Goal: Information Seeking & Learning: Find specific fact

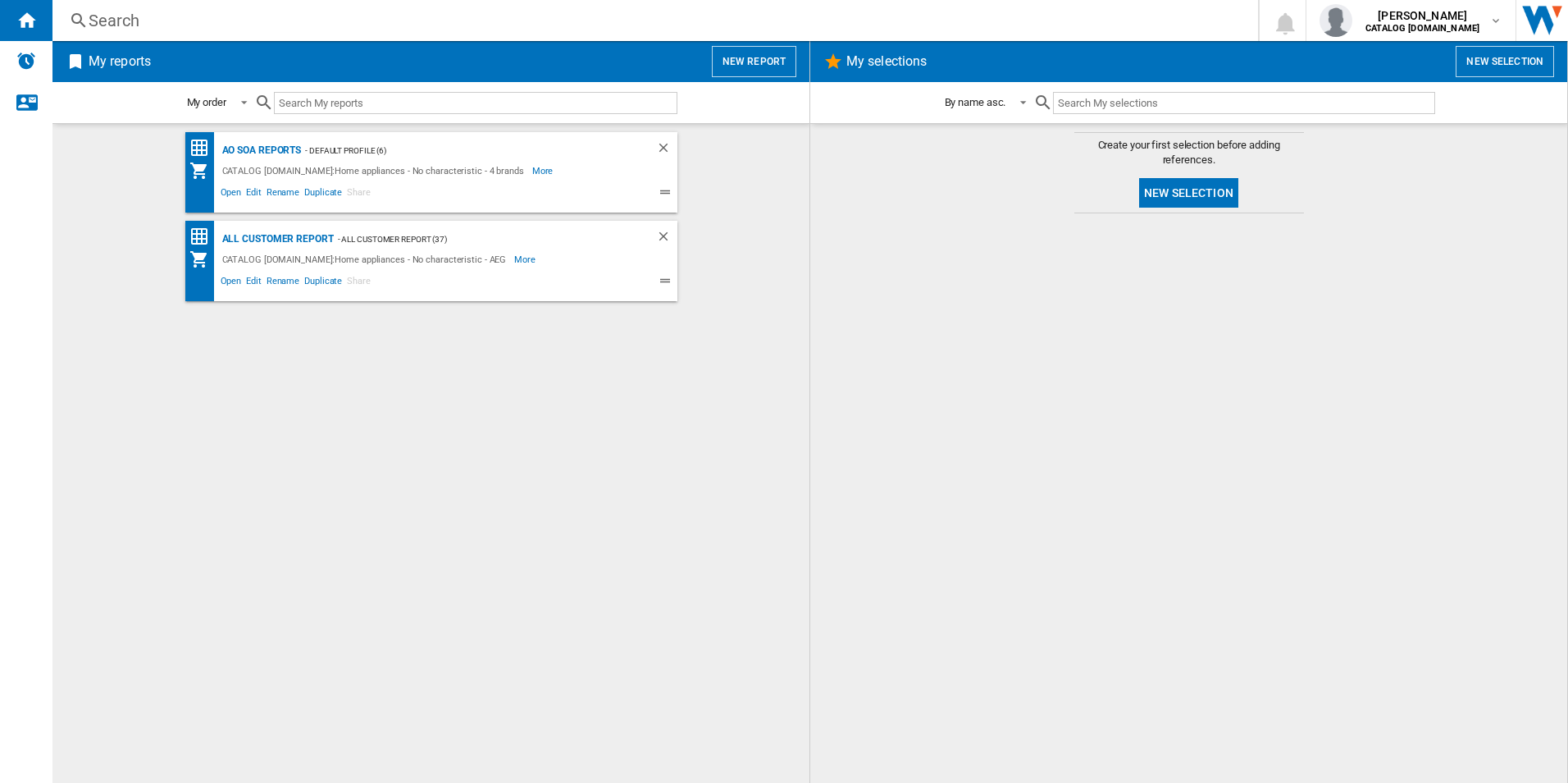
click at [513, 393] on div "AO SOA Reports - Default profile (6) CATALOG [DOMAIN_NAME]:Home appliances - No…" at bounding box center [431, 454] width 725 height 643
drag, startPoint x: 735, startPoint y: 464, endPoint x: 457, endPoint y: 349, distance: 300.8
click at [735, 463] on div "AO SOA Reports - Default profile (6) CATALOG [DOMAIN_NAME]:Home appliances - No…" at bounding box center [431, 454] width 725 height 643
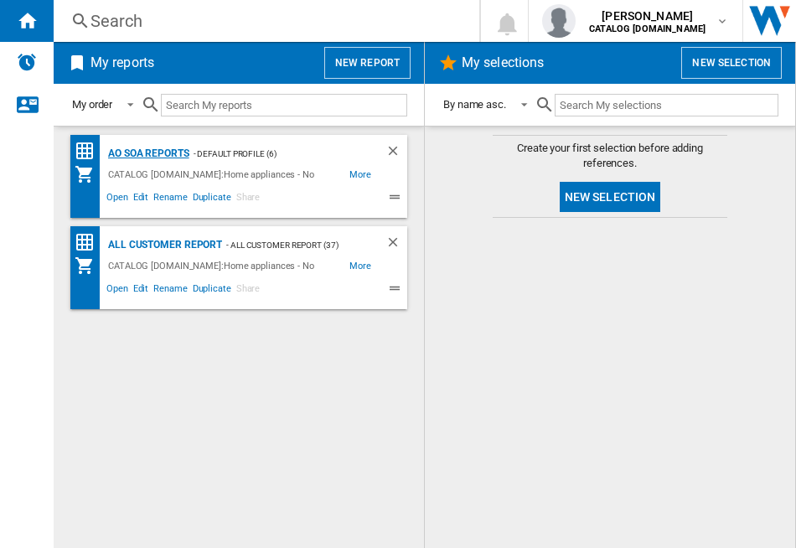
click at [120, 152] on div "AO SOA Reports" at bounding box center [146, 153] width 85 height 21
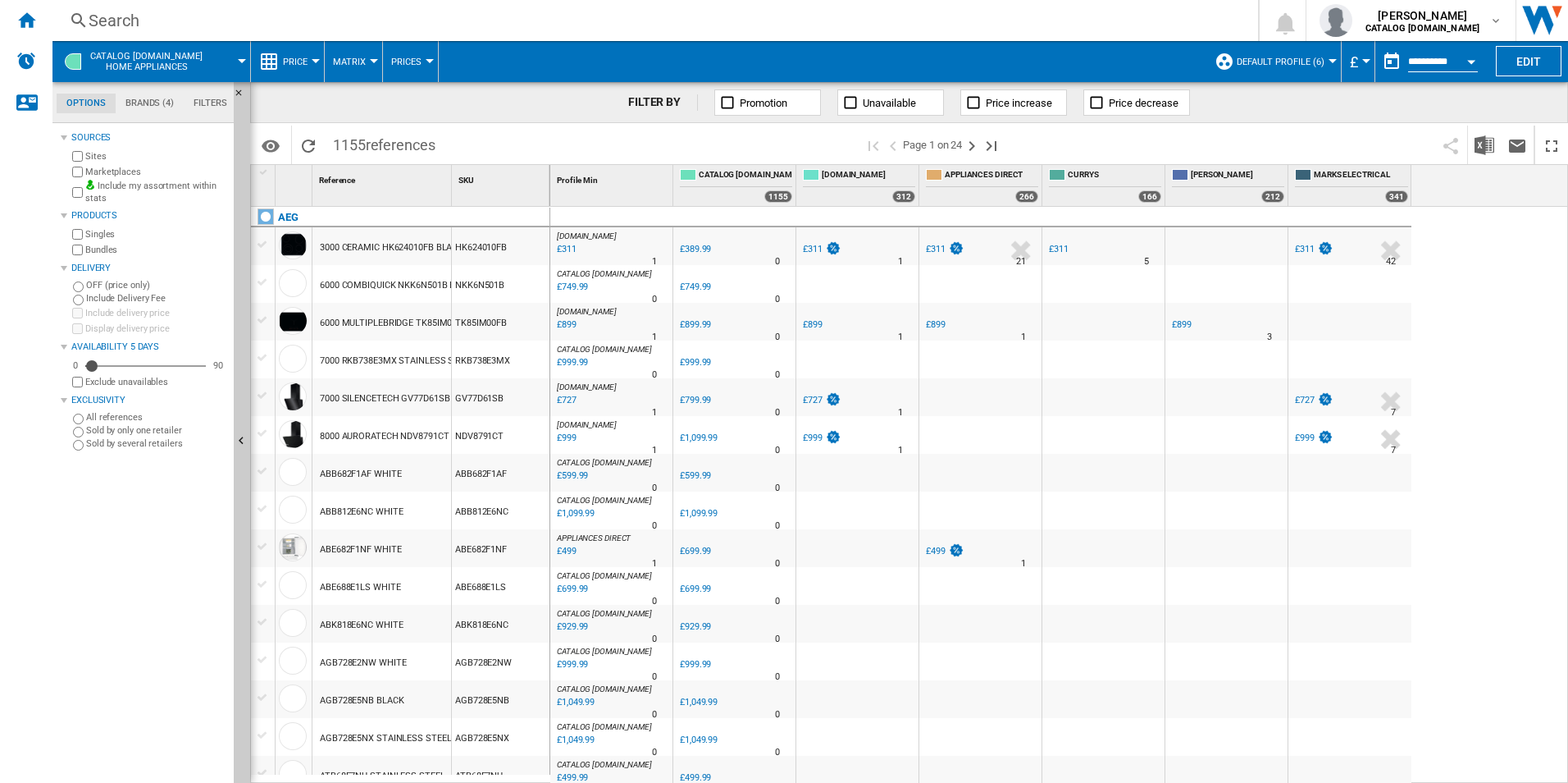
click at [526, 22] on div "Search" at bounding box center [651, 20] width 1127 height 23
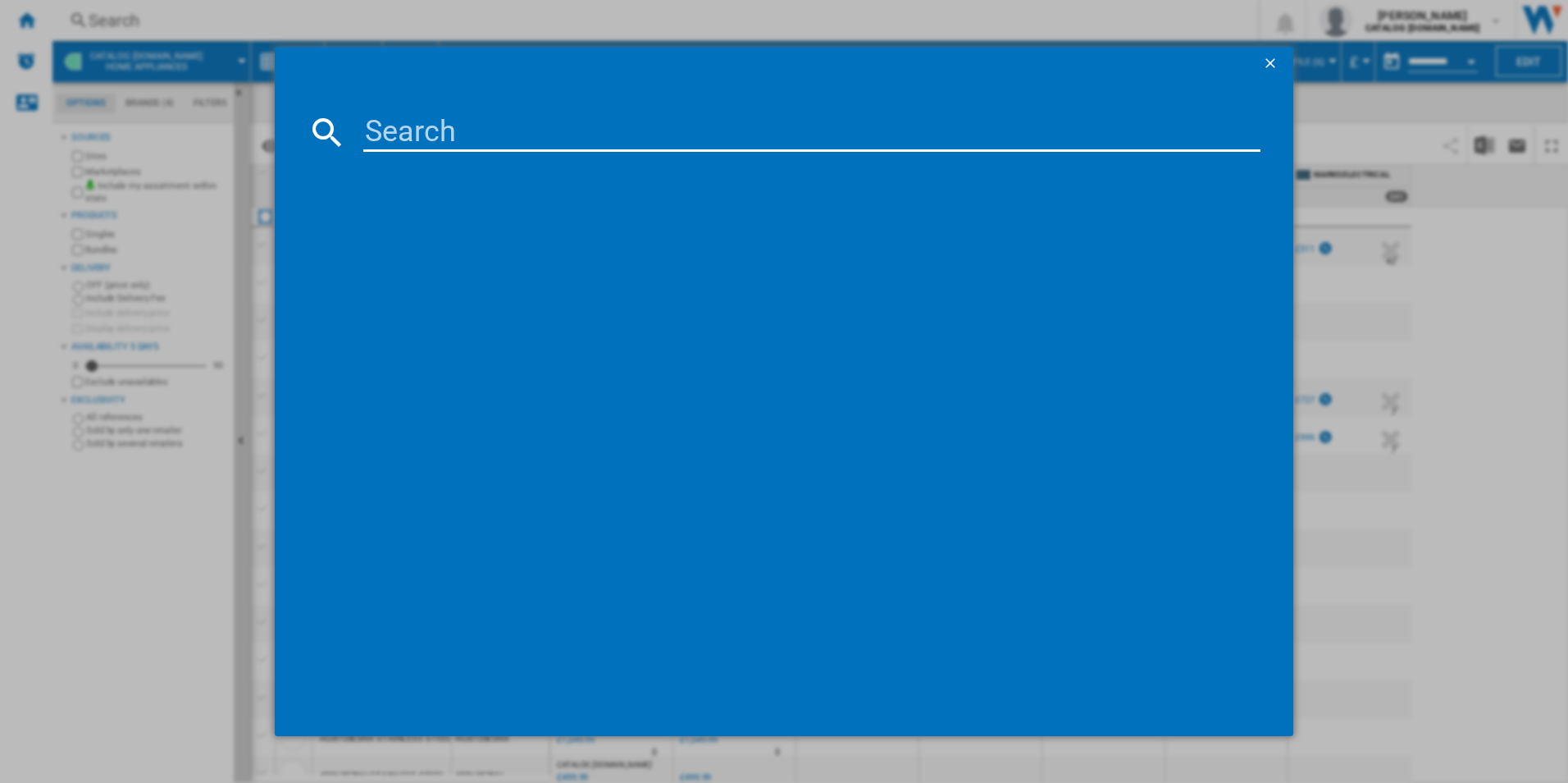
click at [530, 109] on md-dialog-content at bounding box center [784, 408] width 1020 height 657
click at [530, 128] on input at bounding box center [812, 132] width 898 height 39
paste input "KMK565060B"
type input "KMK565060B"
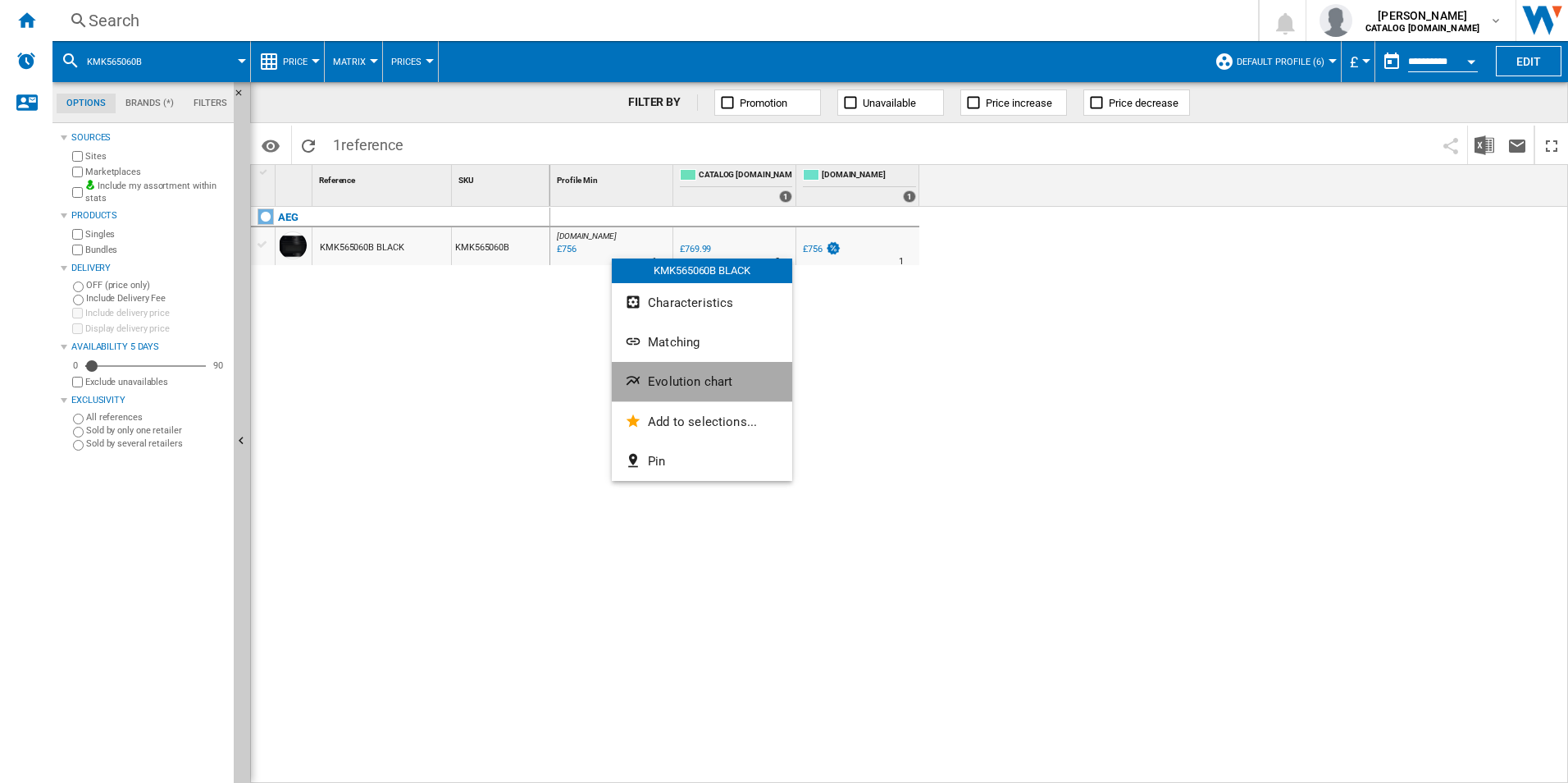
click at [667, 385] on span "Evolution chart" at bounding box center [690, 381] width 84 height 15
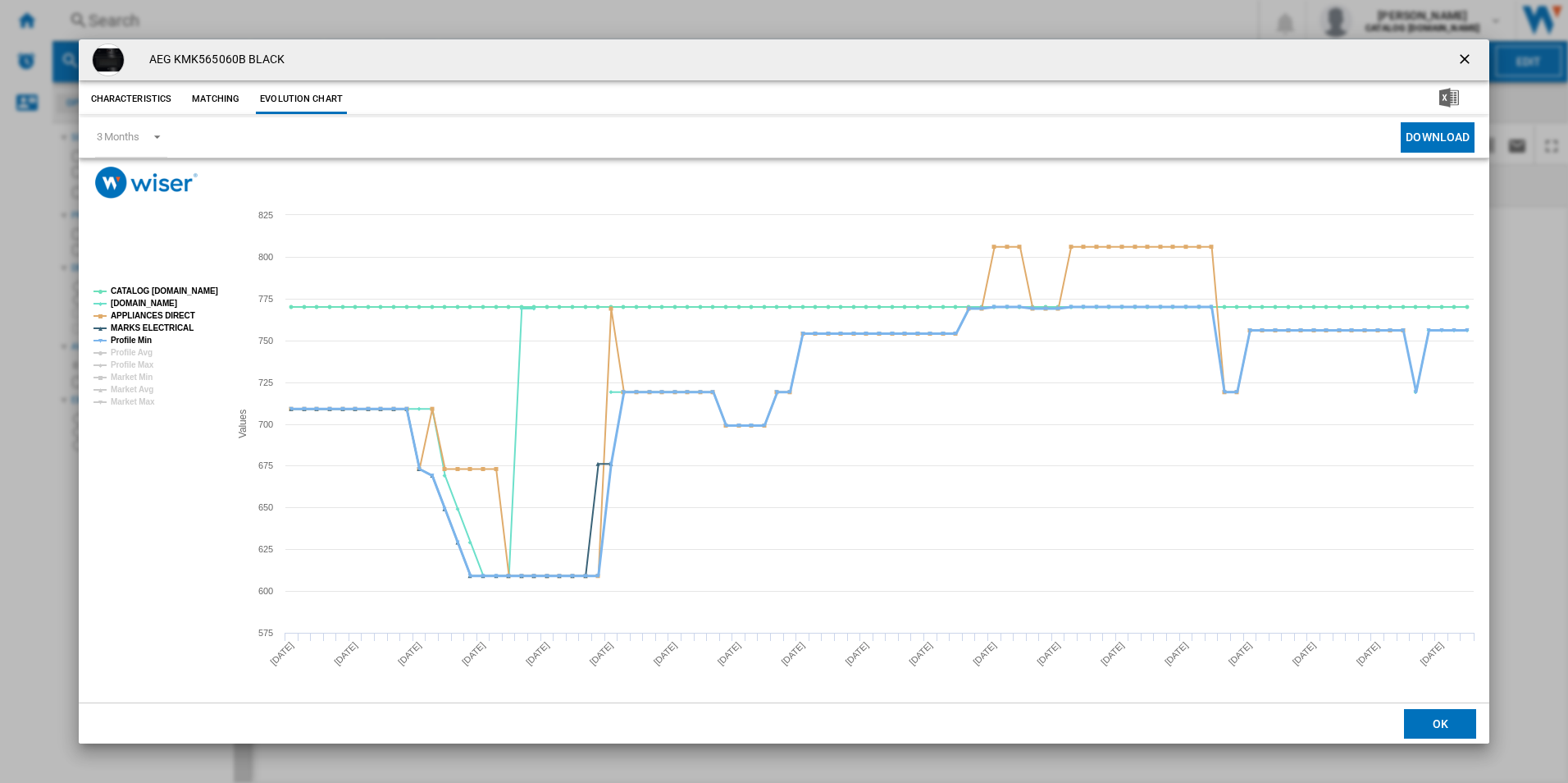
click at [135, 338] on tspan "Profile Min" at bounding box center [131, 340] width 41 height 9
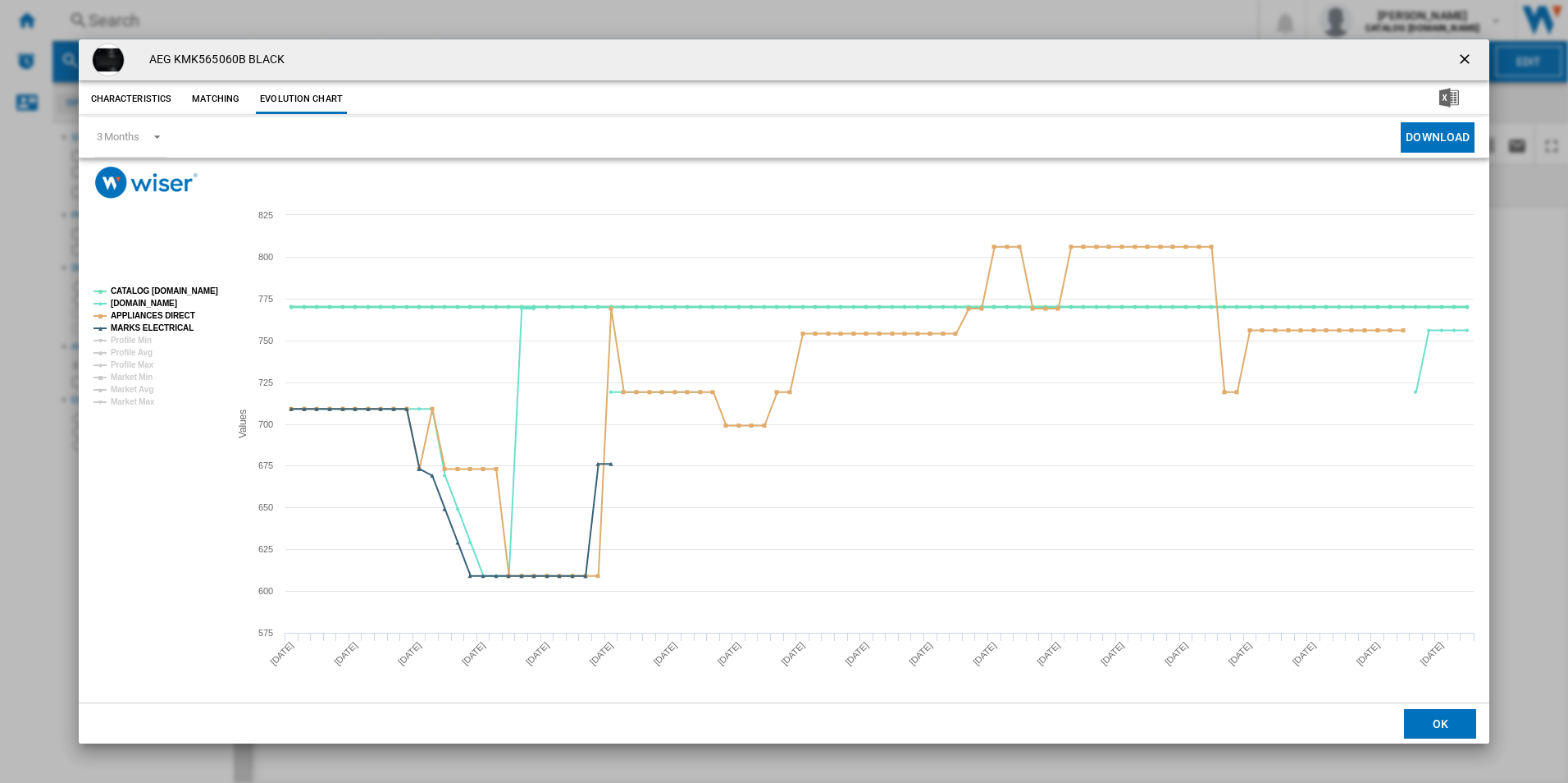
click at [154, 288] on tspan "CATALOG [DOMAIN_NAME]" at bounding box center [165, 290] width 108 height 9
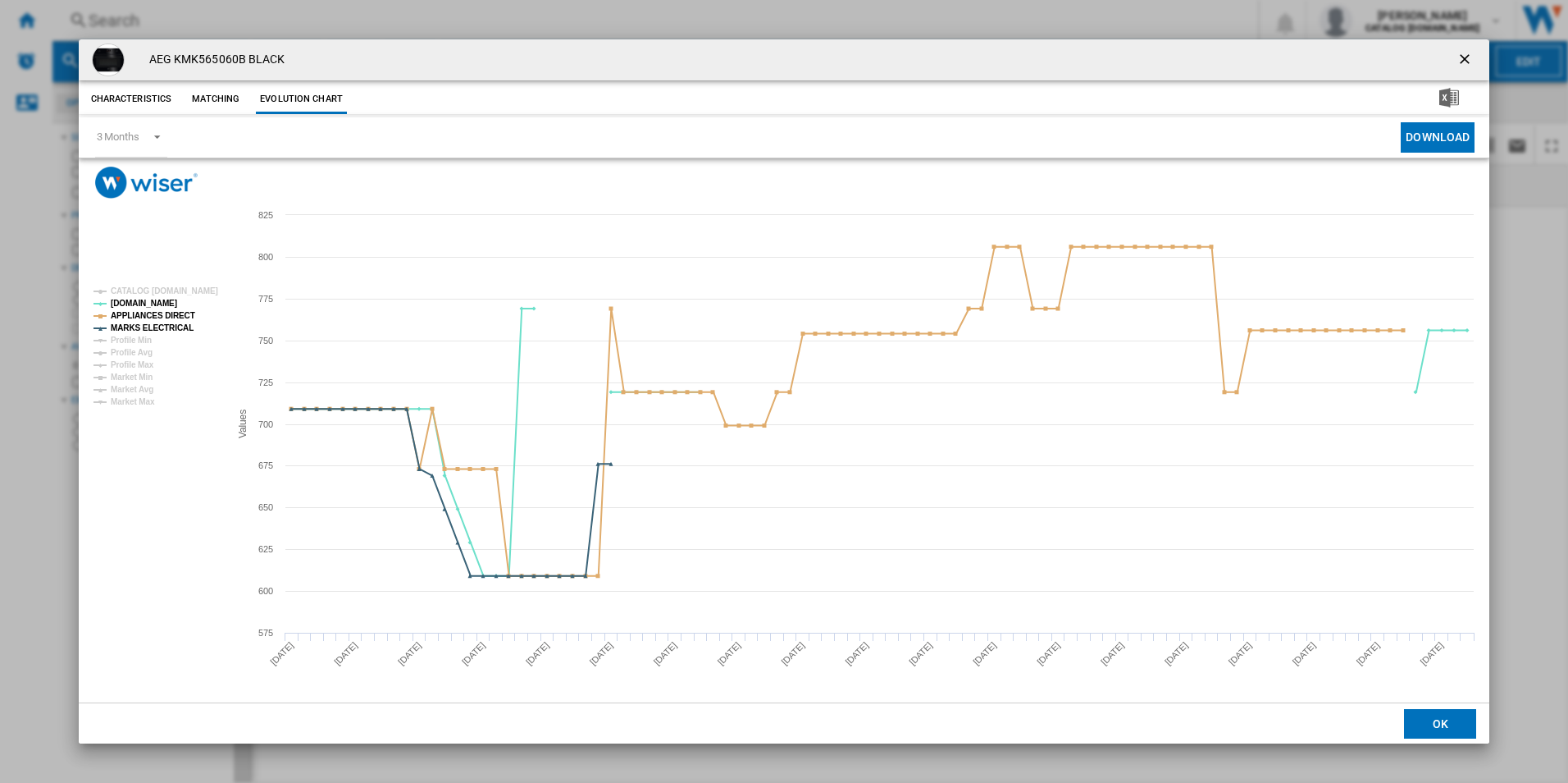
click at [1466, 60] on ng-md-icon "getI18NText('BUTTONS.CLOSE_DIALOG')" at bounding box center [1466, 61] width 20 height 20
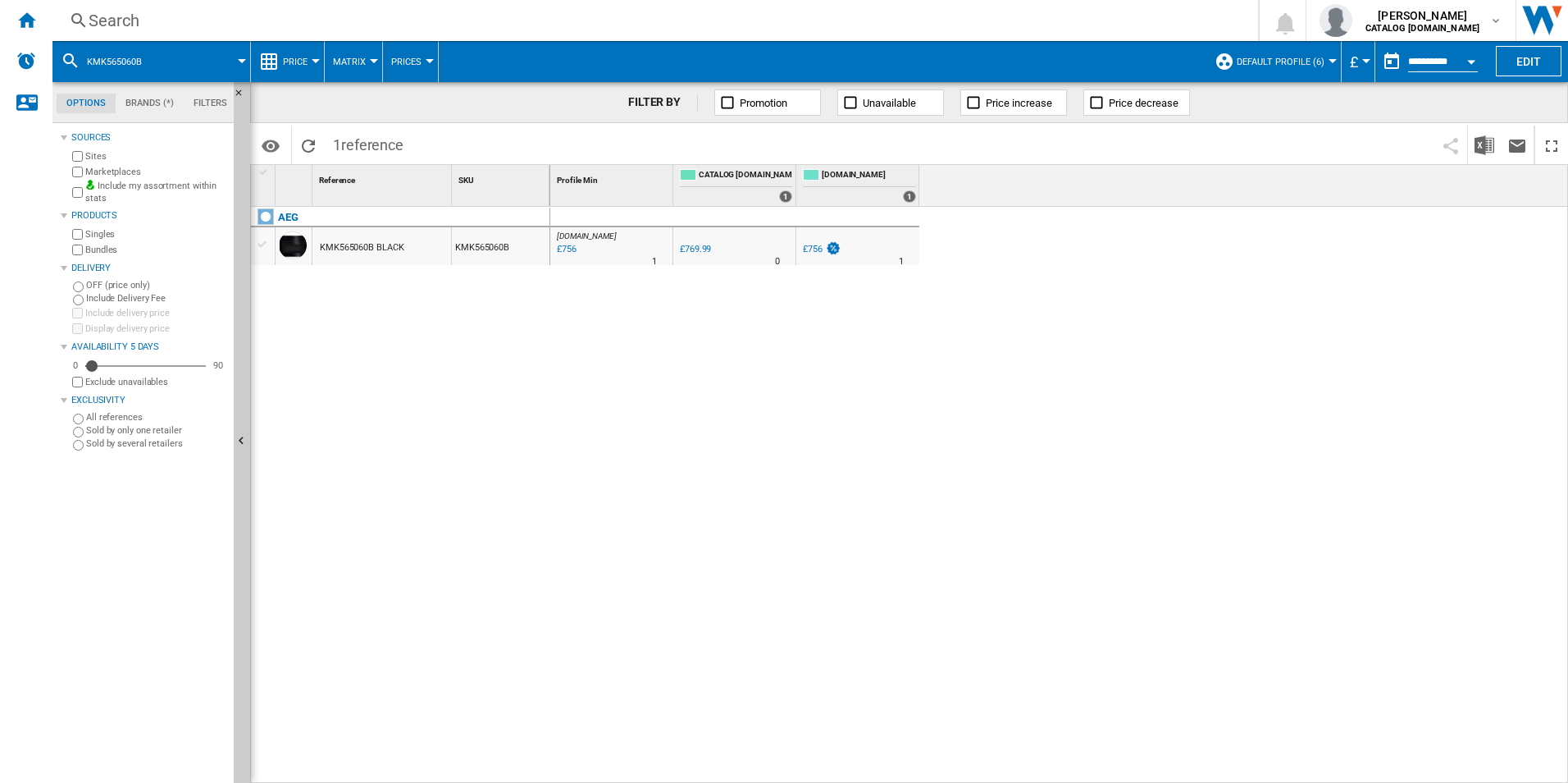
click at [944, 13] on div "Search" at bounding box center [651, 20] width 1127 height 23
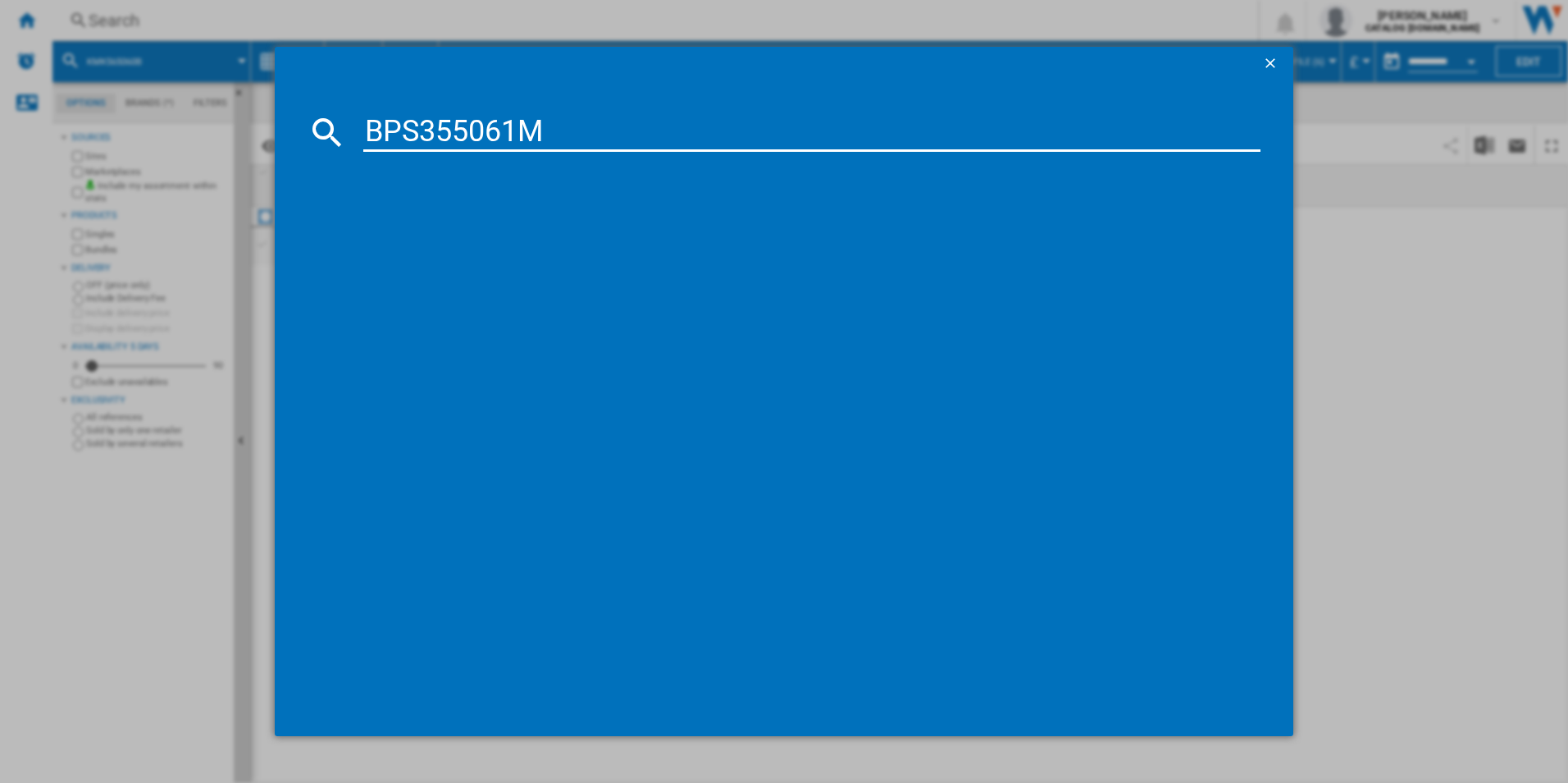
type input "BPS355061M"
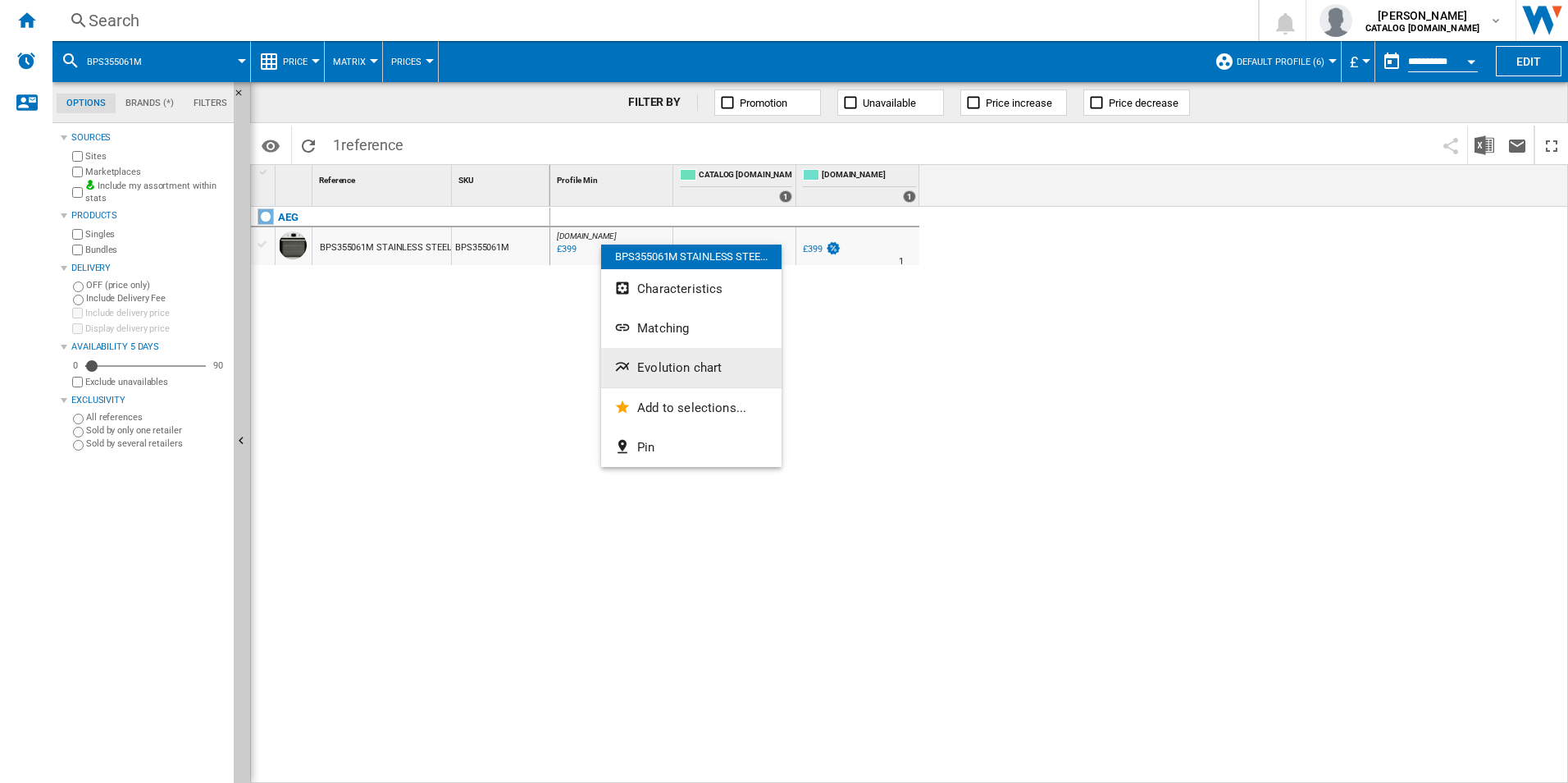
click at [647, 372] on span "Evolution chart" at bounding box center [680, 367] width 84 height 15
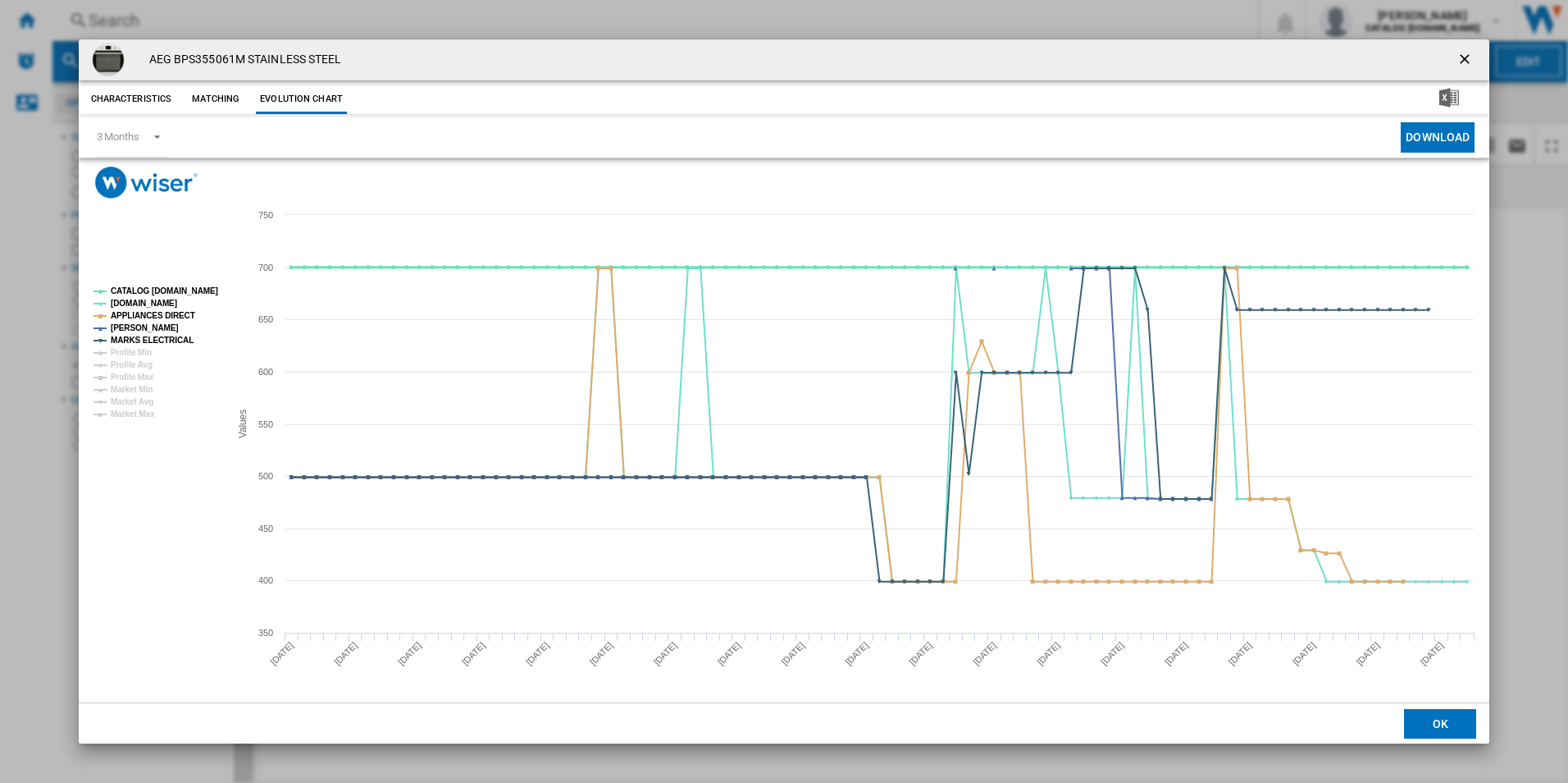
click at [200, 290] on tspan "CATALOG [DOMAIN_NAME]" at bounding box center [165, 290] width 108 height 9
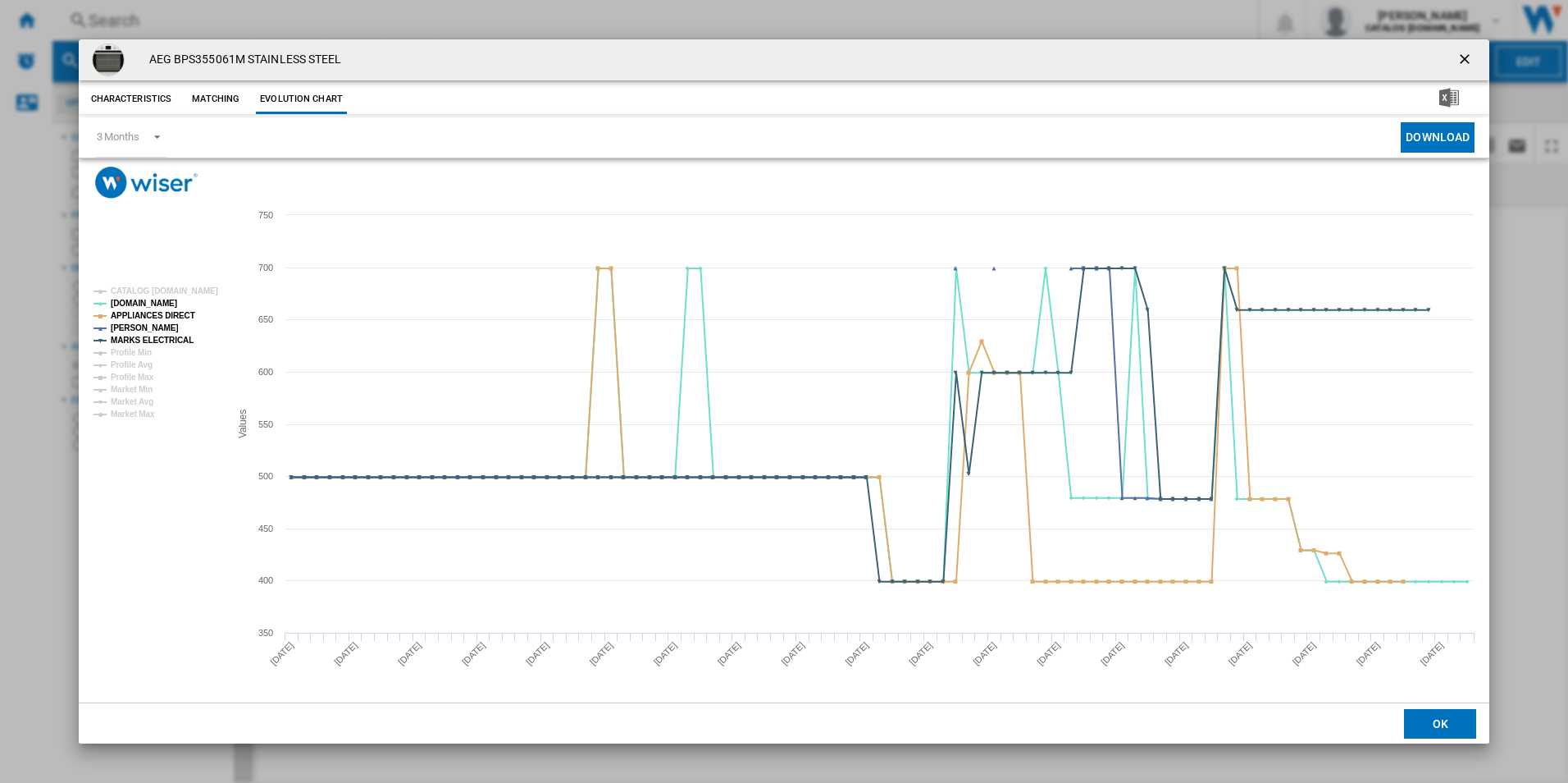
drag, startPoint x: 1471, startPoint y: 58, endPoint x: 1453, endPoint y: 55, distance: 18.2
click at [1471, 58] on ng-md-icon "getI18NText('BUTTONS.CLOSE_DIALOG')" at bounding box center [1466, 61] width 20 height 20
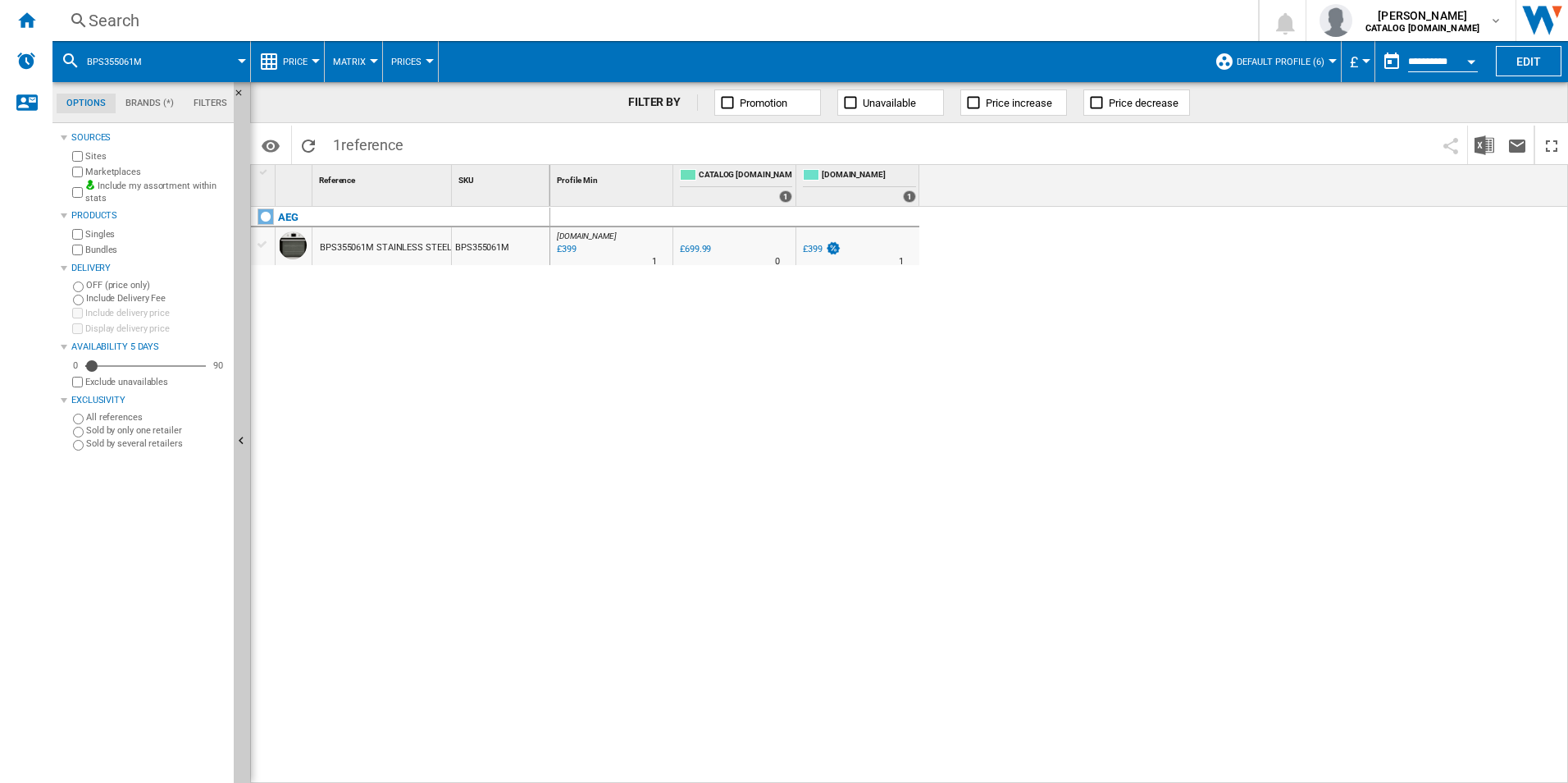
click at [767, 21] on div "Search" at bounding box center [651, 20] width 1127 height 23
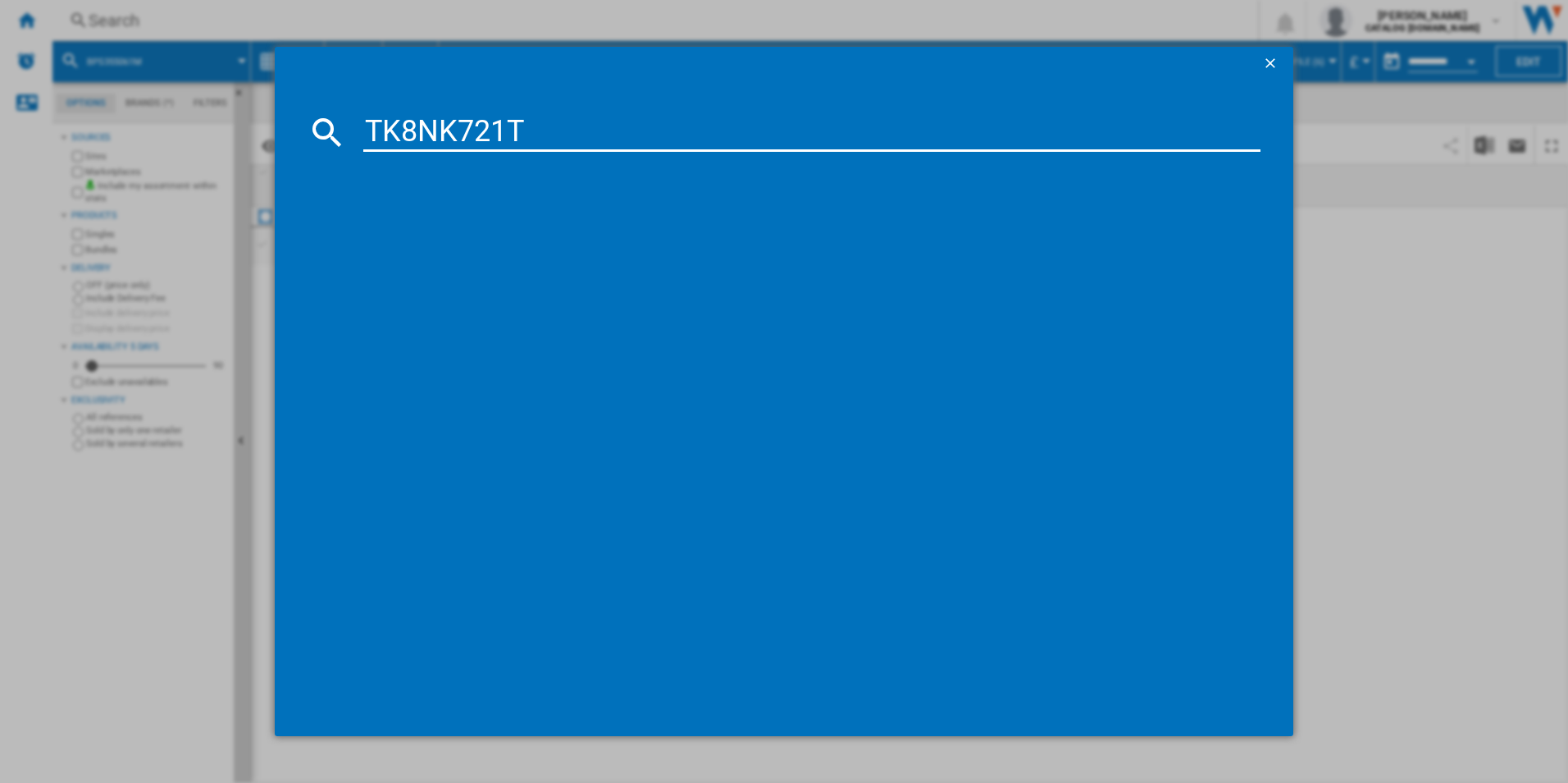
type input "TK8NK721T"
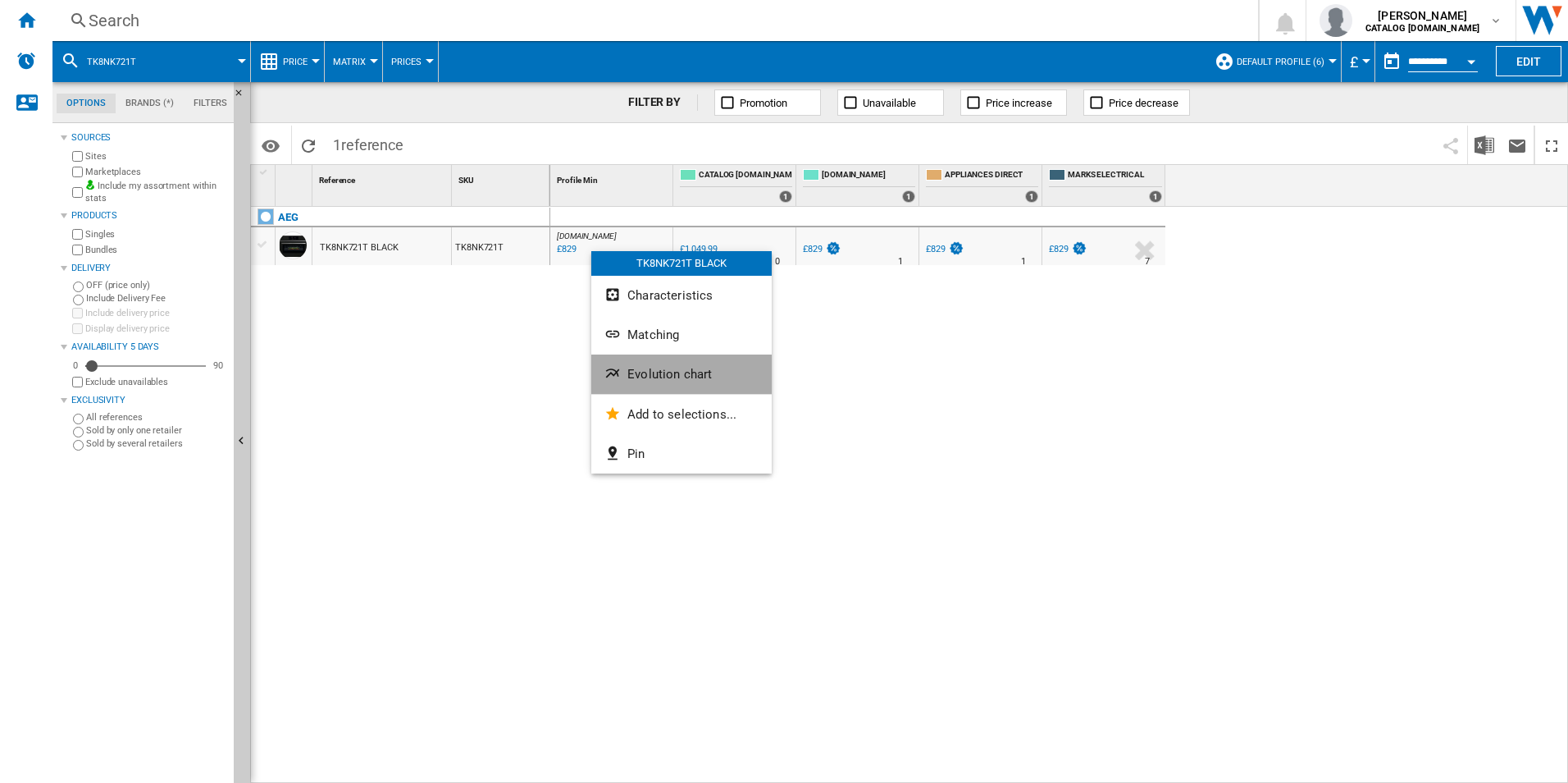
click at [661, 379] on span "Evolution chart" at bounding box center [670, 373] width 84 height 15
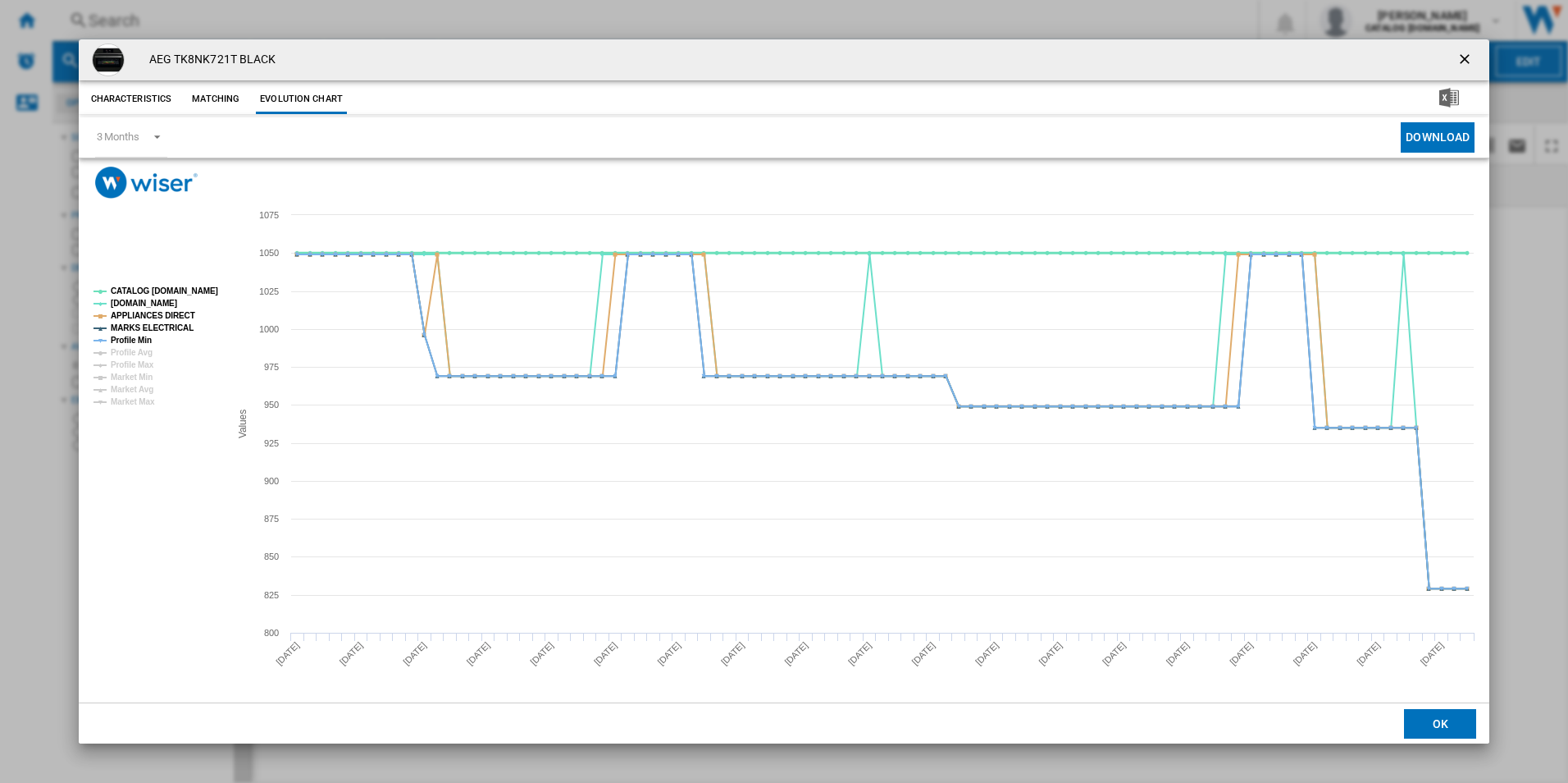
click at [205, 294] on tspan "CATALOG [DOMAIN_NAME]" at bounding box center [165, 290] width 108 height 9
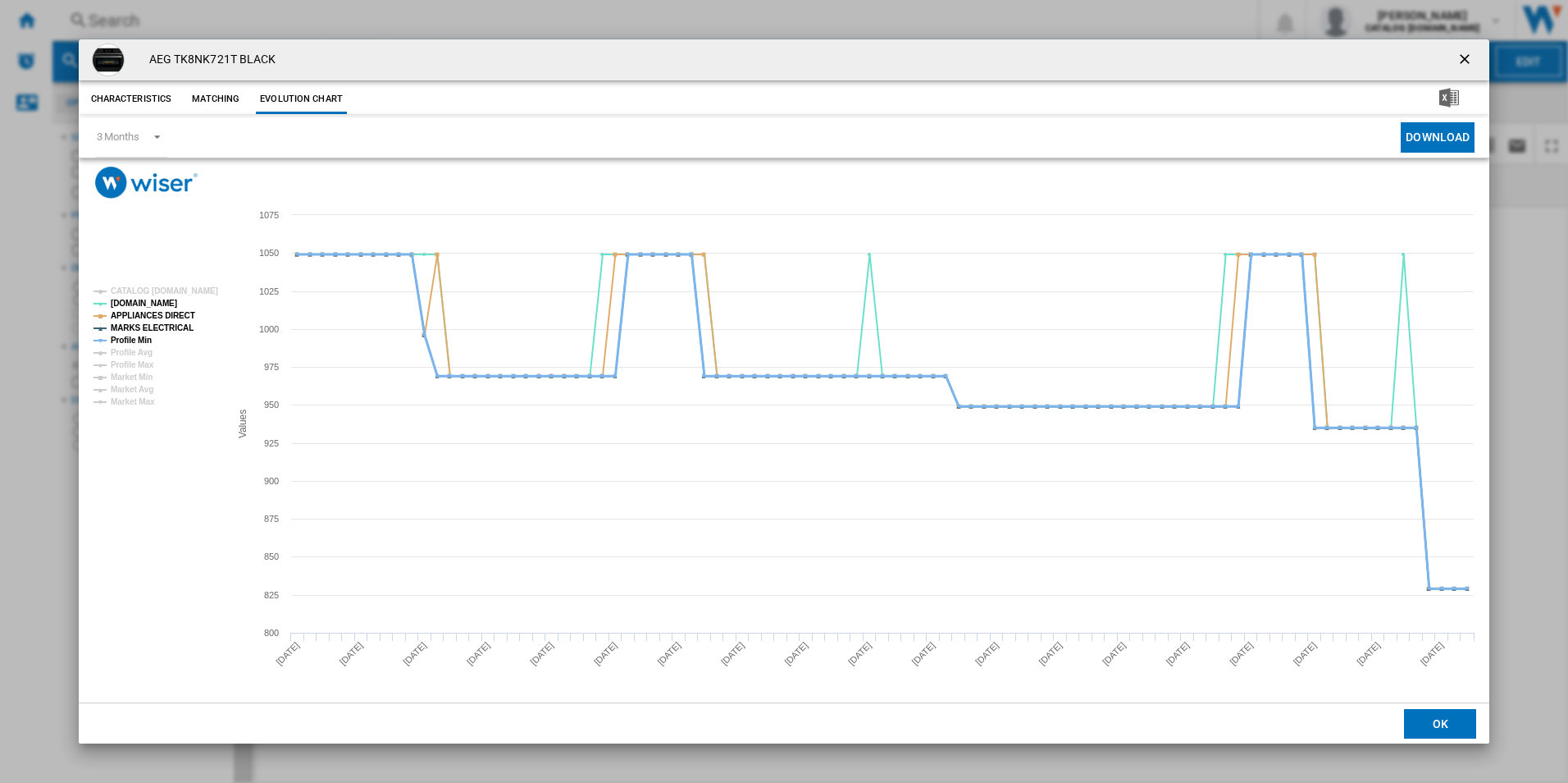
click at [134, 339] on tspan "Profile Min" at bounding box center [131, 340] width 41 height 9
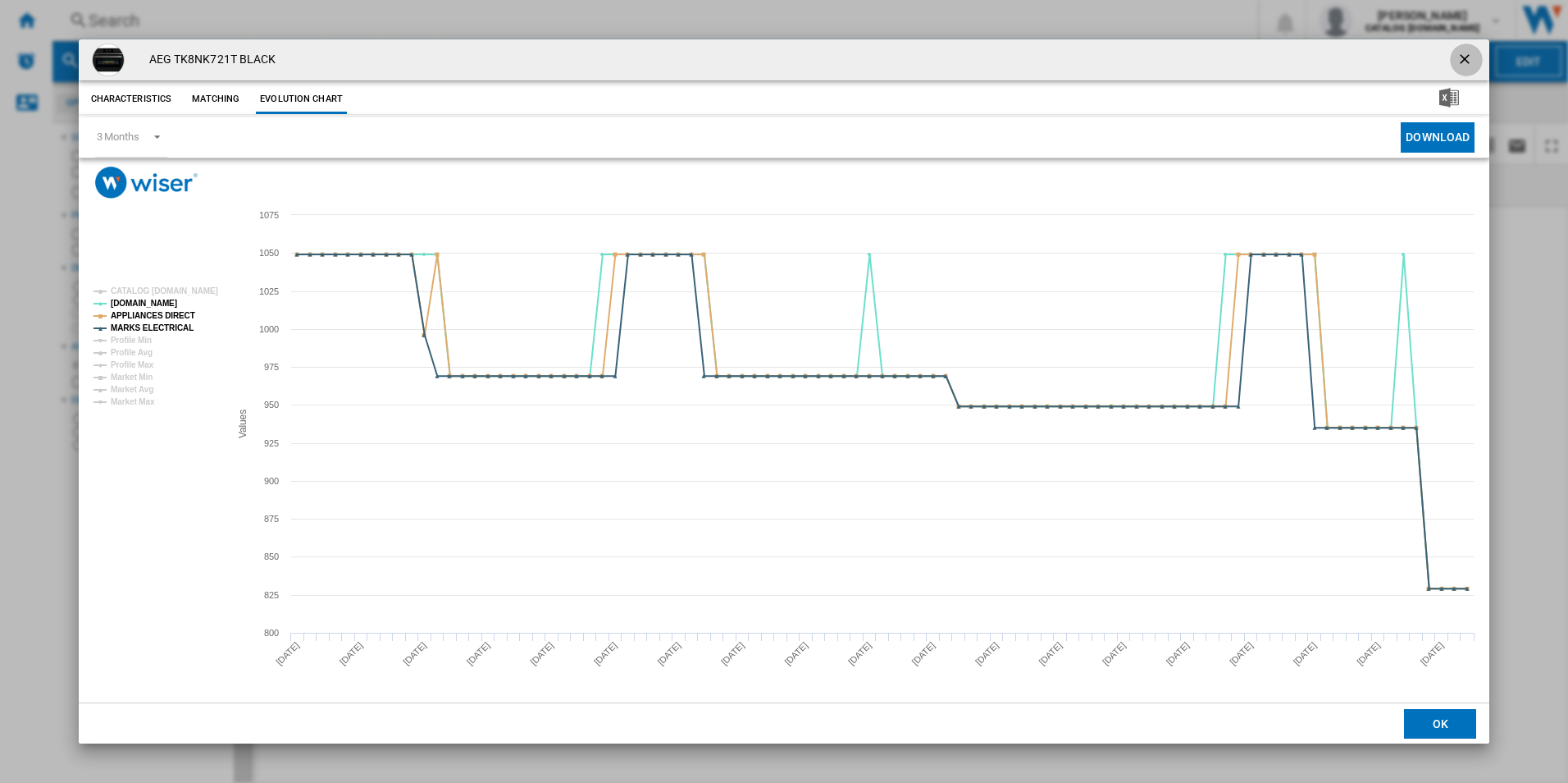
click at [1475, 53] on ng-md-icon "getI18NText('BUTTONS.CLOSE_DIALOG')" at bounding box center [1466, 61] width 20 height 20
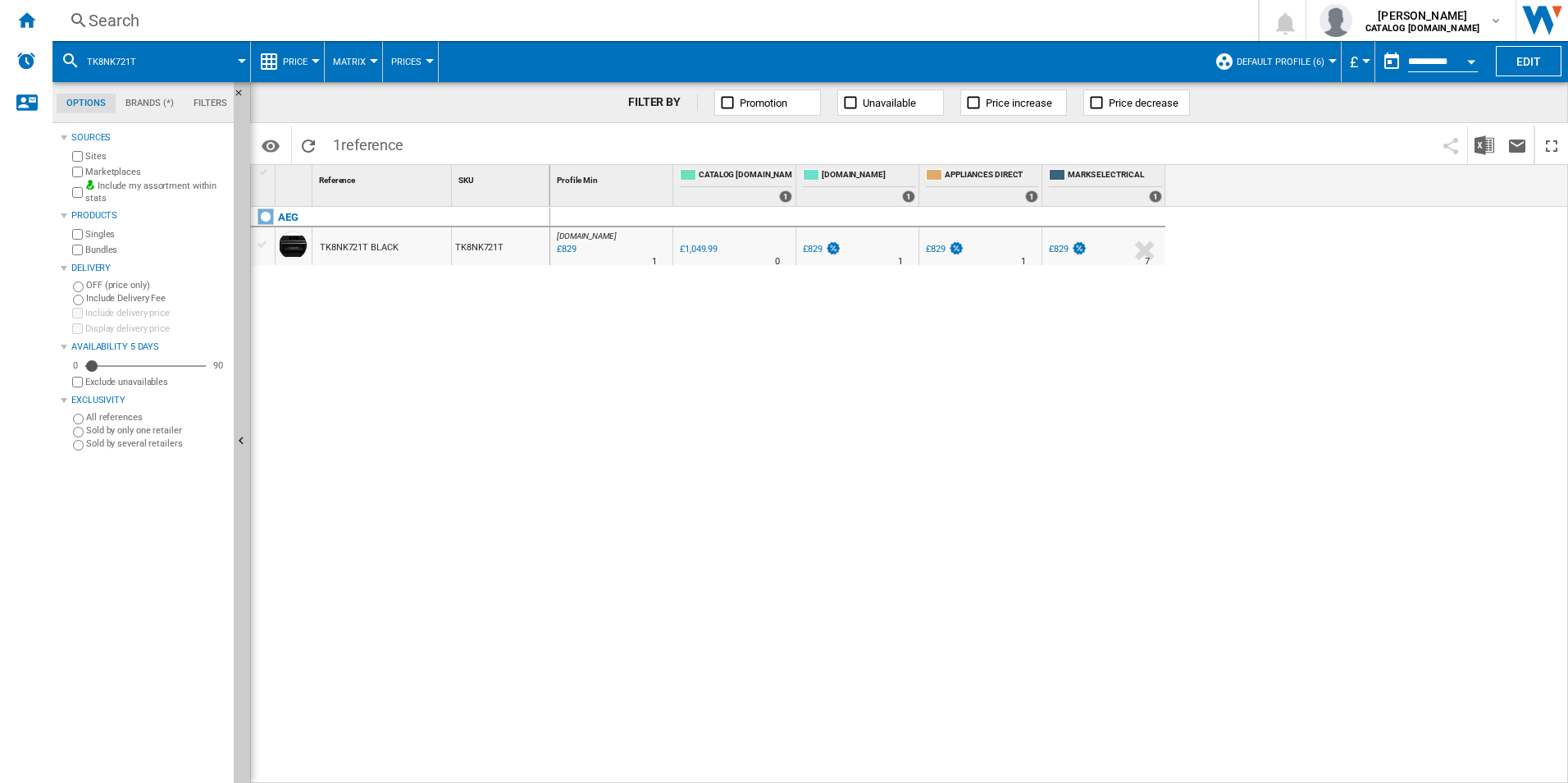
click at [713, 17] on div "Search" at bounding box center [651, 20] width 1127 height 23
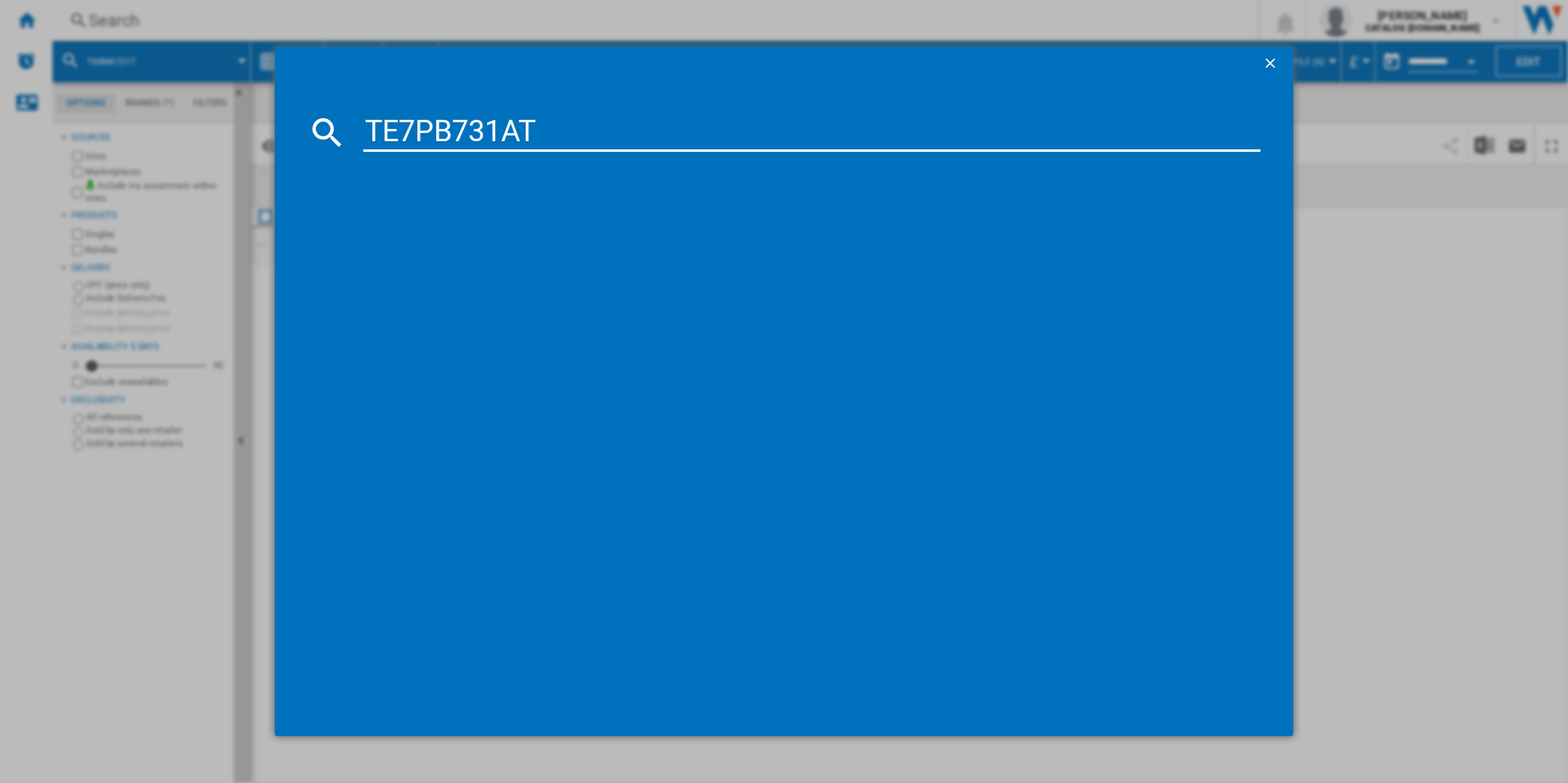
type input "TE7PB731AT"
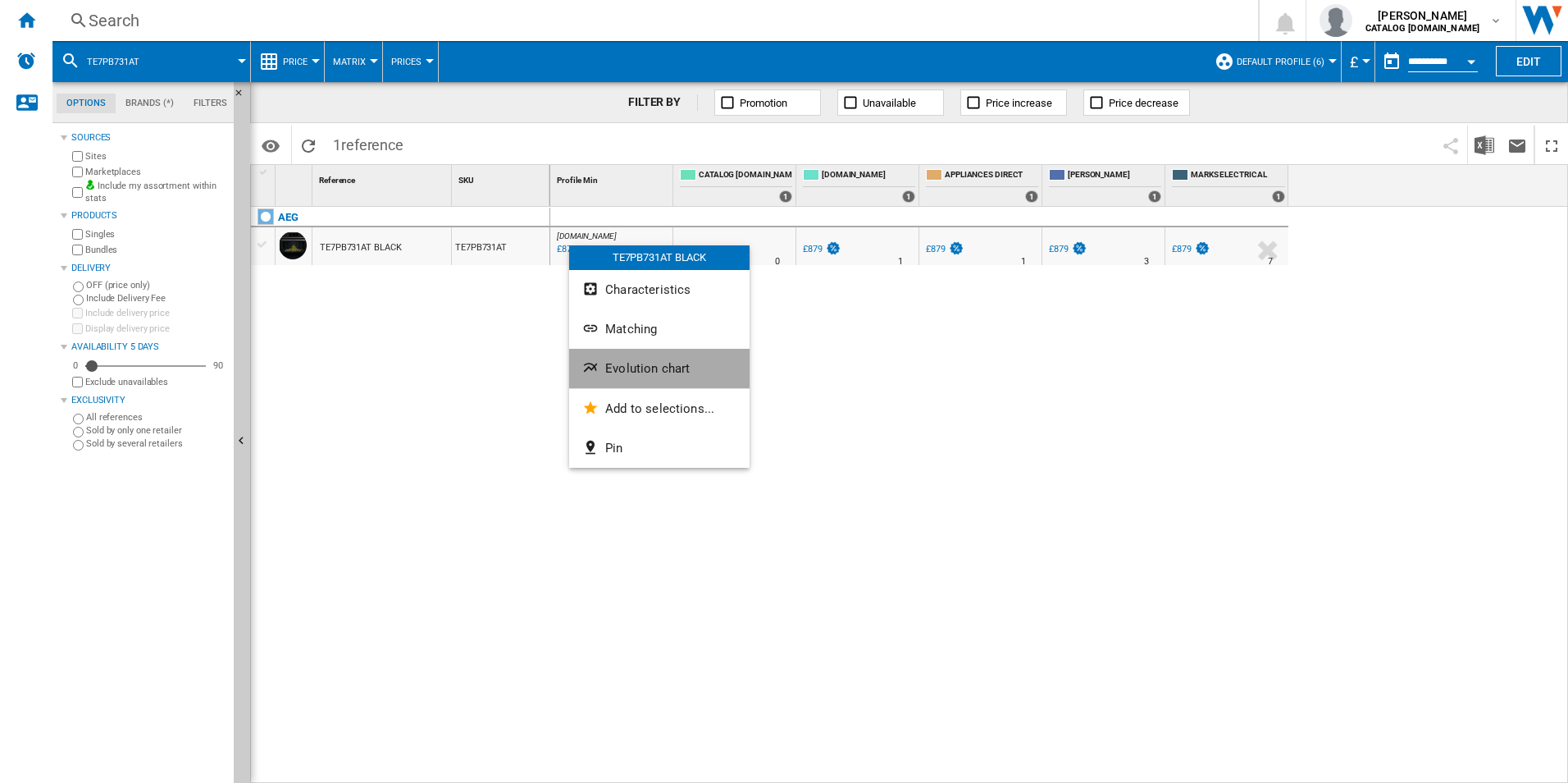
drag, startPoint x: 634, startPoint y: 382, endPoint x: 621, endPoint y: 382, distance: 13.0
click at [630, 382] on button "Evolution chart" at bounding box center [659, 368] width 180 height 39
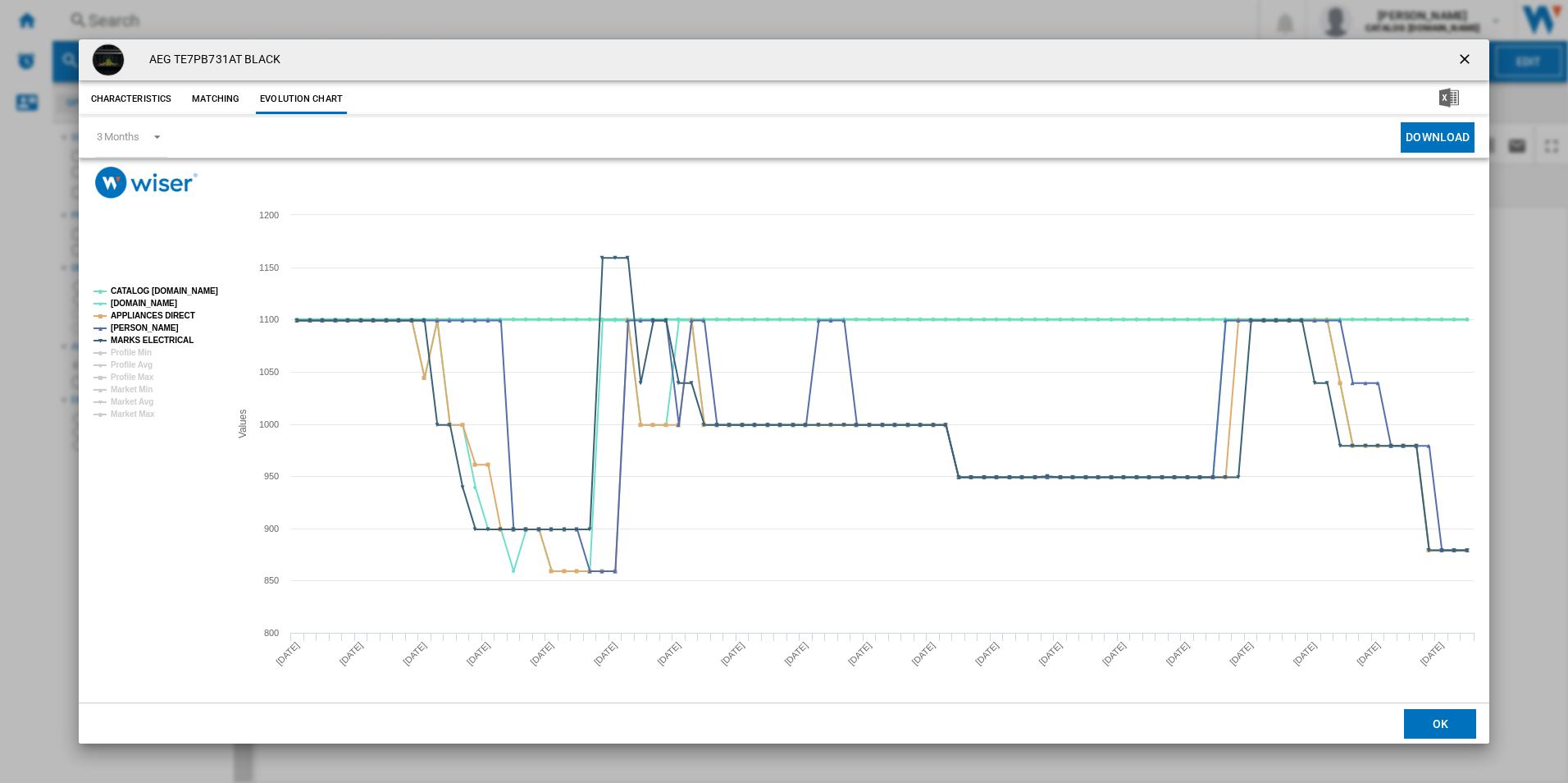
click at [185, 286] on tspan "CATALOG [DOMAIN_NAME]" at bounding box center [165, 290] width 108 height 9
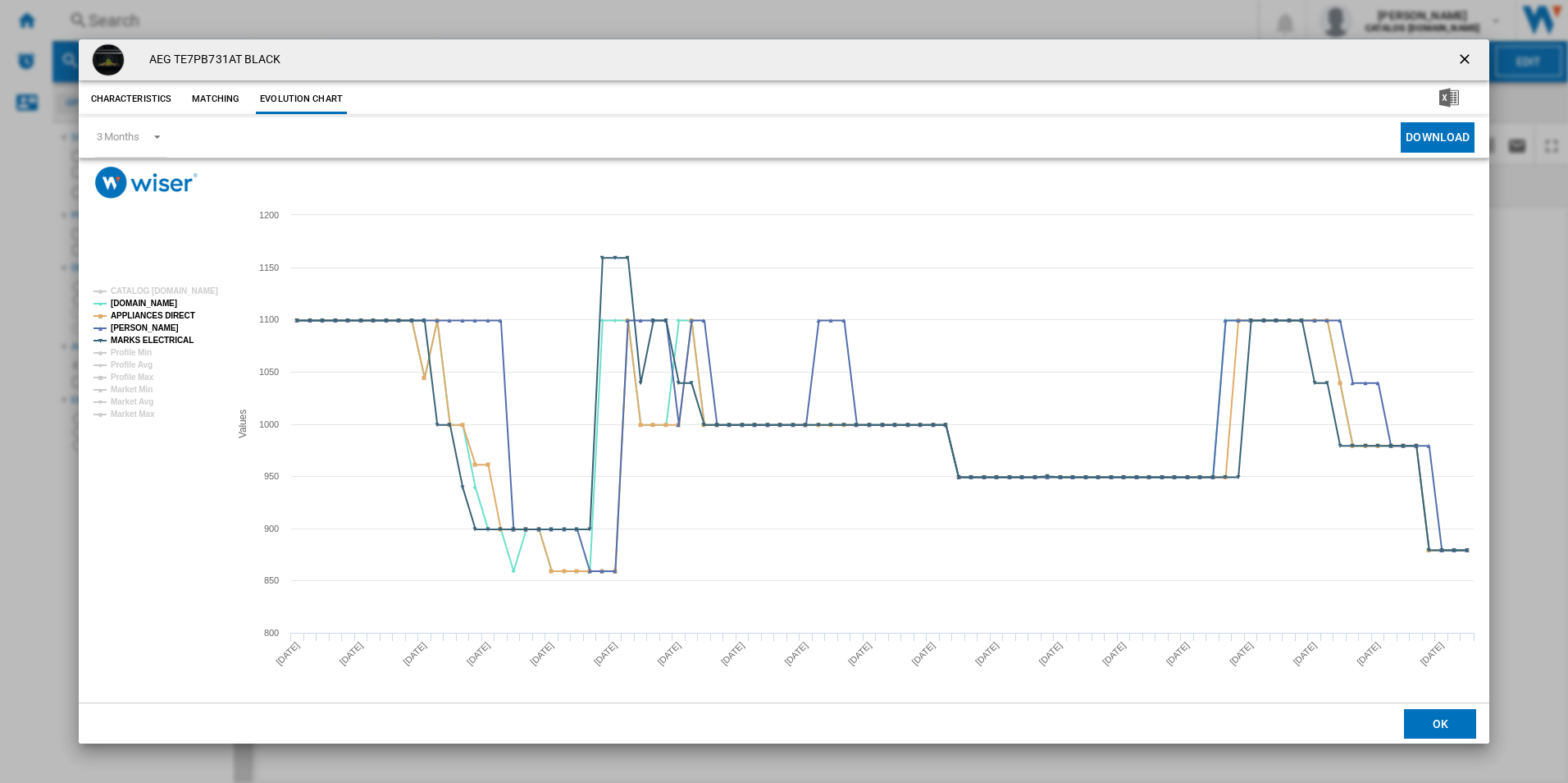
click at [1467, 58] on ng-md-icon "getI18NText('BUTTONS.CLOSE_DIALOG')" at bounding box center [1466, 61] width 20 height 20
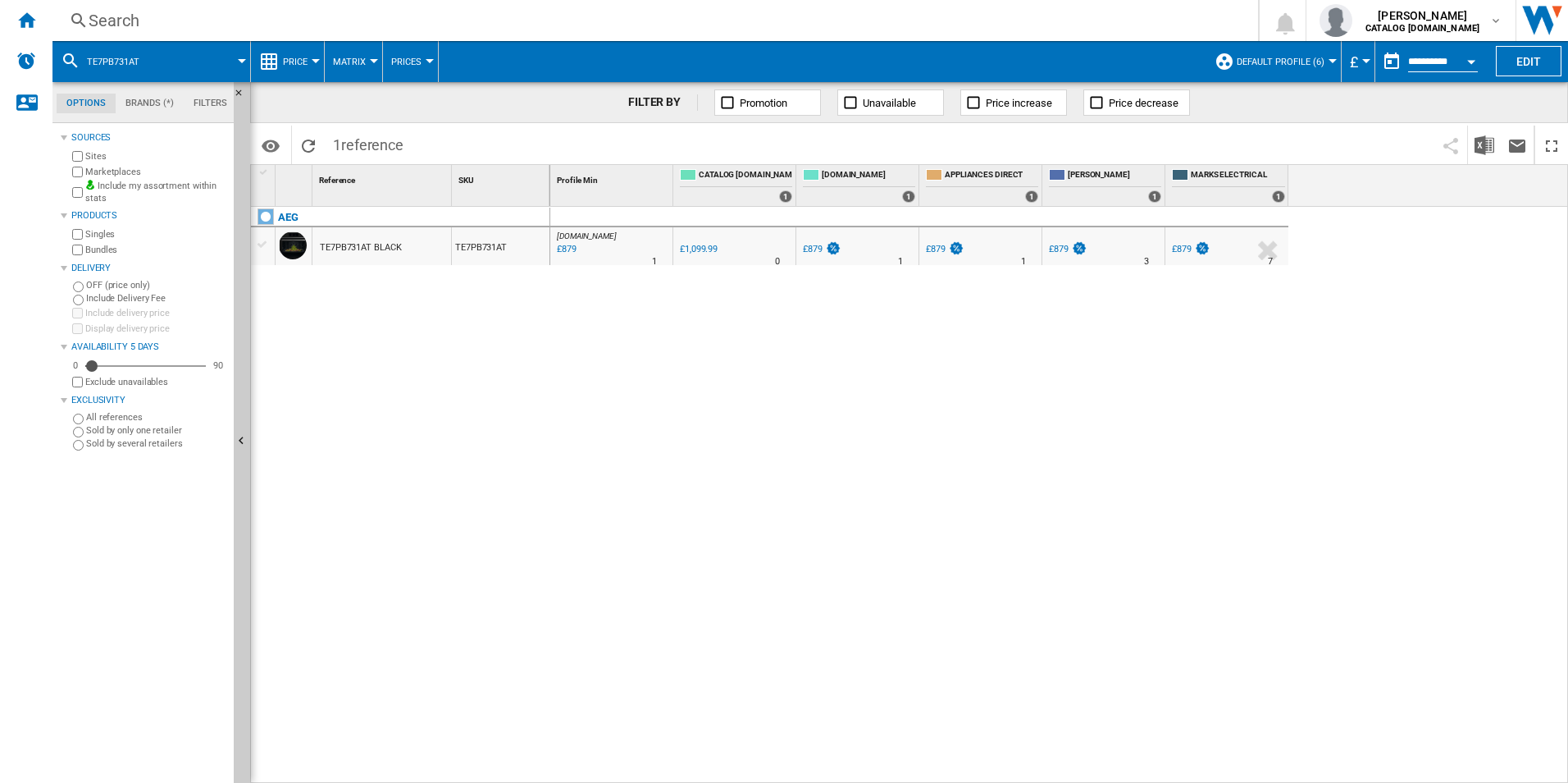
click at [787, 20] on div "Search" at bounding box center [651, 20] width 1127 height 23
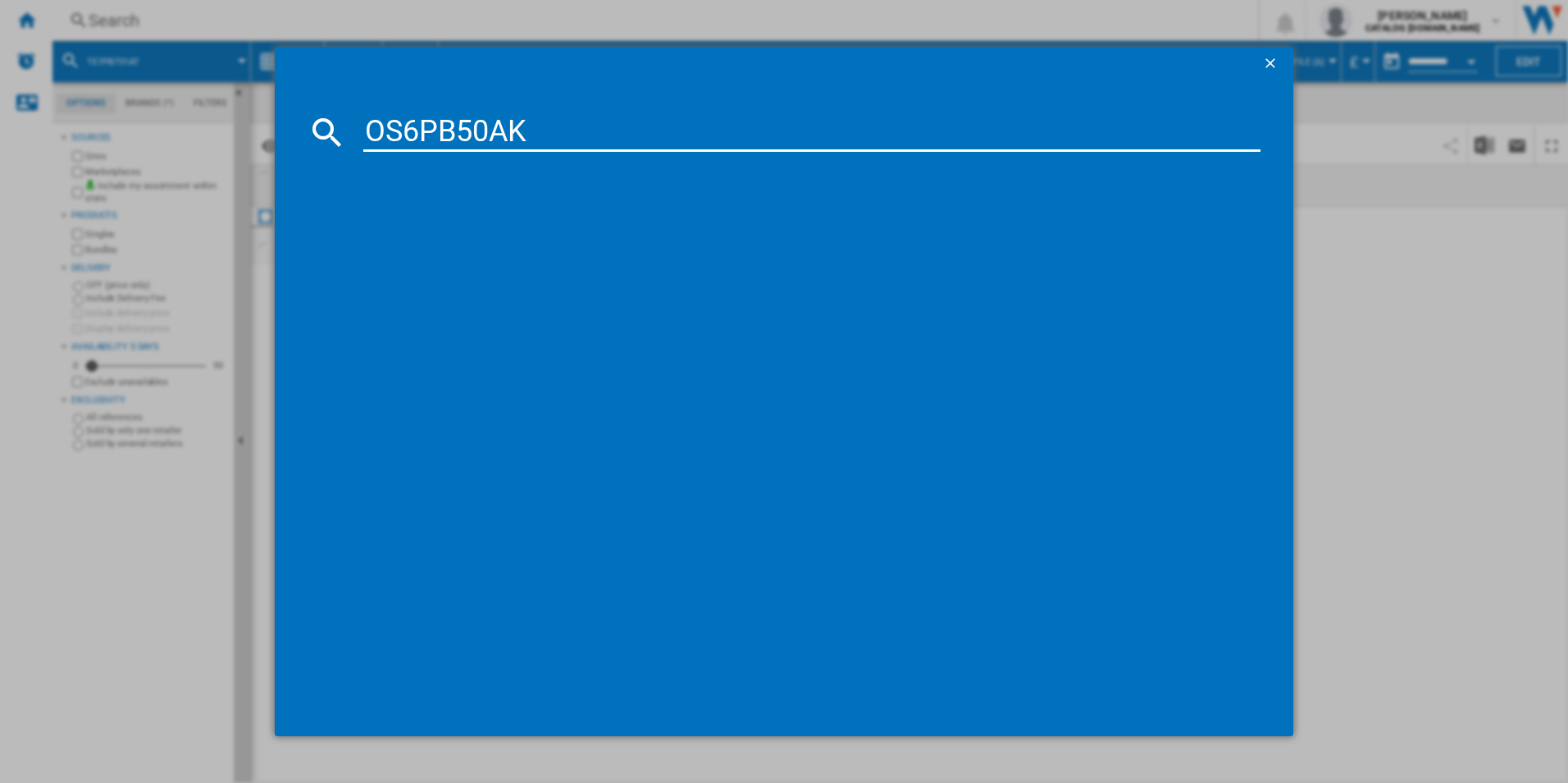
type input "OS6PB50AK"
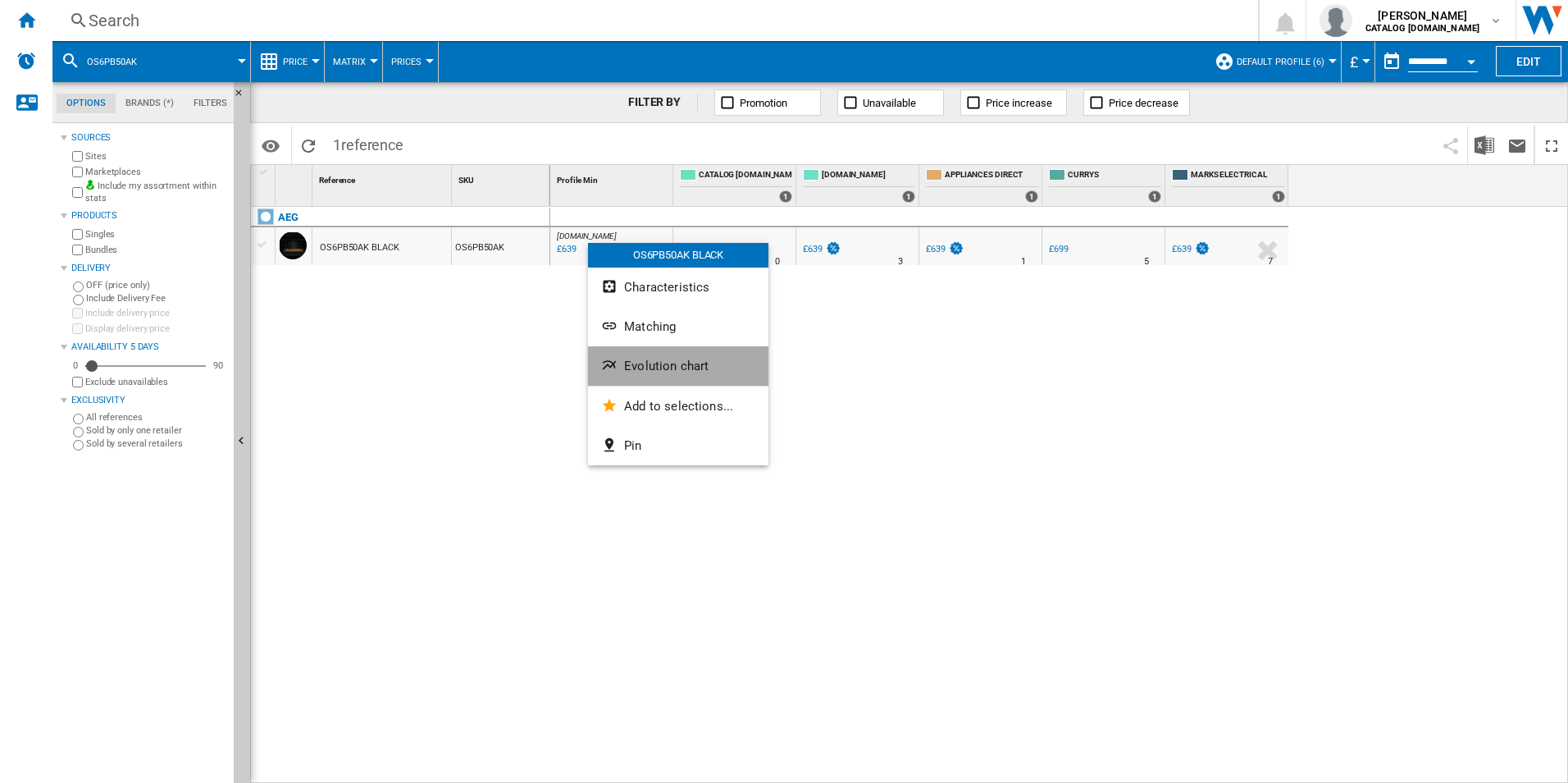
click at [642, 366] on span "Evolution chart" at bounding box center [666, 366] width 84 height 15
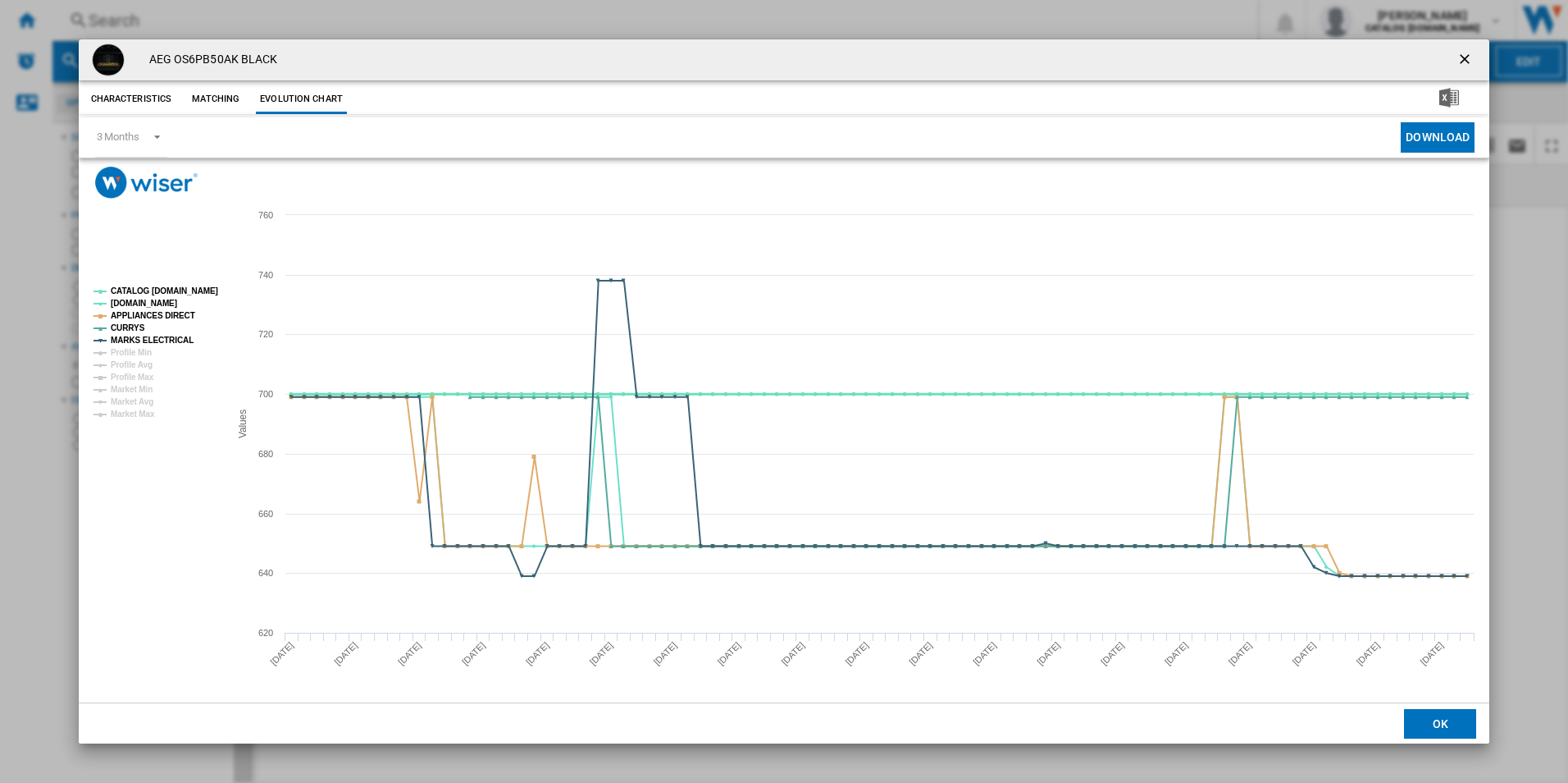
click at [167, 286] on tspan "CATALOG [DOMAIN_NAME]" at bounding box center [165, 290] width 108 height 9
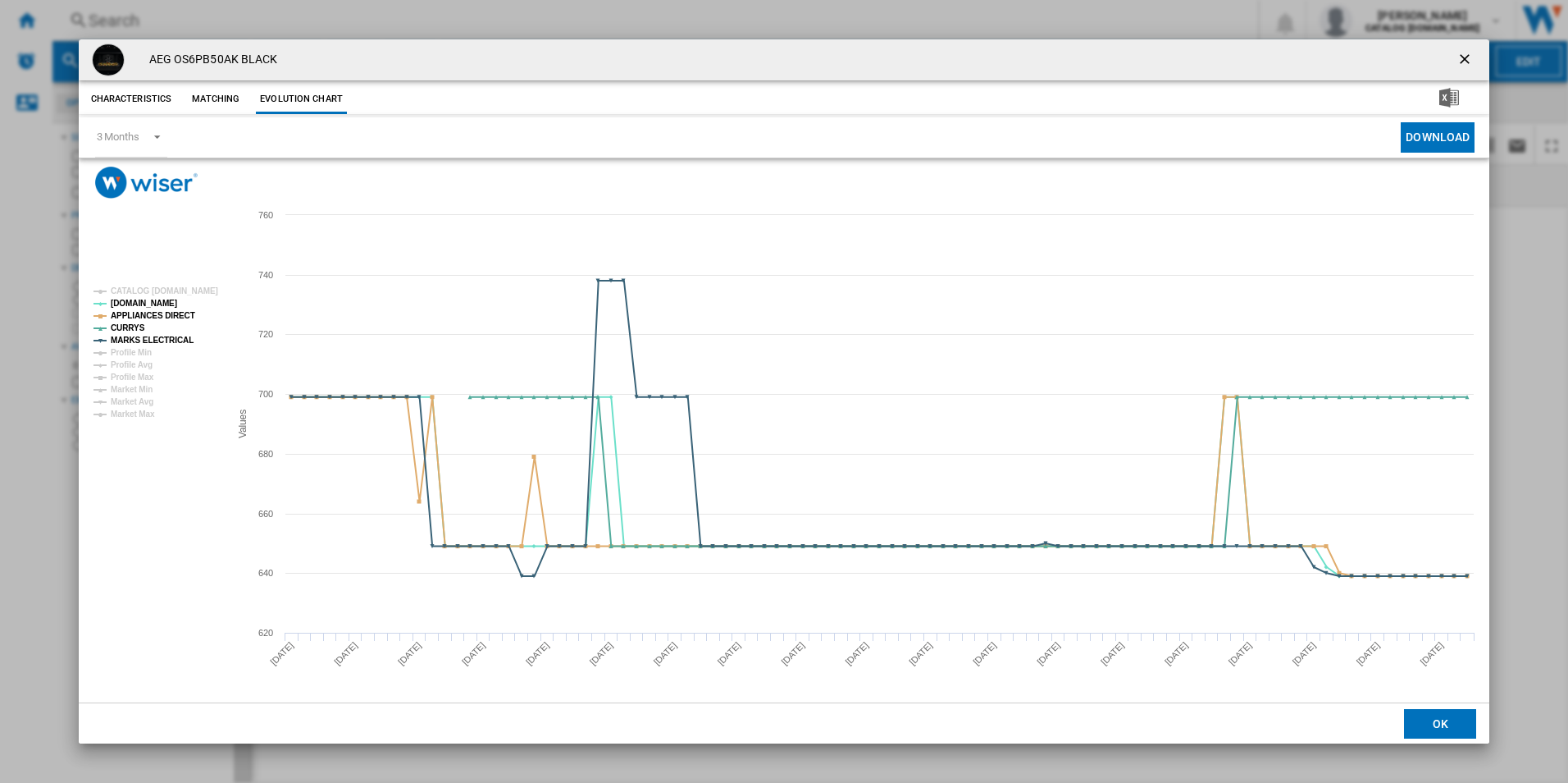
click at [1460, 60] on ng-md-icon "getI18NText('BUTTONS.CLOSE_DIALOG')" at bounding box center [1466, 61] width 20 height 20
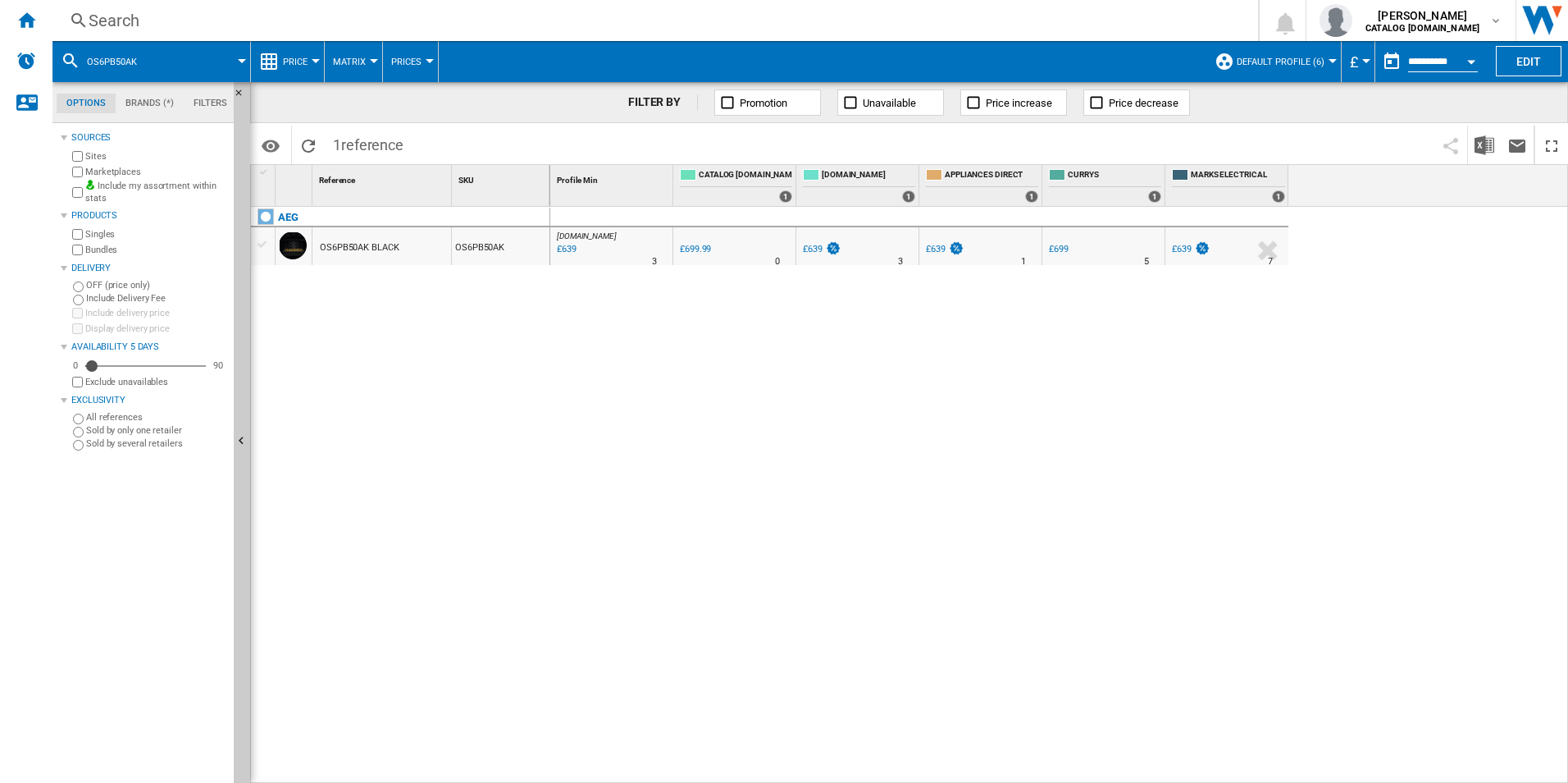
click at [915, 19] on div "Search" at bounding box center [651, 20] width 1127 height 23
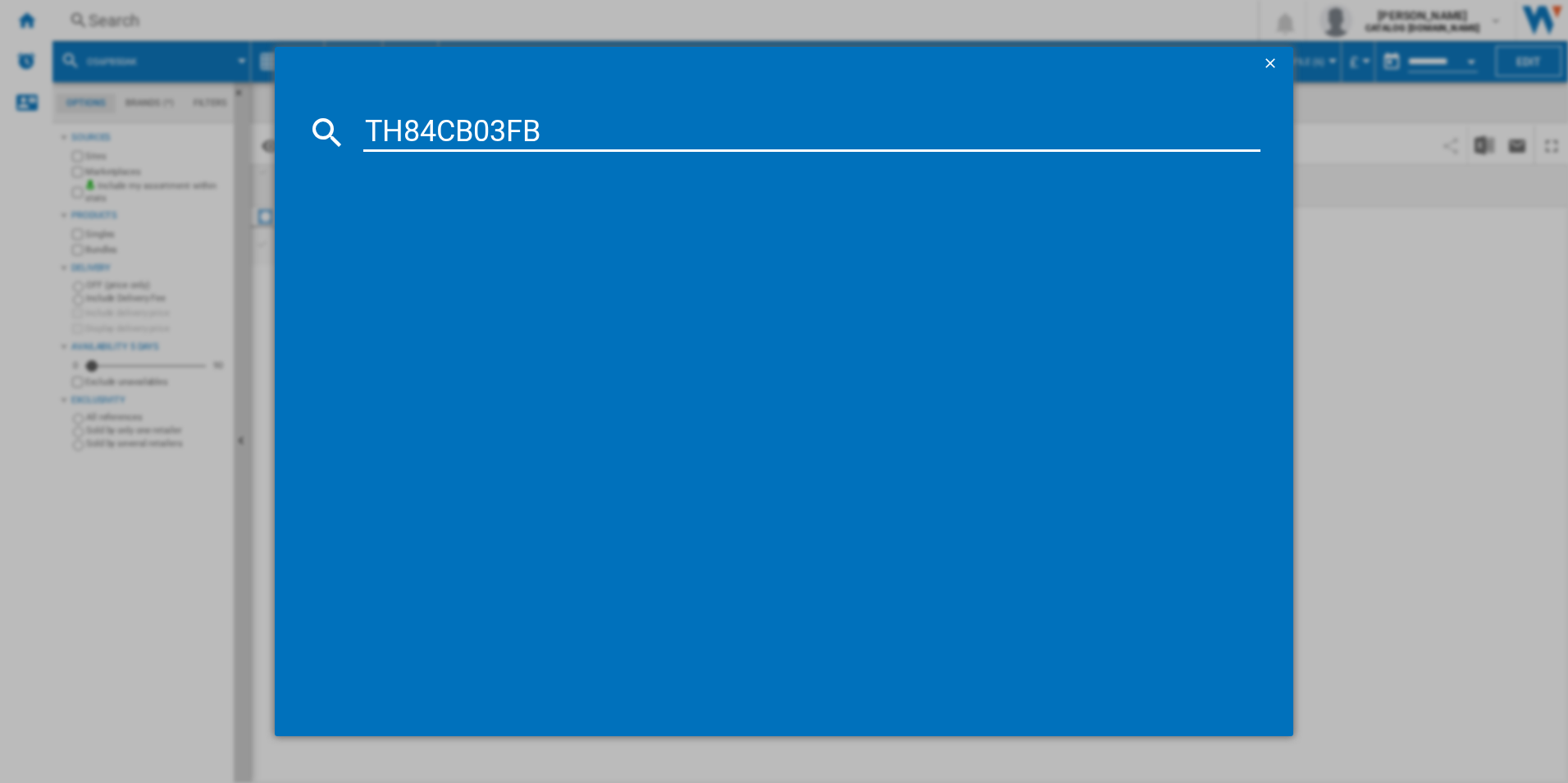
type input "TH84CB03FB"
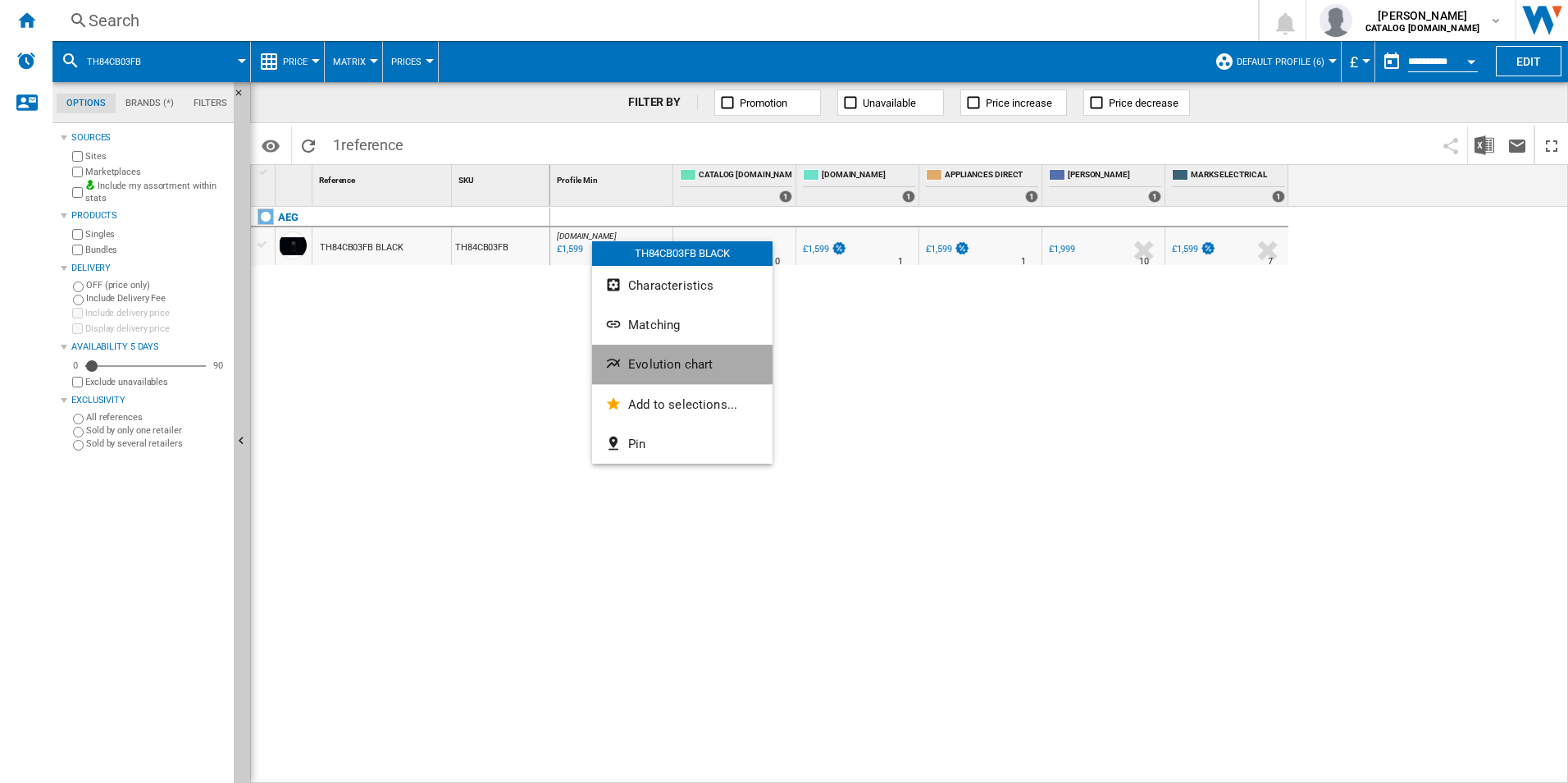
click at [652, 373] on button "Evolution chart" at bounding box center [683, 365] width 180 height 39
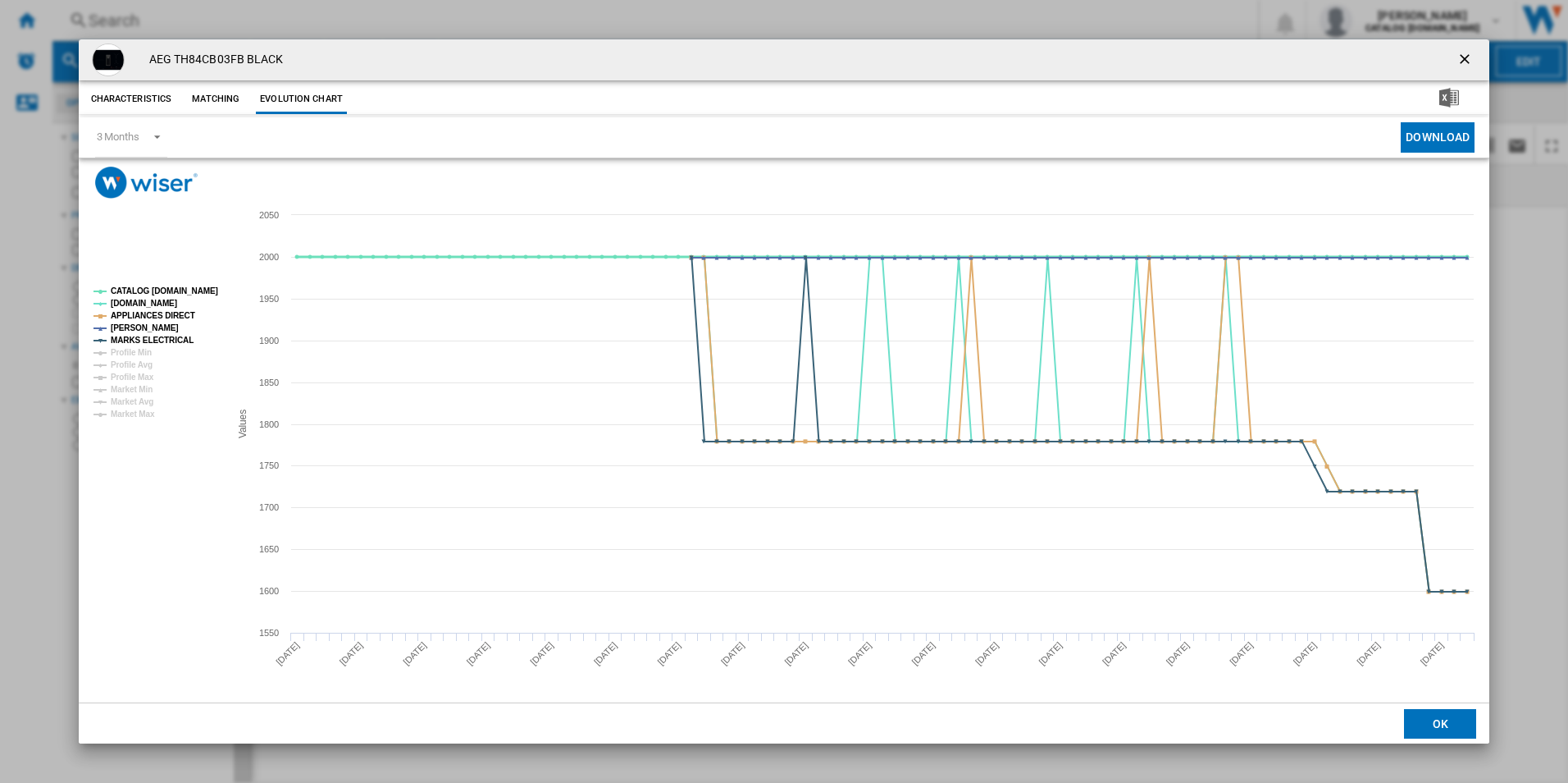
click at [195, 286] on tspan "CATALOG [DOMAIN_NAME]" at bounding box center [165, 290] width 108 height 9
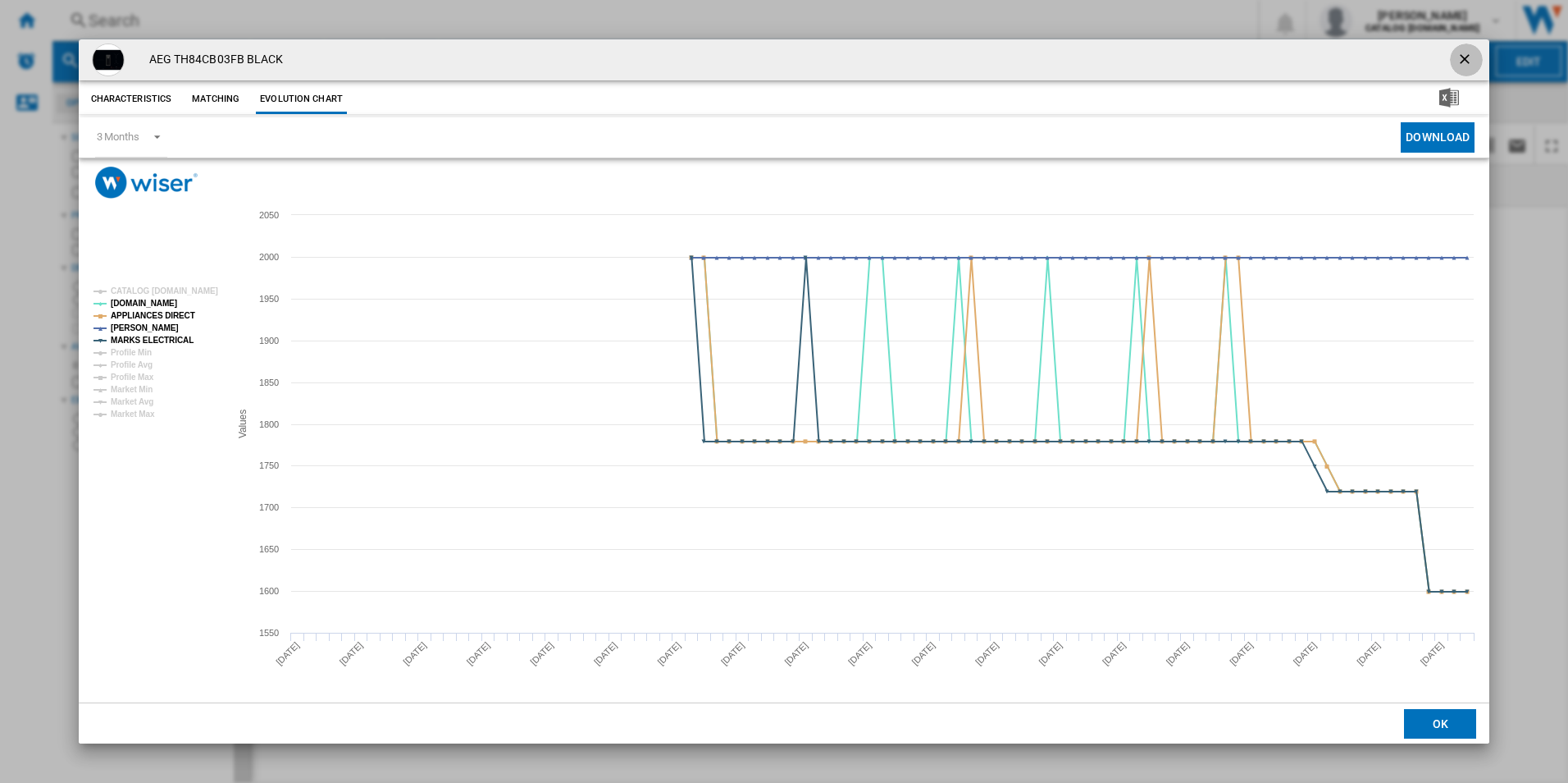
click at [1466, 58] on ng-md-icon "getI18NText('BUTTONS.CLOSE_DIALOG')" at bounding box center [1466, 61] width 20 height 20
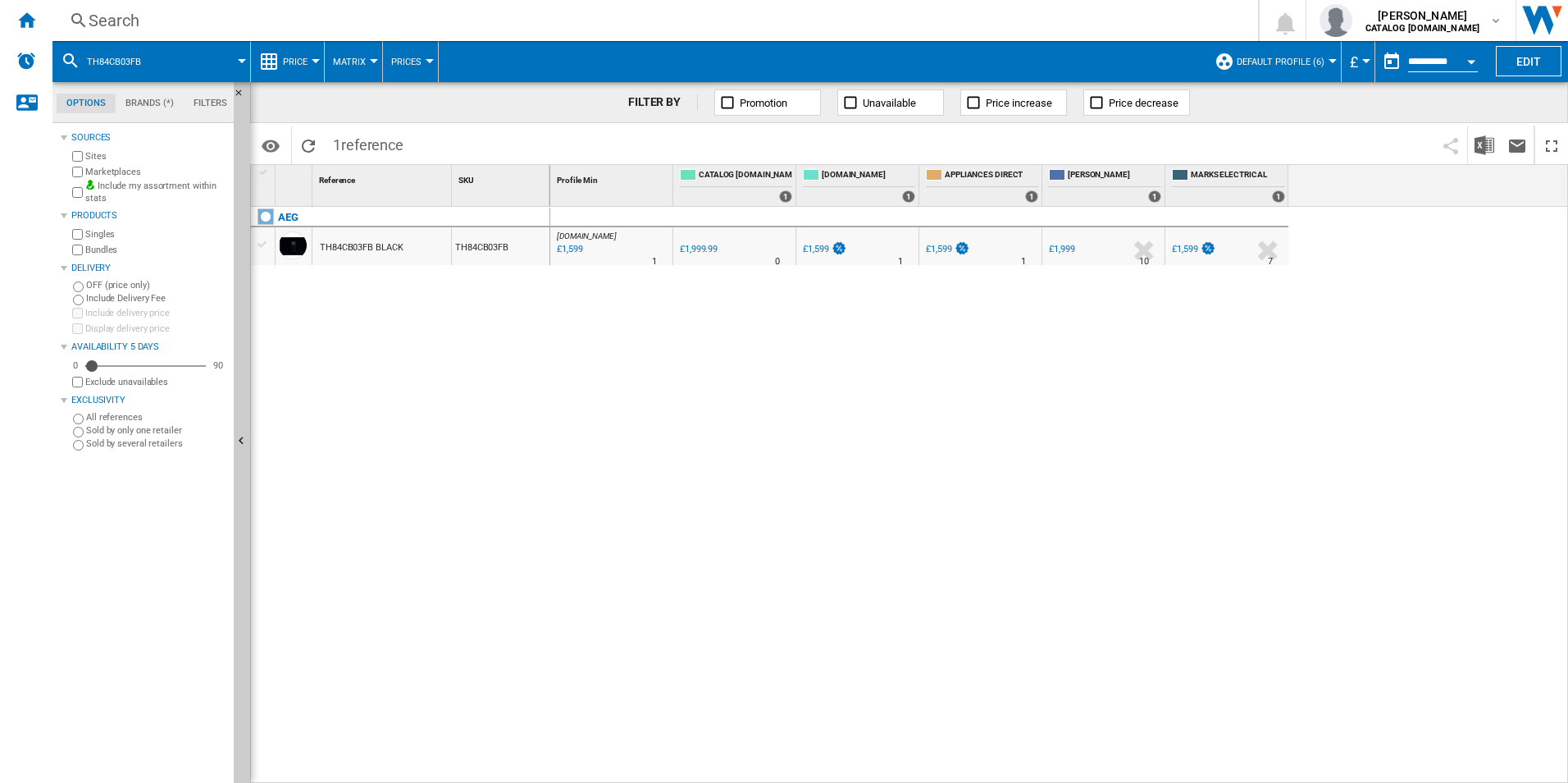
click at [712, 21] on div "Search" at bounding box center [651, 20] width 1127 height 23
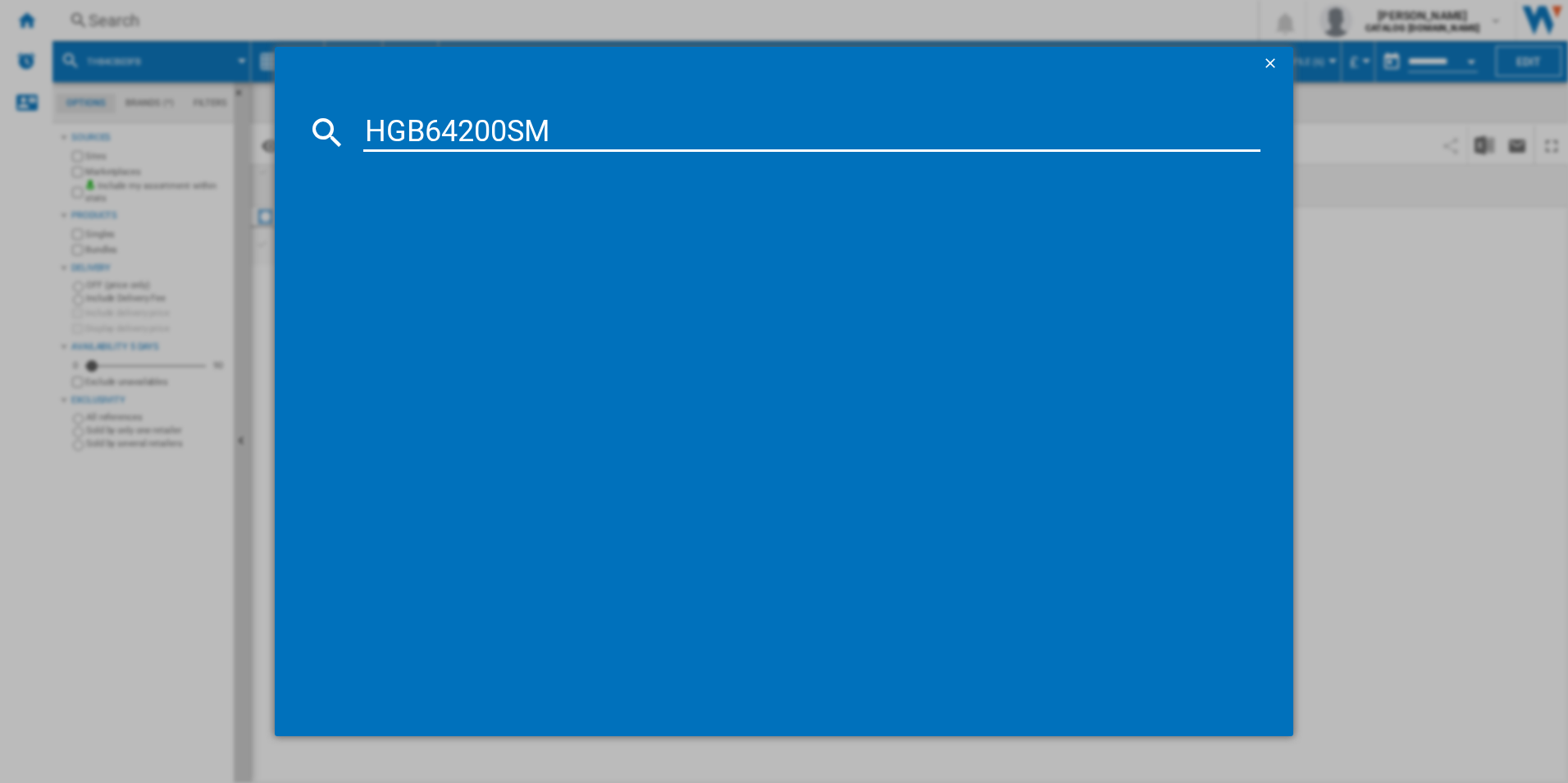
type input "HGB64200SM"
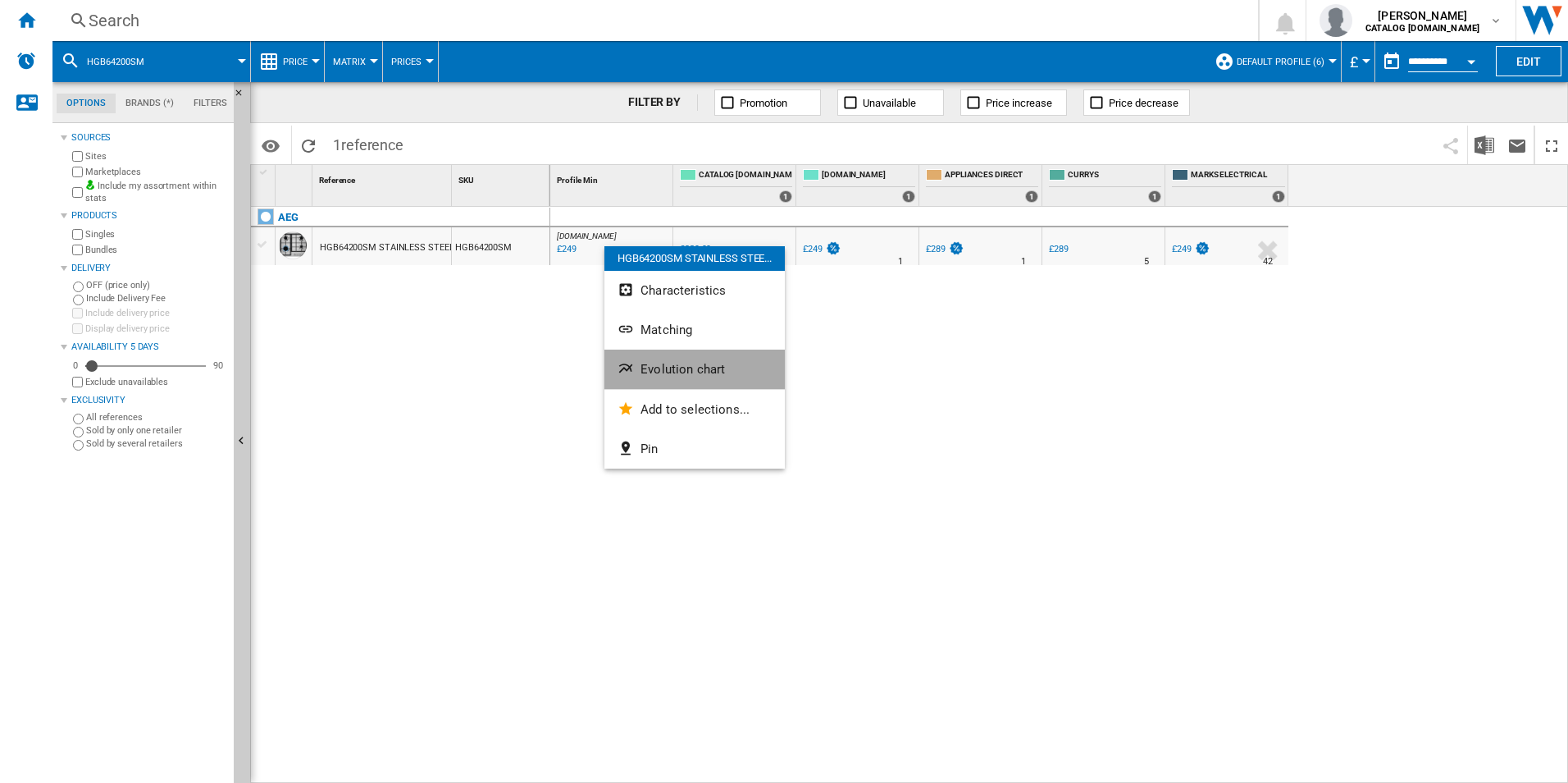
click at [669, 366] on span "Evolution chart" at bounding box center [683, 368] width 84 height 15
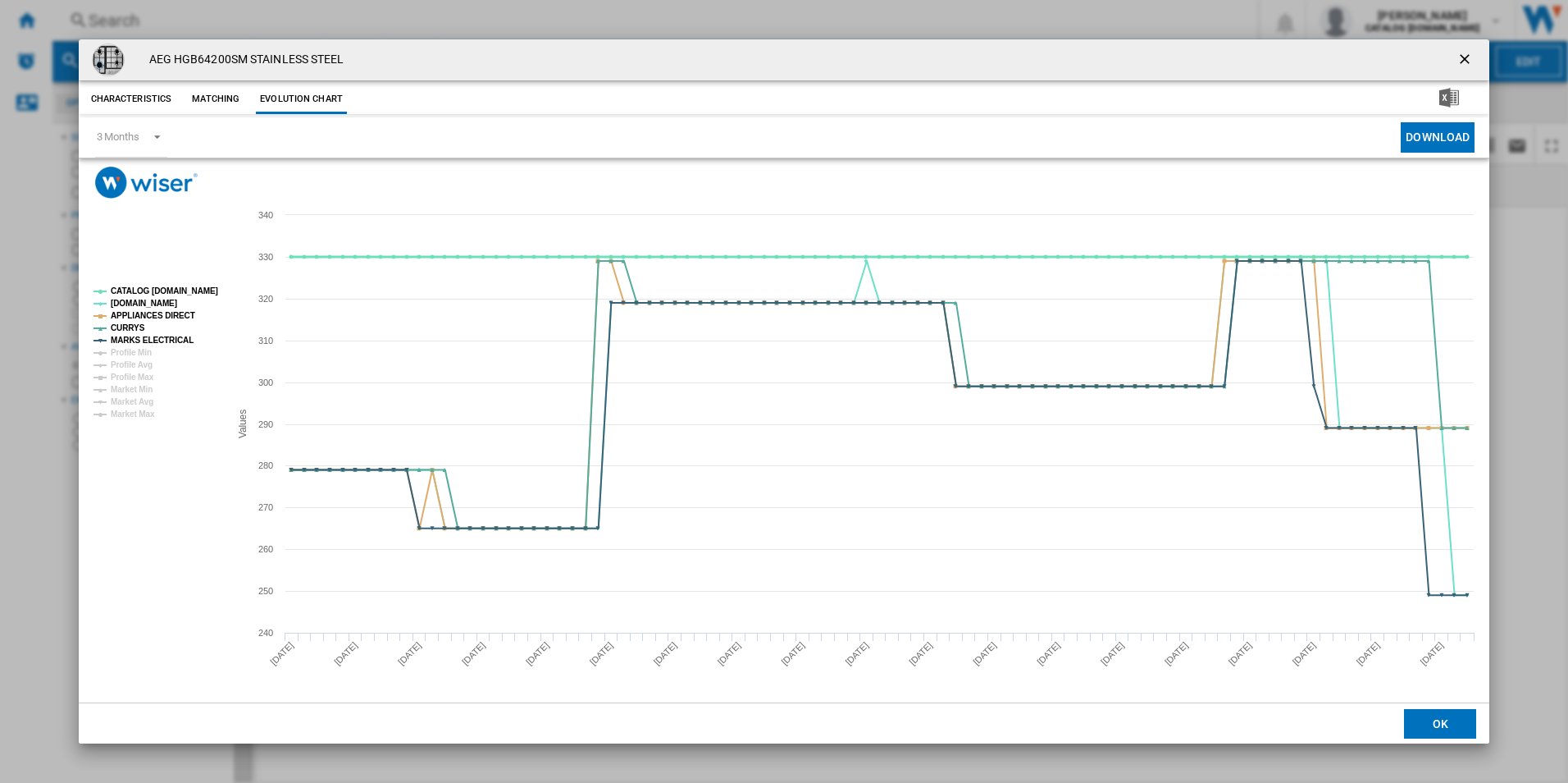
click at [194, 289] on tspan "CATALOG [DOMAIN_NAME]" at bounding box center [165, 290] width 108 height 9
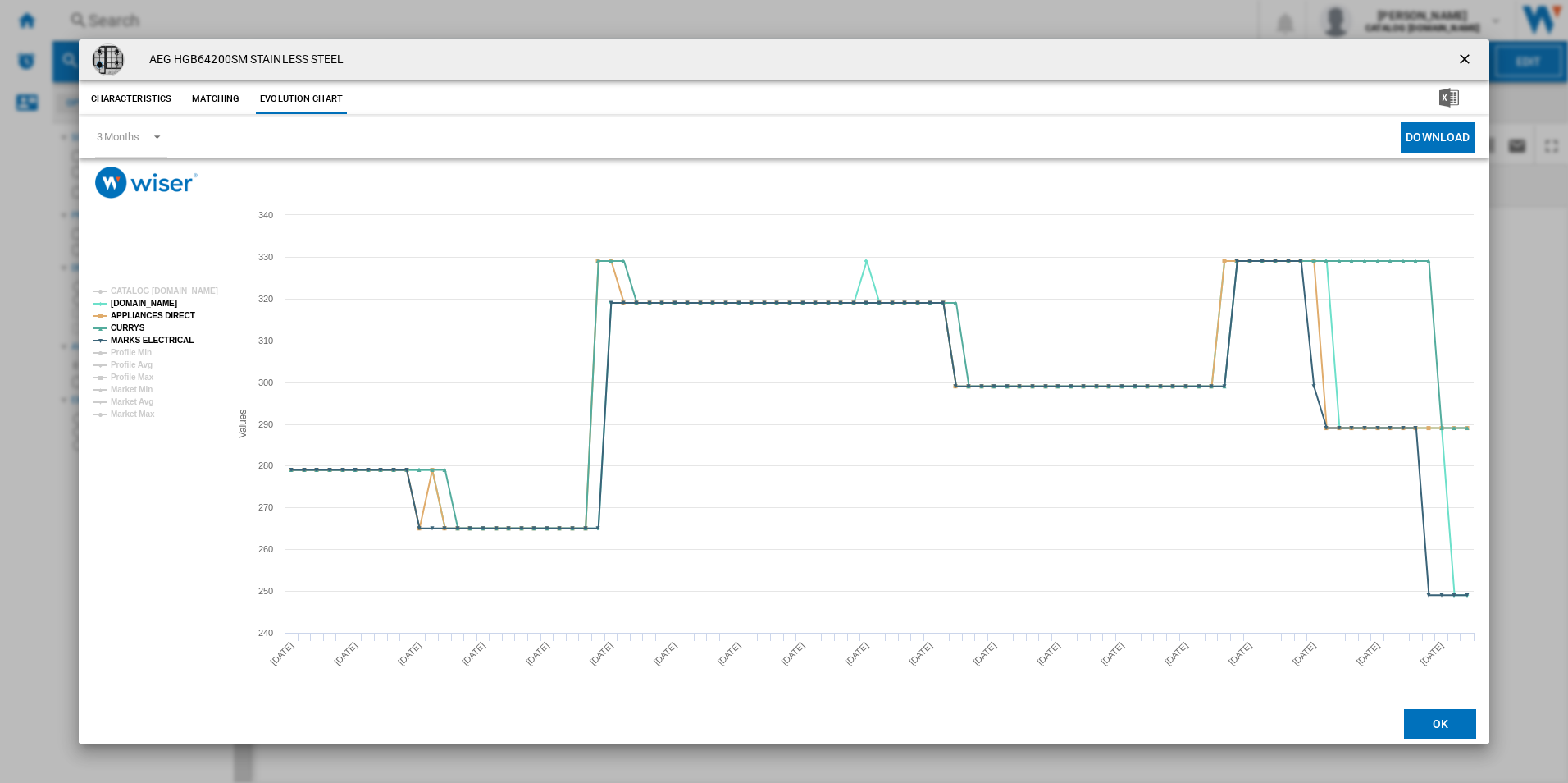
click at [1467, 56] on ng-md-icon "getI18NText('BUTTONS.CLOSE_DIALOG')" at bounding box center [1466, 61] width 20 height 20
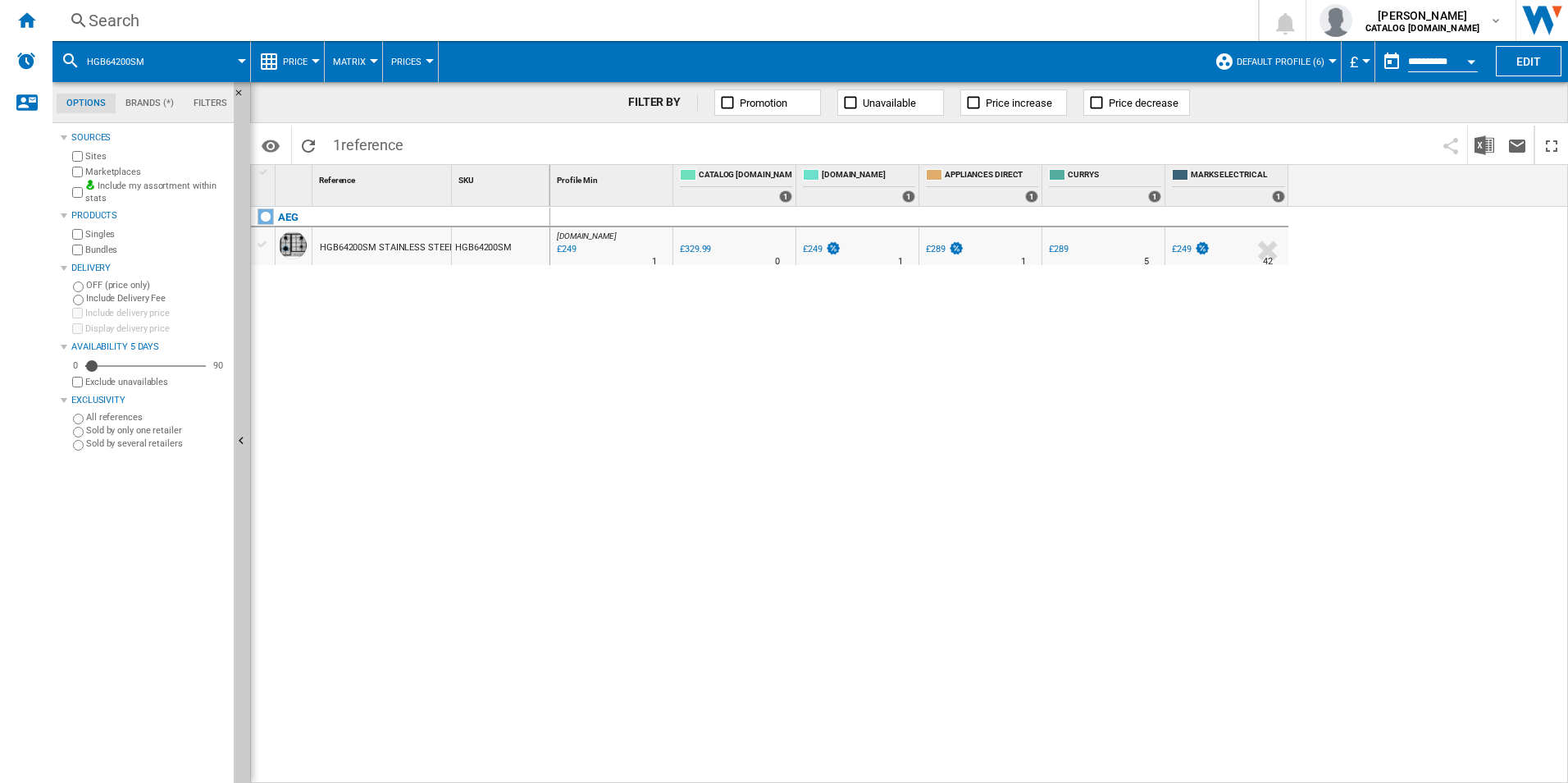
click at [1035, 19] on div "Search" at bounding box center [651, 20] width 1127 height 23
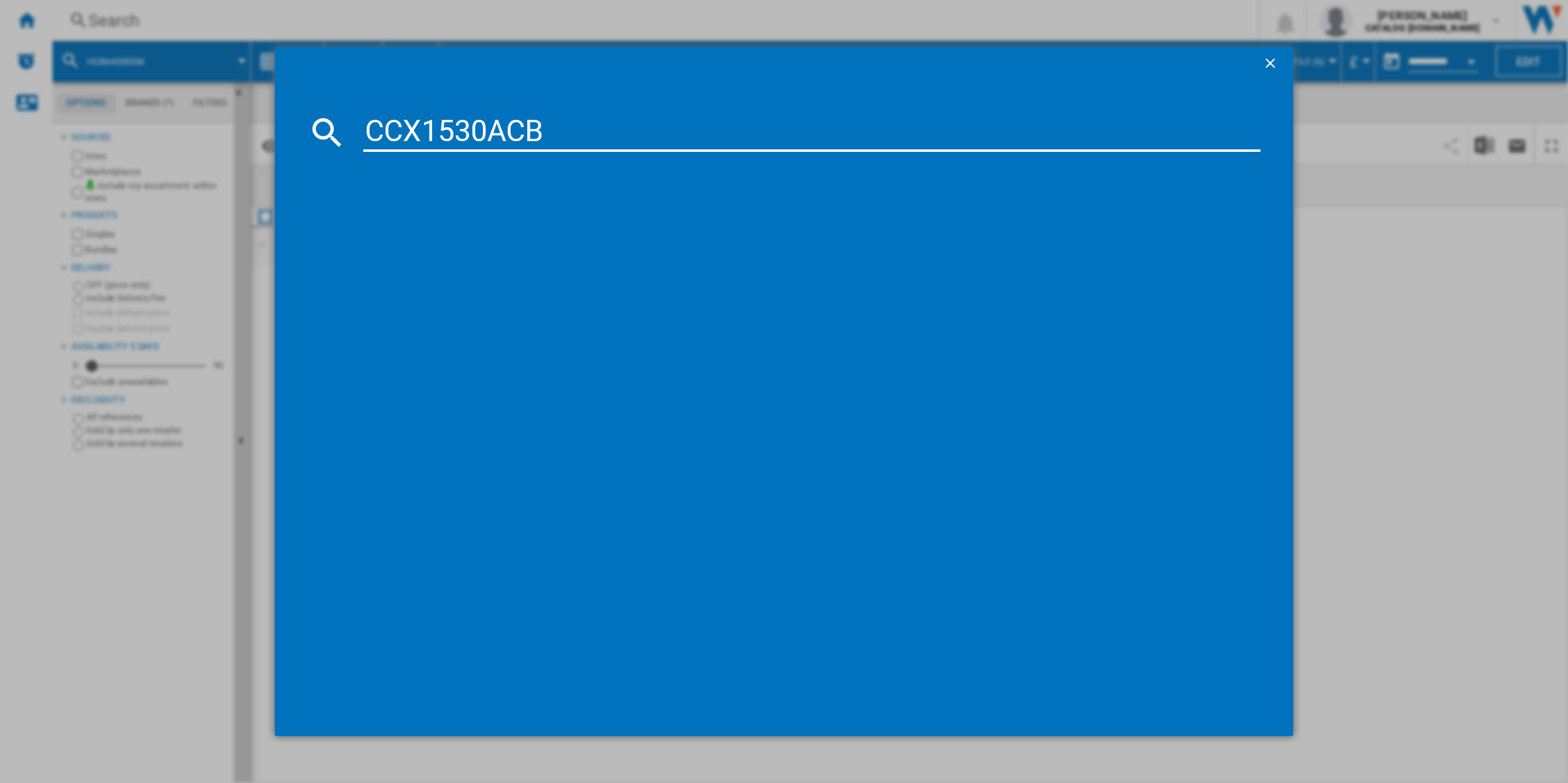
type input "CCX1530ACB"
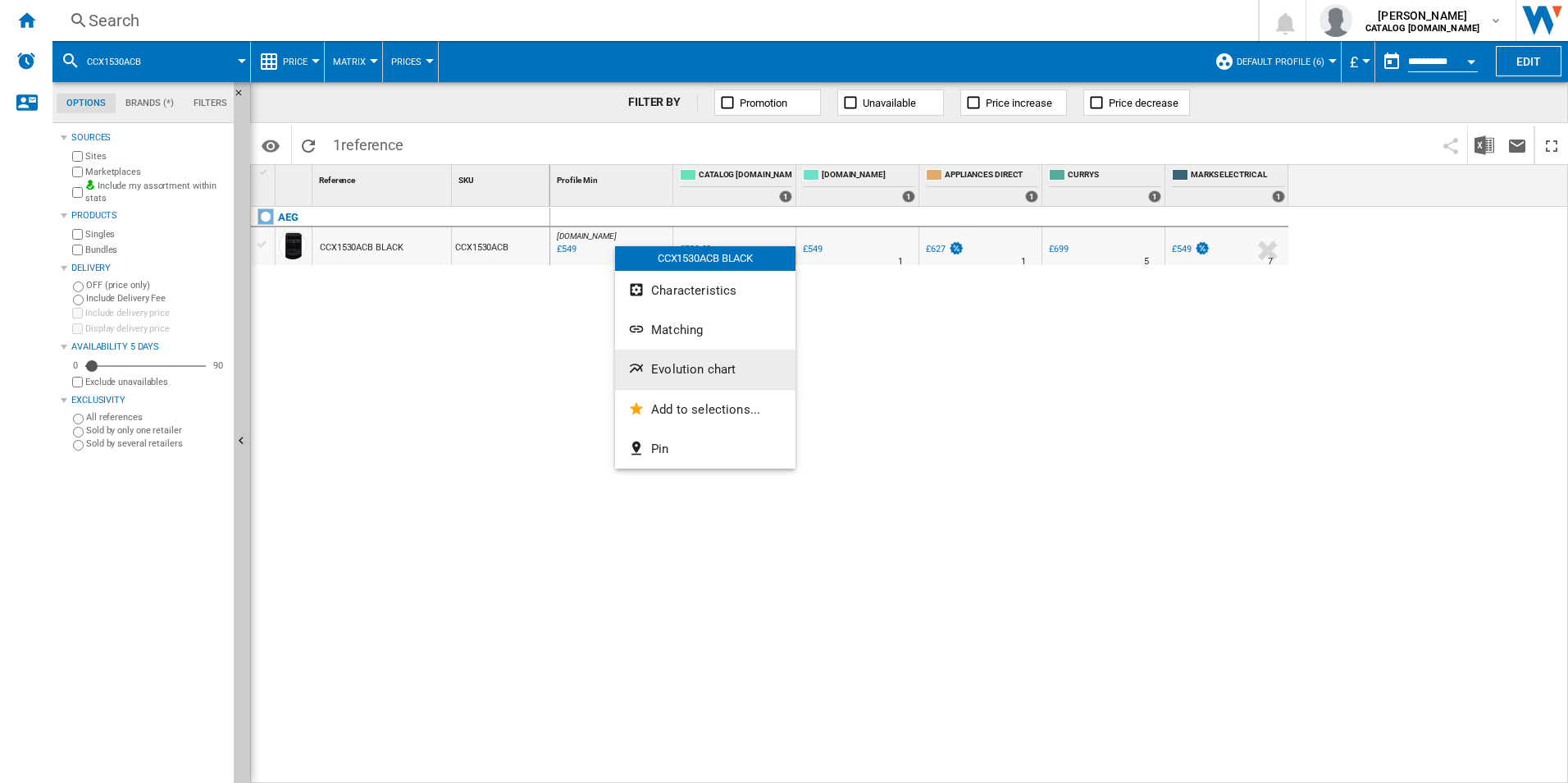
click at [681, 365] on span "Evolution chart" at bounding box center [693, 368] width 84 height 15
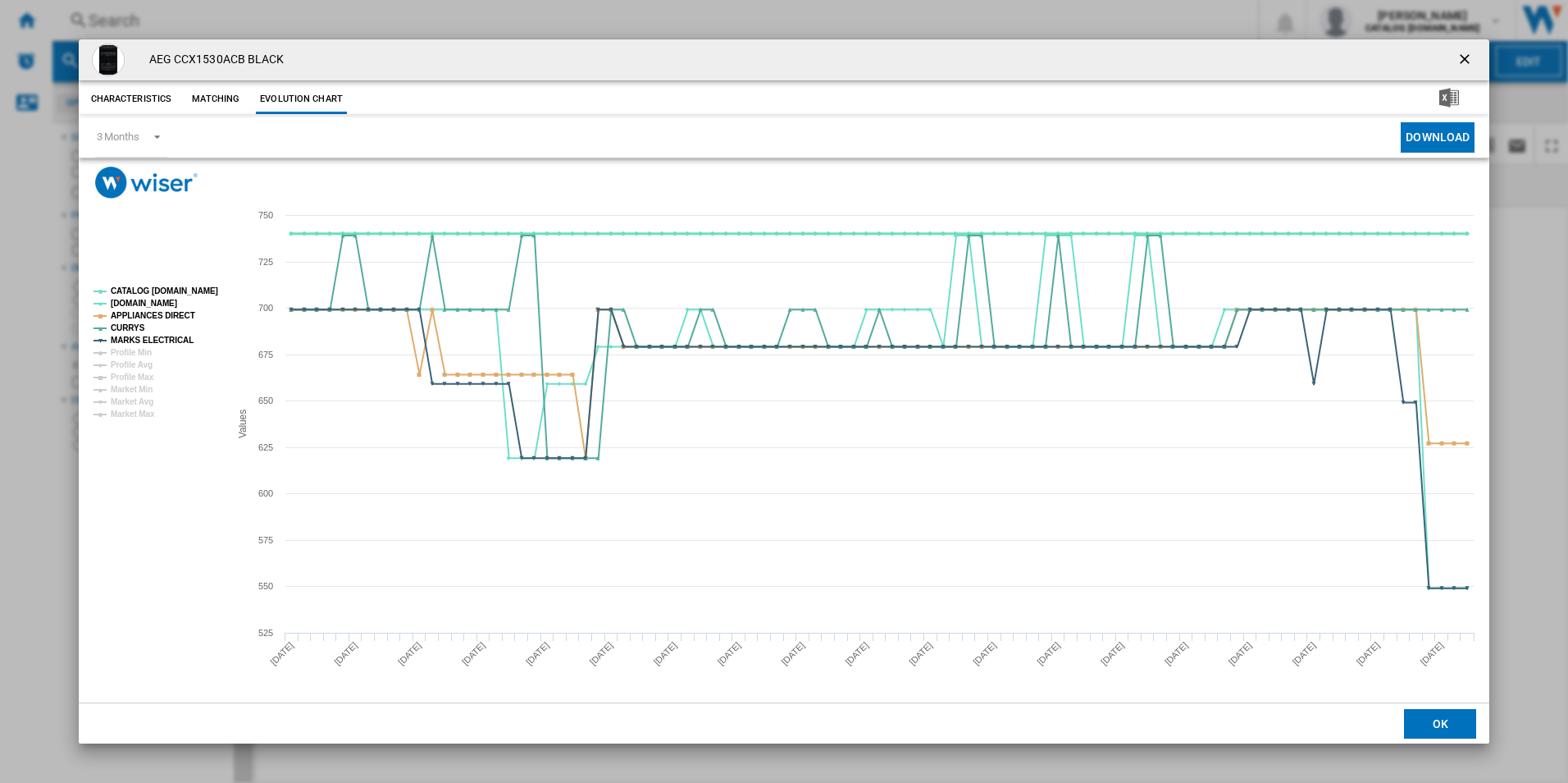
click at [196, 288] on tspan "CATALOG [DOMAIN_NAME]" at bounding box center [165, 290] width 108 height 9
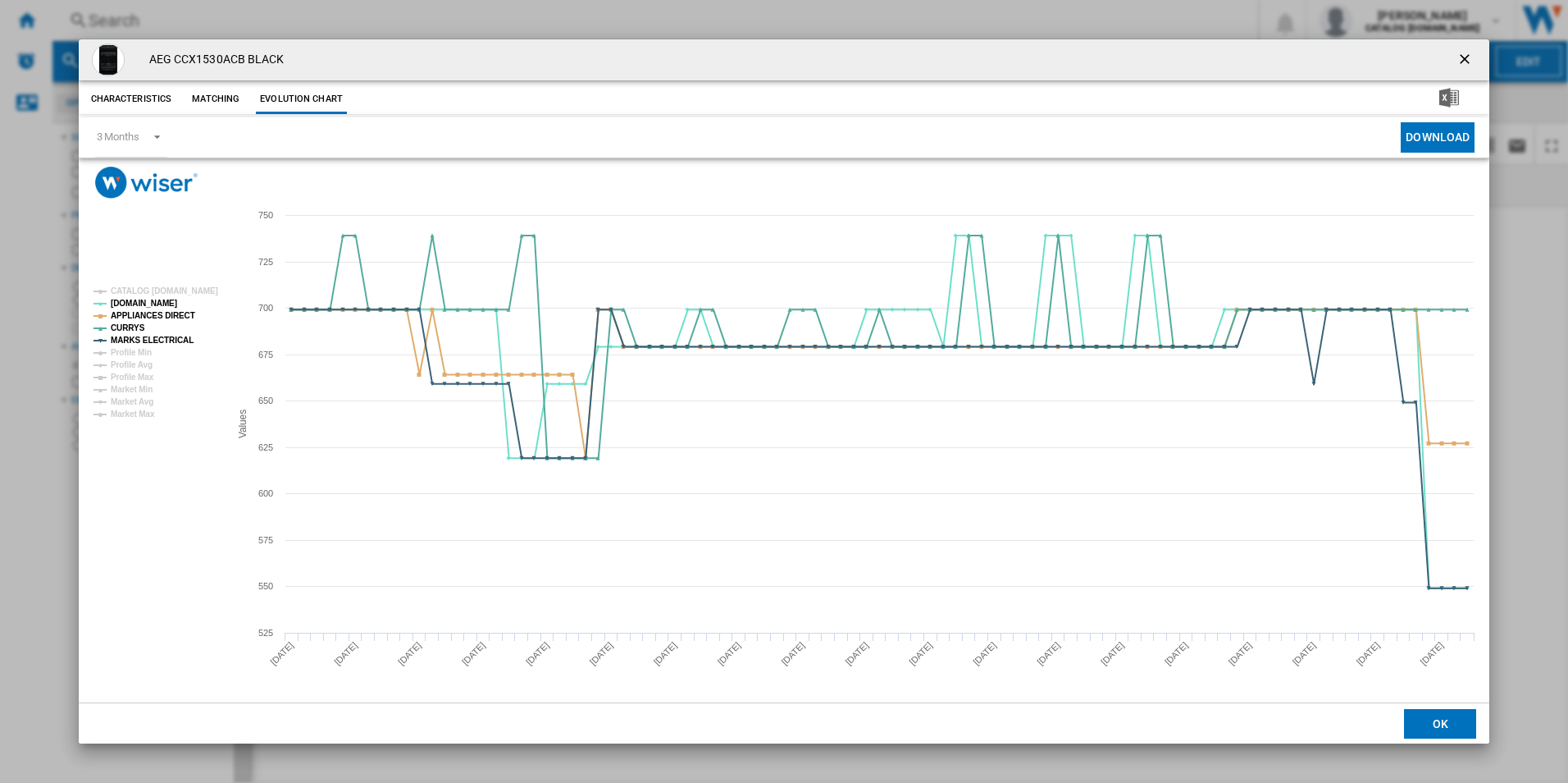
click at [1465, 59] on ng-md-icon "getI18NText('BUTTONS.CLOSE_DIALOG')" at bounding box center [1466, 61] width 20 height 20
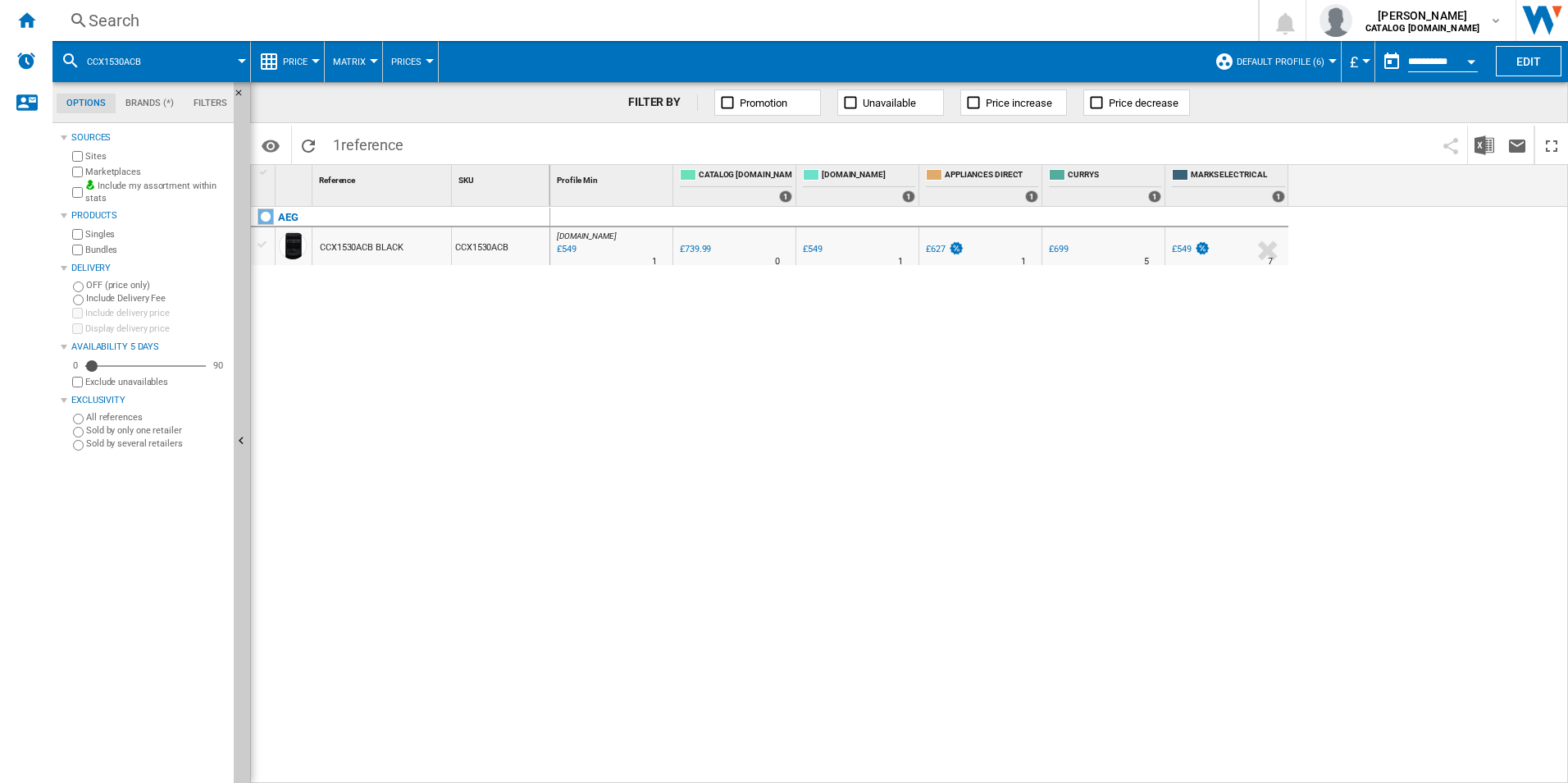
click at [879, 12] on div "Search" at bounding box center [651, 20] width 1127 height 23
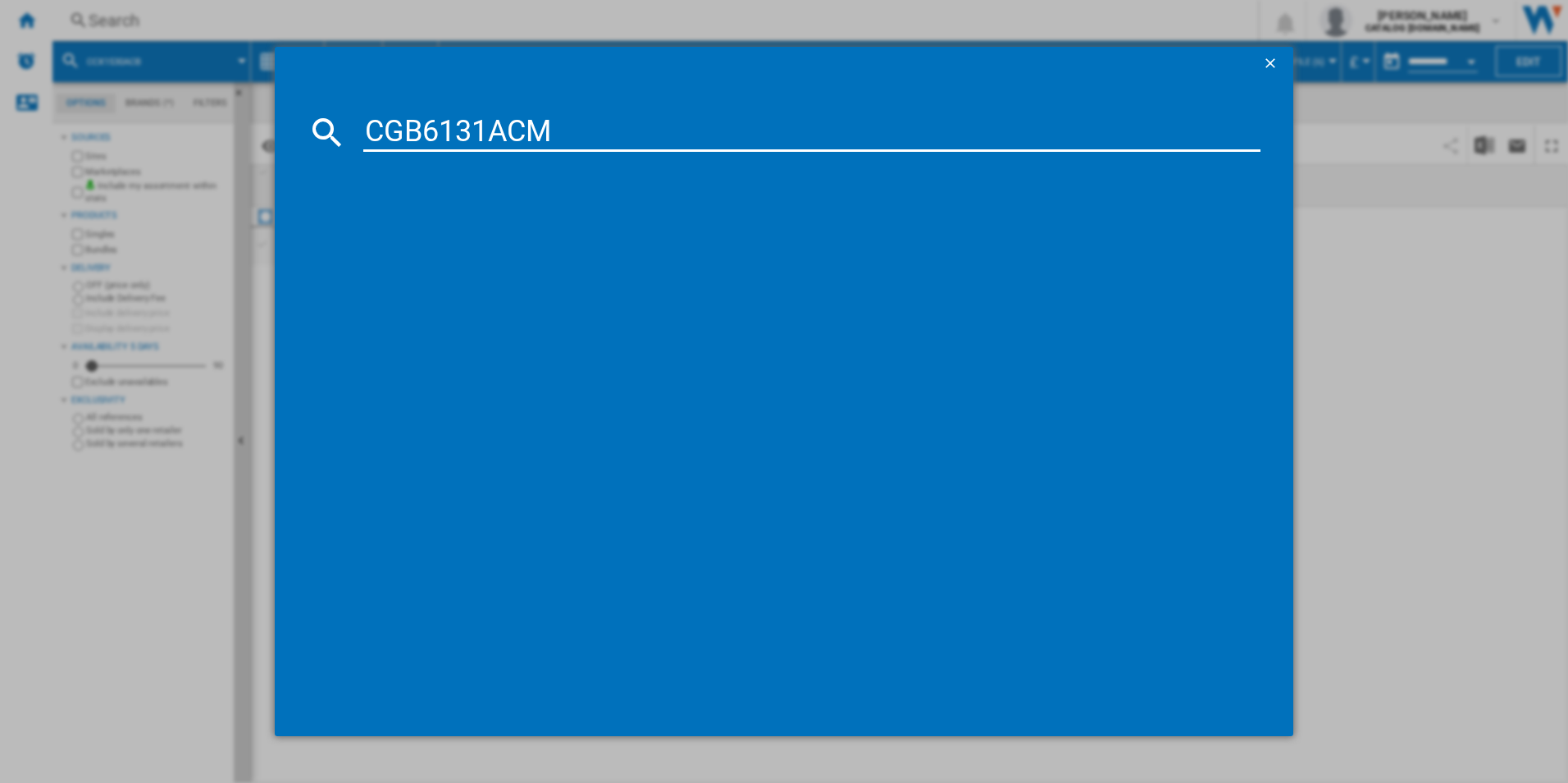
type input "CGB6131ACM"
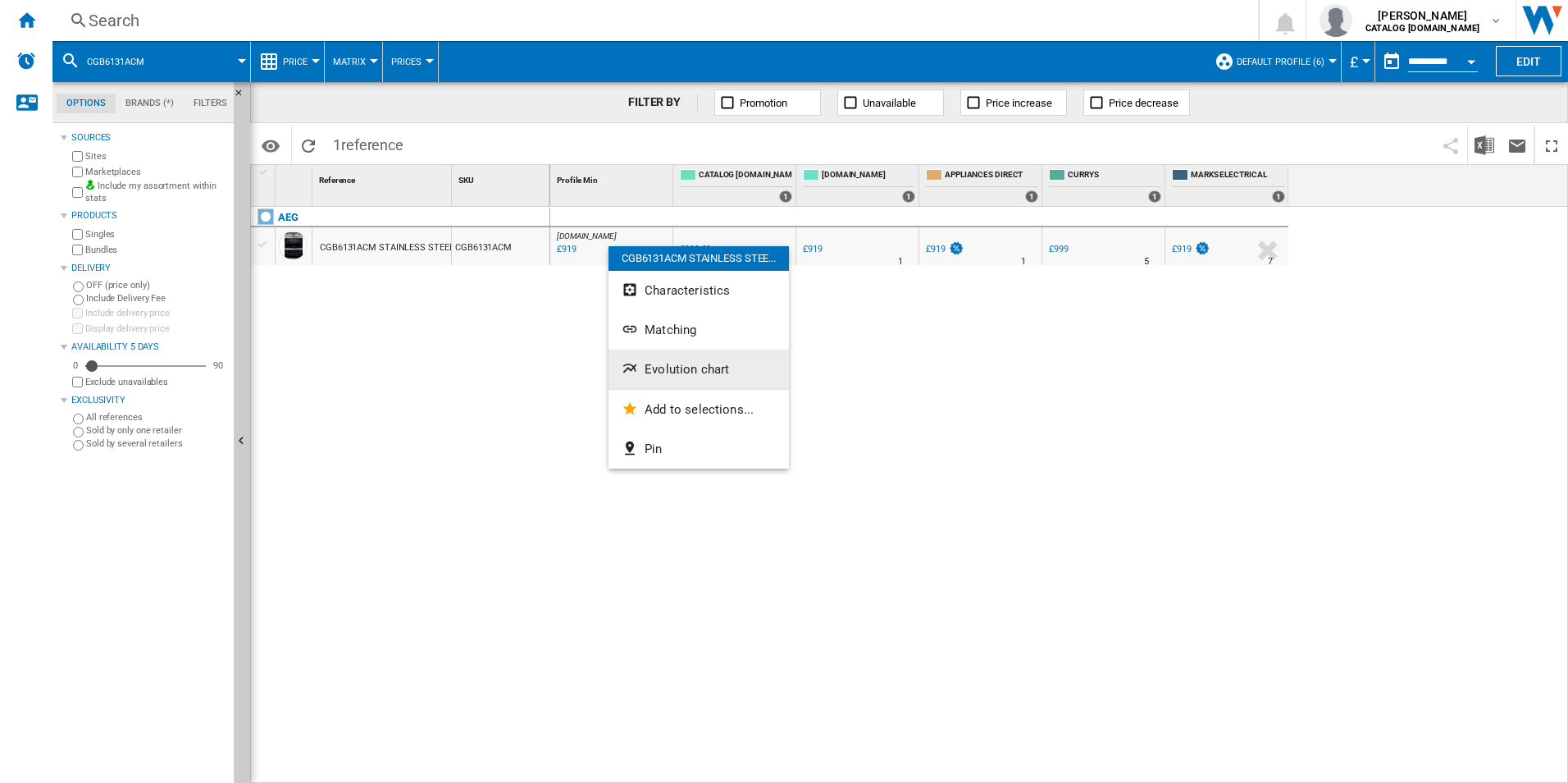
click at [654, 367] on span "Evolution chart" at bounding box center [687, 368] width 84 height 15
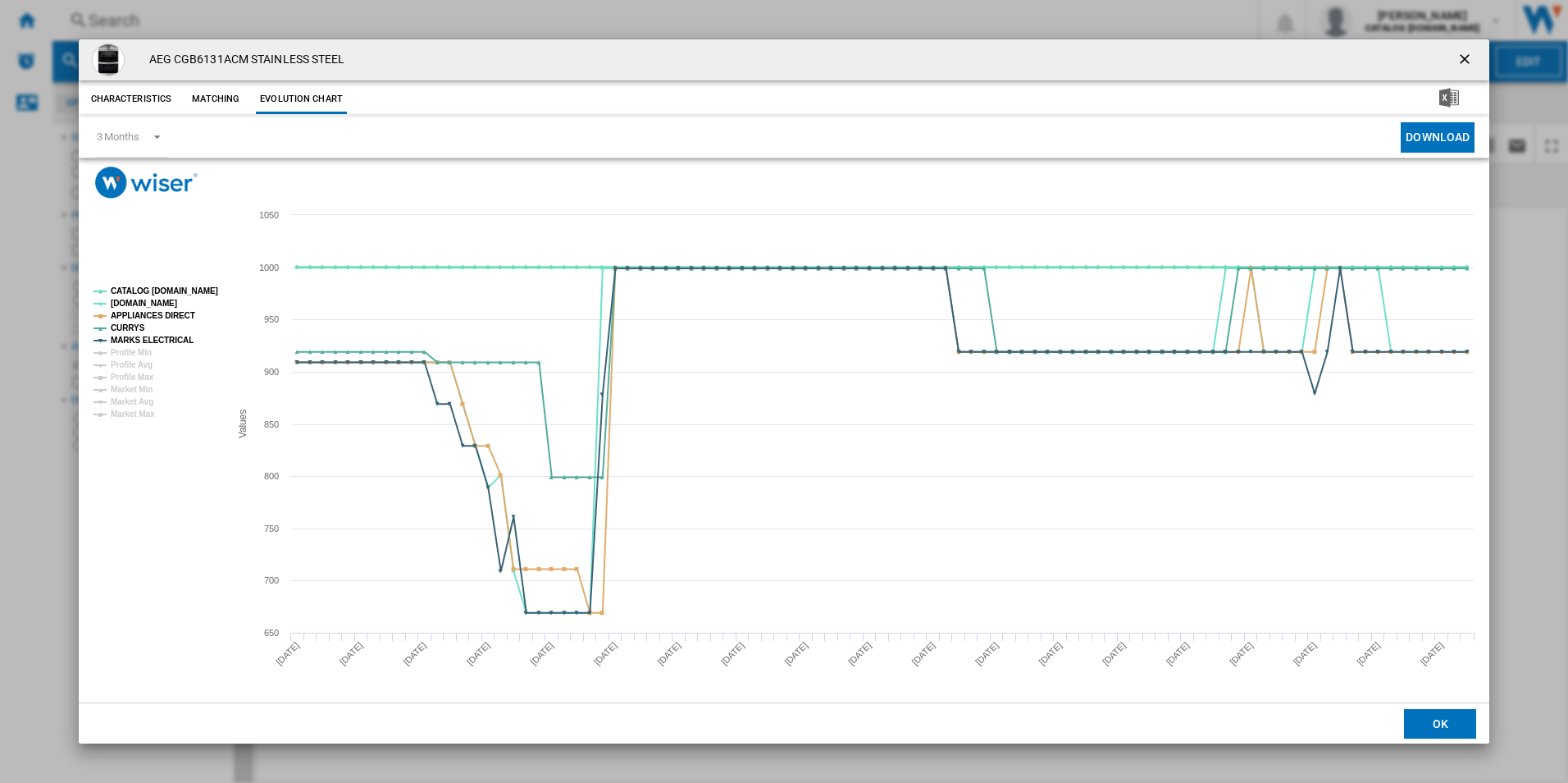
click at [175, 291] on tspan "CATALOG [DOMAIN_NAME]" at bounding box center [165, 290] width 108 height 9
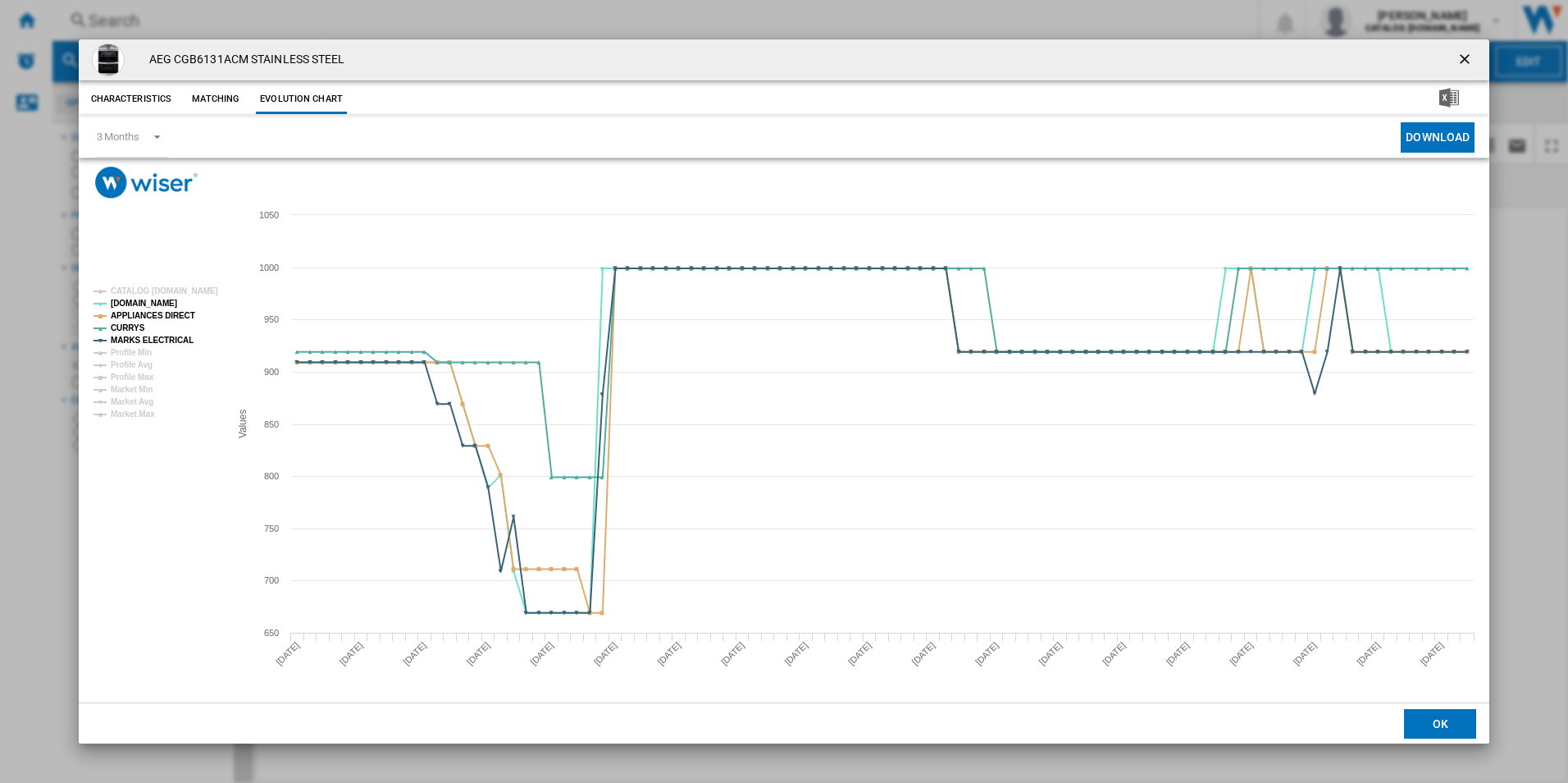
click at [1467, 55] on ng-md-icon "getI18NText('BUTTONS.CLOSE_DIALOG')" at bounding box center [1466, 61] width 20 height 20
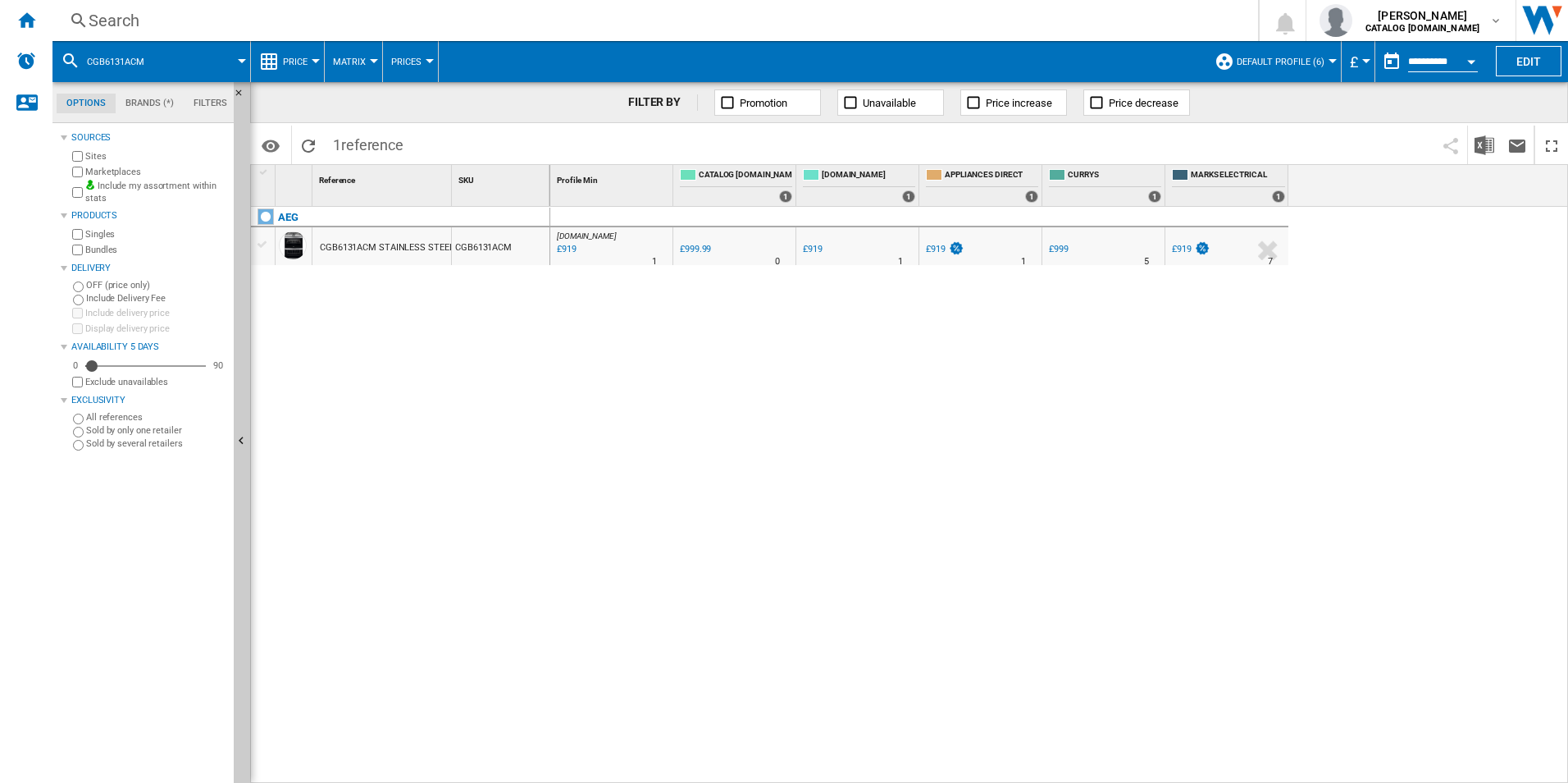
click at [846, 26] on div "Search" at bounding box center [651, 20] width 1127 height 23
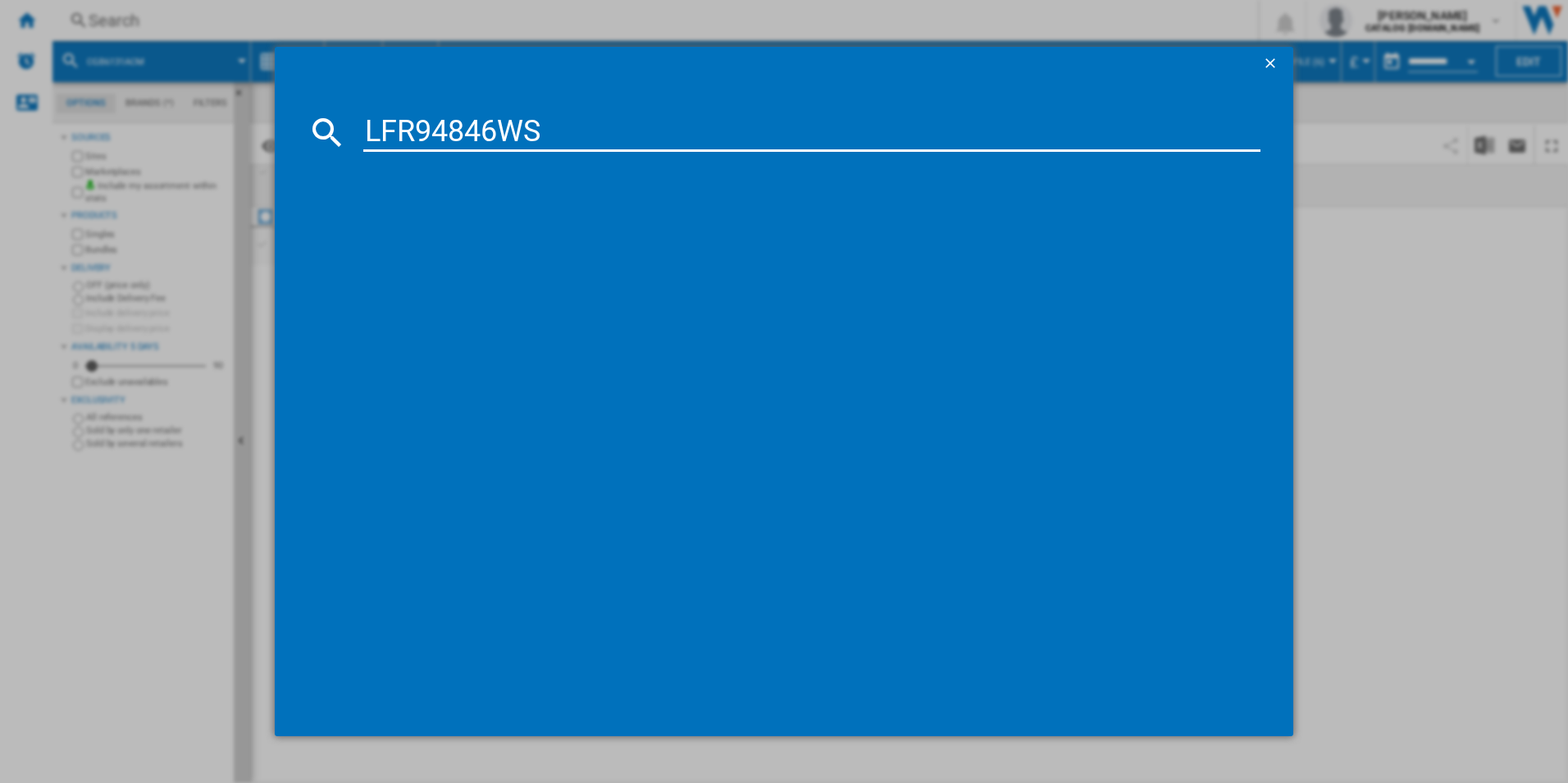
type input "LFR94846WS"
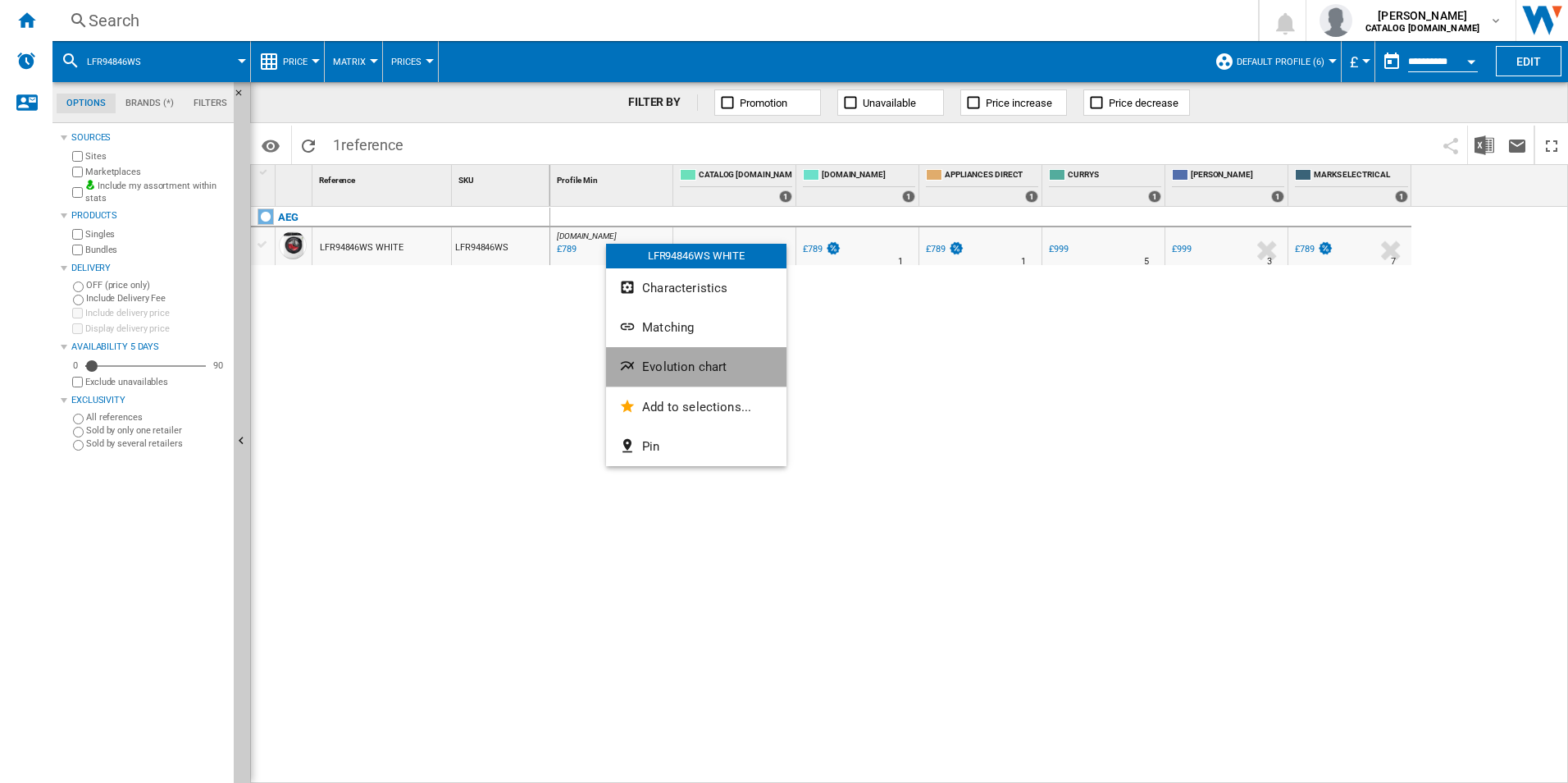
click at [648, 361] on span "Evolution chart" at bounding box center [685, 367] width 84 height 15
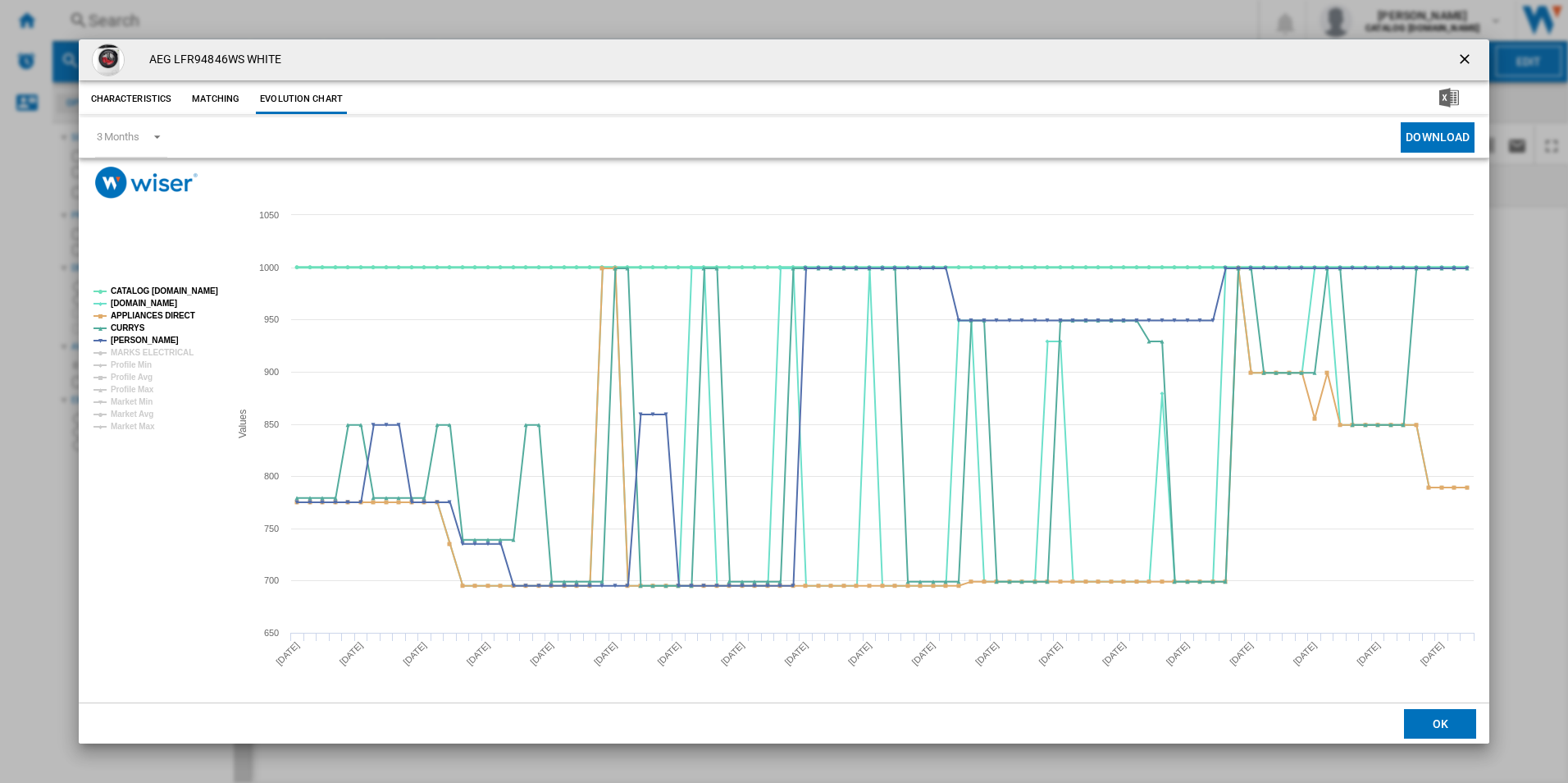
click at [197, 286] on tspan "CATALOG [DOMAIN_NAME]" at bounding box center [165, 290] width 108 height 9
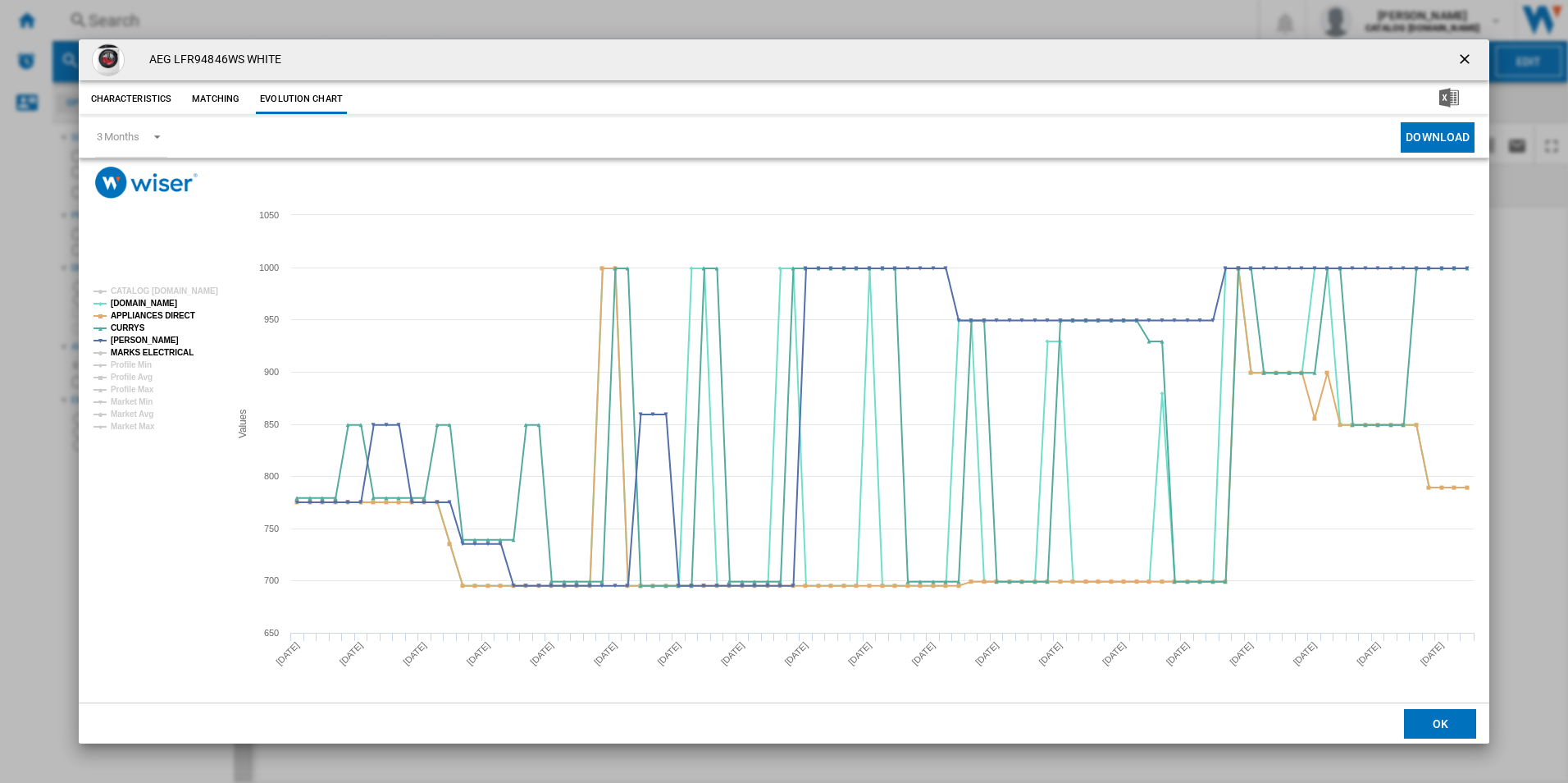
click at [168, 348] on tspan "MARKS ELECTRICAL" at bounding box center [152, 352] width 83 height 9
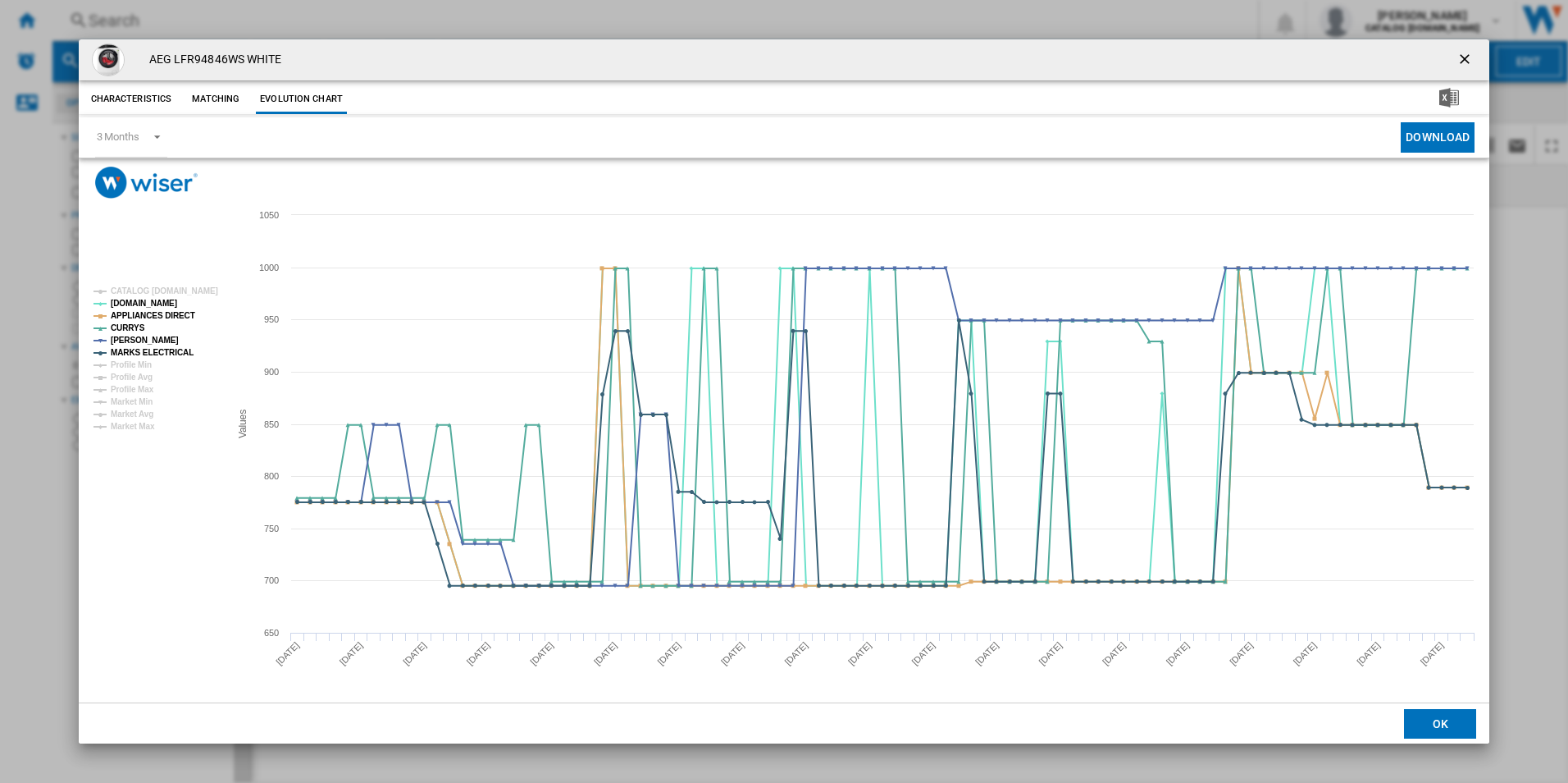
drag, startPoint x: 1470, startPoint y: 58, endPoint x: 1103, endPoint y: 76, distance: 367.4
click at [1469, 58] on ng-md-icon "getI18NText('BUTTONS.CLOSE_DIALOG')" at bounding box center [1466, 61] width 20 height 20
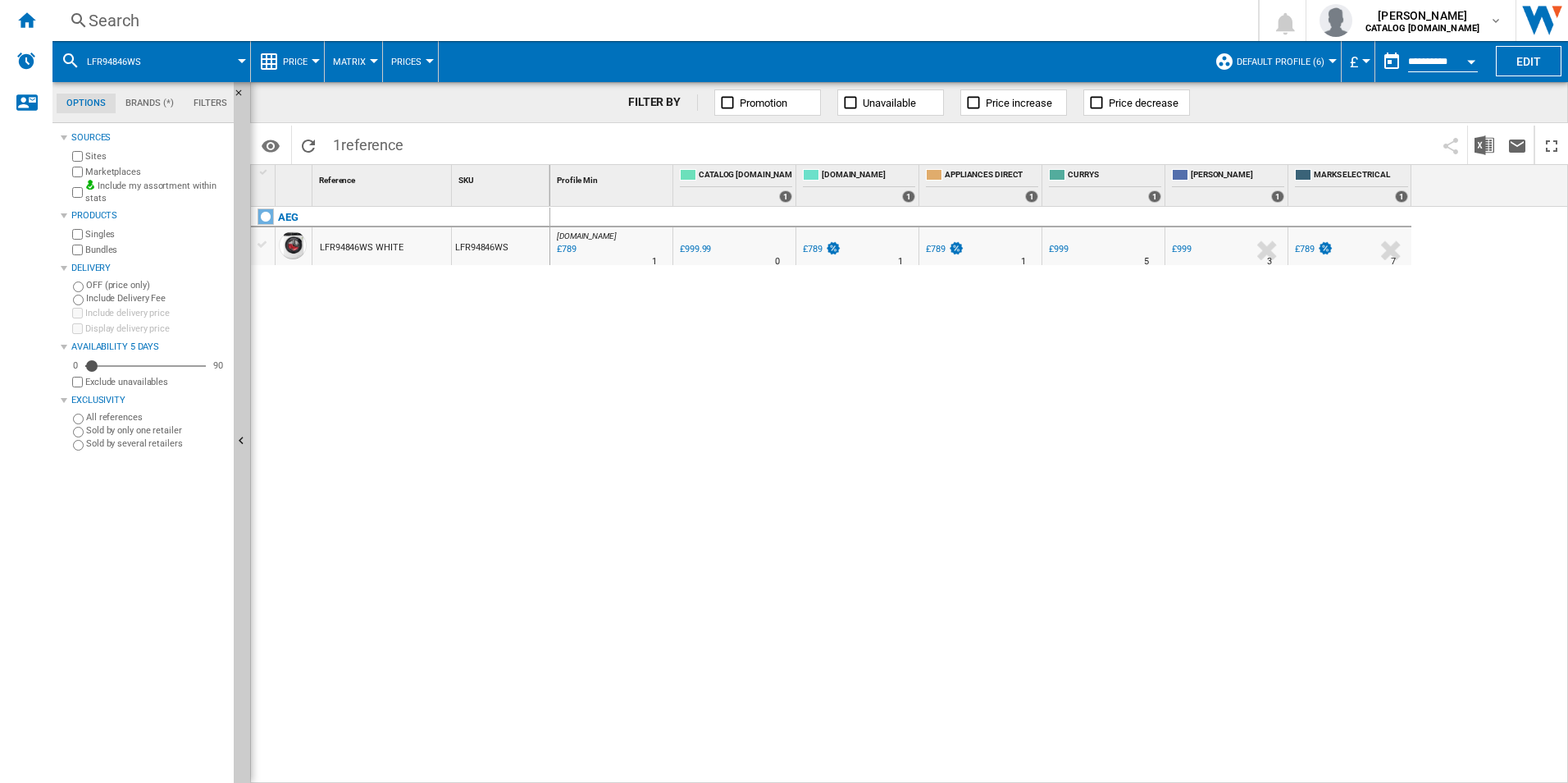
click at [714, 23] on div "Search" at bounding box center [651, 20] width 1127 height 23
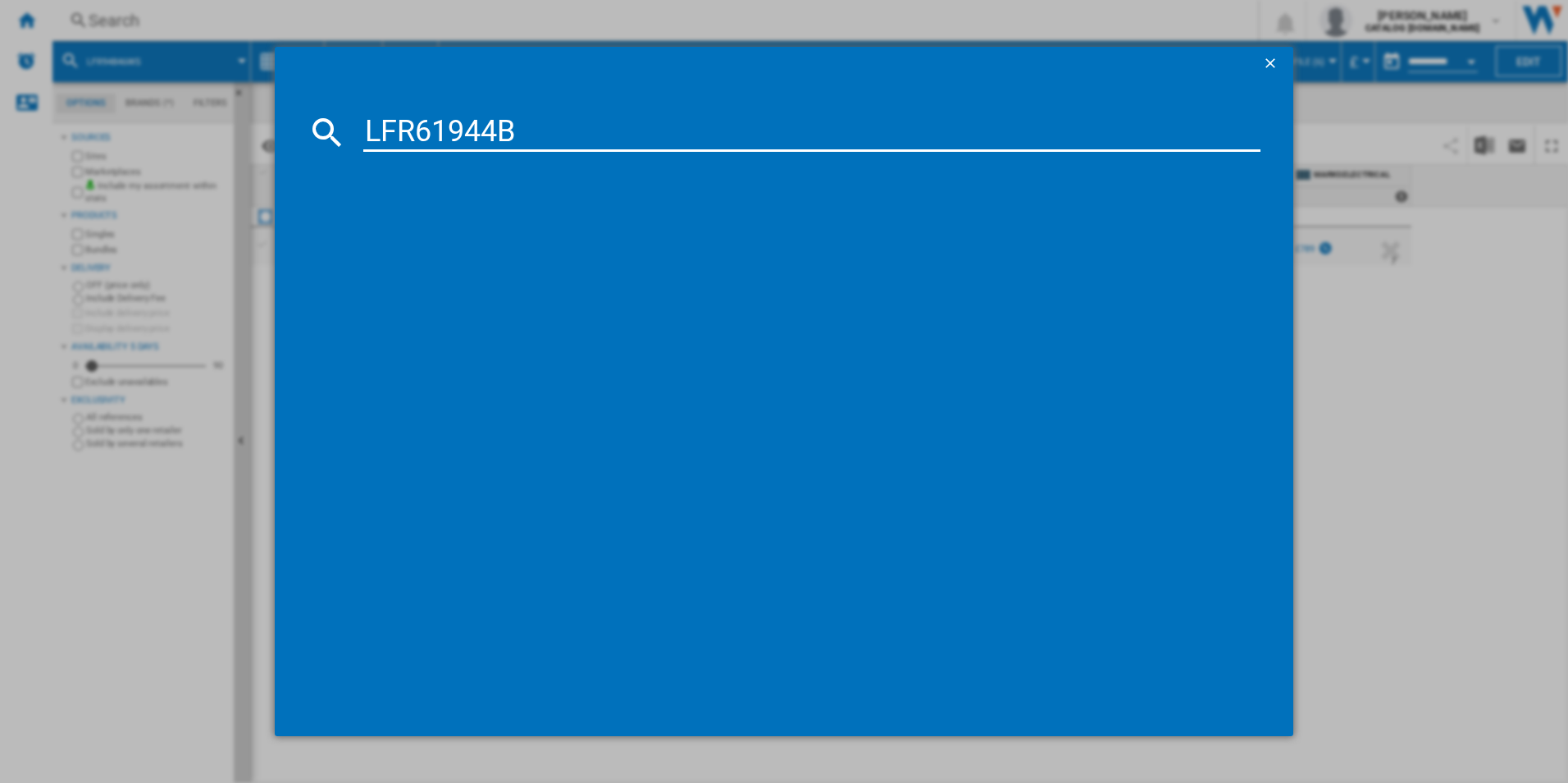
type input "LFR61944B"
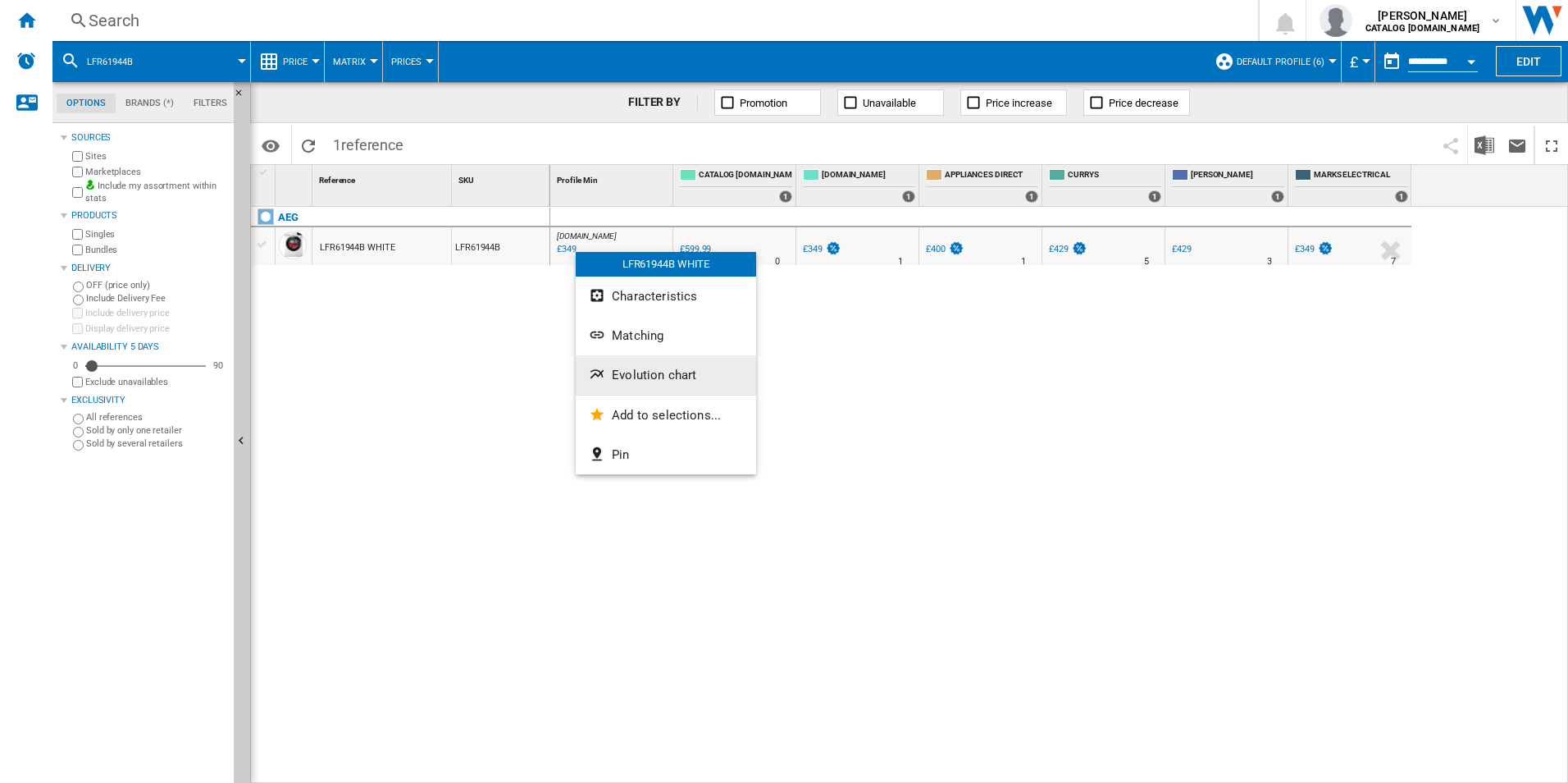
click at [638, 366] on button "Evolution chart" at bounding box center [666, 375] width 180 height 39
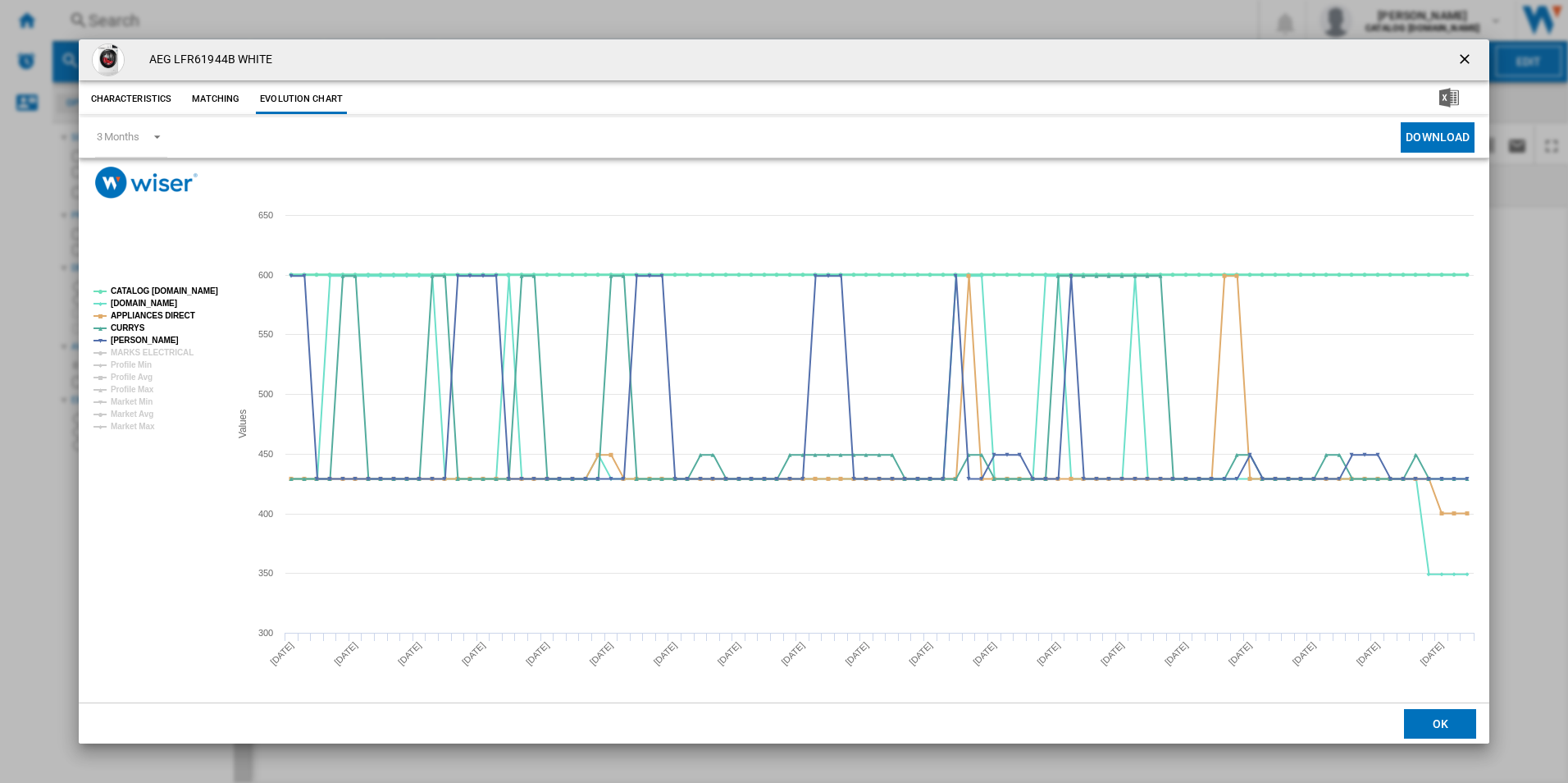
click at [201, 290] on tspan "CATALOG [DOMAIN_NAME]" at bounding box center [165, 290] width 108 height 9
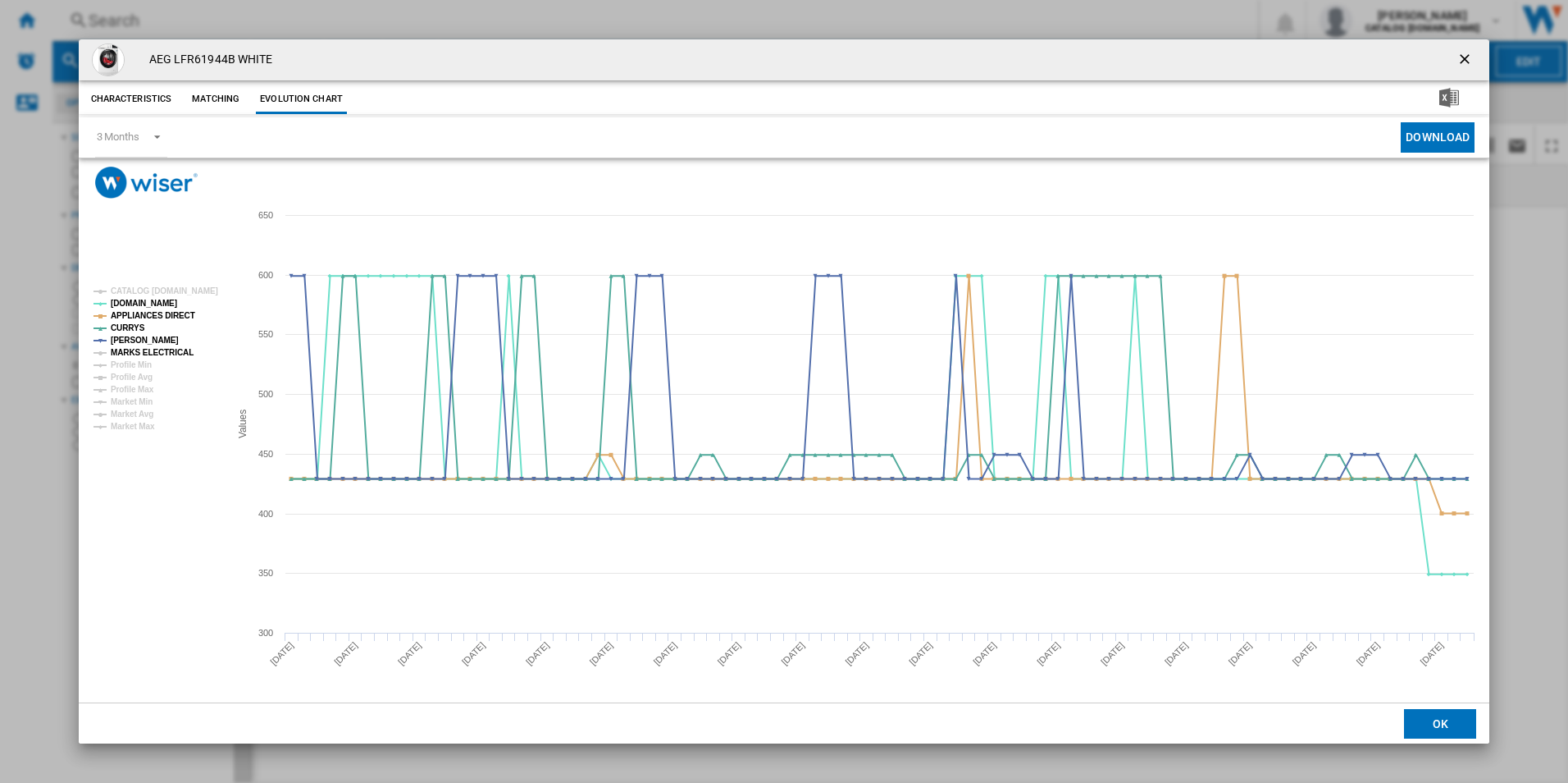
click at [176, 348] on tspan "MARKS ELECTRICAL" at bounding box center [152, 352] width 83 height 9
click at [1472, 53] on ng-md-icon "getI18NText('BUTTONS.CLOSE_DIALOG')" at bounding box center [1466, 61] width 20 height 20
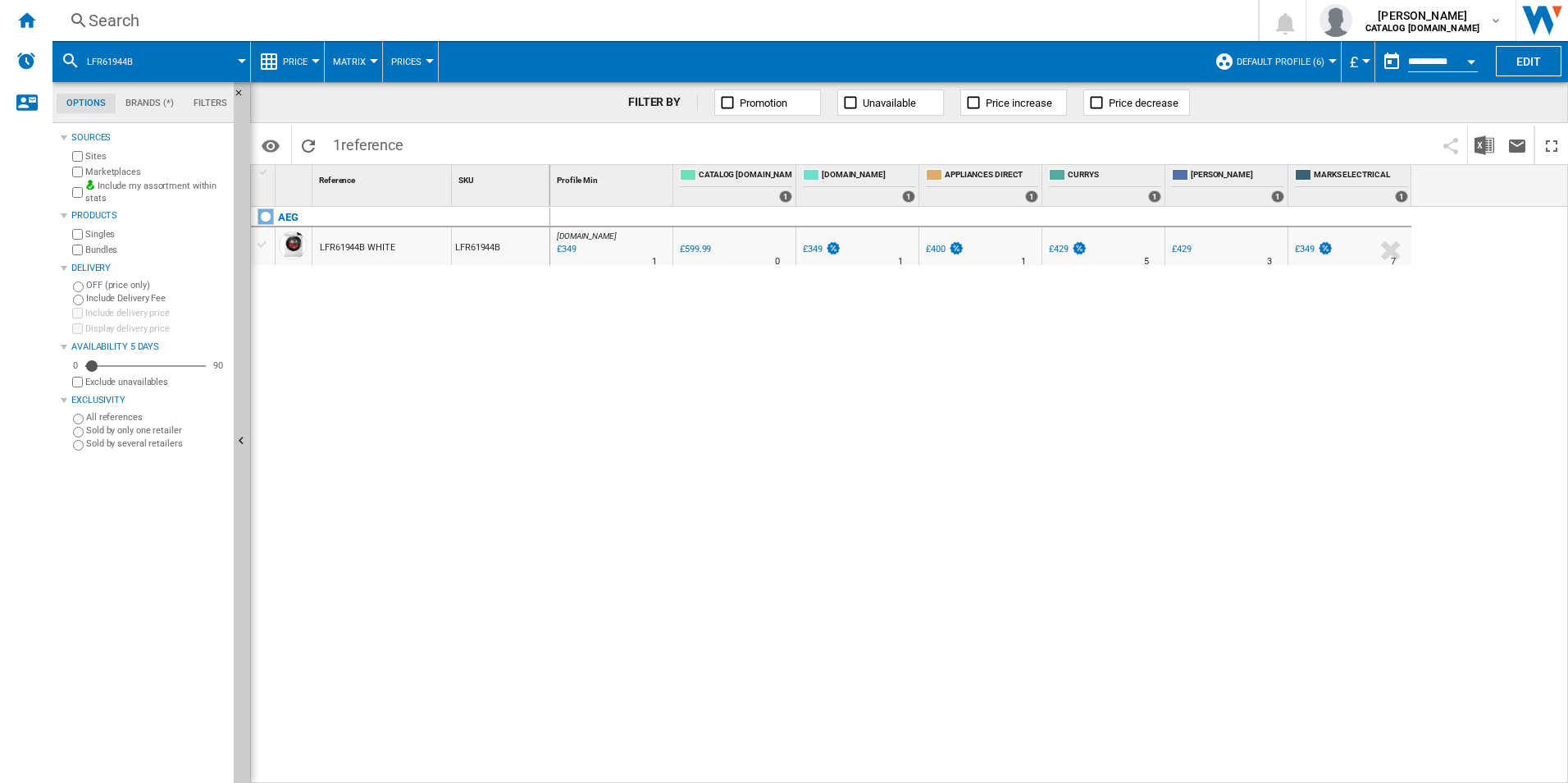
click at [975, 20] on div "Search" at bounding box center [651, 20] width 1127 height 23
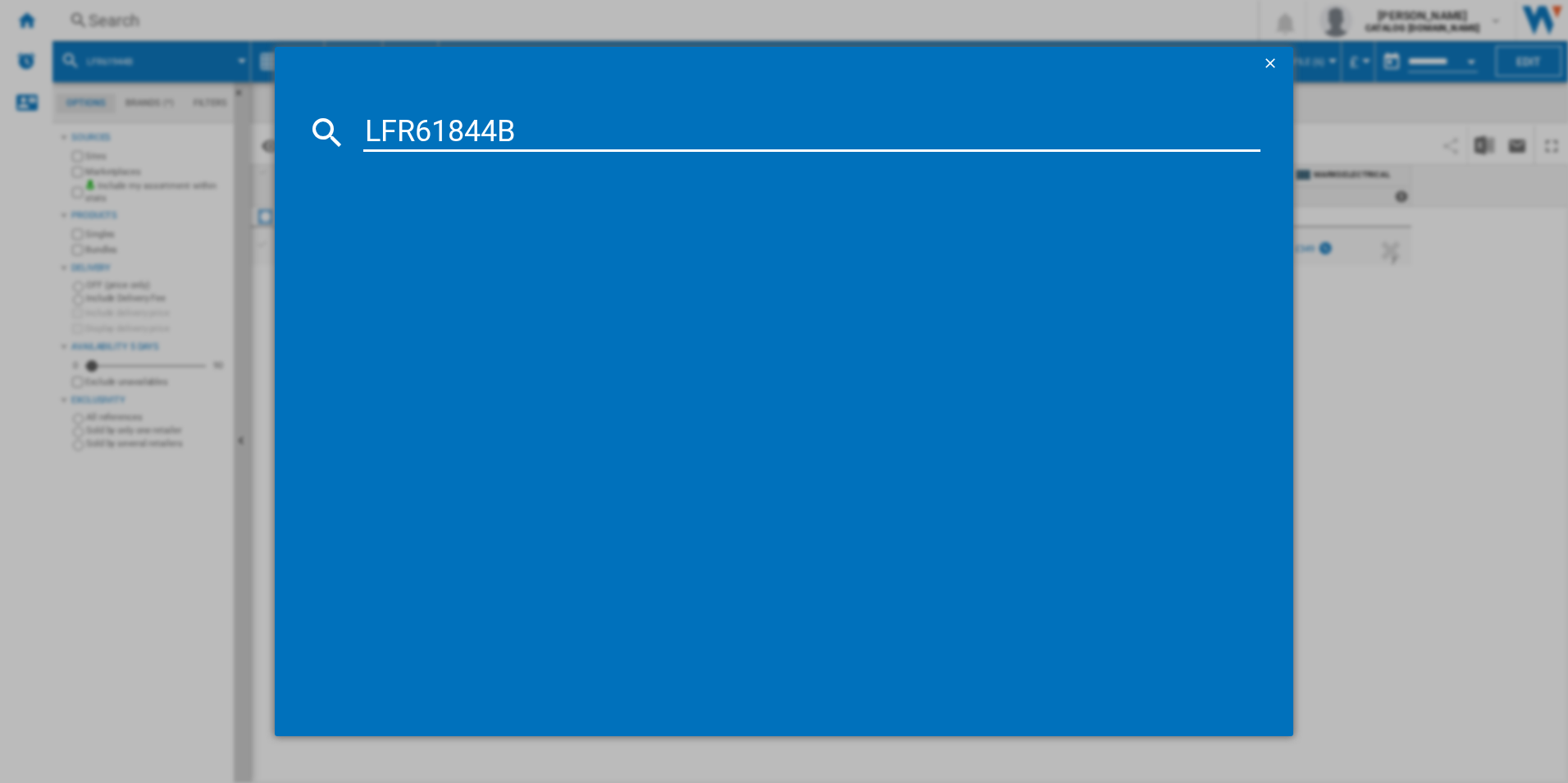
type input "LFR61844B"
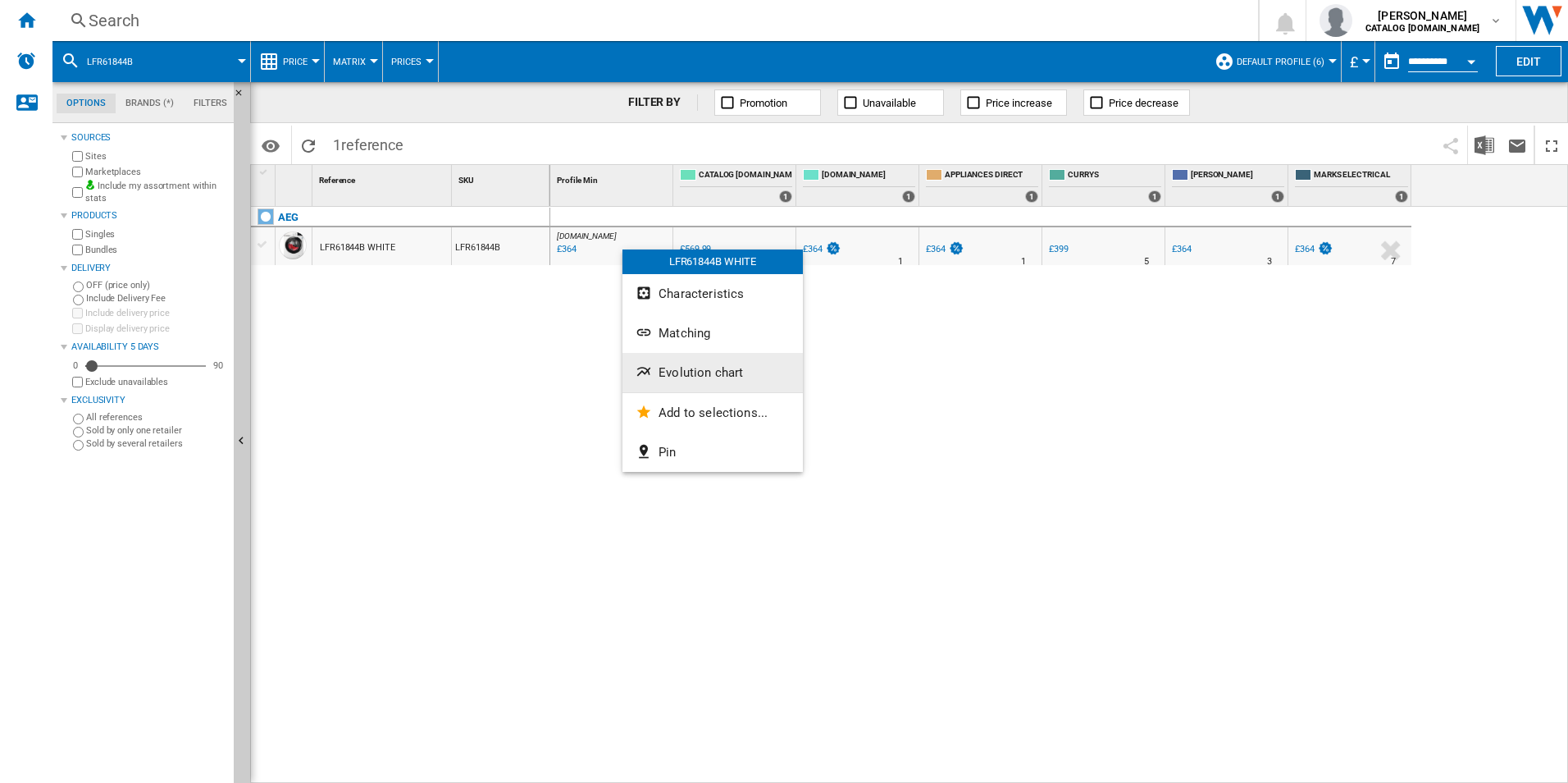
click at [669, 367] on span "Evolution chart" at bounding box center [701, 372] width 84 height 15
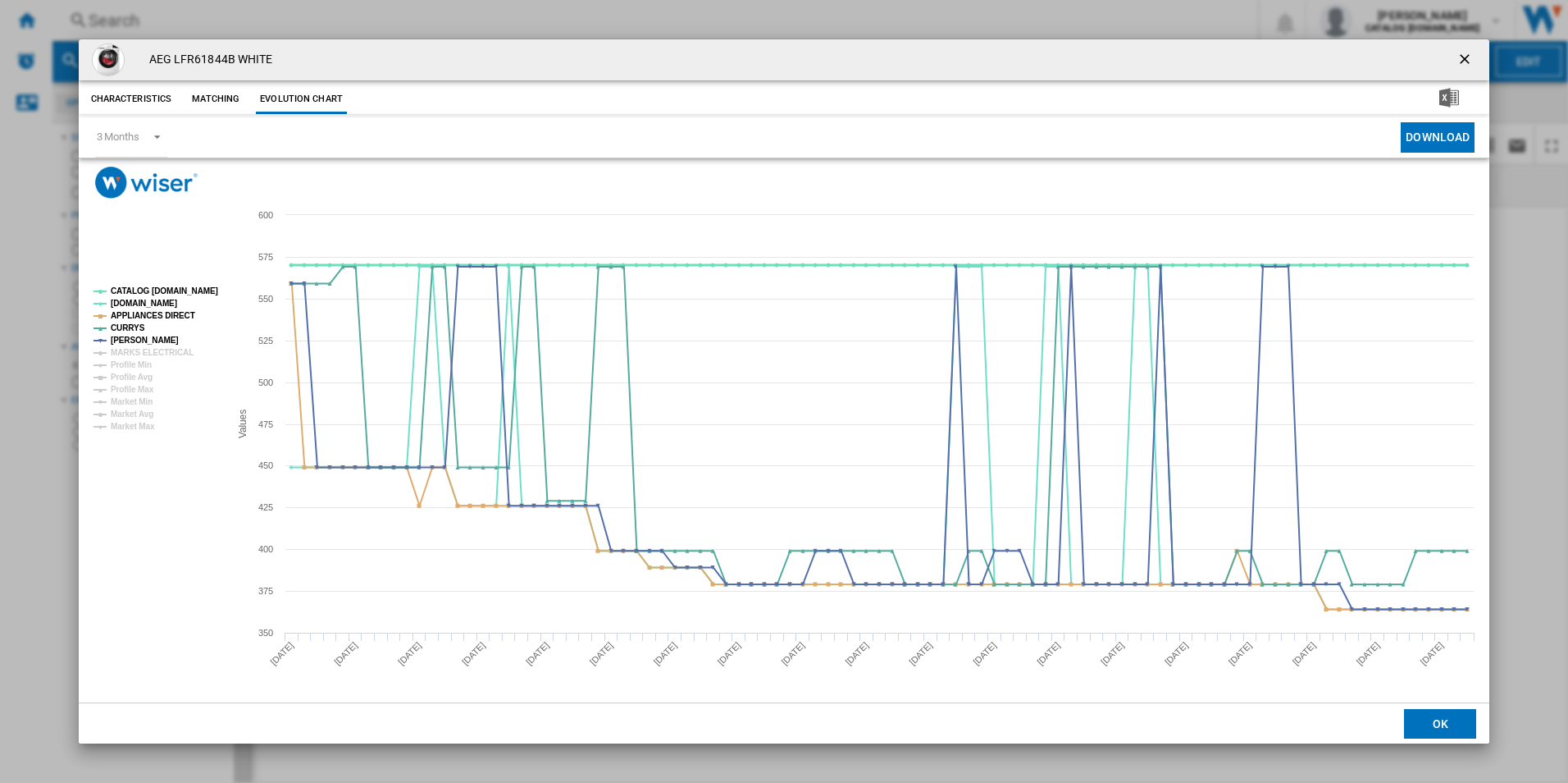
click at [199, 286] on tspan "CATALOG [DOMAIN_NAME]" at bounding box center [165, 290] width 108 height 9
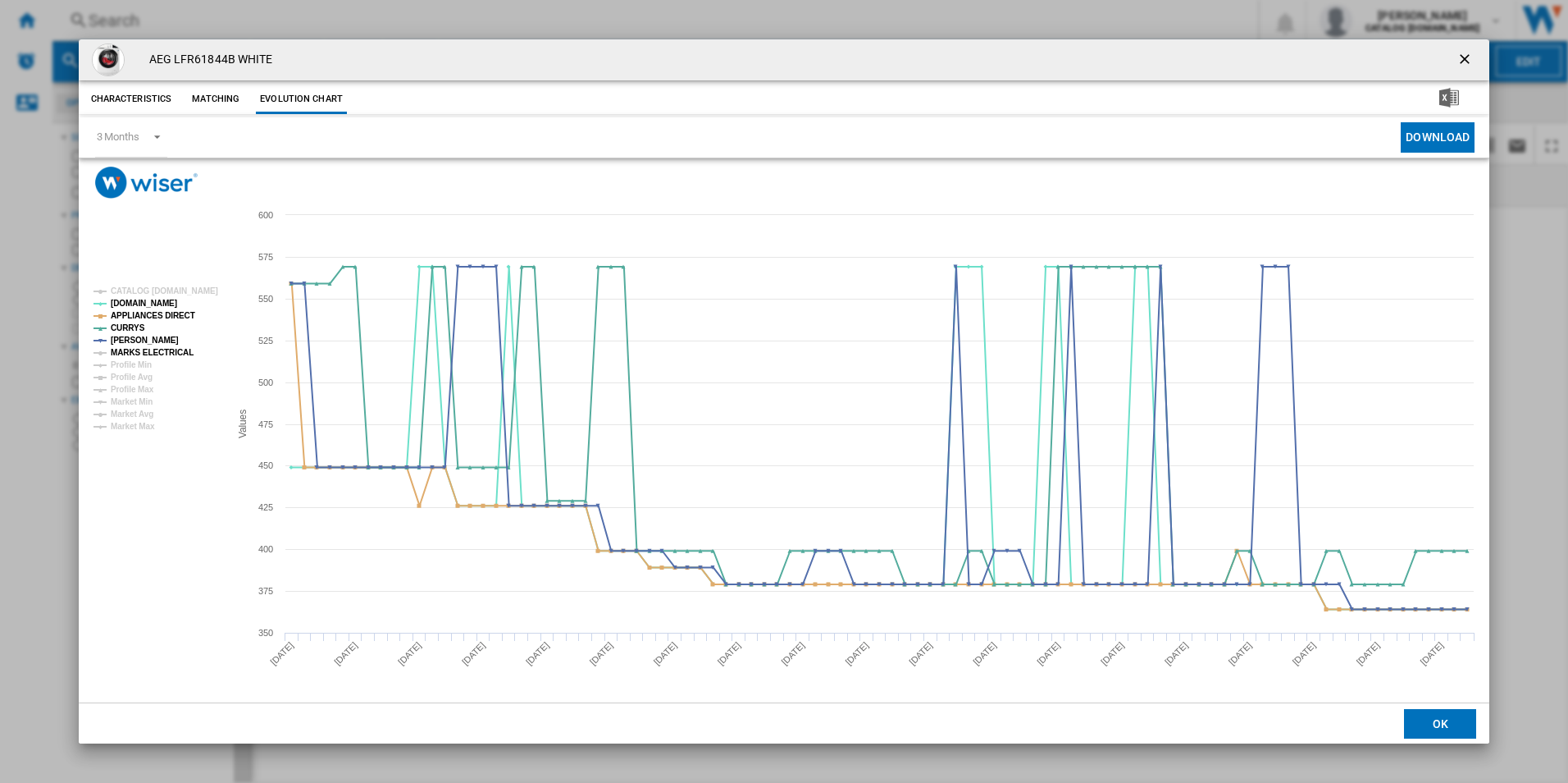
click at [174, 351] on tspan "MARKS ELECTRICAL" at bounding box center [152, 352] width 83 height 9
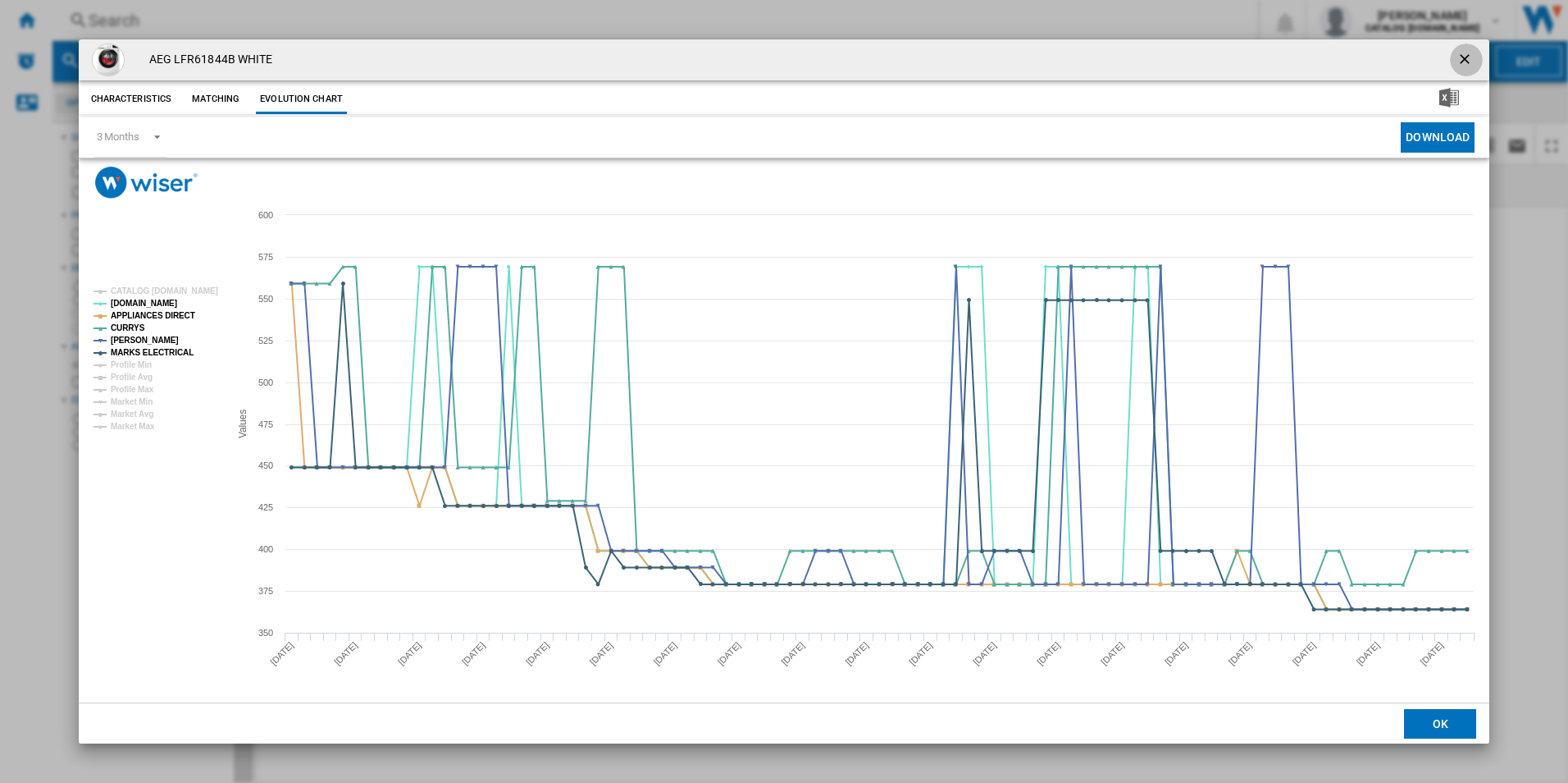
click at [1462, 60] on ng-md-icon "getI18NText('BUTTONS.CLOSE_DIALOG')" at bounding box center [1466, 61] width 20 height 20
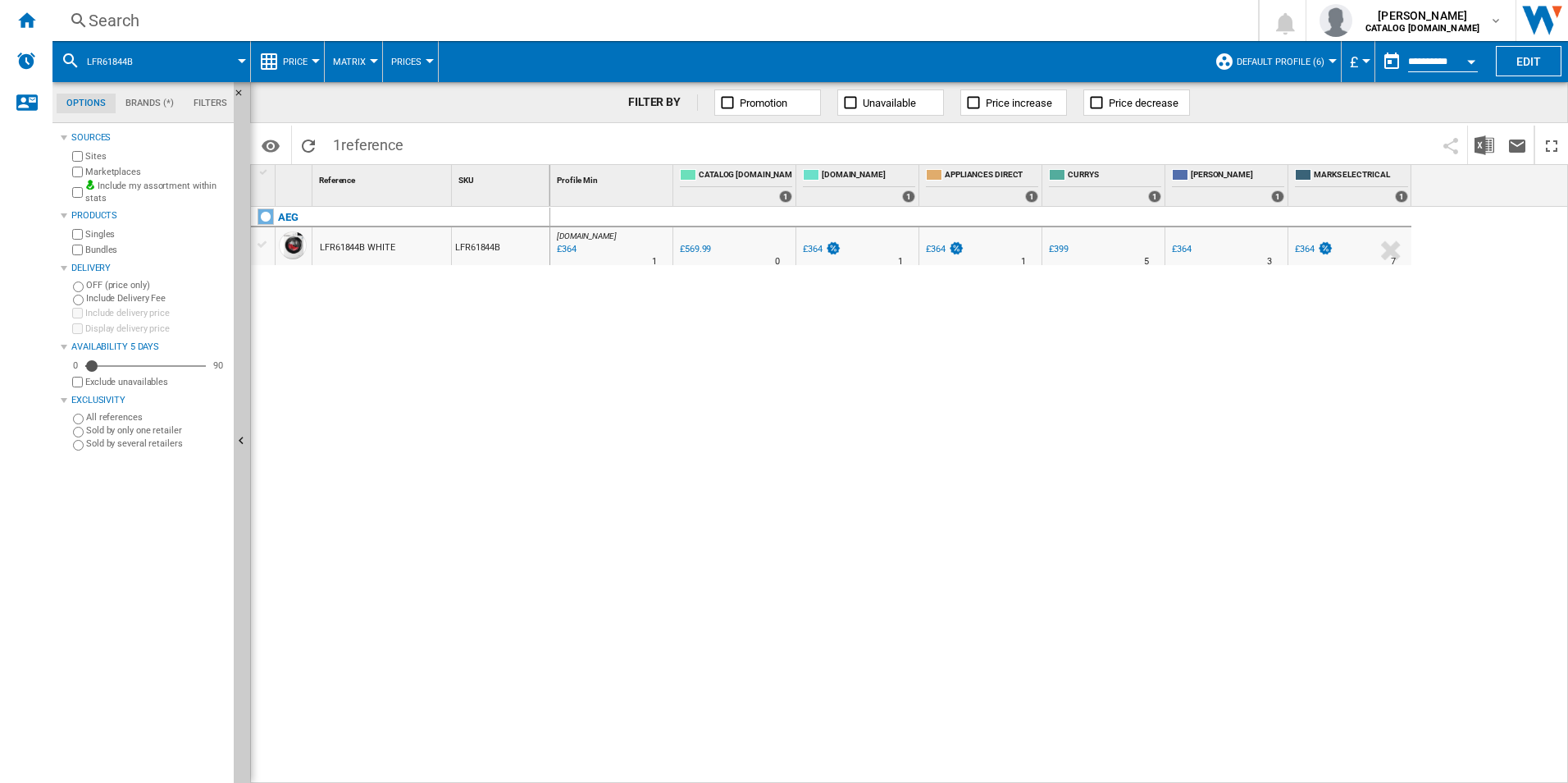
click at [841, 31] on div "Search" at bounding box center [651, 20] width 1127 height 23
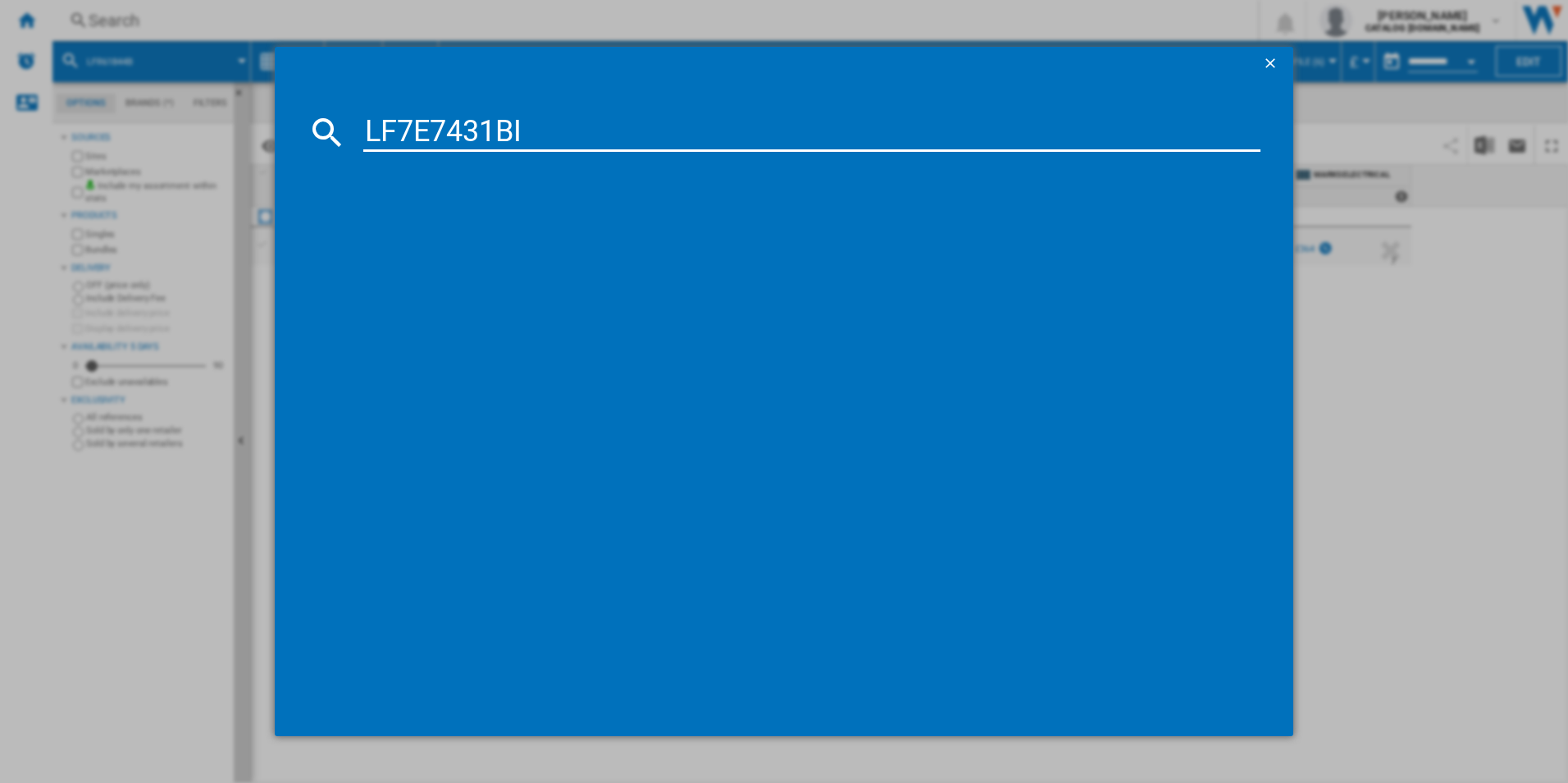
type input "LF7E7431BI"
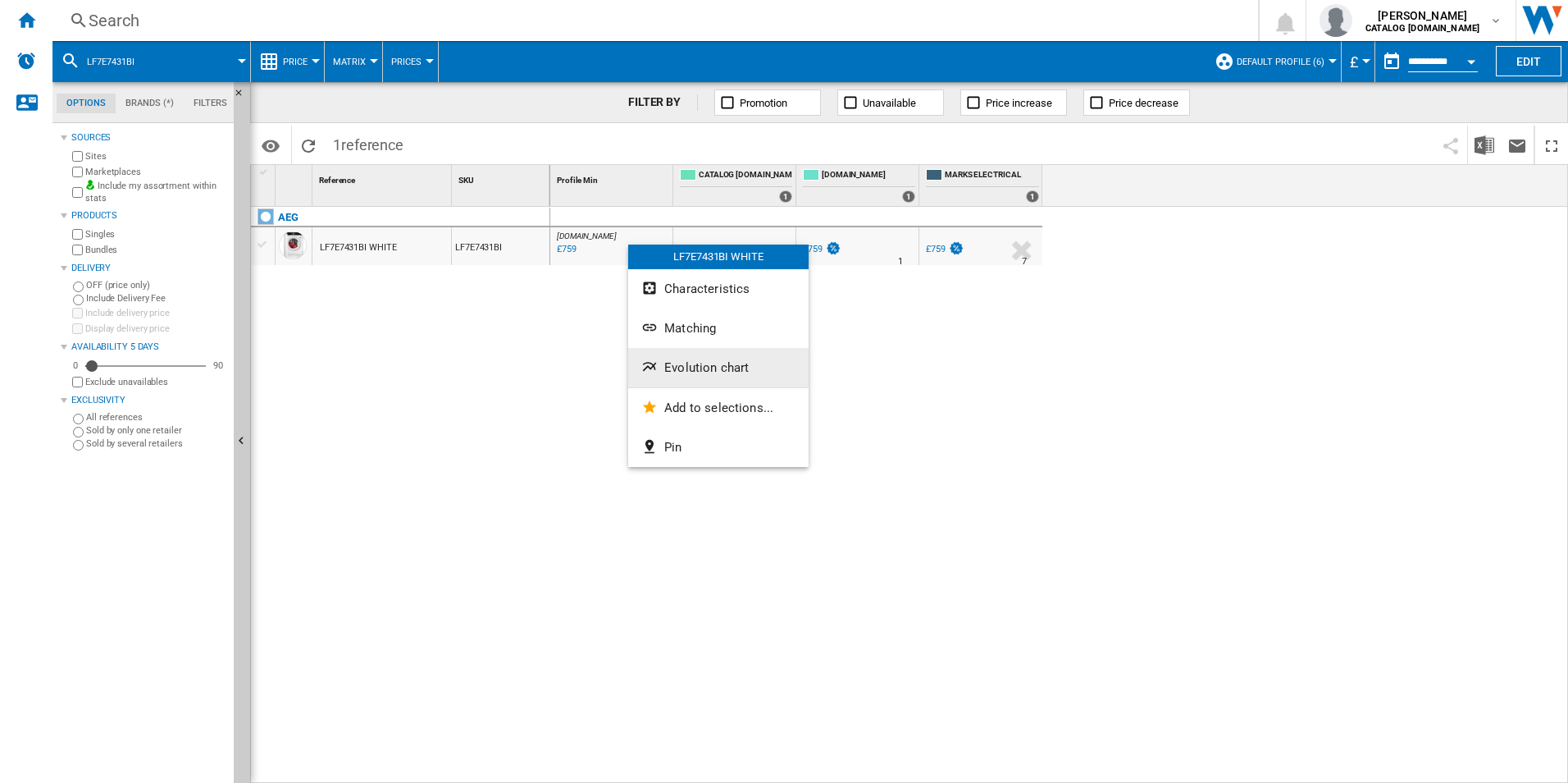
click at [669, 353] on button "Evolution chart" at bounding box center [719, 367] width 180 height 39
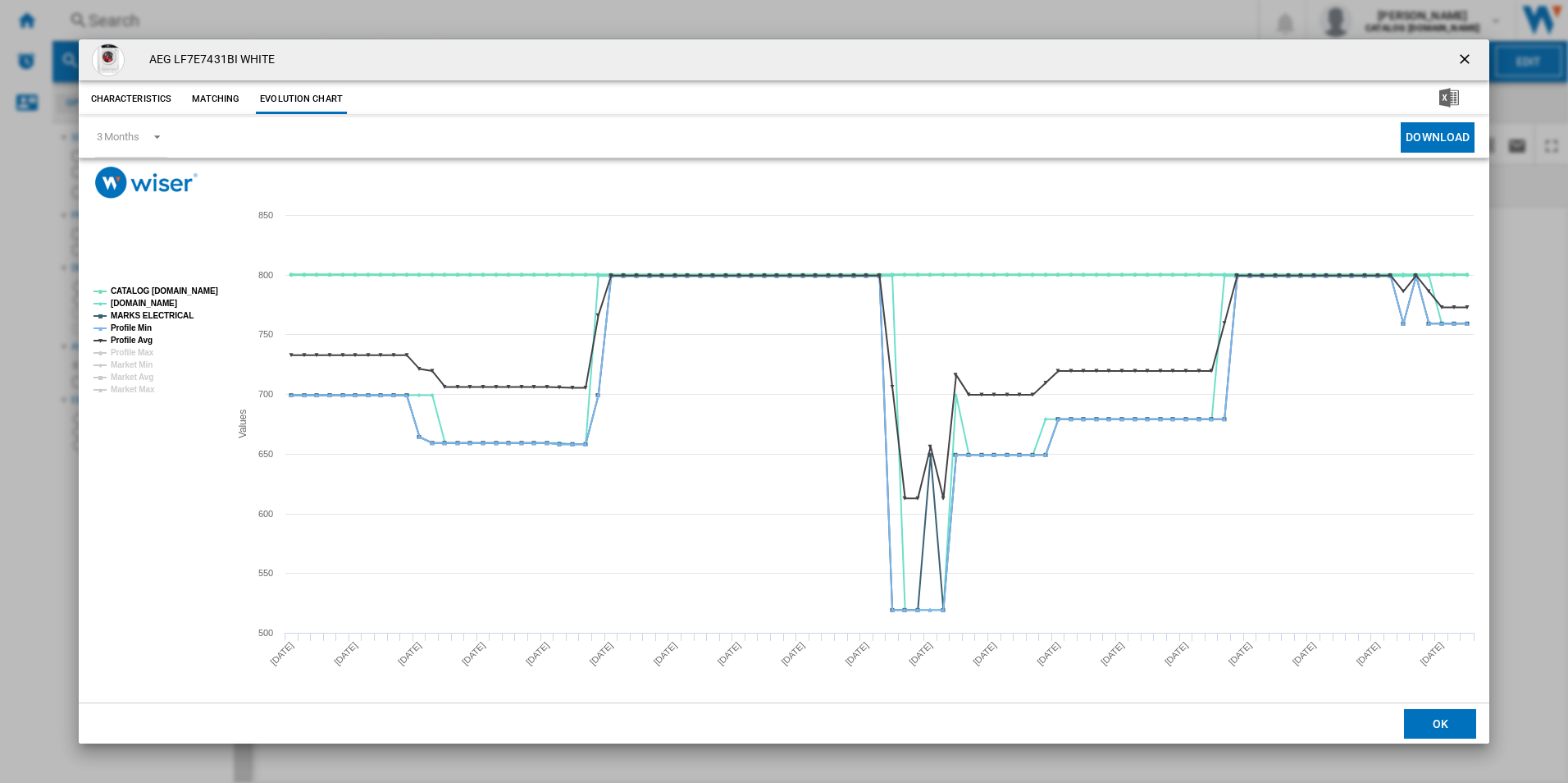
click at [188, 287] on tspan "CATALOG [DOMAIN_NAME]" at bounding box center [165, 290] width 108 height 9
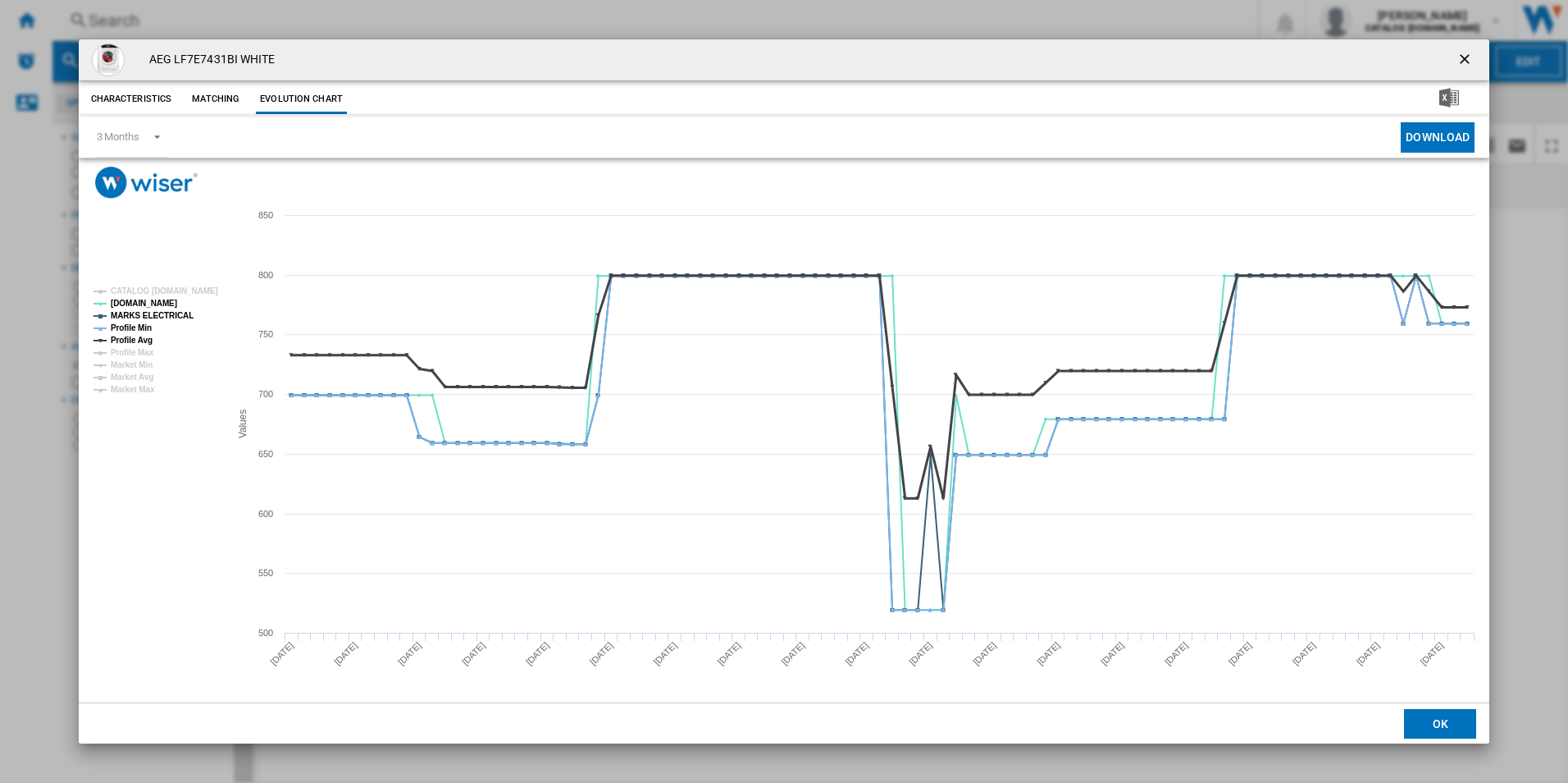
click at [132, 336] on tspan "Profile Avg" at bounding box center [131, 340] width 42 height 9
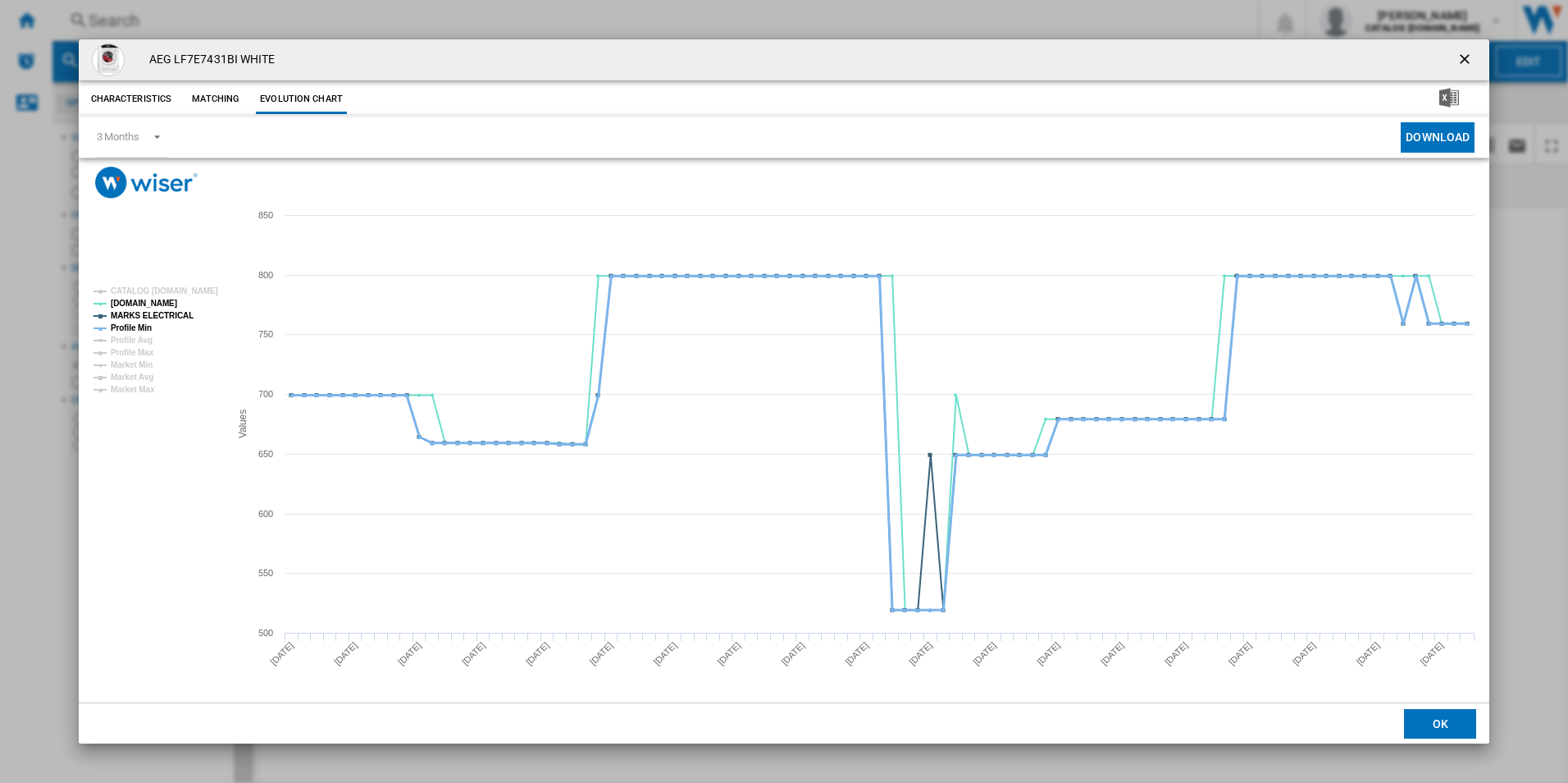
click at [130, 324] on tspan "Profile Min" at bounding box center [131, 327] width 41 height 9
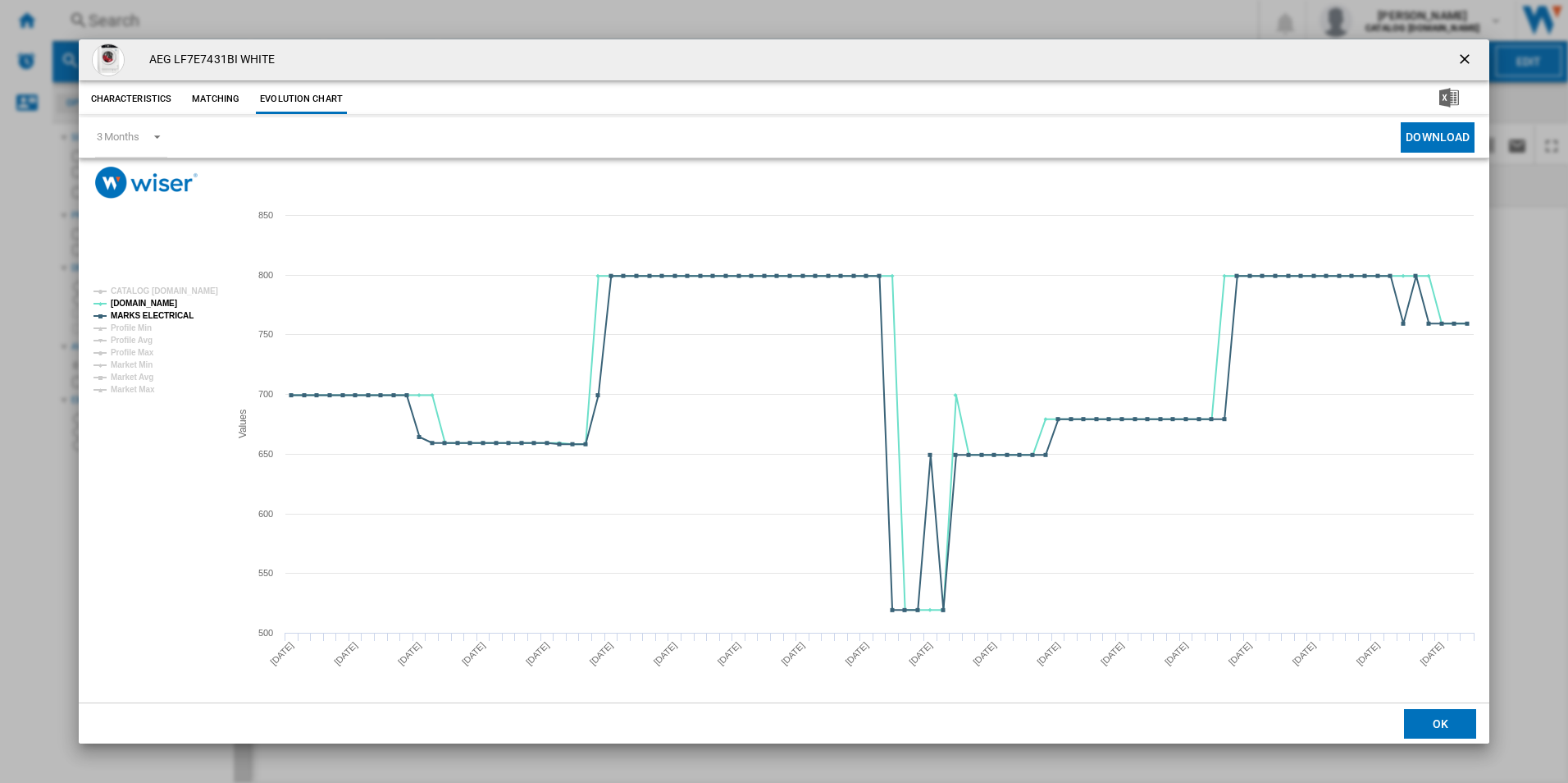
drag, startPoint x: 1465, startPoint y: 60, endPoint x: 1406, endPoint y: 67, distance: 59.4
click at [1465, 60] on ng-md-icon "getI18NText('BUTTONS.CLOSE_DIALOG')" at bounding box center [1466, 61] width 20 height 20
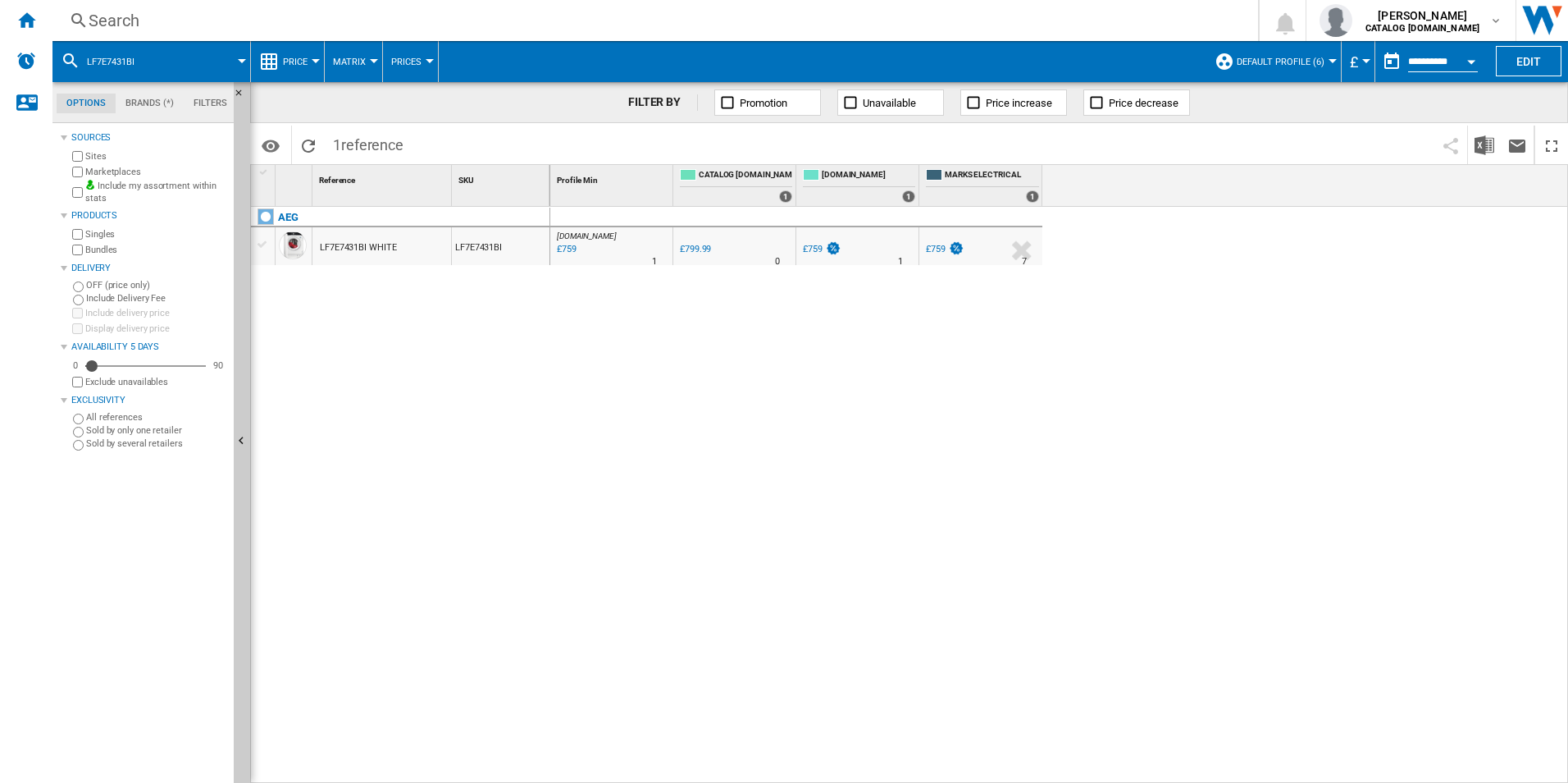
click at [762, 15] on div "Search" at bounding box center [651, 20] width 1127 height 23
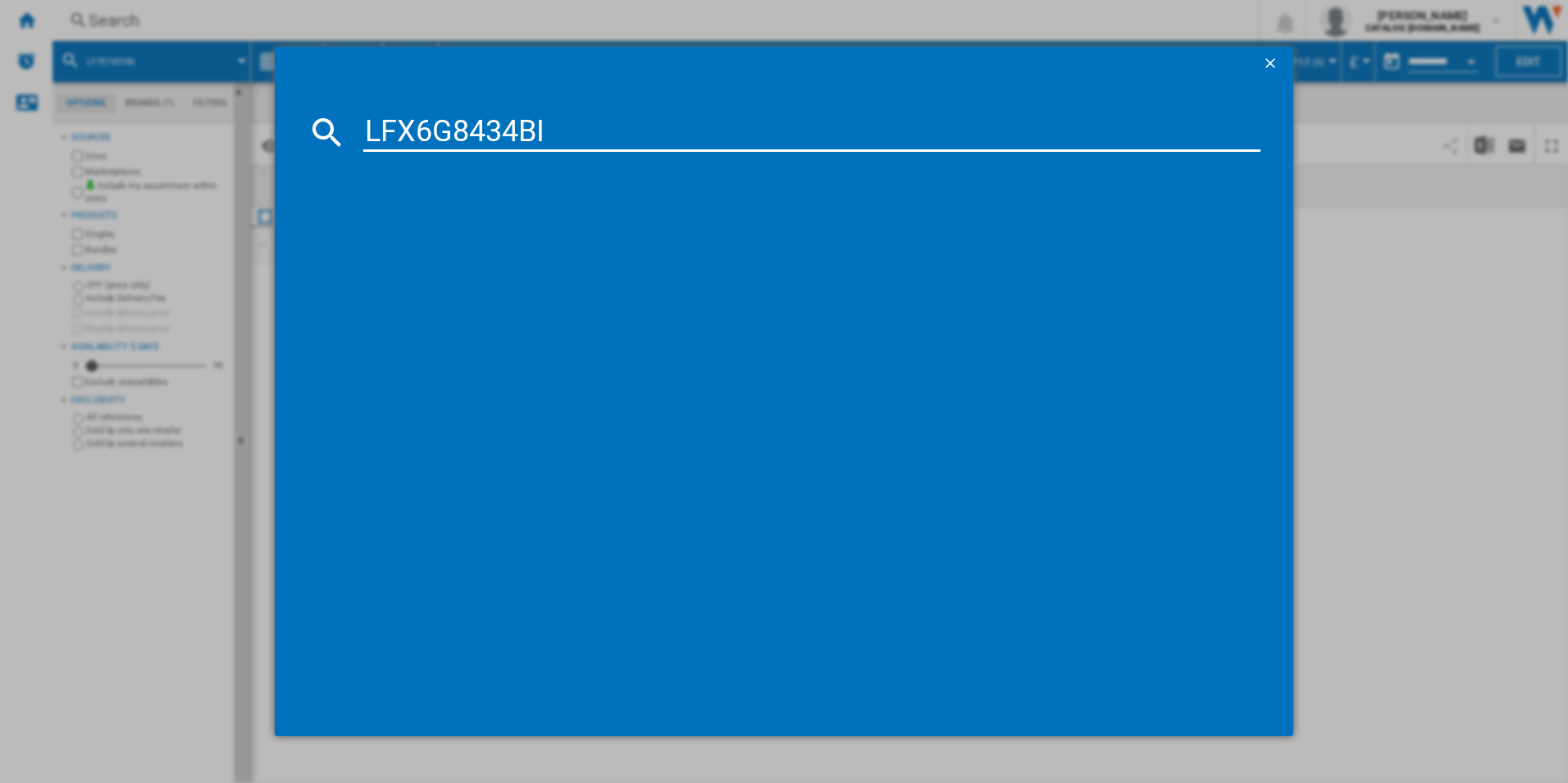
type input "LFX6G8434BI"
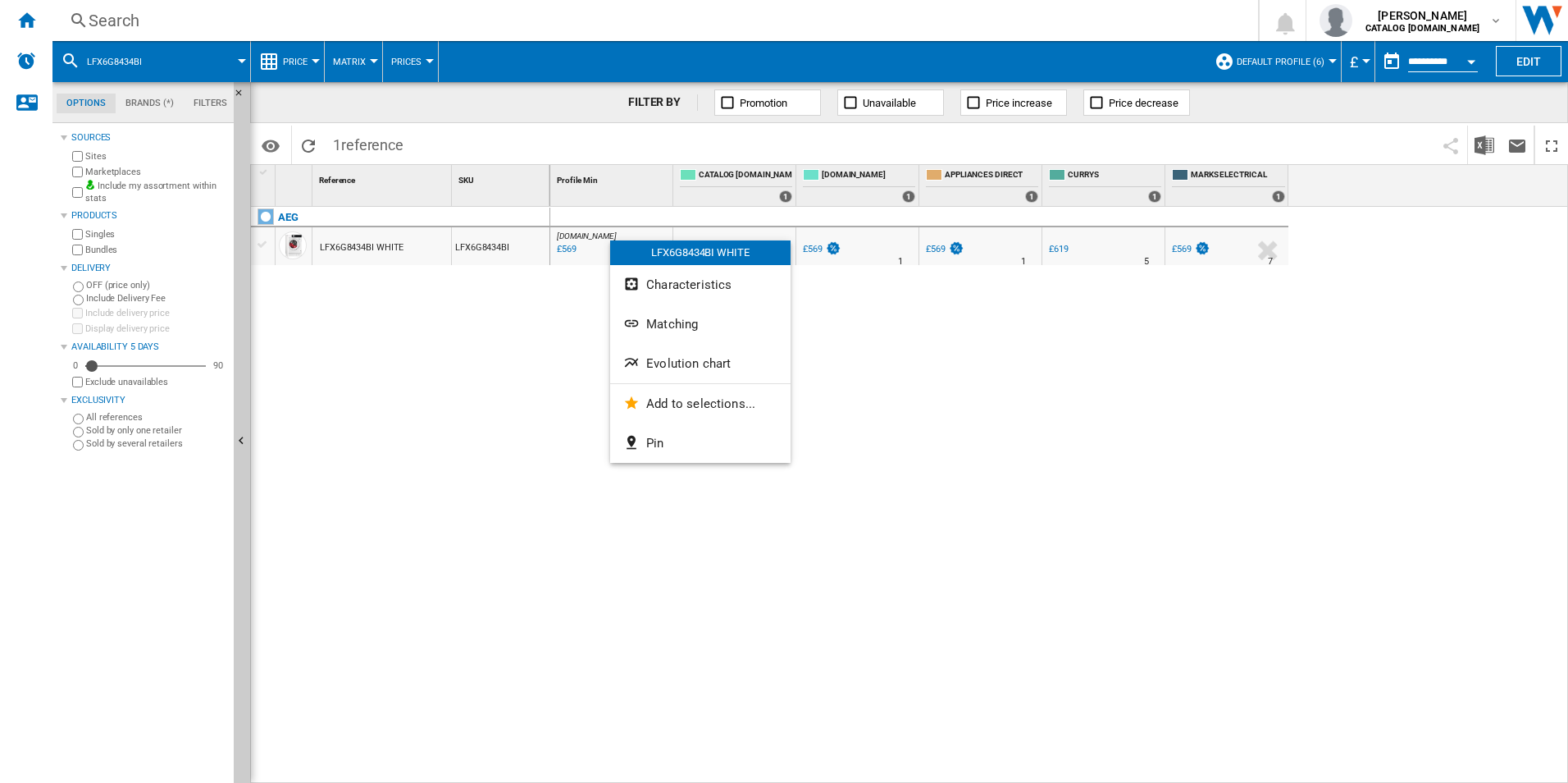
click at [659, 369] on span "Evolution chart" at bounding box center [689, 363] width 84 height 15
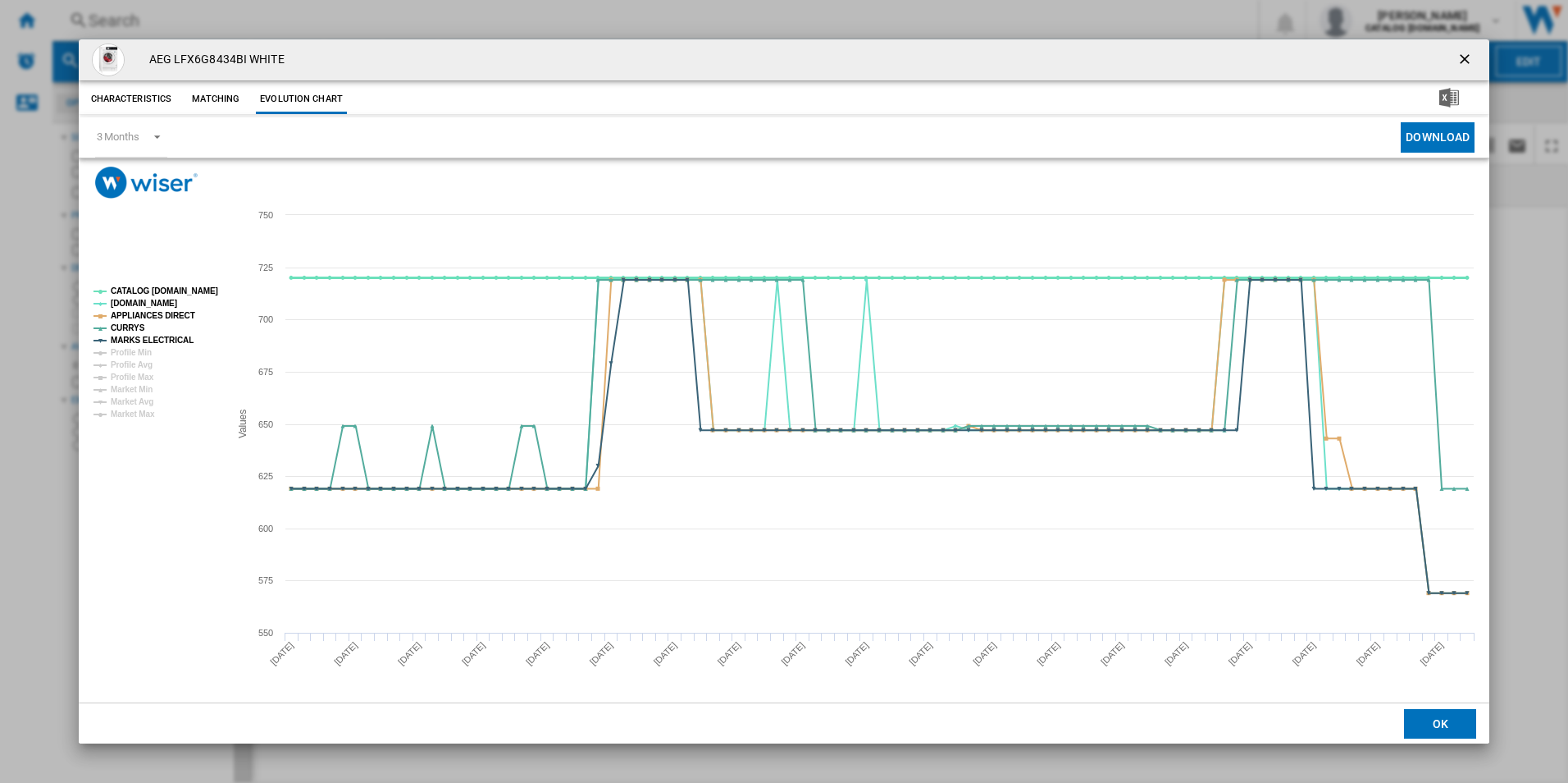
click at [188, 288] on tspan "CATALOG [DOMAIN_NAME]" at bounding box center [165, 290] width 108 height 9
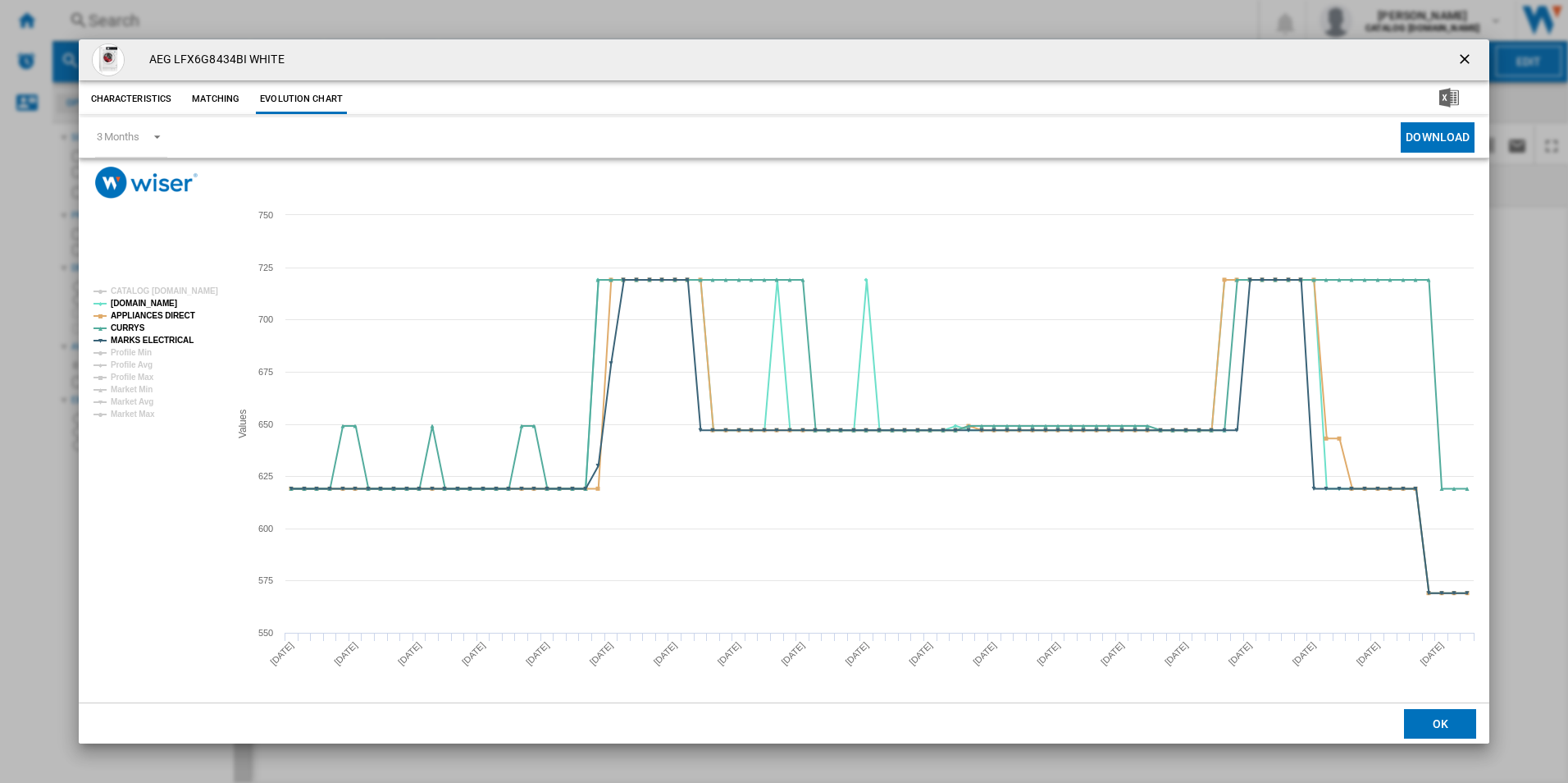
click at [1463, 52] on ng-md-icon "getI18NText('BUTTONS.CLOSE_DIALOG')" at bounding box center [1466, 61] width 20 height 20
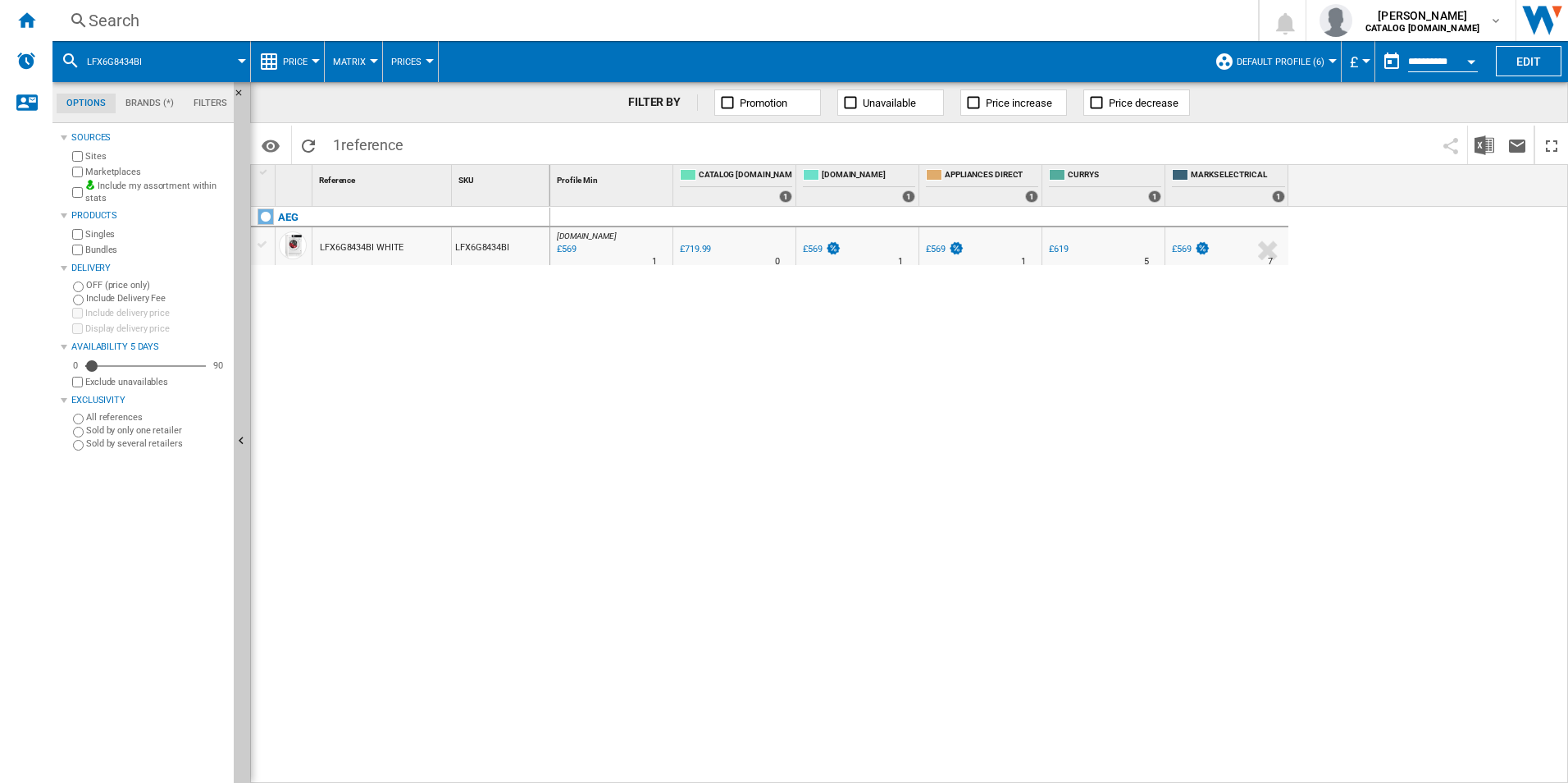
click at [879, 12] on div "Search" at bounding box center [651, 20] width 1127 height 23
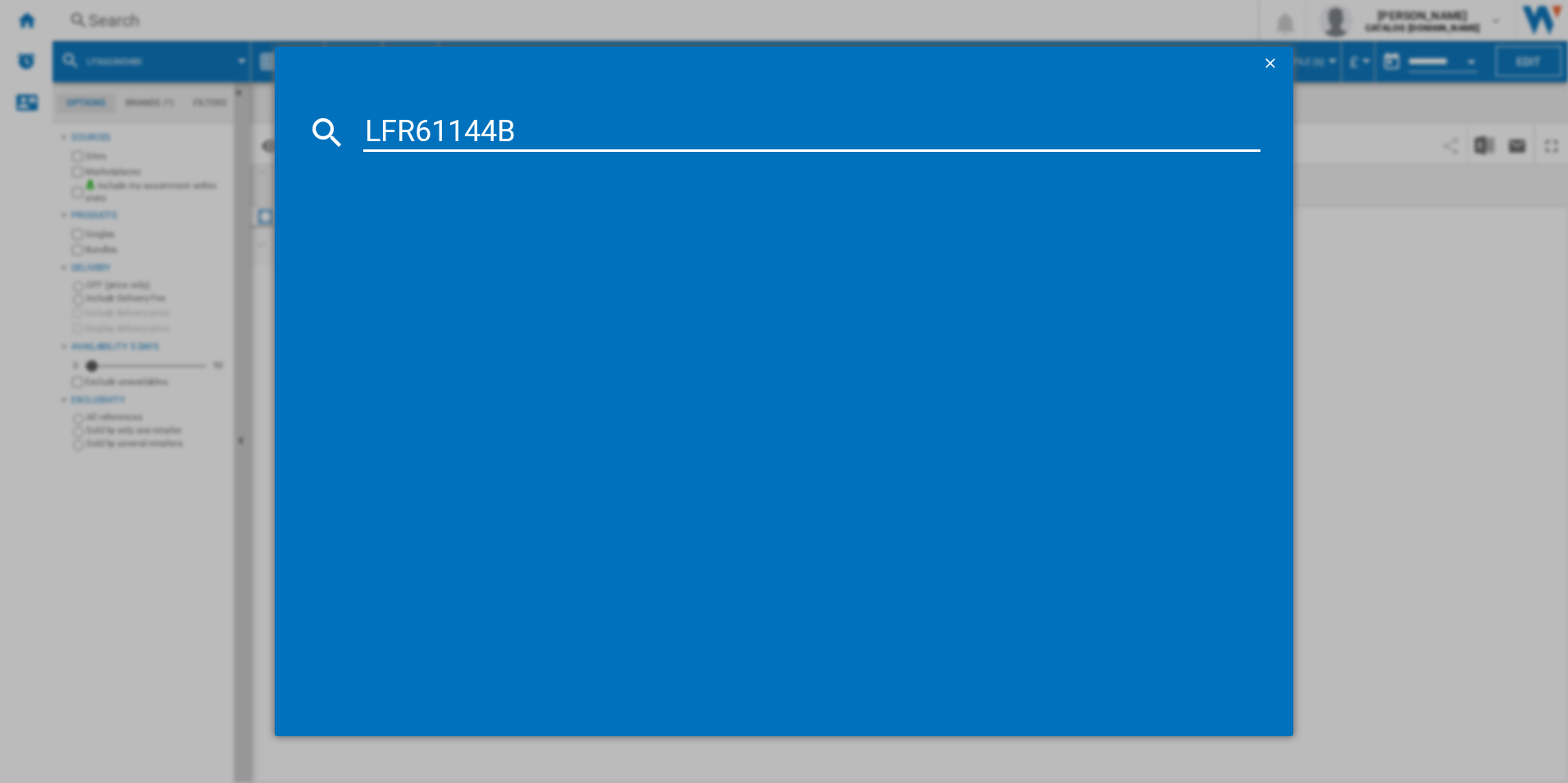
type input "LFR61144B"
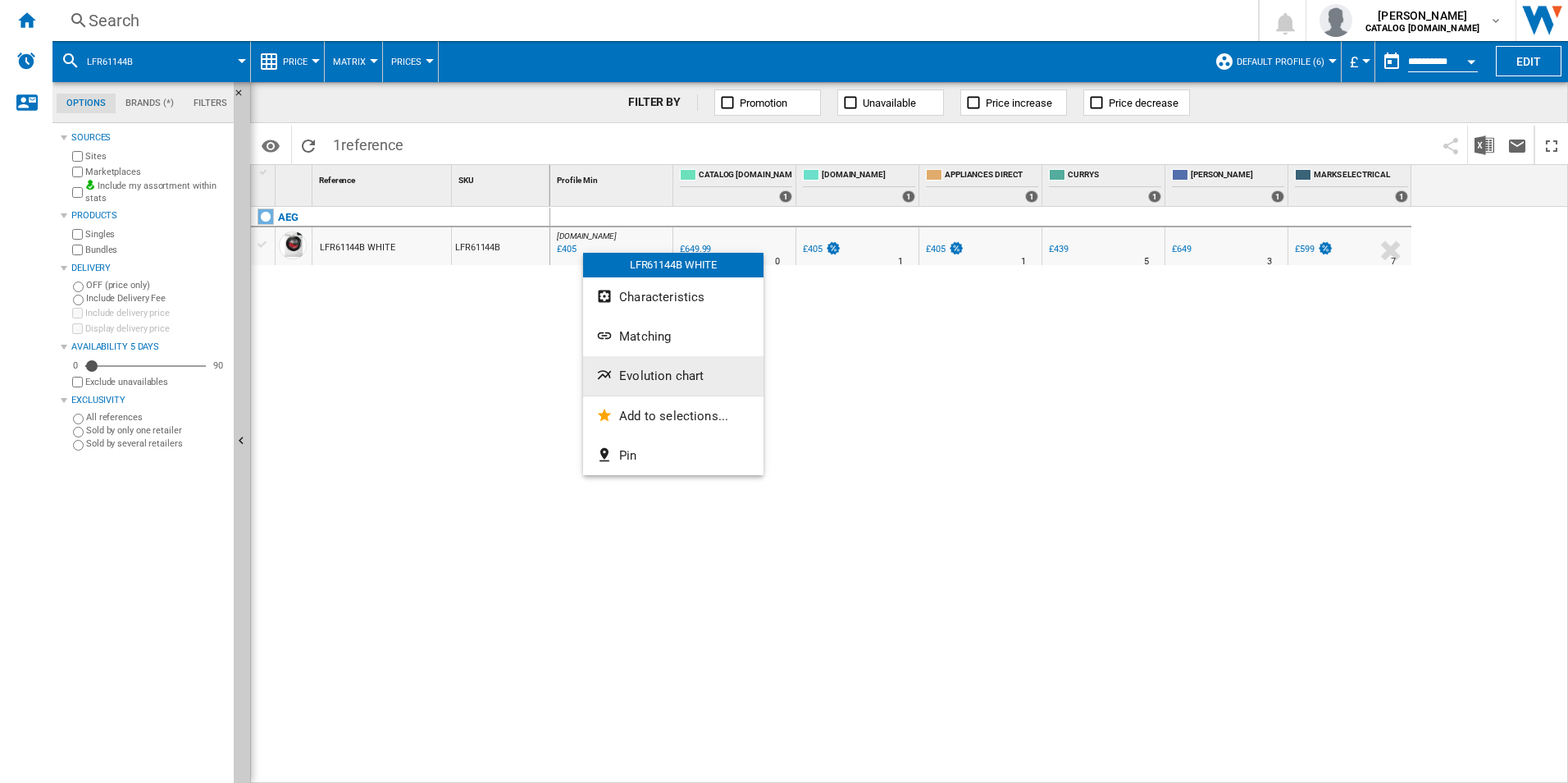
click at [622, 381] on span "Evolution chart" at bounding box center [661, 375] width 84 height 15
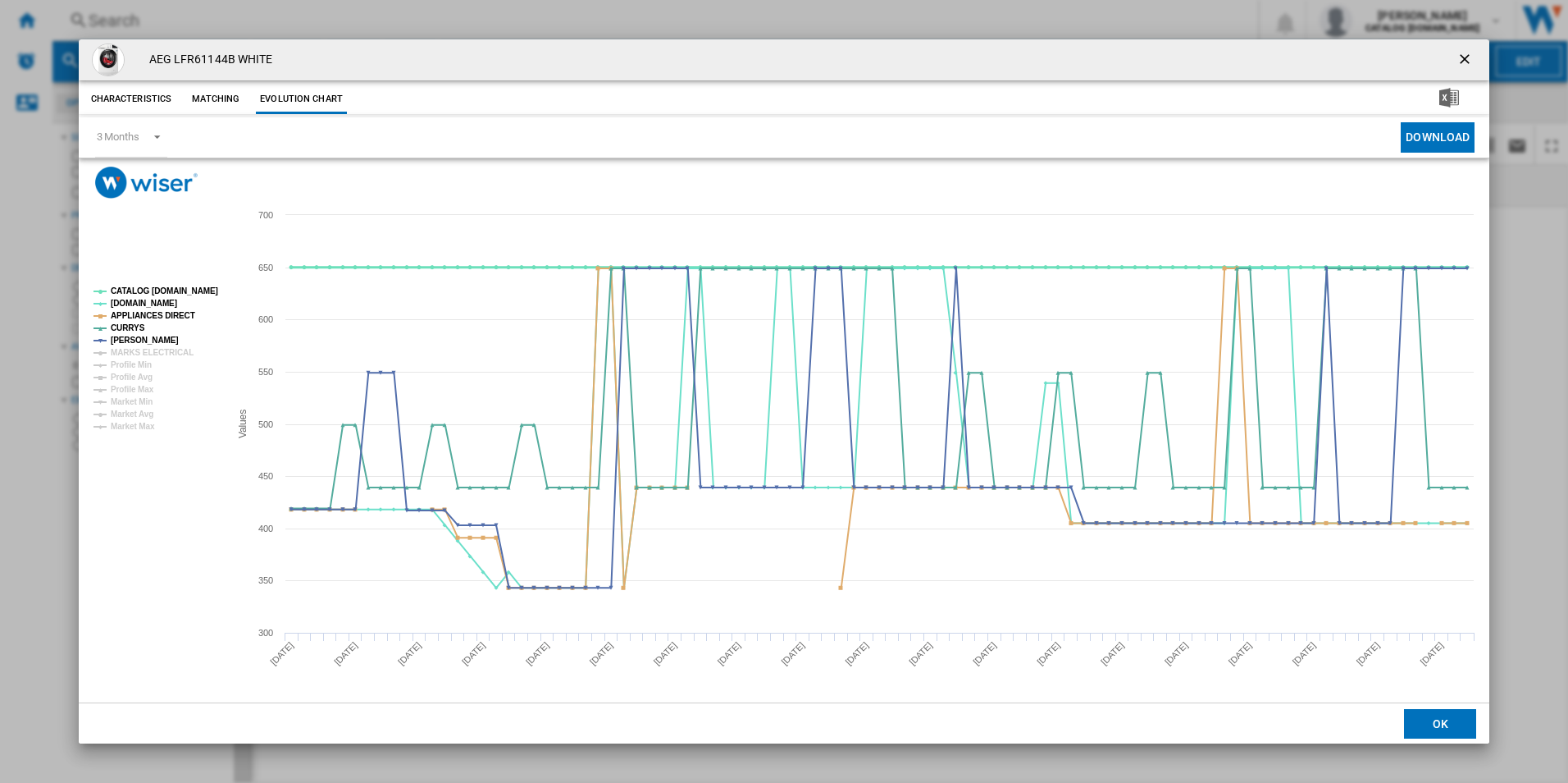
click at [206, 293] on tspan "CATALOG [DOMAIN_NAME]" at bounding box center [165, 290] width 108 height 9
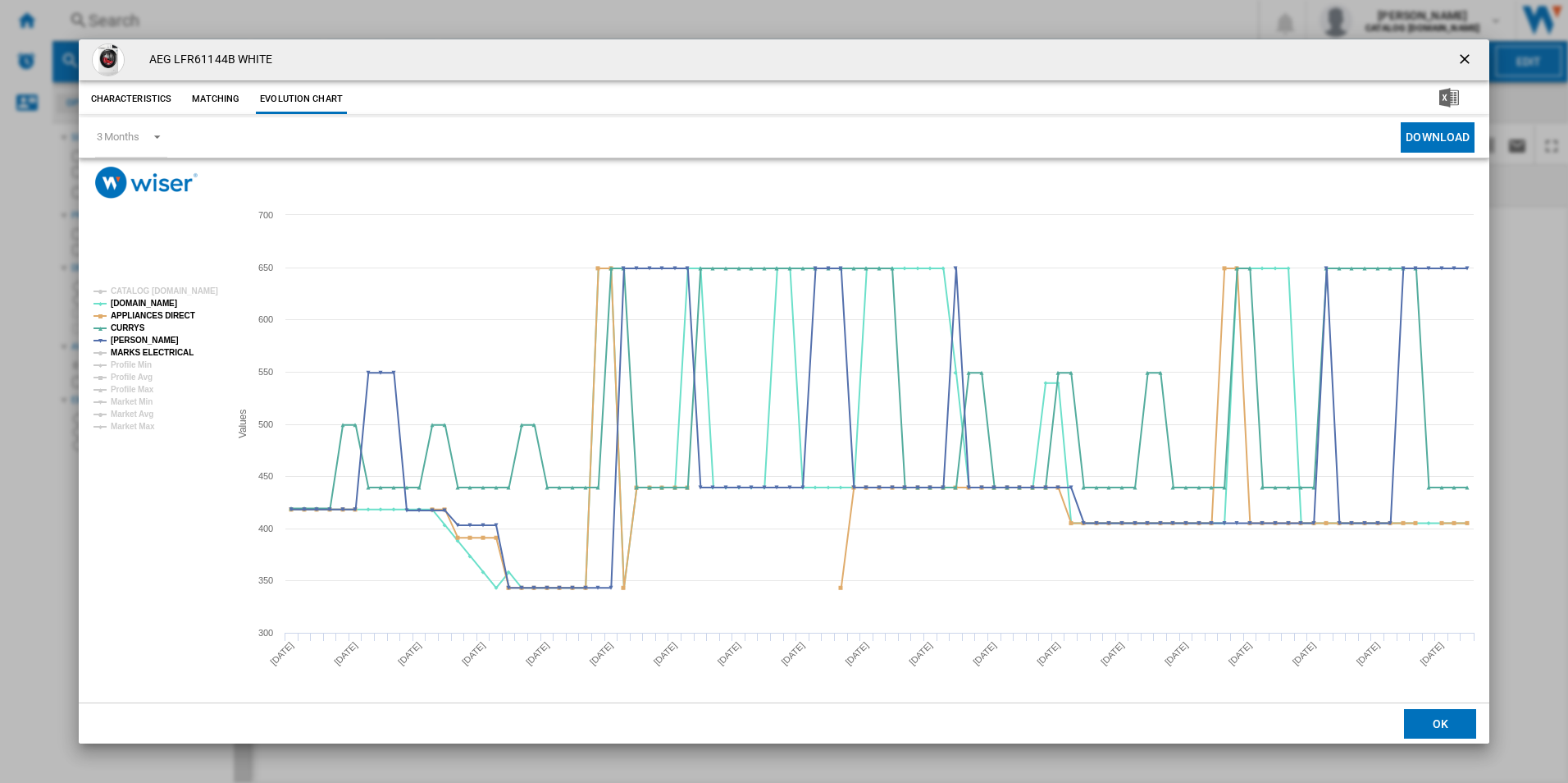
click at [166, 351] on tspan "MARKS ELECTRICAL" at bounding box center [152, 352] width 83 height 9
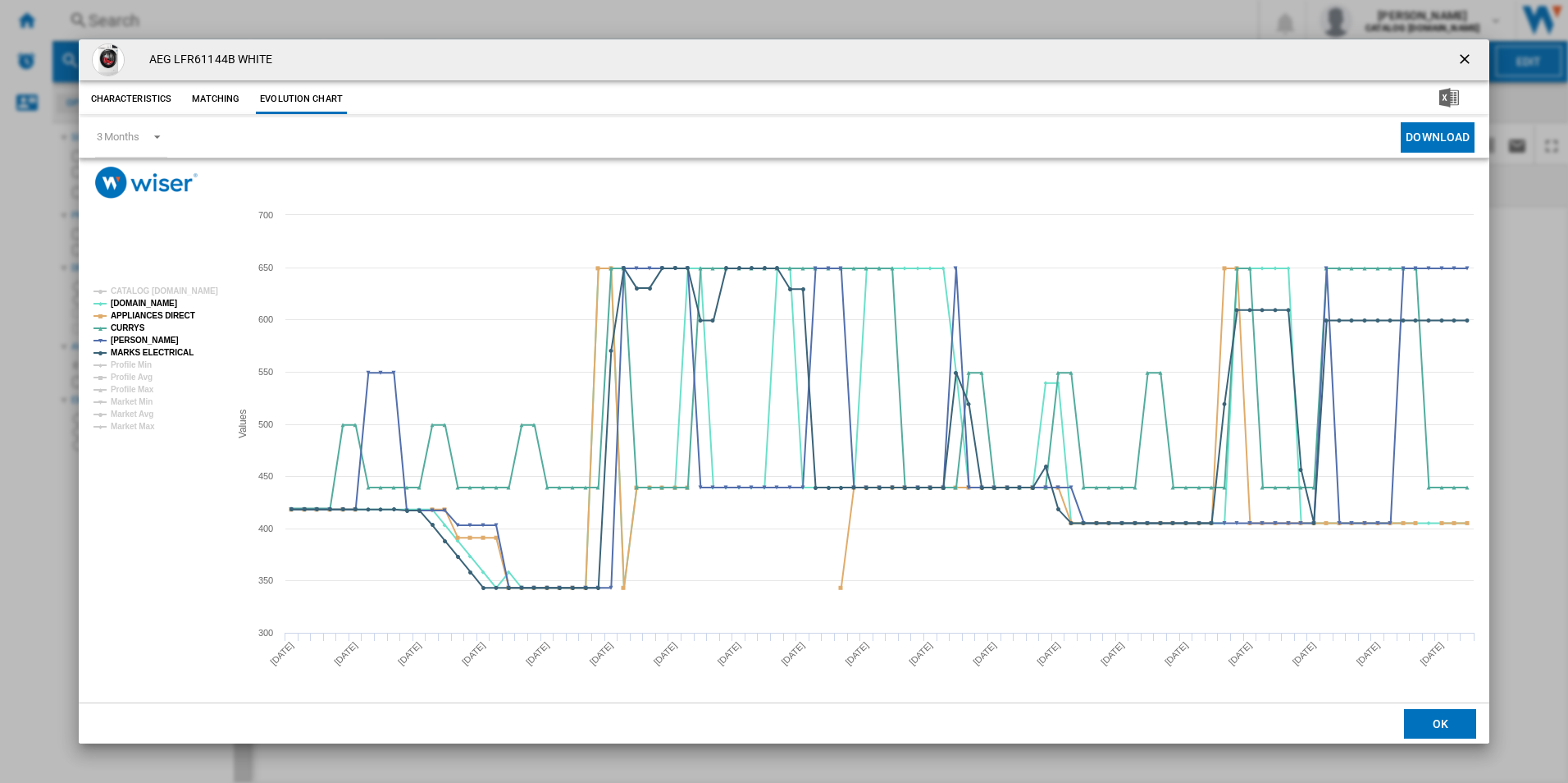
click at [1467, 55] on ng-md-icon "getI18NText('BUTTONS.CLOSE_DIALOG')" at bounding box center [1466, 61] width 20 height 20
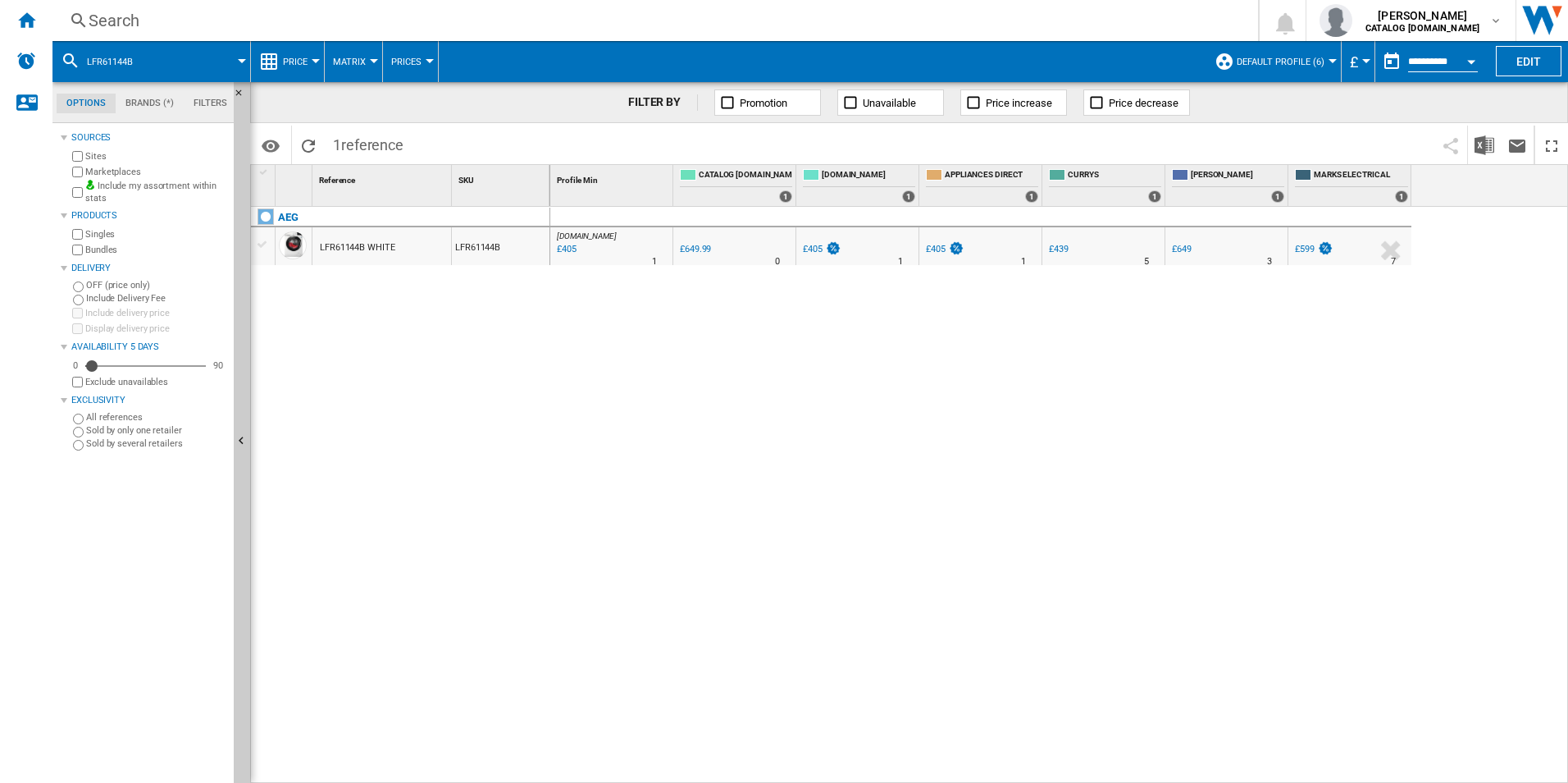
click at [917, 23] on div "Search" at bounding box center [651, 20] width 1127 height 23
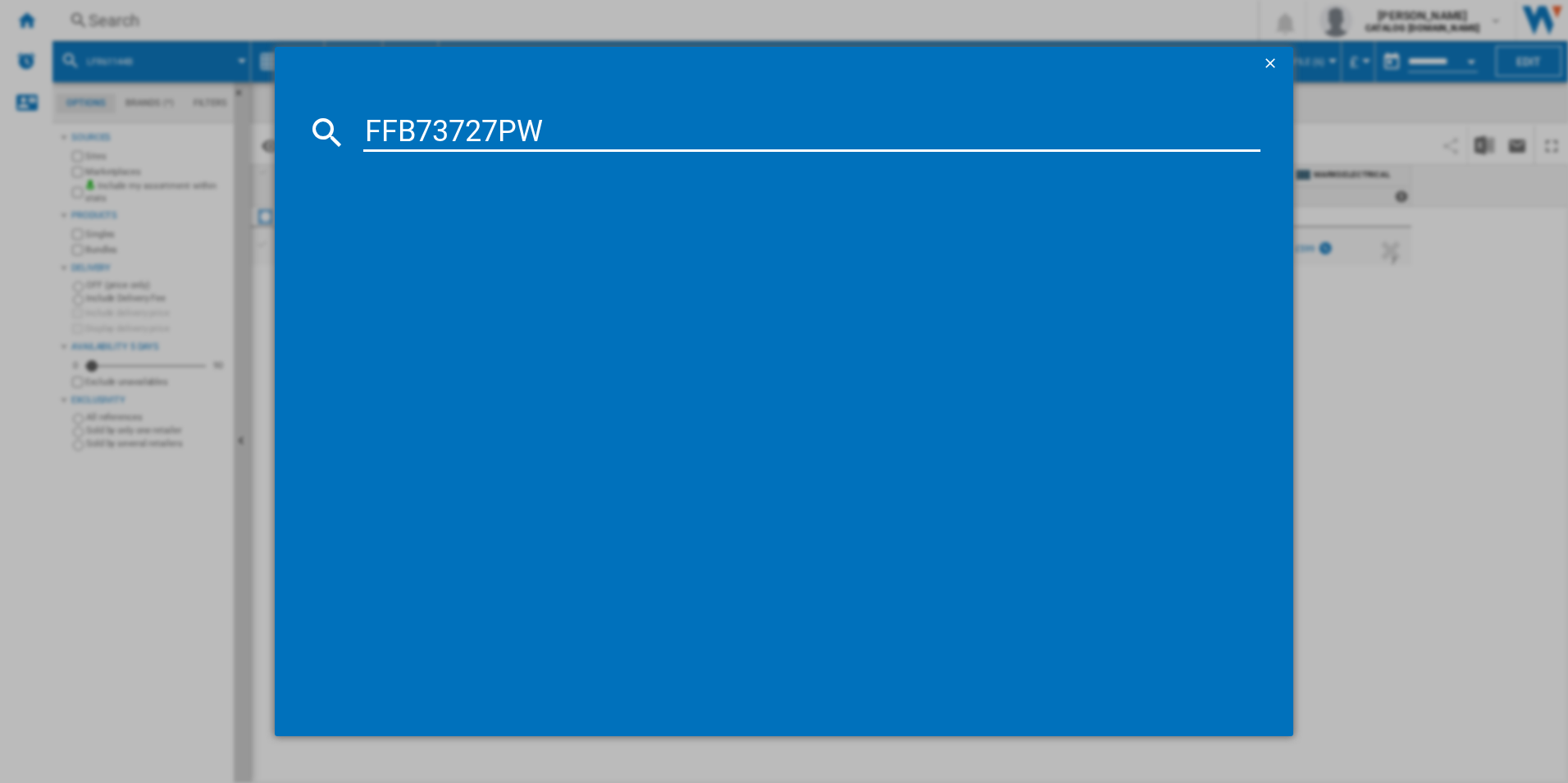
type input "FFB73727PW"
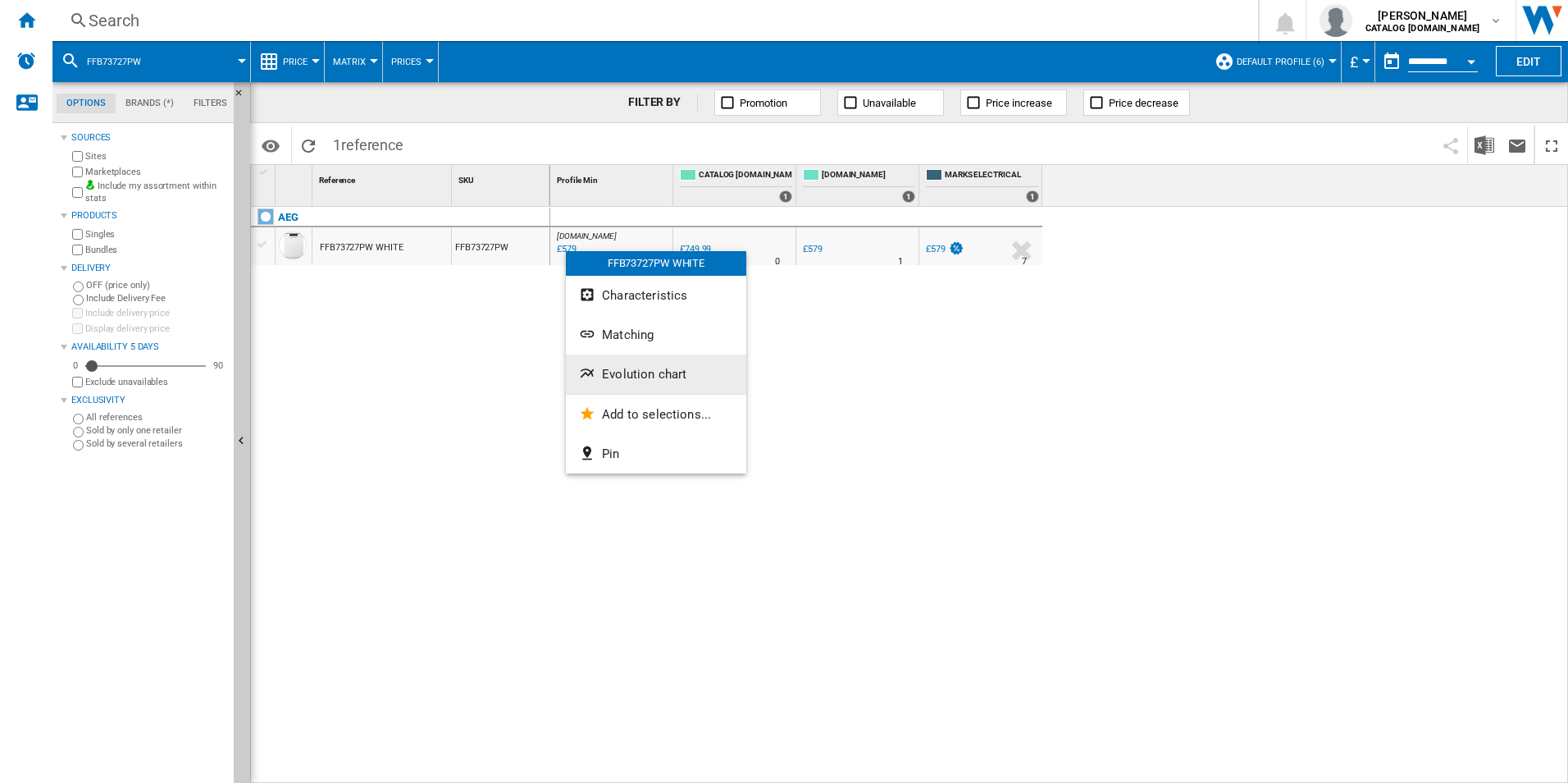
click at [649, 383] on button "Evolution chart" at bounding box center [656, 374] width 180 height 39
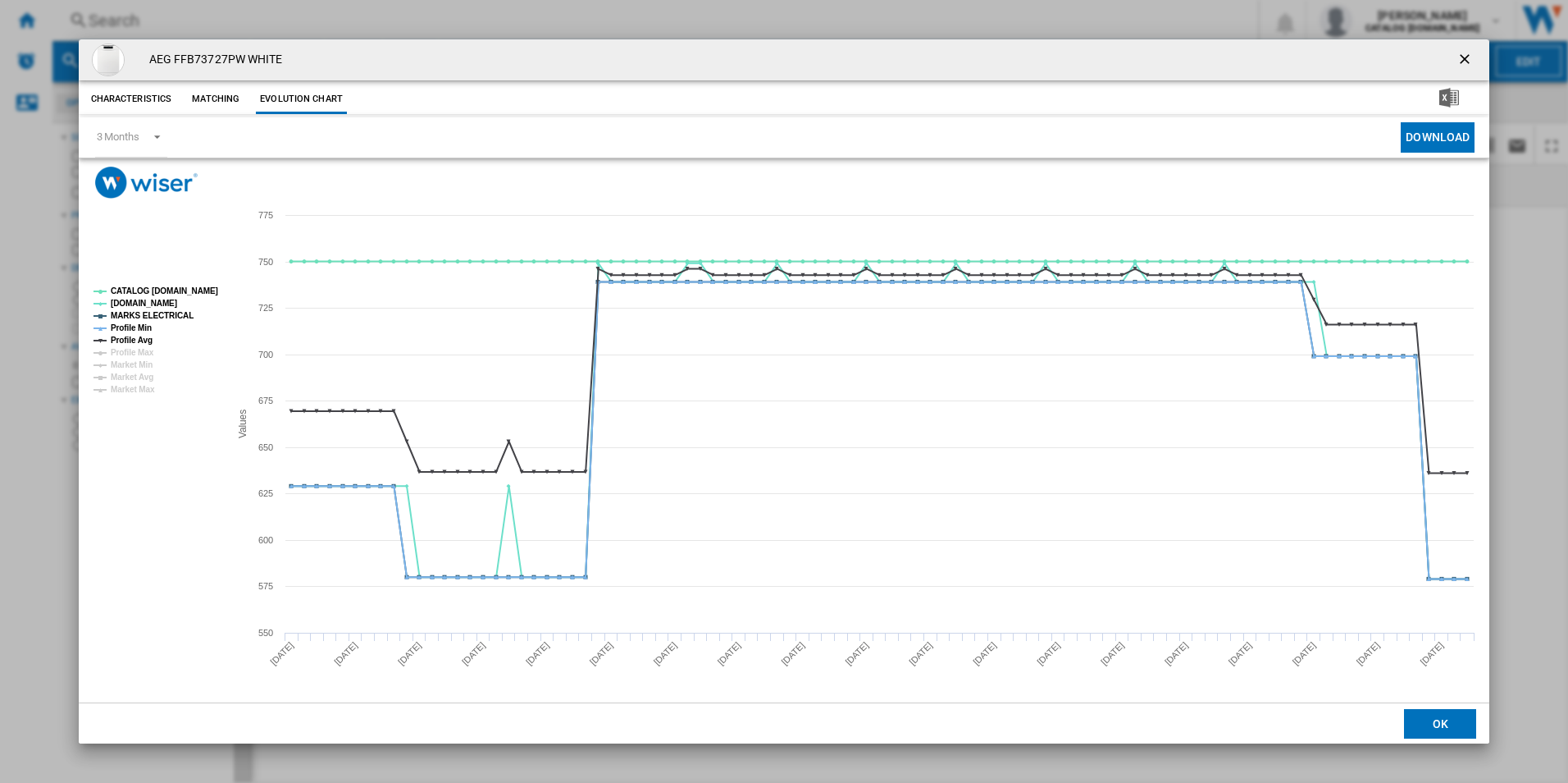
click at [203, 283] on rect "Product popup" at bounding box center [155, 340] width 136 height 120
click at [199, 286] on tspan "CATALOG [DOMAIN_NAME]" at bounding box center [165, 290] width 108 height 9
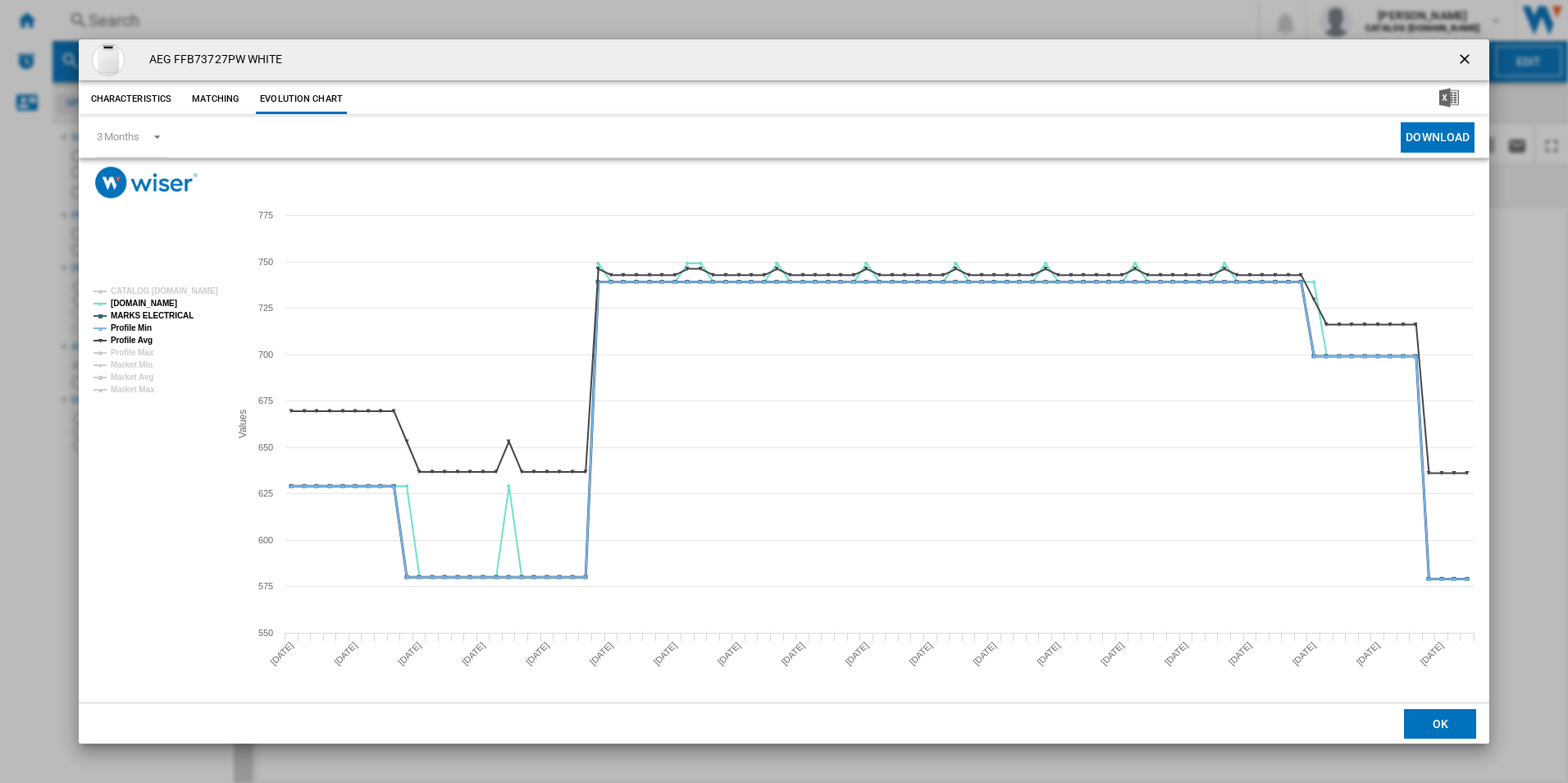
click at [145, 323] on tspan "Profile Min" at bounding box center [131, 327] width 41 height 9
click at [134, 349] on tspan "Profile Max" at bounding box center [132, 352] width 43 height 9
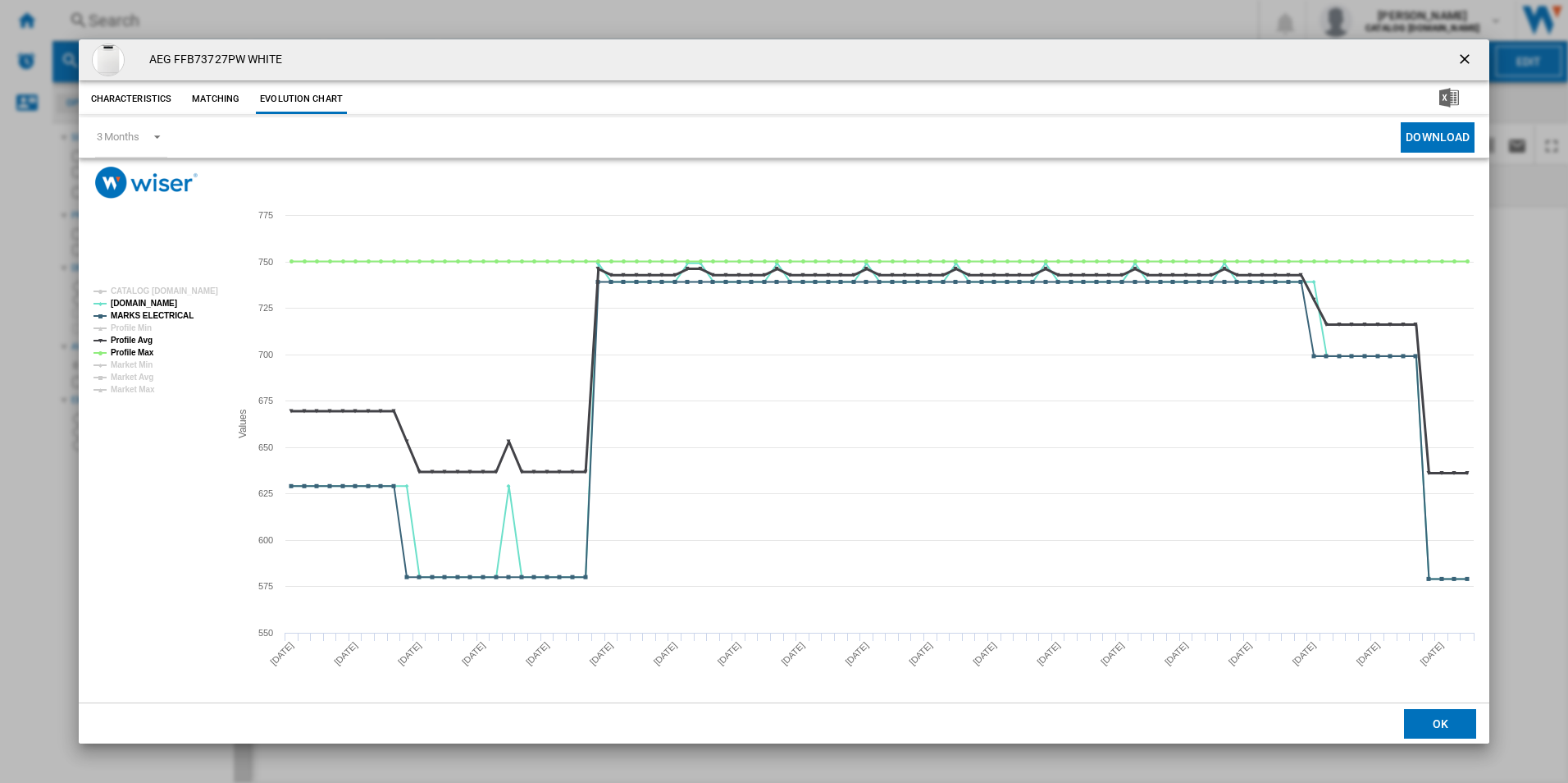
click at [139, 338] on tspan "Profile Avg" at bounding box center [131, 340] width 42 height 9
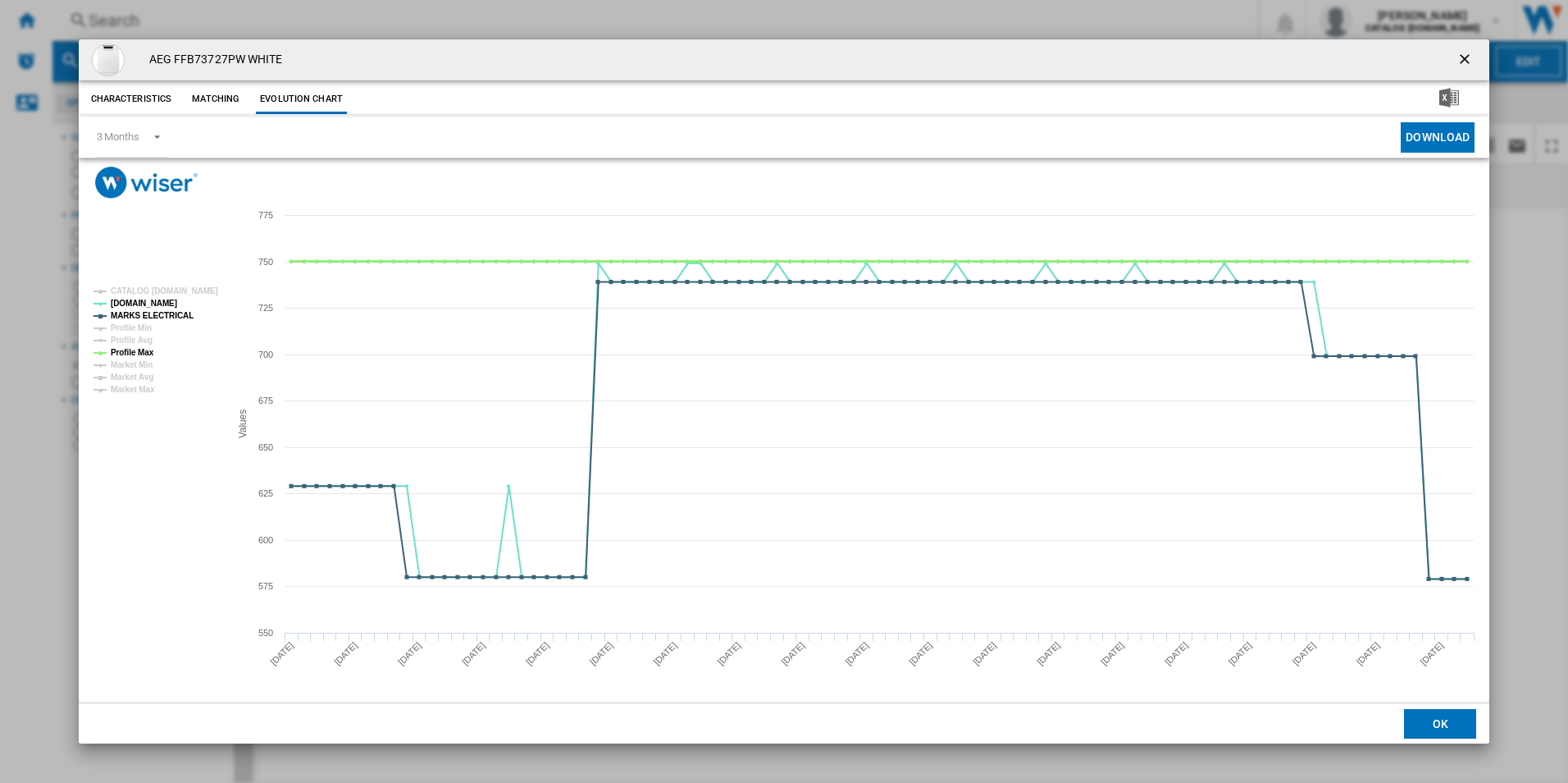
click at [138, 348] on tspan "Profile Max" at bounding box center [132, 352] width 43 height 9
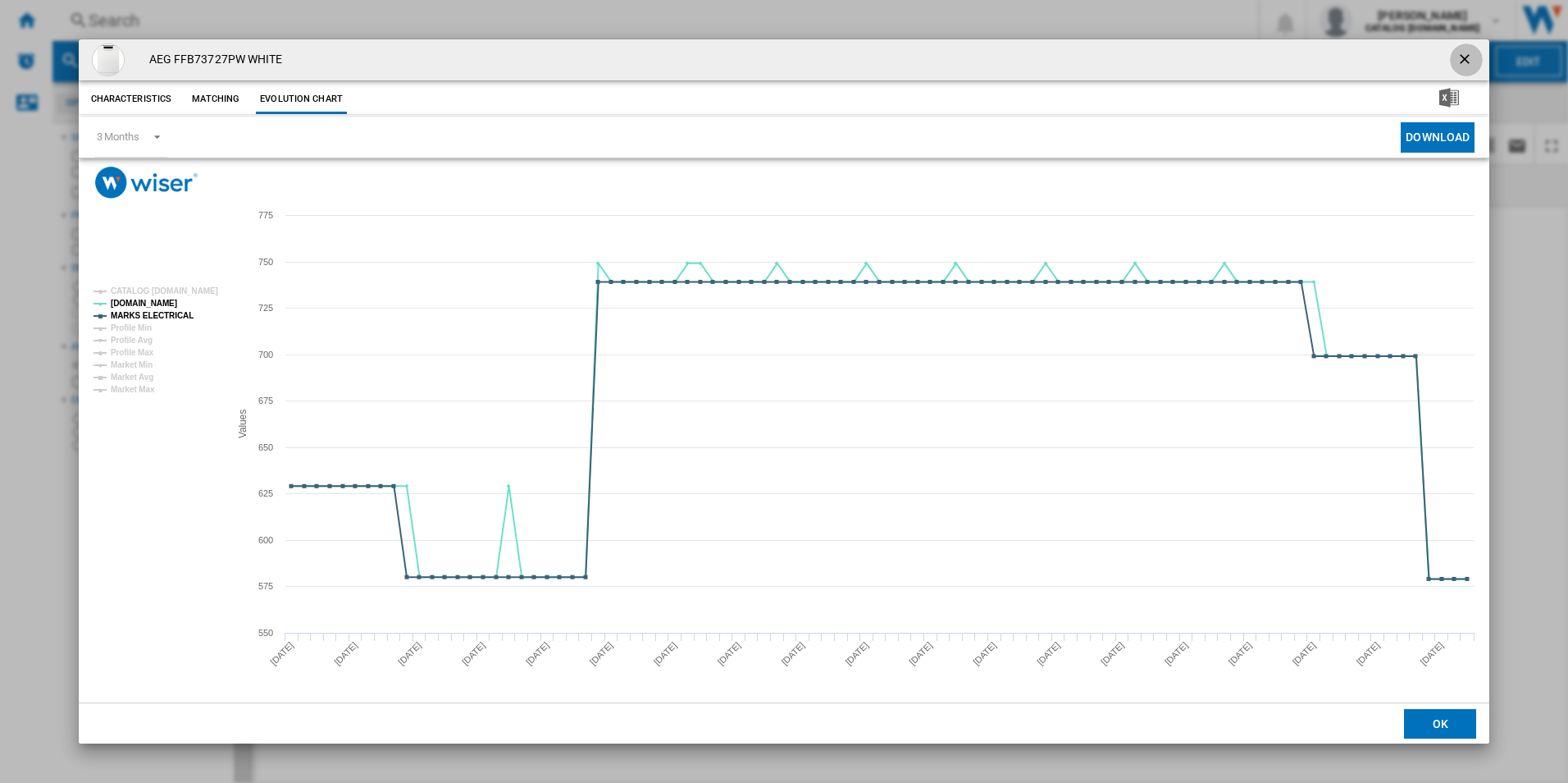
click at [1465, 60] on ng-md-icon "getI18NText('BUTTONS.CLOSE_DIALOG')" at bounding box center [1466, 61] width 20 height 20
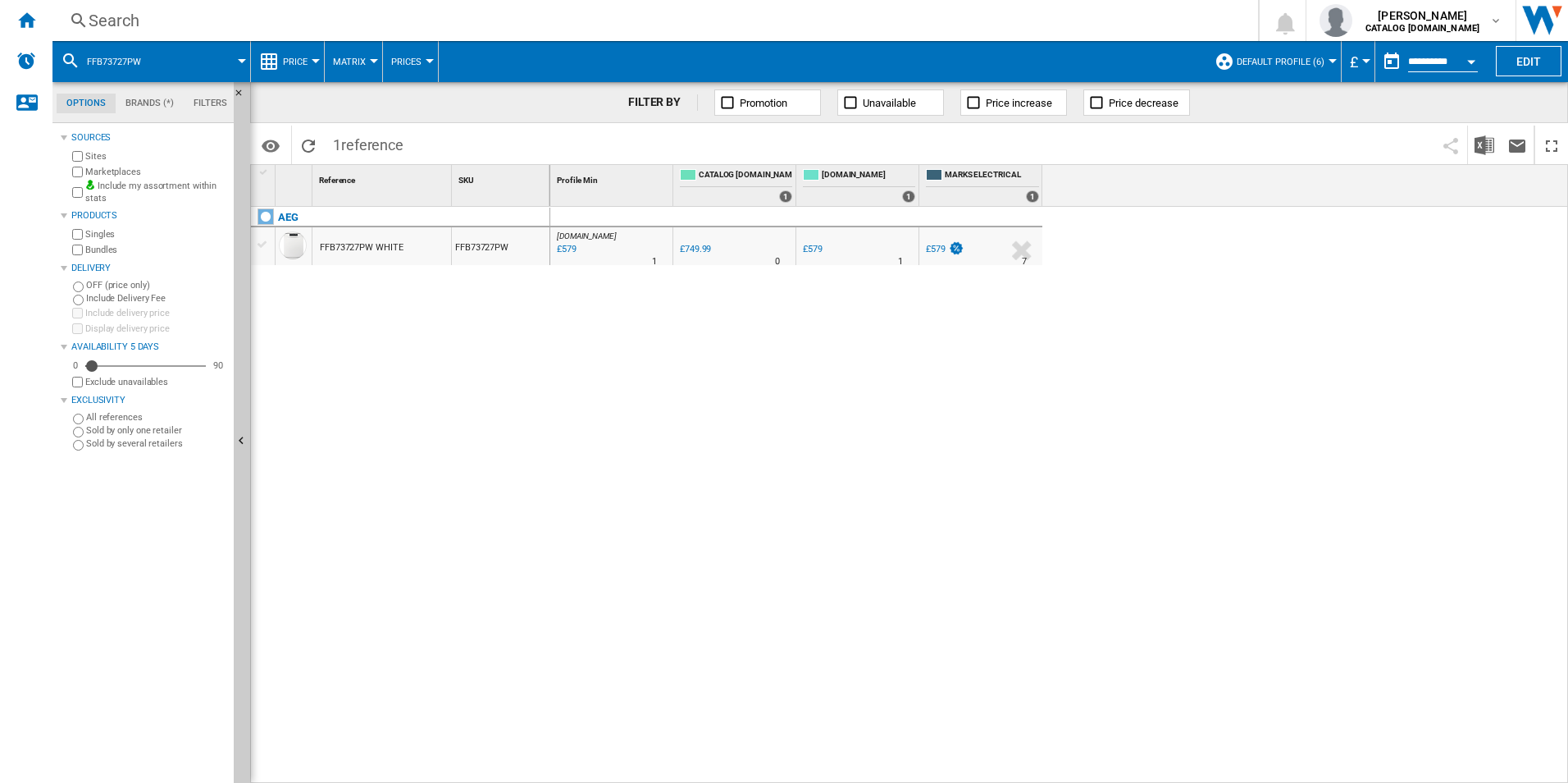
click at [903, 26] on div "Search" at bounding box center [651, 20] width 1127 height 23
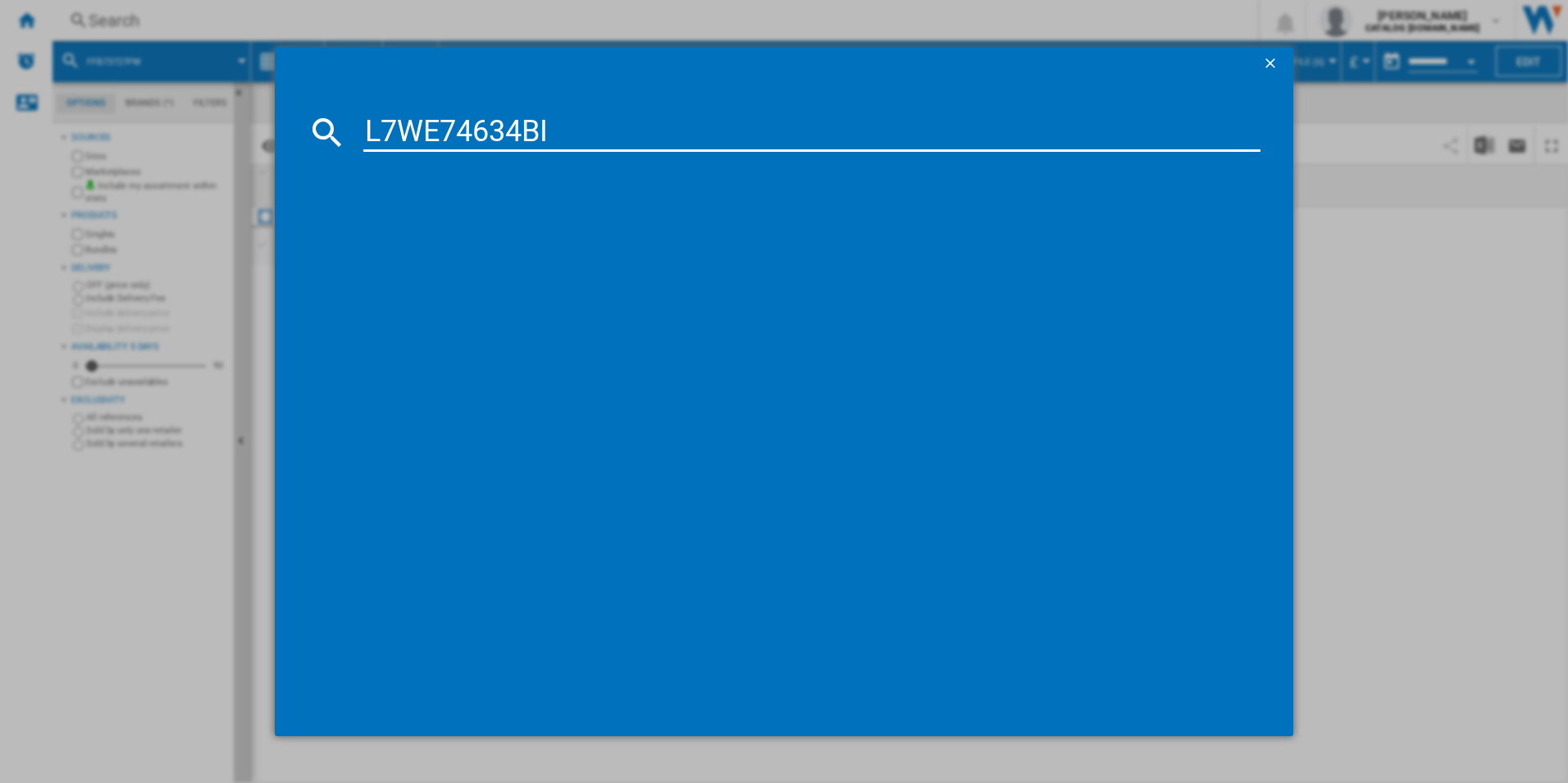
type input "L7WE74634BI"
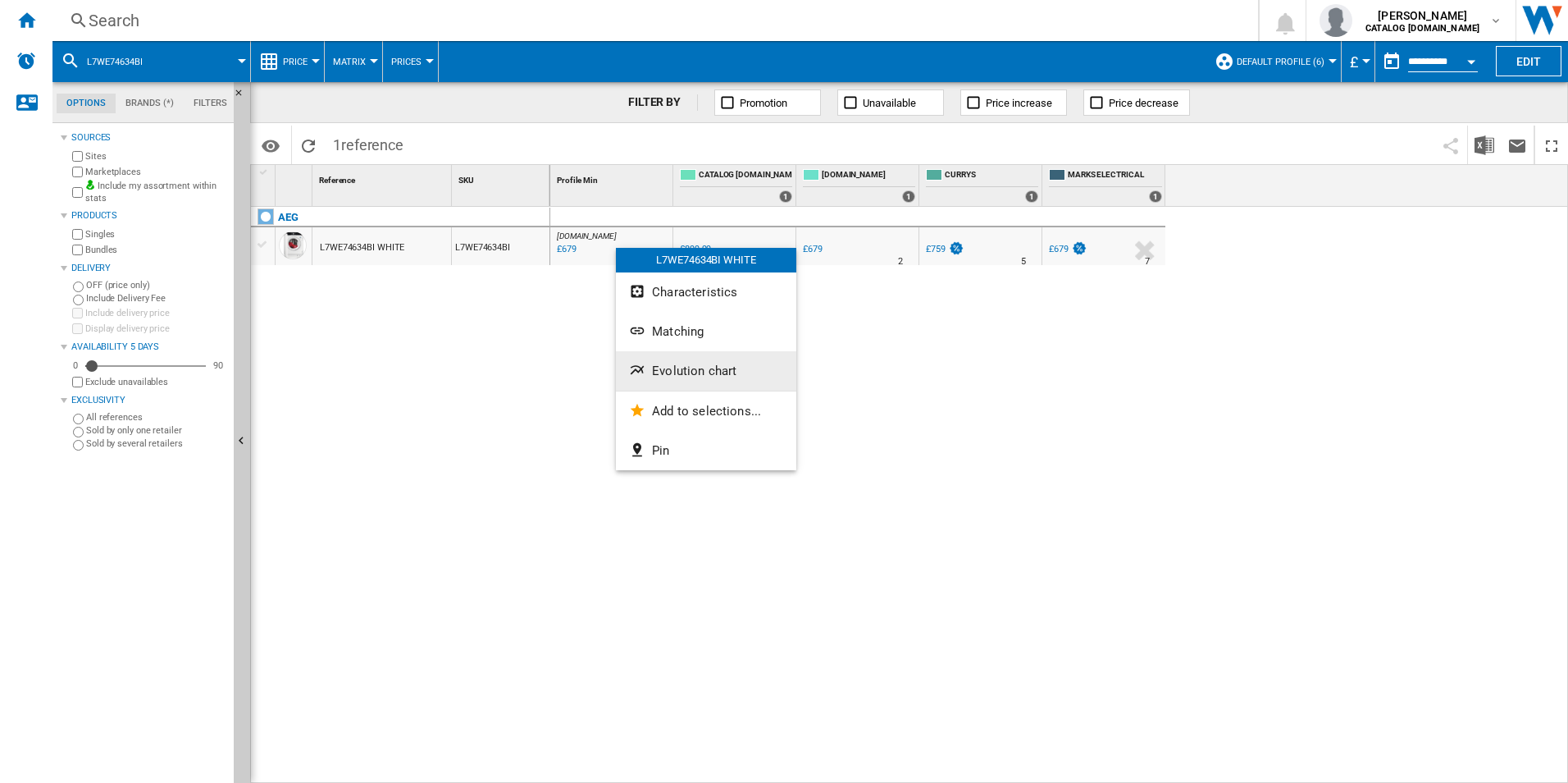
click at [675, 367] on span "Evolution chart" at bounding box center [694, 370] width 84 height 15
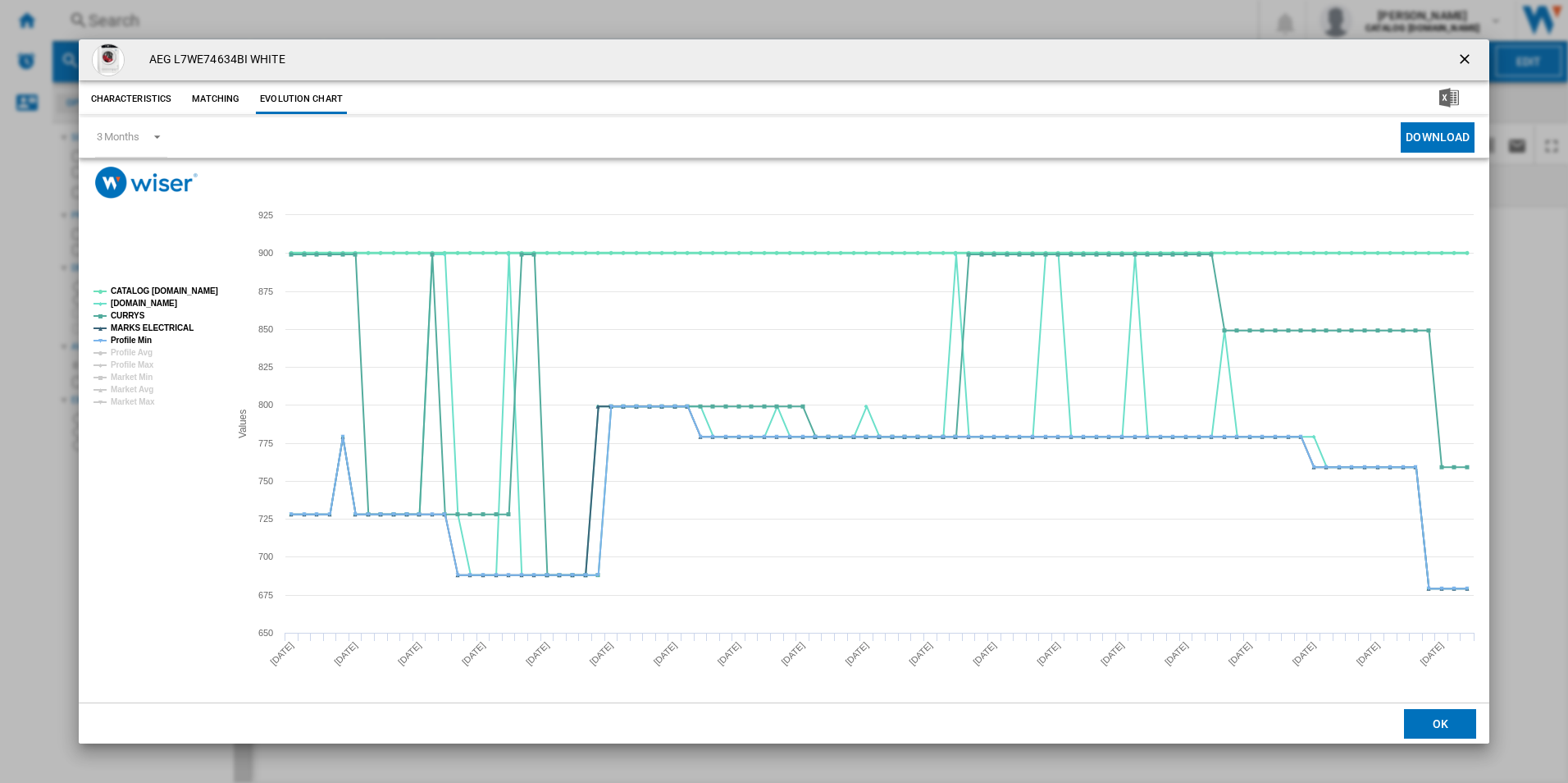
click at [184, 288] on tspan "CATALOG [DOMAIN_NAME]" at bounding box center [165, 290] width 108 height 9
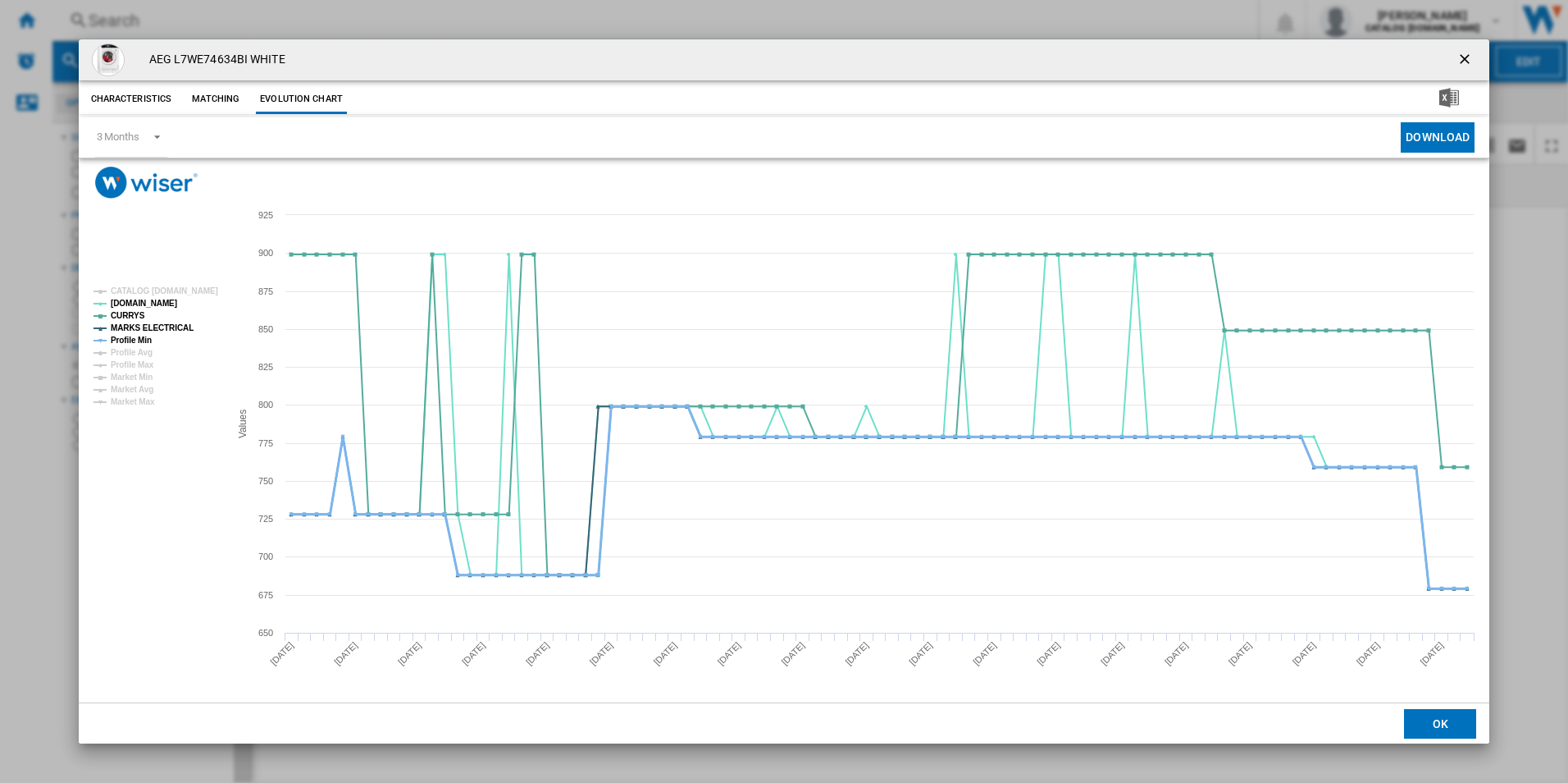
click at [146, 339] on tspan "Profile Min" at bounding box center [131, 340] width 41 height 9
click at [1472, 53] on ng-md-icon "getI18NText('BUTTONS.CLOSE_DIALOG')" at bounding box center [1466, 61] width 20 height 20
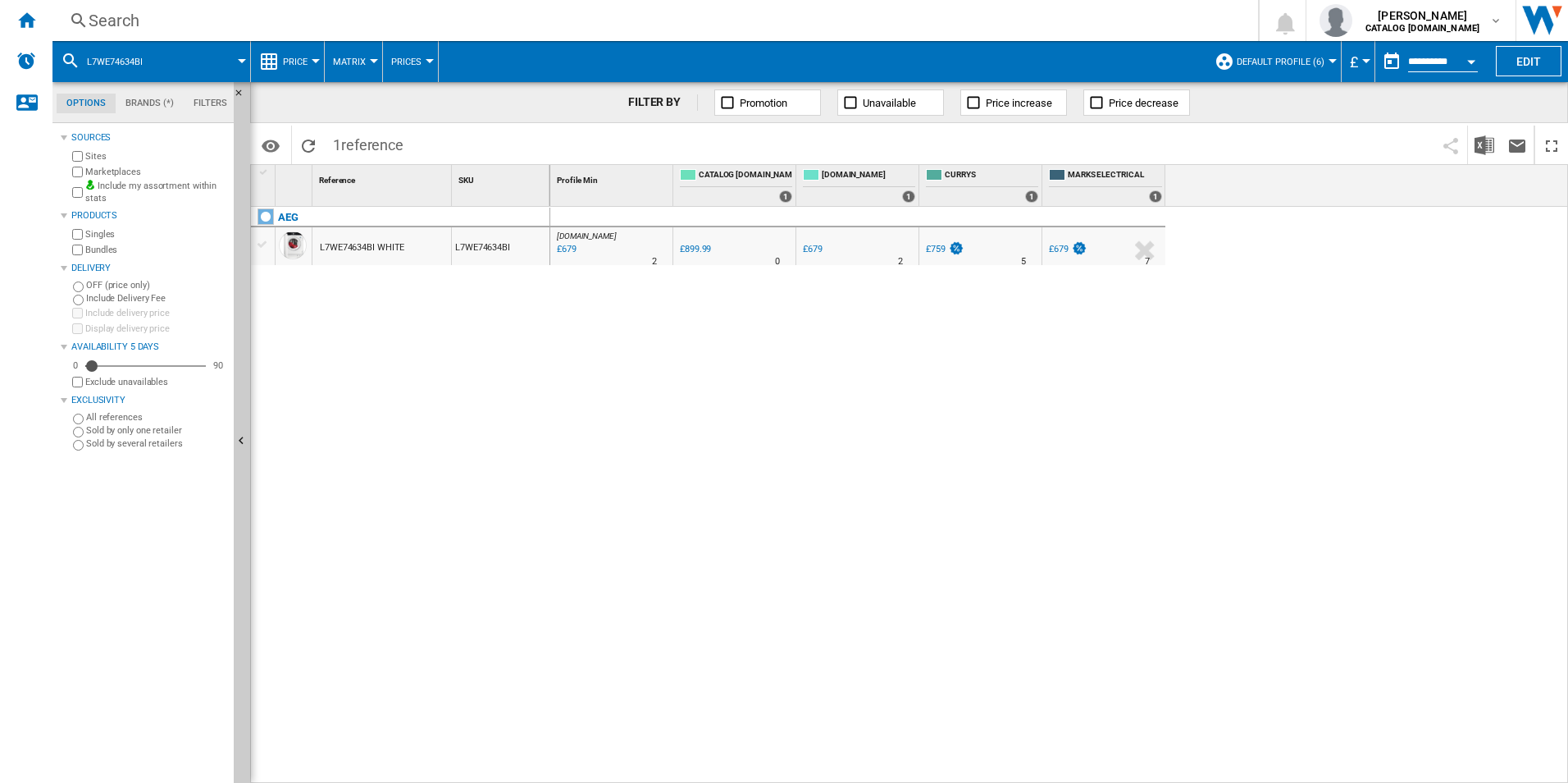
click at [972, 23] on div "Search" at bounding box center [651, 20] width 1127 height 23
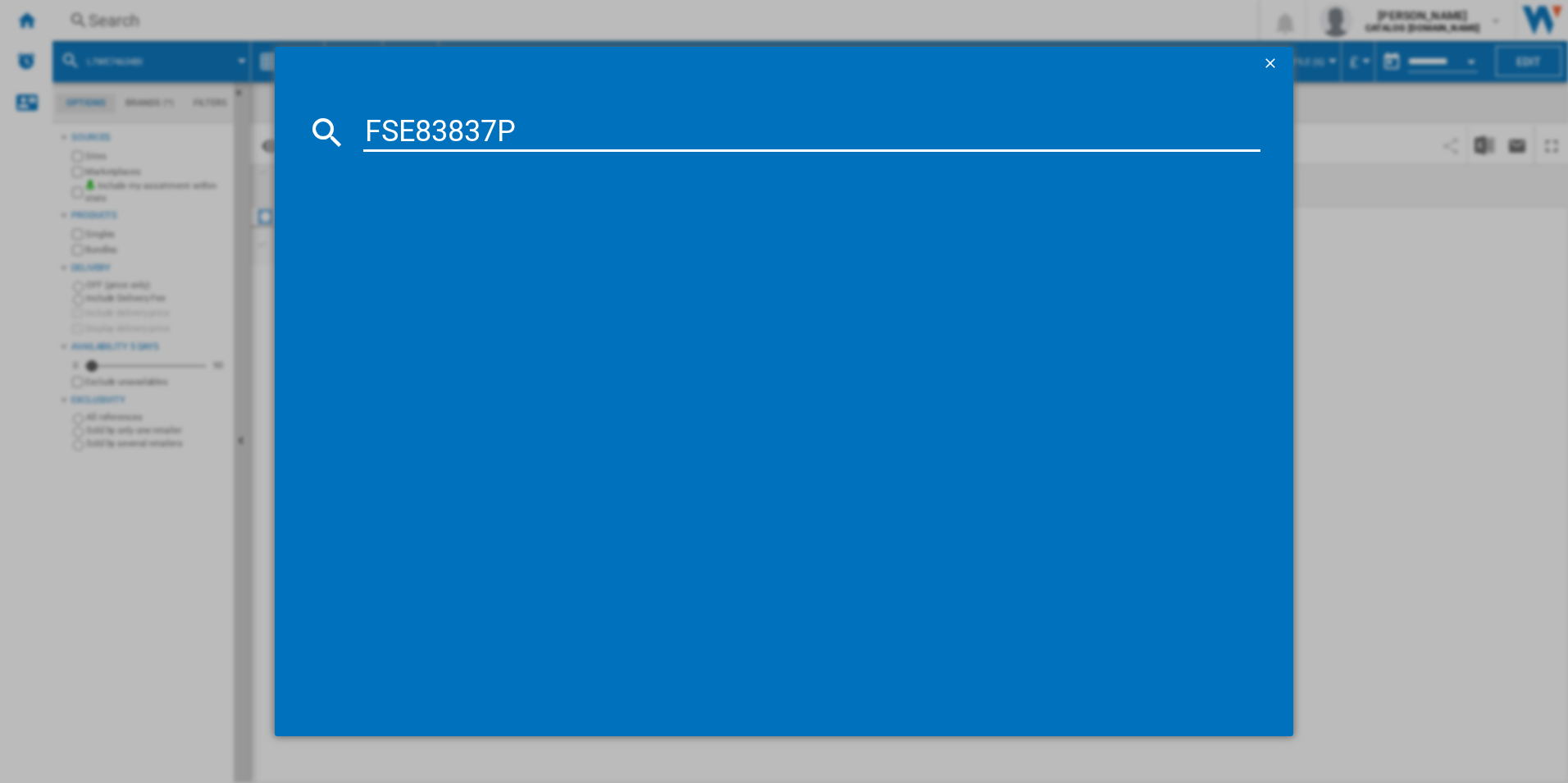
type input "FSE83837P"
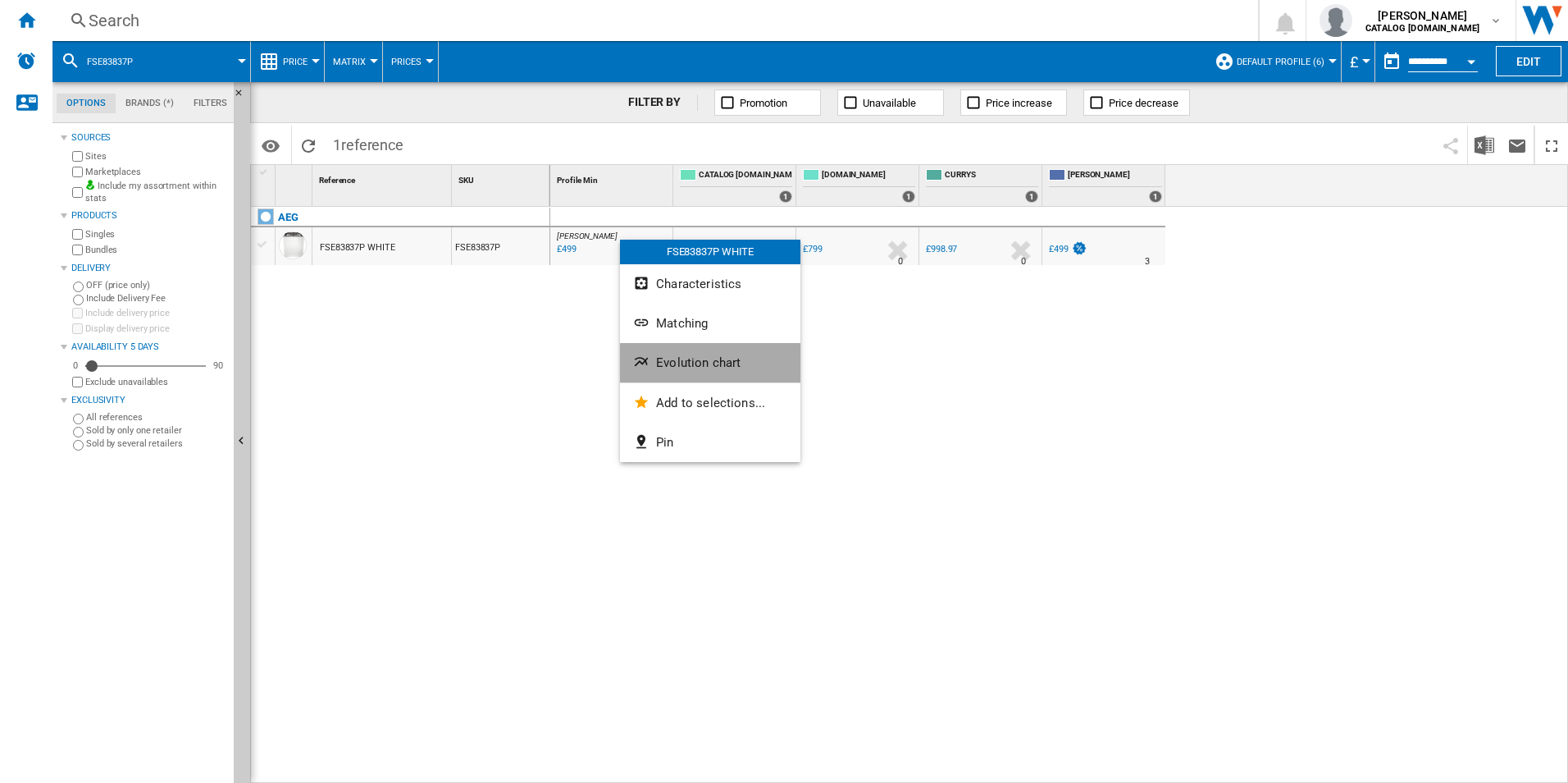
click at [682, 362] on span "Evolution chart" at bounding box center [698, 363] width 84 height 15
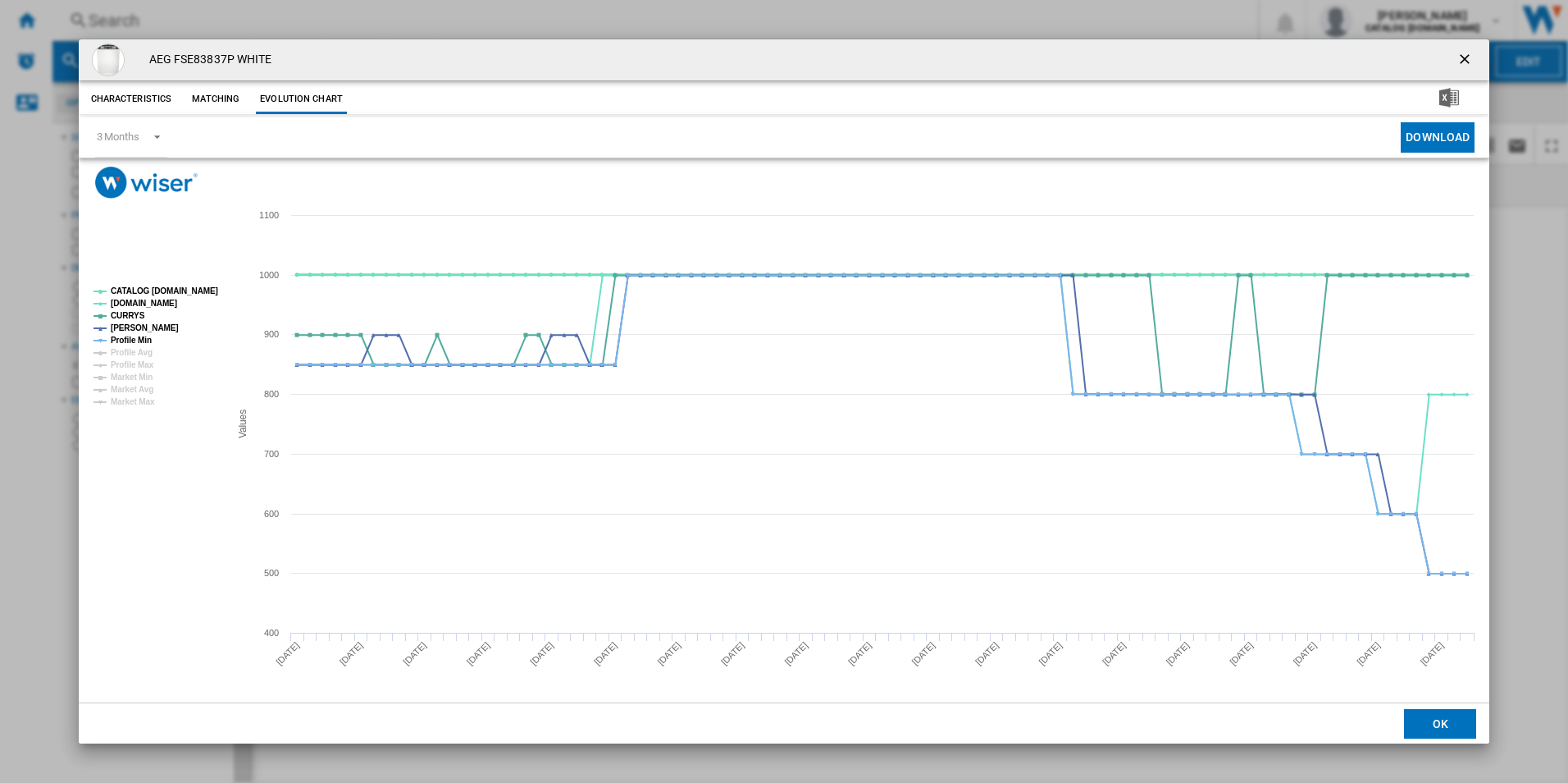
click at [197, 286] on tspan "CATALOG [DOMAIN_NAME]" at bounding box center [165, 290] width 108 height 9
click at [136, 337] on tspan "Profile Min" at bounding box center [131, 340] width 41 height 9
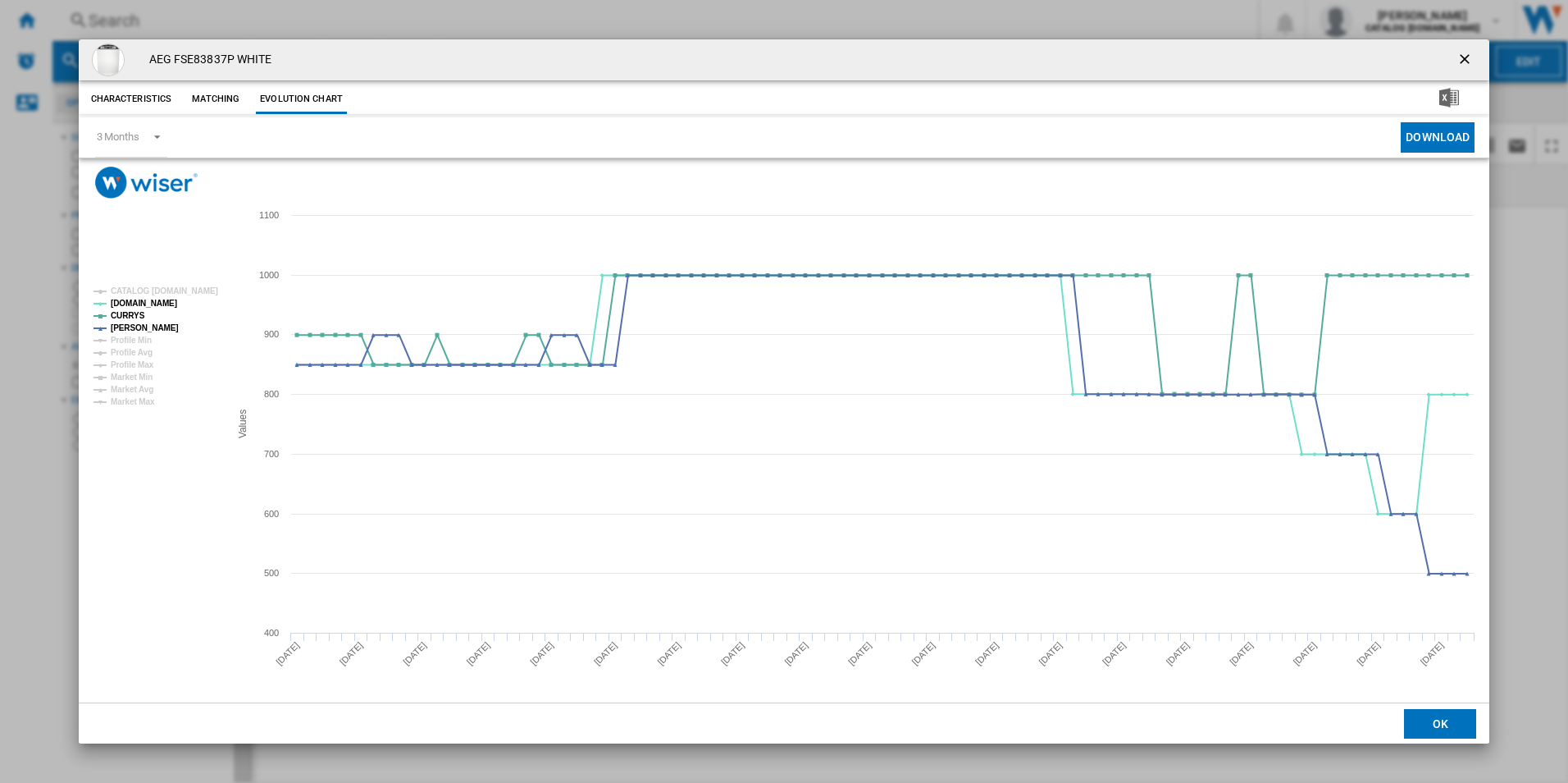
drag, startPoint x: 1462, startPoint y: 58, endPoint x: 1448, endPoint y: 58, distance: 14.0
click at [1462, 58] on ng-md-icon "getI18NText('BUTTONS.CLOSE_DIALOG')" at bounding box center [1466, 61] width 20 height 20
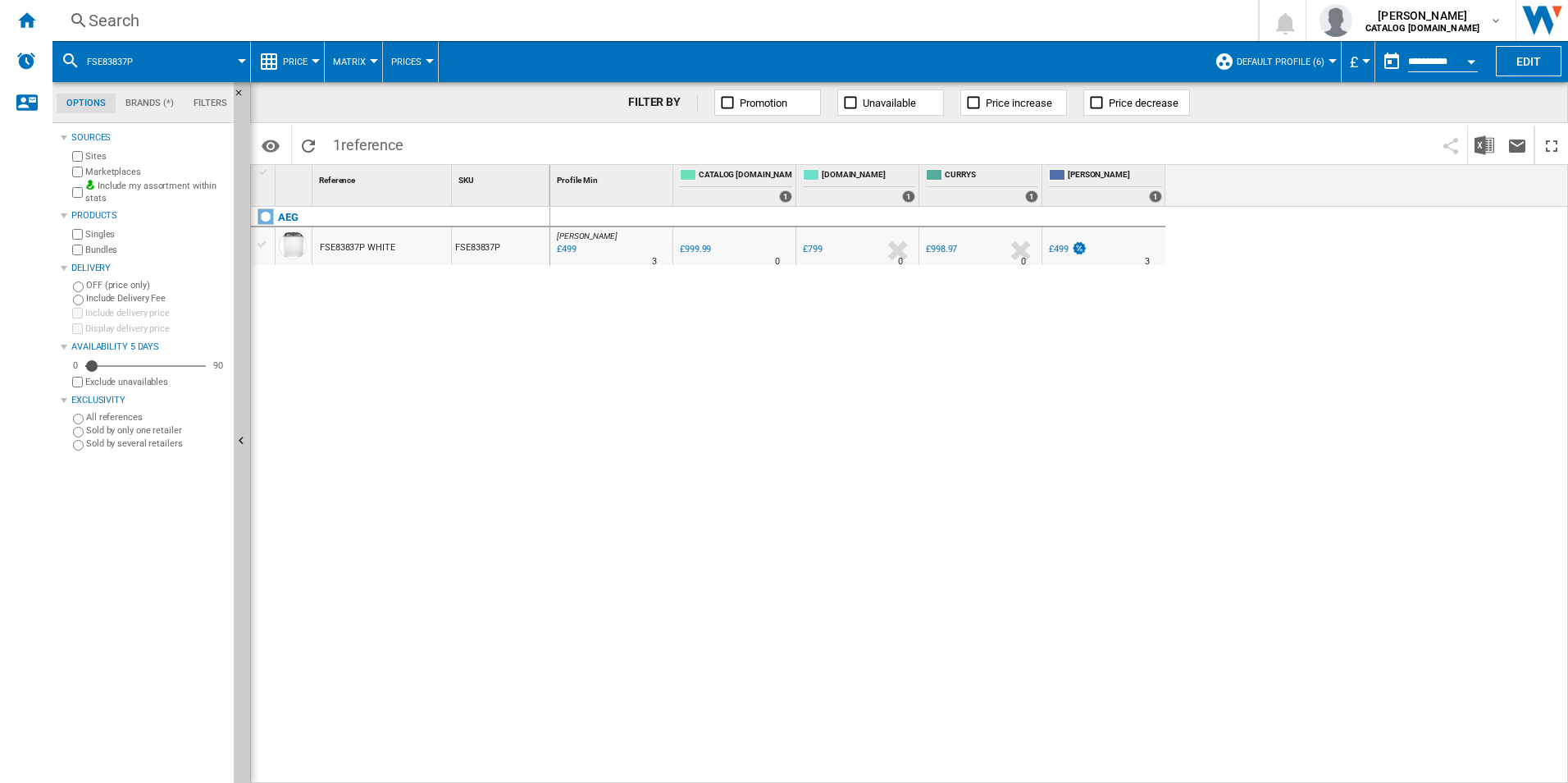
click at [716, 18] on div "Search" at bounding box center [651, 20] width 1127 height 23
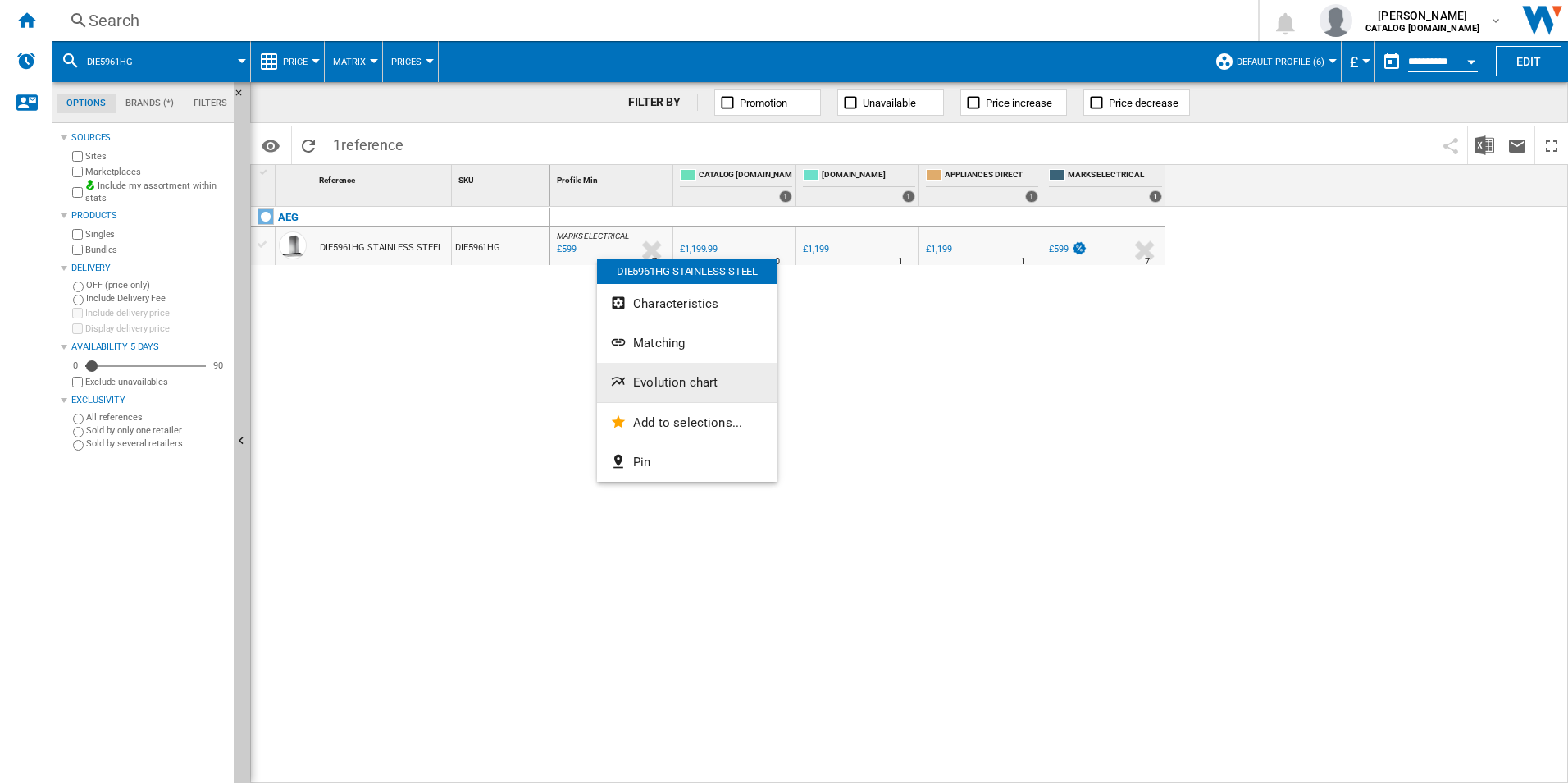
click at [643, 370] on button "Evolution chart" at bounding box center [688, 382] width 180 height 39
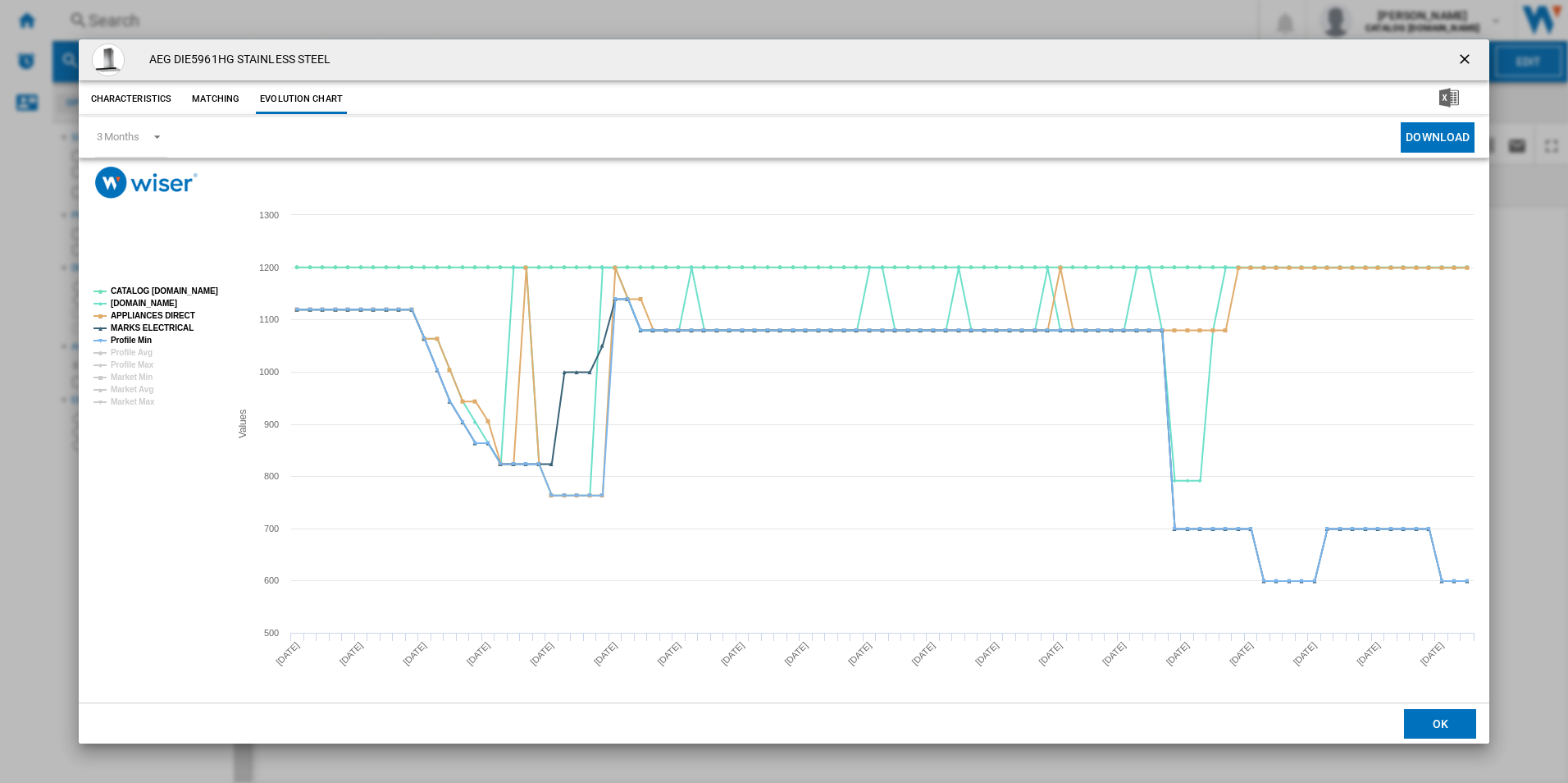
click at [202, 282] on rect "Product popup" at bounding box center [155, 346] width 136 height 132
click at [200, 290] on tspan "CATALOG [DOMAIN_NAME]" at bounding box center [165, 290] width 108 height 9
click at [157, 323] on tspan "MARKS ELECTRICAL" at bounding box center [152, 327] width 83 height 9
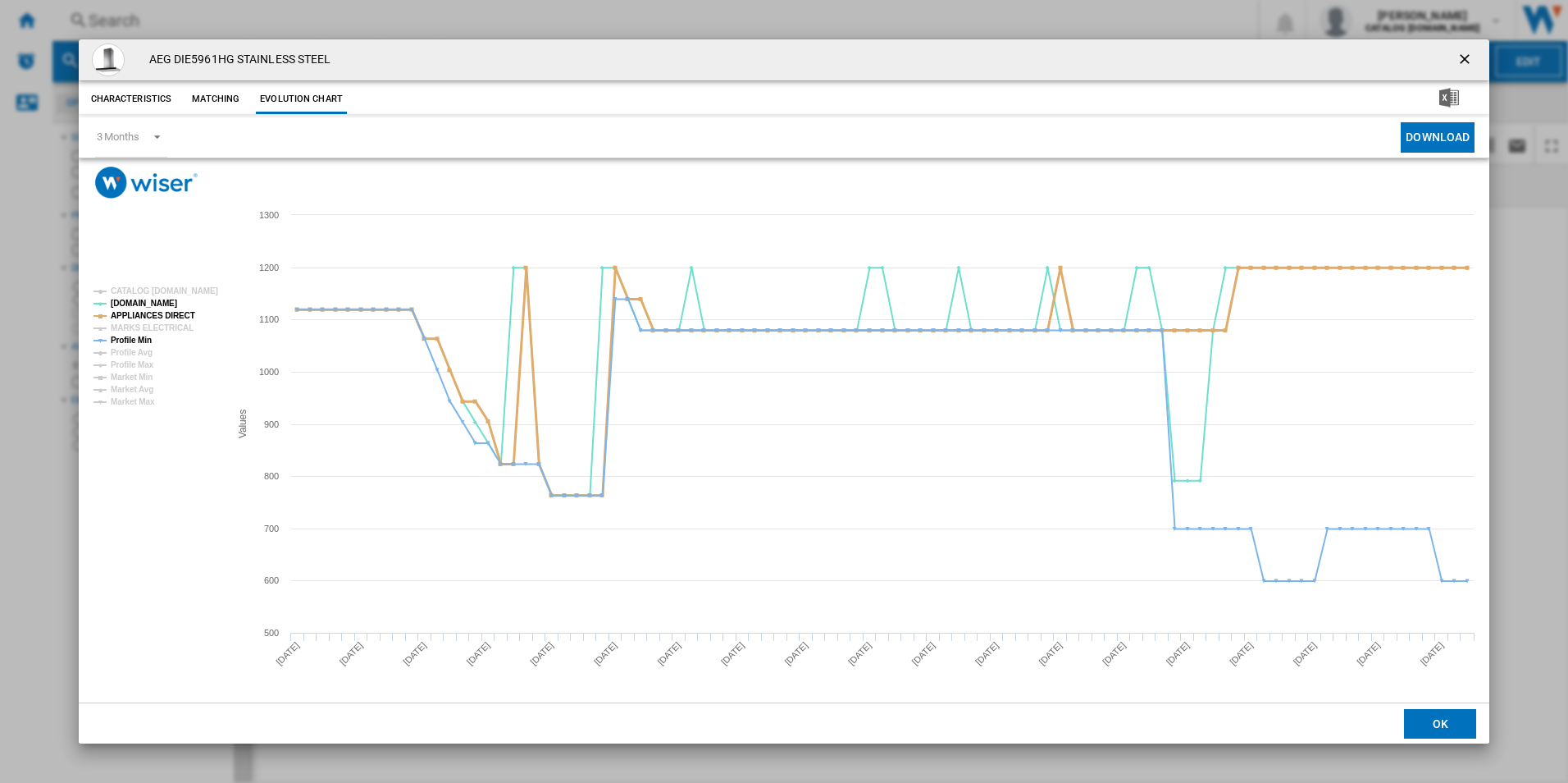
click at [166, 316] on tspan "APPLIANCES DIRECT" at bounding box center [153, 315] width 84 height 9
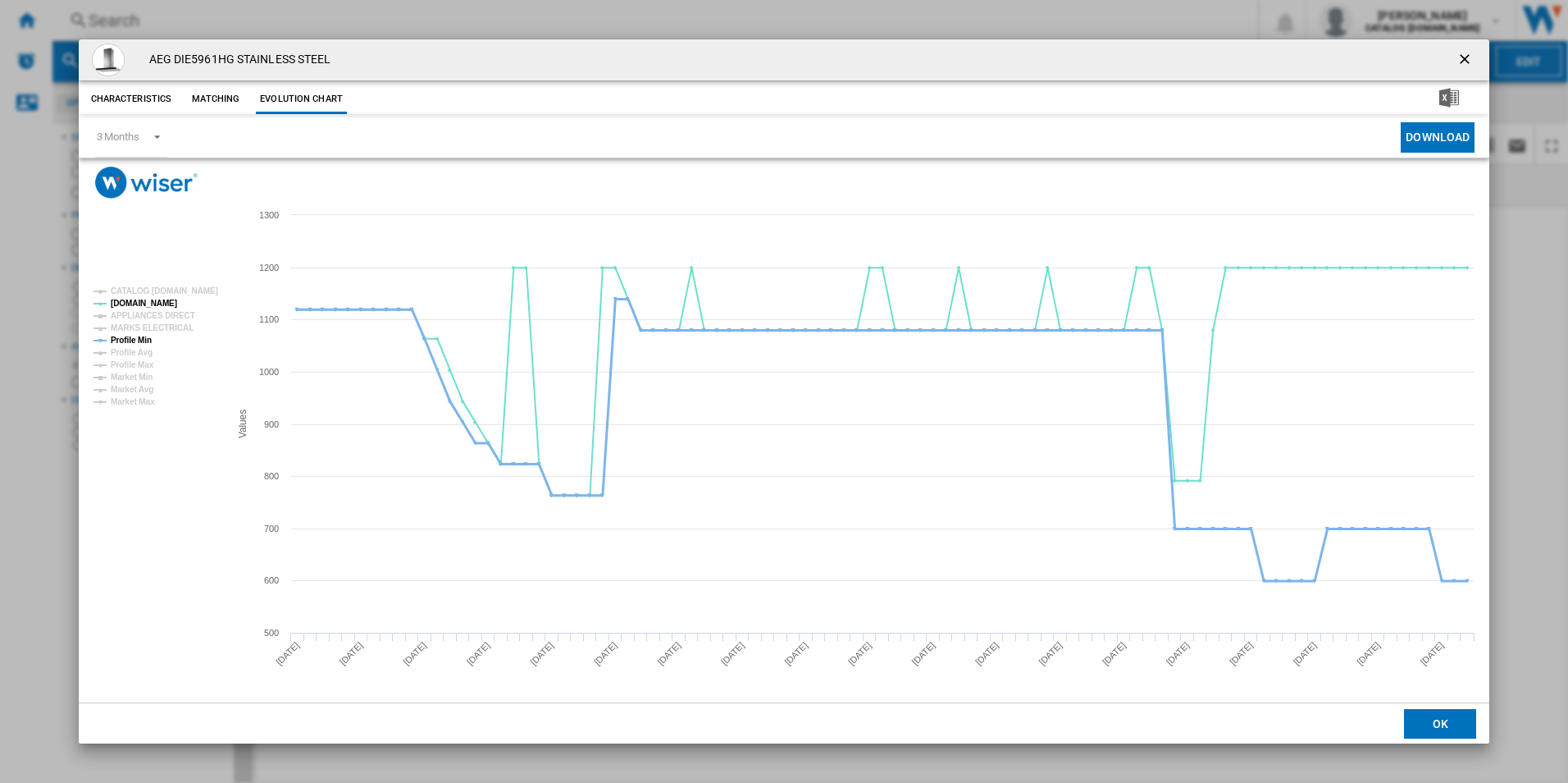
click at [139, 341] on tspan "Profile Min" at bounding box center [131, 340] width 41 height 9
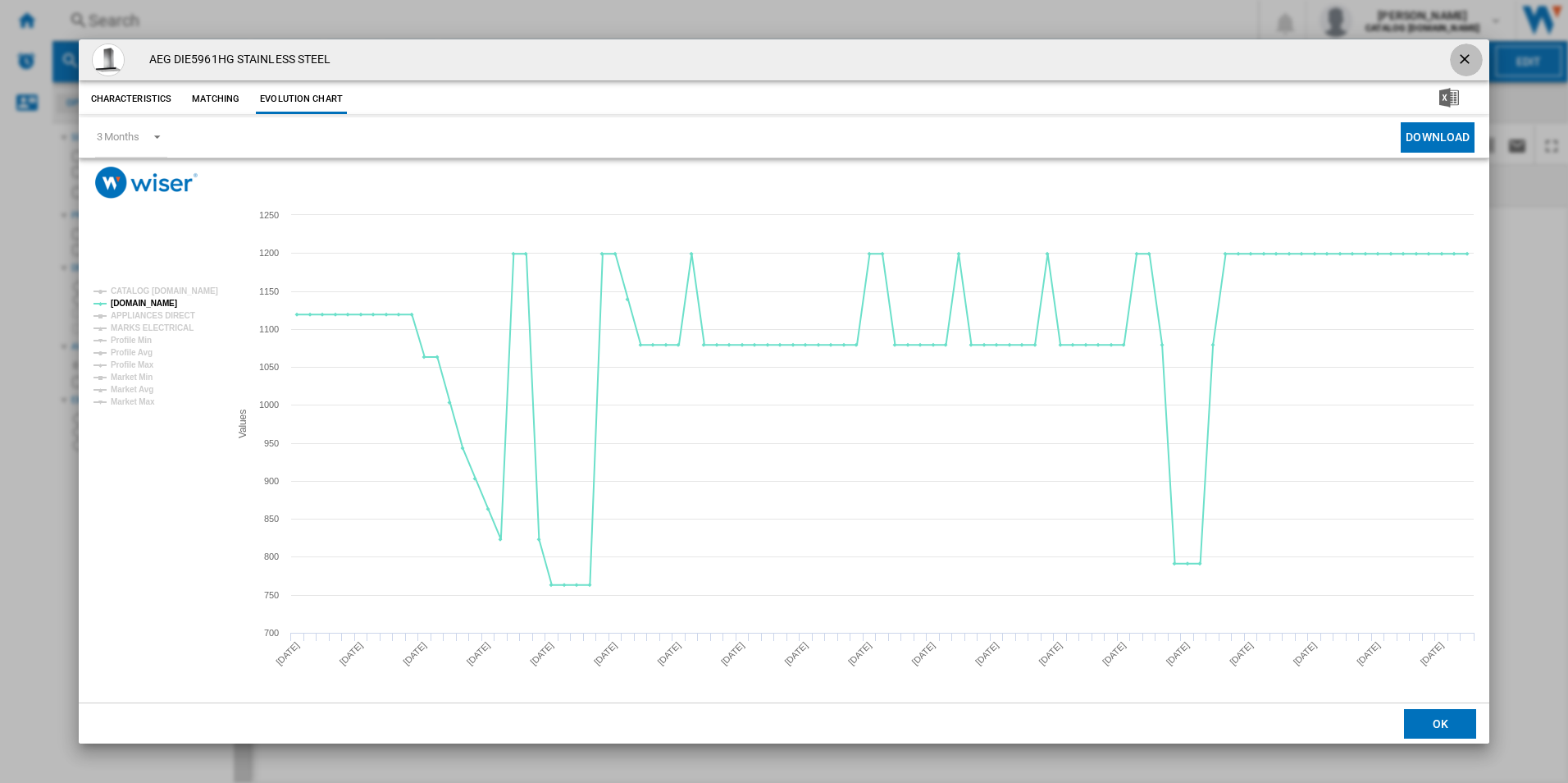
click at [1460, 53] on ng-md-icon "getI18NText('BUTTONS.CLOSE_DIALOG')" at bounding box center [1466, 61] width 20 height 20
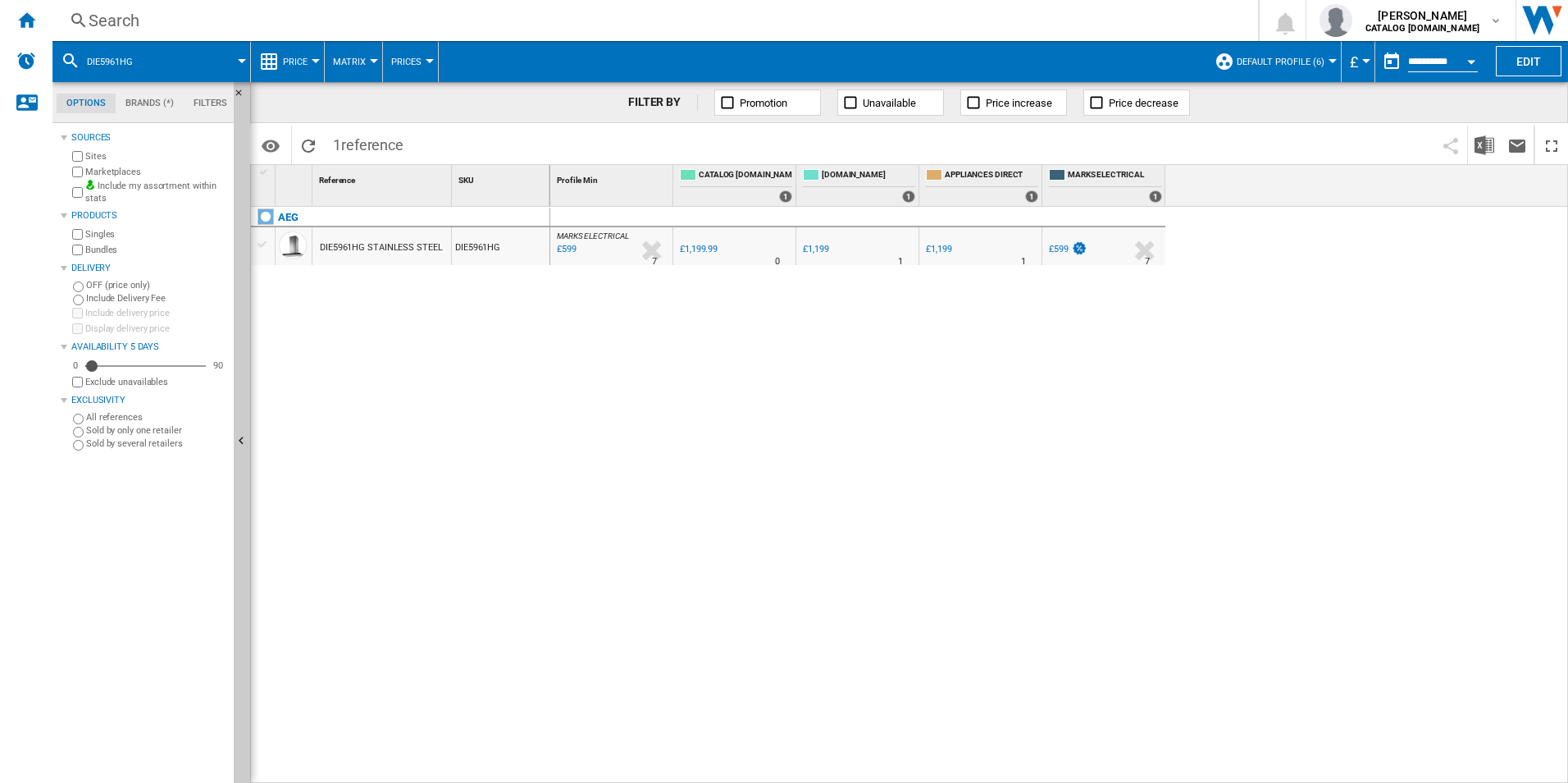
click at [880, 14] on div "Search" at bounding box center [651, 20] width 1127 height 23
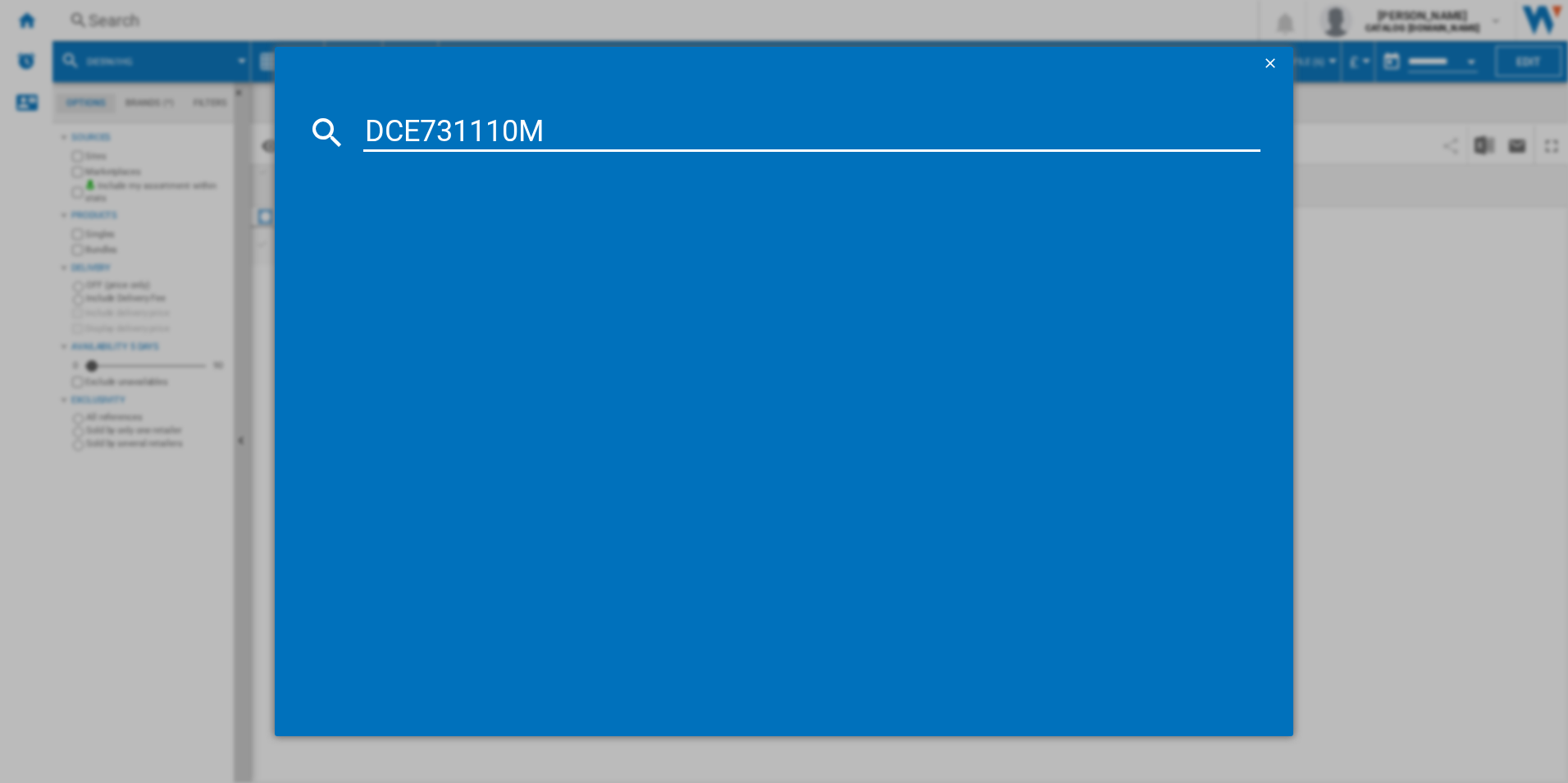
type input "DCE731110M"
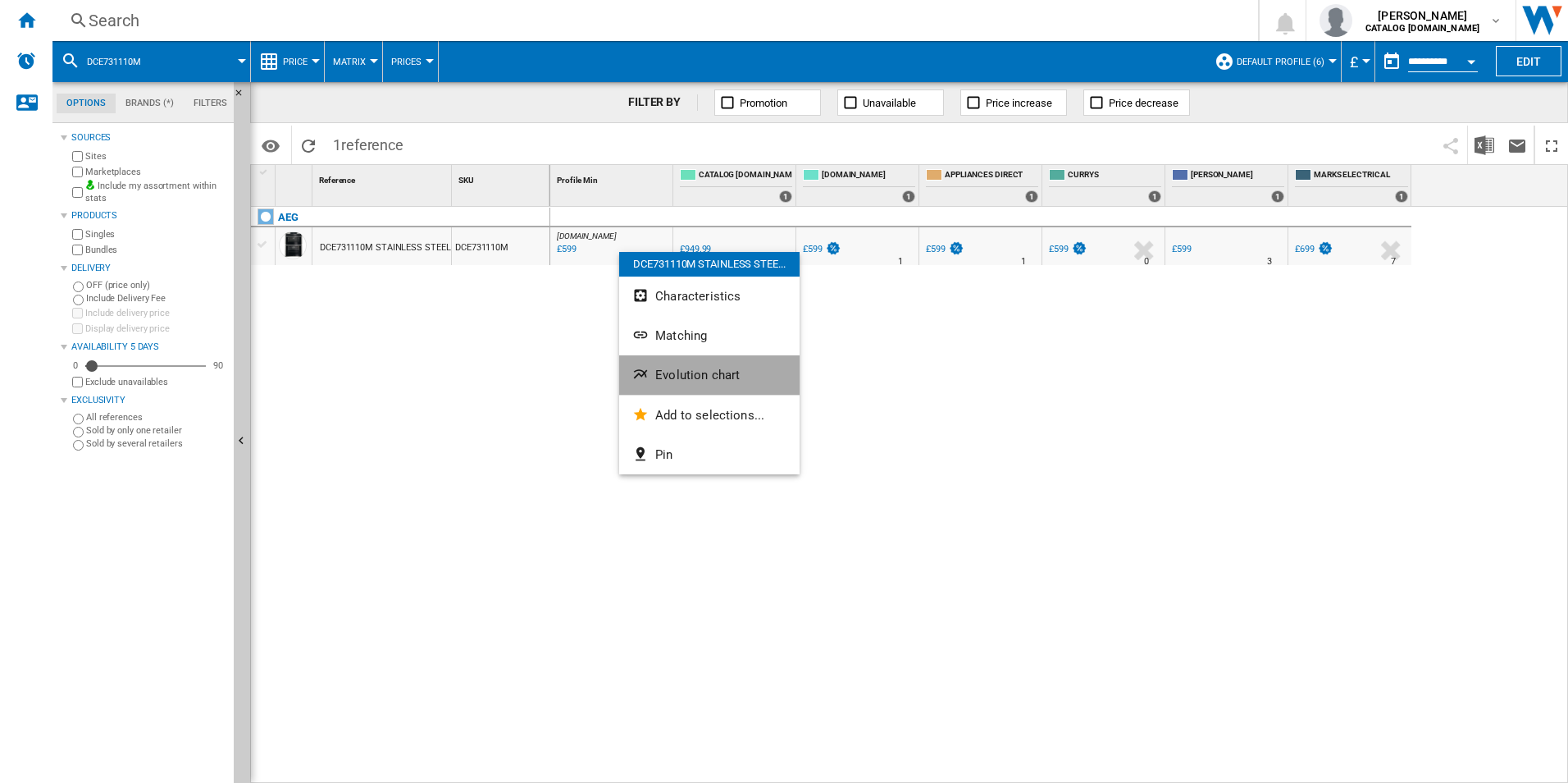
click at [671, 372] on span "Evolution chart" at bounding box center [697, 374] width 84 height 15
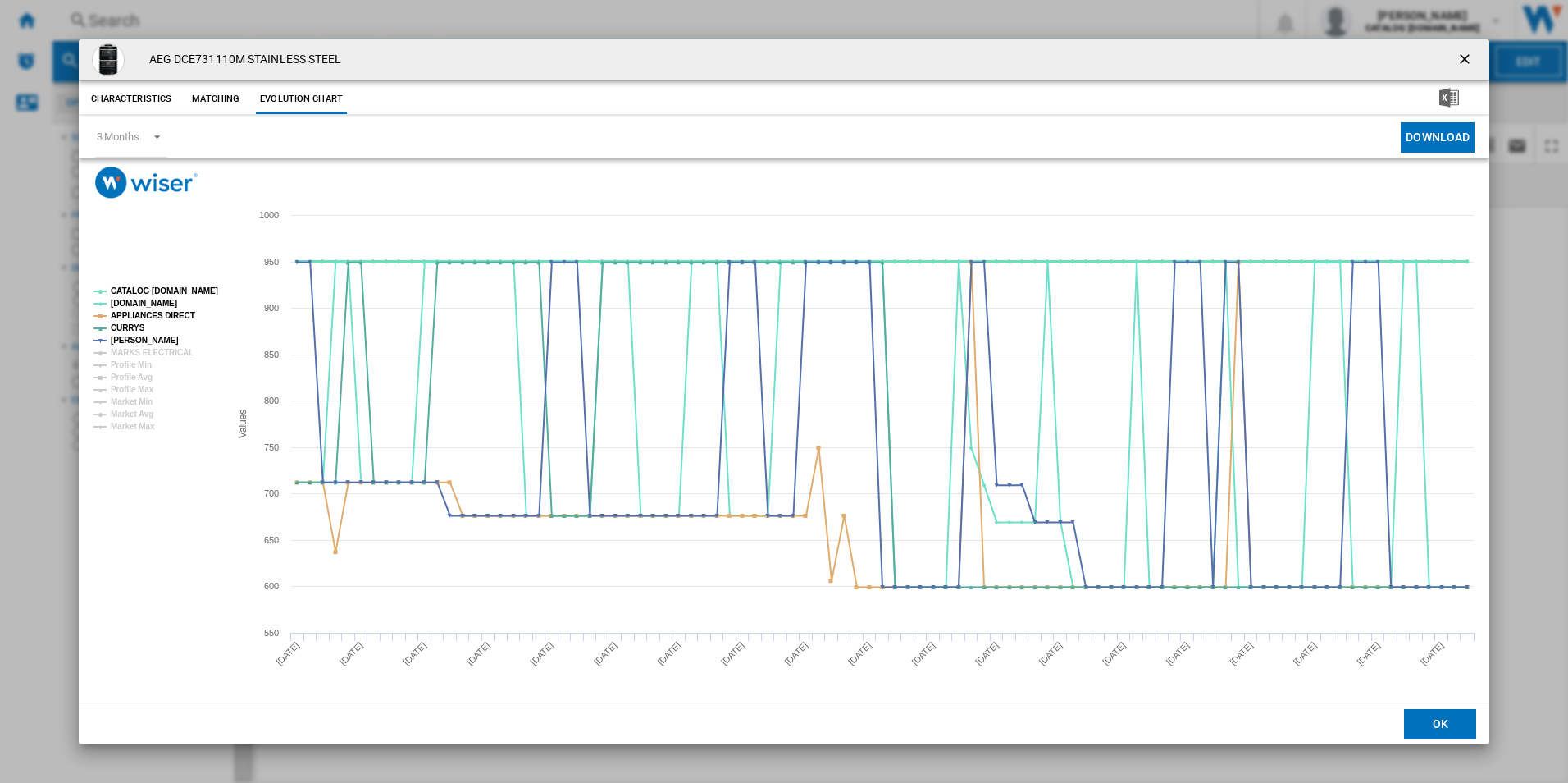
click at [179, 287] on tspan "CATALOG [DOMAIN_NAME]" at bounding box center [165, 290] width 108 height 9
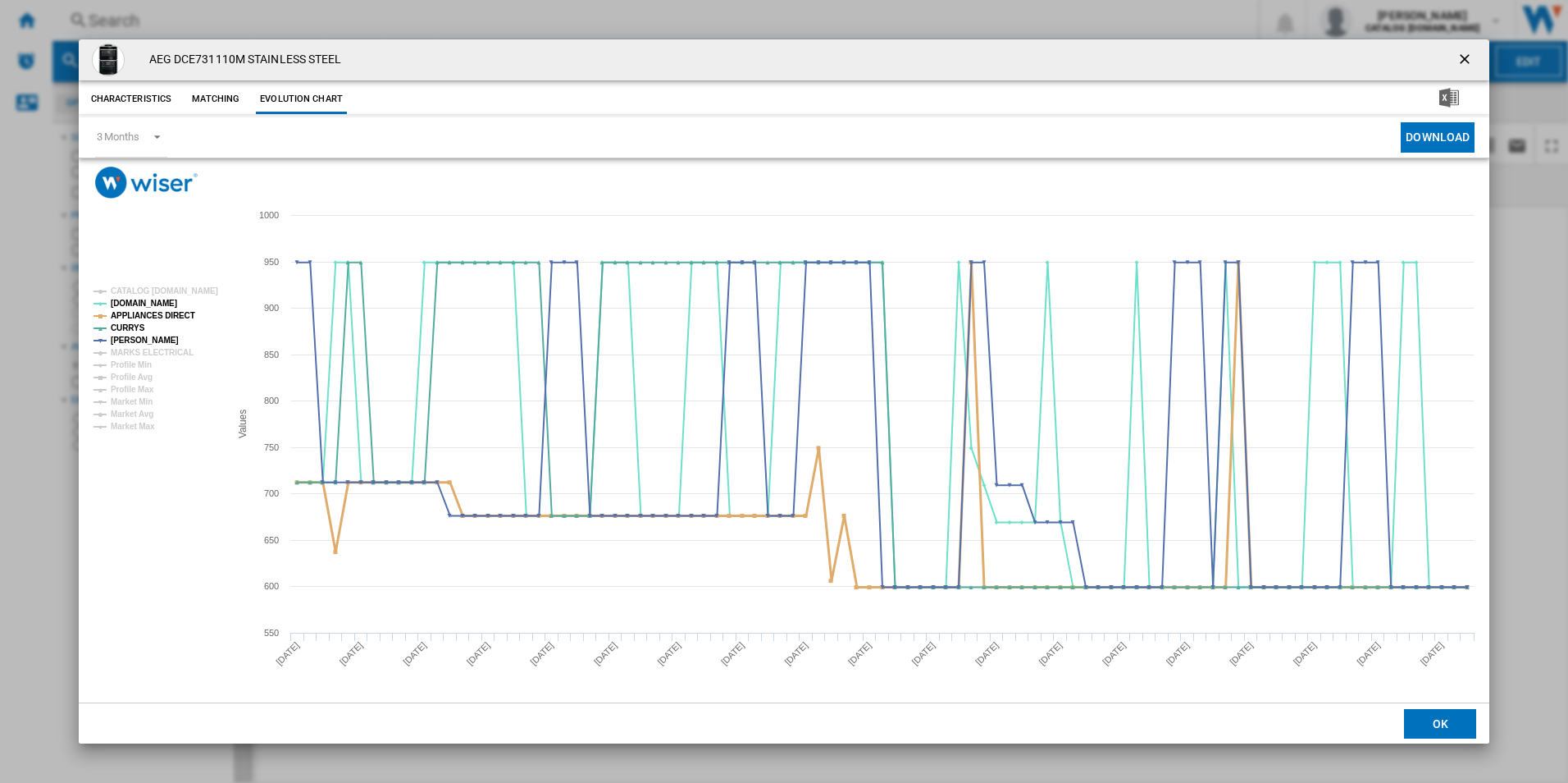
click at [171, 311] on tspan "APPLIANCES DIRECT" at bounding box center [153, 315] width 84 height 9
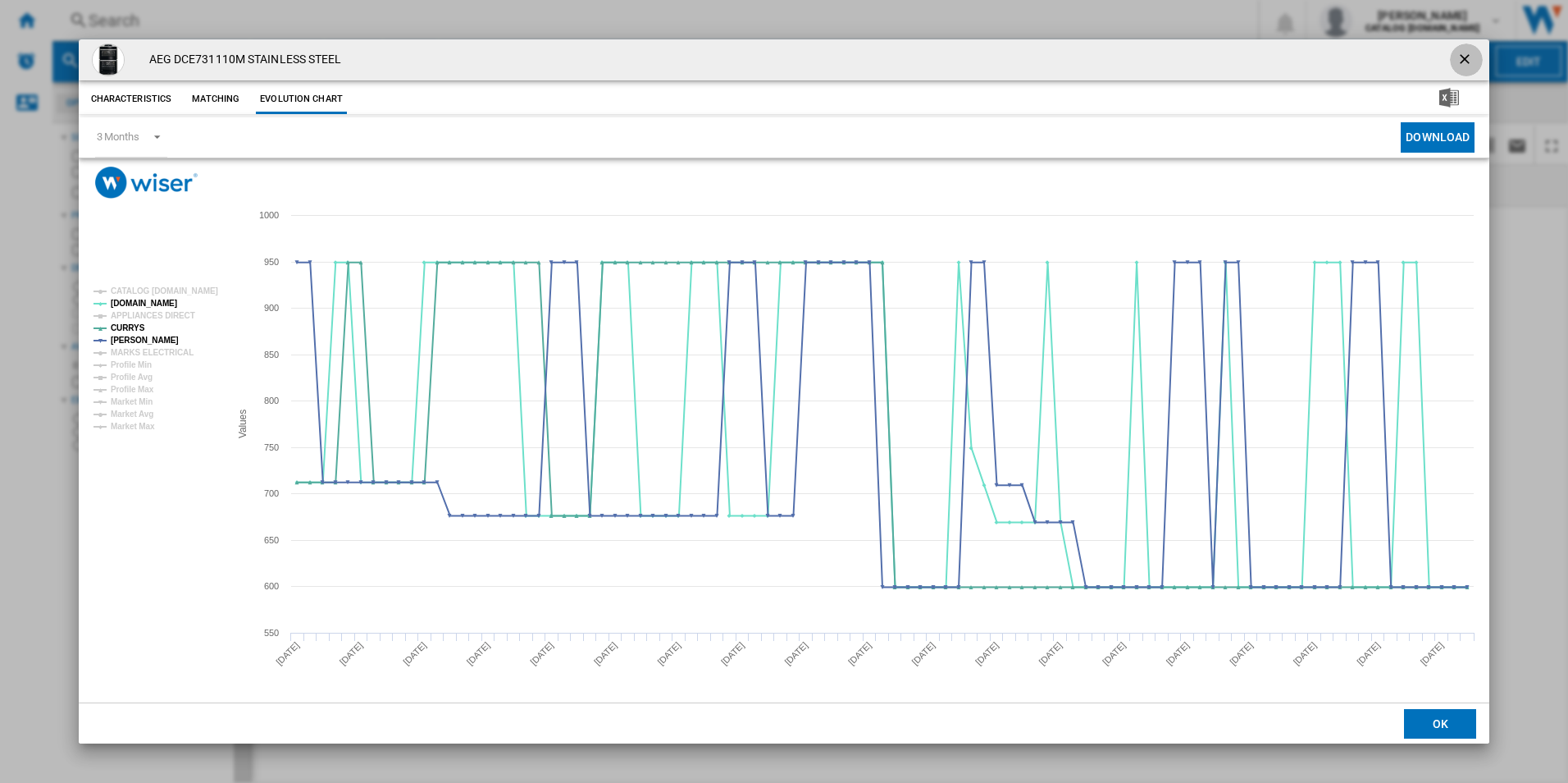
click at [1463, 54] on ng-md-icon "getI18NText('BUTTONS.CLOSE_DIALOG')" at bounding box center [1466, 61] width 20 height 20
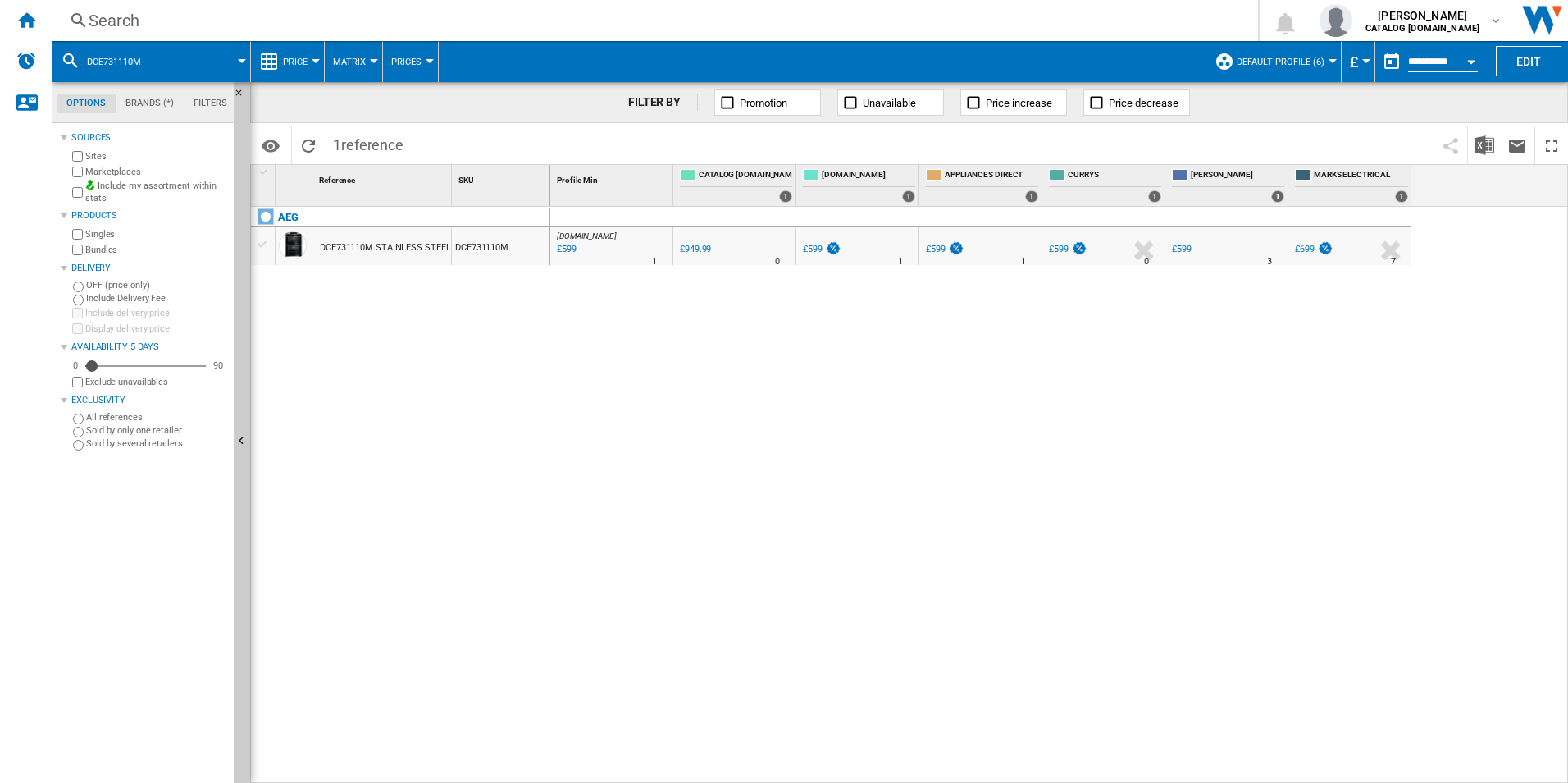
click at [862, 24] on div "Search" at bounding box center [651, 20] width 1127 height 23
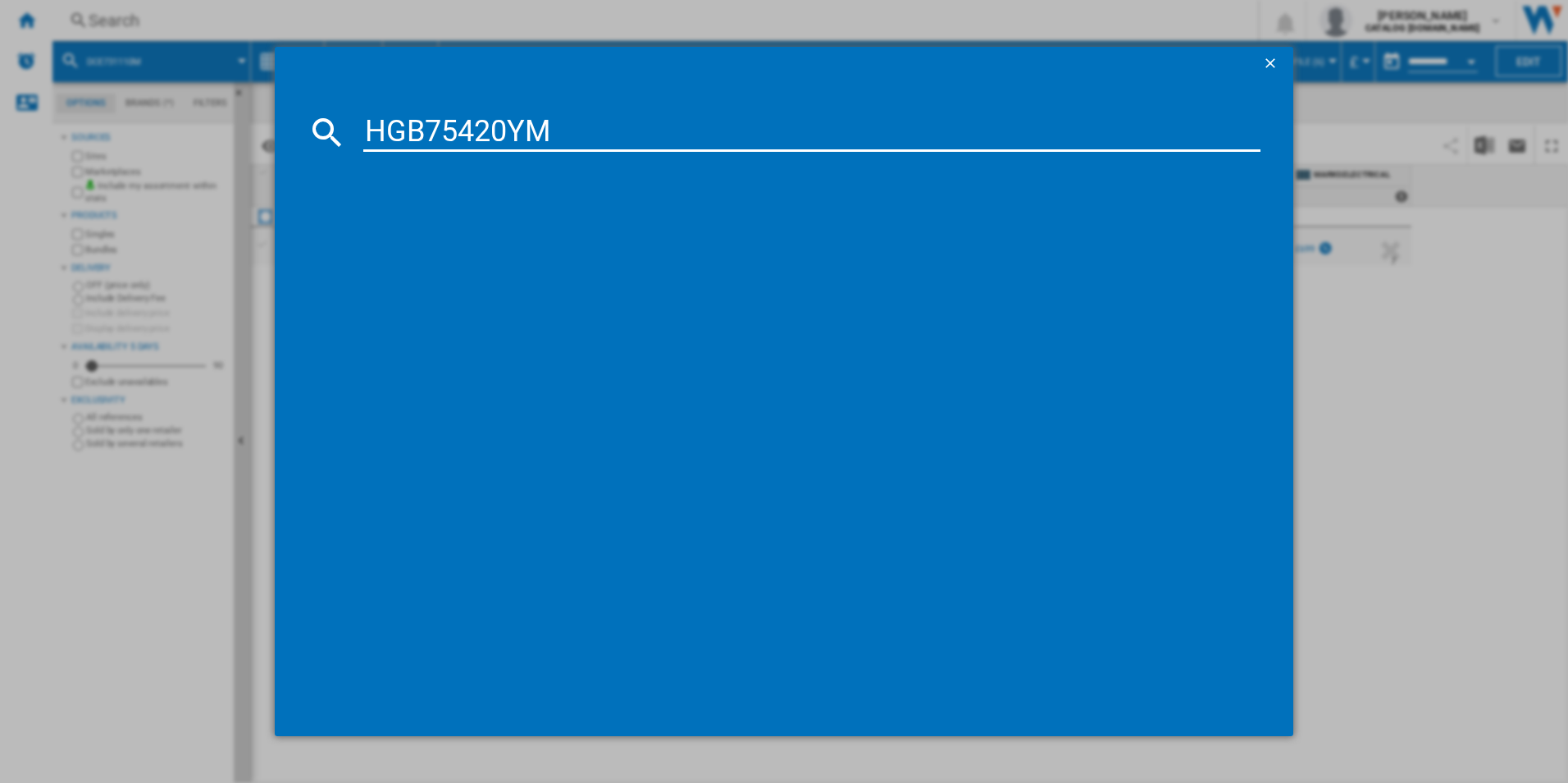
type input "HGB75420YM"
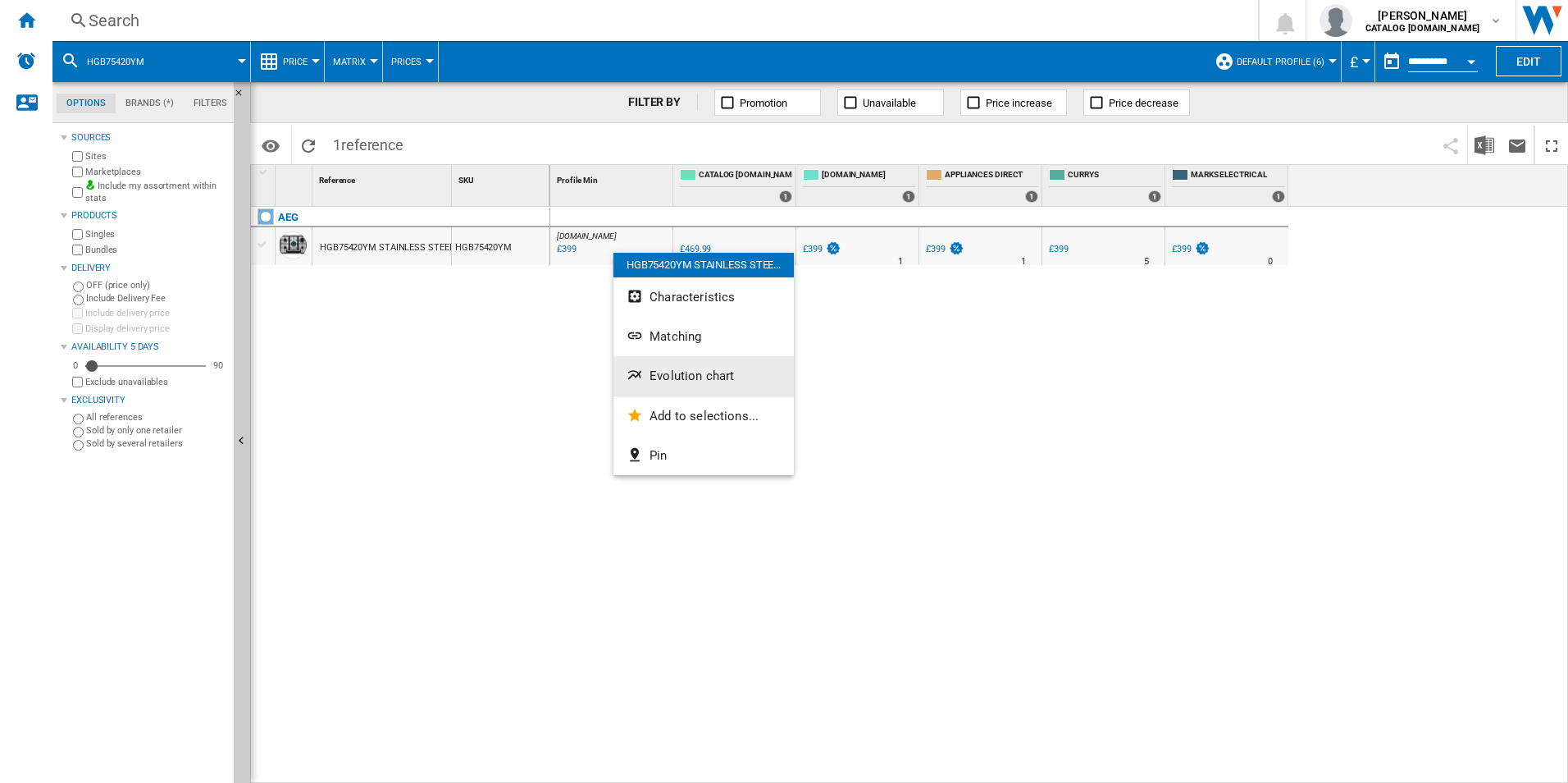
click at [661, 367] on button "Evolution chart" at bounding box center [703, 375] width 180 height 39
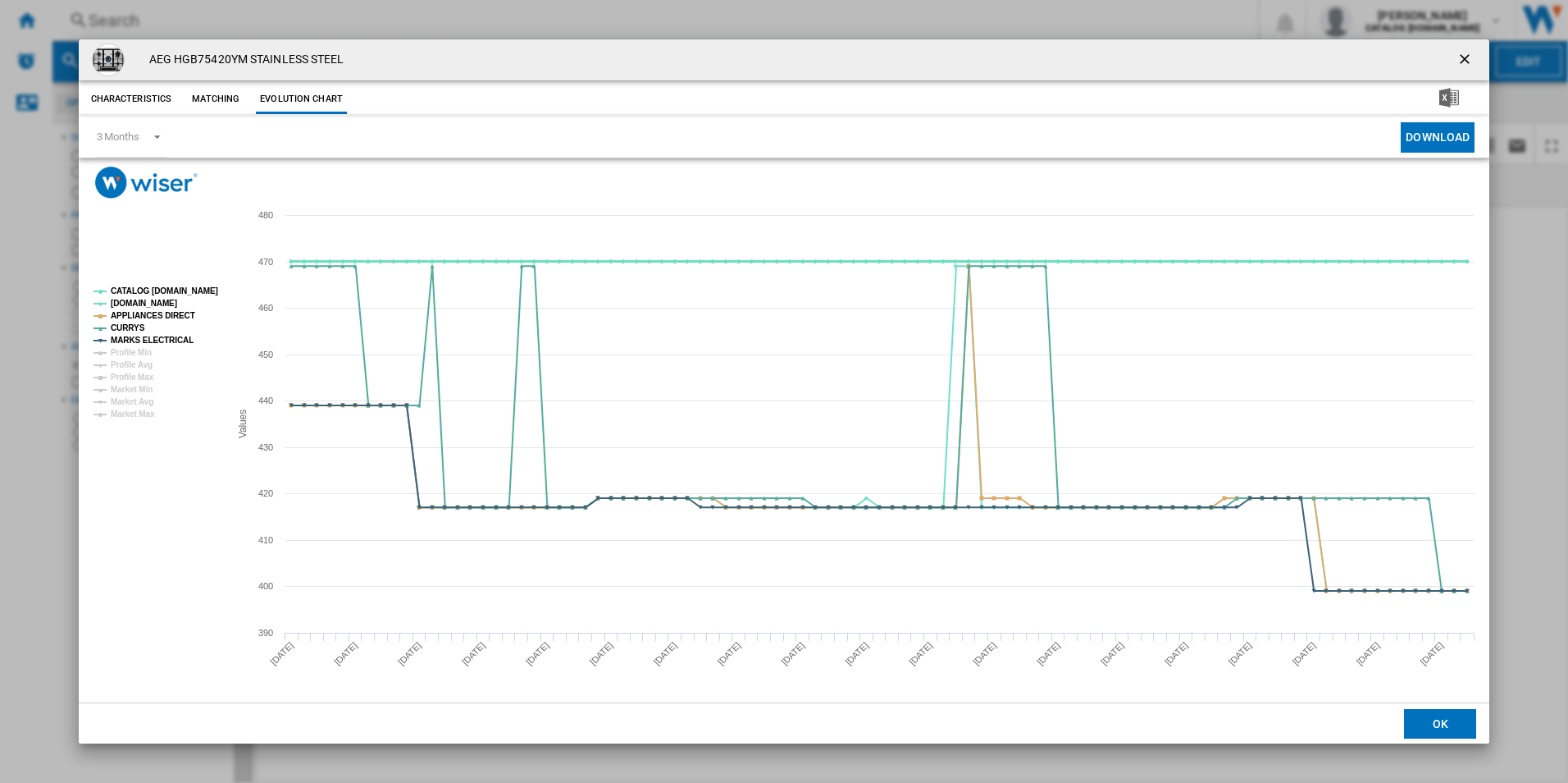
click at [174, 290] on tspan "CATALOG [DOMAIN_NAME]" at bounding box center [165, 290] width 108 height 9
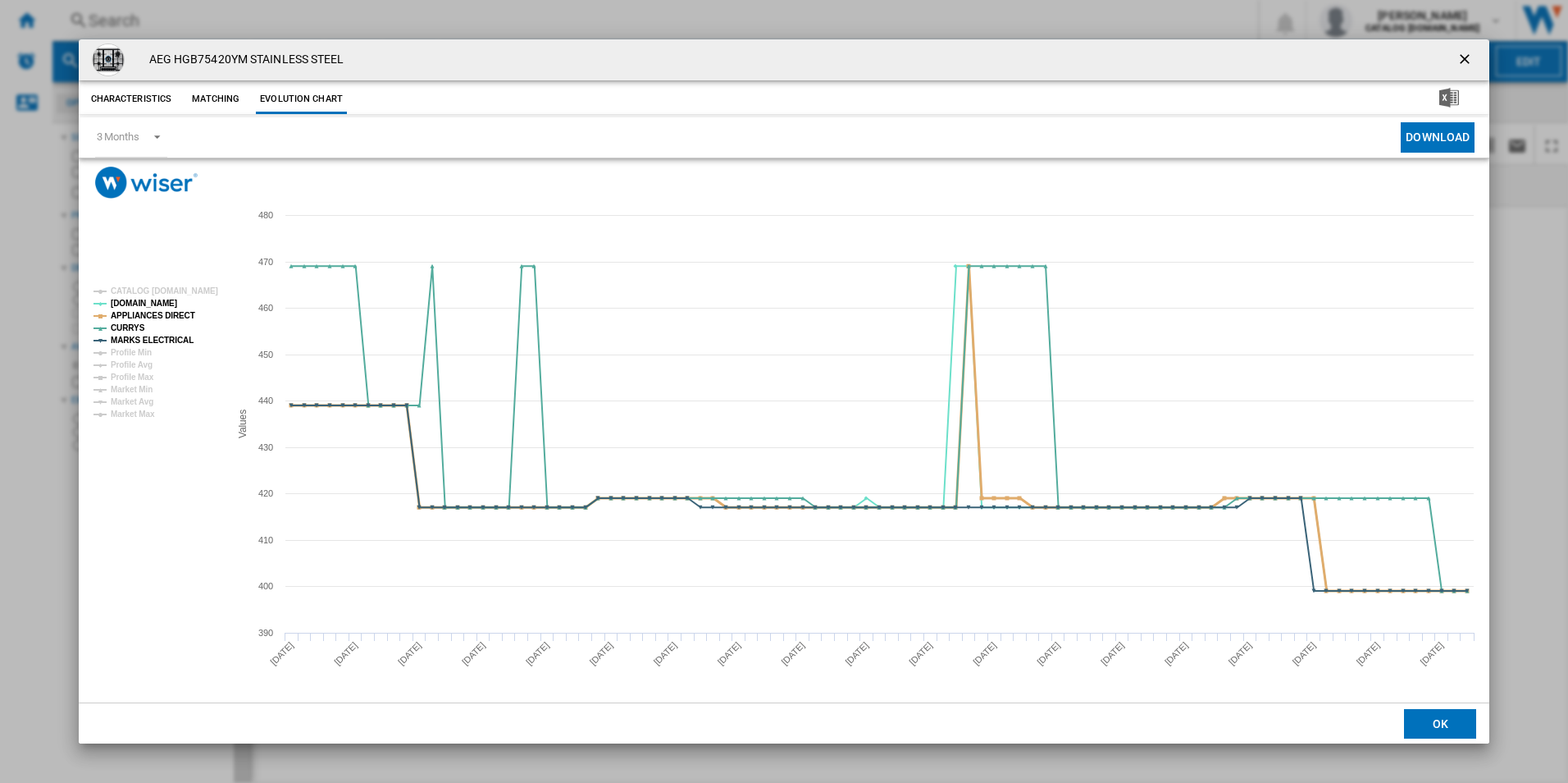
click at [174, 311] on tspan "APPLIANCES DIRECT" at bounding box center [153, 315] width 84 height 9
click at [179, 341] on tspan "MARKS ELECTRICAL" at bounding box center [152, 340] width 83 height 9
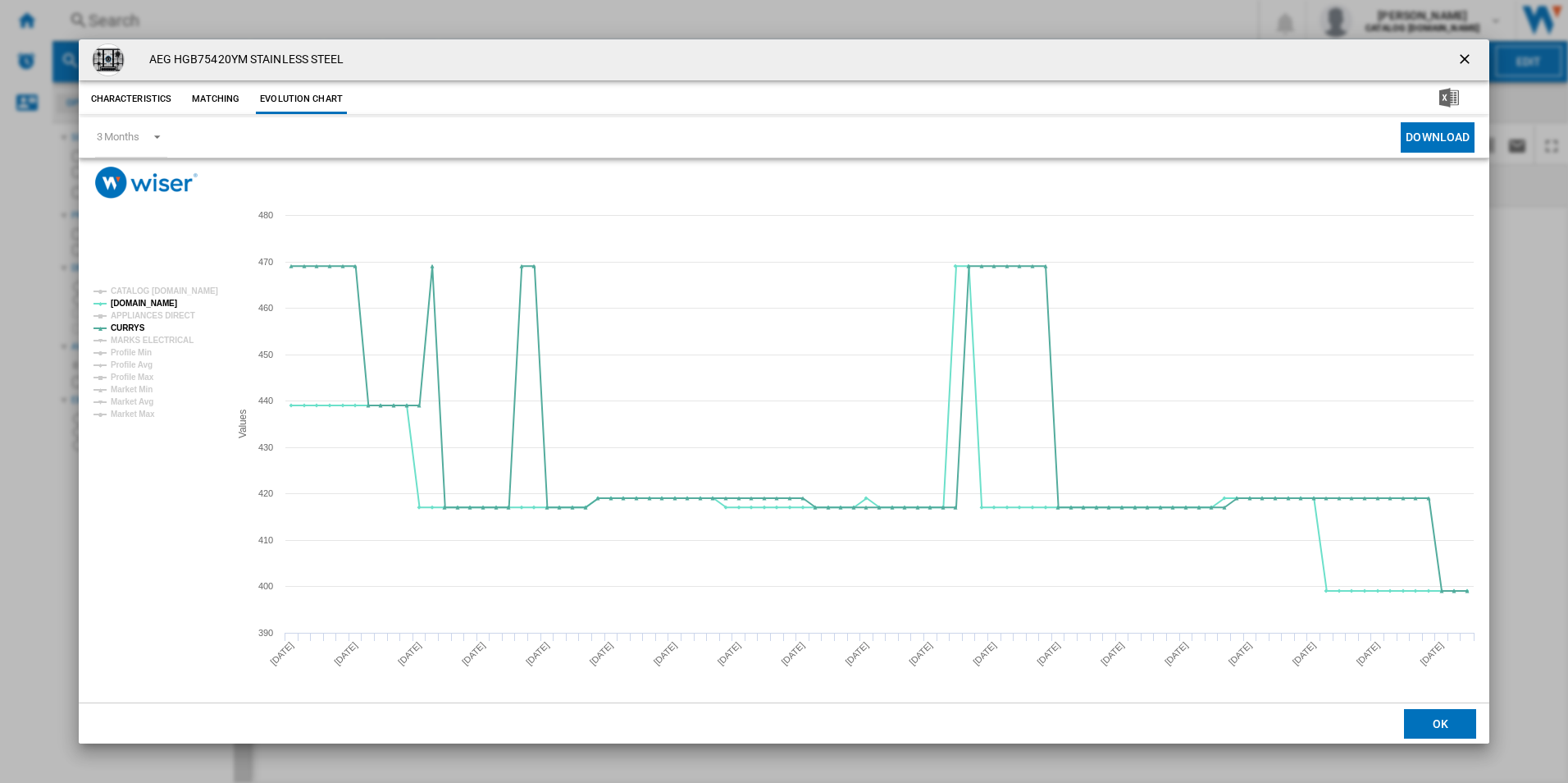
click at [1466, 56] on ng-md-icon "getI18NText('BUTTONS.CLOSE_DIALOG')" at bounding box center [1466, 61] width 20 height 20
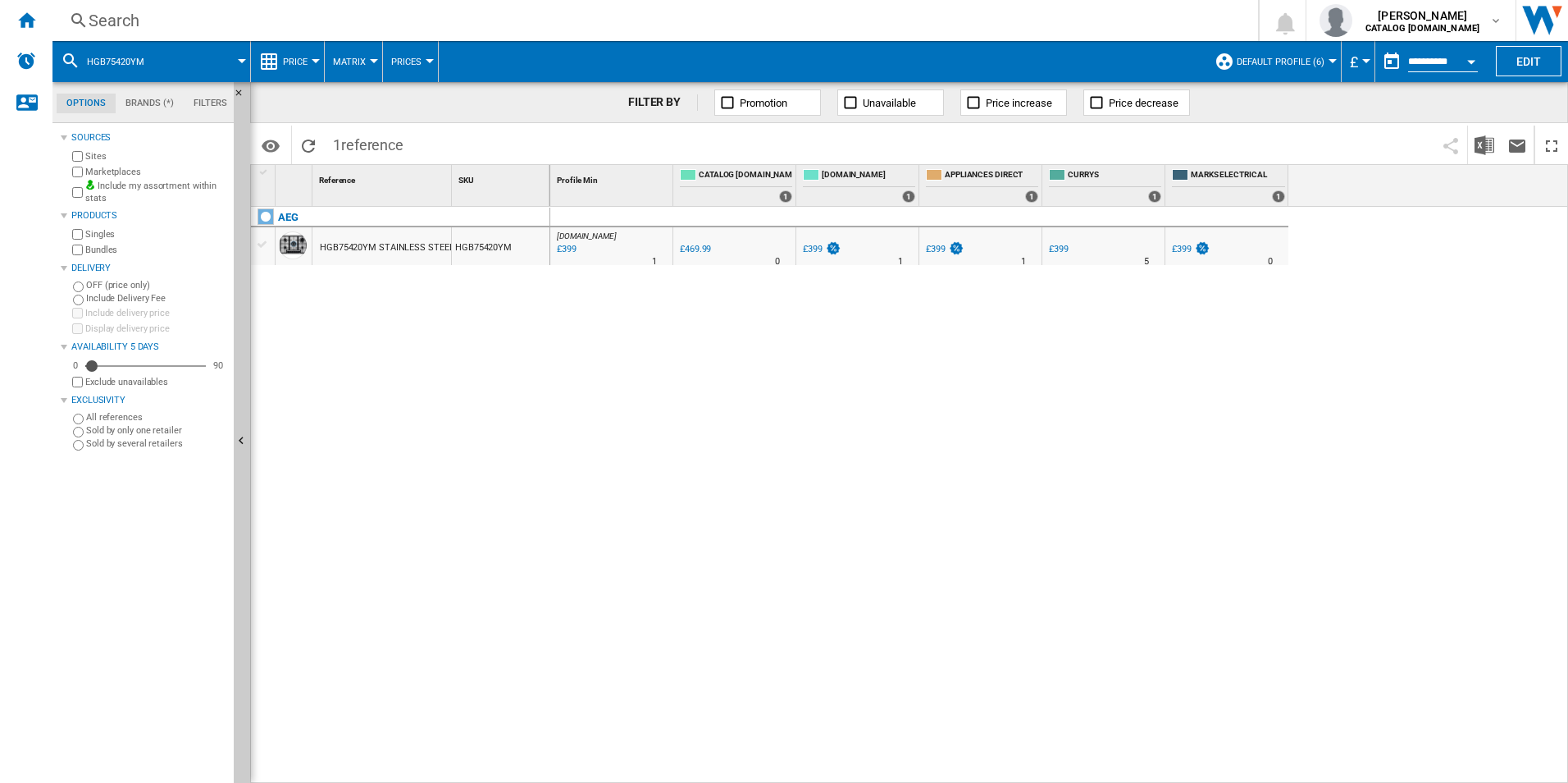
click at [977, 15] on div "Search" at bounding box center [651, 20] width 1127 height 23
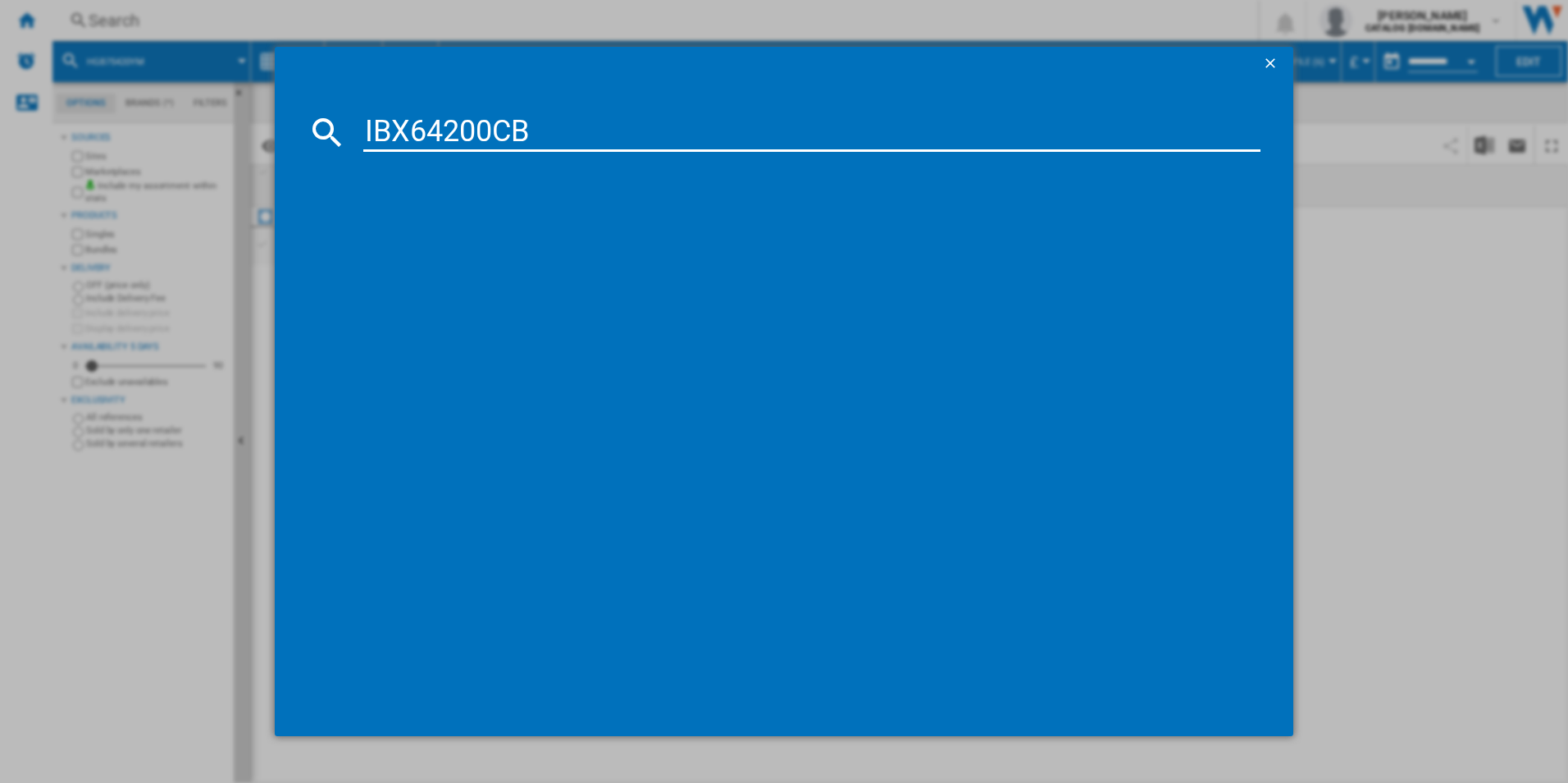
type input "IBX64200CB"
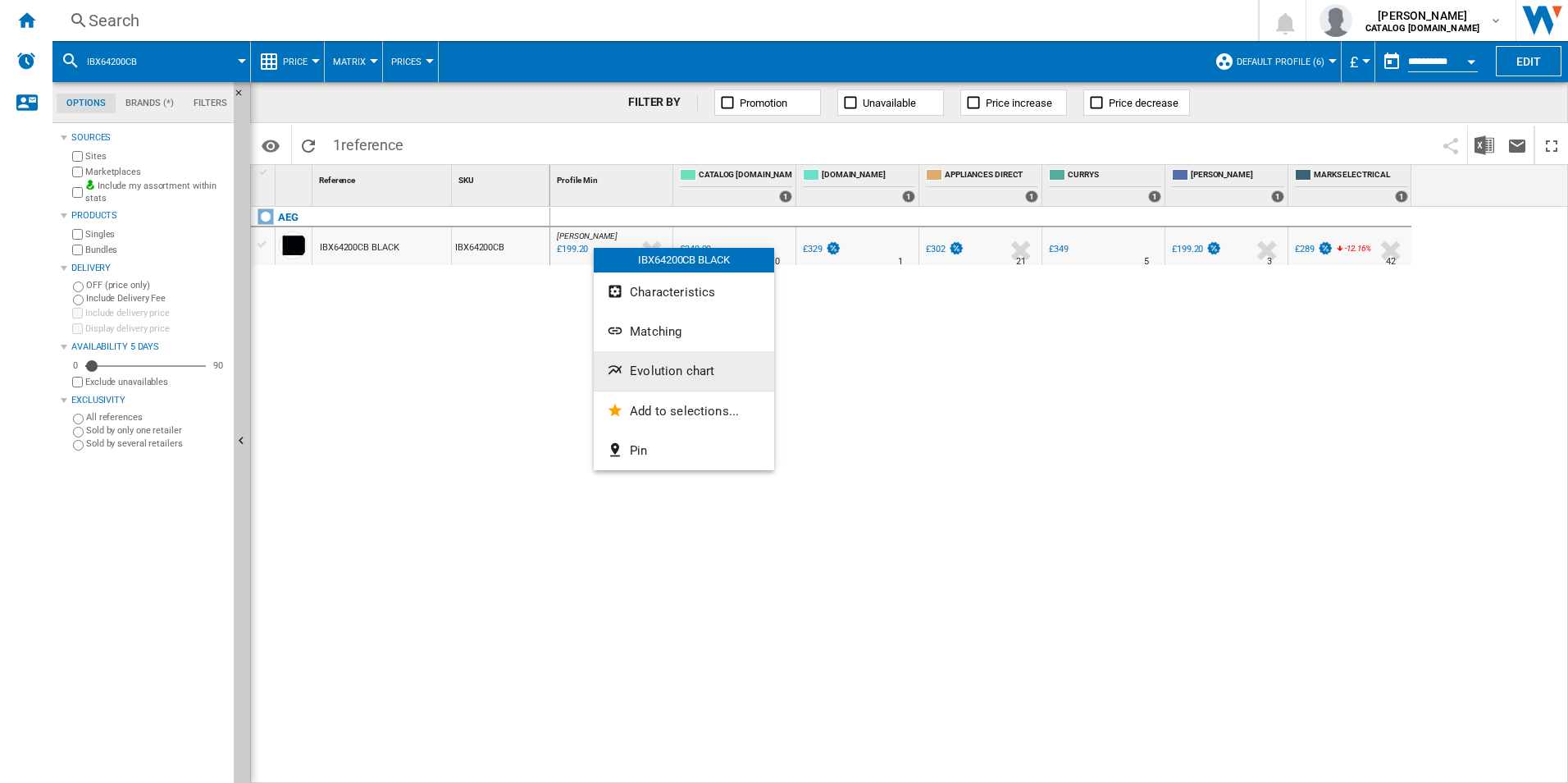
click at [643, 367] on span "Evolution chart" at bounding box center [672, 370] width 84 height 15
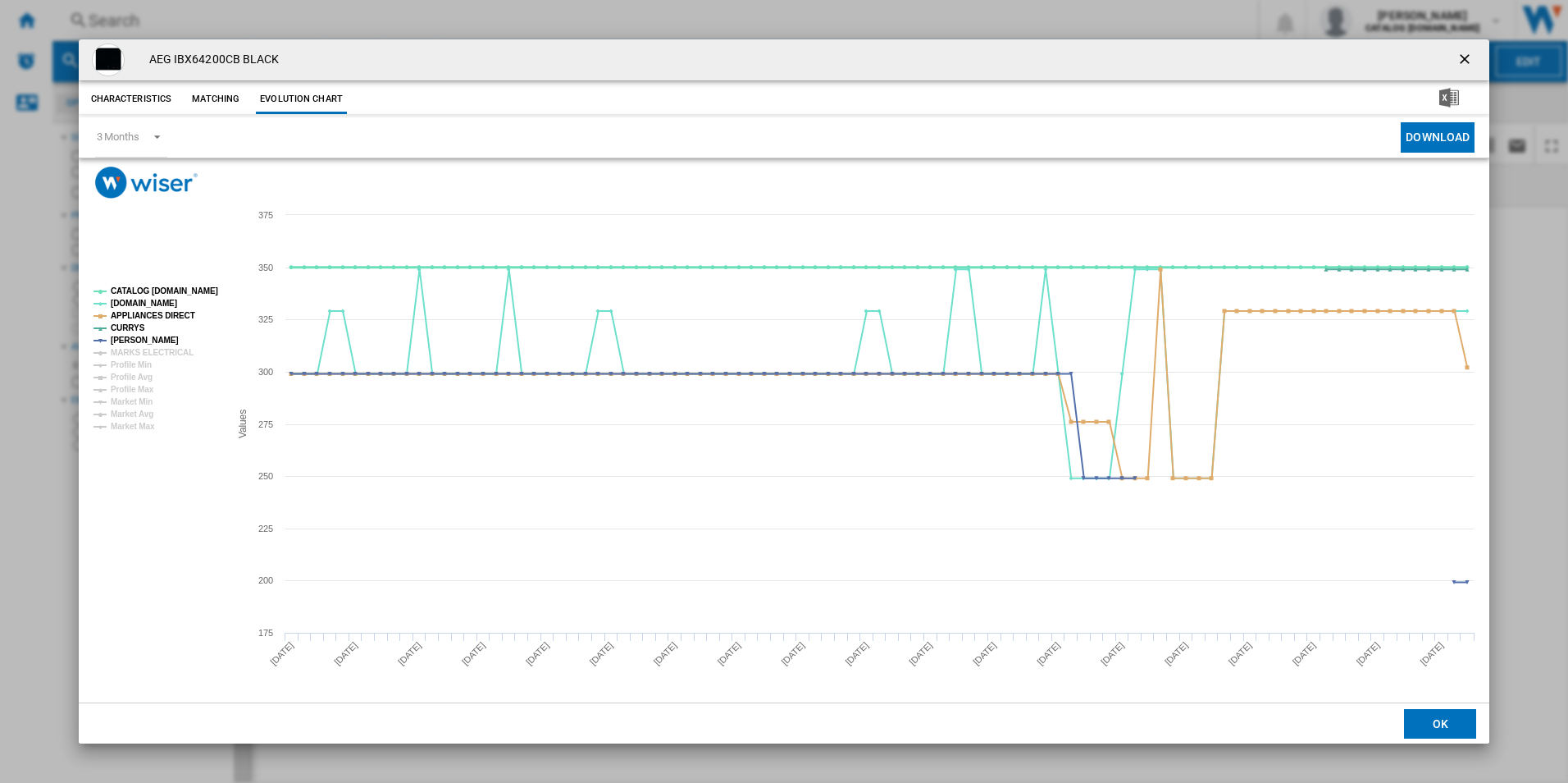
click at [196, 286] on tspan "CATALOG [DOMAIN_NAME]" at bounding box center [165, 290] width 108 height 9
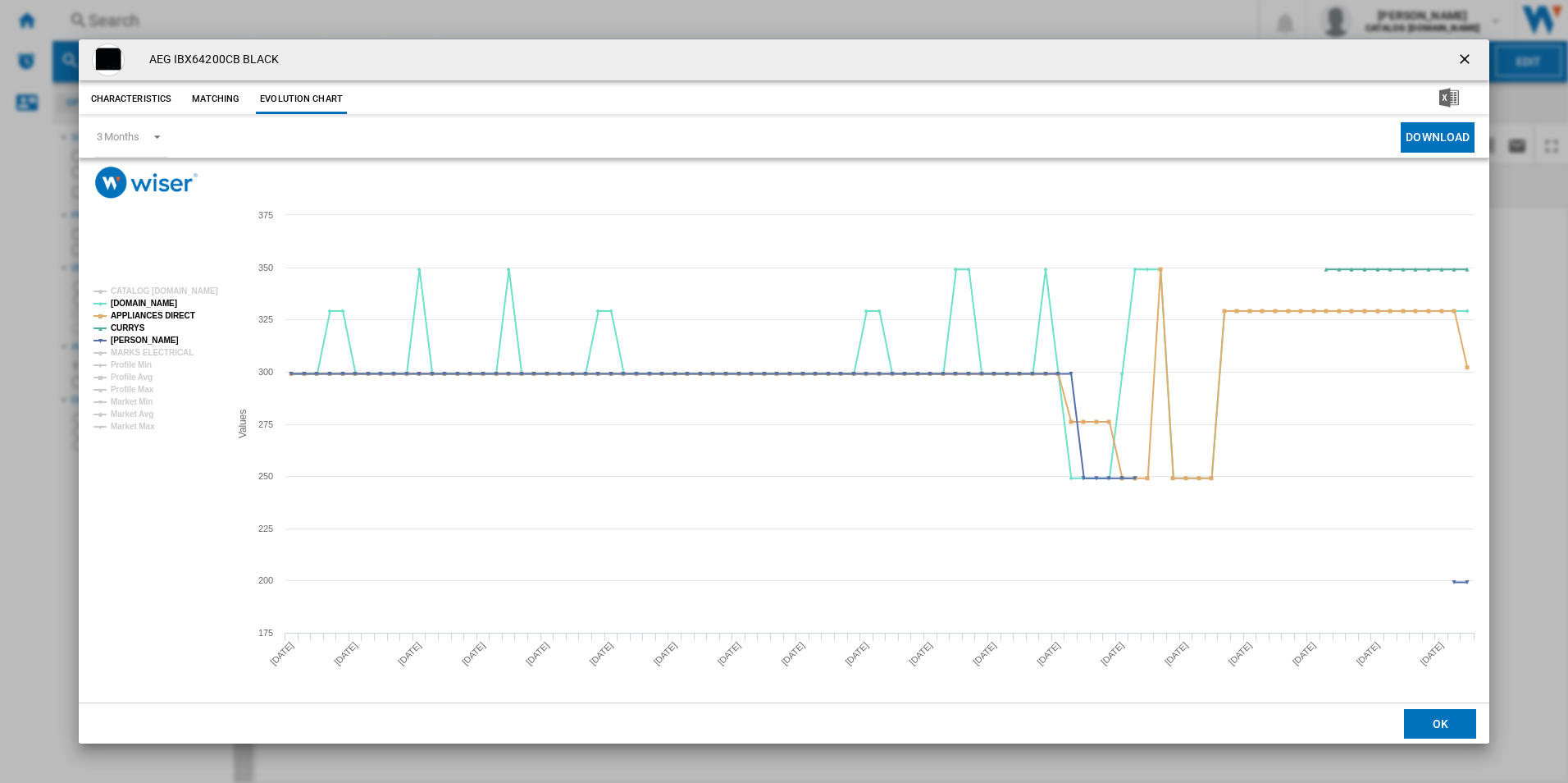
click at [152, 322] on rect "Product popup" at bounding box center [155, 359] width 136 height 157
click at [159, 319] on tspan "APPLIANCES DIRECT" at bounding box center [153, 315] width 84 height 9
click at [1454, 61] on button "Product popup" at bounding box center [1467, 60] width 33 height 33
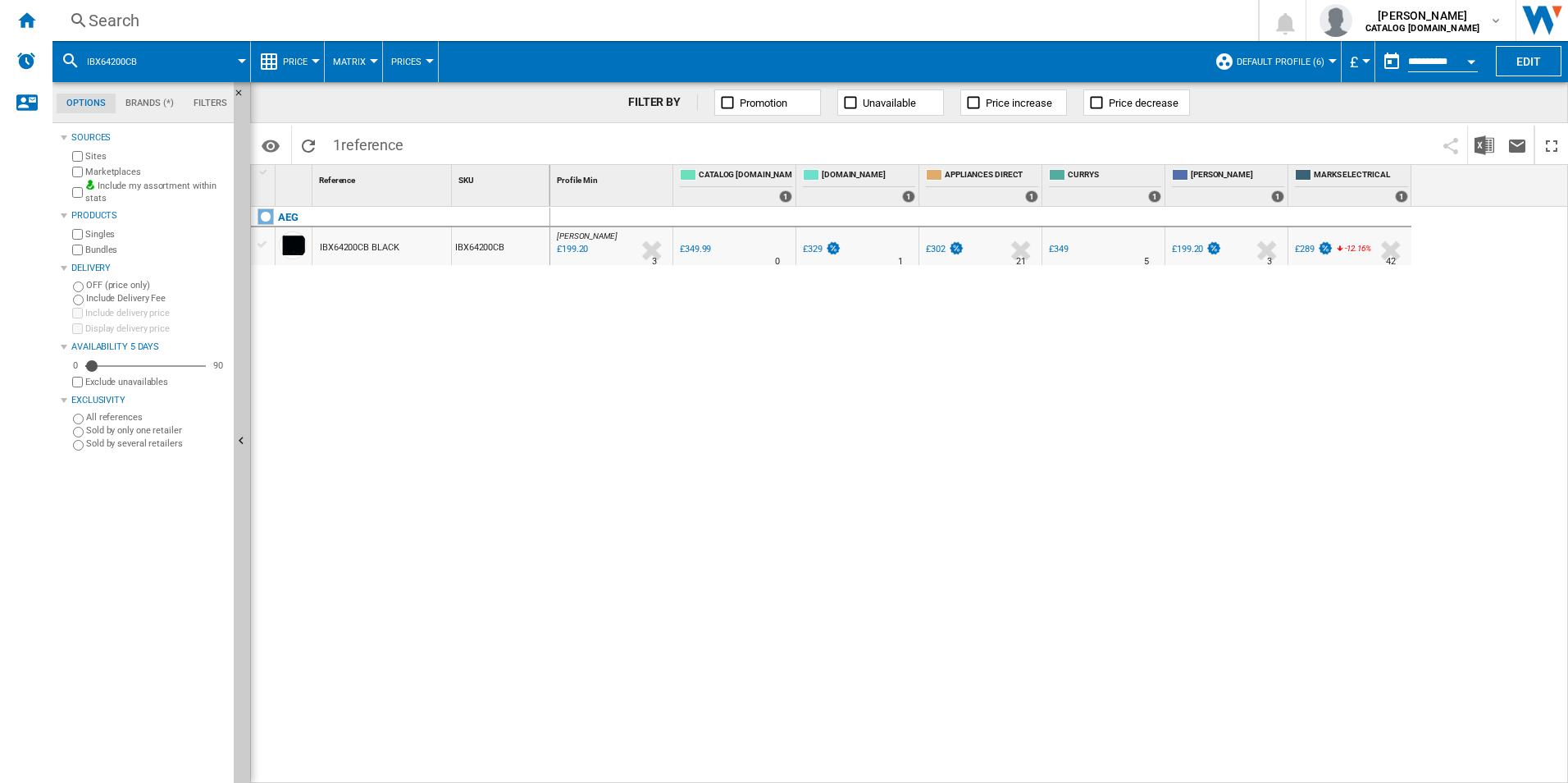
click at [871, 31] on div "Search" at bounding box center [651, 20] width 1127 height 23
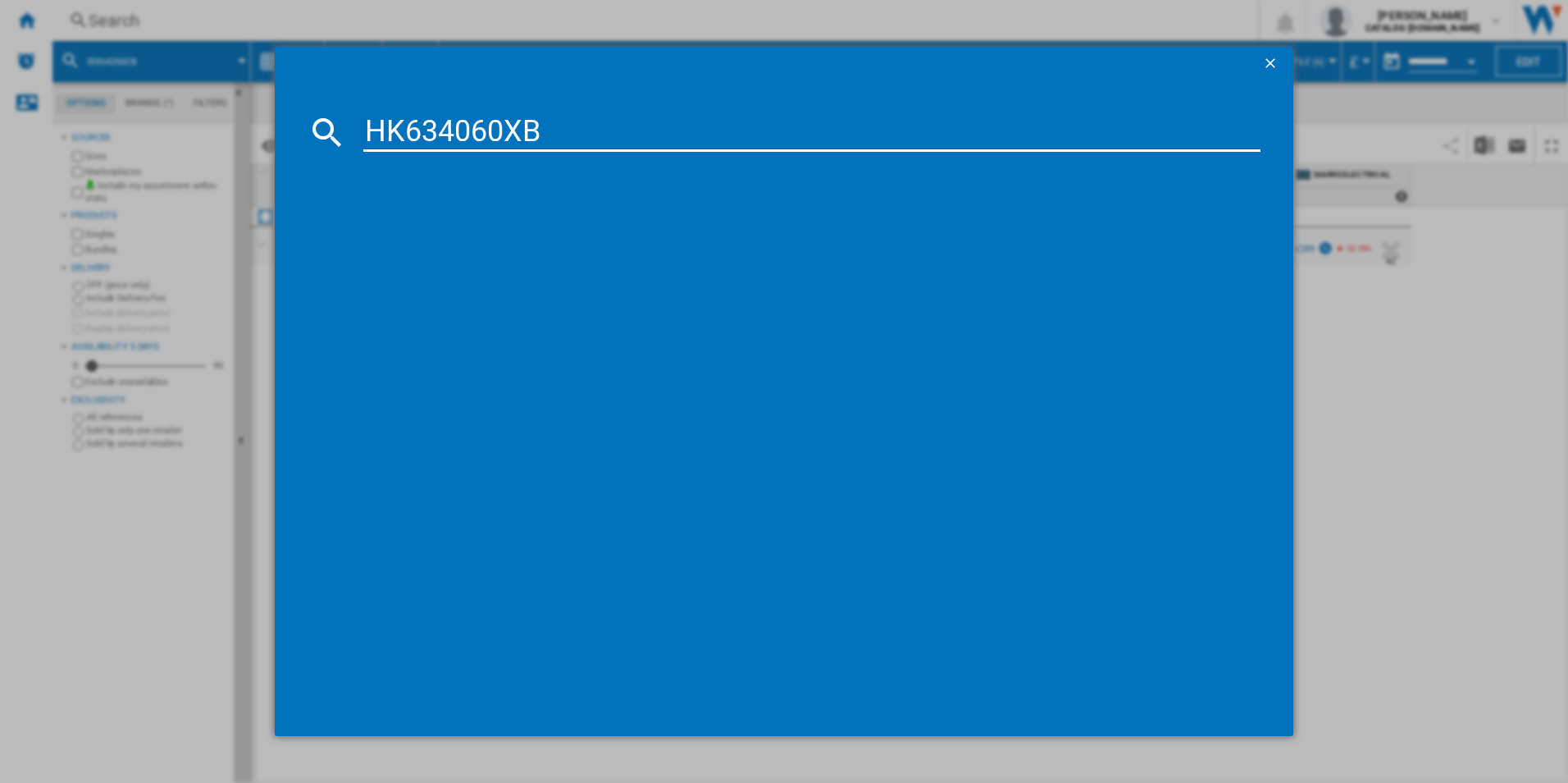
type input "HK634060XB"
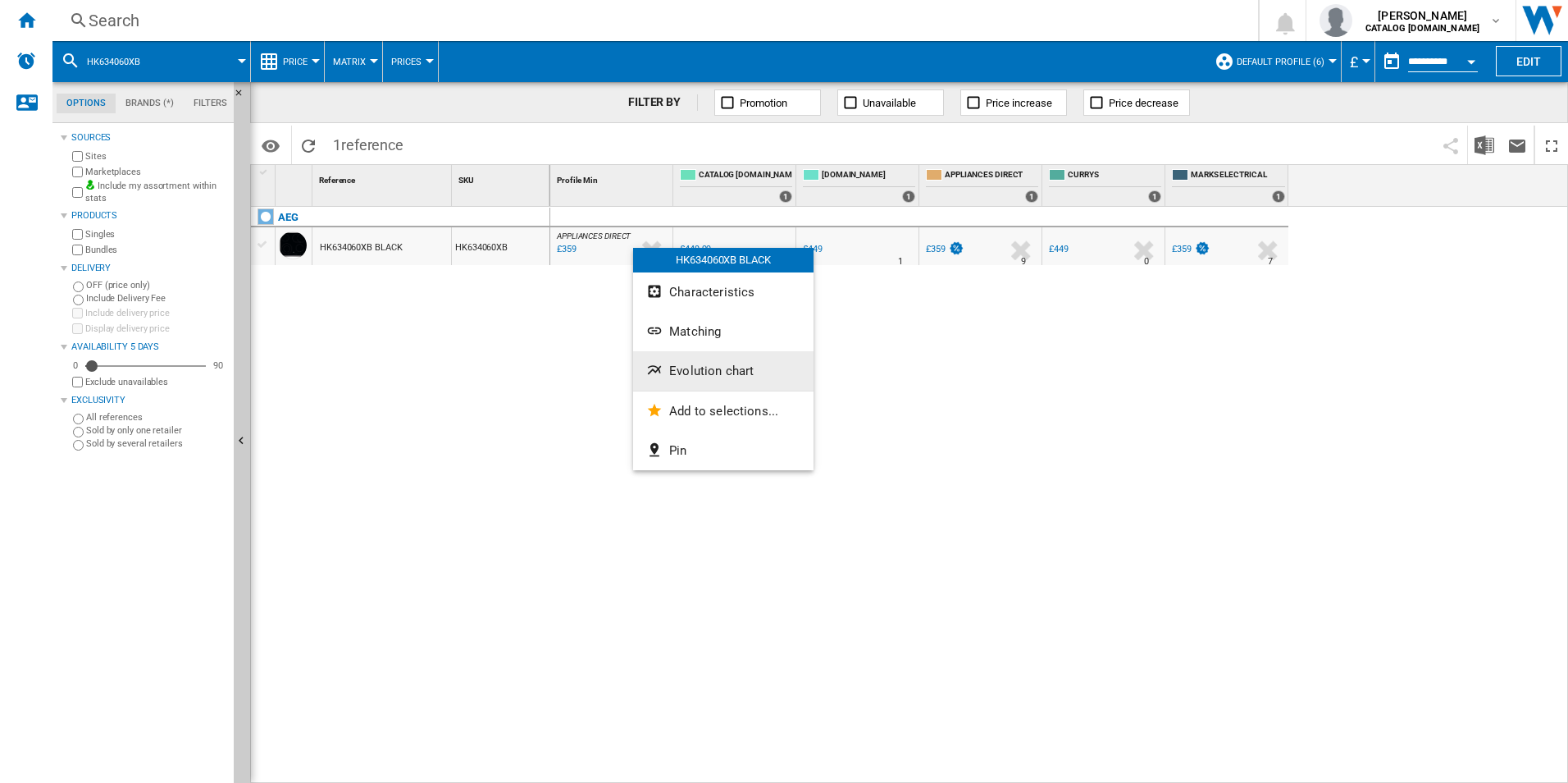
click at [674, 372] on span "Evolution chart" at bounding box center [711, 370] width 84 height 15
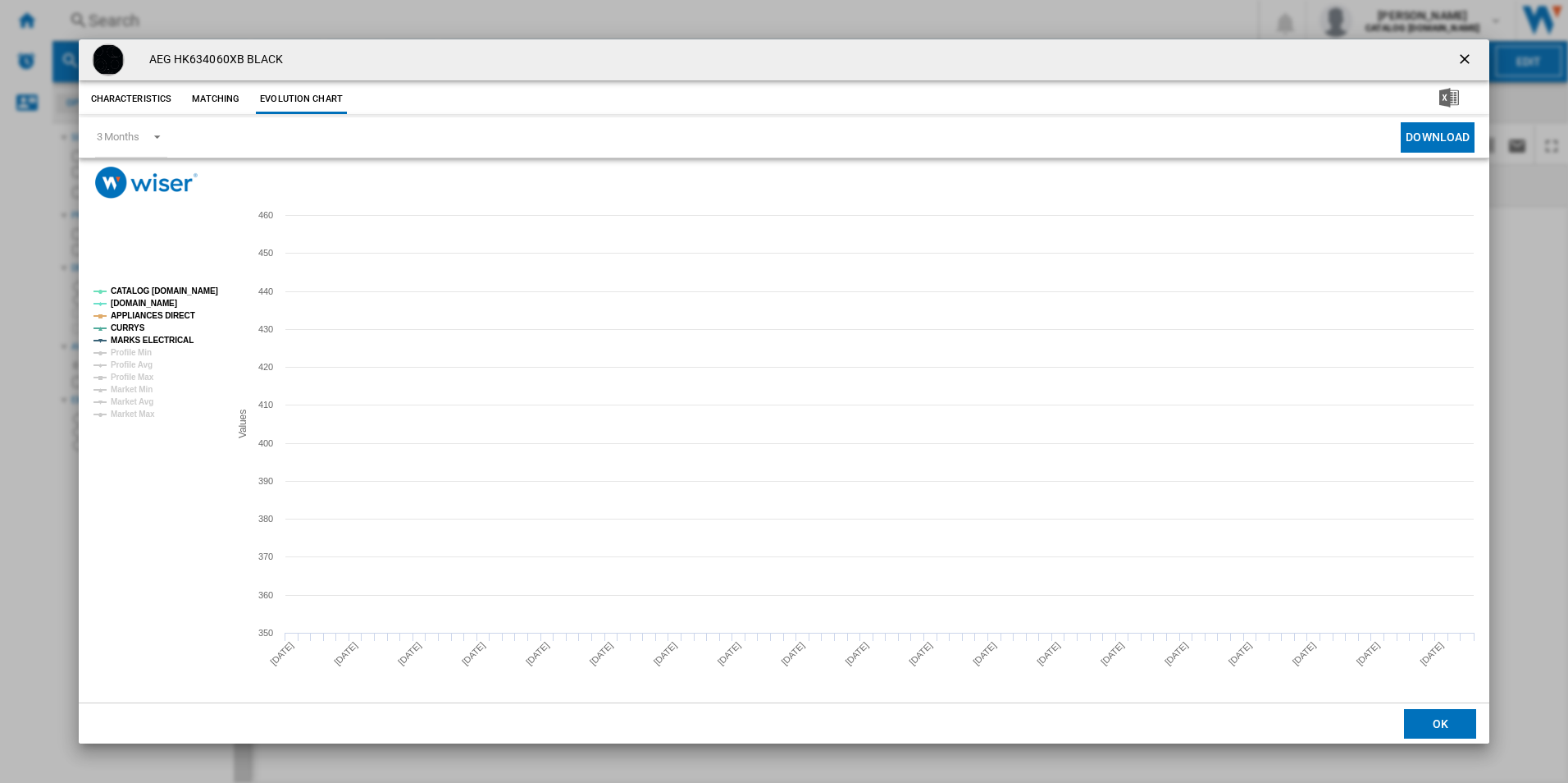
click at [187, 288] on tspan "CATALOG [DOMAIN_NAME]" at bounding box center [165, 290] width 108 height 9
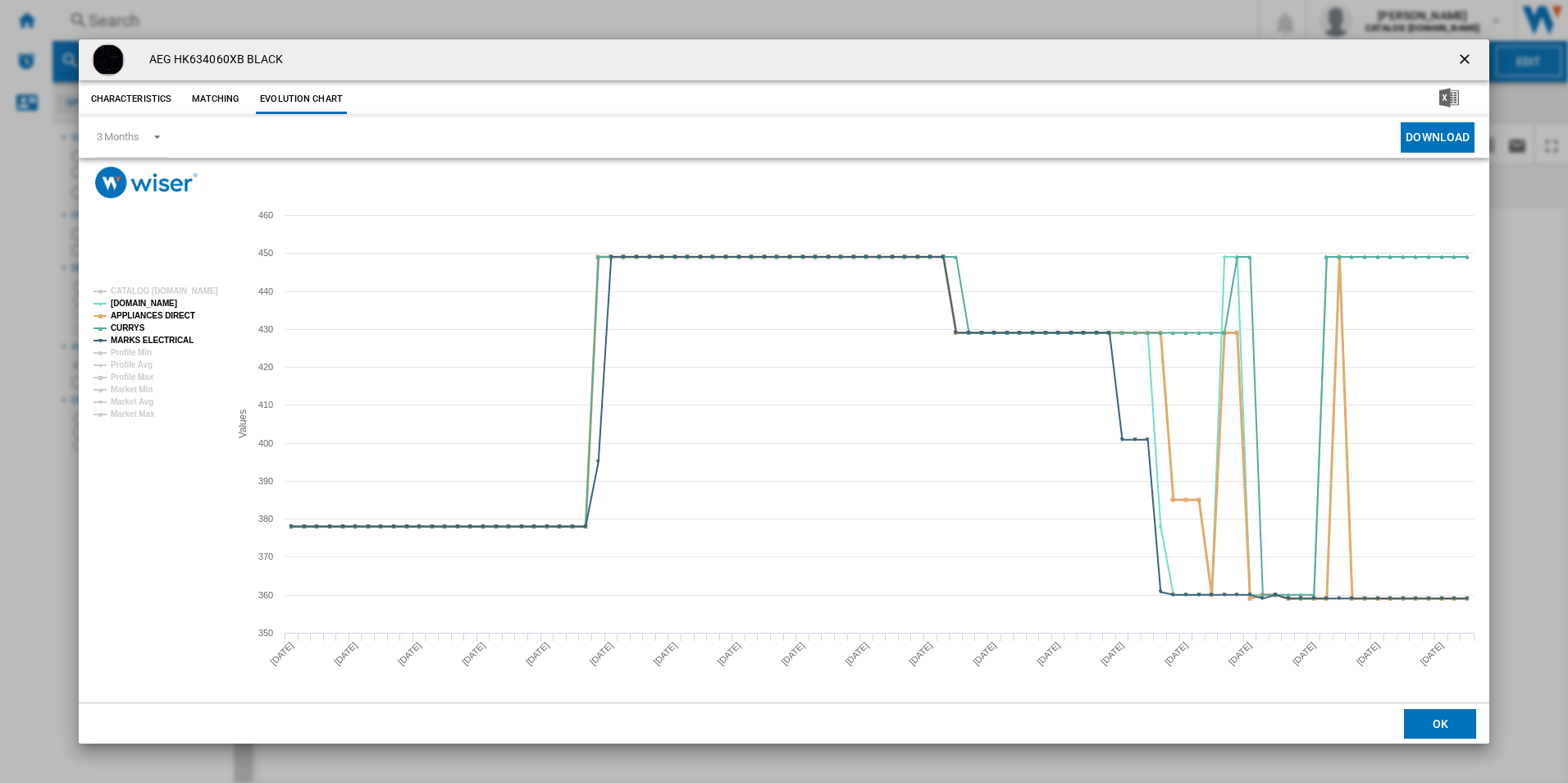
click at [184, 315] on tspan "APPLIANCES DIRECT" at bounding box center [153, 315] width 84 height 9
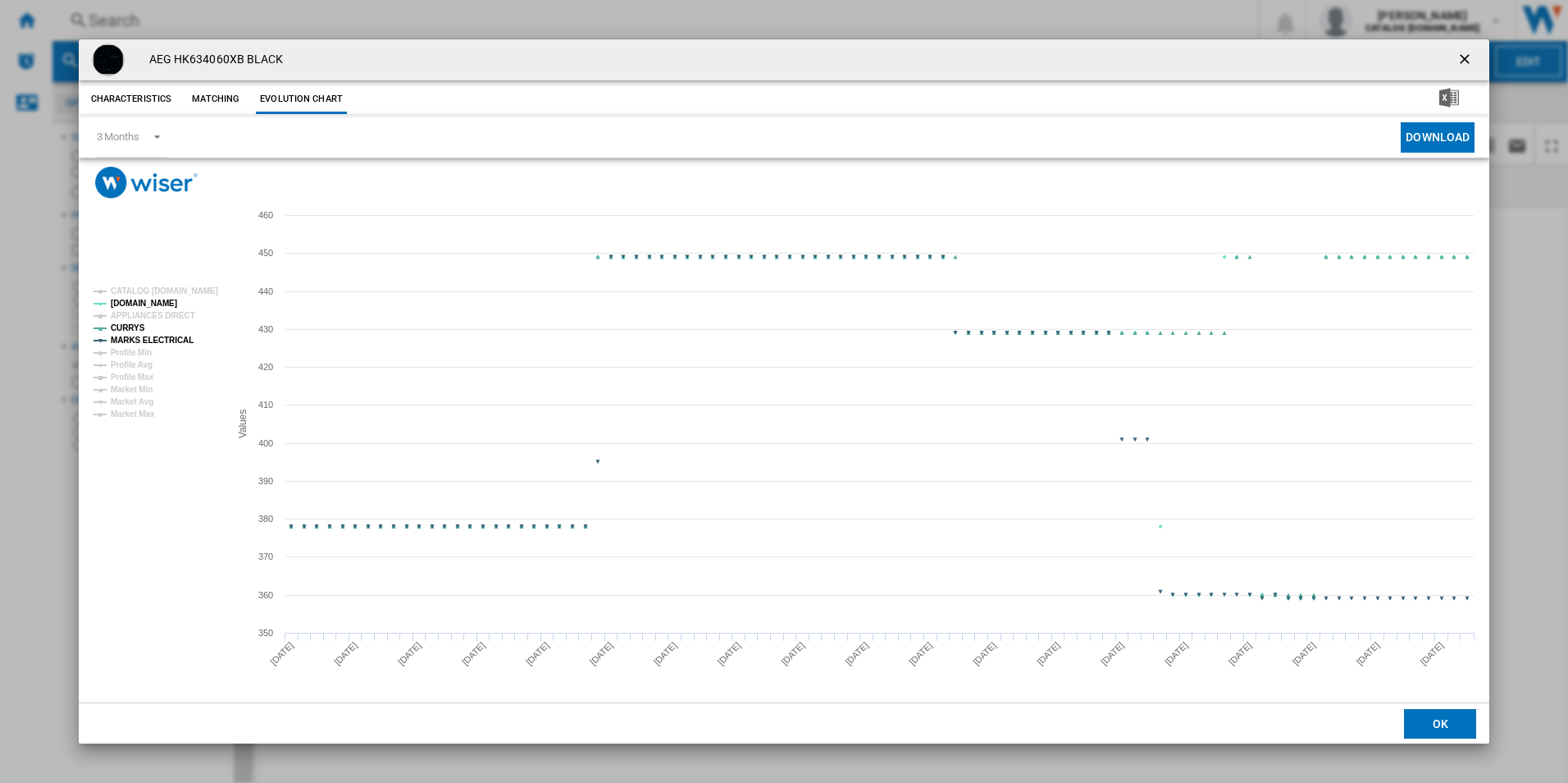
click at [176, 336] on tspan "MARKS ELECTRICAL" at bounding box center [152, 340] width 83 height 9
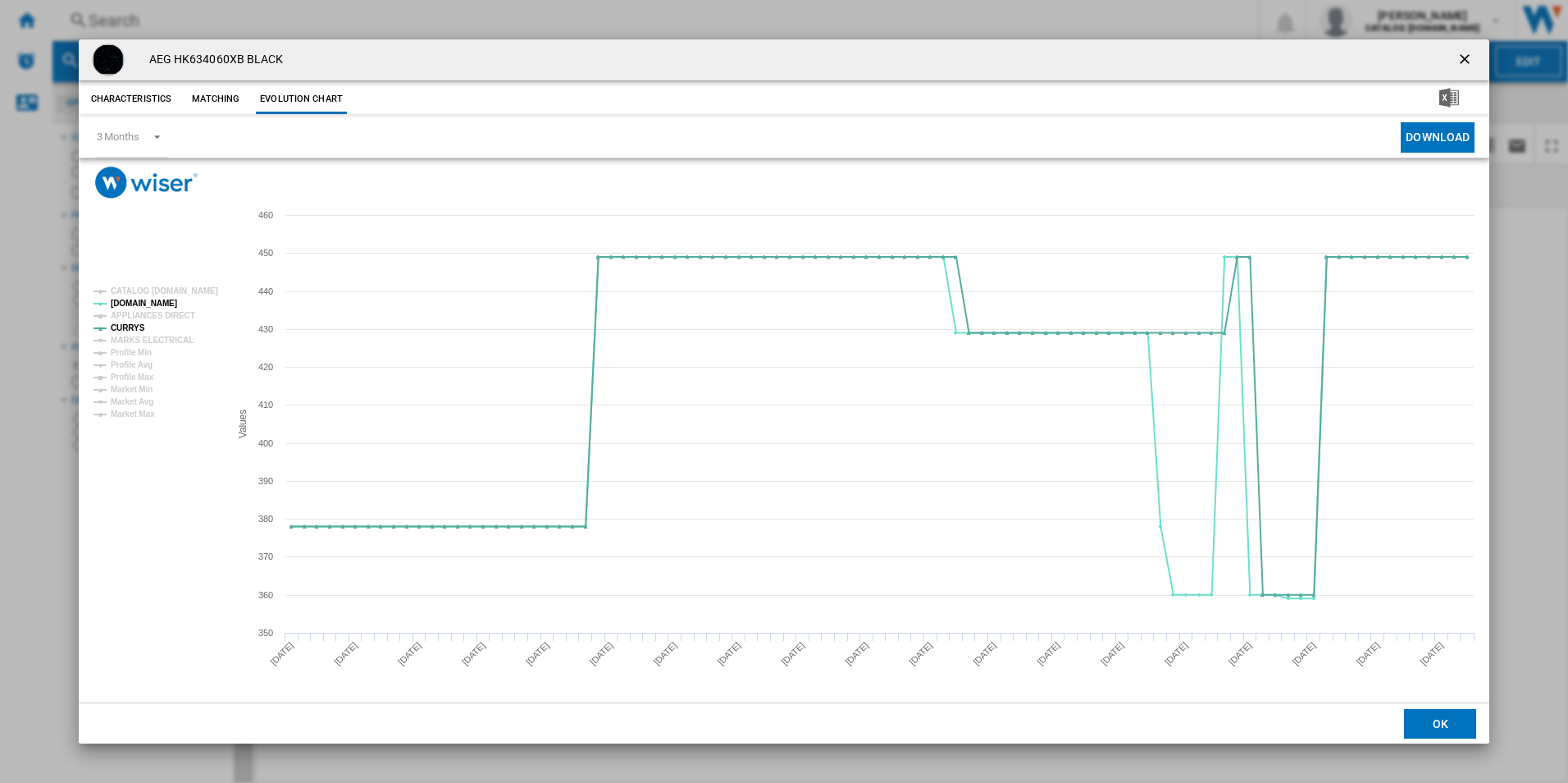
click at [1467, 58] on ng-md-icon "getI18NText('BUTTONS.CLOSE_DIALOG')" at bounding box center [1466, 61] width 20 height 20
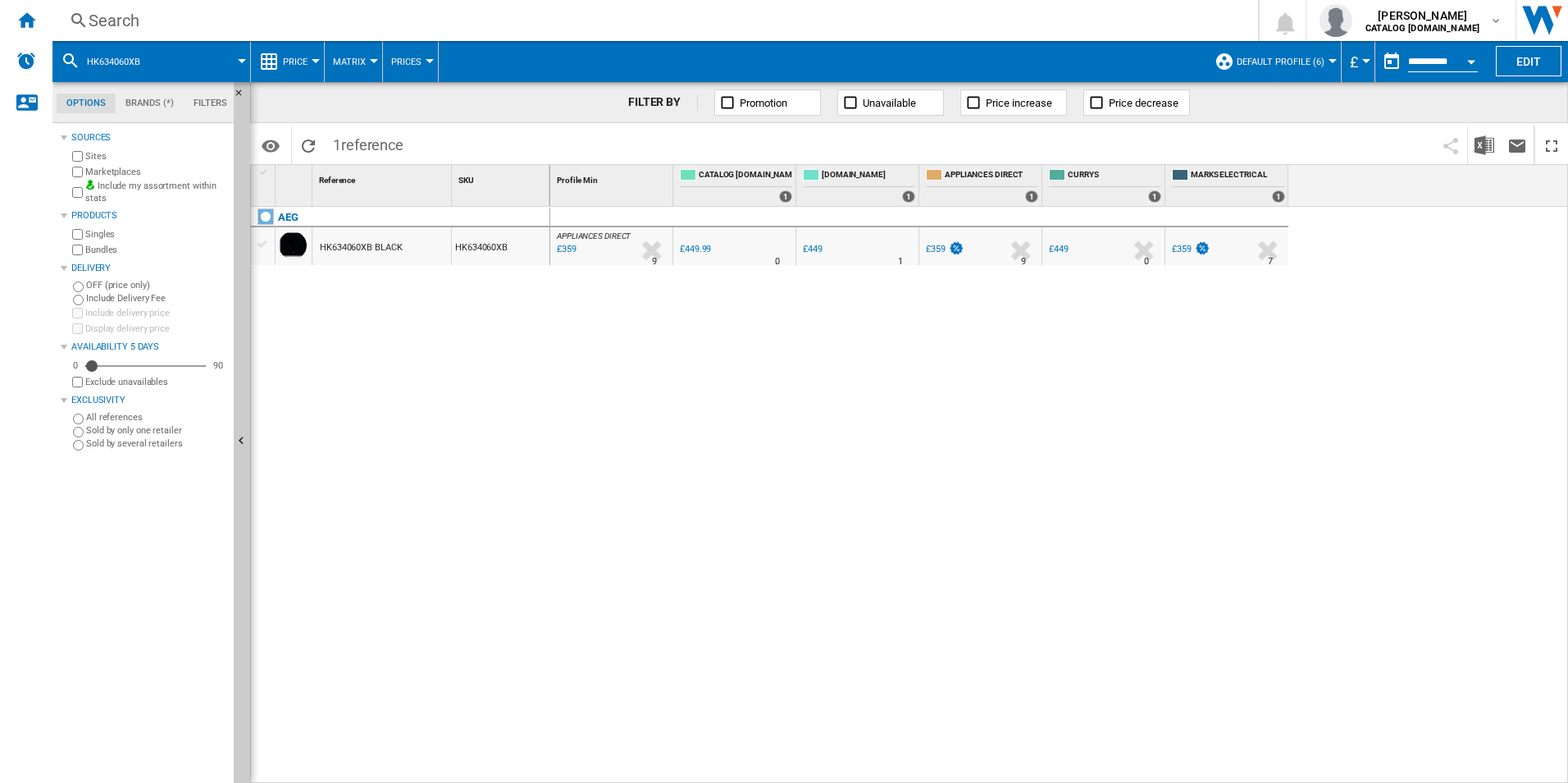
click at [843, 26] on div "Search" at bounding box center [651, 20] width 1127 height 23
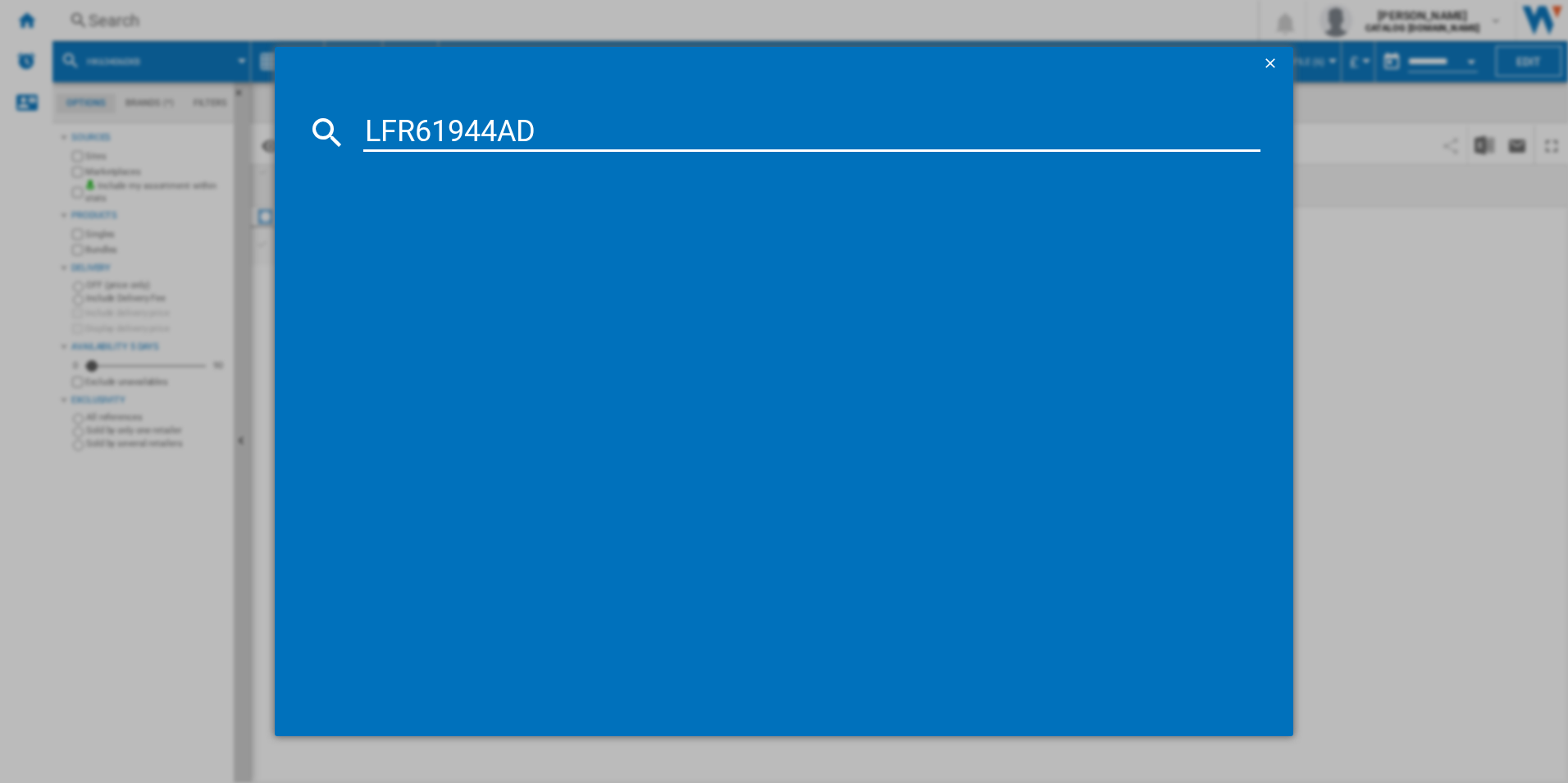
type input "LFR61944AD"
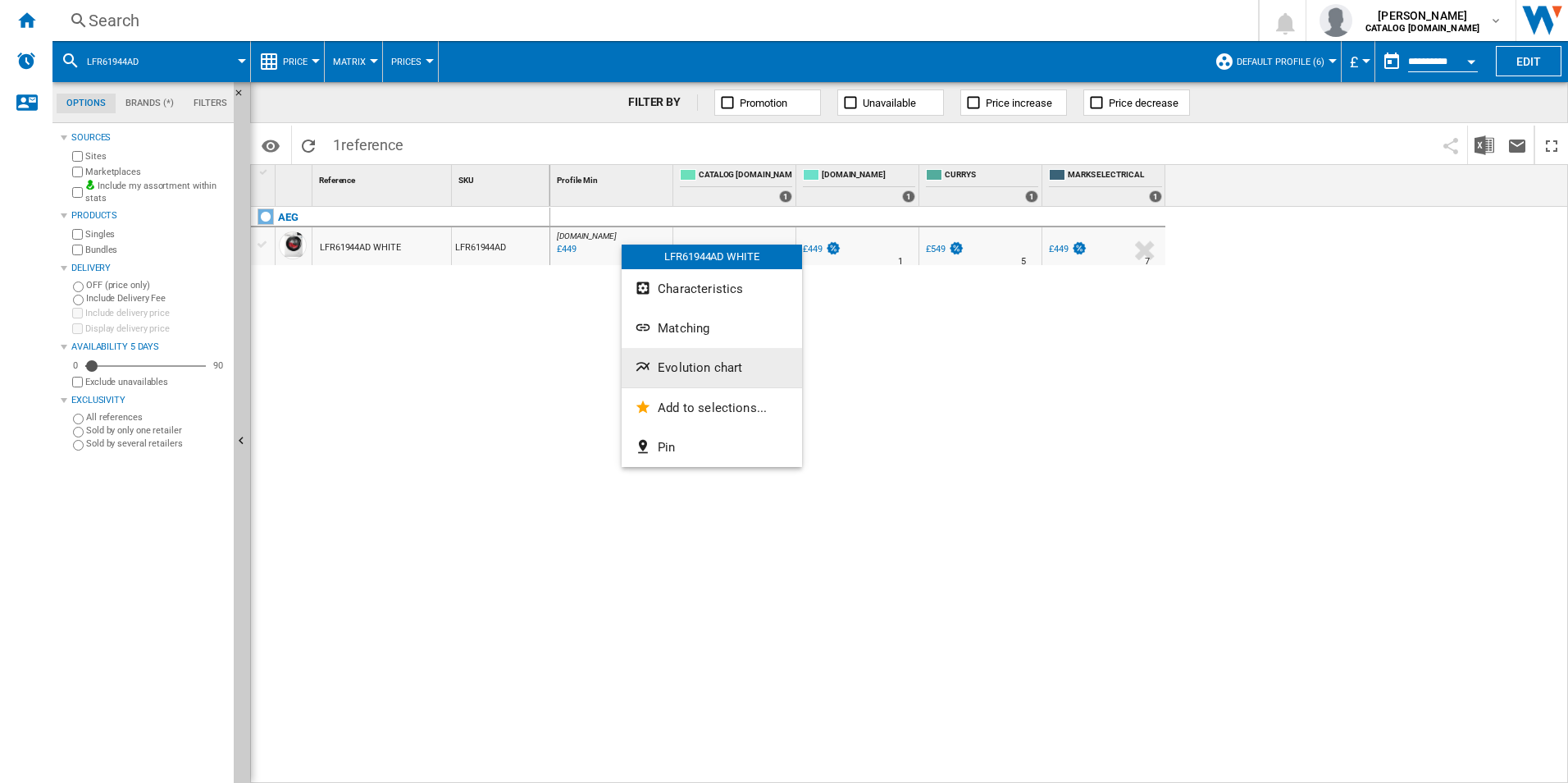
click at [681, 366] on span "Evolution chart" at bounding box center [700, 367] width 84 height 15
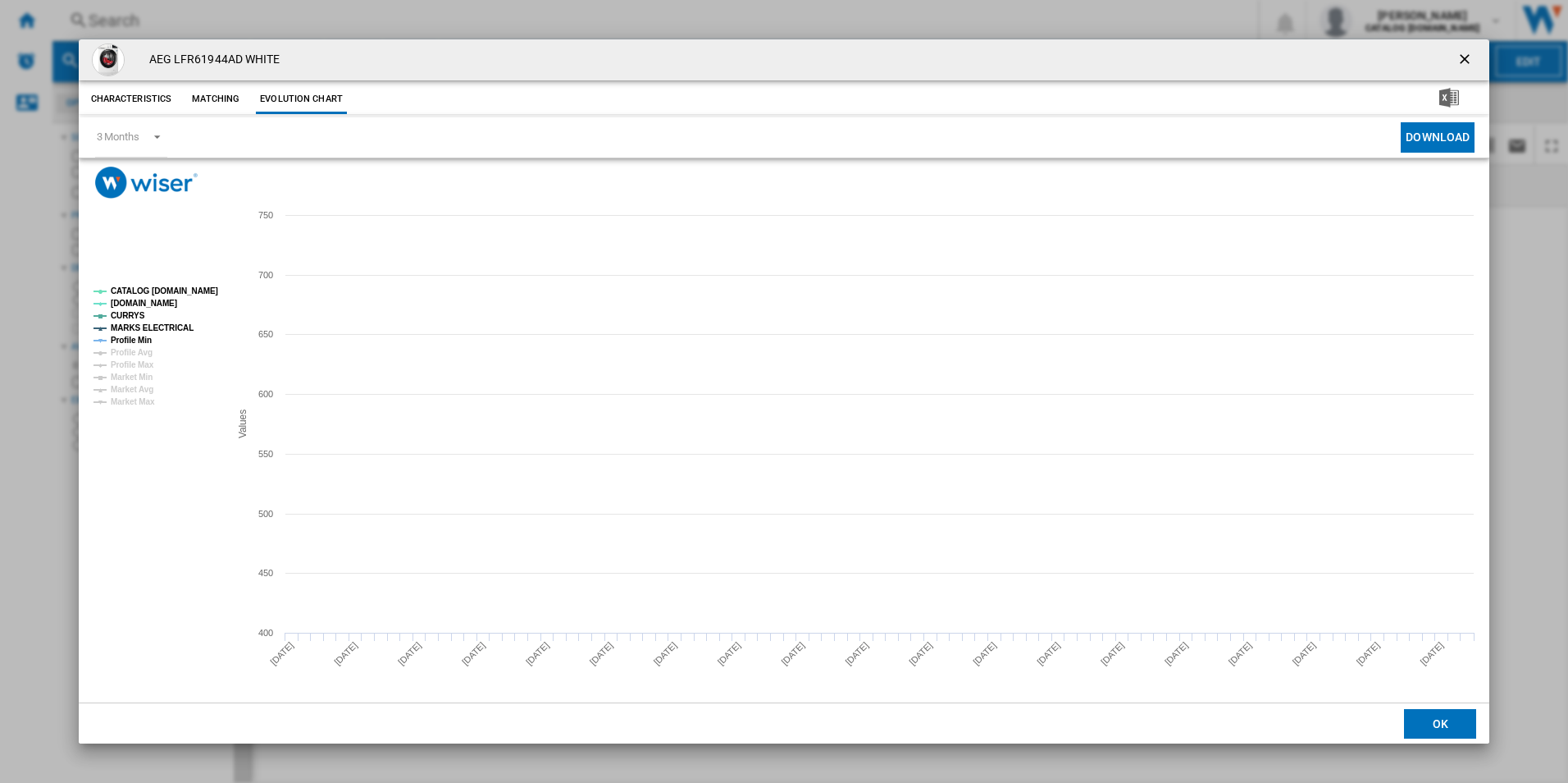
click at [204, 288] on tspan "CATALOG [DOMAIN_NAME]" at bounding box center [165, 290] width 108 height 9
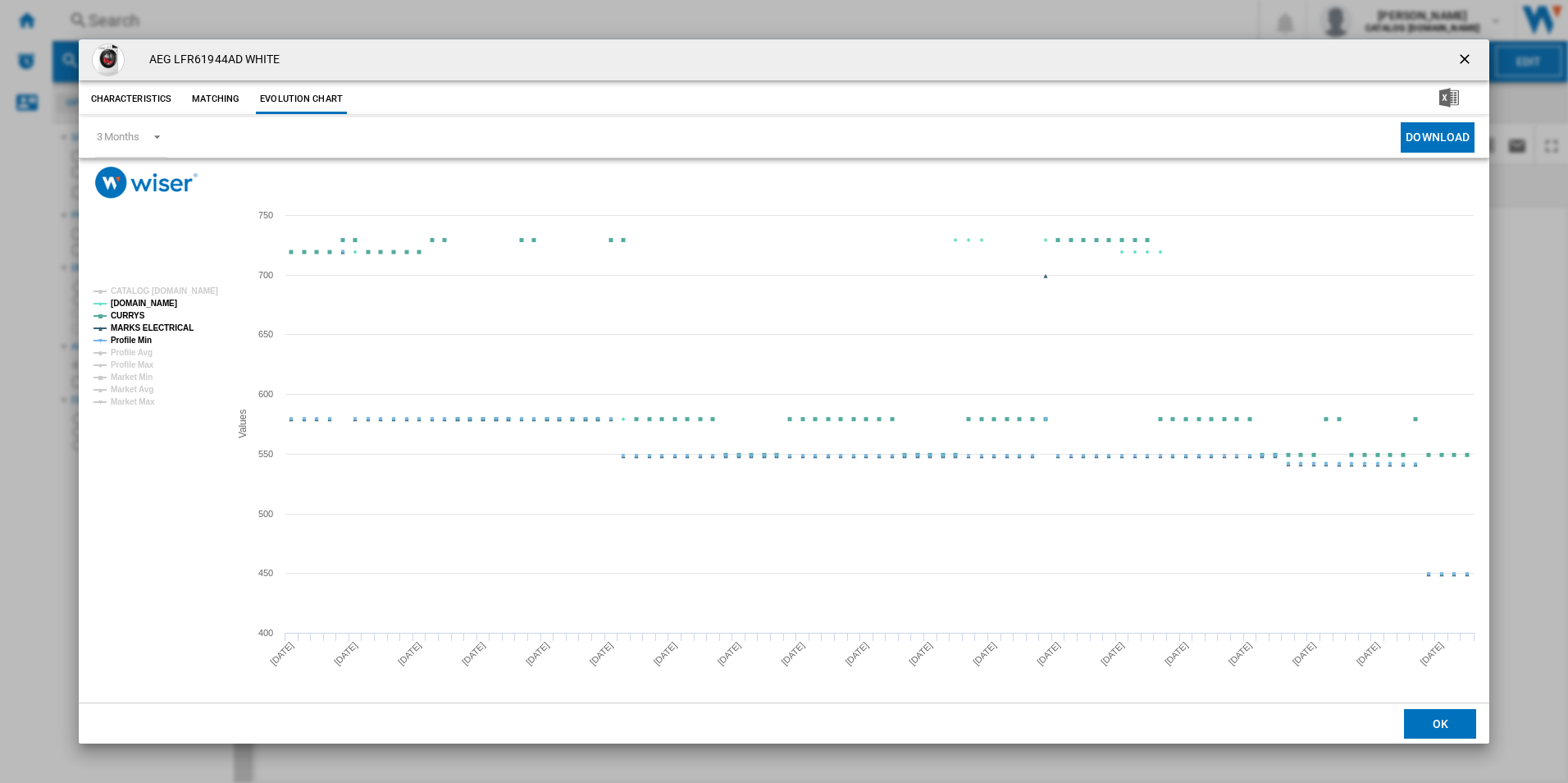
click at [135, 339] on tspan "Profile Min" at bounding box center [131, 340] width 41 height 9
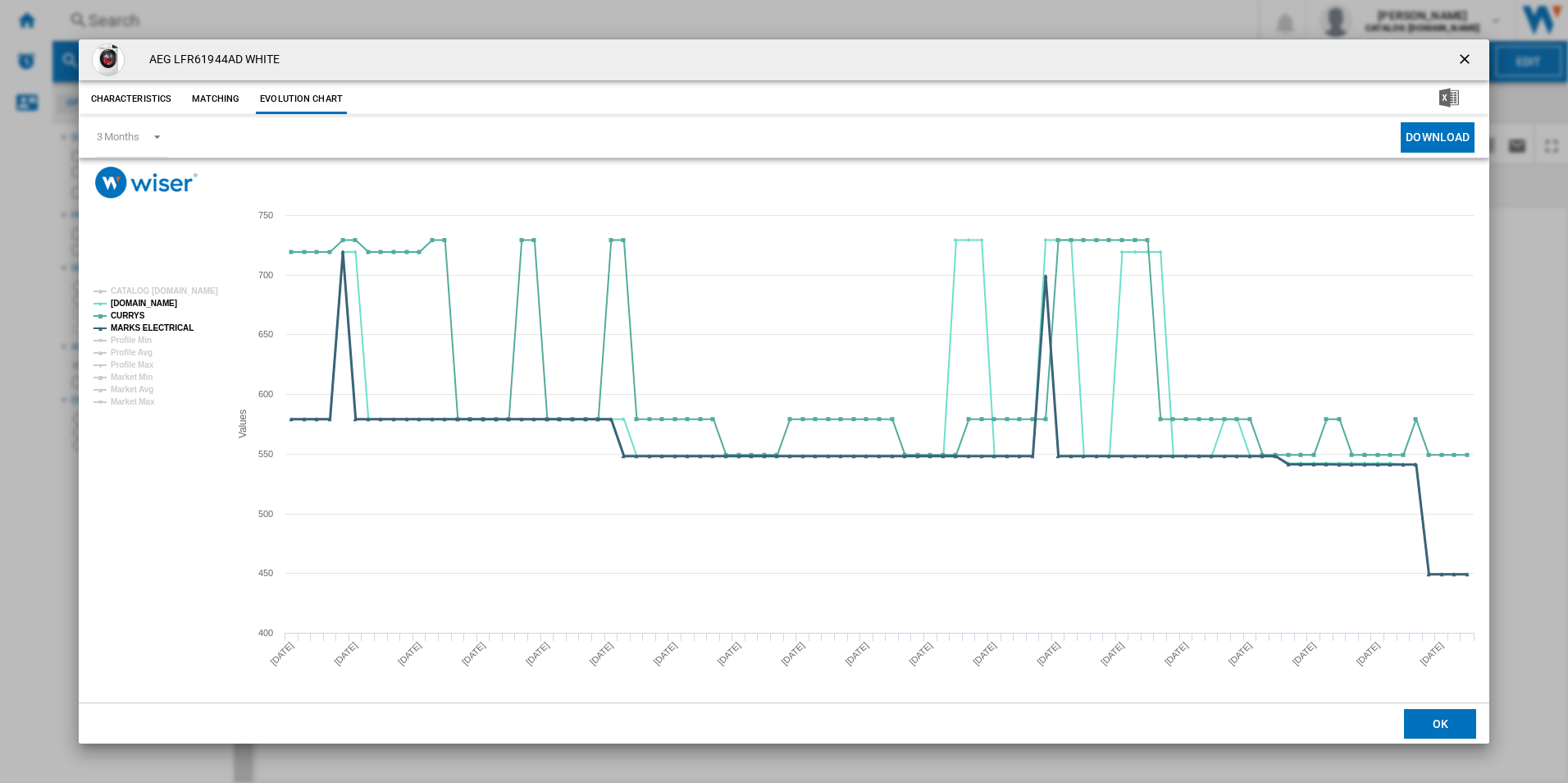
click at [141, 327] on tspan "MARKS ELECTRICAL" at bounding box center [152, 327] width 83 height 9
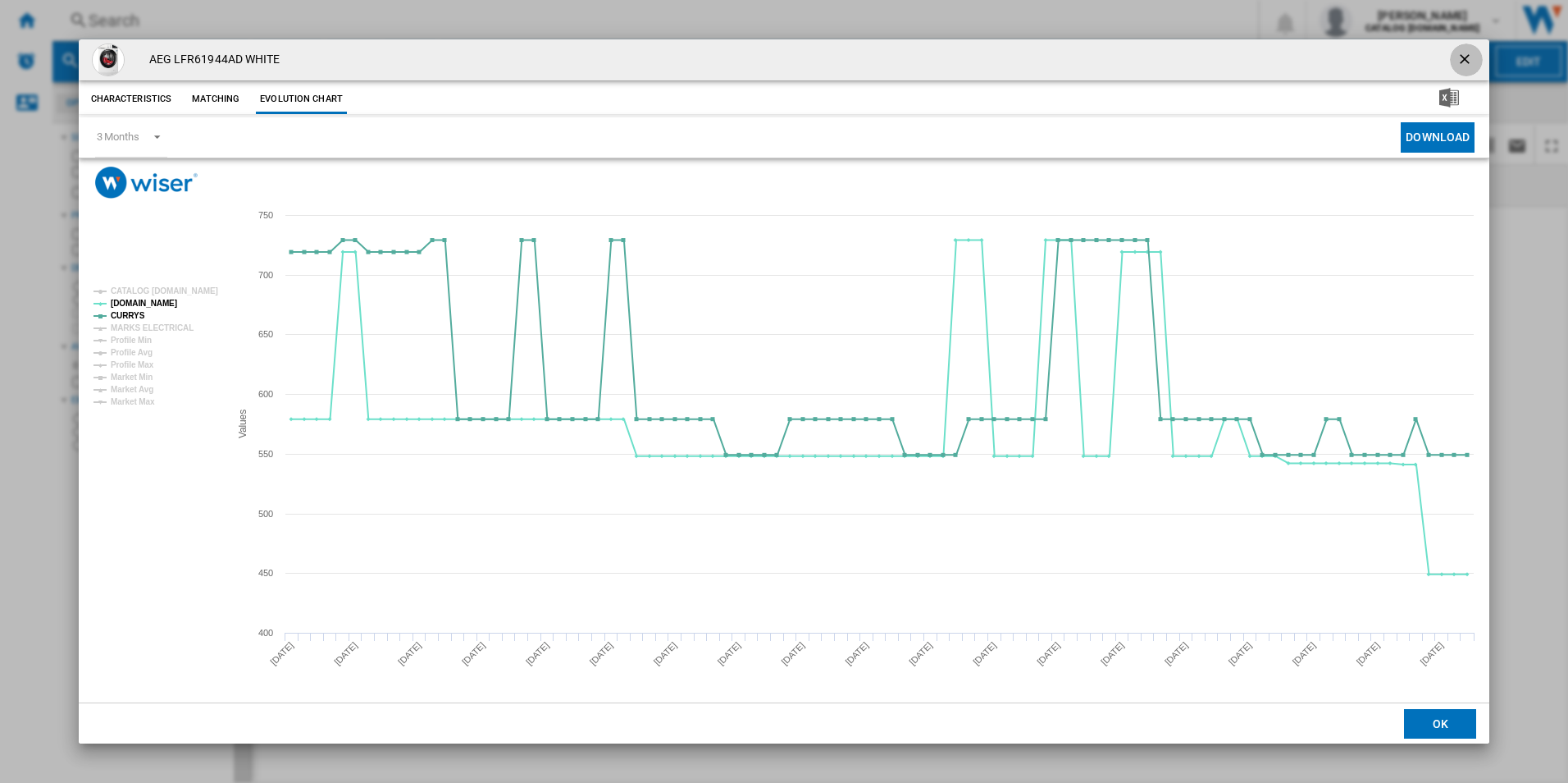
click at [1469, 52] on ng-md-icon "getI18NText('BUTTONS.CLOSE_DIALOG')" at bounding box center [1466, 61] width 20 height 20
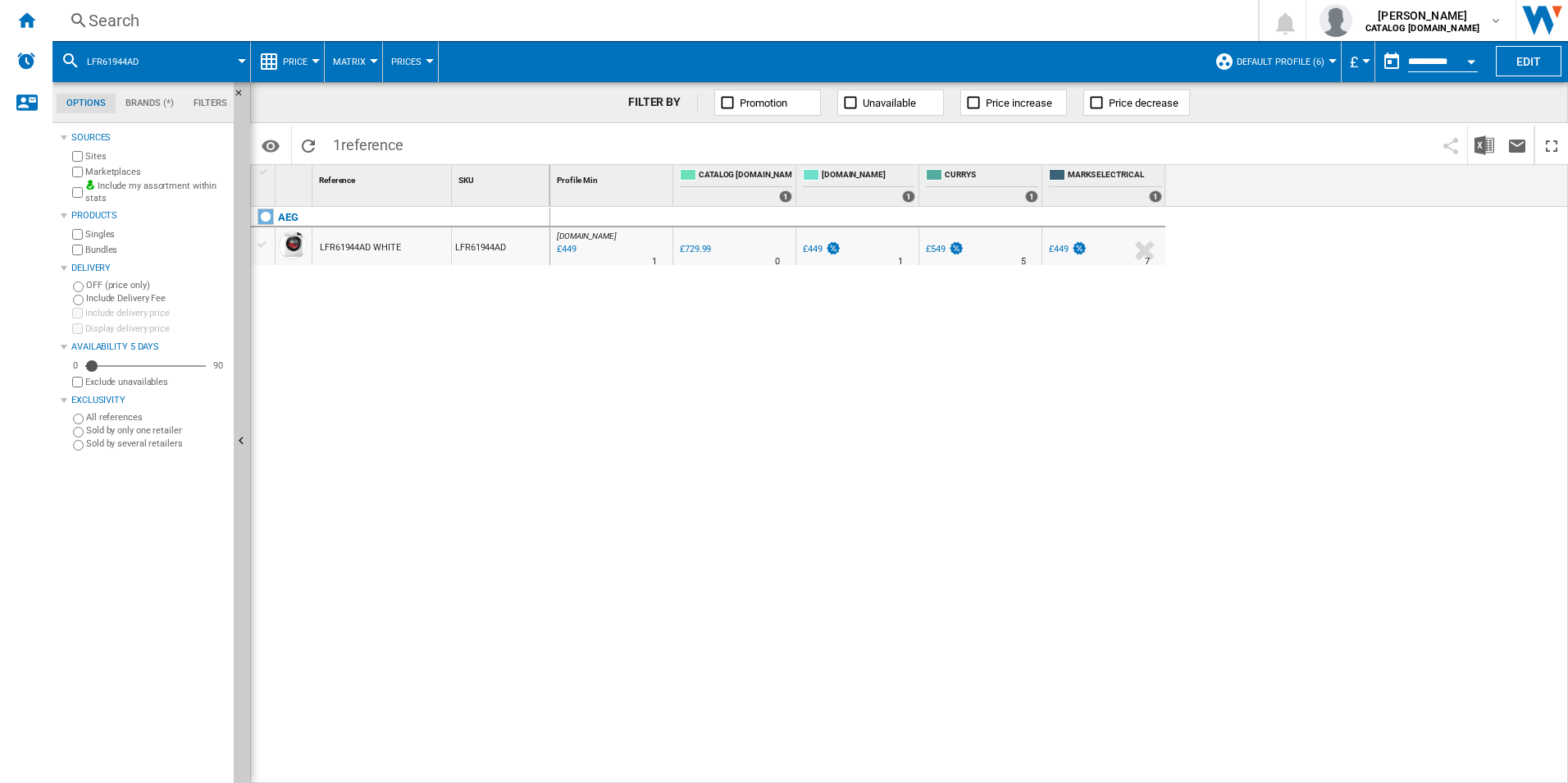
click at [961, 18] on div "Search" at bounding box center [651, 20] width 1127 height 23
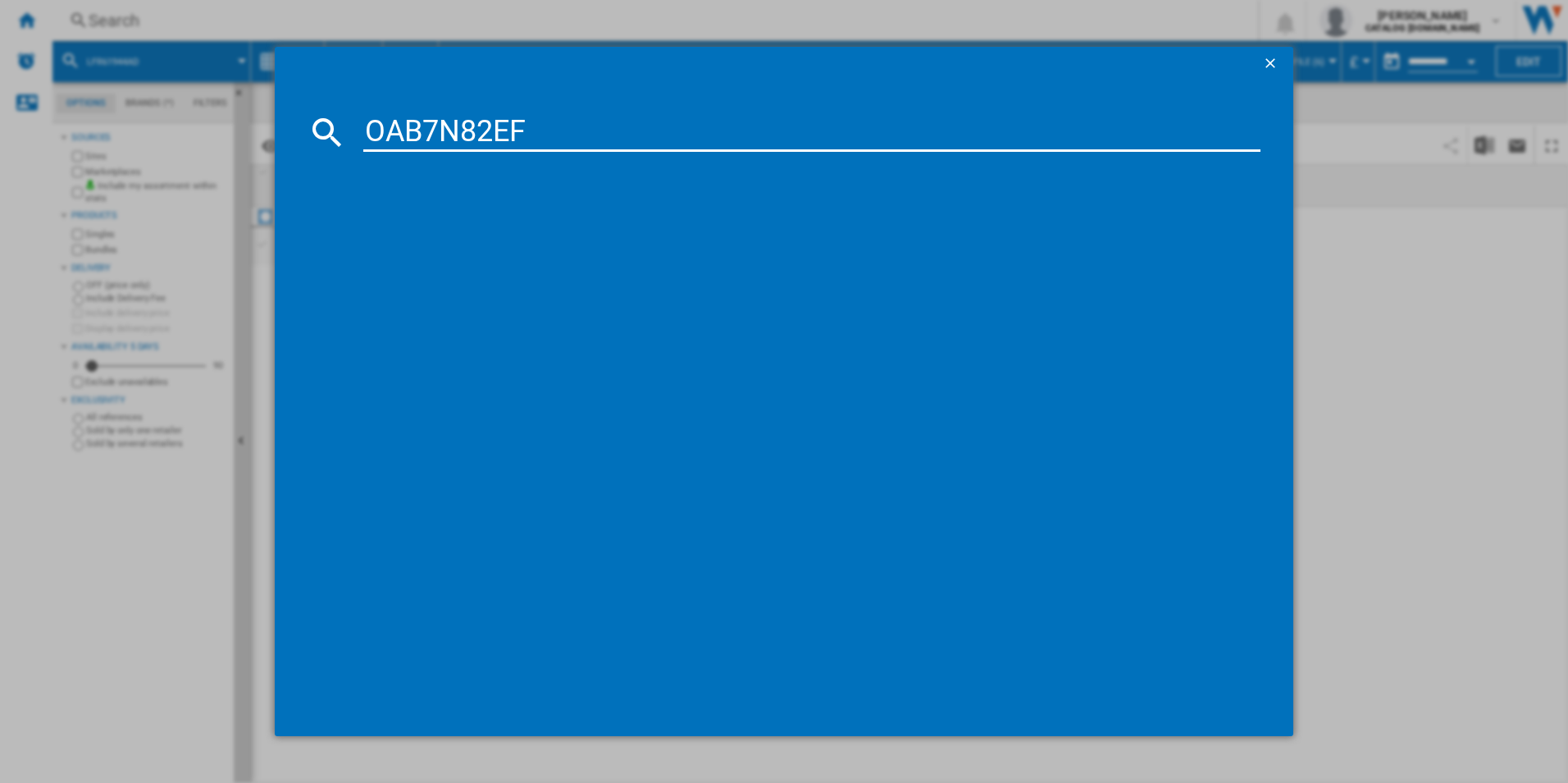
type input "OAB7N82EF"
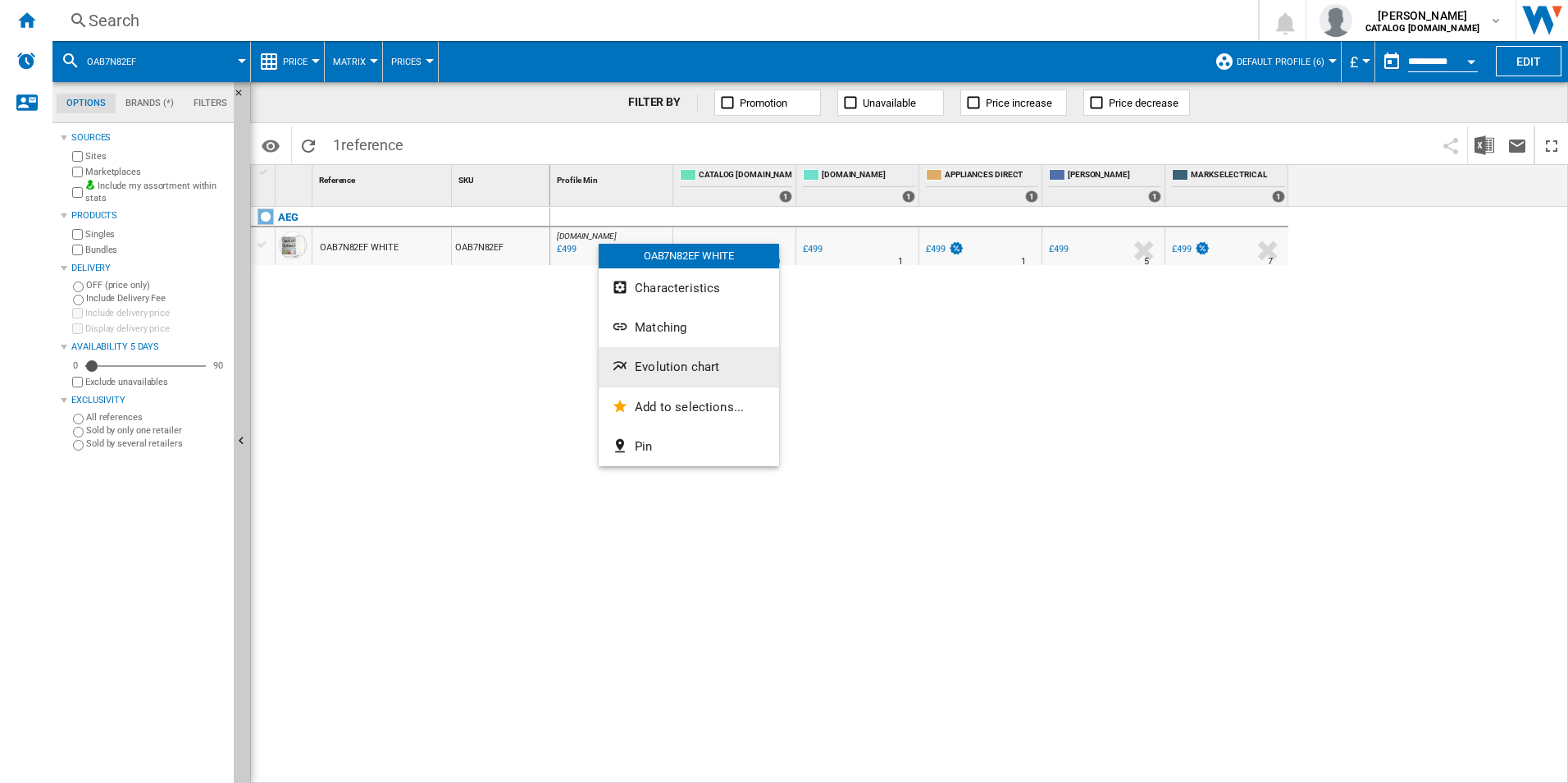
click at [633, 361] on button "Evolution chart" at bounding box center [689, 367] width 180 height 39
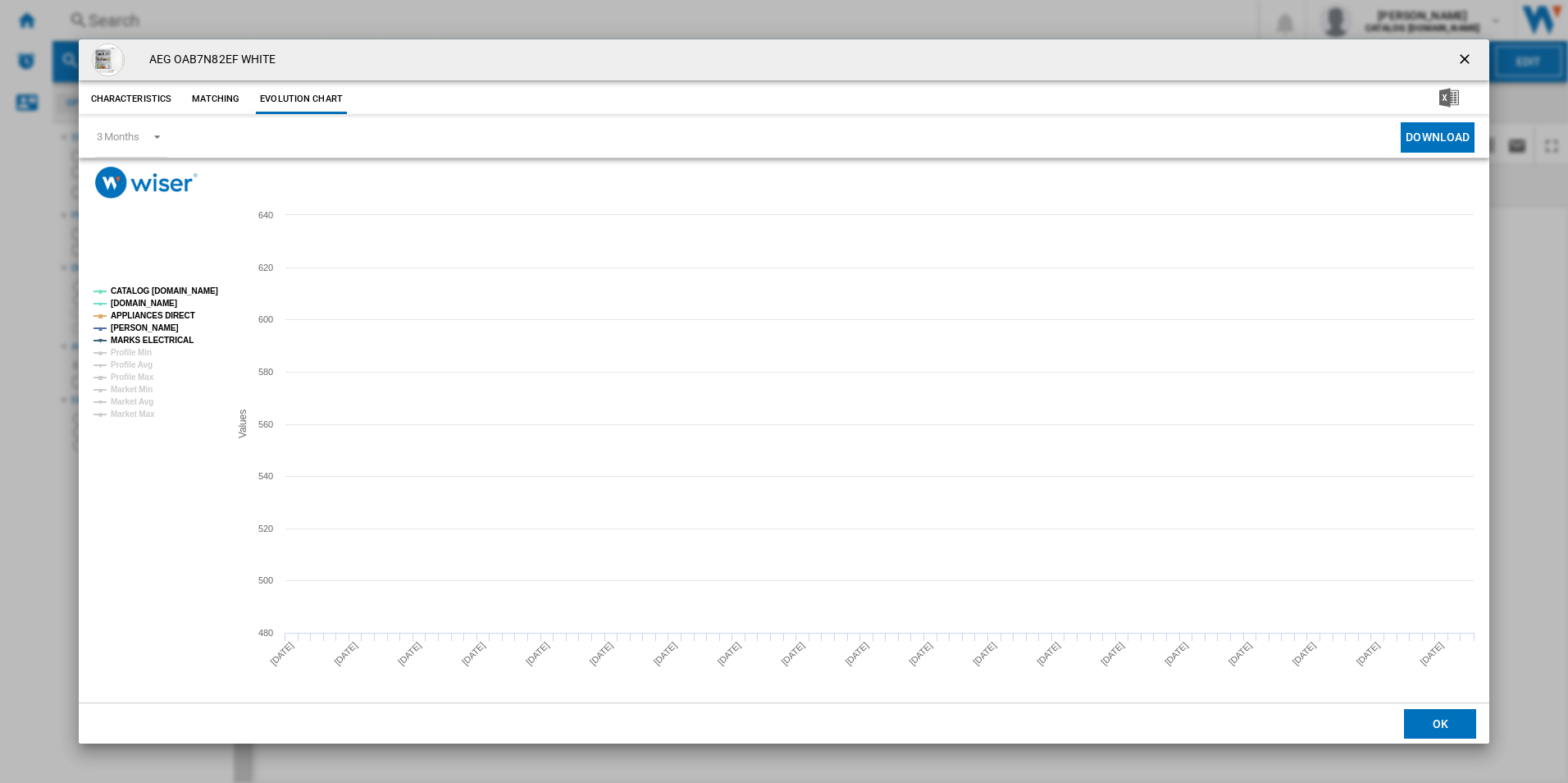
click at [208, 290] on tspan "CATALOG [DOMAIN_NAME]" at bounding box center [165, 290] width 108 height 9
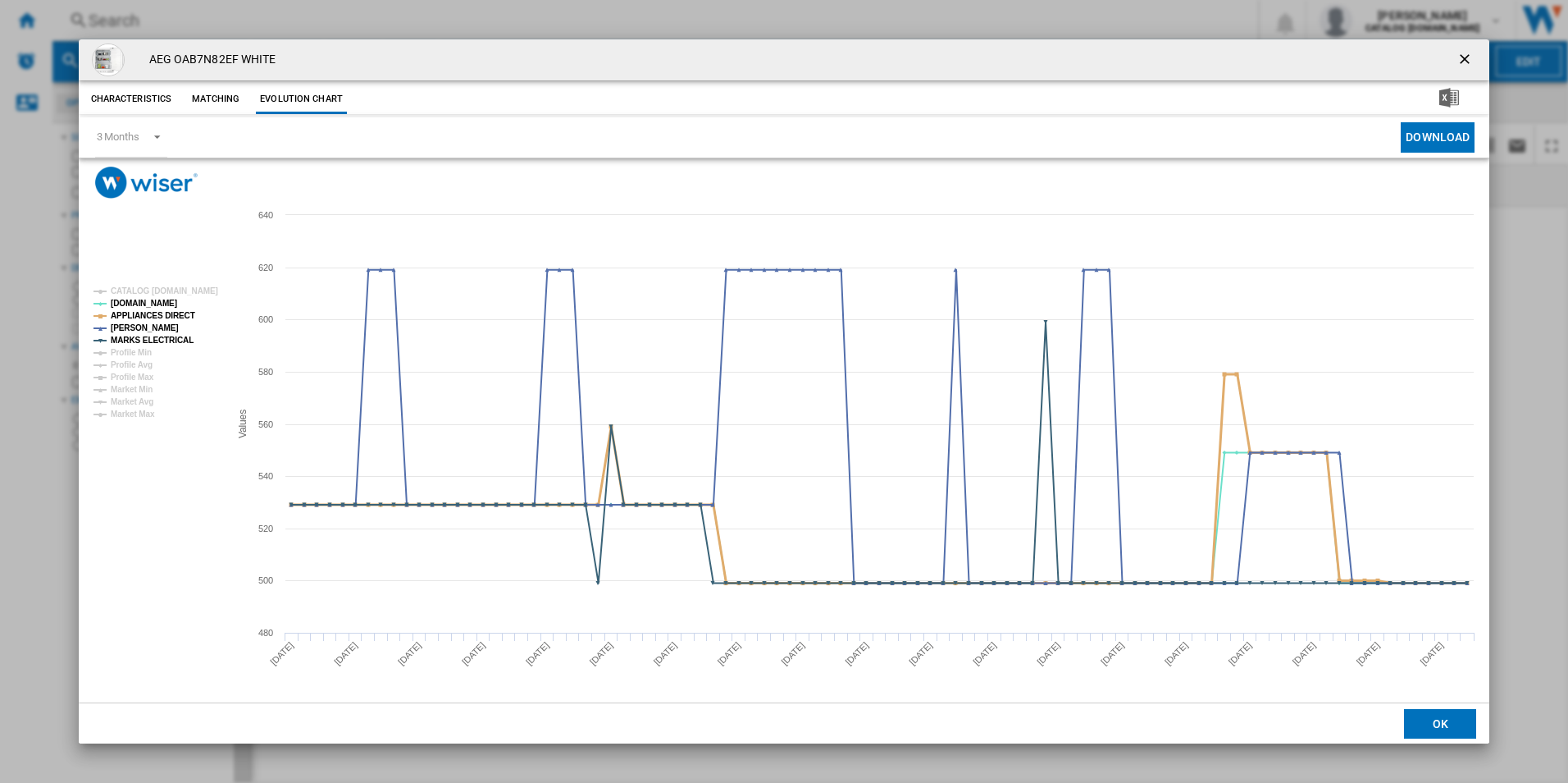
click at [181, 311] on tspan "APPLIANCES DIRECT" at bounding box center [153, 315] width 84 height 9
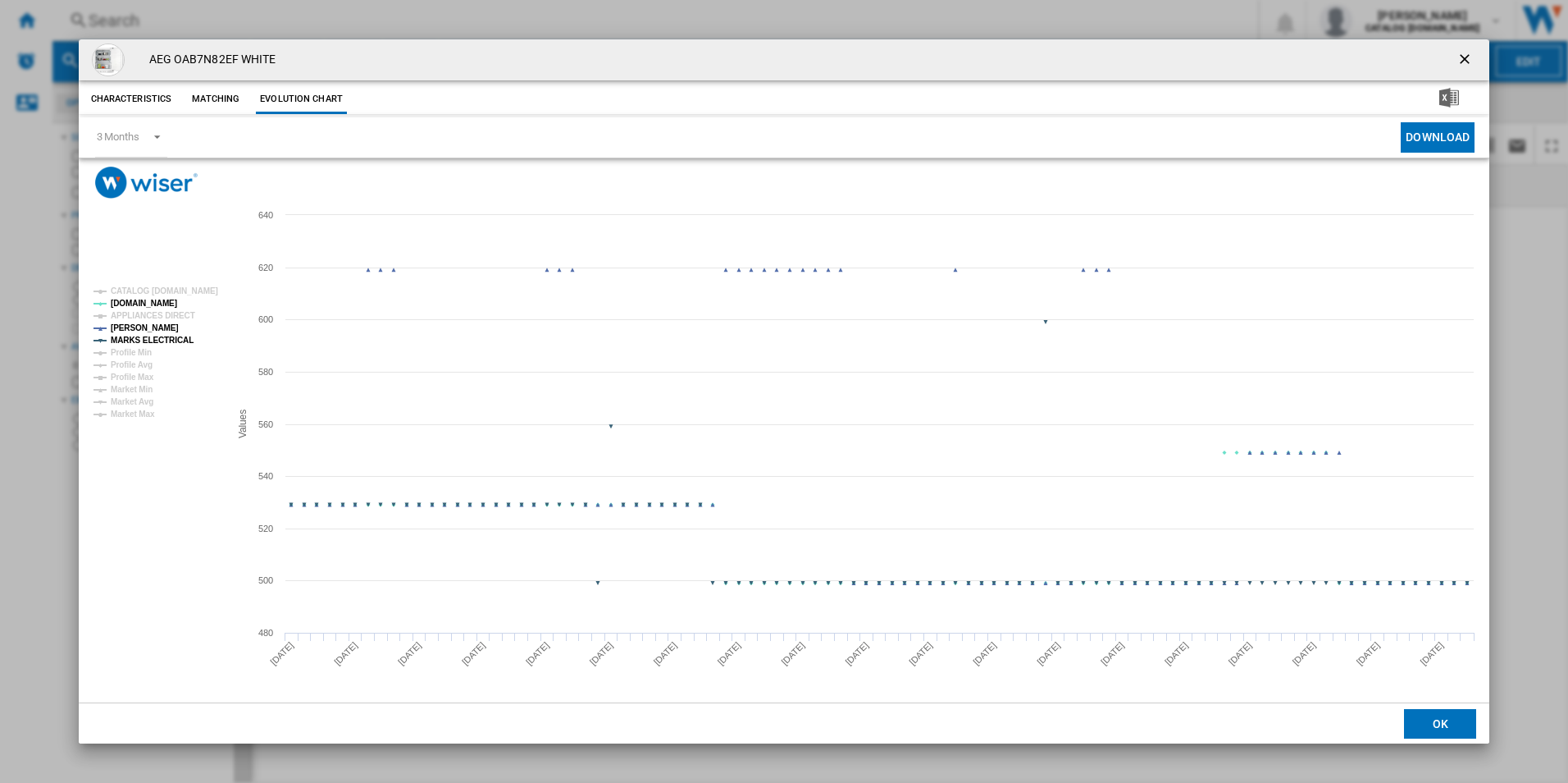
click at [174, 339] on tspan "MARKS ELECTRICAL" at bounding box center [152, 340] width 83 height 9
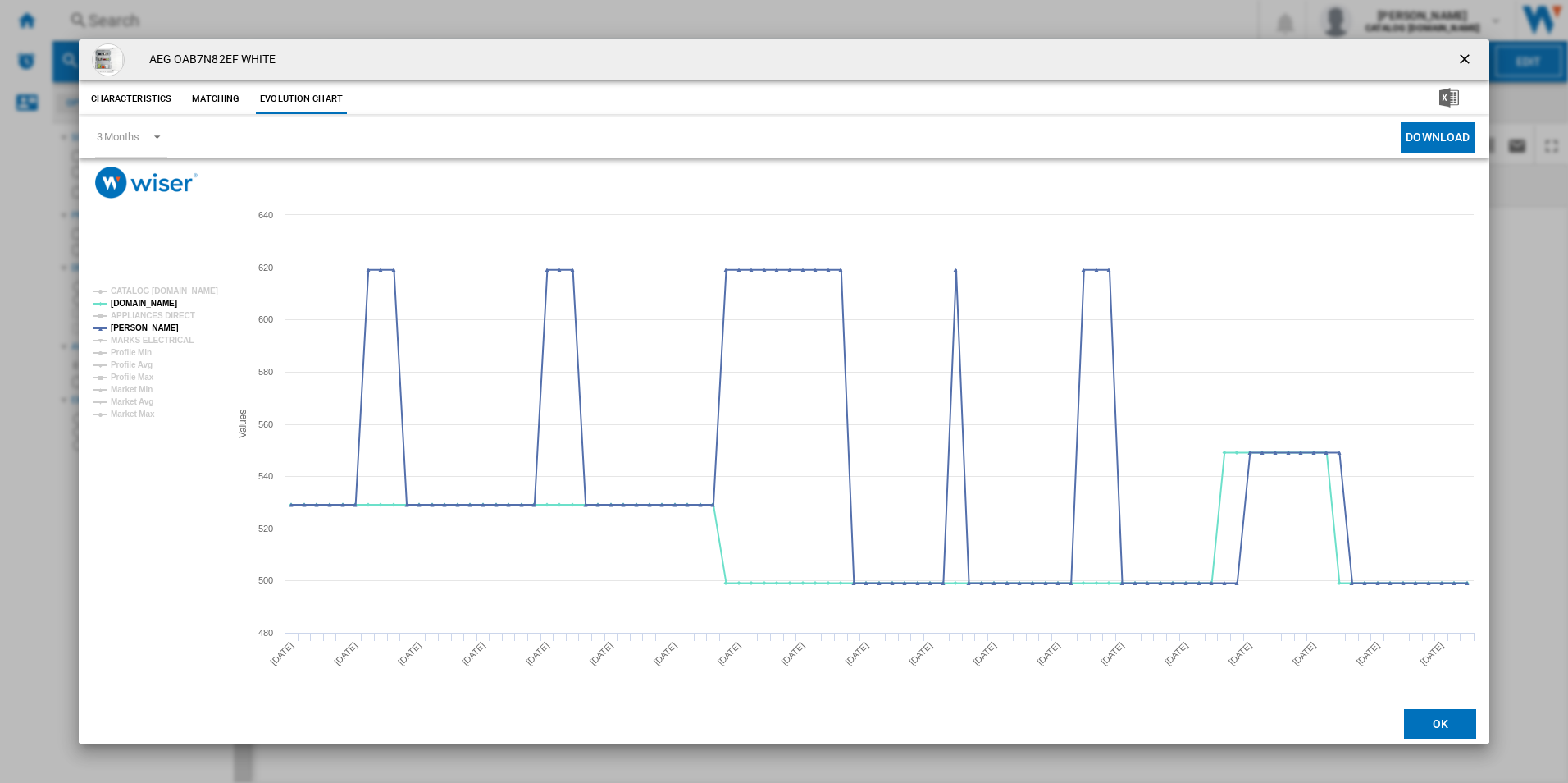
click at [1467, 61] on ng-md-icon "getI18NText('BUTTONS.CLOSE_DIALOG')" at bounding box center [1466, 61] width 20 height 20
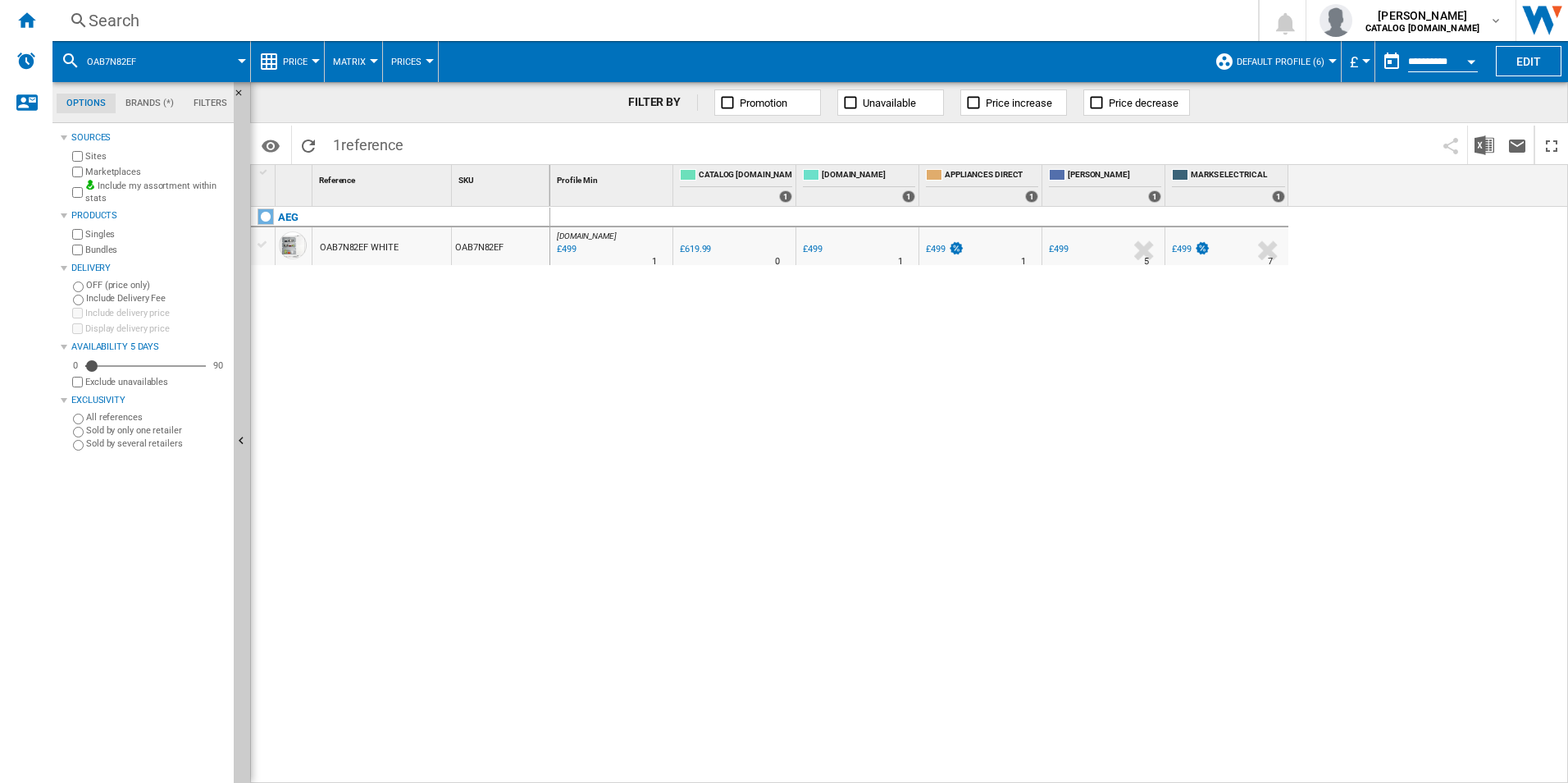
click at [970, 21] on div "Search" at bounding box center [651, 20] width 1127 height 23
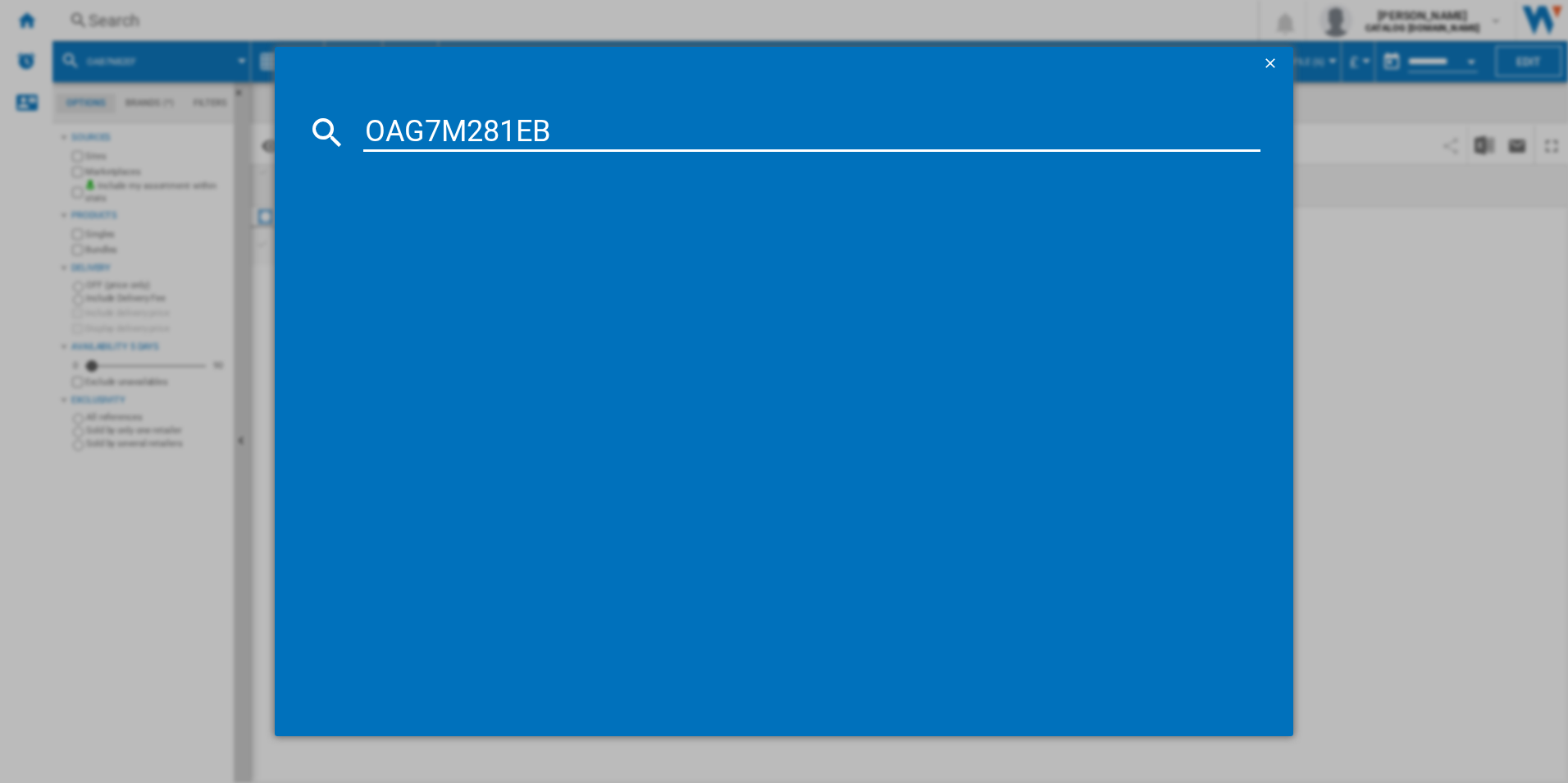
type input "OAG7M281EB"
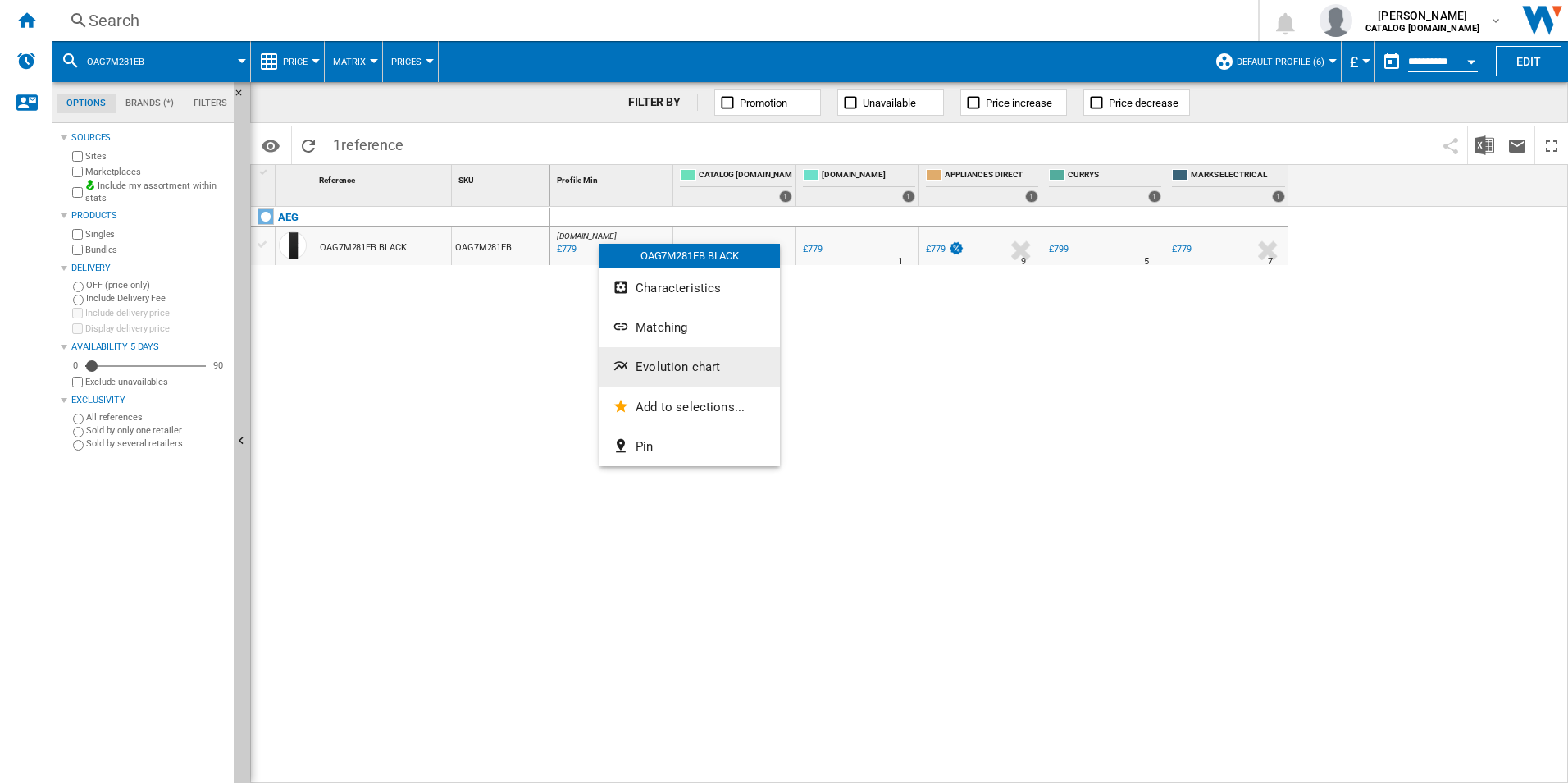
click at [640, 365] on span "Evolution chart" at bounding box center [678, 367] width 84 height 15
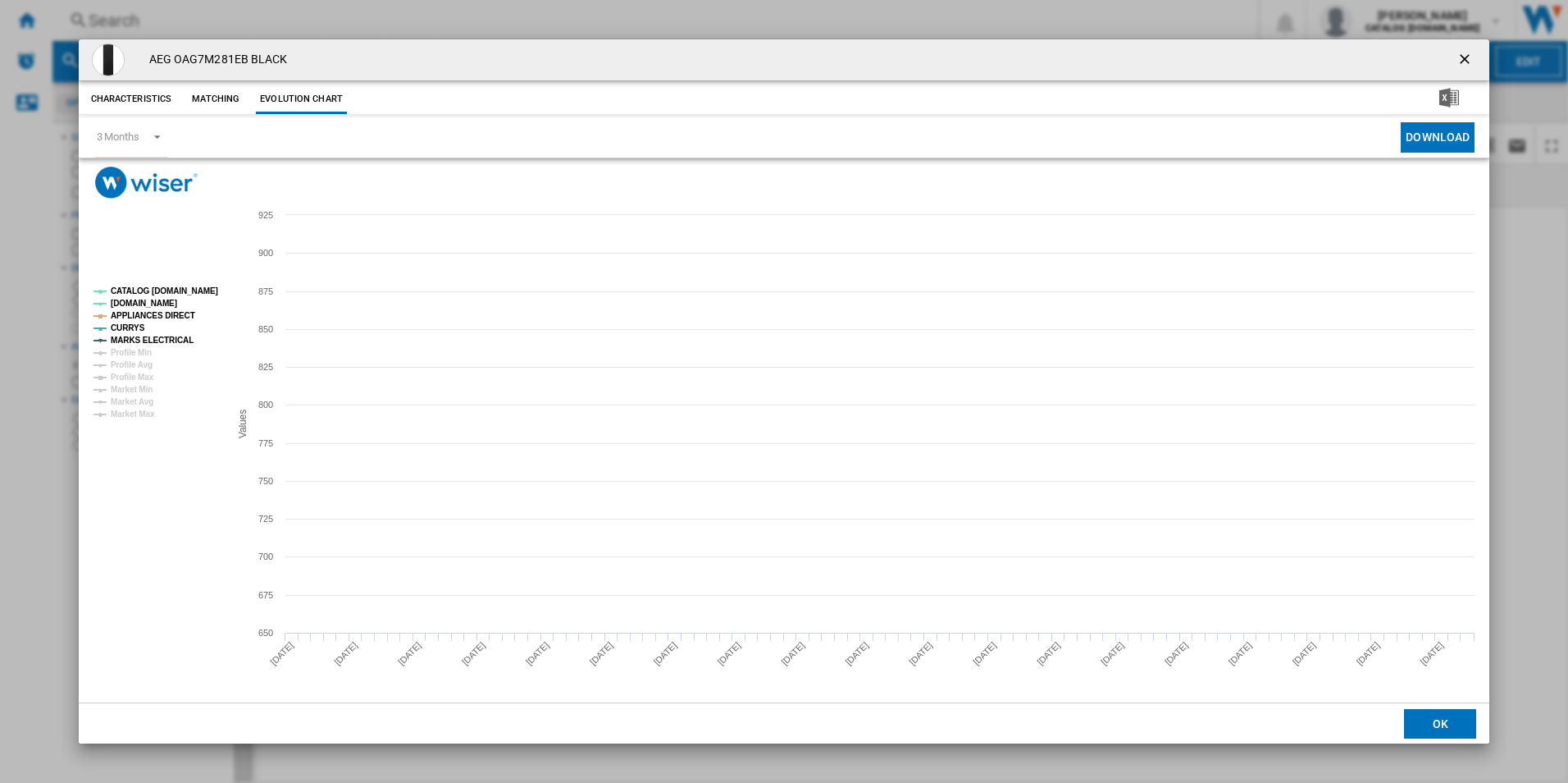
click at [187, 290] on tspan "CATALOG [DOMAIN_NAME]" at bounding box center [165, 290] width 108 height 9
click at [179, 315] on tspan "APPLIANCES DIRECT" at bounding box center [153, 315] width 84 height 9
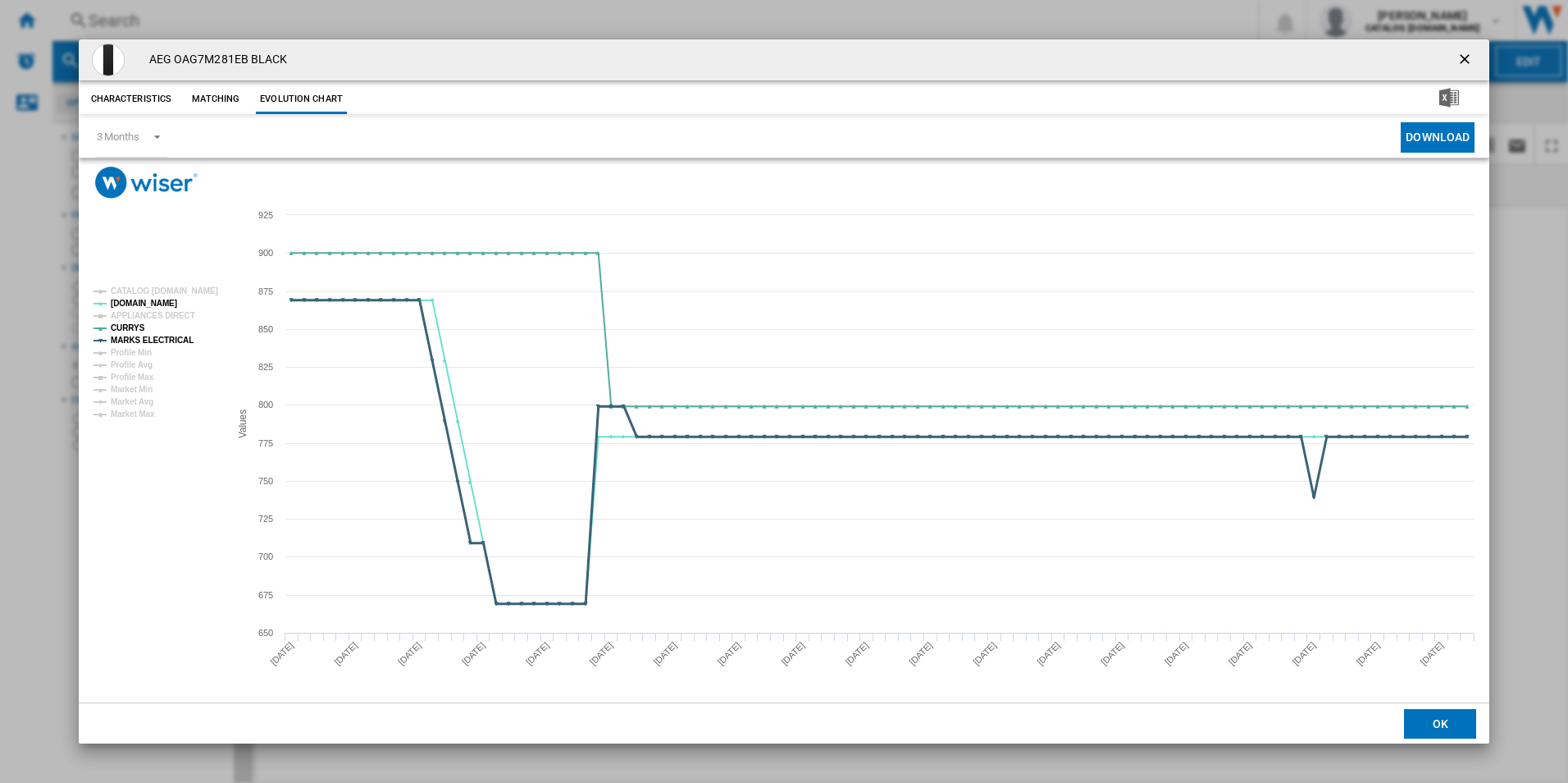
click at [169, 341] on tspan "MARKS ELECTRICAL" at bounding box center [152, 340] width 83 height 9
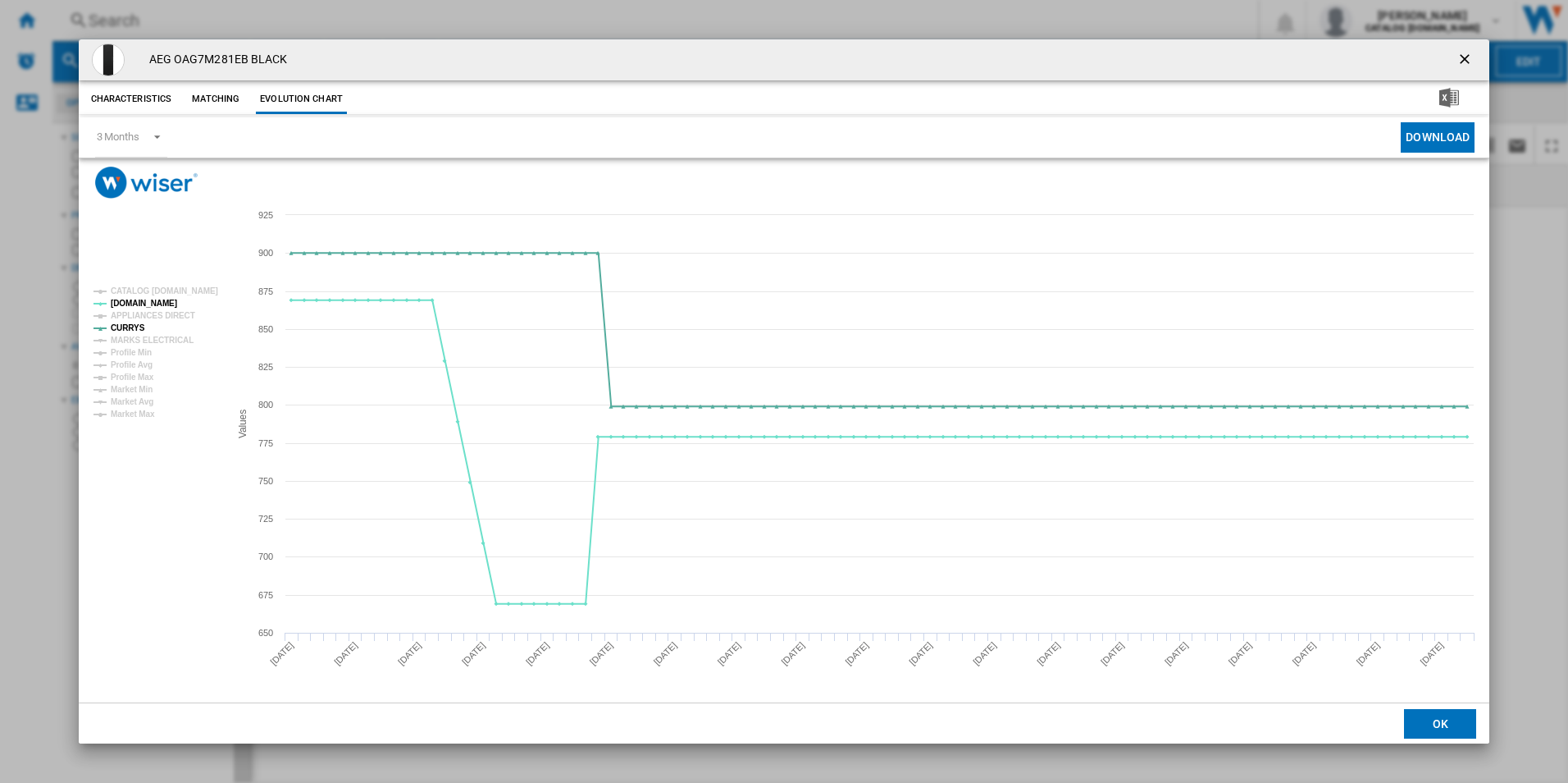
drag, startPoint x: 1462, startPoint y: 67, endPoint x: 1420, endPoint y: 65, distance: 42.0
click at [1462, 66] on ng-md-icon "getI18NText('BUTTONS.CLOSE_DIALOG')" at bounding box center [1466, 61] width 20 height 20
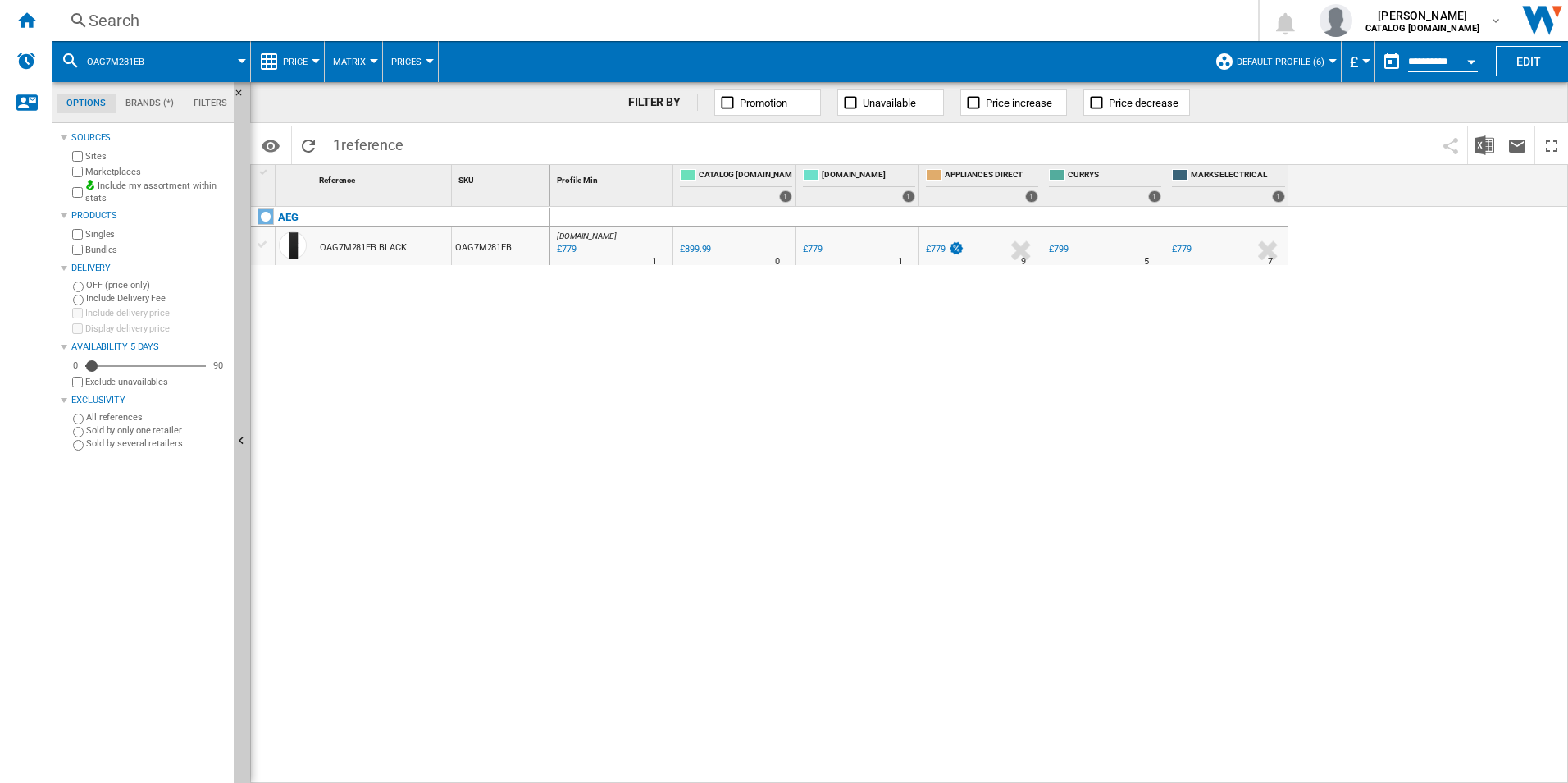
click at [917, 22] on div "Search" at bounding box center [651, 20] width 1127 height 23
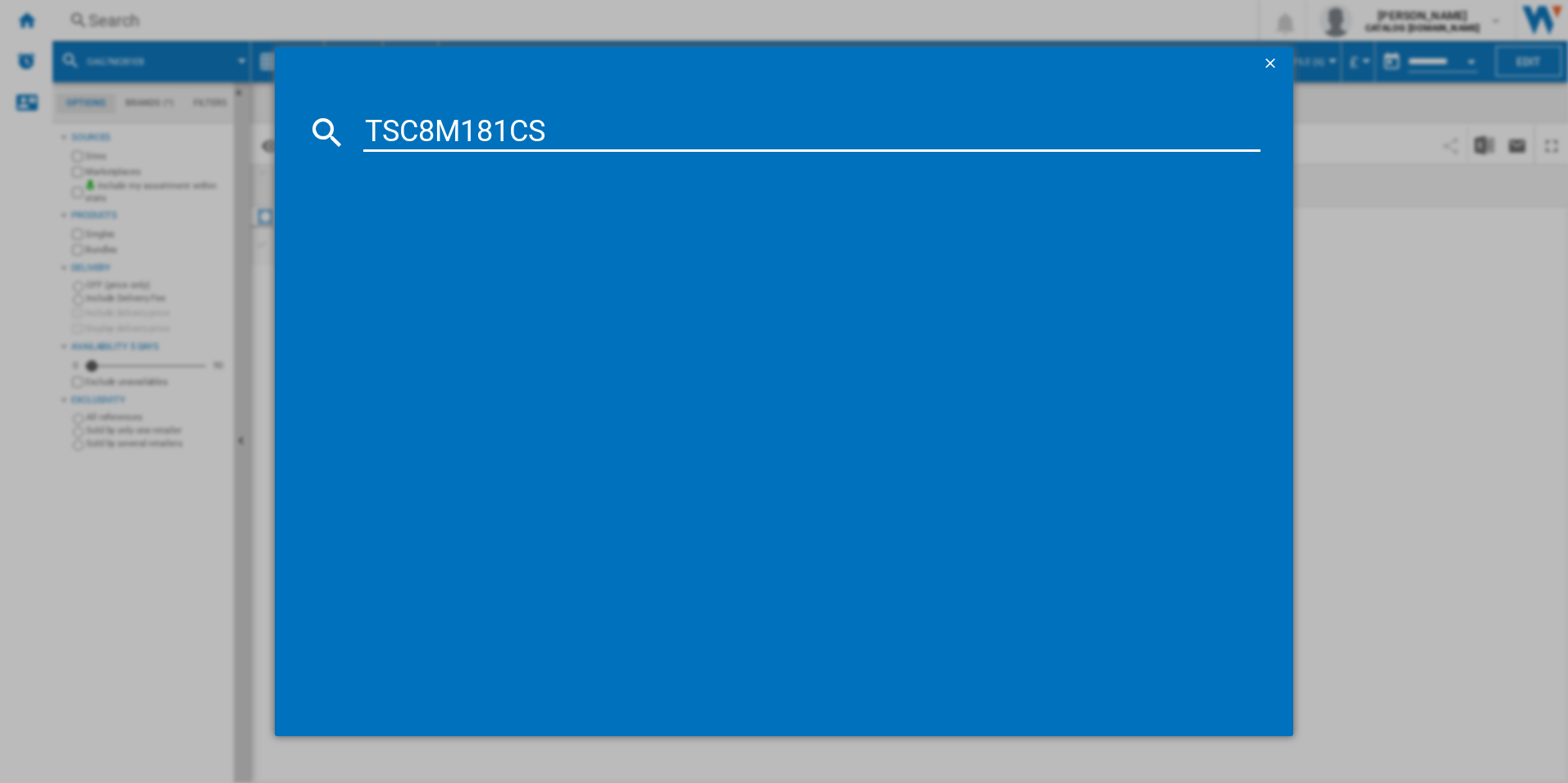
type input "TSC8M181CS"
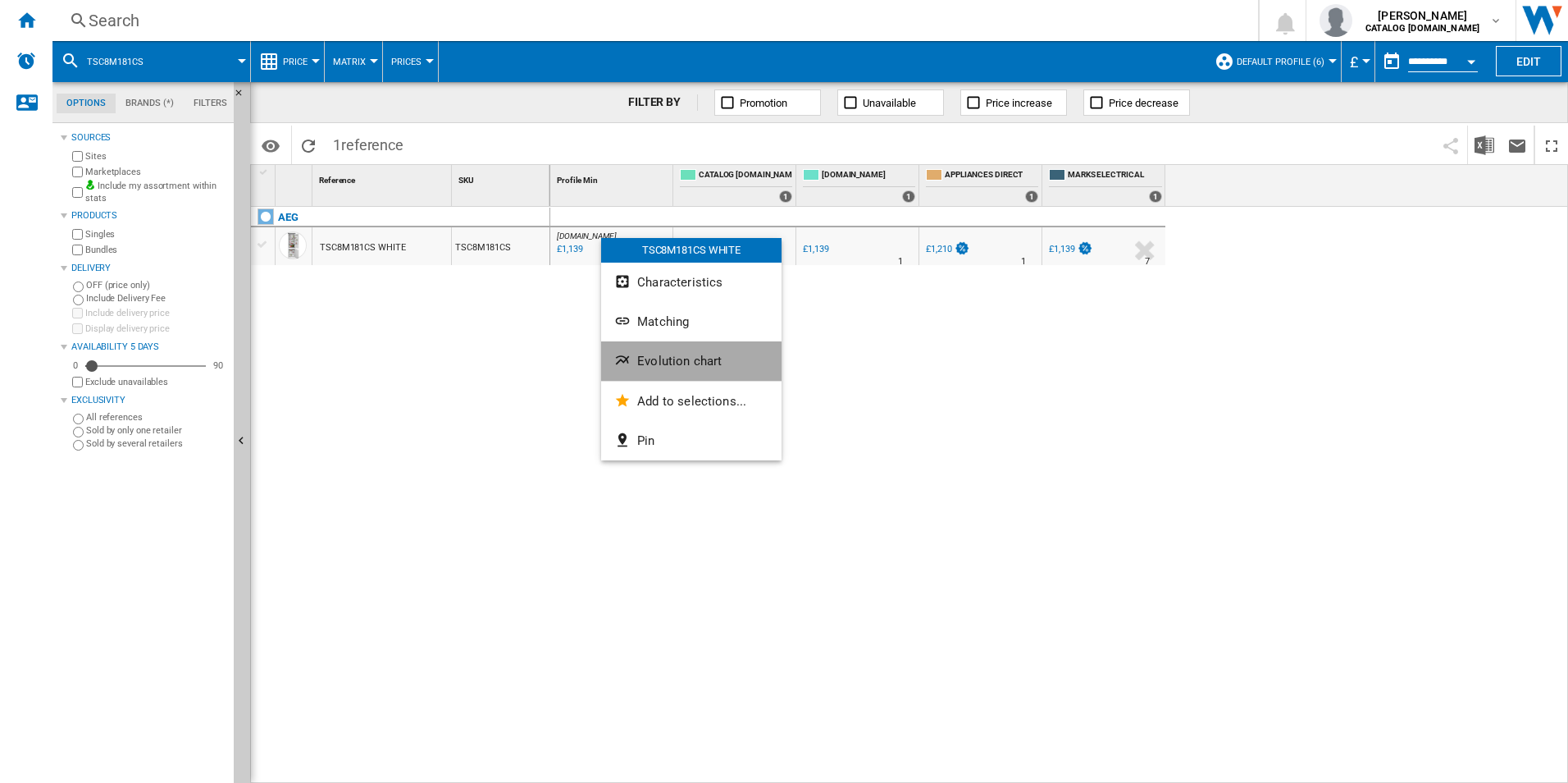
click at [641, 367] on span "Evolution chart" at bounding box center [680, 361] width 84 height 15
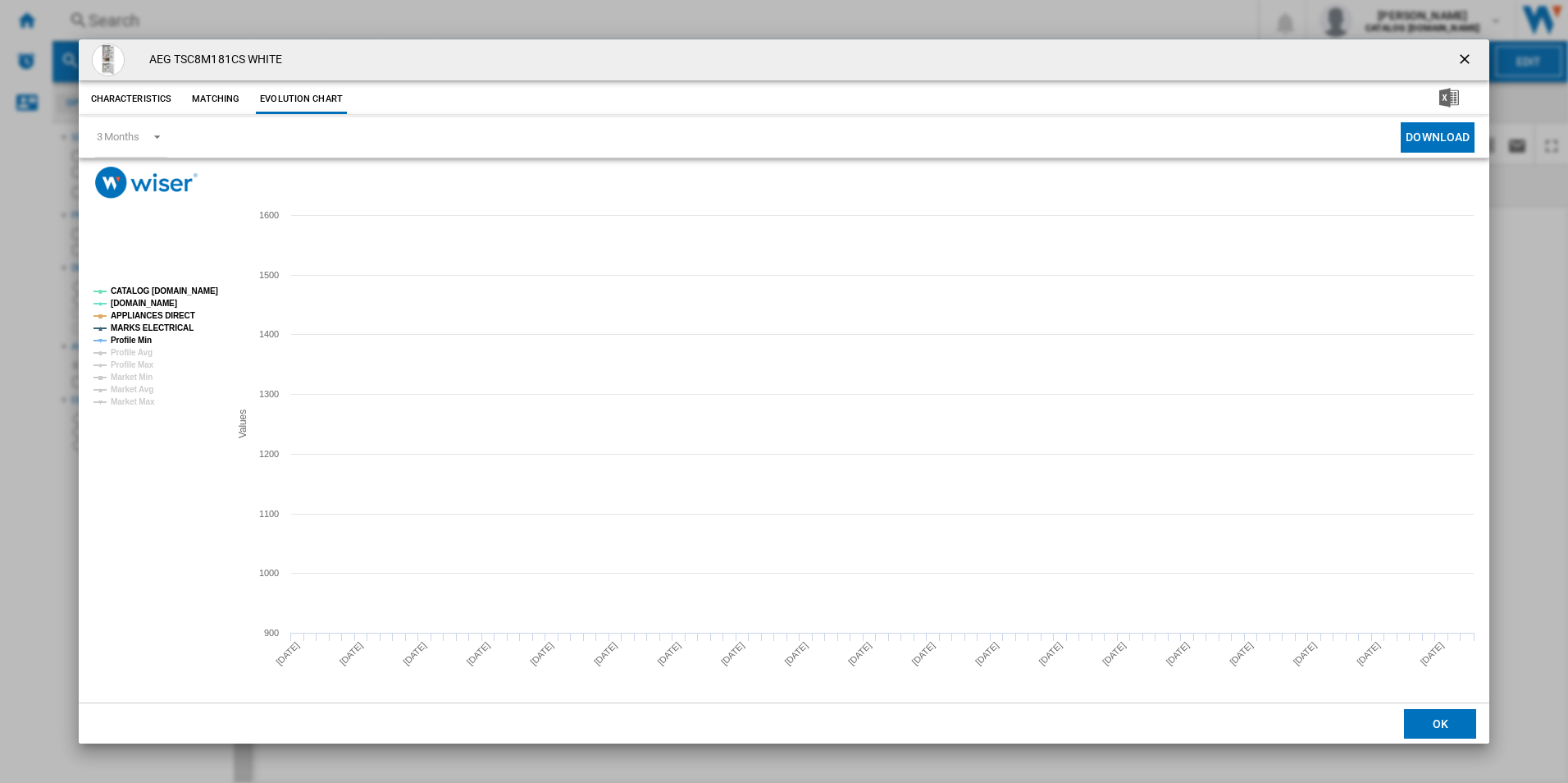
click at [206, 290] on tspan "CATALOG [DOMAIN_NAME]" at bounding box center [165, 290] width 108 height 9
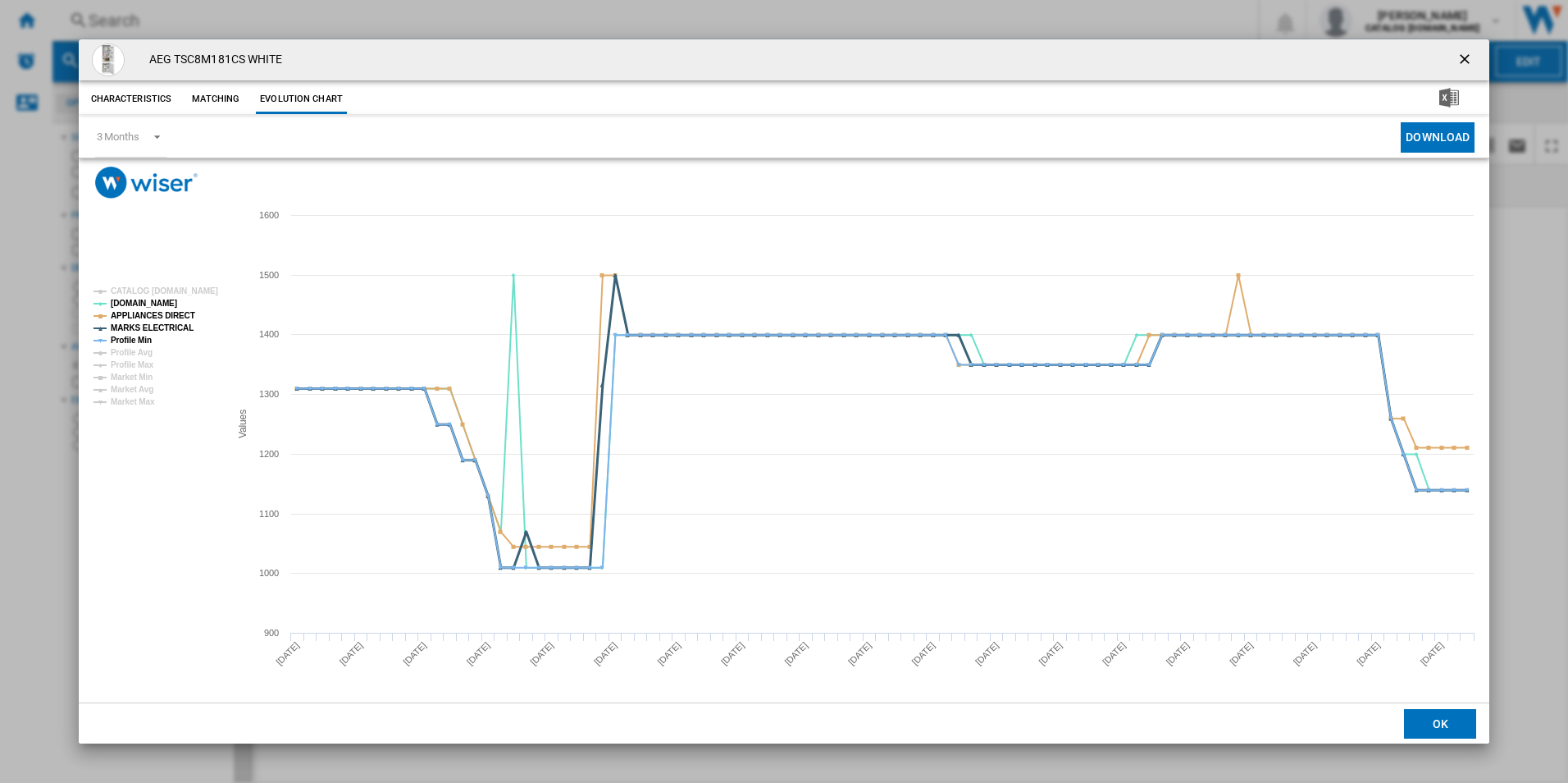
click at [139, 336] on tspan "Profile Min" at bounding box center [131, 340] width 41 height 9
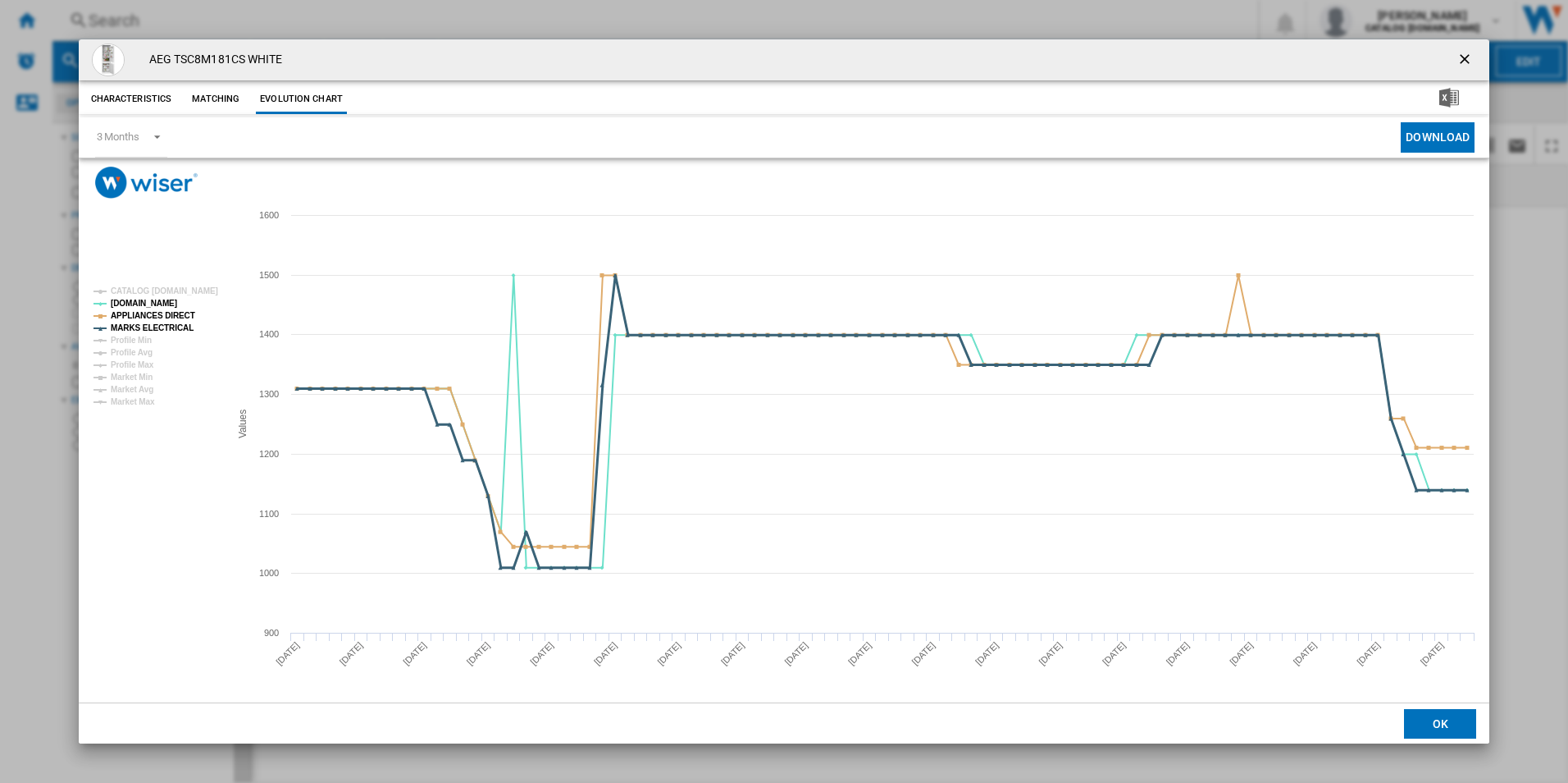
click at [149, 329] on tspan "MARKS ELECTRICAL" at bounding box center [152, 327] width 83 height 9
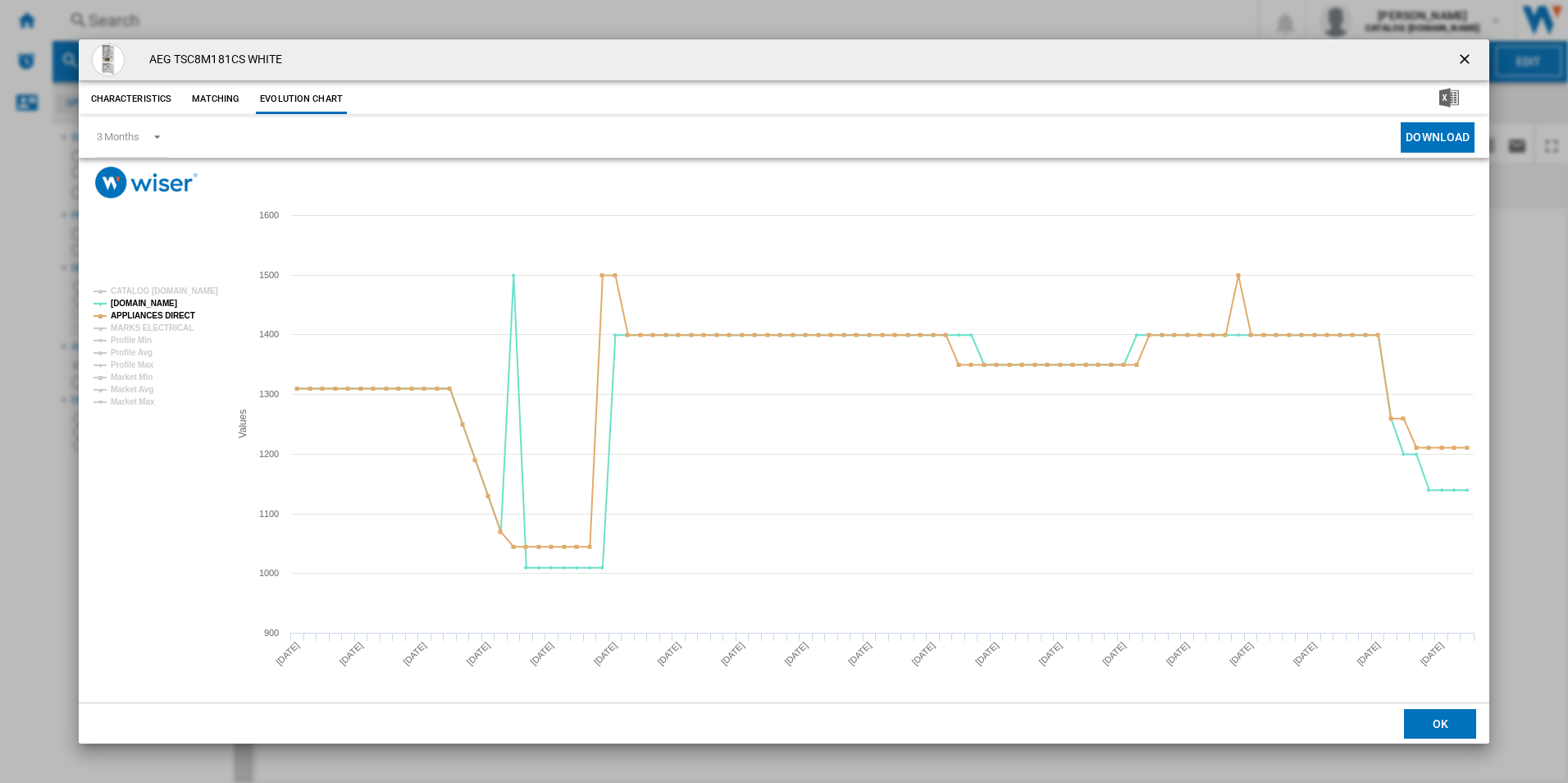
click at [173, 305] on rect "Product popup" at bounding box center [155, 346] width 136 height 132
click at [176, 311] on tspan "APPLIANCES DIRECT" at bounding box center [153, 315] width 84 height 9
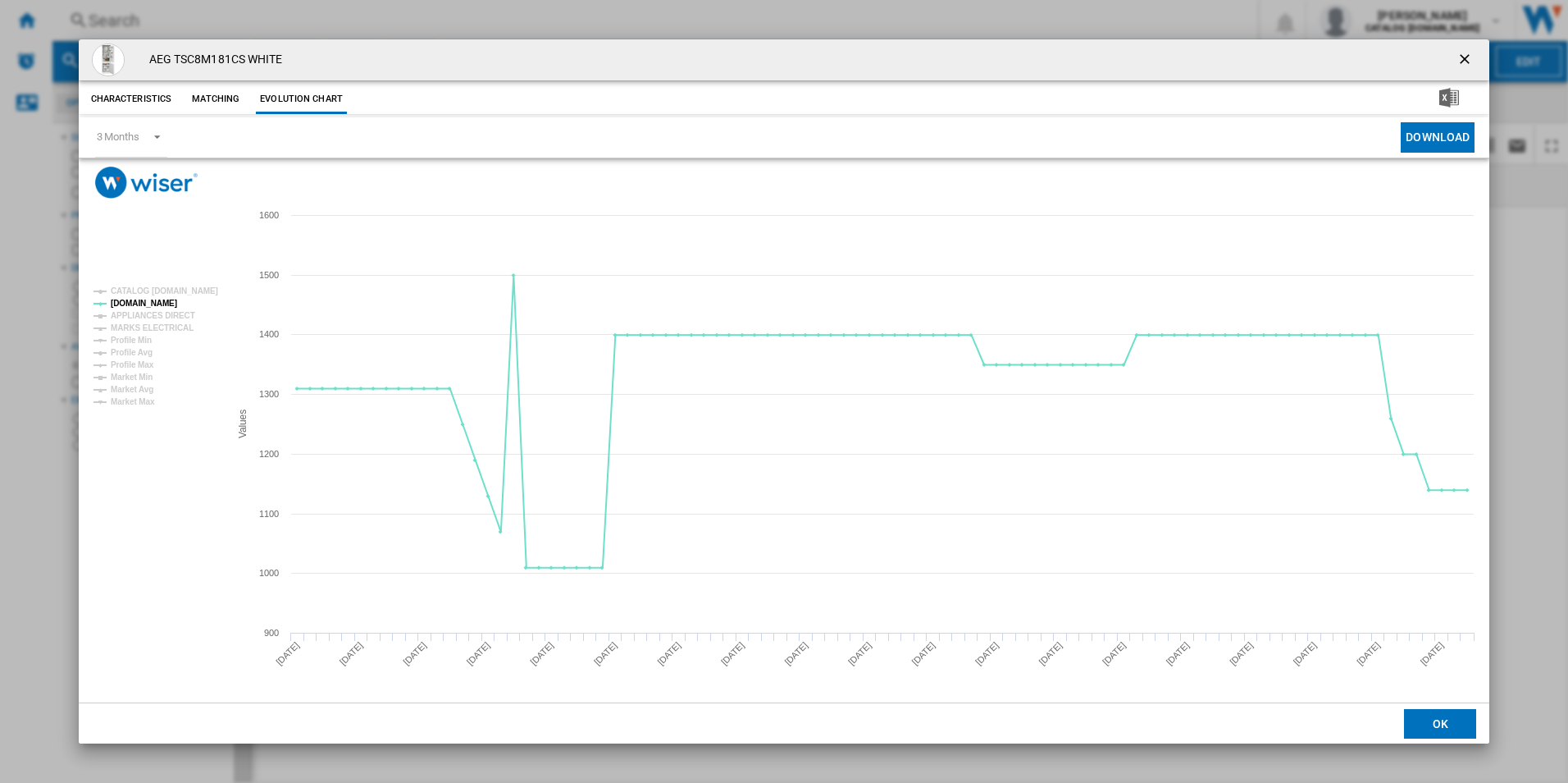
drag, startPoint x: 1472, startPoint y: 57, endPoint x: 1451, endPoint y: 54, distance: 21.2
click at [1472, 57] on ng-md-icon "getI18NText('BUTTONS.CLOSE_DIALOG')" at bounding box center [1466, 61] width 20 height 20
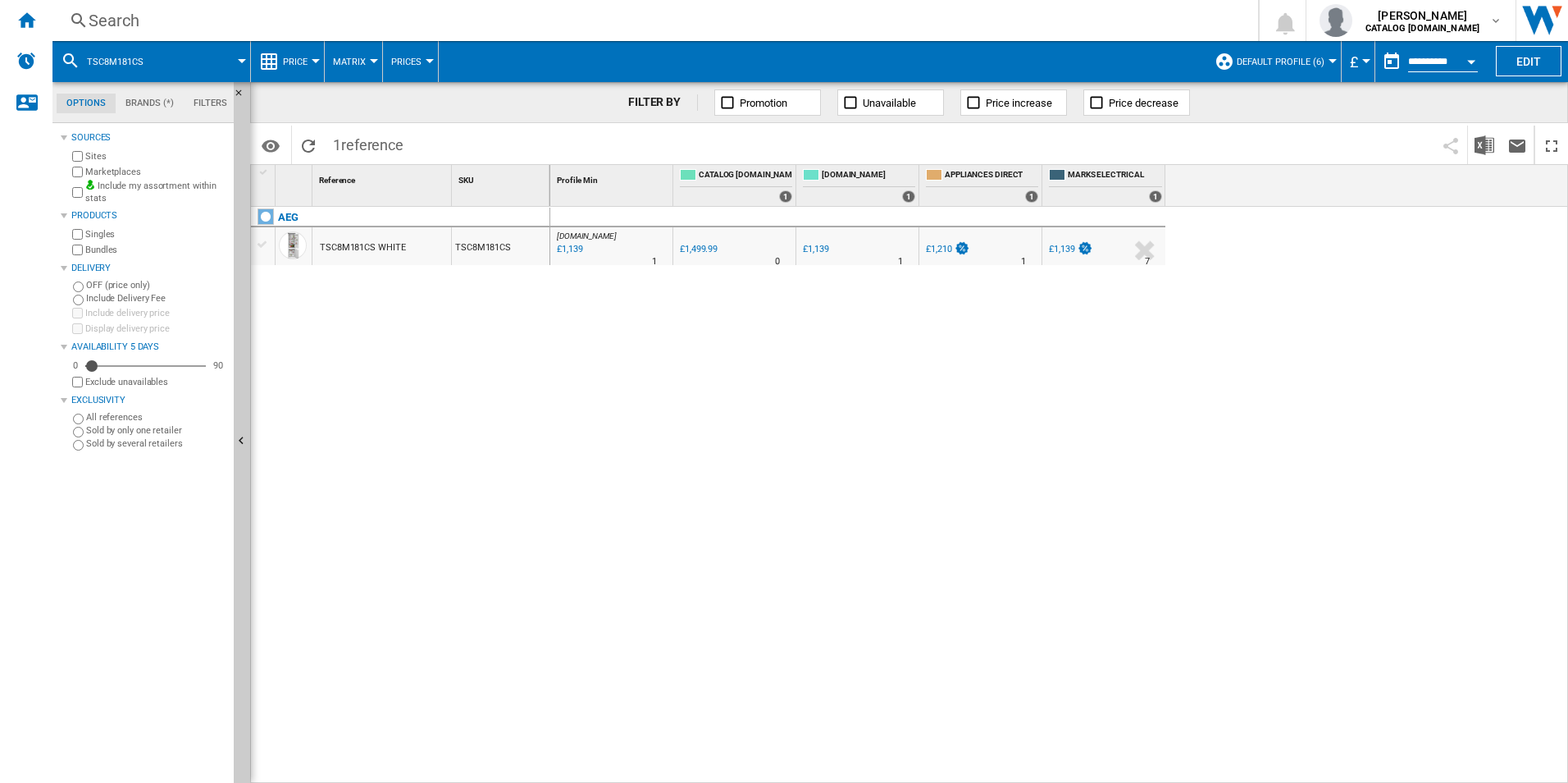
click at [601, 493] on div "AO.COM : AO -24.1 % £1,139 % N/A 1 AO.COM : AO 0.0 % £1,499.99 % N/A 0" at bounding box center [1060, 495] width 1019 height 577
click at [639, 15] on div "Search" at bounding box center [651, 20] width 1127 height 23
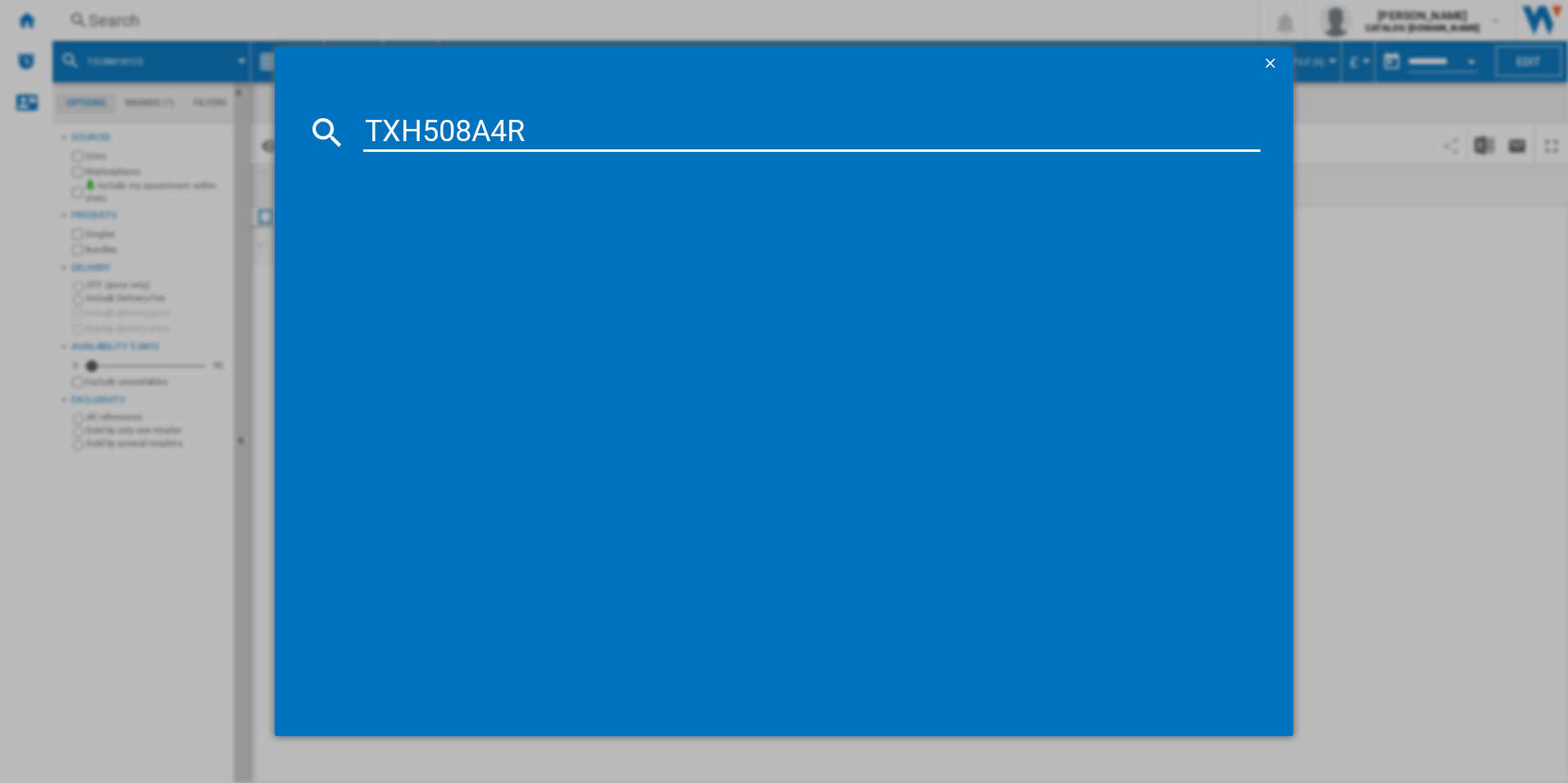
type input "TXH508A4R"
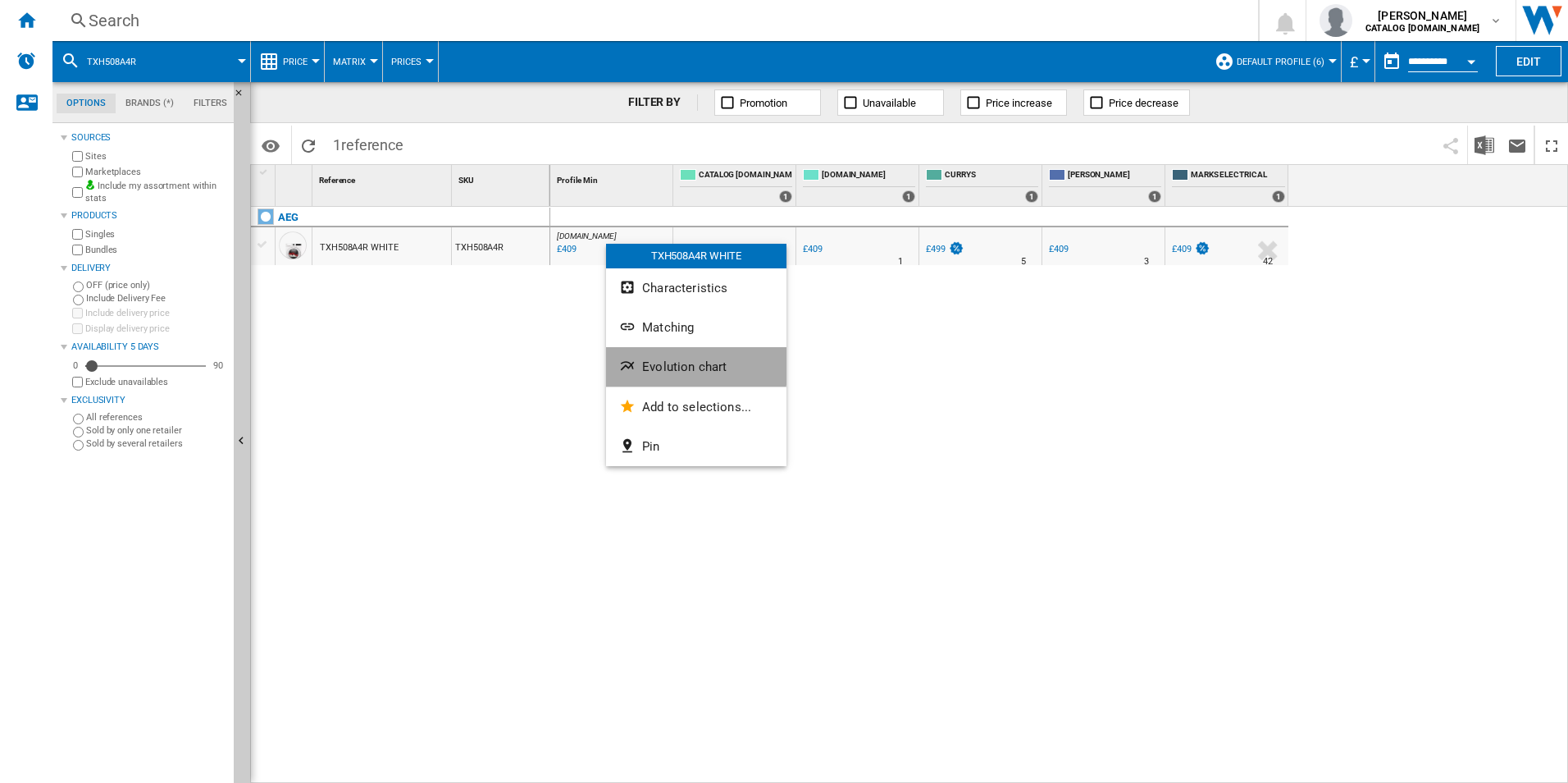
click at [687, 366] on span "Evolution chart" at bounding box center [685, 367] width 84 height 15
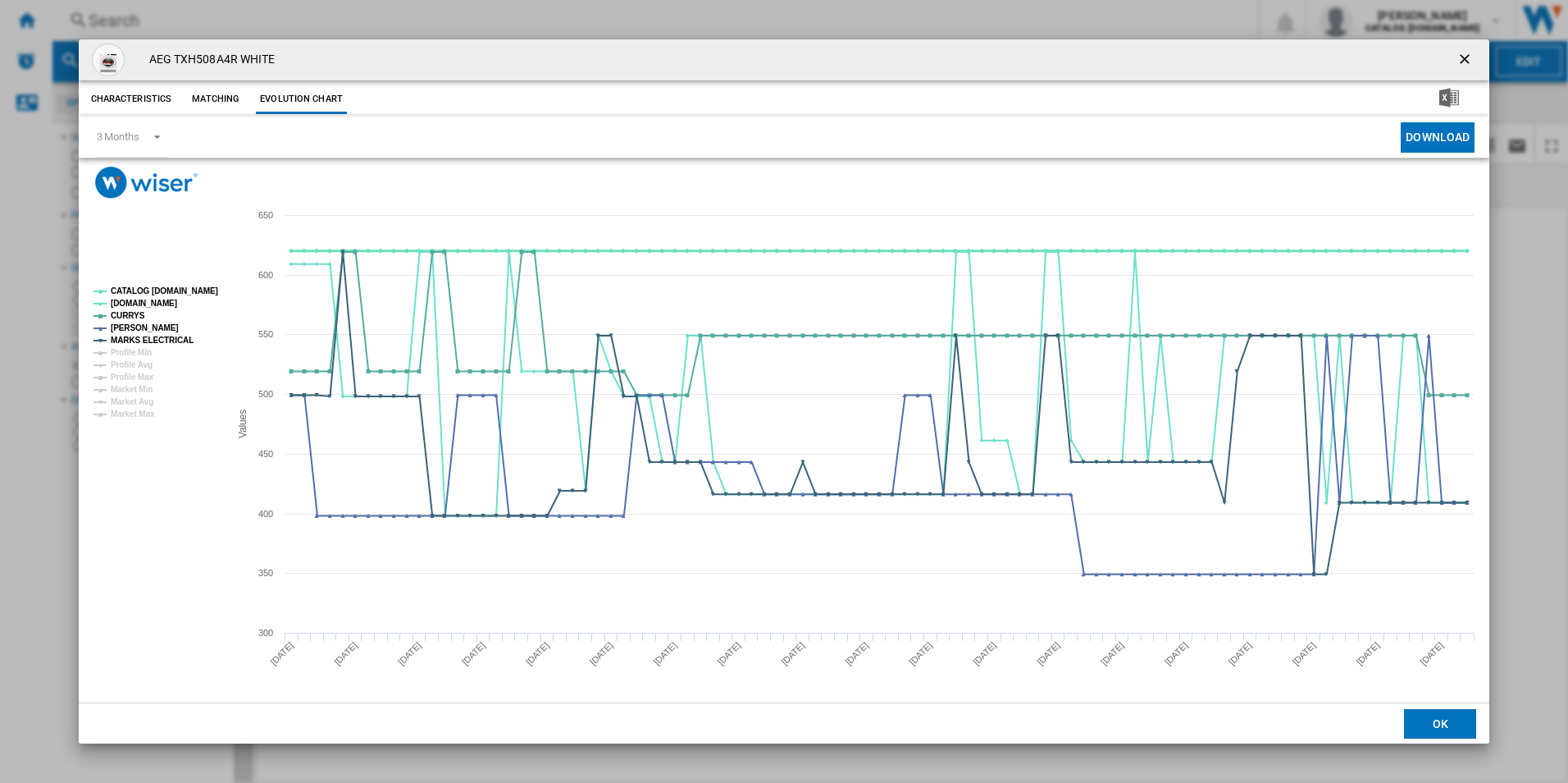
click at [190, 287] on tspan "CATALOG [DOMAIN_NAME]" at bounding box center [165, 290] width 108 height 9
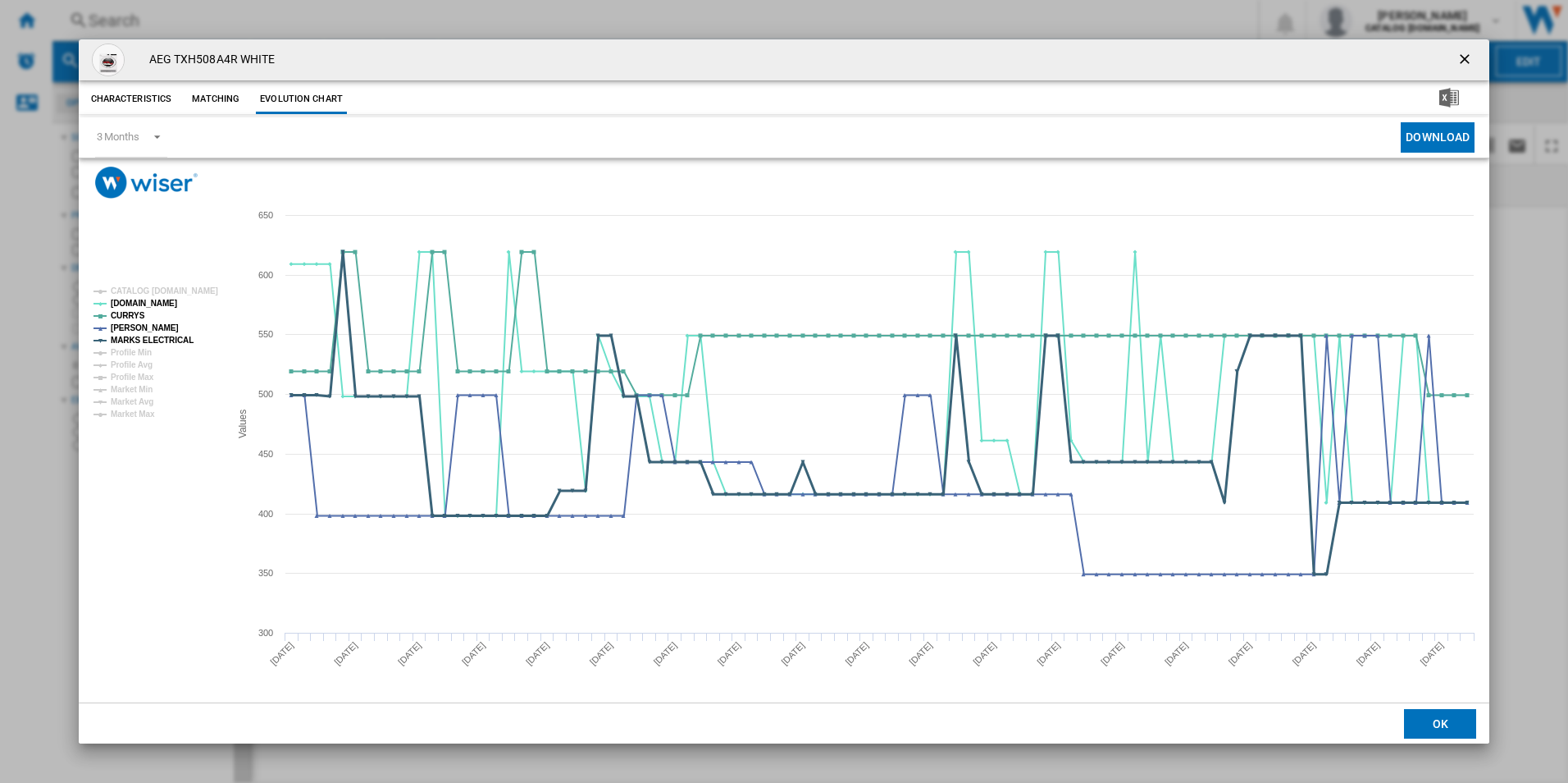
click at [184, 338] on tspan "MARKS ELECTRICAL" at bounding box center [152, 340] width 83 height 9
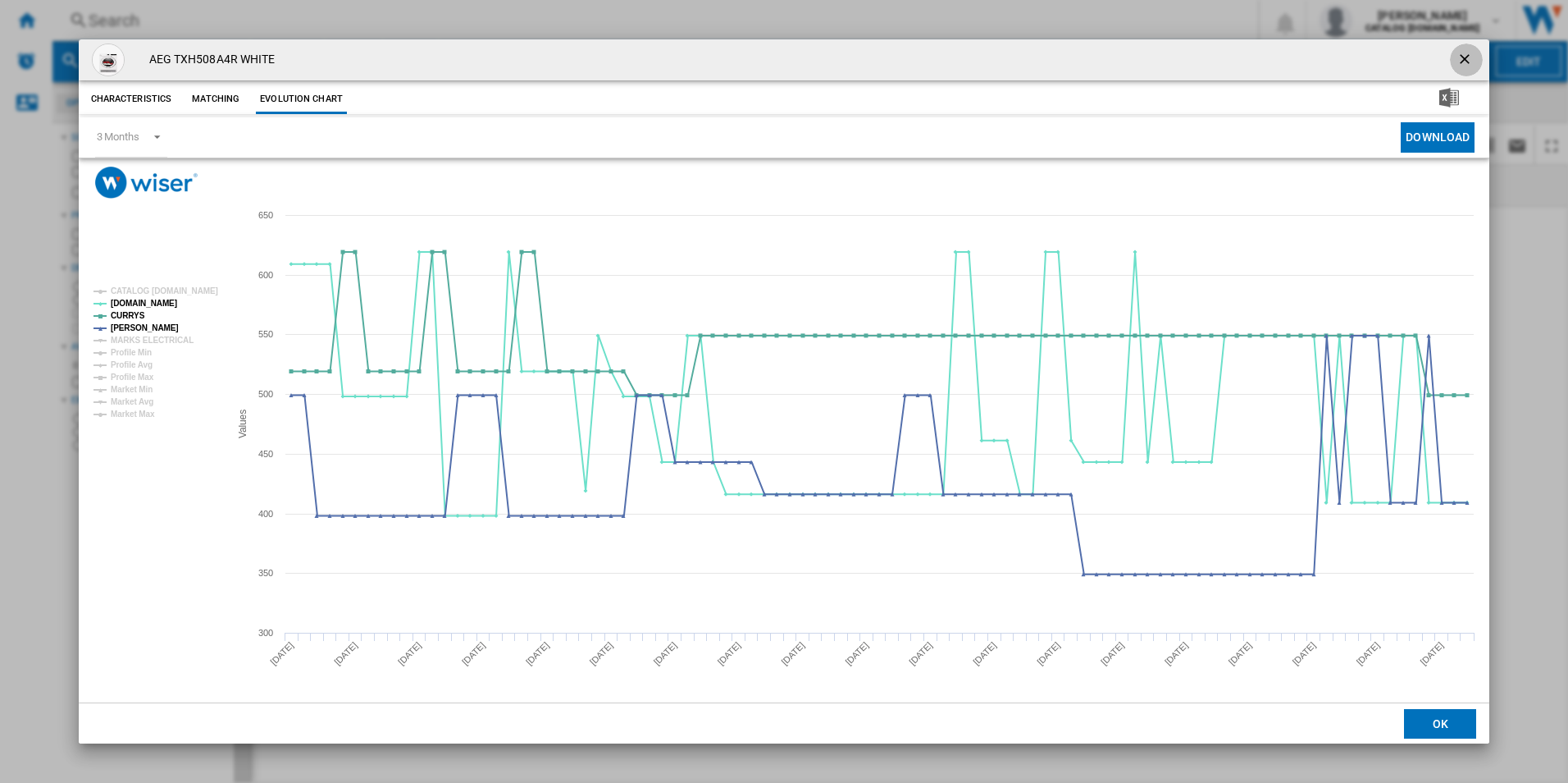
click at [1463, 61] on ng-md-icon "getI18NText('BUTTONS.CLOSE_DIALOG')" at bounding box center [1466, 61] width 20 height 20
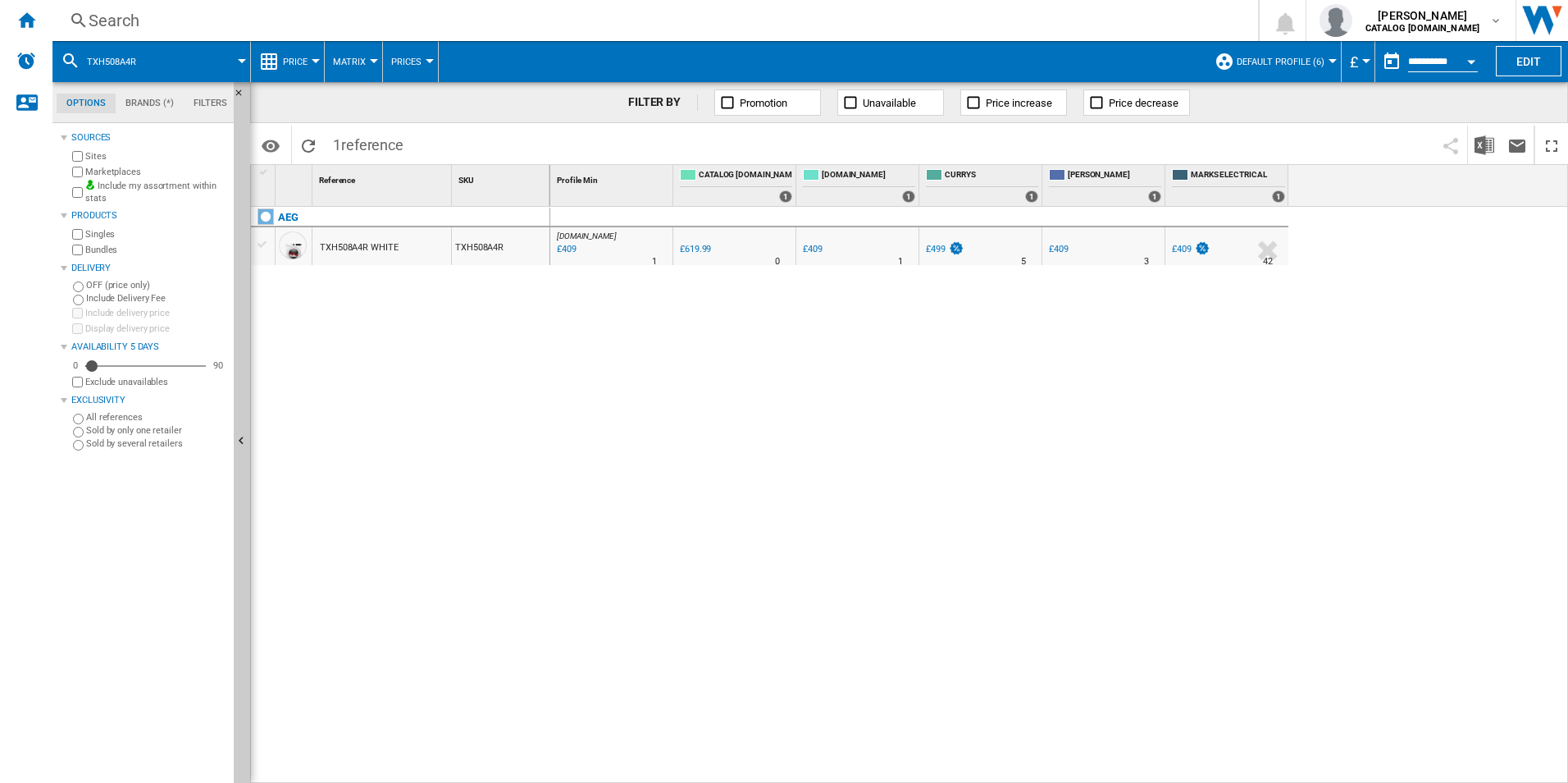
click at [1011, 22] on div "Search" at bounding box center [651, 20] width 1127 height 23
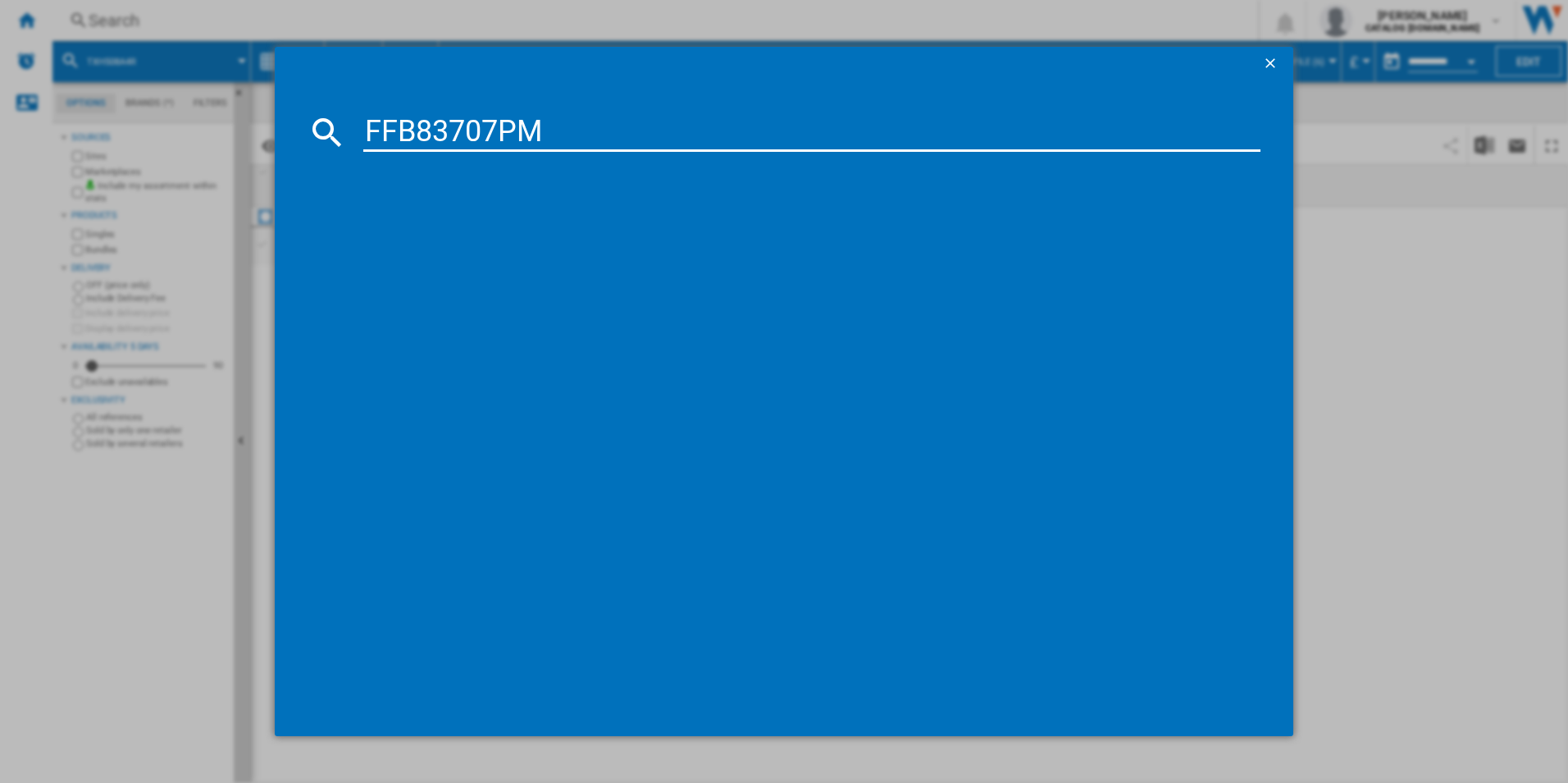
type input "FFB83707PM"
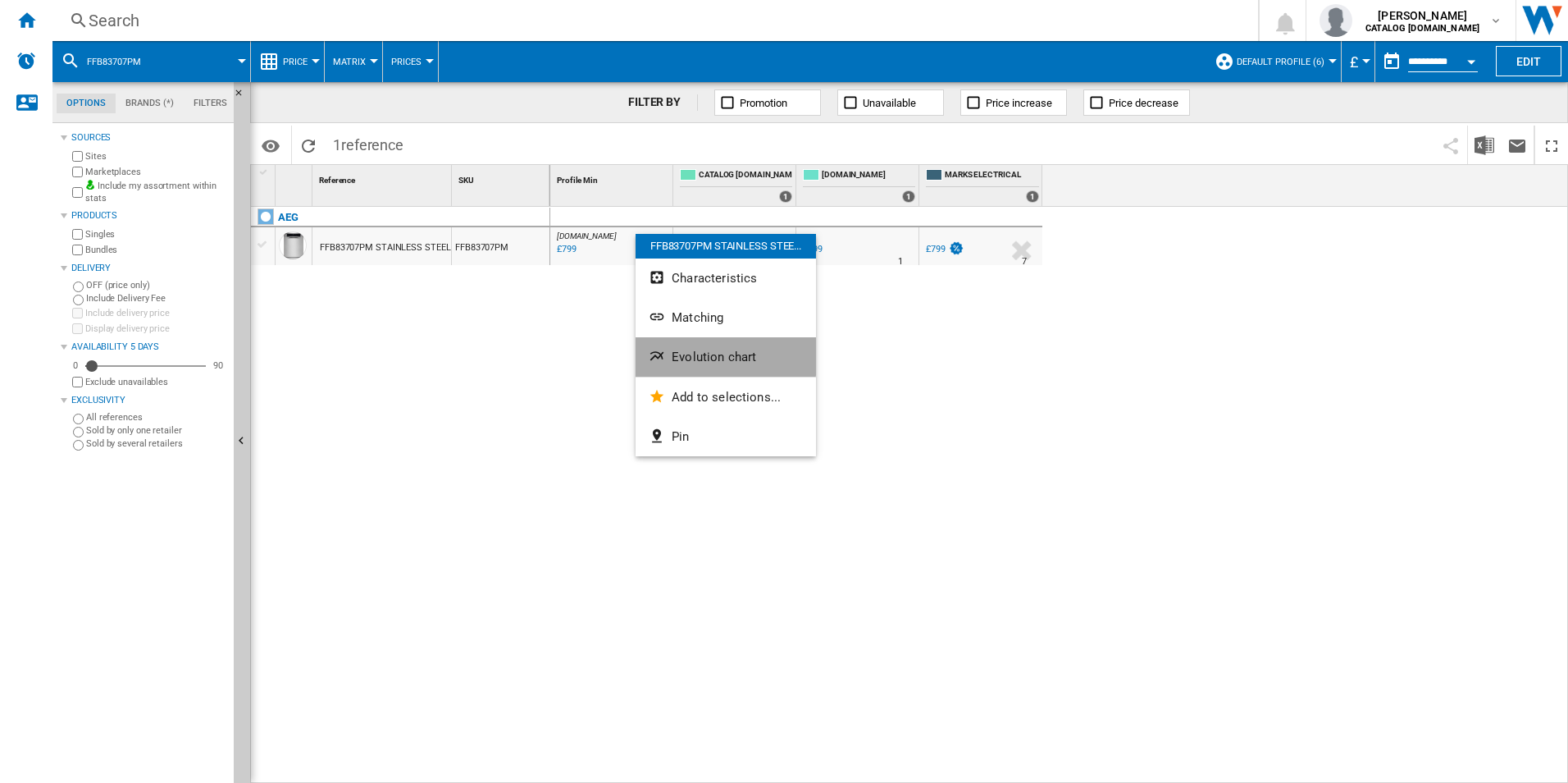
click at [669, 354] on button "Evolution chart" at bounding box center [726, 357] width 180 height 39
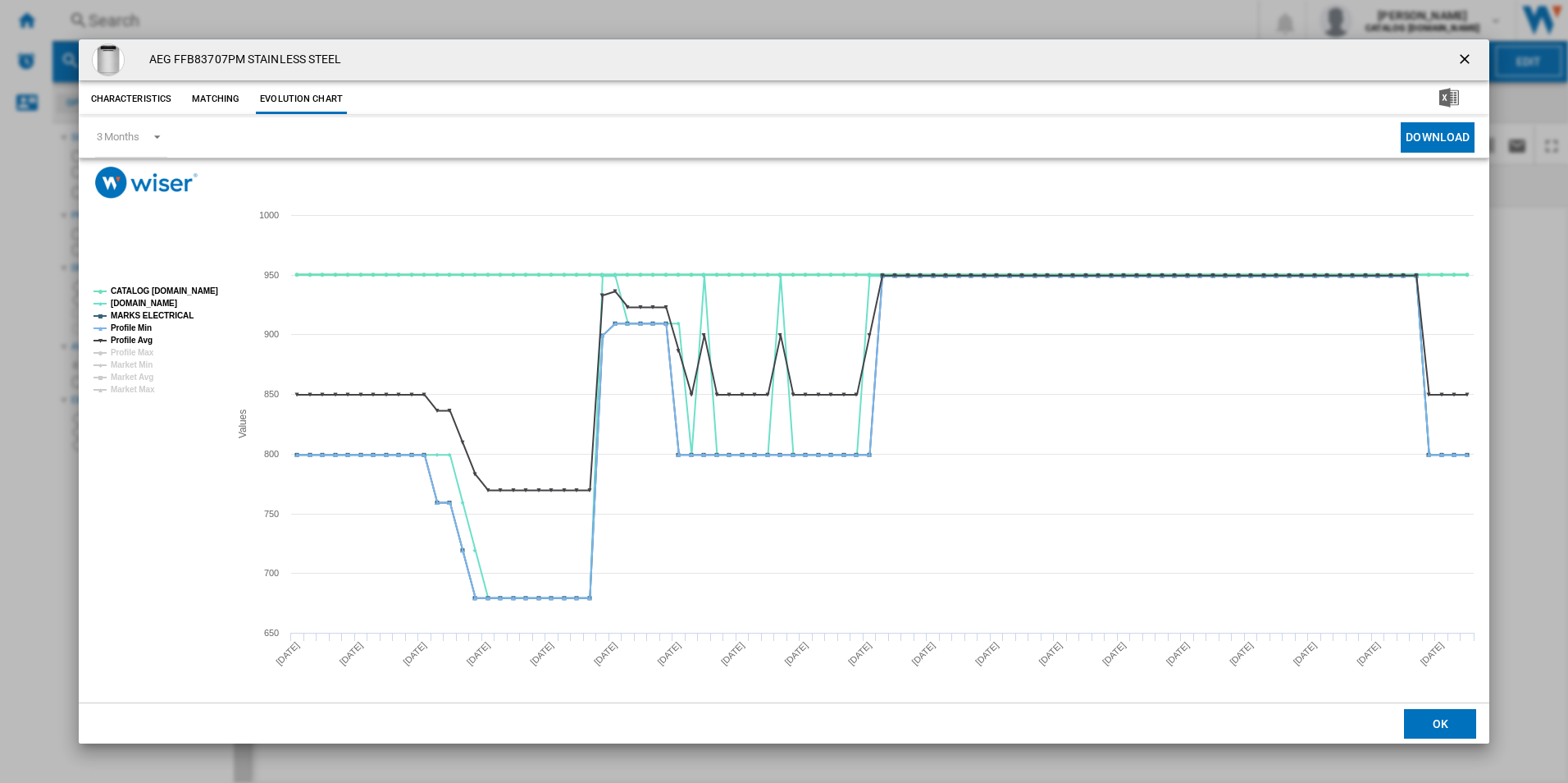
click at [181, 287] on tspan "CATALOG [DOMAIN_NAME]" at bounding box center [165, 290] width 108 height 9
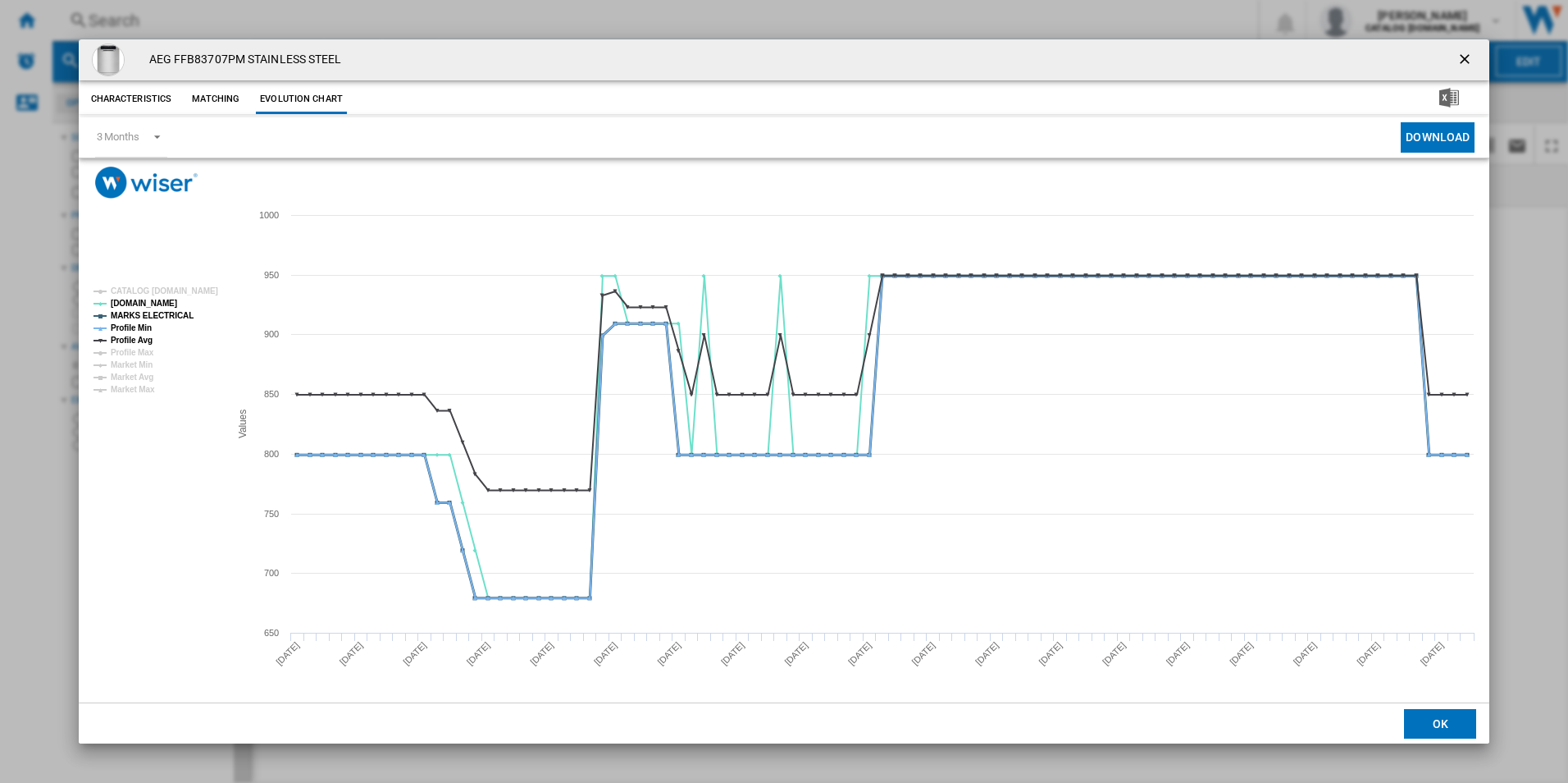
click at [174, 324] on rect "Product popup" at bounding box center [155, 340] width 136 height 120
click at [169, 318] on tspan "MARKS ELECTRICAL" at bounding box center [152, 315] width 83 height 9
click at [140, 327] on tspan "Profile Min" at bounding box center [131, 327] width 41 height 9
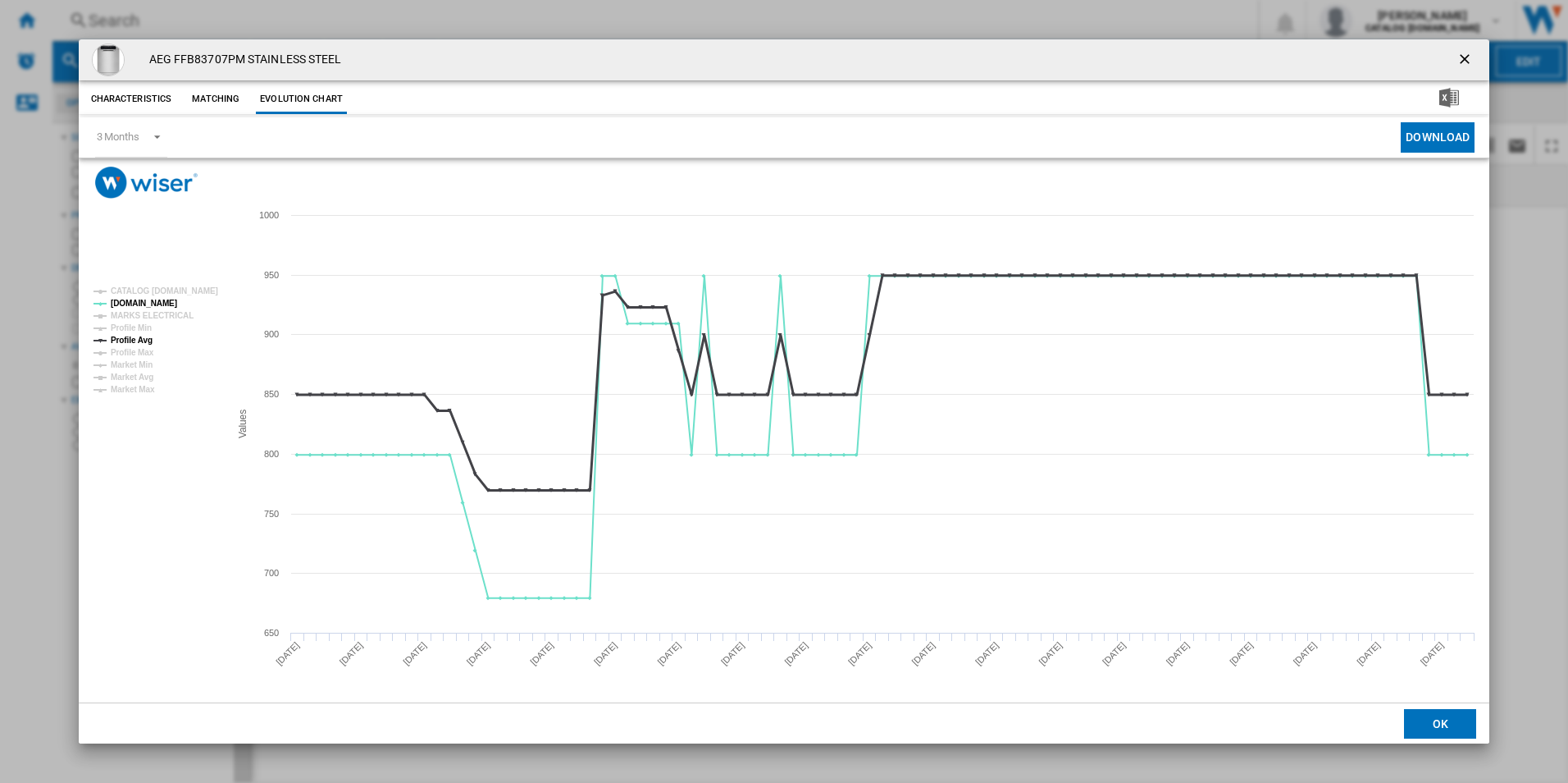
click at [141, 341] on tspan "Profile Avg" at bounding box center [131, 340] width 42 height 9
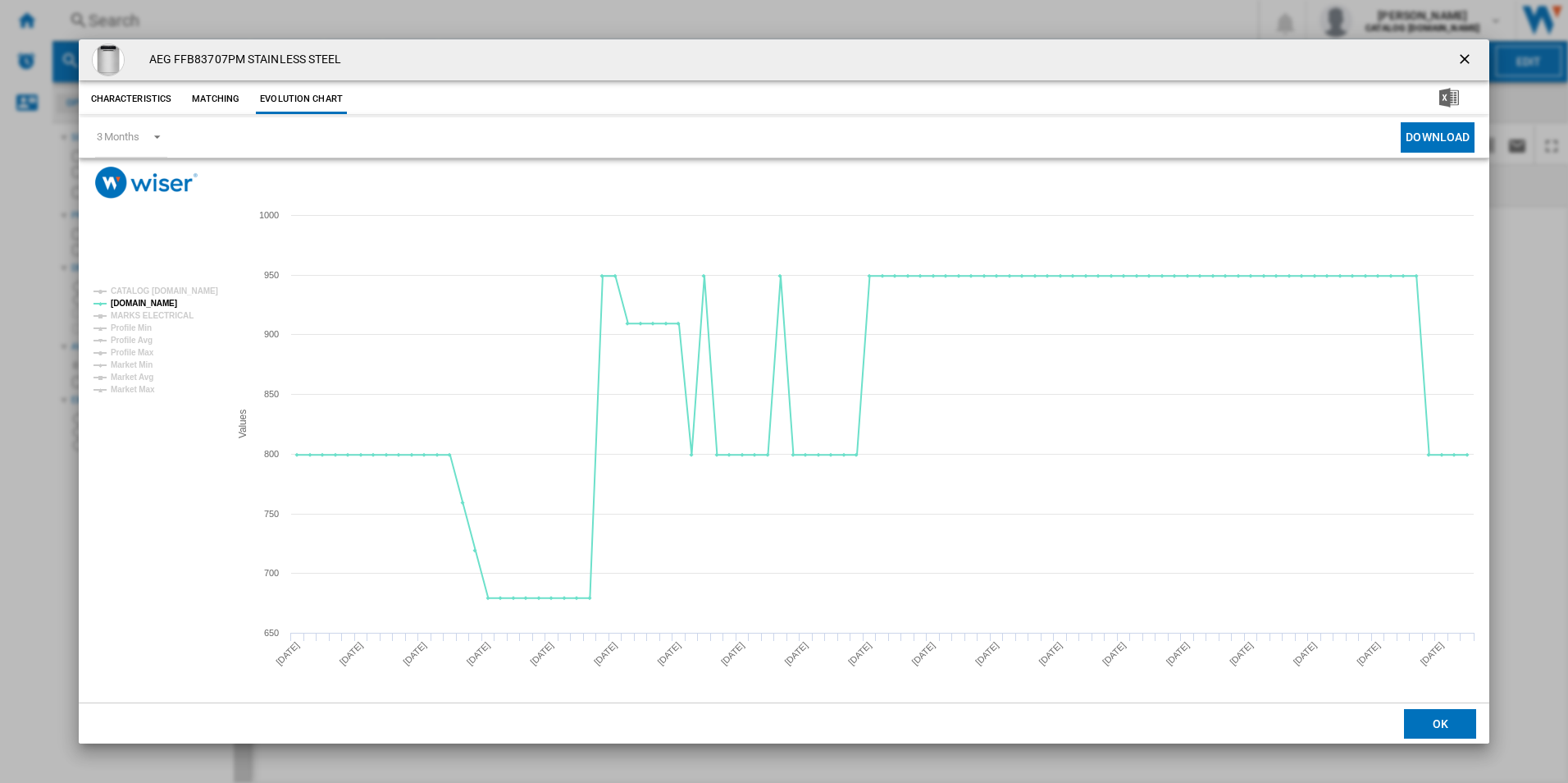
click at [1463, 65] on ng-md-icon "getI18NText('BUTTONS.CLOSE_DIALOG')" at bounding box center [1466, 61] width 20 height 20
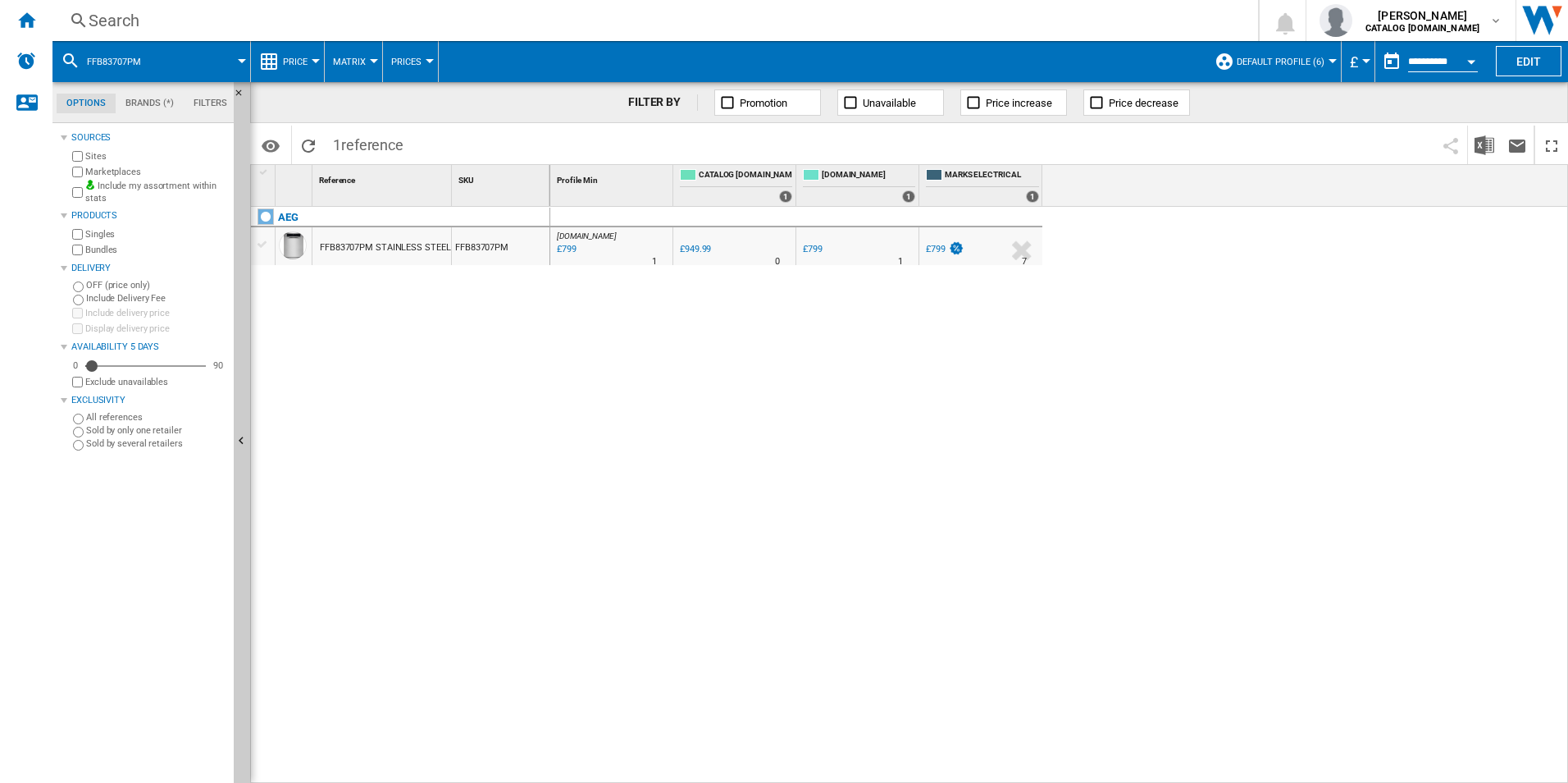
click at [877, 18] on div "Search" at bounding box center [651, 20] width 1127 height 23
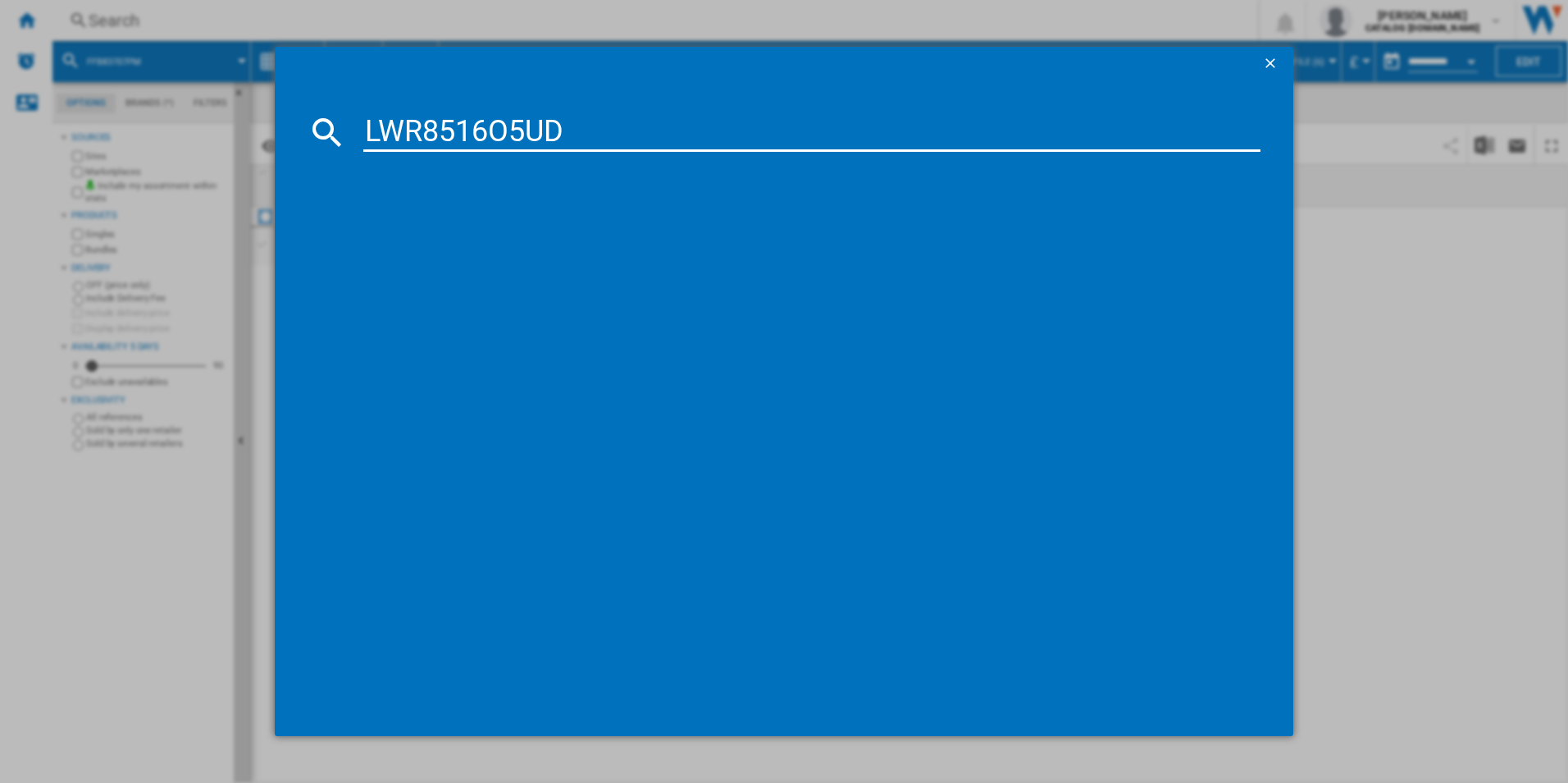
type input "LWR8516O5UD"
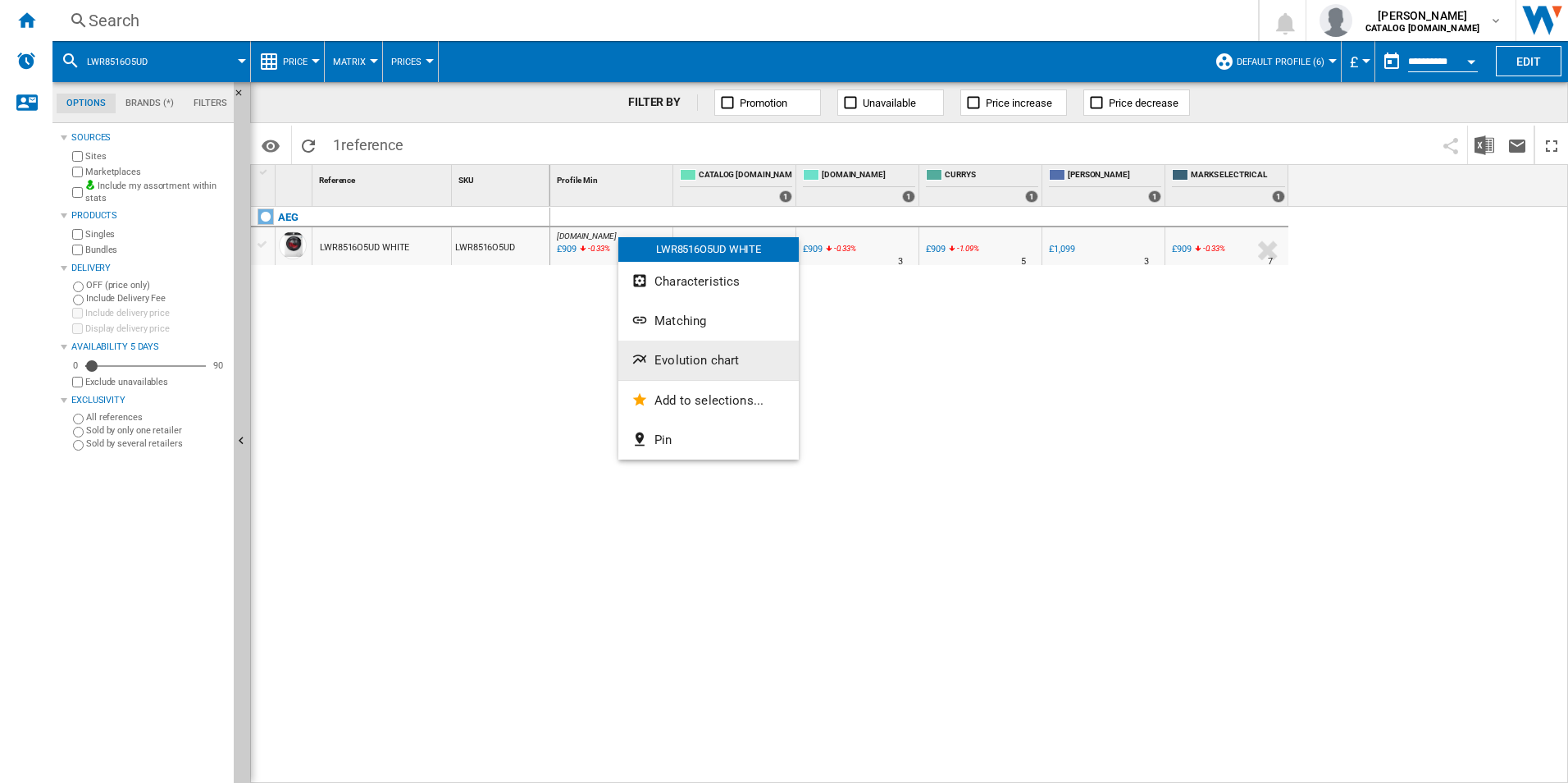
click at [669, 367] on span "Evolution chart" at bounding box center [696, 360] width 84 height 15
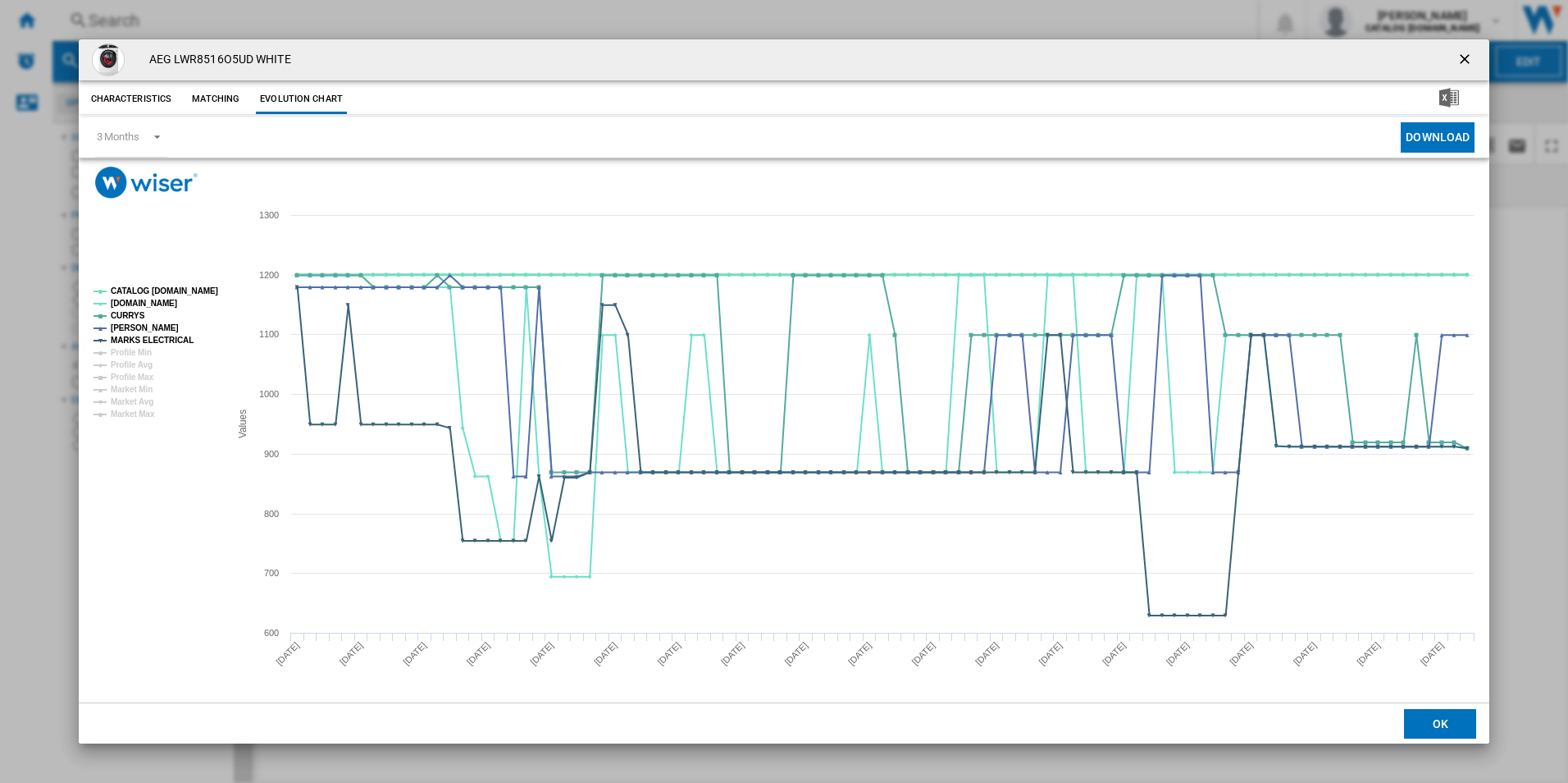
drag, startPoint x: 189, startPoint y: 290, endPoint x: 165, endPoint y: 319, distance: 37.6
click at [188, 290] on tspan "CATALOG [DOMAIN_NAME]" at bounding box center [165, 290] width 108 height 9
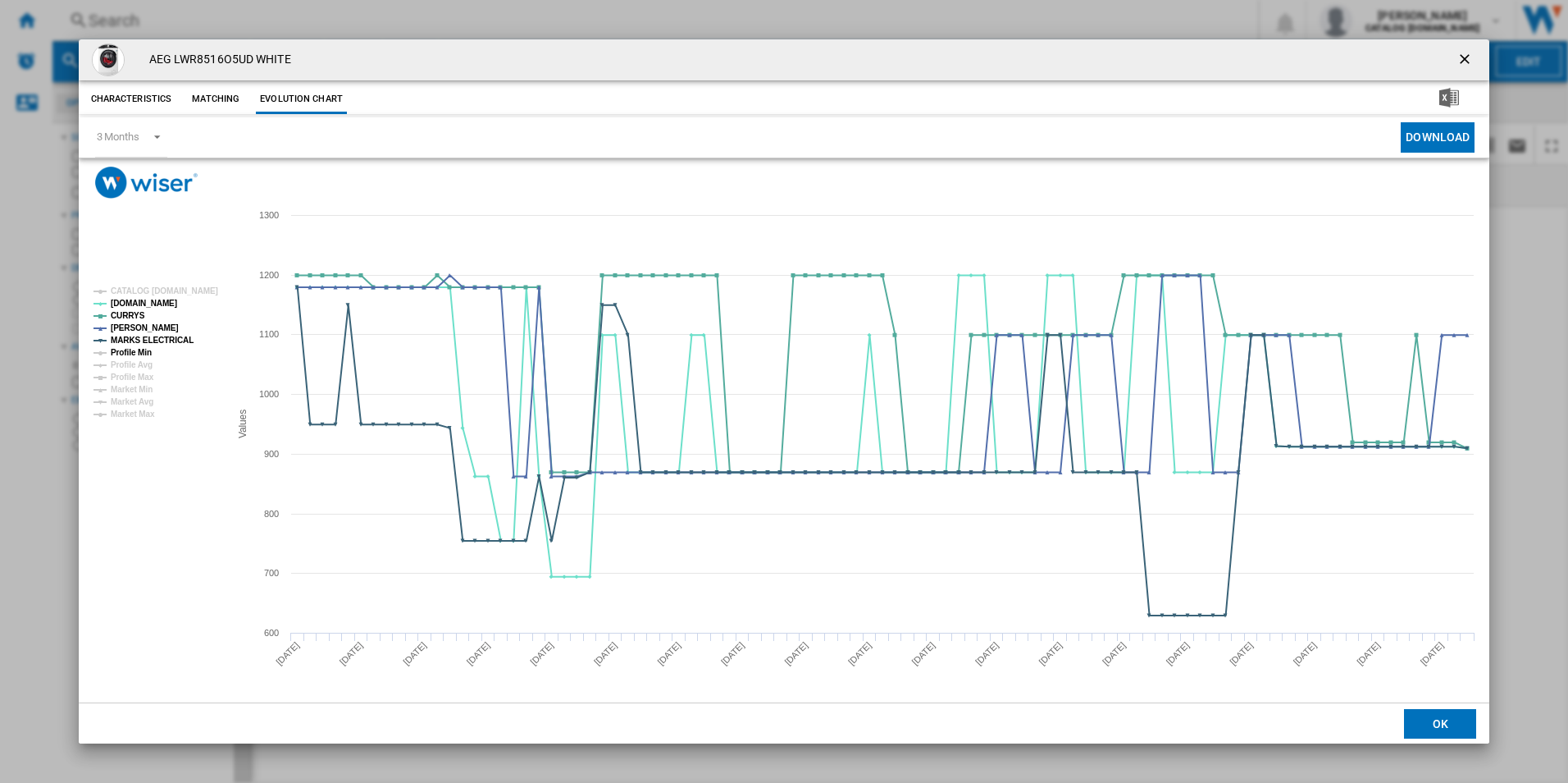
click at [151, 348] on tspan "Profile Min" at bounding box center [131, 352] width 41 height 9
click at [160, 340] on tspan "MARKS ELECTRICAL" at bounding box center [152, 340] width 83 height 9
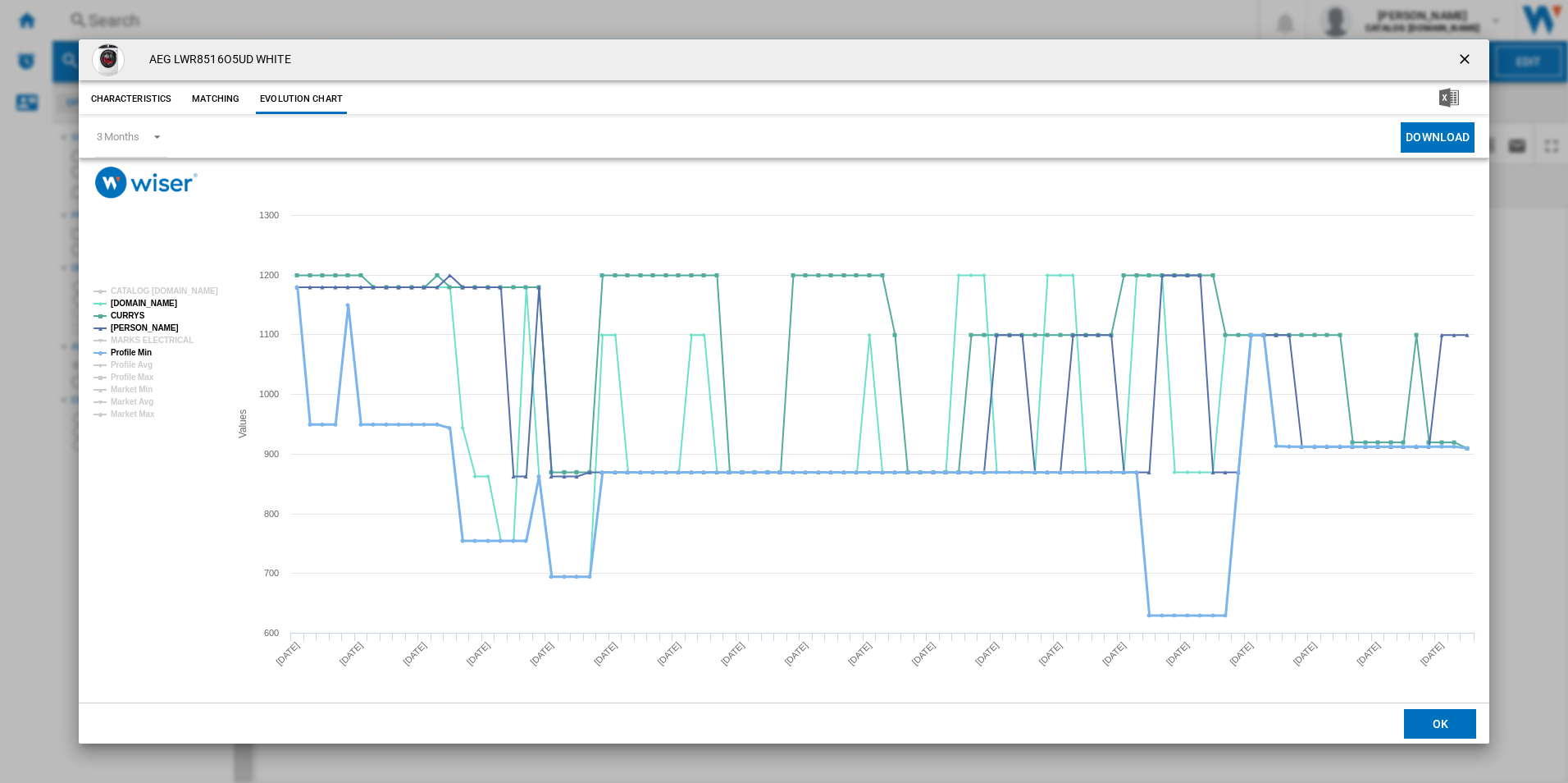
click at [147, 351] on tspan "Profile Min" at bounding box center [131, 352] width 41 height 9
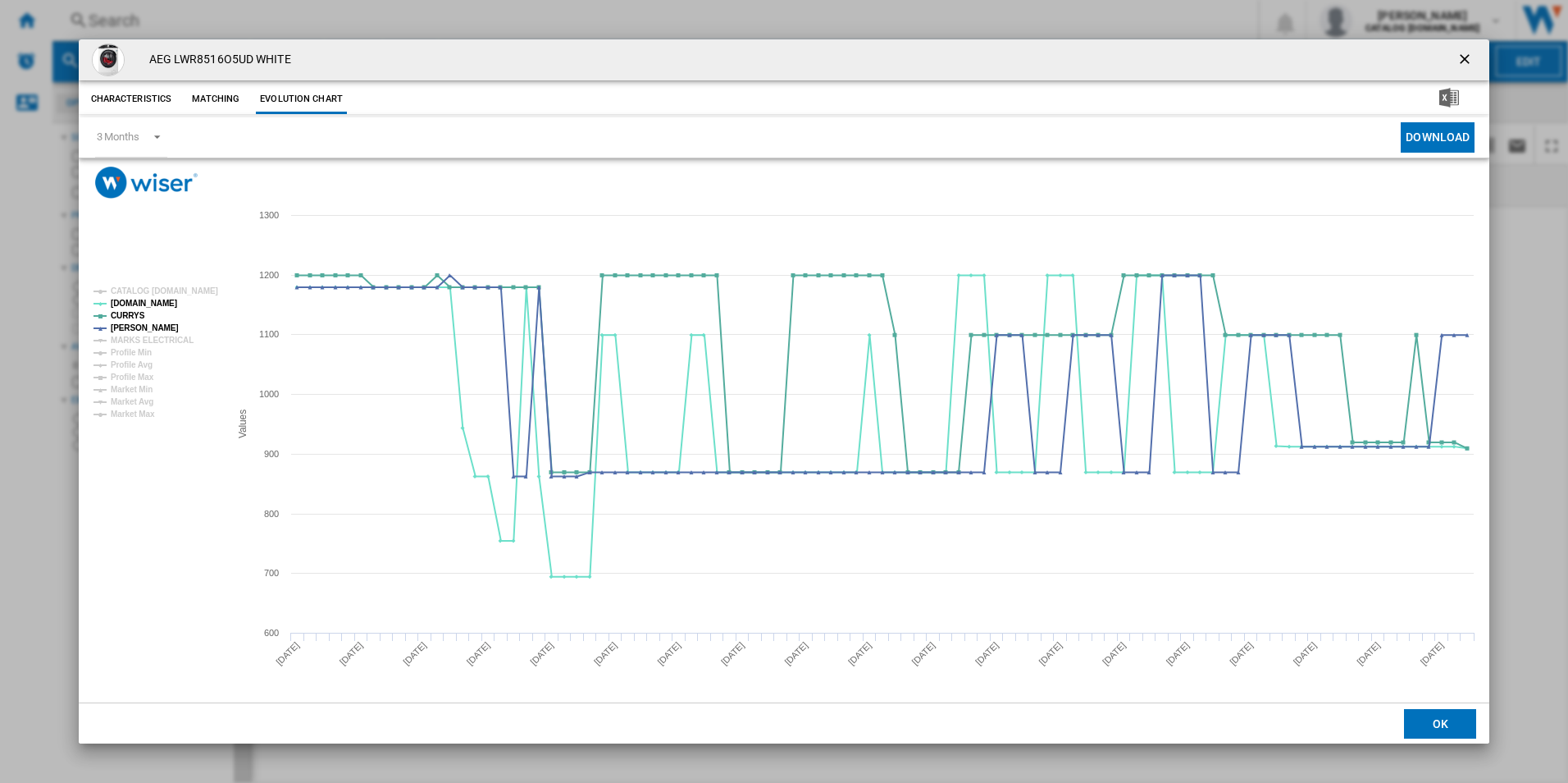
click at [1462, 60] on ng-md-icon "getI18NText('BUTTONS.CLOSE_DIALOG')" at bounding box center [1466, 61] width 20 height 20
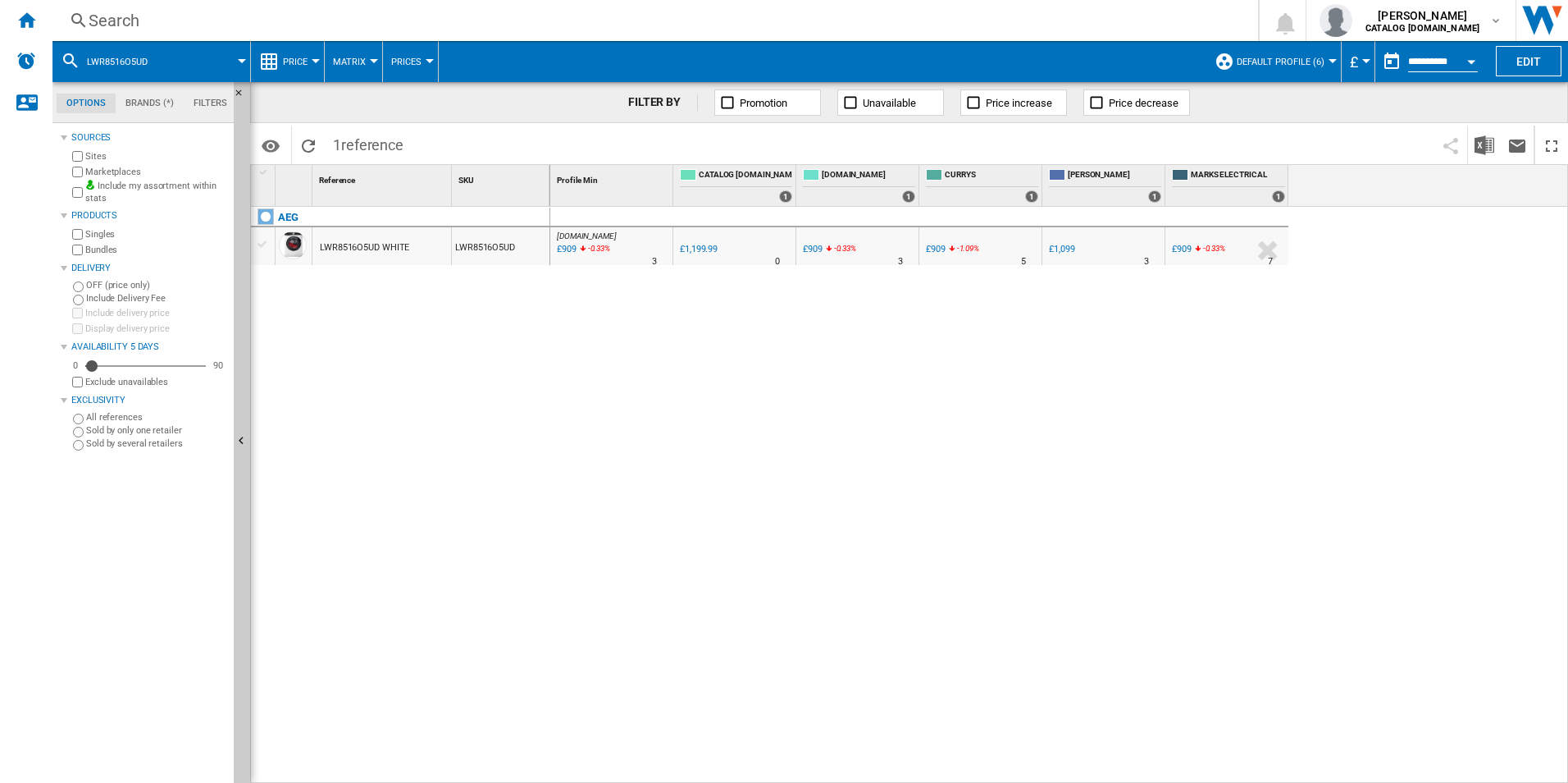
click at [919, 31] on div "Search" at bounding box center [651, 20] width 1127 height 23
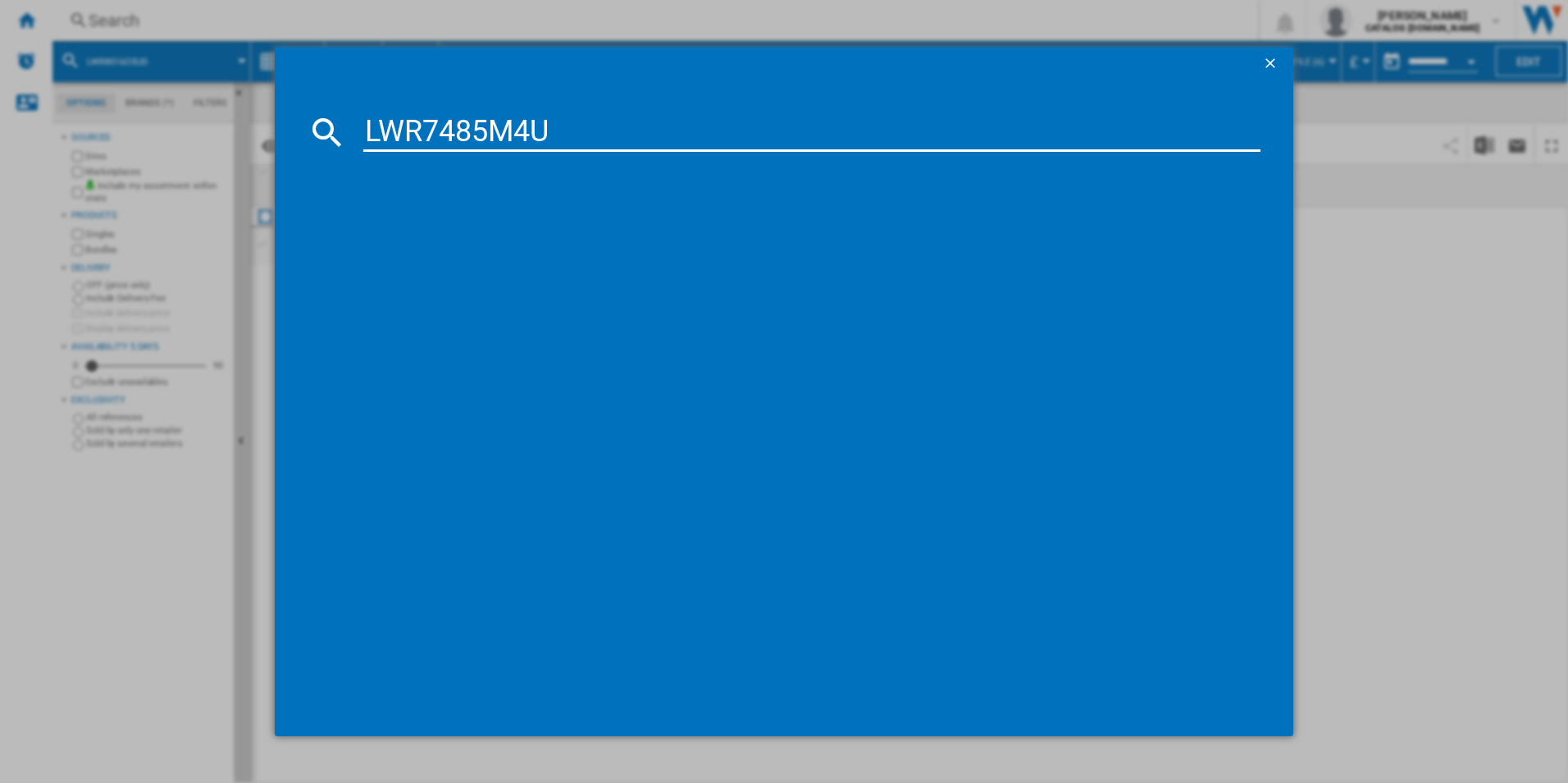
type input "LWR7485M4U"
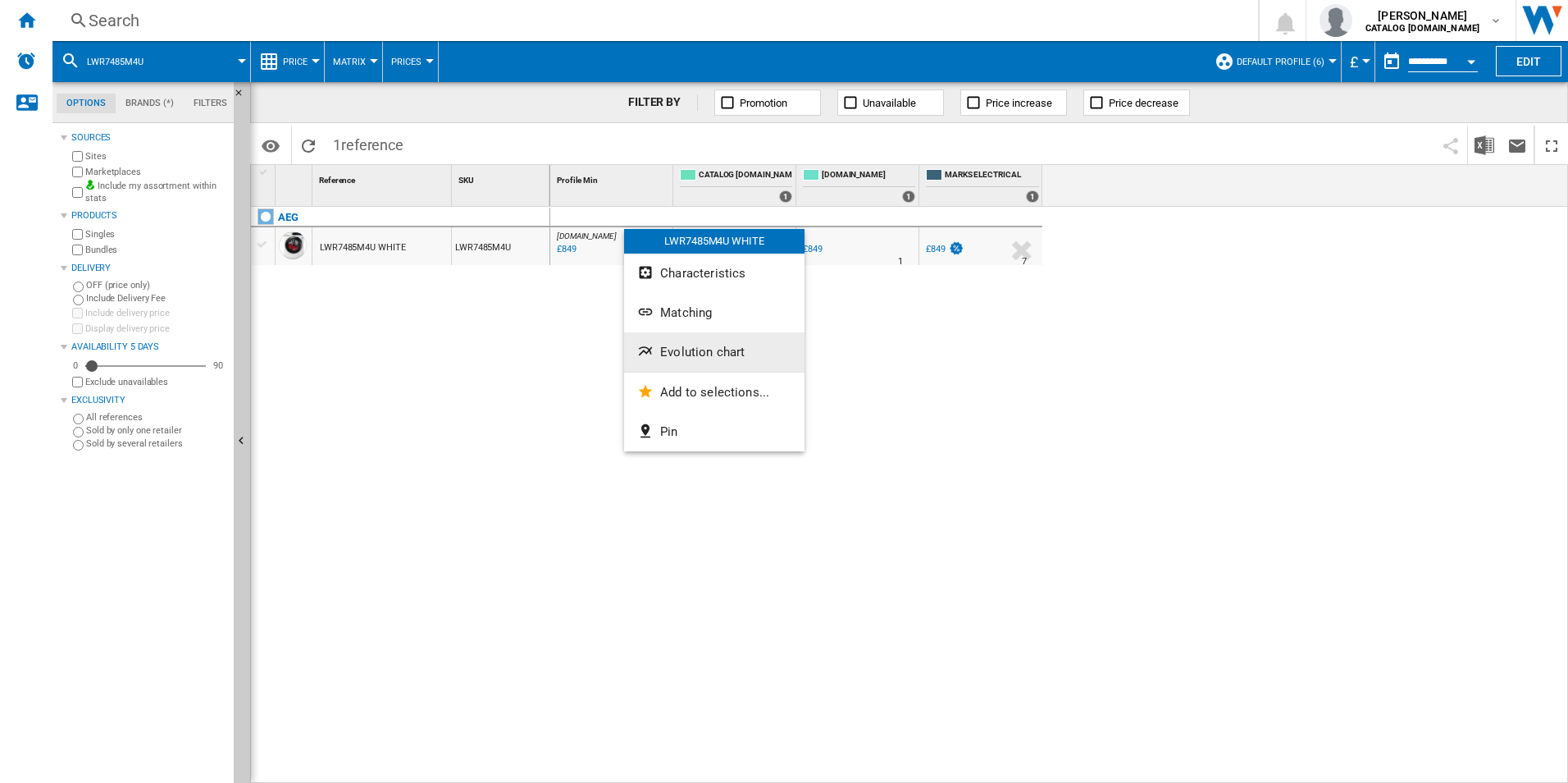
click at [735, 352] on span "Evolution chart" at bounding box center [702, 352] width 84 height 15
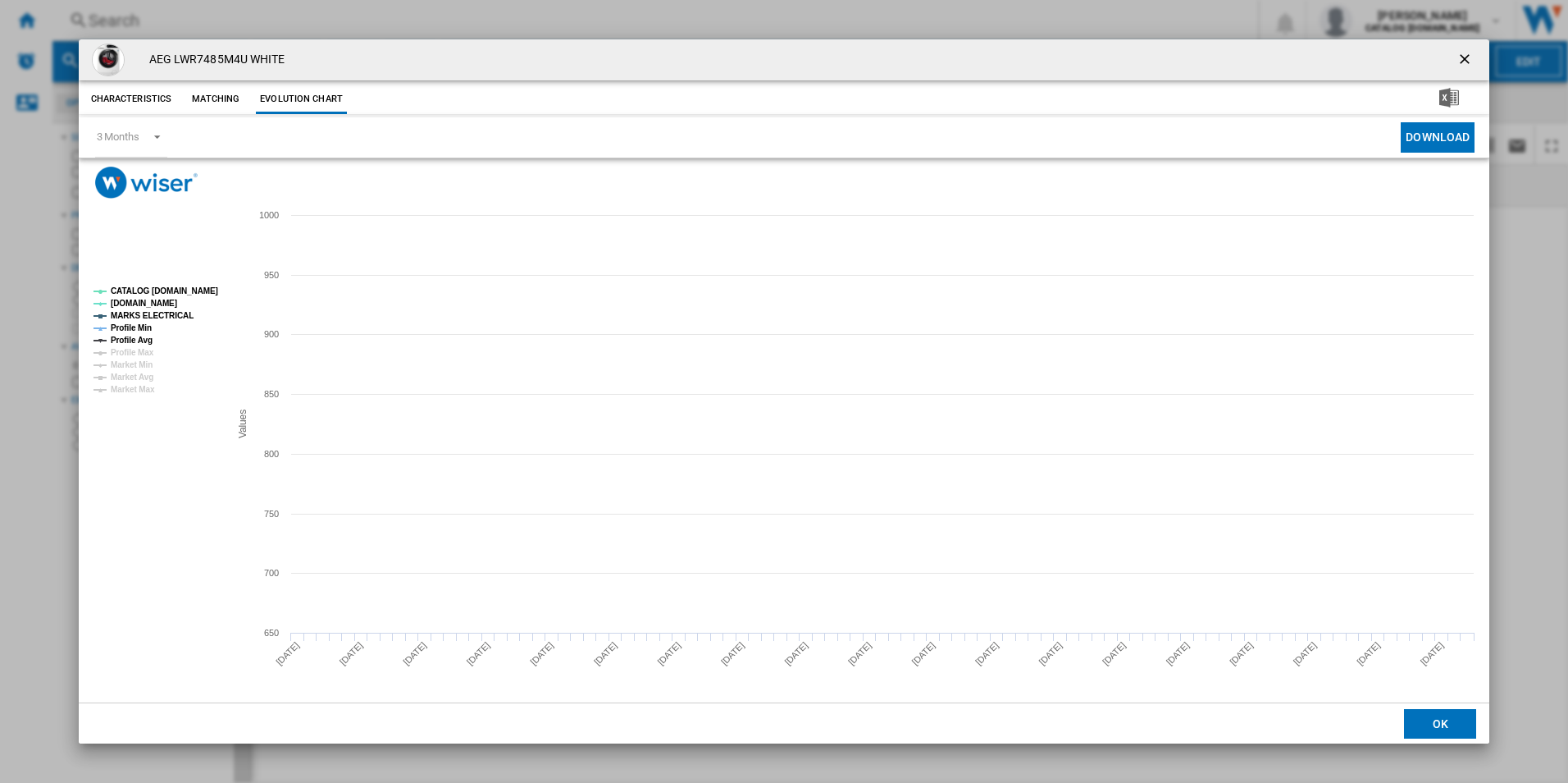
click at [199, 287] on tspan "CATALOG [DOMAIN_NAME]" at bounding box center [165, 290] width 108 height 9
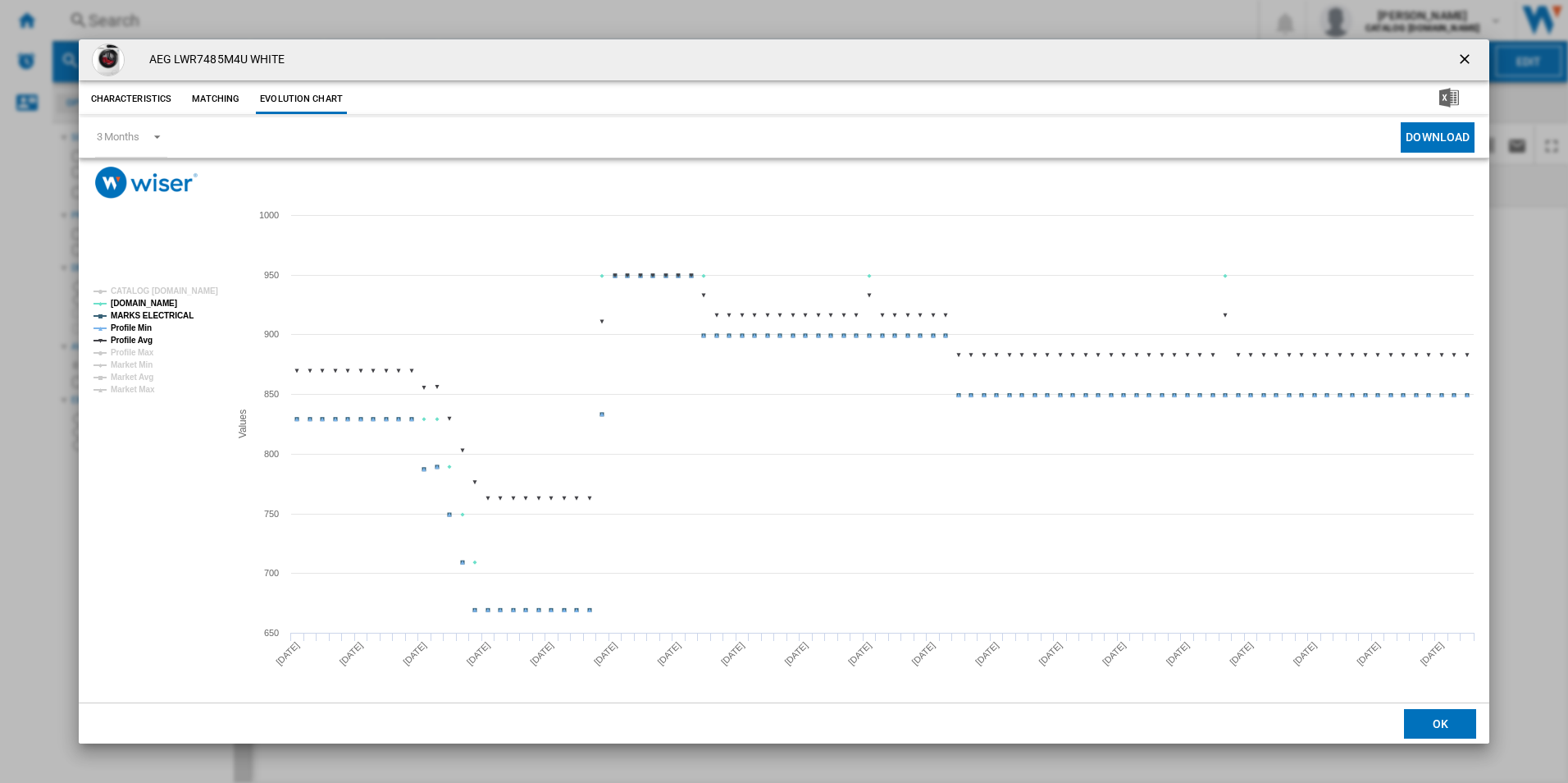
click at [168, 311] on tspan "MARKS ELECTRICAL" at bounding box center [152, 315] width 83 height 9
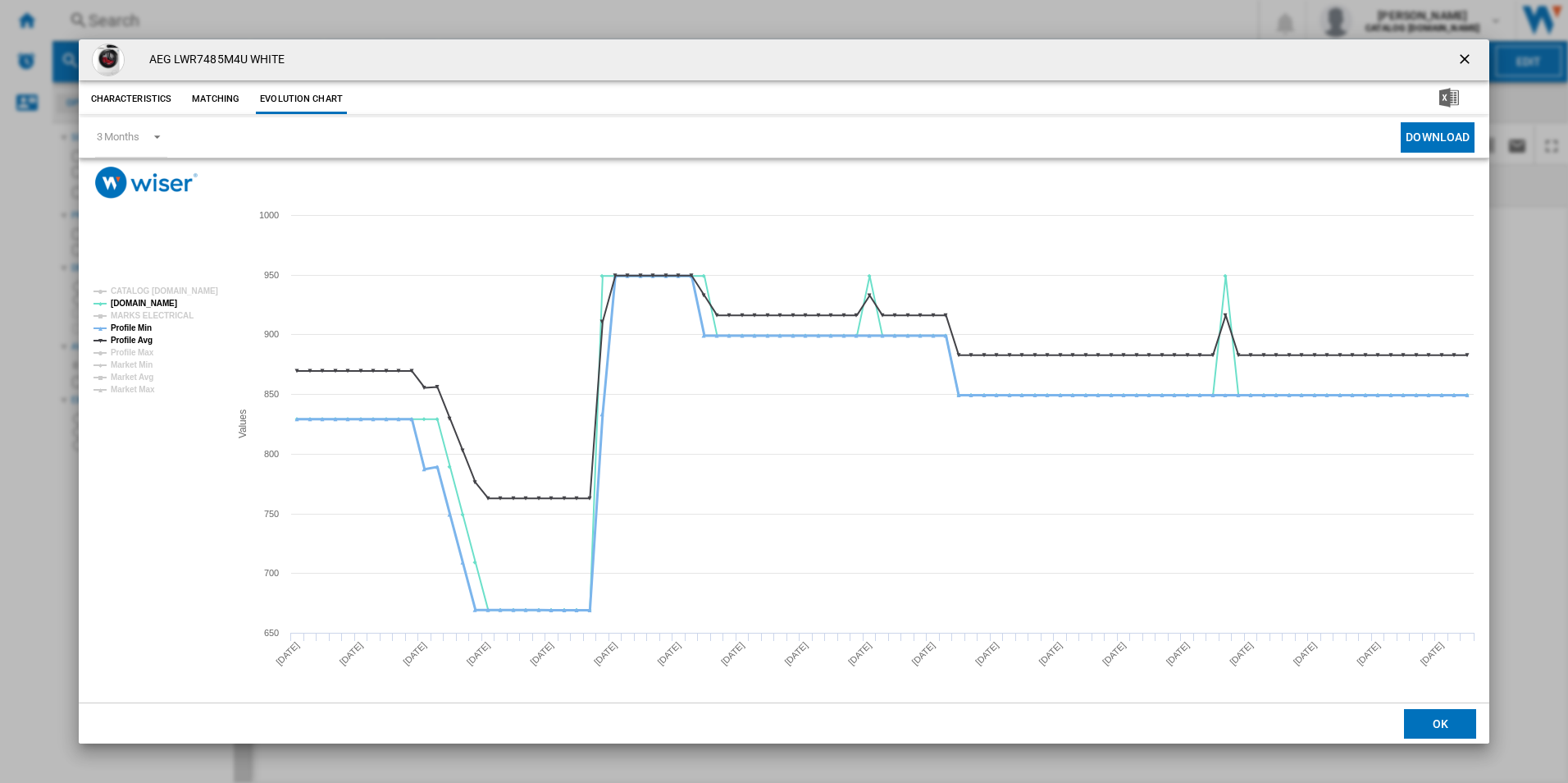
drag, startPoint x: 143, startPoint y: 322, endPoint x: 143, endPoint y: 339, distance: 17.0
click at [142, 323] on tspan "Profile Min" at bounding box center [131, 327] width 41 height 9
drag, startPoint x: 143, startPoint y: 340, endPoint x: 166, endPoint y: 341, distance: 23.0
click at [145, 341] on tspan "Profile Avg" at bounding box center [131, 340] width 42 height 9
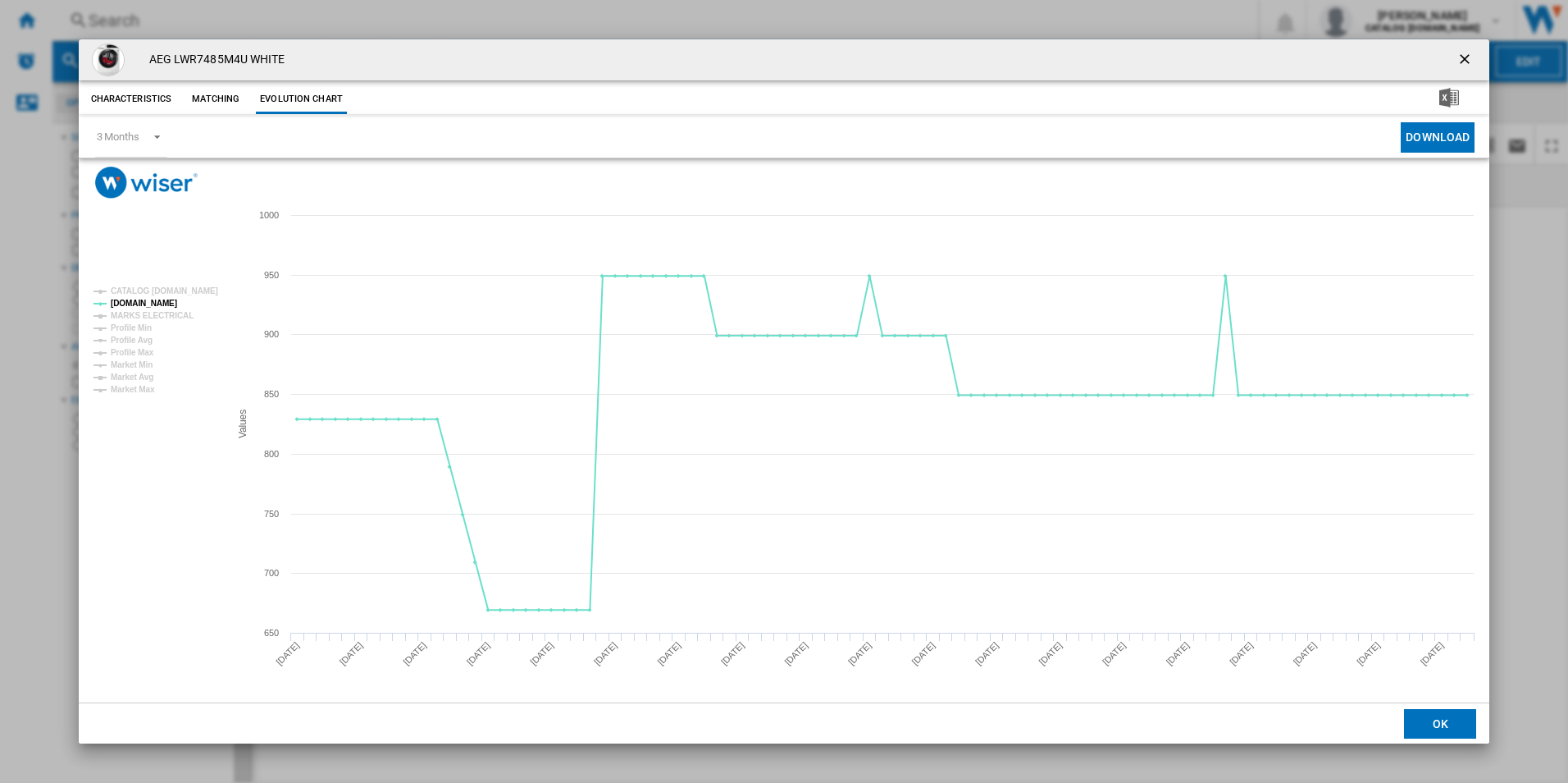
drag, startPoint x: 1462, startPoint y: 63, endPoint x: 1423, endPoint y: 57, distance: 39.5
click at [1462, 63] on ng-md-icon "getI18NText('BUTTONS.CLOSE_DIALOG')" at bounding box center [1466, 61] width 20 height 20
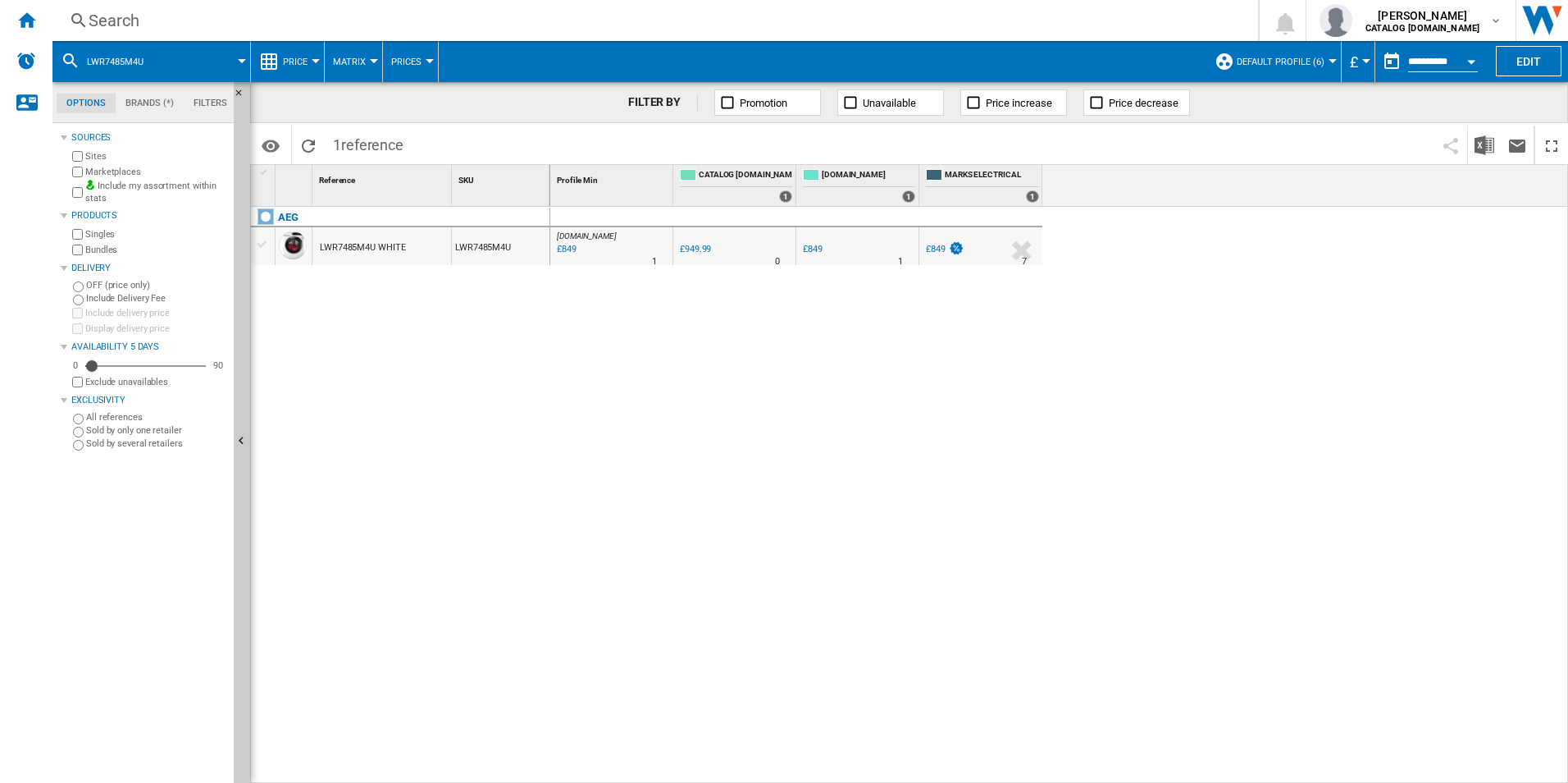
click at [856, 23] on div "Search" at bounding box center [651, 20] width 1127 height 23
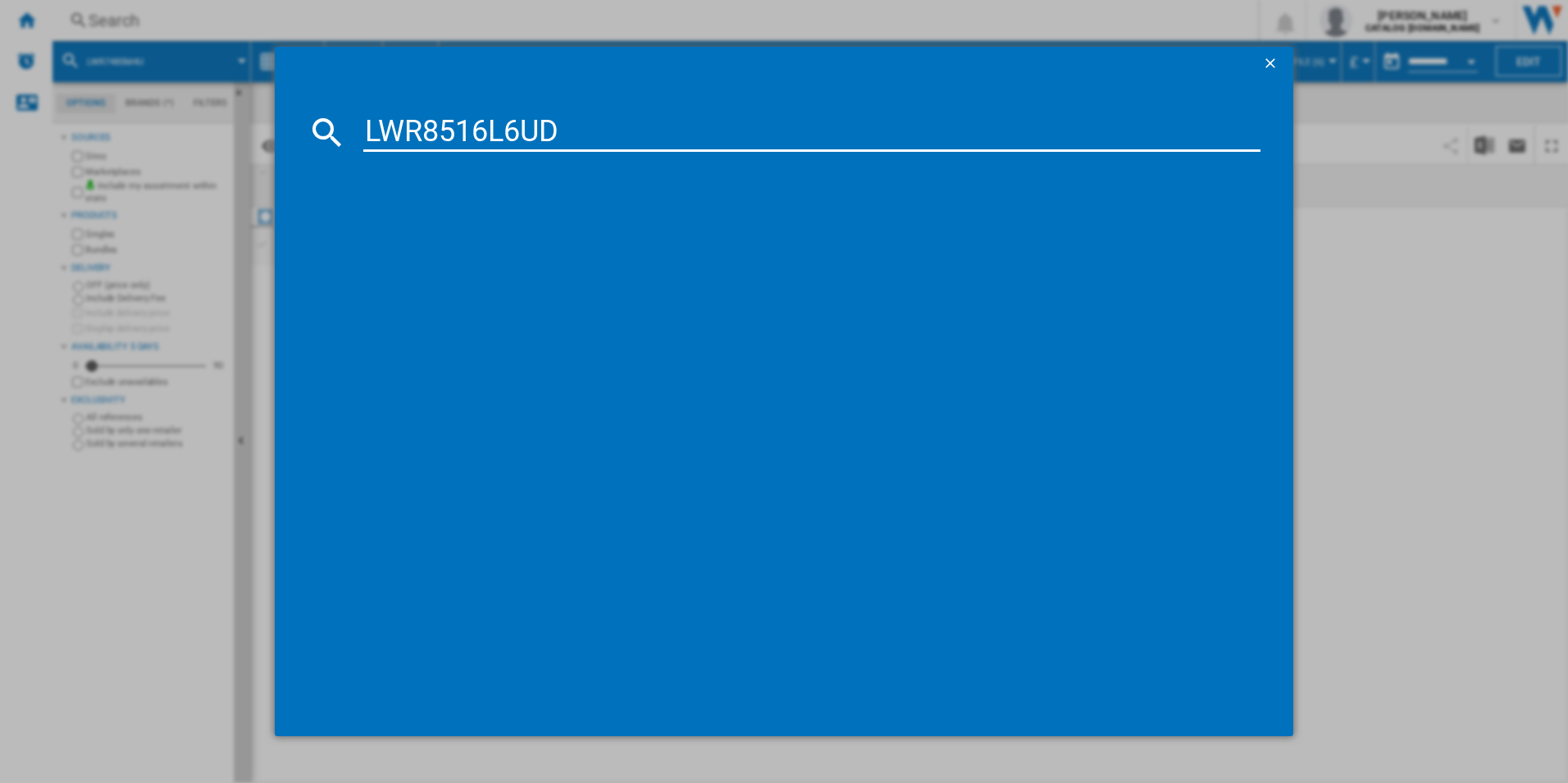
type input "LWR8516L6UD"
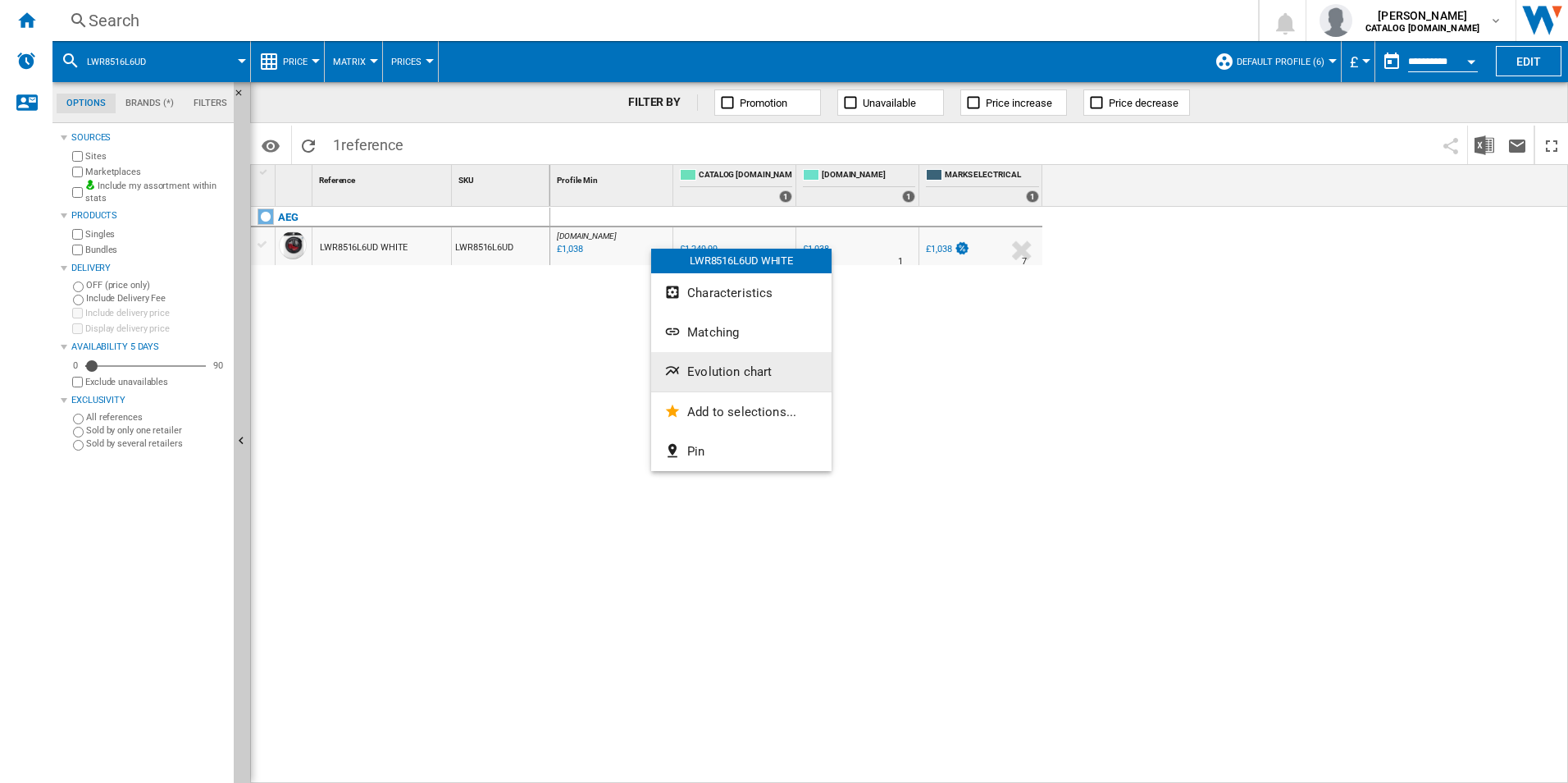
click at [690, 361] on button "Evolution chart" at bounding box center [741, 371] width 180 height 39
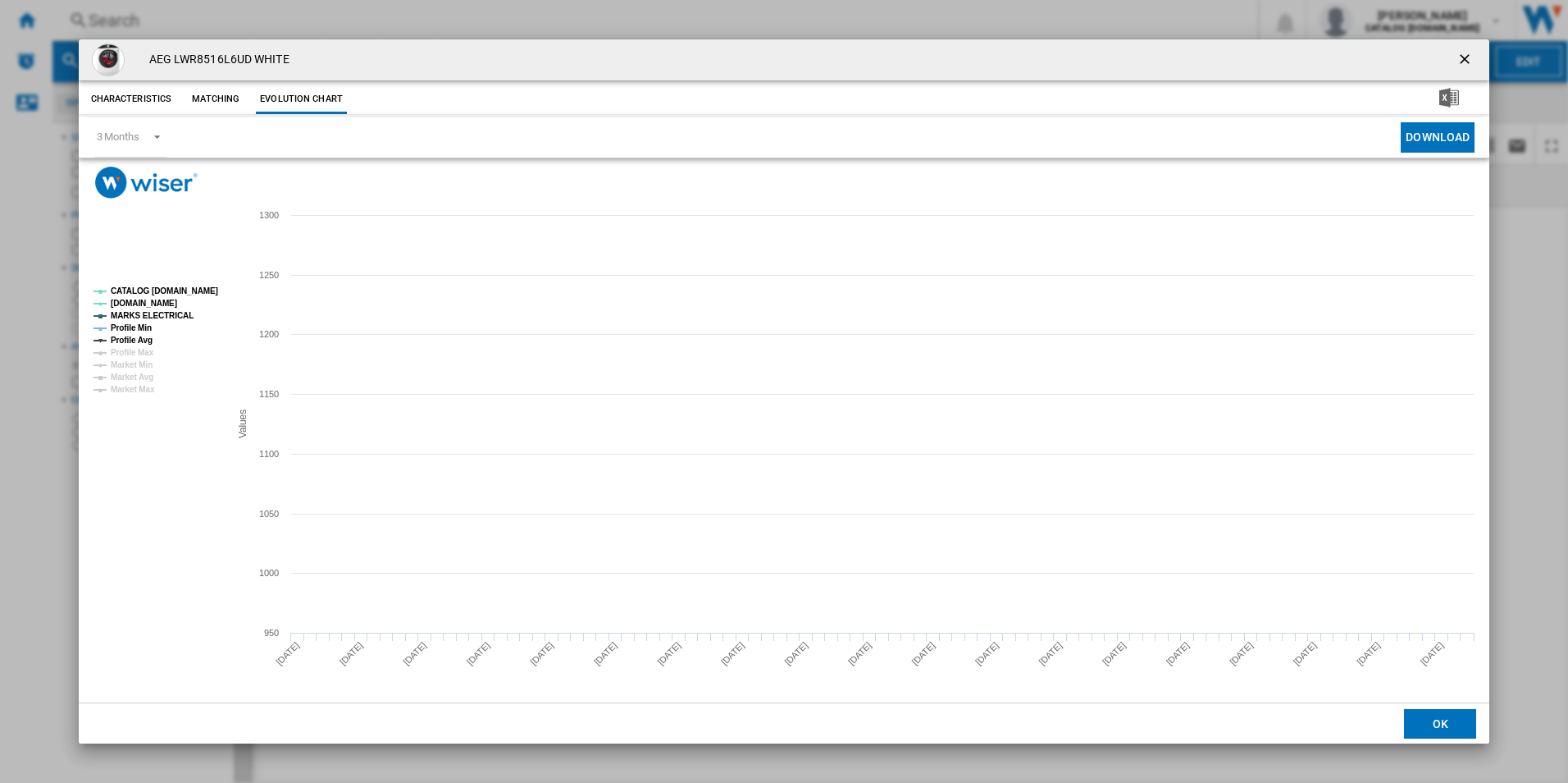
click at [188, 280] on rect "Product popup" at bounding box center [155, 340] width 136 height 120
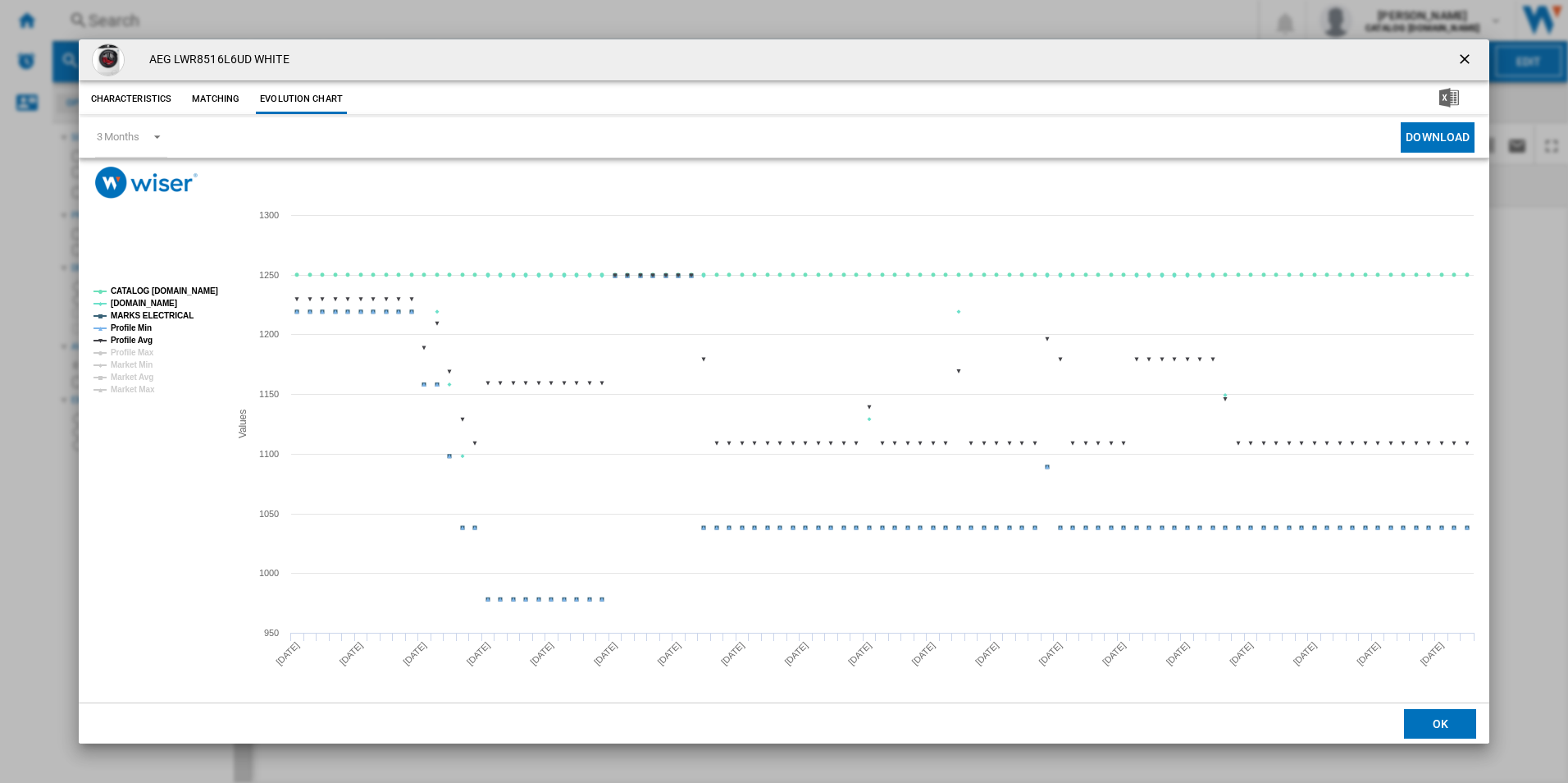
click at [188, 286] on tspan "CATALOG [DOMAIN_NAME]" at bounding box center [165, 290] width 108 height 9
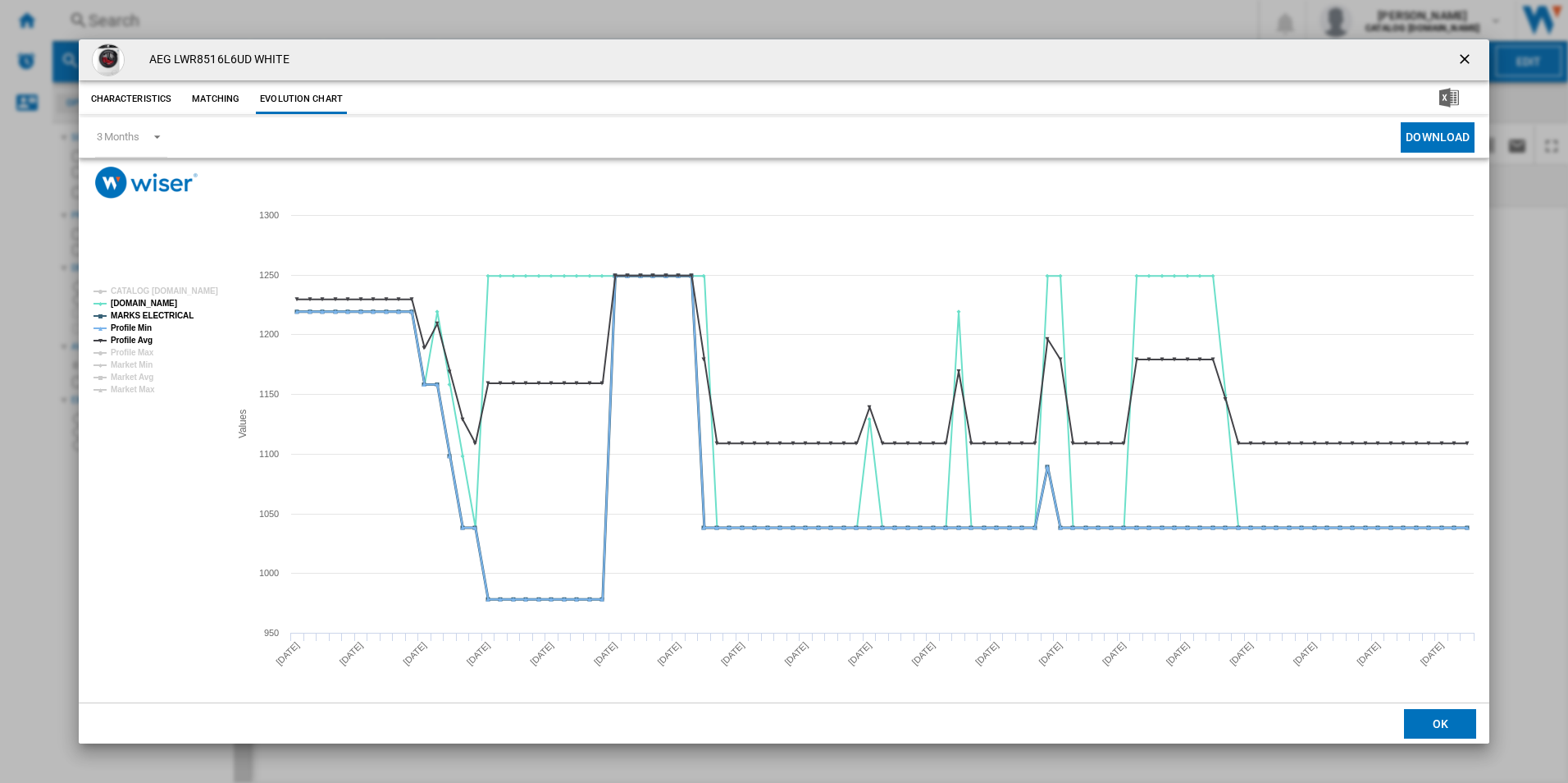
click at [172, 314] on tspan "MARKS ELECTRICAL" at bounding box center [152, 315] width 83 height 9
click at [134, 326] on tspan "Profile Min" at bounding box center [131, 327] width 41 height 9
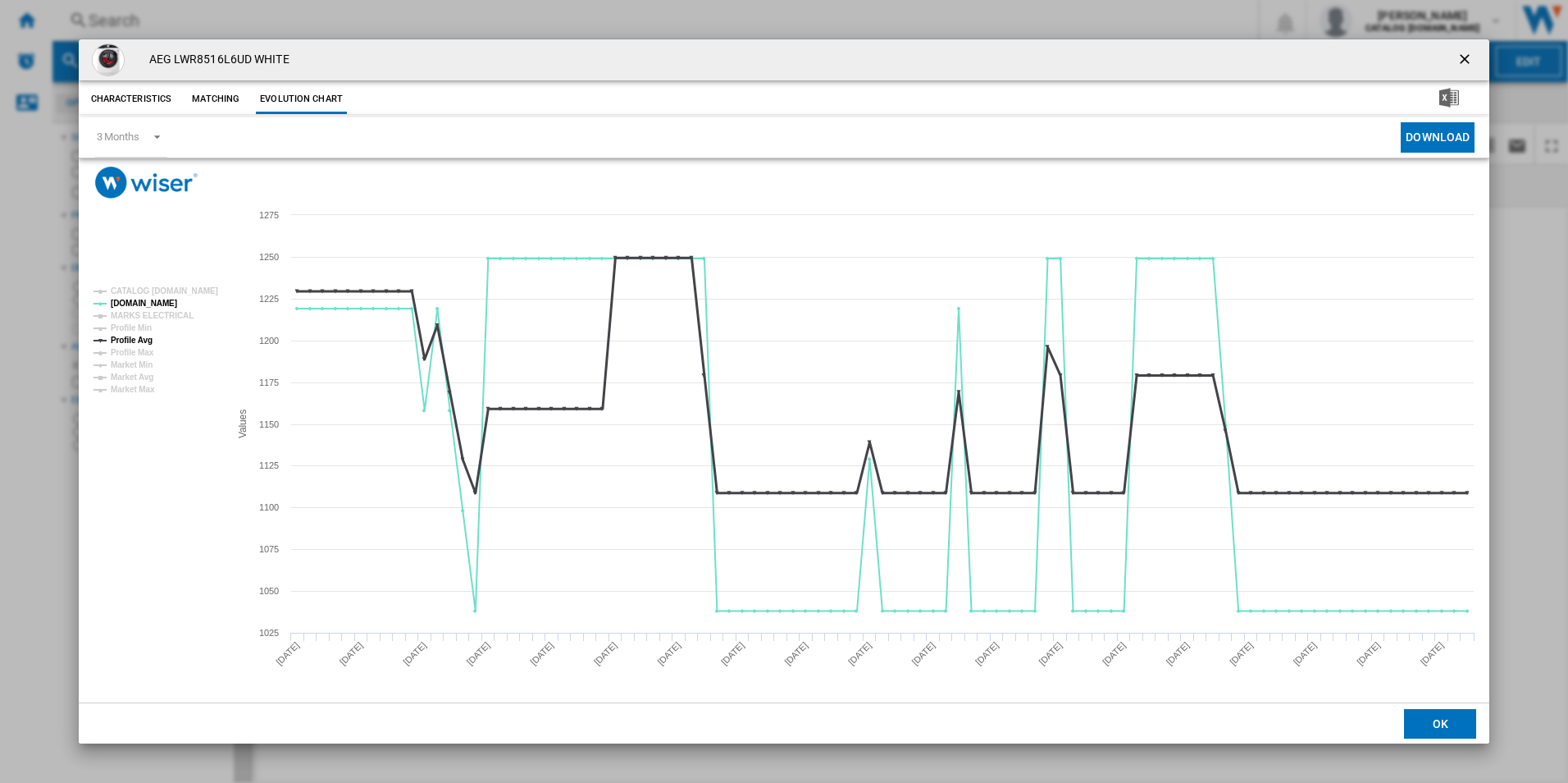
click at [134, 340] on tspan "Profile Avg" at bounding box center [131, 340] width 42 height 9
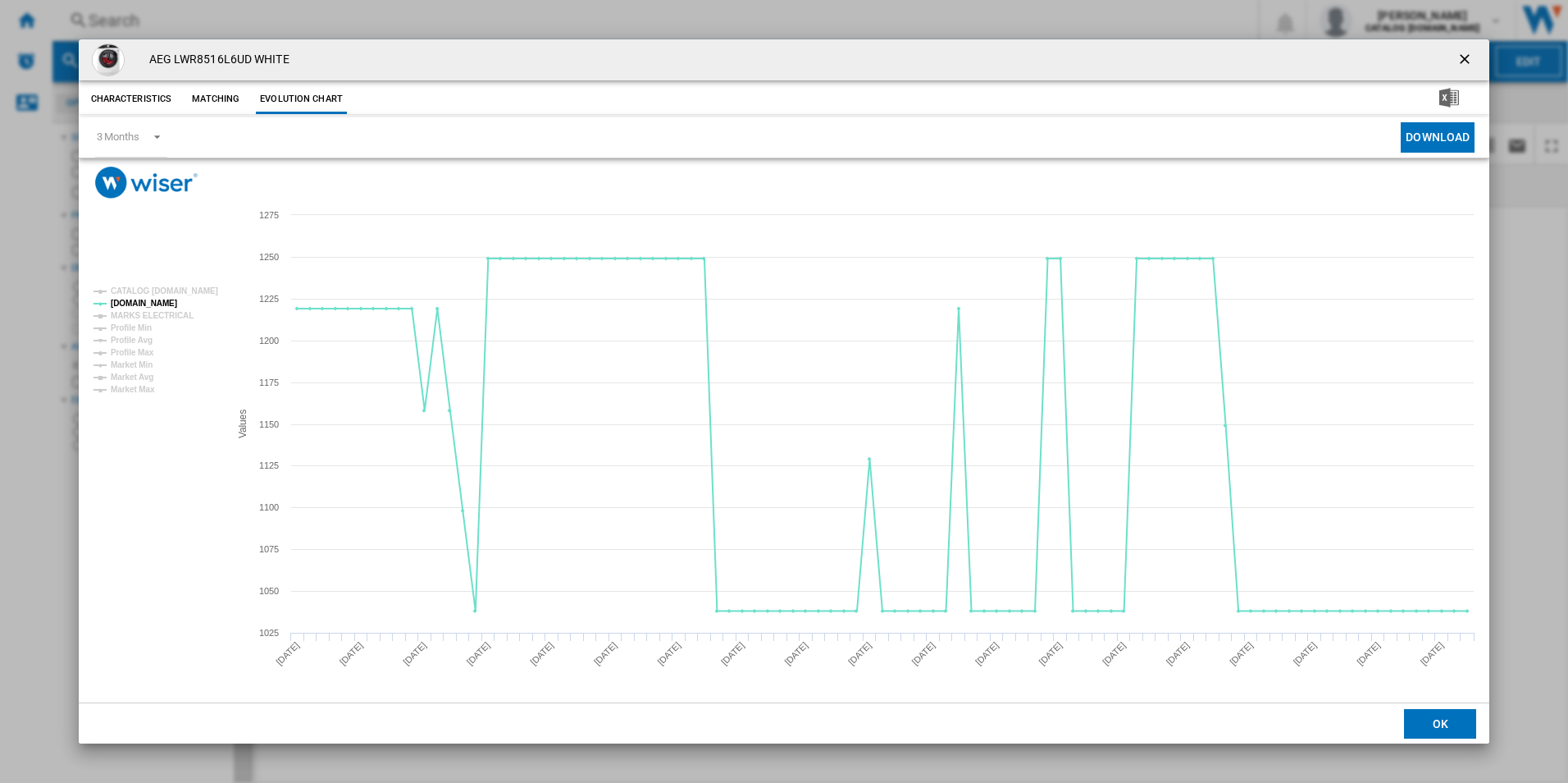
click at [1463, 60] on ng-md-icon "getI18NText('BUTTONS.CLOSE_DIALOG')" at bounding box center [1466, 61] width 20 height 20
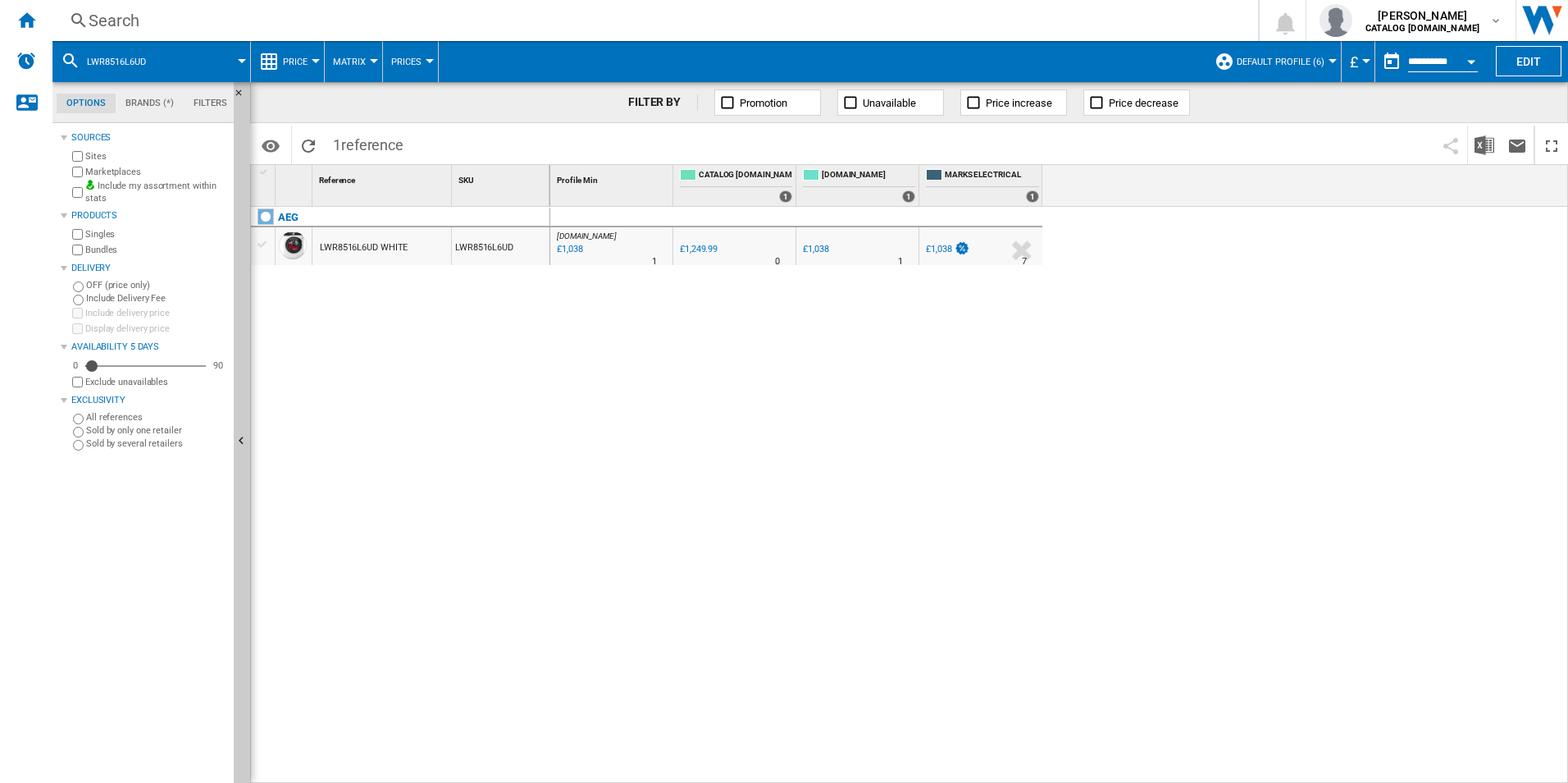
click at [844, 24] on div "Search" at bounding box center [651, 20] width 1127 height 23
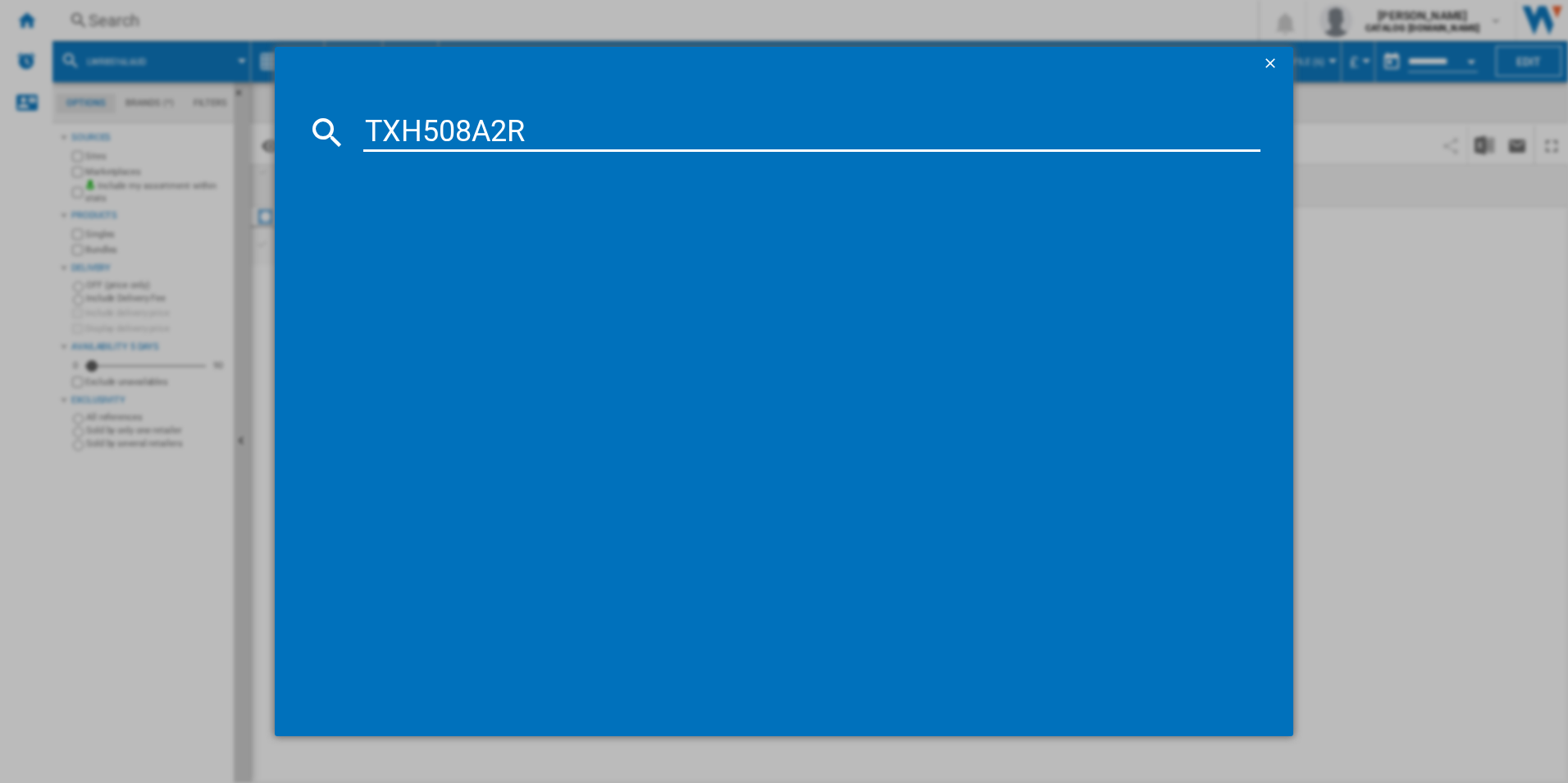
type input "TXH508A2R"
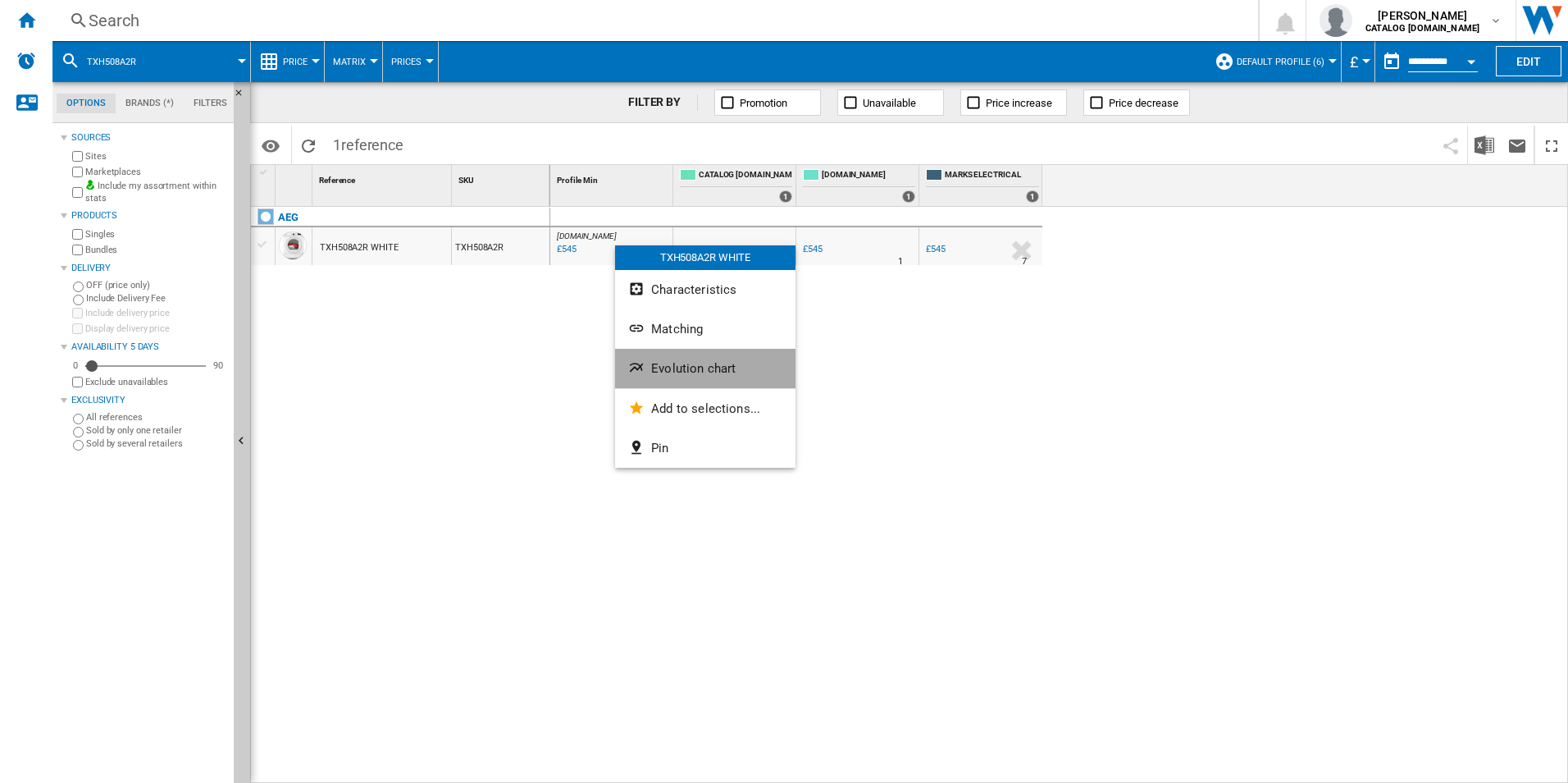
click at [650, 369] on button "Evolution chart" at bounding box center [705, 368] width 180 height 39
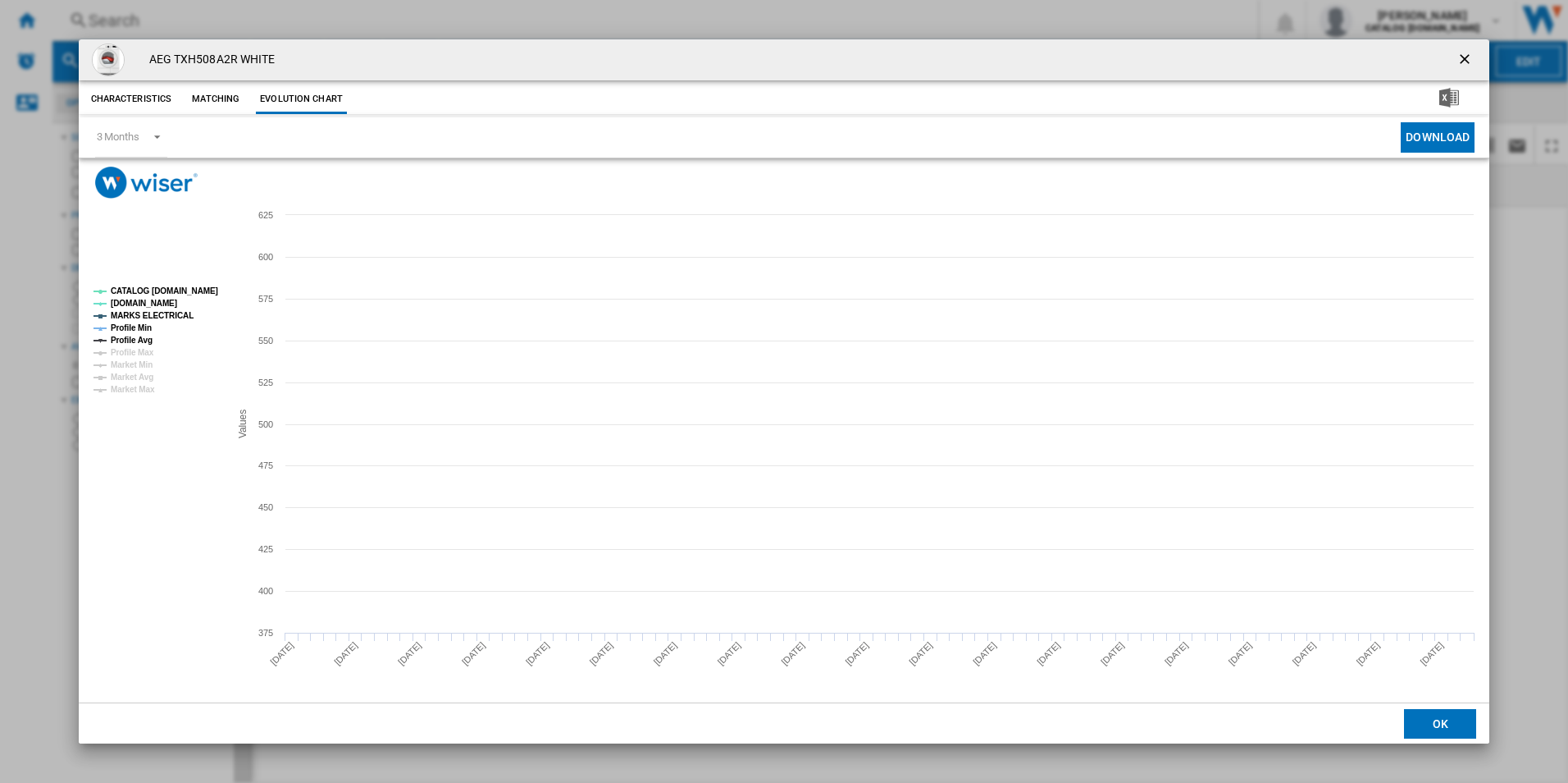
click at [176, 286] on tspan "CATALOG [DOMAIN_NAME]" at bounding box center [165, 290] width 108 height 9
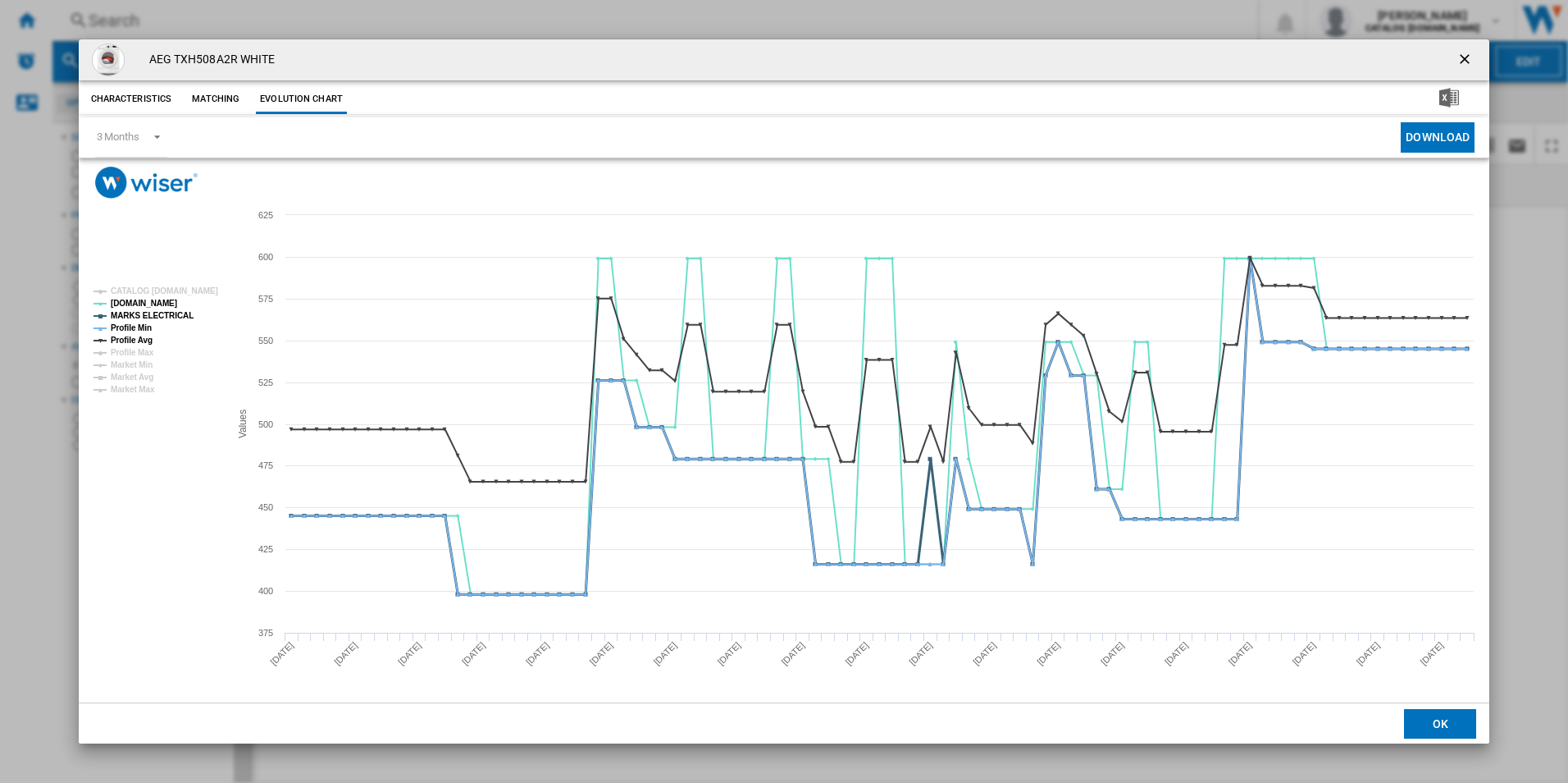
click at [174, 317] on tspan "MARKS ELECTRICAL" at bounding box center [152, 315] width 83 height 9
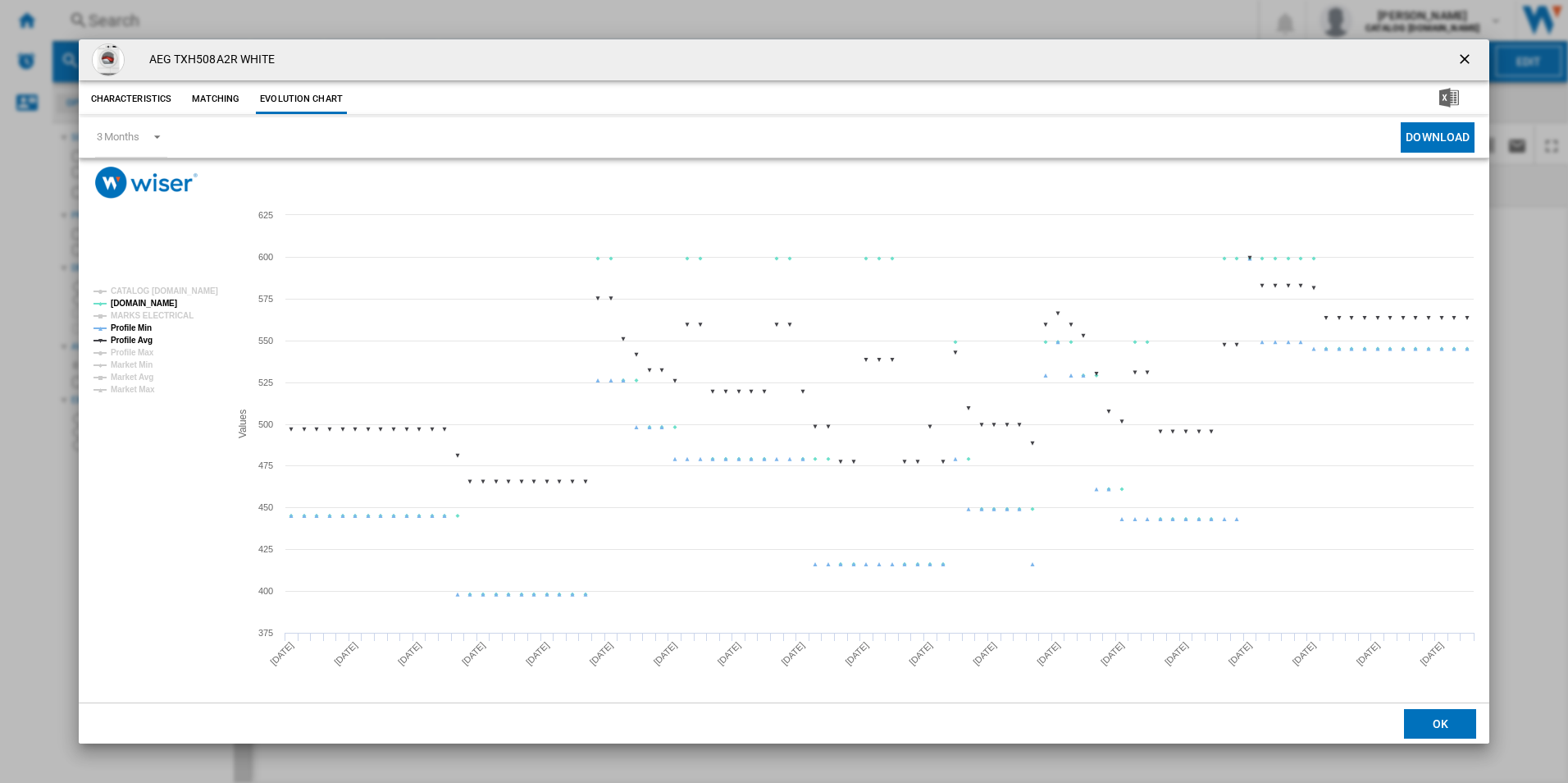
click at [141, 337] on tspan "Profile Avg" at bounding box center [131, 340] width 42 height 9
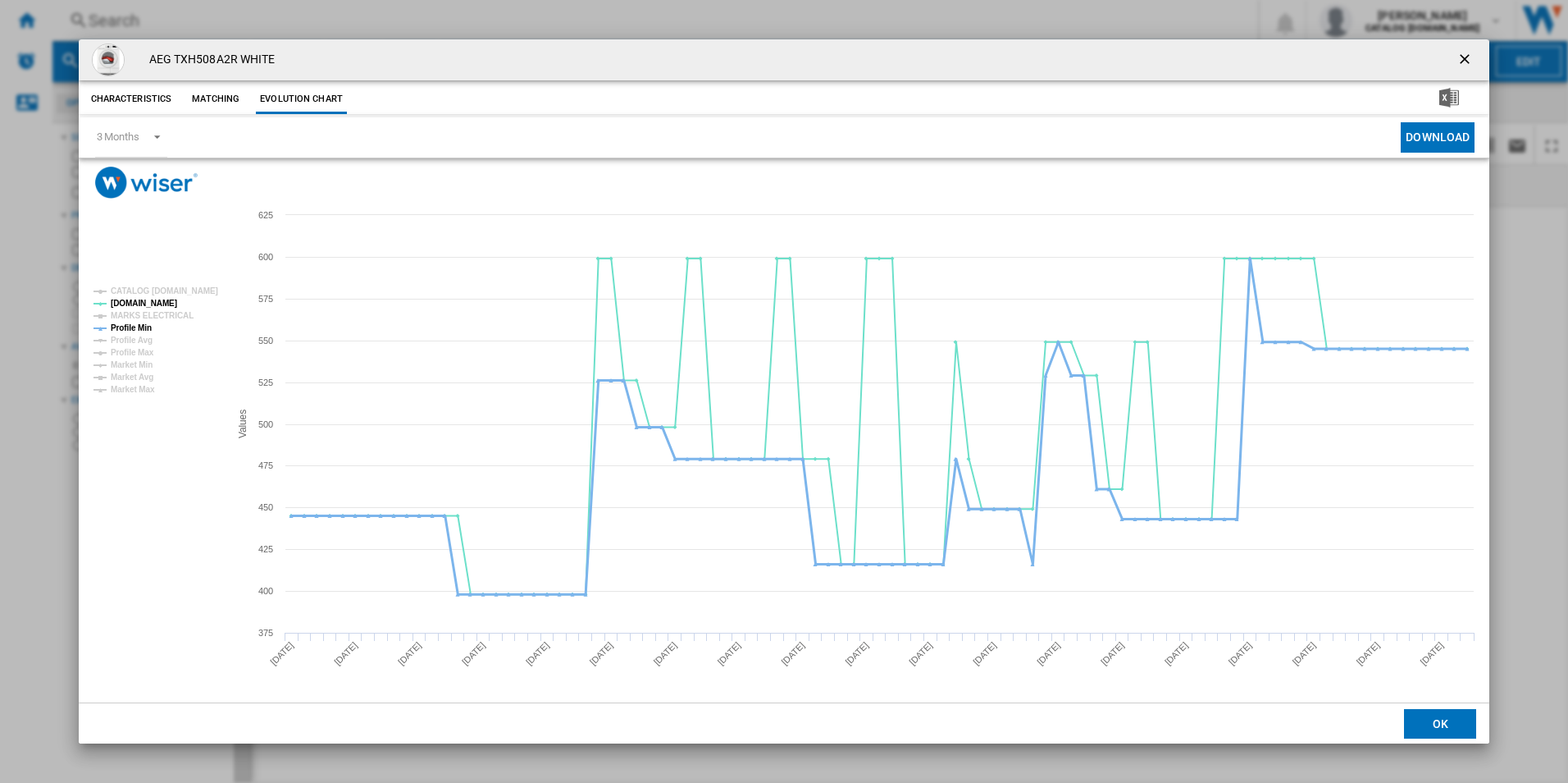
click at [146, 330] on tspan "Profile Min" at bounding box center [131, 327] width 41 height 9
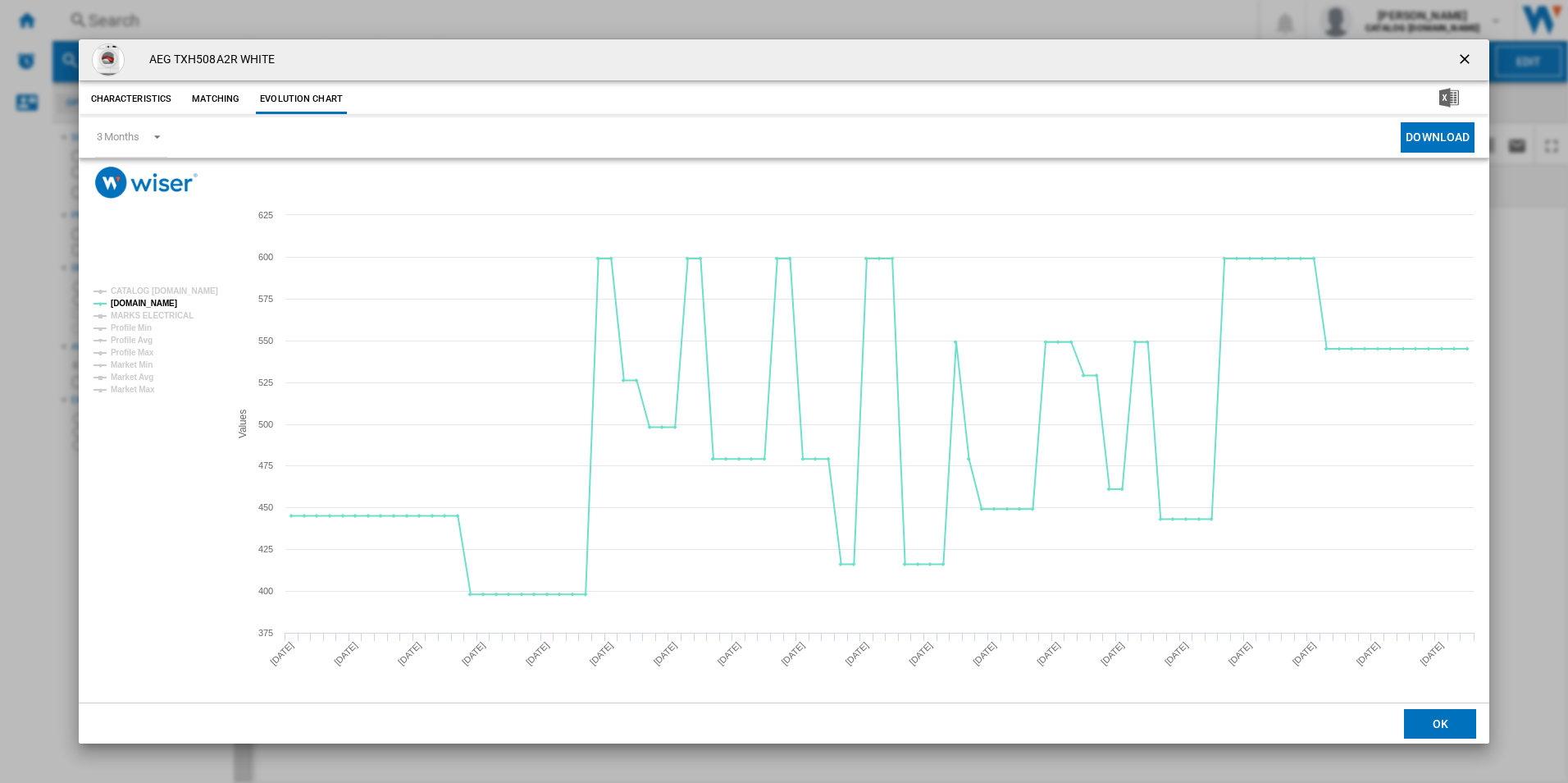
click at [1463, 52] on ng-md-icon "getI18NText('BUTTONS.CLOSE_DIALOG')" at bounding box center [1466, 61] width 20 height 20
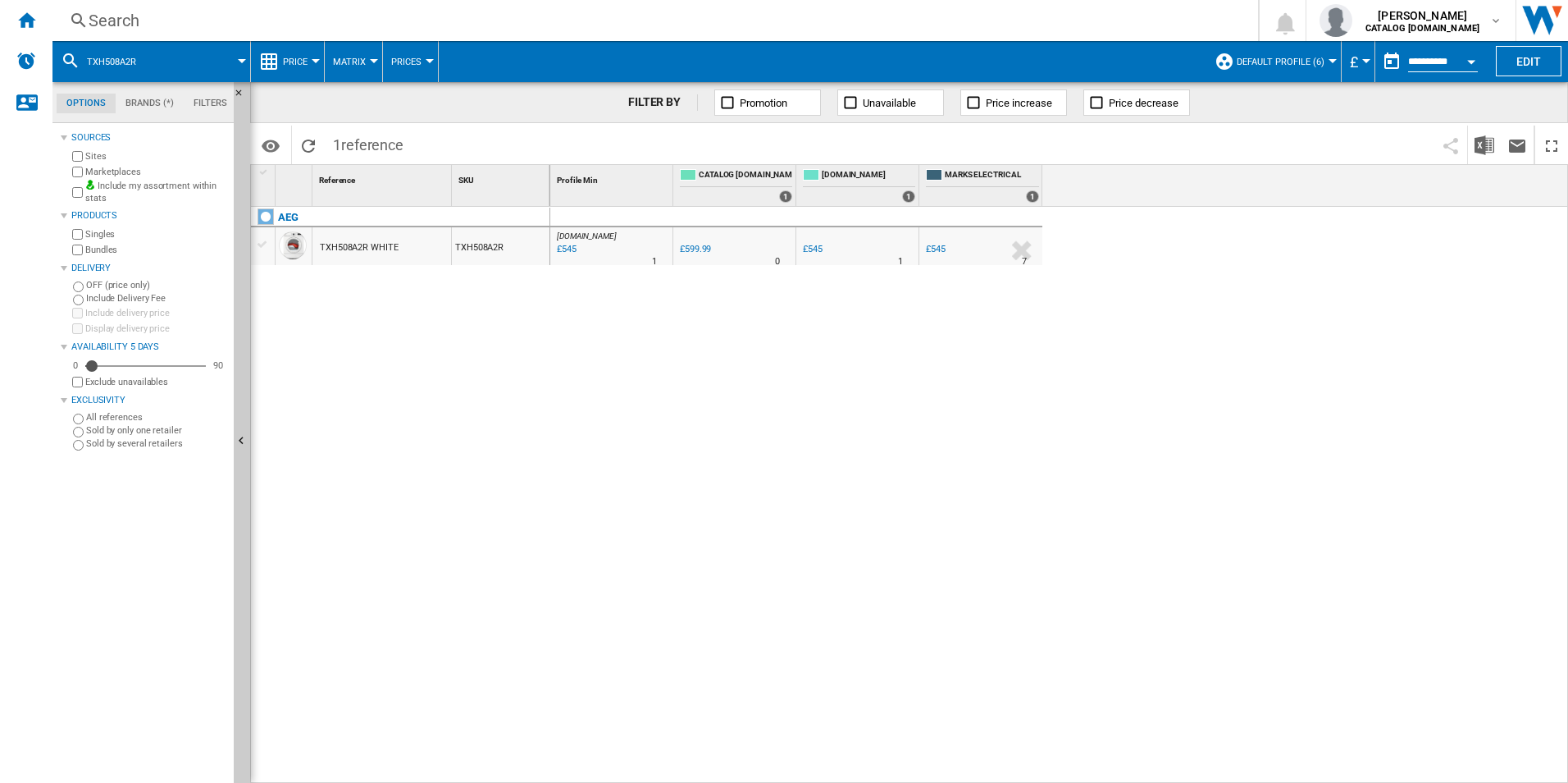
click at [983, 22] on div "Search" at bounding box center [651, 20] width 1127 height 23
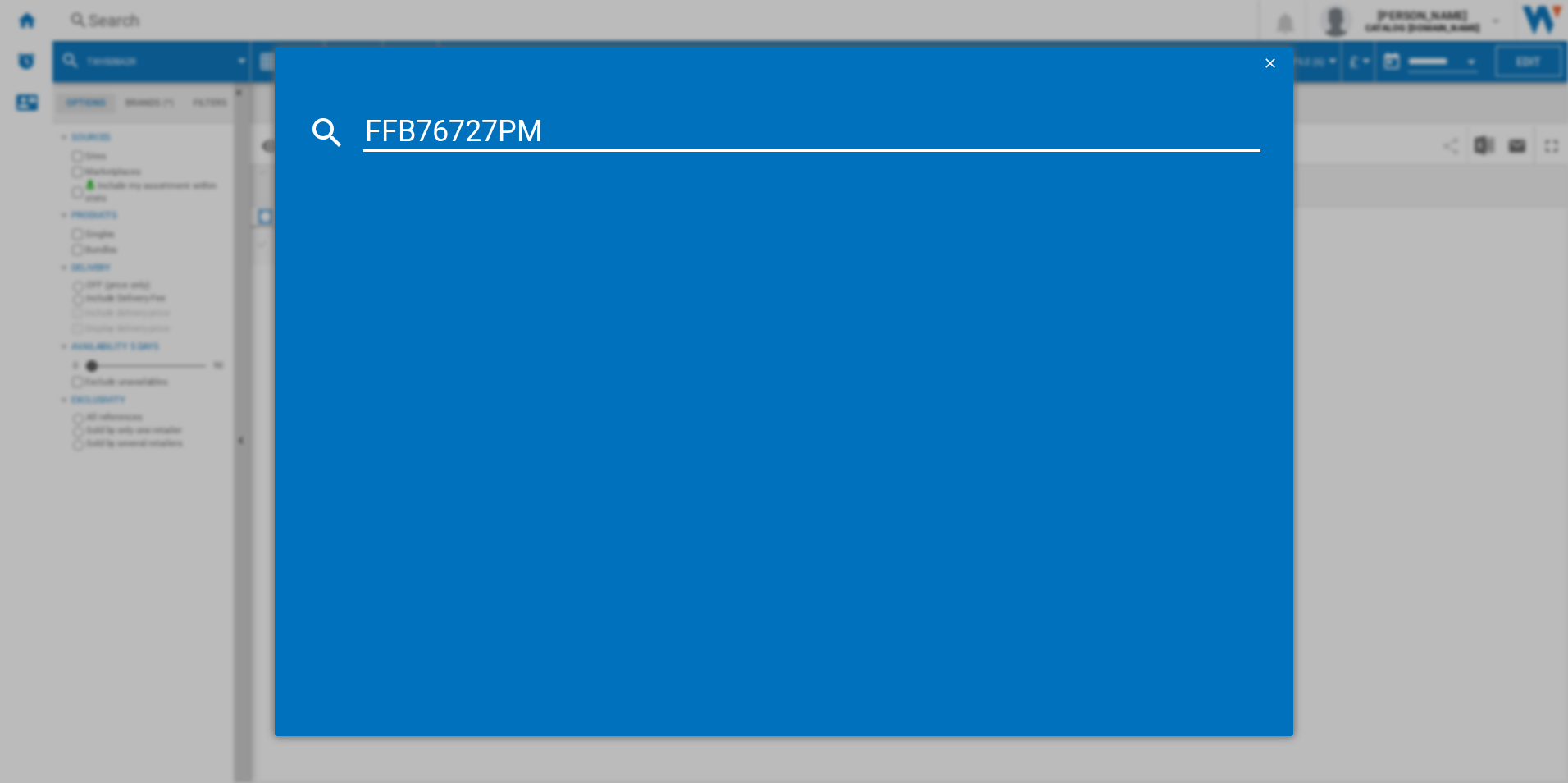
type input "FFB76727PM"
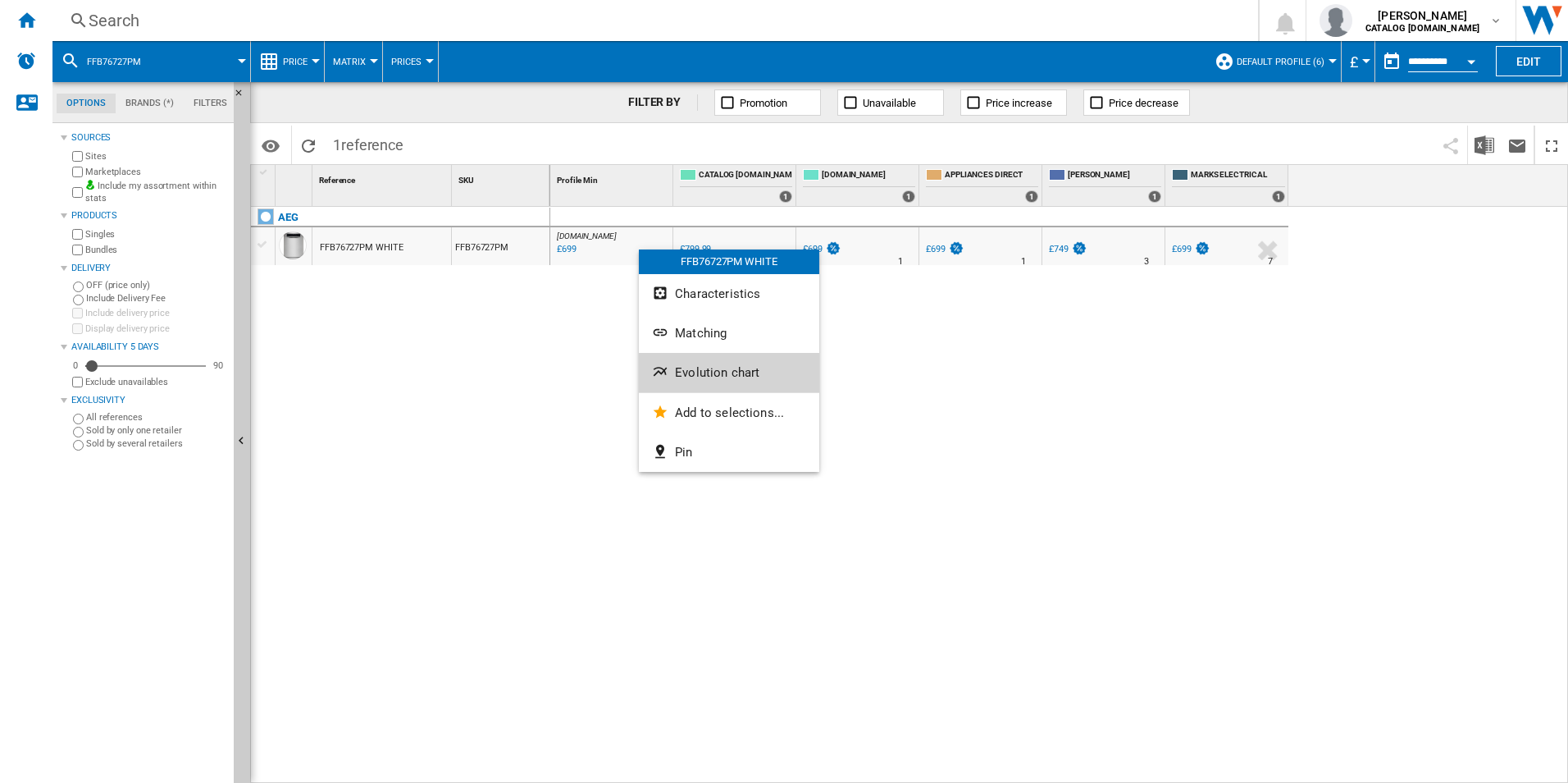
click at [722, 382] on button "Evolution chart" at bounding box center [729, 372] width 180 height 39
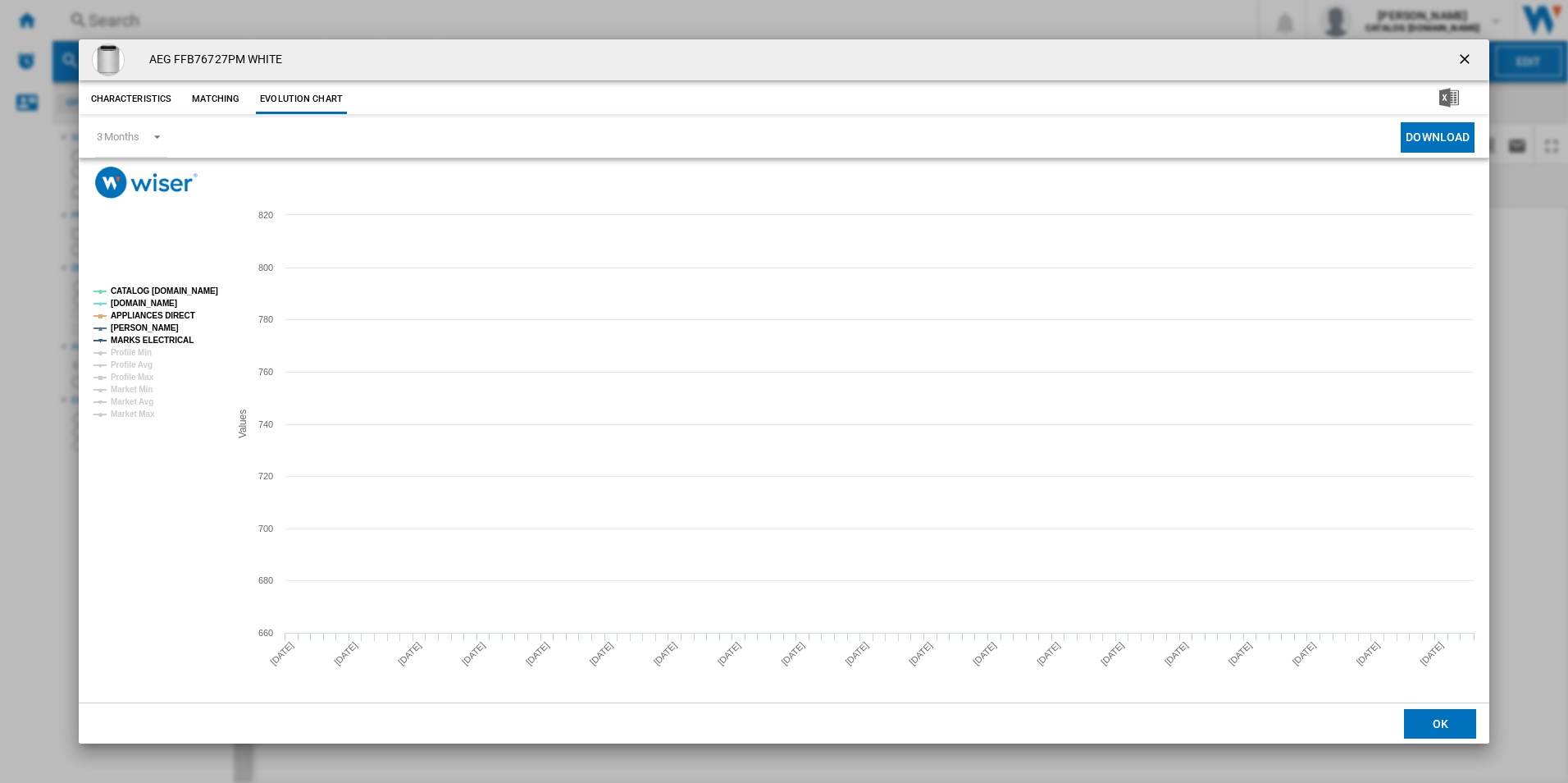
click at [184, 296] on tspan "CATALOG [DOMAIN_NAME]" at bounding box center [165, 290] width 108 height 9
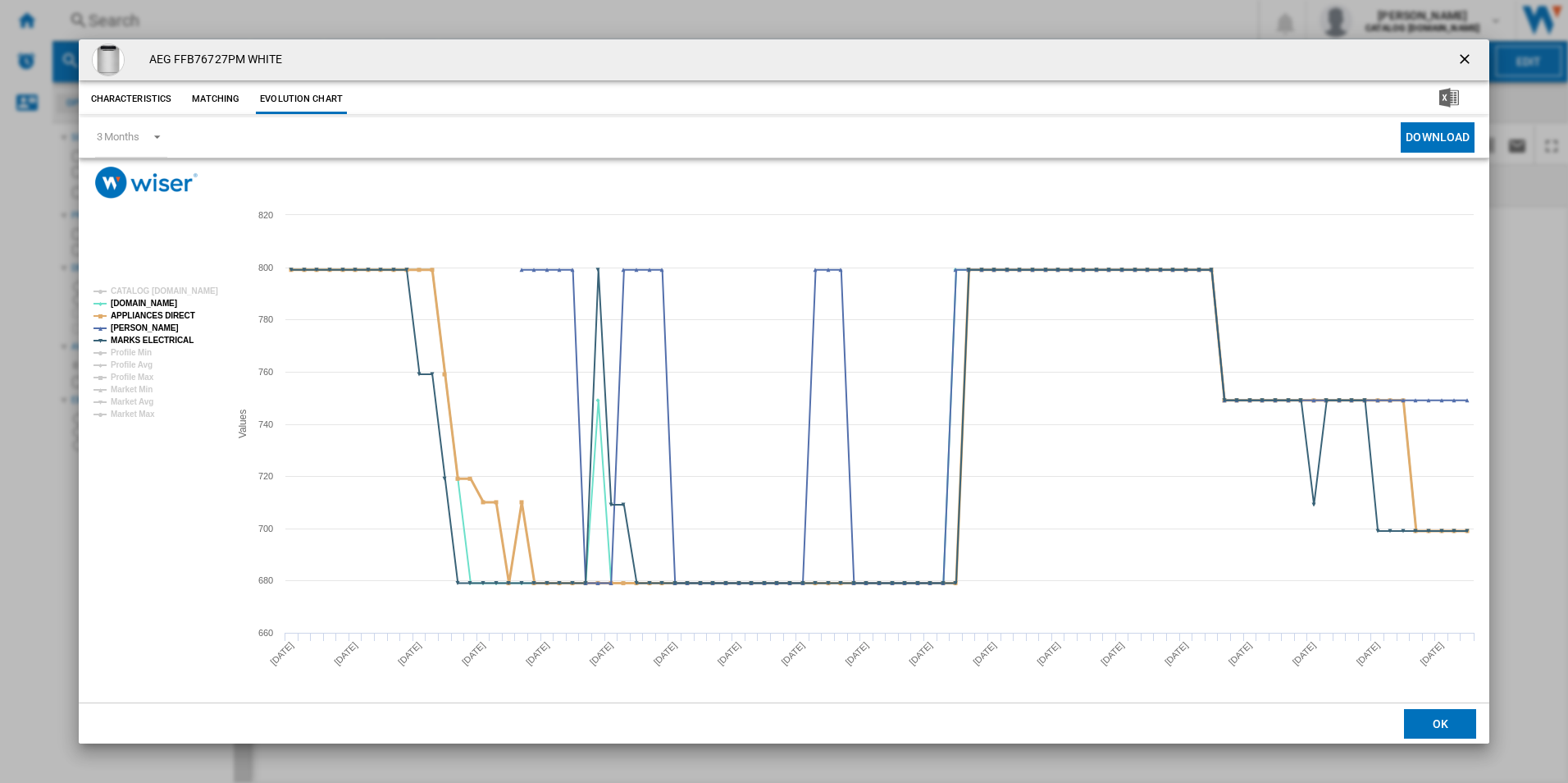
click at [179, 314] on tspan "APPLIANCES DIRECT" at bounding box center [153, 315] width 84 height 9
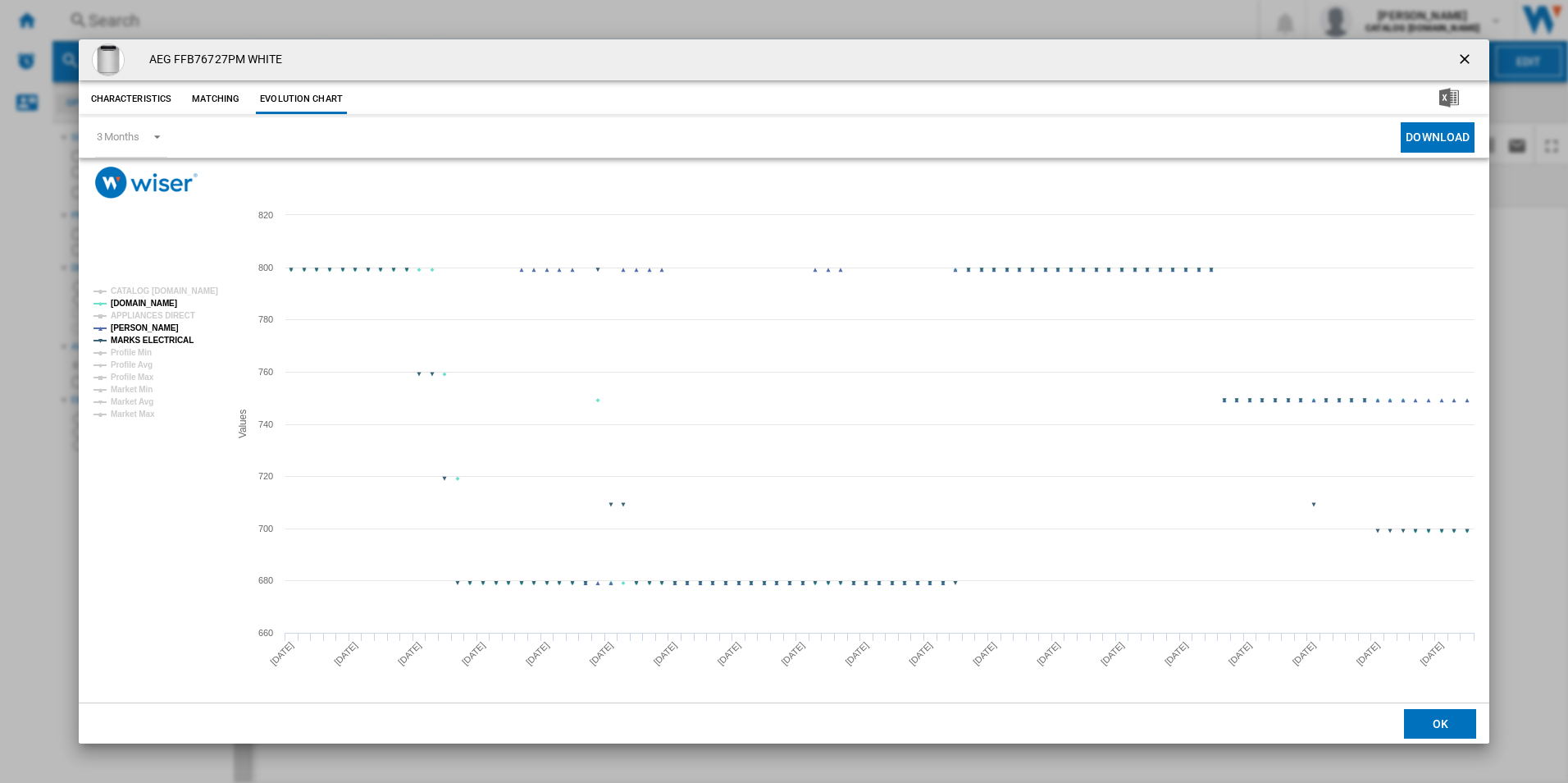
click at [177, 336] on tspan "MARKS ELECTRICAL" at bounding box center [152, 340] width 83 height 9
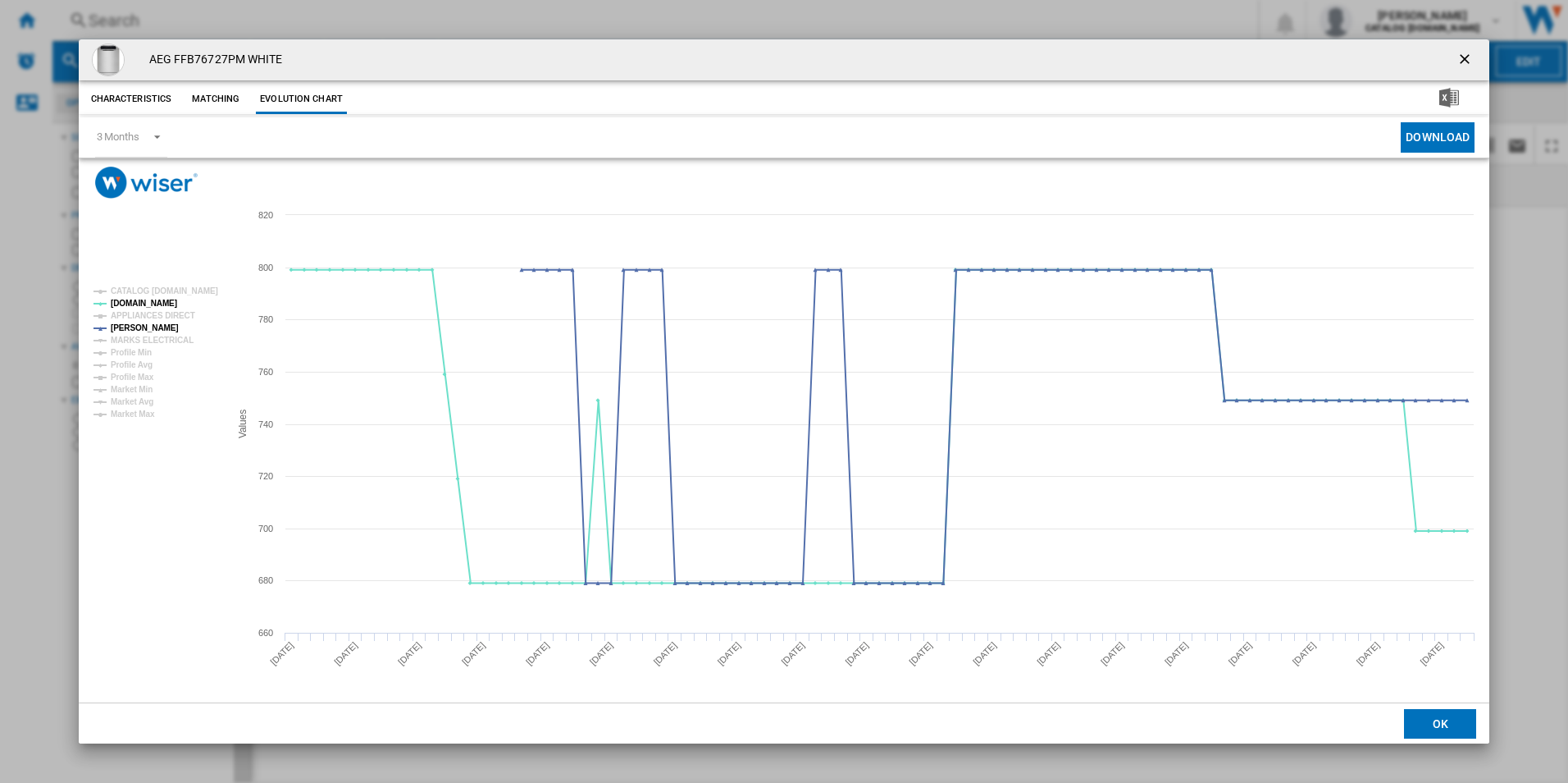
click at [1463, 52] on ng-md-icon "getI18NText('BUTTONS.CLOSE_DIALOG')" at bounding box center [1466, 61] width 20 height 20
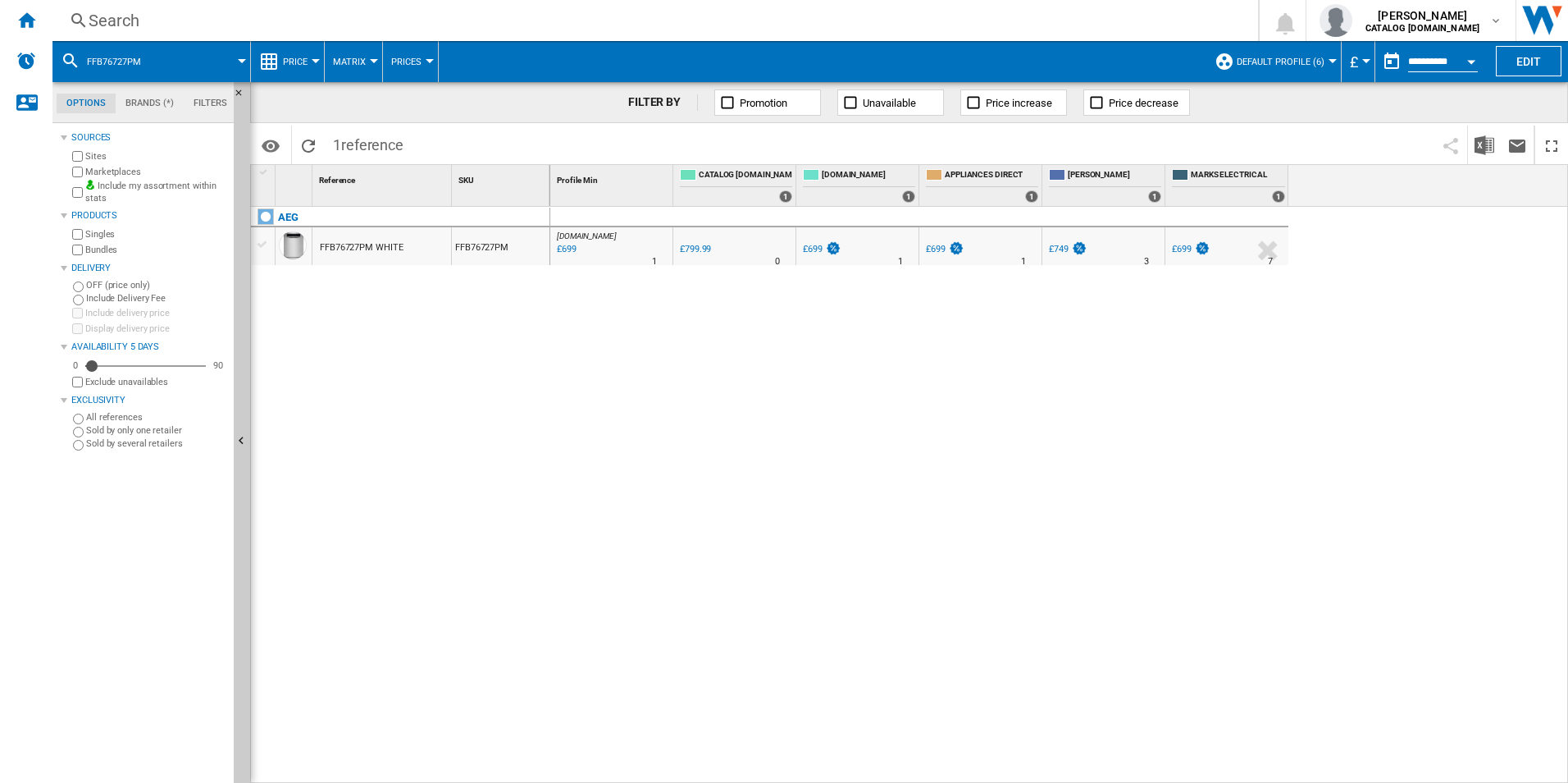
click at [831, 10] on div "Search" at bounding box center [651, 20] width 1127 height 23
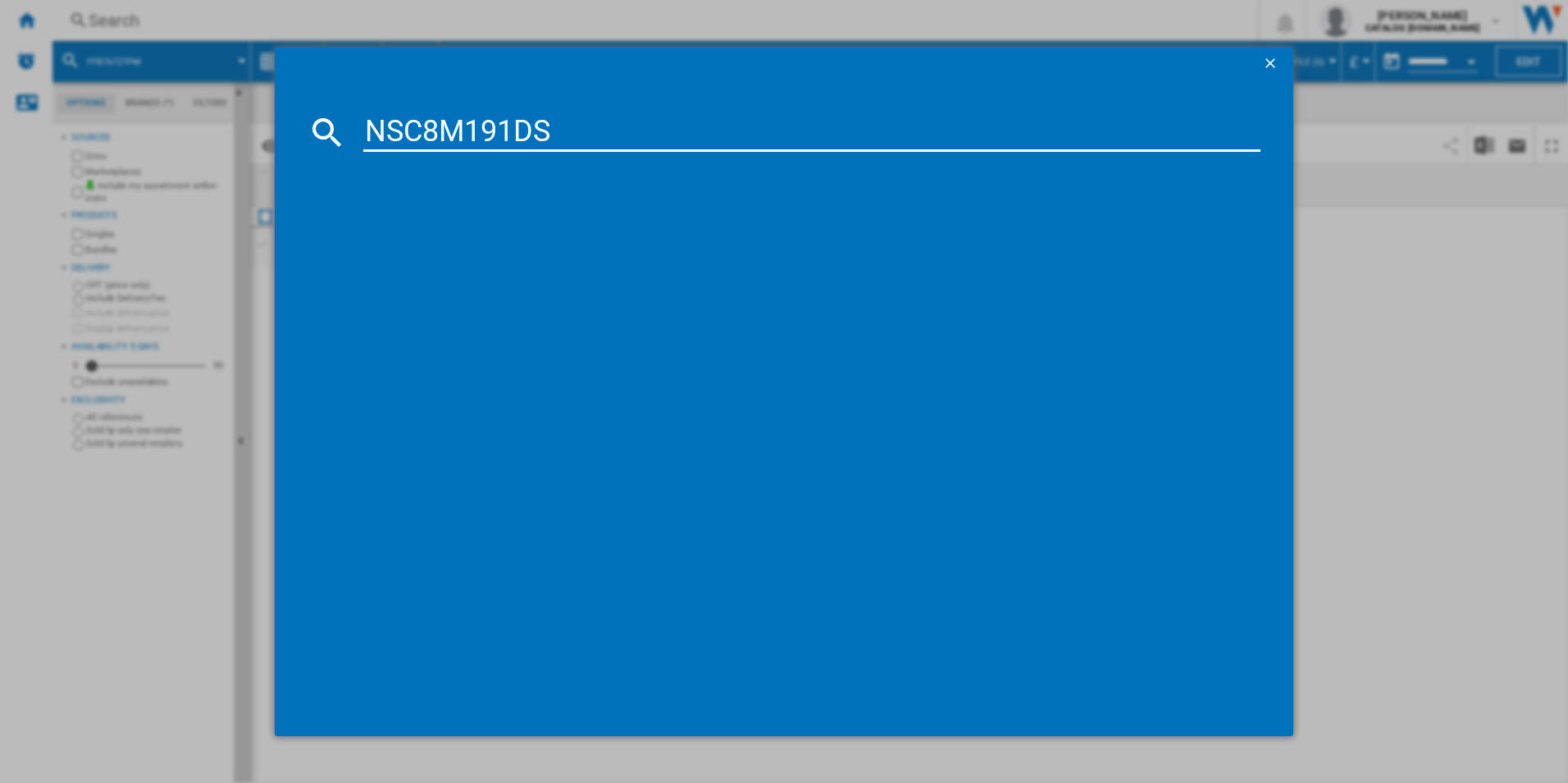
type input "NSC8M191DS"
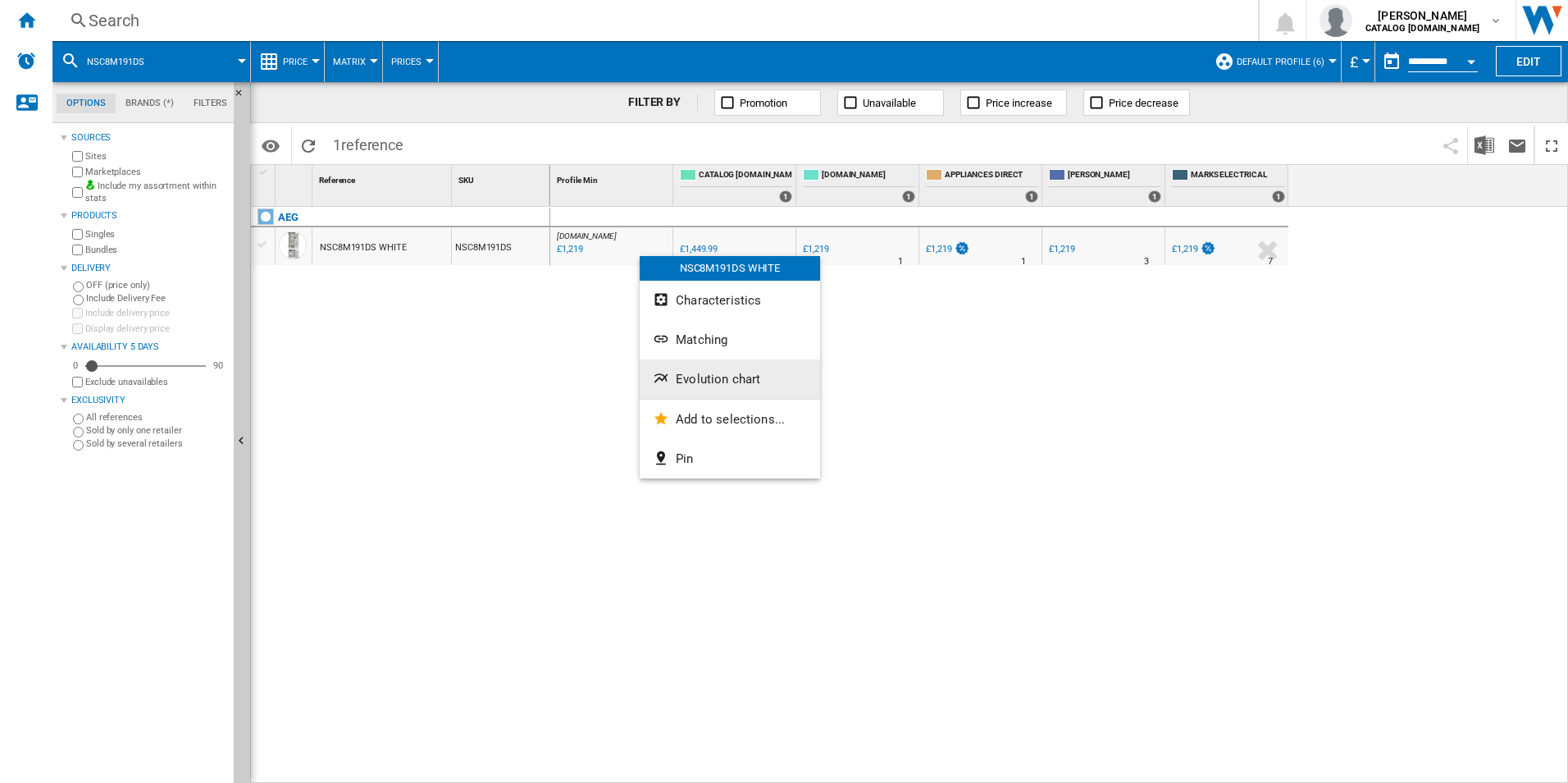
click at [710, 390] on button "Evolution chart" at bounding box center [730, 379] width 180 height 39
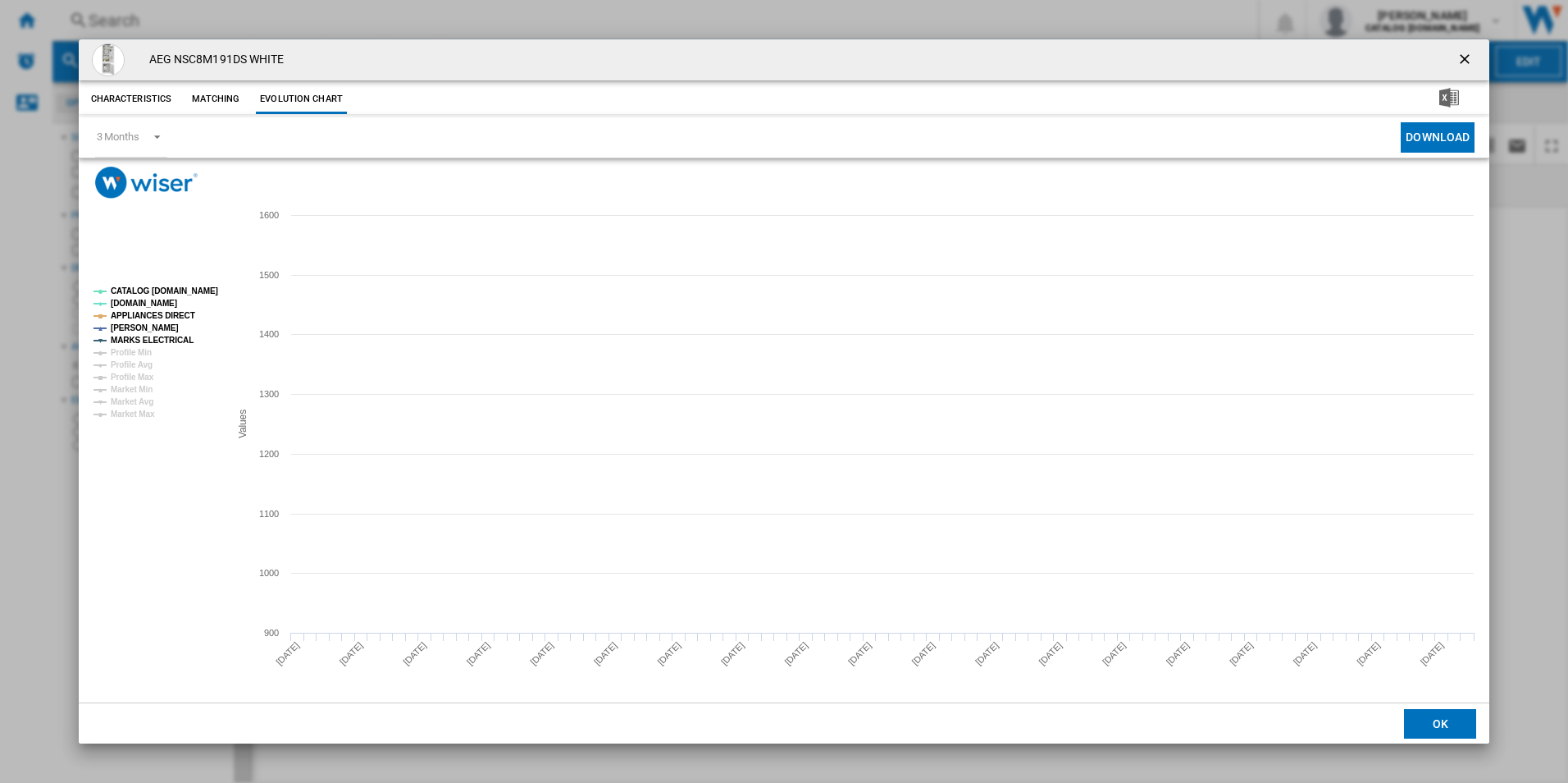
click at [180, 292] on tspan "CATALOG [DOMAIN_NAME]" at bounding box center [165, 290] width 108 height 9
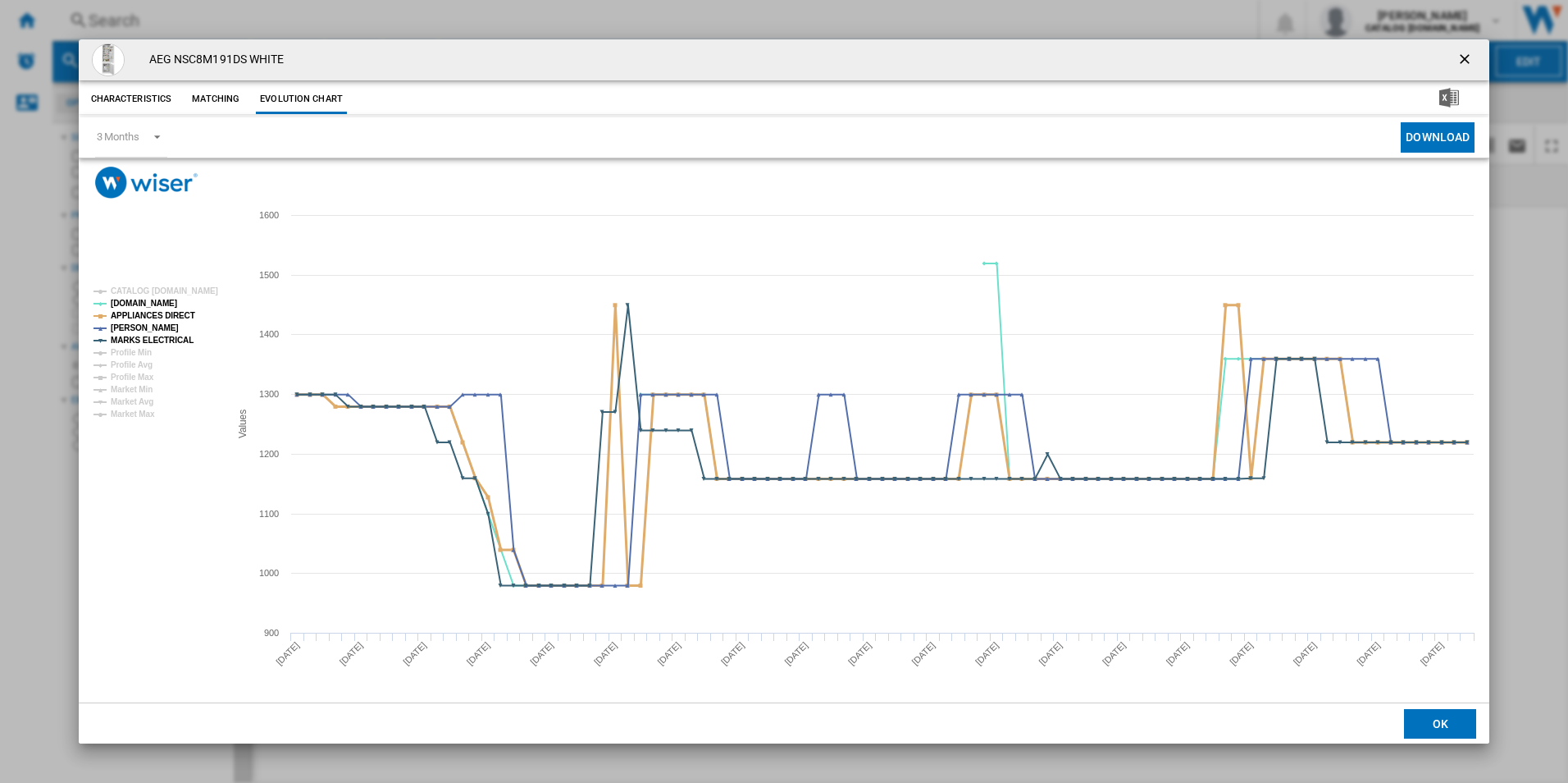
click at [177, 311] on tspan "APPLIANCES DIRECT" at bounding box center [153, 315] width 84 height 9
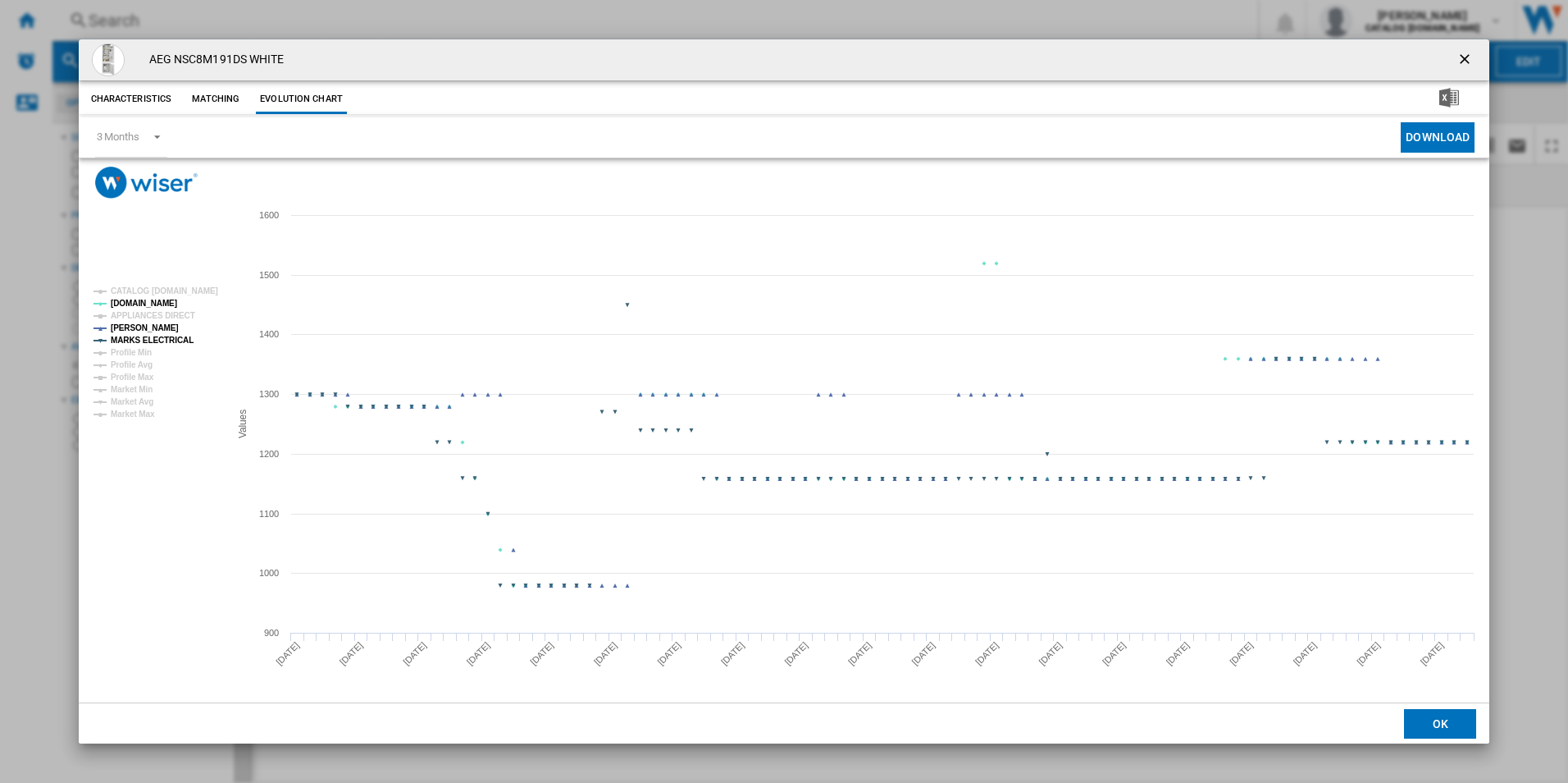
click at [177, 337] on tspan "MARKS ELECTRICAL" at bounding box center [152, 340] width 83 height 9
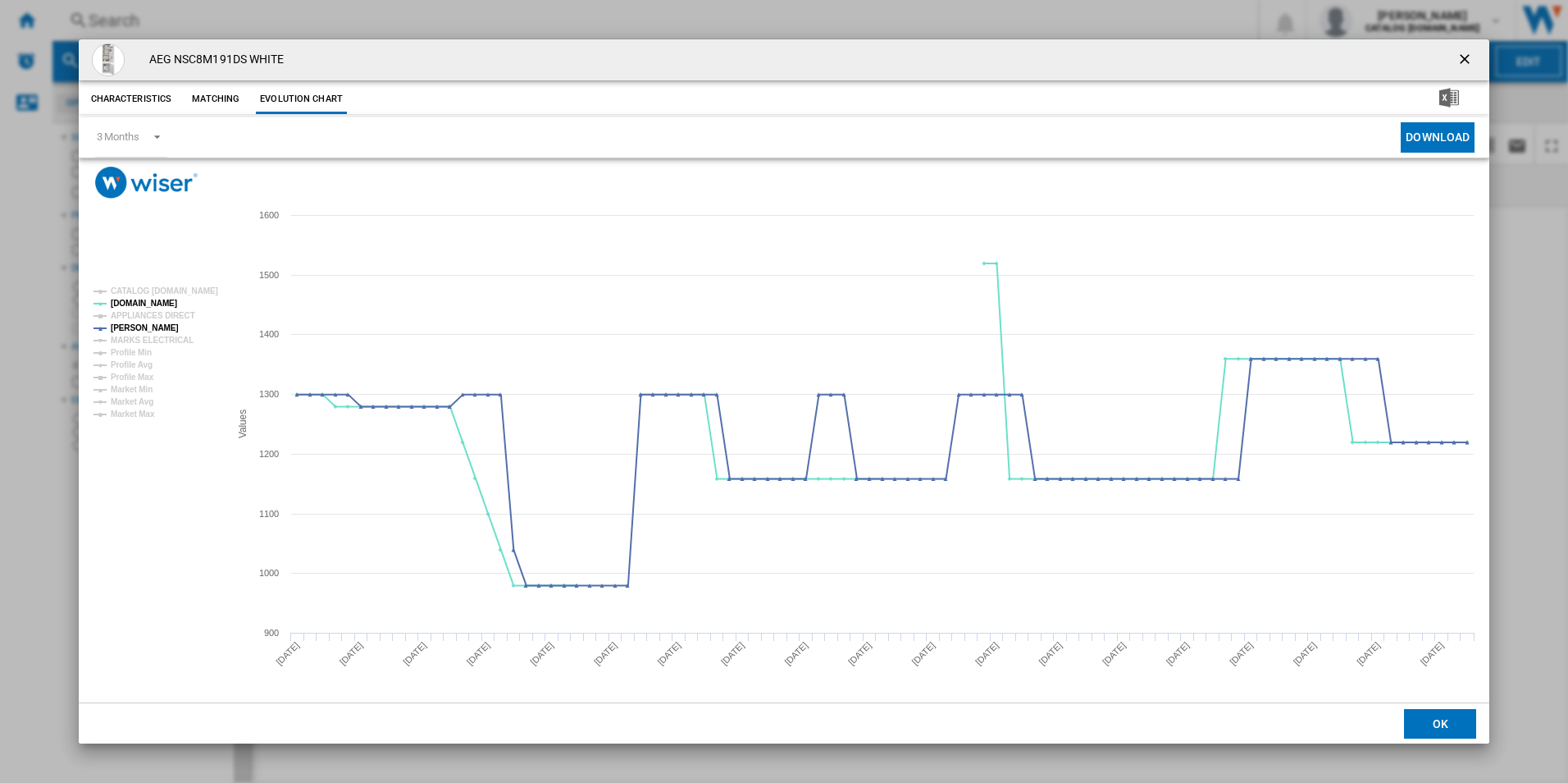
click at [1462, 55] on ng-md-icon "getI18NText('BUTTONS.CLOSE_DIALOG')" at bounding box center [1466, 61] width 20 height 20
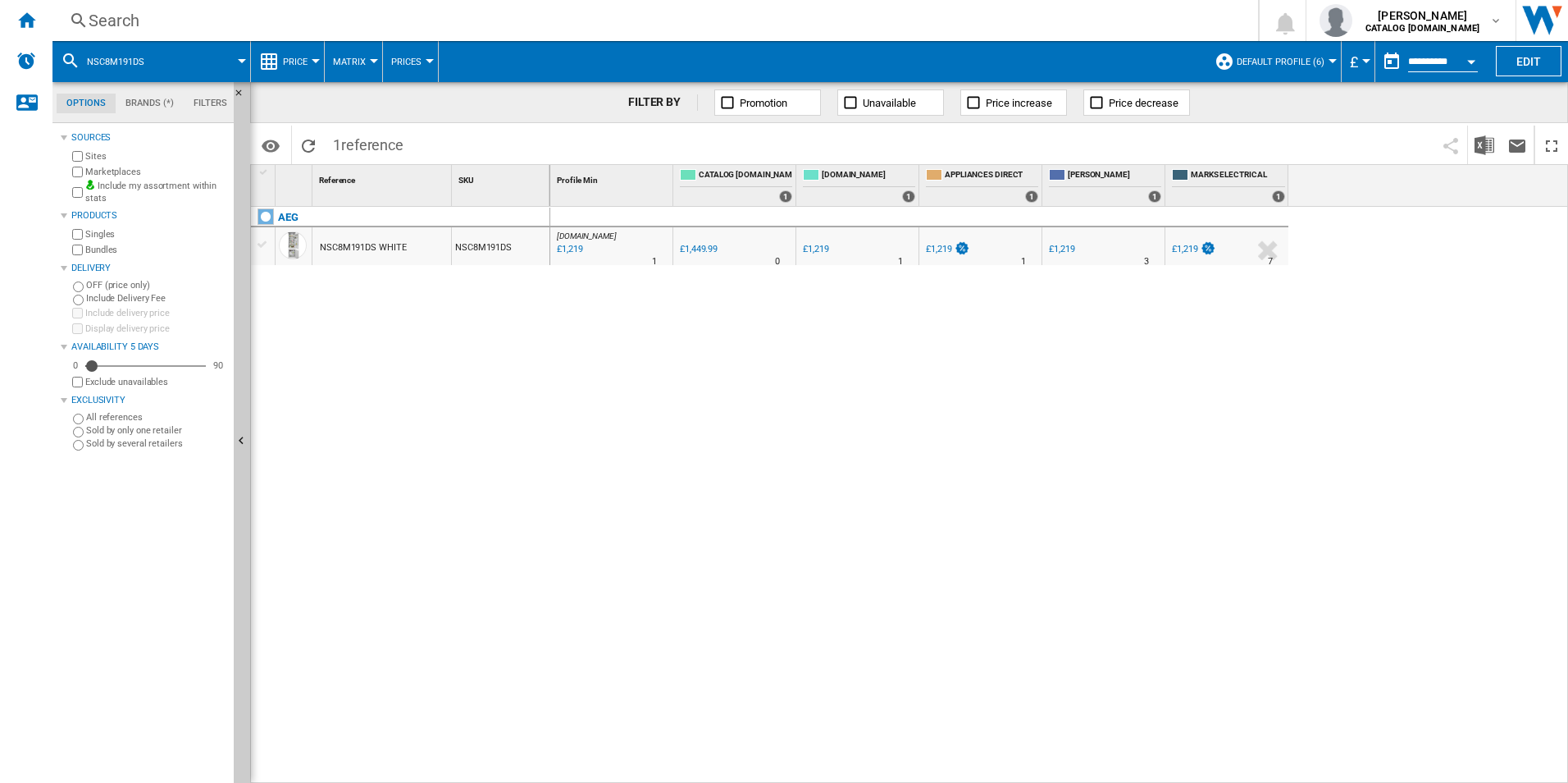
click at [975, 13] on div "Search" at bounding box center [651, 20] width 1127 height 23
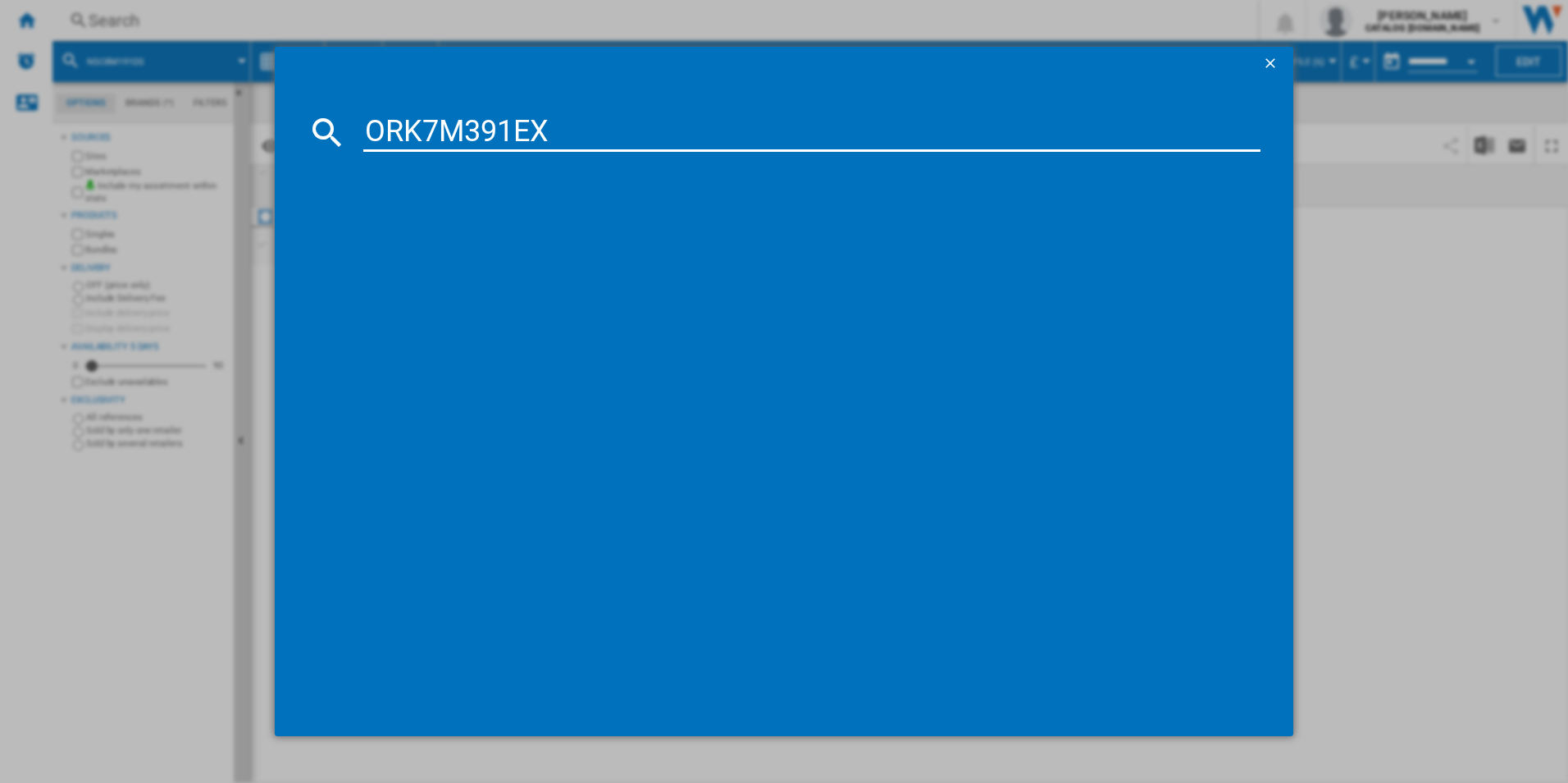
type input "ORK7M391EX"
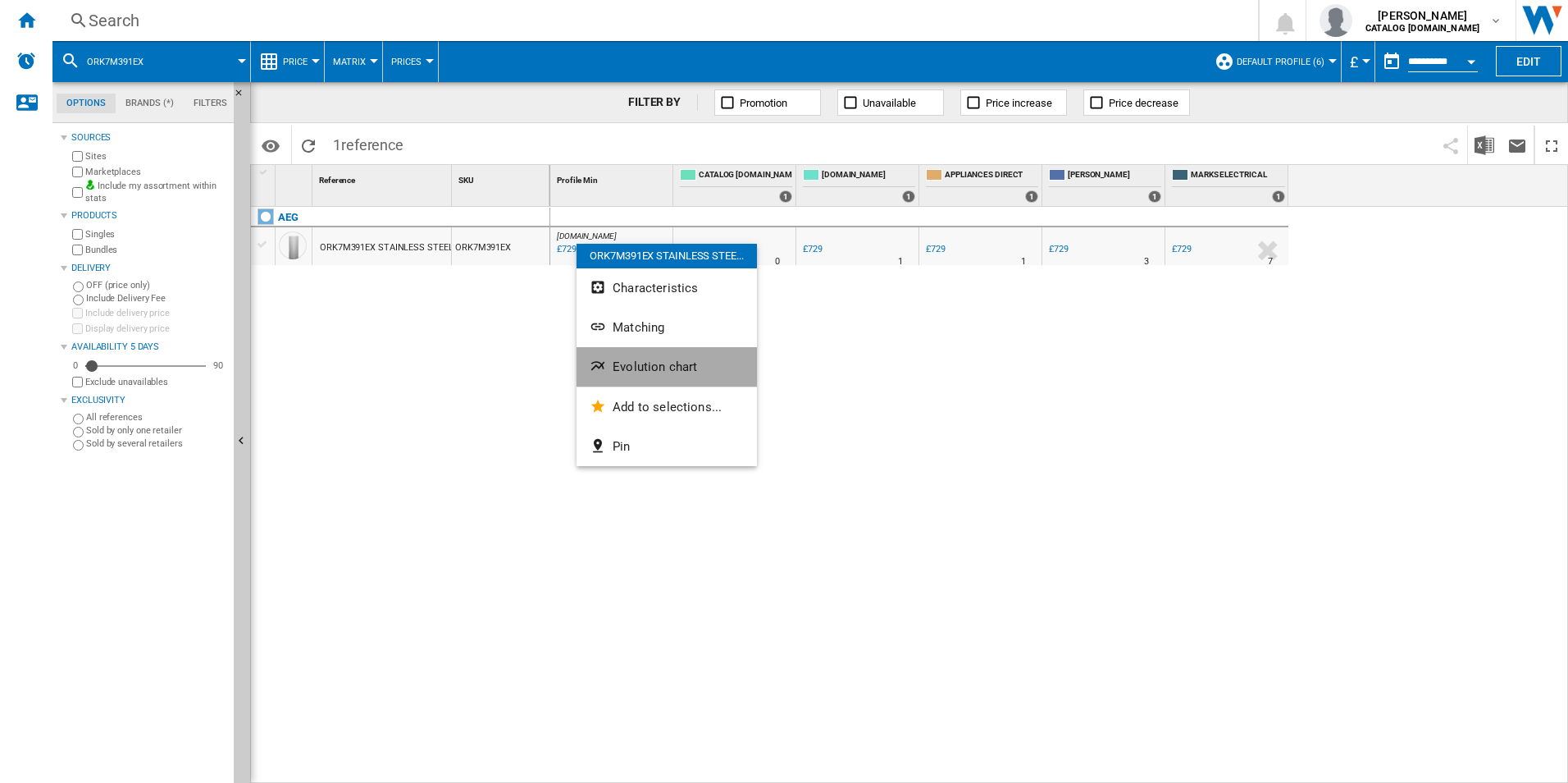
click at [629, 372] on span "Evolution chart" at bounding box center [655, 367] width 84 height 15
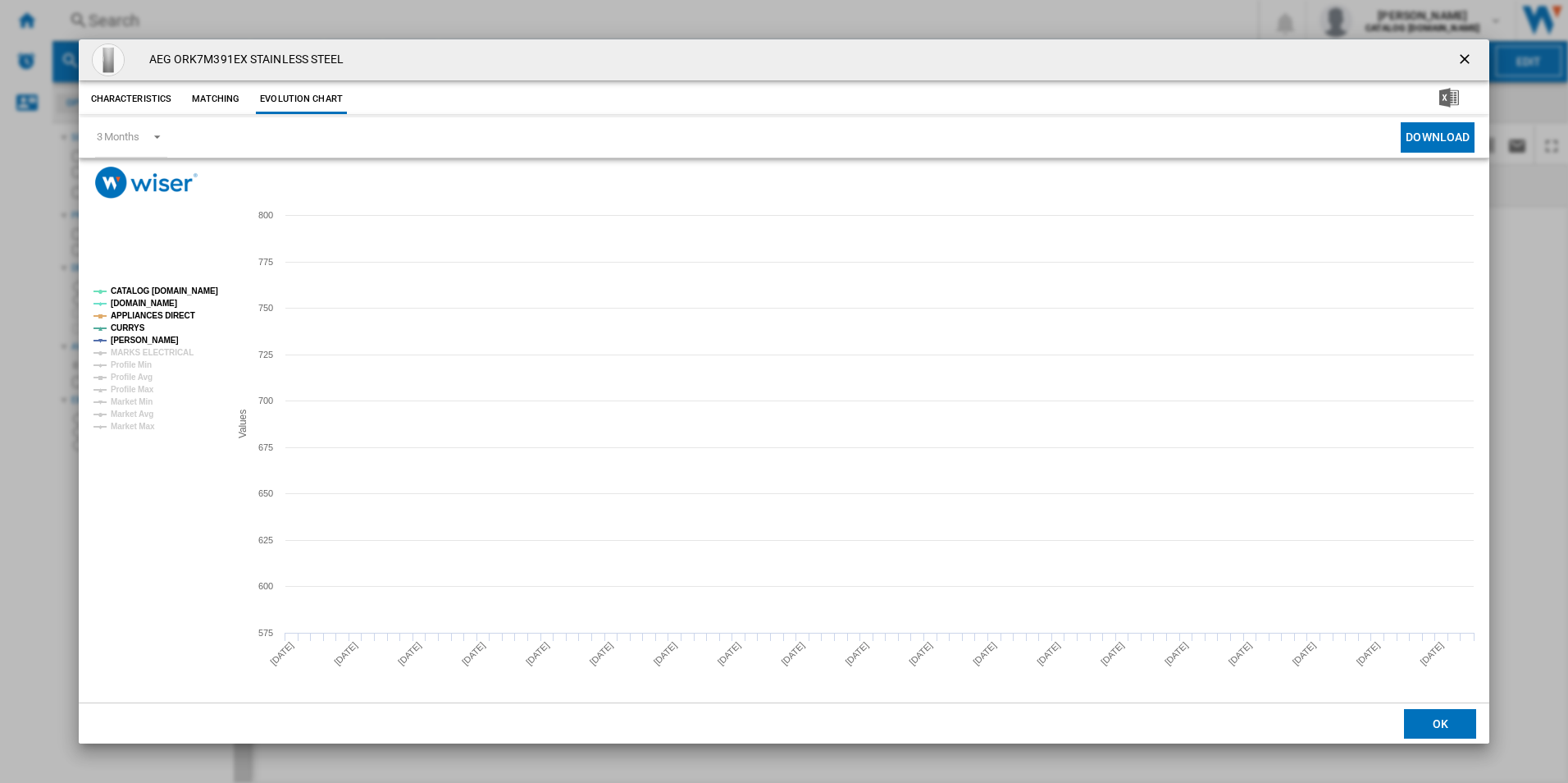
click at [201, 293] on tspan "CATALOG [DOMAIN_NAME]" at bounding box center [165, 290] width 108 height 9
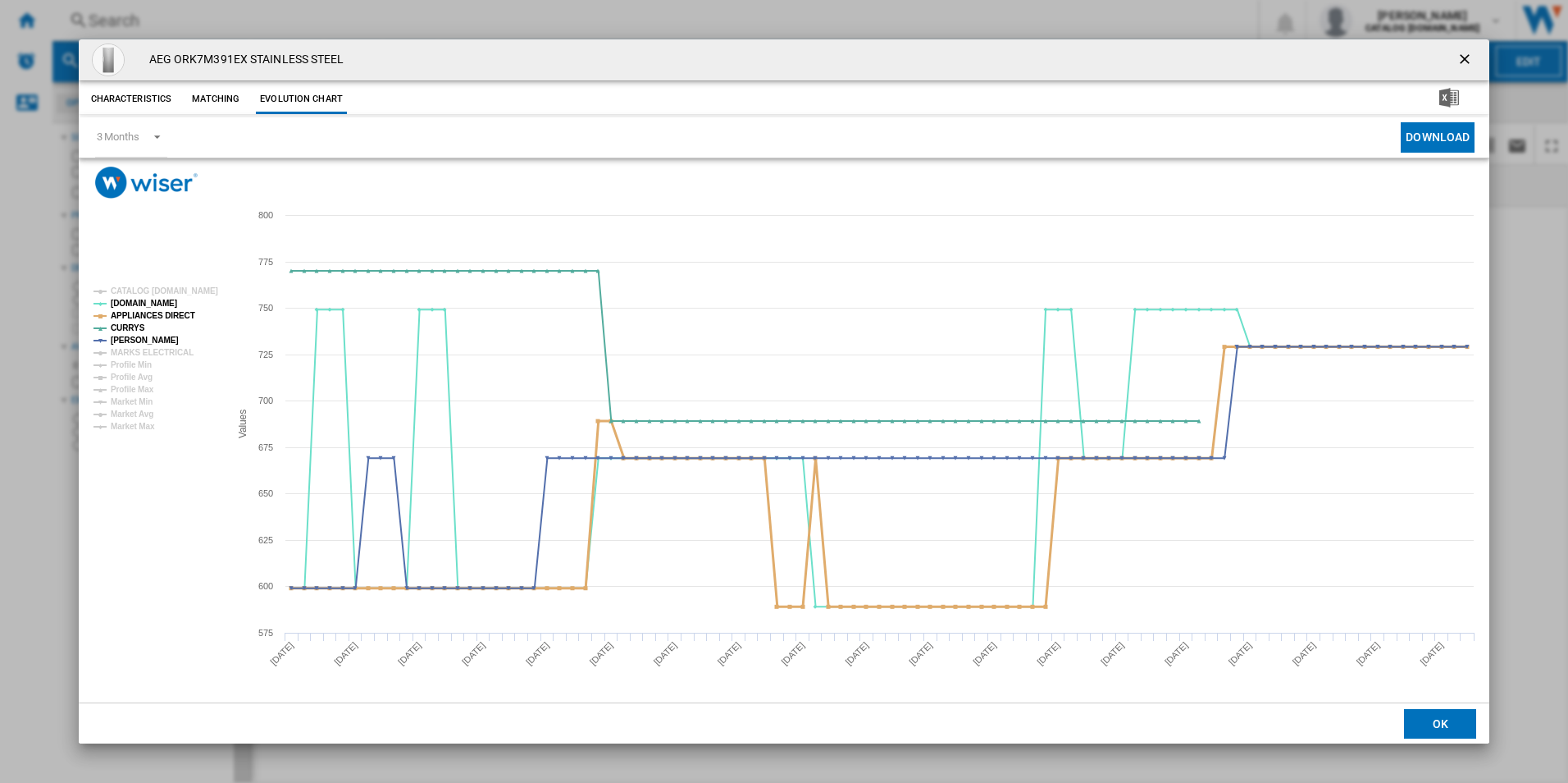
click at [176, 314] on tspan "APPLIANCES DIRECT" at bounding box center [153, 315] width 84 height 9
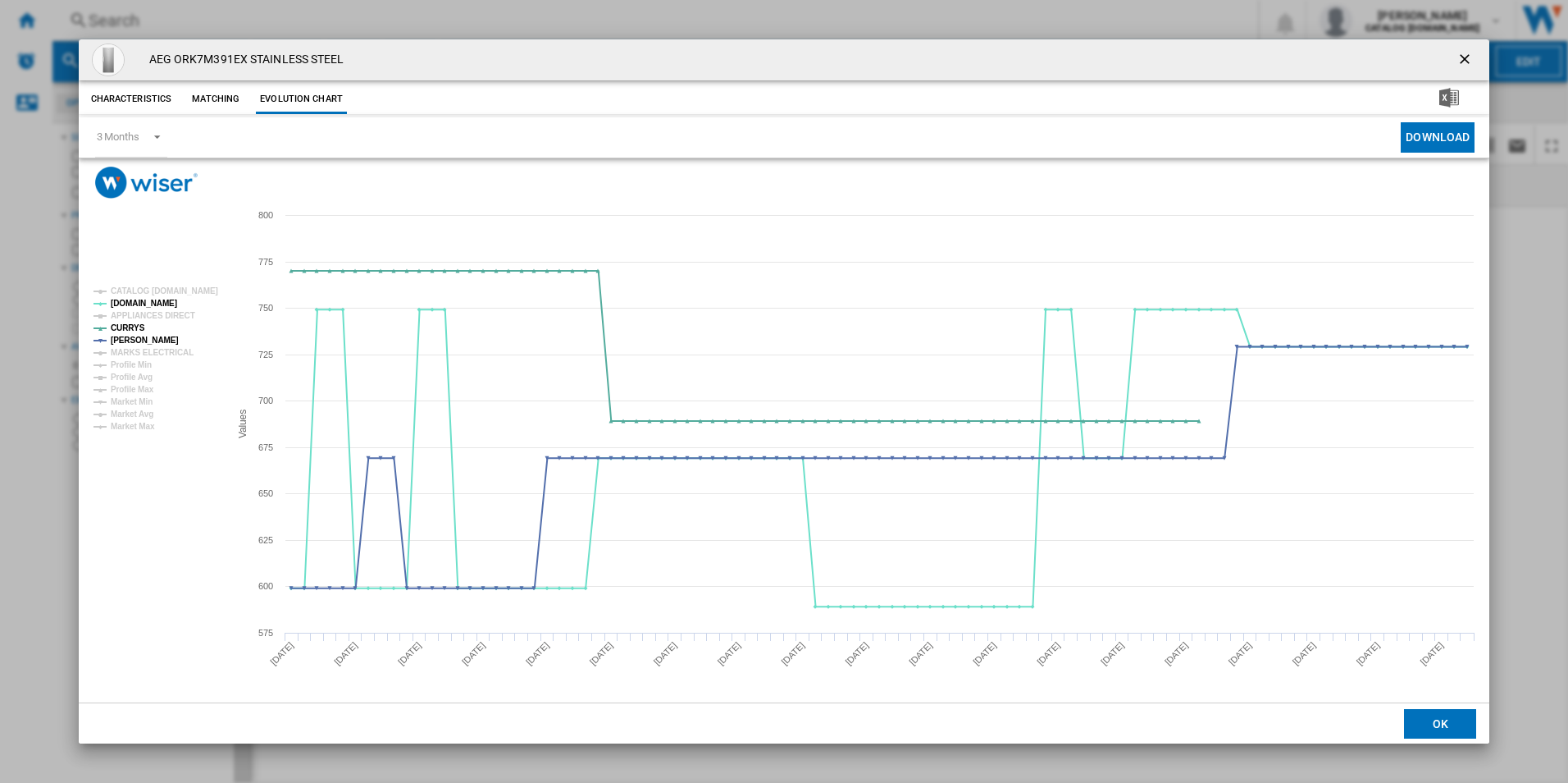
drag, startPoint x: 1461, startPoint y: 56, endPoint x: 1399, endPoint y: 98, distance: 74.9
click at [1461, 56] on ng-md-icon "getI18NText('BUTTONS.CLOSE_DIALOG')" at bounding box center [1466, 61] width 20 height 20
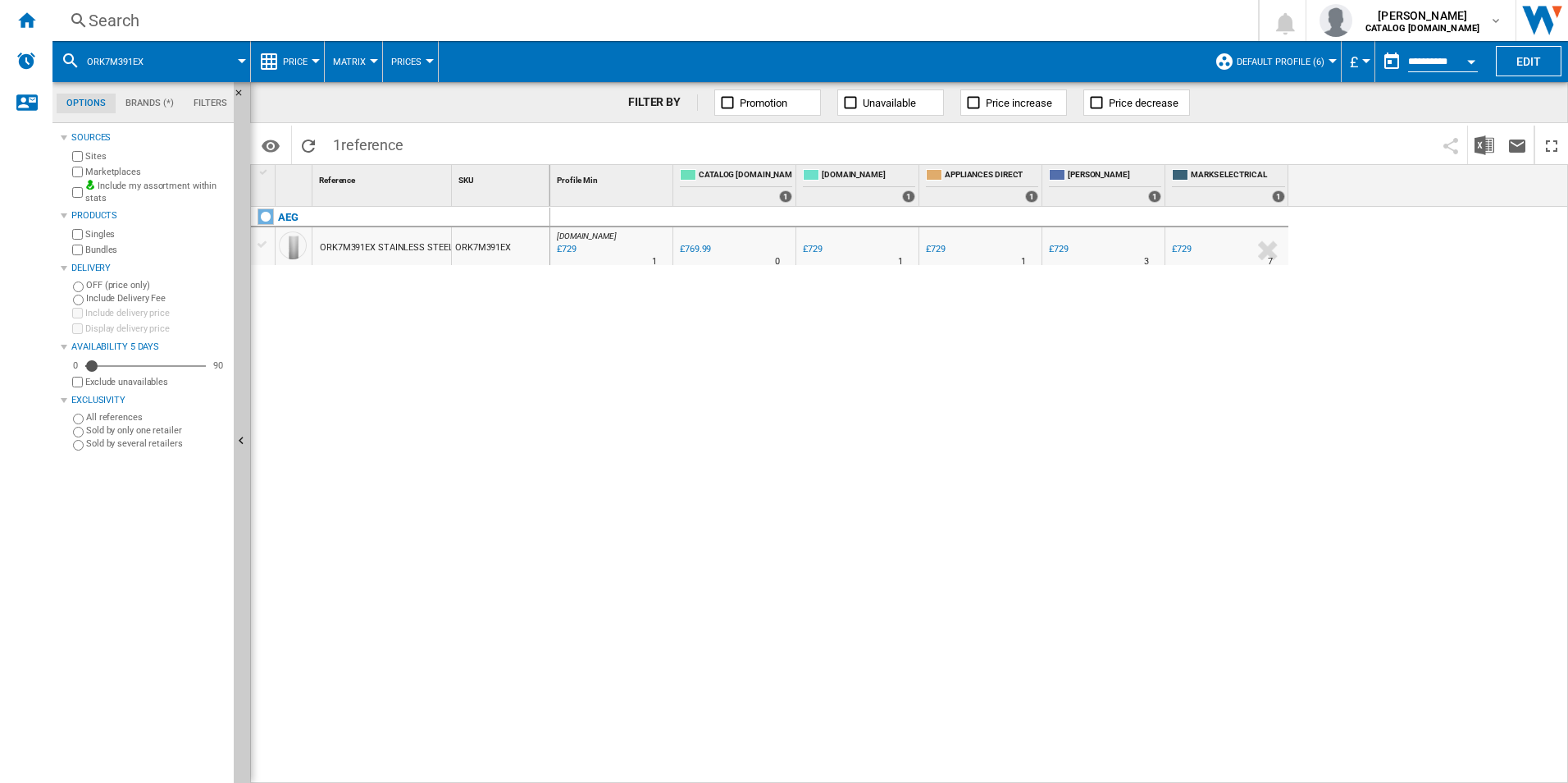
click at [827, 8] on div "Search Search 0 adam barber CATALOG ELECTROLUX.UK CATALOG ELECTROLUX.UK My sett…" at bounding box center [811, 21] width 1516 height 41
click at [822, 21] on div "Search" at bounding box center [651, 20] width 1127 height 23
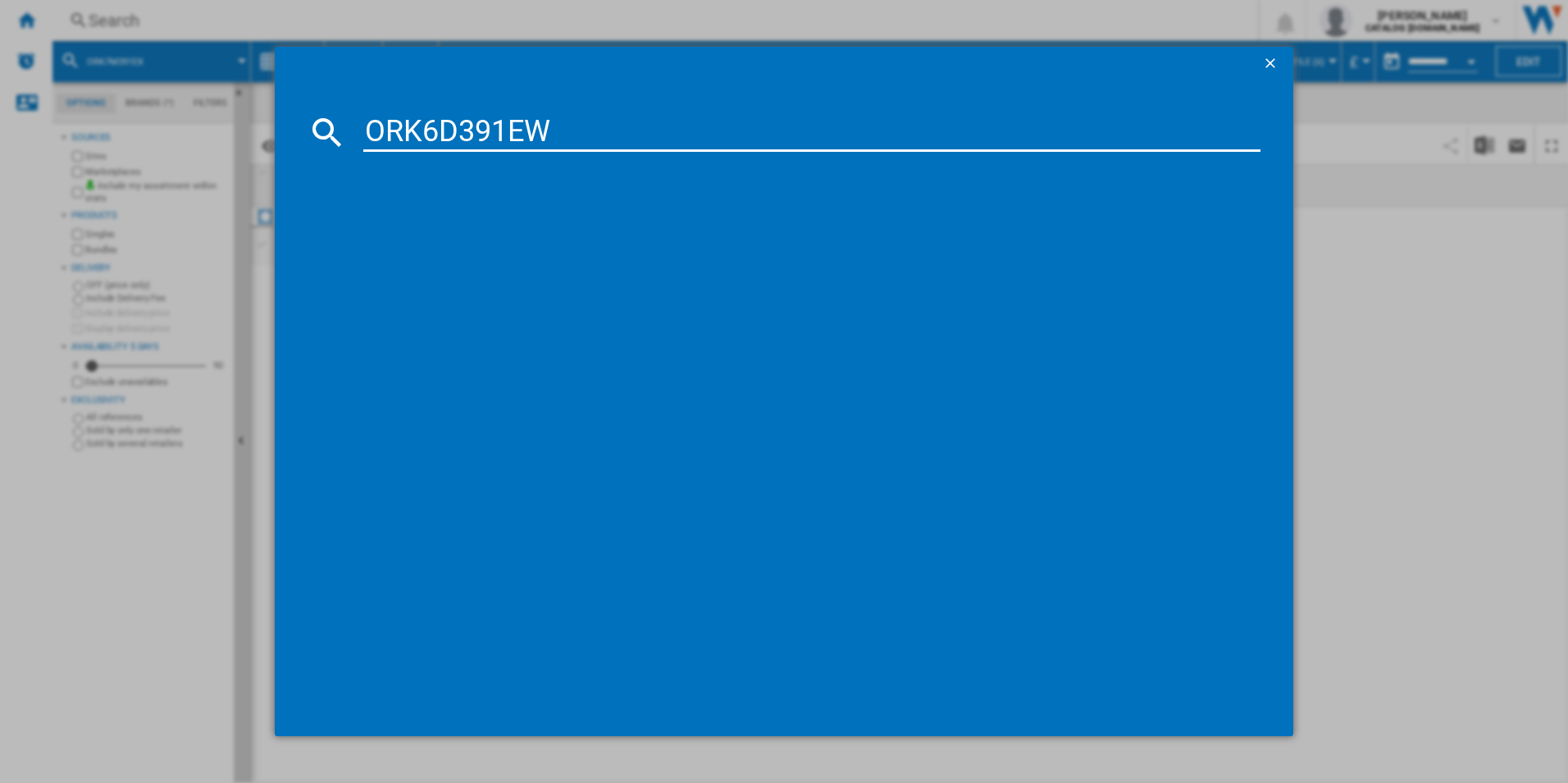
type input "ORK6D391EW"
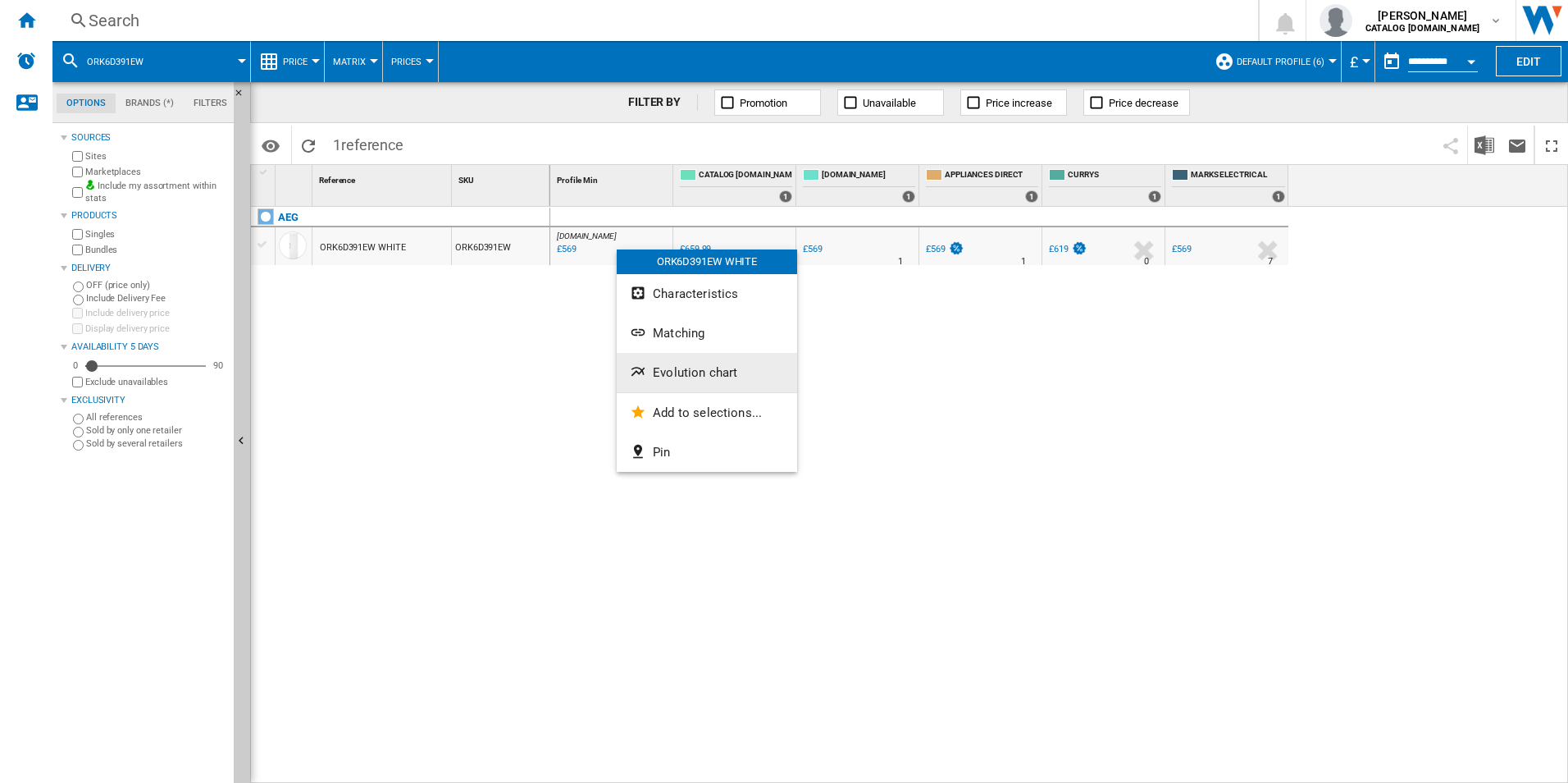
click at [689, 365] on button "Evolution chart" at bounding box center [707, 372] width 180 height 39
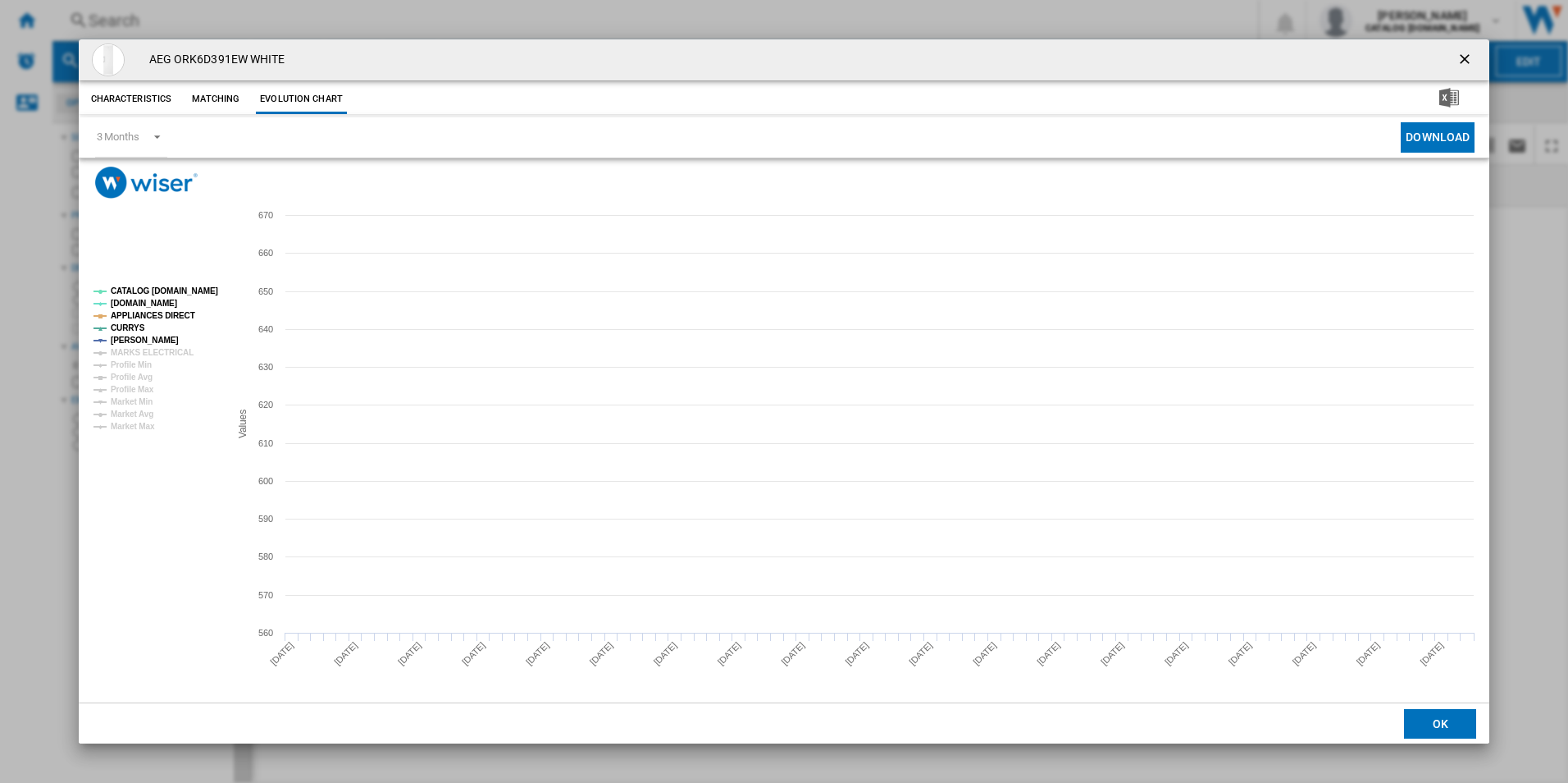
click at [209, 290] on tspan "CATALOG [DOMAIN_NAME]" at bounding box center [165, 290] width 108 height 9
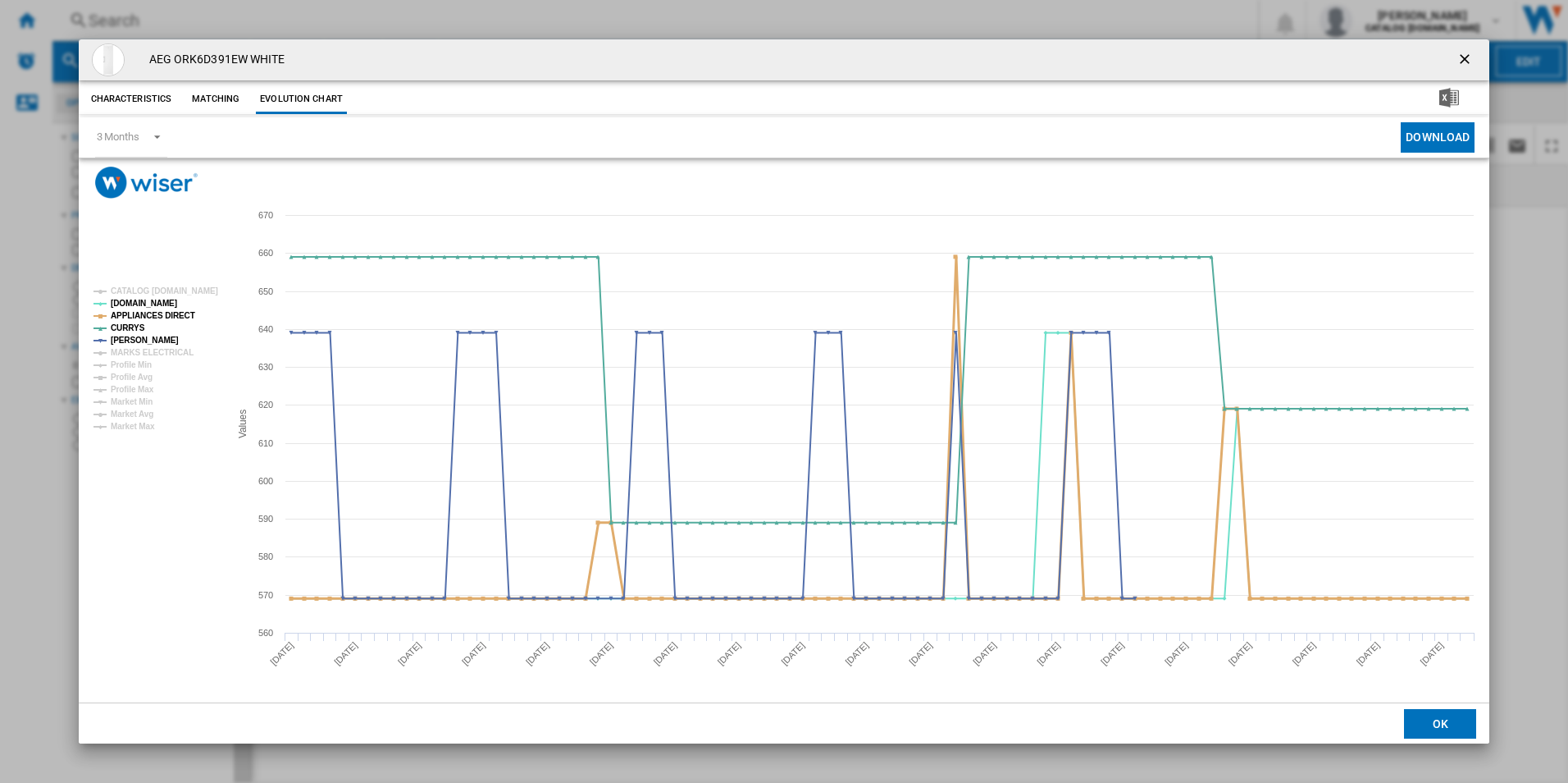
click at [169, 311] on tspan "APPLIANCES DIRECT" at bounding box center [153, 315] width 84 height 9
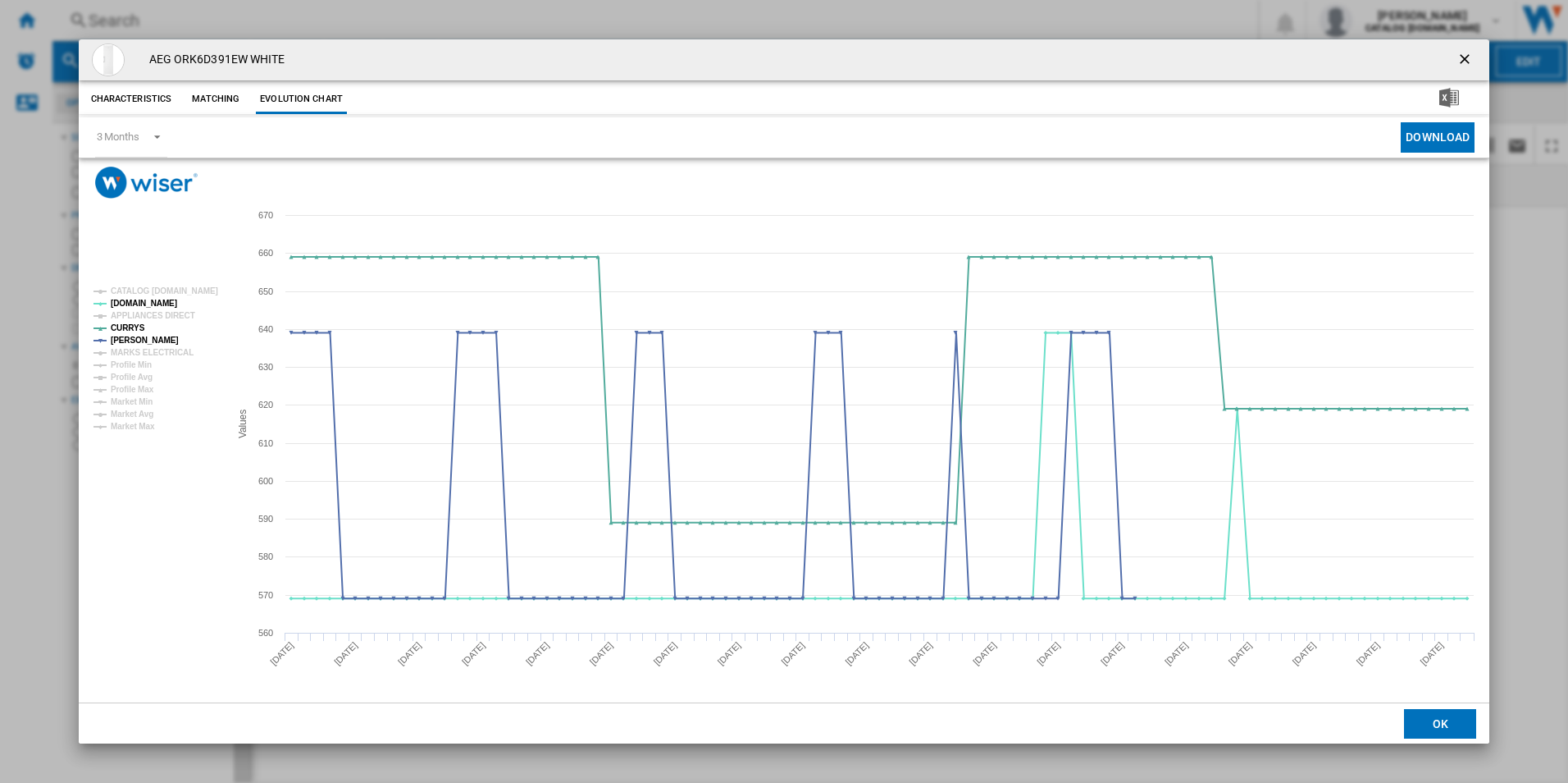
drag, startPoint x: 1463, startPoint y: 63, endPoint x: 1436, endPoint y: 60, distance: 27.2
click at [1463, 63] on ng-md-icon "getI18NText('BUTTONS.CLOSE_DIALOG')" at bounding box center [1466, 61] width 20 height 20
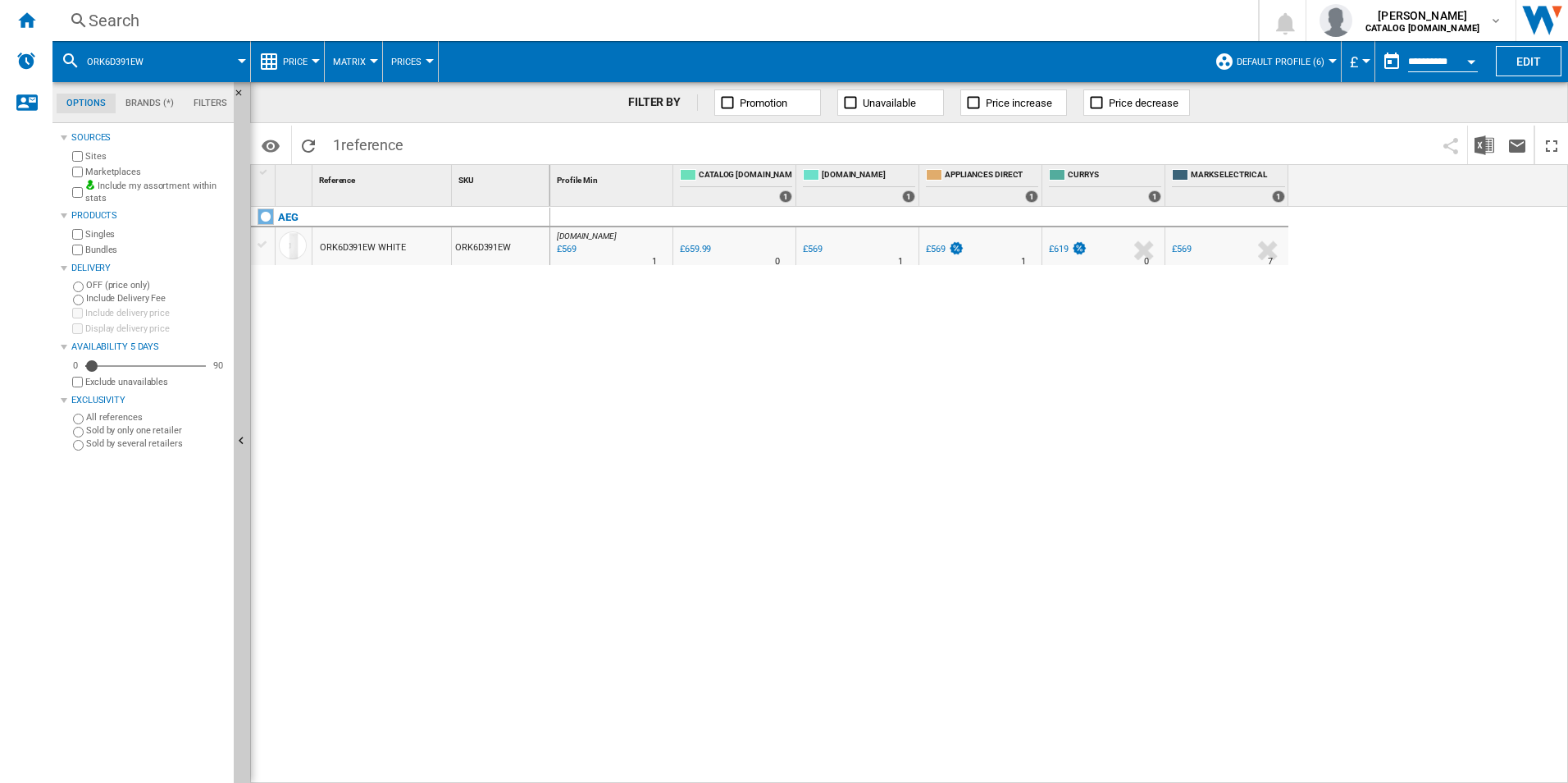
click at [825, 13] on div "Search" at bounding box center [651, 20] width 1127 height 23
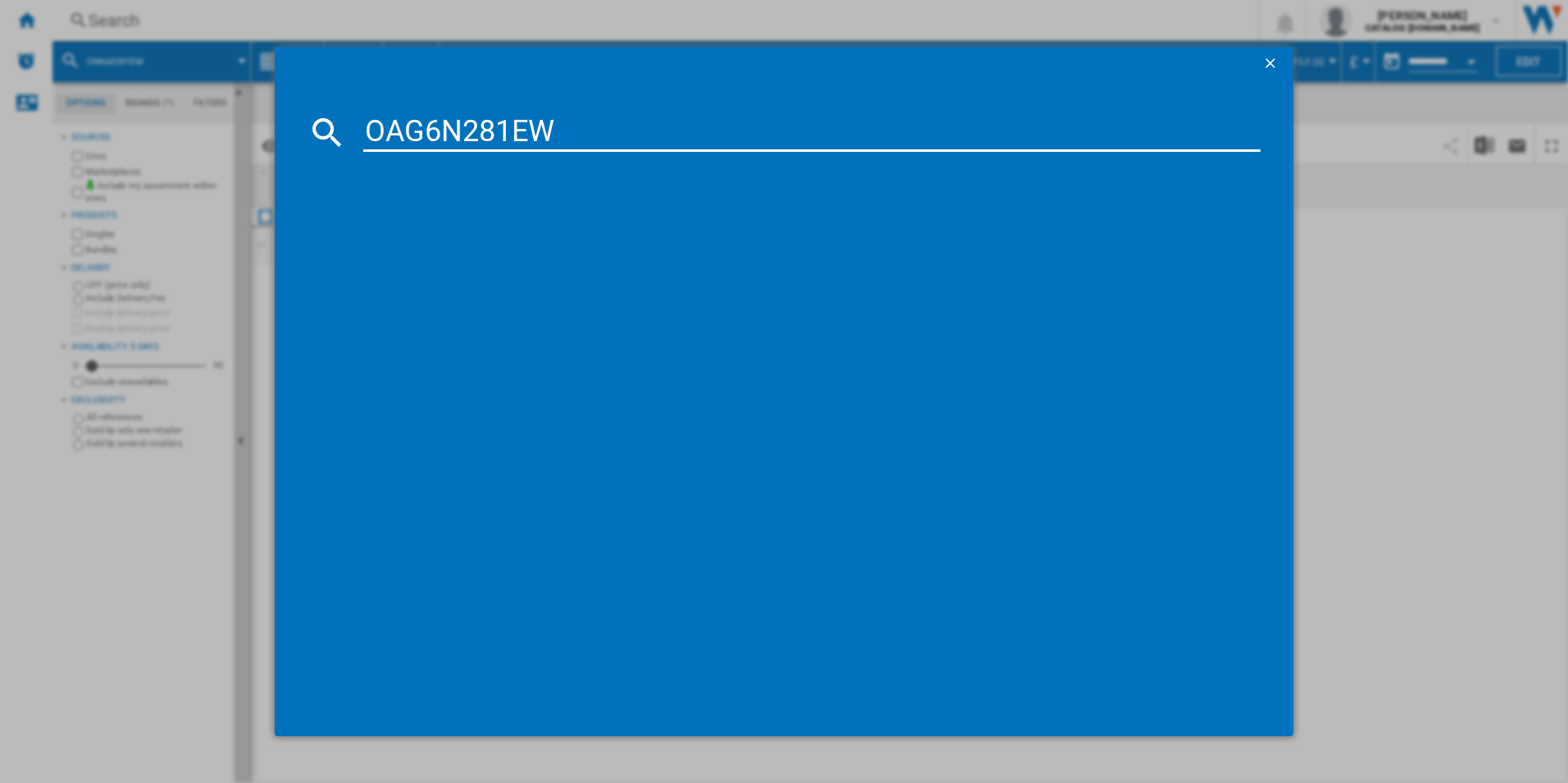
type input "OAG6N281EW"
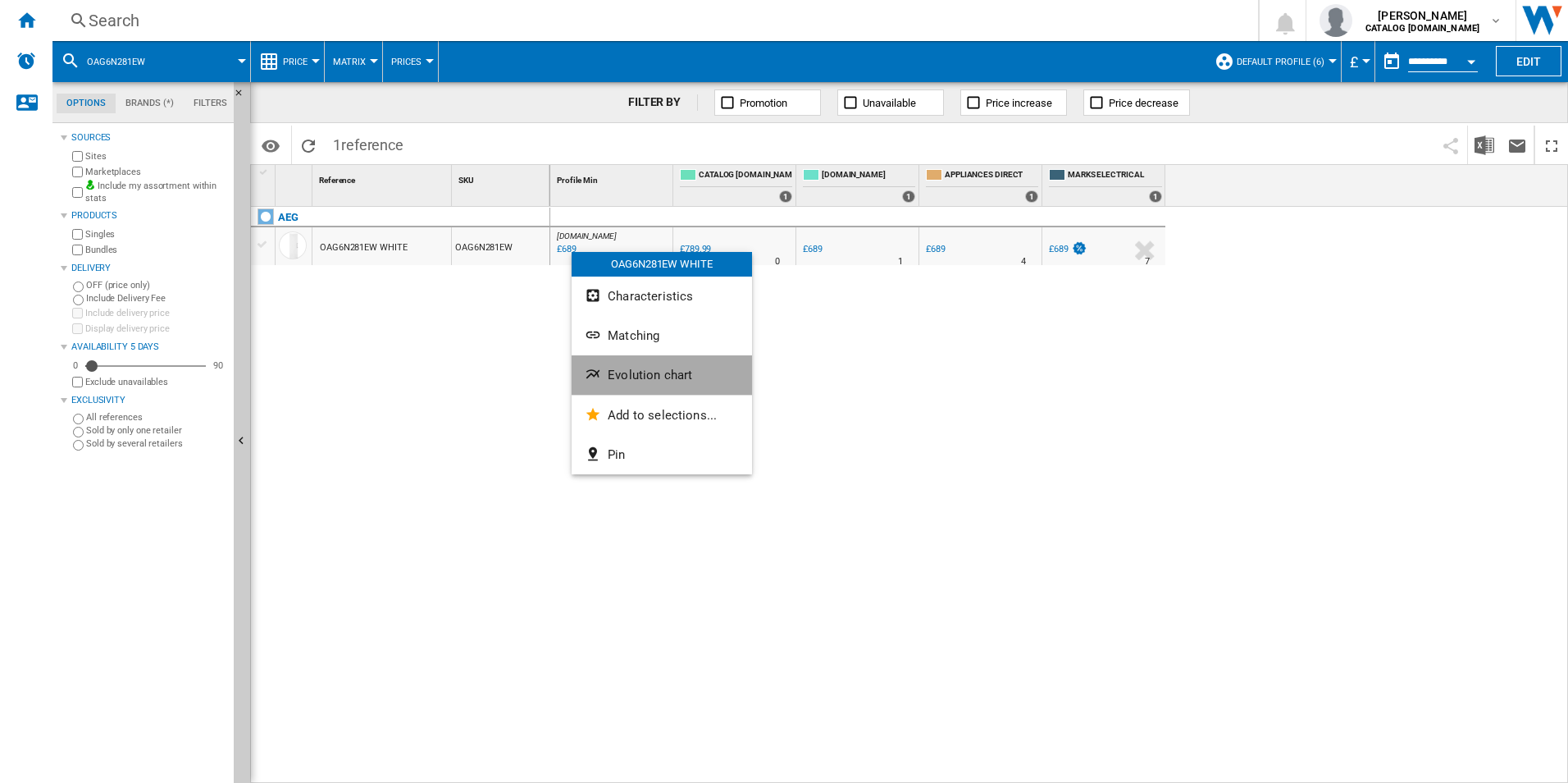
click at [632, 359] on button "Evolution chart" at bounding box center [662, 375] width 180 height 39
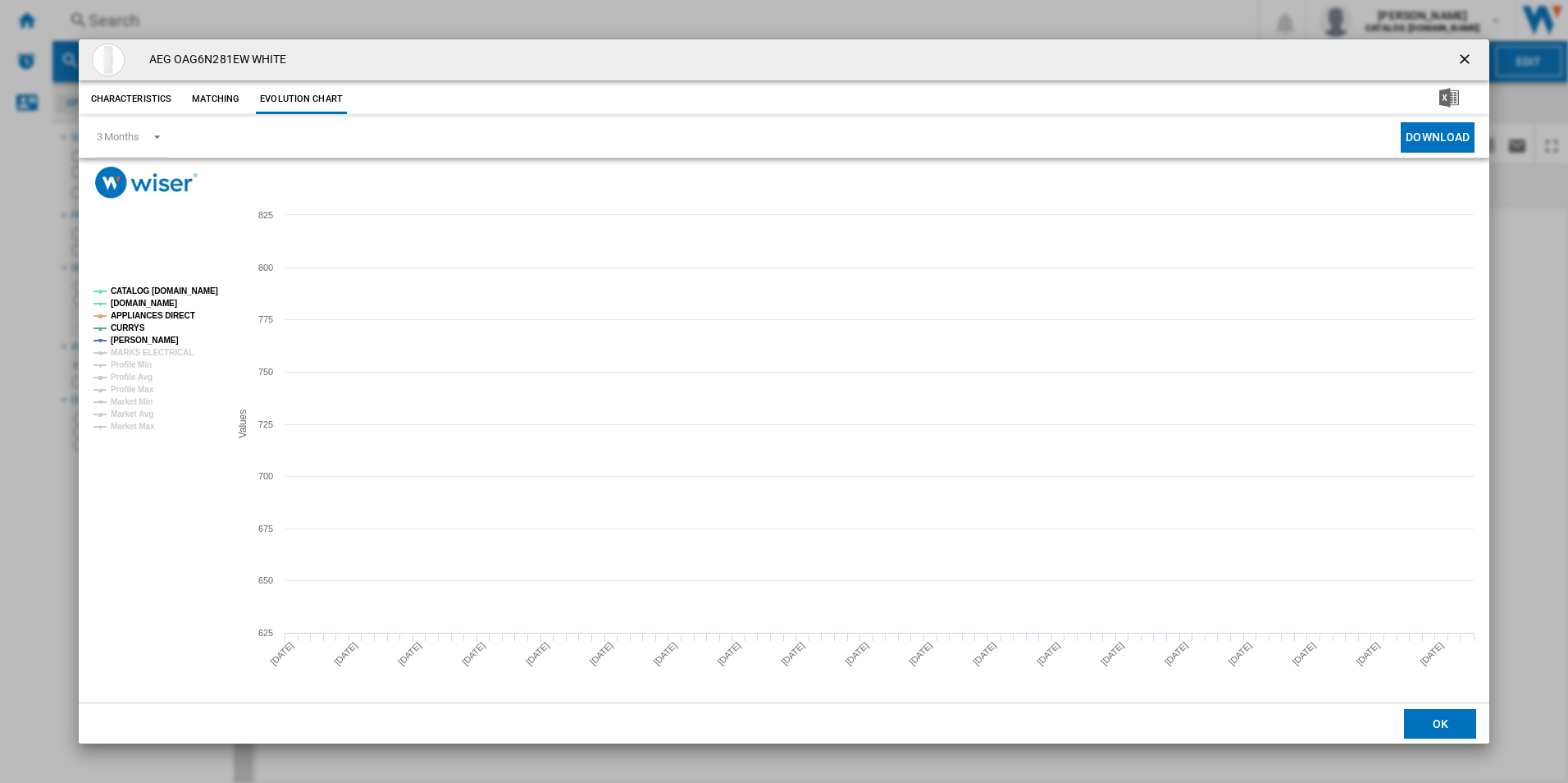
click at [149, 287] on tspan "CATALOG [DOMAIN_NAME]" at bounding box center [165, 290] width 108 height 9
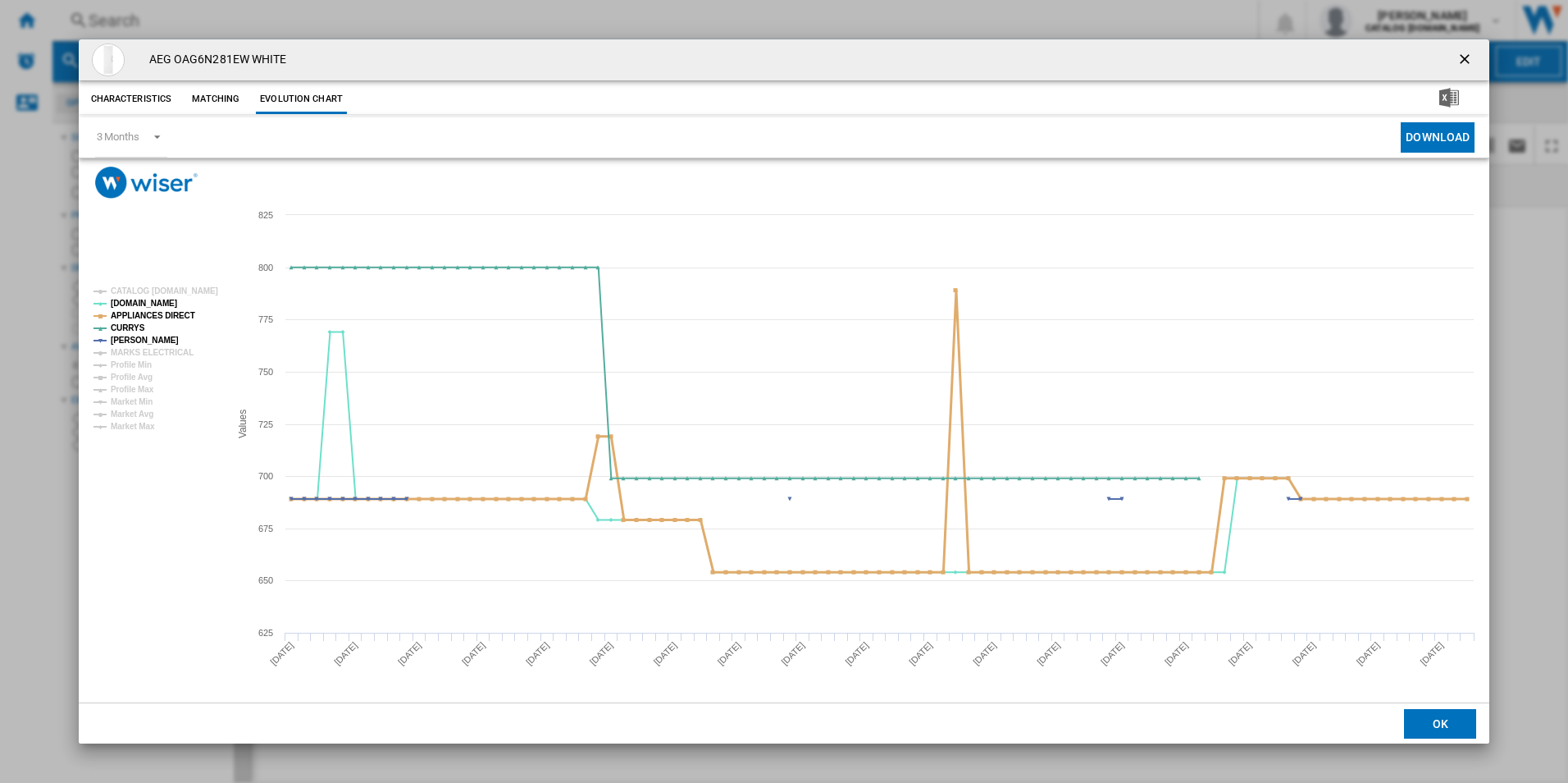
click at [156, 314] on tspan "APPLIANCES DIRECT" at bounding box center [153, 315] width 84 height 9
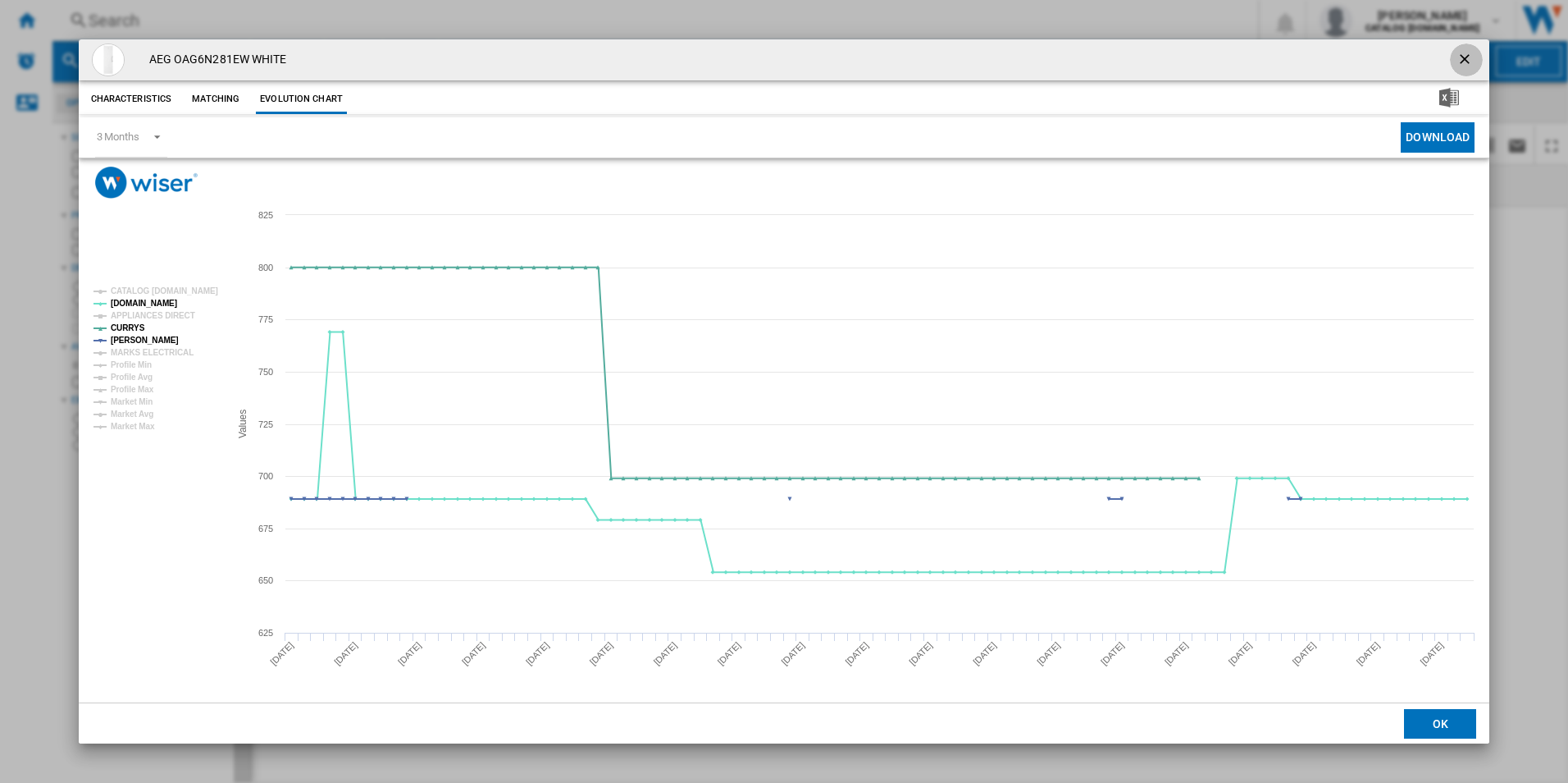
click at [1462, 60] on ng-md-icon "getI18NText('BUTTONS.CLOSE_DIALOG')" at bounding box center [1466, 61] width 20 height 20
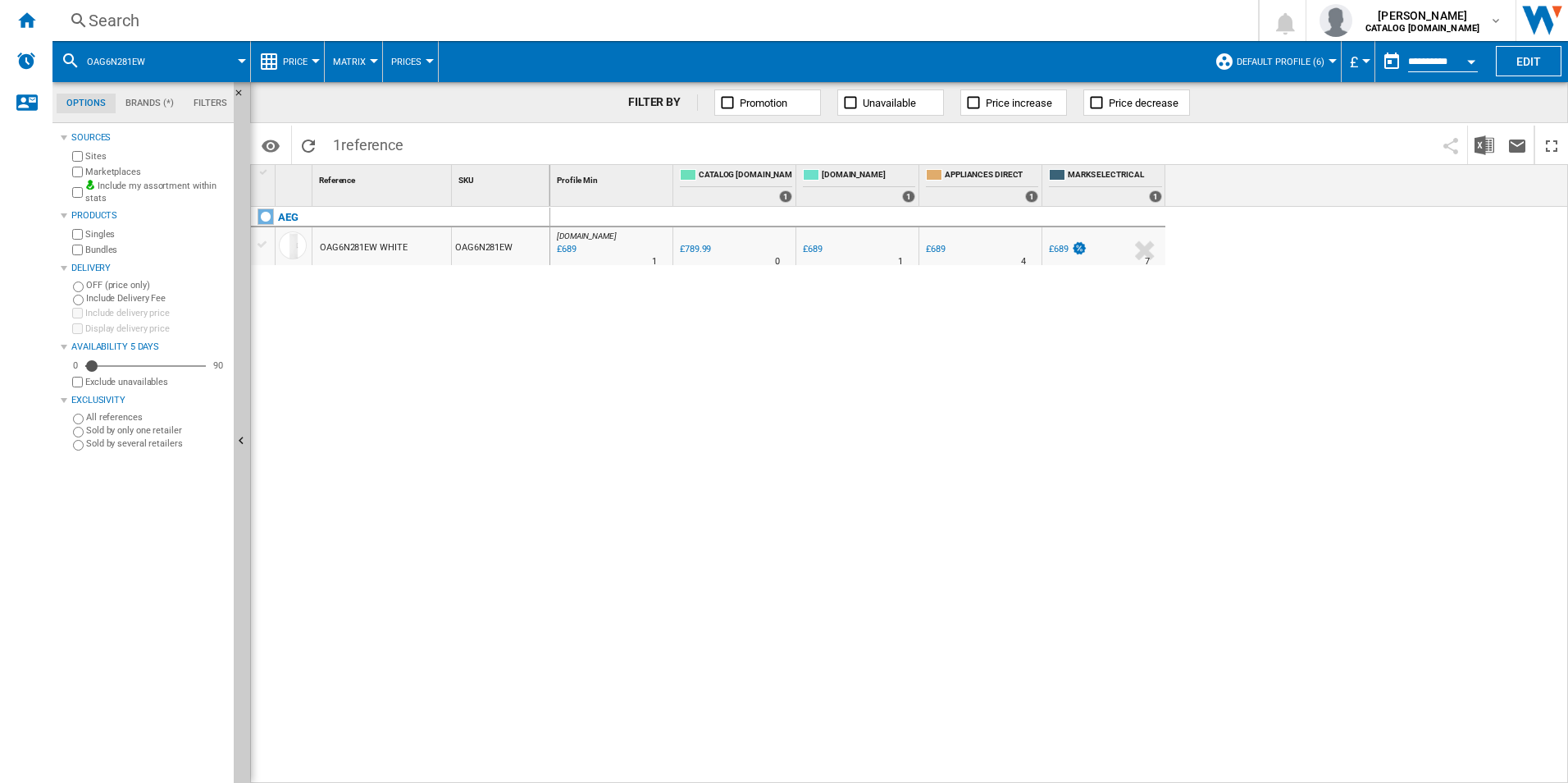
click at [875, 18] on div "Search" at bounding box center [651, 20] width 1127 height 23
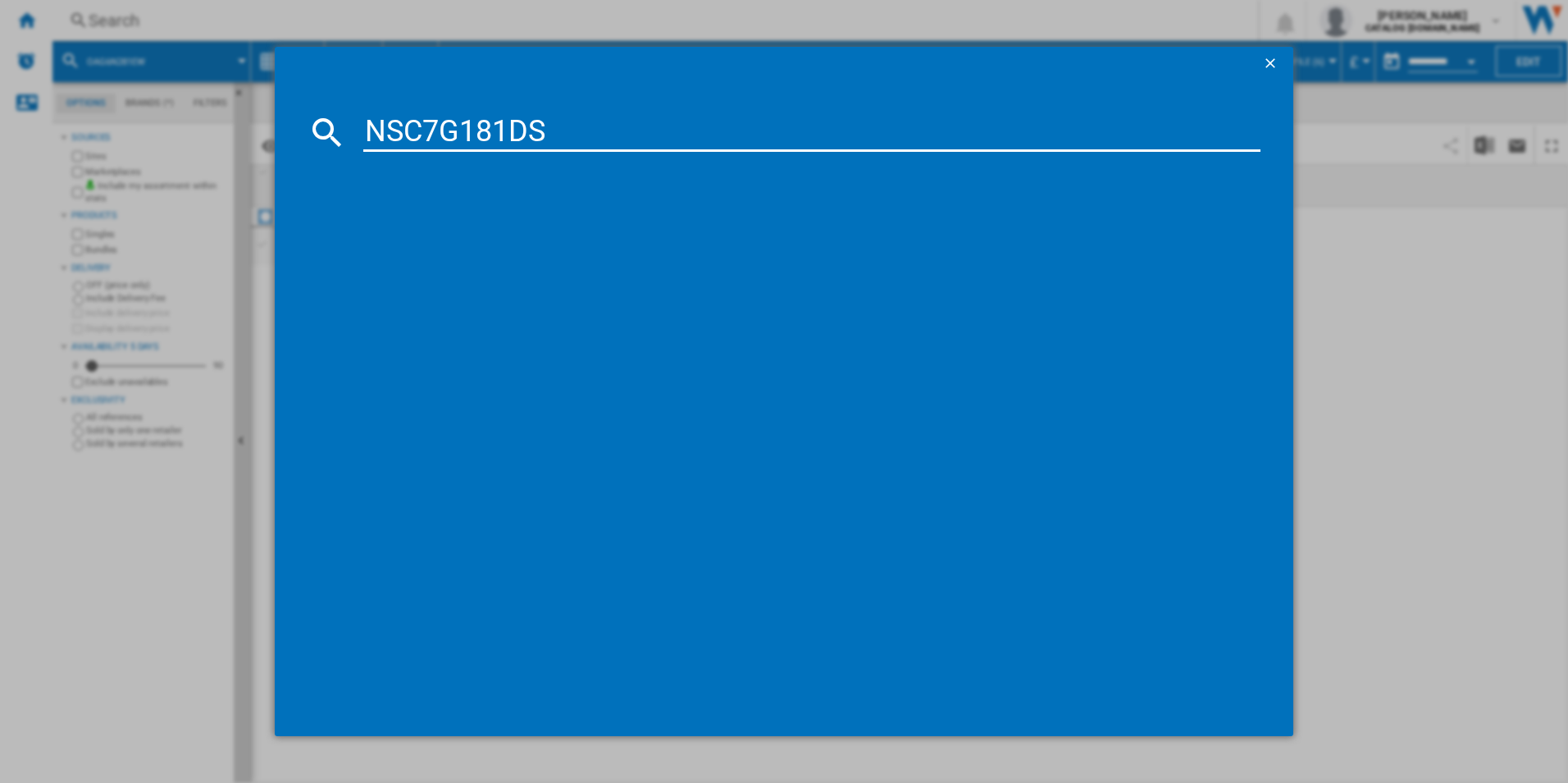
type input "NSC7G181DS"
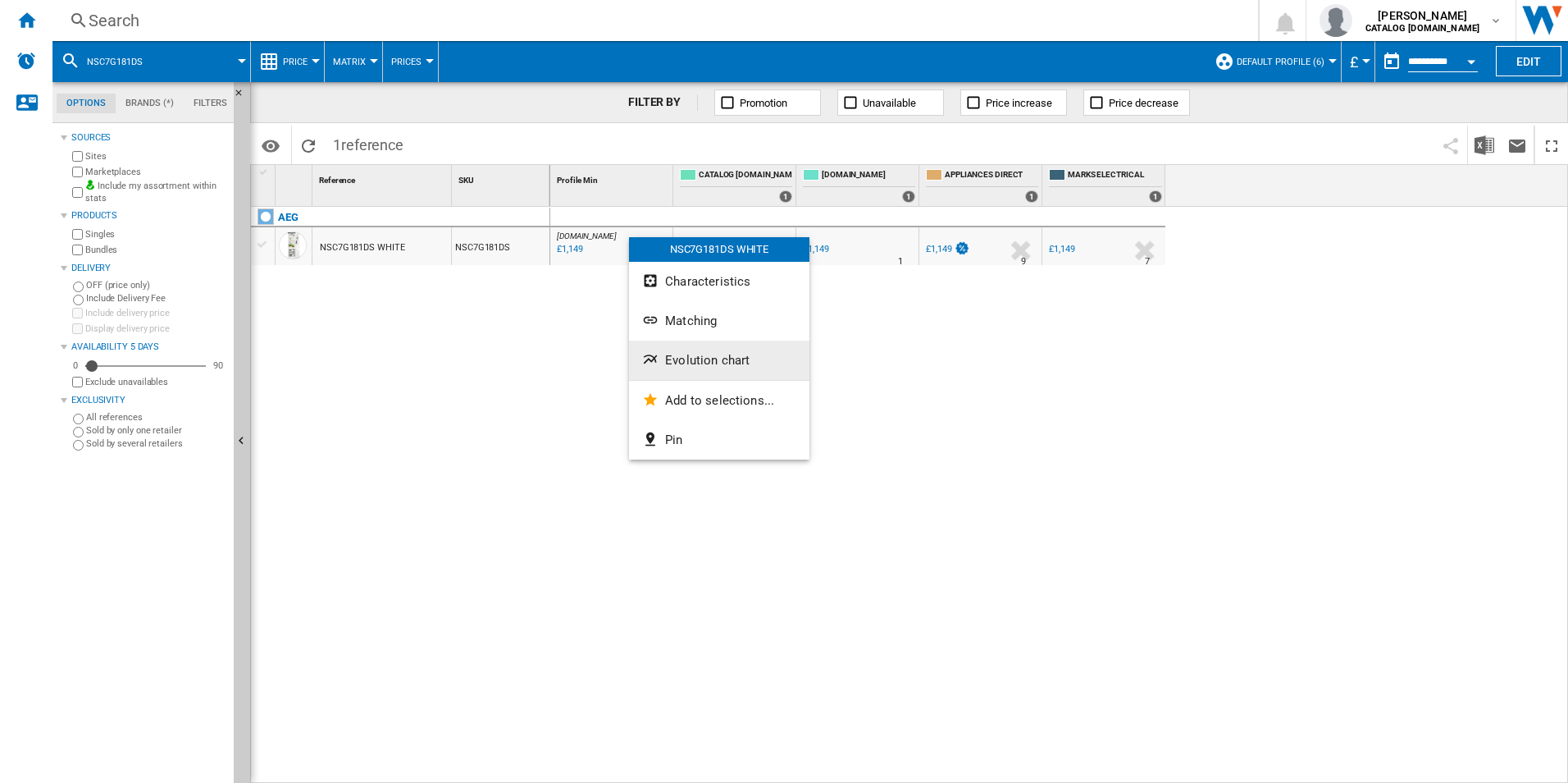
click at [671, 356] on span "Evolution chart" at bounding box center [707, 360] width 84 height 15
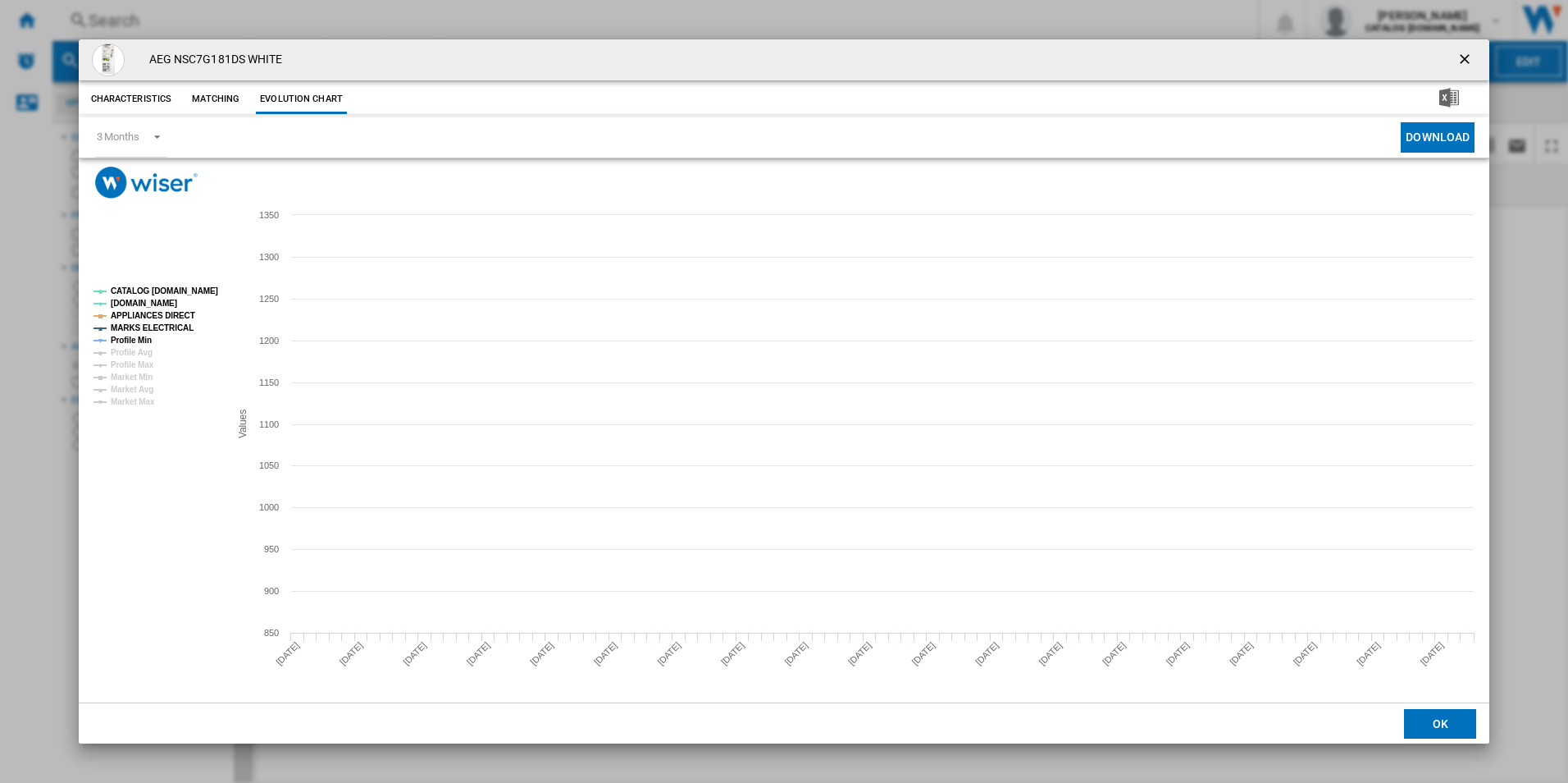
click at [200, 289] on tspan "CATALOG [DOMAIN_NAME]" at bounding box center [165, 290] width 108 height 9
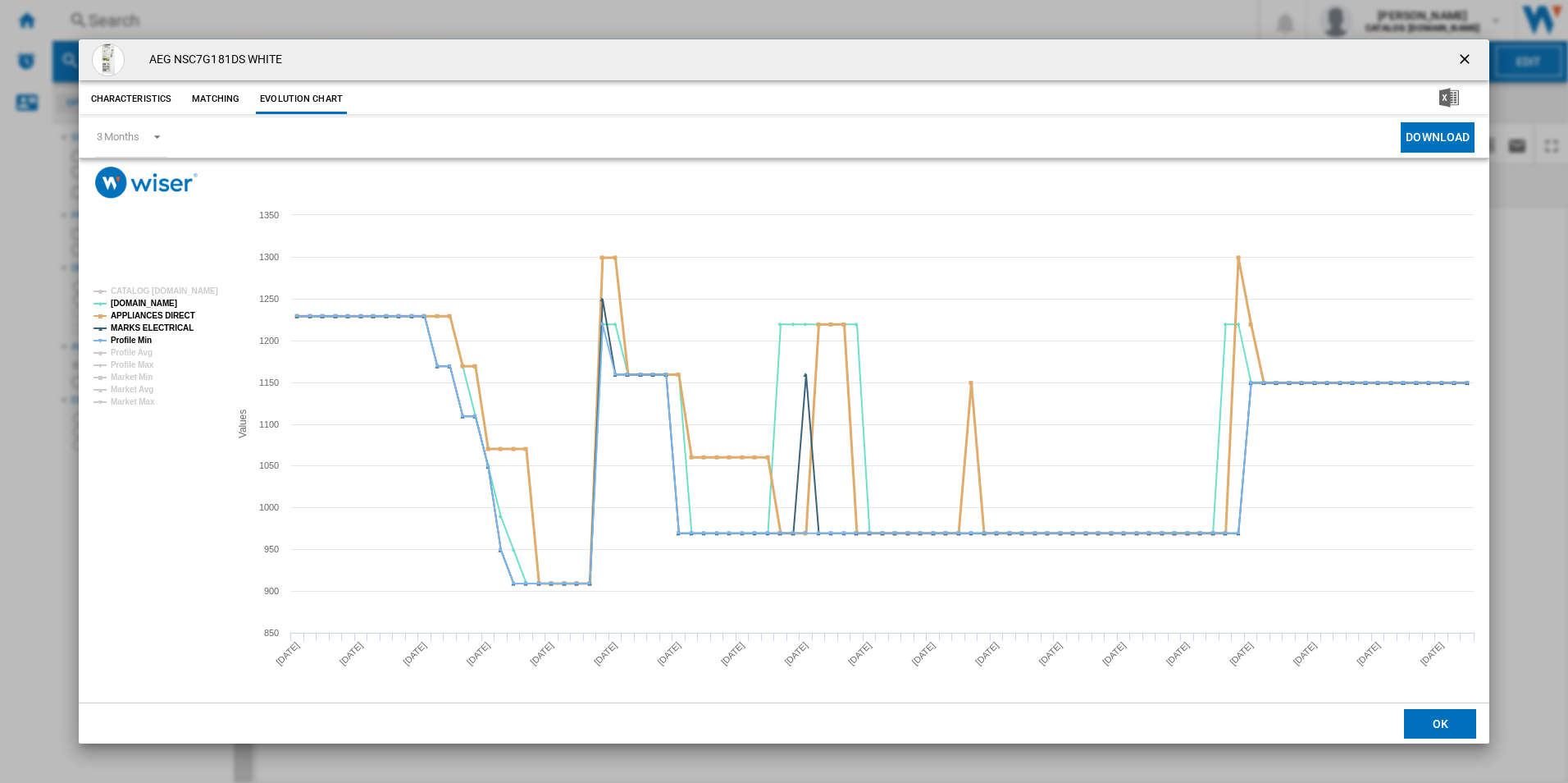
click at [166, 314] on tspan "APPLIANCES DIRECT" at bounding box center [153, 315] width 84 height 9
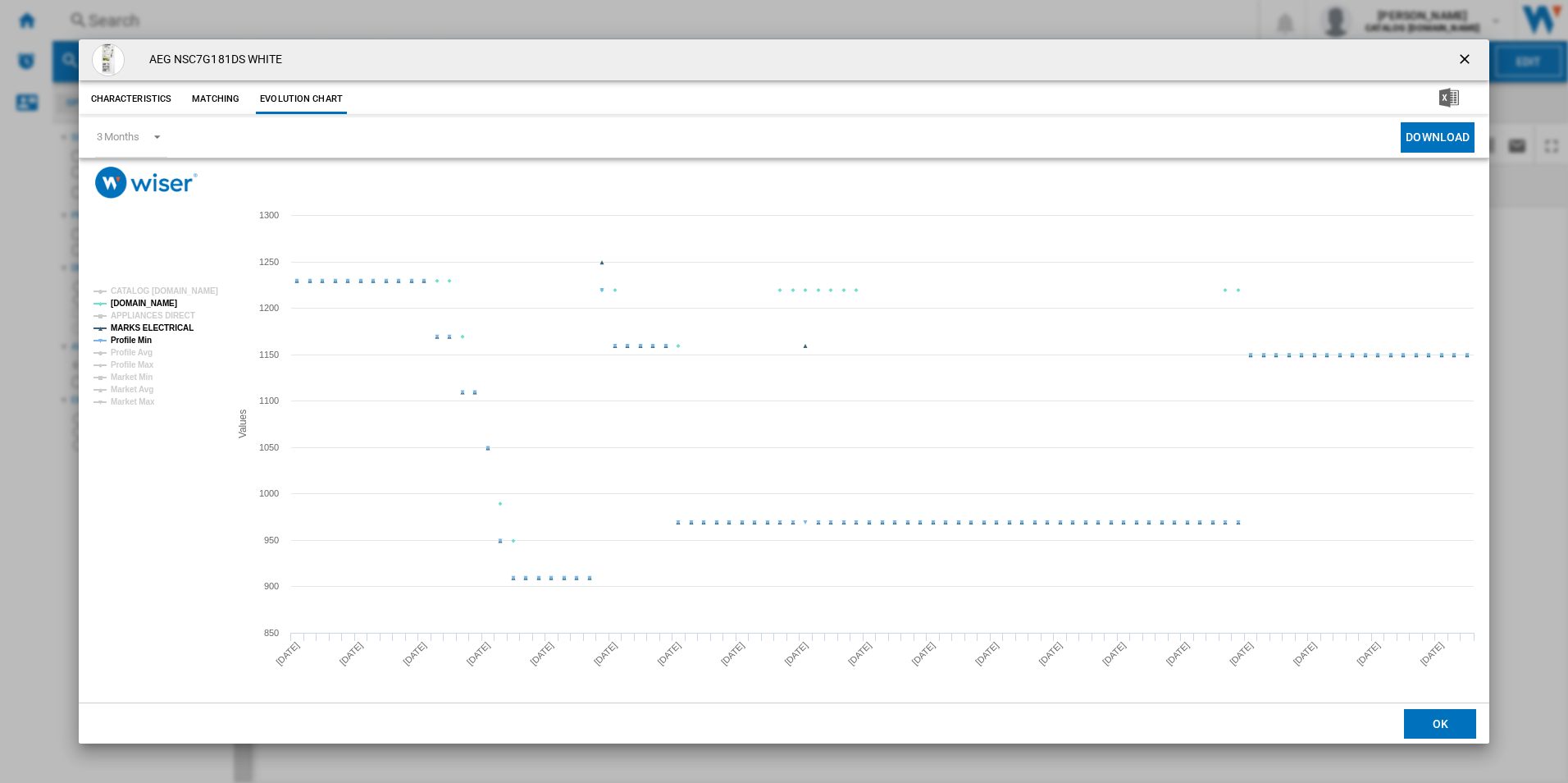
click at [163, 318] on tspan "APPLIANCES DIRECT" at bounding box center [153, 315] width 84 height 9
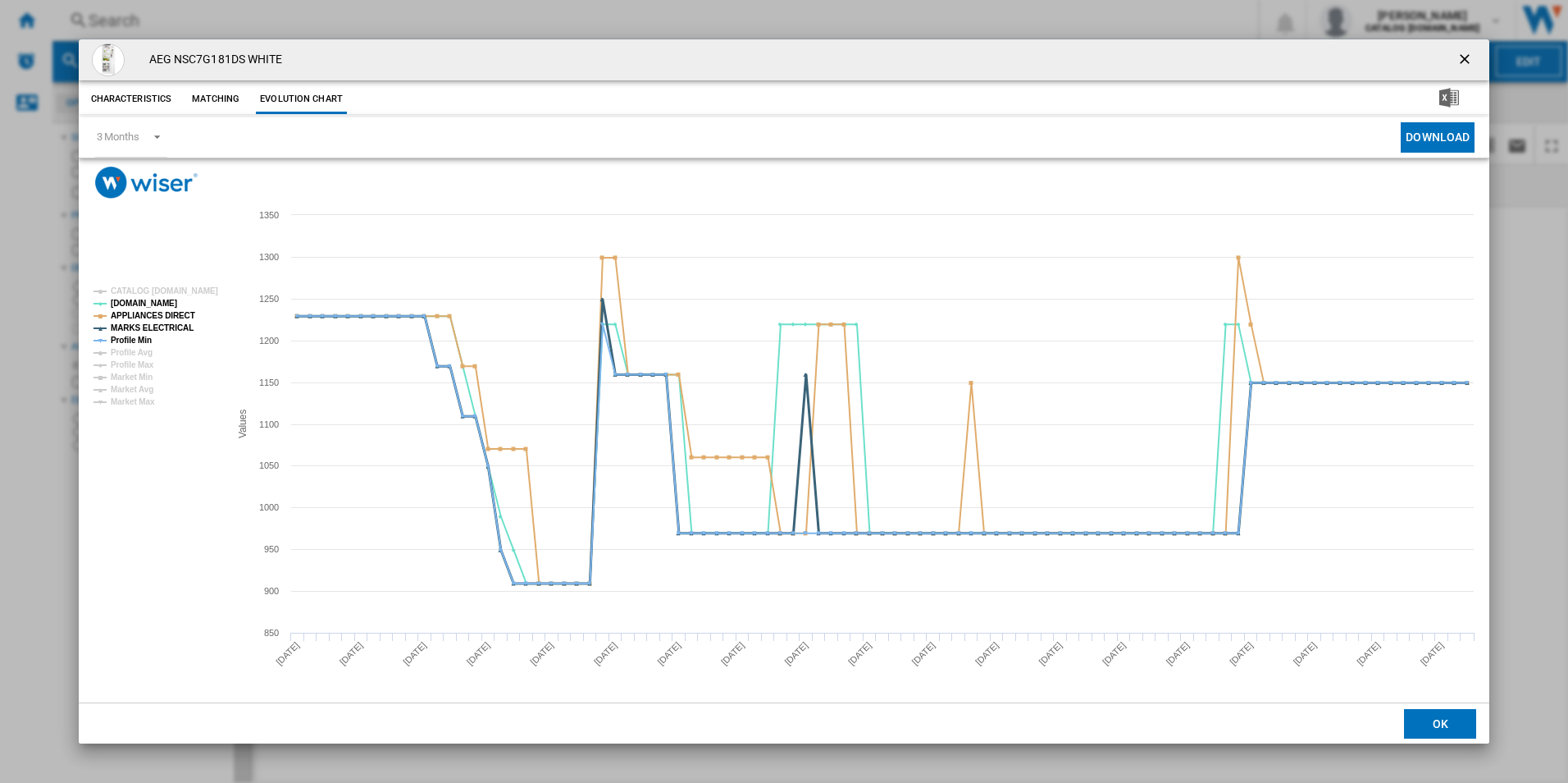
click at [163, 328] on tspan "MARKS ELECTRICAL" at bounding box center [152, 327] width 83 height 9
click at [165, 315] on tspan "APPLIANCES DIRECT" at bounding box center [153, 315] width 84 height 9
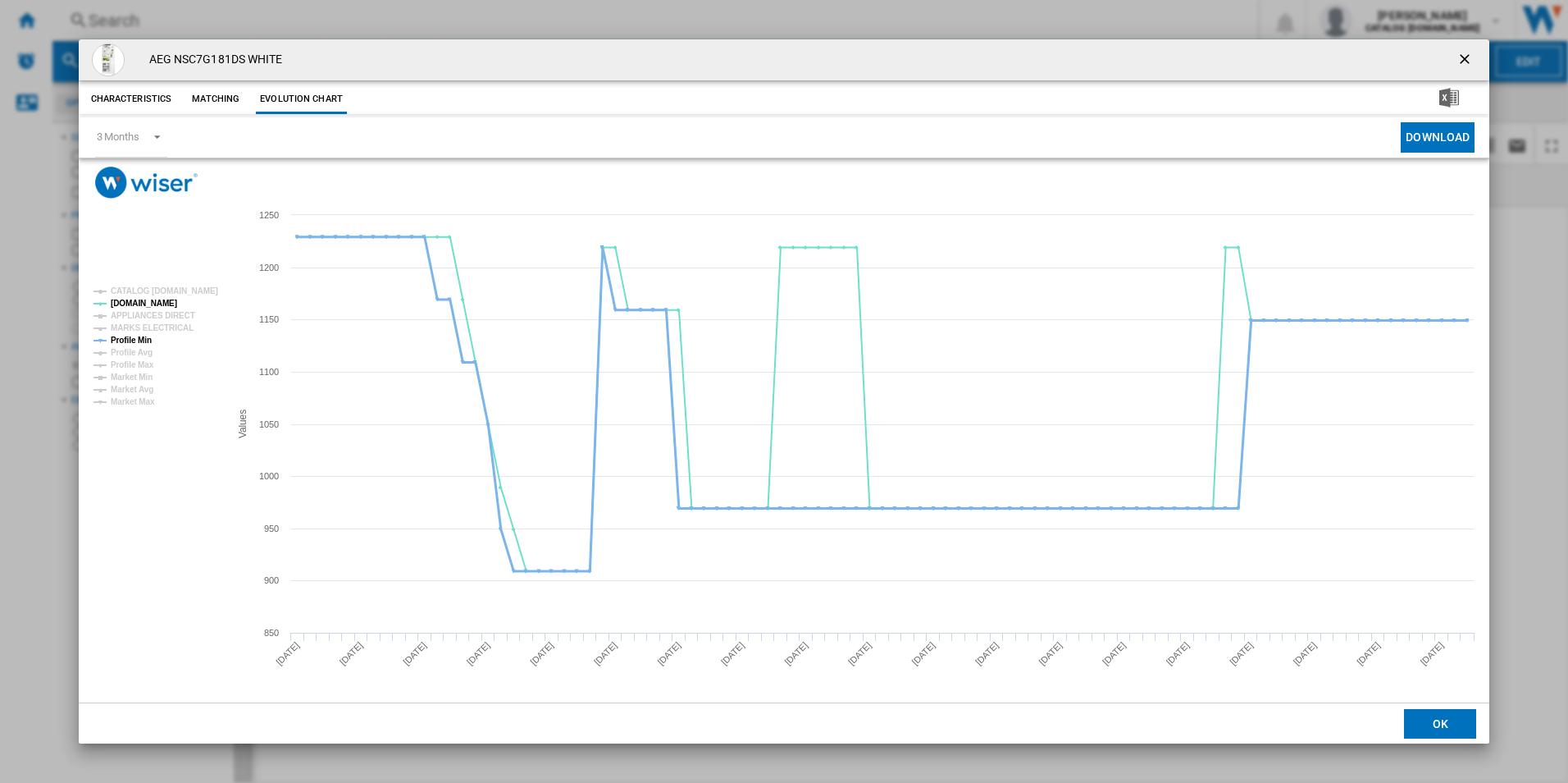
click at [138, 336] on tspan "Profile Min" at bounding box center [131, 340] width 41 height 9
drag, startPoint x: 1465, startPoint y: 65, endPoint x: 1432, endPoint y: 63, distance: 33.1
click at [1465, 65] on ng-md-icon "getI18NText('BUTTONS.CLOSE_DIALOG')" at bounding box center [1466, 61] width 20 height 20
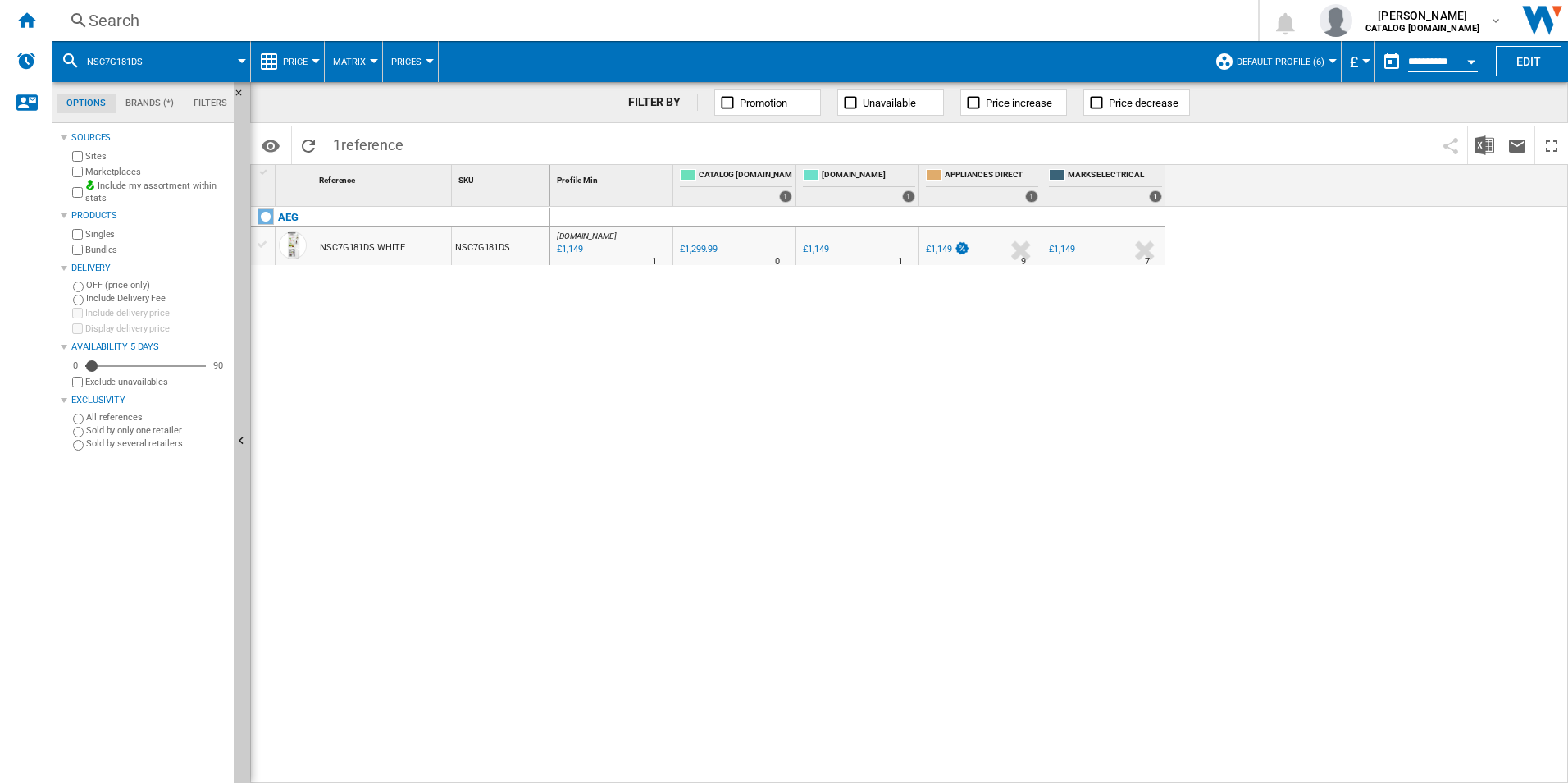
click at [781, 18] on div "Search" at bounding box center [651, 20] width 1127 height 23
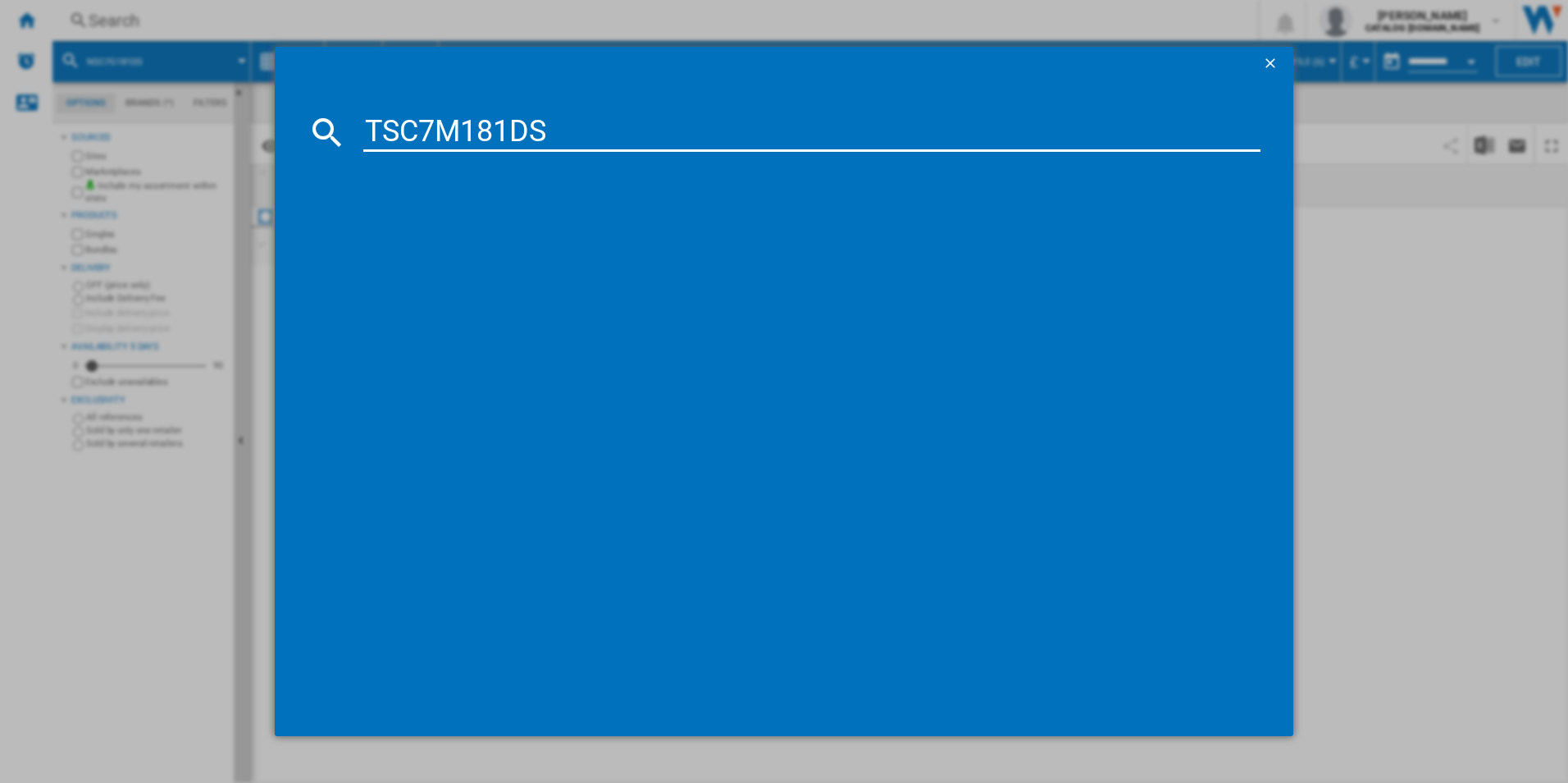
type input "TSC7M181DS"
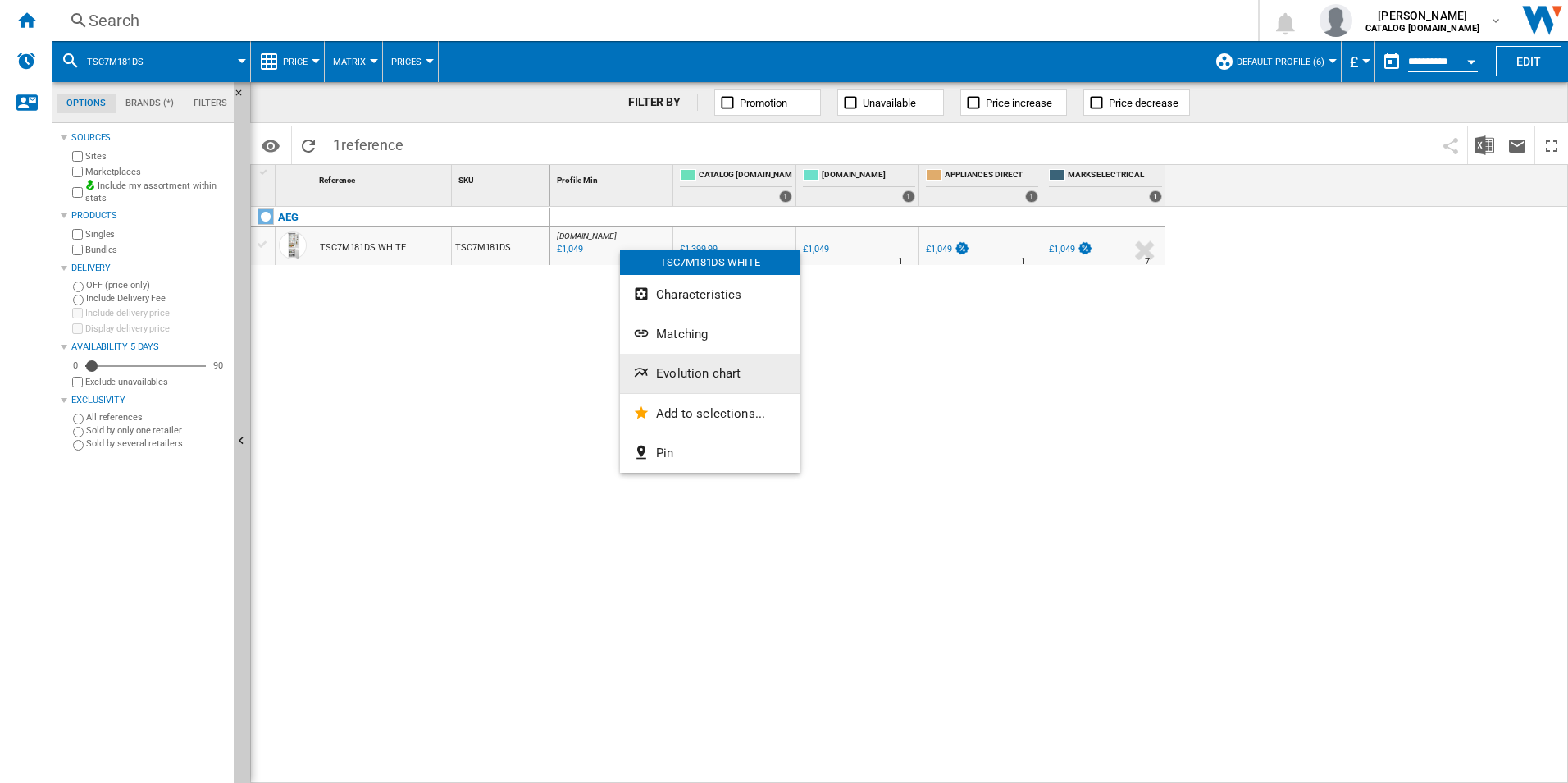
click at [653, 367] on button "Evolution chart" at bounding box center [710, 373] width 180 height 39
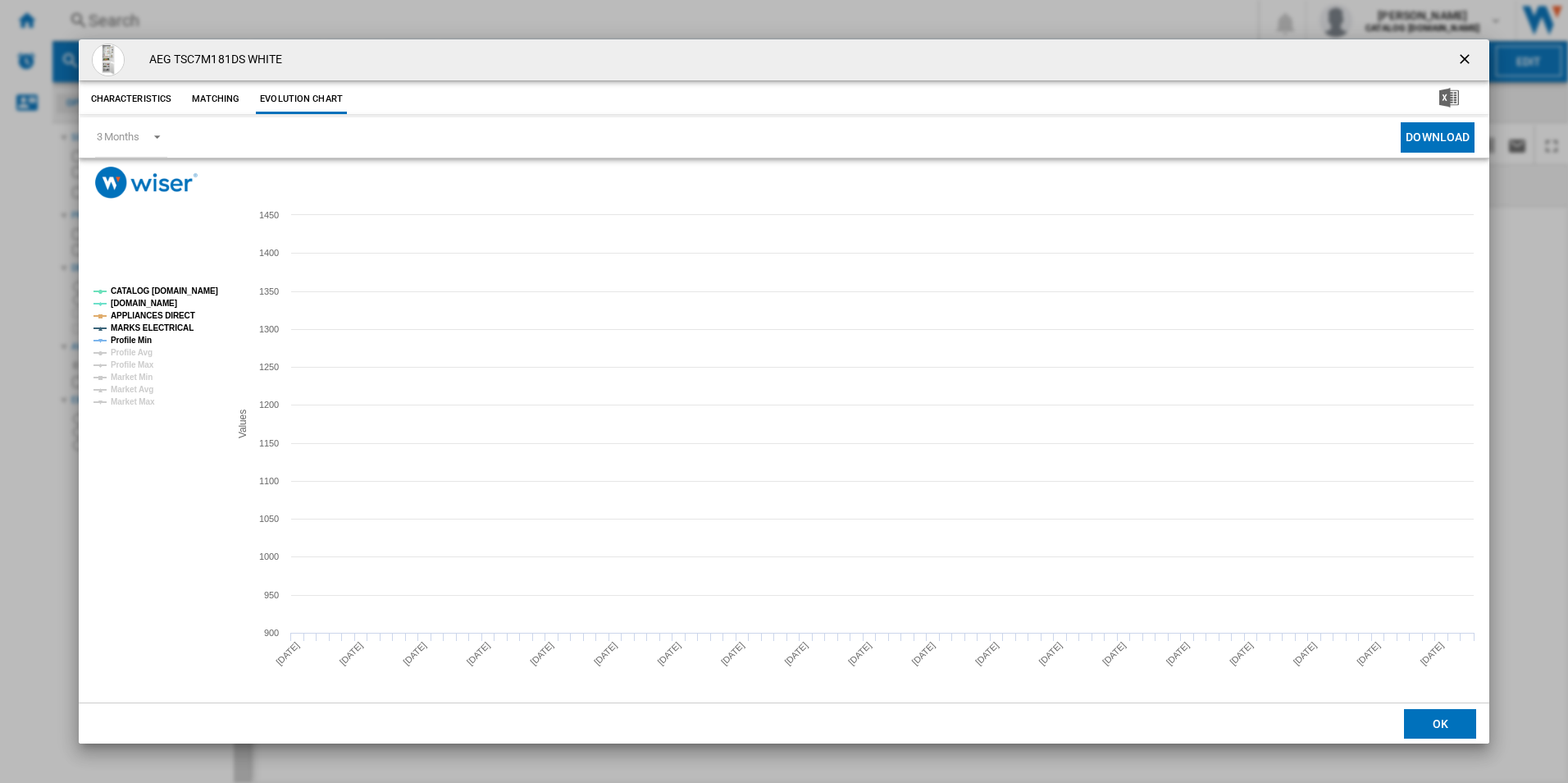
click at [190, 294] on tspan "CATALOG [DOMAIN_NAME]" at bounding box center [165, 290] width 108 height 9
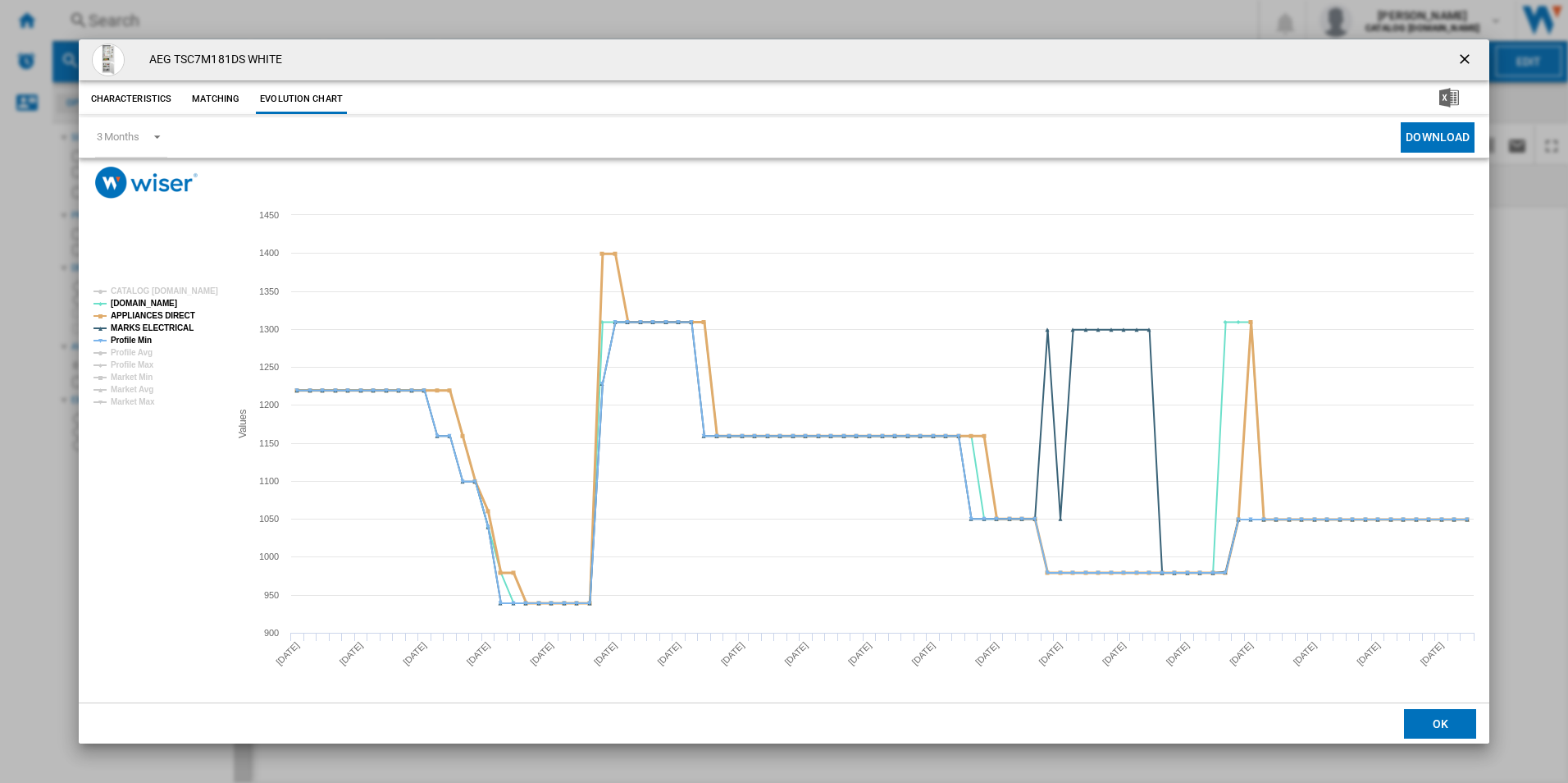
drag, startPoint x: 179, startPoint y: 311, endPoint x: 173, endPoint y: 322, distance: 12.5
click at [179, 311] on tspan "APPLIANCES DIRECT" at bounding box center [153, 315] width 84 height 9
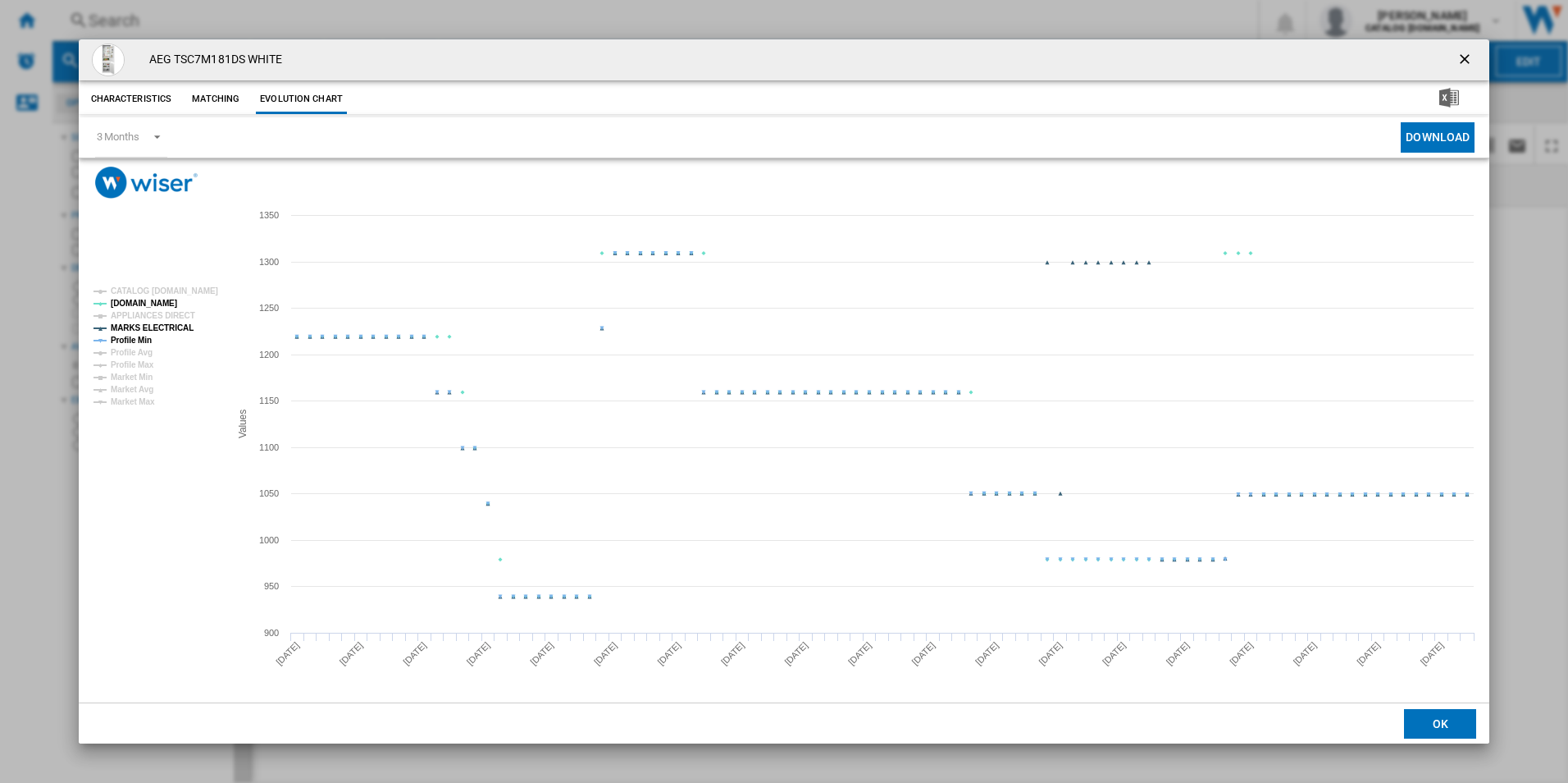
click at [169, 326] on tspan "MARKS ELECTRICAL" at bounding box center [152, 327] width 83 height 9
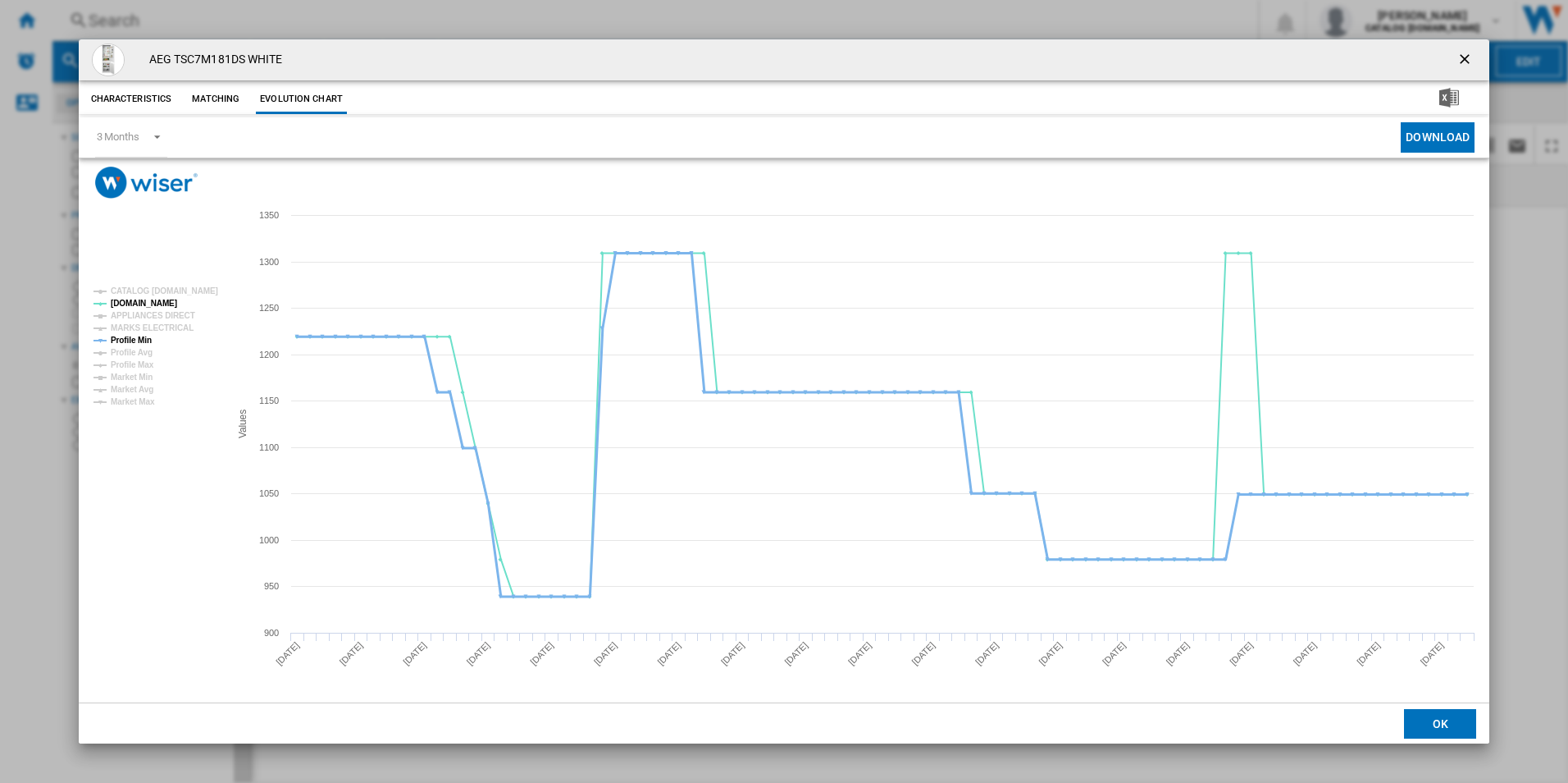
click at [133, 341] on tspan "Profile Min" at bounding box center [131, 340] width 41 height 9
drag, startPoint x: 1467, startPoint y: 55, endPoint x: 1301, endPoint y: 50, distance: 166.1
click at [1467, 55] on ng-md-icon "getI18NText('BUTTONS.CLOSE_DIALOG')" at bounding box center [1466, 61] width 20 height 20
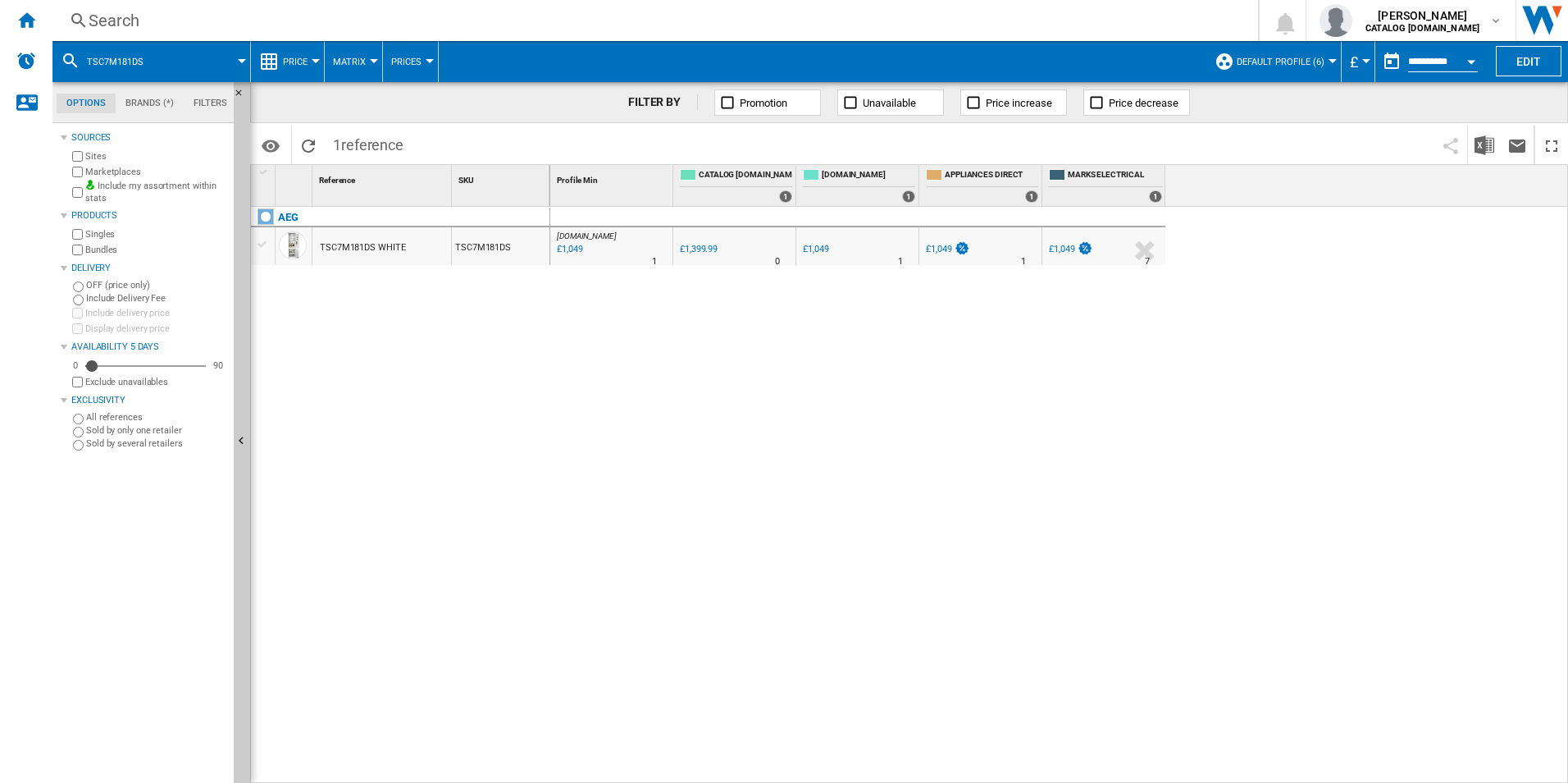
click at [1036, 20] on div "Search" at bounding box center [651, 20] width 1127 height 23
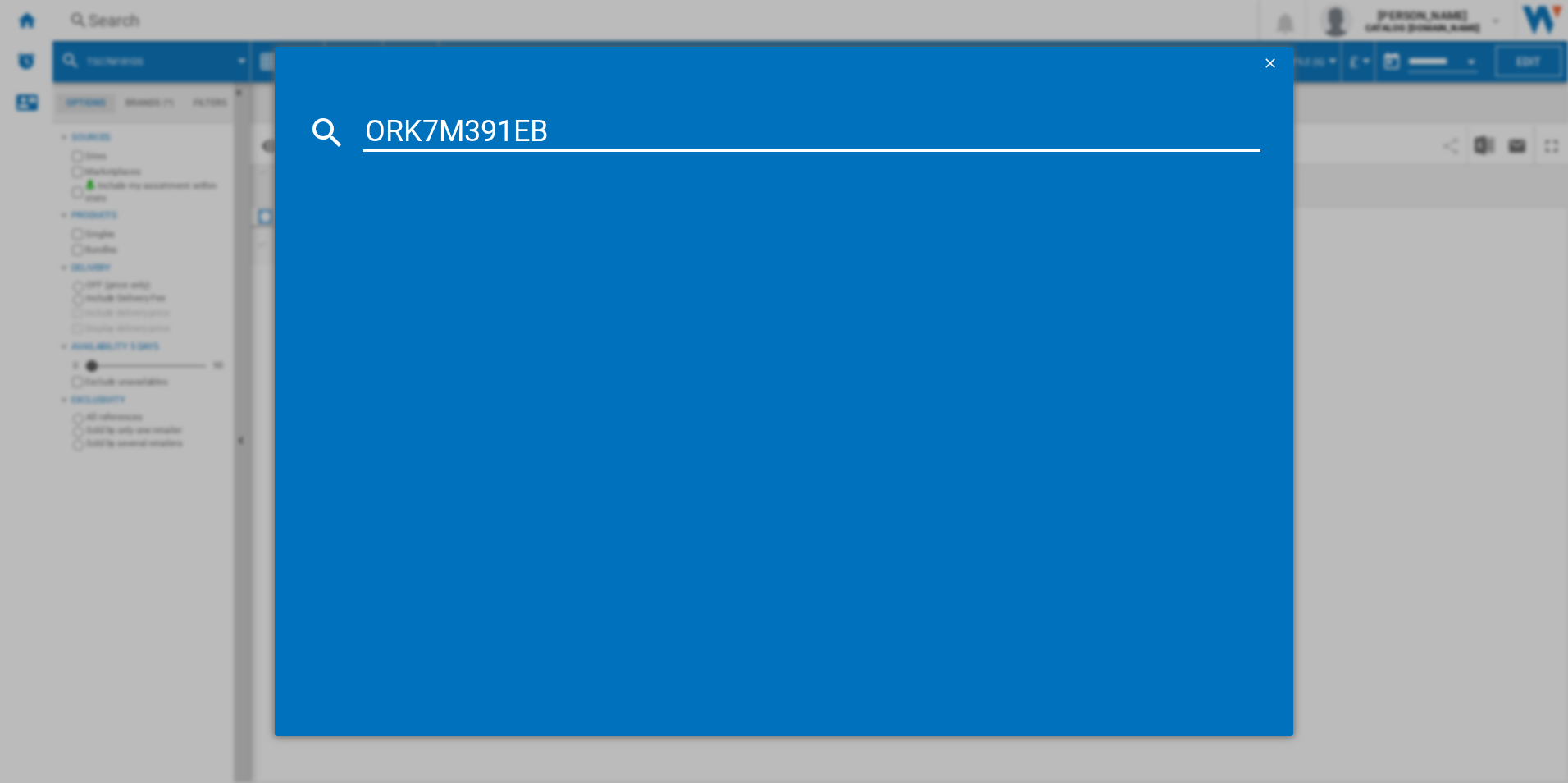
type input "ORK7M391EB"
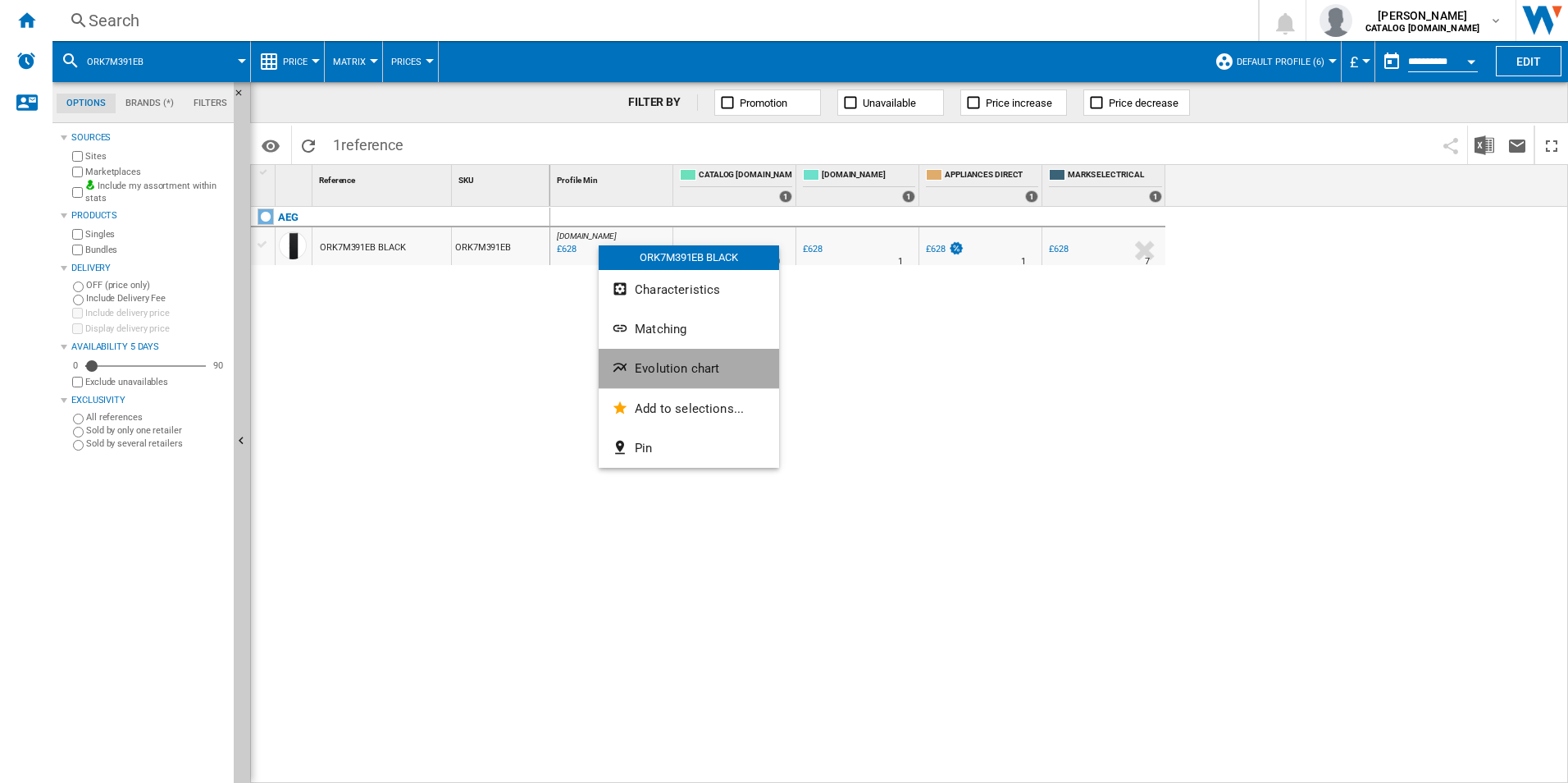
click at [669, 360] on button "Evolution chart" at bounding box center [689, 368] width 180 height 39
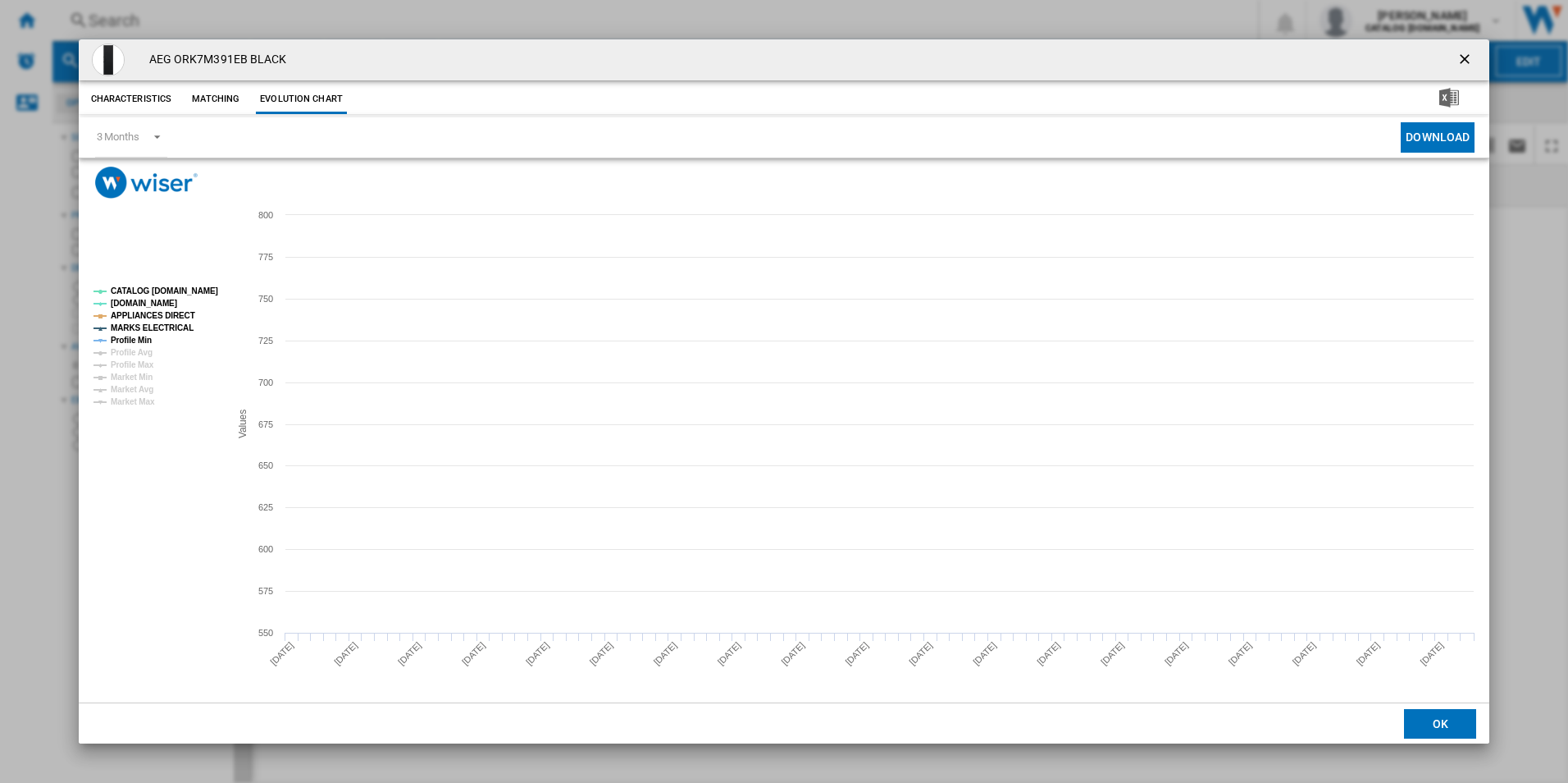
click at [209, 287] on tspan "CATALOG [DOMAIN_NAME]" at bounding box center [165, 290] width 108 height 9
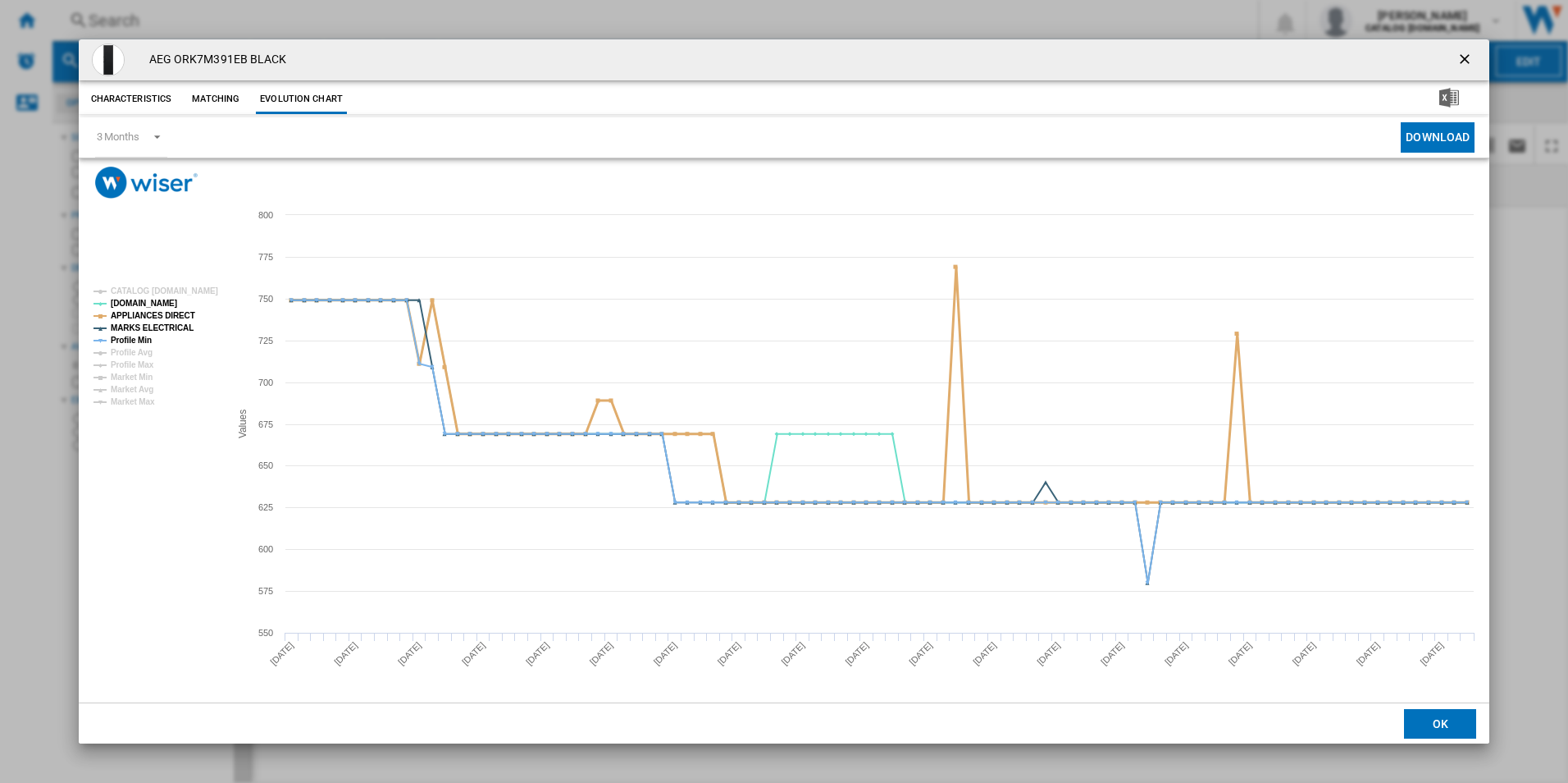
click at [161, 318] on tspan "APPLIANCES DIRECT" at bounding box center [153, 315] width 84 height 9
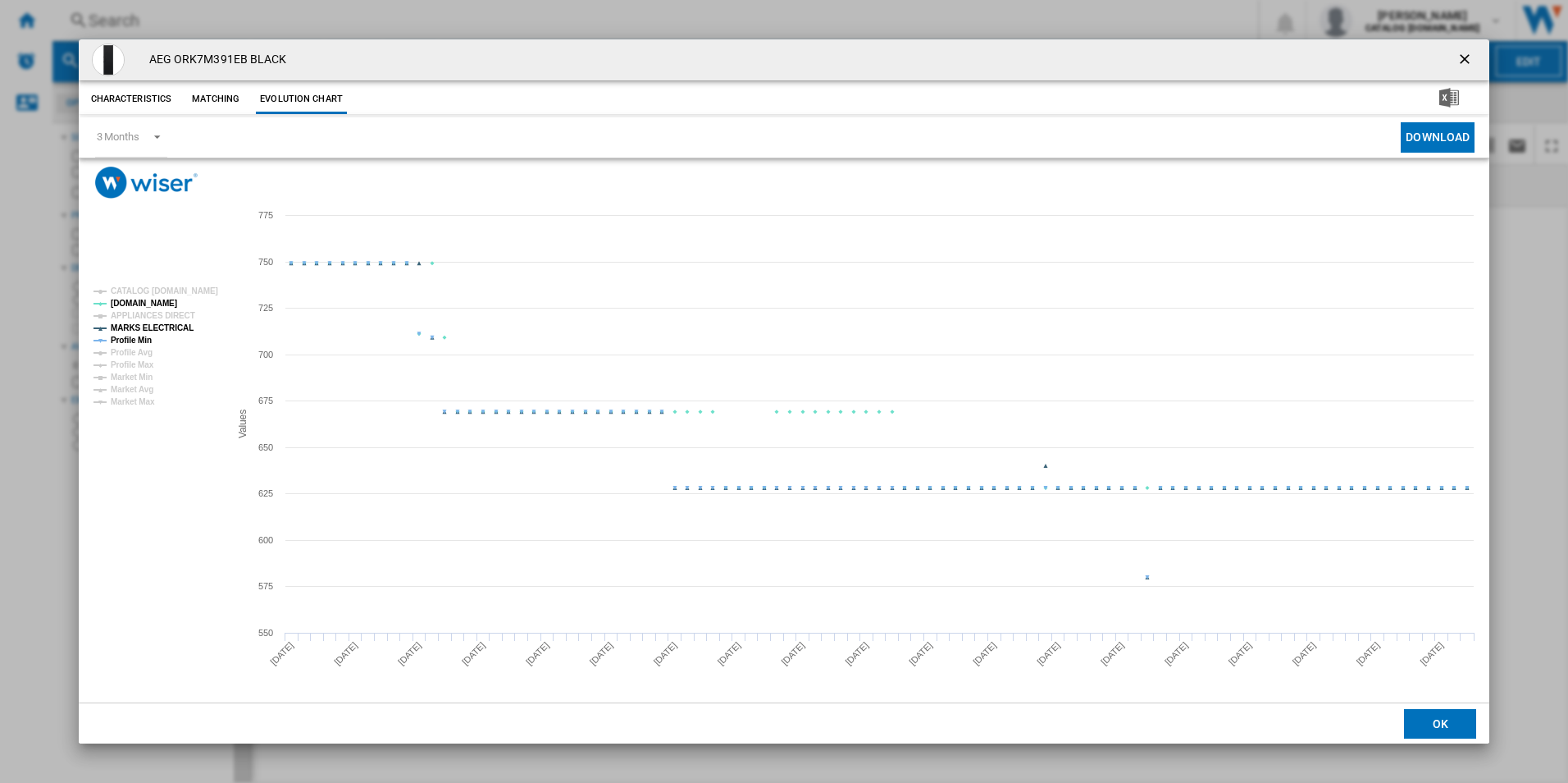
click at [159, 329] on tspan "MARKS ELECTRICAL" at bounding box center [152, 327] width 83 height 9
click at [129, 339] on tspan "Profile Min" at bounding box center [131, 340] width 41 height 9
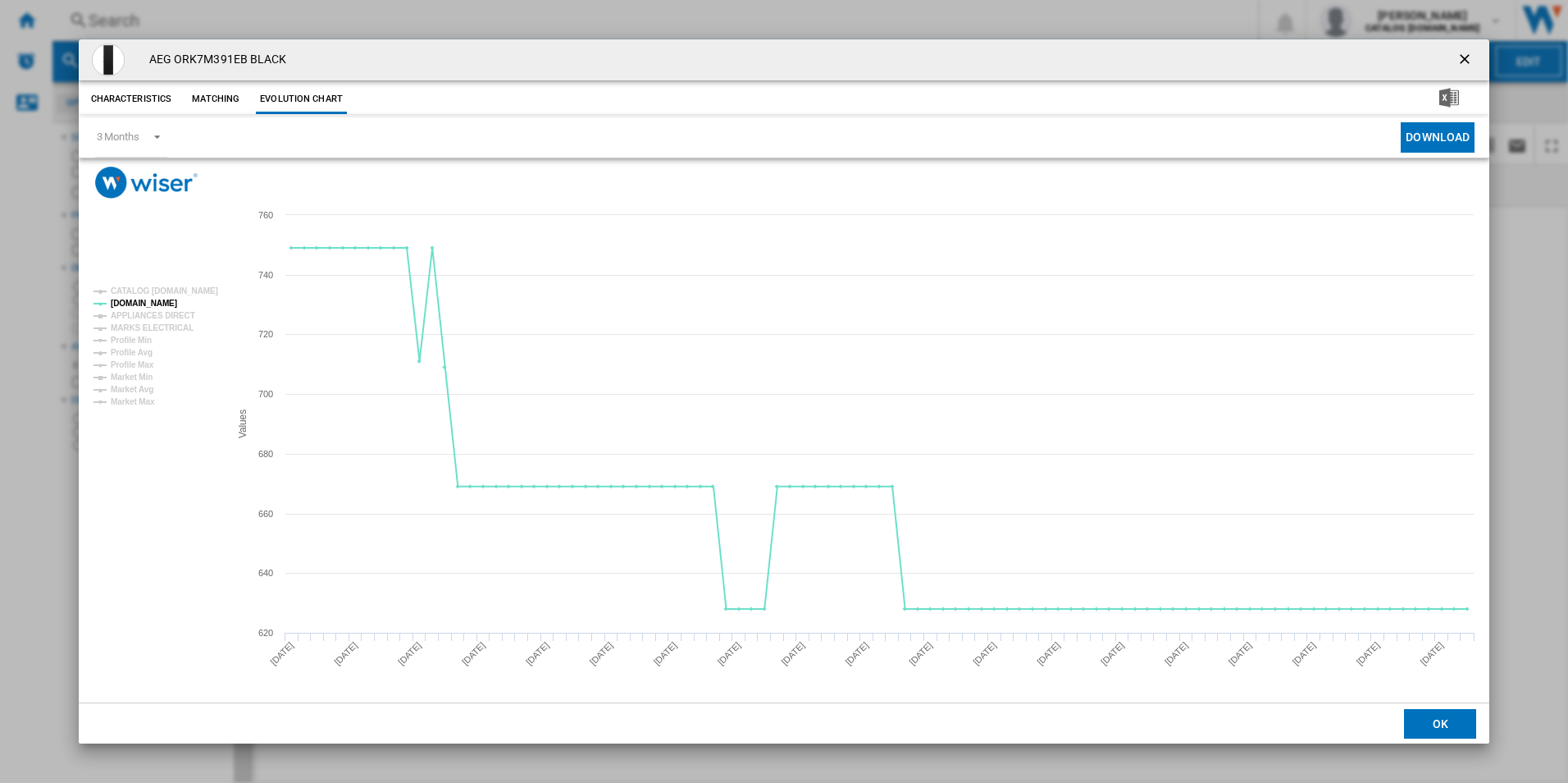
click at [1465, 51] on ng-md-icon "getI18NText('BUTTONS.CLOSE_DIALOG')" at bounding box center [1466, 61] width 20 height 20
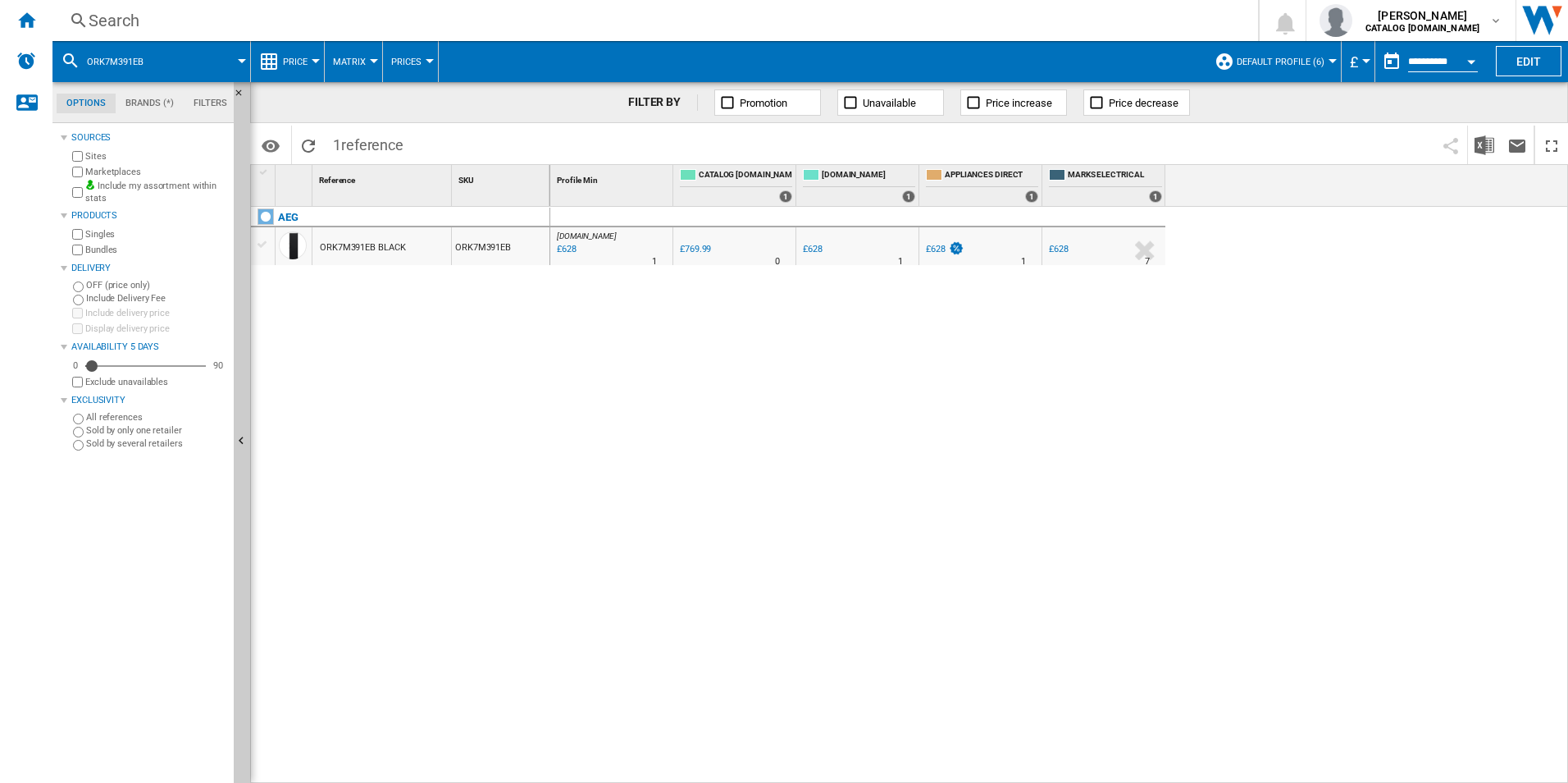
click at [891, 1] on div "Search Search 0 adam barber CATALOG ELECTROLUX.UK CATALOG ELECTROLUX.UK My sett…" at bounding box center [811, 21] width 1516 height 41
click at [868, 20] on div "Search" at bounding box center [651, 20] width 1127 height 23
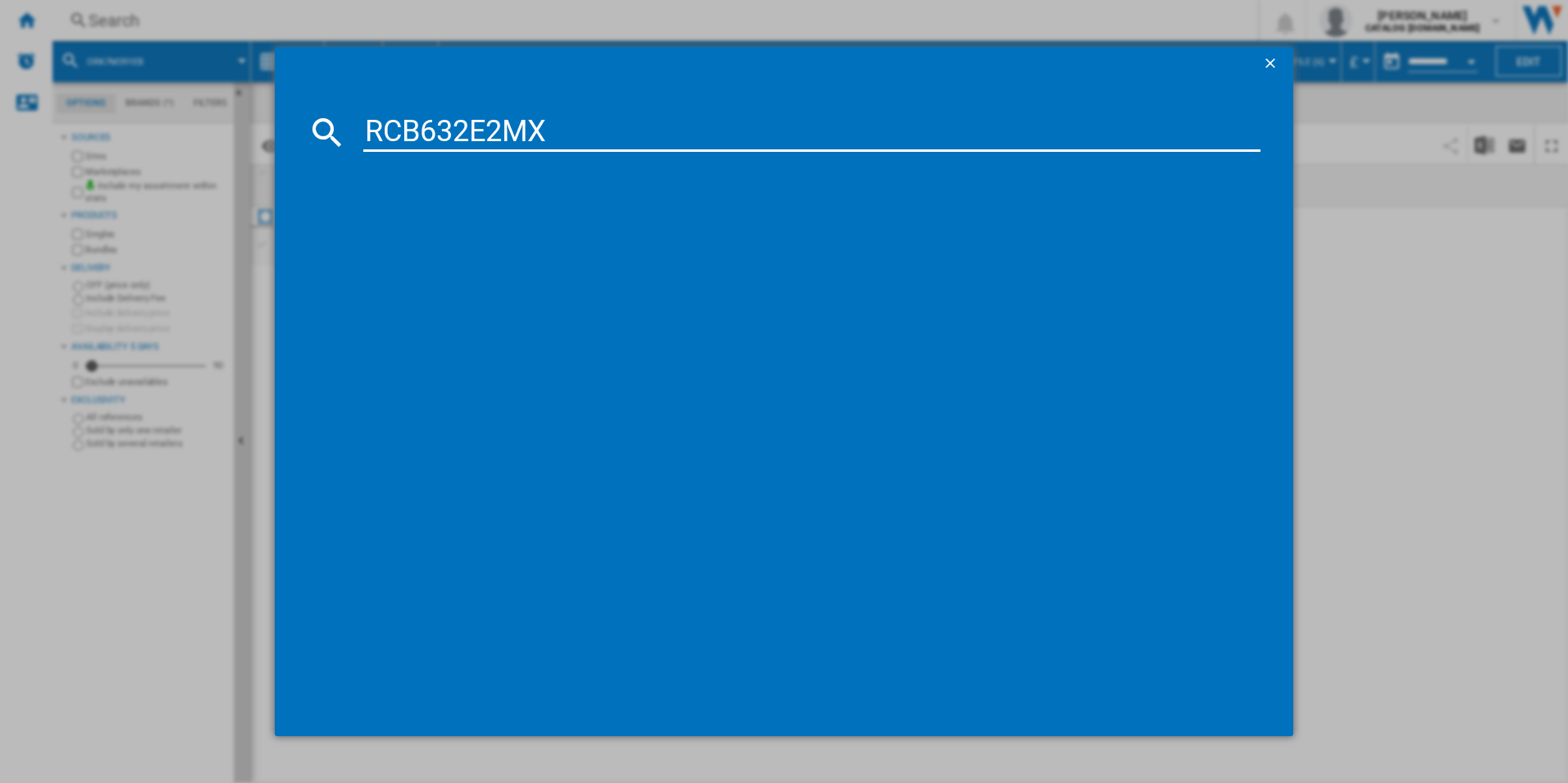
type input "RCB632E2MX"
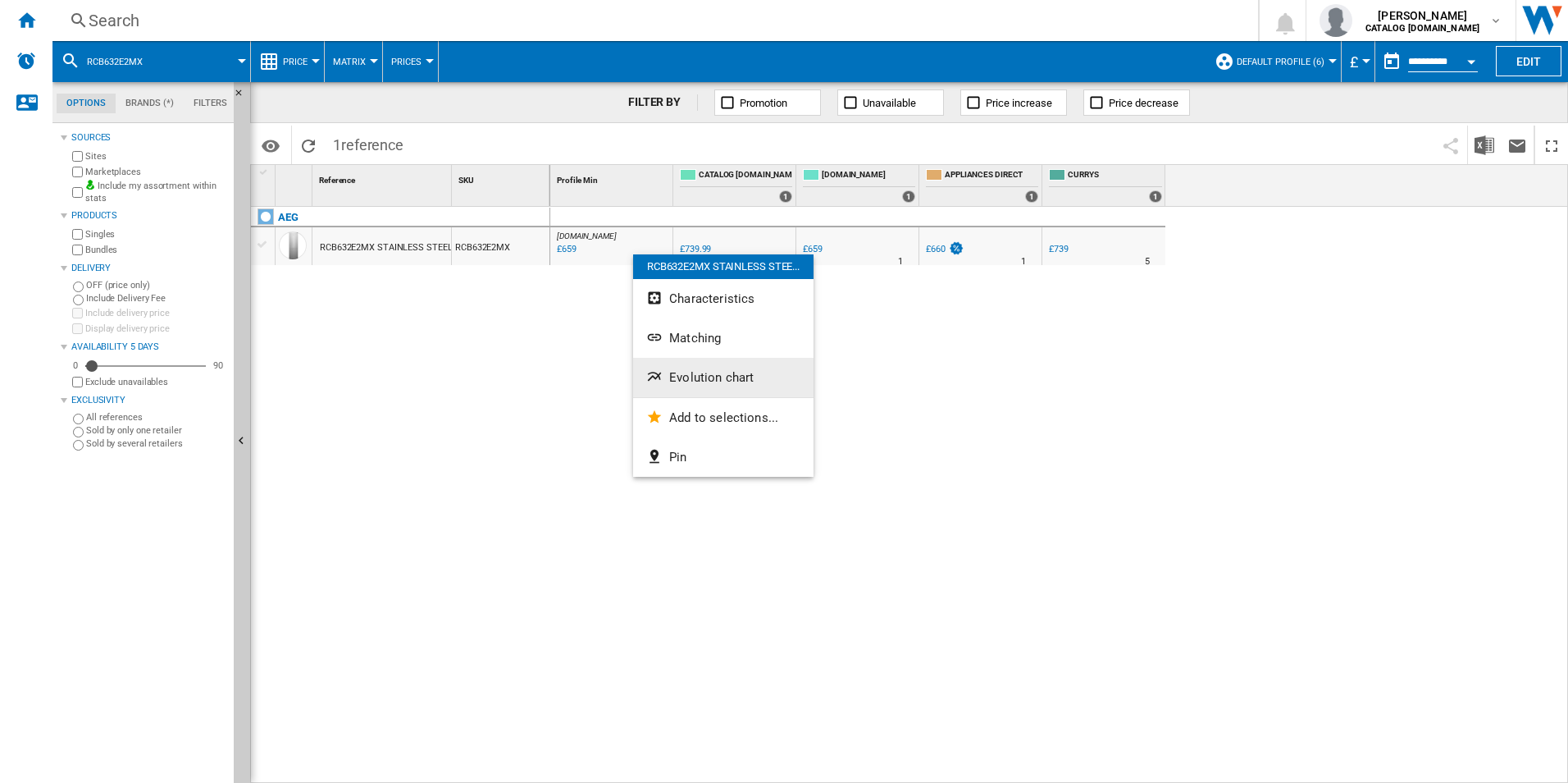
click at [705, 376] on span "Evolution chart" at bounding box center [711, 377] width 84 height 15
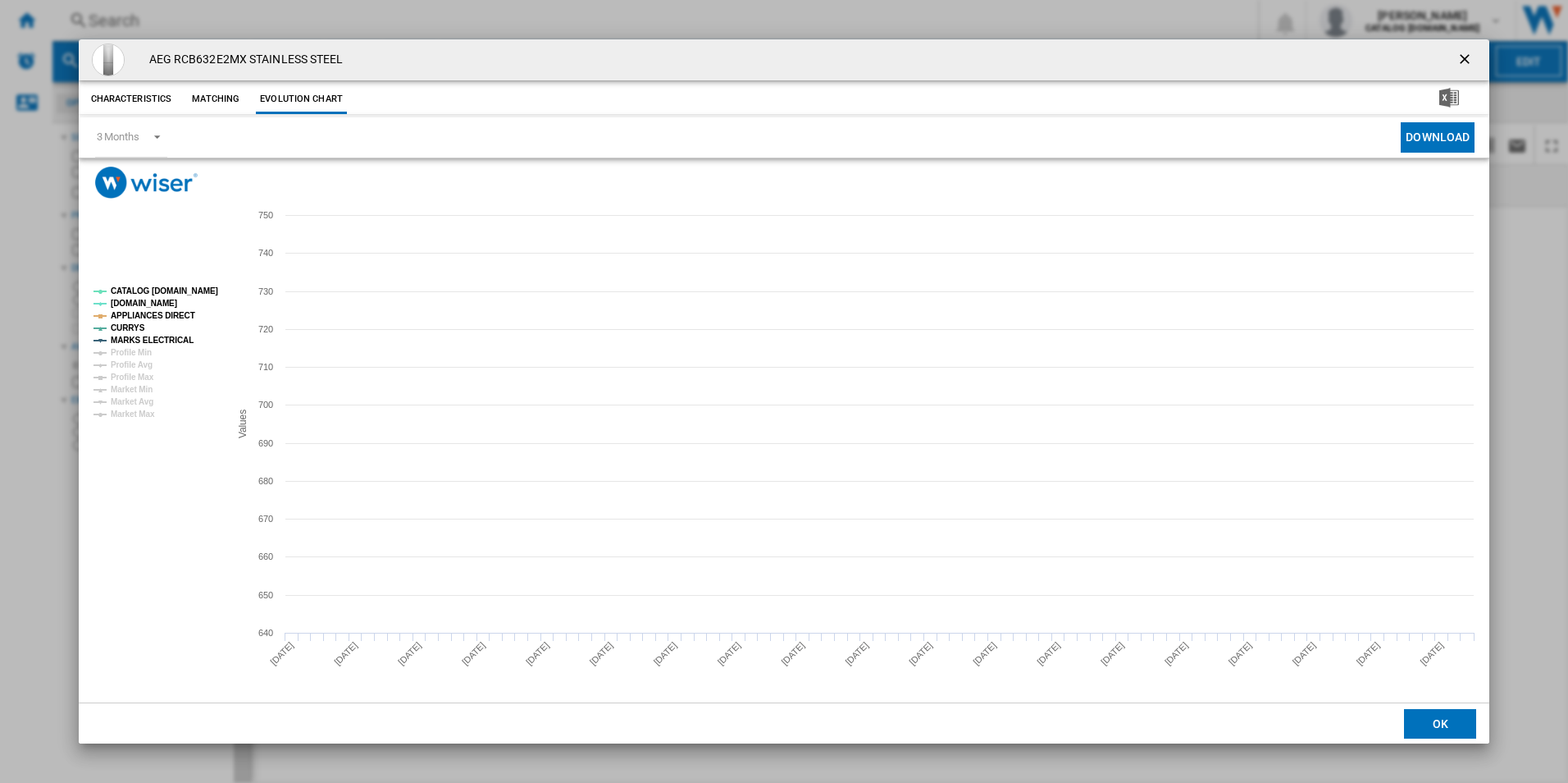
click at [203, 293] on tspan "CATALOG [DOMAIN_NAME]" at bounding box center [165, 290] width 108 height 9
click at [174, 317] on tspan "APPLIANCES DIRECT" at bounding box center [153, 315] width 84 height 9
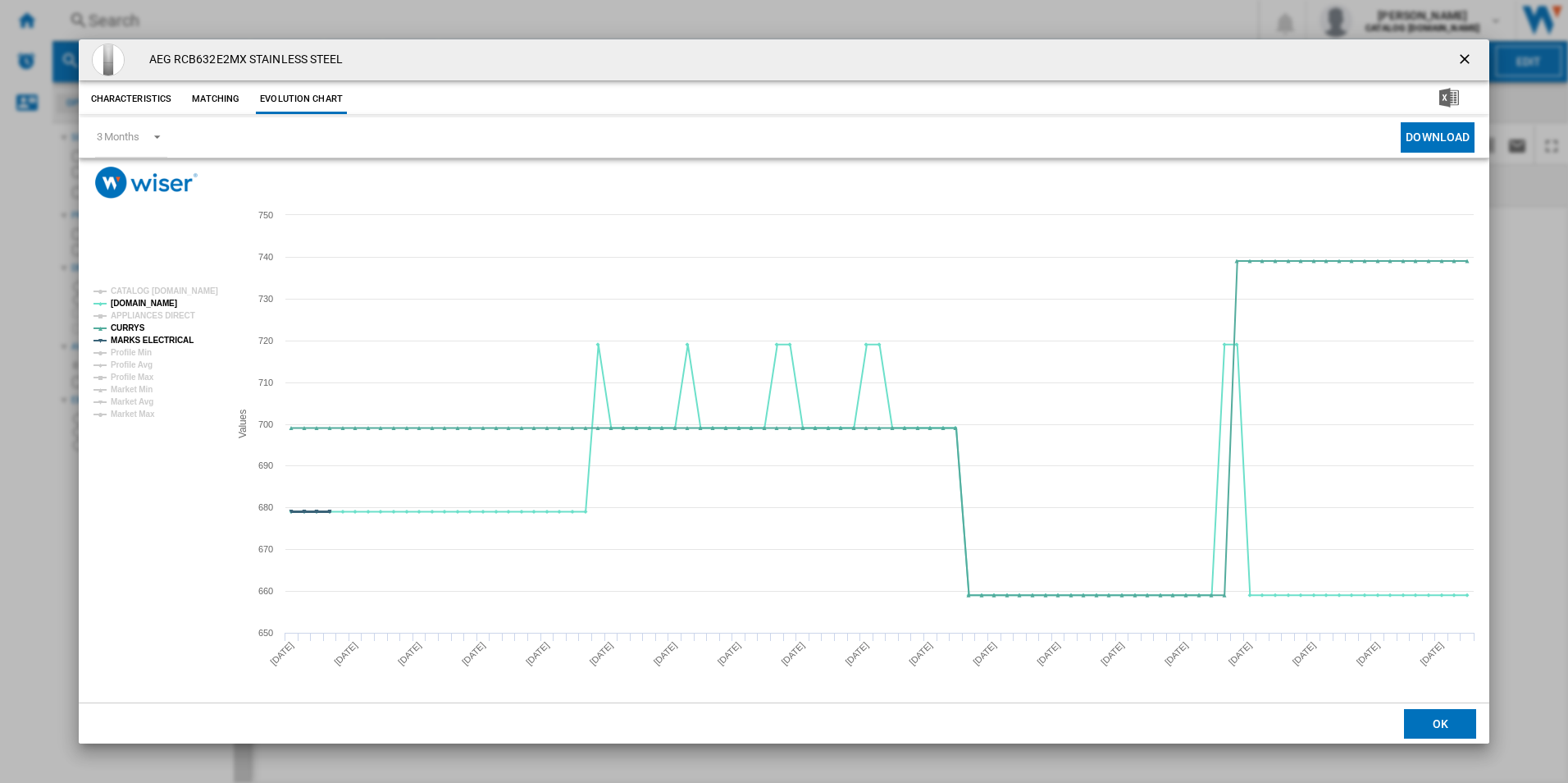
click at [179, 337] on tspan "MARKS ELECTRICAL" at bounding box center [152, 340] width 83 height 9
click at [1464, 53] on ng-md-icon "getI18NText('BUTTONS.CLOSE_DIALOG')" at bounding box center [1466, 61] width 20 height 20
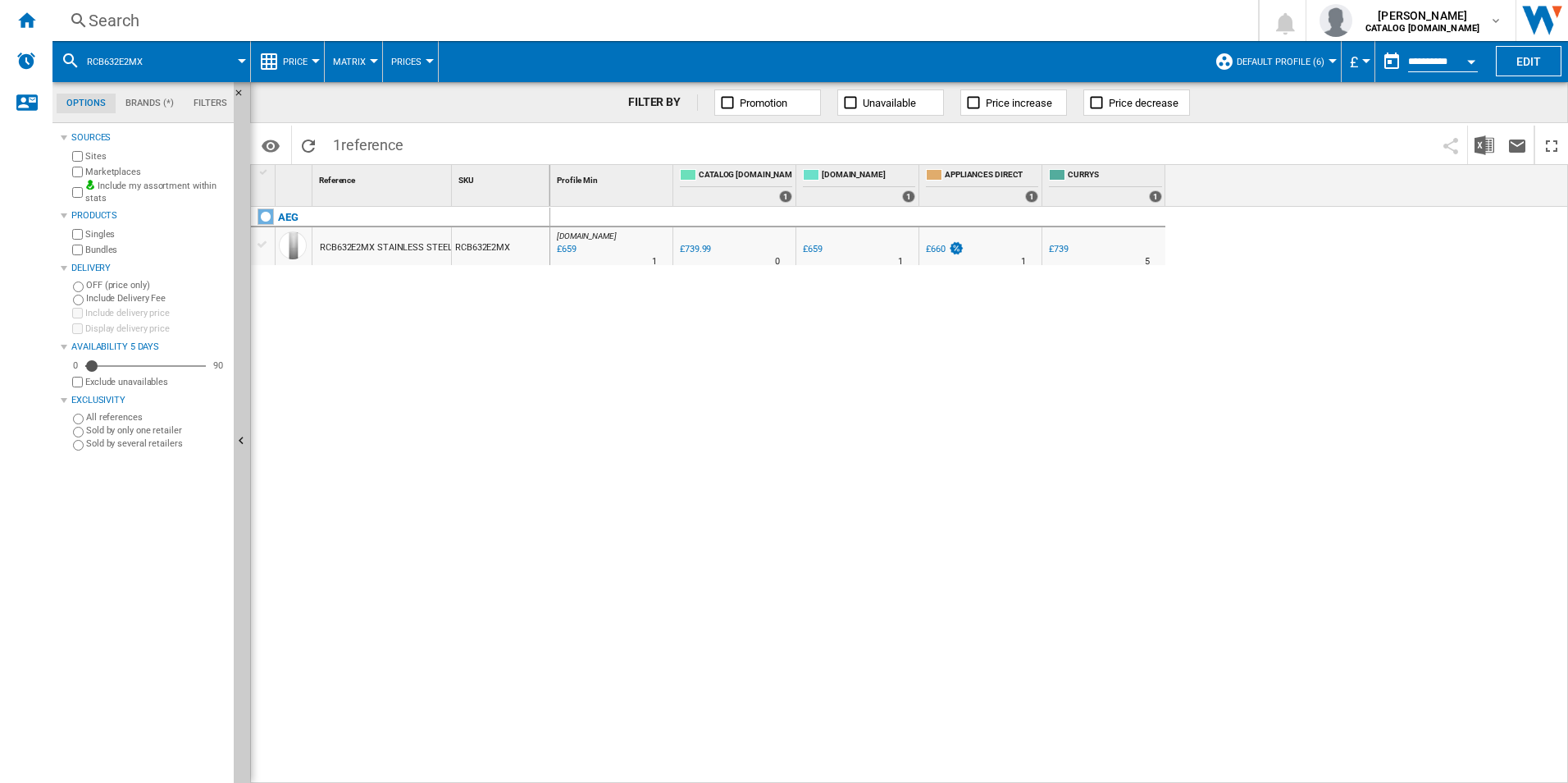
click at [1045, 12] on div "Search" at bounding box center [651, 20] width 1127 height 23
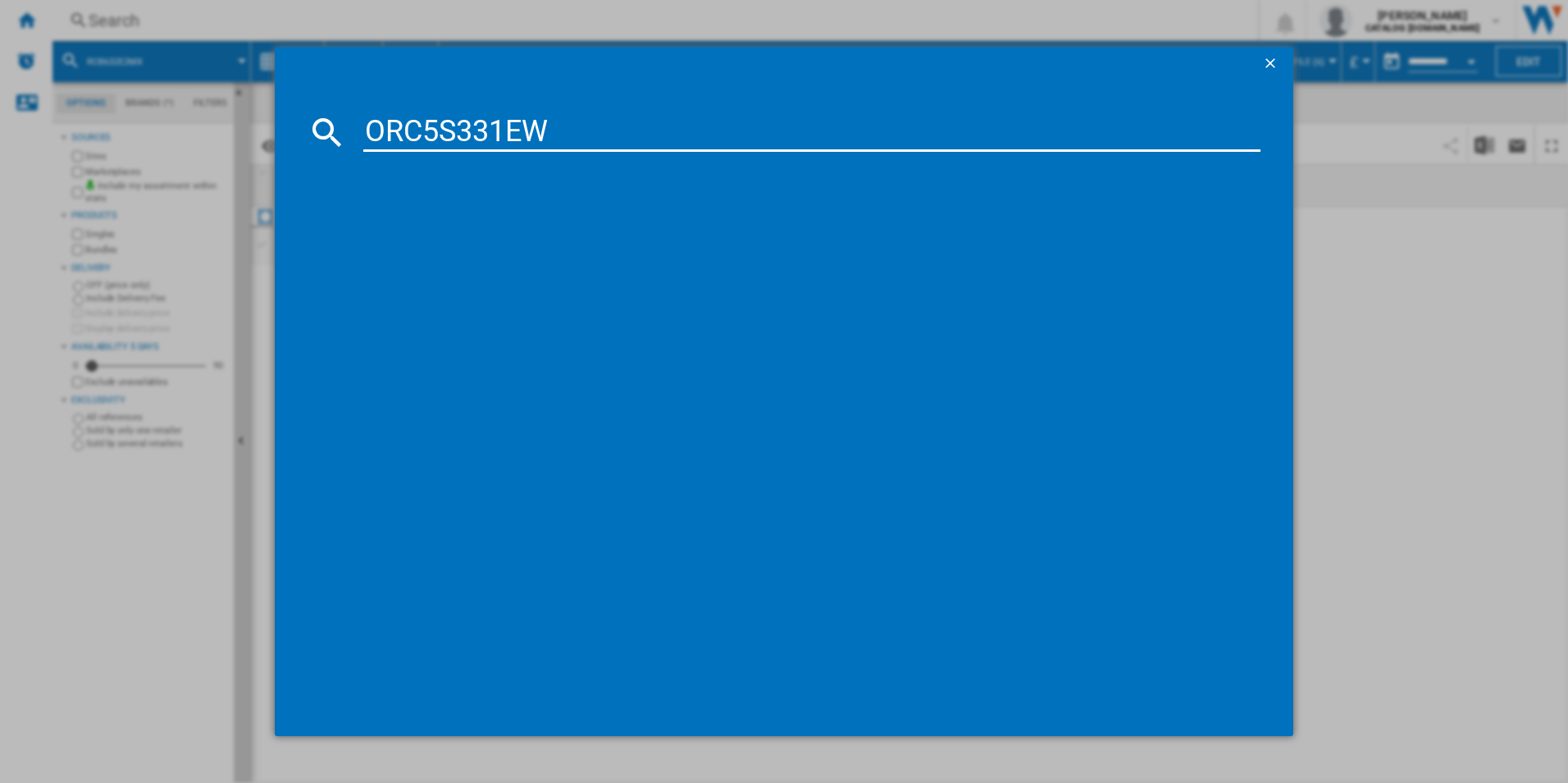
type input "ORC5S331EW"
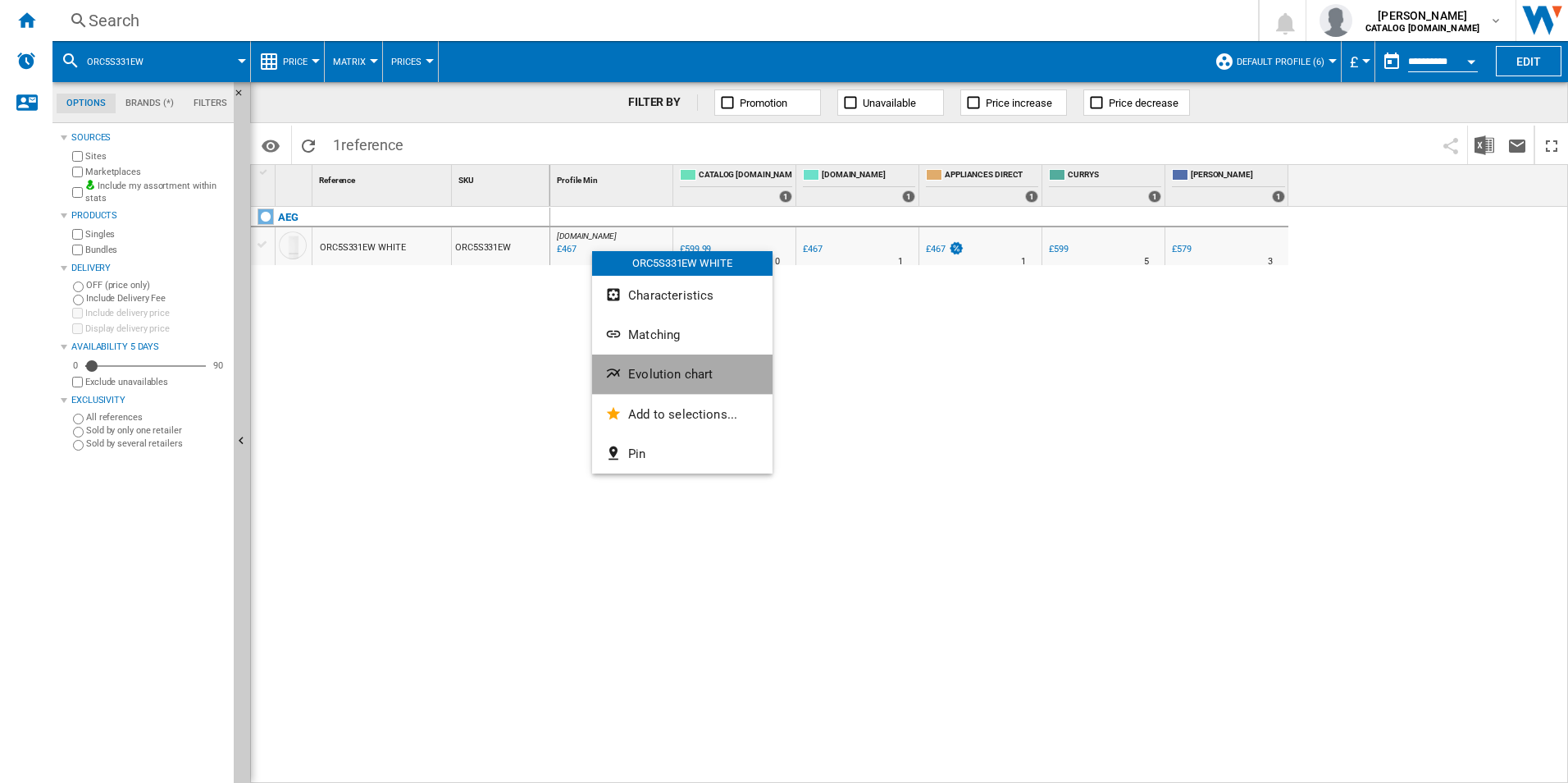
click at [638, 355] on button "Evolution chart" at bounding box center [683, 374] width 180 height 39
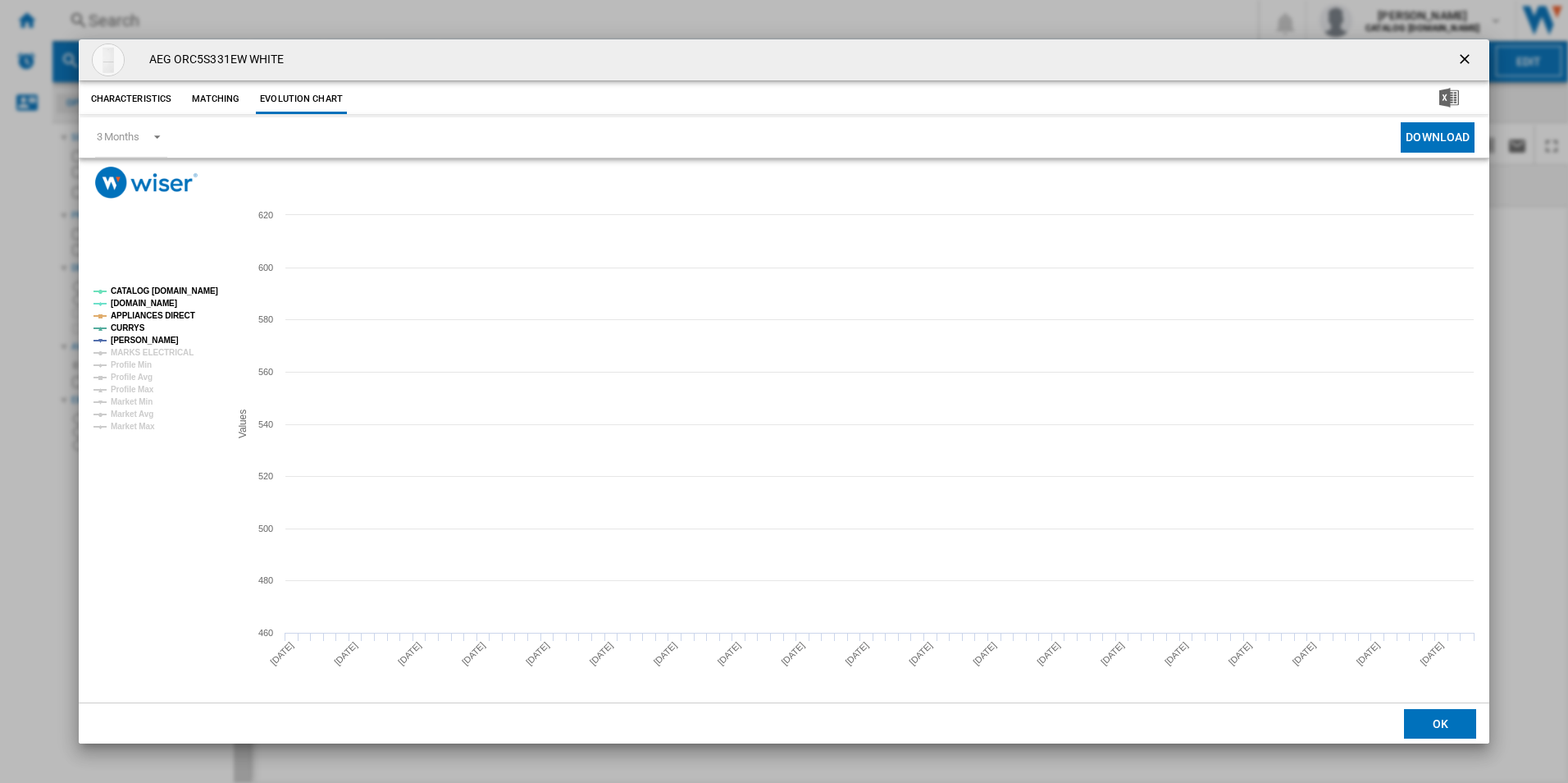
click at [170, 294] on tspan "CATALOG [DOMAIN_NAME]" at bounding box center [165, 290] width 108 height 9
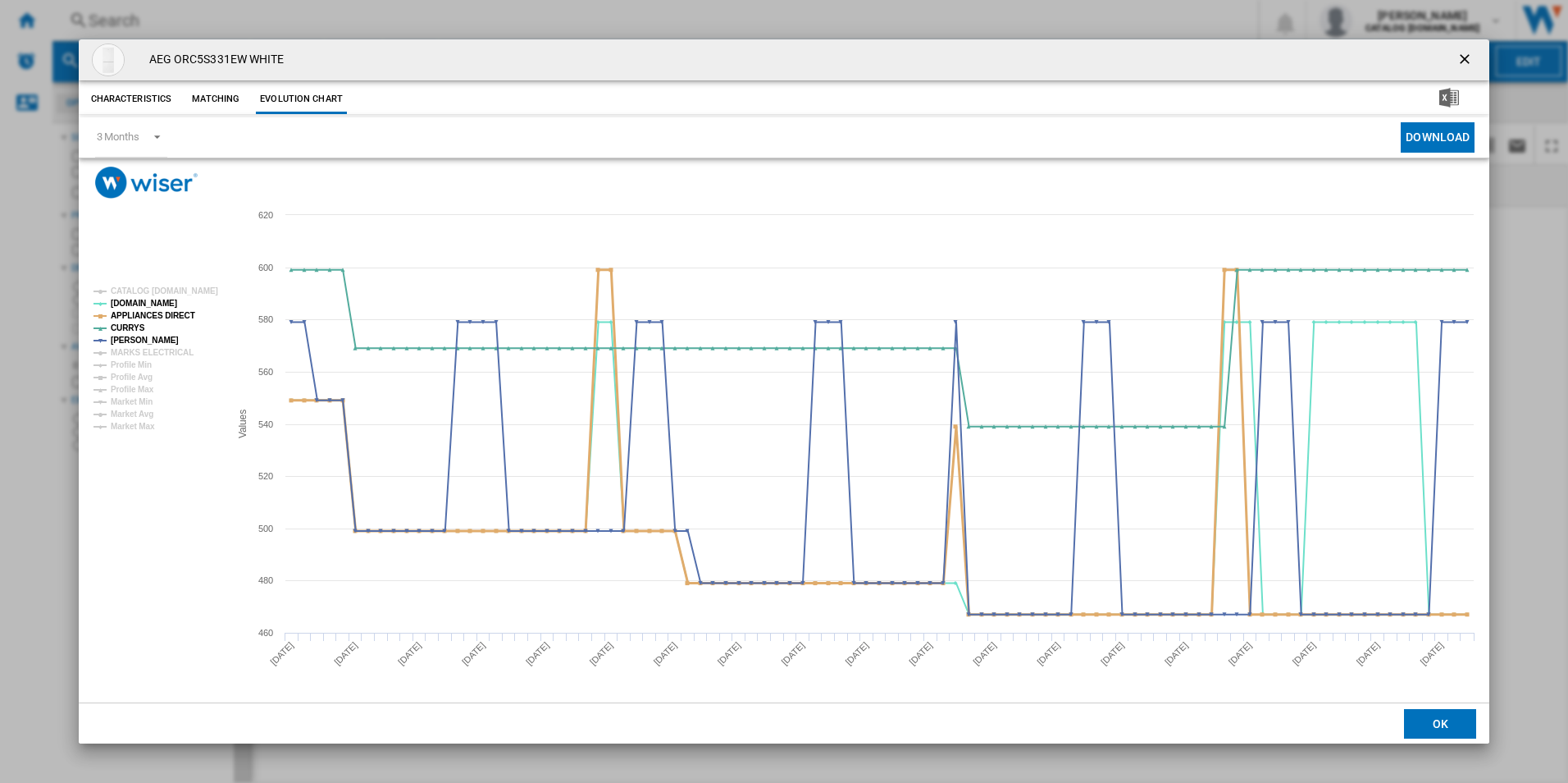
click at [174, 318] on tspan "APPLIANCES DIRECT" at bounding box center [153, 315] width 84 height 9
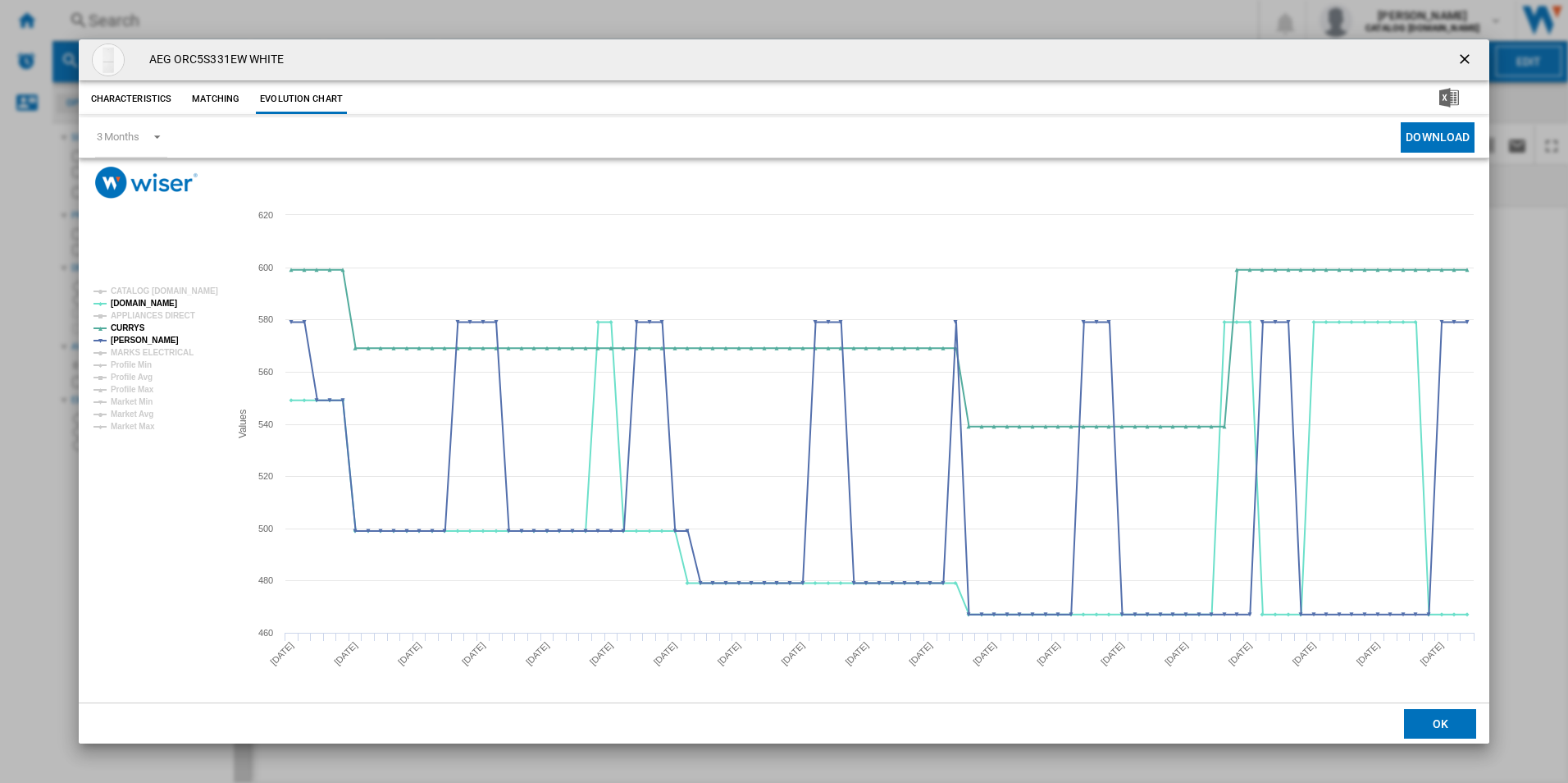
click at [1464, 62] on ng-md-icon "getI18NText('BUTTONS.CLOSE_DIALOG')" at bounding box center [1466, 61] width 20 height 20
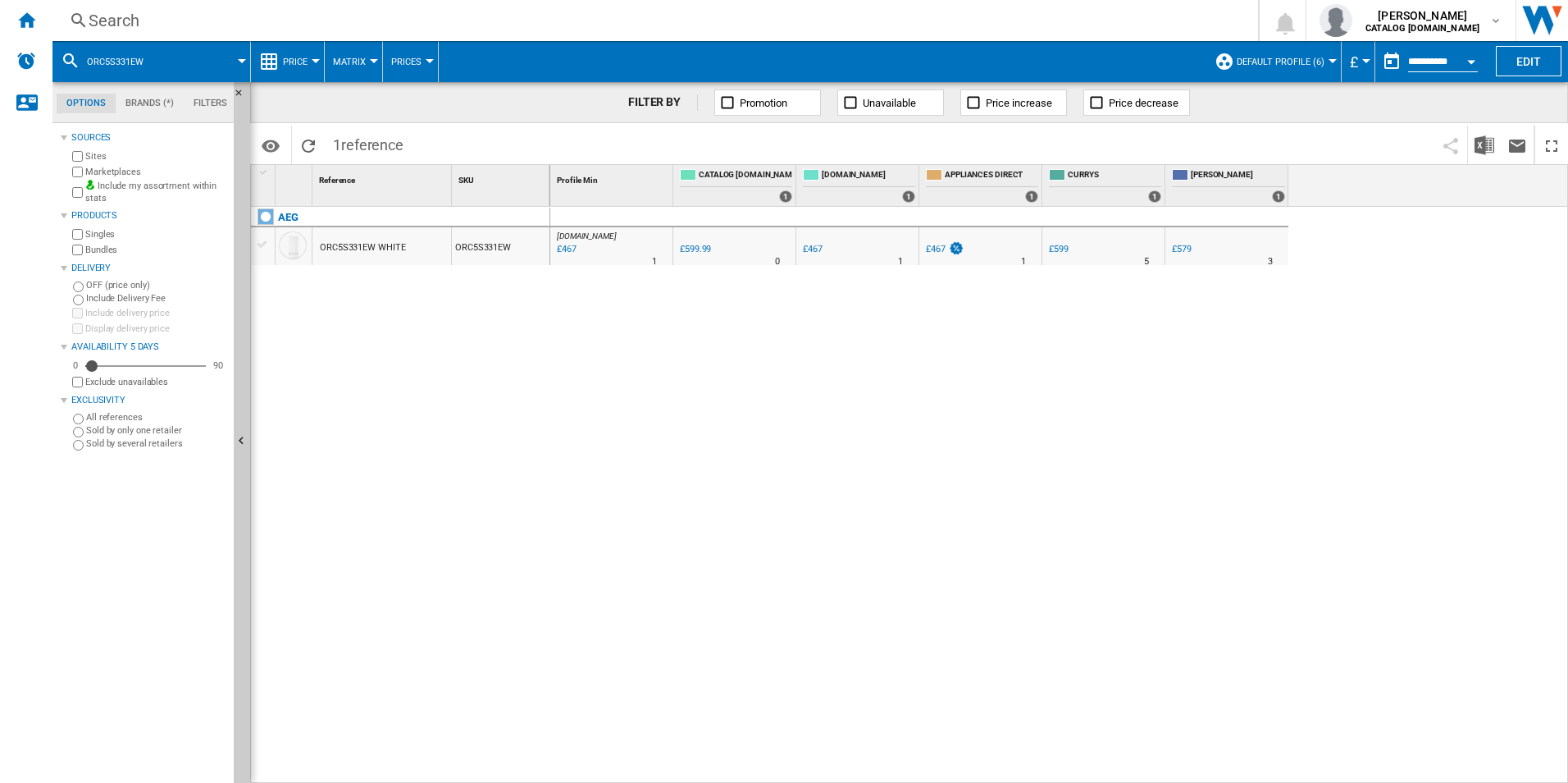
click at [936, 30] on div "Search" at bounding box center [651, 20] width 1127 height 23
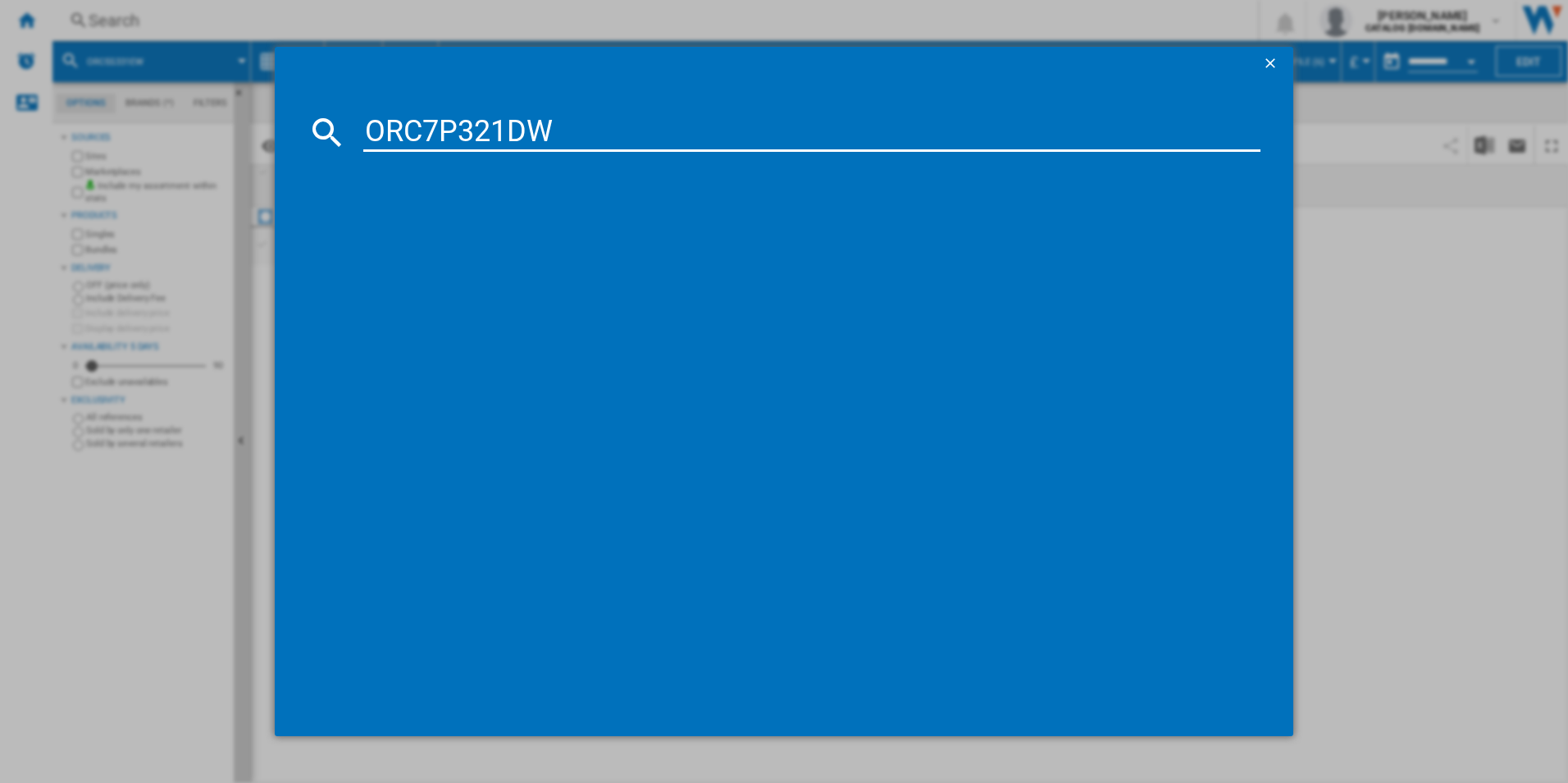
type input "ORC7P321DW"
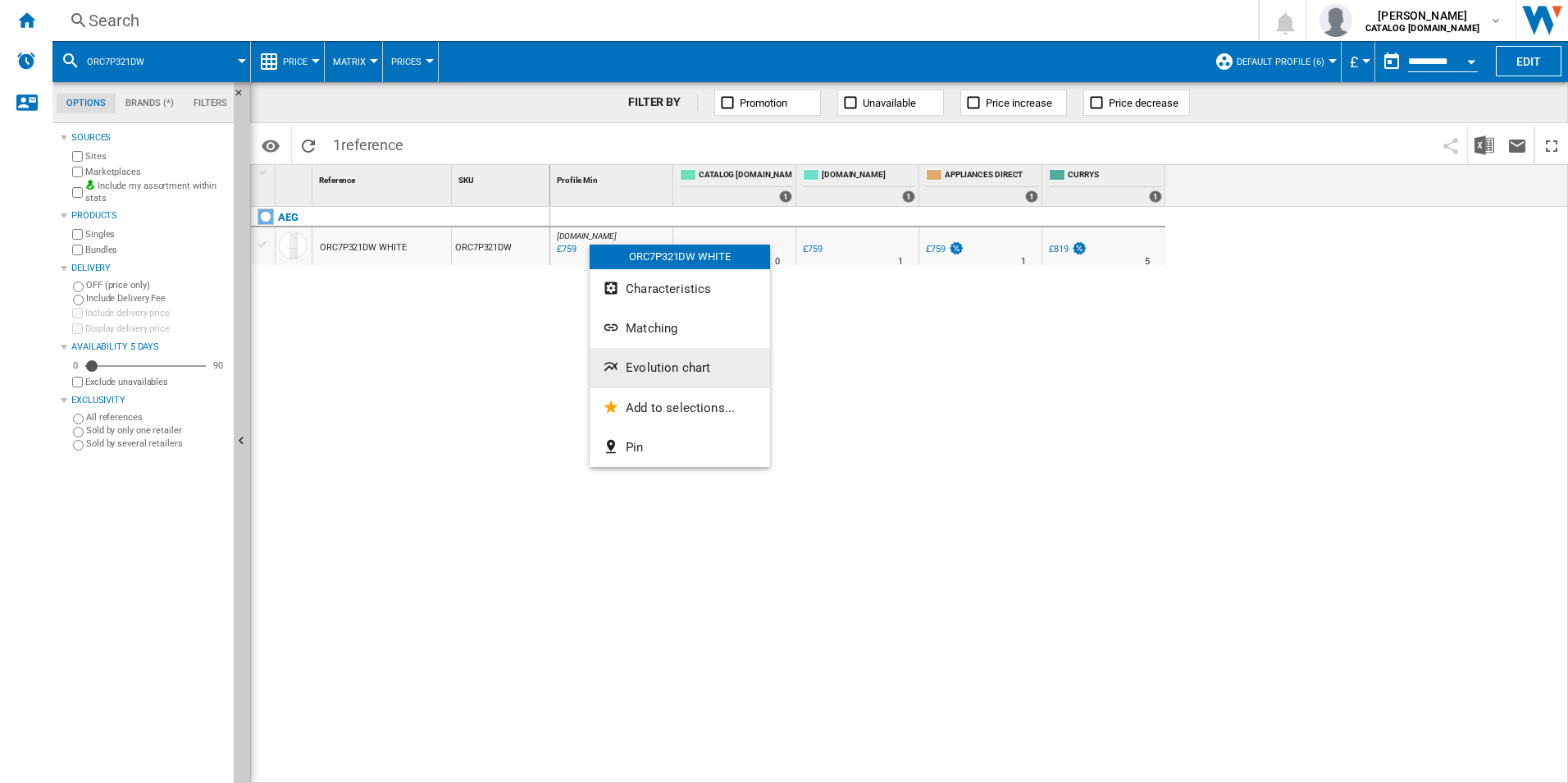
click at [677, 368] on span "Evolution chart" at bounding box center [668, 367] width 84 height 15
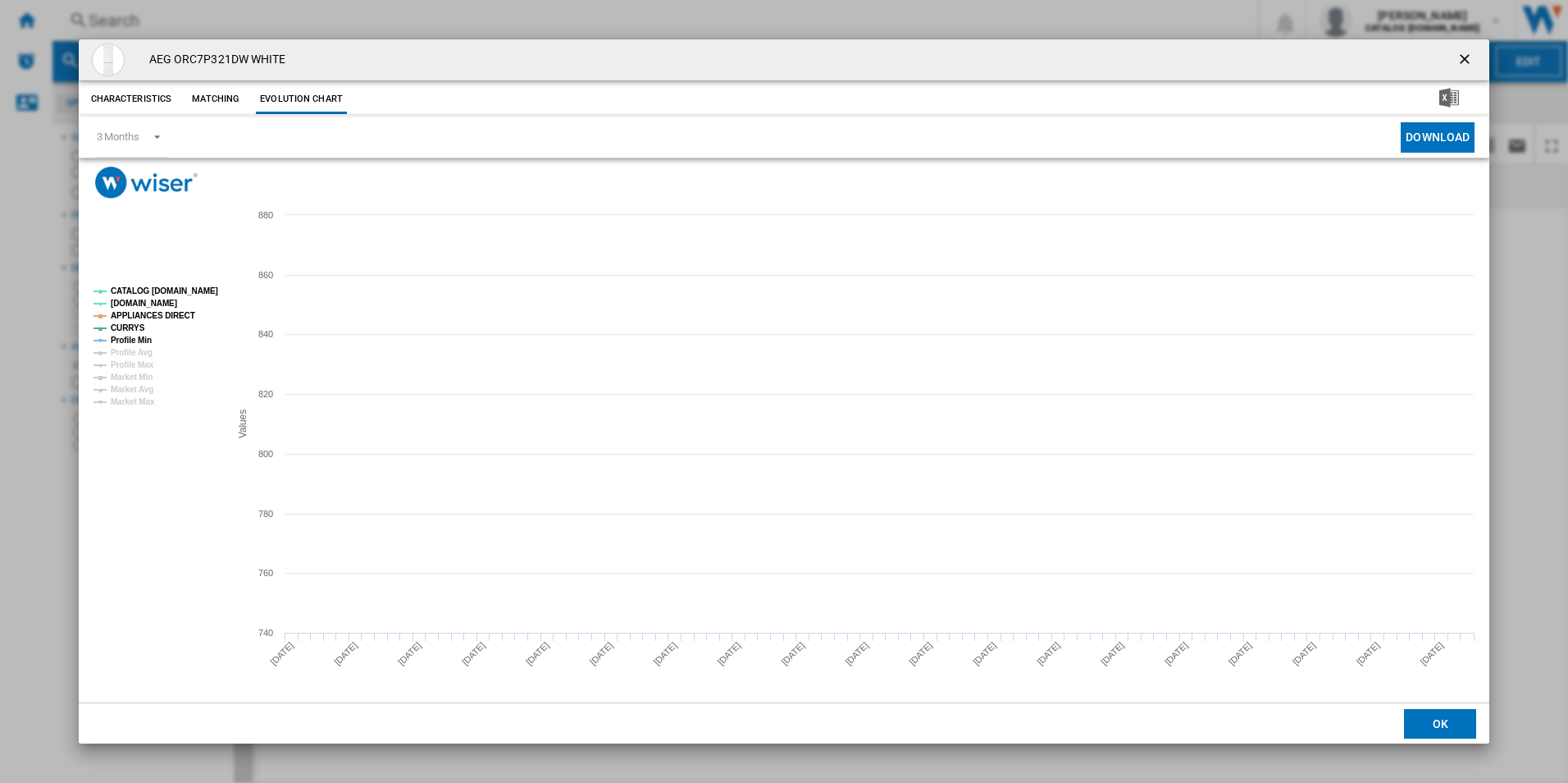
click at [179, 290] on tspan "CATALOG [DOMAIN_NAME]" at bounding box center [165, 290] width 108 height 9
click at [115, 340] on tspan "Profile Min" at bounding box center [131, 340] width 41 height 9
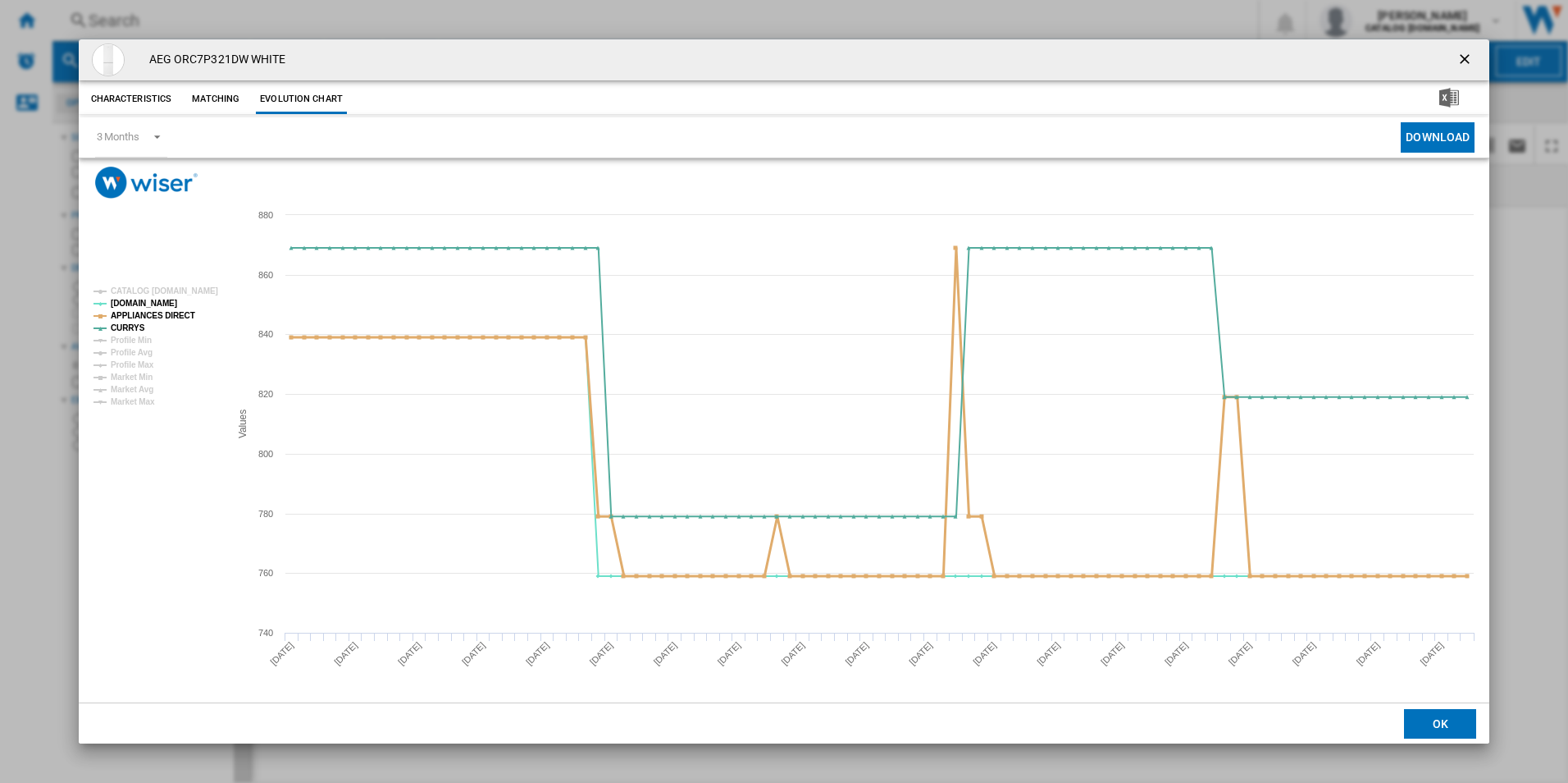
click at [159, 318] on tspan "APPLIANCES DIRECT" at bounding box center [153, 315] width 84 height 9
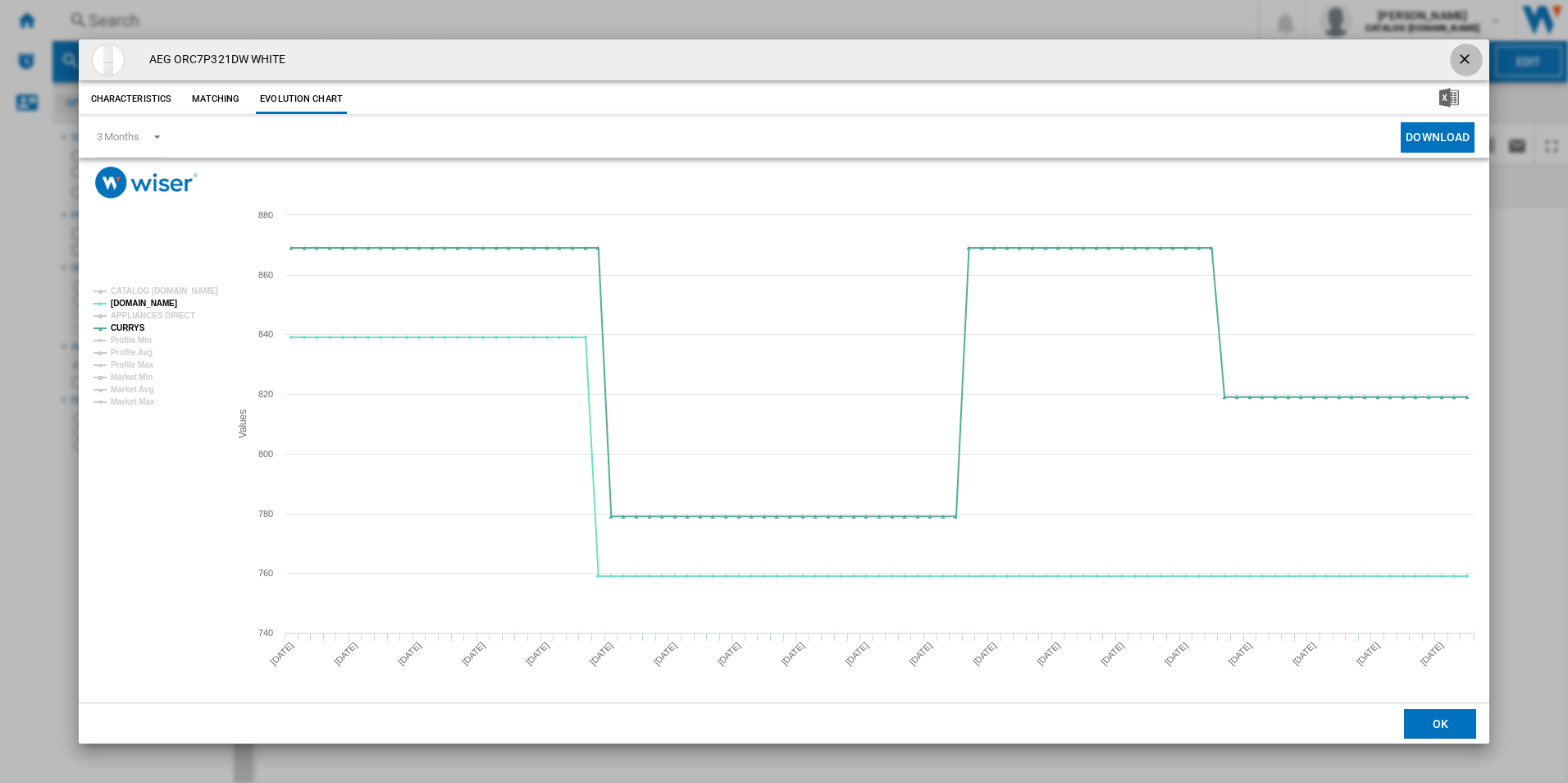
click at [1462, 57] on ng-md-icon "getI18NText('BUTTONS.CLOSE_DIALOG')" at bounding box center [1466, 61] width 20 height 20
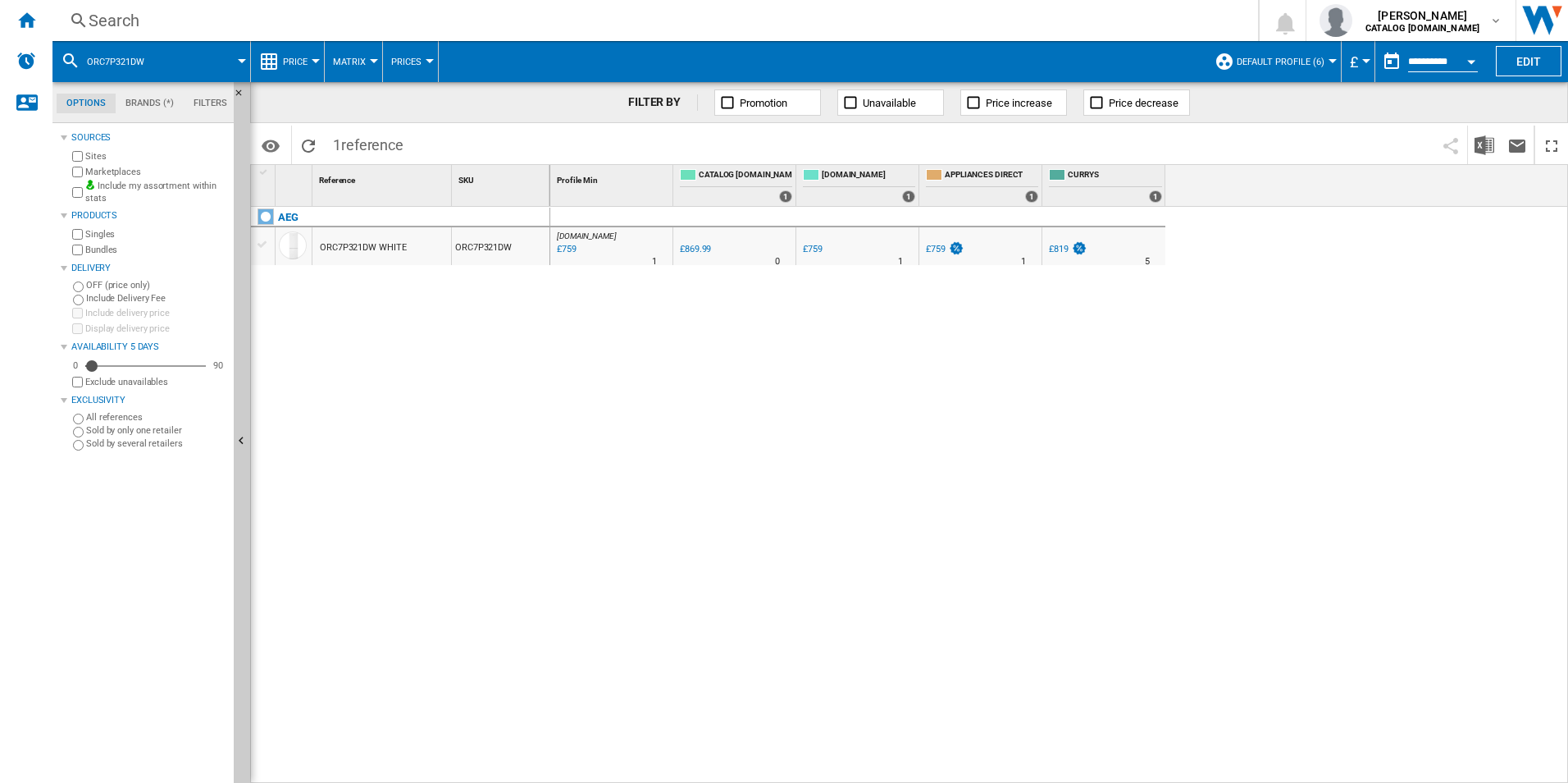
click at [899, 17] on div "Search" at bounding box center [651, 20] width 1127 height 23
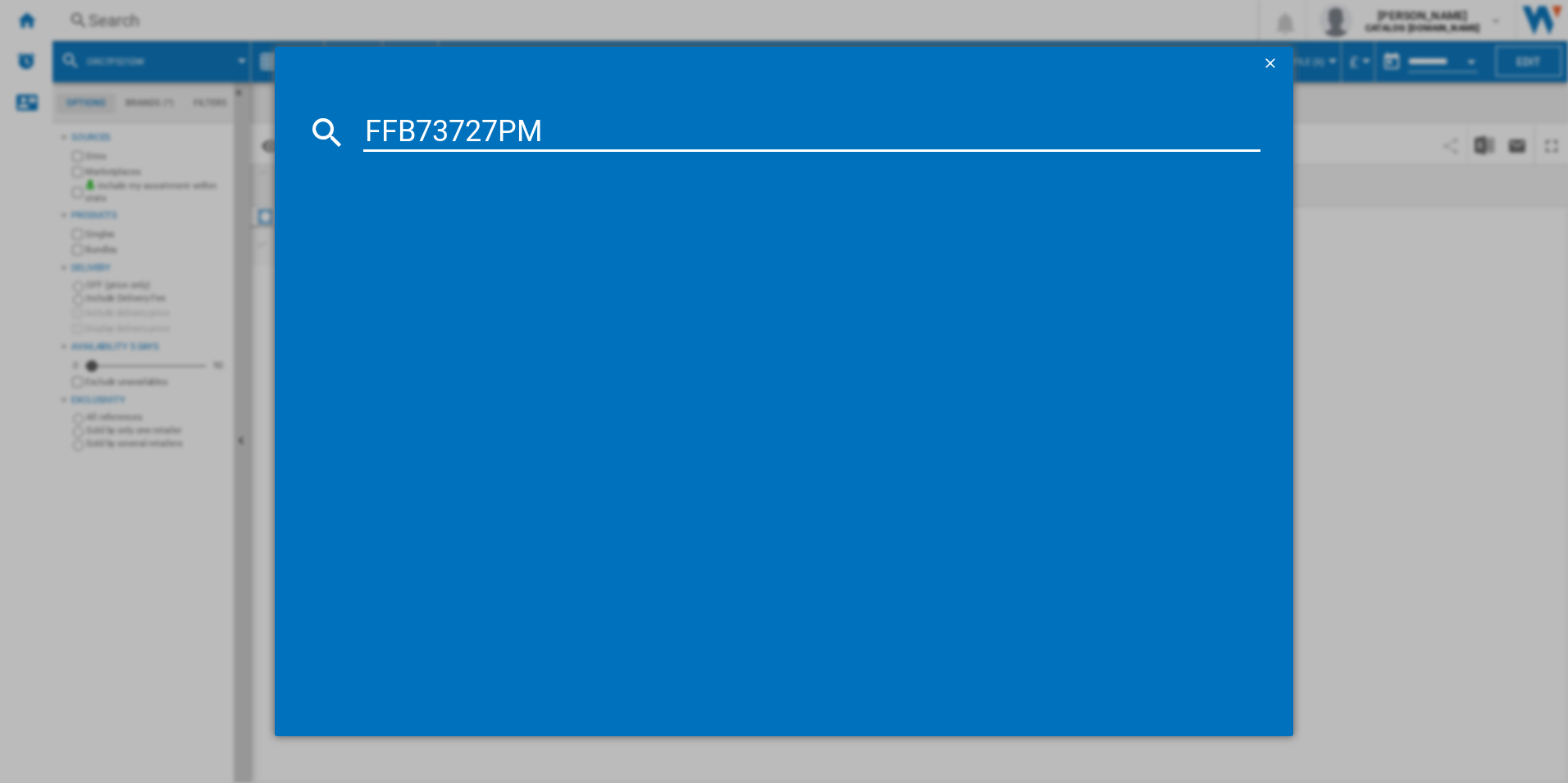
type input "FFB73727PM"
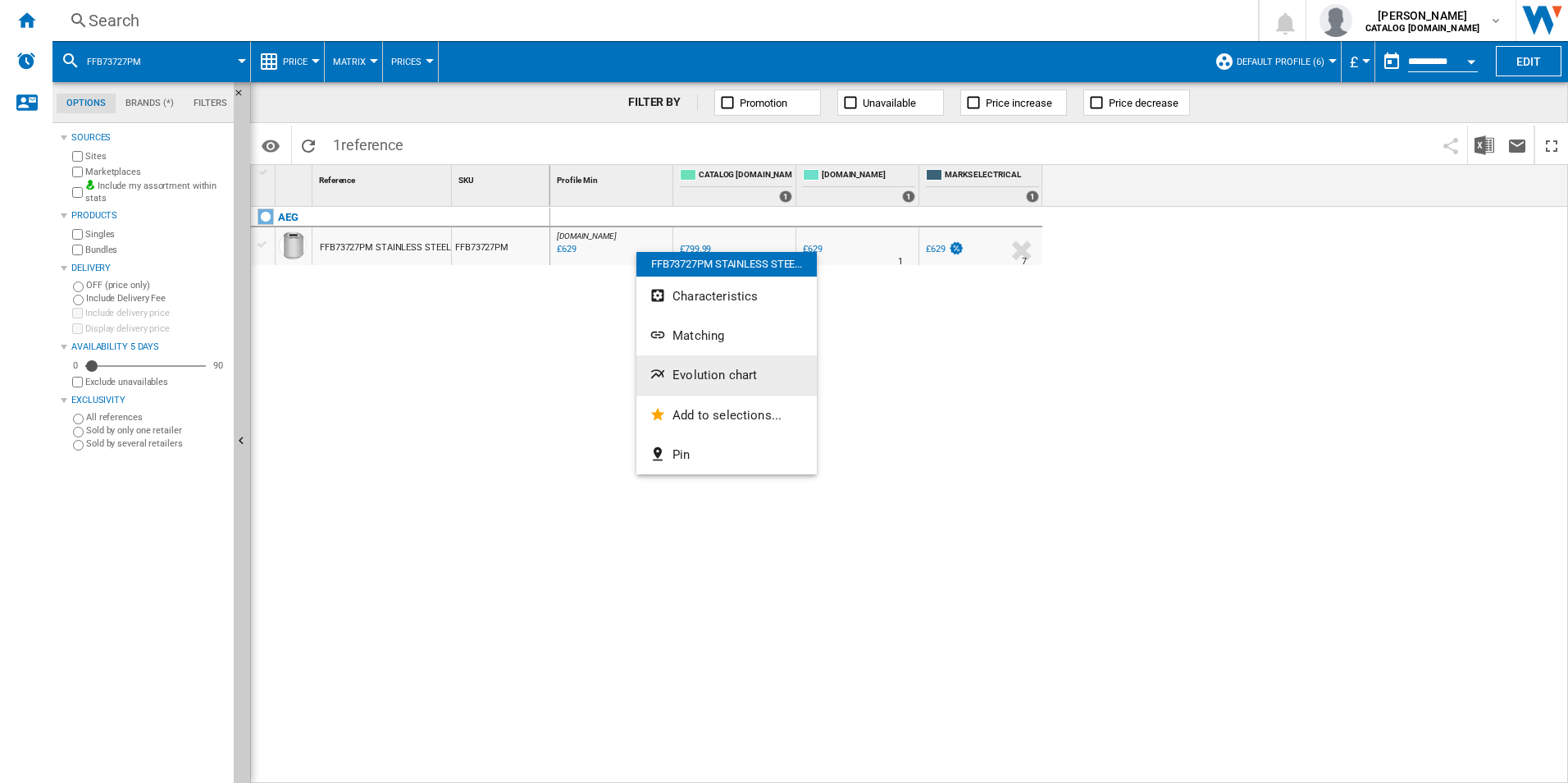
click at [709, 363] on button "Evolution chart" at bounding box center [727, 375] width 180 height 39
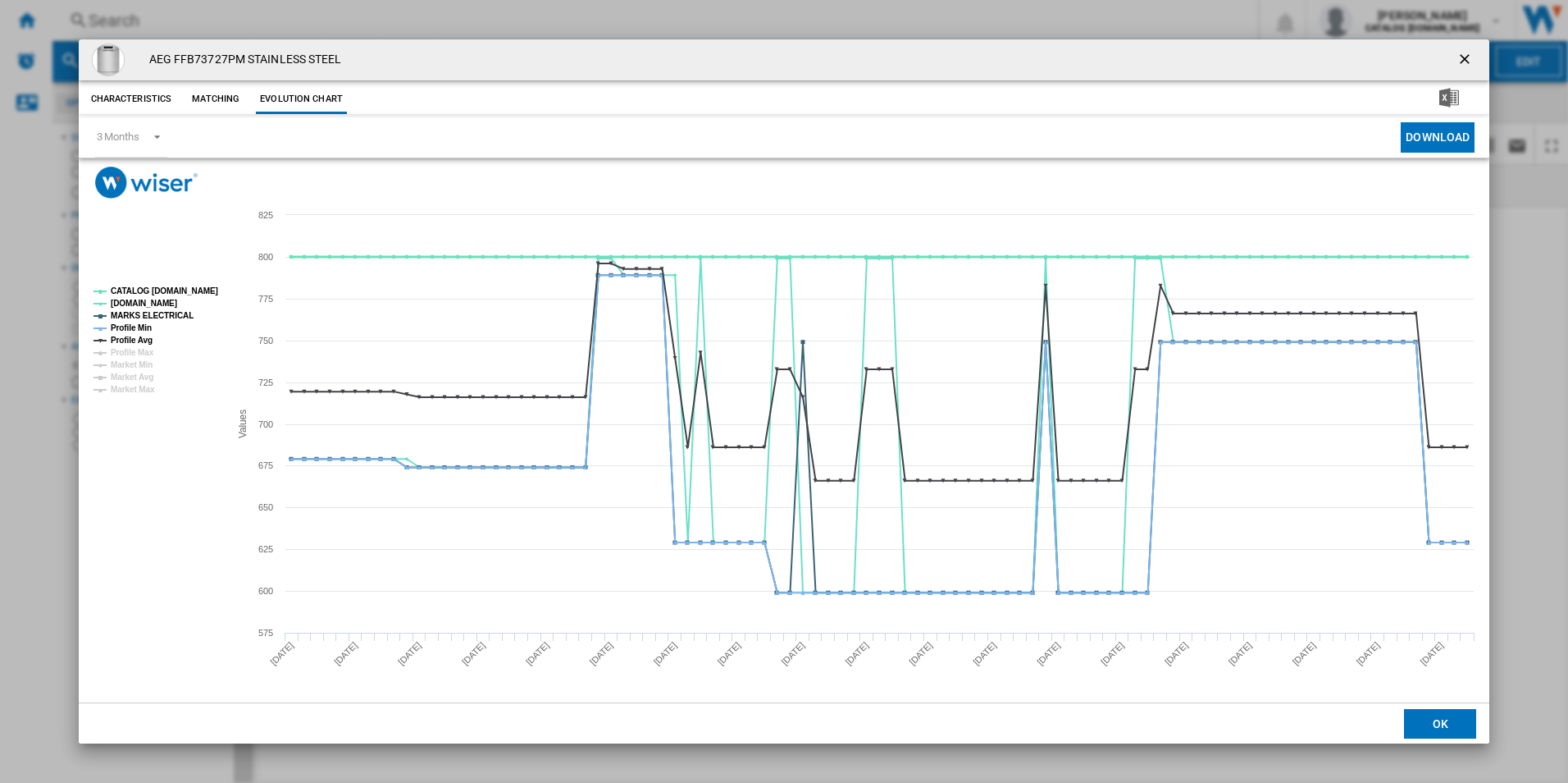
click at [175, 290] on tspan "CATALOG [DOMAIN_NAME]" at bounding box center [165, 290] width 108 height 9
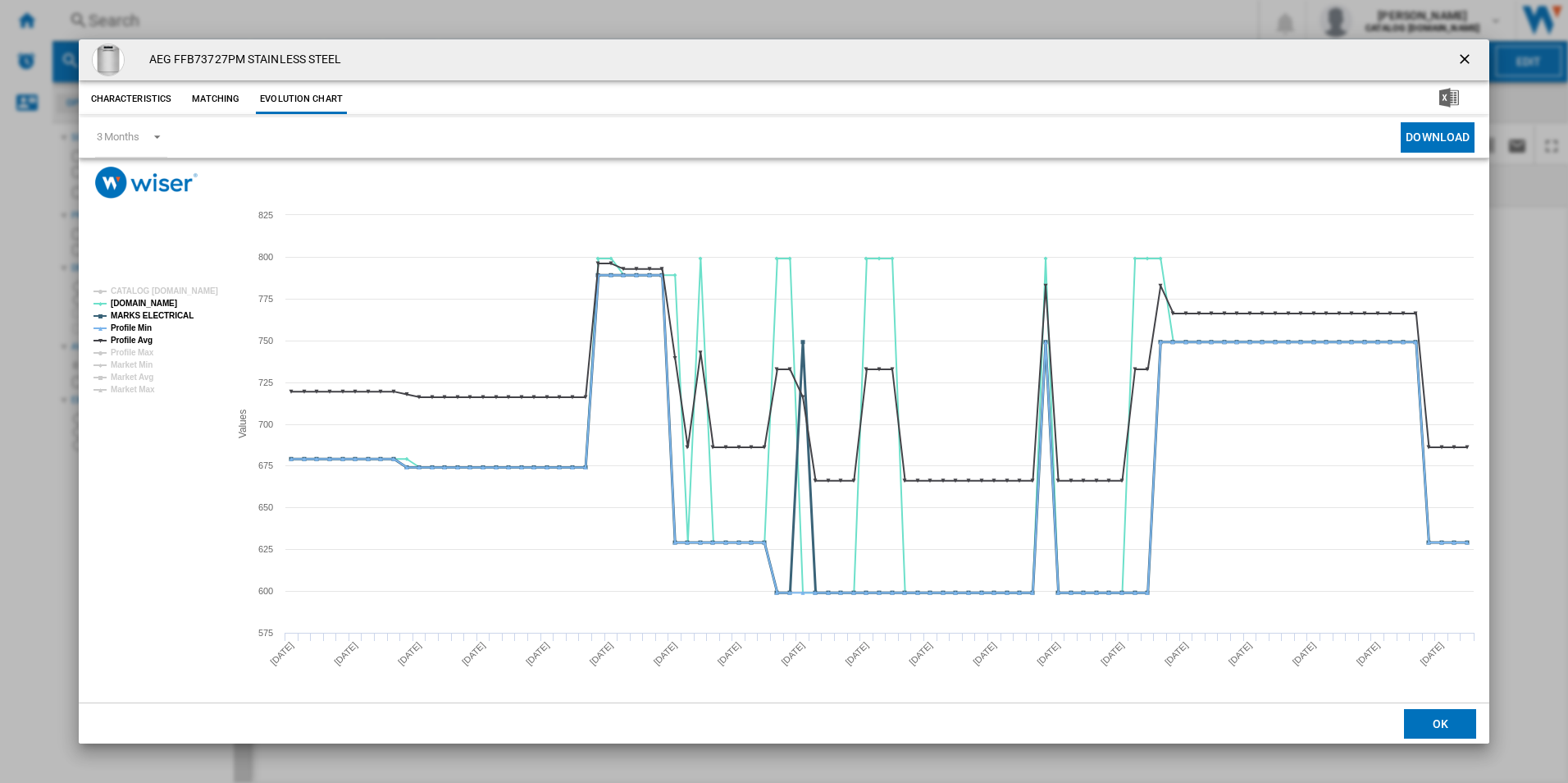
click at [175, 311] on tspan "MARKS ELECTRICAL" at bounding box center [152, 315] width 83 height 9
click at [139, 325] on tspan "Profile Min" at bounding box center [131, 327] width 41 height 9
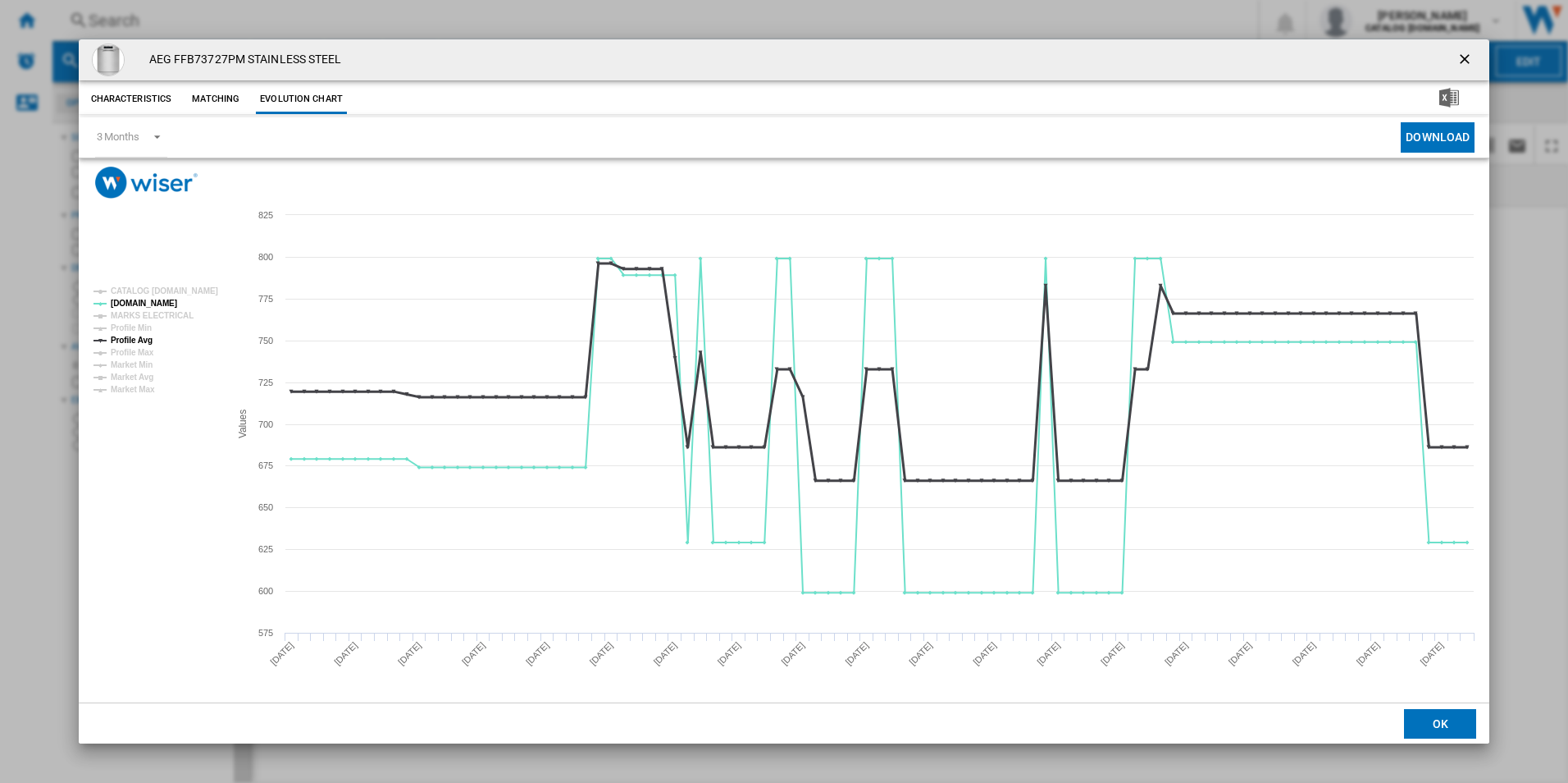
click at [139, 338] on tspan "Profile Avg" at bounding box center [131, 340] width 42 height 9
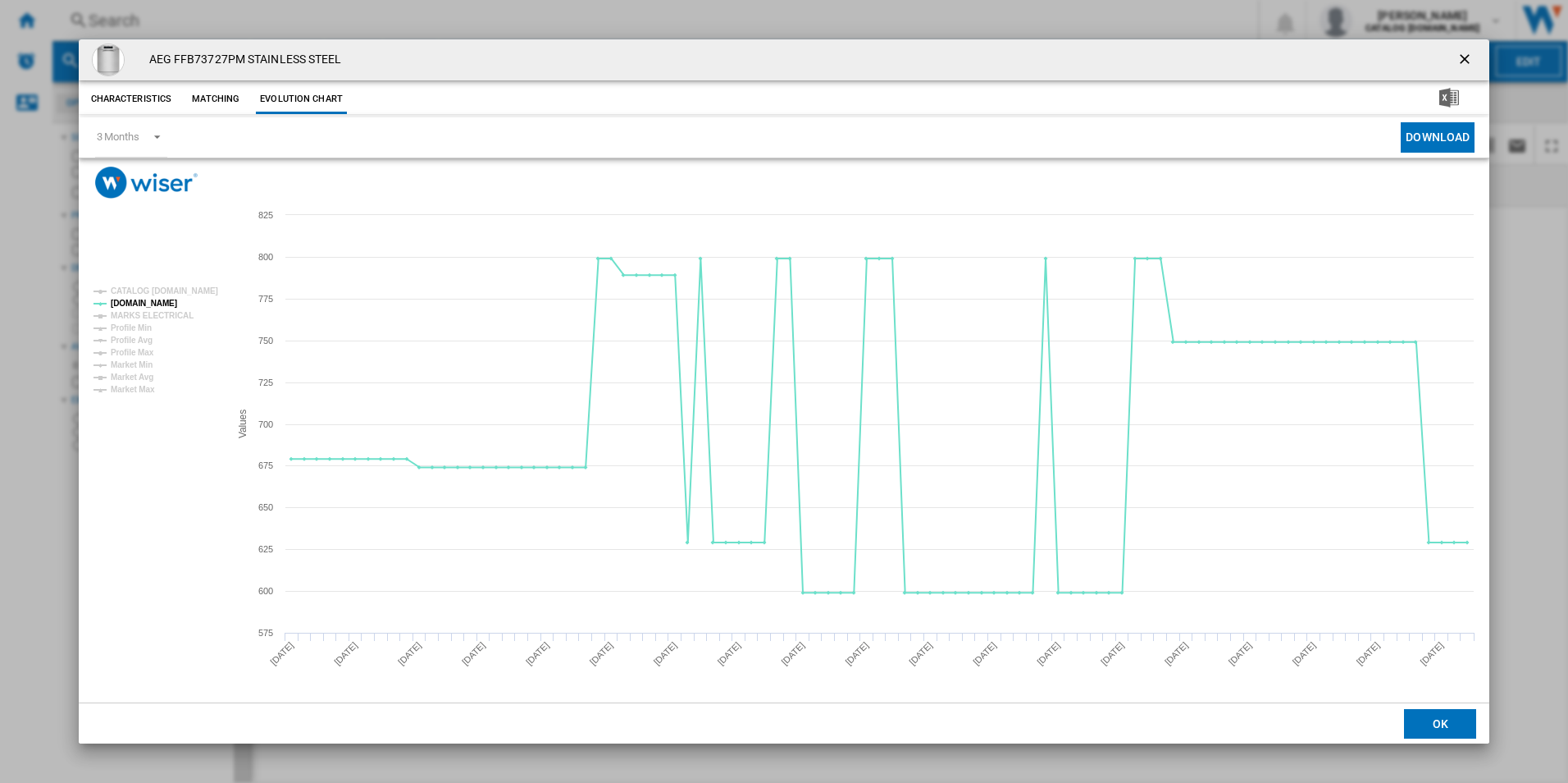
click at [1461, 63] on ng-md-icon "getI18NText('BUTTONS.CLOSE_DIALOG')" at bounding box center [1466, 61] width 20 height 20
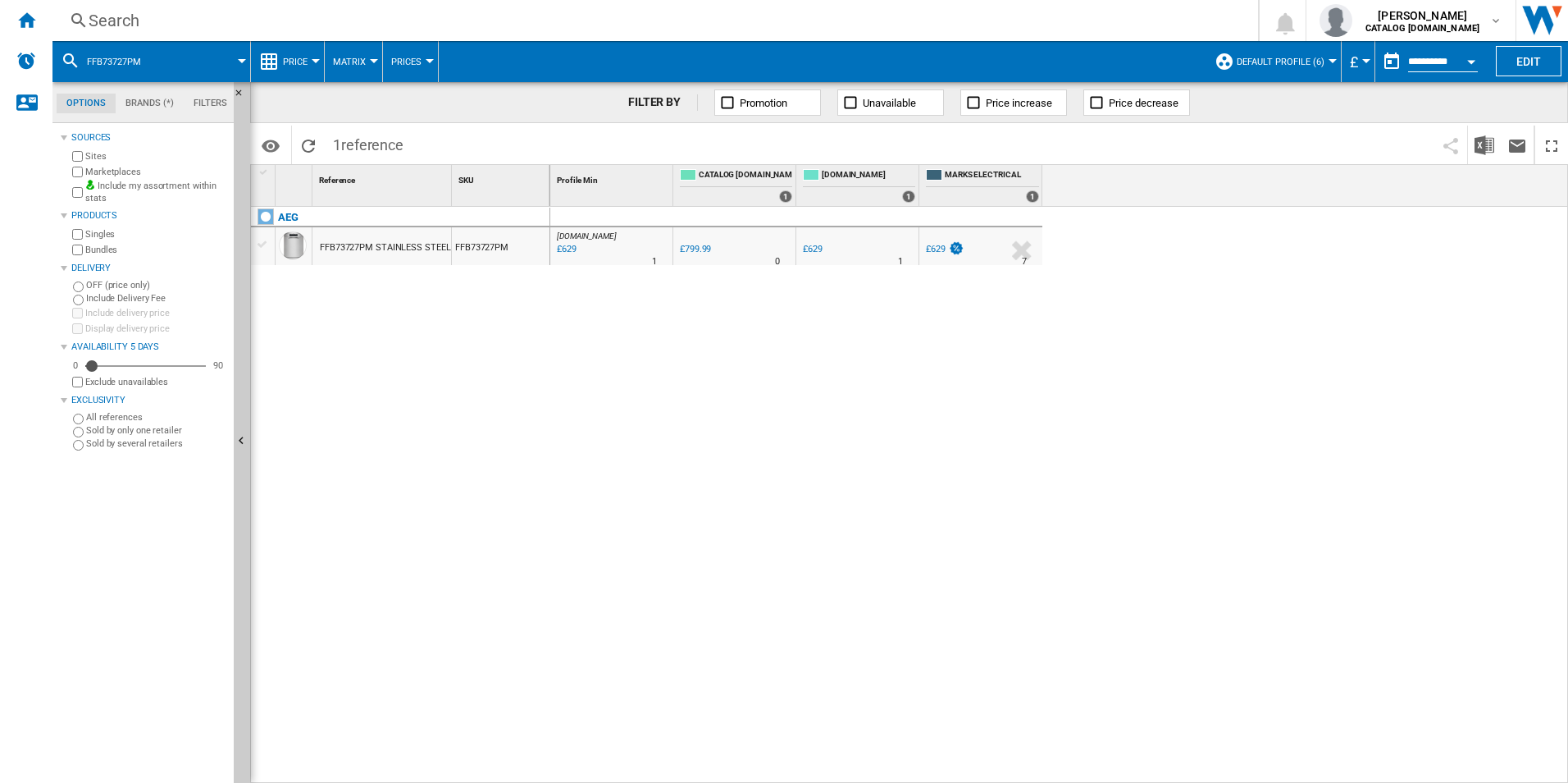
click at [912, 27] on div "Search" at bounding box center [651, 20] width 1127 height 23
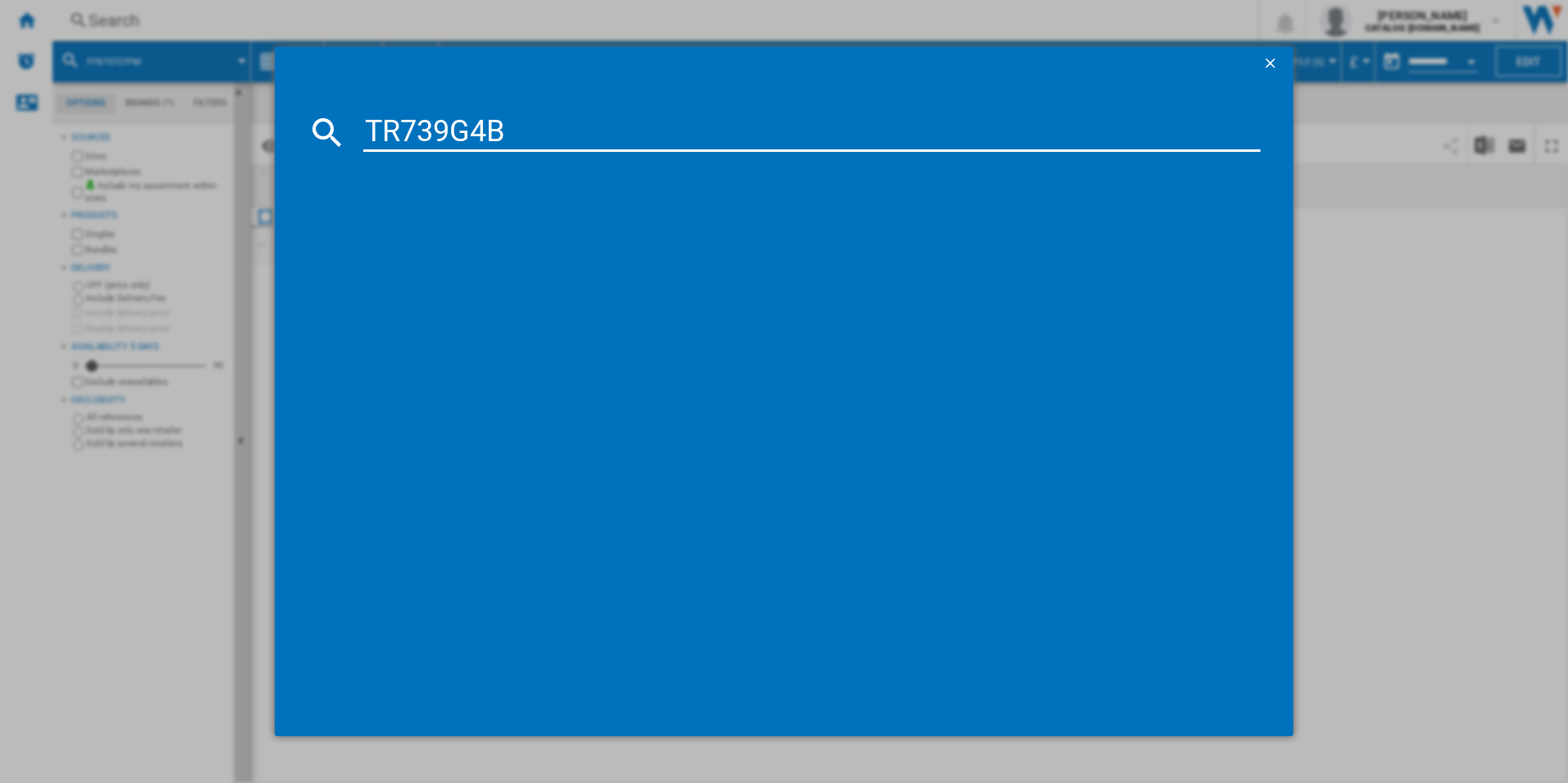
type input "TR739G4B"
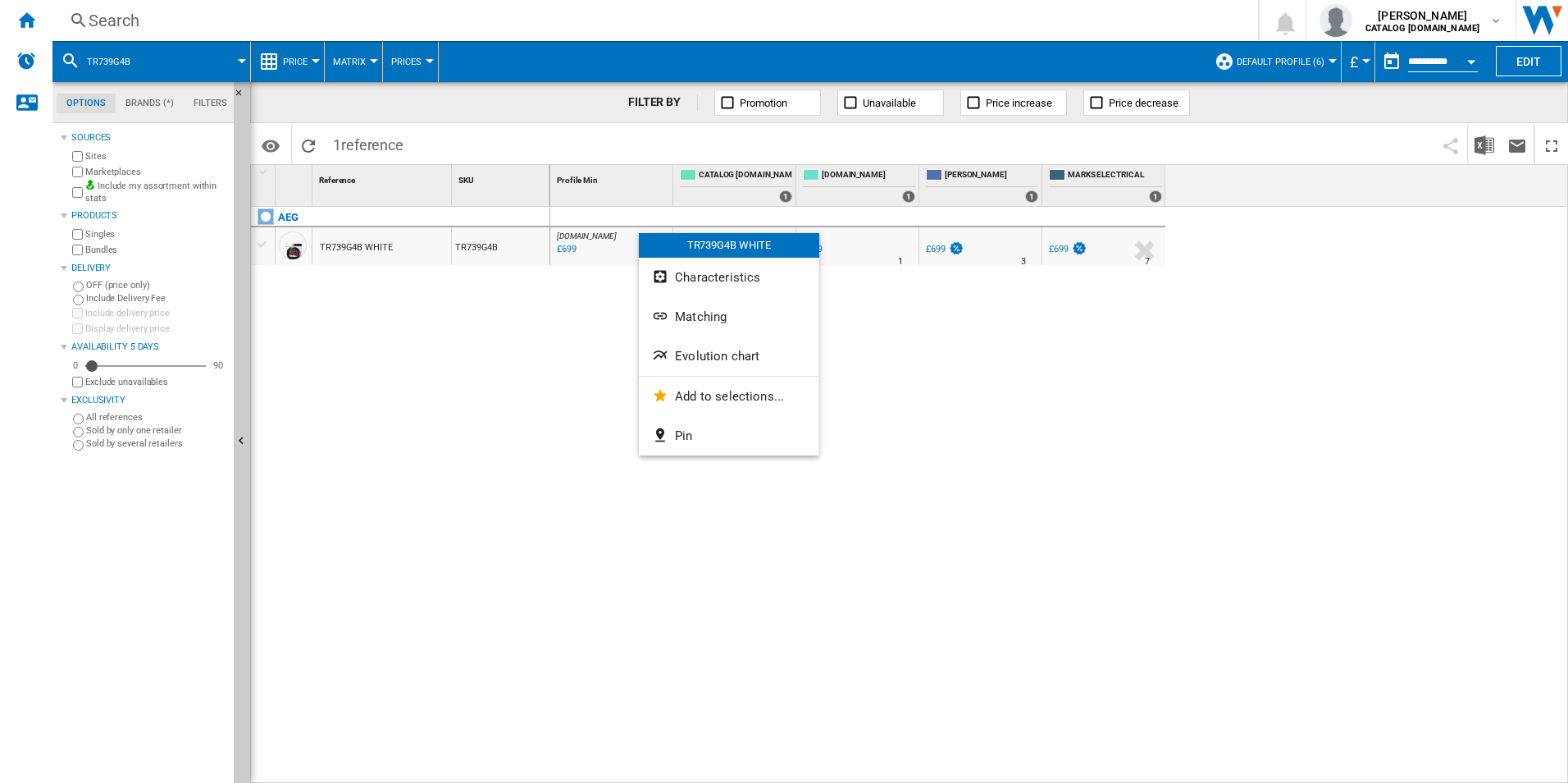
click at [739, 352] on span "Evolution chart" at bounding box center [717, 356] width 84 height 15
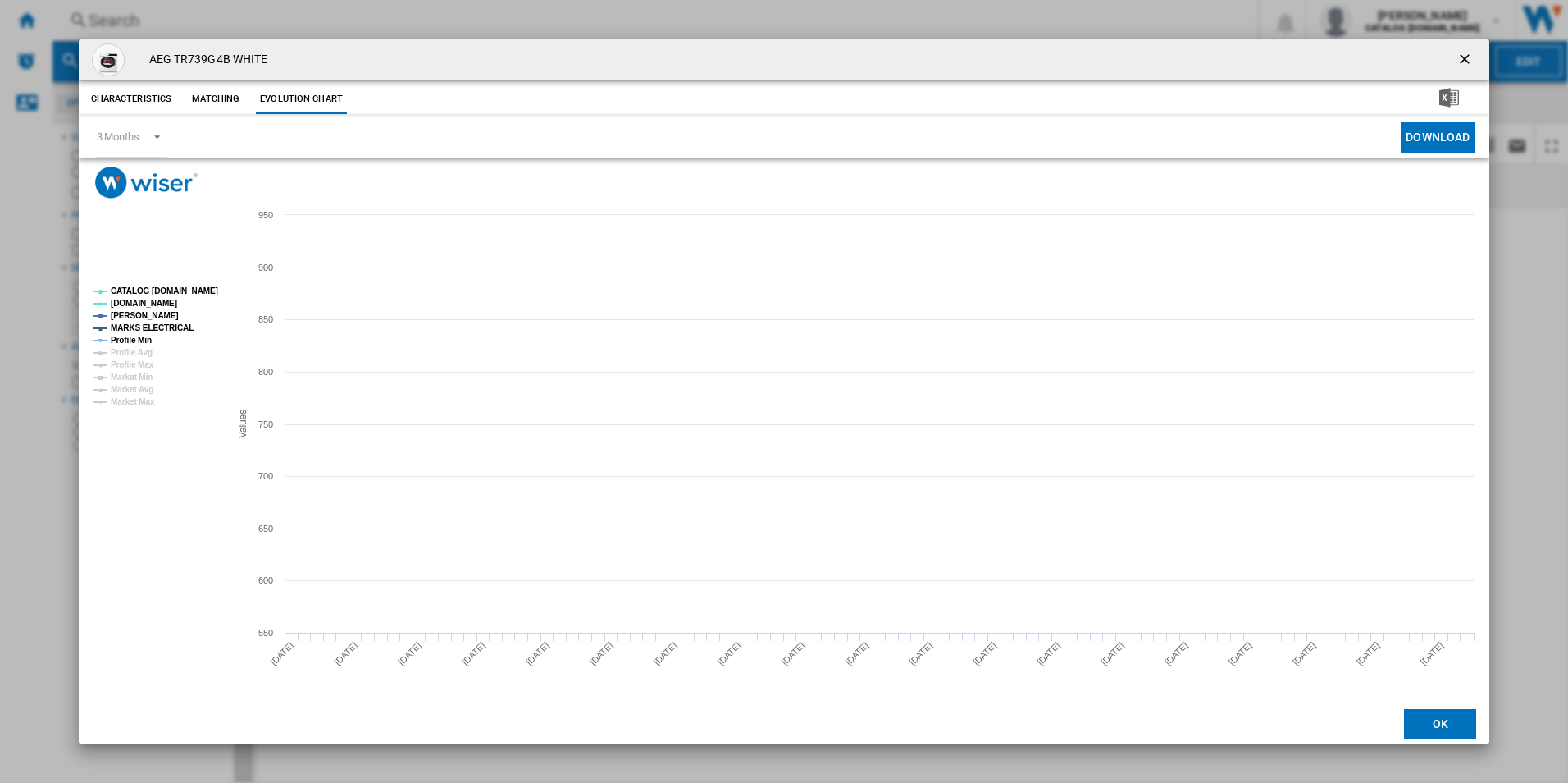
click at [205, 286] on tspan "CATALOG [DOMAIN_NAME]" at bounding box center [165, 290] width 108 height 9
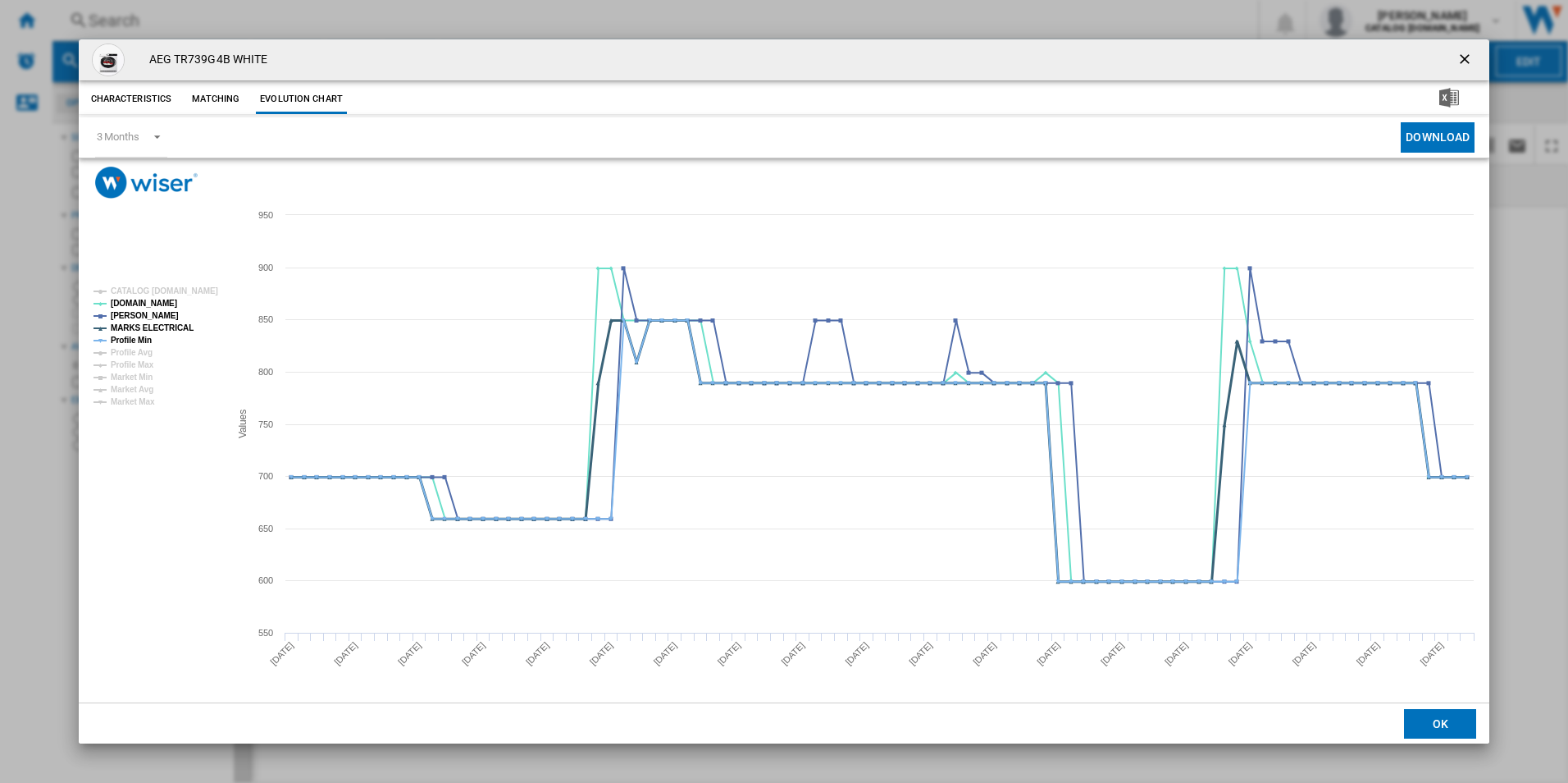
click at [159, 328] on tspan "MARKS ELECTRICAL" at bounding box center [152, 327] width 83 height 9
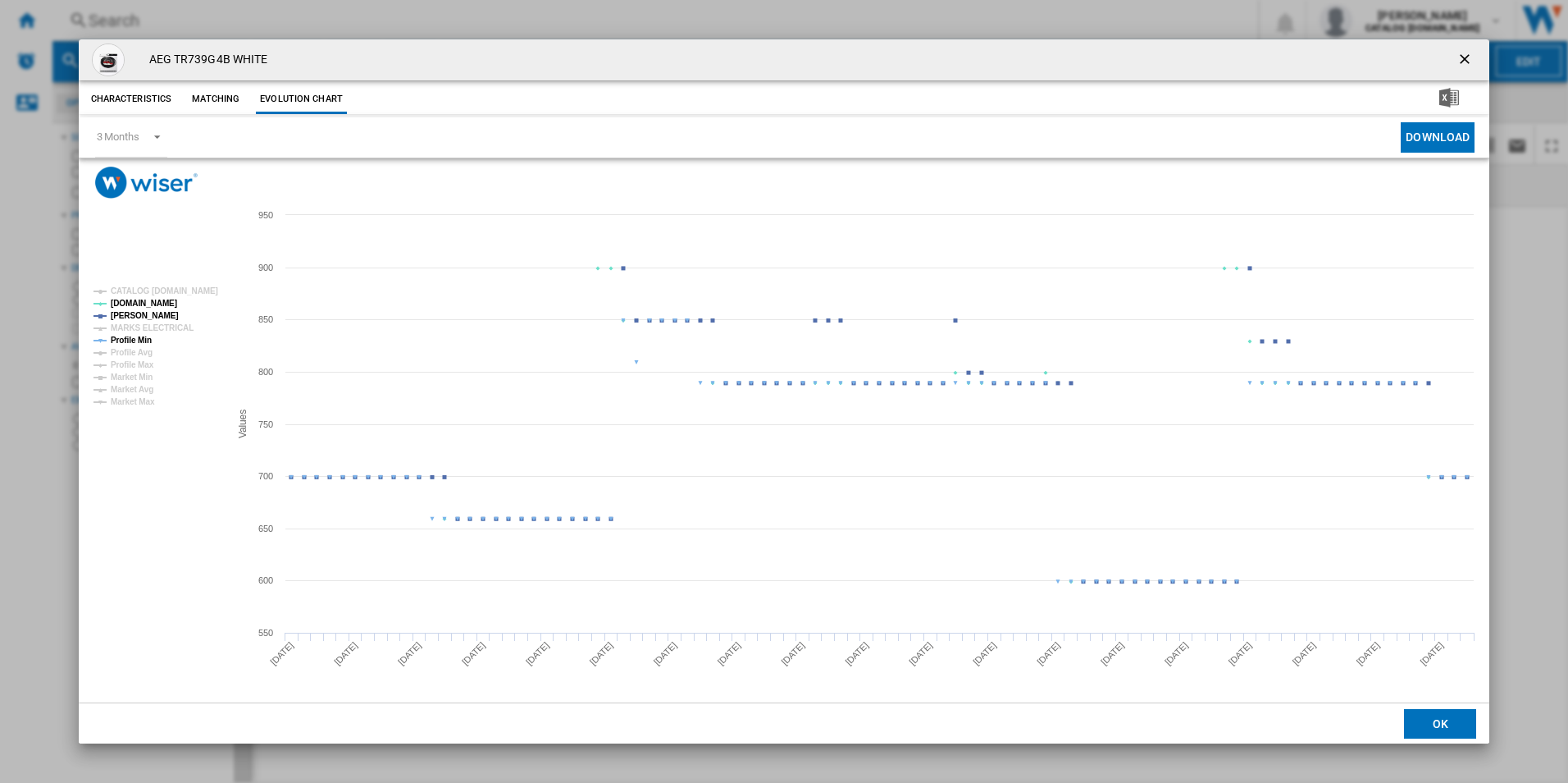
click at [138, 338] on tspan "Profile Min" at bounding box center [131, 340] width 41 height 9
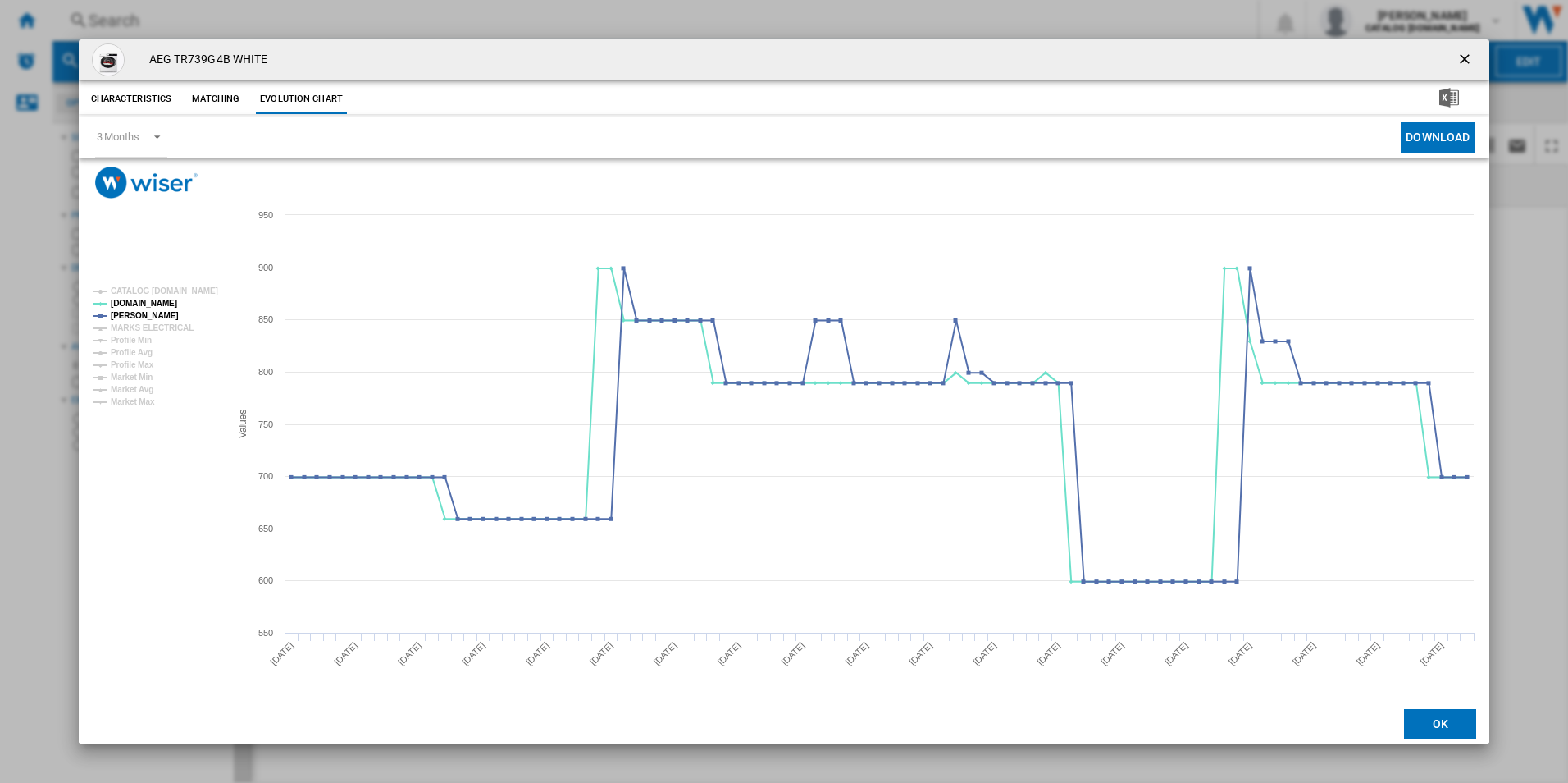
click at [1461, 52] on ng-md-icon "getI18NText('BUTTONS.CLOSE_DIALOG')" at bounding box center [1466, 61] width 20 height 20
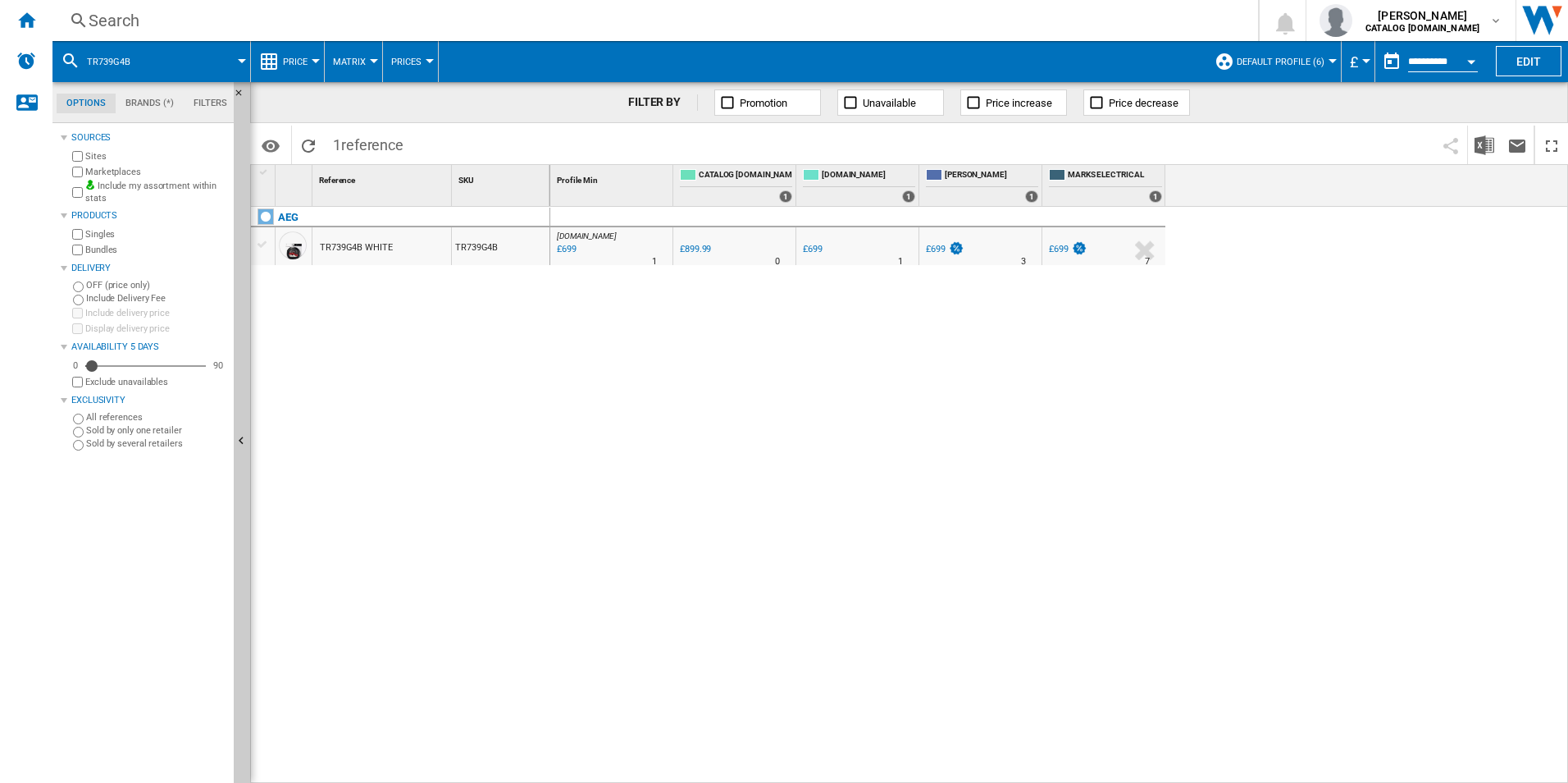
click at [806, 29] on div "Search" at bounding box center [651, 20] width 1127 height 23
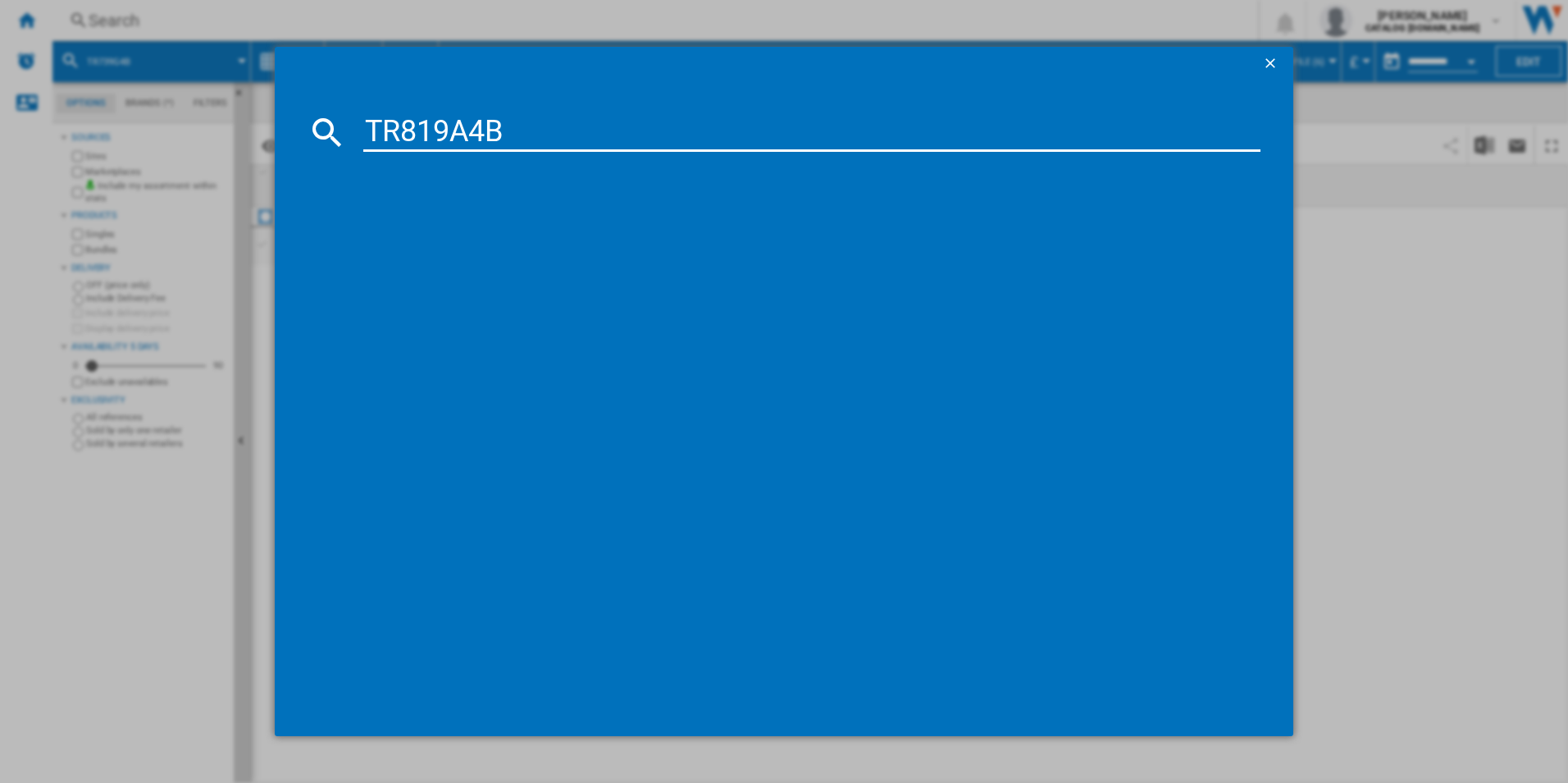
type input "TR819A4B"
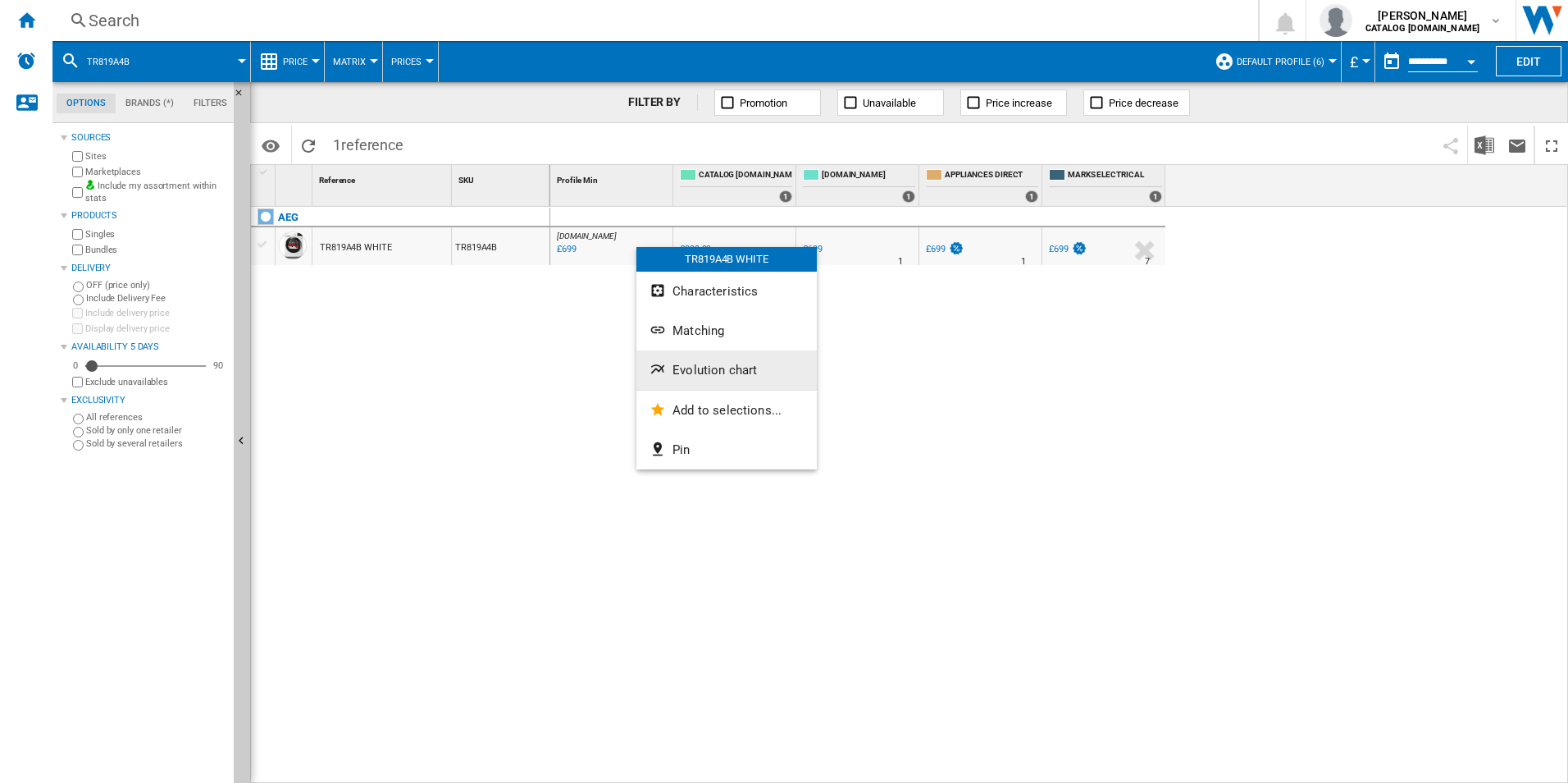
click at [685, 359] on button "Evolution chart" at bounding box center [727, 370] width 180 height 39
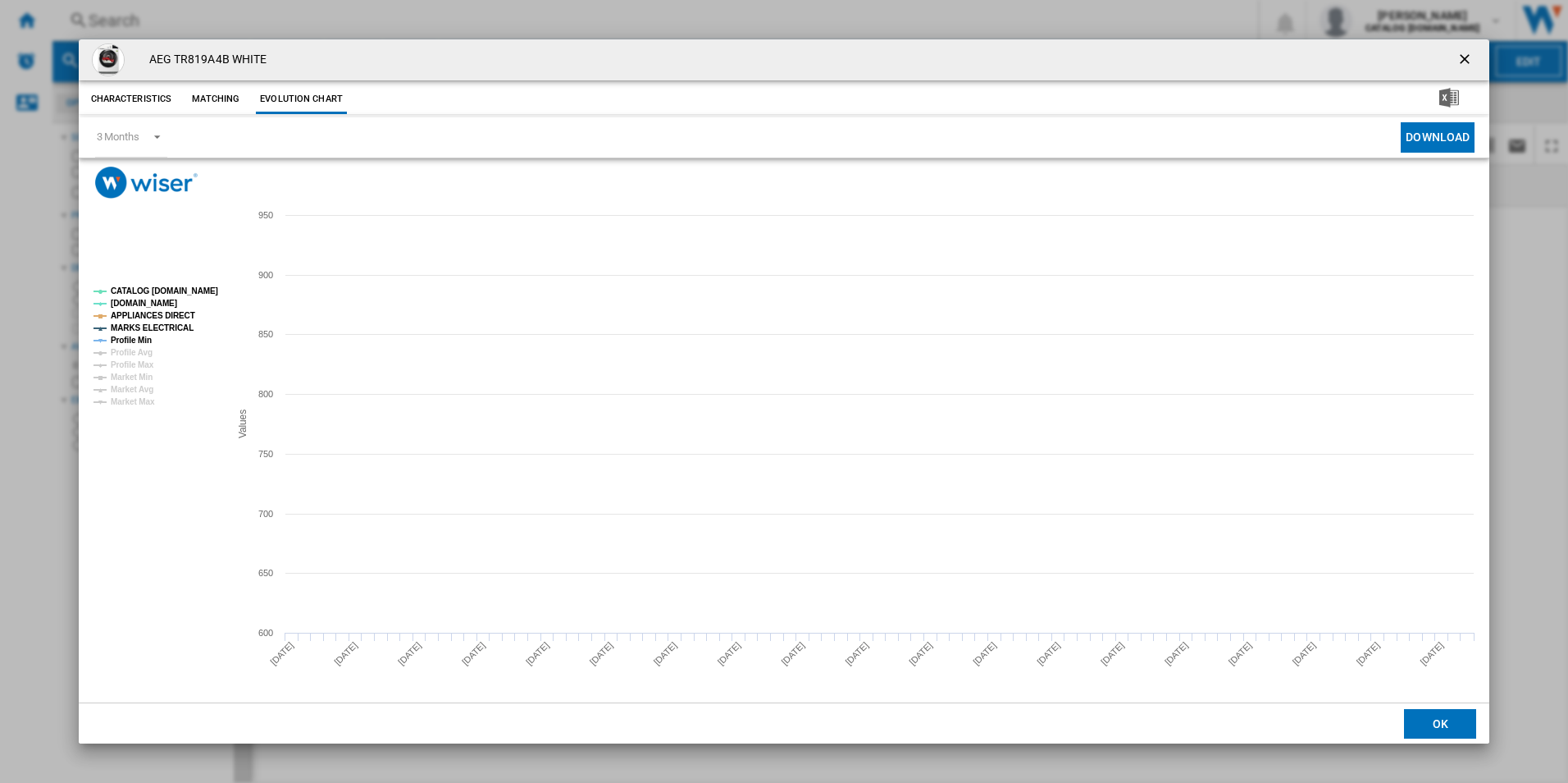
click at [174, 286] on tspan "CATALOG [DOMAIN_NAME]" at bounding box center [165, 290] width 108 height 9
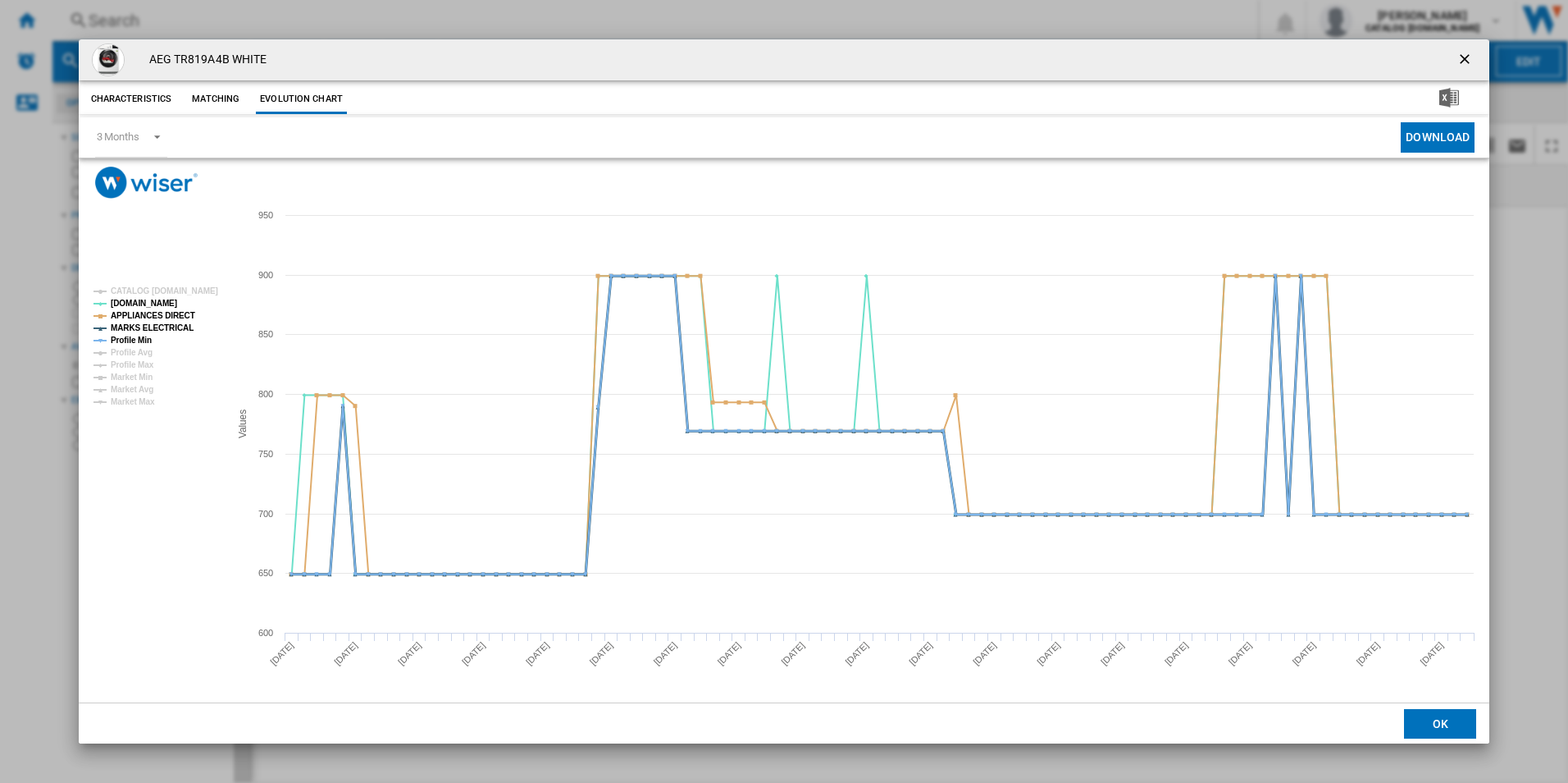
click at [166, 323] on tspan "MARKS ELECTRICAL" at bounding box center [152, 327] width 83 height 9
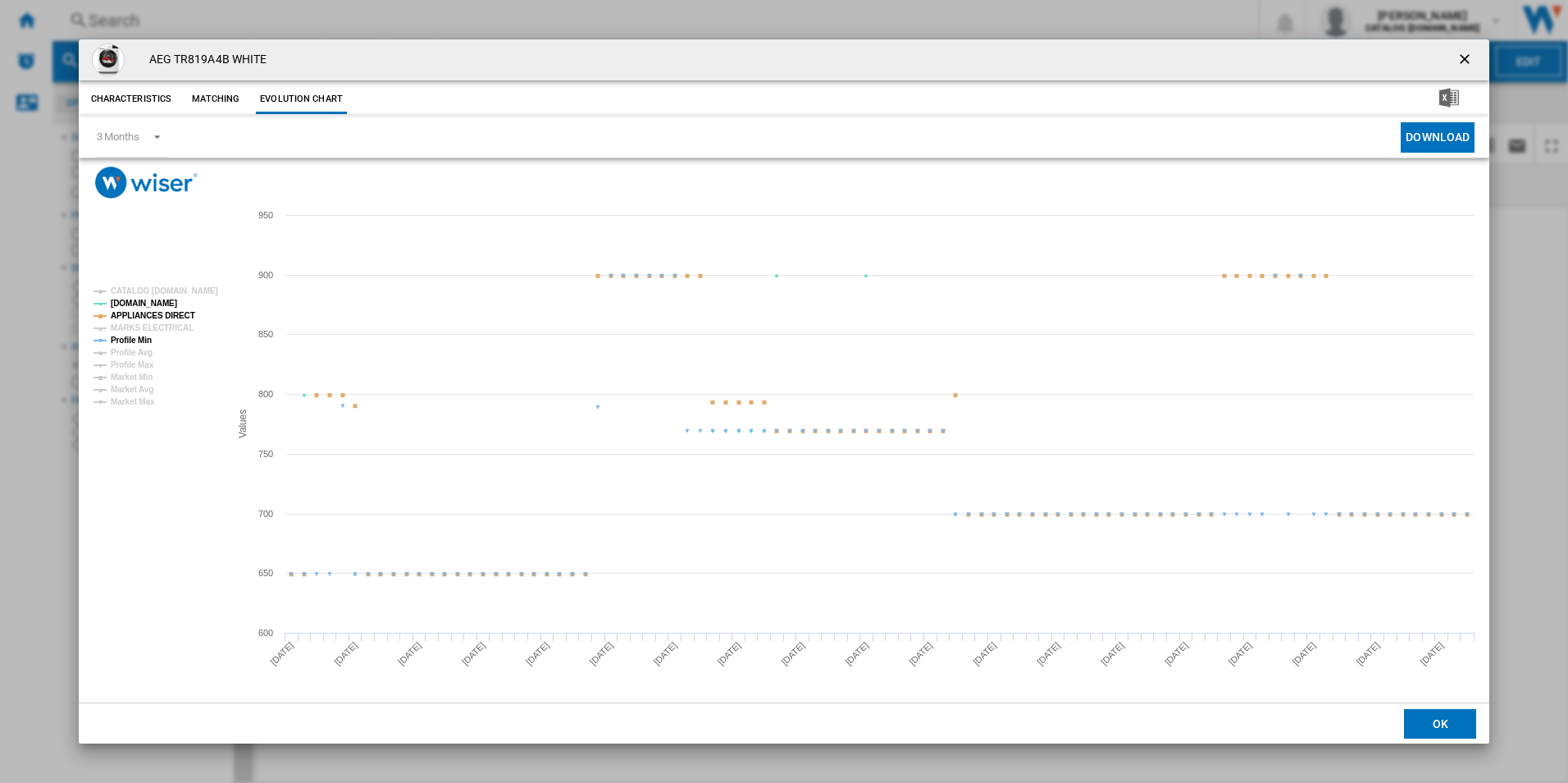
click at [166, 311] on tspan "APPLIANCES DIRECT" at bounding box center [153, 315] width 84 height 9
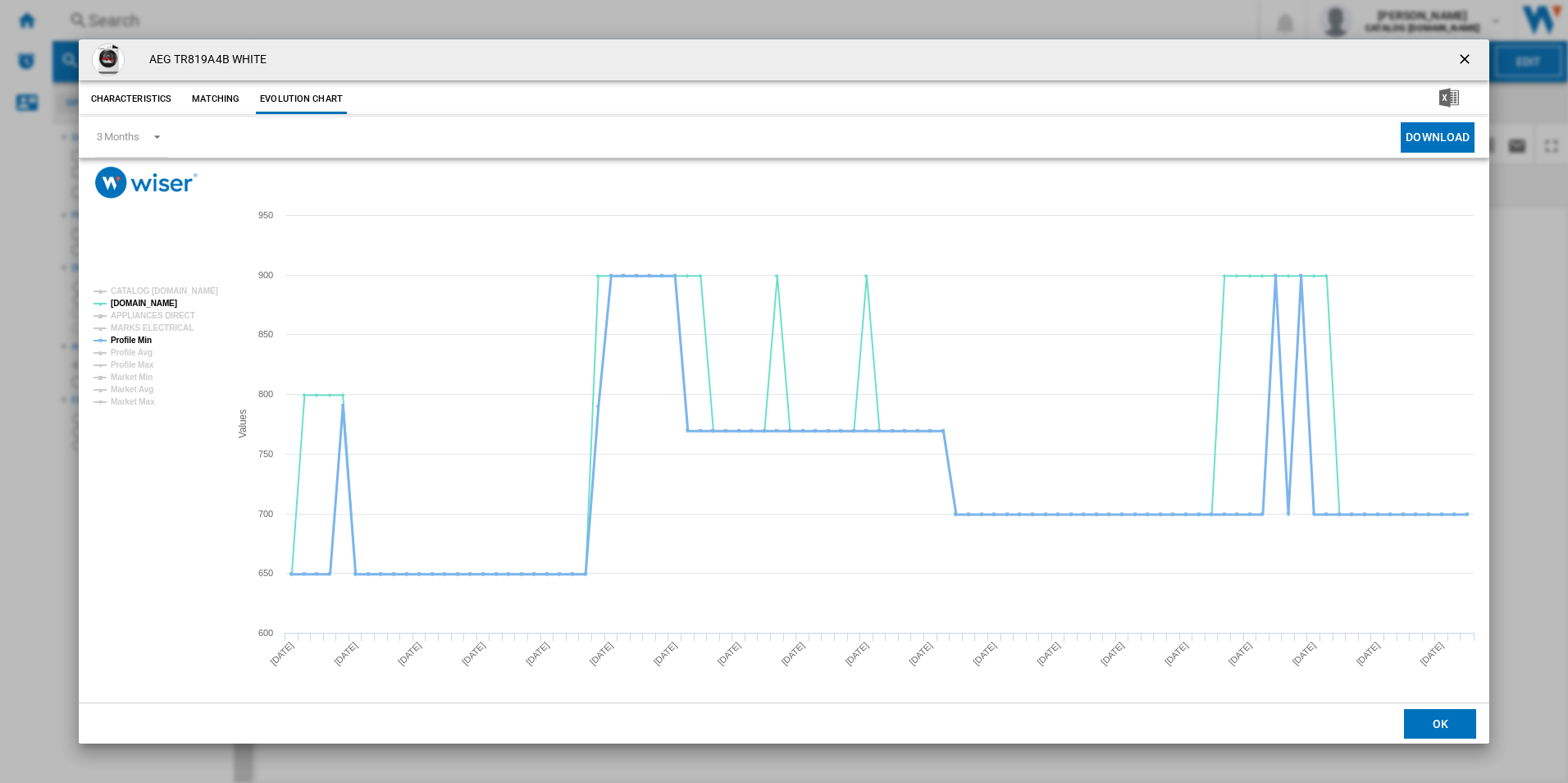
click at [146, 336] on tspan "Profile Min" at bounding box center [131, 340] width 41 height 9
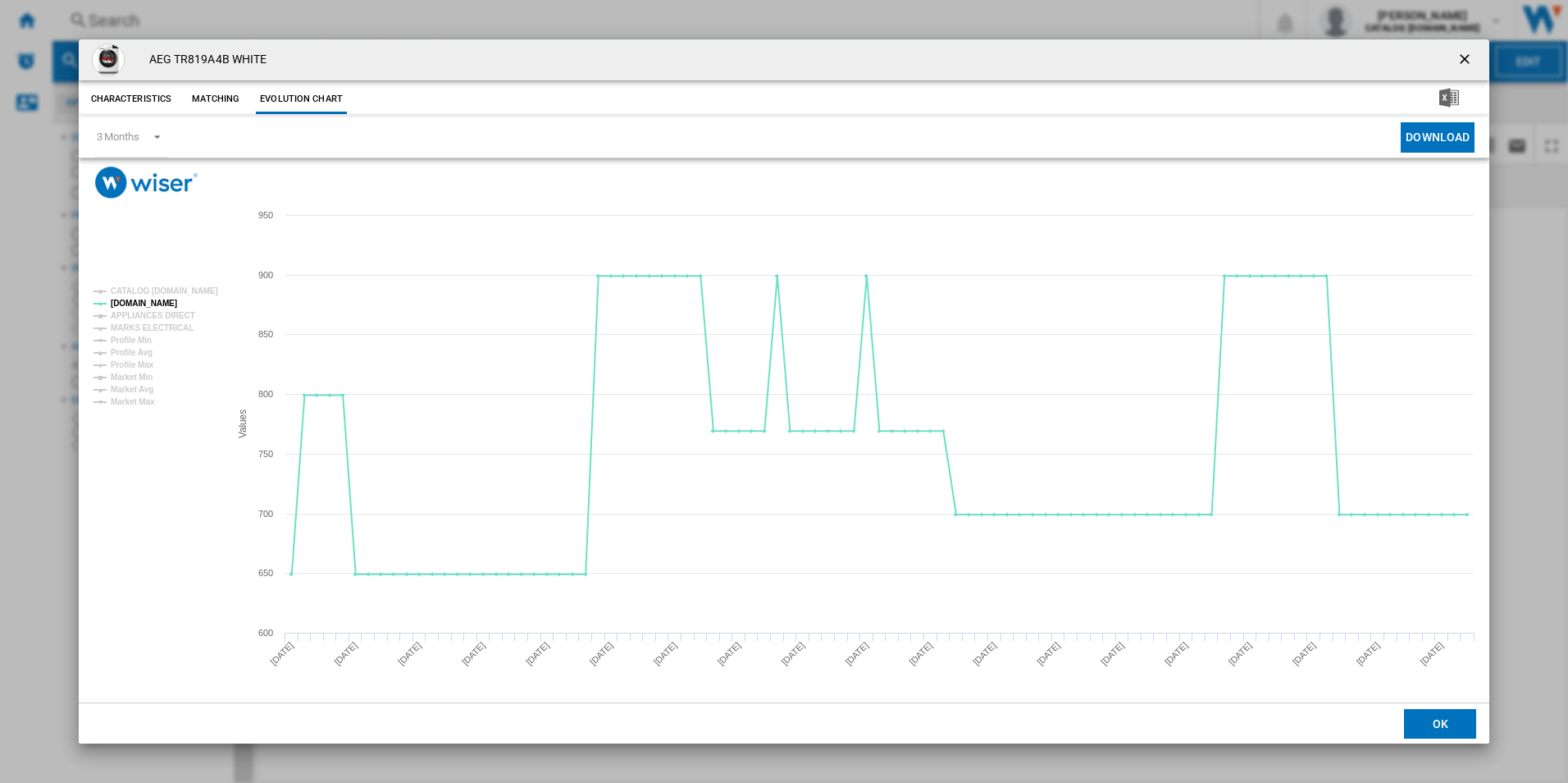
drag, startPoint x: 1464, startPoint y: 60, endPoint x: 1274, endPoint y: 49, distance: 190.3
click at [1464, 60] on ng-md-icon "getI18NText('BUTTONS.CLOSE_DIALOG')" at bounding box center [1466, 61] width 20 height 20
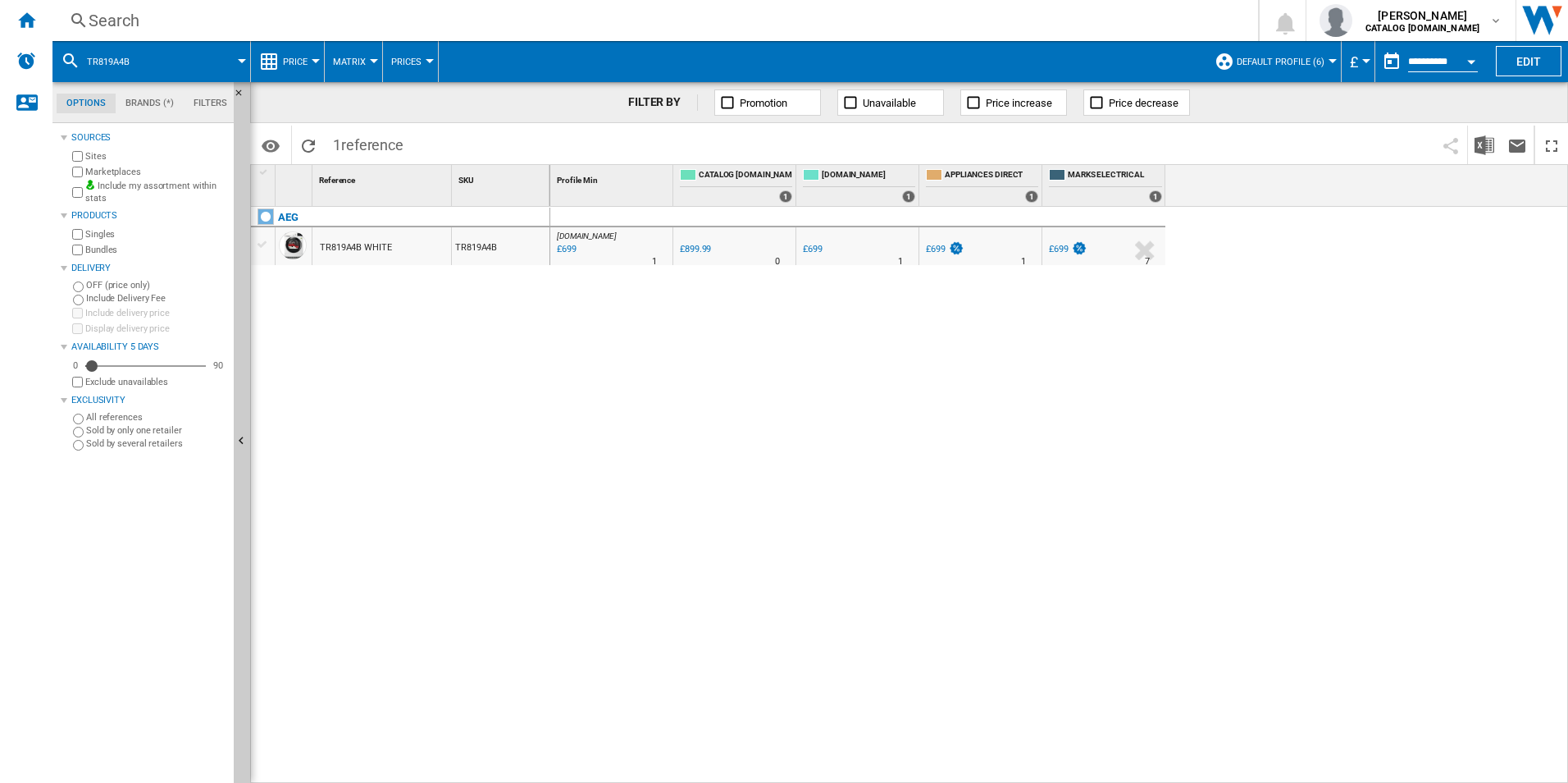
click at [949, 12] on div "Search" at bounding box center [651, 20] width 1127 height 23
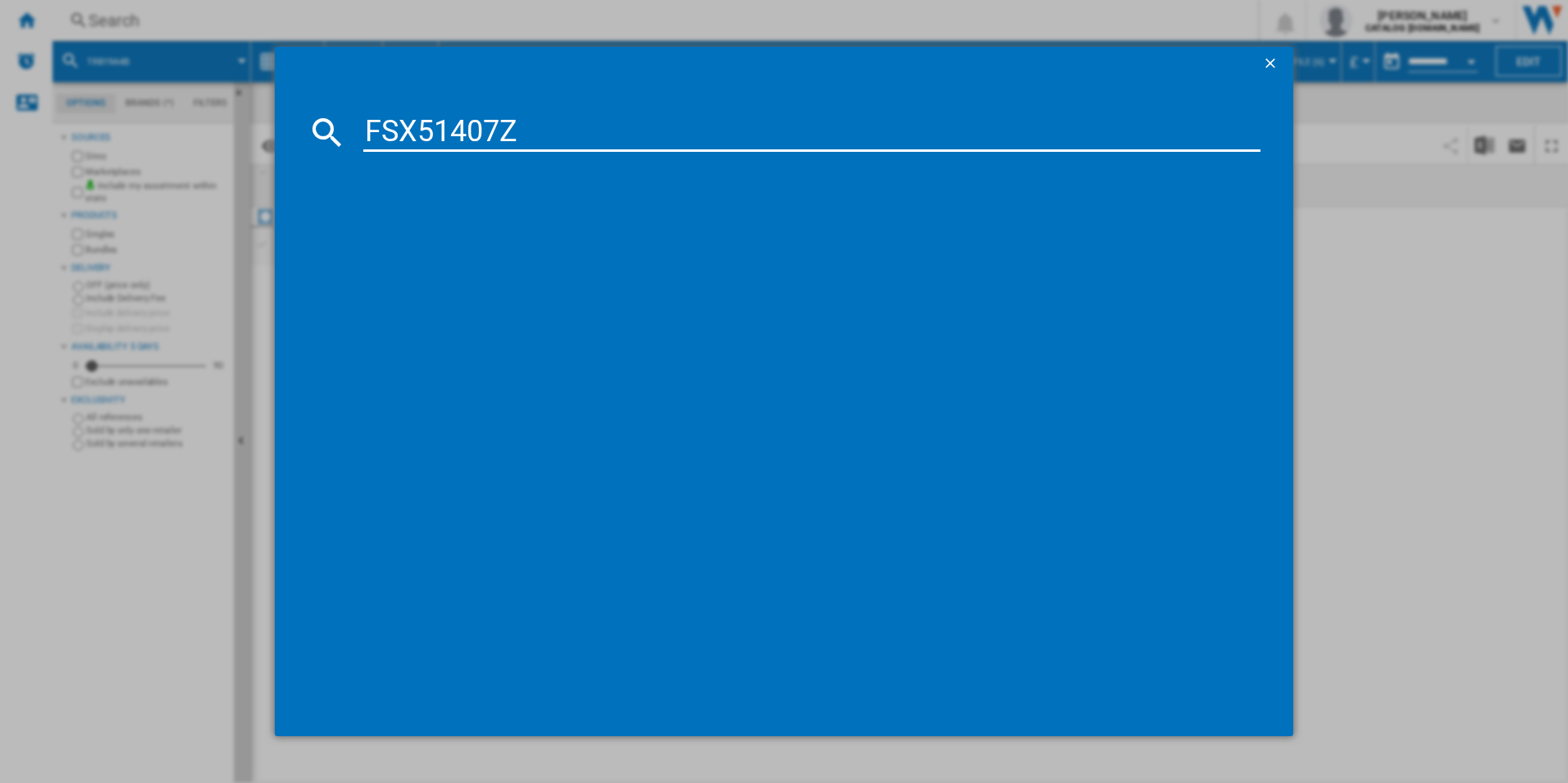
type input "FSX51407Z"
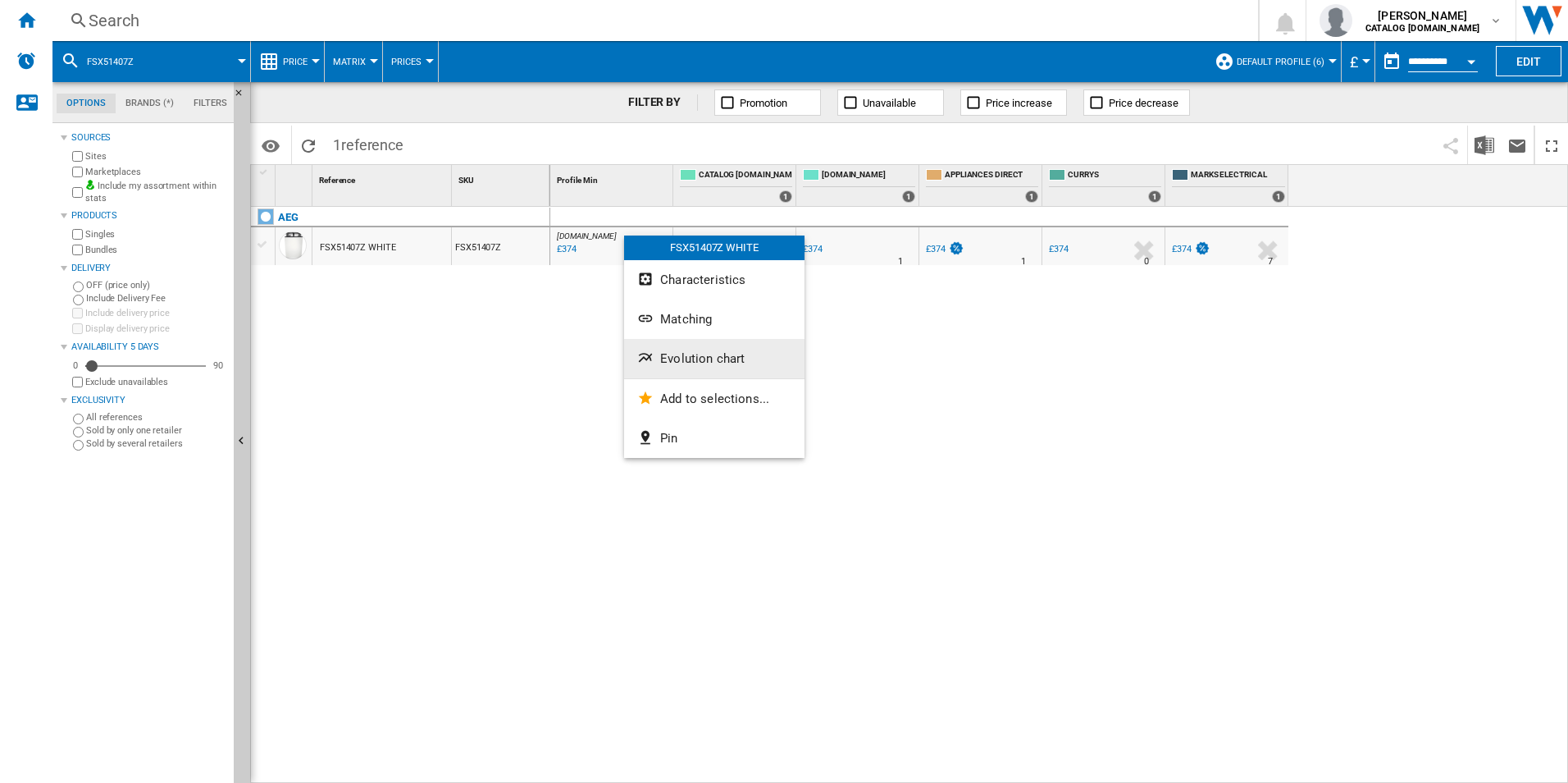
click at [676, 358] on span "Evolution chart" at bounding box center [702, 358] width 84 height 15
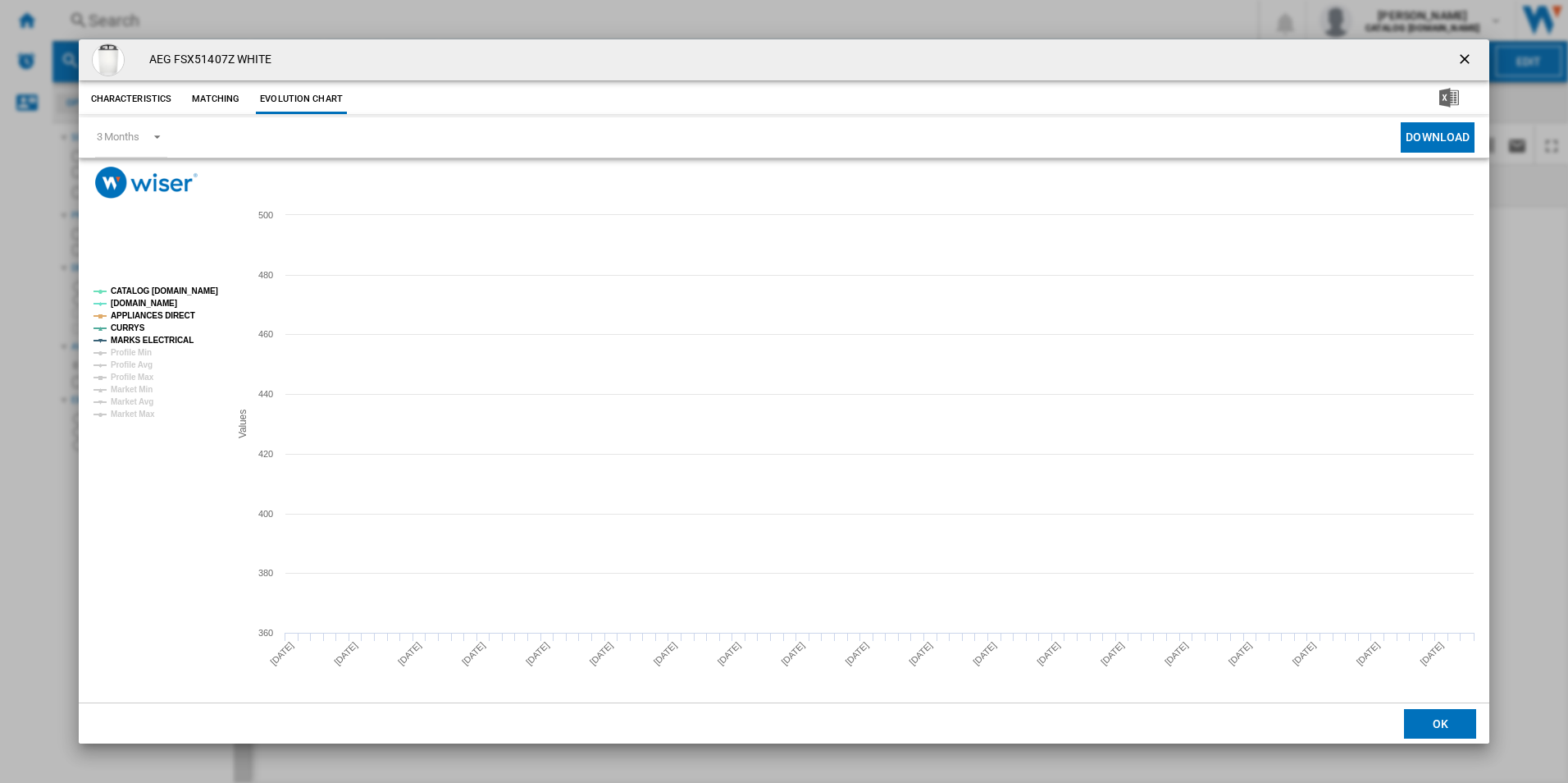
click at [205, 286] on tspan "CATALOG [DOMAIN_NAME]" at bounding box center [165, 290] width 108 height 9
click at [179, 311] on tspan "APPLIANCES DIRECT" at bounding box center [153, 315] width 84 height 9
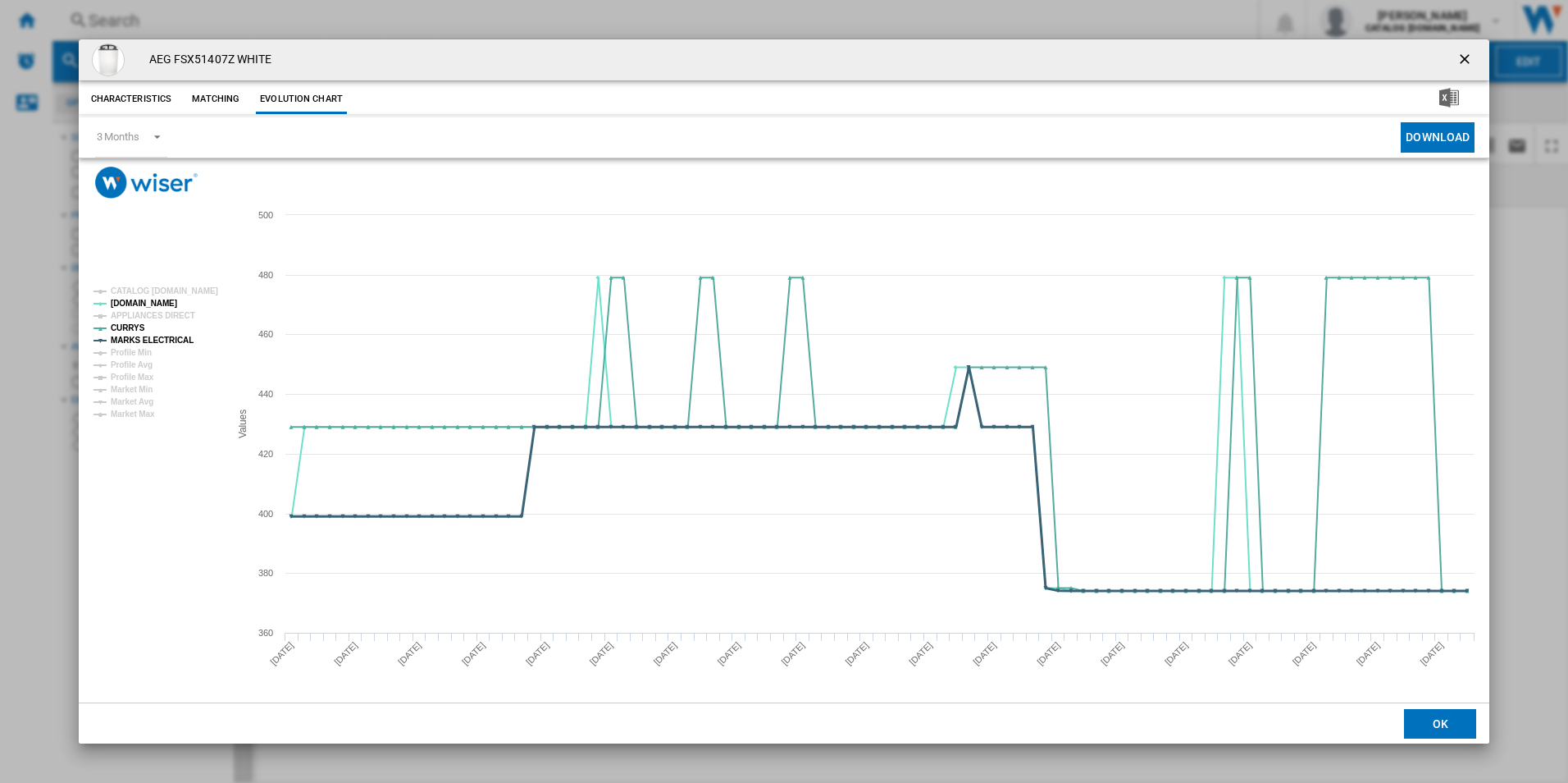
click at [172, 336] on tspan "MARKS ELECTRICAL" at bounding box center [152, 340] width 83 height 9
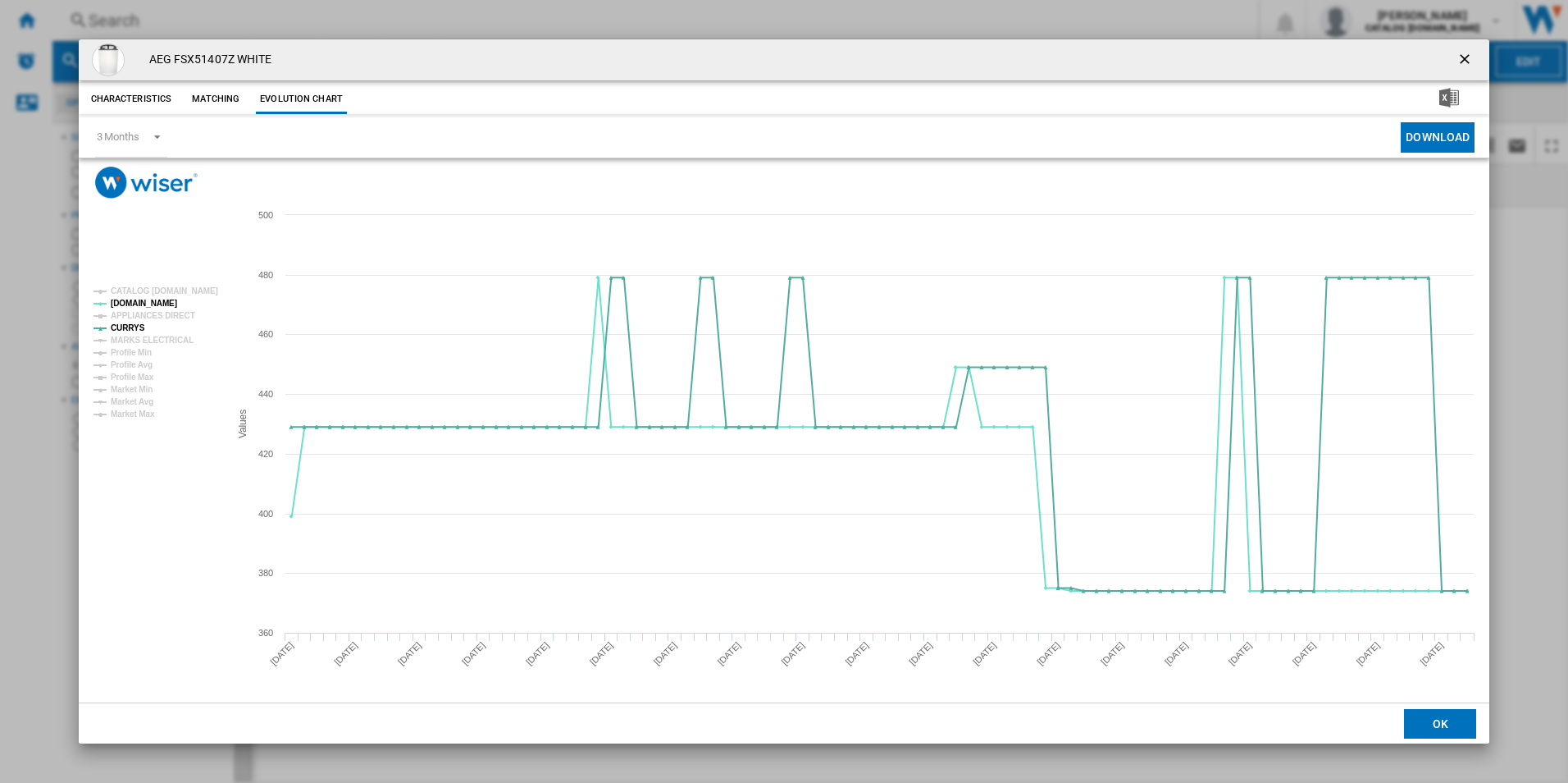
drag, startPoint x: 1463, startPoint y: 53, endPoint x: 1421, endPoint y: 63, distance: 43.2
click at [1463, 53] on ng-md-icon "getI18NText('BUTTONS.CLOSE_DIALOG')" at bounding box center [1466, 61] width 20 height 20
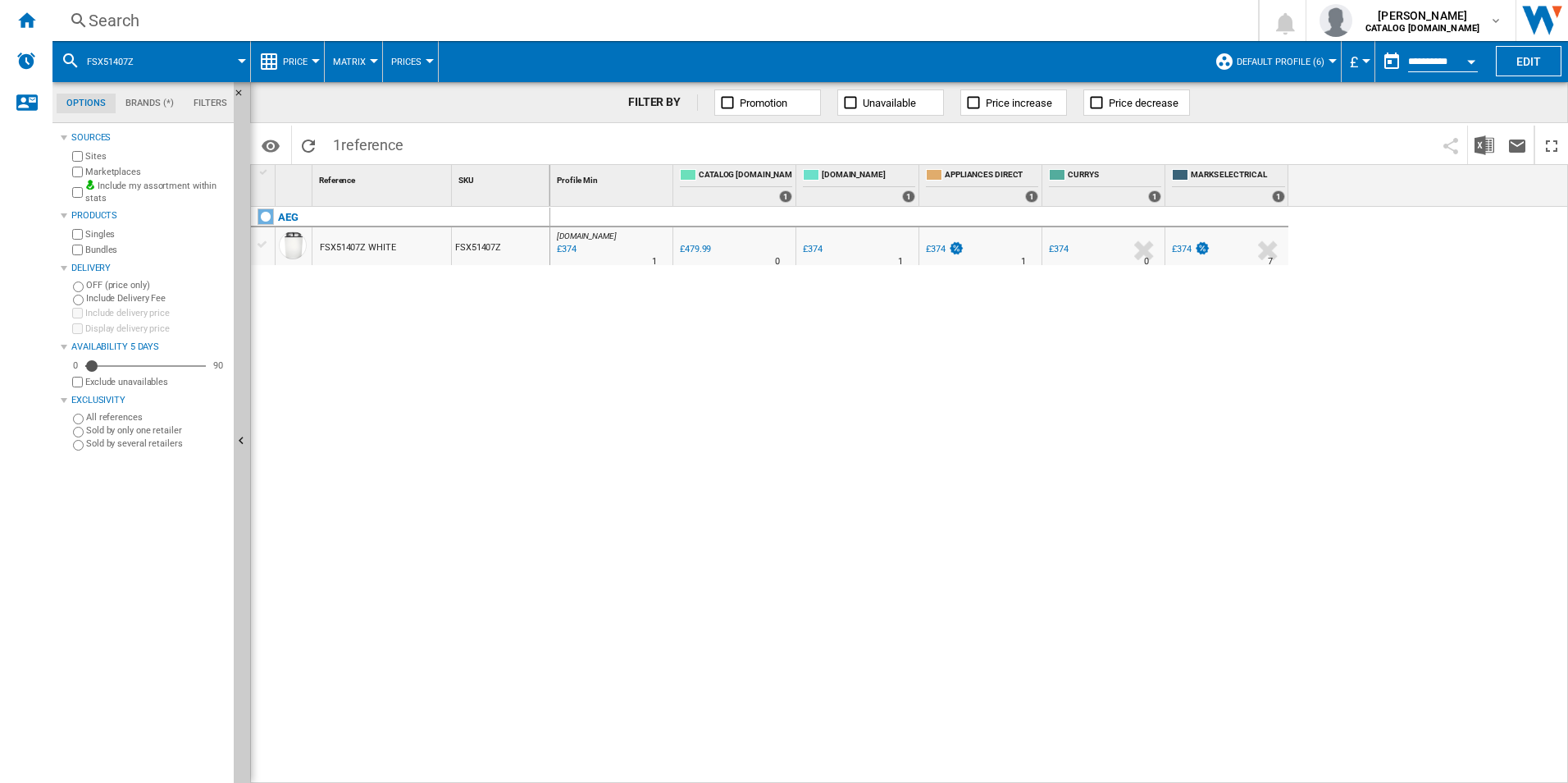
click at [880, 0] on div "Search Search 0 adam barber CATALOG ELECTROLUX.UK CATALOG ELECTROLUX.UK My sett…" at bounding box center [811, 21] width 1516 height 41
click at [880, 11] on div "Search" at bounding box center [651, 20] width 1127 height 23
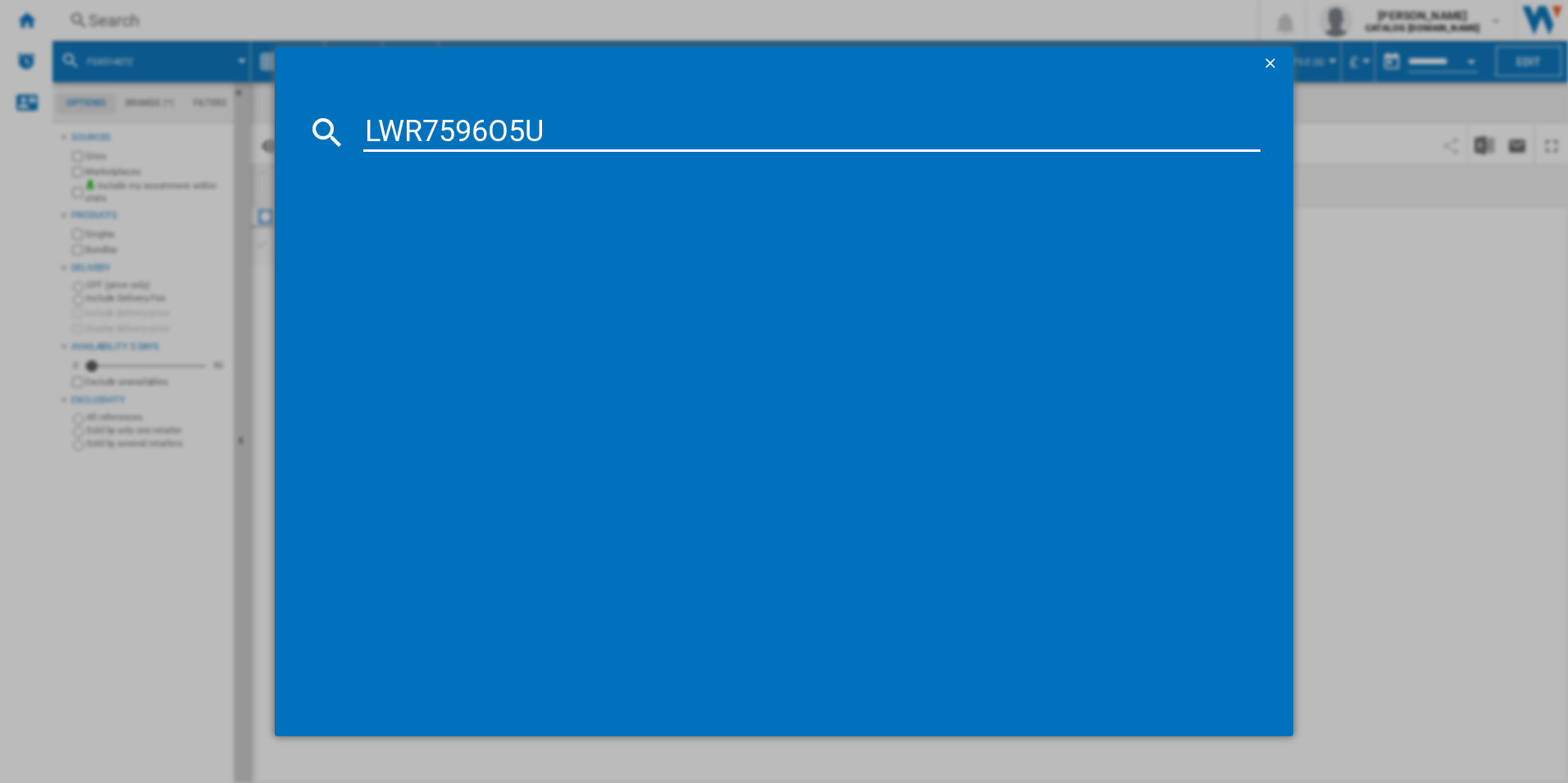
type input "LWR7596O5U"
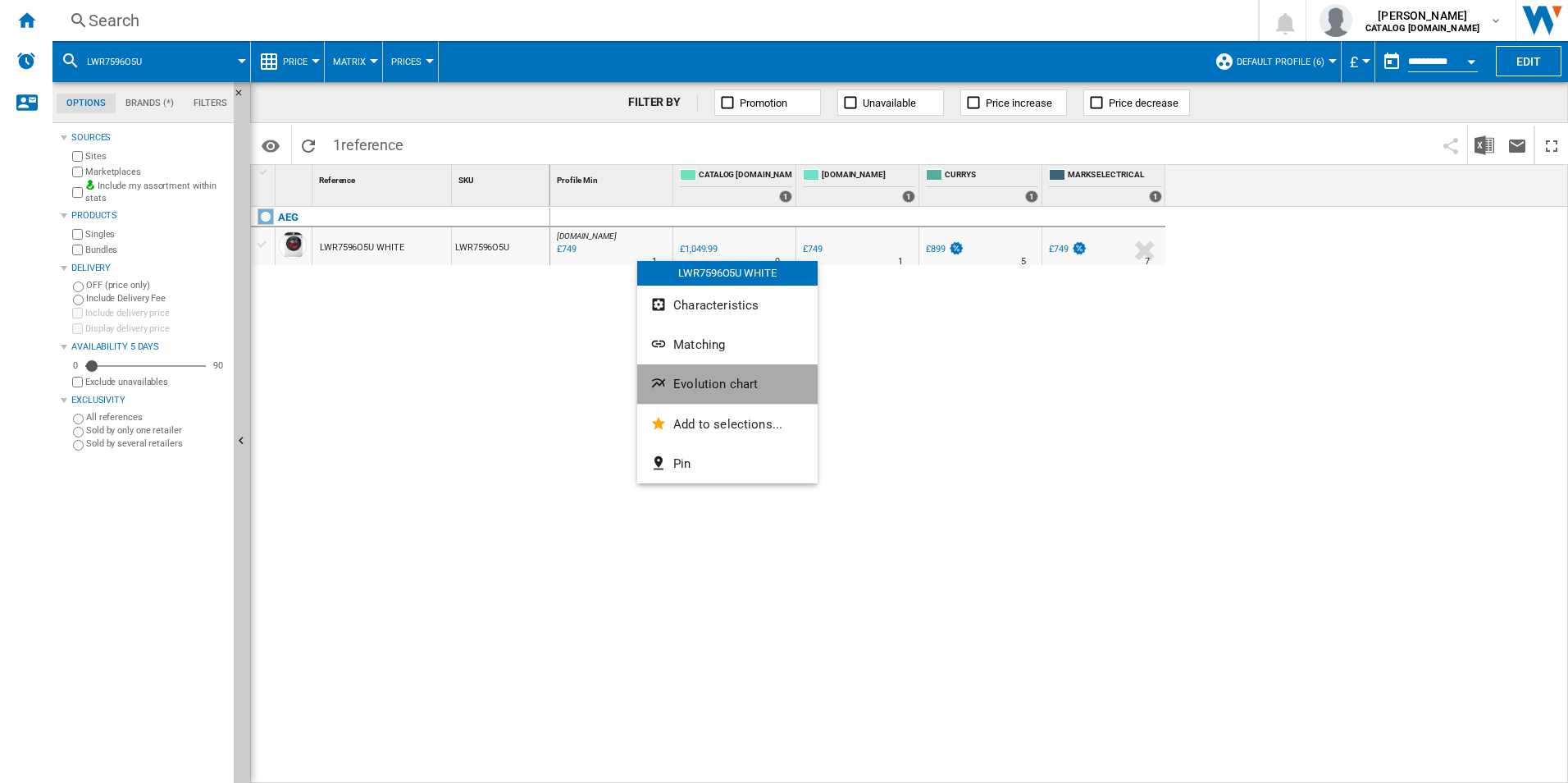
click at [712, 379] on span "Evolution chart" at bounding box center [716, 383] width 84 height 15
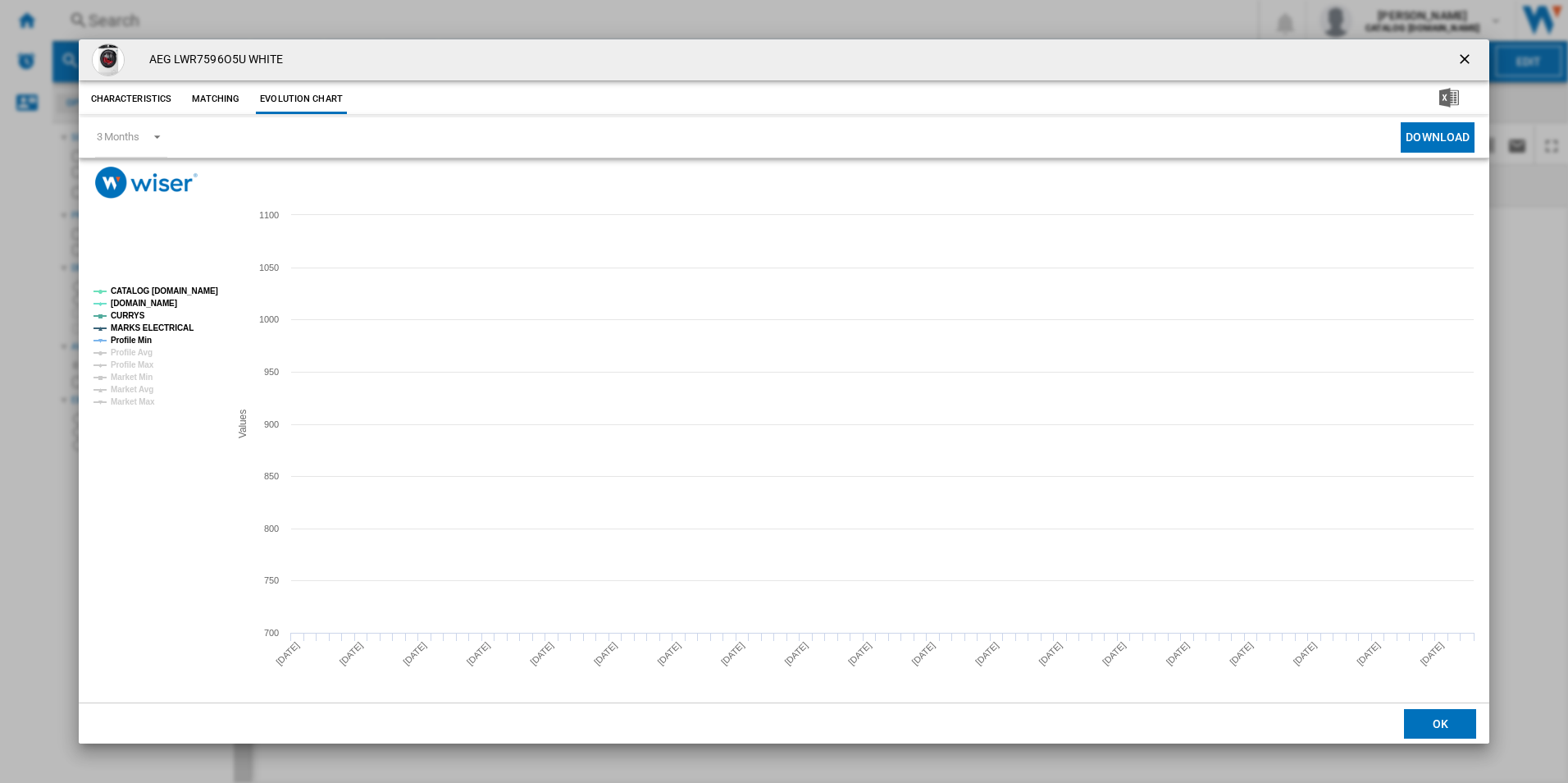
click at [169, 289] on tspan "CATALOG [DOMAIN_NAME]" at bounding box center [165, 290] width 108 height 9
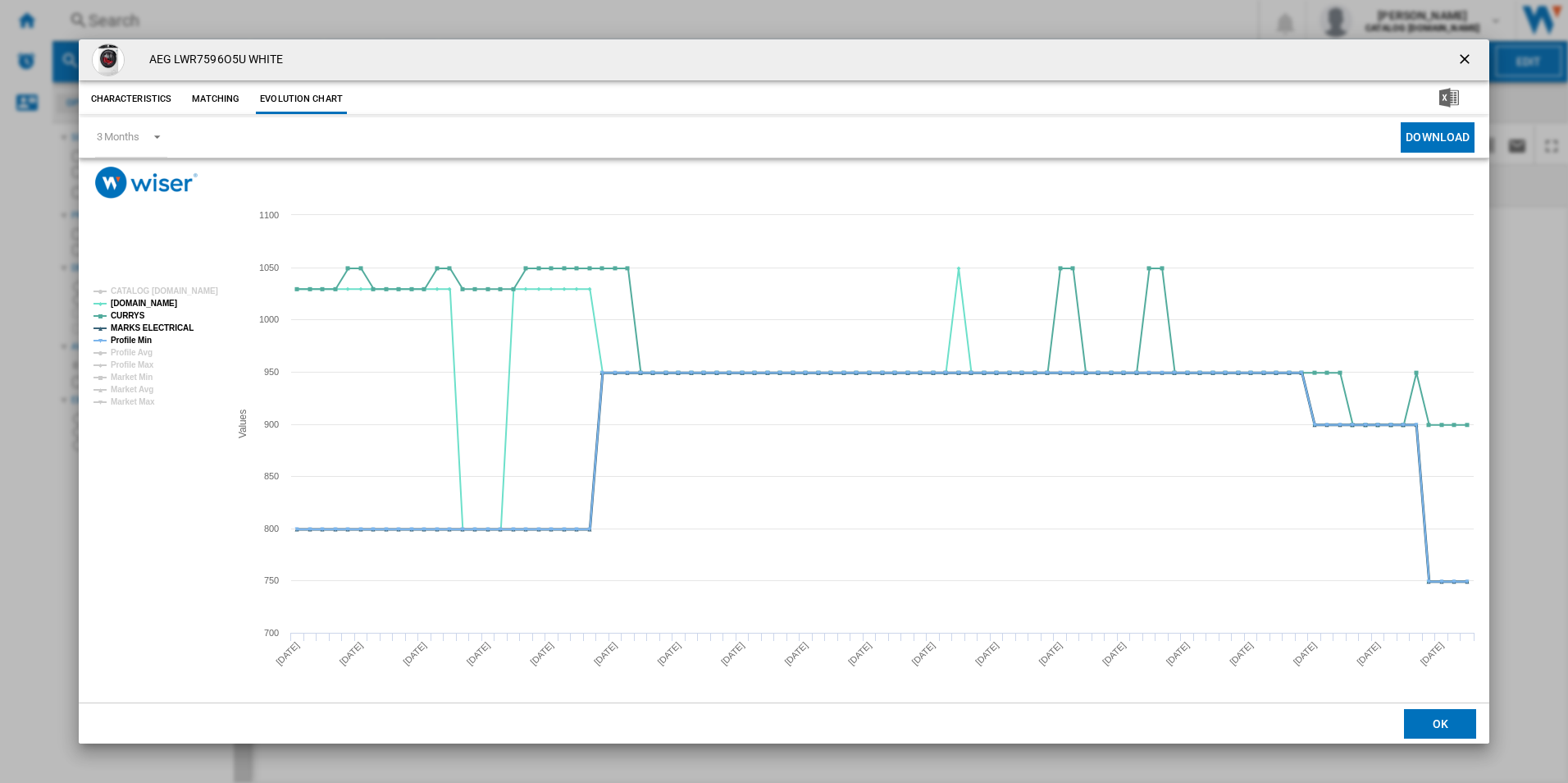
click at [166, 324] on tspan "MARKS ELECTRICAL" at bounding box center [152, 327] width 83 height 9
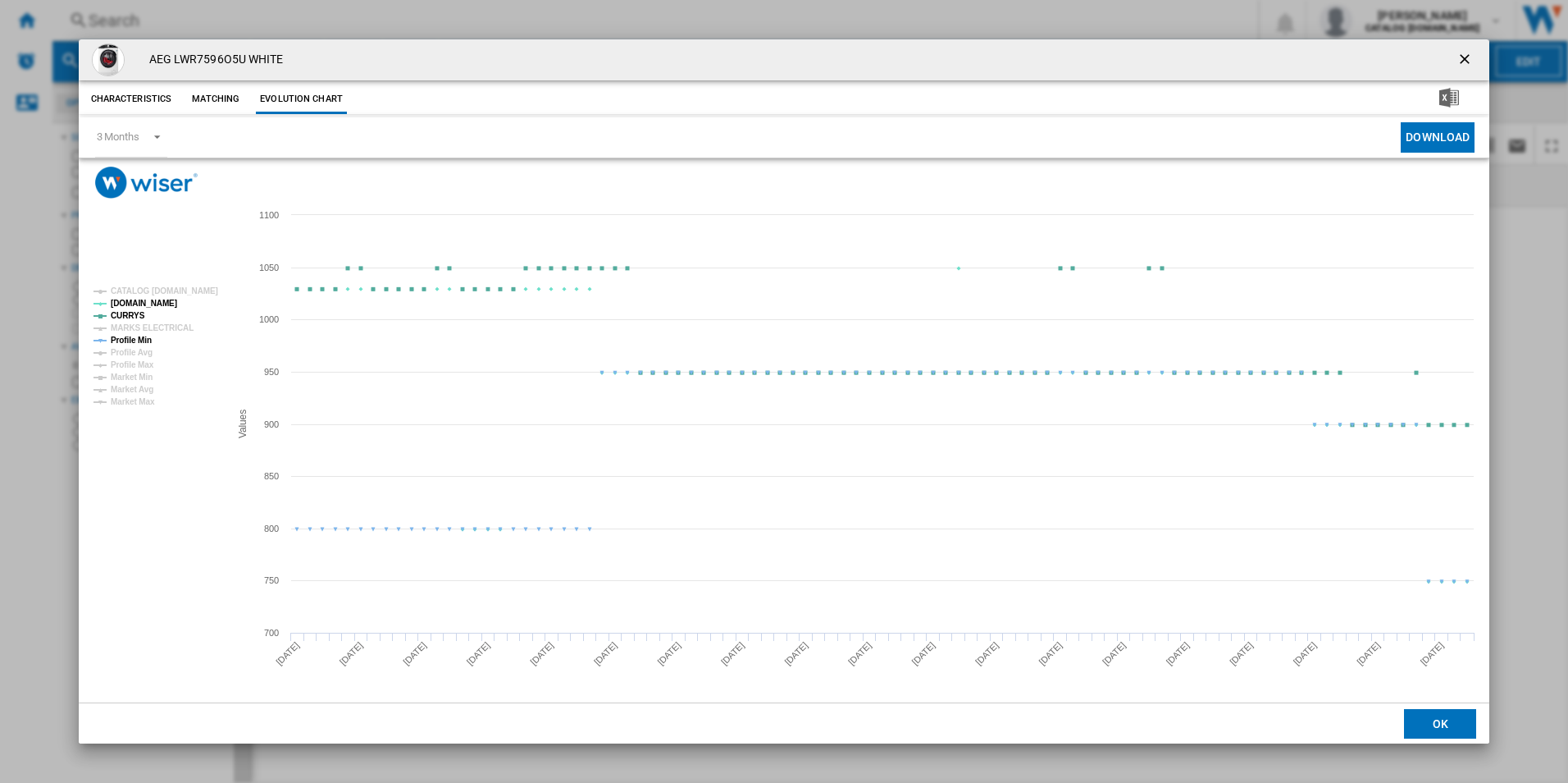
click at [145, 336] on tspan "Profile Min" at bounding box center [131, 340] width 41 height 9
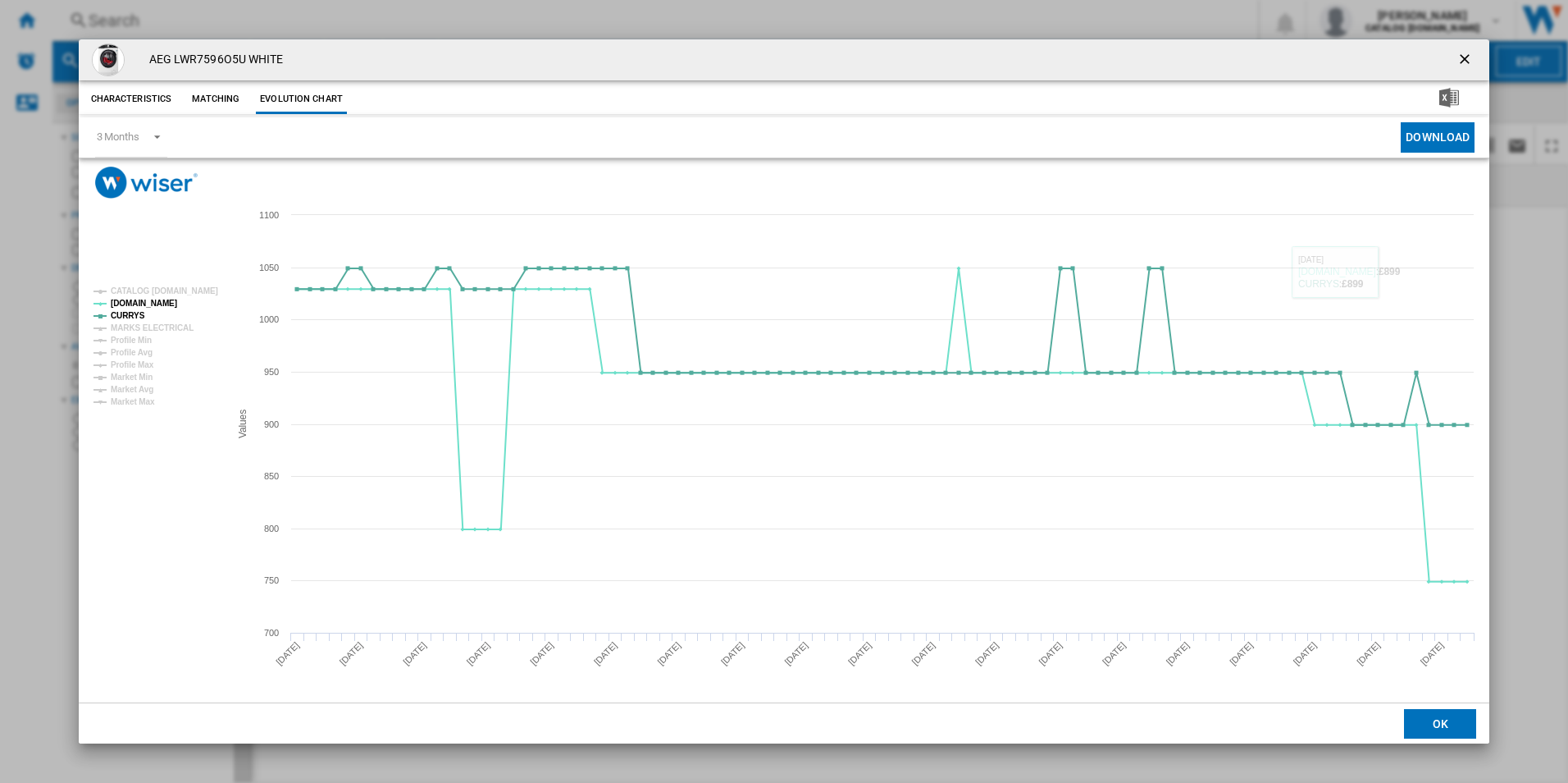
drag, startPoint x: 1468, startPoint y: 57, endPoint x: 1200, endPoint y: 70, distance: 268.3
click at [1468, 57] on ng-md-icon "getI18NText('BUTTONS.CLOSE_DIALOG')" at bounding box center [1466, 61] width 20 height 20
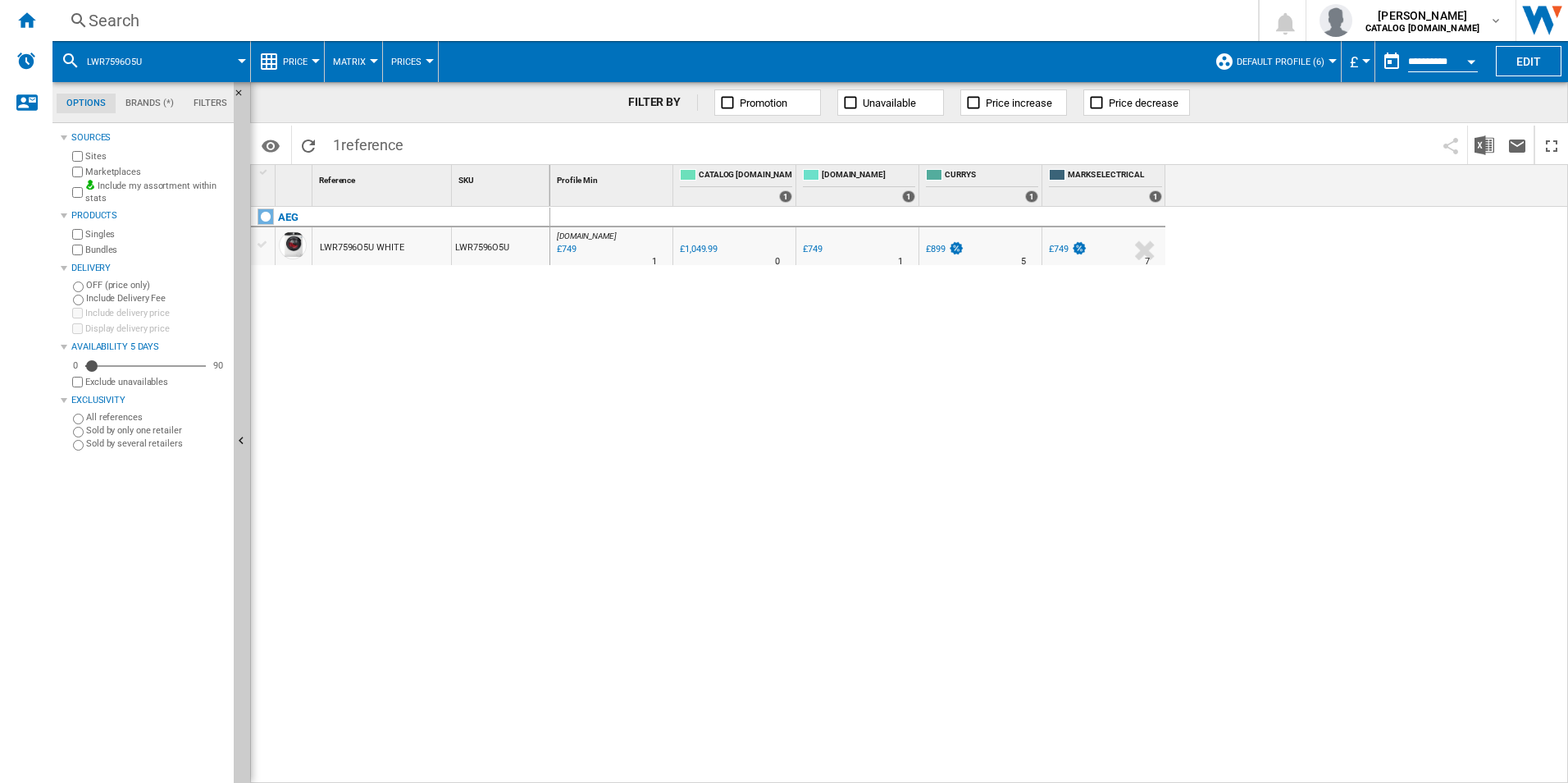
click at [875, 27] on div "Search" at bounding box center [651, 20] width 1127 height 23
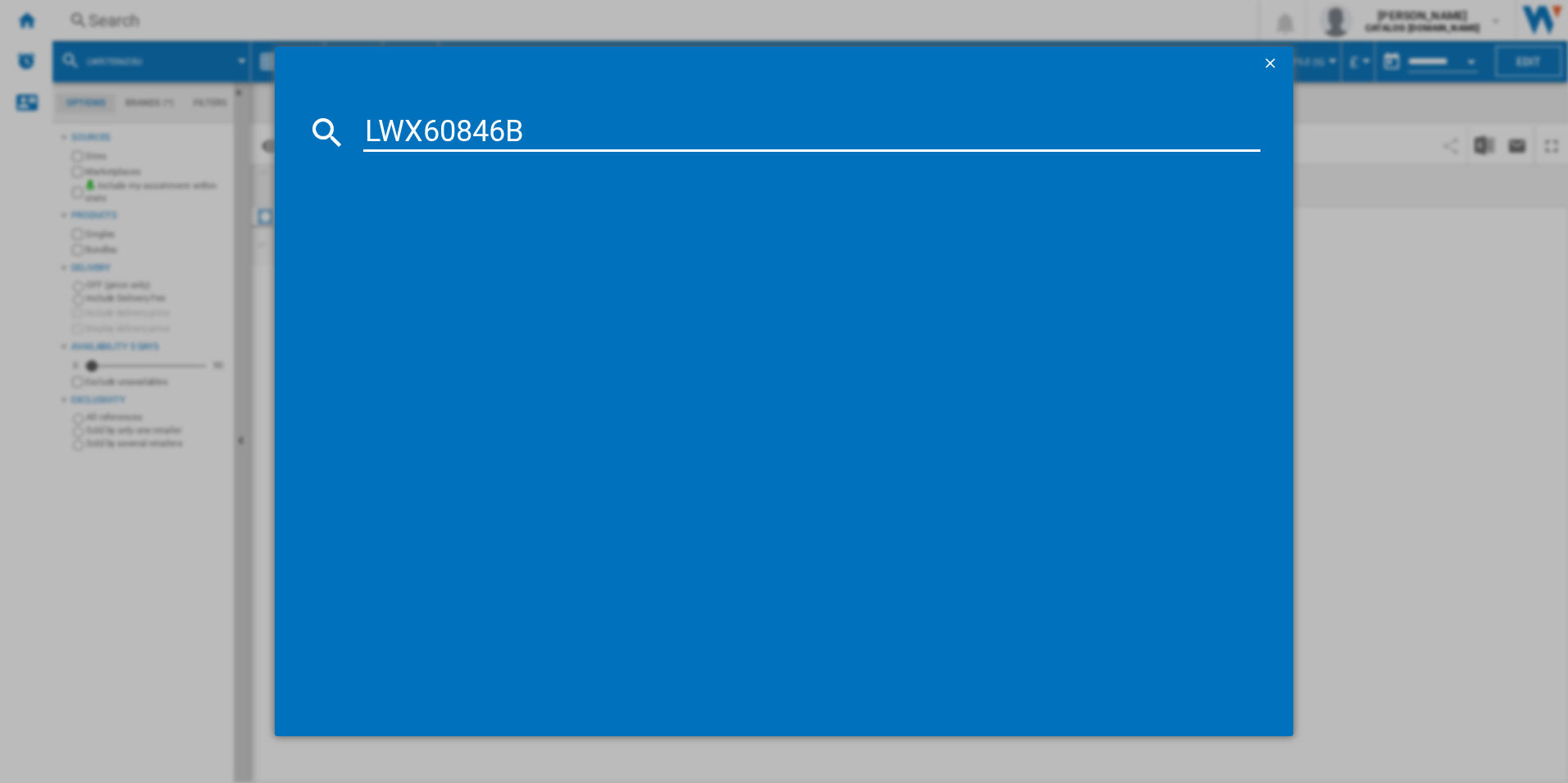
type input "LWX60846B"
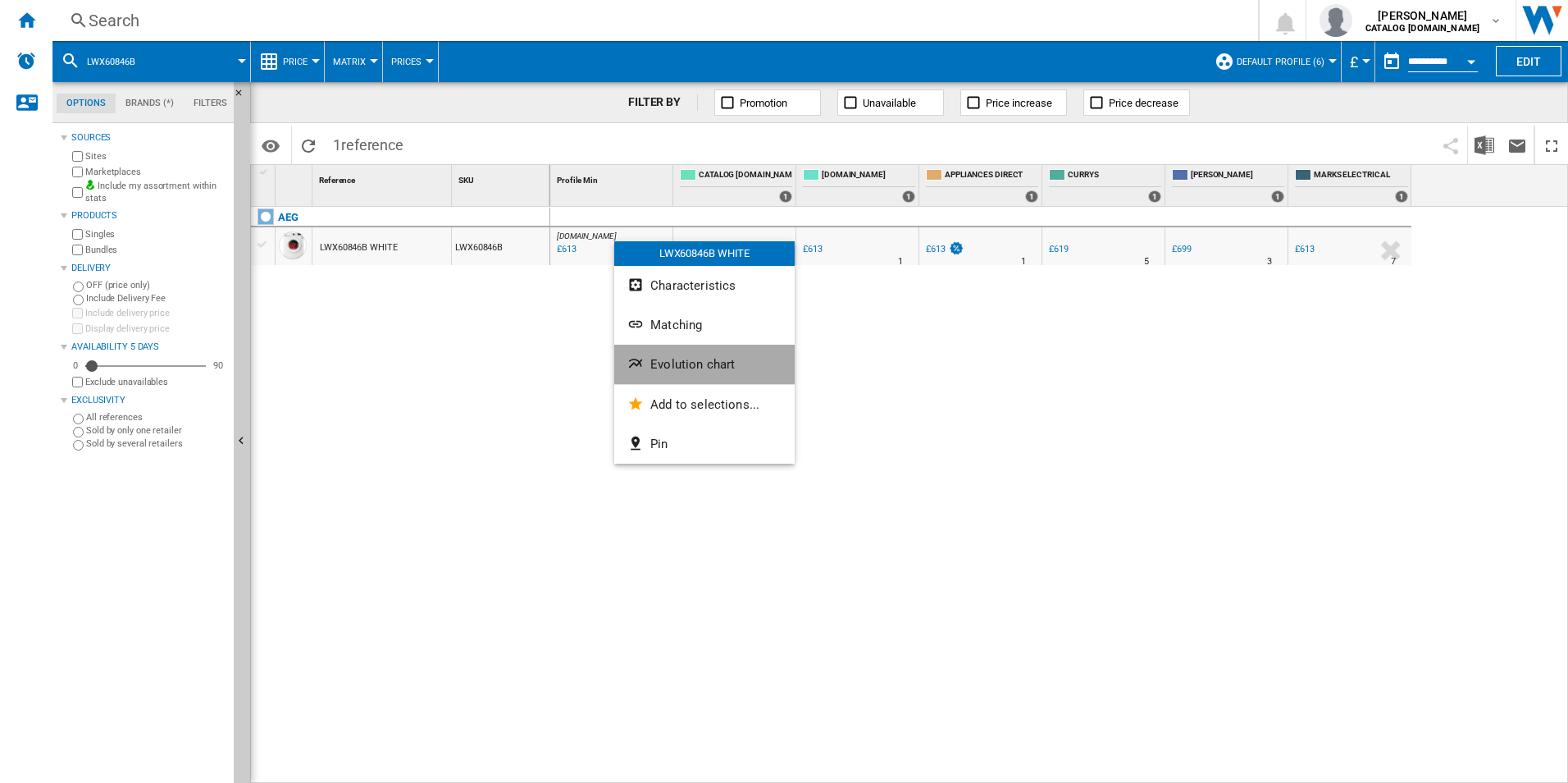
click at [664, 370] on span "Evolution chart" at bounding box center [692, 364] width 84 height 15
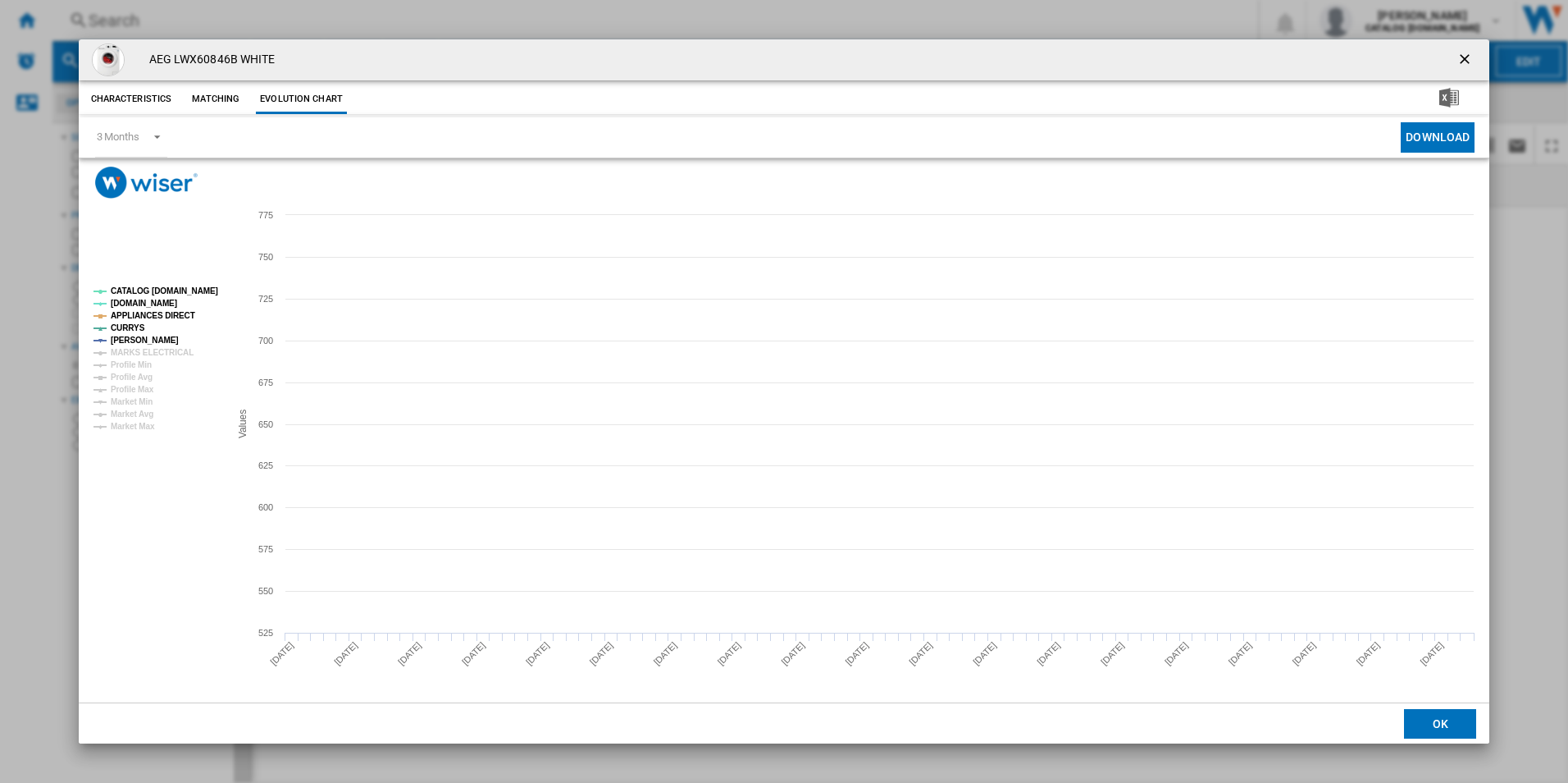
click at [205, 286] on tspan "CATALOG [DOMAIN_NAME]" at bounding box center [165, 290] width 108 height 9
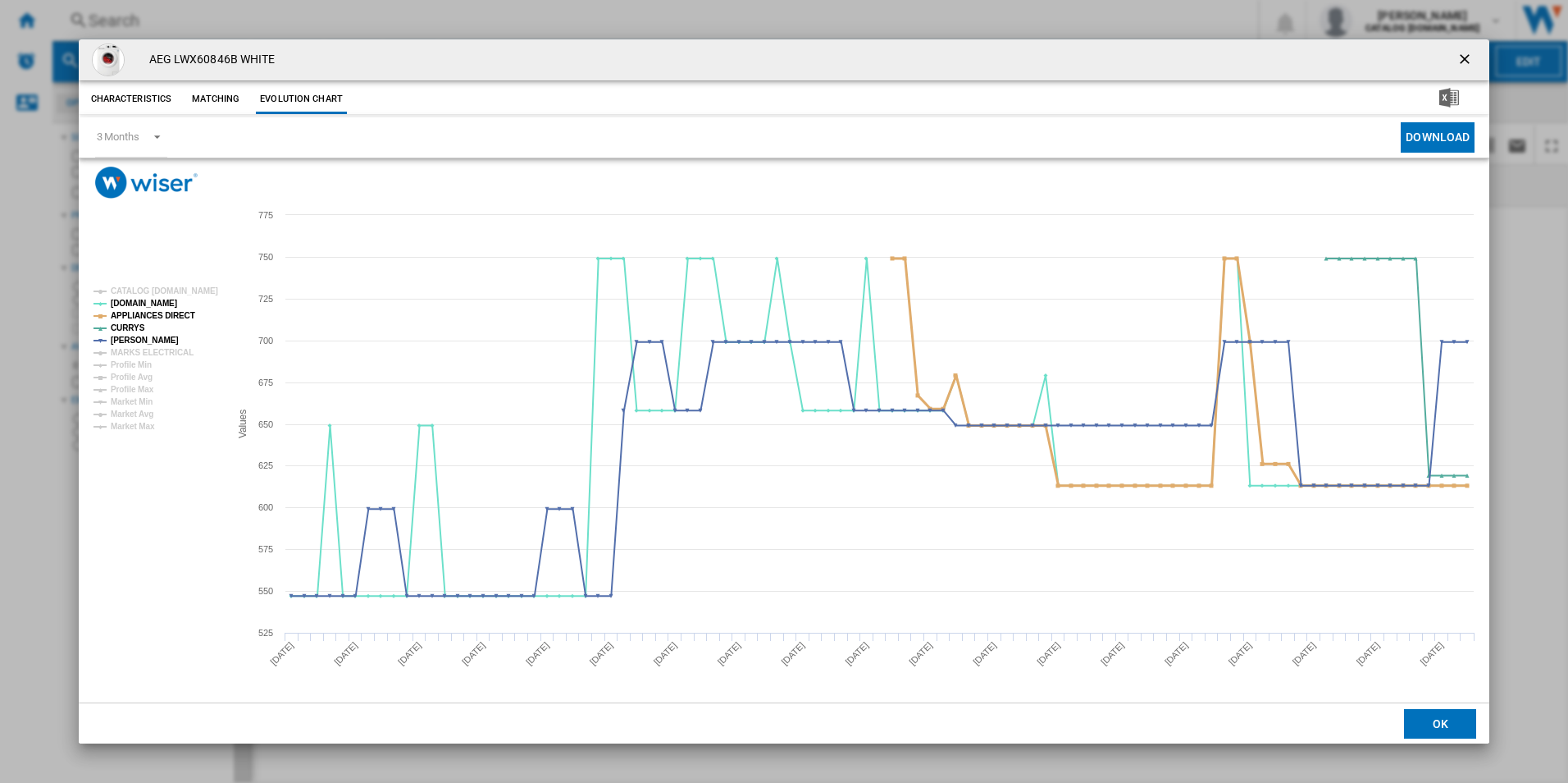
click at [175, 315] on tspan "APPLIANCES DIRECT" at bounding box center [153, 315] width 84 height 9
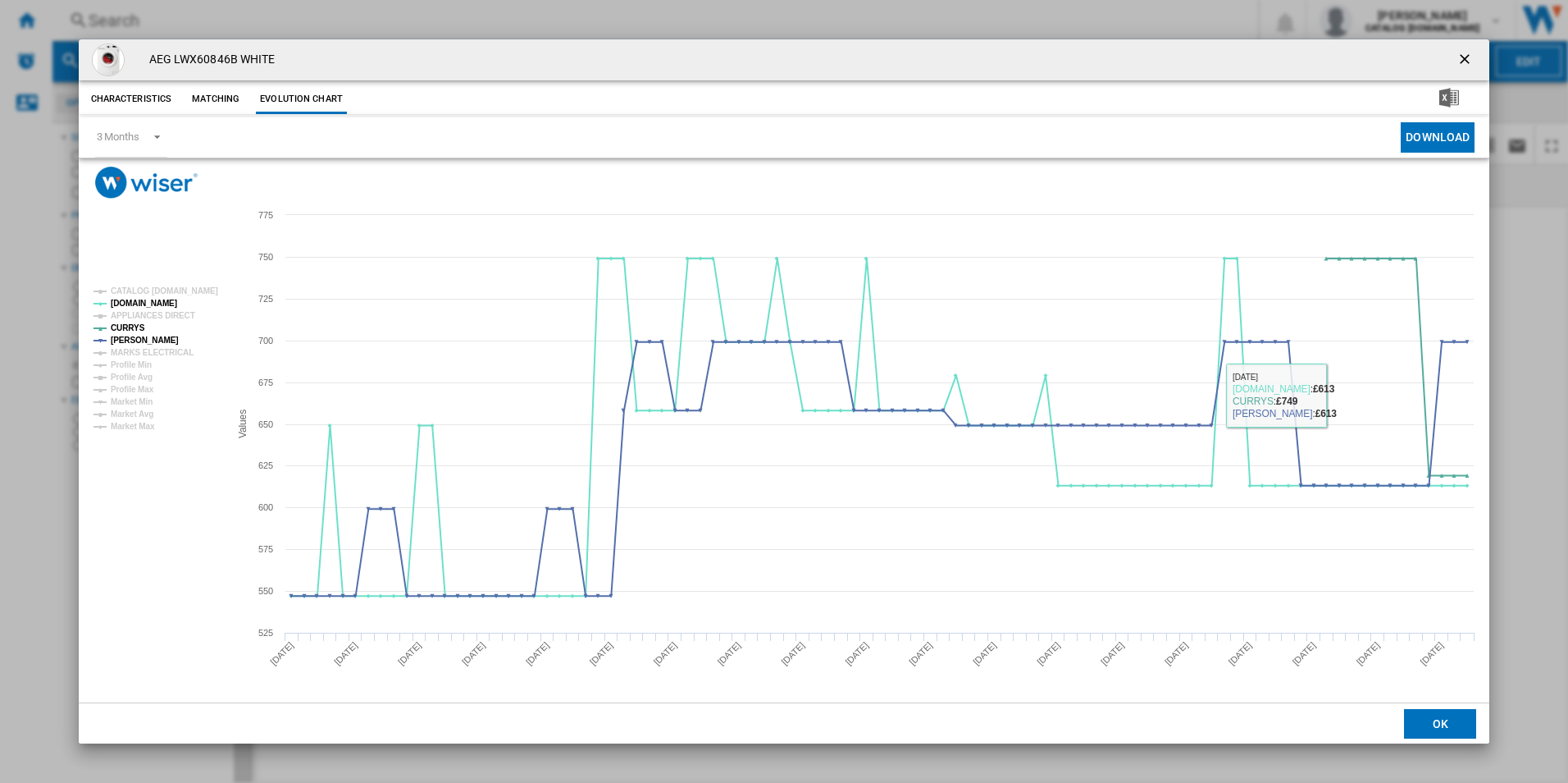
drag, startPoint x: 1465, startPoint y: 63, endPoint x: 1402, endPoint y: 79, distance: 65.0
click at [1464, 63] on ng-md-icon "getI18NText('BUTTONS.CLOSE_DIALOG')" at bounding box center [1466, 61] width 20 height 20
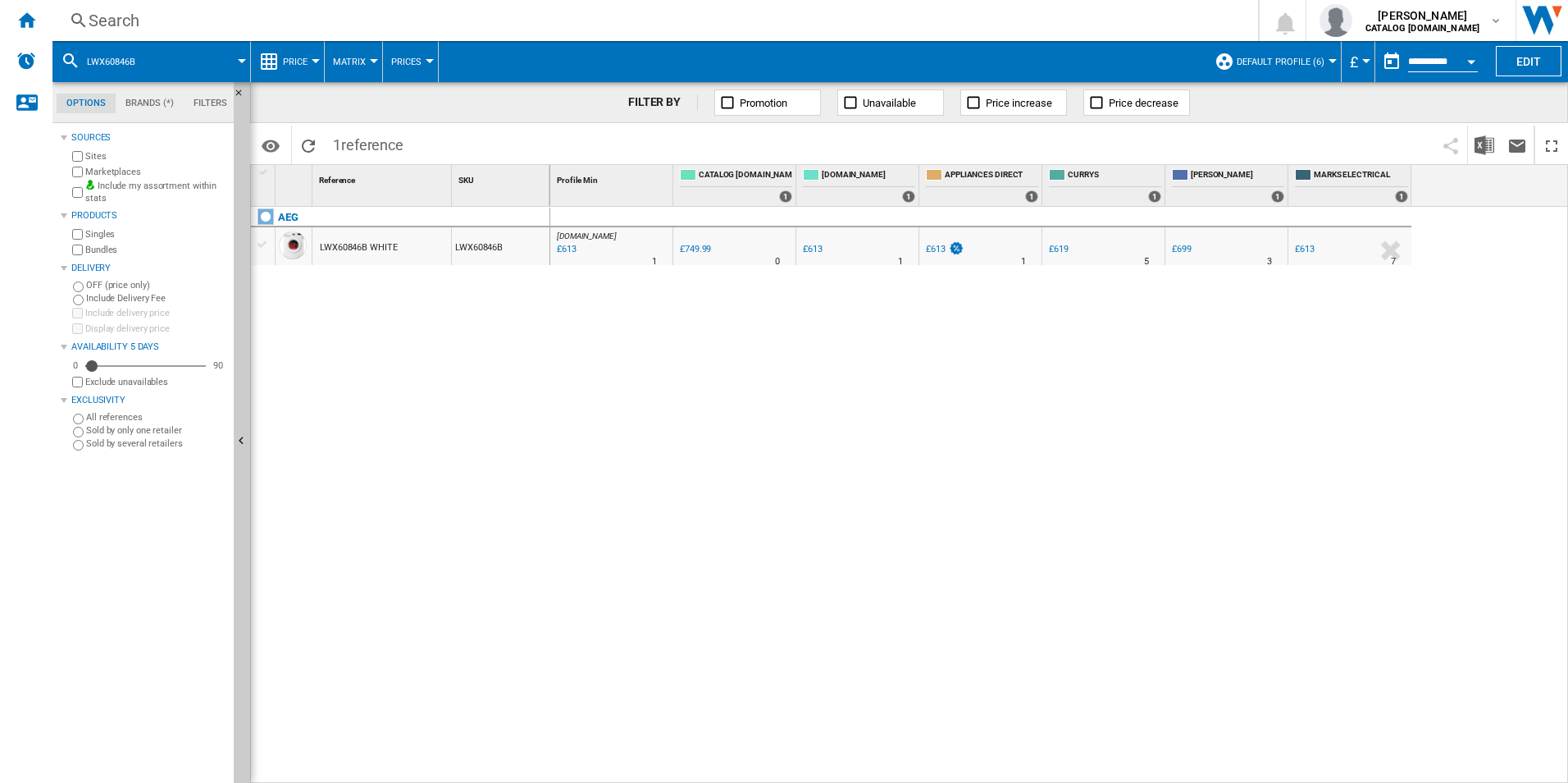
click at [762, 33] on div "Search Search 0 adam barber CATALOG ELECTROLUX.UK CATALOG ELECTROLUX.UK My sett…" at bounding box center [811, 21] width 1516 height 41
click at [763, 17] on div "Search" at bounding box center [651, 20] width 1127 height 23
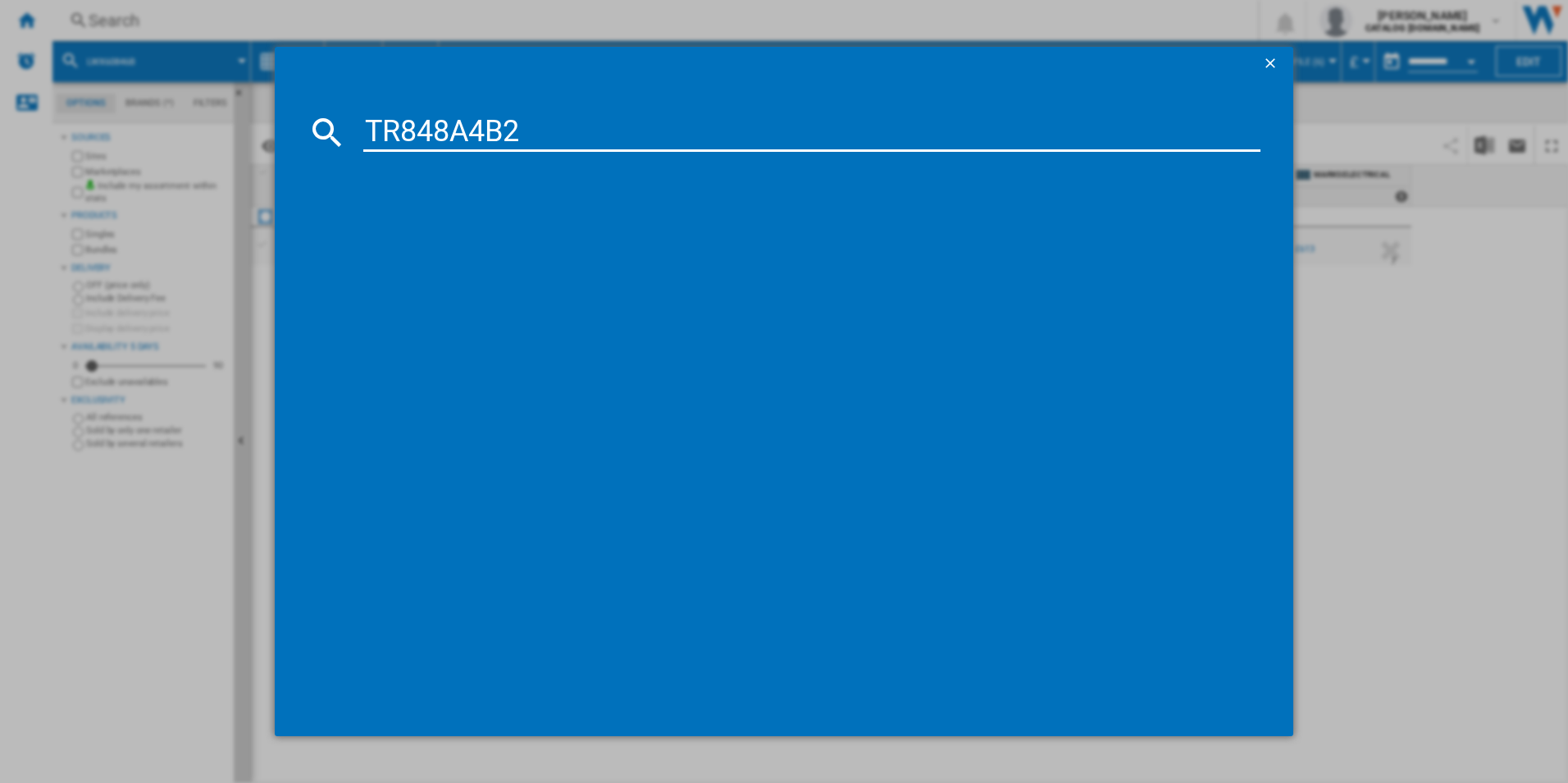
type input "TR848A4B2"
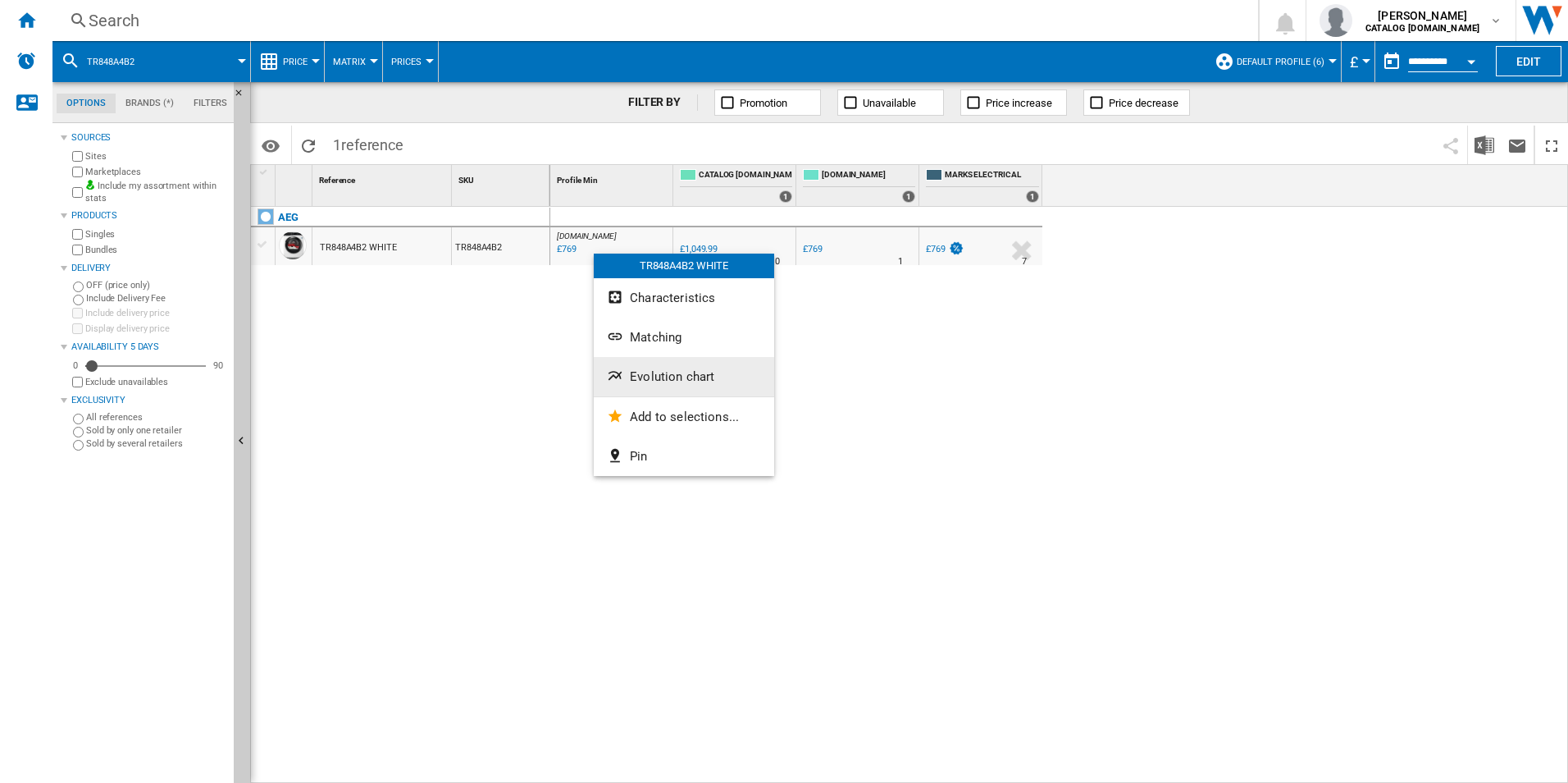
click at [630, 379] on span "Evolution chart" at bounding box center [672, 376] width 84 height 15
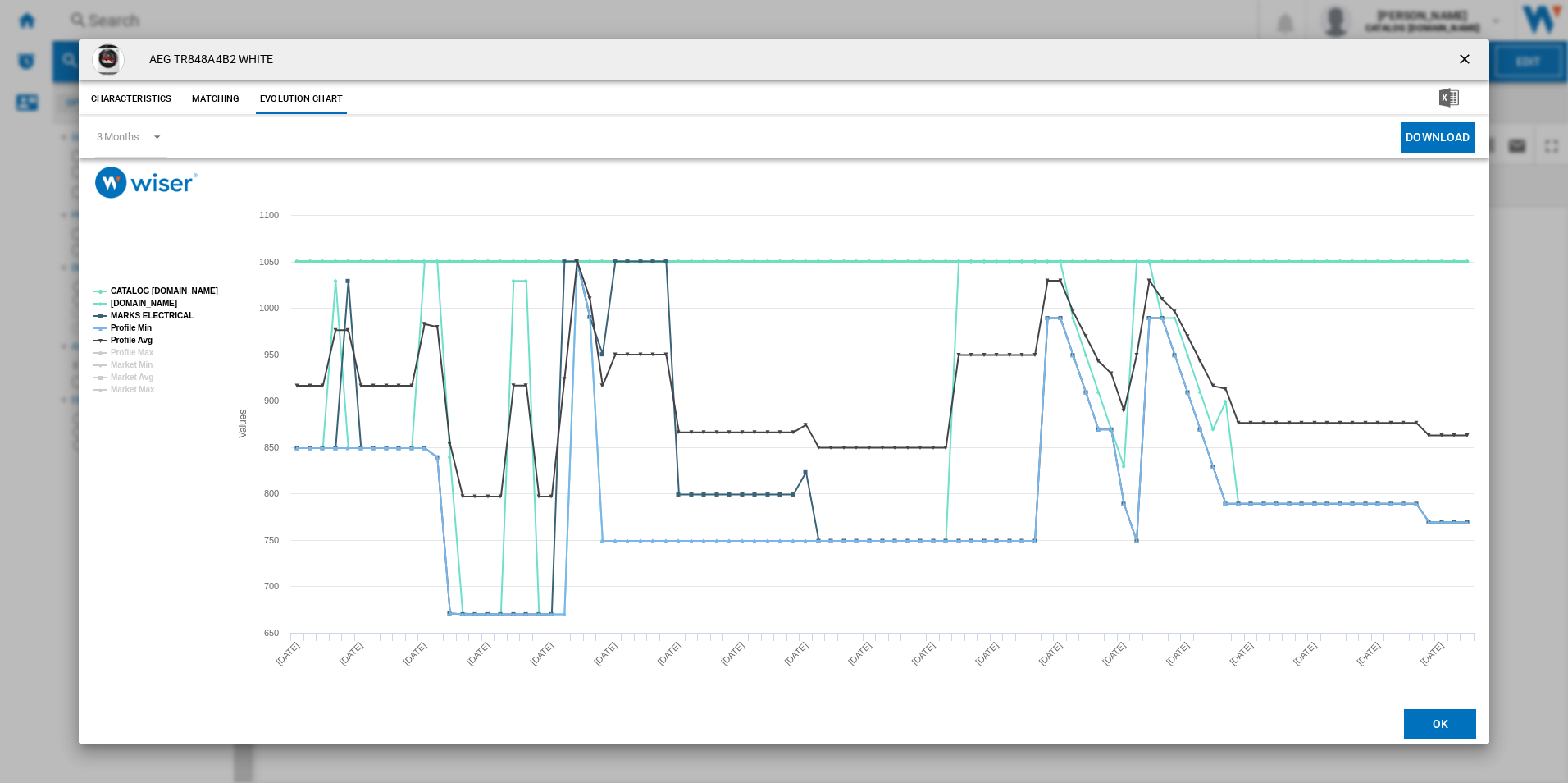
click at [200, 290] on tspan "CATALOG [DOMAIN_NAME]" at bounding box center [165, 290] width 108 height 9
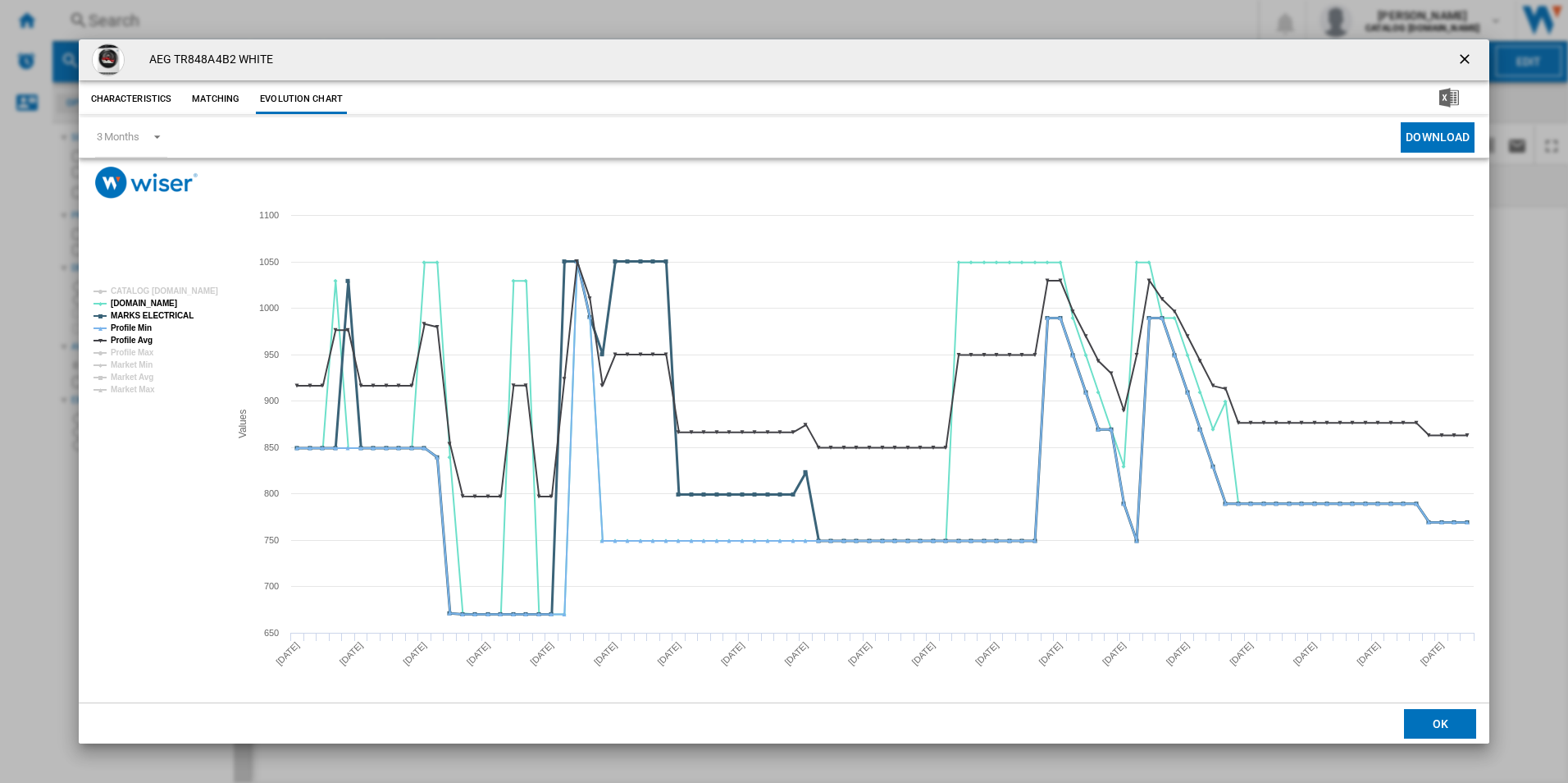
click at [164, 311] on tspan "MARKS ELECTRICAL" at bounding box center [152, 315] width 83 height 9
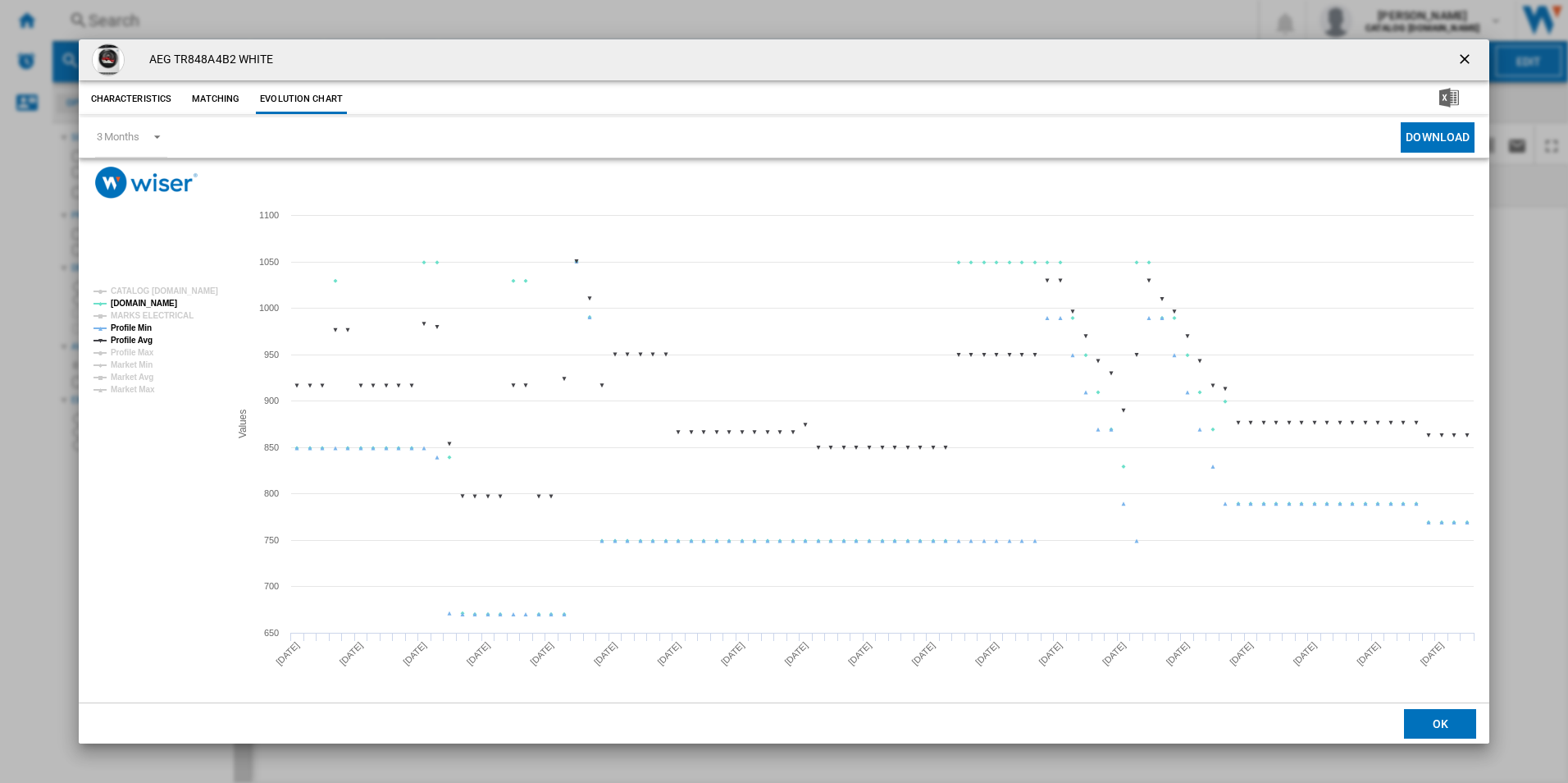
click at [142, 331] on tspan "Profile Min" at bounding box center [131, 327] width 41 height 9
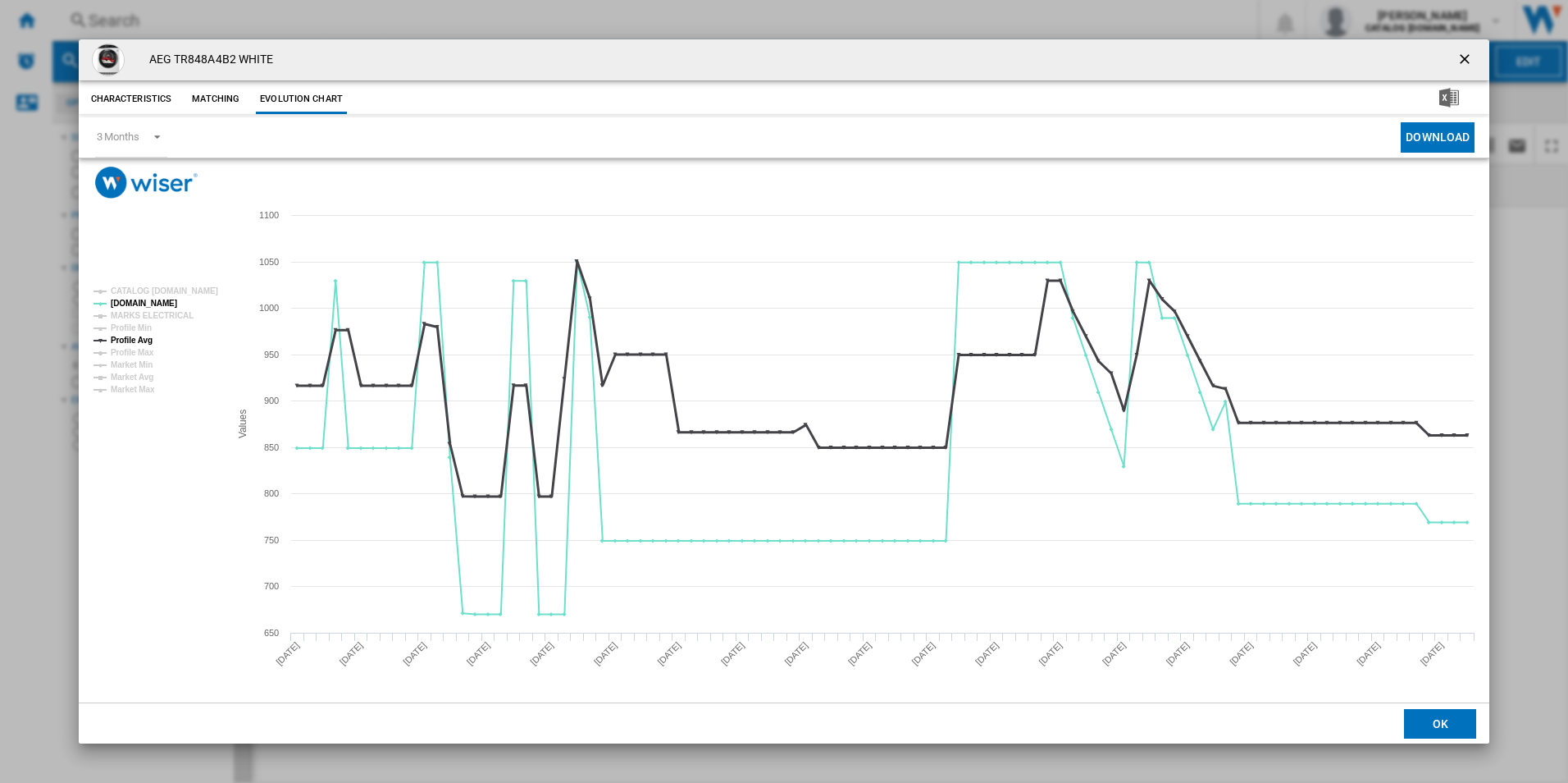
click at [141, 339] on tspan "Profile Avg" at bounding box center [131, 340] width 42 height 9
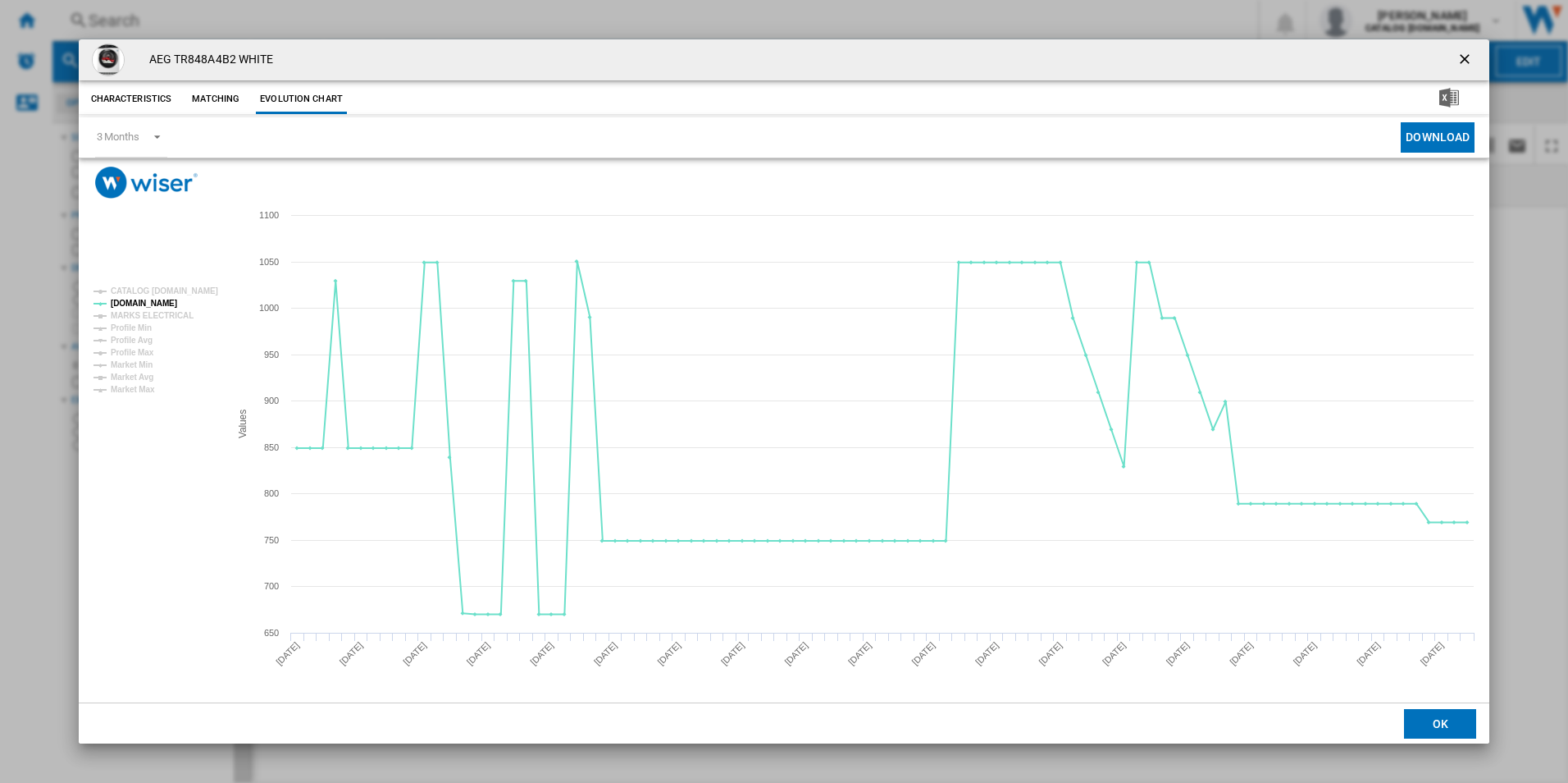
click at [1462, 62] on ng-md-icon "getI18NText('BUTTONS.CLOSE_DIALOG')" at bounding box center [1466, 61] width 20 height 20
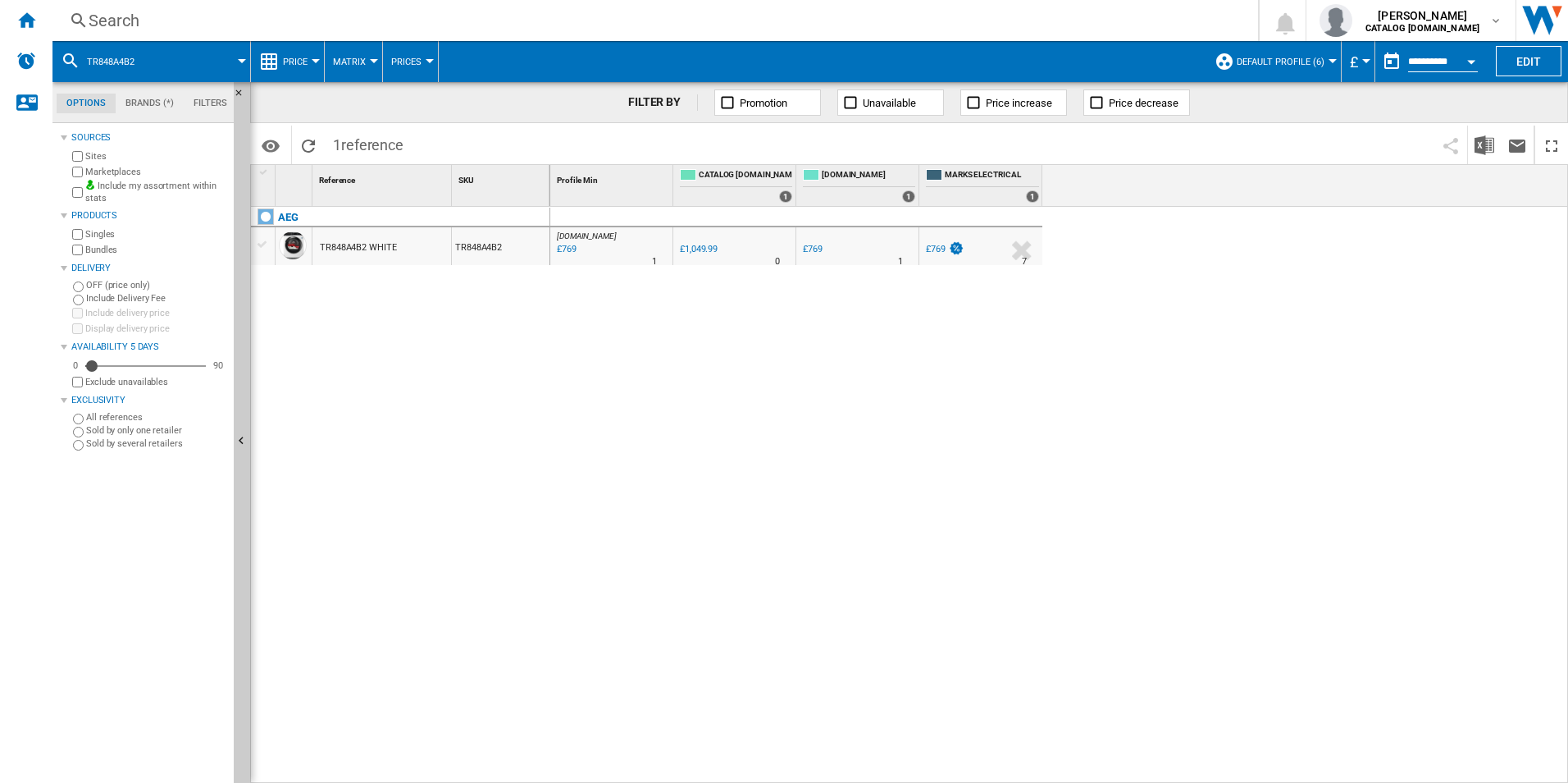
click at [927, 16] on div "Search" at bounding box center [651, 20] width 1127 height 23
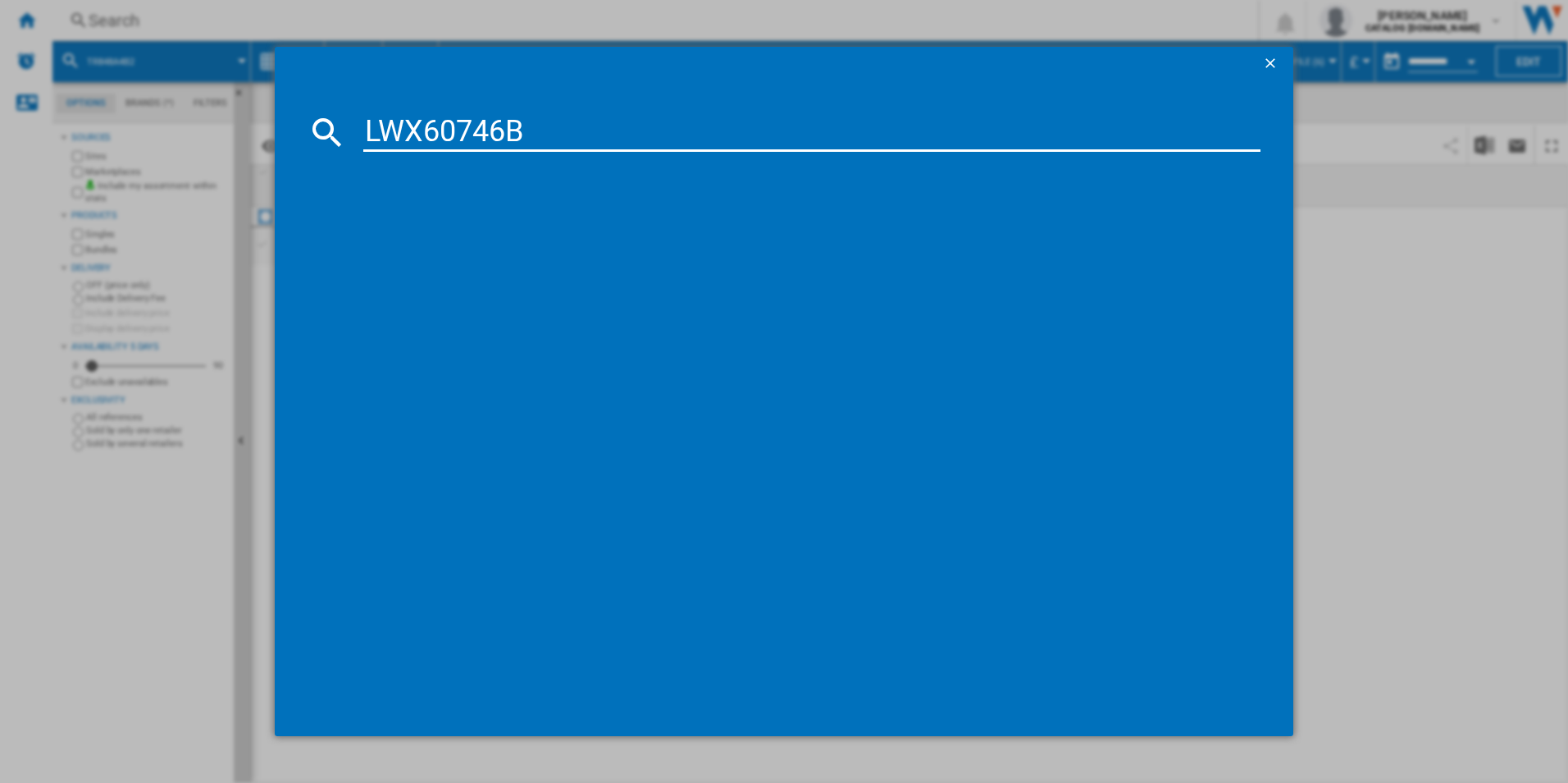
type input "LWX60746B"
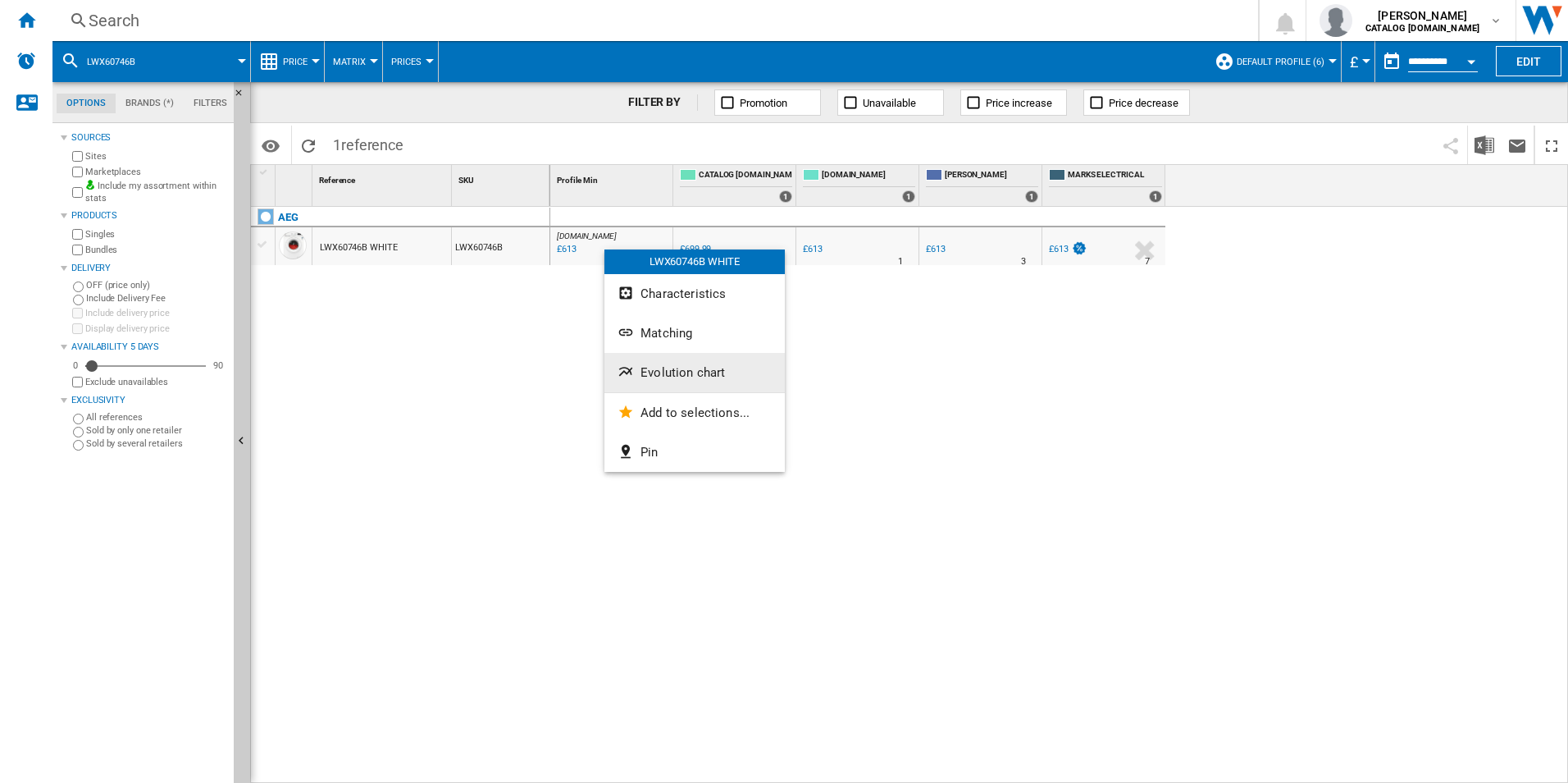
click at [665, 358] on button "Evolution chart" at bounding box center [694, 372] width 180 height 39
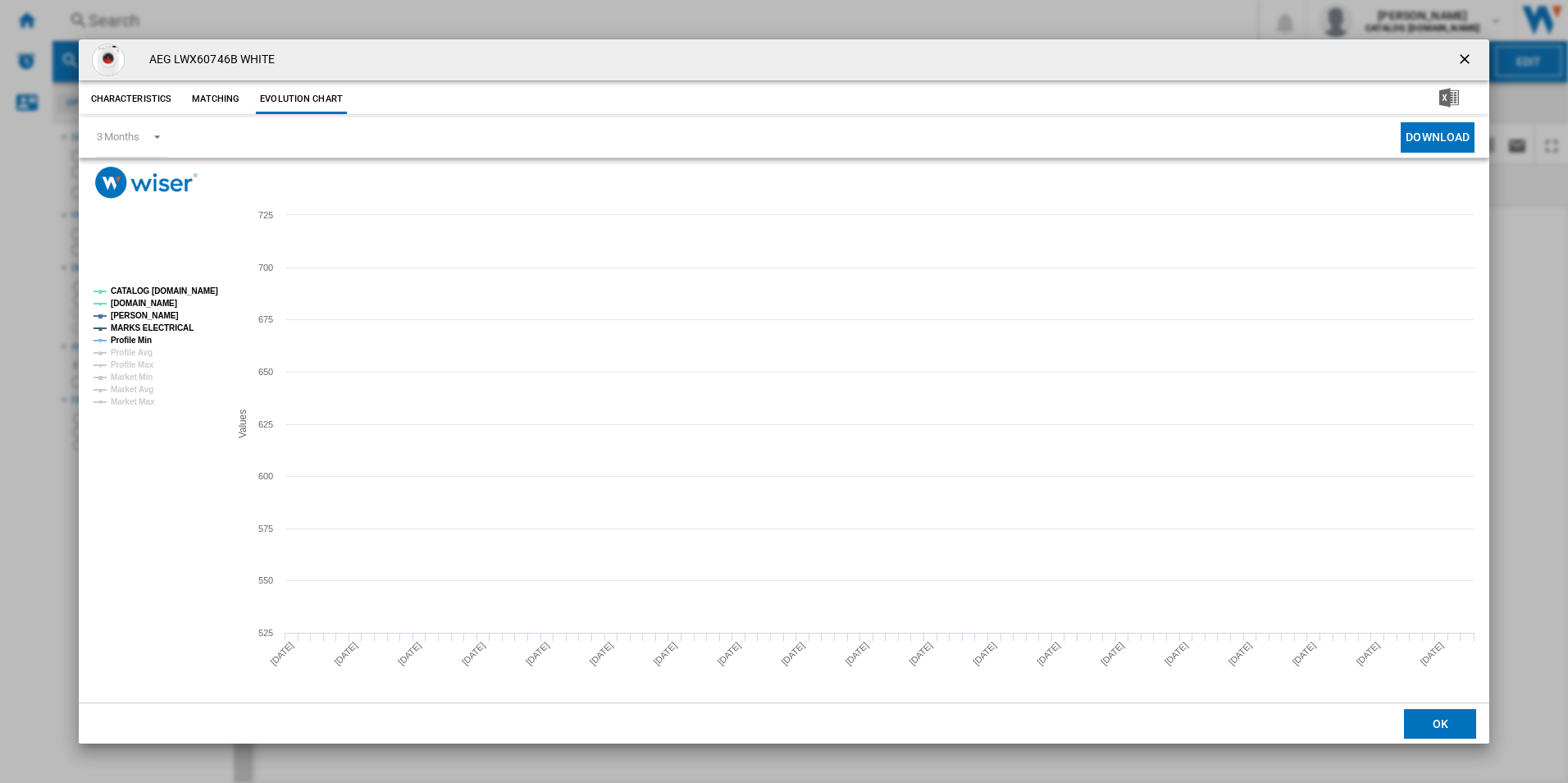
click at [186, 289] on tspan "CATALOG [DOMAIN_NAME]" at bounding box center [165, 290] width 108 height 9
drag, startPoint x: 148, startPoint y: 320, endPoint x: 140, endPoint y: 337, distance: 18.8
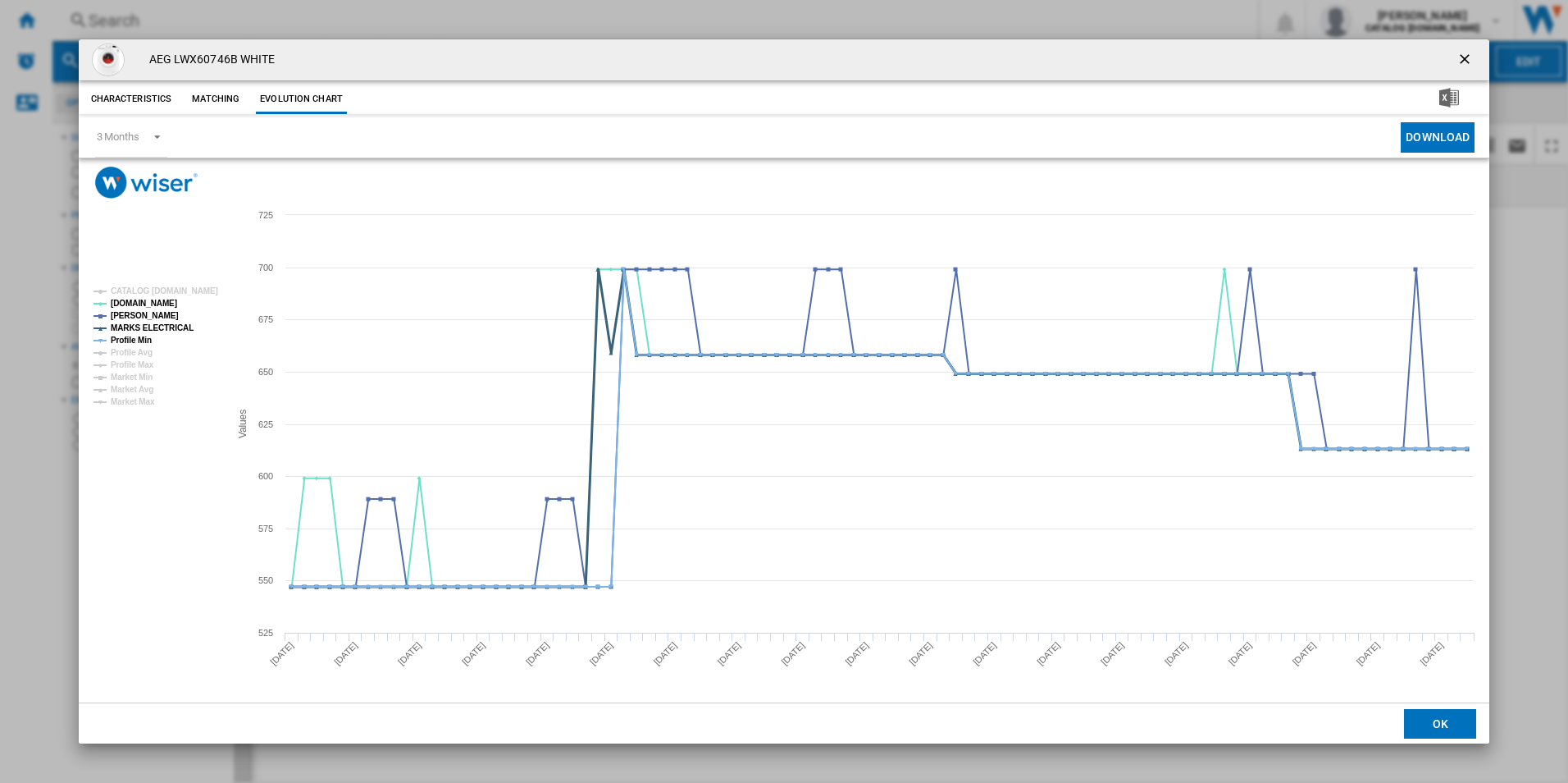
click at [149, 320] on g "CATALOG ELECTROLUX.UK AO.COM JOHN LEWIS MARKS ELECTRICAL Profile Min Profile Av…" at bounding box center [155, 346] width 124 height 120
click at [140, 337] on tspan "Profile Min" at bounding box center [131, 340] width 41 height 9
click at [156, 323] on tspan "MARKS ELECTRICAL" at bounding box center [152, 327] width 83 height 9
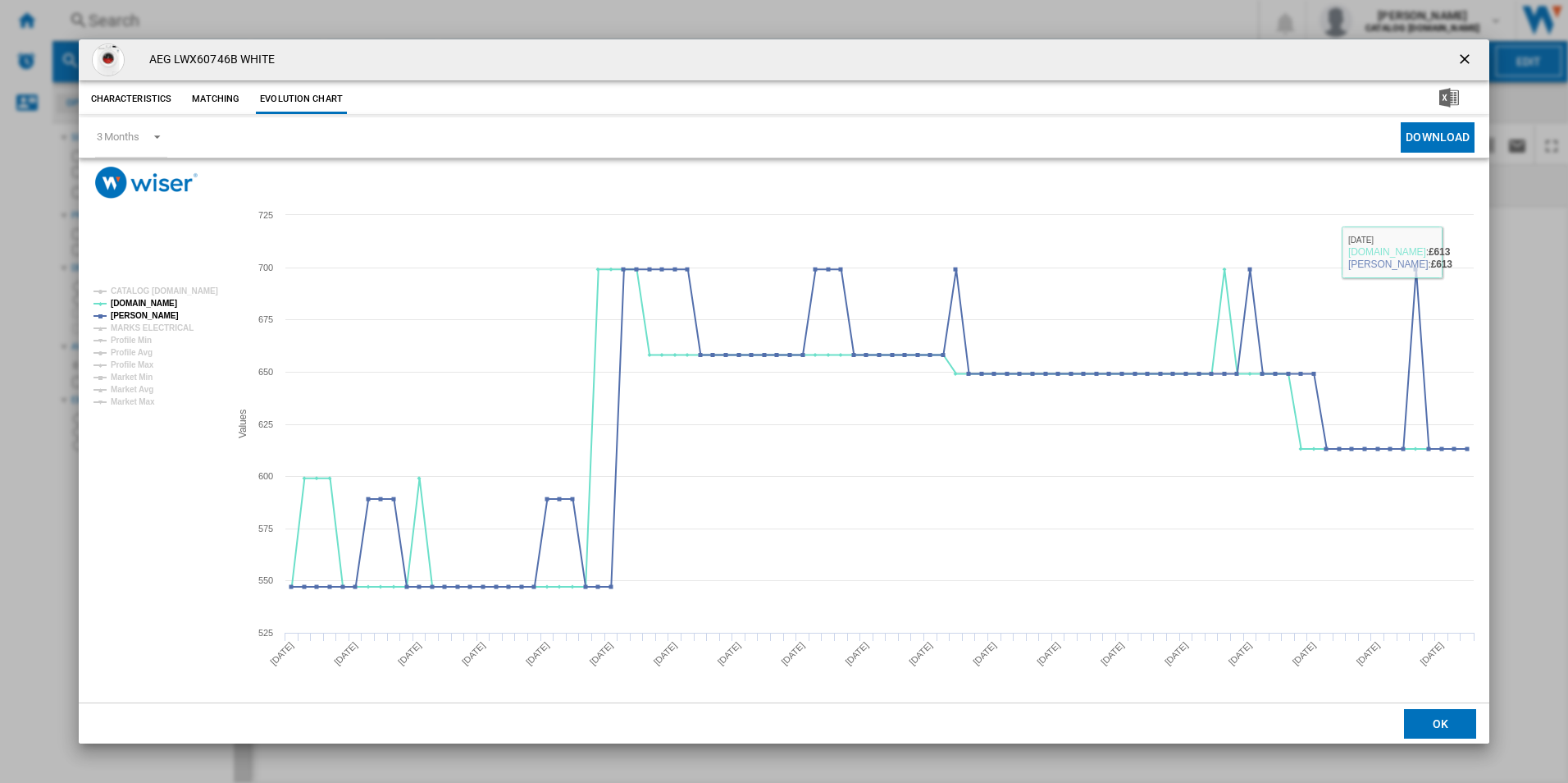
click at [1463, 63] on ng-md-icon "getI18NText('BUTTONS.CLOSE_DIALOG')" at bounding box center [1466, 61] width 20 height 20
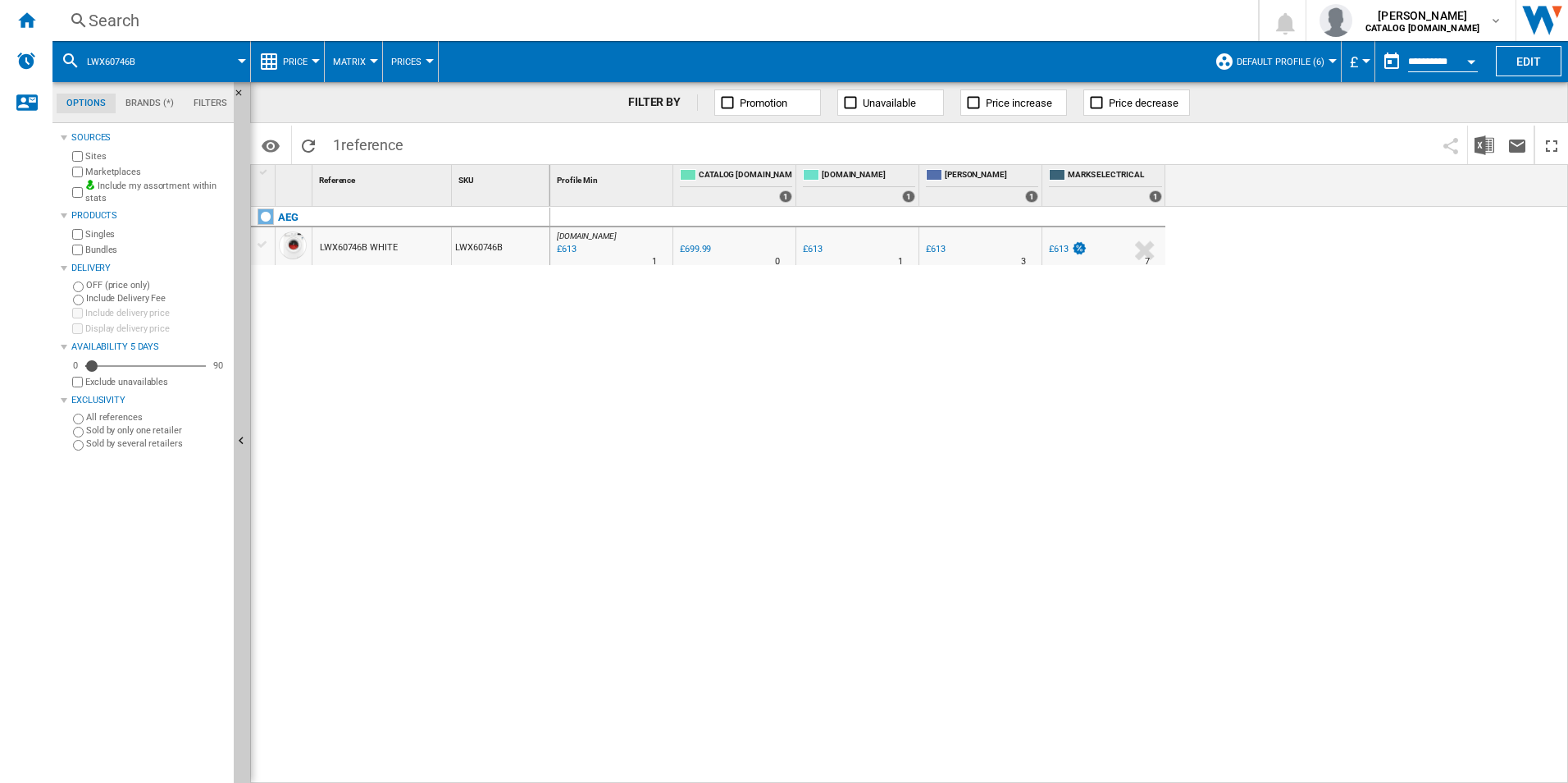
click at [954, 22] on div "Search" at bounding box center [651, 20] width 1127 height 23
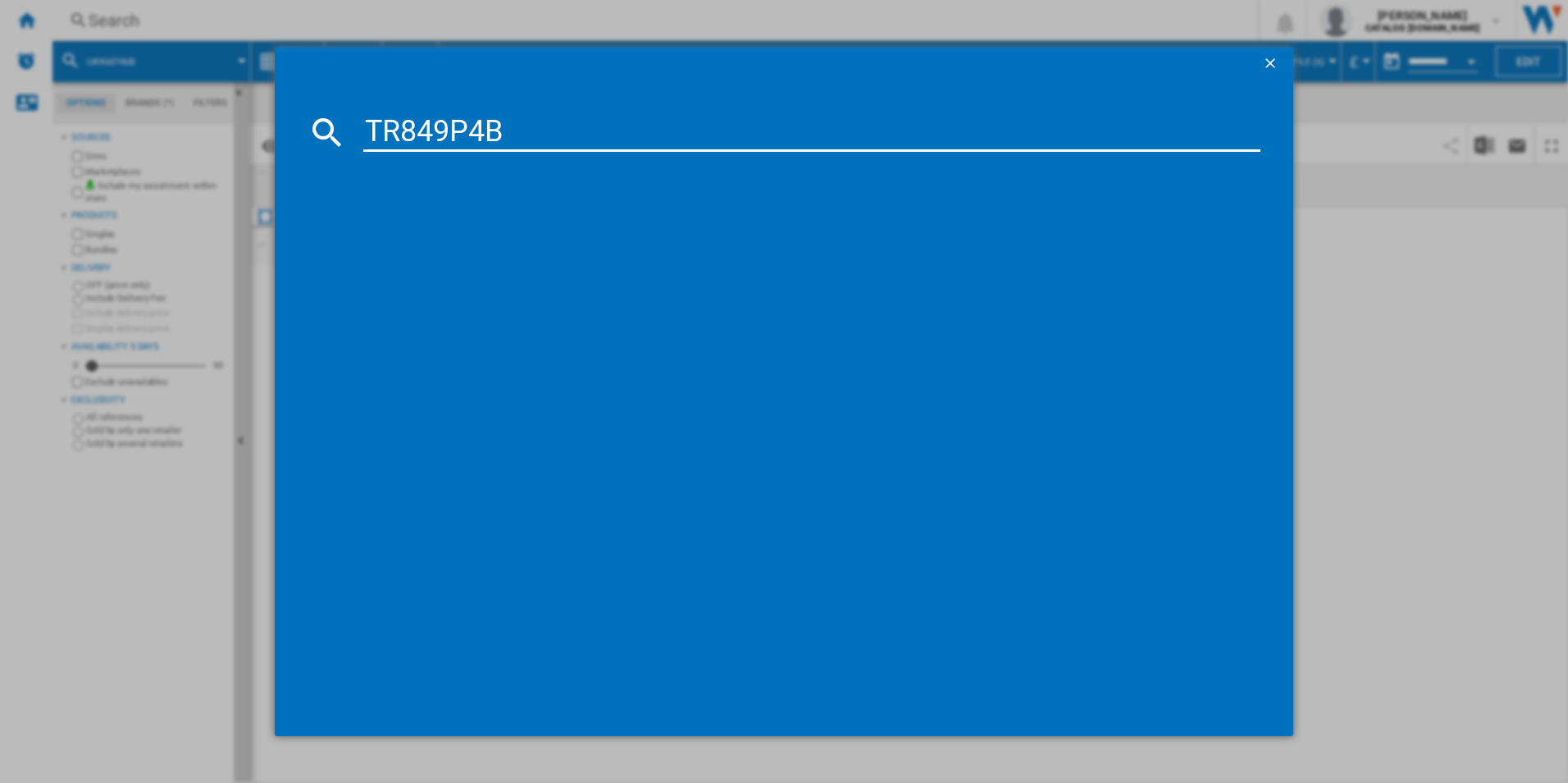
type input "TR849P4B"
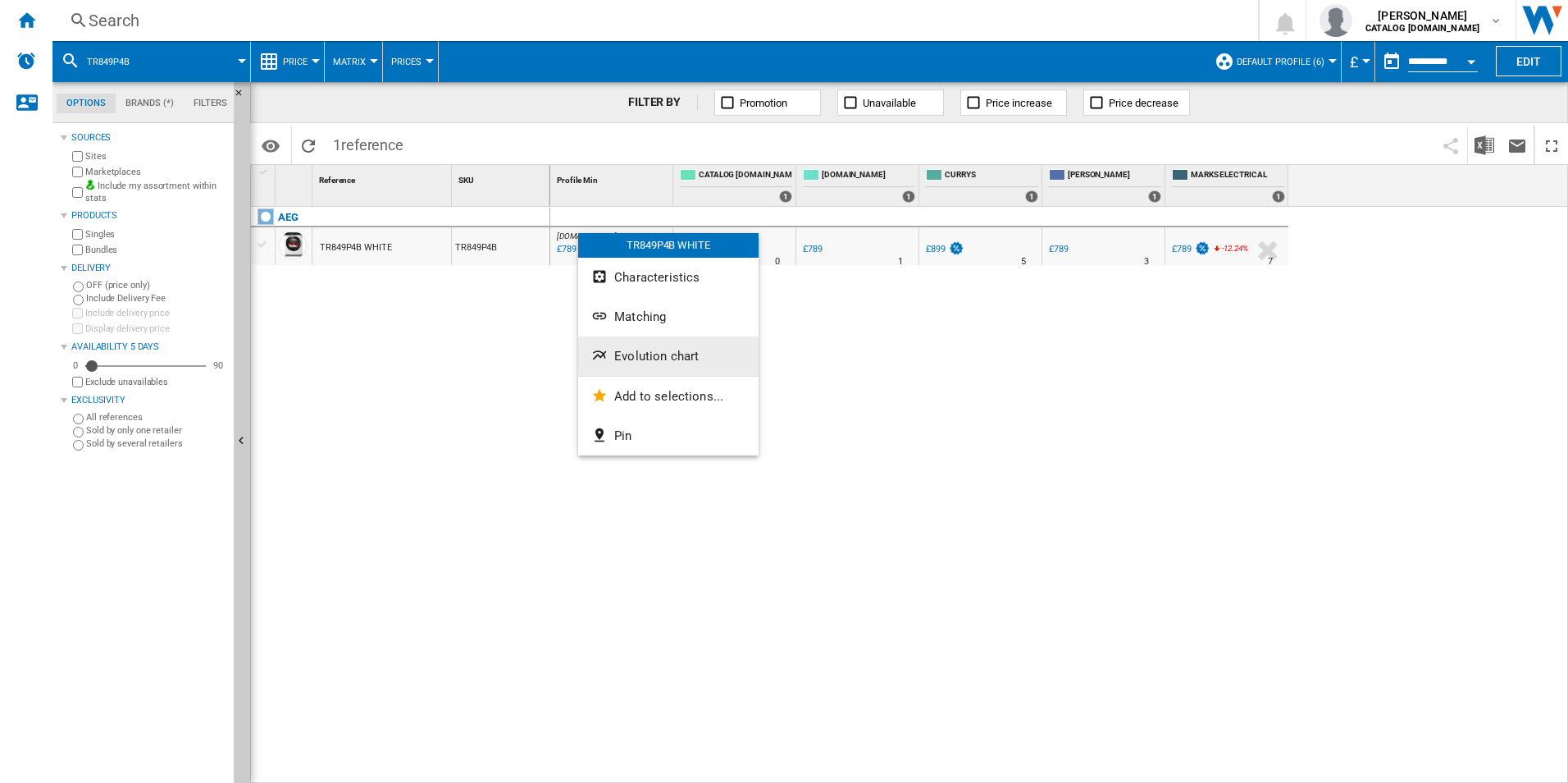
click at [619, 348] on button "Evolution chart" at bounding box center [668, 356] width 180 height 39
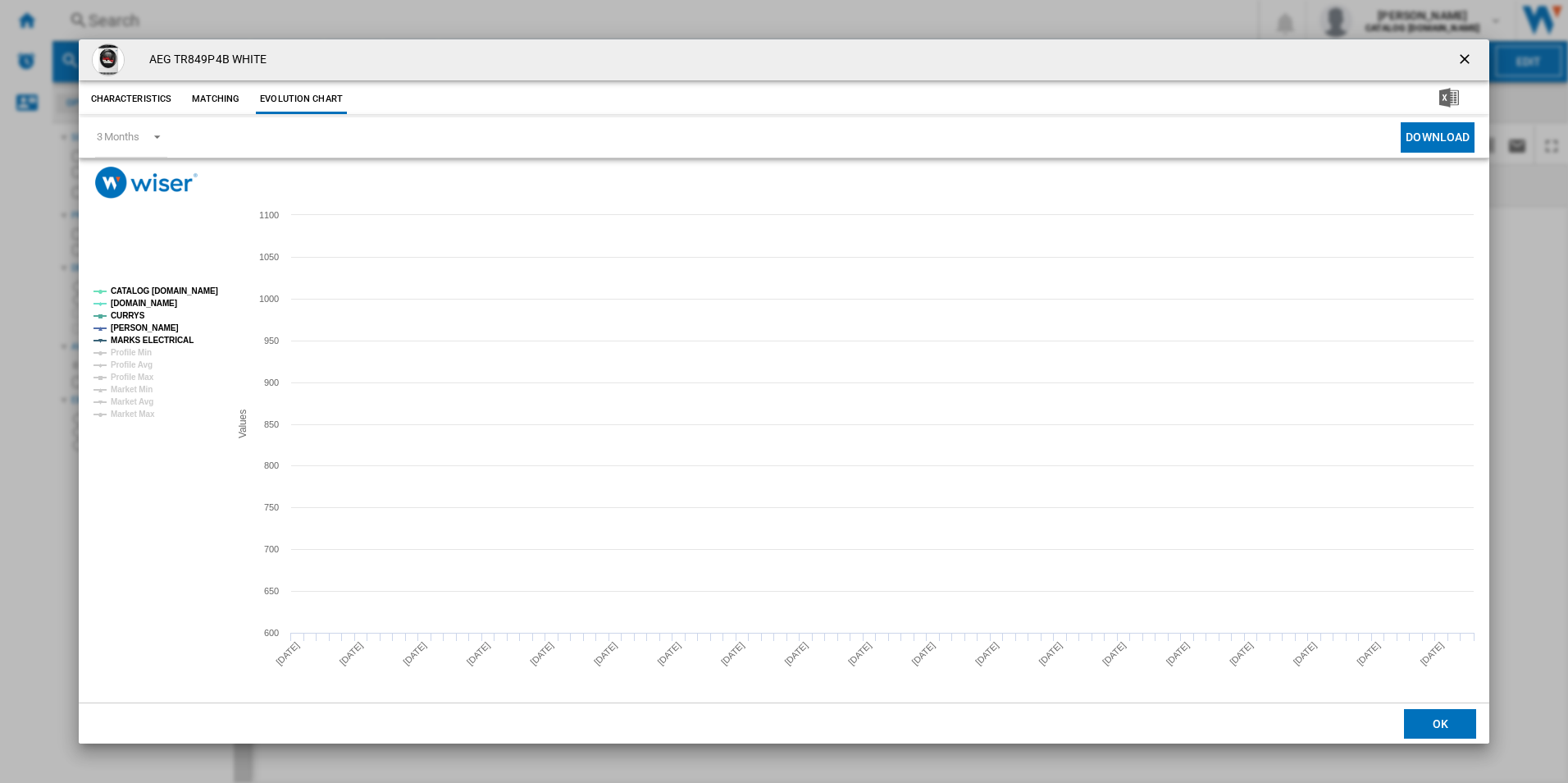
click at [196, 289] on tspan "CATALOG [DOMAIN_NAME]" at bounding box center [165, 290] width 108 height 9
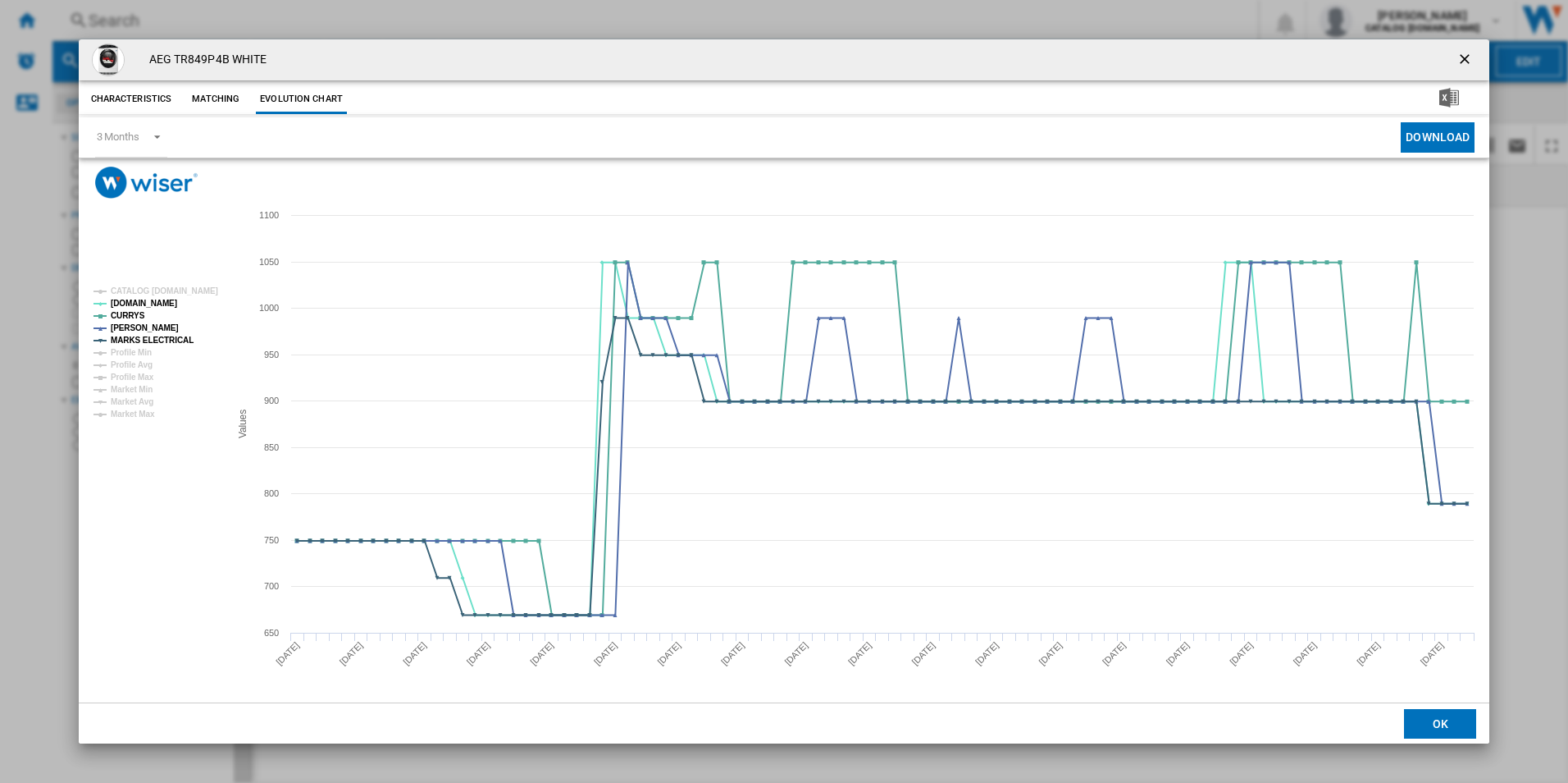
click at [175, 346] on rect "Product popup" at bounding box center [155, 352] width 136 height 144
click at [174, 339] on tspan "MARKS ELECTRICAL" at bounding box center [152, 340] width 83 height 9
drag, startPoint x: 1466, startPoint y: 62, endPoint x: 1399, endPoint y: 62, distance: 67.0
click at [1466, 62] on ng-md-icon "getI18NText('BUTTONS.CLOSE_DIALOG')" at bounding box center [1466, 61] width 20 height 20
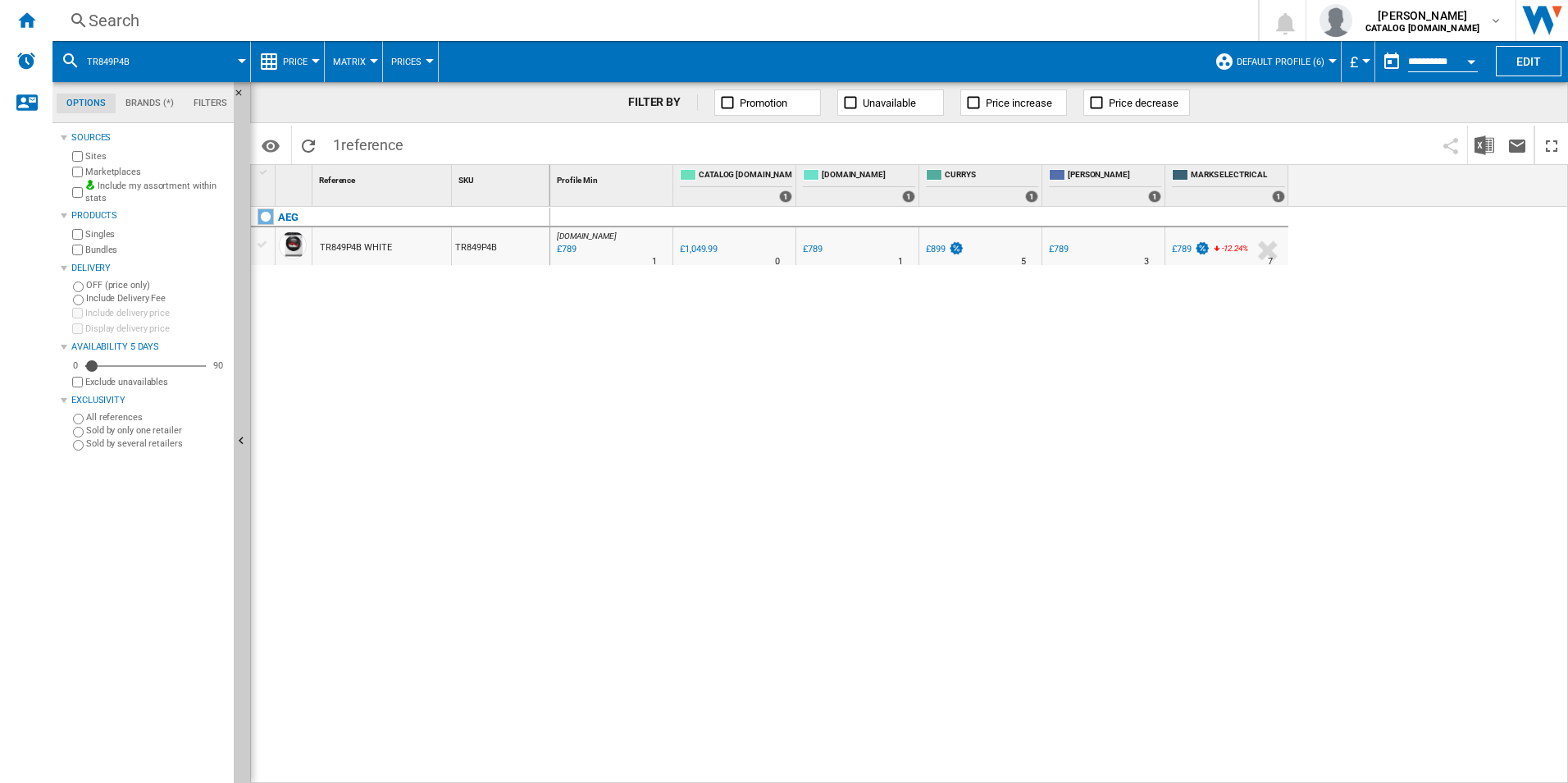
click at [971, 16] on div "Search" at bounding box center [651, 20] width 1127 height 23
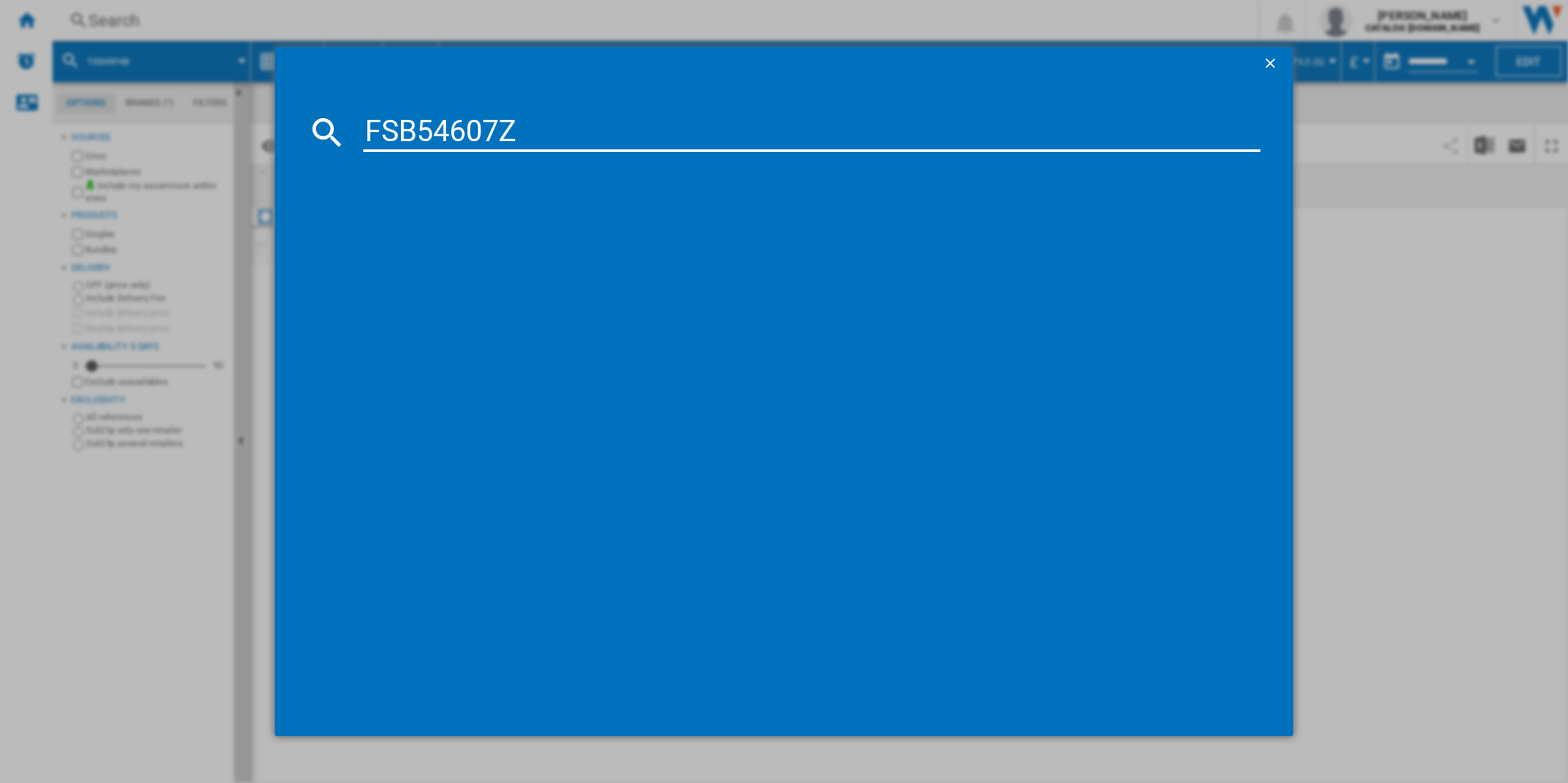
type input "FSB54607Z"
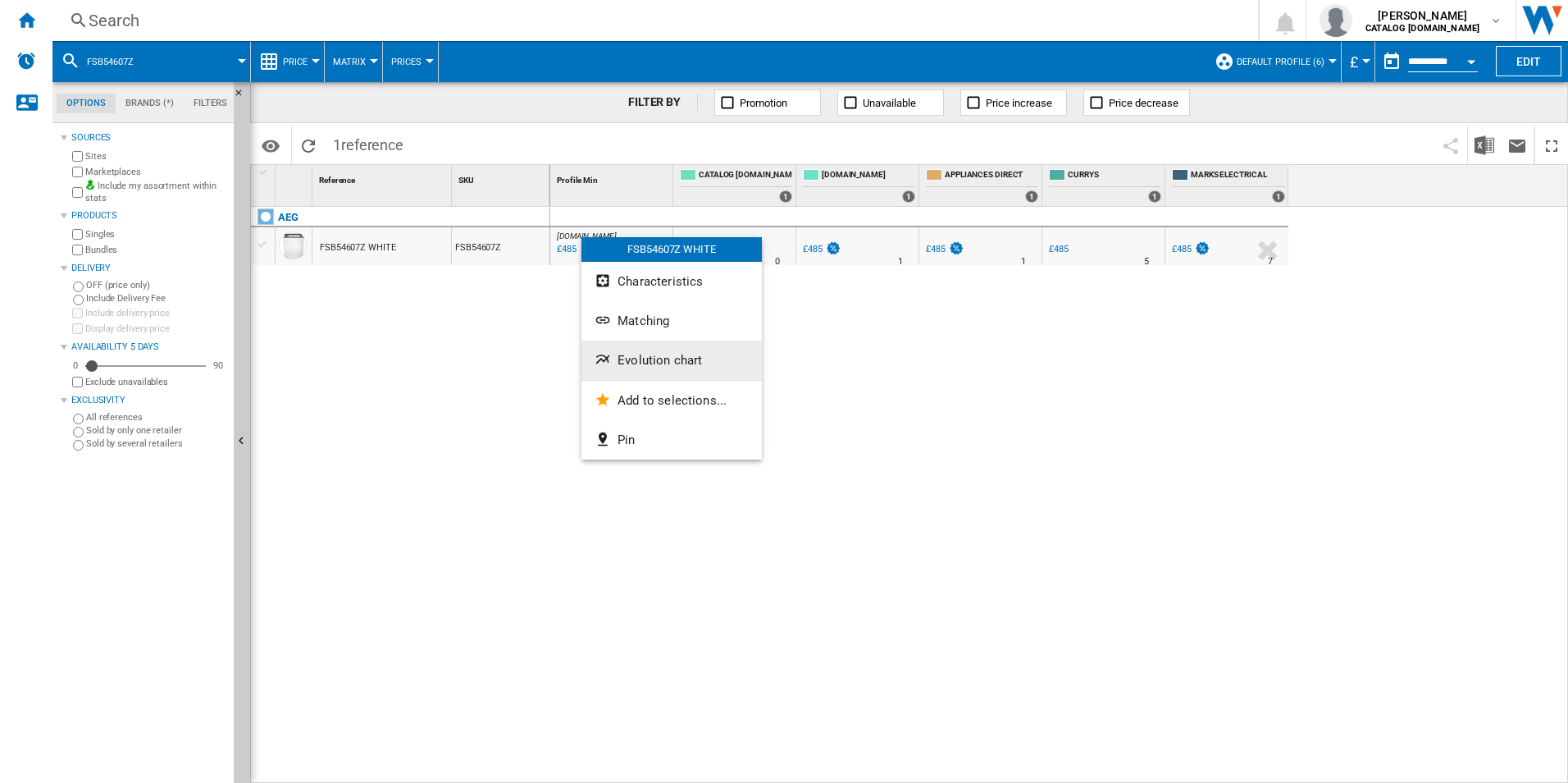
click at [650, 356] on span "Evolution chart" at bounding box center [660, 360] width 84 height 15
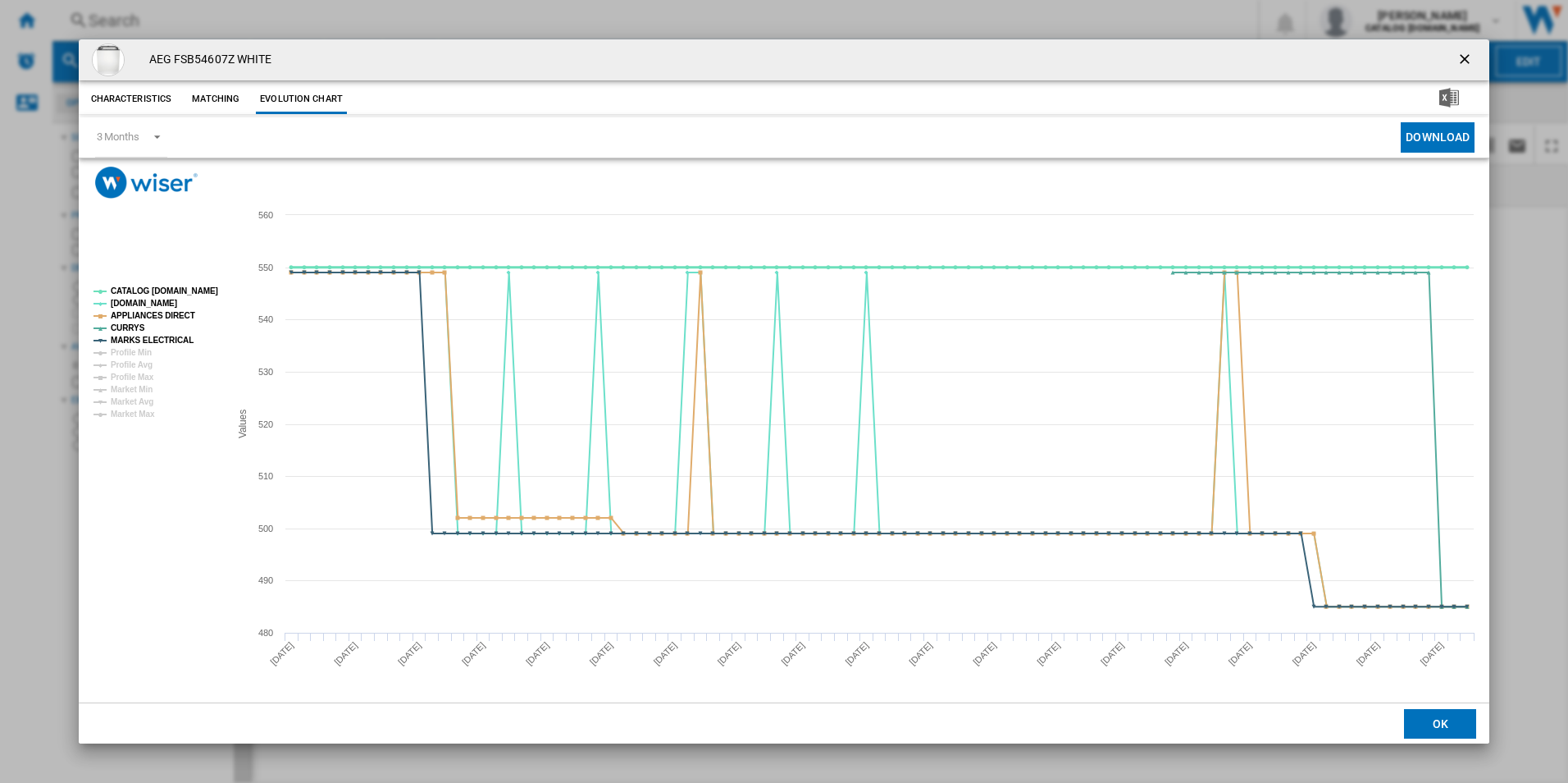
click at [200, 291] on tspan "CATALOG [DOMAIN_NAME]" at bounding box center [165, 290] width 108 height 9
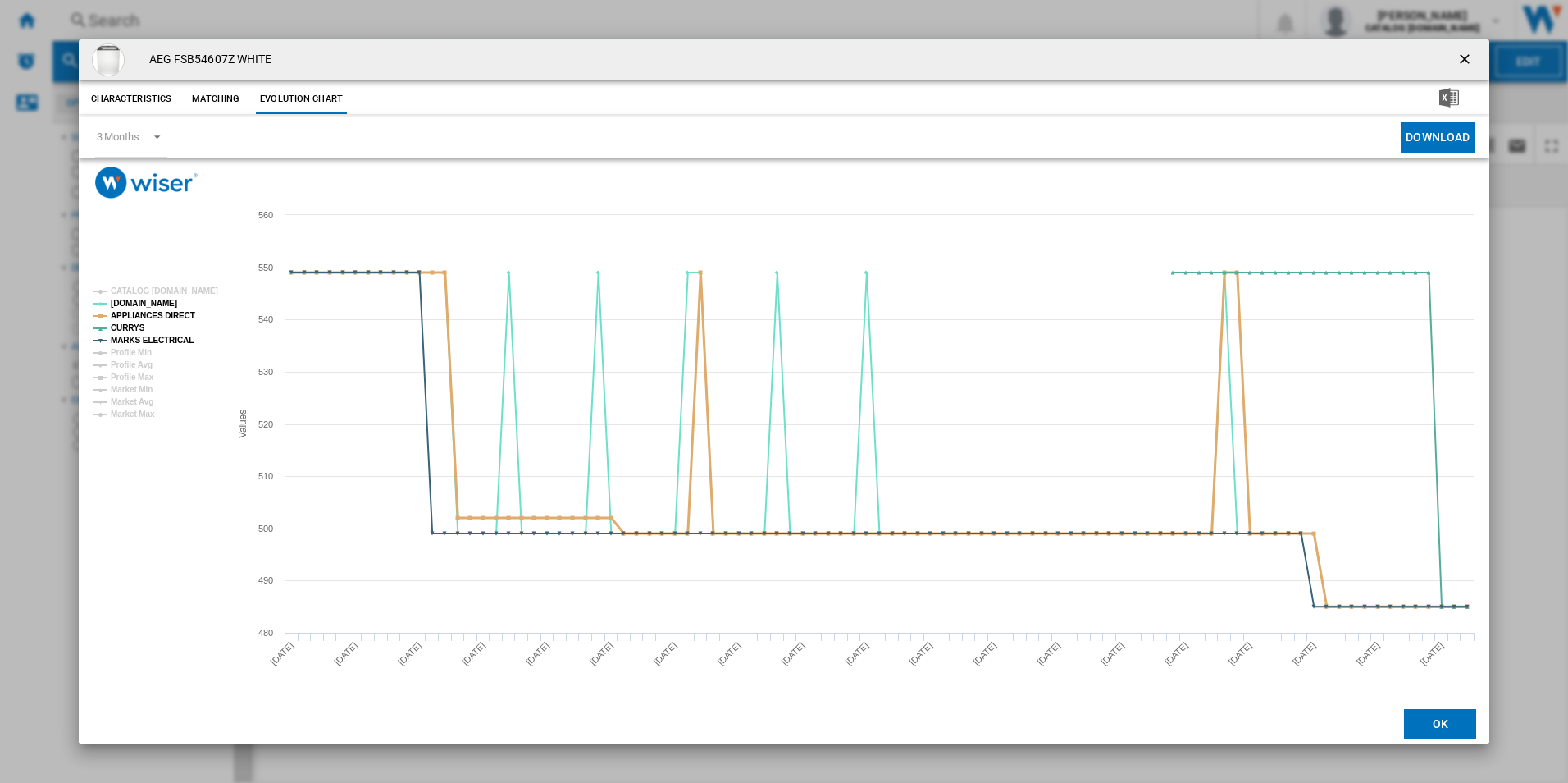
click at [184, 312] on tspan "APPLIANCES DIRECT" at bounding box center [153, 315] width 84 height 9
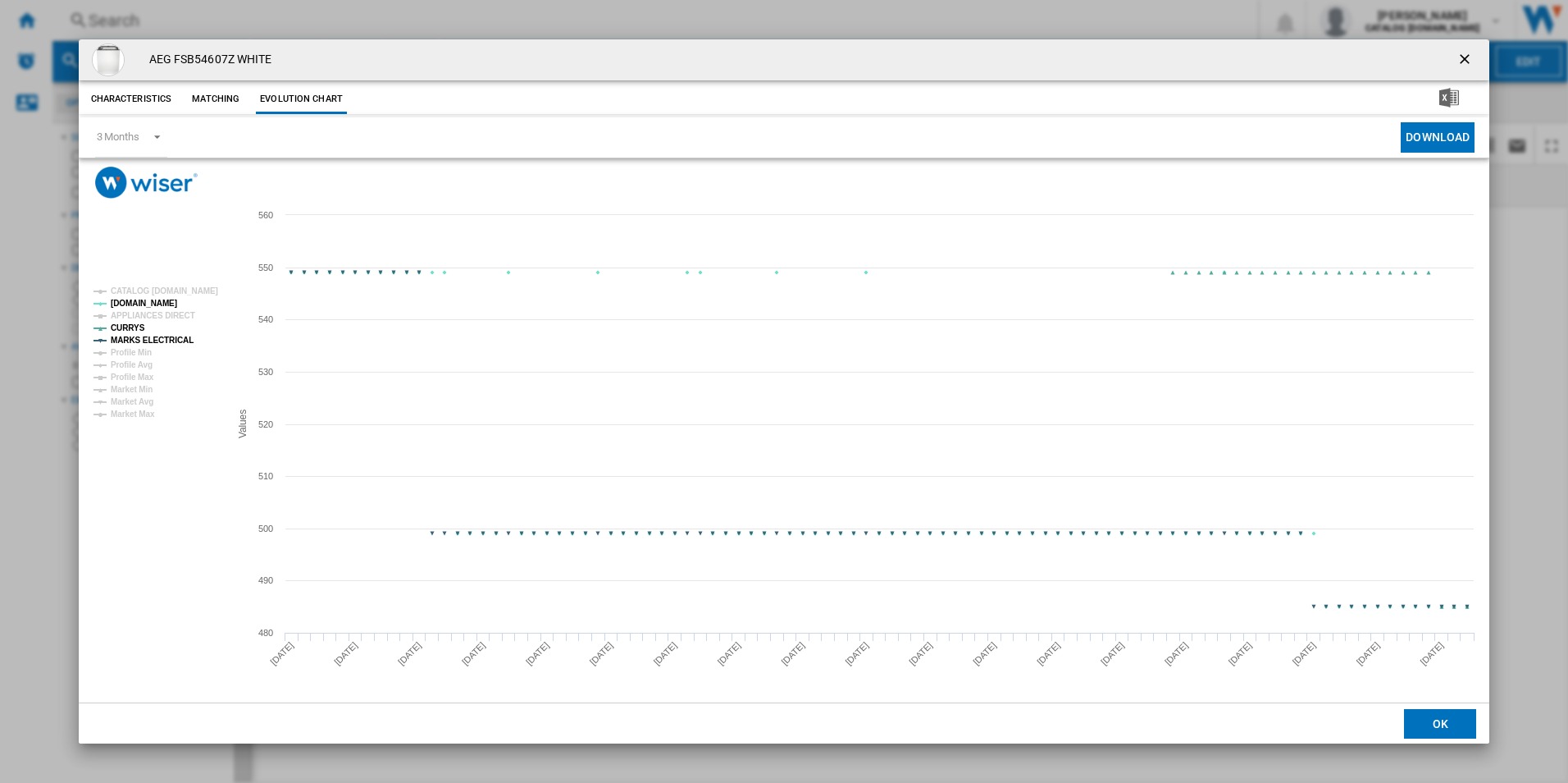
click at [173, 339] on tspan "MARKS ELECTRICAL" at bounding box center [152, 340] width 83 height 9
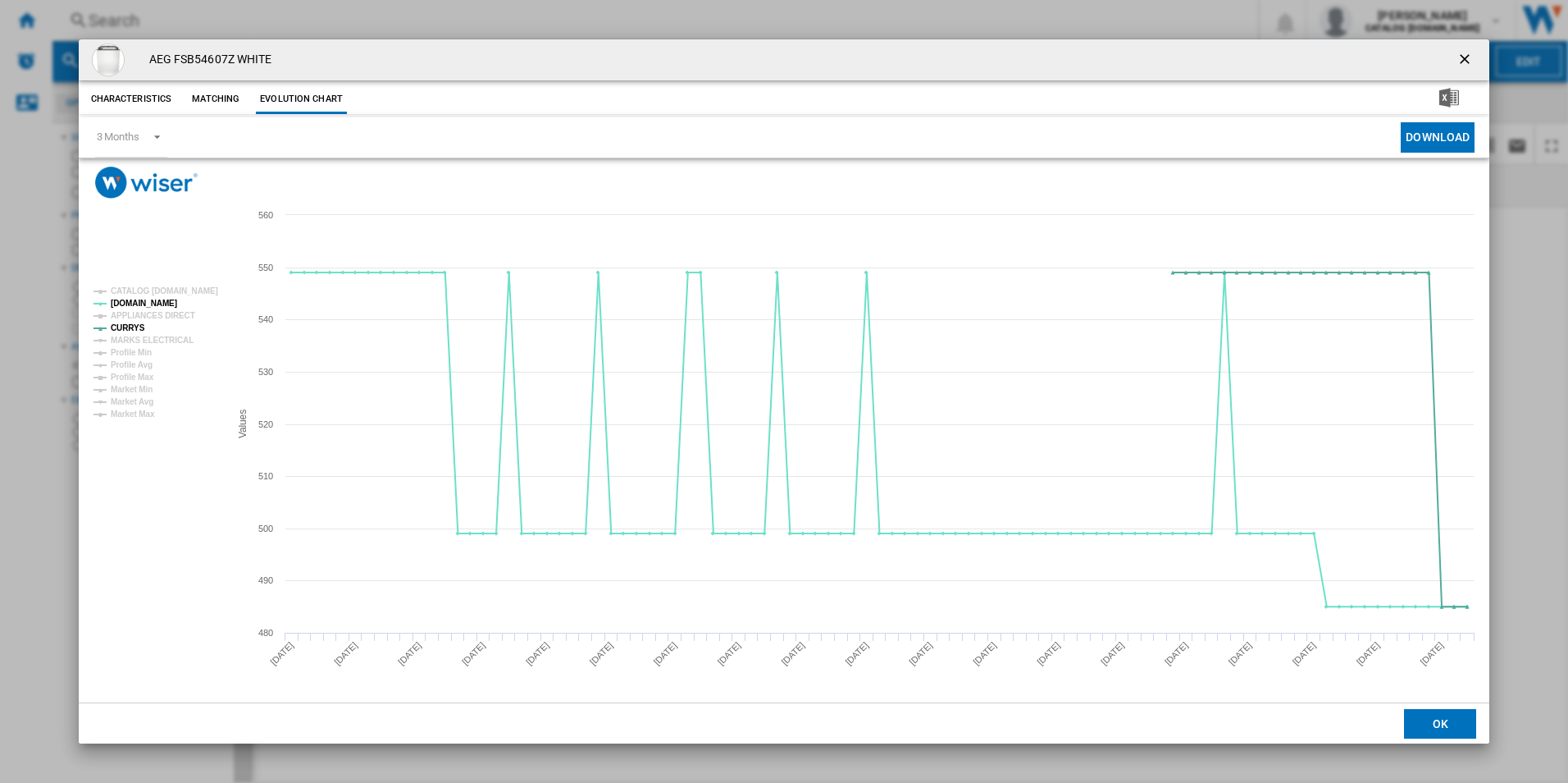
click at [1462, 61] on ng-md-icon "getI18NText('BUTTONS.CLOSE_DIALOG')" at bounding box center [1466, 61] width 20 height 20
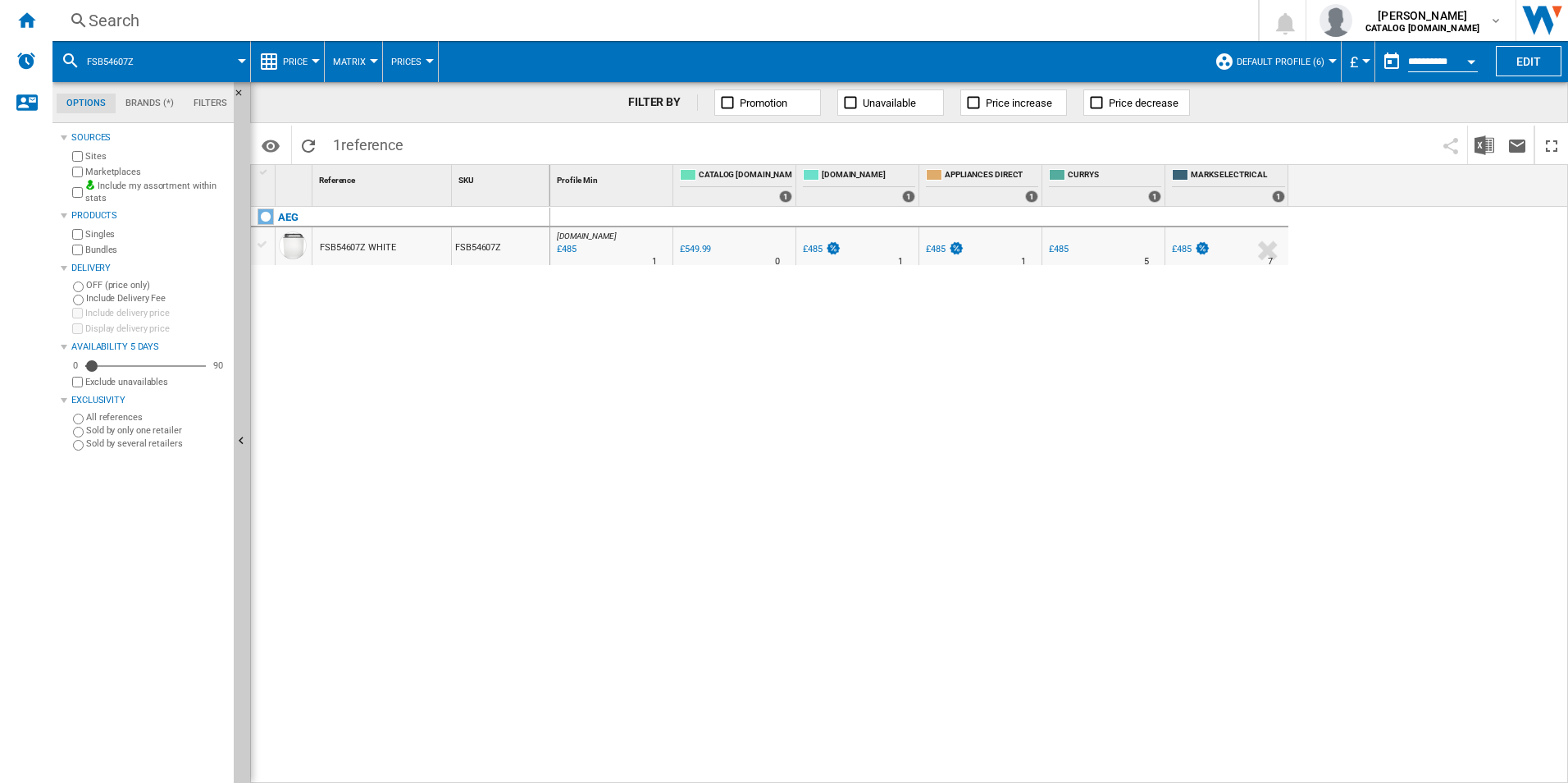
click at [1000, 11] on div "Search" at bounding box center [651, 20] width 1127 height 23
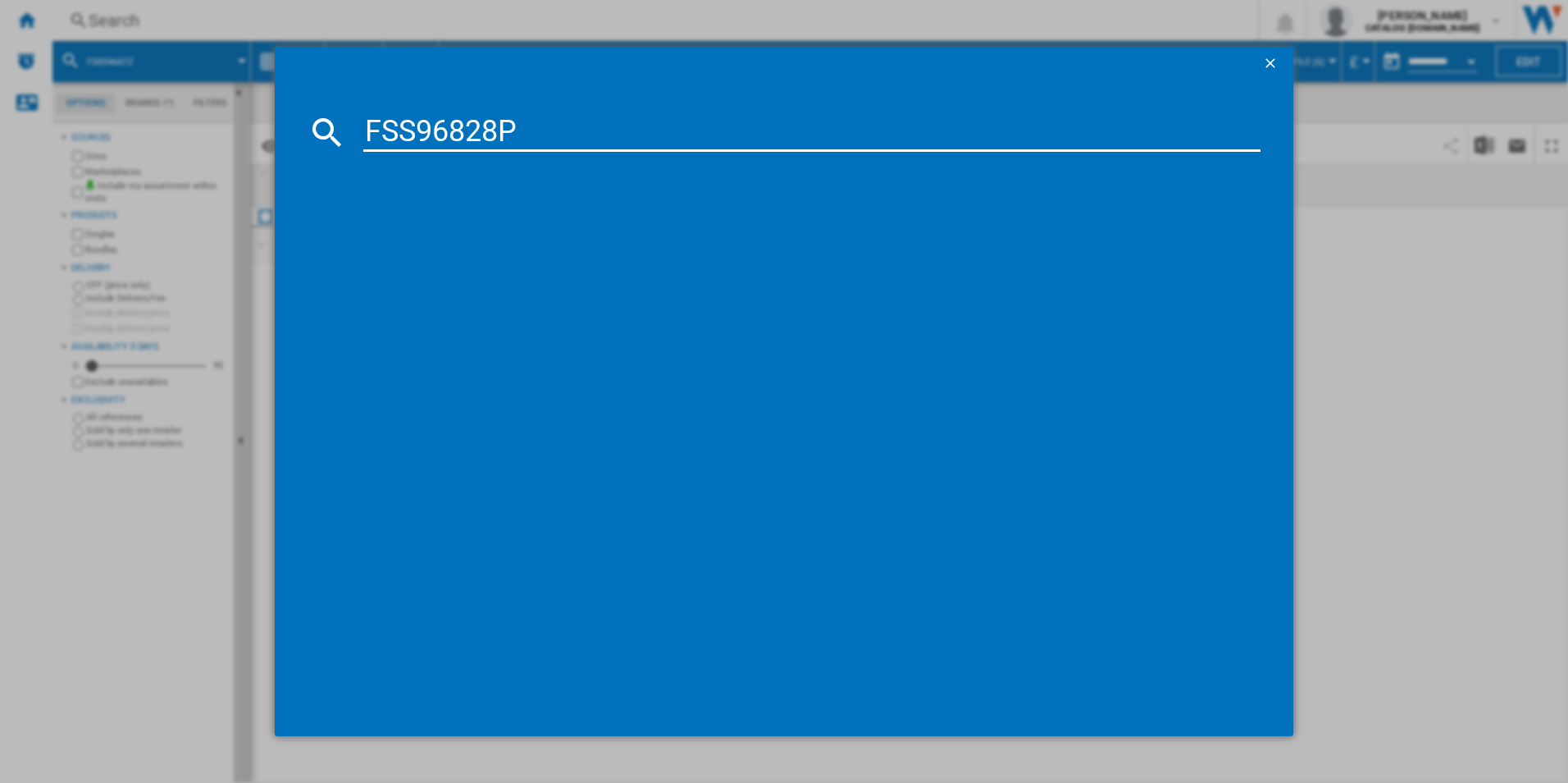
type input "FSS96828P"
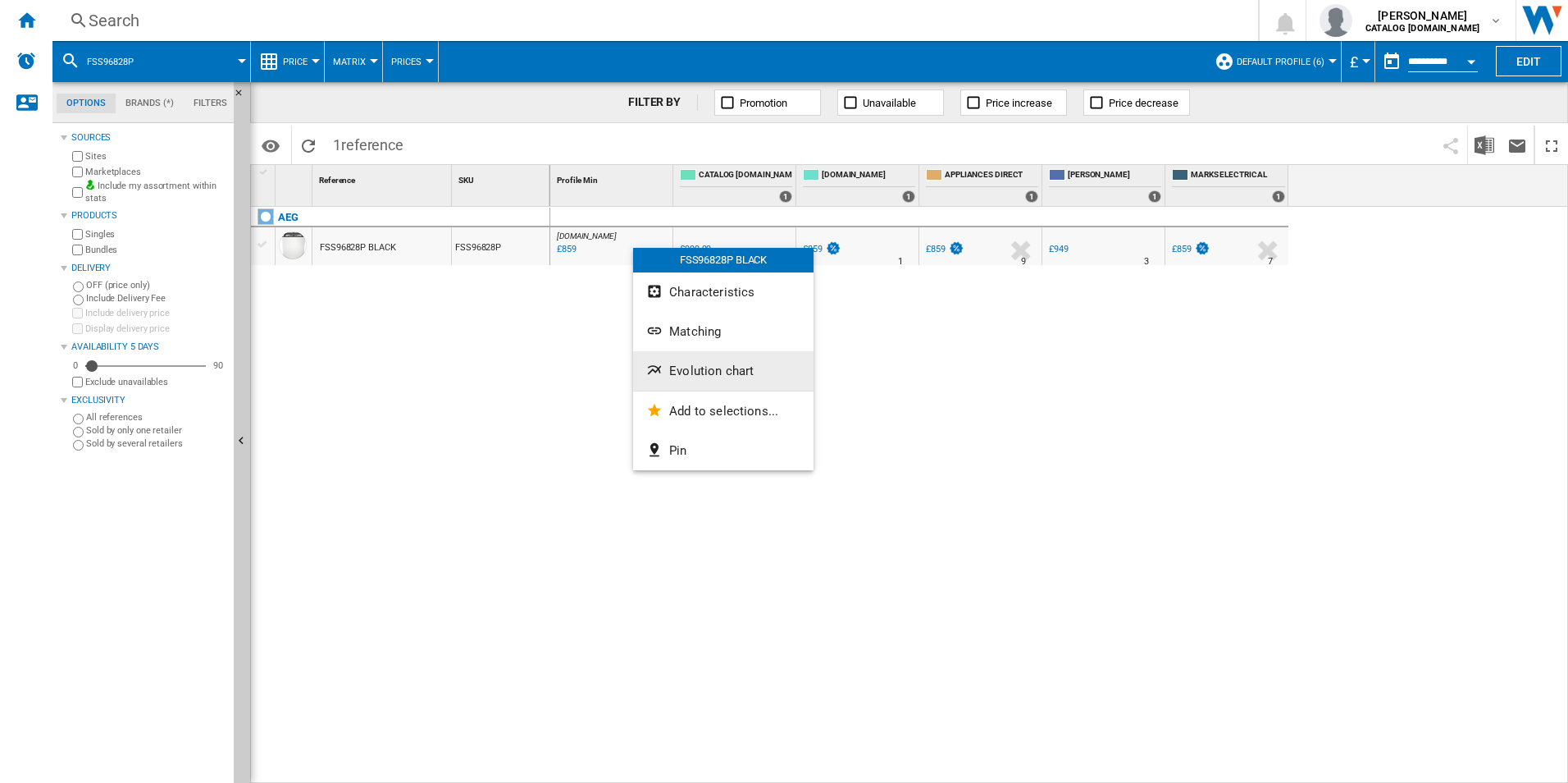
click at [687, 362] on button "Evolution chart" at bounding box center [724, 370] width 180 height 39
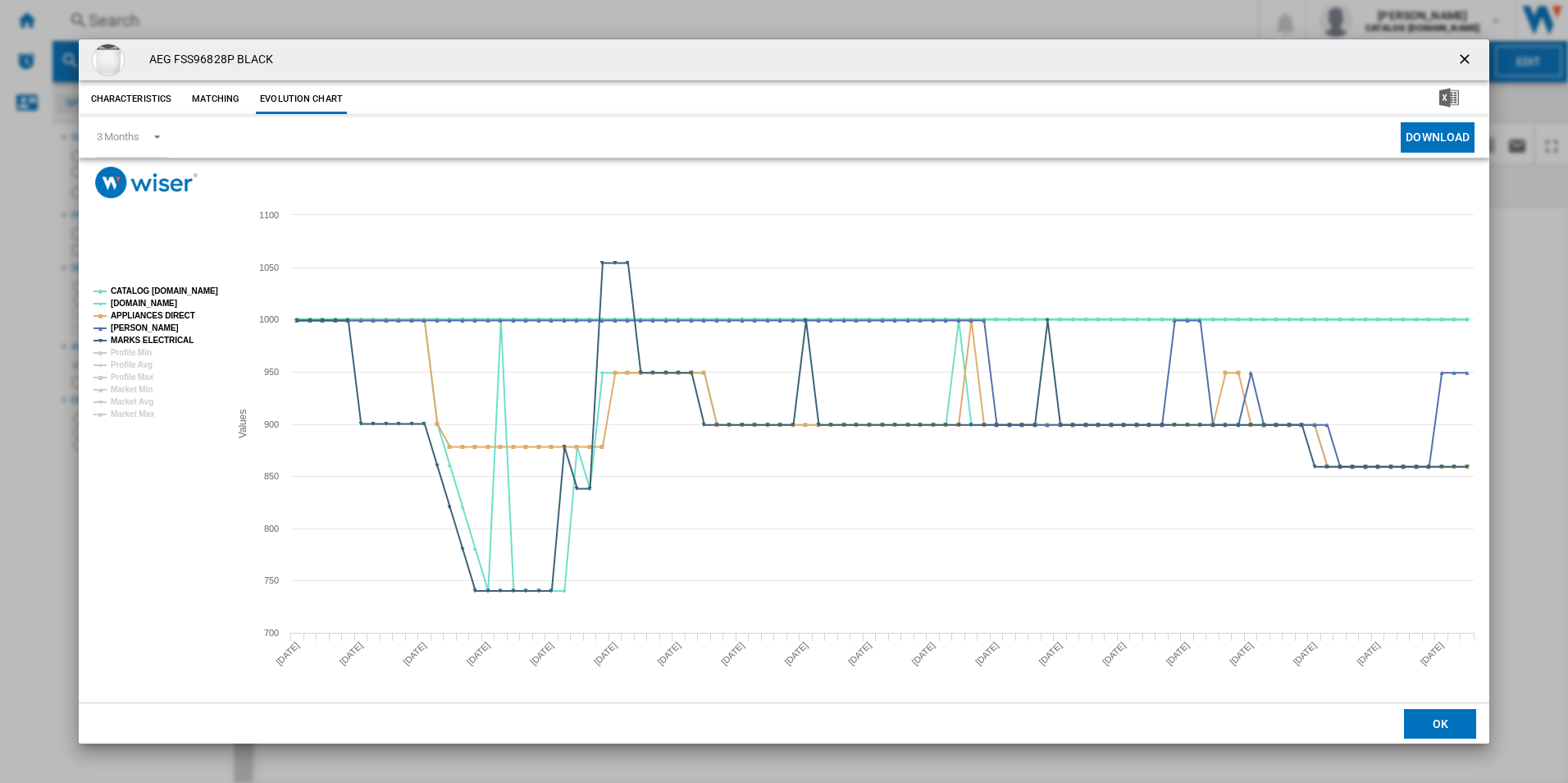
click at [147, 287] on tspan "CATALOG [DOMAIN_NAME]" at bounding box center [165, 290] width 108 height 9
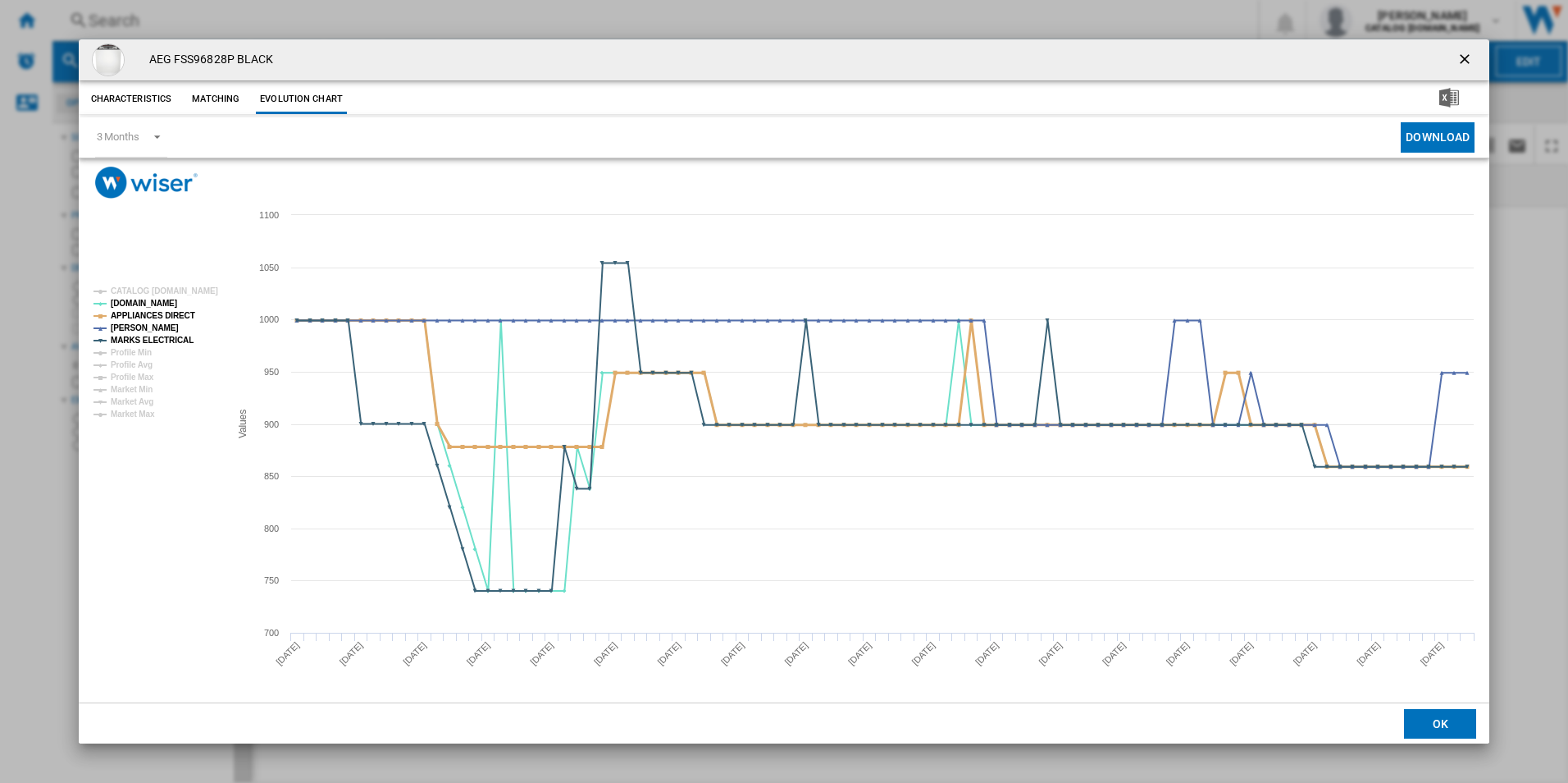
click at [168, 318] on tspan "APPLIANCES DIRECT" at bounding box center [153, 315] width 84 height 9
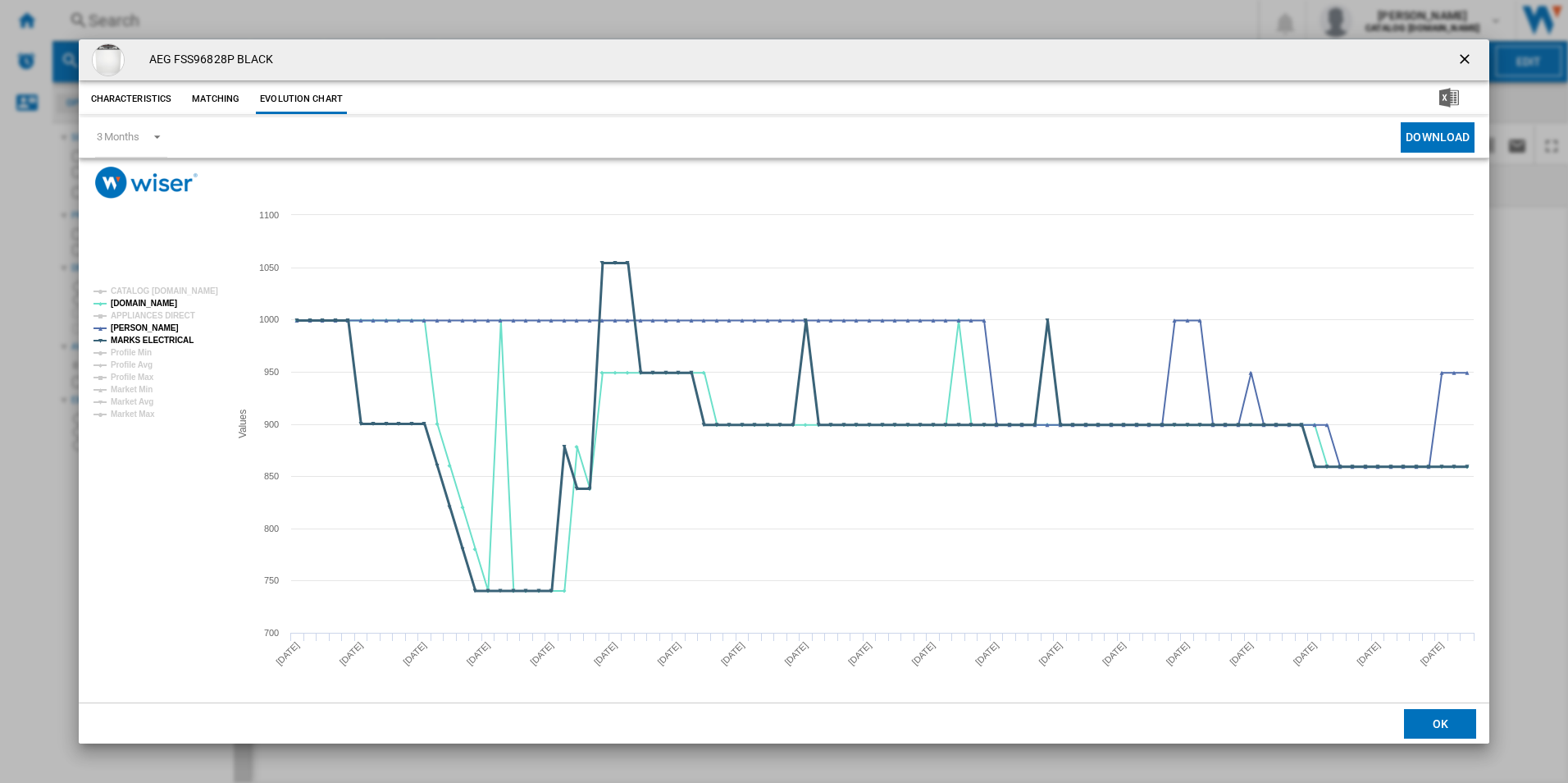
click at [176, 339] on tspan "MARKS ELECTRICAL" at bounding box center [152, 340] width 83 height 9
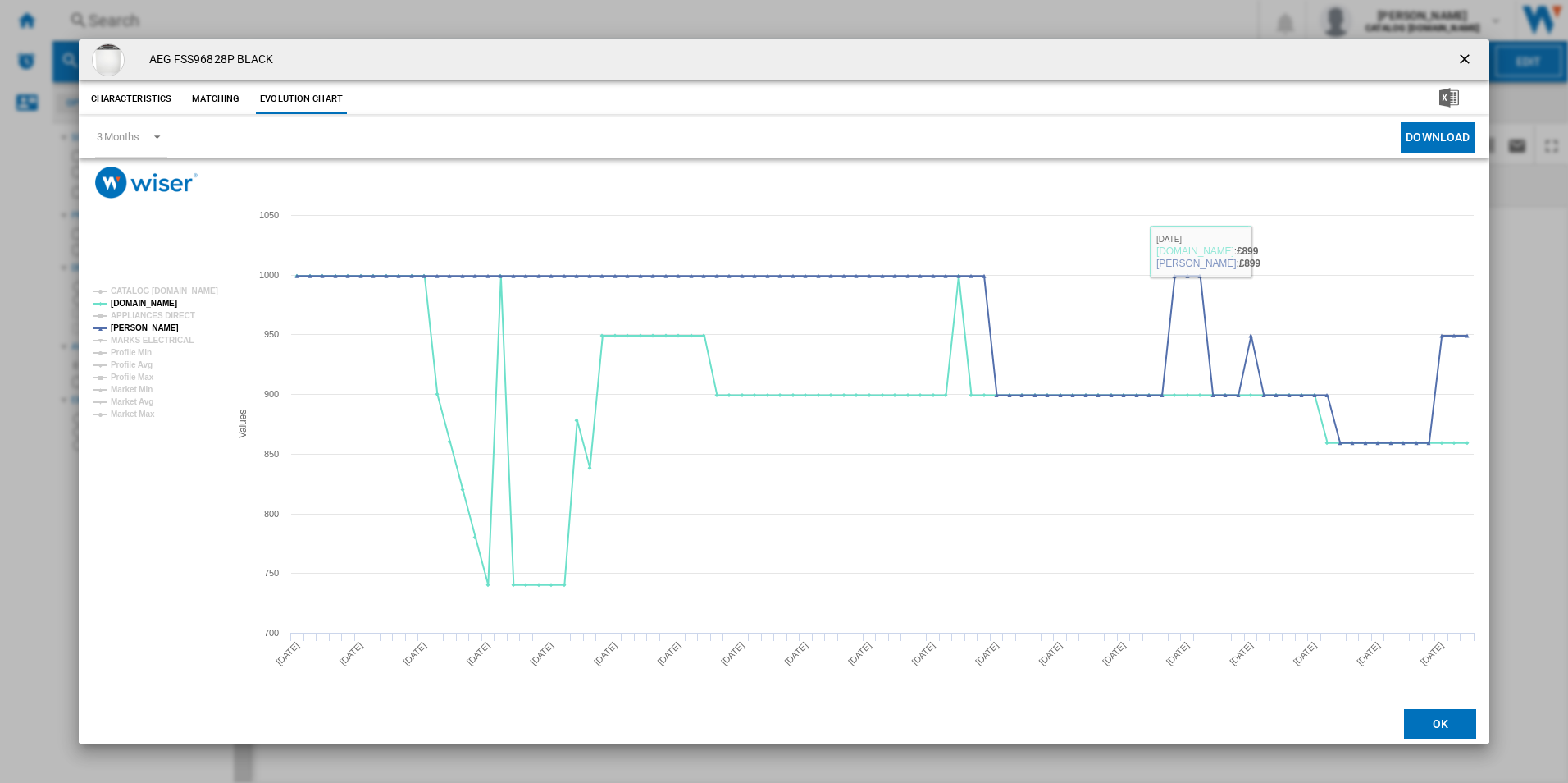
drag, startPoint x: 1467, startPoint y: 63, endPoint x: 1290, endPoint y: 62, distance: 177.0
click at [1467, 63] on ng-md-icon "getI18NText('BUTTONS.CLOSE_DIALOG')" at bounding box center [1466, 61] width 20 height 20
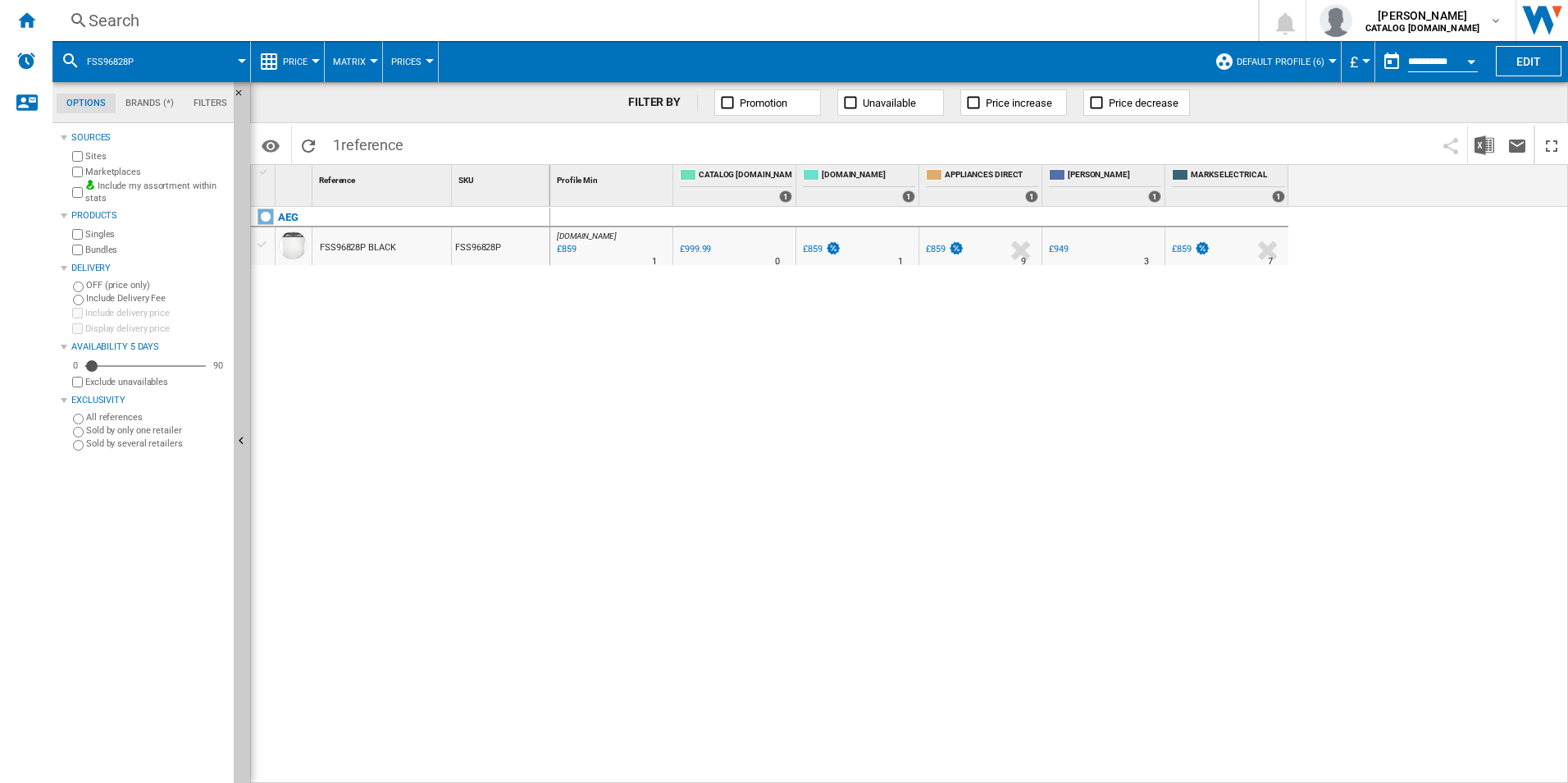
click at [938, 18] on div "Search" at bounding box center [651, 20] width 1127 height 23
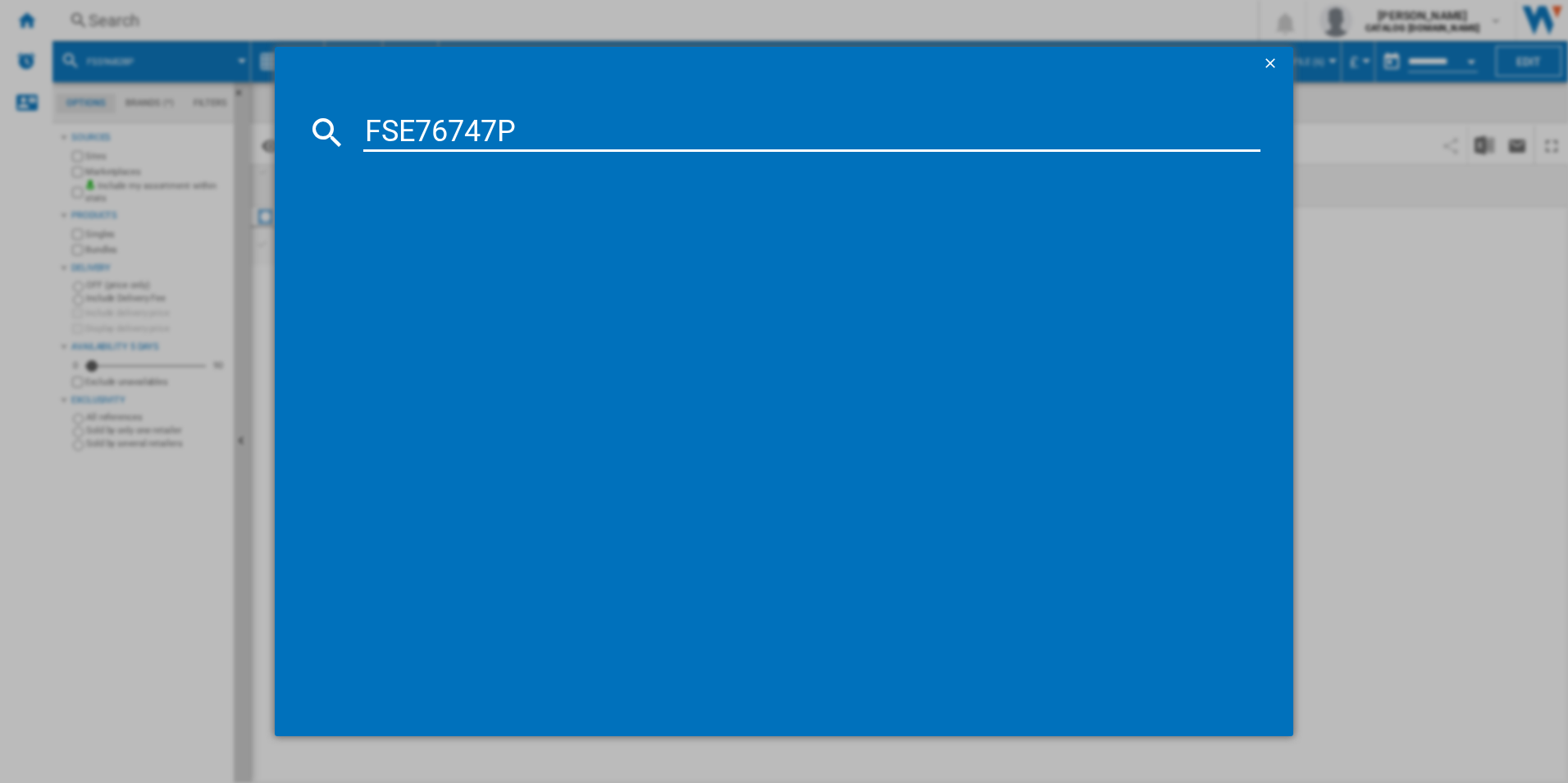
type input "FSE76747P"
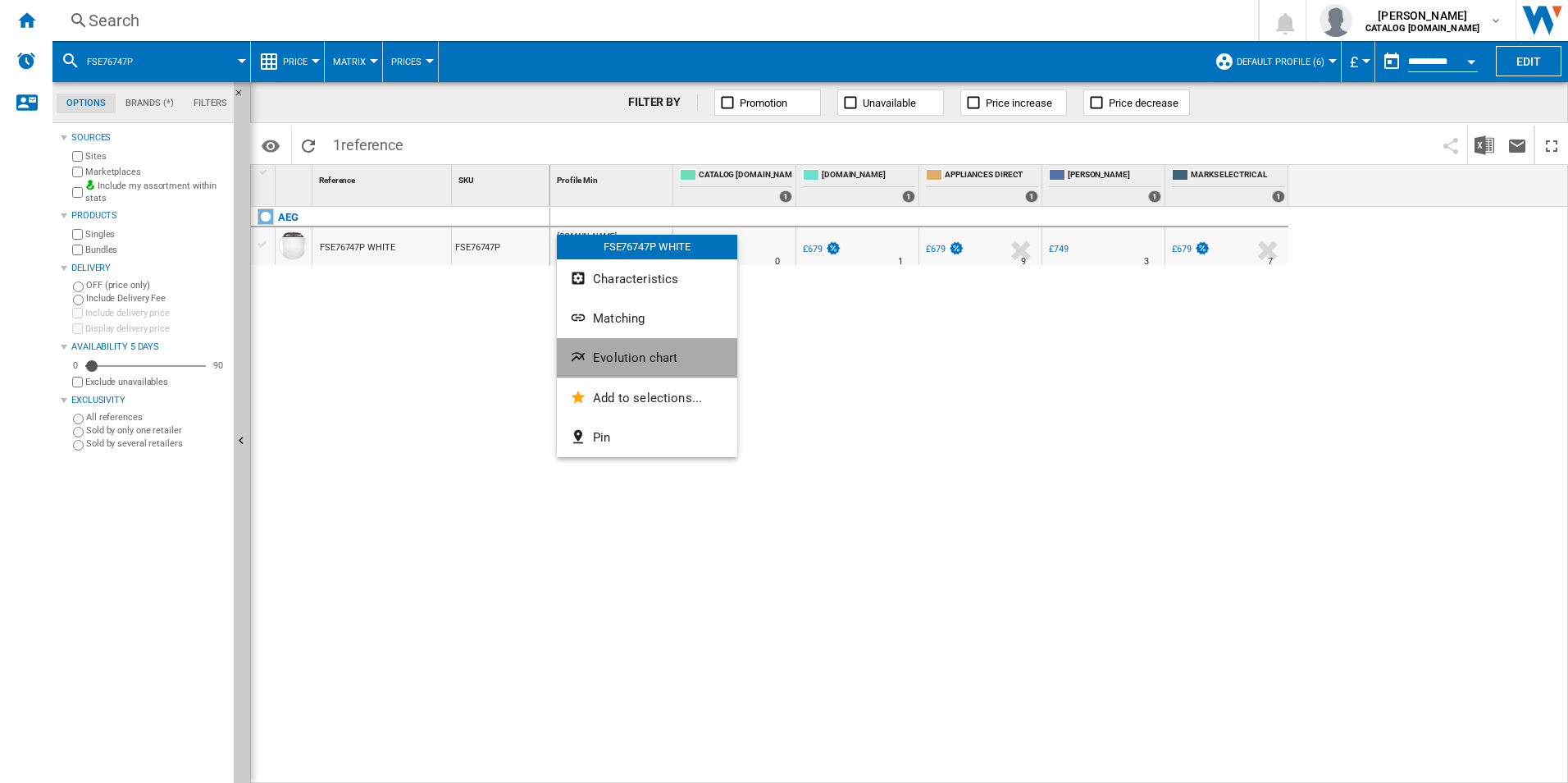
click at [614, 355] on span "Evolution chart" at bounding box center [636, 358] width 84 height 15
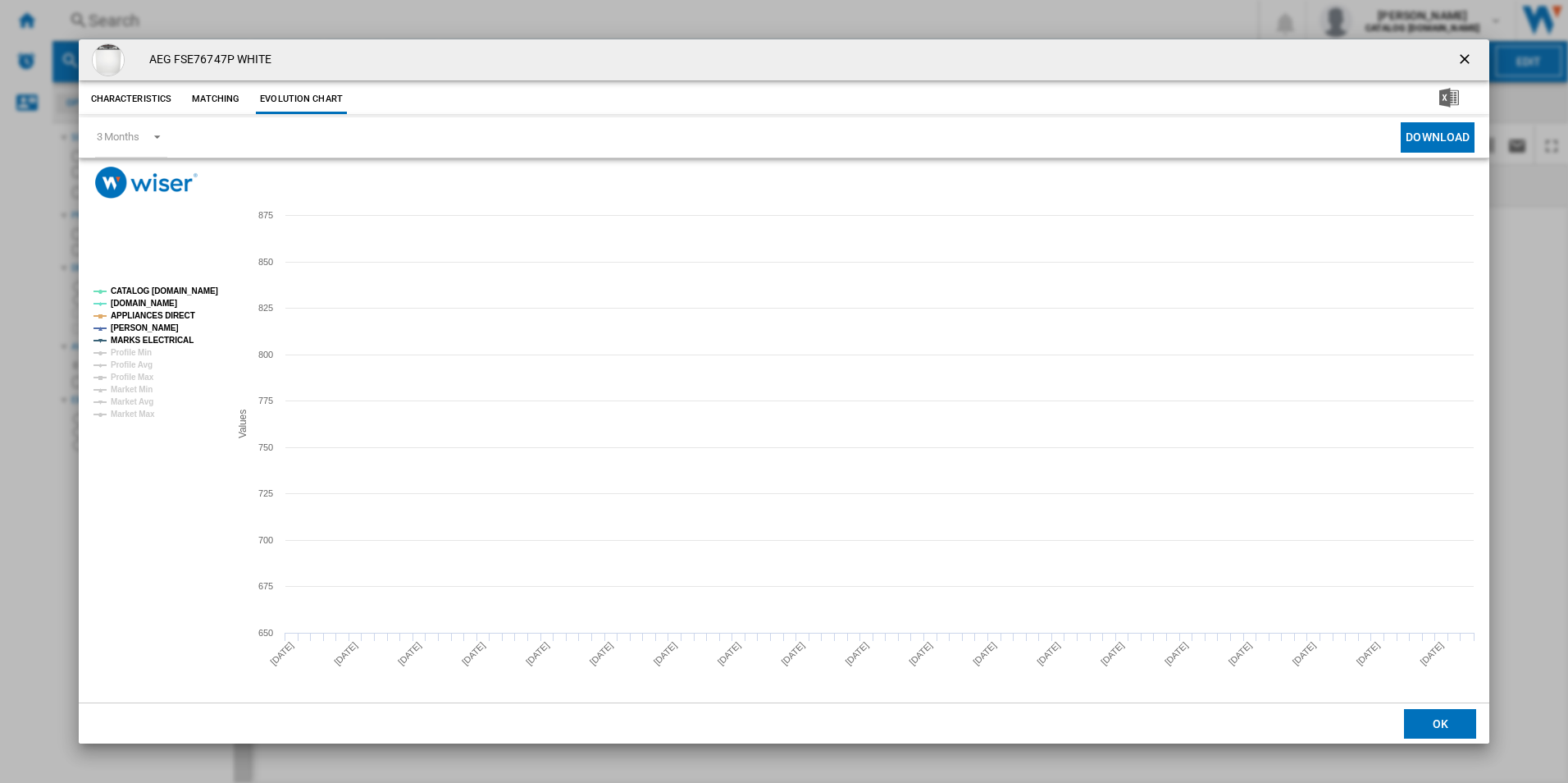
click at [184, 288] on tspan "CATALOG [DOMAIN_NAME]" at bounding box center [165, 290] width 108 height 9
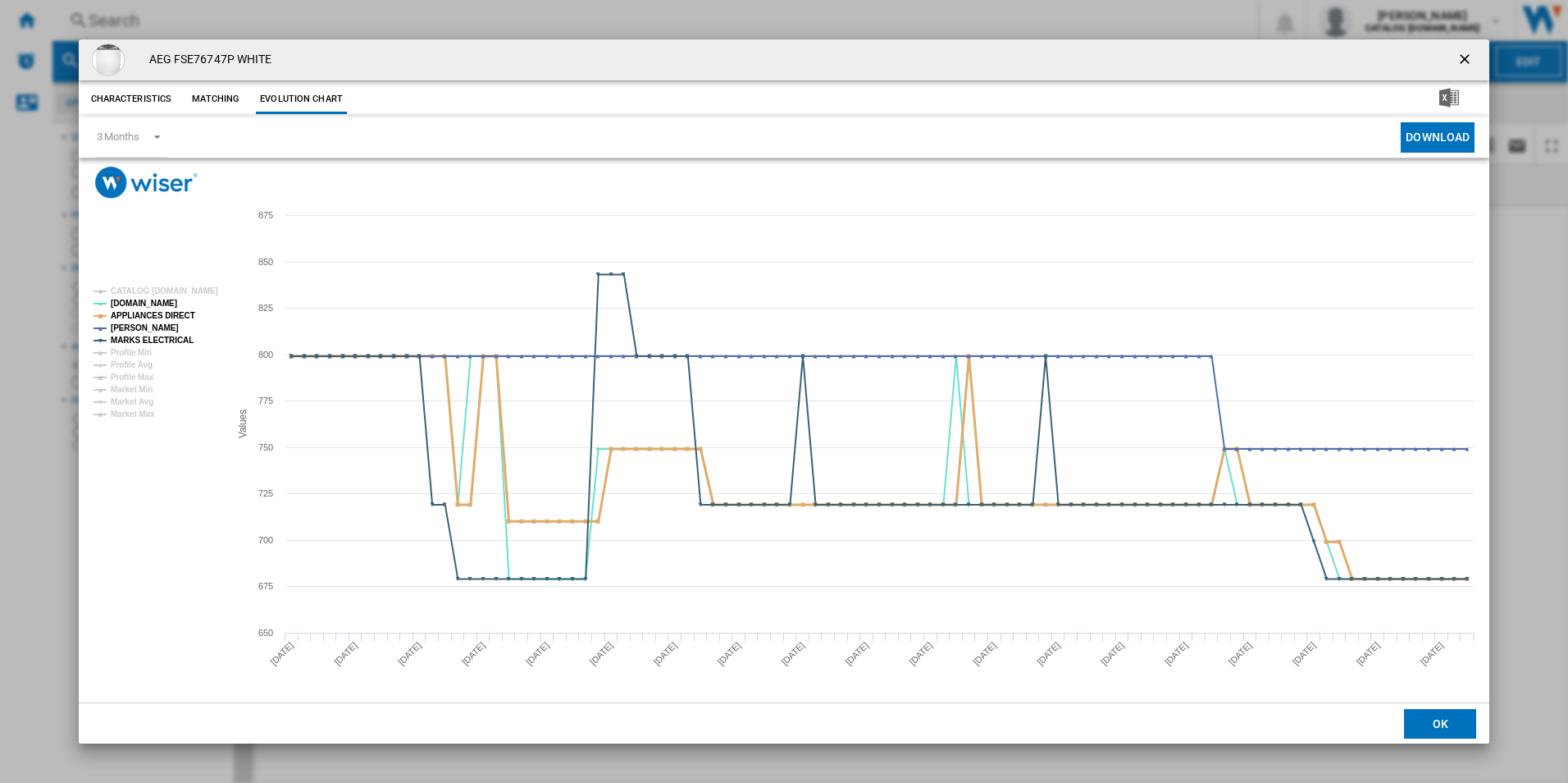
click at [181, 311] on tspan "APPLIANCES DIRECT" at bounding box center [153, 315] width 84 height 9
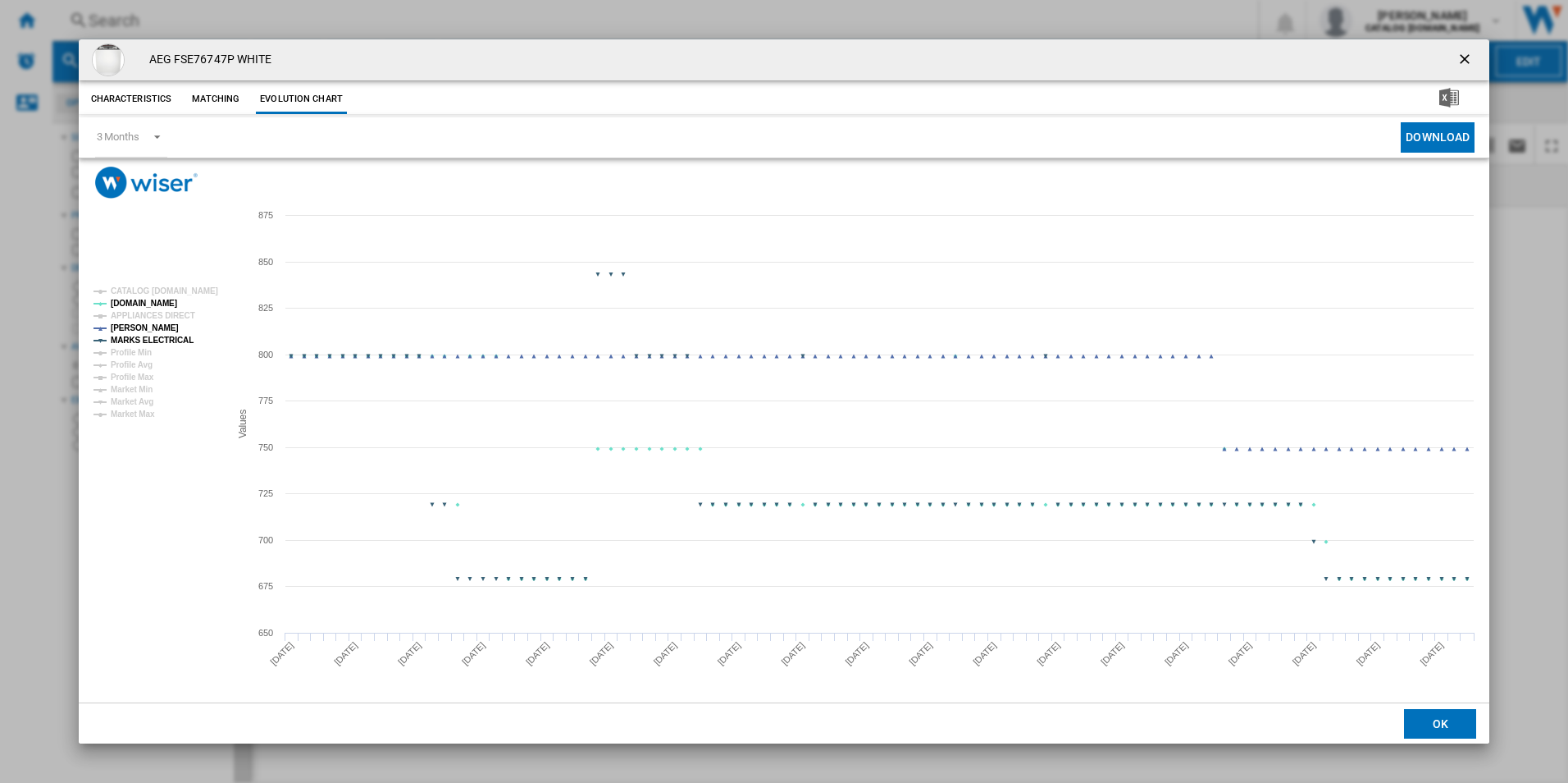
click at [180, 336] on tspan "MARKS ELECTRICAL" at bounding box center [152, 340] width 83 height 9
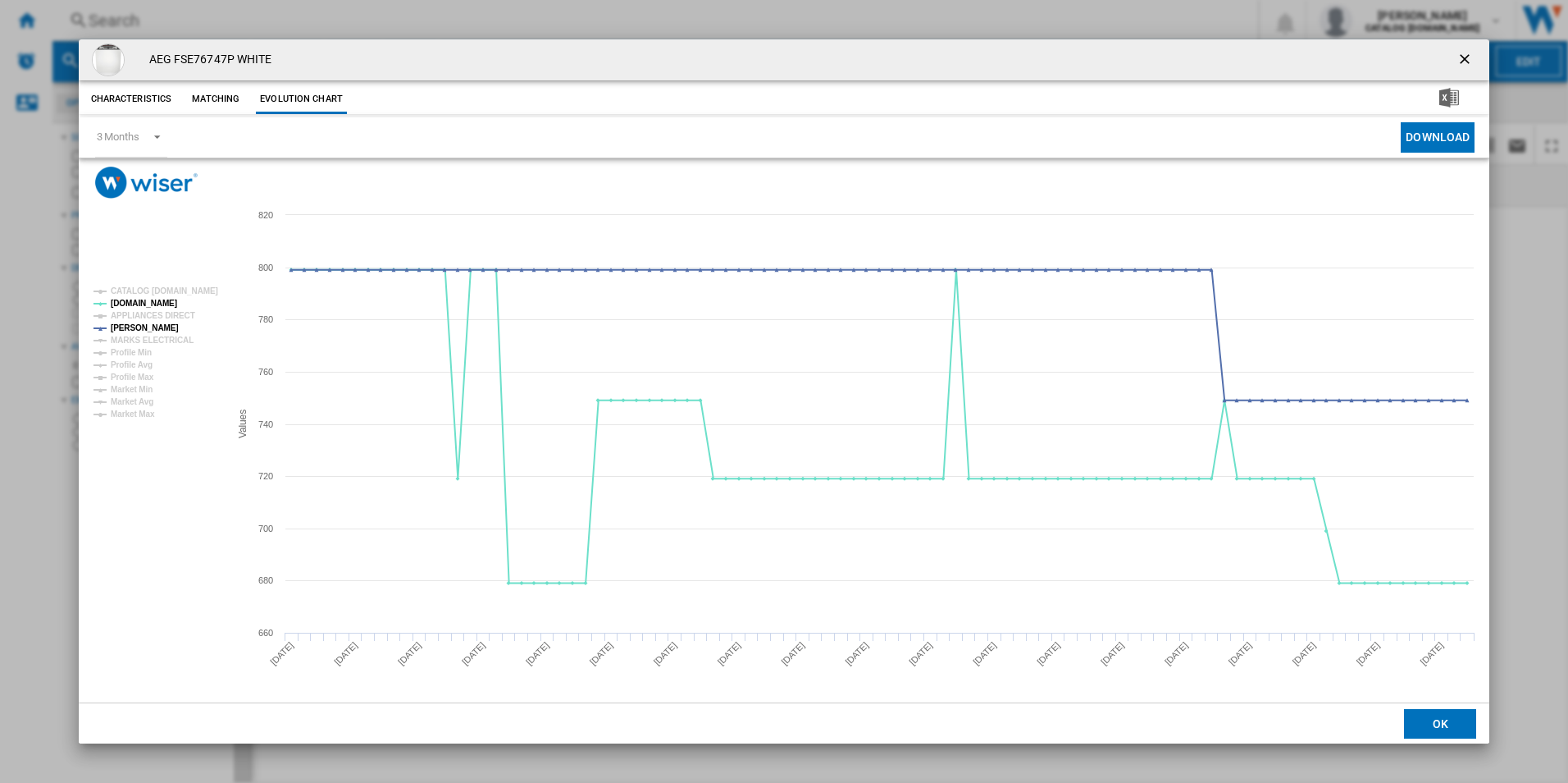
click at [1467, 59] on ng-md-icon "getI18NText('BUTTONS.CLOSE_DIALOG')" at bounding box center [1466, 61] width 20 height 20
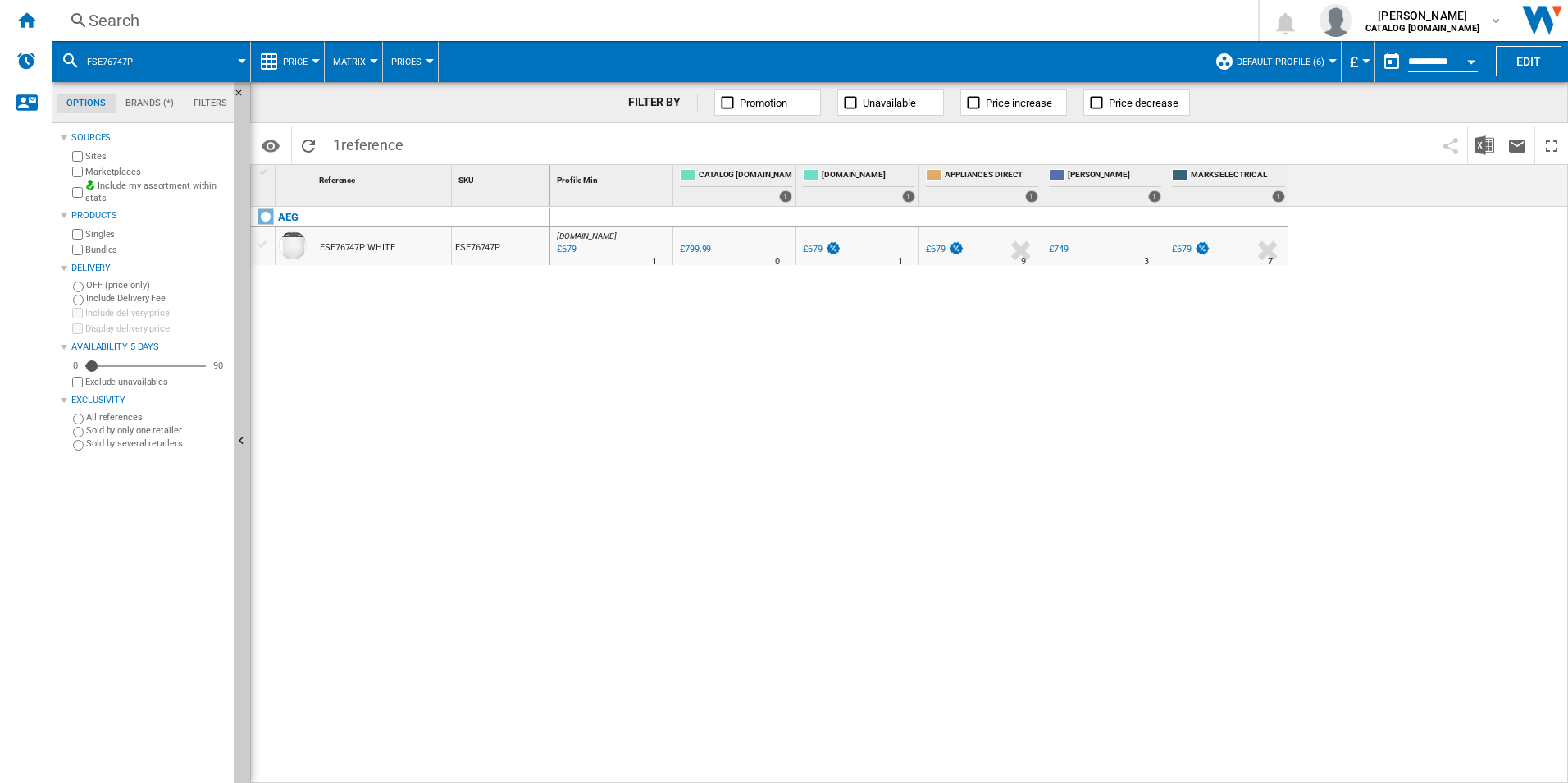
click at [960, 23] on div "Search" at bounding box center [651, 20] width 1127 height 23
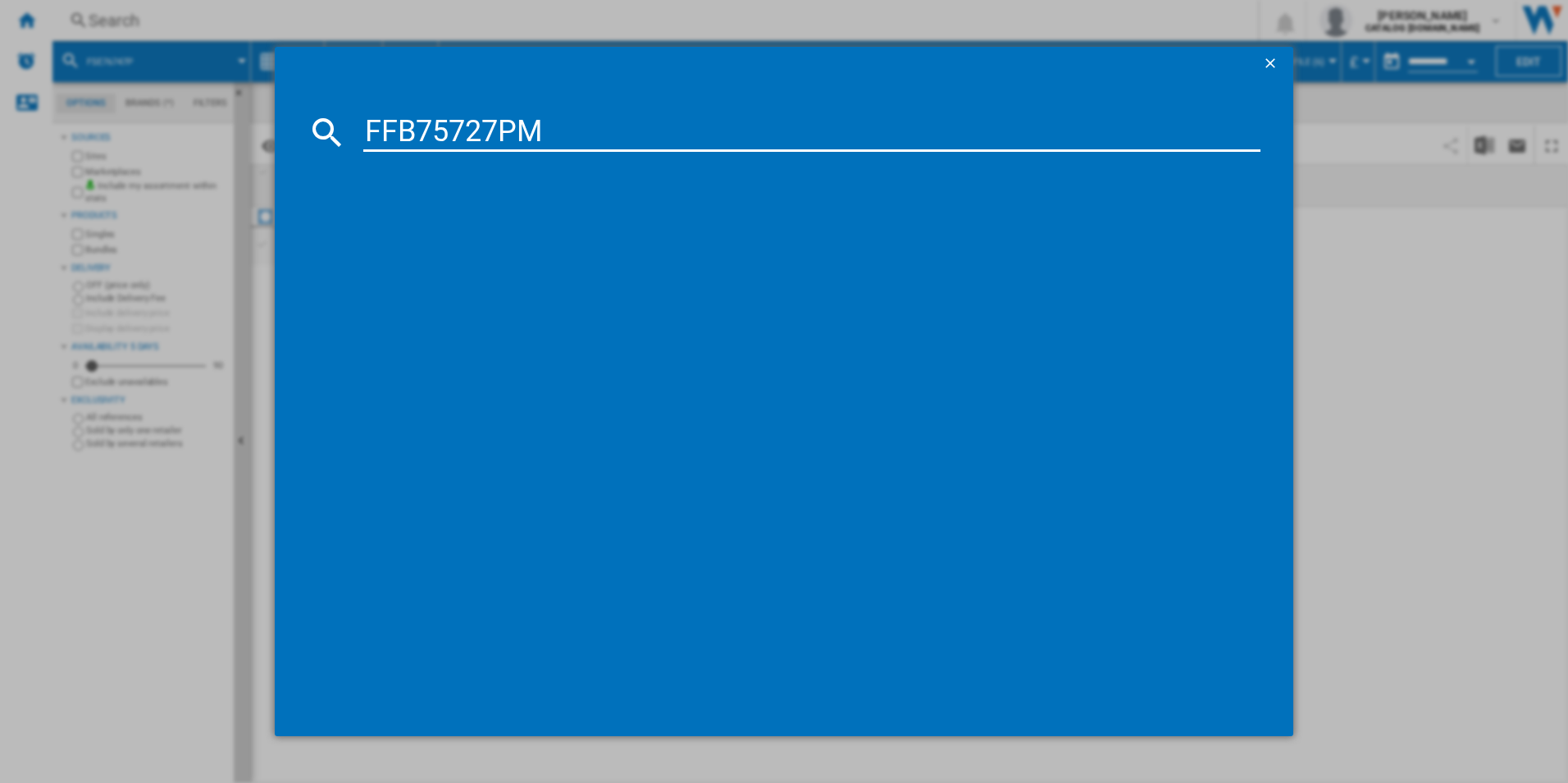
type input "FFB75727PM"
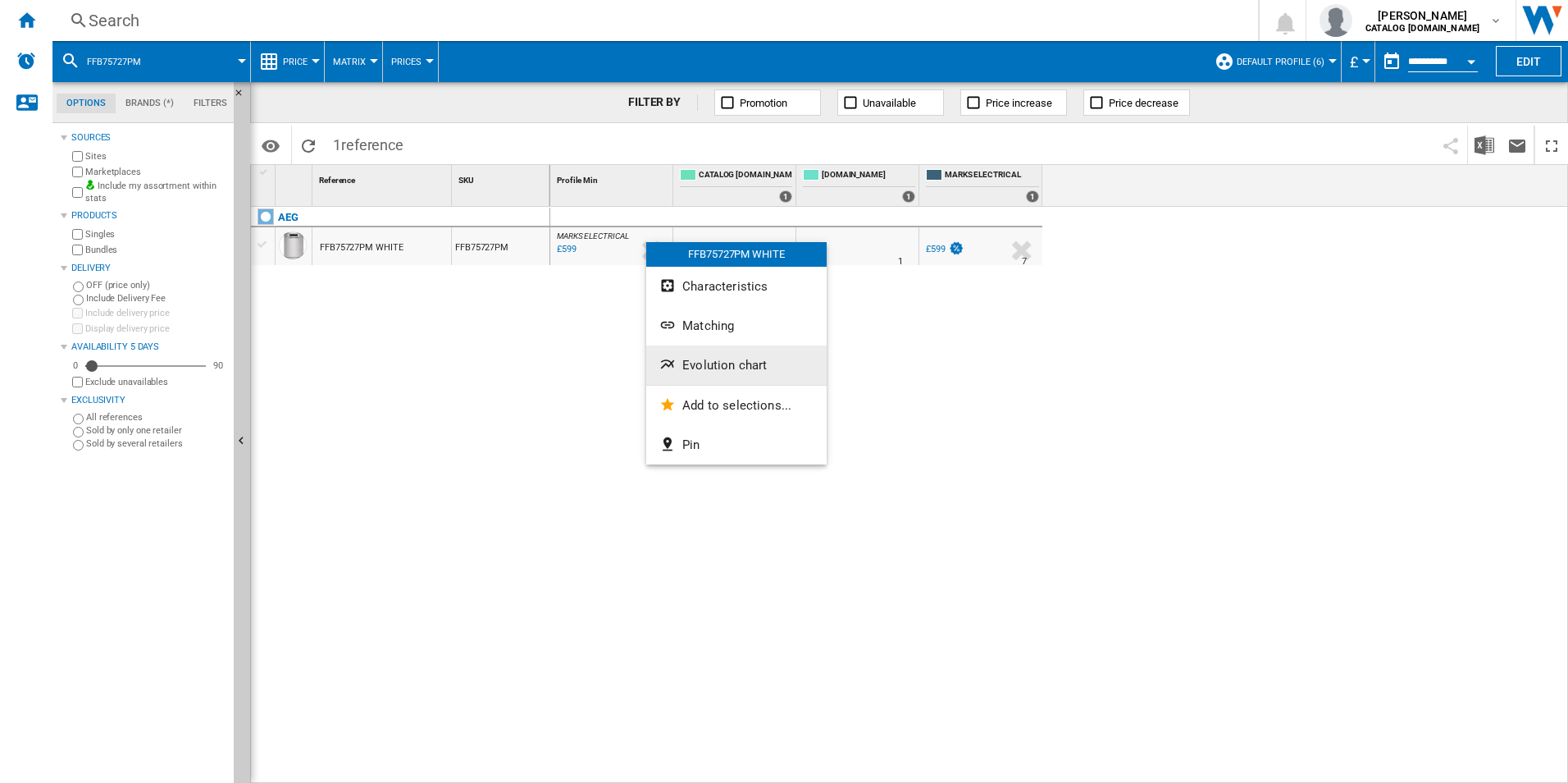
click at [679, 355] on button "Evolution chart" at bounding box center [736, 366] width 180 height 39
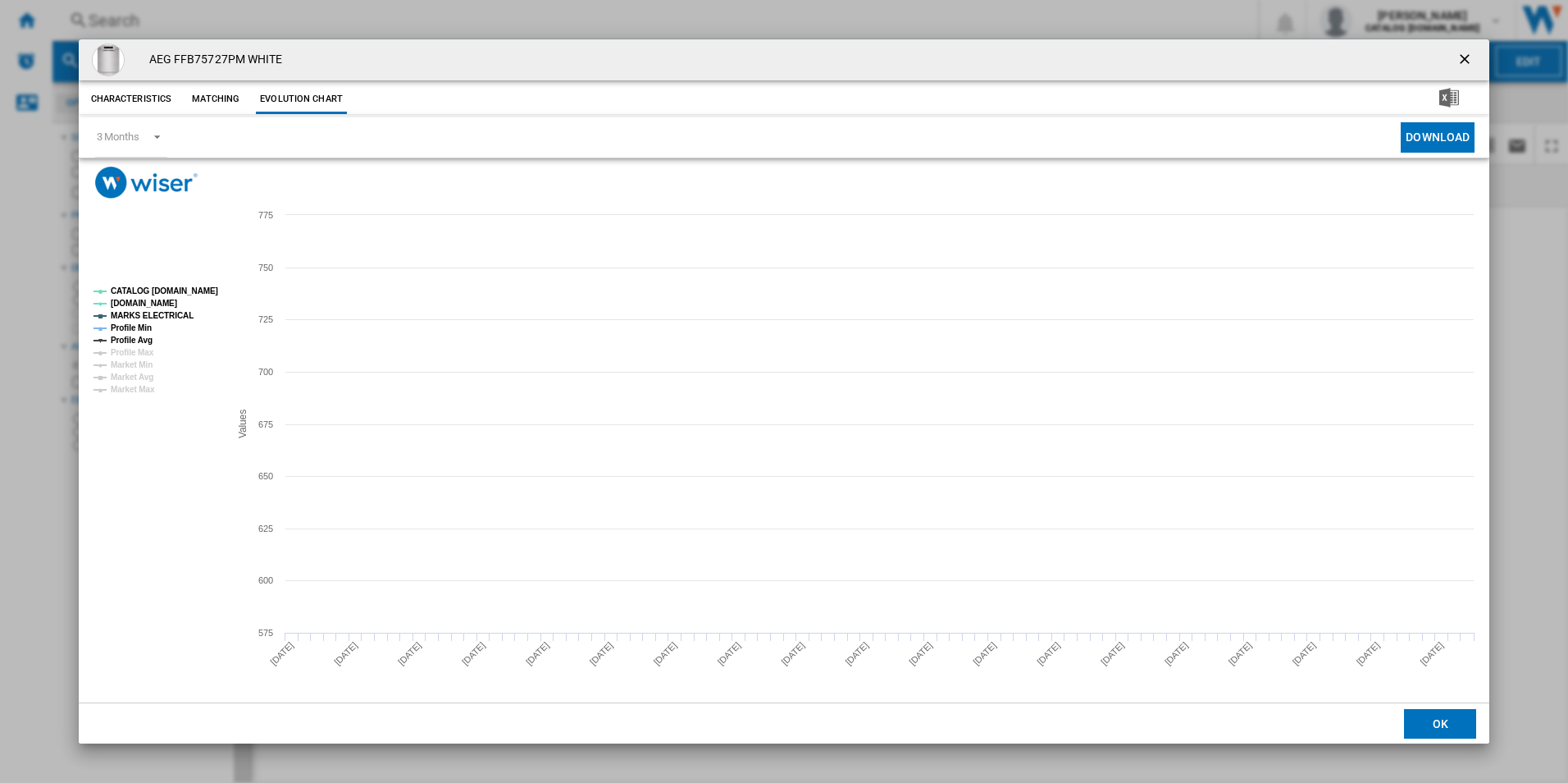
click at [187, 294] on tspan "CATALOG [DOMAIN_NAME]" at bounding box center [165, 290] width 108 height 9
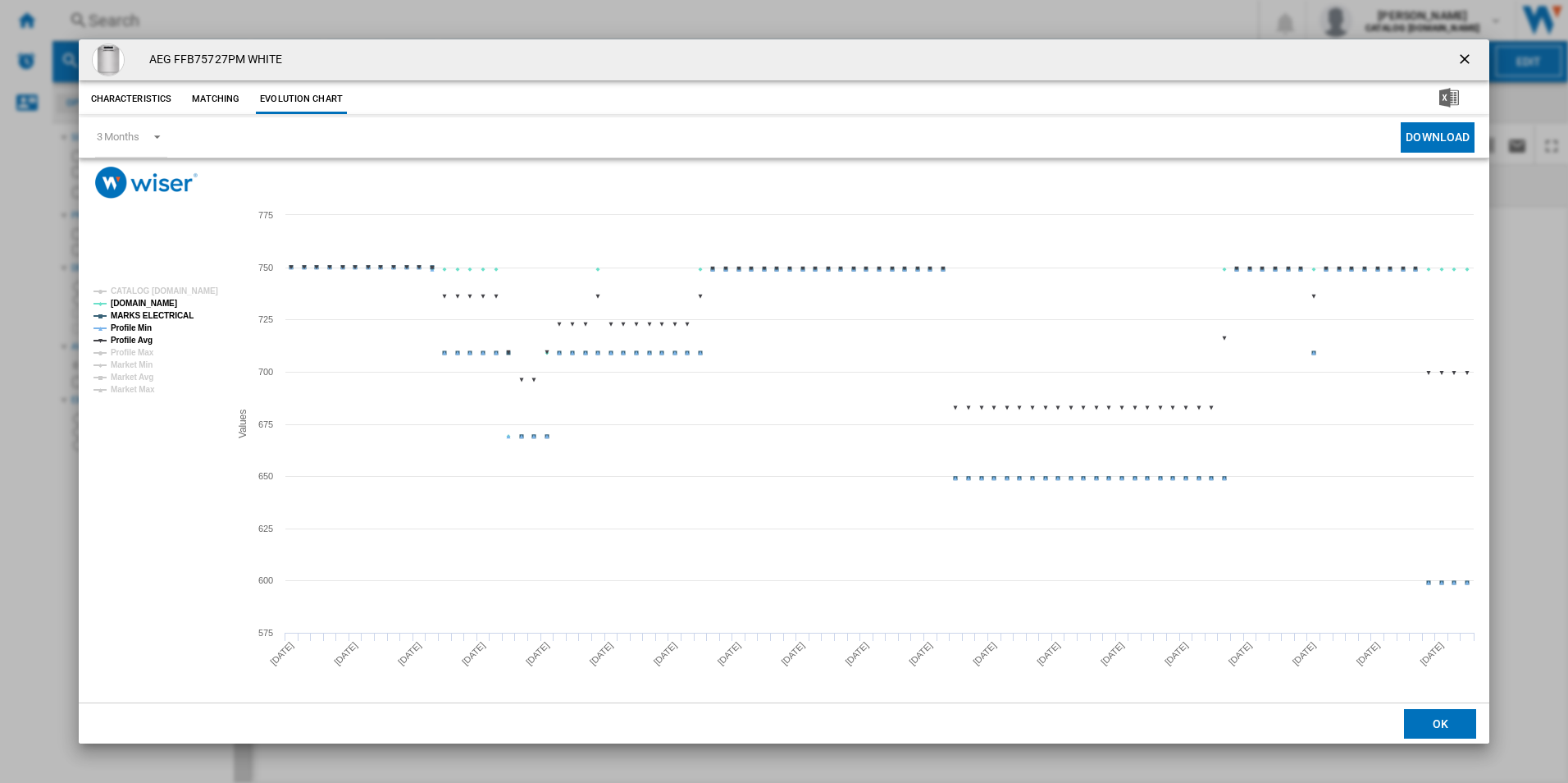
click at [165, 317] on tspan "MARKS ELECTRICAL" at bounding box center [152, 315] width 83 height 9
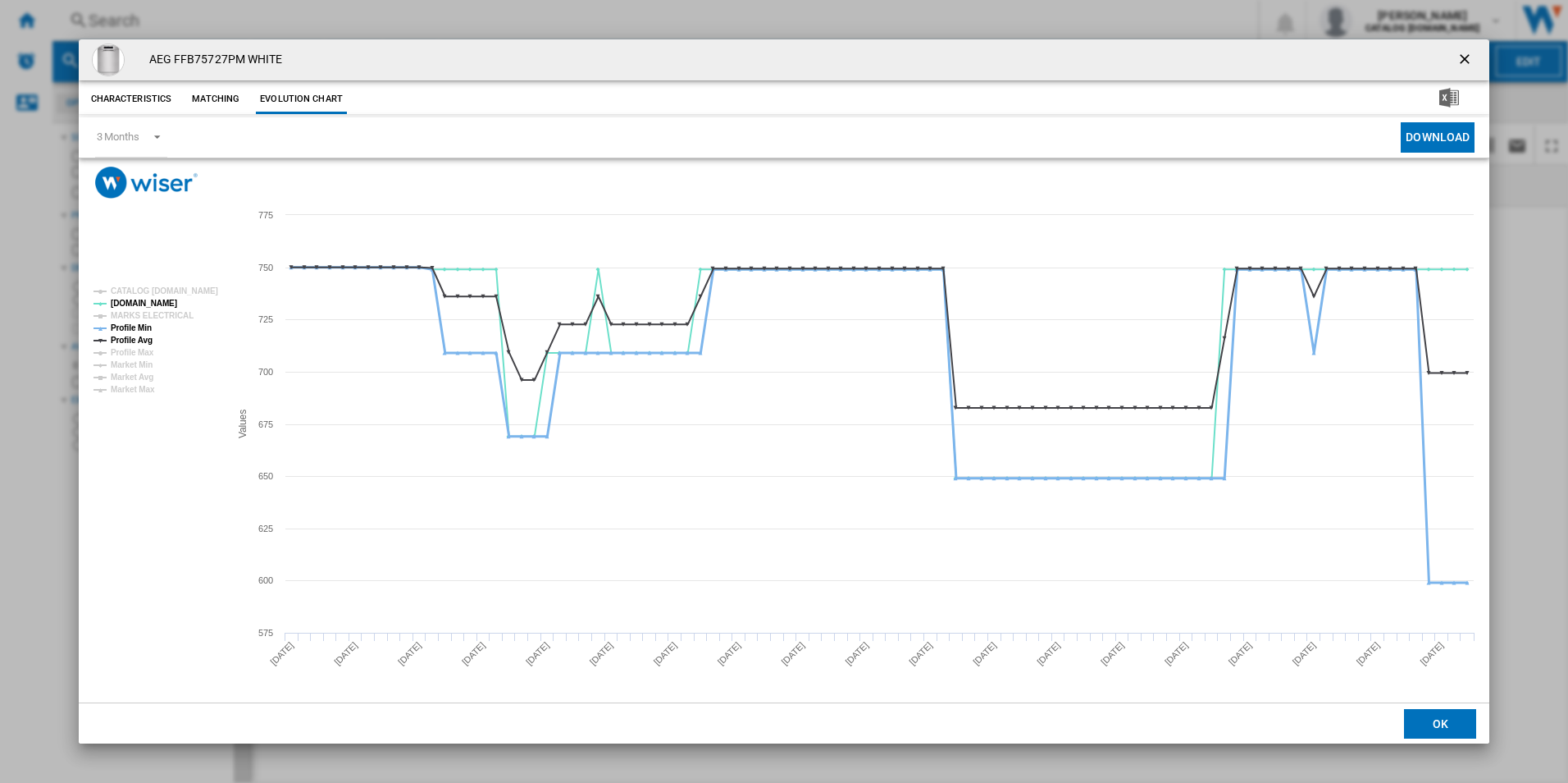
click at [147, 323] on tspan "Profile Min" at bounding box center [131, 327] width 41 height 9
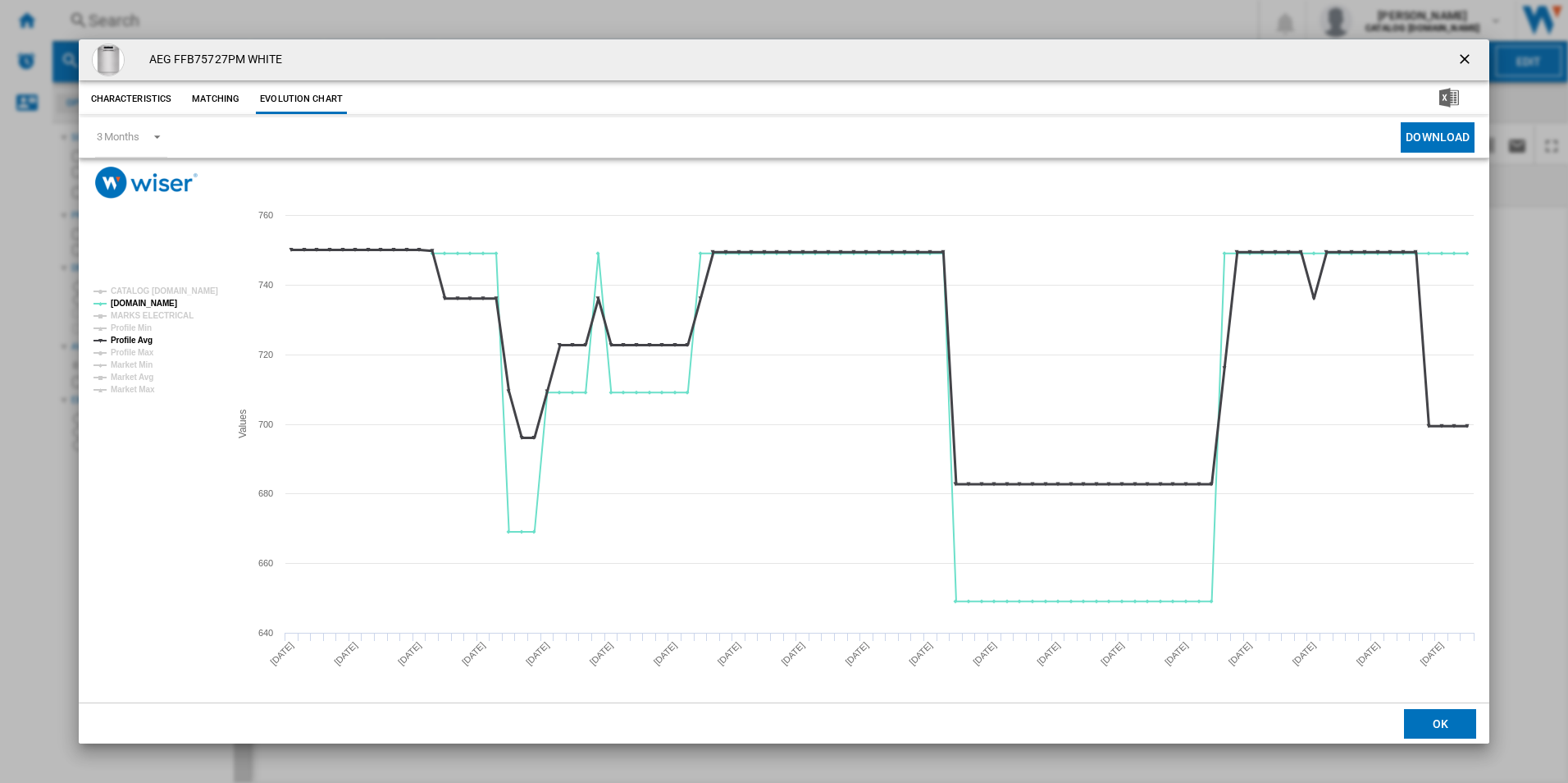
click at [152, 336] on tspan "Profile Avg" at bounding box center [131, 340] width 42 height 9
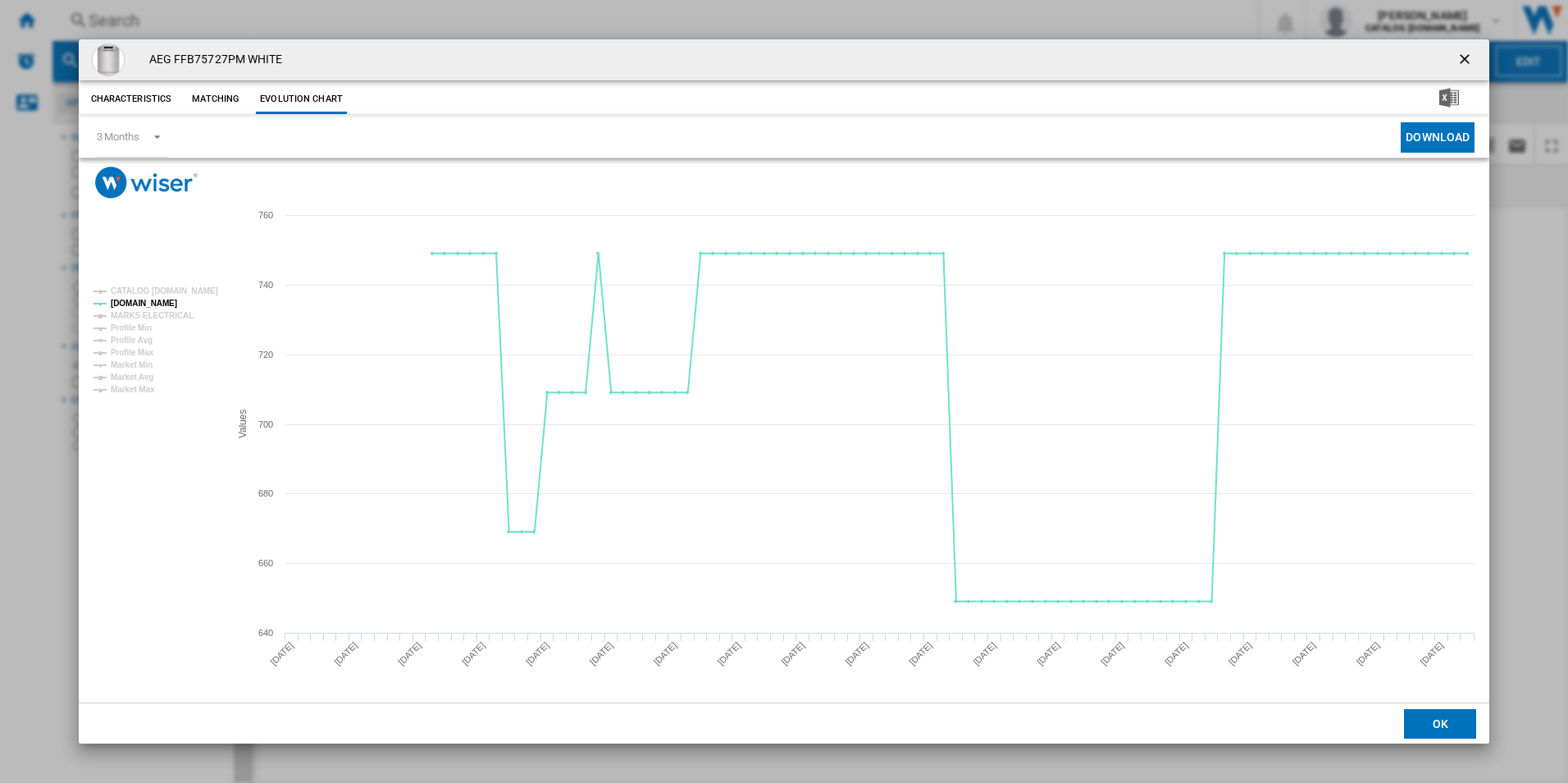
click at [1462, 52] on ng-md-icon "getI18NText('BUTTONS.CLOSE_DIALOG')" at bounding box center [1466, 61] width 20 height 20
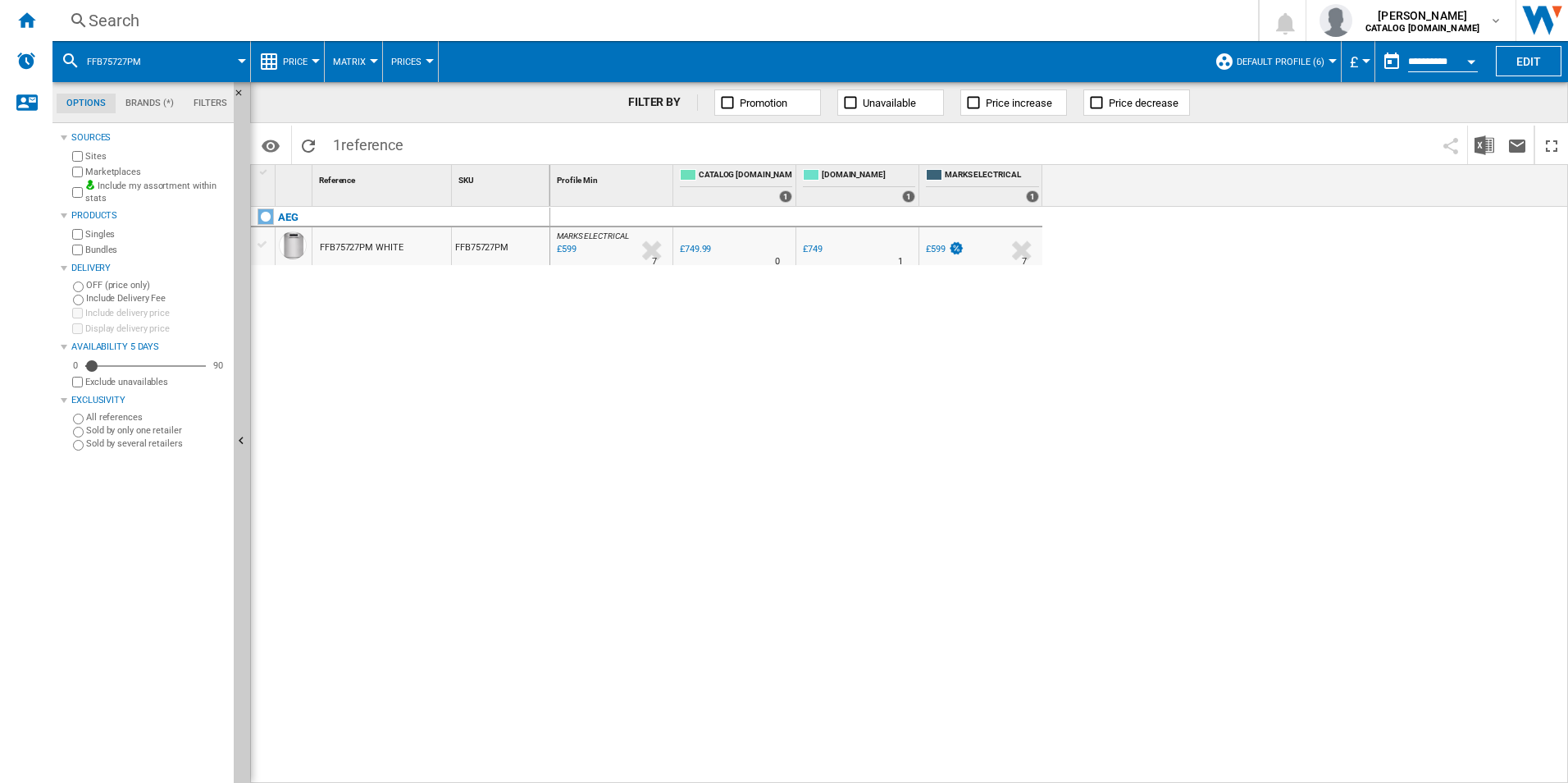
click at [976, 20] on div "Search" at bounding box center [651, 20] width 1127 height 23
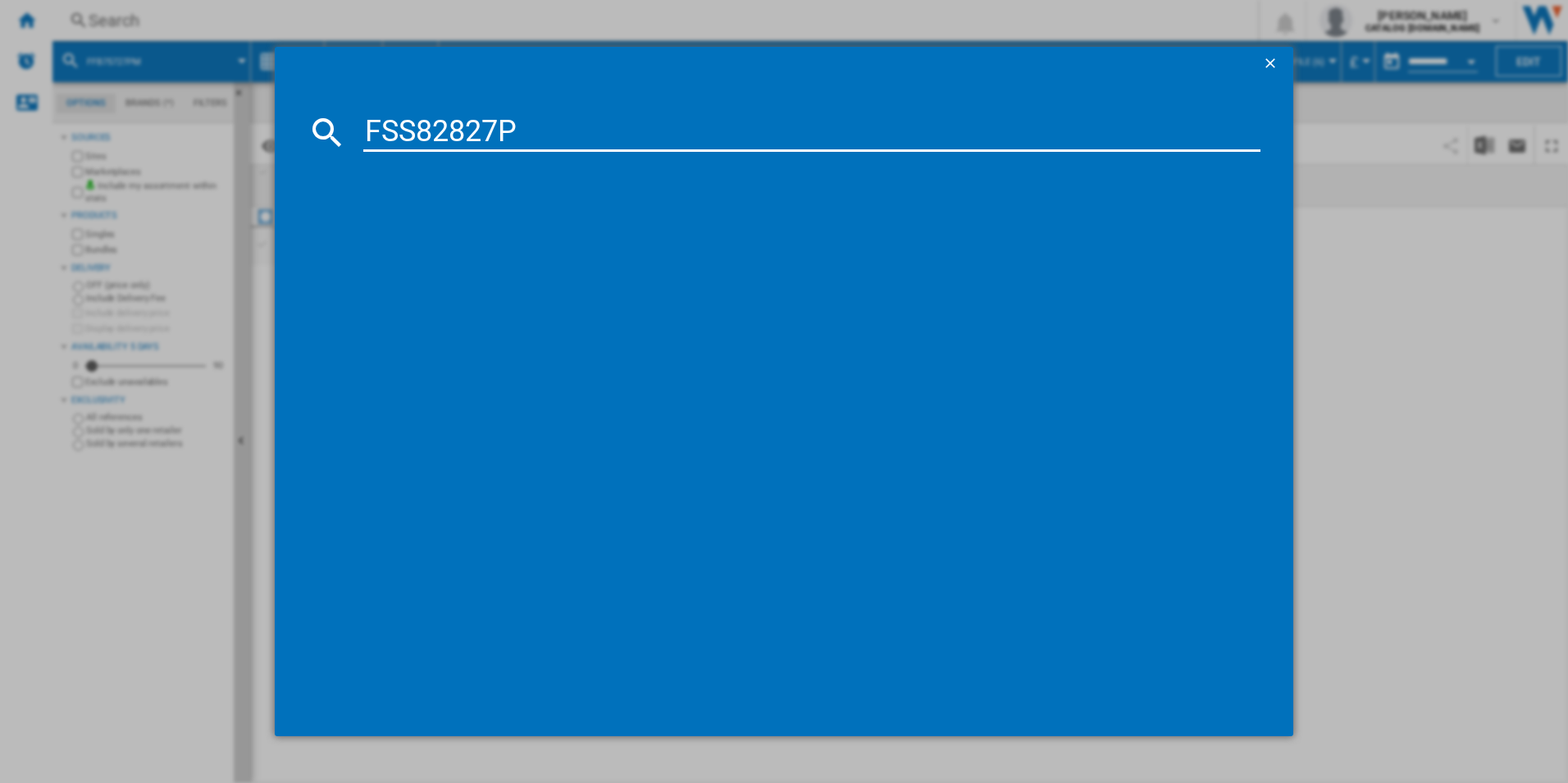
type input "FSS82827P"
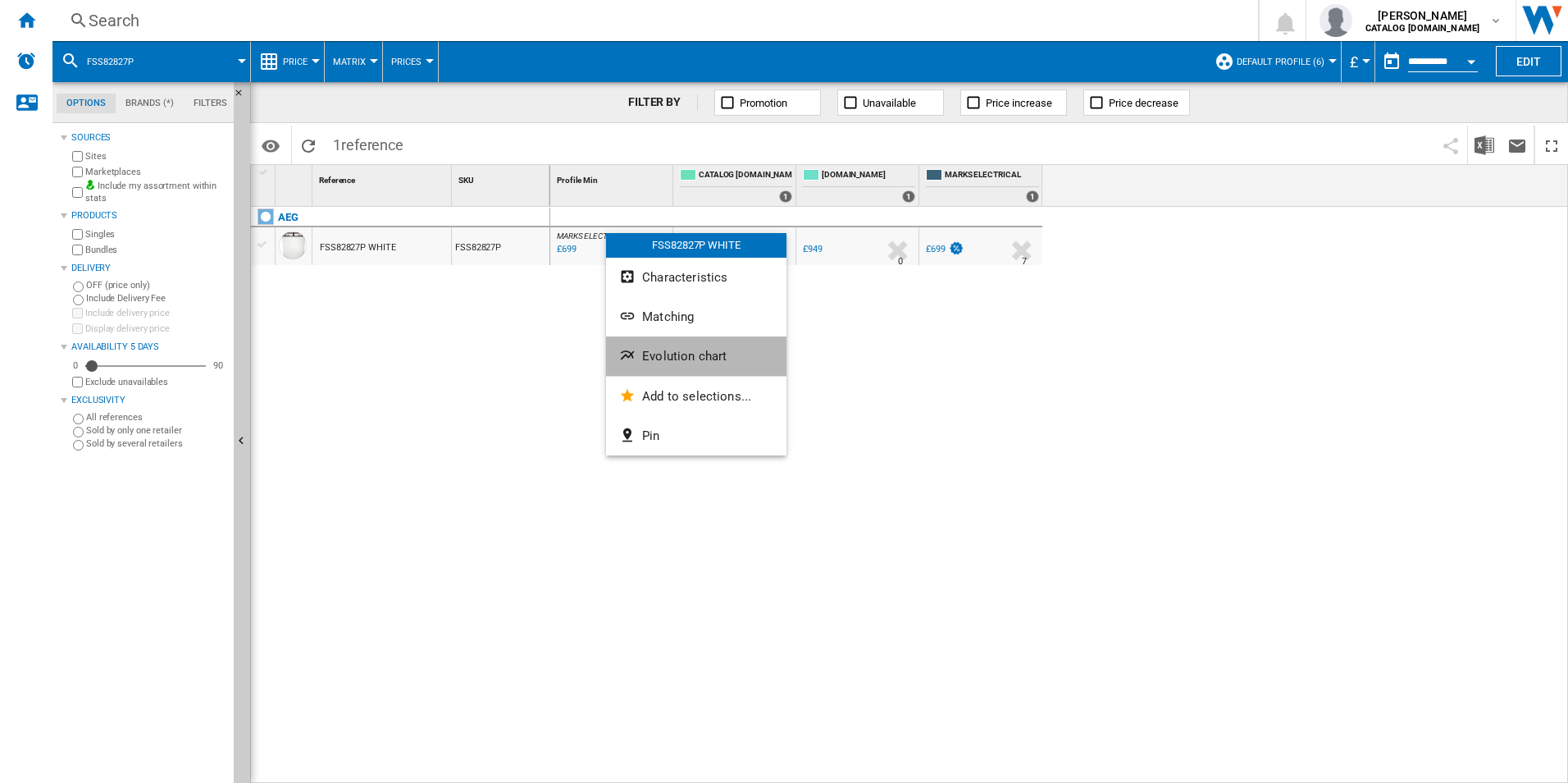
click at [640, 337] on button "Evolution chart" at bounding box center [696, 356] width 180 height 39
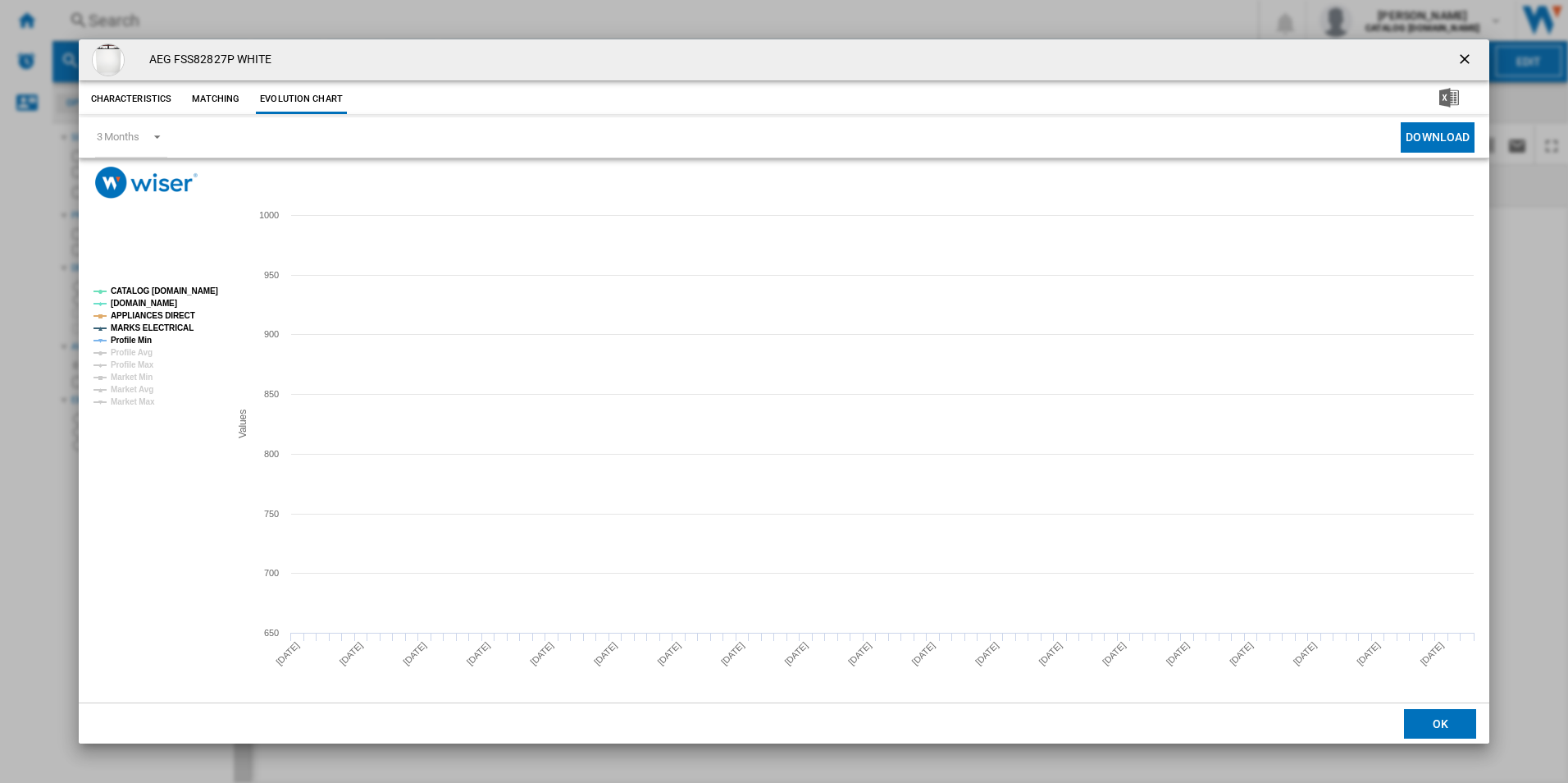
click at [186, 287] on tspan "CATALOG [DOMAIN_NAME]" at bounding box center [165, 290] width 108 height 9
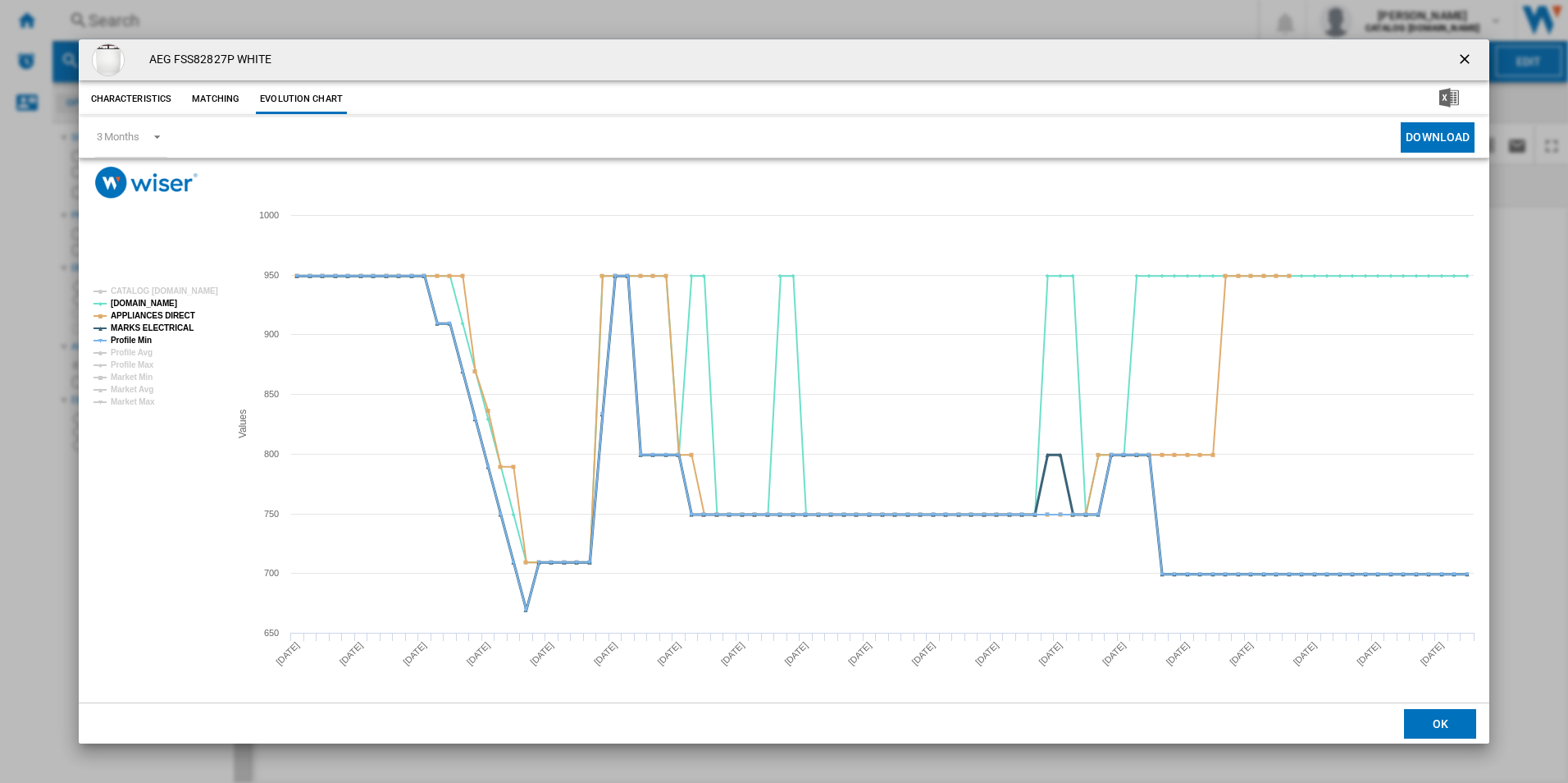
click at [168, 326] on tspan "MARKS ELECTRICAL" at bounding box center [152, 327] width 83 height 9
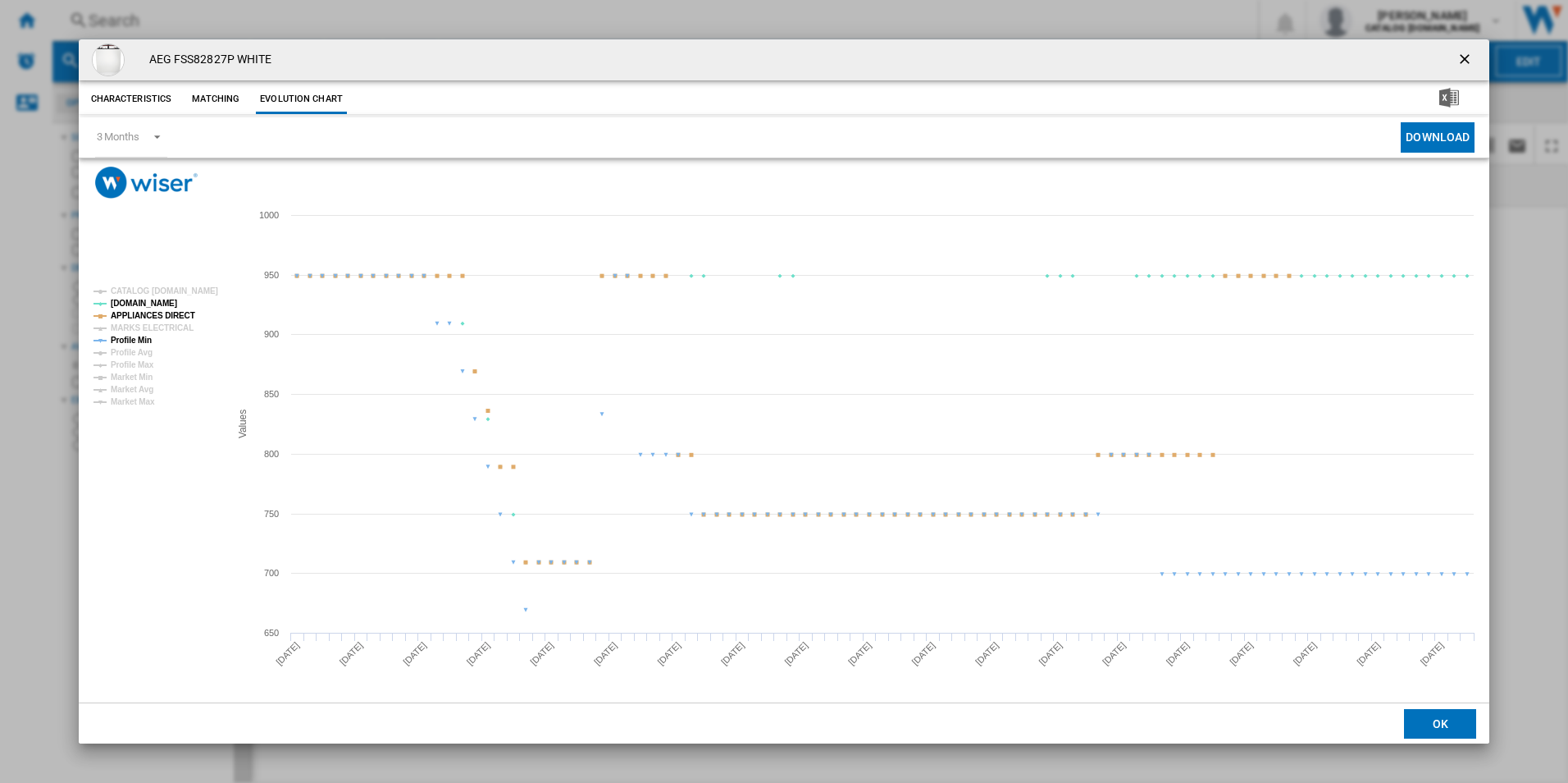
click at [169, 314] on tspan "APPLIANCES DIRECT" at bounding box center [153, 315] width 84 height 9
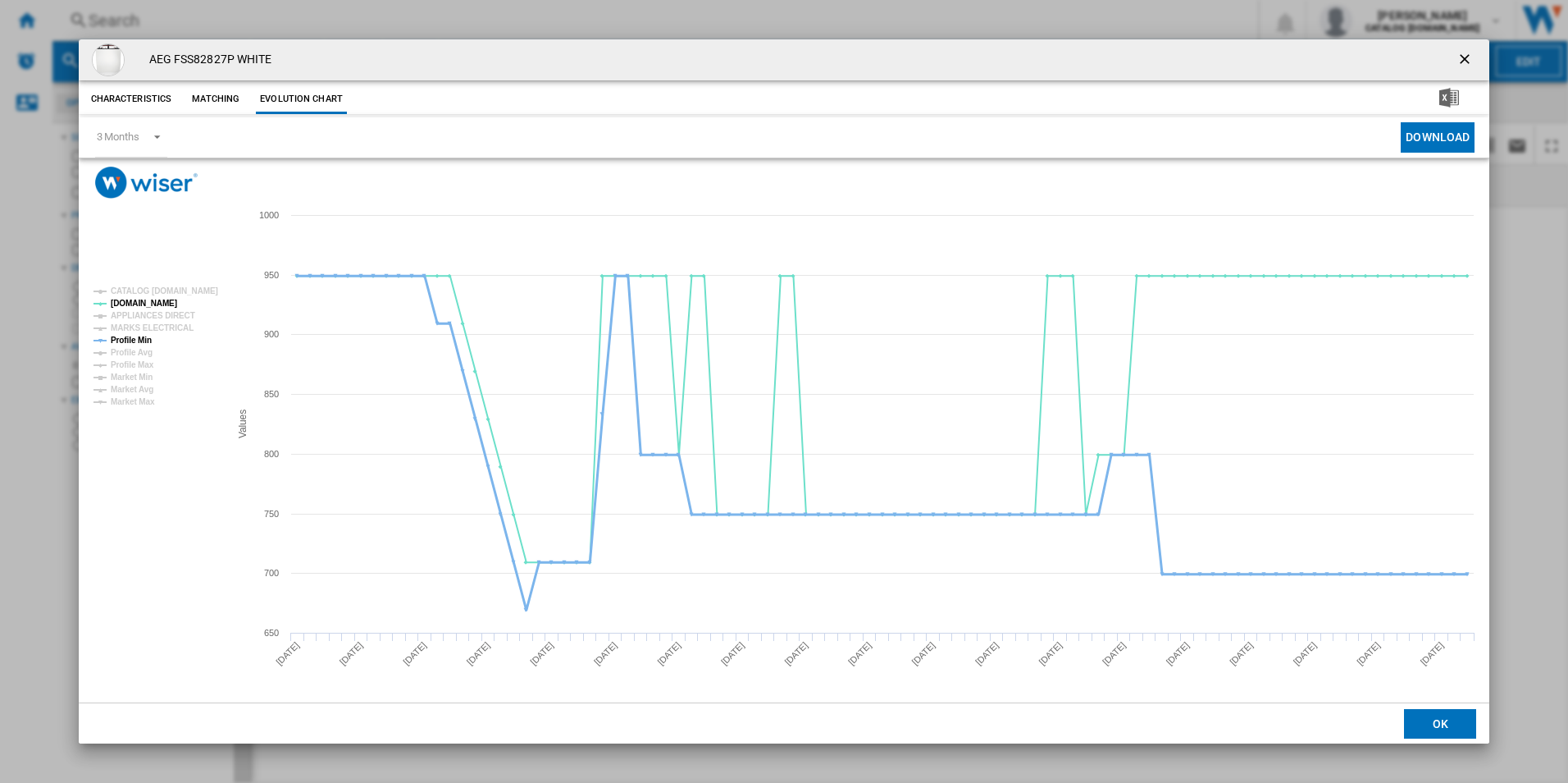
click at [148, 341] on tspan "Profile Min" at bounding box center [131, 340] width 41 height 9
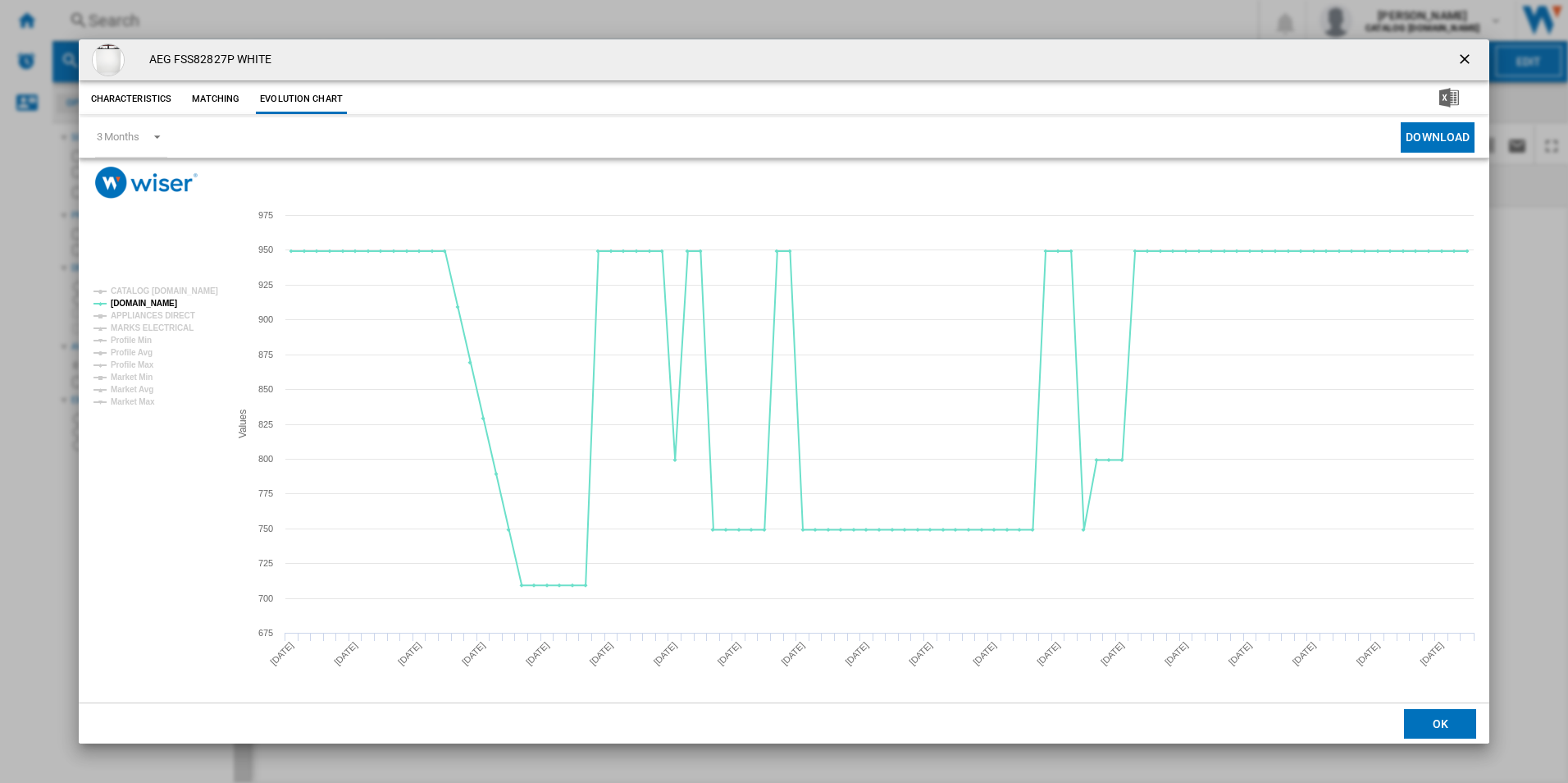
click at [1466, 51] on ng-md-icon "getI18NText('BUTTONS.CLOSE_DIALOG')" at bounding box center [1466, 61] width 20 height 20
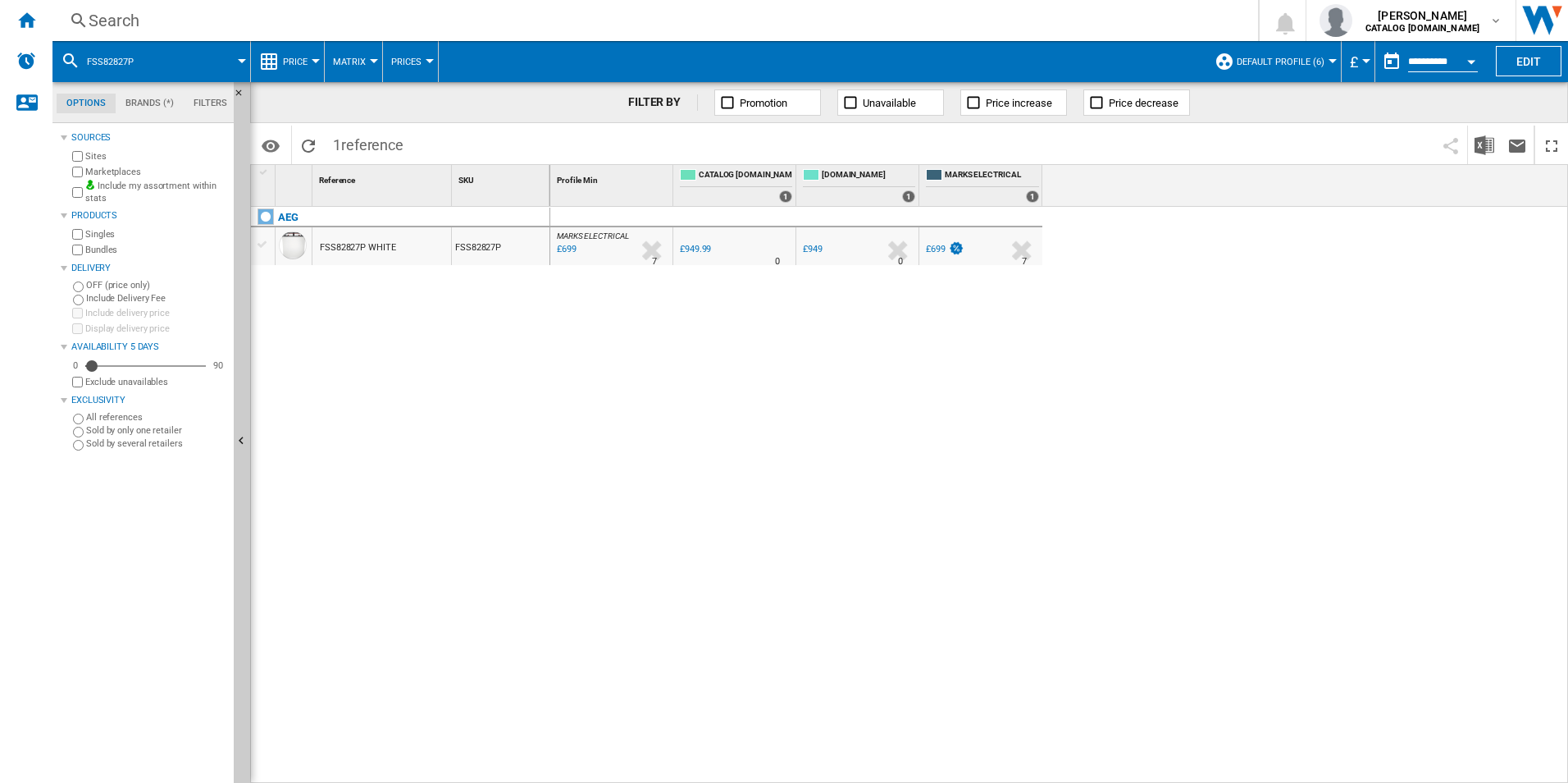
click at [955, 18] on div "Search" at bounding box center [651, 20] width 1127 height 23
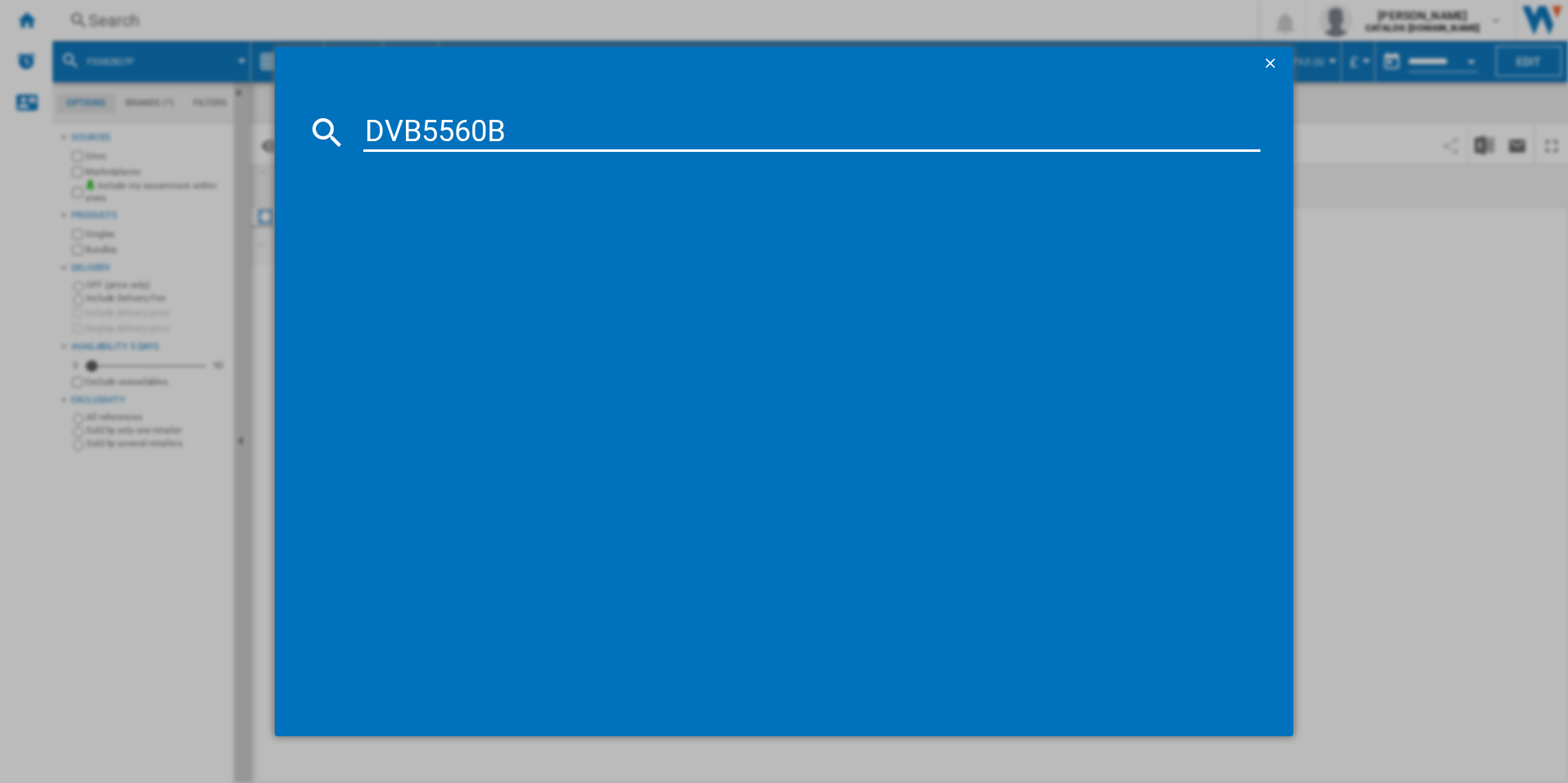
type input "DVB5560B"
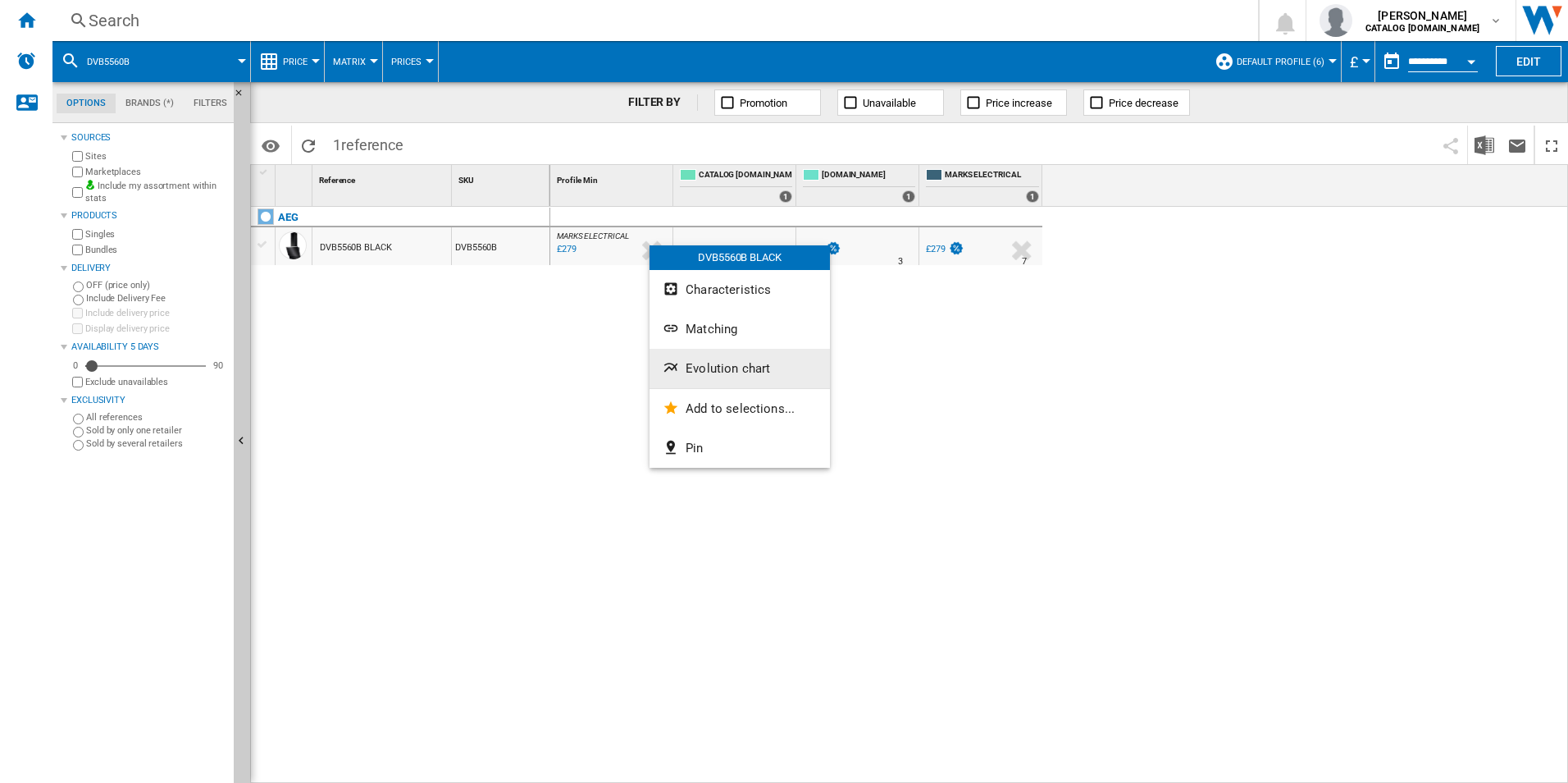
click at [707, 361] on button "Evolution chart" at bounding box center [739, 368] width 180 height 39
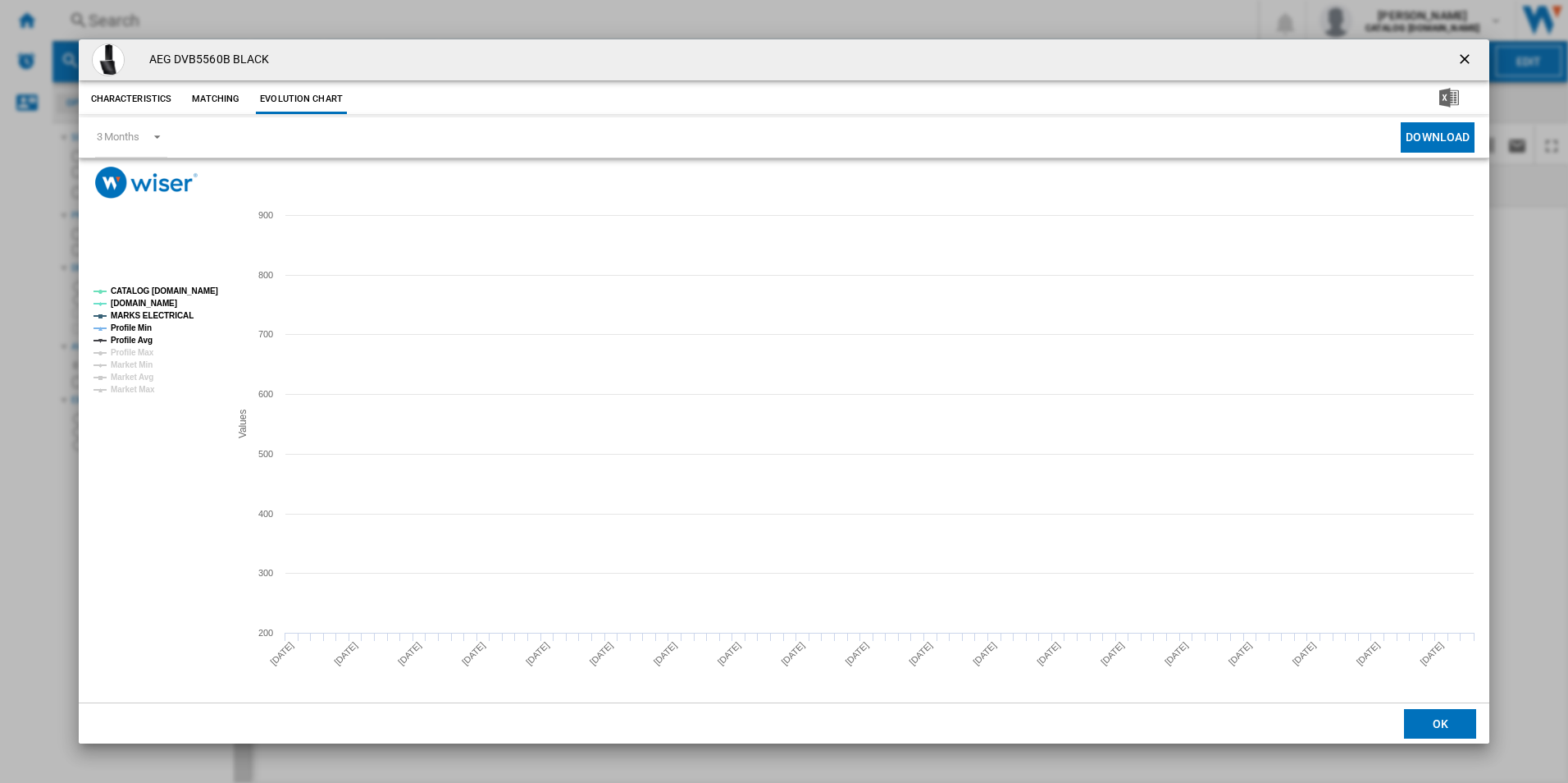
click at [189, 294] on tspan "CATALOG [DOMAIN_NAME]" at bounding box center [165, 290] width 108 height 9
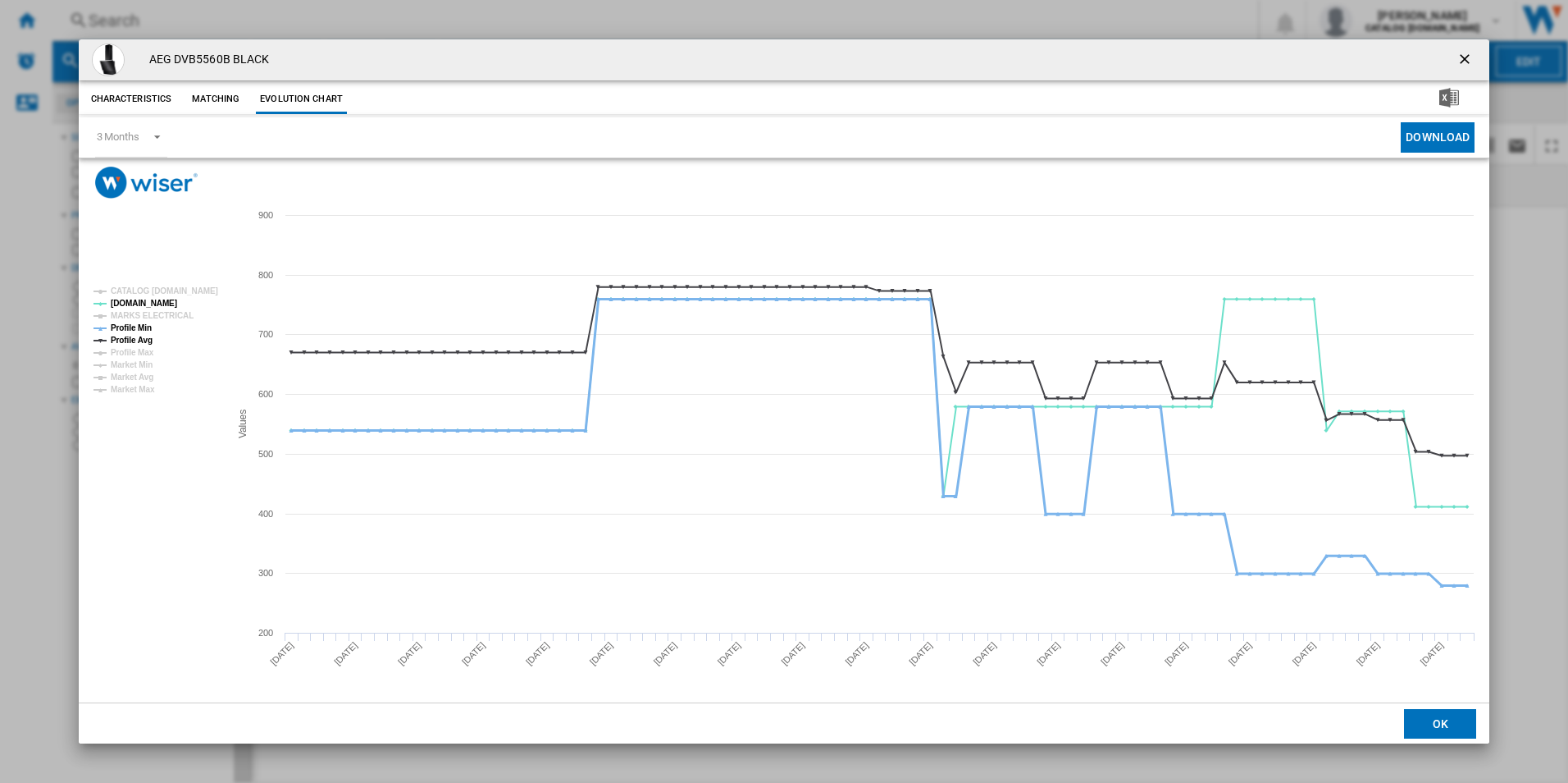
click at [144, 326] on tspan "Profile Min" at bounding box center [131, 327] width 41 height 9
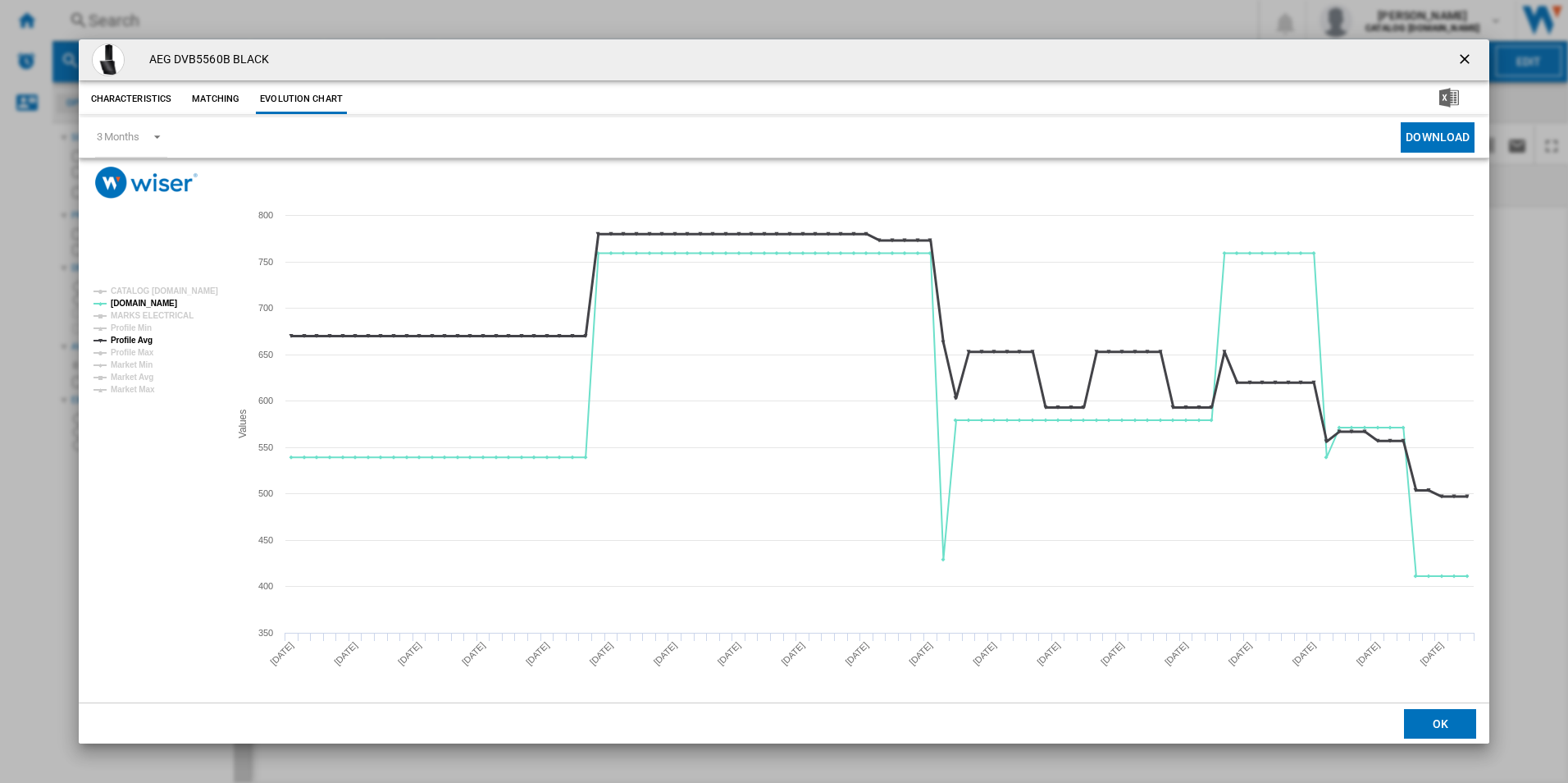
click at [137, 342] on tspan "Profile Avg" at bounding box center [131, 340] width 42 height 9
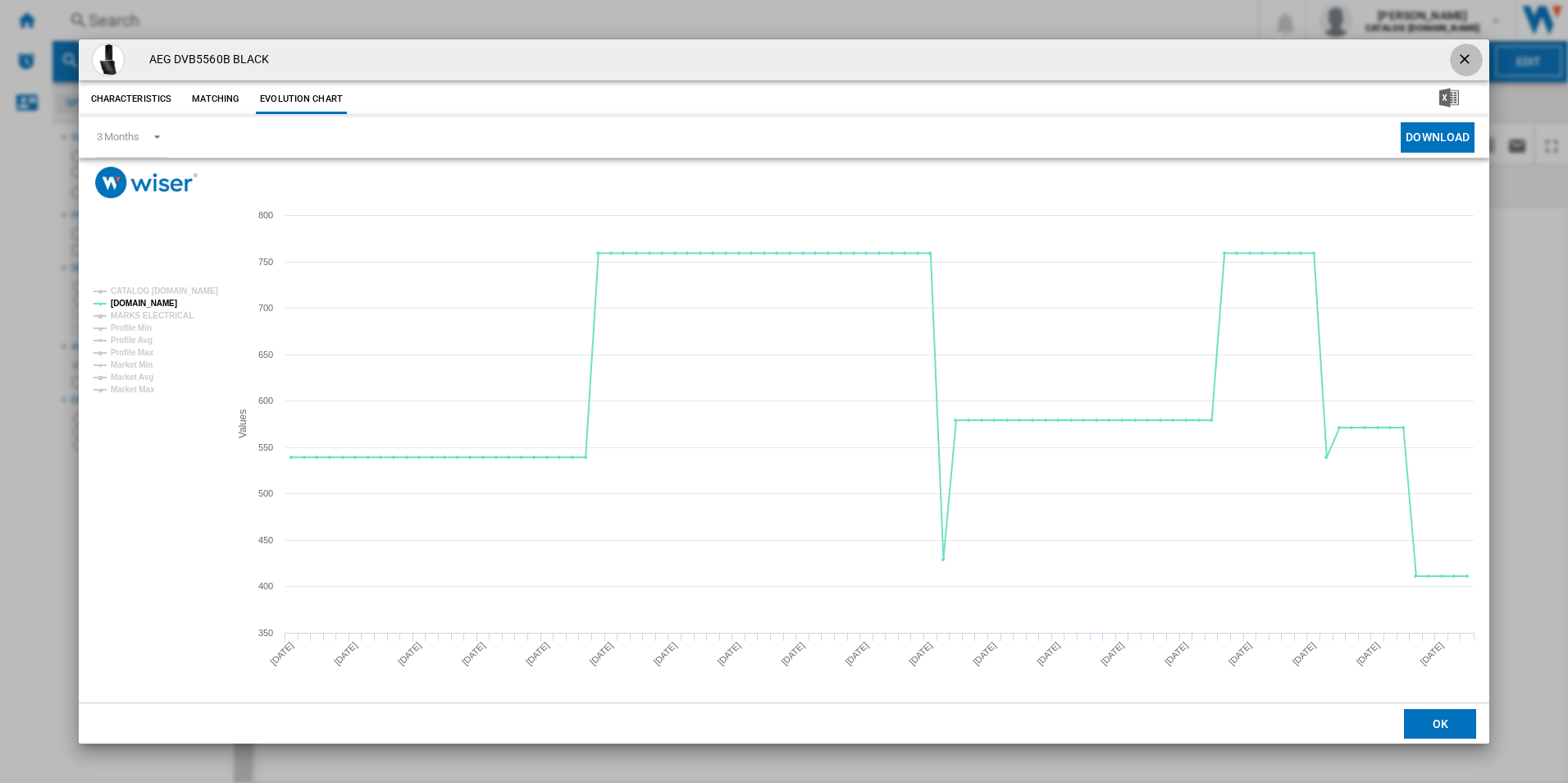
click at [1463, 53] on ng-md-icon "getI18NText('BUTTONS.CLOSE_DIALOG')" at bounding box center [1466, 61] width 20 height 20
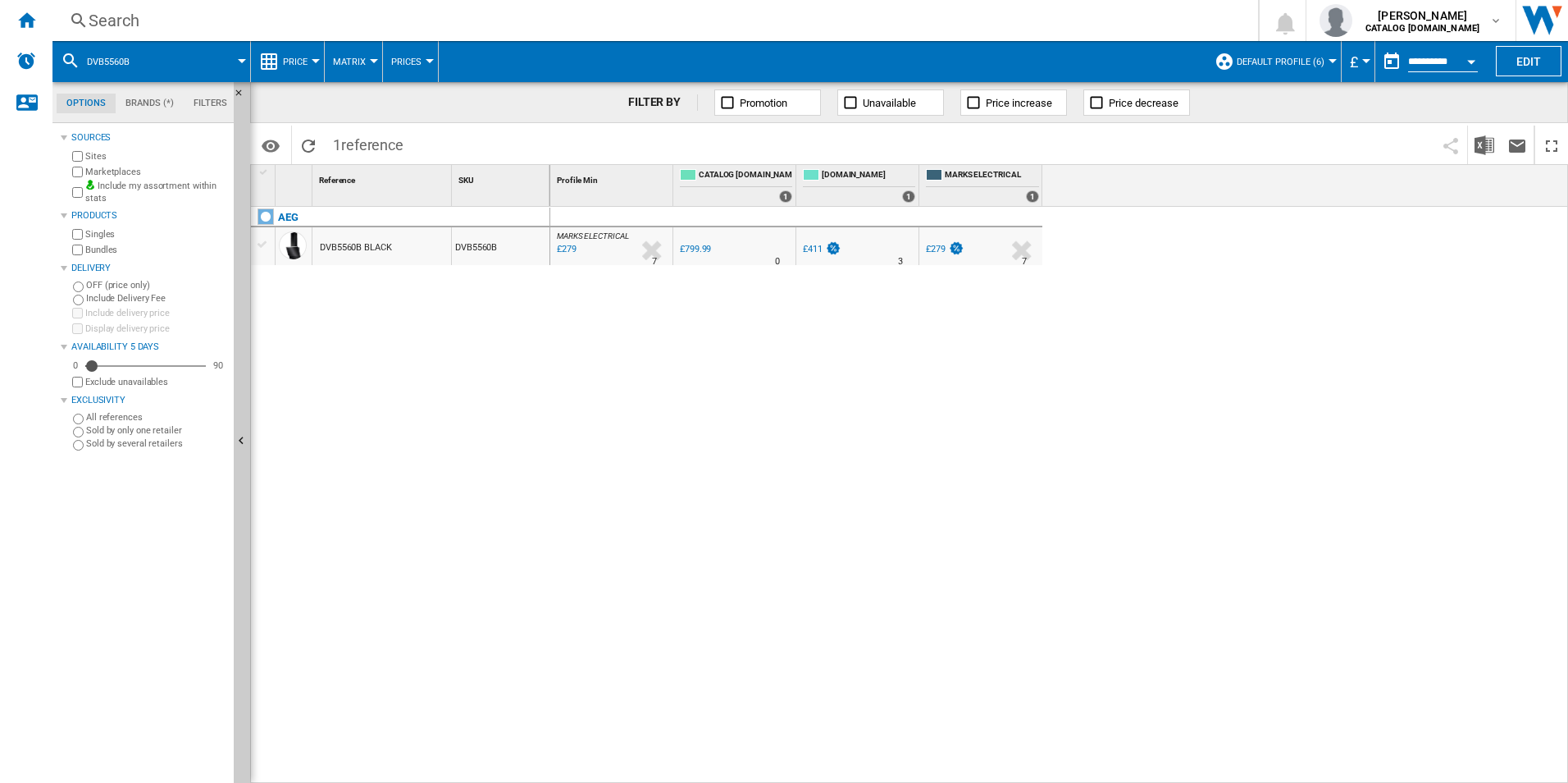
click at [833, 26] on div "Search" at bounding box center [651, 20] width 1127 height 23
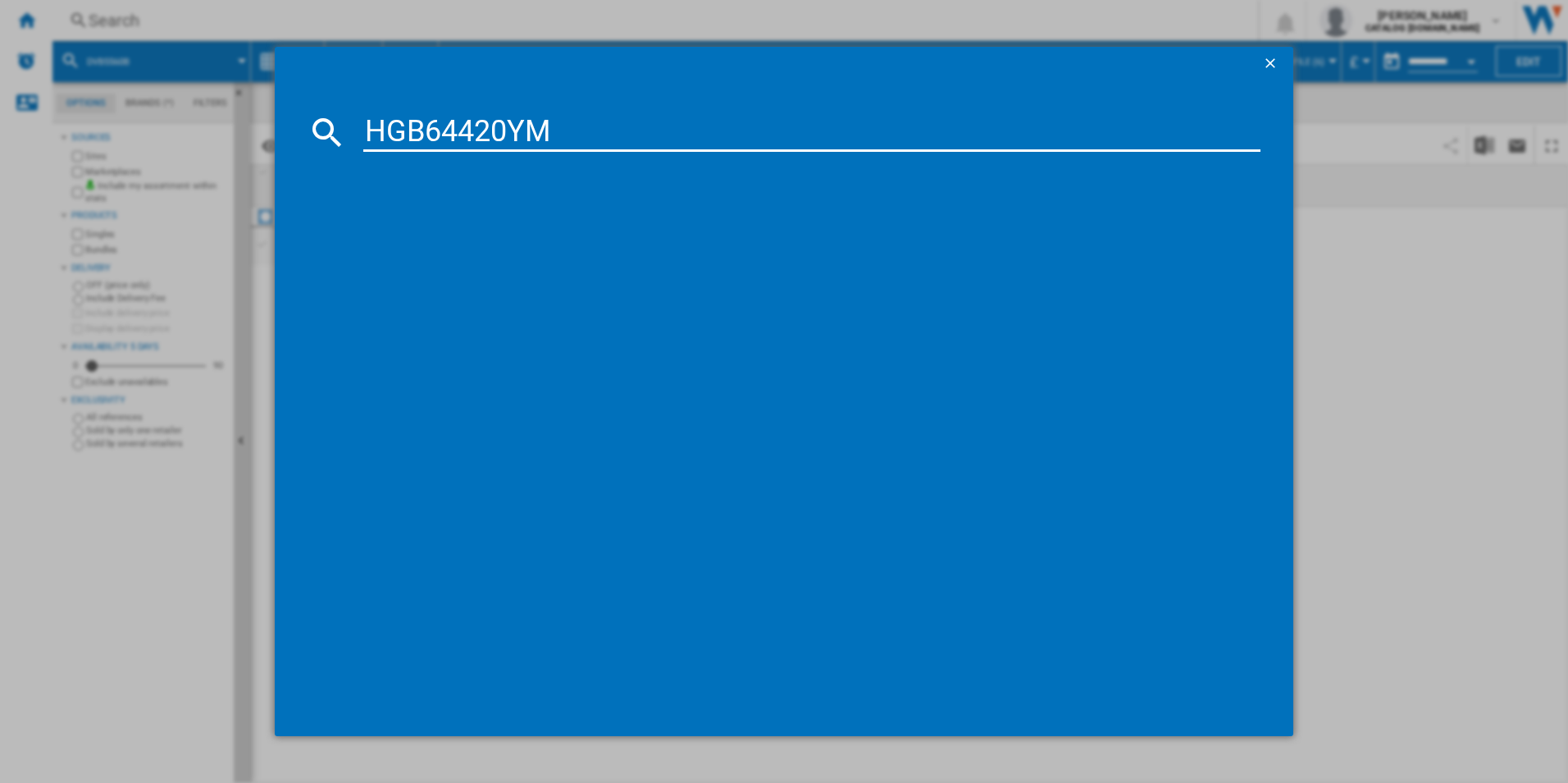
type input "HGB64420YM"
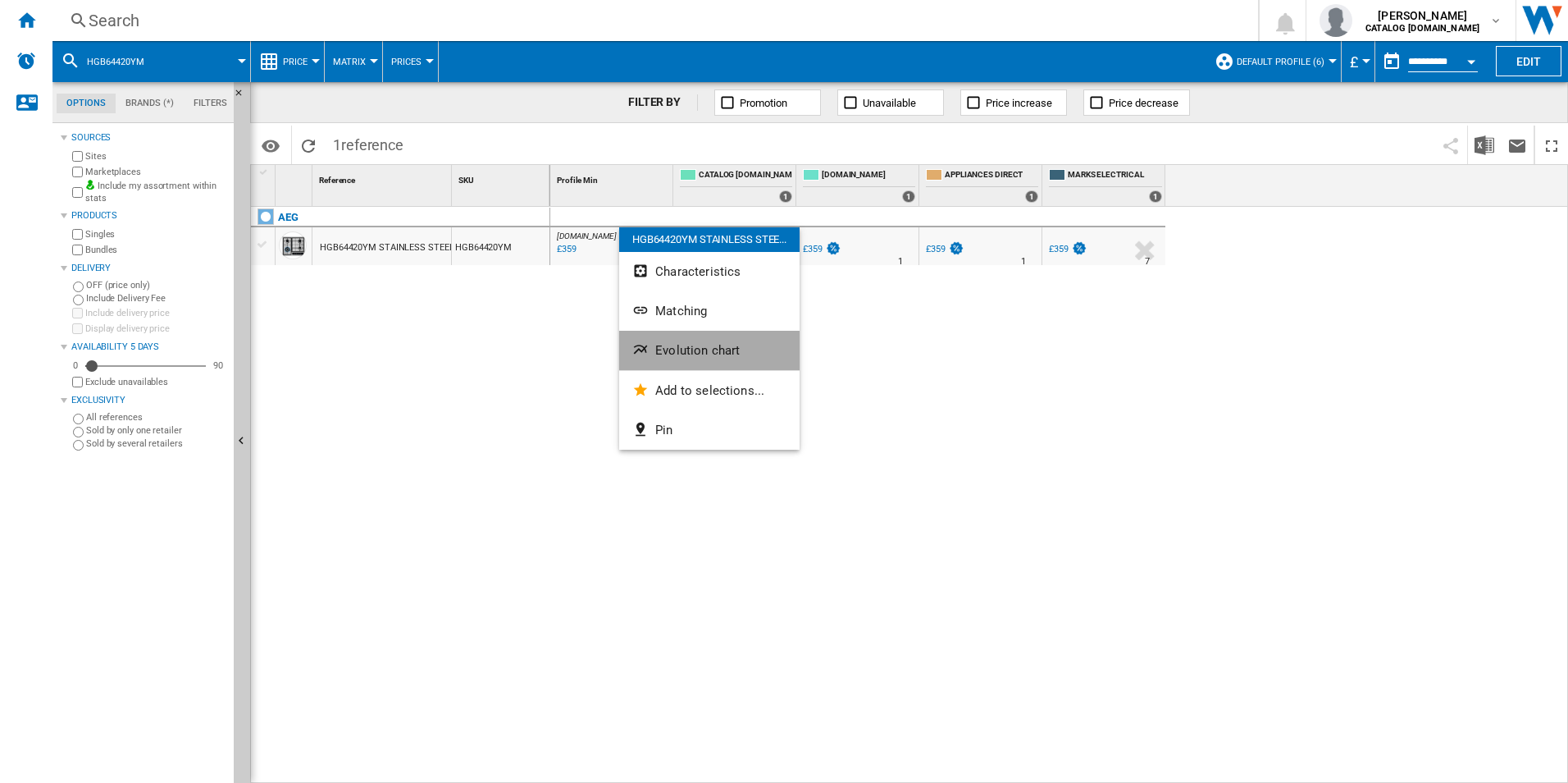
click at [668, 355] on span "Evolution chart" at bounding box center [697, 350] width 84 height 15
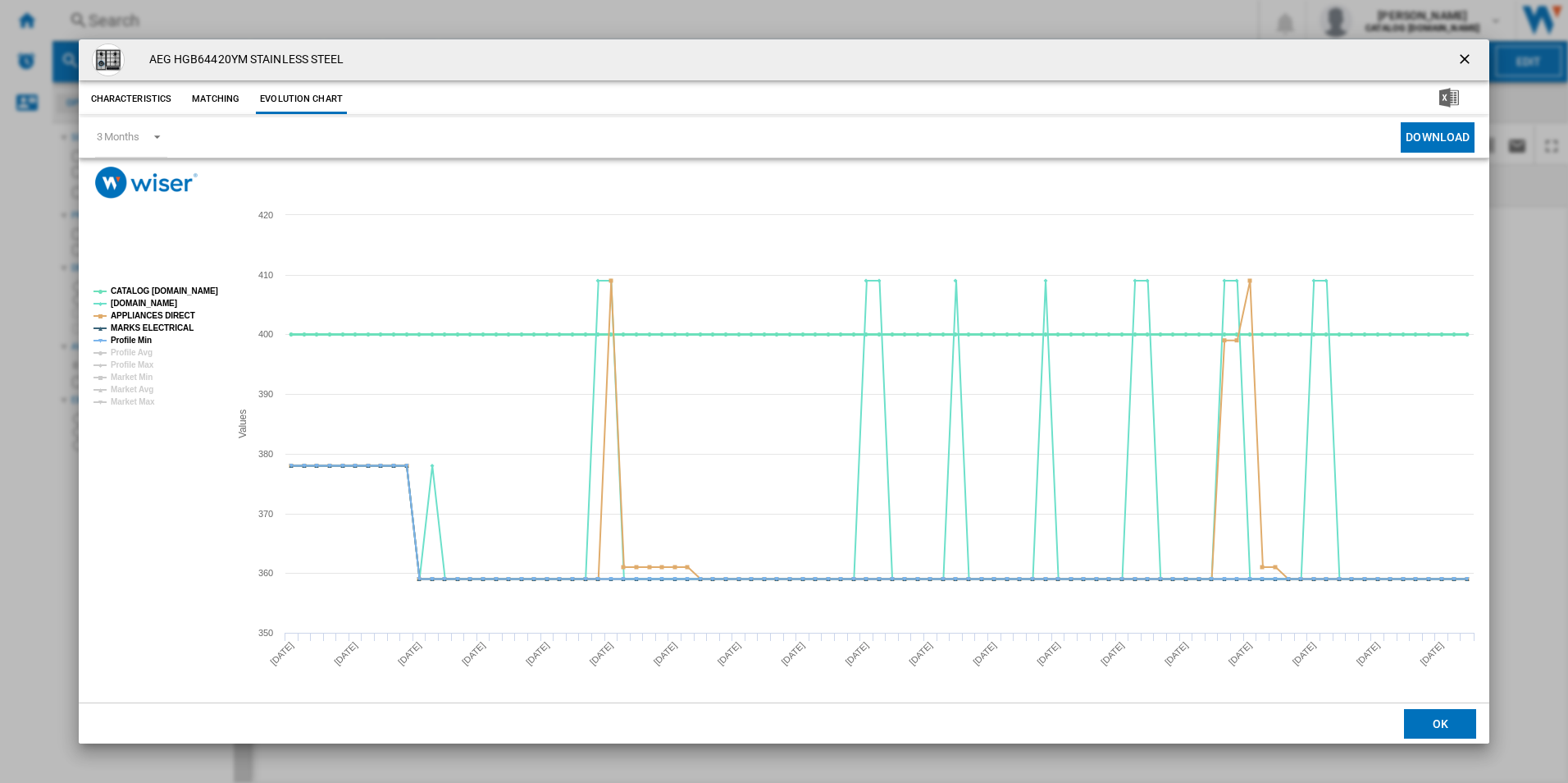
click at [194, 286] on tspan "CATALOG [DOMAIN_NAME]" at bounding box center [165, 290] width 108 height 9
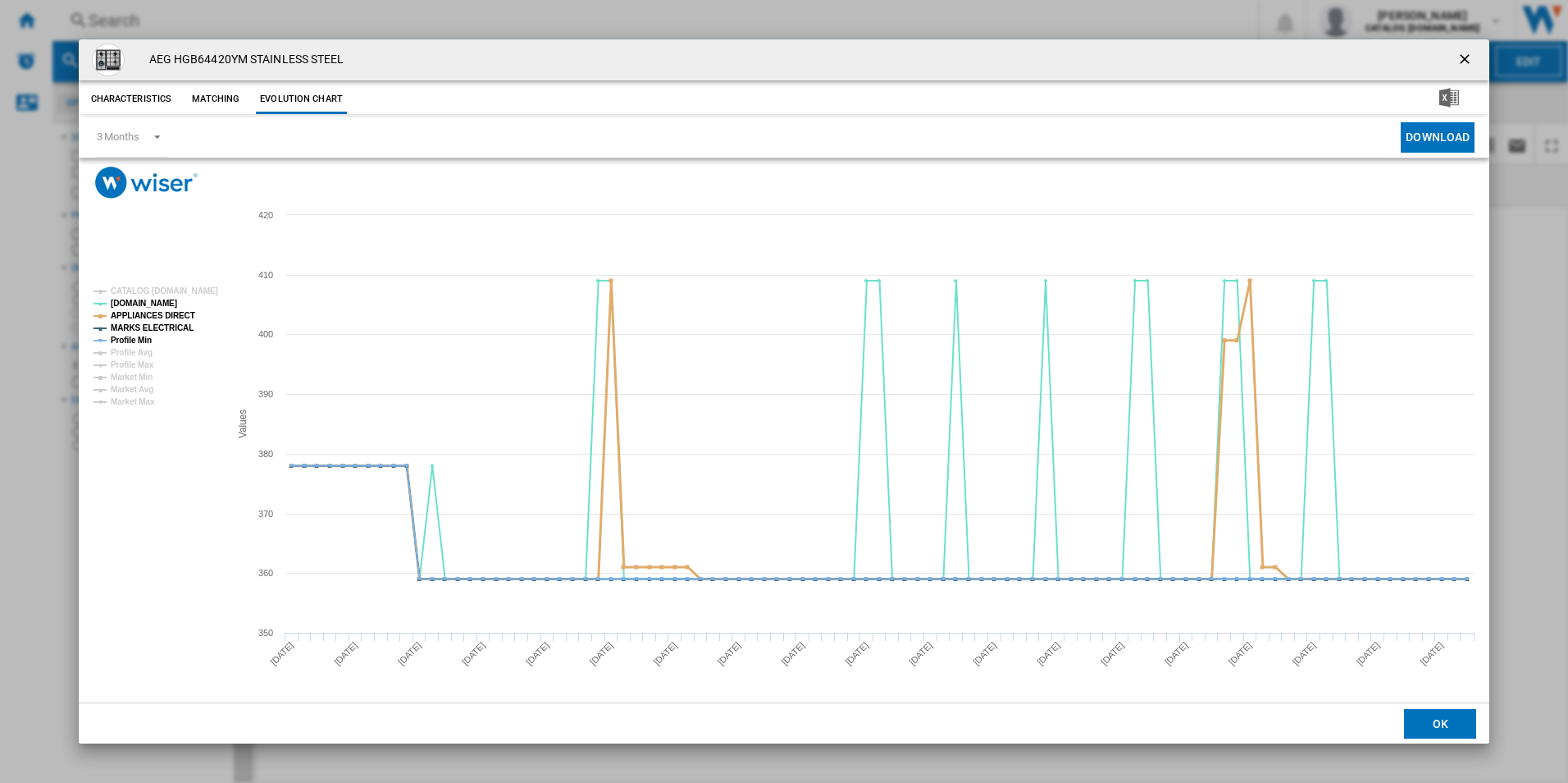
click at [159, 319] on tspan "APPLIANCES DIRECT" at bounding box center [153, 315] width 84 height 9
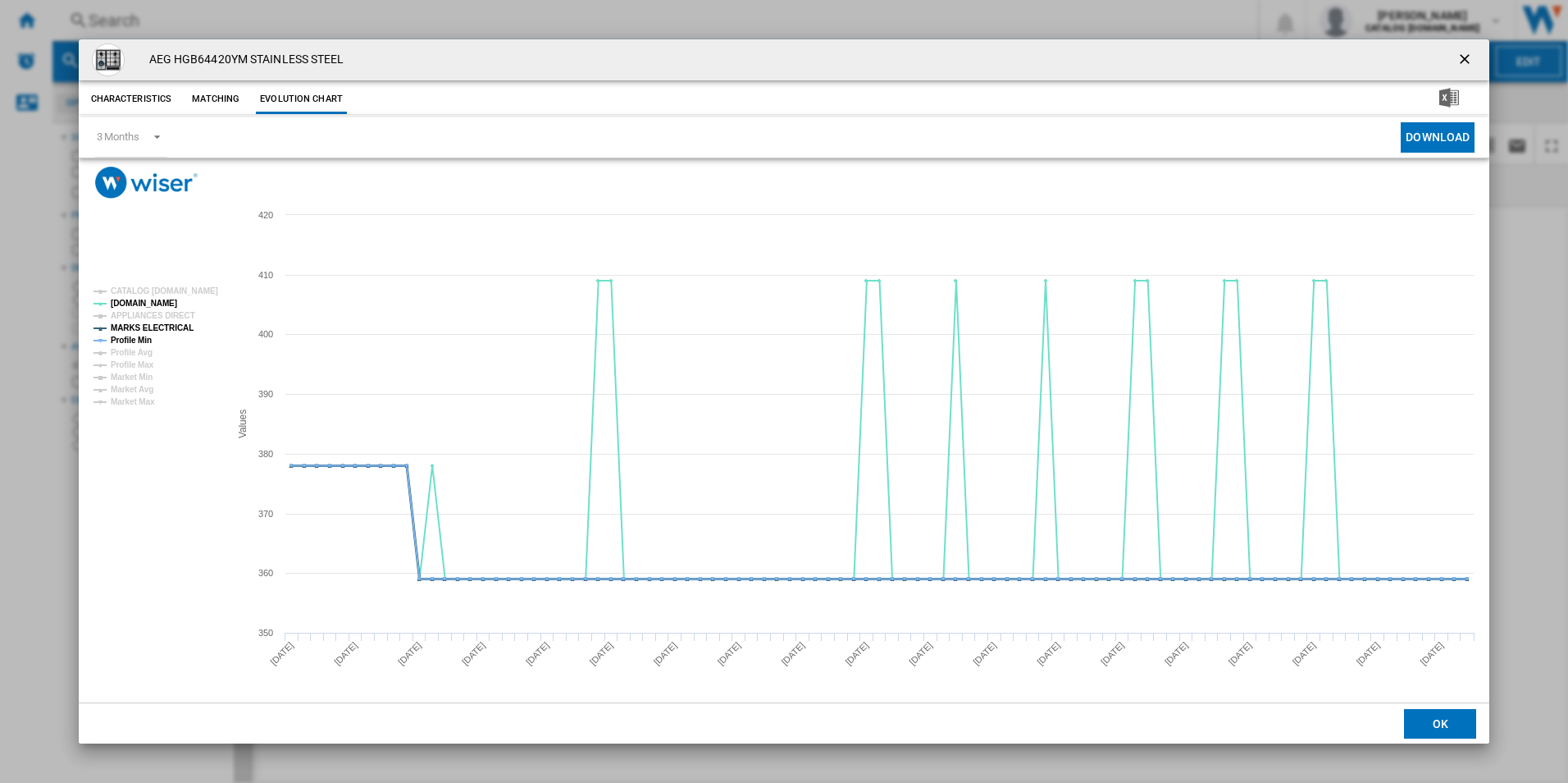
click at [164, 325] on tspan "MARKS ELECTRICAL" at bounding box center [152, 327] width 83 height 9
click at [143, 336] on tspan "Profile Min" at bounding box center [131, 340] width 41 height 9
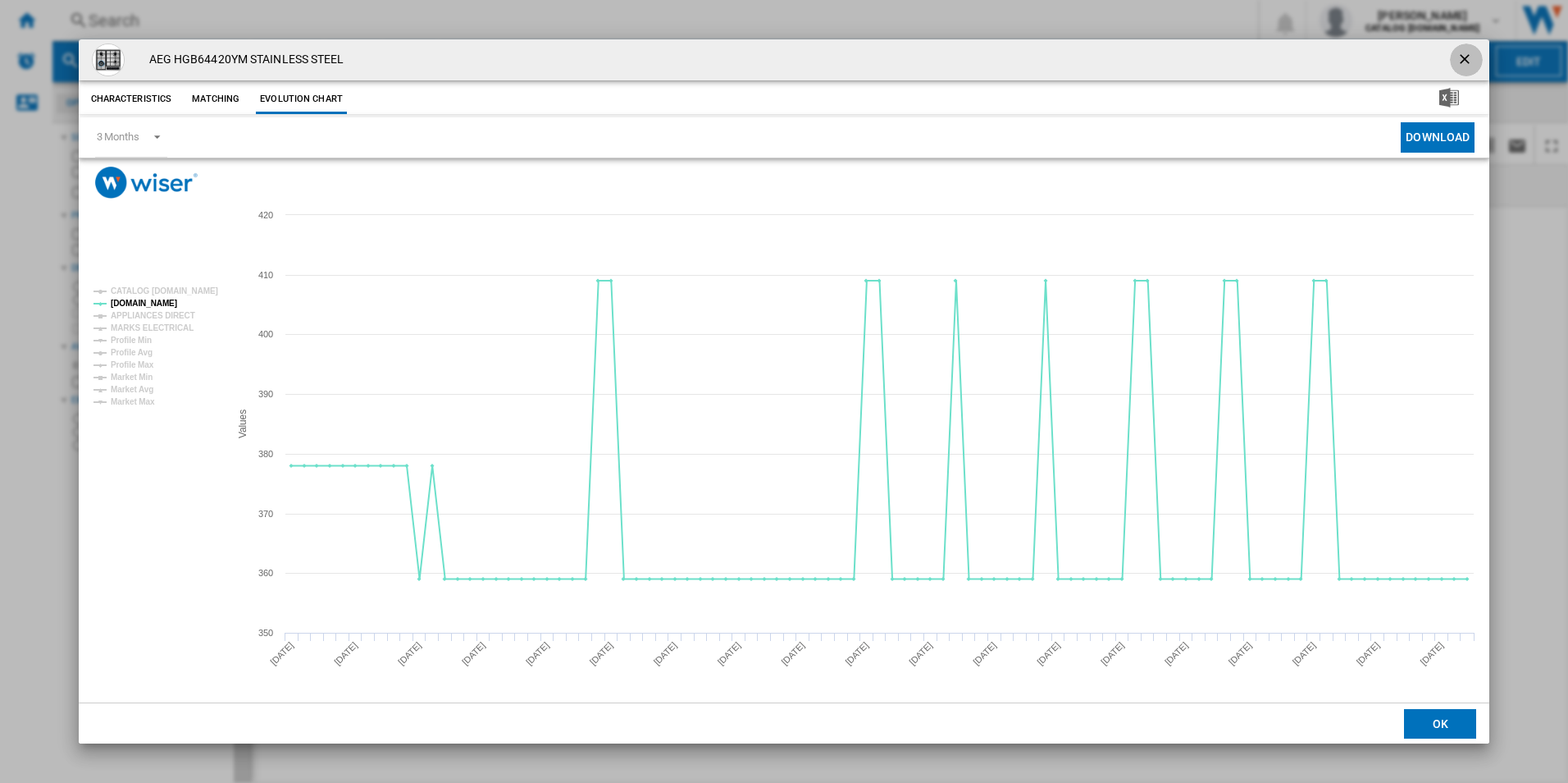
click at [1462, 53] on ng-md-icon "getI18NText('BUTTONS.CLOSE_DIALOG')" at bounding box center [1466, 61] width 20 height 20
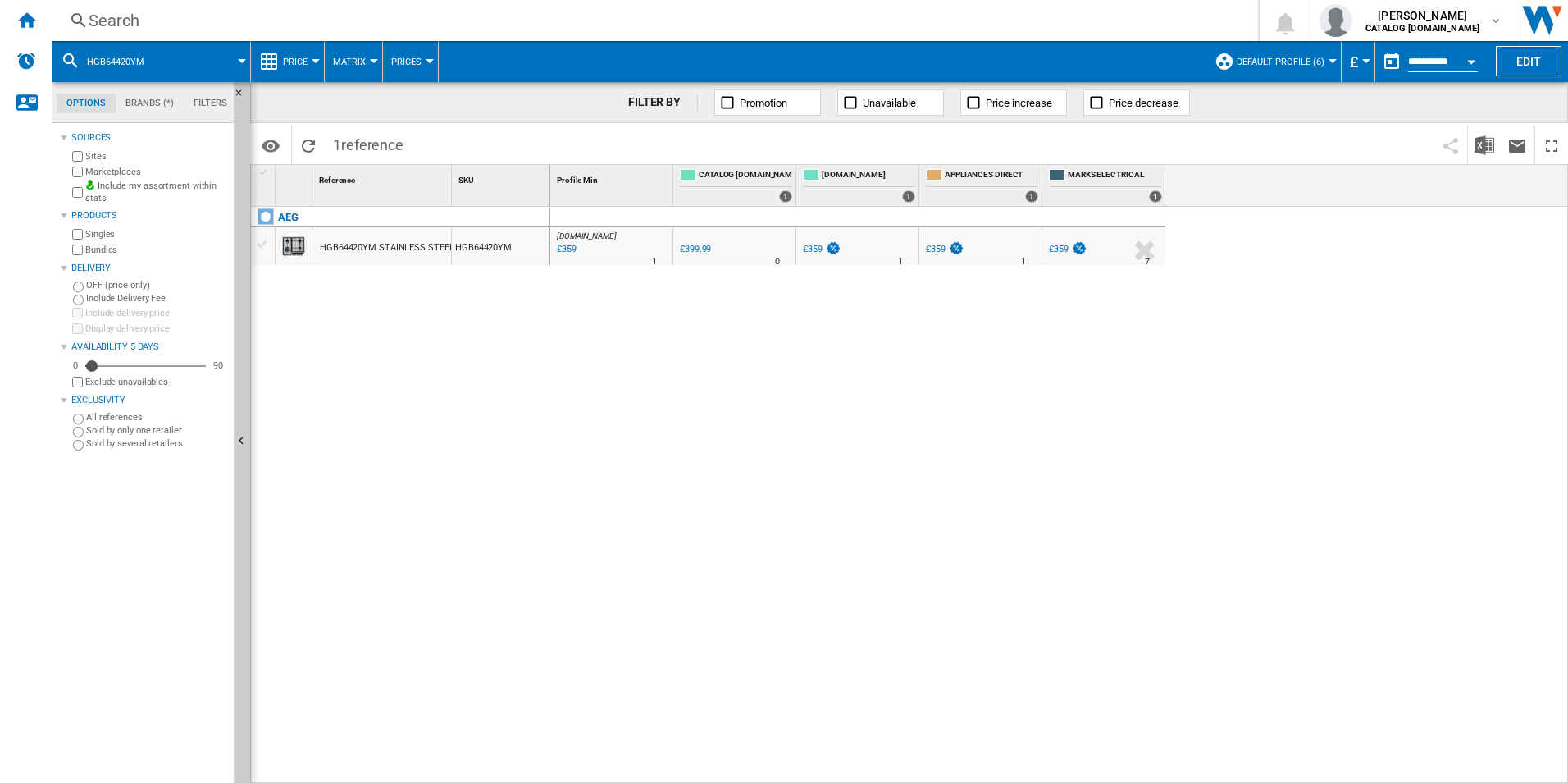
click at [1006, 21] on div "Search" at bounding box center [651, 20] width 1127 height 23
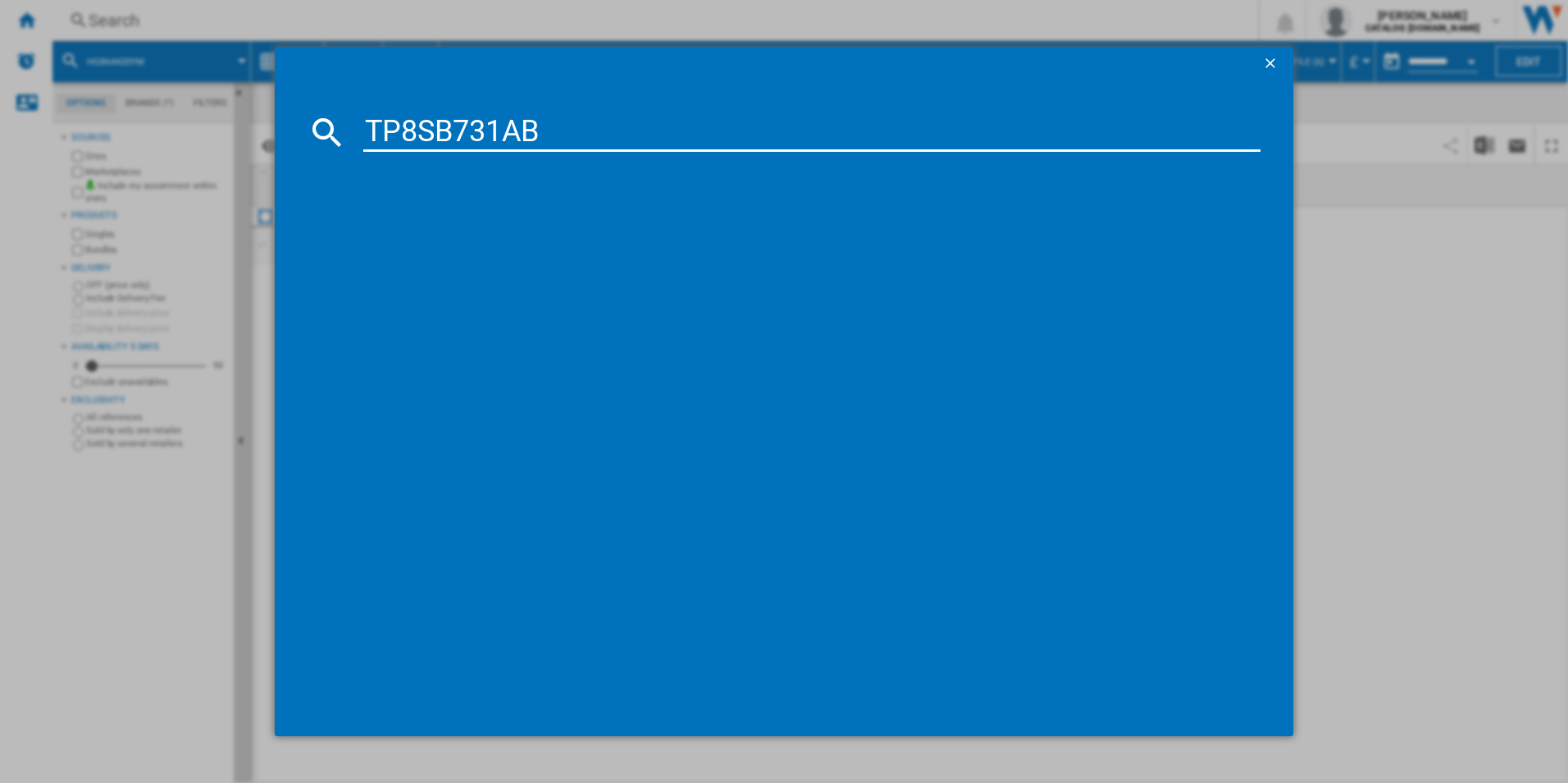
type input "TP8SB731AB"
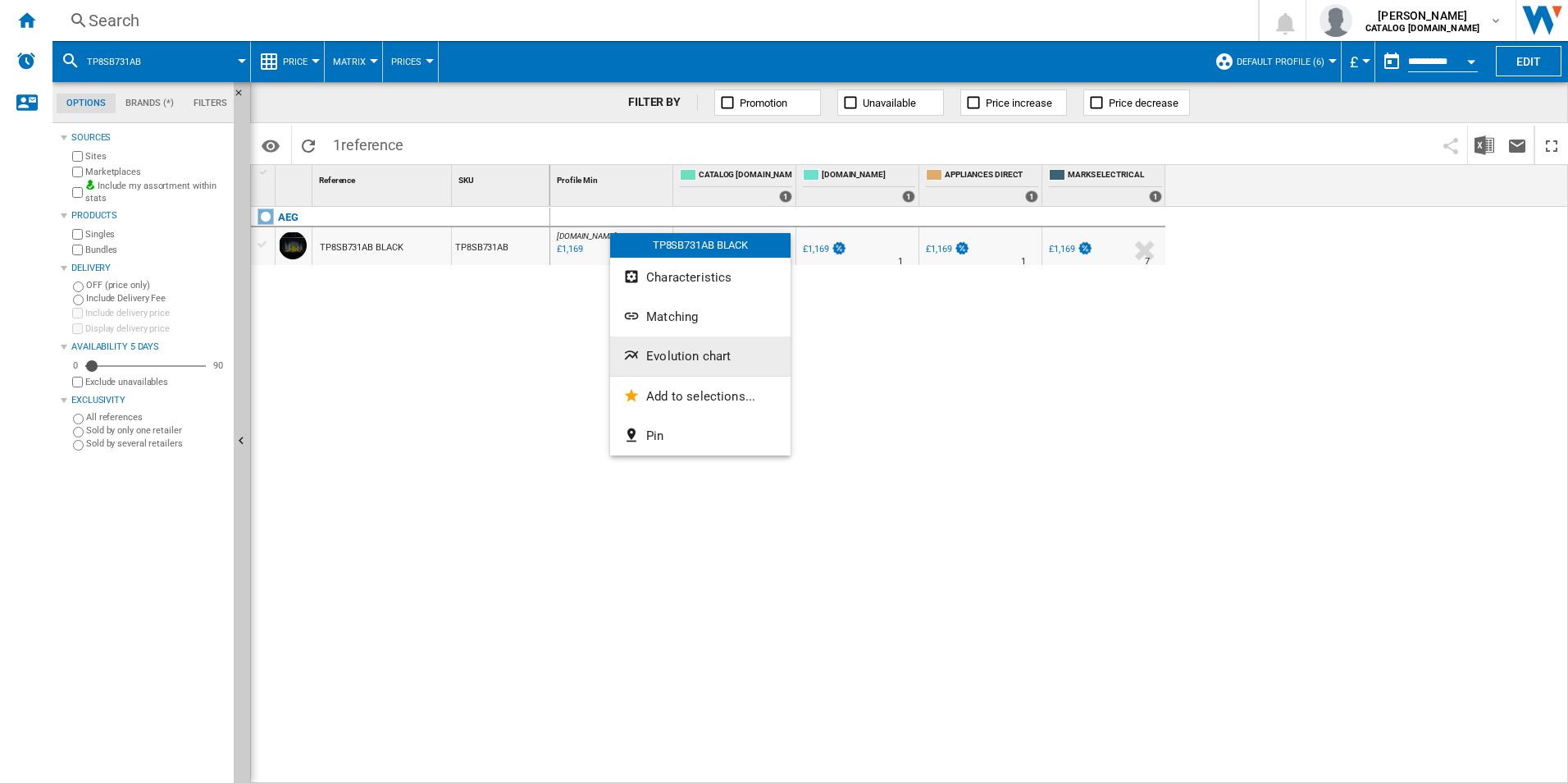
click at [671, 344] on button "Evolution chart" at bounding box center [700, 356] width 180 height 39
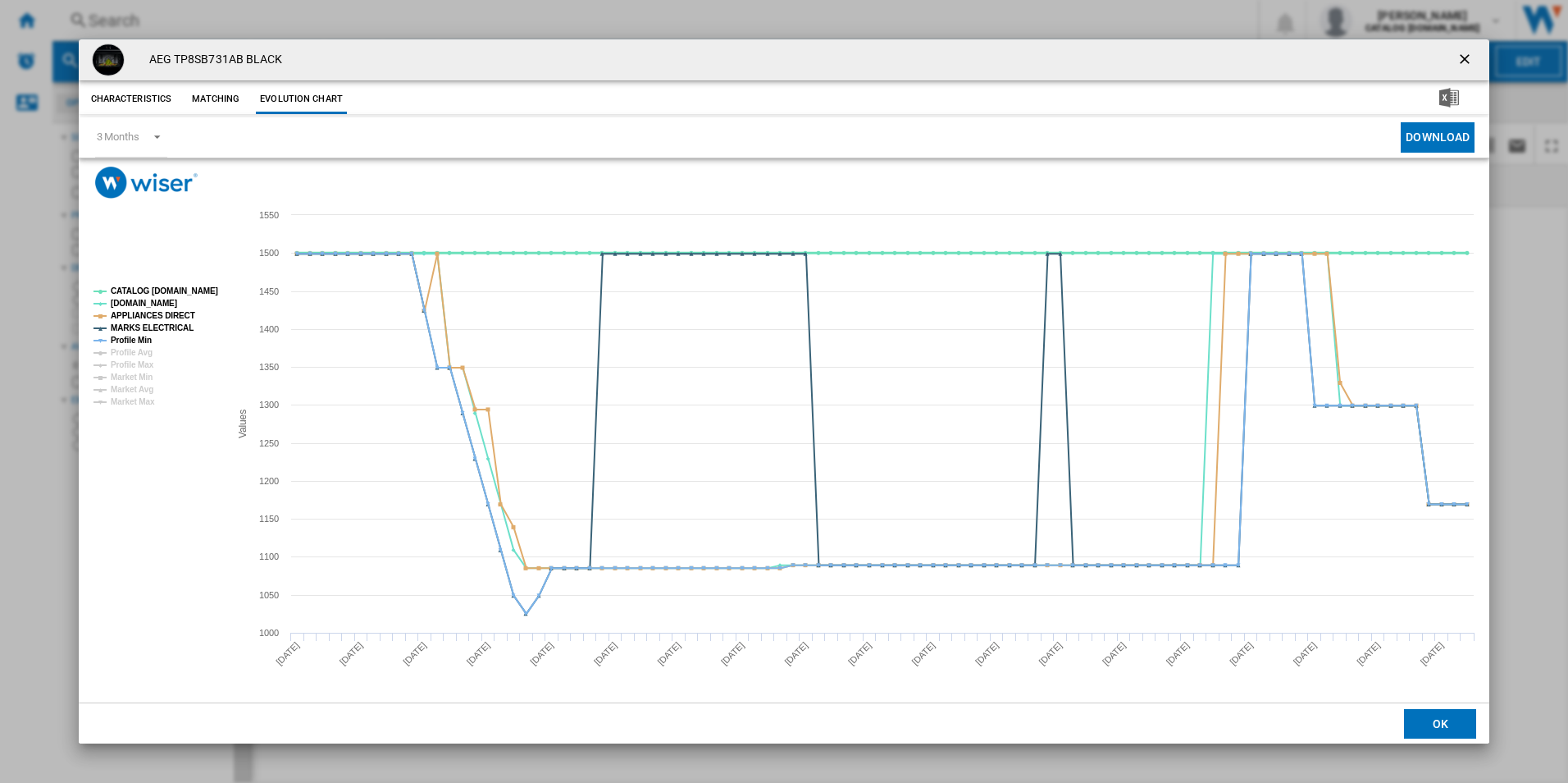
click at [177, 288] on tspan "CATALOG [DOMAIN_NAME]" at bounding box center [165, 290] width 108 height 9
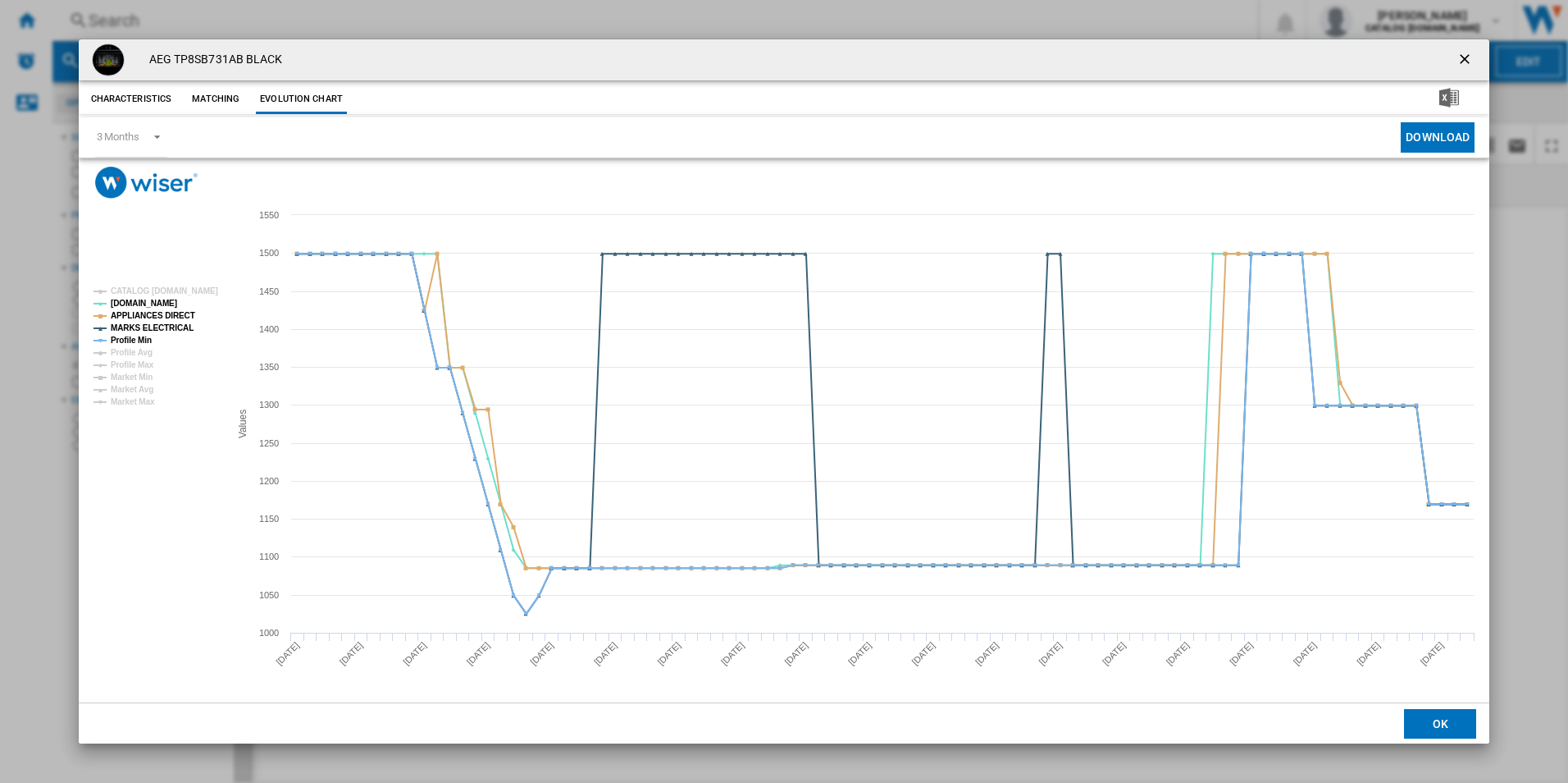
click at [173, 311] on tspan "APPLIANCES DIRECT" at bounding box center [153, 315] width 84 height 9
click at [171, 323] on tspan "MARKS ELECTRICAL" at bounding box center [152, 327] width 83 height 9
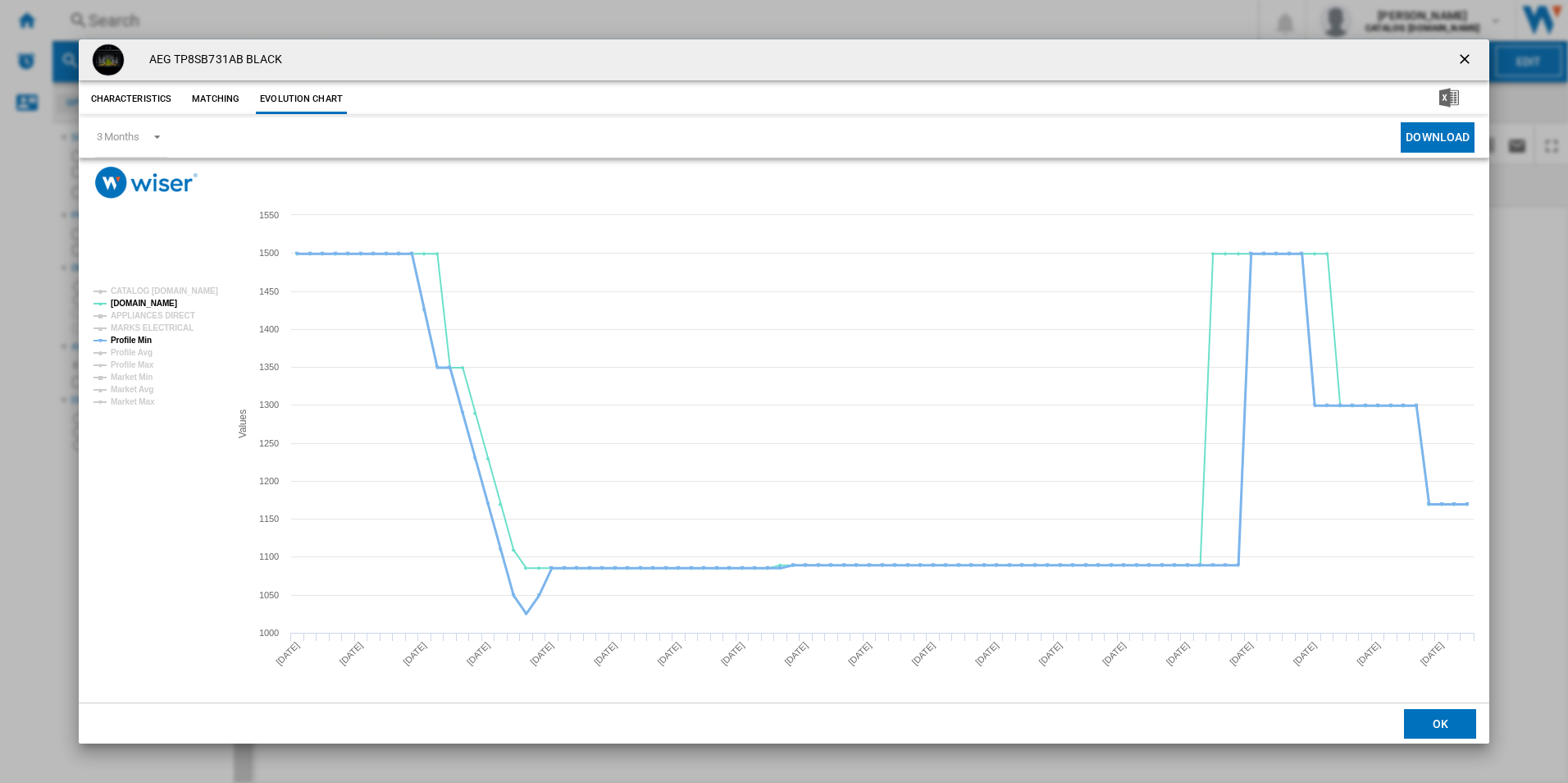
drag, startPoint x: 141, startPoint y: 336, endPoint x: 322, endPoint y: 337, distance: 181.0
click at [144, 337] on tspan "Profile Min" at bounding box center [131, 340] width 41 height 9
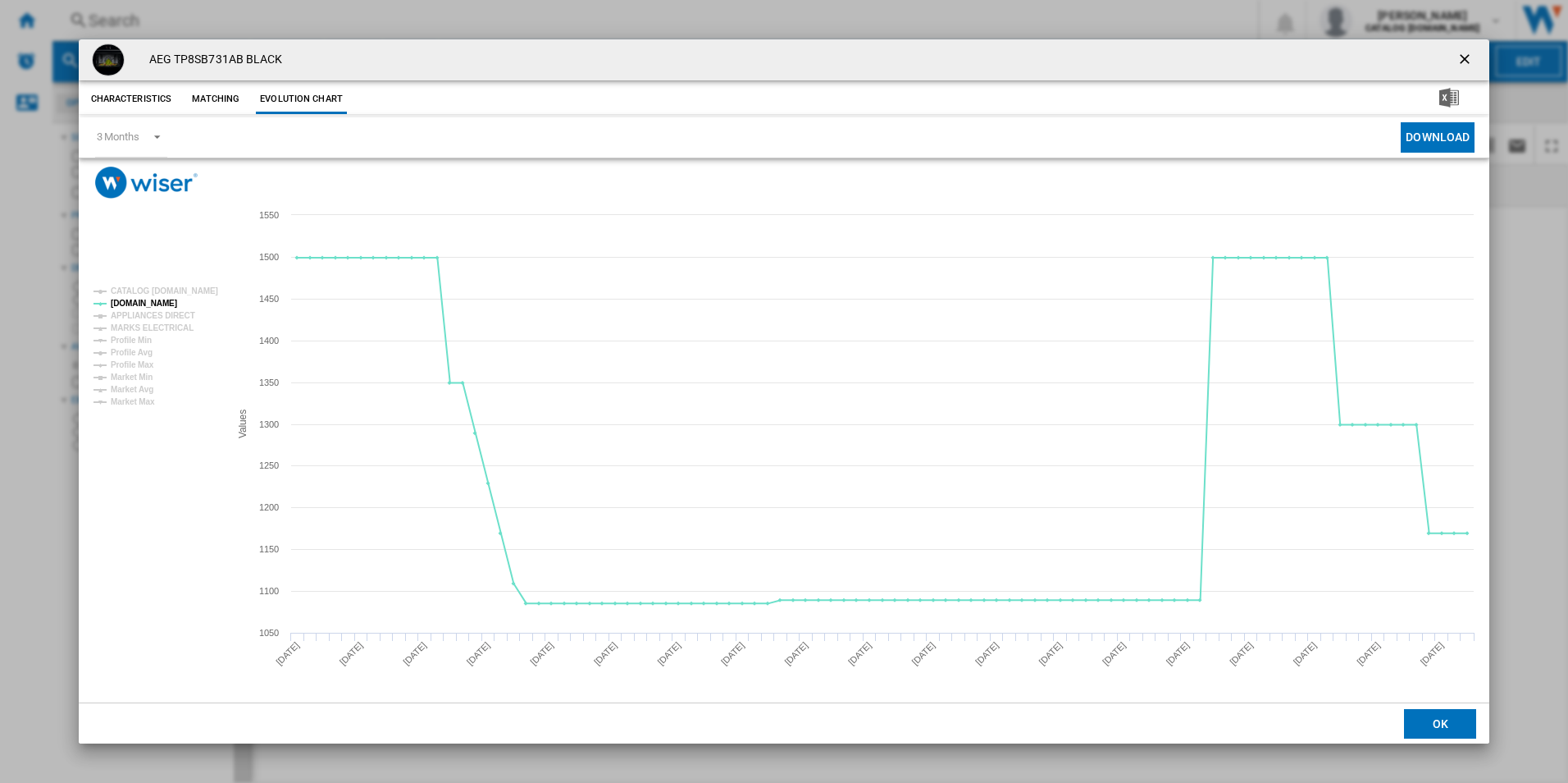
drag, startPoint x: 1459, startPoint y: 56, endPoint x: 1414, endPoint y: 78, distance: 50.1
click at [1459, 56] on ng-md-icon "getI18NText('BUTTONS.CLOSE_DIALOG')" at bounding box center [1466, 61] width 20 height 20
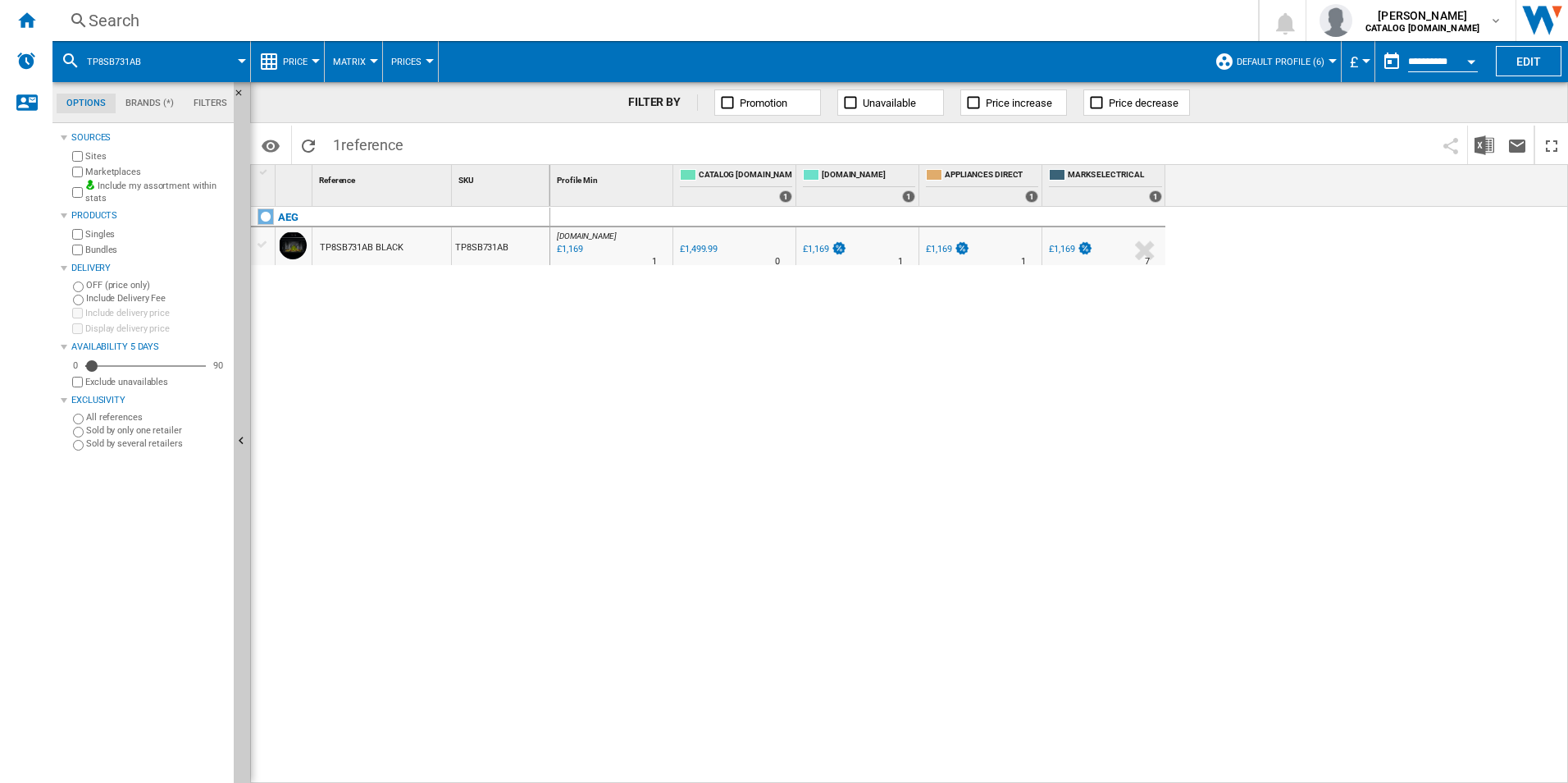
click at [850, 18] on div "Search" at bounding box center [651, 20] width 1127 height 23
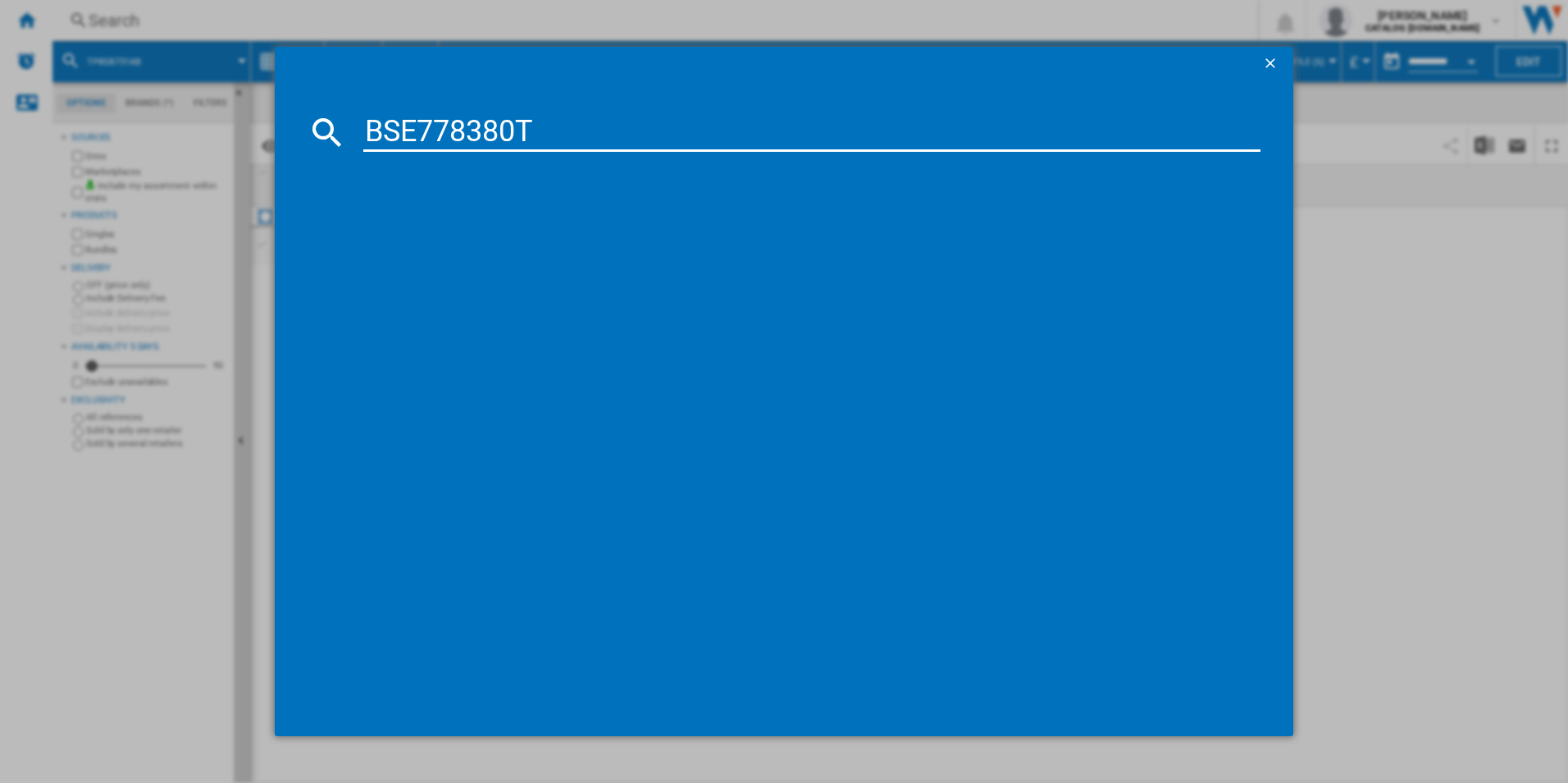
type input "BSE778380T"
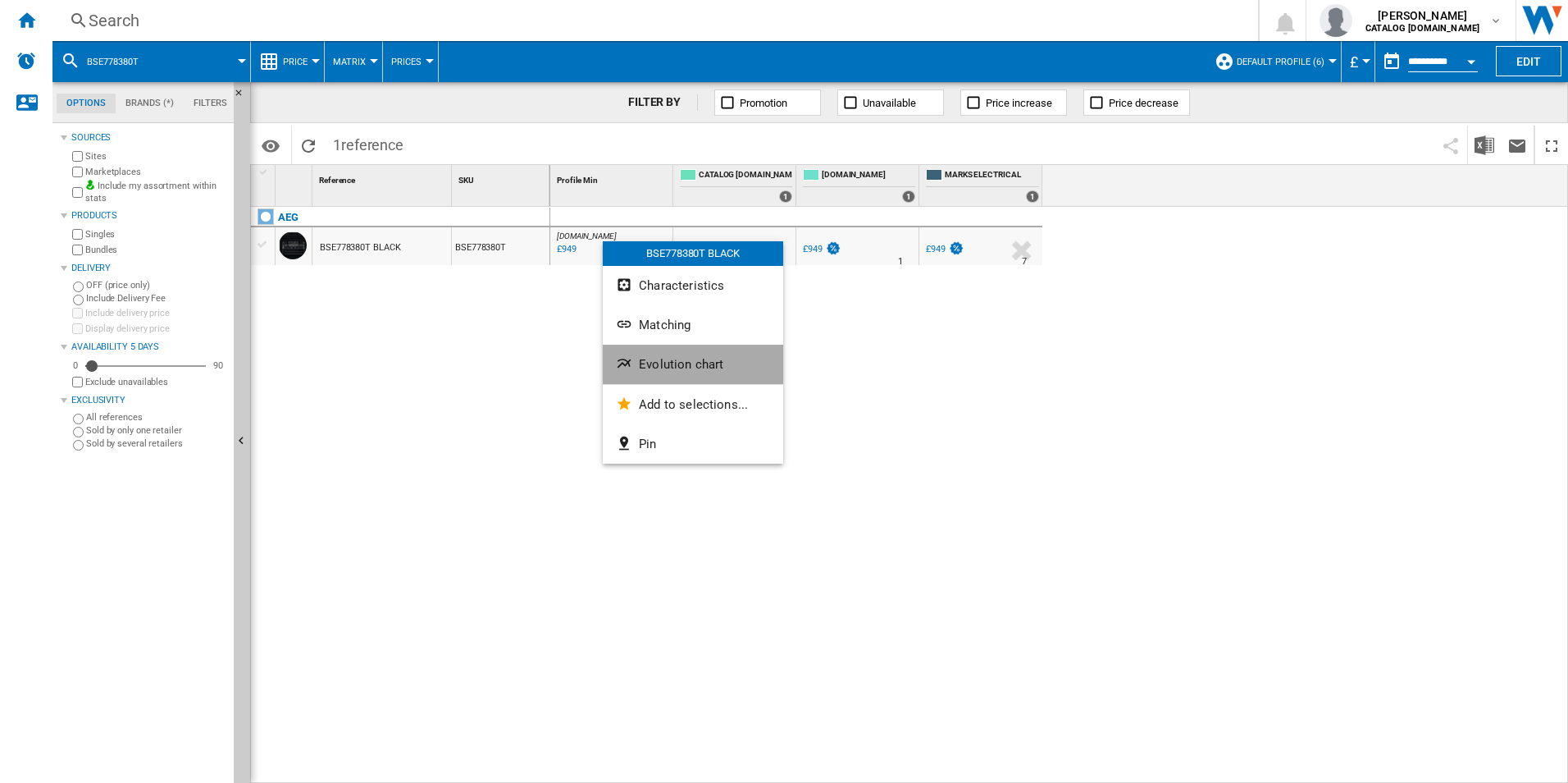
click at [671, 368] on span "Evolution chart" at bounding box center [681, 364] width 84 height 15
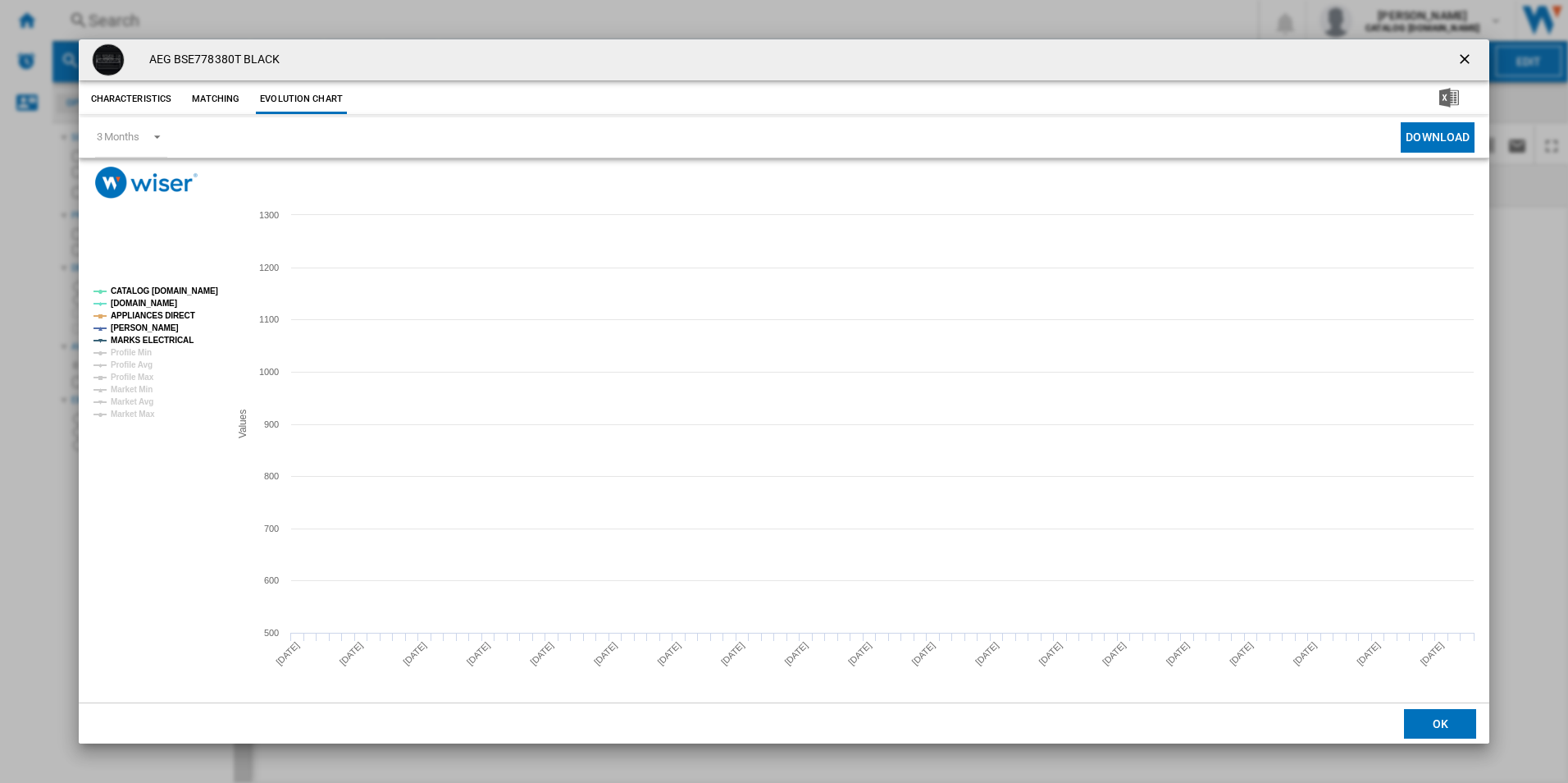
click at [191, 295] on tspan "CATALOG [DOMAIN_NAME]" at bounding box center [165, 290] width 108 height 9
click at [169, 319] on tspan "APPLIANCES DIRECT" at bounding box center [153, 315] width 84 height 9
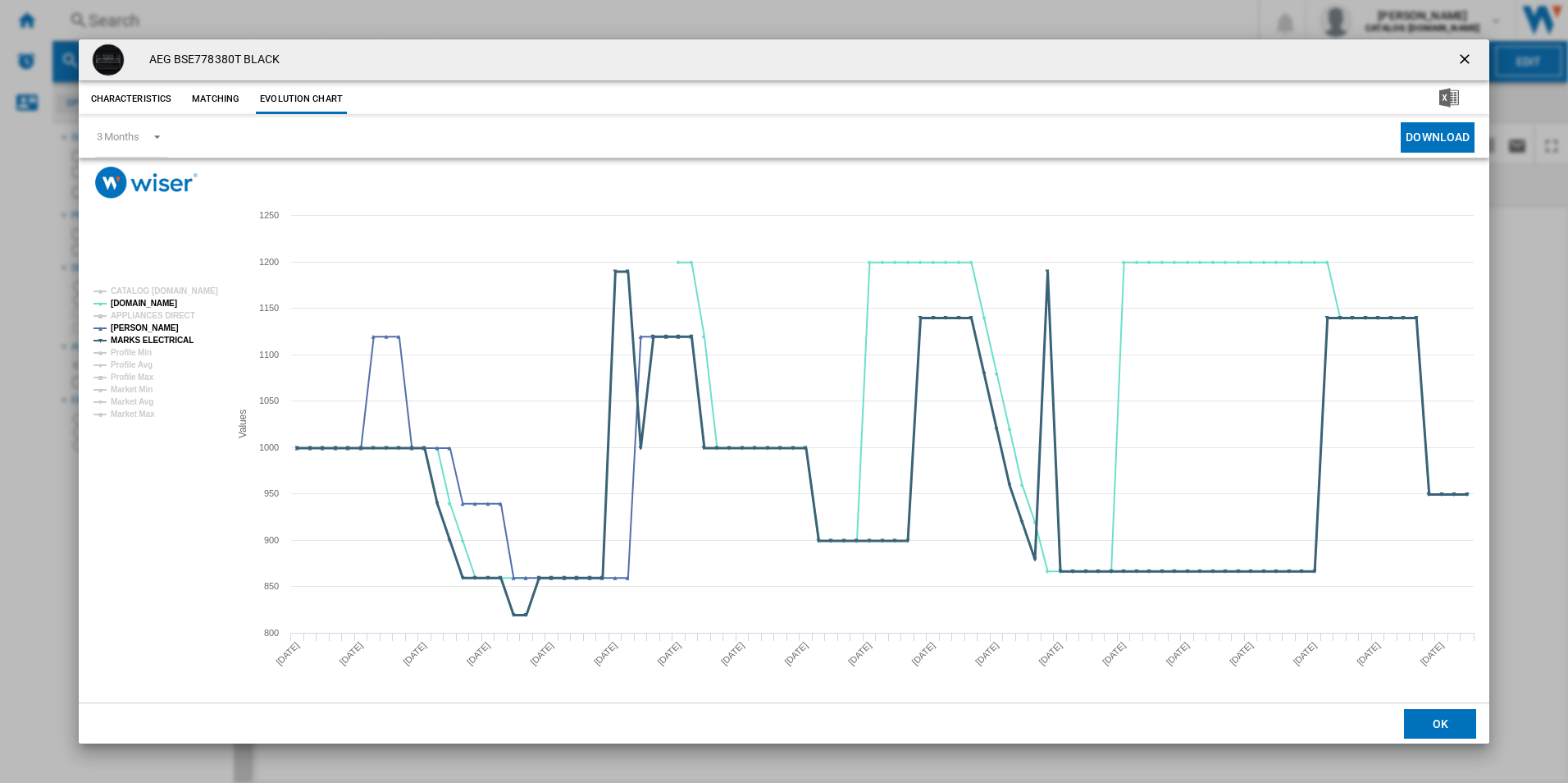
click at [175, 340] on tspan "MARKS ELECTRICAL" at bounding box center [152, 340] width 83 height 9
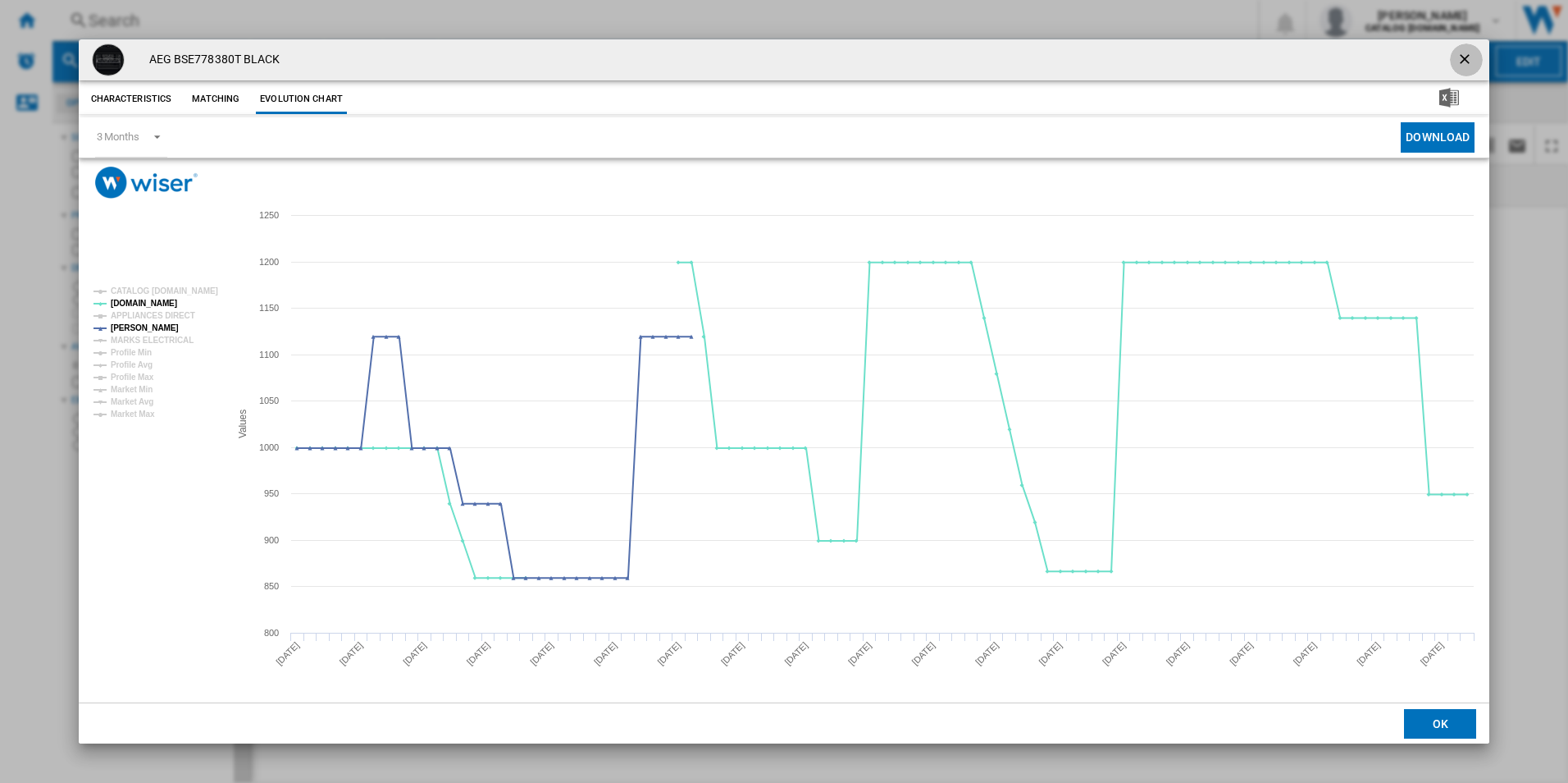
drag, startPoint x: 1467, startPoint y: 55, endPoint x: 1408, endPoint y: 55, distance: 59.0
click at [1464, 55] on ng-md-icon "getI18NText('BUTTONS.CLOSE_DIALOG')" at bounding box center [1466, 61] width 20 height 20
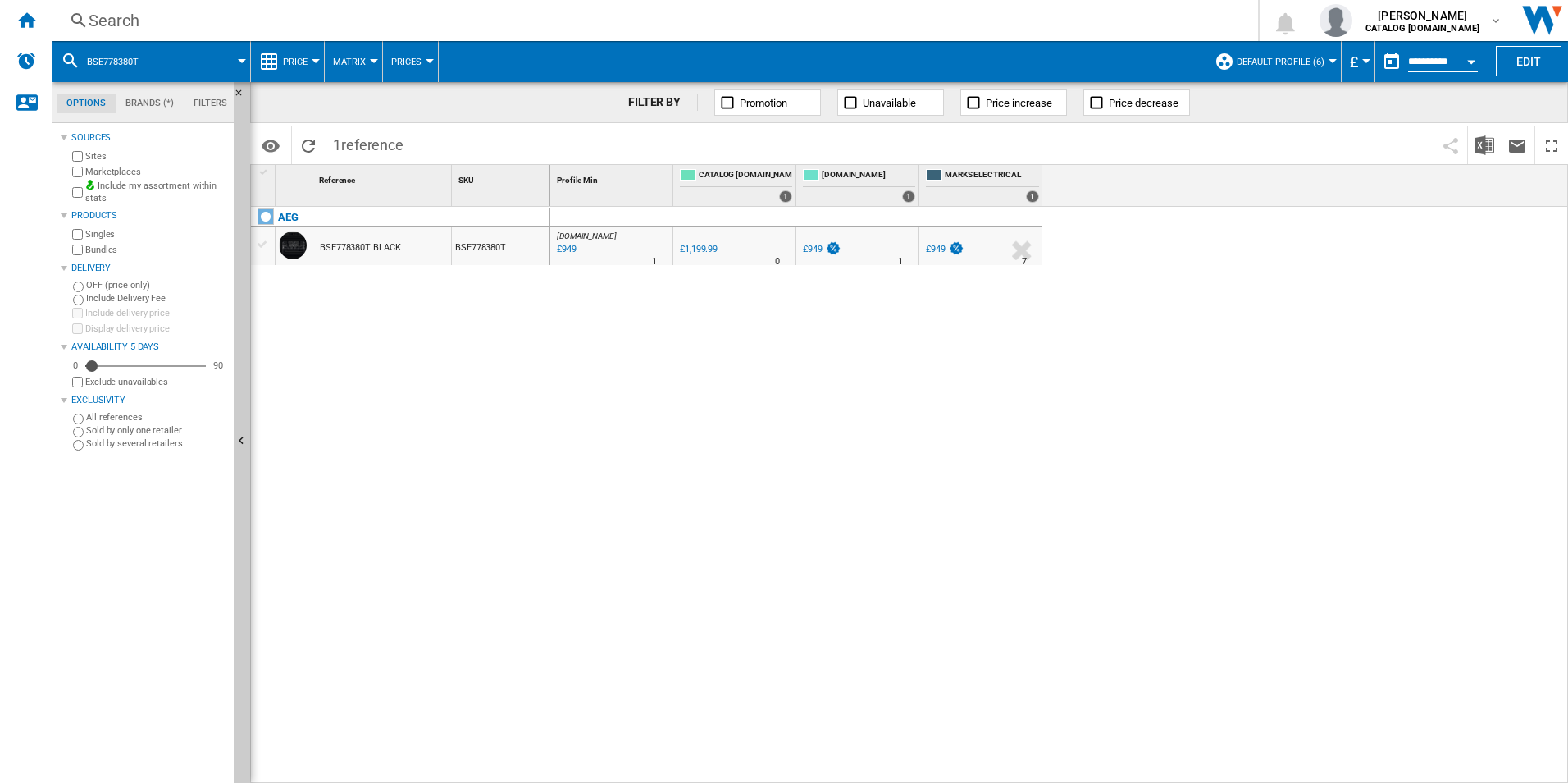
click at [841, 17] on div "Search" at bounding box center [651, 20] width 1127 height 23
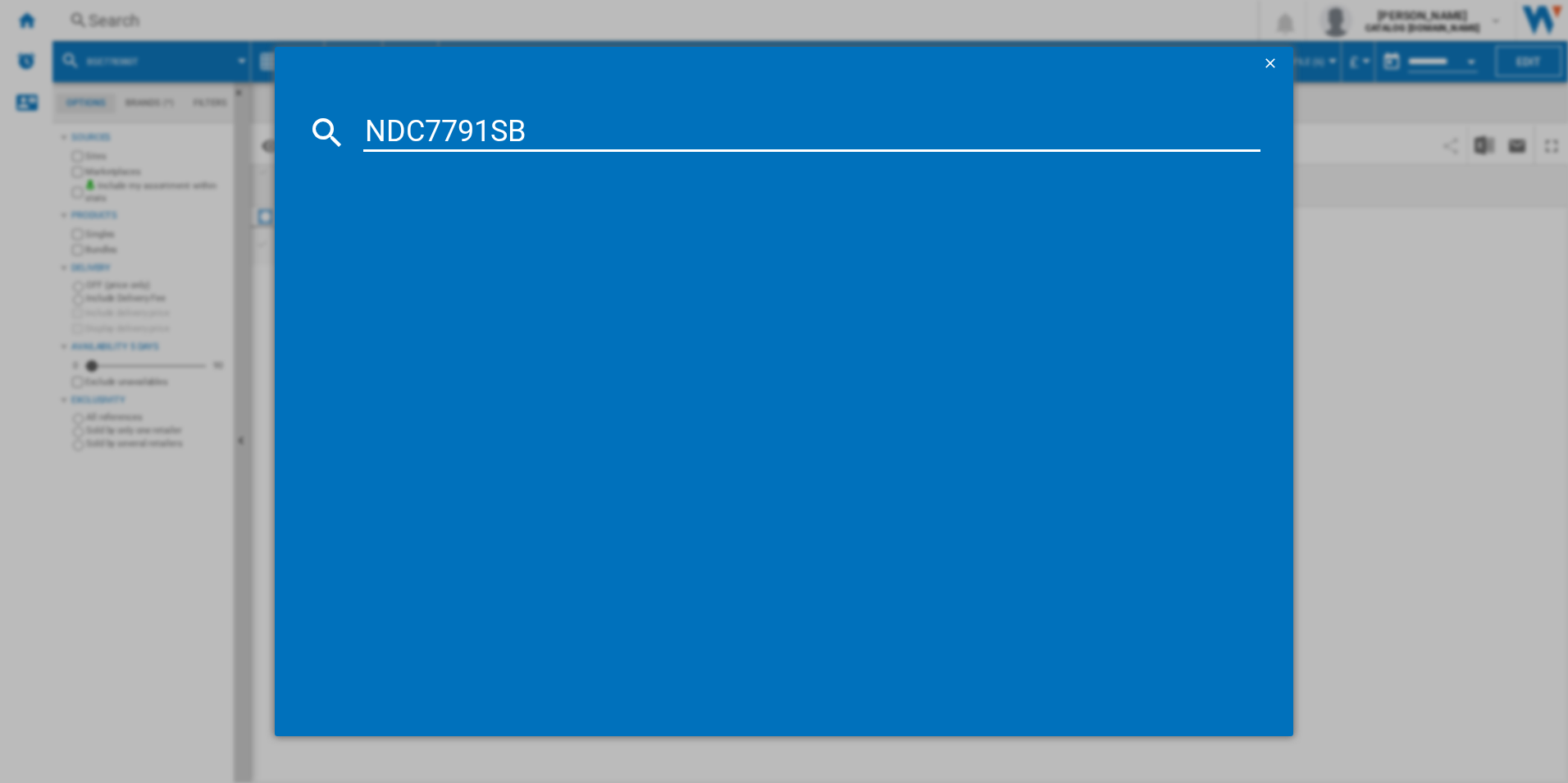
type input "NDC7791SB"
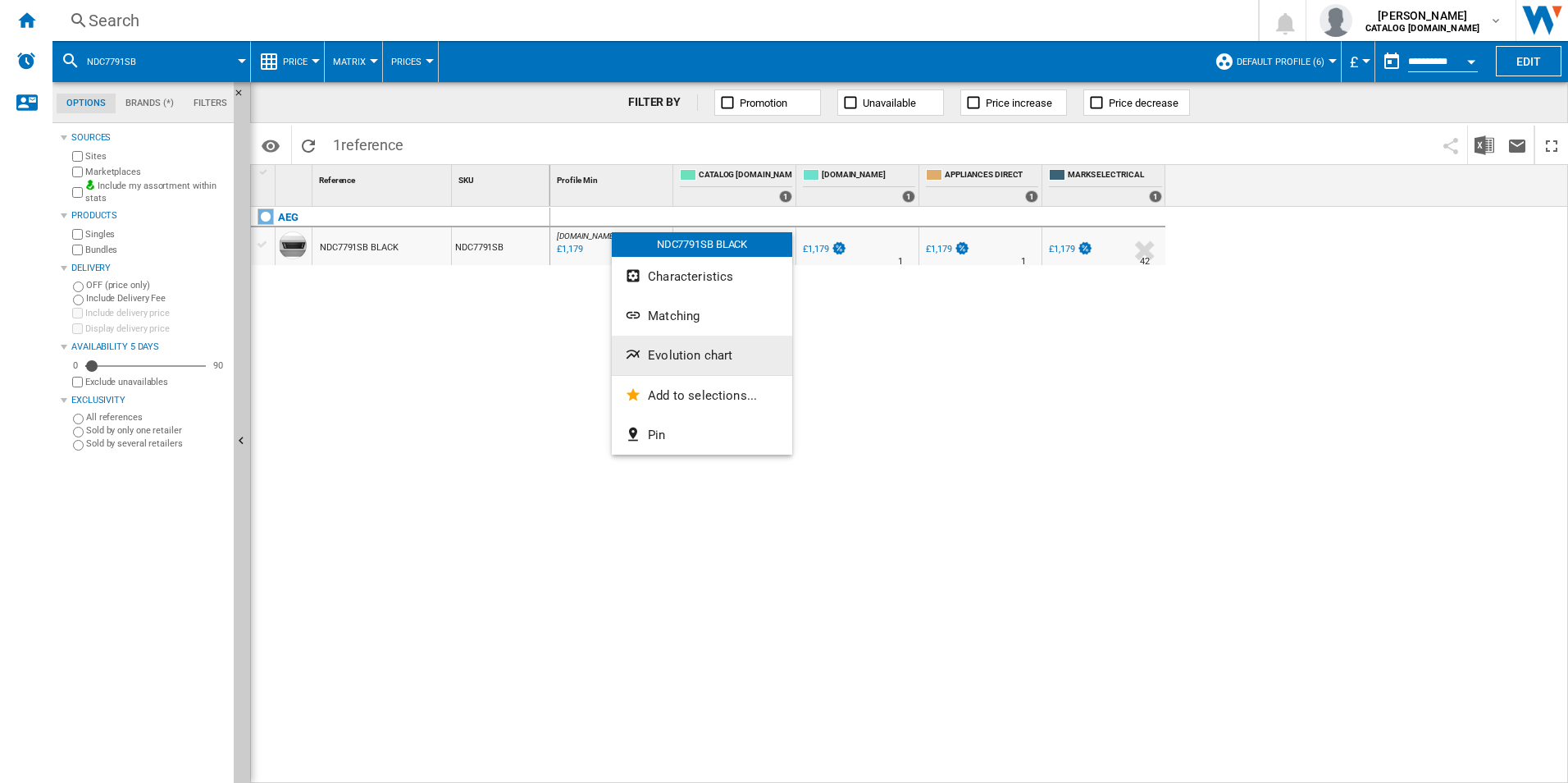
click at [683, 358] on span "Evolution chart" at bounding box center [690, 355] width 84 height 15
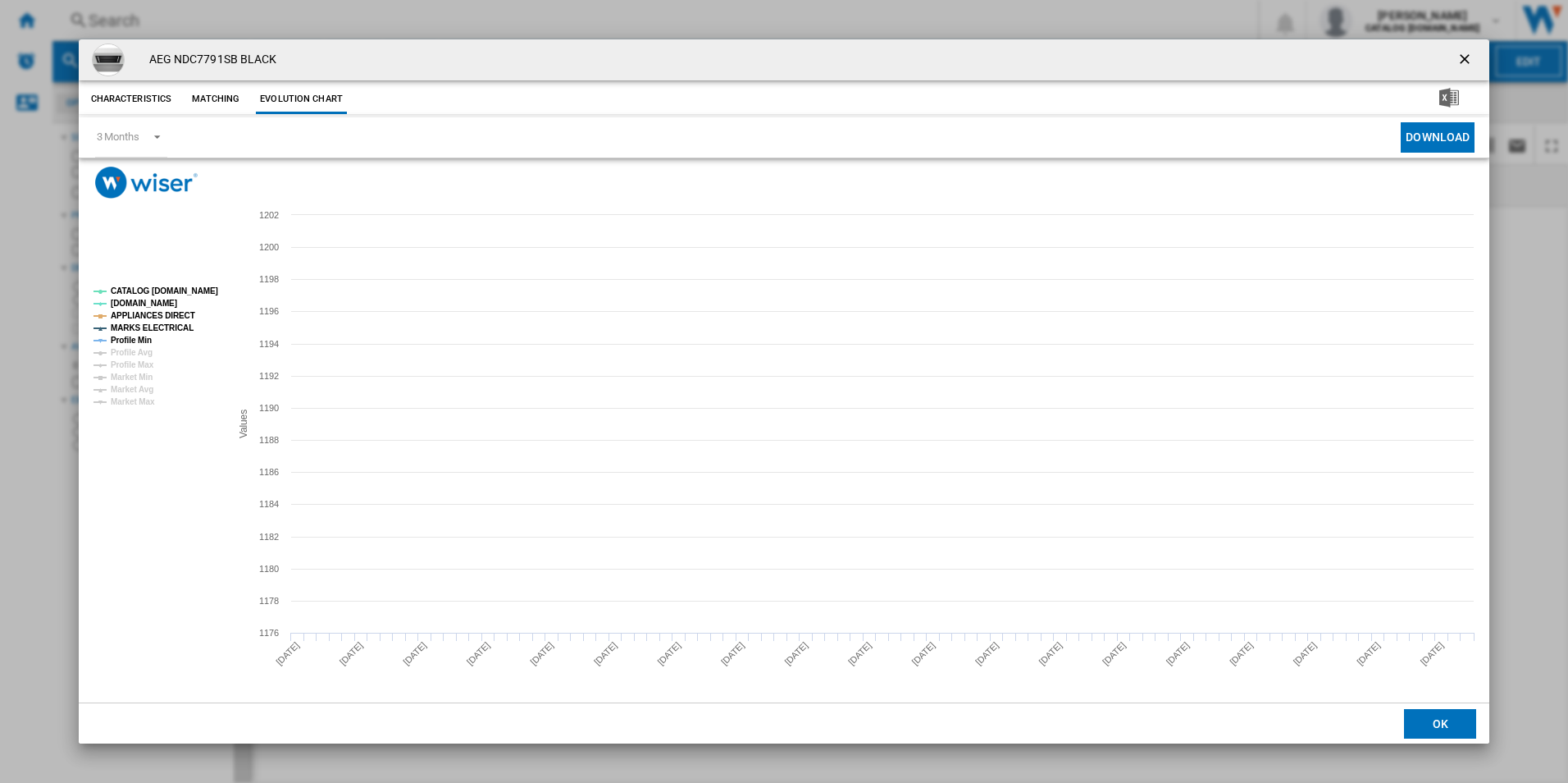
click at [197, 292] on tspan "CATALOG [DOMAIN_NAME]" at bounding box center [165, 290] width 108 height 9
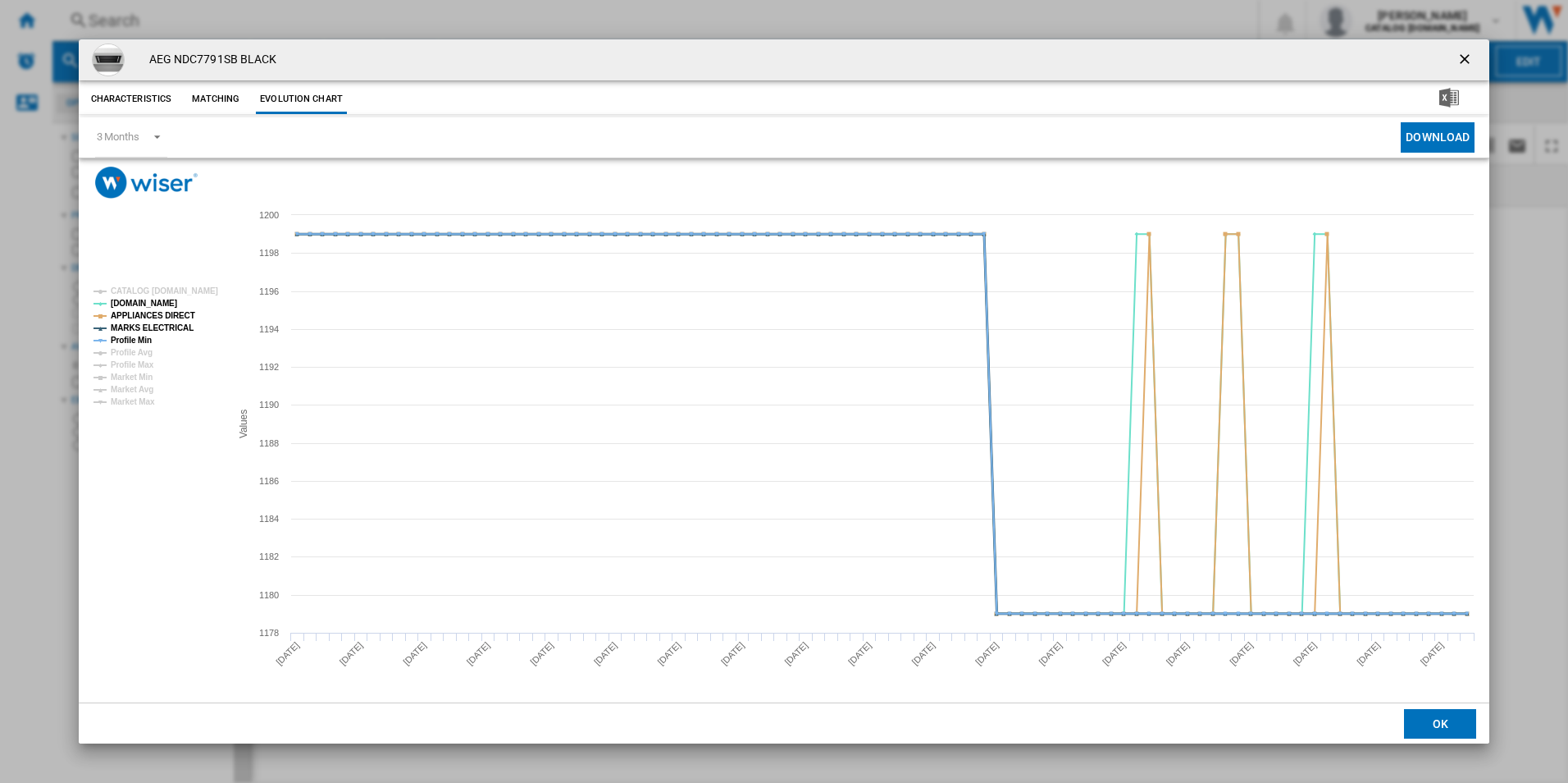
click at [174, 323] on tspan "MARKS ELECTRICAL" at bounding box center [152, 327] width 83 height 9
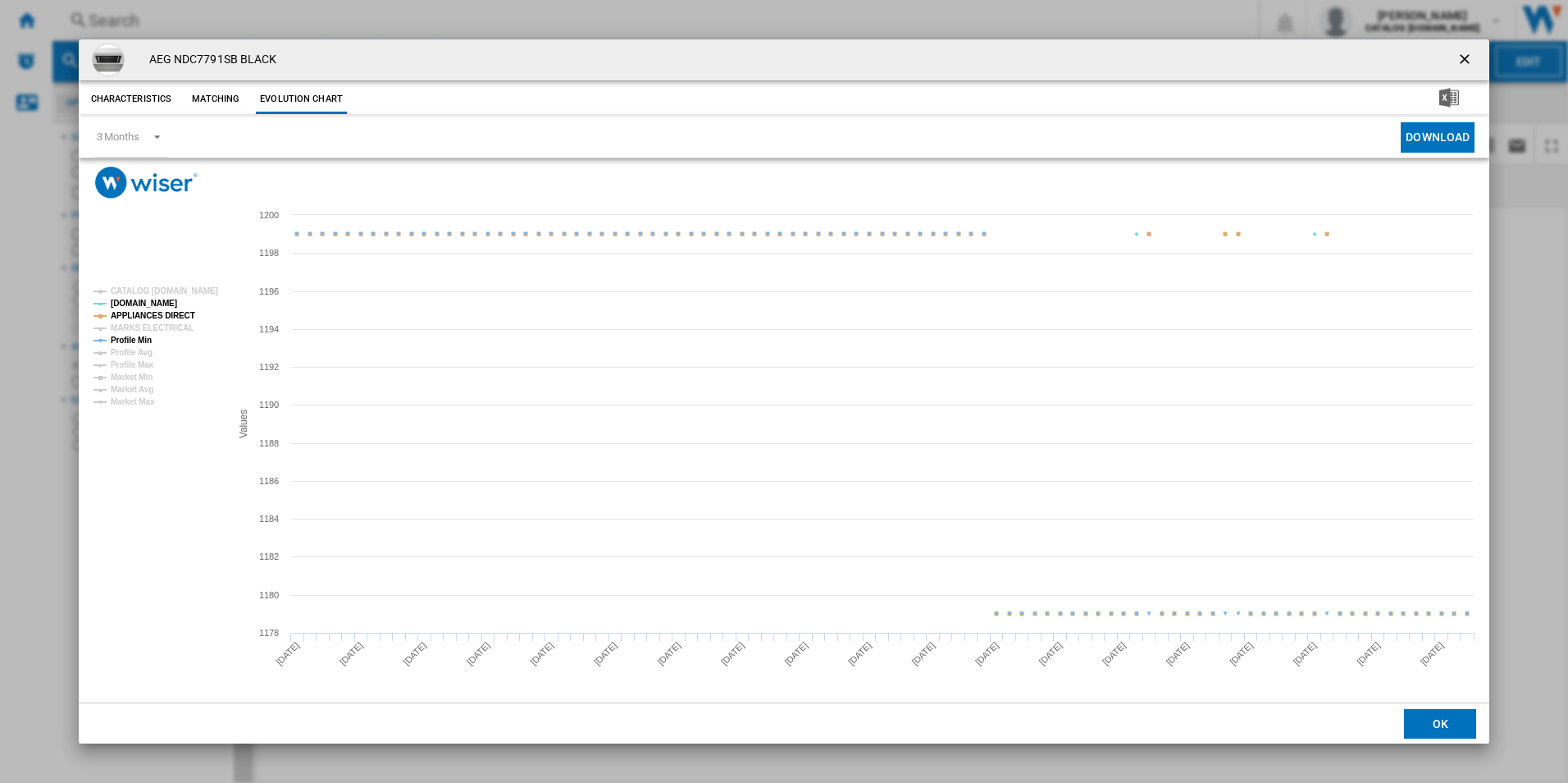
click at [177, 313] on tspan "APPLIANCES DIRECT" at bounding box center [153, 315] width 84 height 9
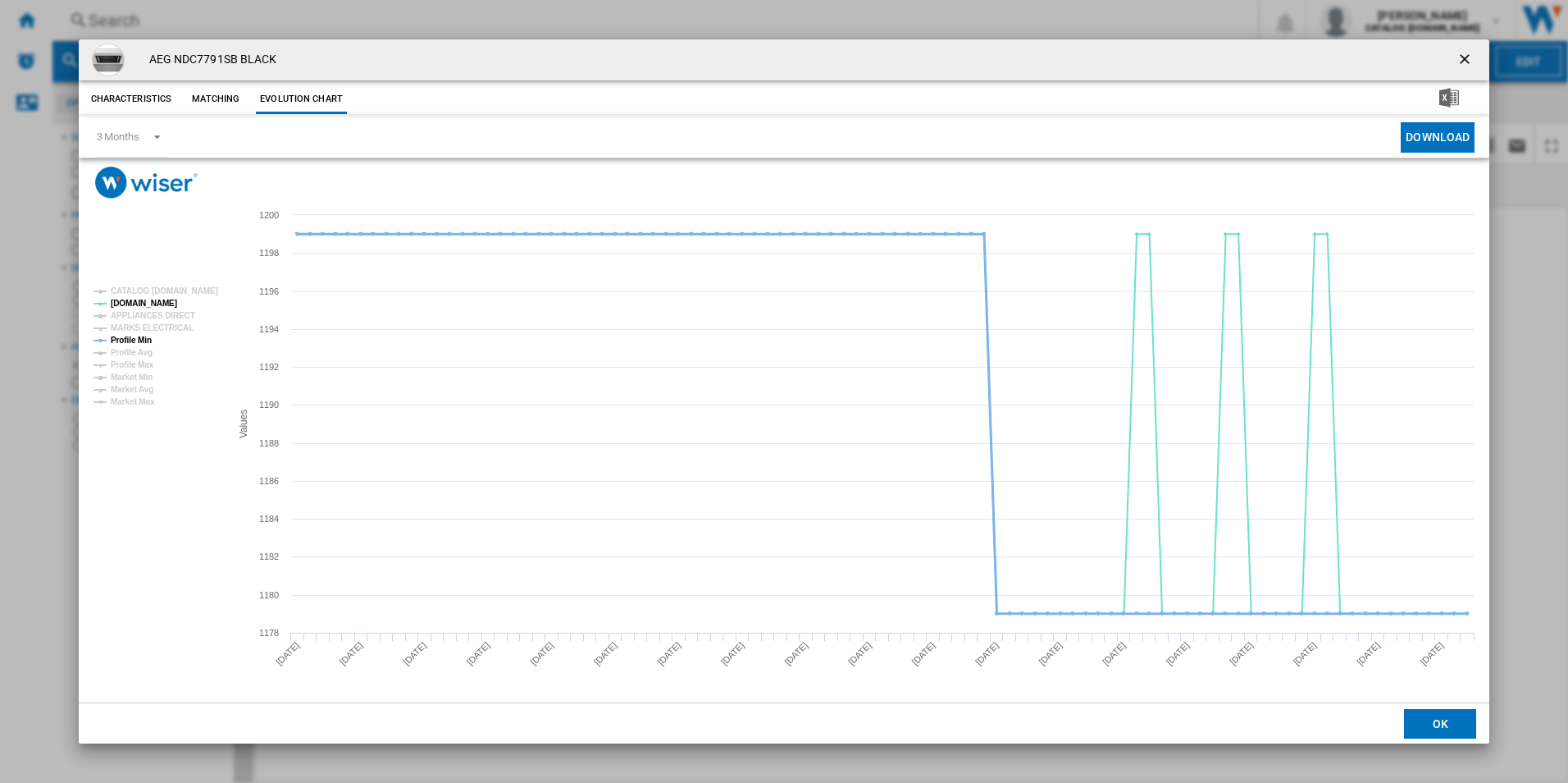
click at [133, 341] on tspan "Profile Min" at bounding box center [131, 340] width 41 height 9
drag, startPoint x: 1466, startPoint y: 58, endPoint x: 1164, endPoint y: 90, distance: 303.7
click at [1466, 58] on ng-md-icon "getI18NText('BUTTONS.CLOSE_DIALOG')" at bounding box center [1466, 61] width 20 height 20
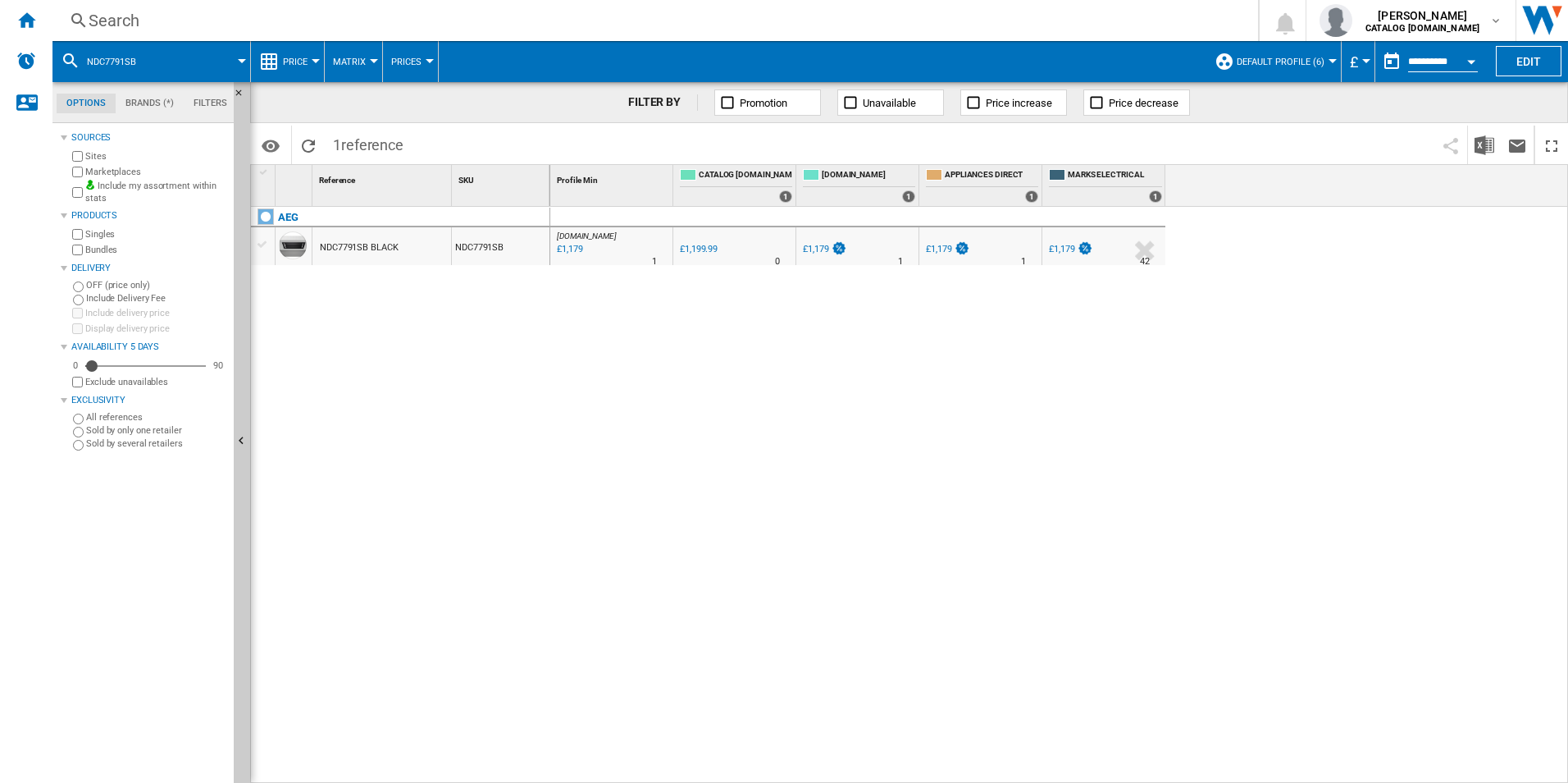
click at [944, 27] on div "Search" at bounding box center [651, 20] width 1127 height 23
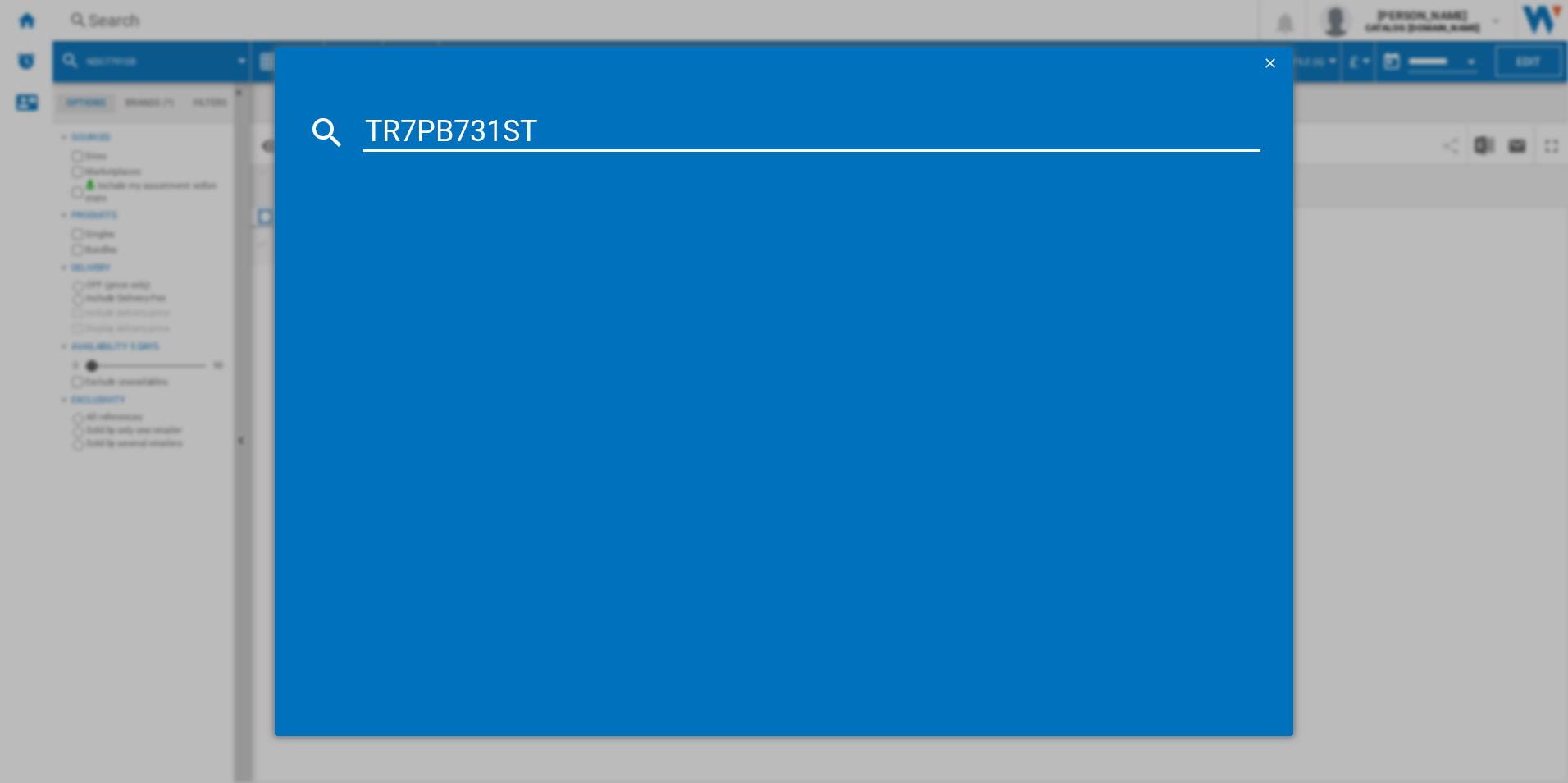
type input "TR7PB731ST"
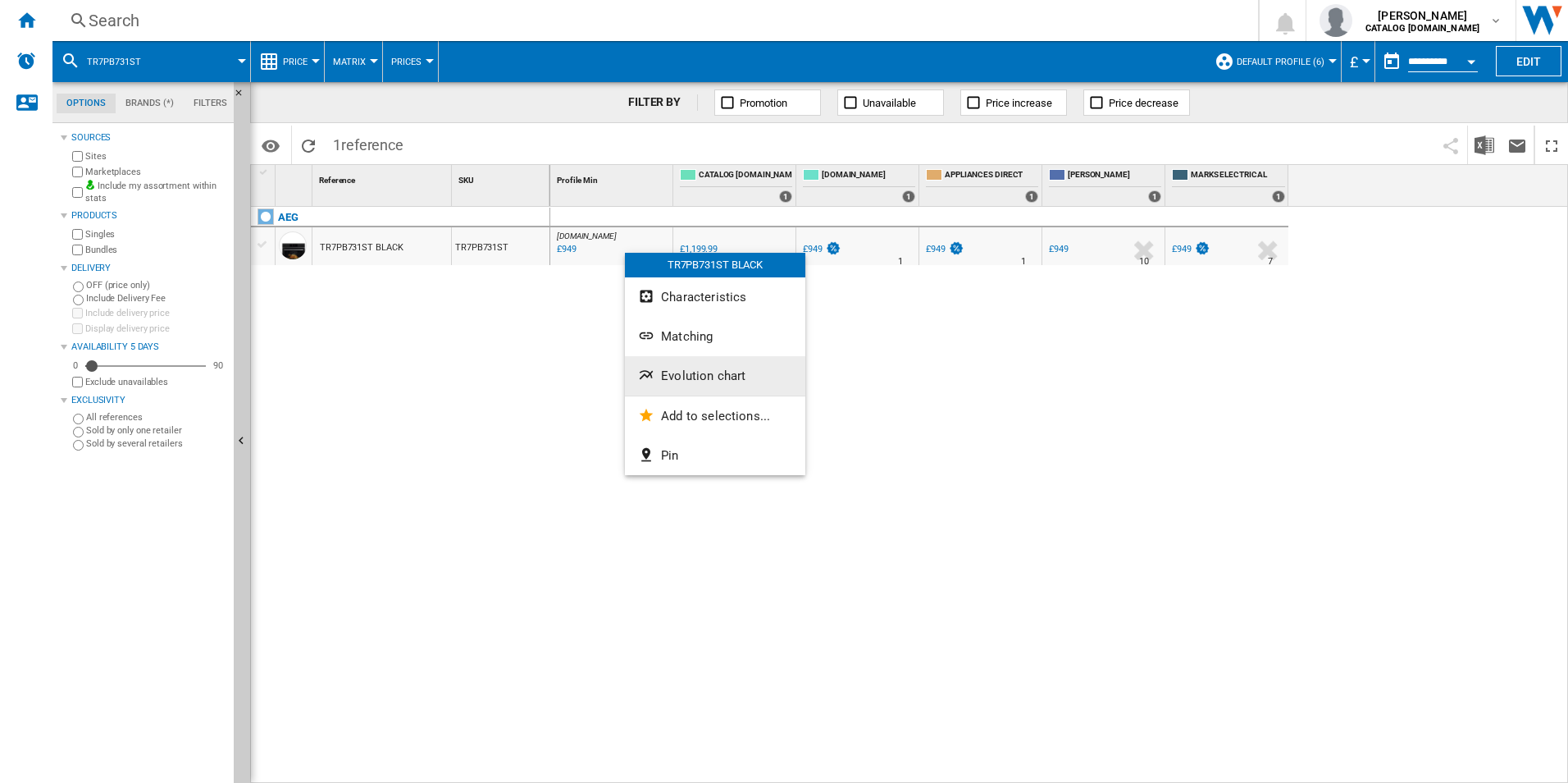
click at [677, 370] on span "Evolution chart" at bounding box center [703, 375] width 84 height 15
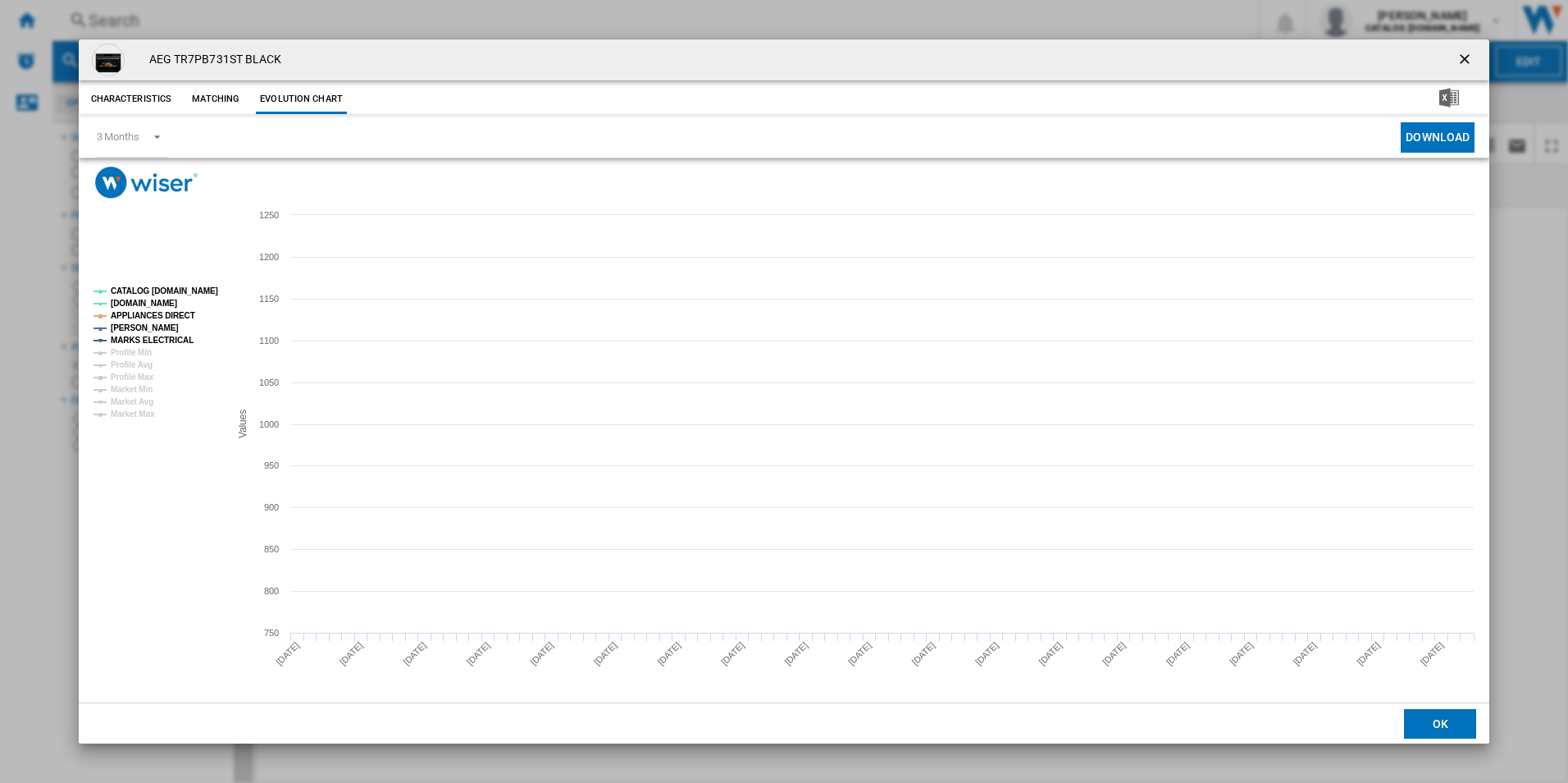
click at [195, 286] on tspan "CATALOG [DOMAIN_NAME]" at bounding box center [165, 290] width 108 height 9
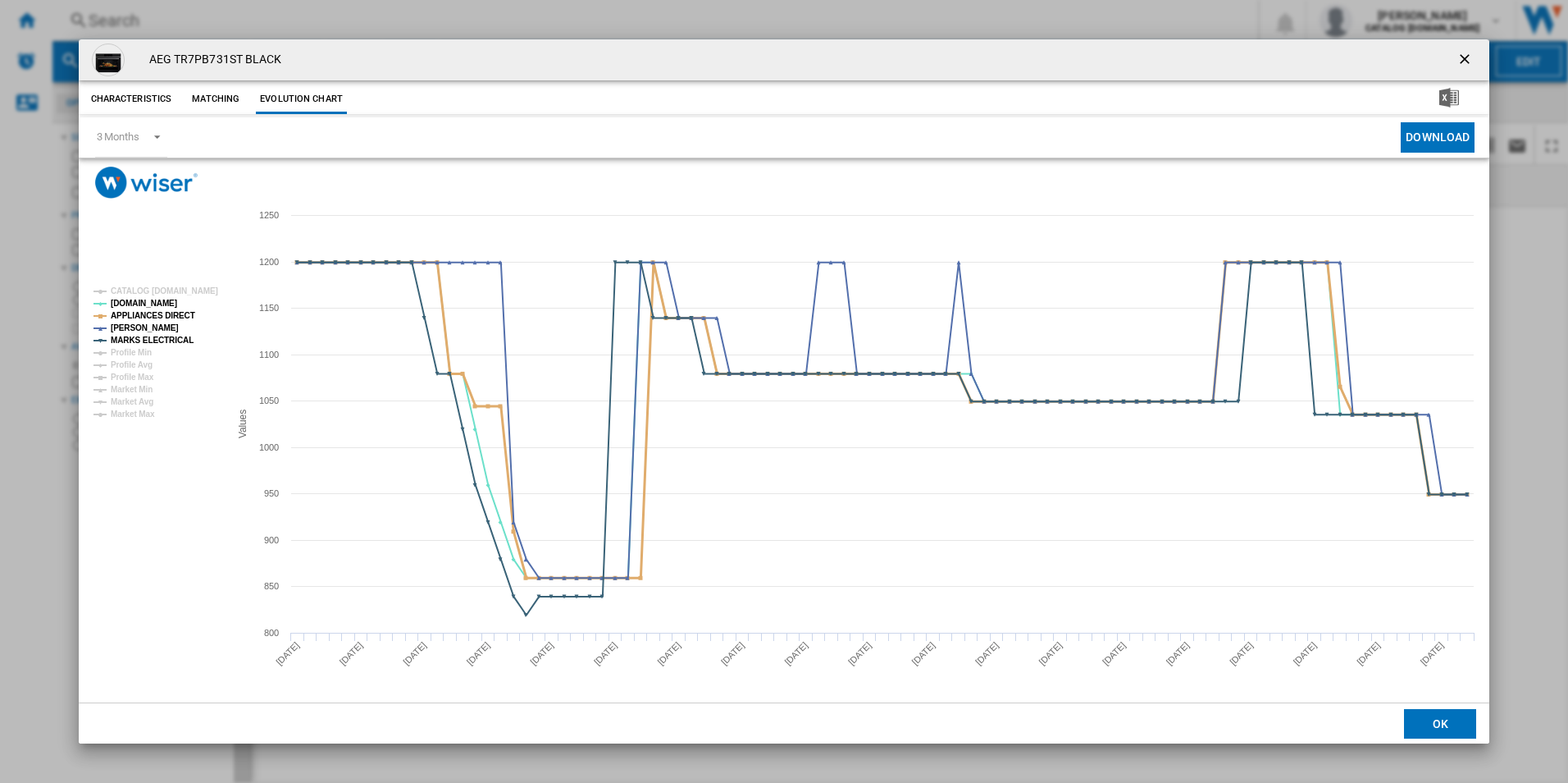
click at [181, 312] on tspan "APPLIANCES DIRECT" at bounding box center [153, 315] width 84 height 9
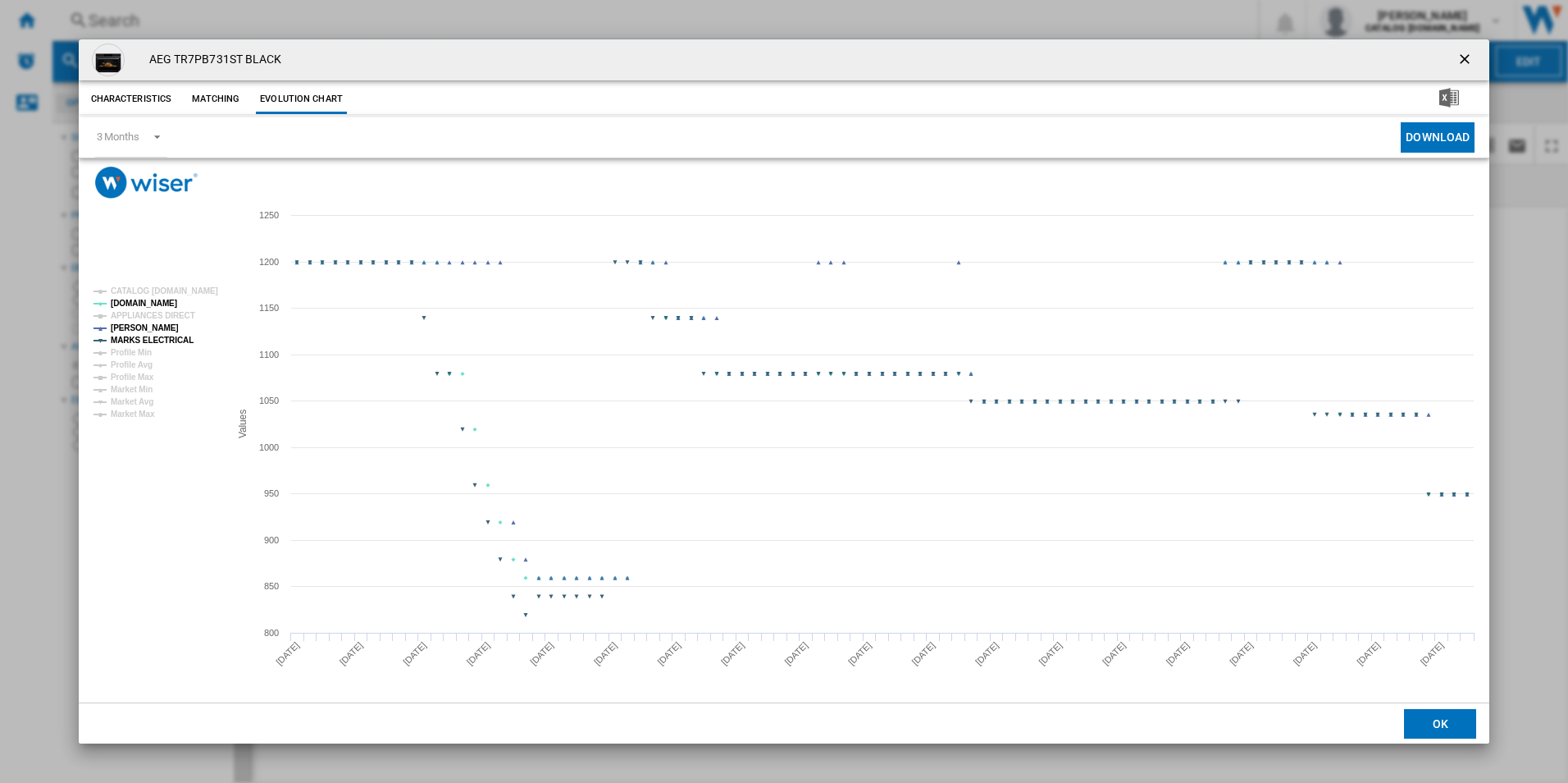
click at [177, 337] on tspan "MARKS ELECTRICAL" at bounding box center [152, 340] width 83 height 9
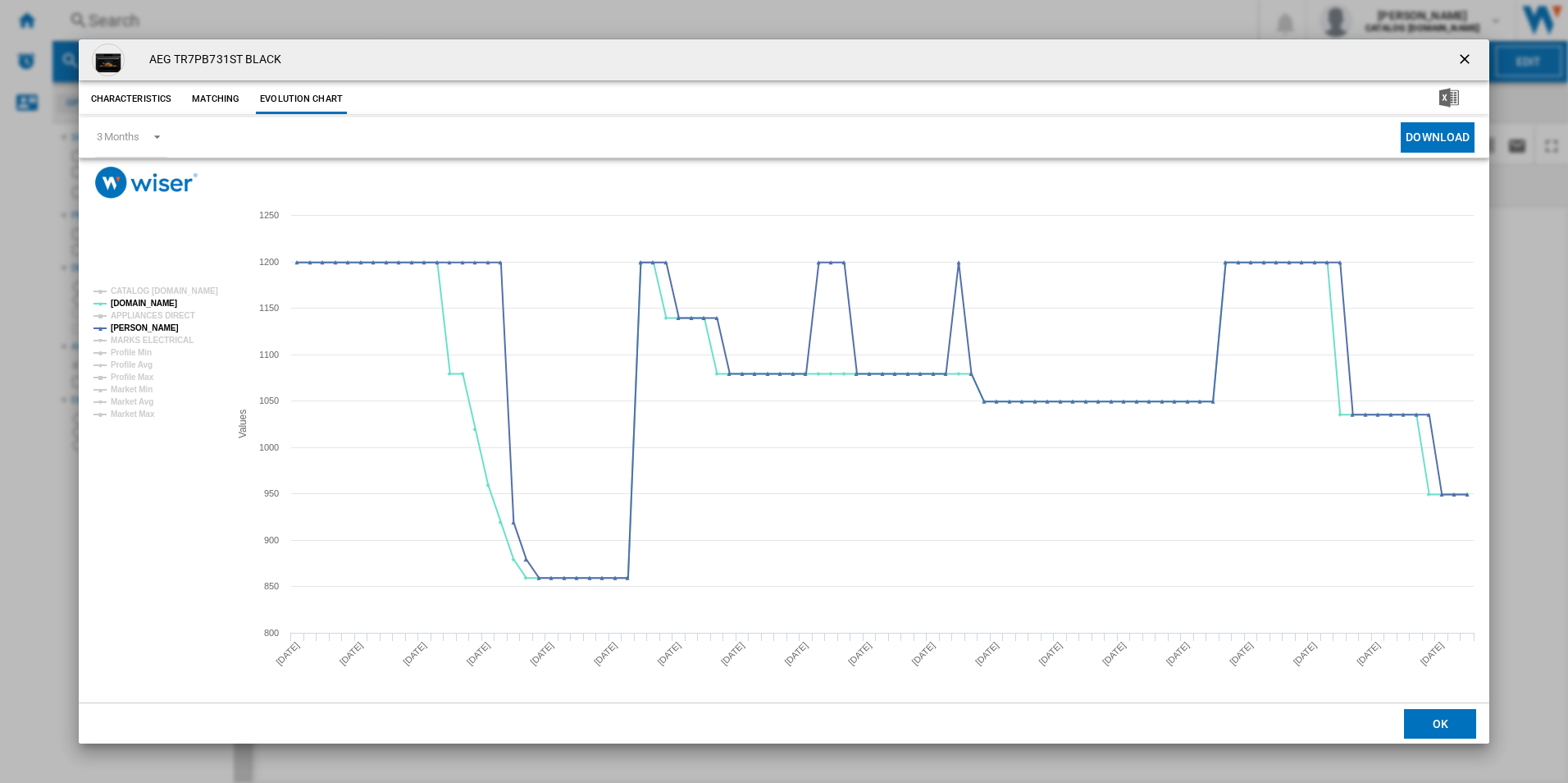
click at [1457, 58] on ng-md-icon "getI18NText('BUTTONS.CLOSE_DIALOG')" at bounding box center [1466, 61] width 20 height 20
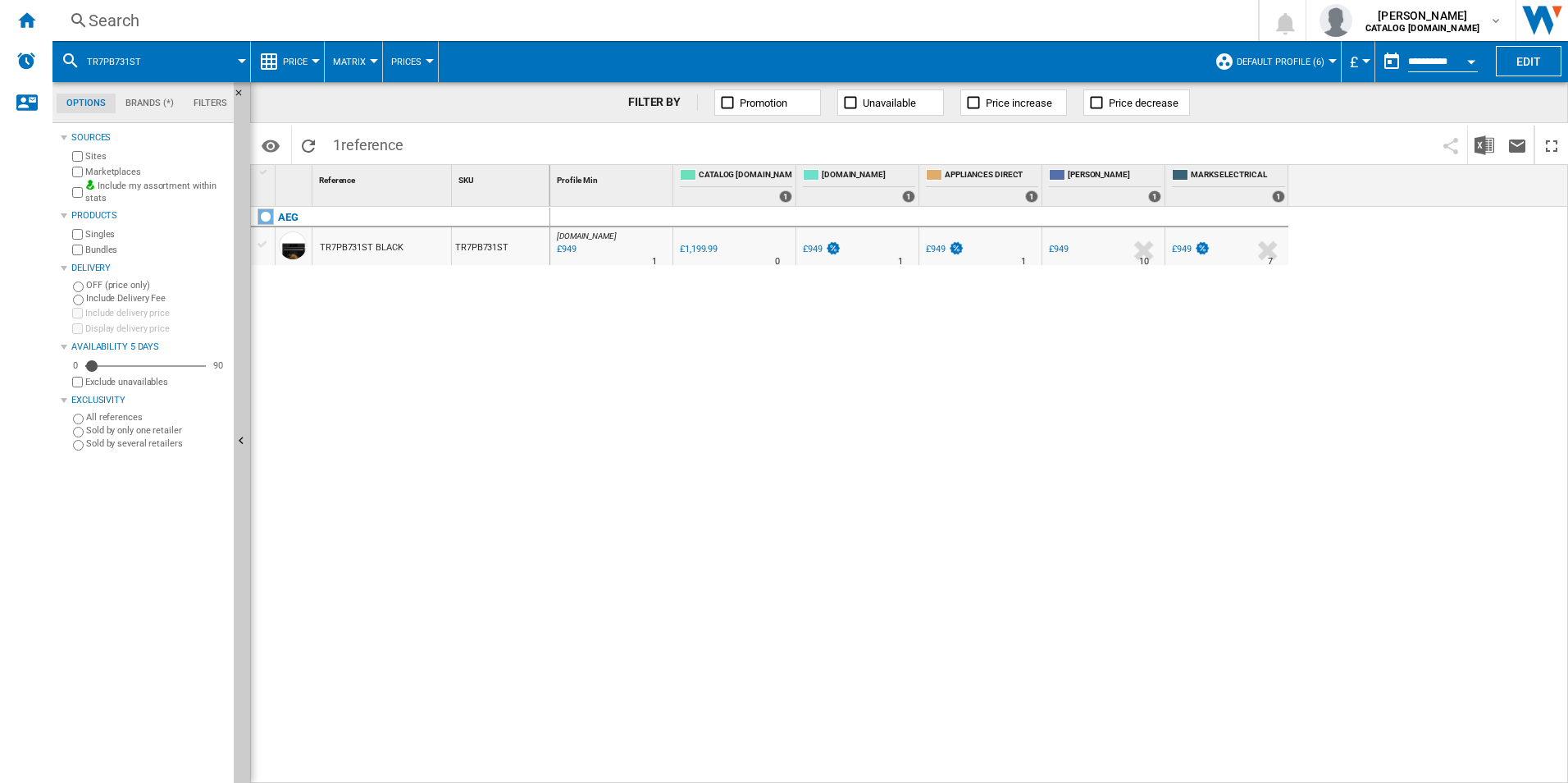
click at [936, 30] on div "Search" at bounding box center [651, 20] width 1127 height 23
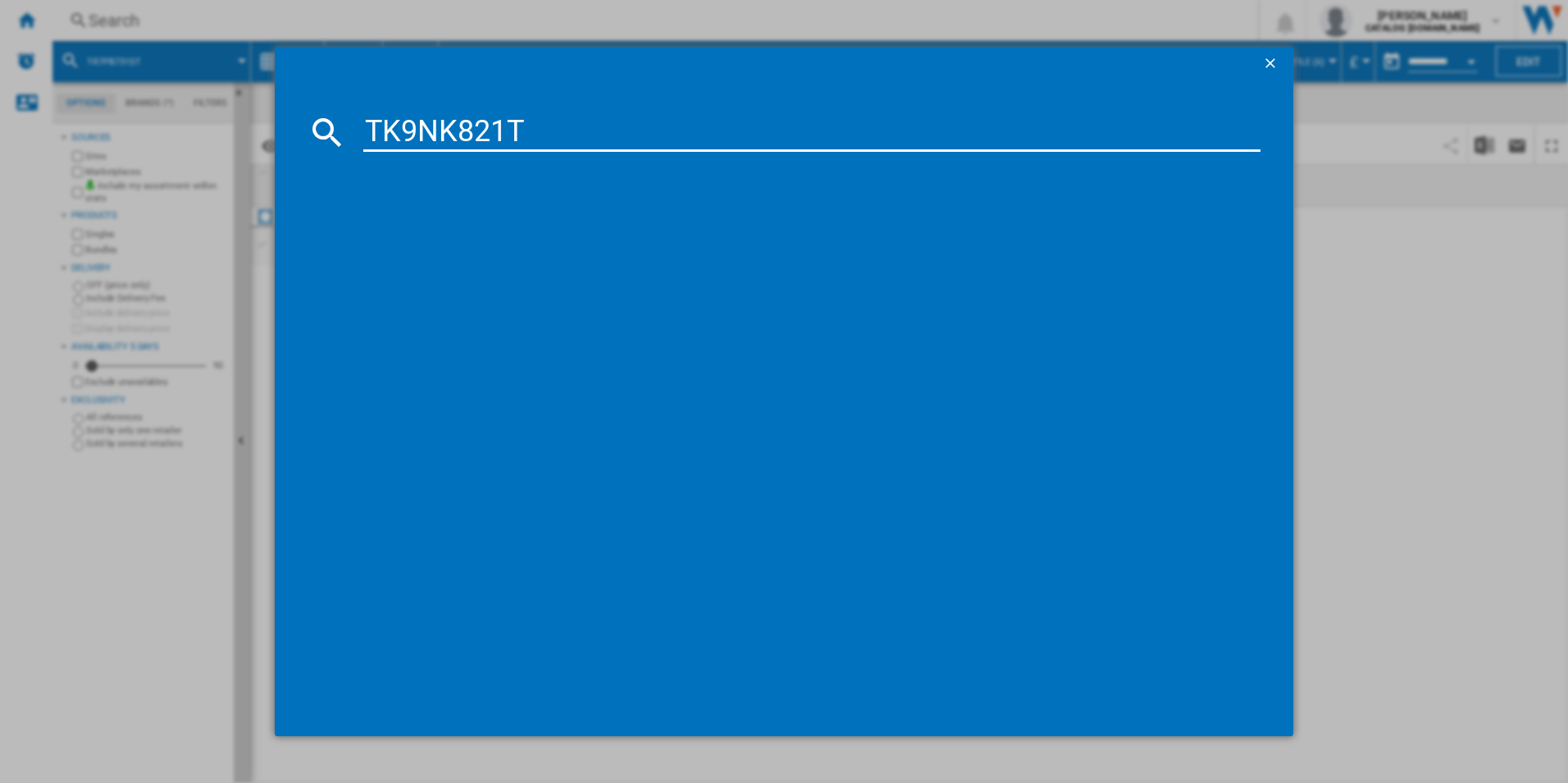
type input "TK9NK821T"
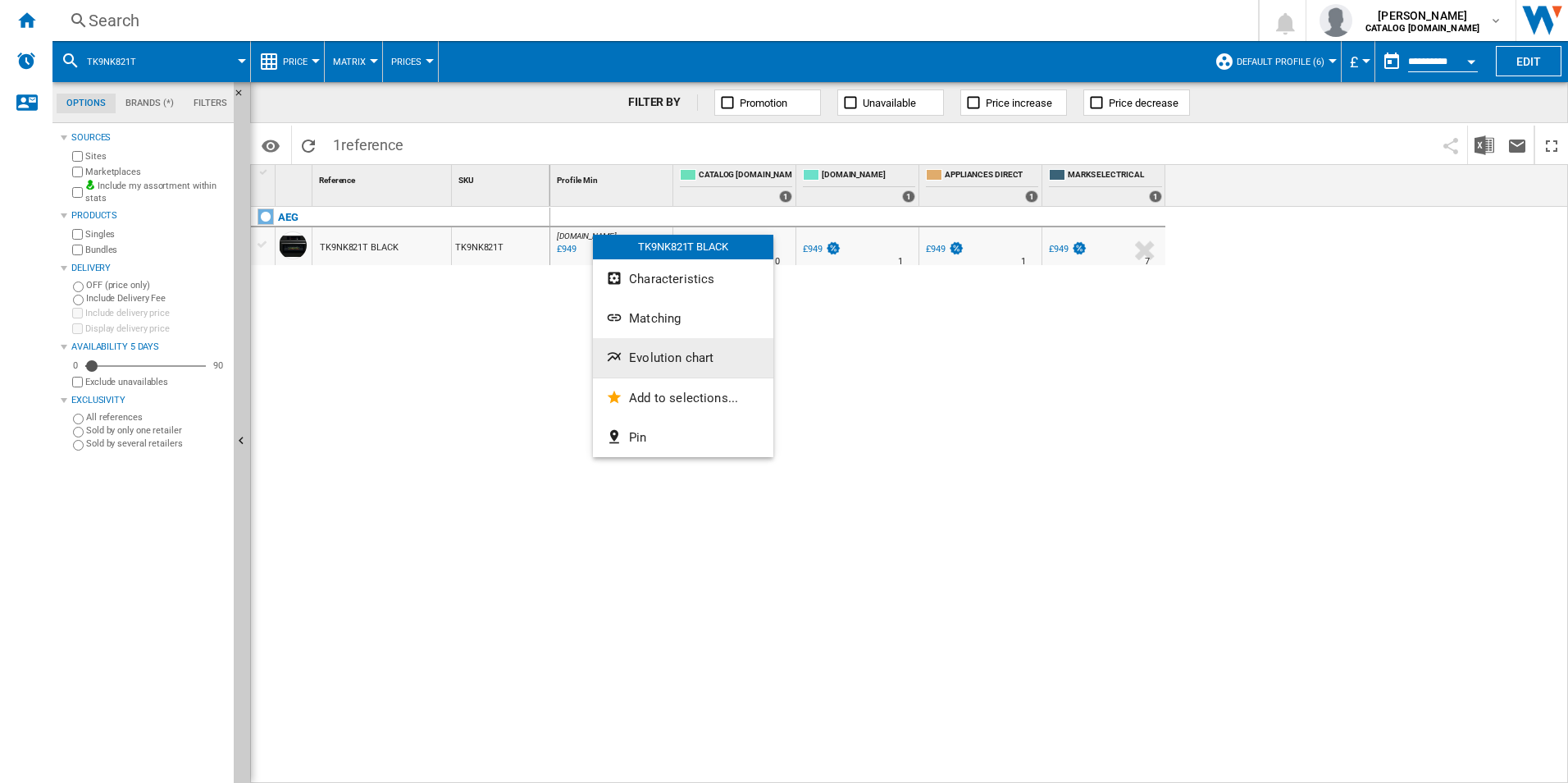
click at [643, 356] on span "Evolution chart" at bounding box center [671, 358] width 84 height 15
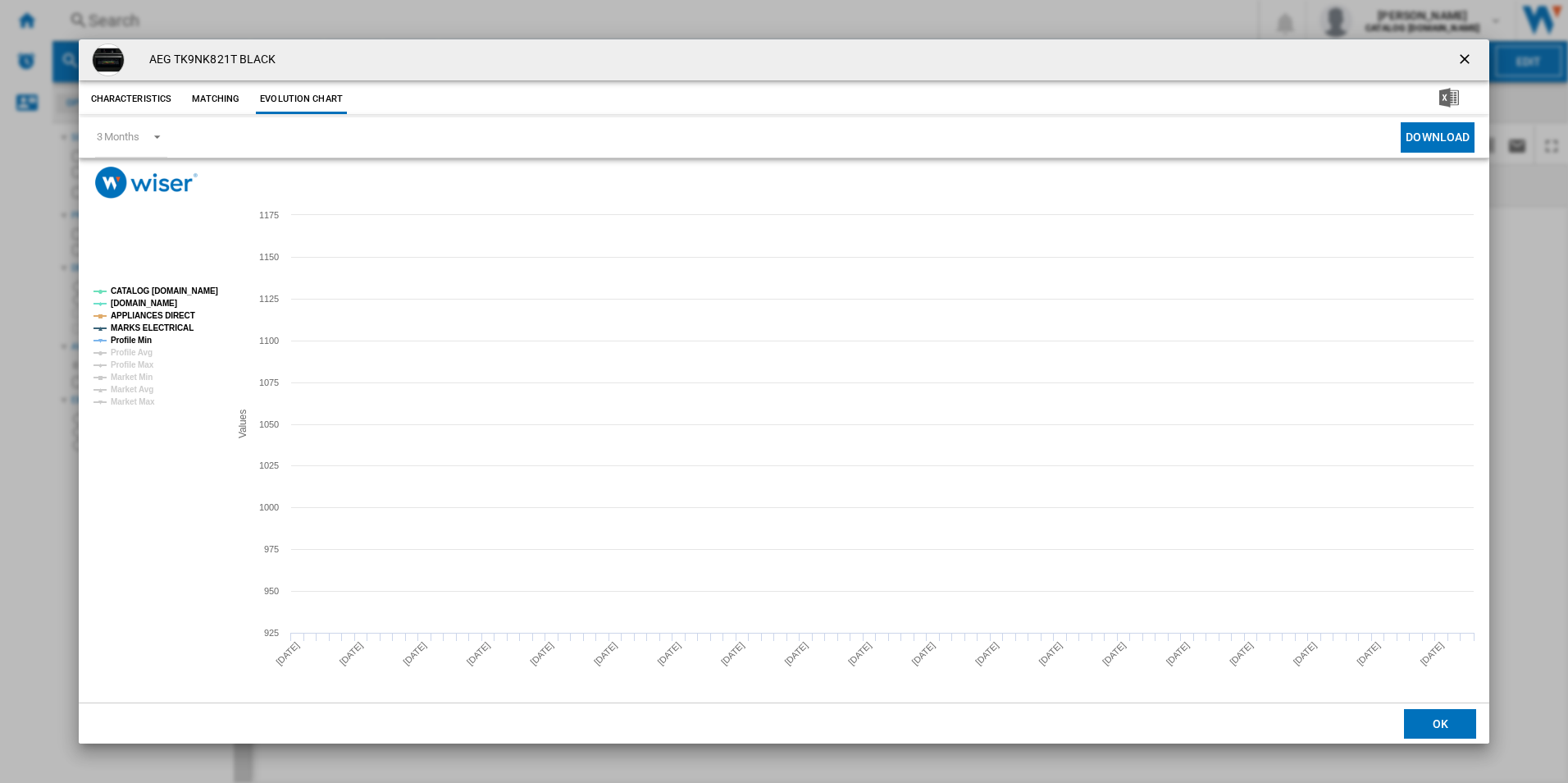
click at [203, 290] on tspan "CATALOG [DOMAIN_NAME]" at bounding box center [165, 290] width 108 height 9
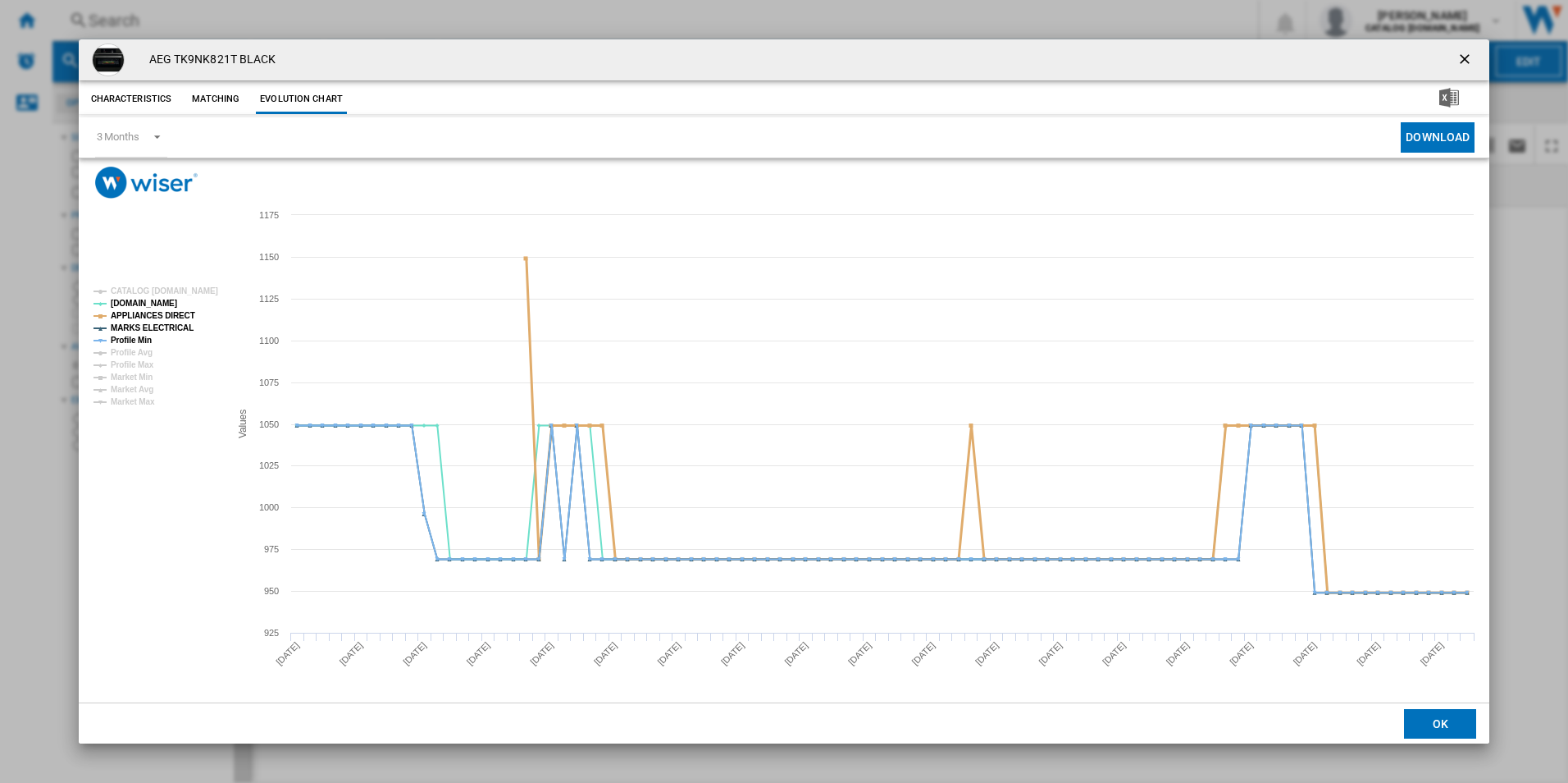
click at [164, 314] on tspan "APPLIANCES DIRECT" at bounding box center [153, 315] width 84 height 9
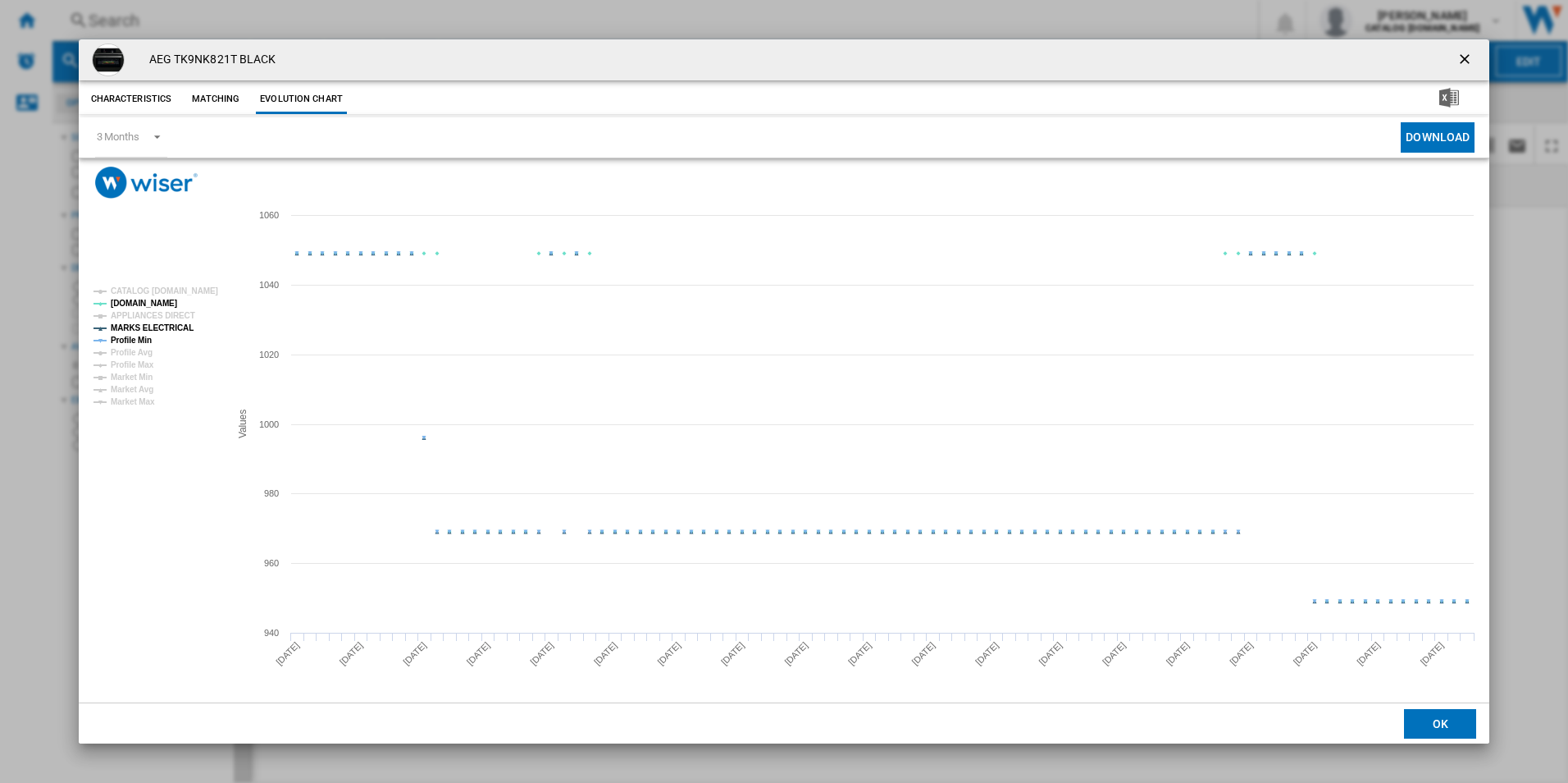
click at [162, 331] on tspan "MARKS ELECTRICAL" at bounding box center [152, 327] width 83 height 9
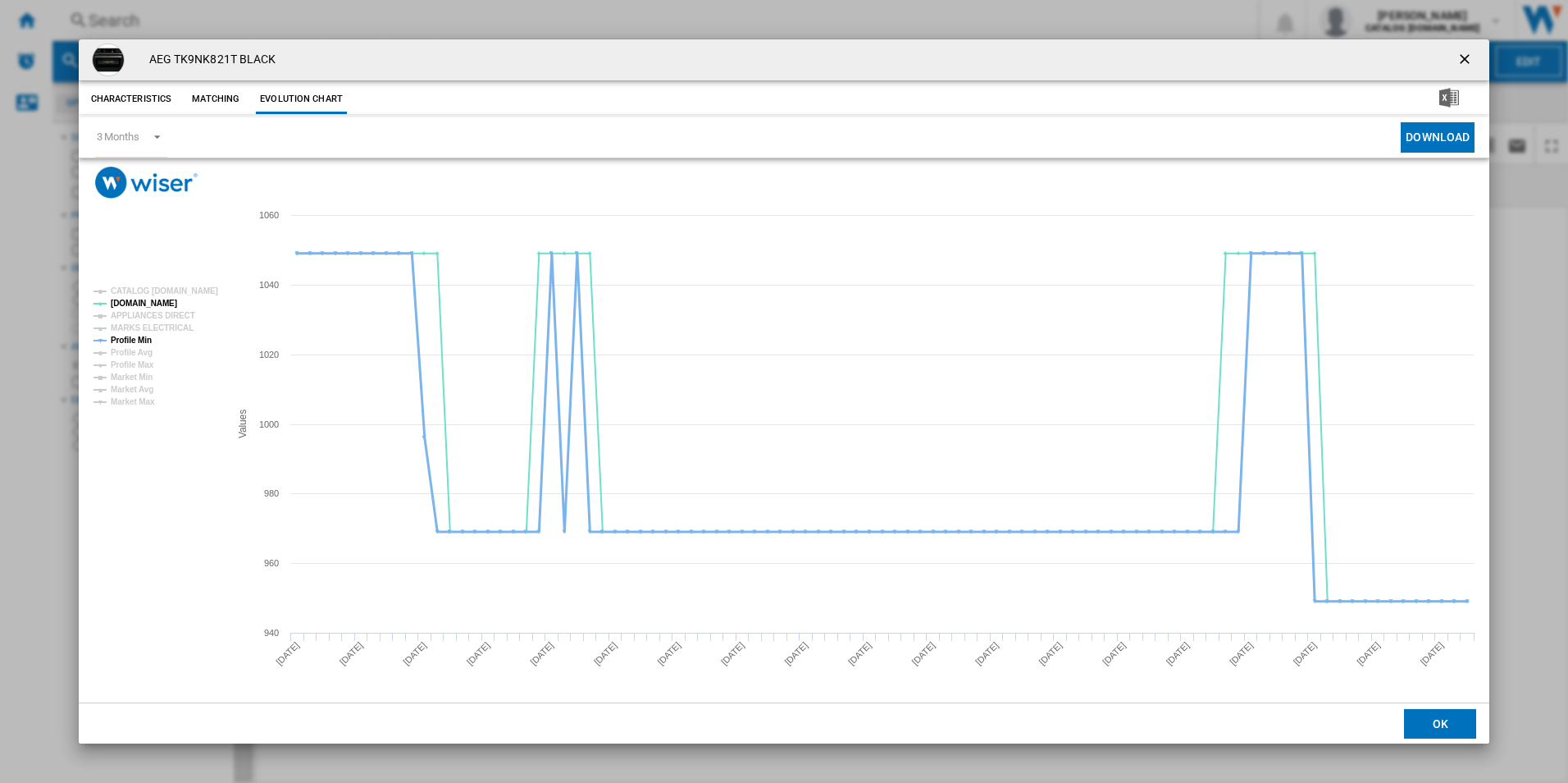
click at [130, 343] on tspan "Profile Min" at bounding box center [131, 340] width 41 height 9
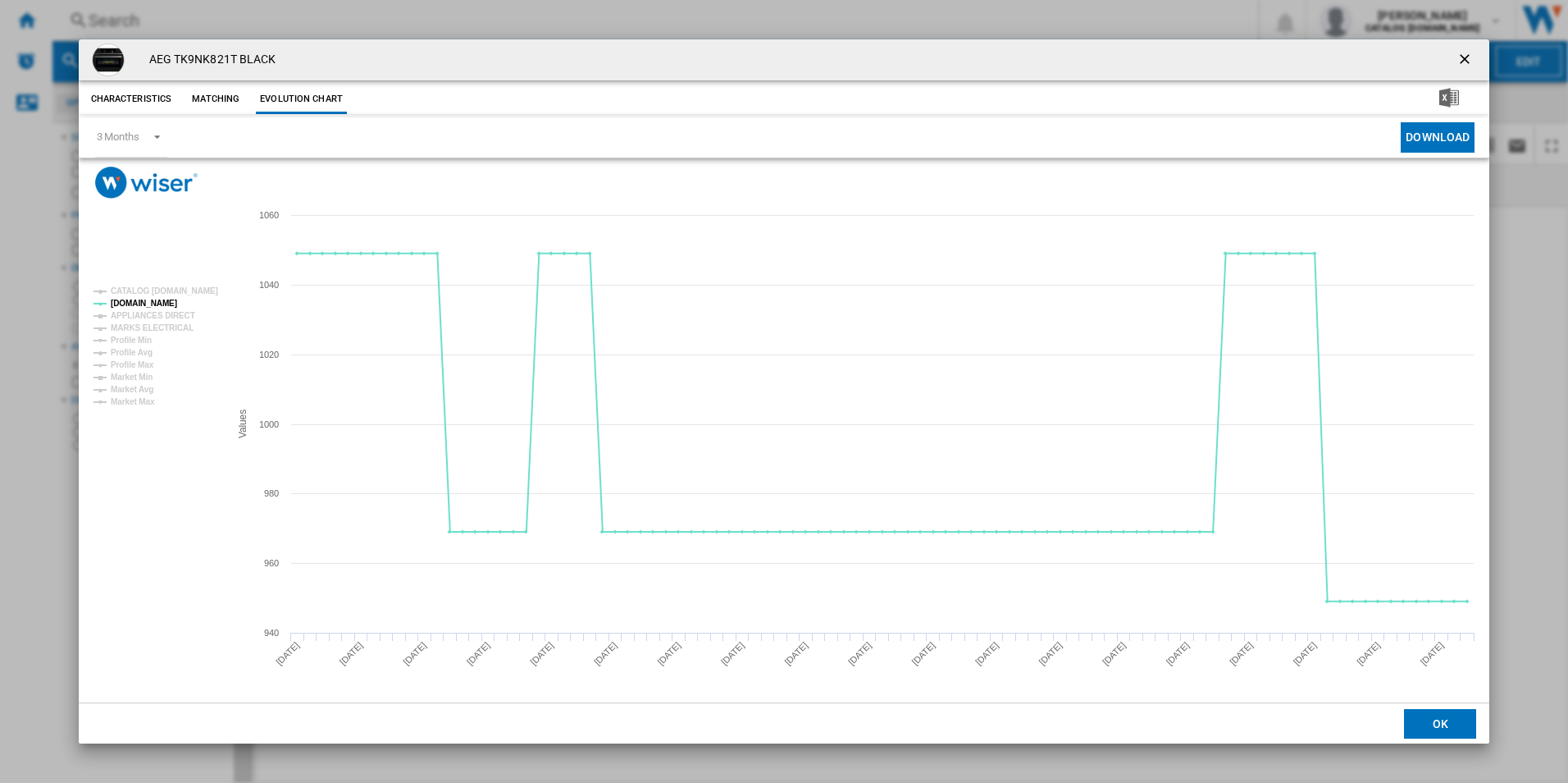
drag, startPoint x: 1463, startPoint y: 61, endPoint x: 1400, endPoint y: 53, distance: 63.5
click at [1463, 61] on ng-md-icon "getI18NText('BUTTONS.CLOSE_DIALOG')" at bounding box center [1466, 61] width 20 height 20
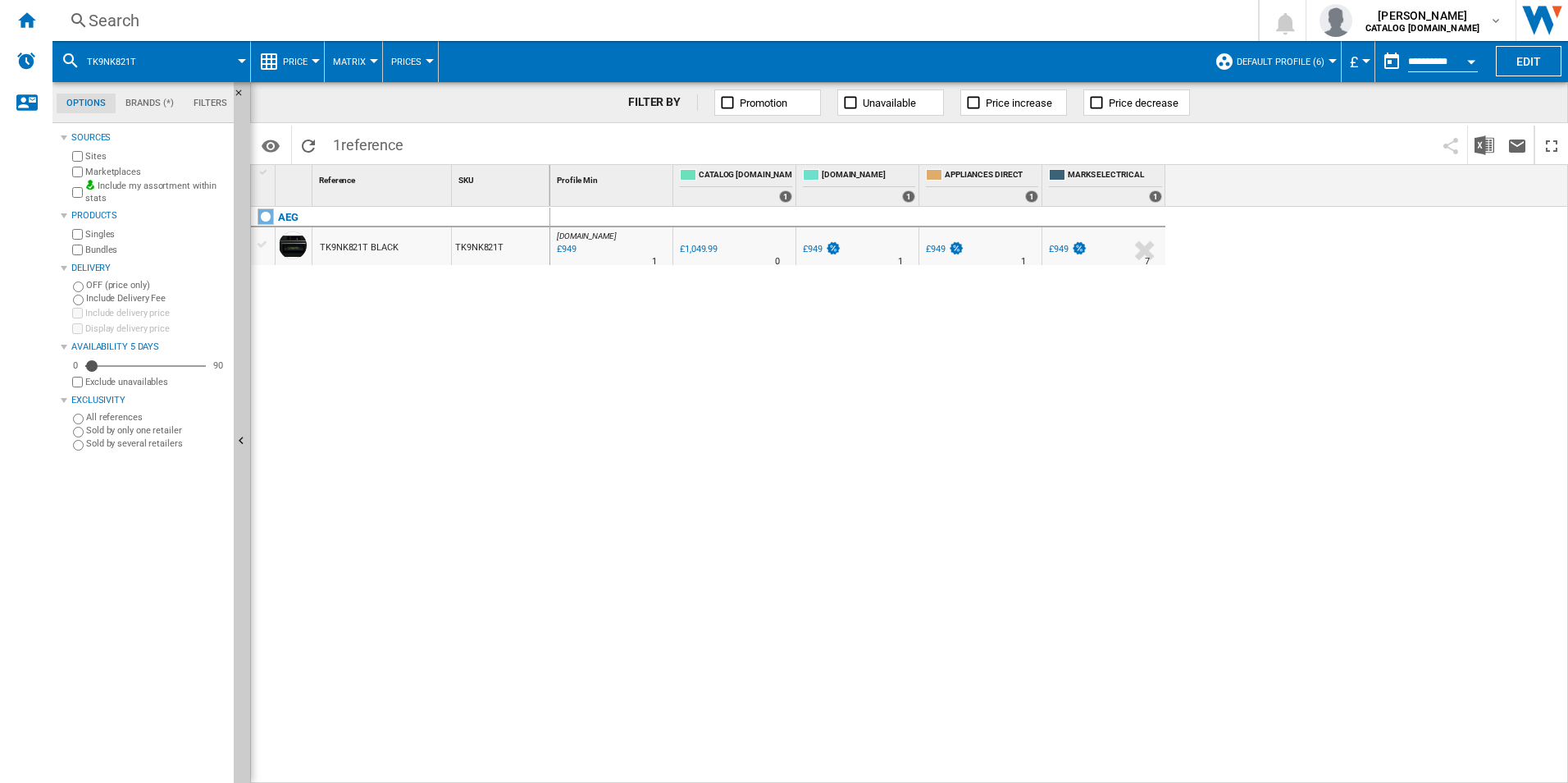
click at [1027, 22] on div "Search" at bounding box center [651, 20] width 1127 height 23
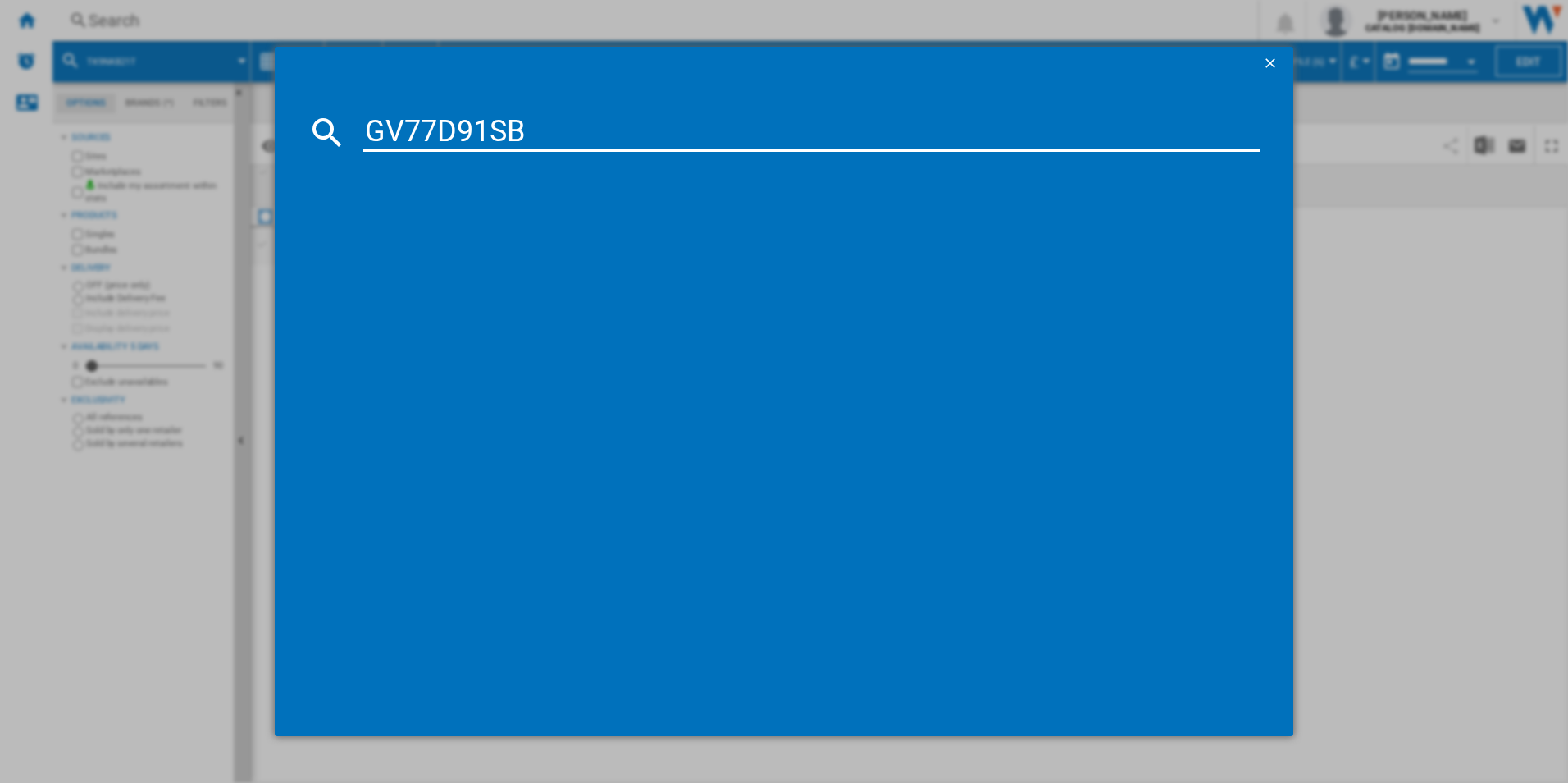
type input "GV77D91SB"
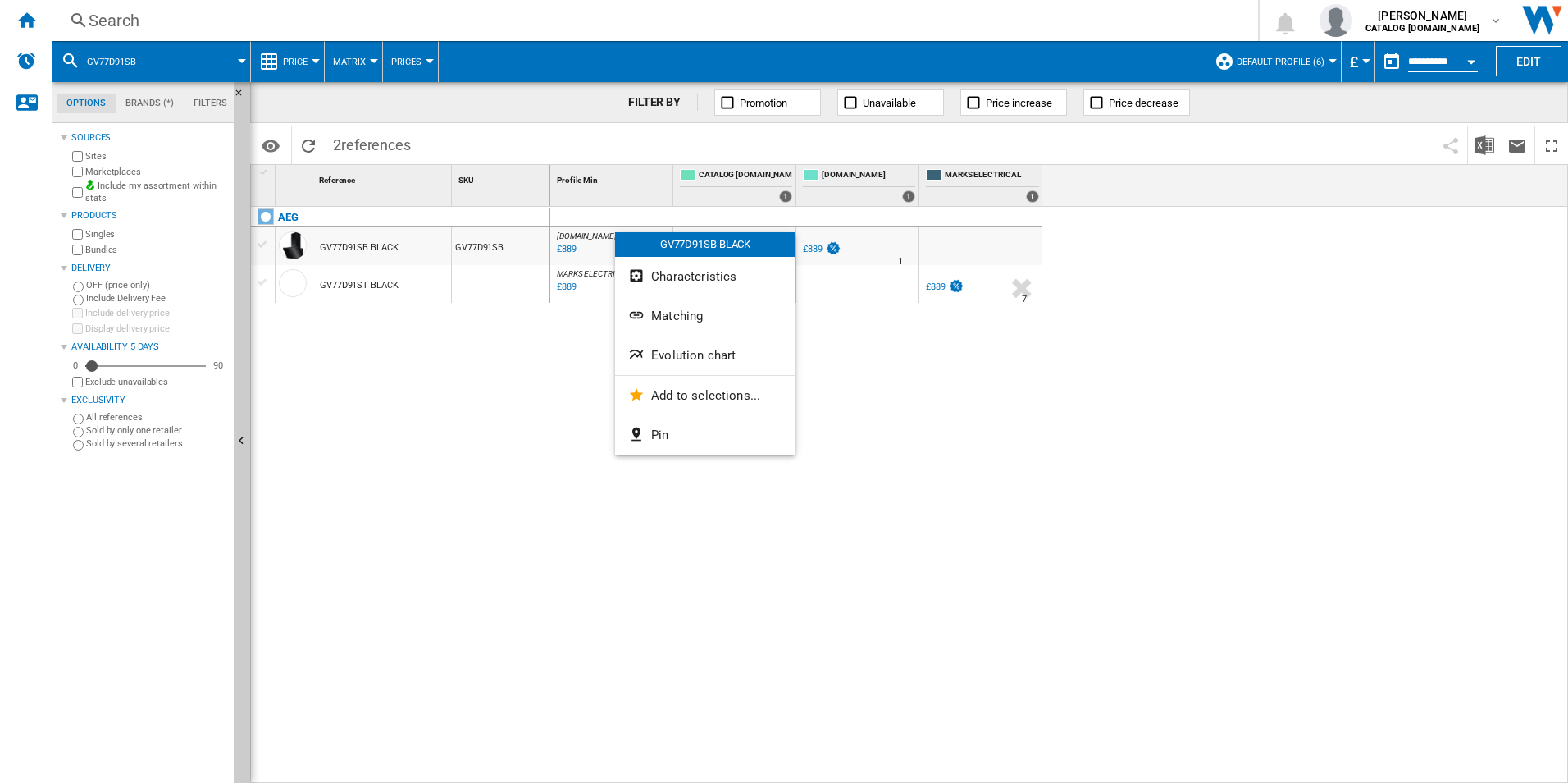
click at [352, 385] on div at bounding box center [784, 391] width 1568 height 783
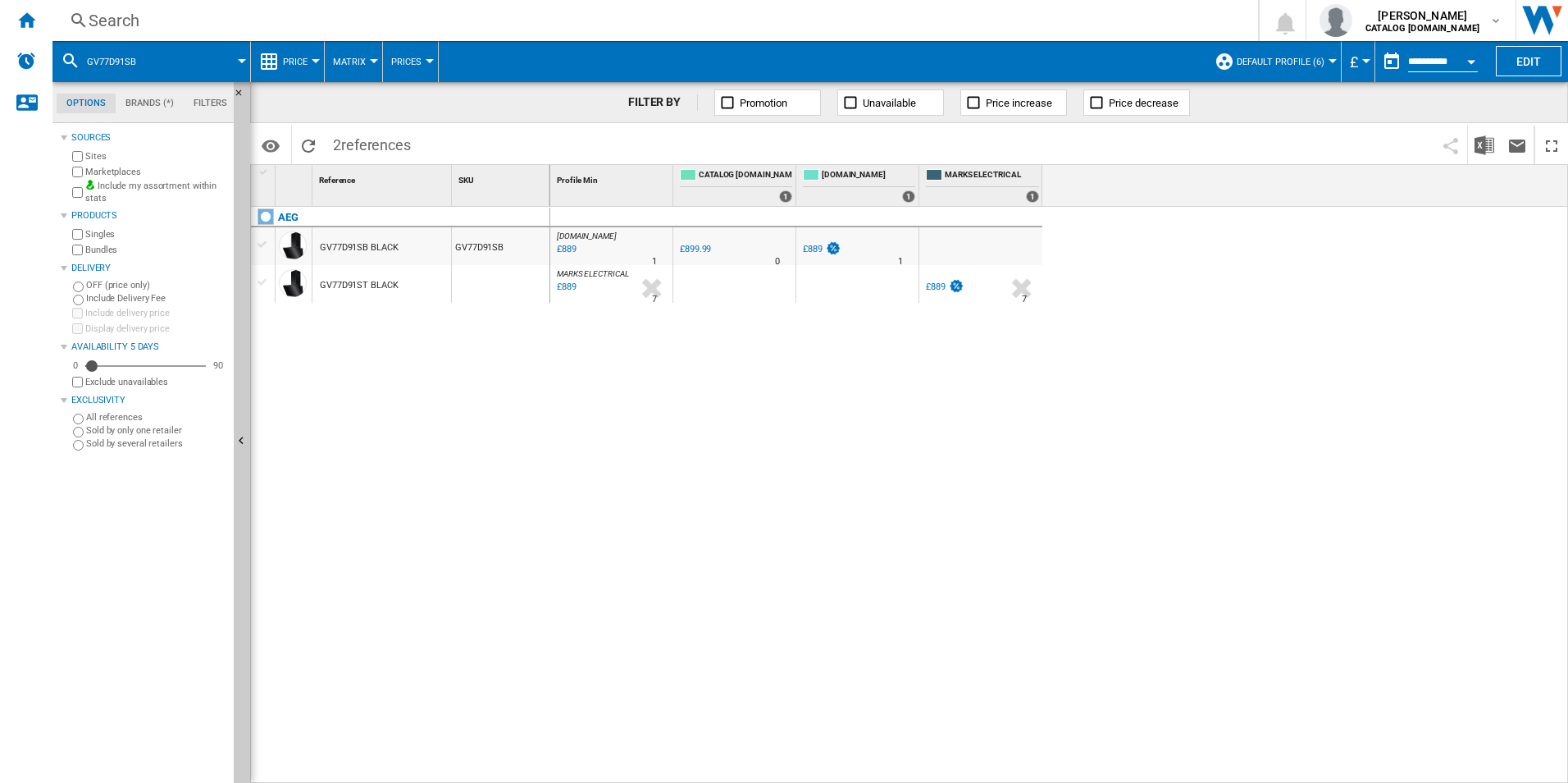
drag, startPoint x: 610, startPoint y: 244, endPoint x: 553, endPoint y: 286, distance: 70.8
click at [553, 286] on div at bounding box center [784, 391] width 1568 height 783
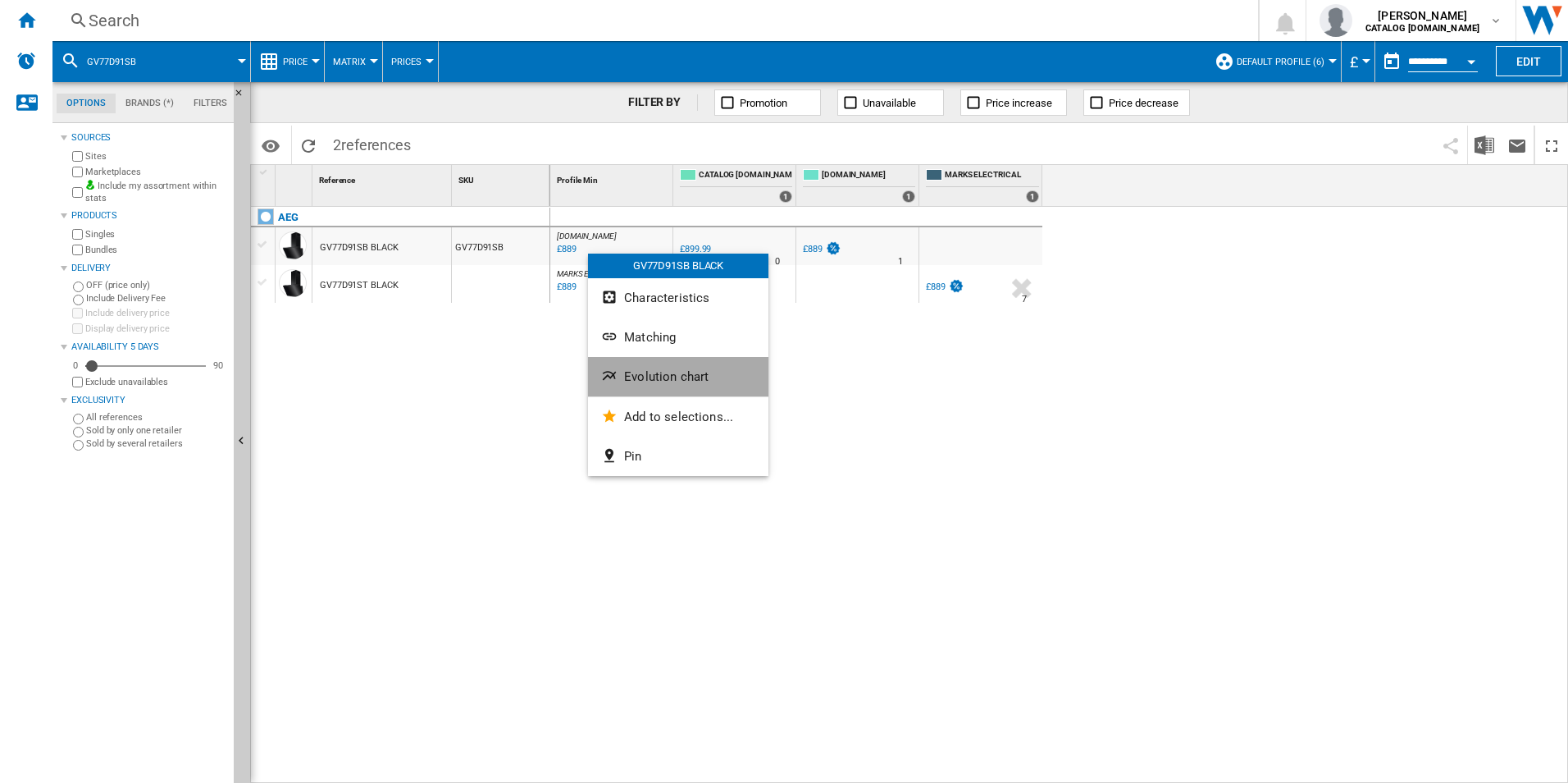
click at [634, 359] on button "Evolution chart" at bounding box center [679, 376] width 180 height 39
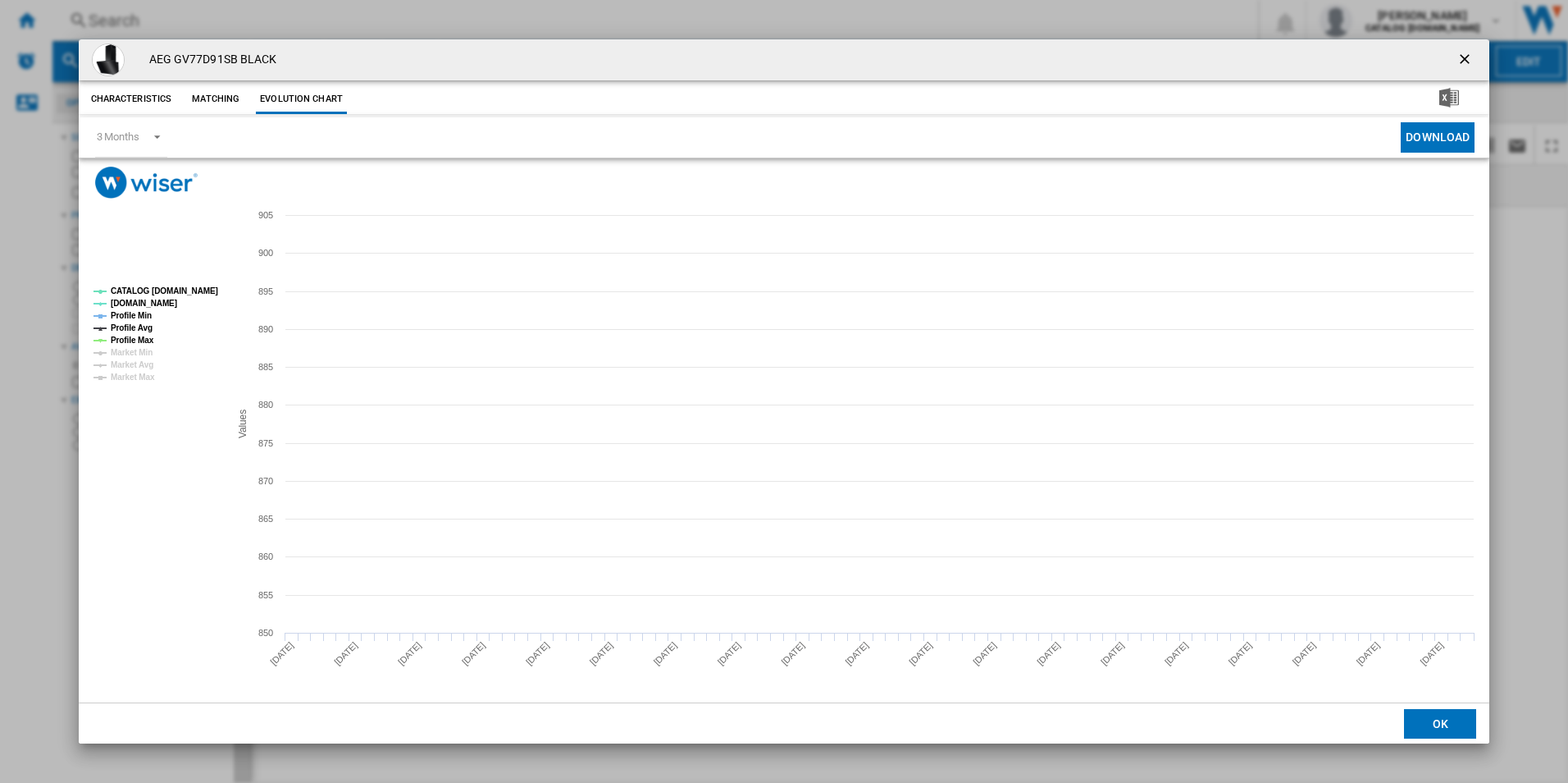
click at [186, 288] on tspan "CATALOG [DOMAIN_NAME]" at bounding box center [165, 290] width 108 height 9
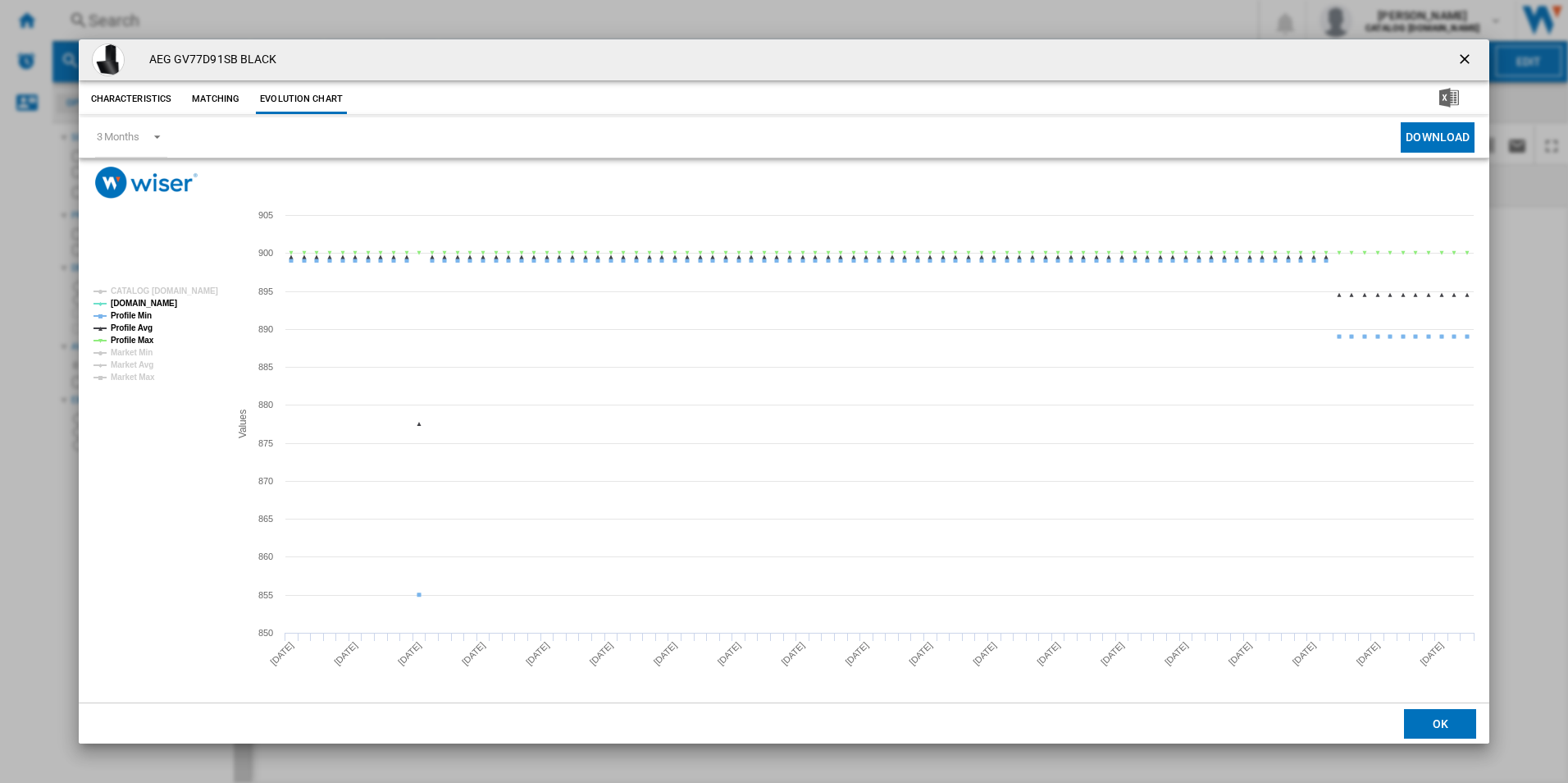
click at [123, 315] on tspan "Profile Min" at bounding box center [131, 315] width 41 height 9
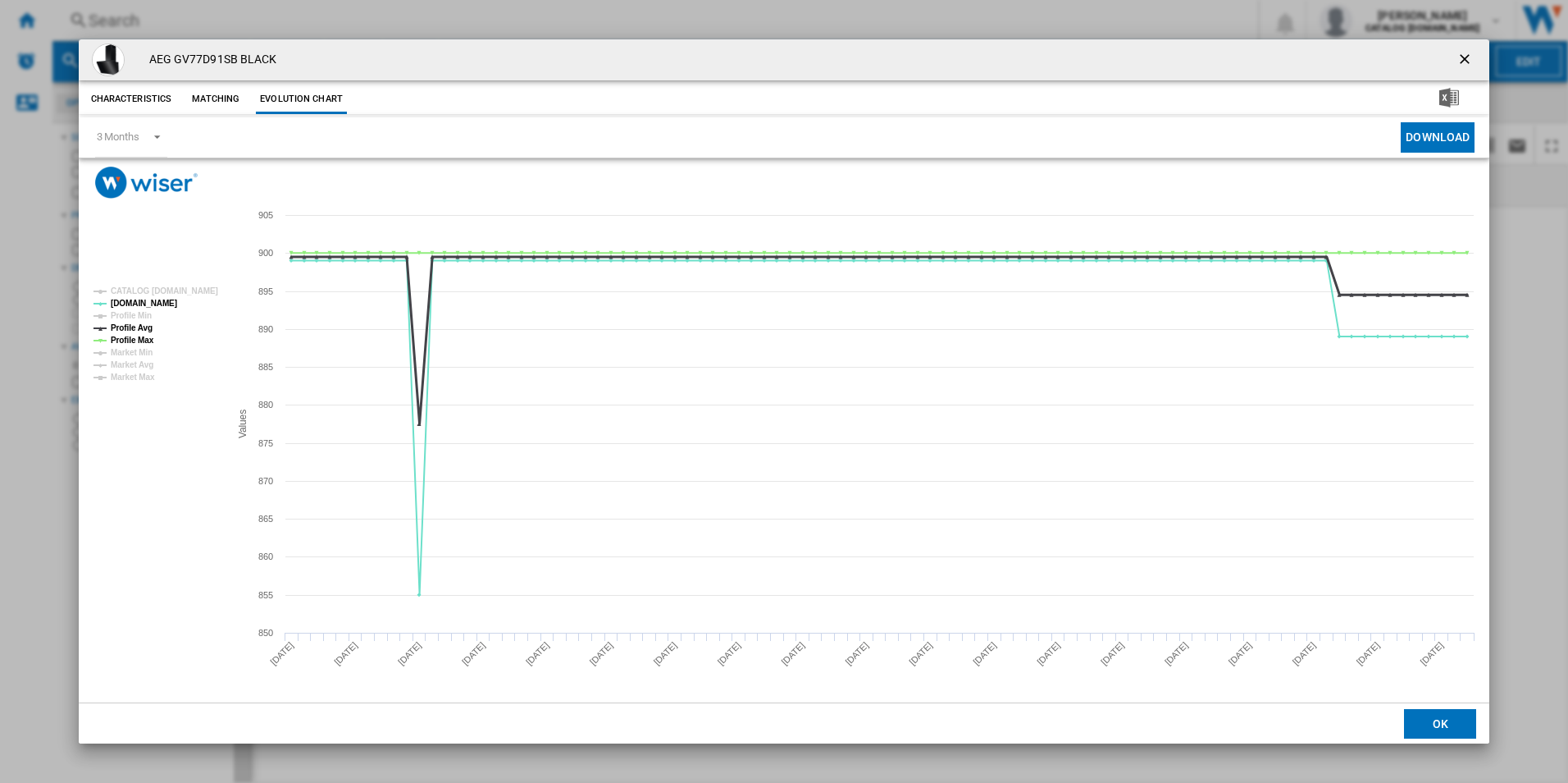
click at [126, 328] on tspan "Profile Avg" at bounding box center [131, 327] width 42 height 9
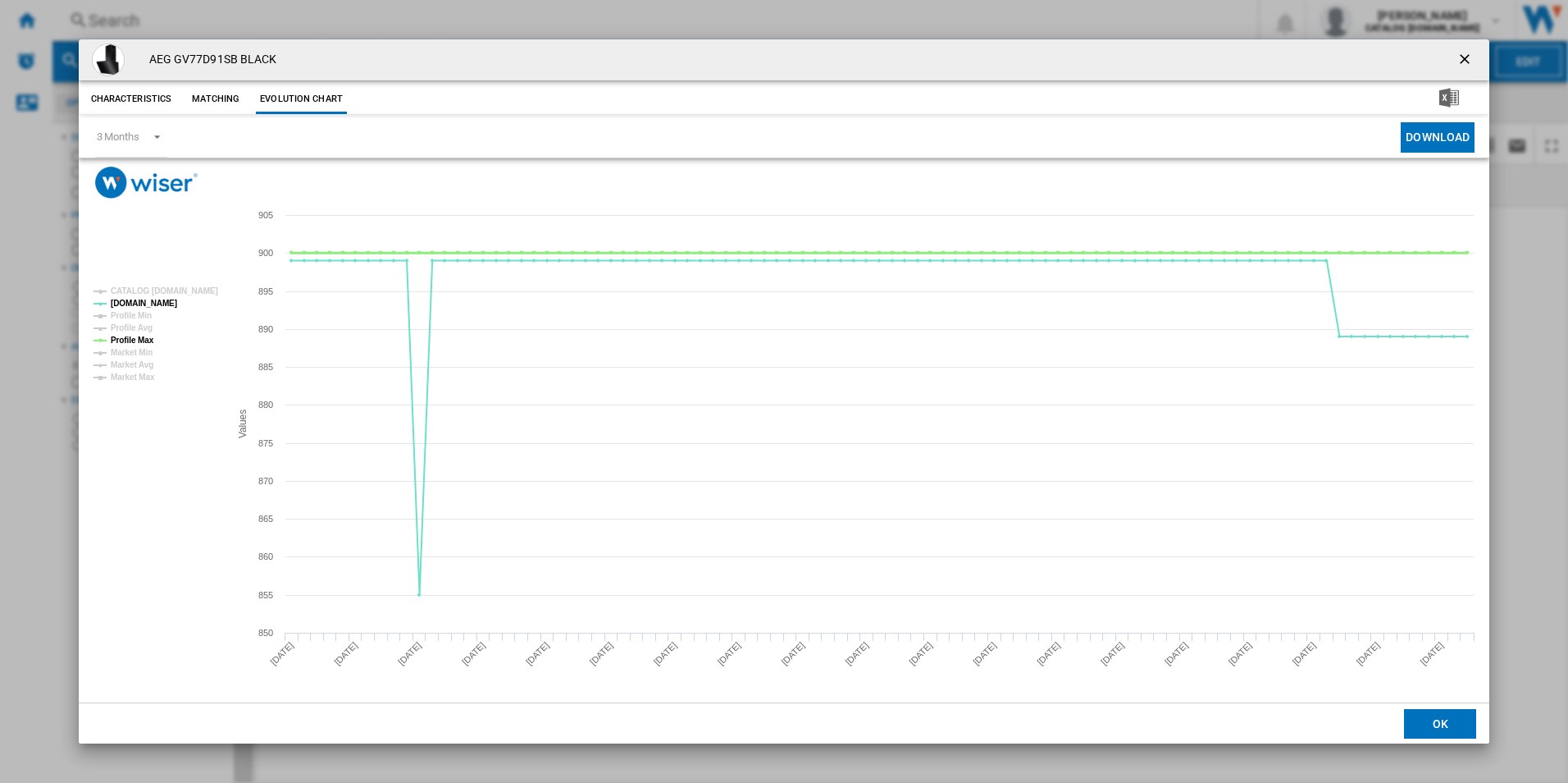
click at [133, 341] on tspan "Profile Max" at bounding box center [132, 340] width 43 height 9
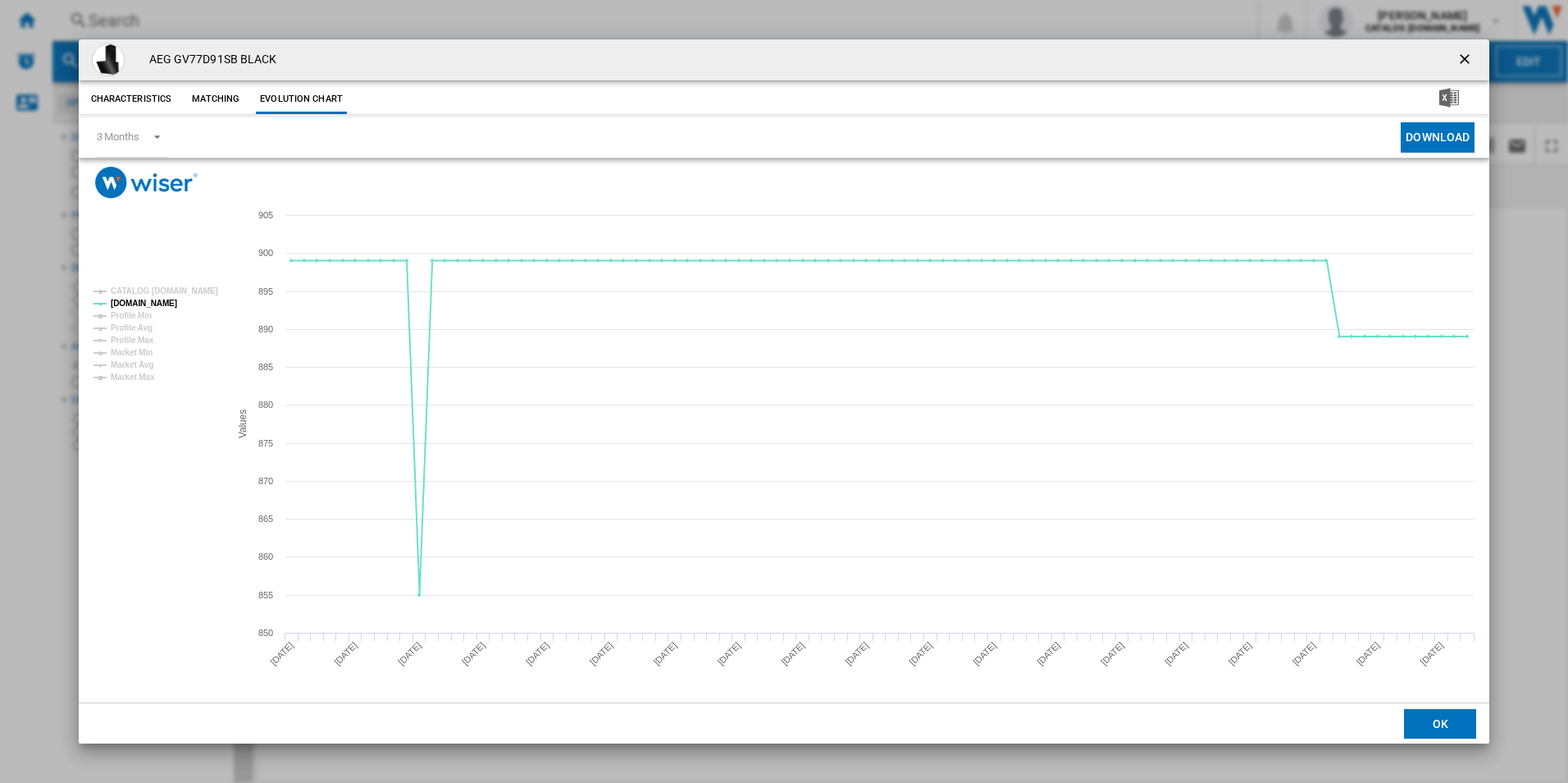
click at [1462, 53] on ng-md-icon "getI18NText('BUTTONS.CLOSE_DIALOG')" at bounding box center [1466, 61] width 20 height 20
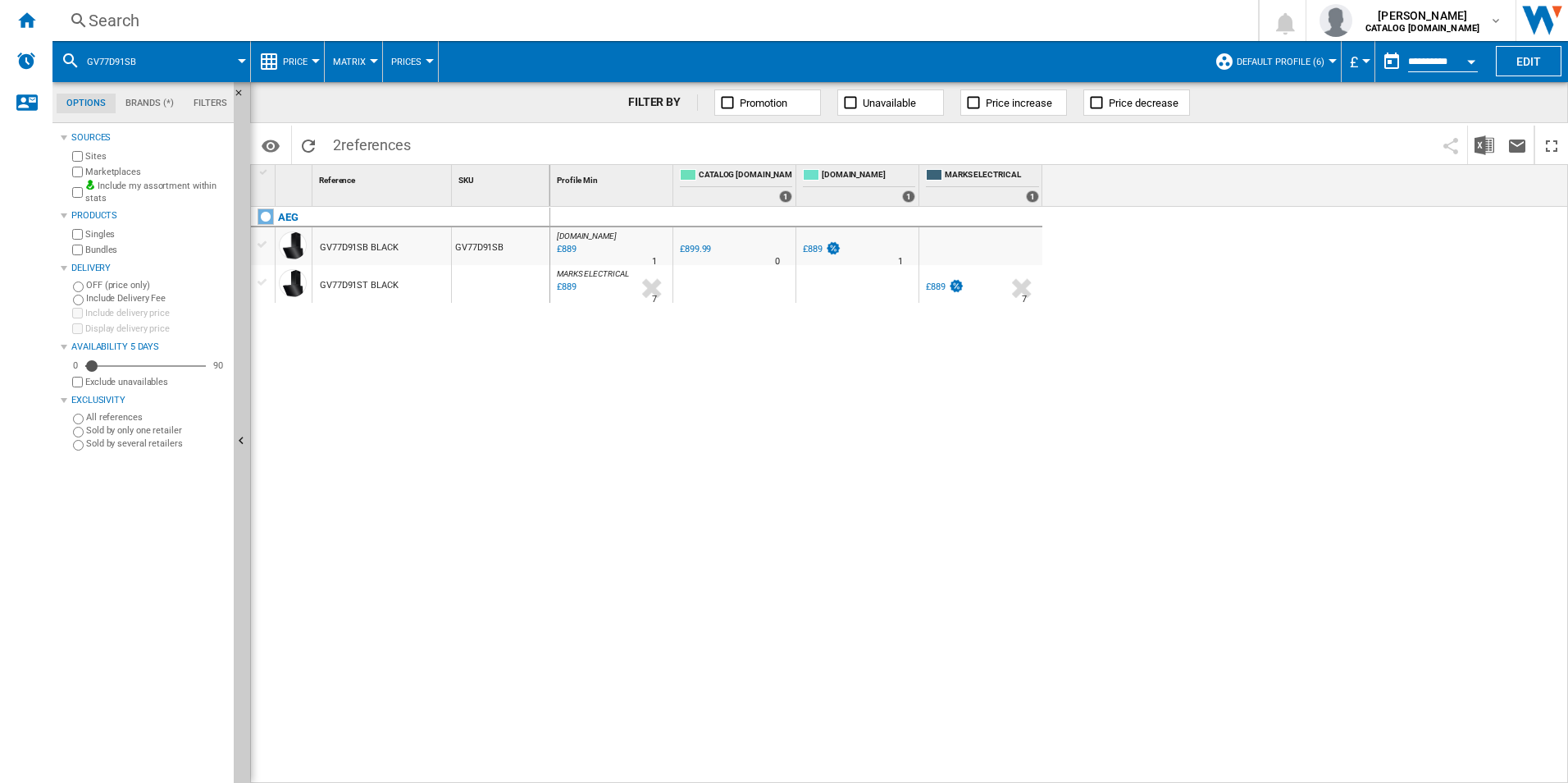
click at [803, 8] on div "Search Search 0 adam barber CATALOG ELECTROLUX.UK CATALOG ELECTROLUX.UK My sett…" at bounding box center [811, 21] width 1516 height 41
click at [811, 24] on div "Search" at bounding box center [651, 20] width 1127 height 23
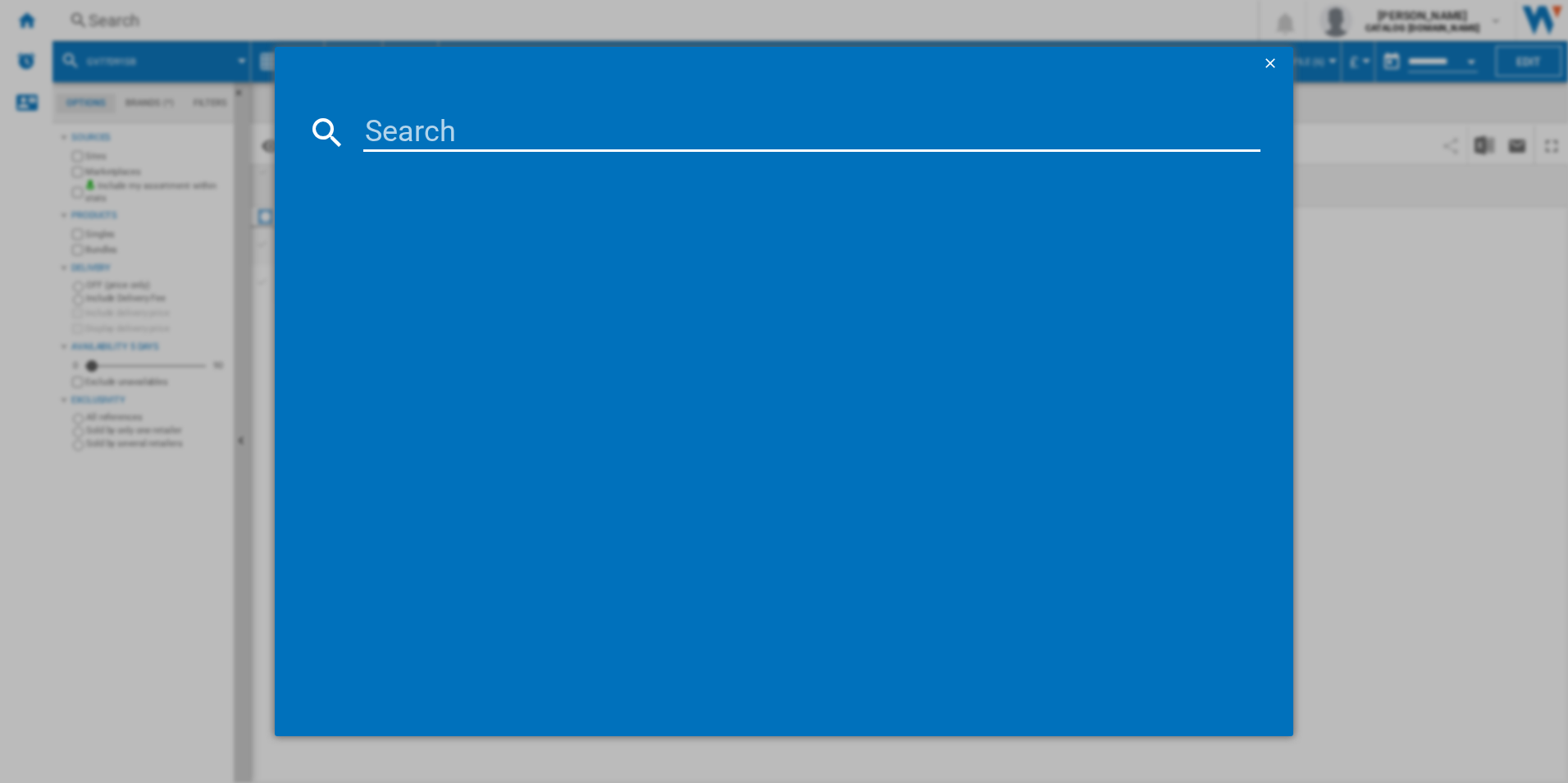
paste input "IAE84411FB"
type input "IAE84411FB"
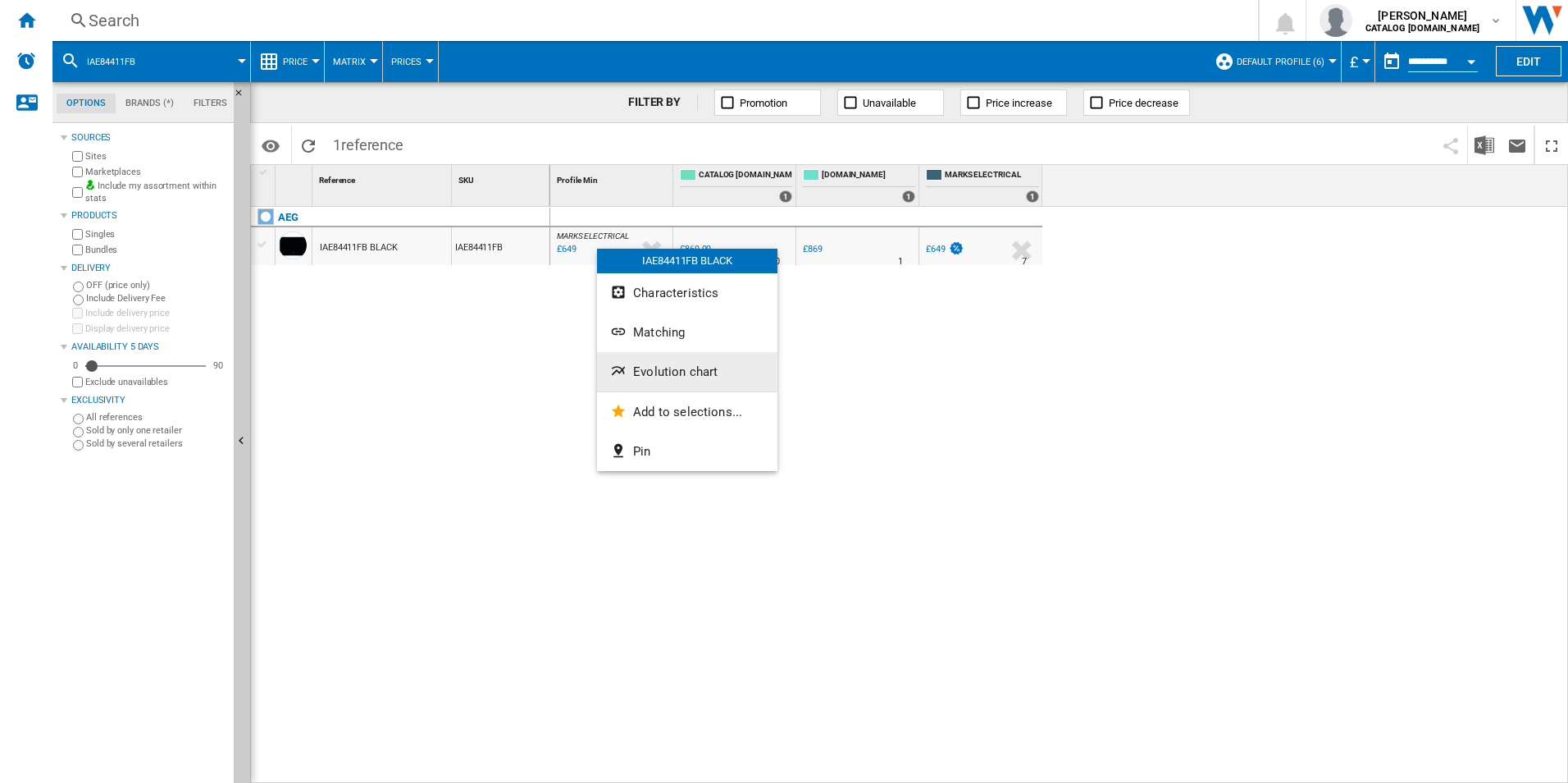
click at [651, 365] on span "Evolution chart" at bounding box center [676, 371] width 84 height 15
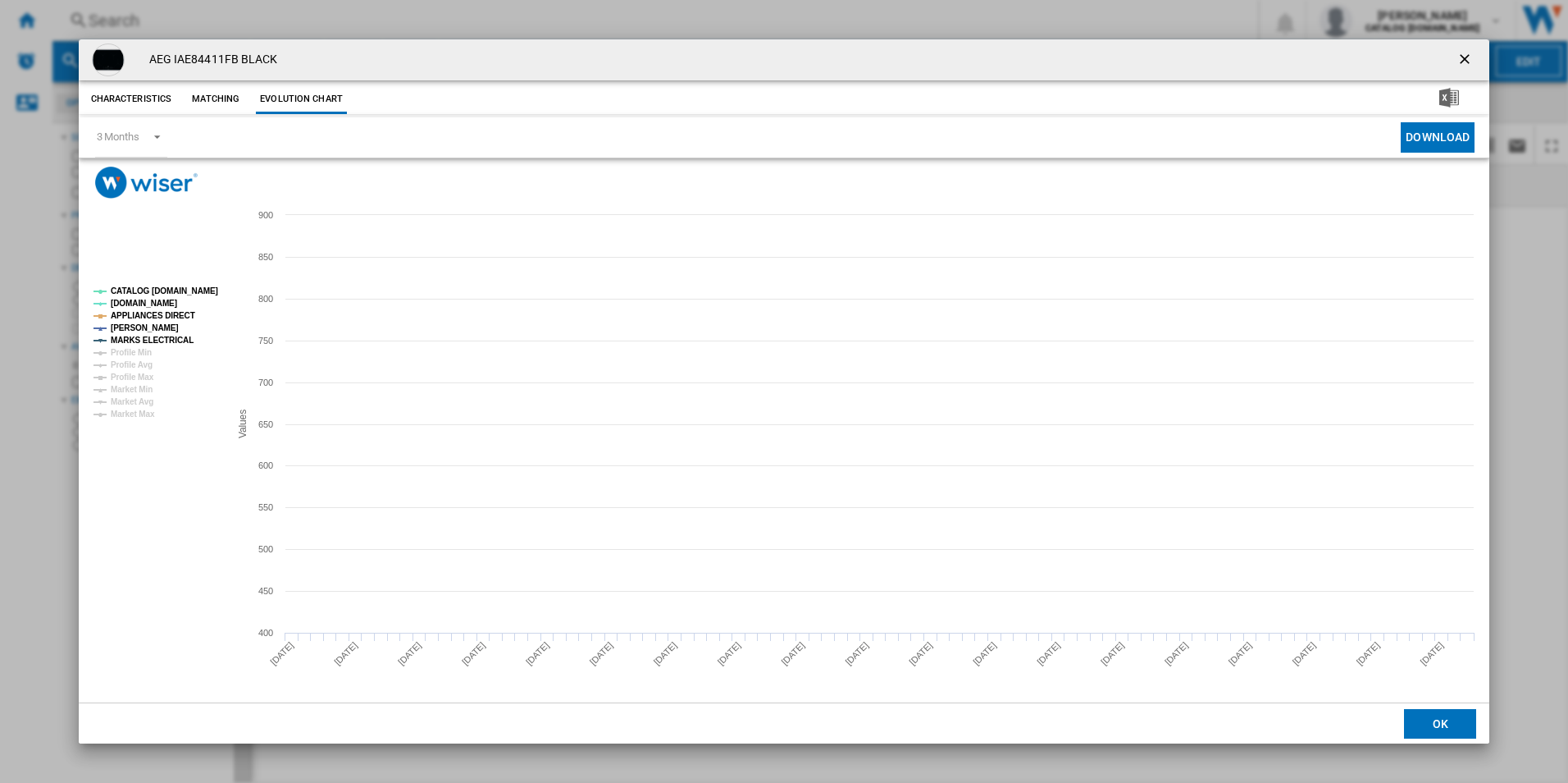
click at [195, 289] on tspan "CATALOG [DOMAIN_NAME]" at bounding box center [165, 290] width 108 height 9
click at [165, 311] on tspan "APPLIANCES DIRECT" at bounding box center [153, 315] width 84 height 9
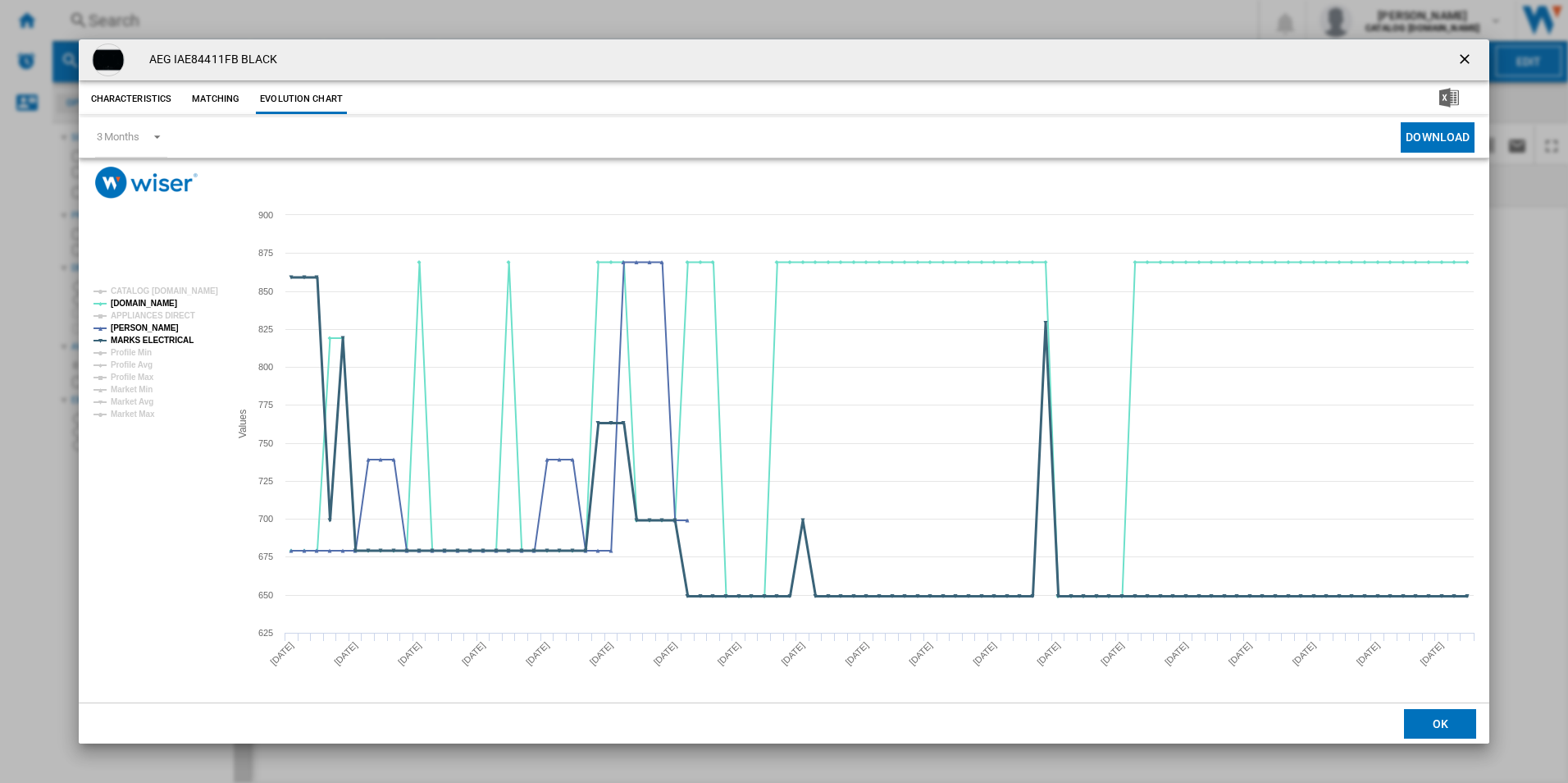
click at [177, 341] on tspan "MARKS ELECTRICAL" at bounding box center [152, 340] width 83 height 9
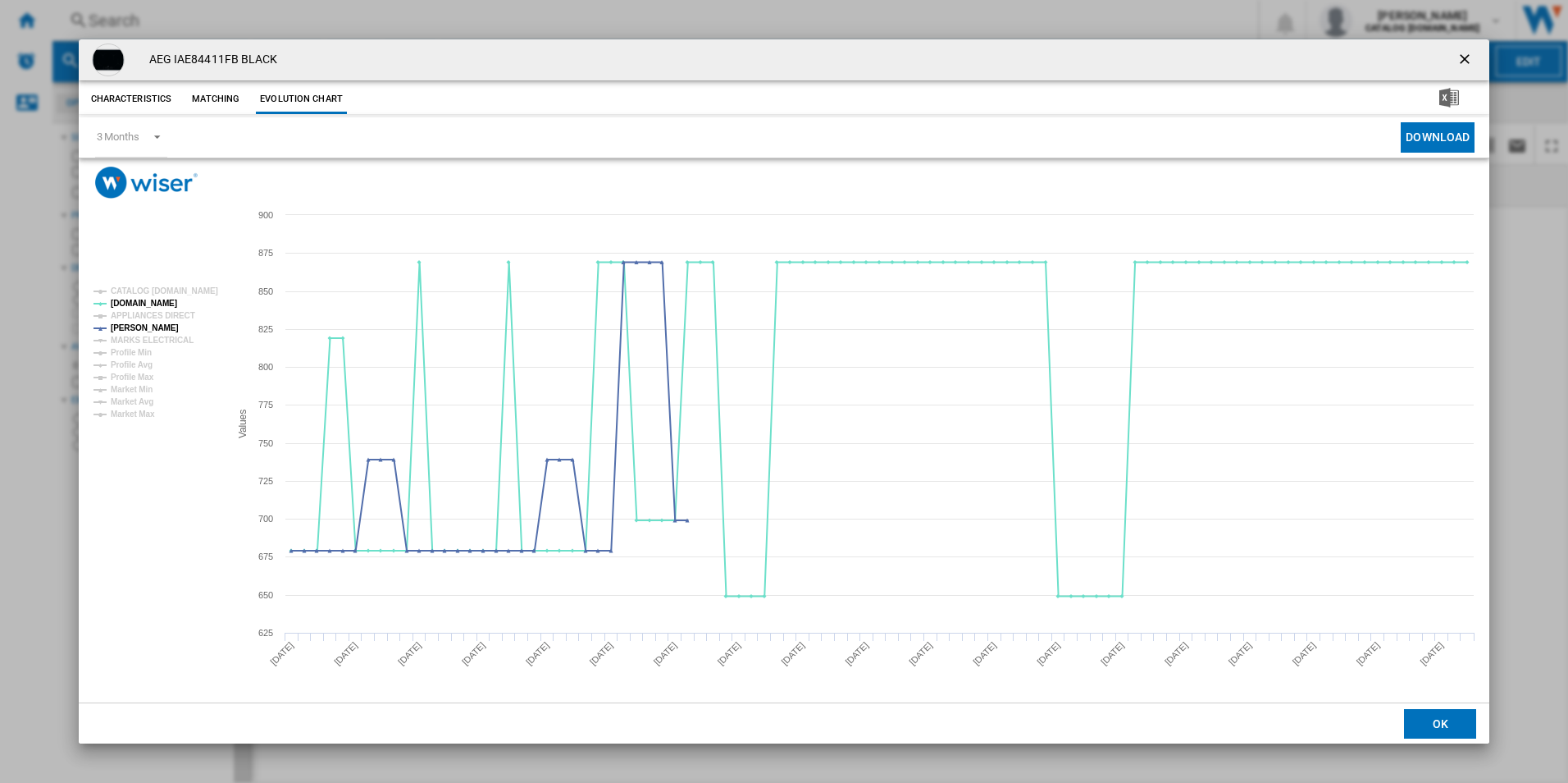
drag, startPoint x: 1459, startPoint y: 59, endPoint x: 1443, endPoint y: 58, distance: 16.0
click at [1459, 59] on ng-md-icon "getI18NText('BUTTONS.CLOSE_DIALOG')" at bounding box center [1466, 61] width 20 height 20
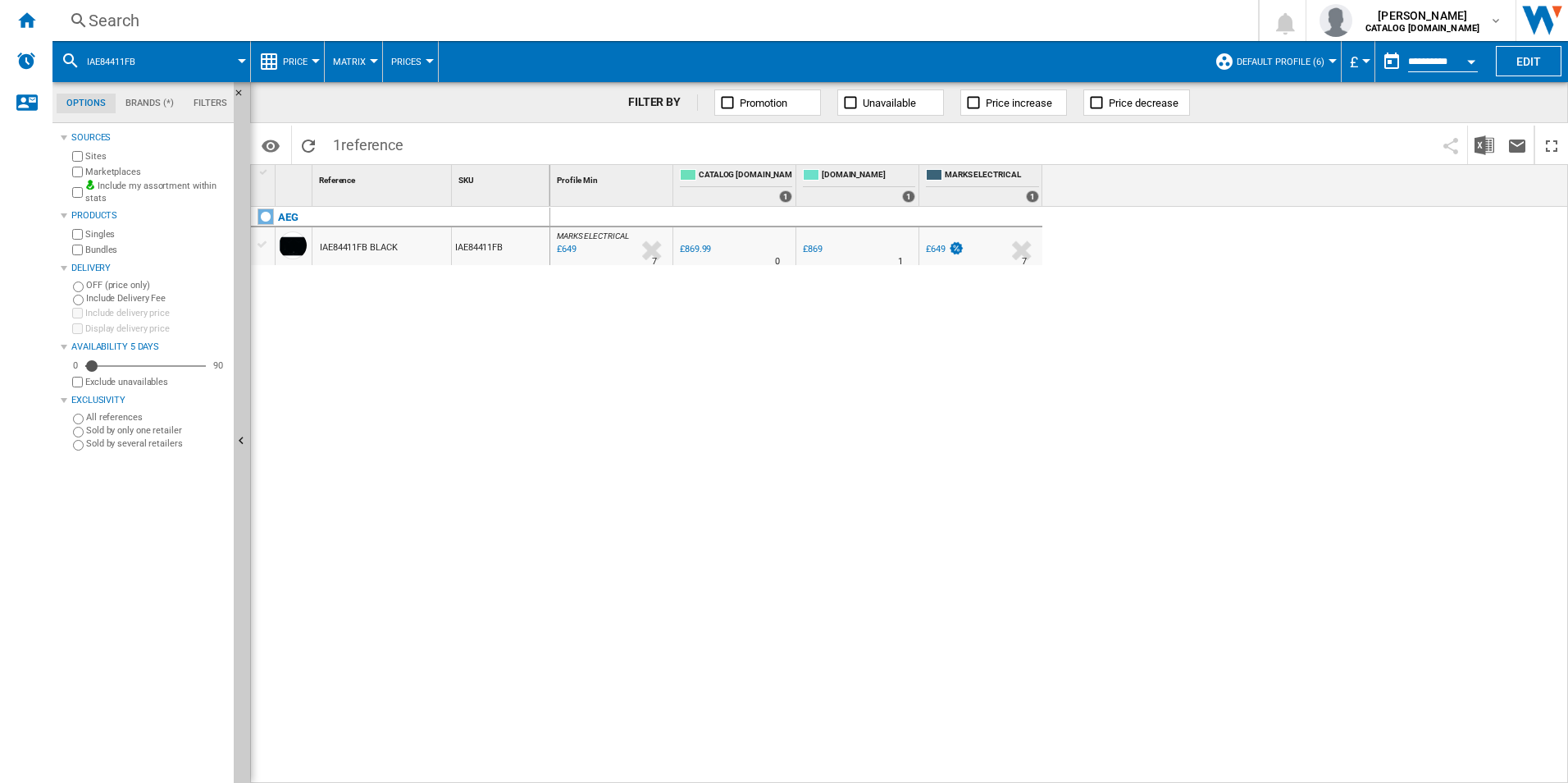
click at [1027, 12] on div "Search" at bounding box center [651, 20] width 1127 height 23
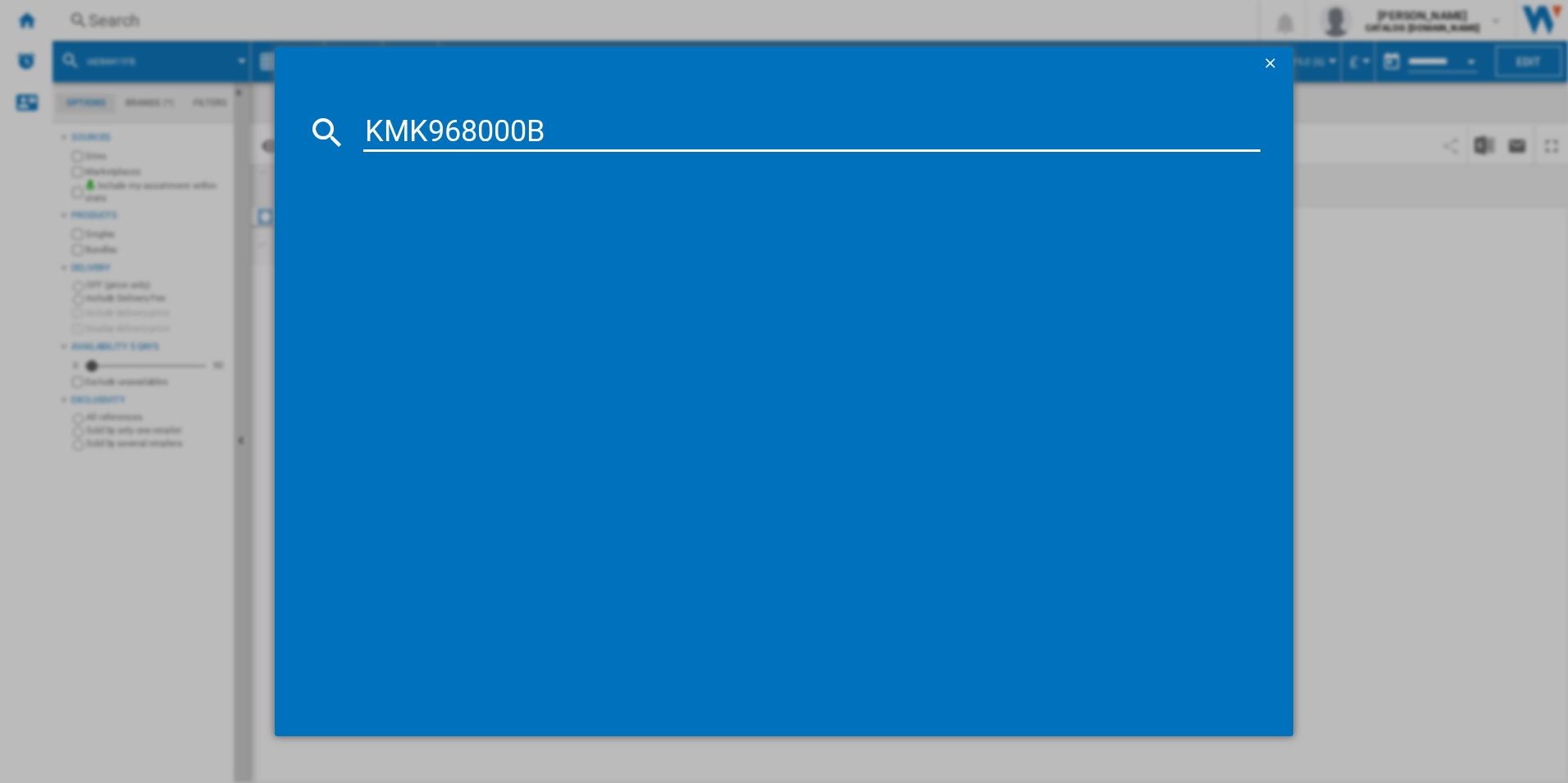
type input "KMK968000B"
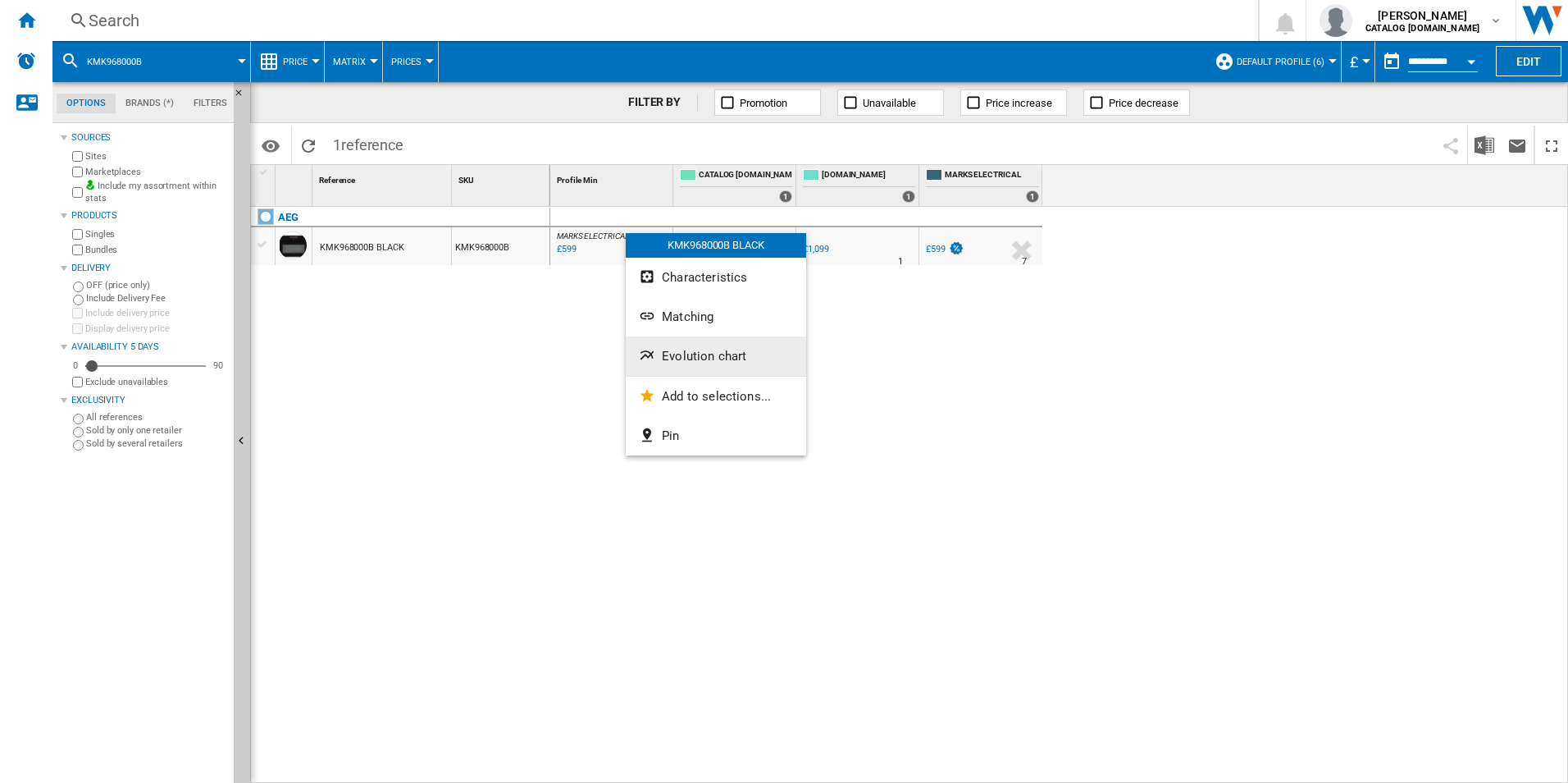
click at [665, 356] on span "Evolution chart" at bounding box center [704, 356] width 84 height 15
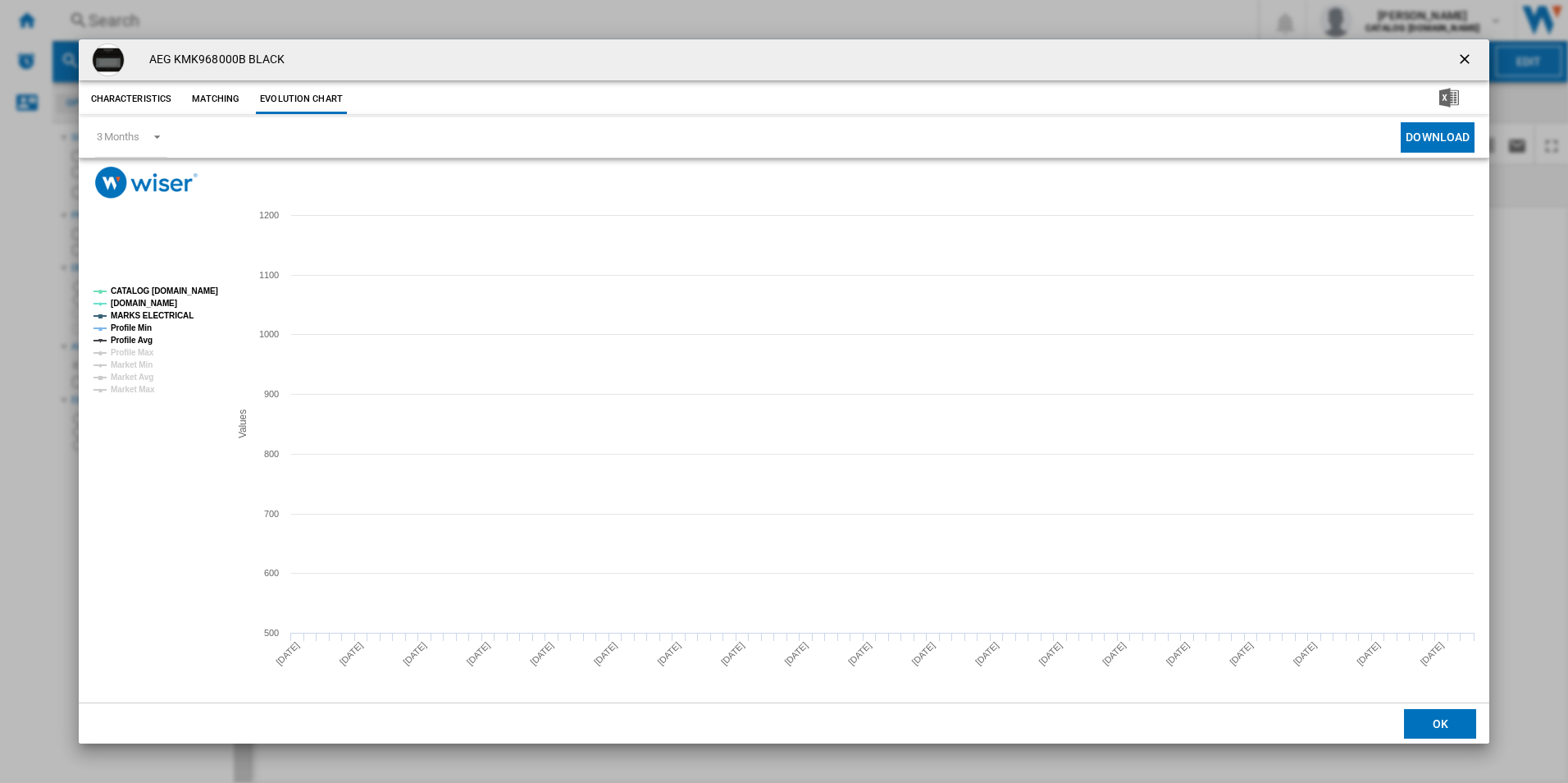
click at [195, 290] on tspan "CATALOG [DOMAIN_NAME]" at bounding box center [165, 290] width 108 height 9
click at [169, 312] on tspan "MARKS ELECTRICAL" at bounding box center [152, 315] width 83 height 9
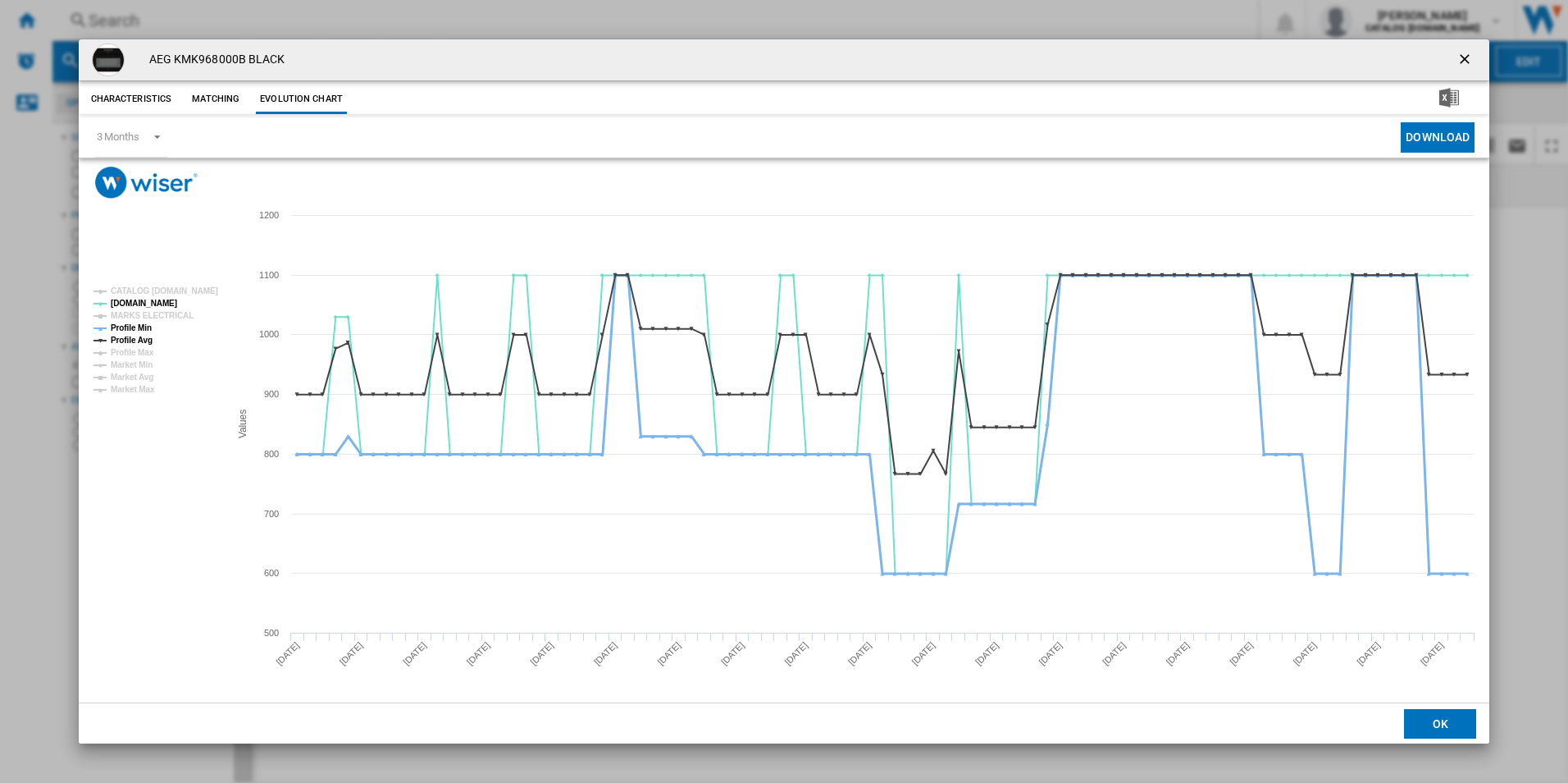
click at [136, 324] on tspan "Profile Min" at bounding box center [131, 327] width 41 height 9
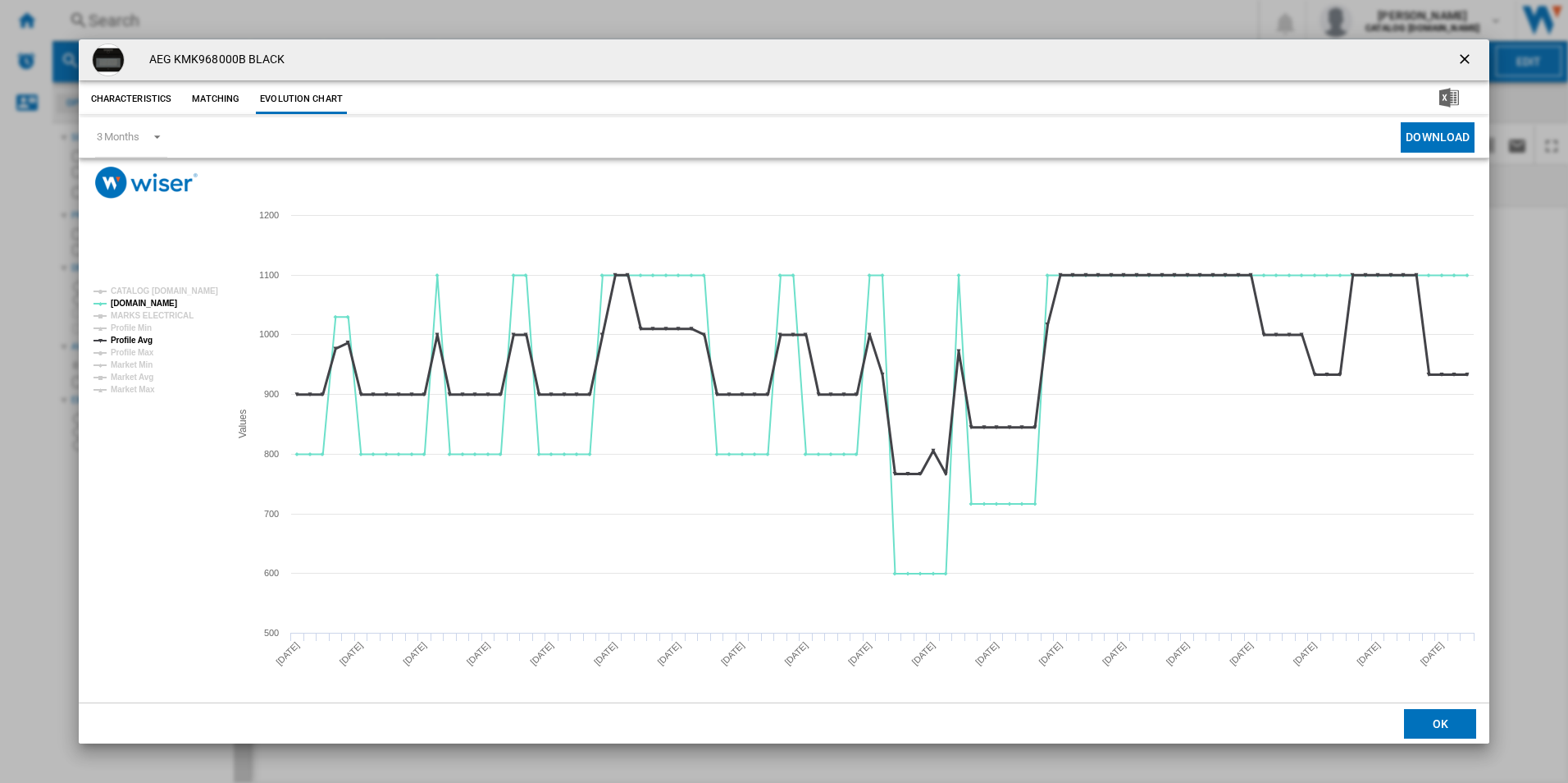
click at [143, 339] on tspan "Profile Avg" at bounding box center [131, 340] width 42 height 9
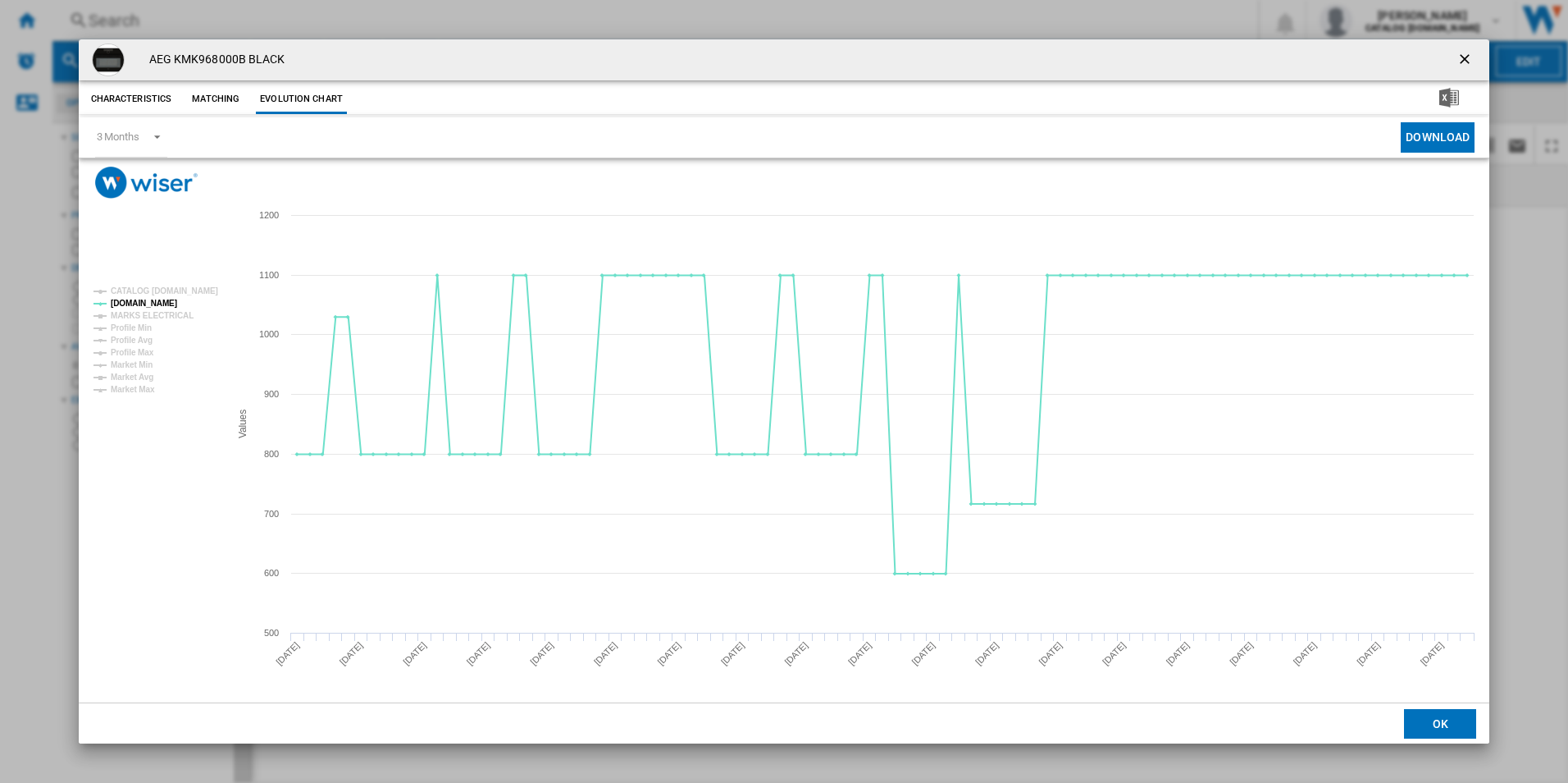
click at [1462, 61] on ng-md-icon "getI18NText('BUTTONS.CLOSE_DIALOG')" at bounding box center [1466, 61] width 20 height 20
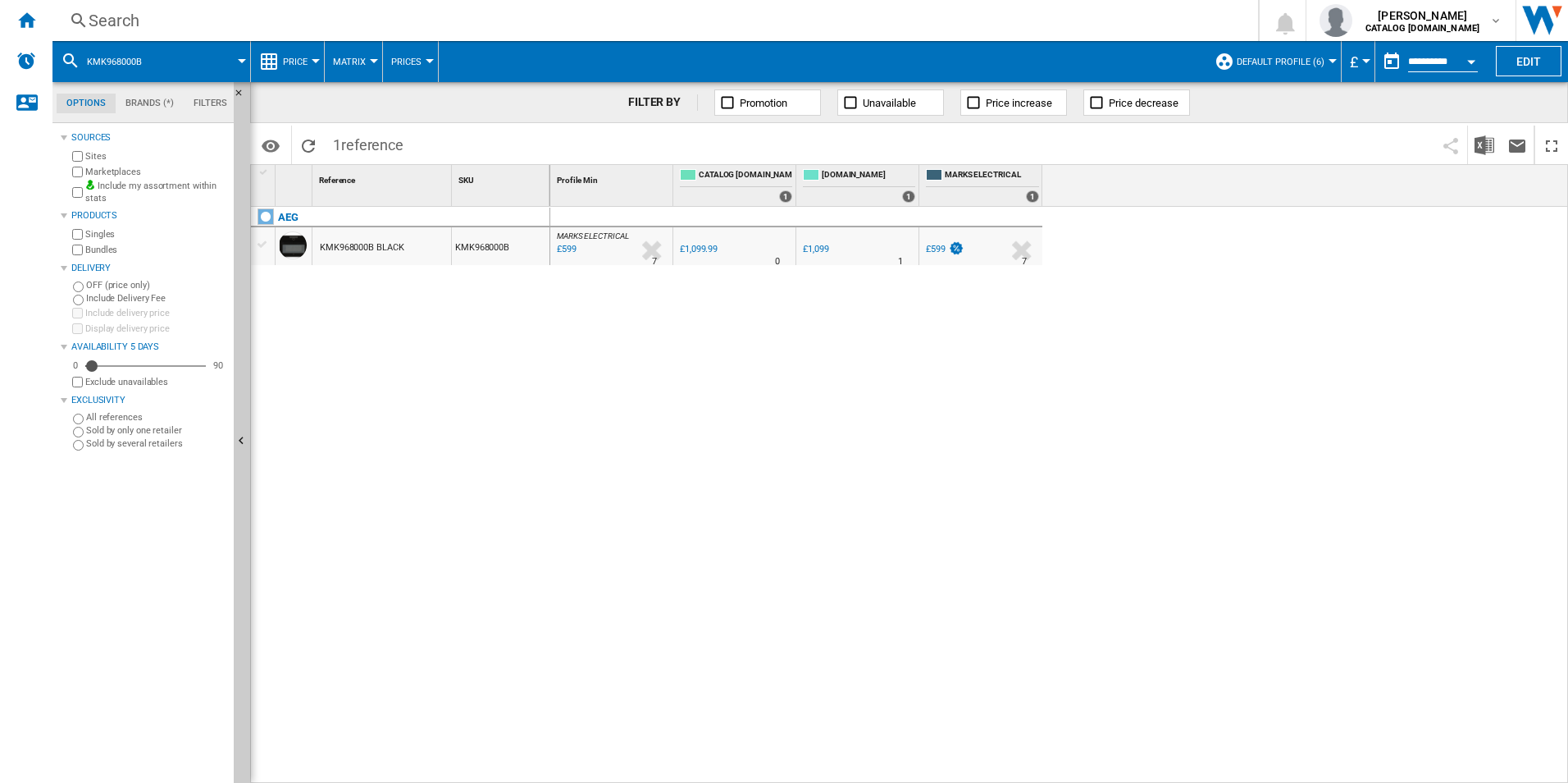
click at [637, 14] on div "Search" at bounding box center [651, 20] width 1127 height 23
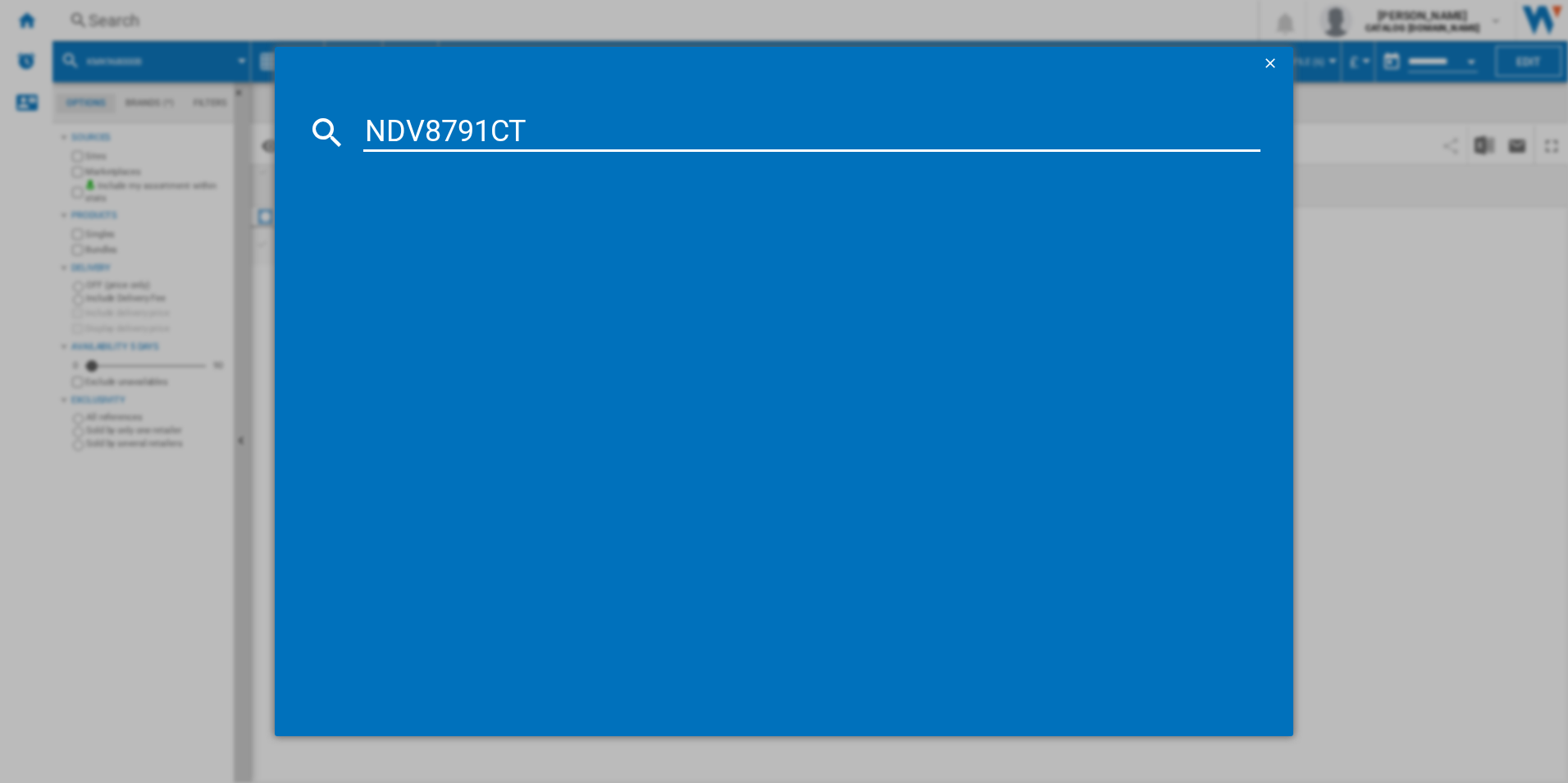
type input "NDV8791CT"
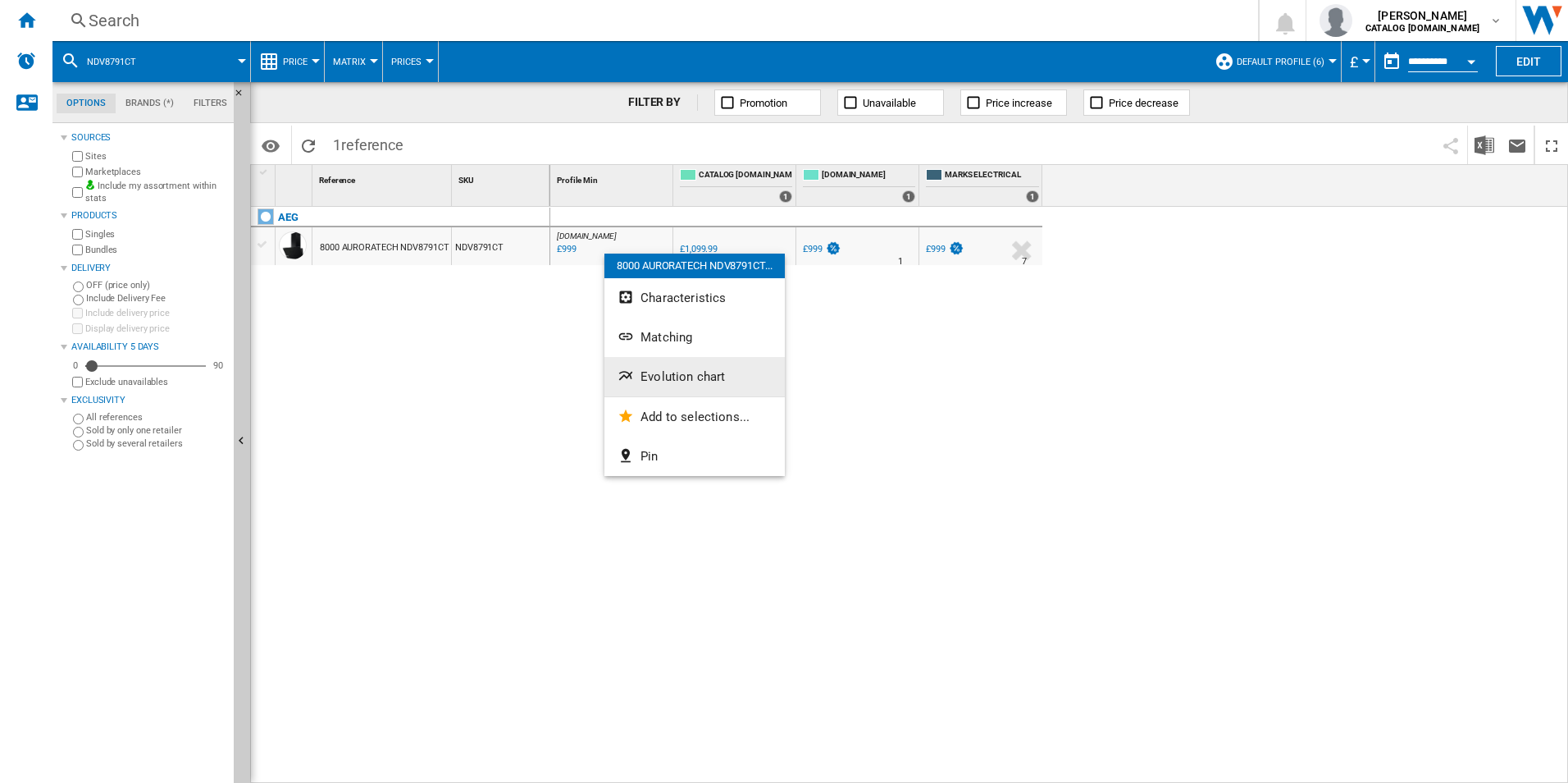
click at [643, 371] on span "Evolution chart" at bounding box center [683, 376] width 84 height 15
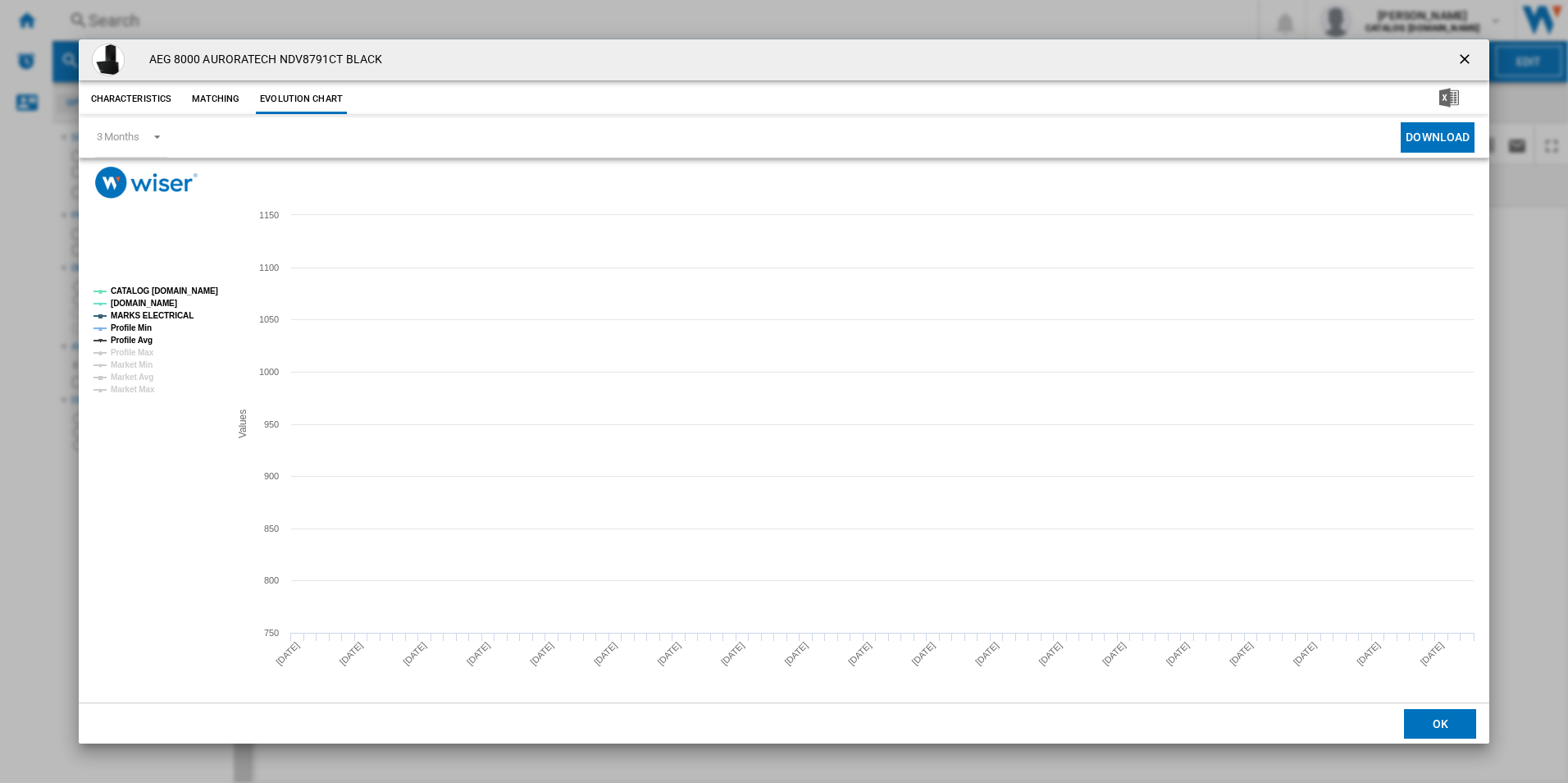
click at [205, 296] on tspan "CATALOG [DOMAIN_NAME]" at bounding box center [165, 290] width 108 height 9
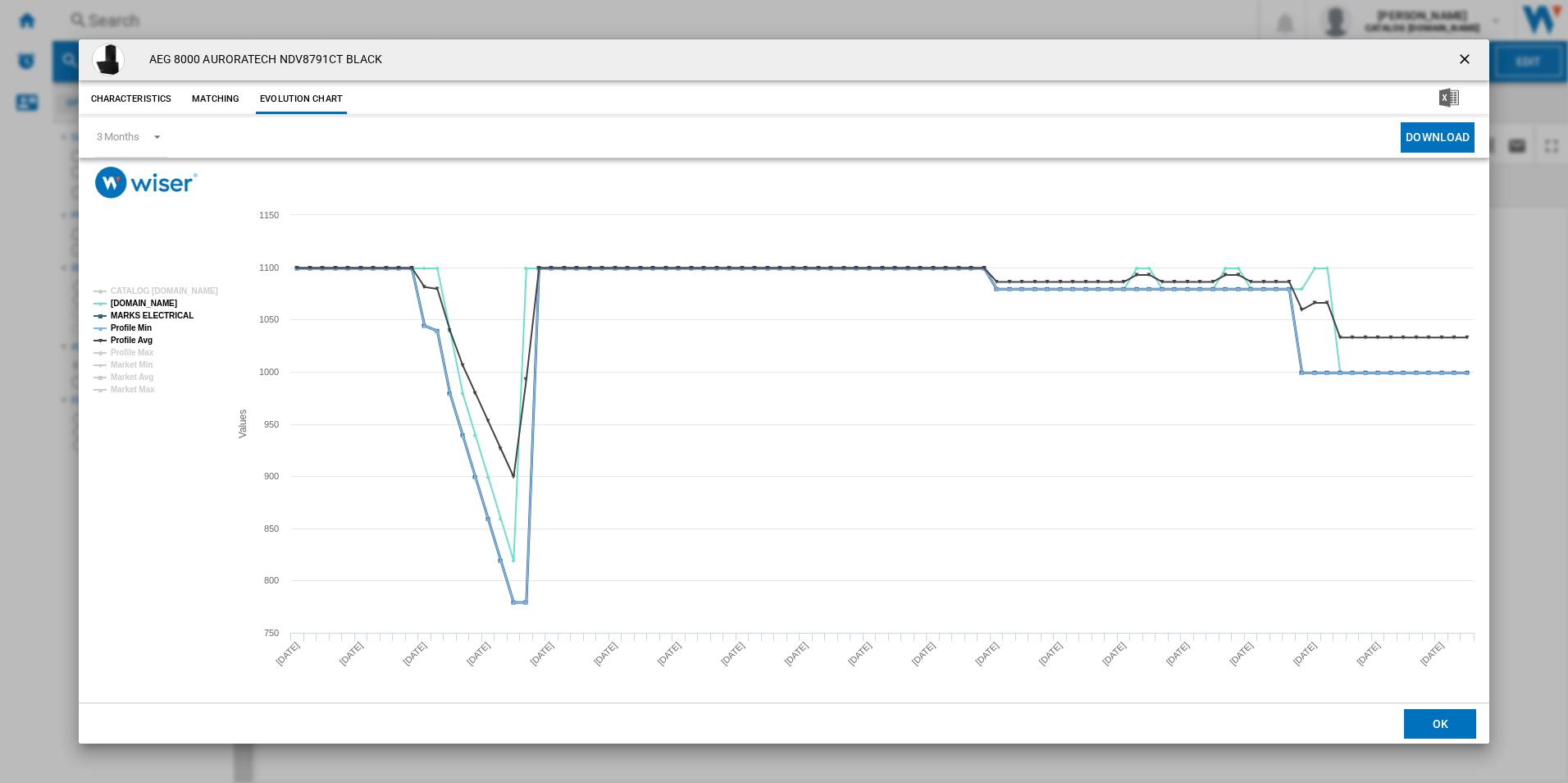
drag, startPoint x: 182, startPoint y: 312, endPoint x: 122, endPoint y: 329, distance: 62.4
click at [182, 313] on tspan "MARKS ELECTRICAL" at bounding box center [152, 315] width 83 height 9
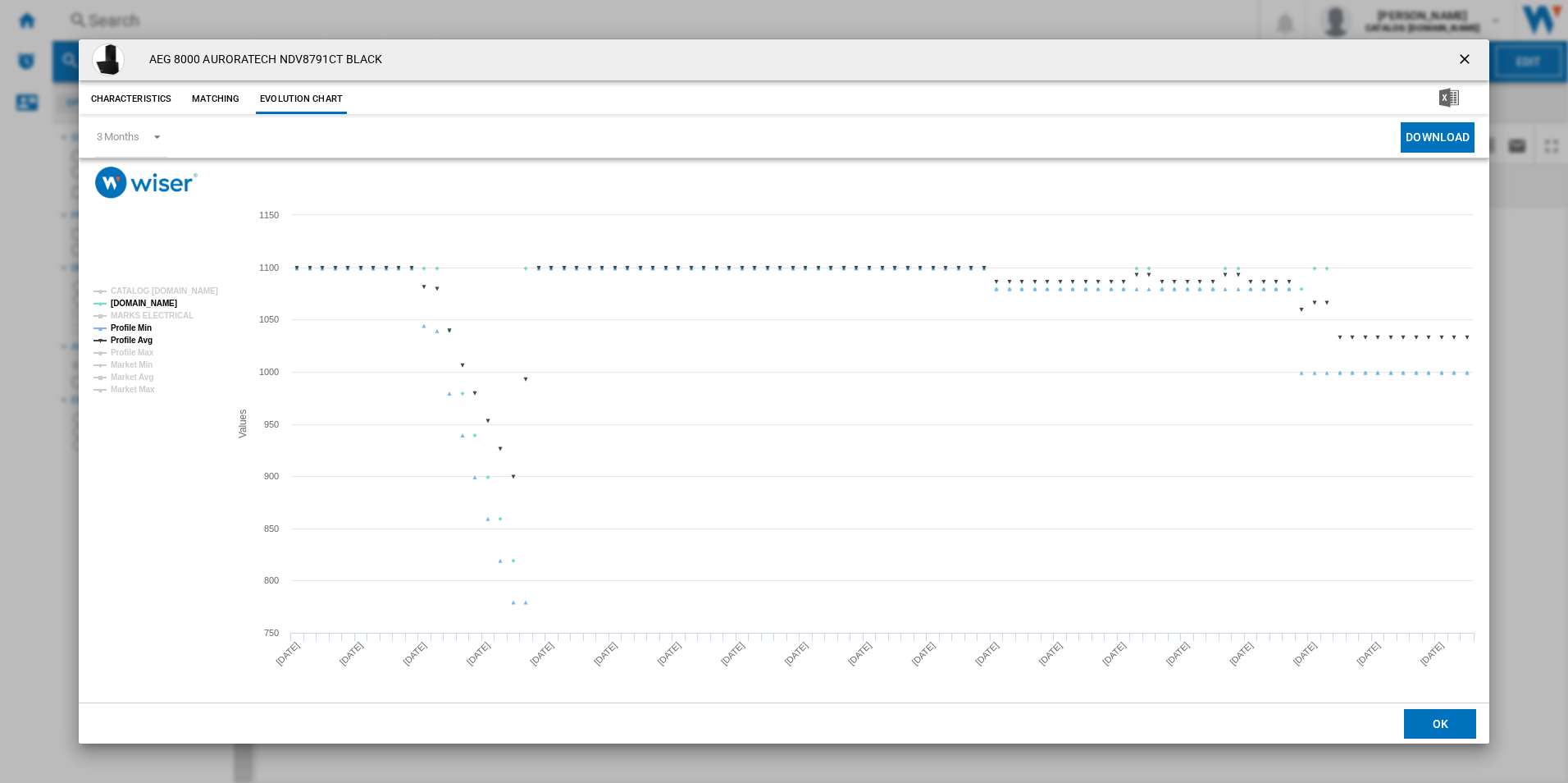
click at [119, 329] on tspan "Profile Min" at bounding box center [131, 327] width 41 height 9
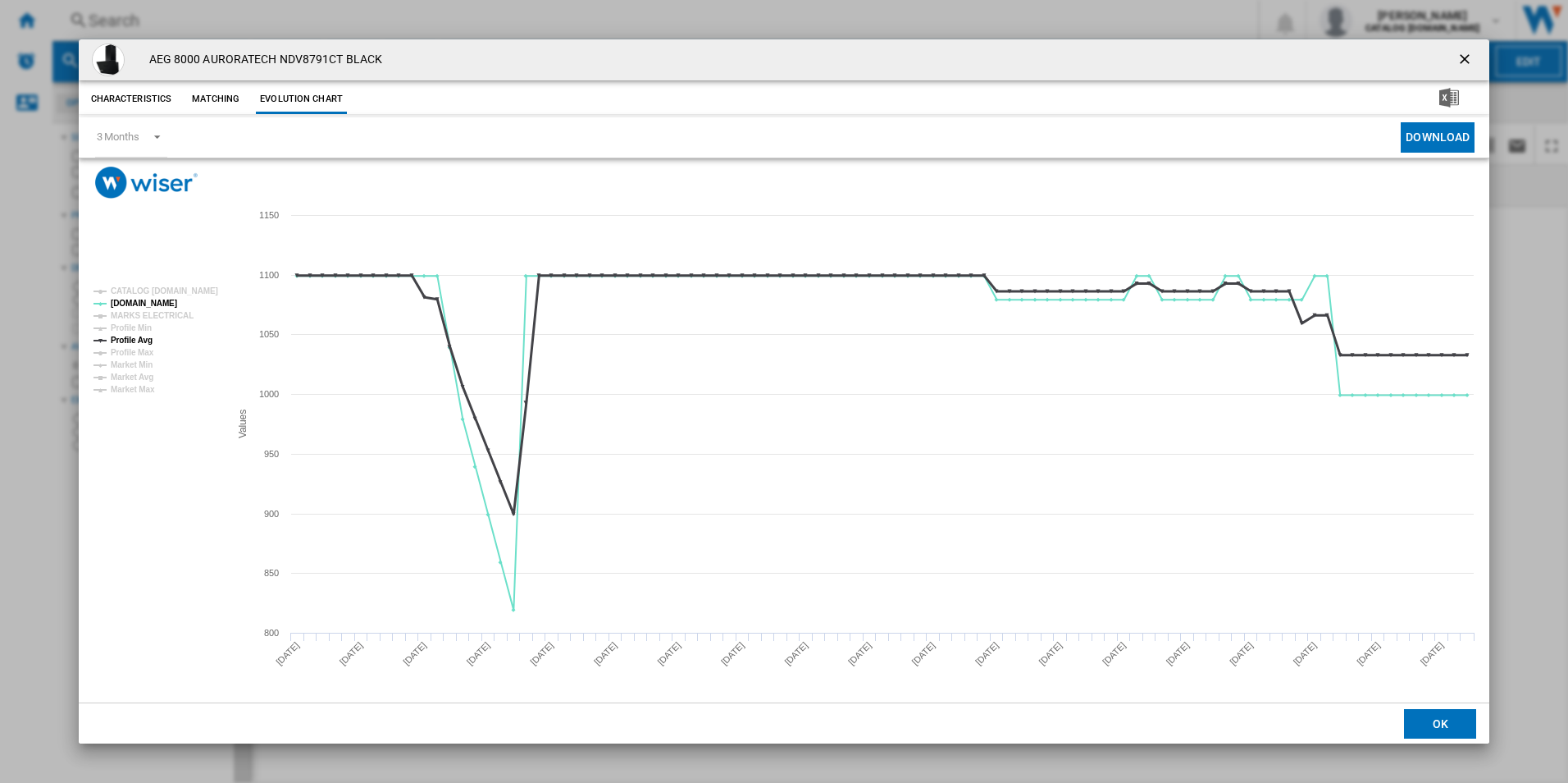
click at [129, 336] on tspan "Profile Avg" at bounding box center [131, 340] width 42 height 9
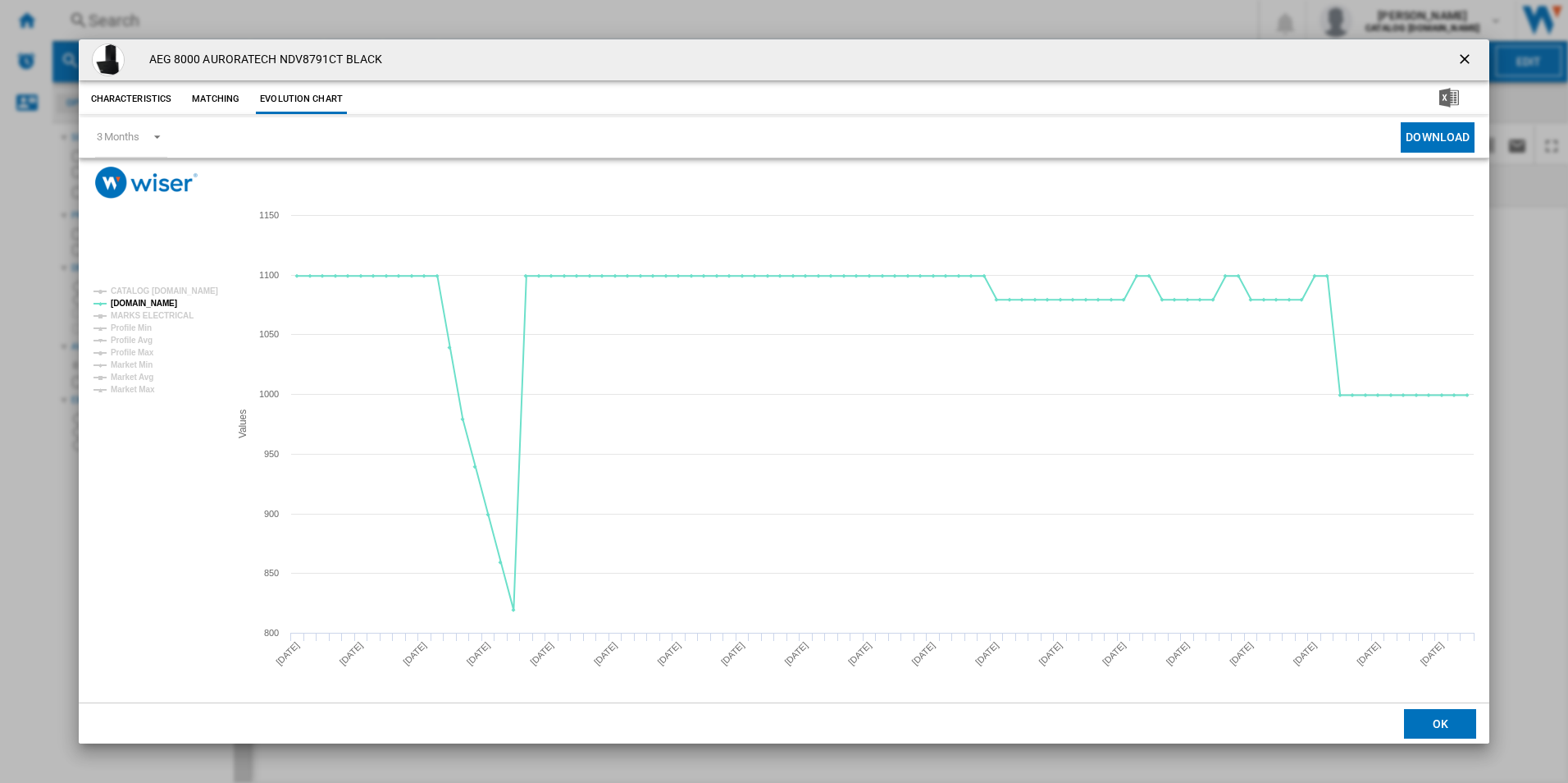
click at [1462, 61] on ng-md-icon "getI18NText('BUTTONS.CLOSE_DIALOG')" at bounding box center [1466, 61] width 20 height 20
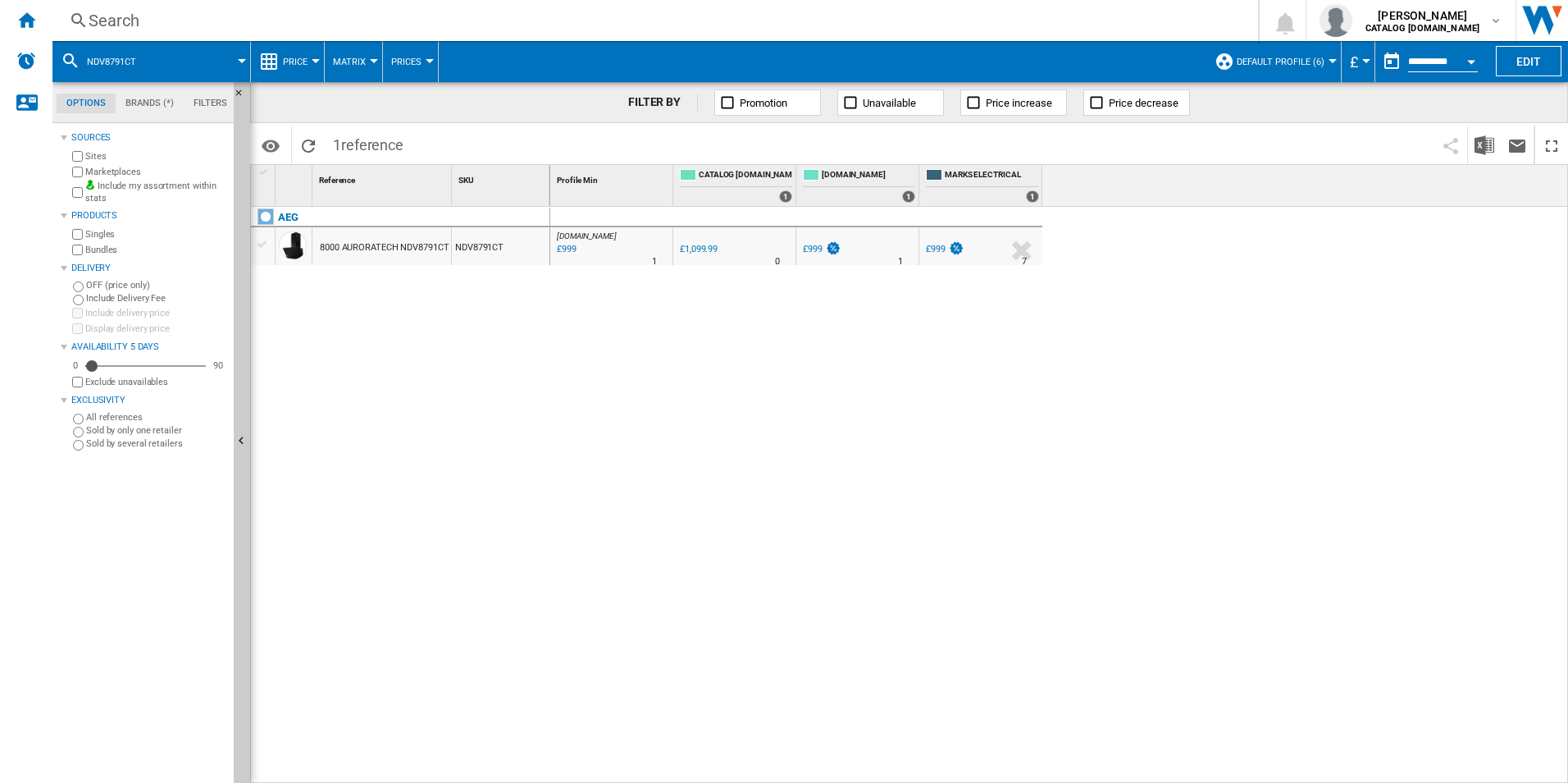
click at [936, 20] on div "Search" at bounding box center [651, 20] width 1127 height 23
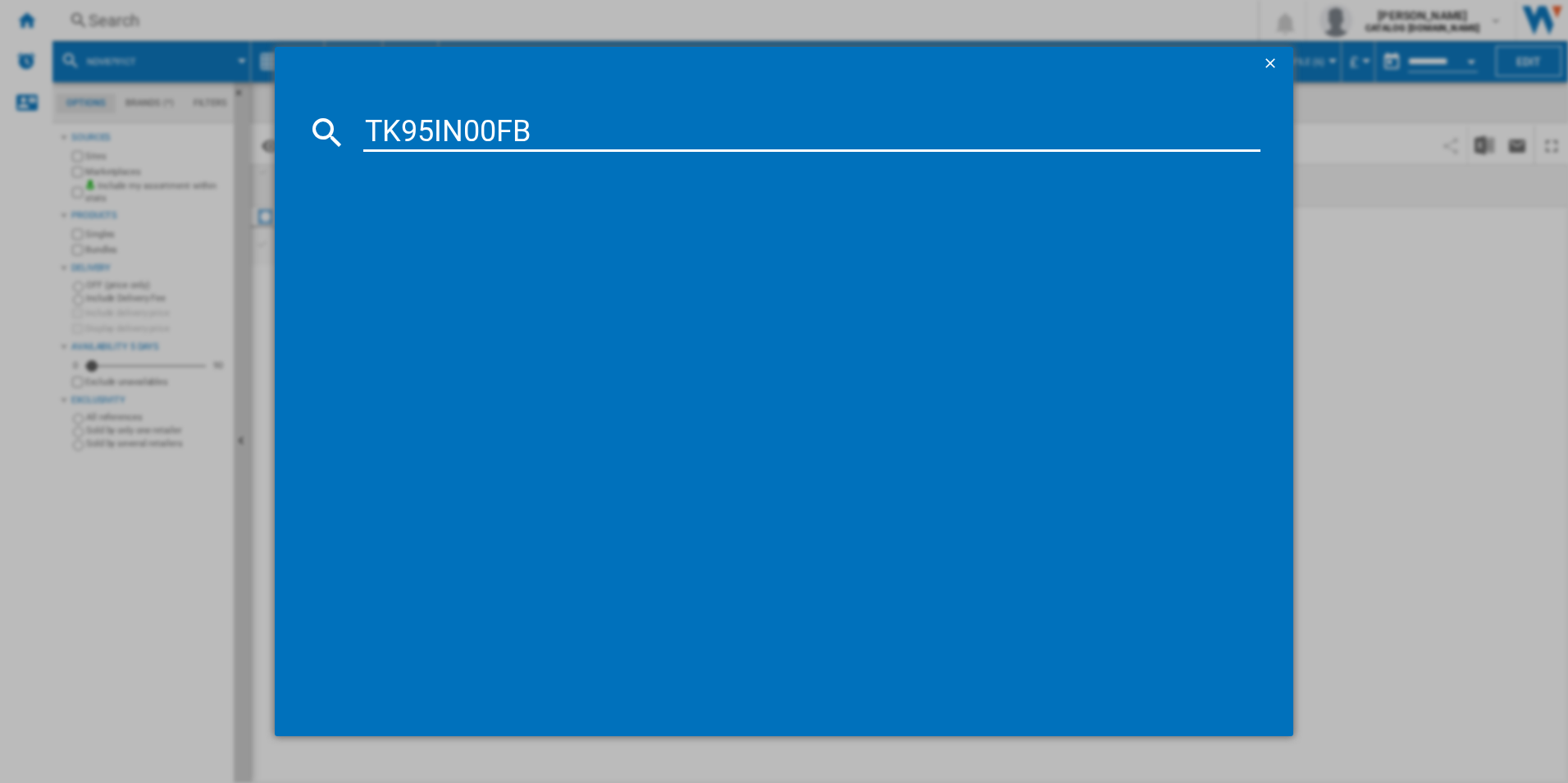
type input "TK95IN00FB"
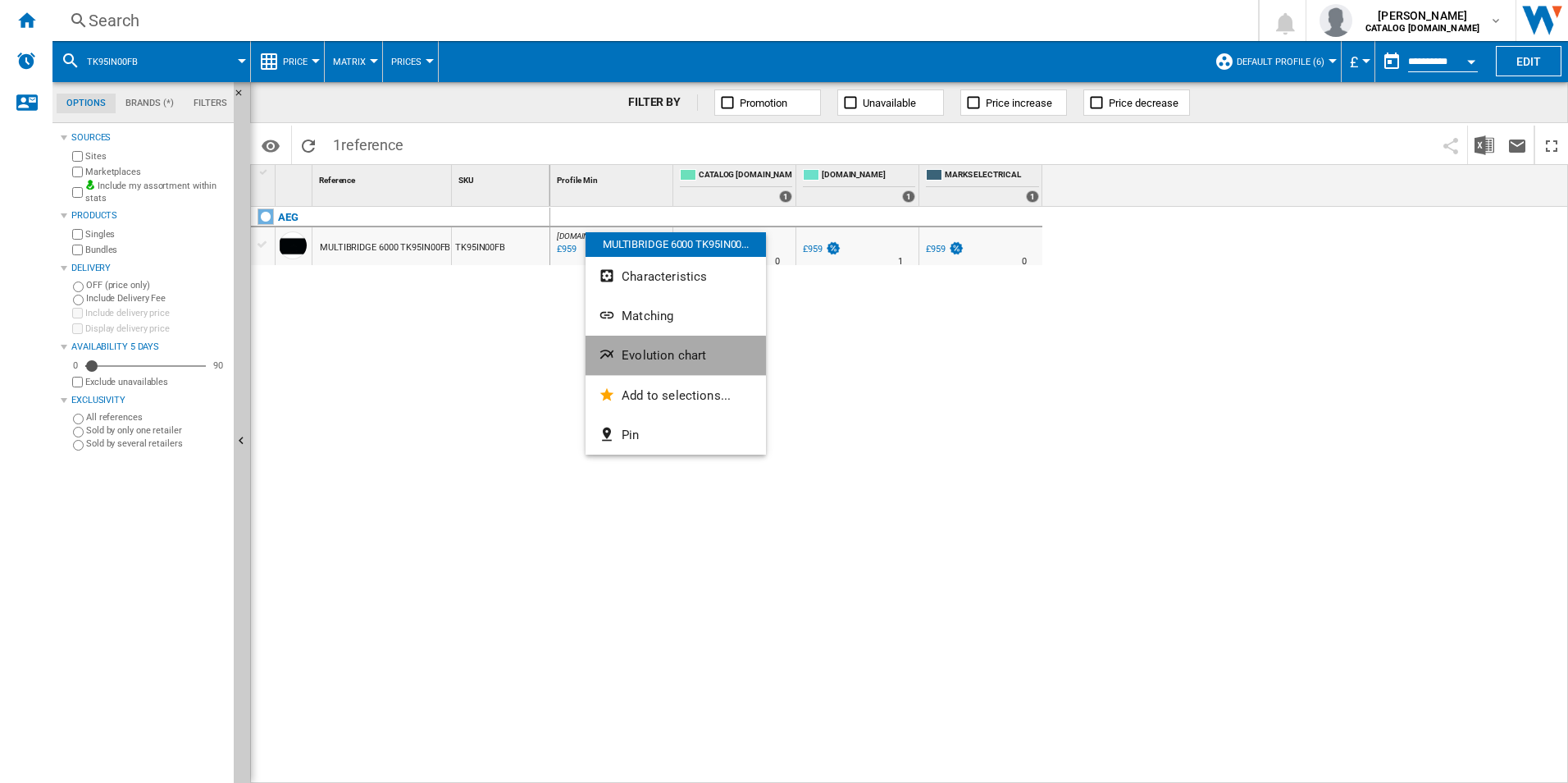
click at [649, 356] on span "Evolution chart" at bounding box center [664, 355] width 84 height 15
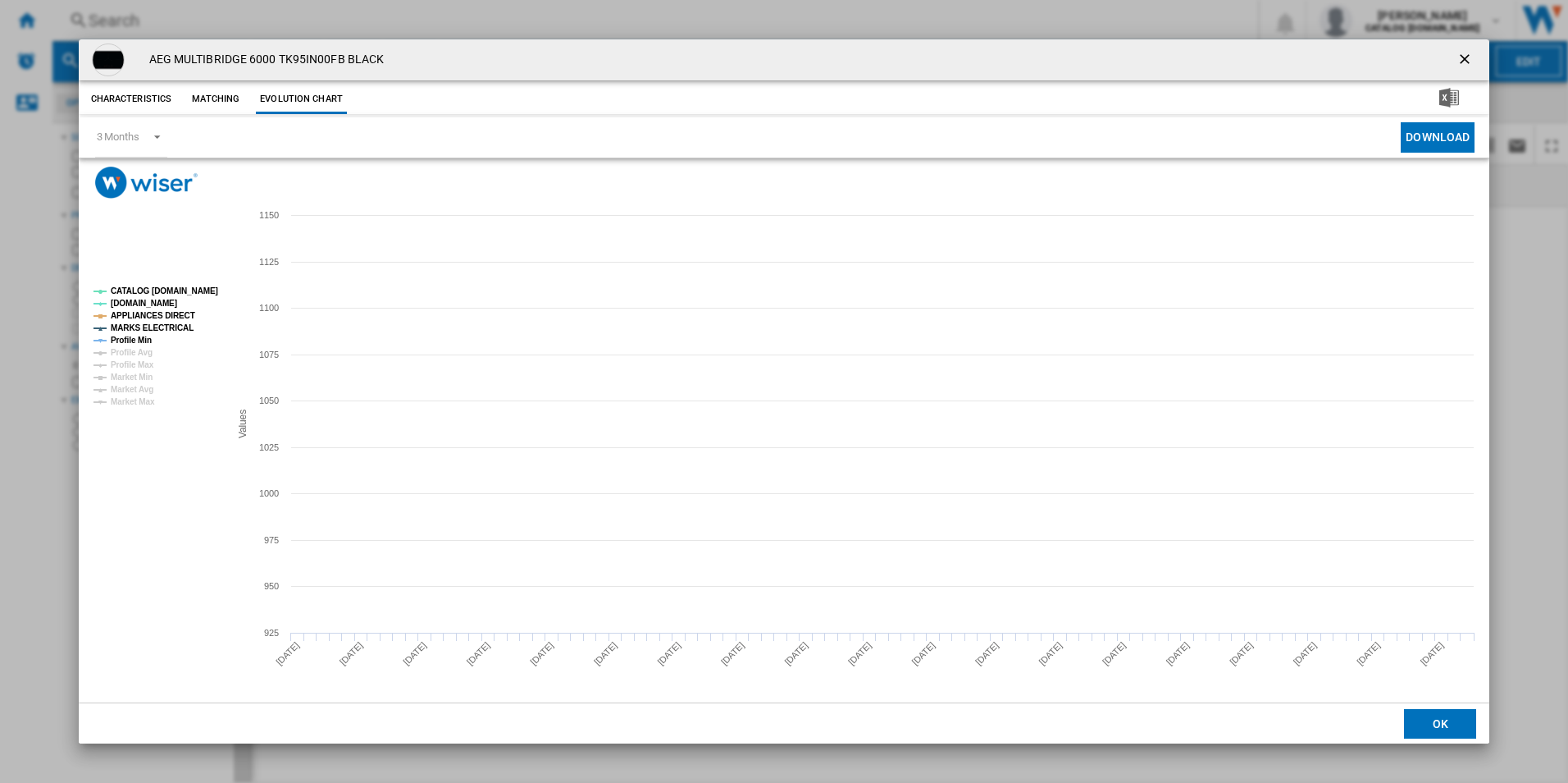
click at [172, 280] on rect "Product popup" at bounding box center [155, 346] width 136 height 132
click at [172, 290] on tspan "CATALOG [DOMAIN_NAME]" at bounding box center [165, 290] width 108 height 9
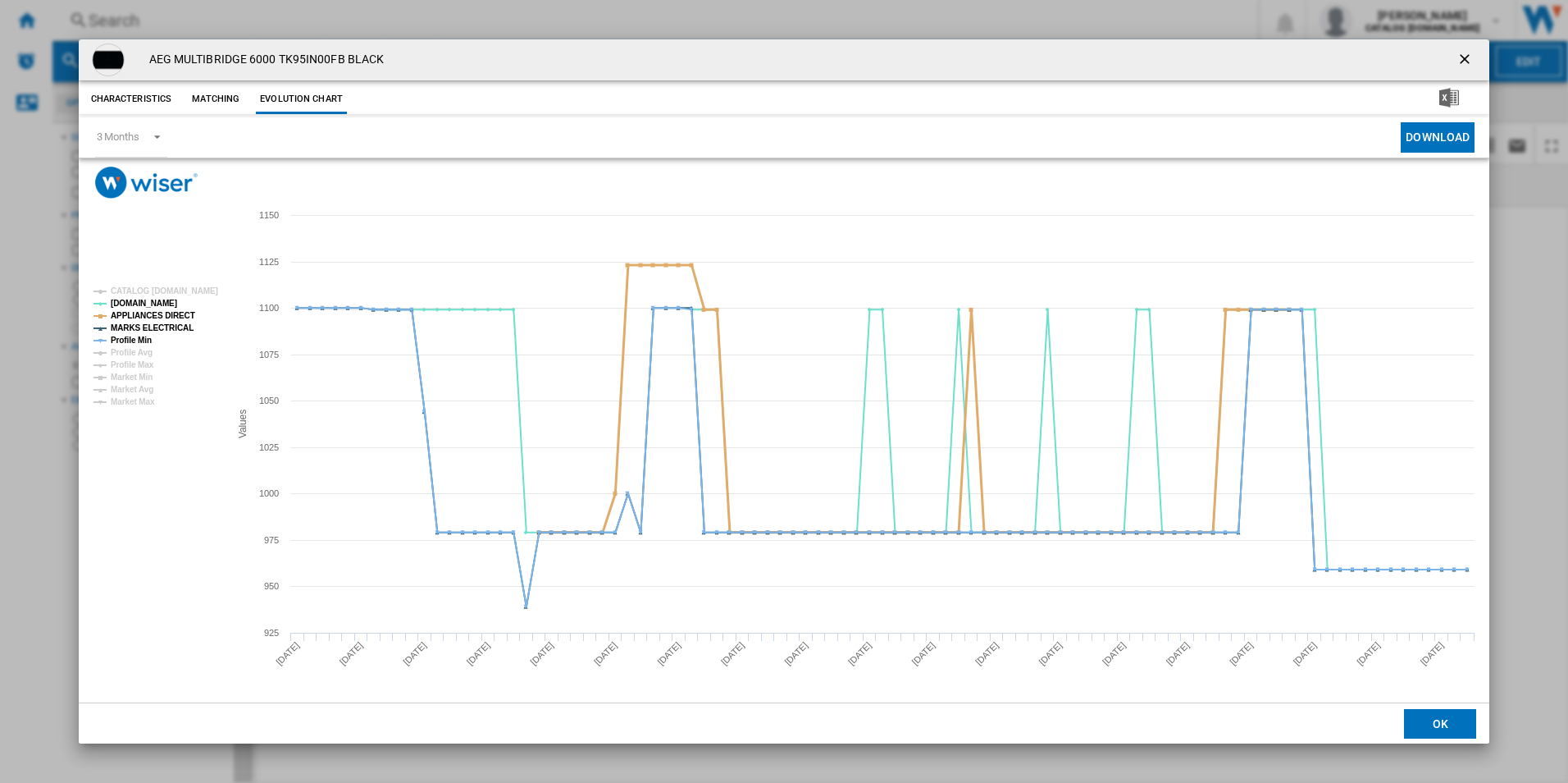
click at [166, 312] on tspan "APPLIANCES DIRECT" at bounding box center [153, 315] width 84 height 9
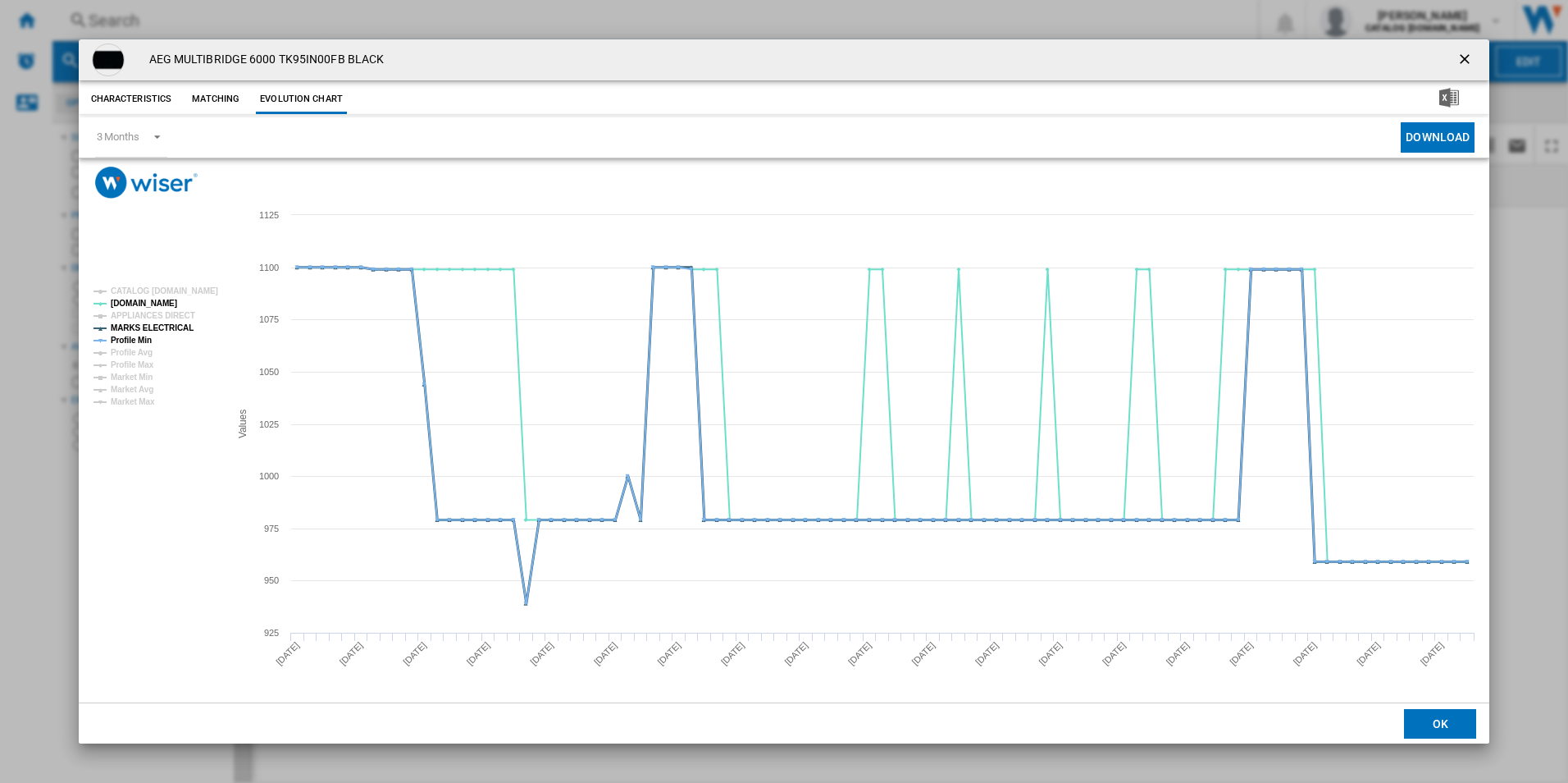
click at [165, 323] on tspan "MARKS ELECTRICAL" at bounding box center [152, 327] width 83 height 9
drag, startPoint x: 140, startPoint y: 336, endPoint x: 157, endPoint y: 339, distance: 17.3
click at [139, 336] on tspan "Profile Min" at bounding box center [131, 340] width 41 height 9
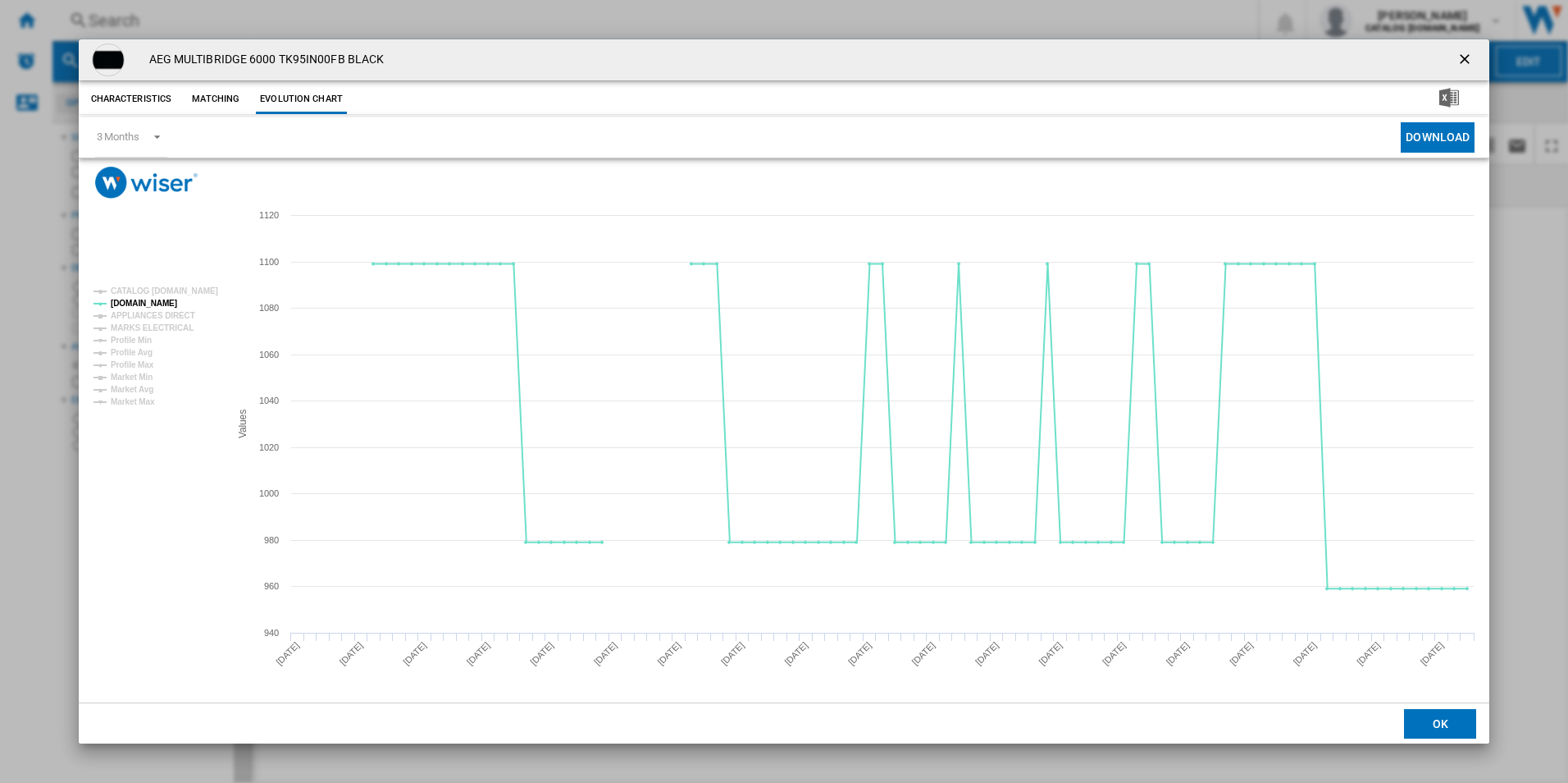
drag, startPoint x: 1462, startPoint y: 61, endPoint x: 1397, endPoint y: 83, distance: 68.6
click at [1462, 61] on ng-md-icon "getI18NText('BUTTONS.CLOSE_DIALOG')" at bounding box center [1466, 61] width 20 height 20
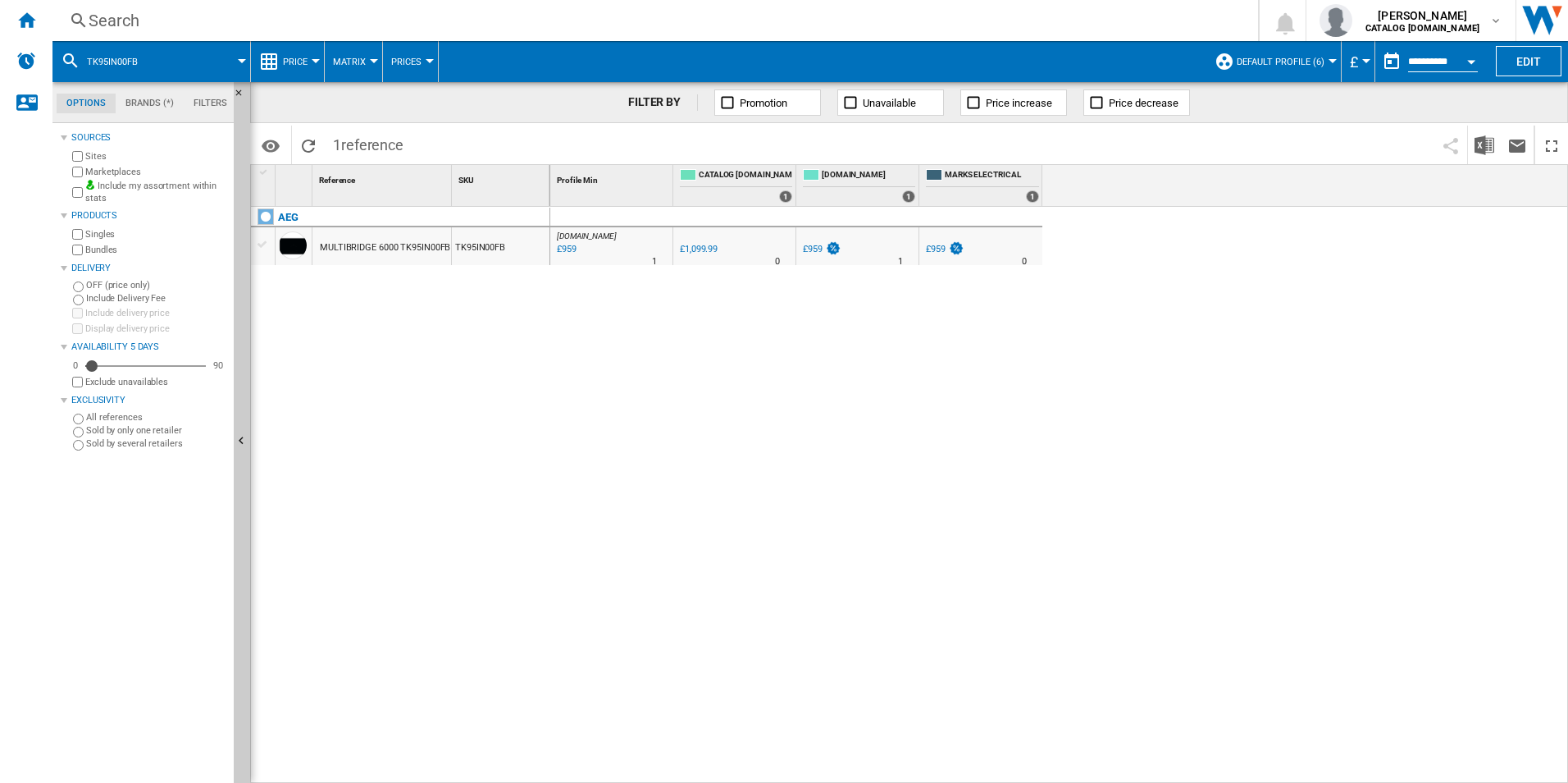
click at [860, 24] on div "Search" at bounding box center [651, 20] width 1127 height 23
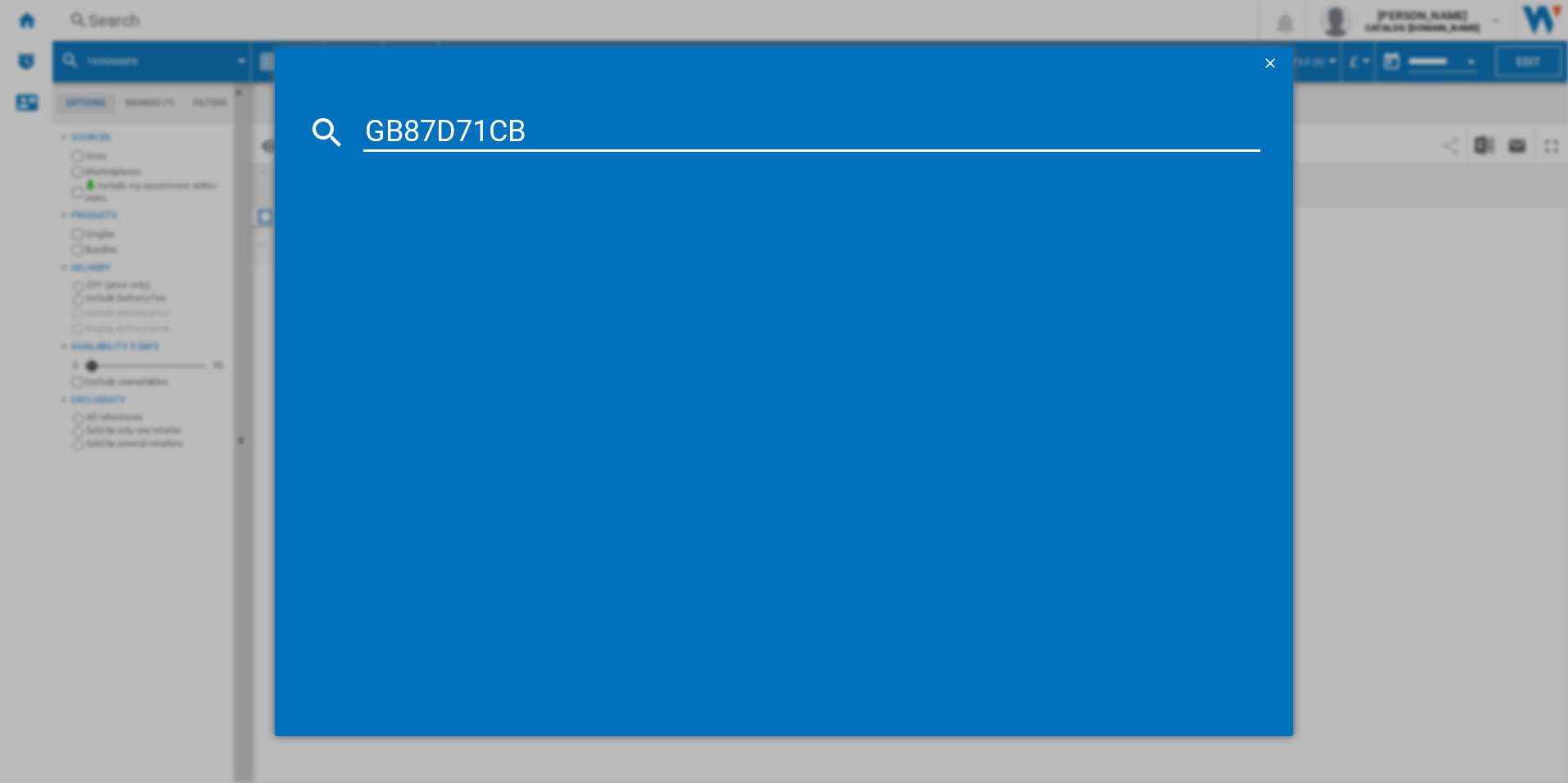
type input "GB87D71CB"
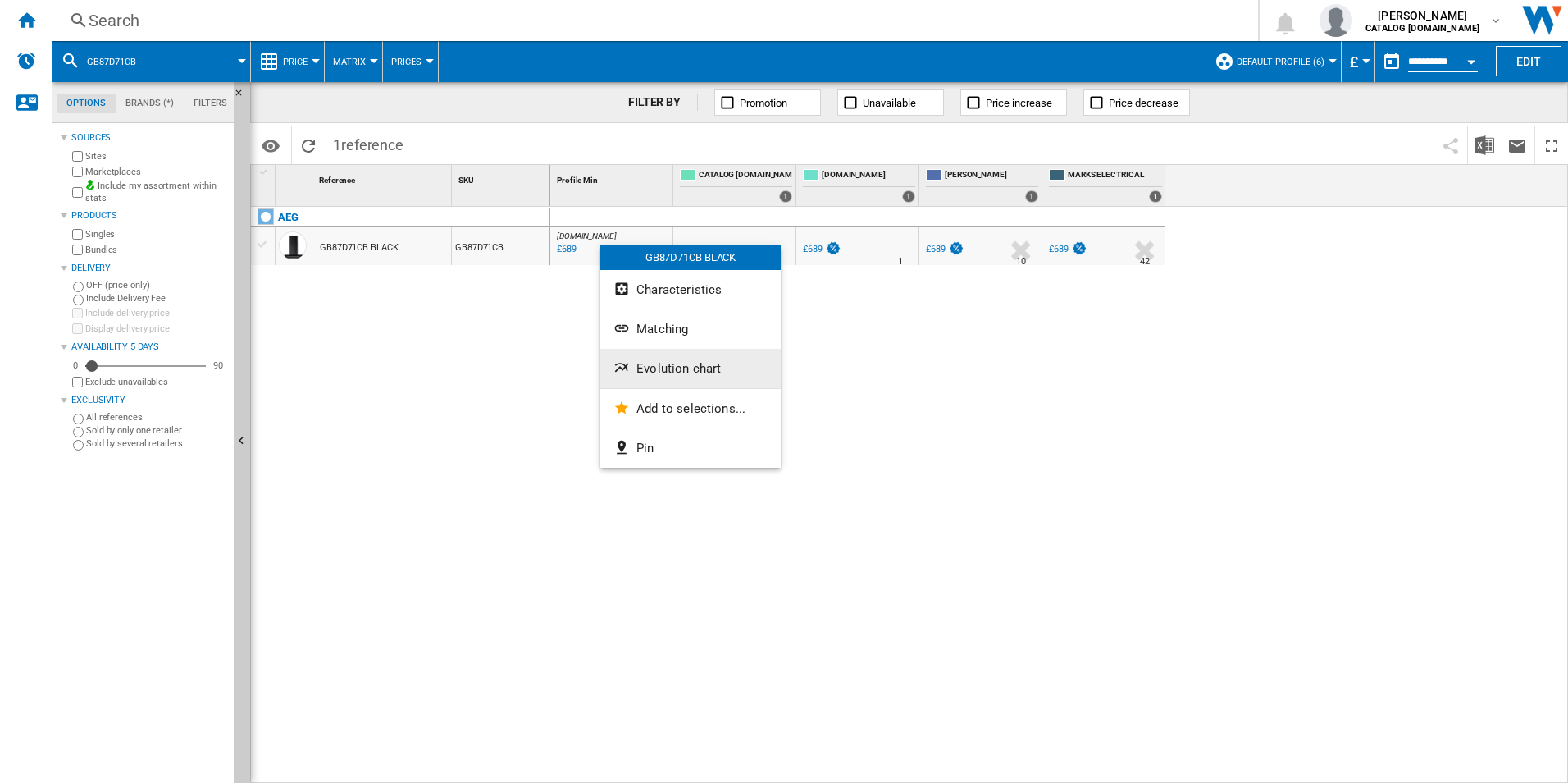
click at [688, 376] on button "Evolution chart" at bounding box center [690, 368] width 180 height 39
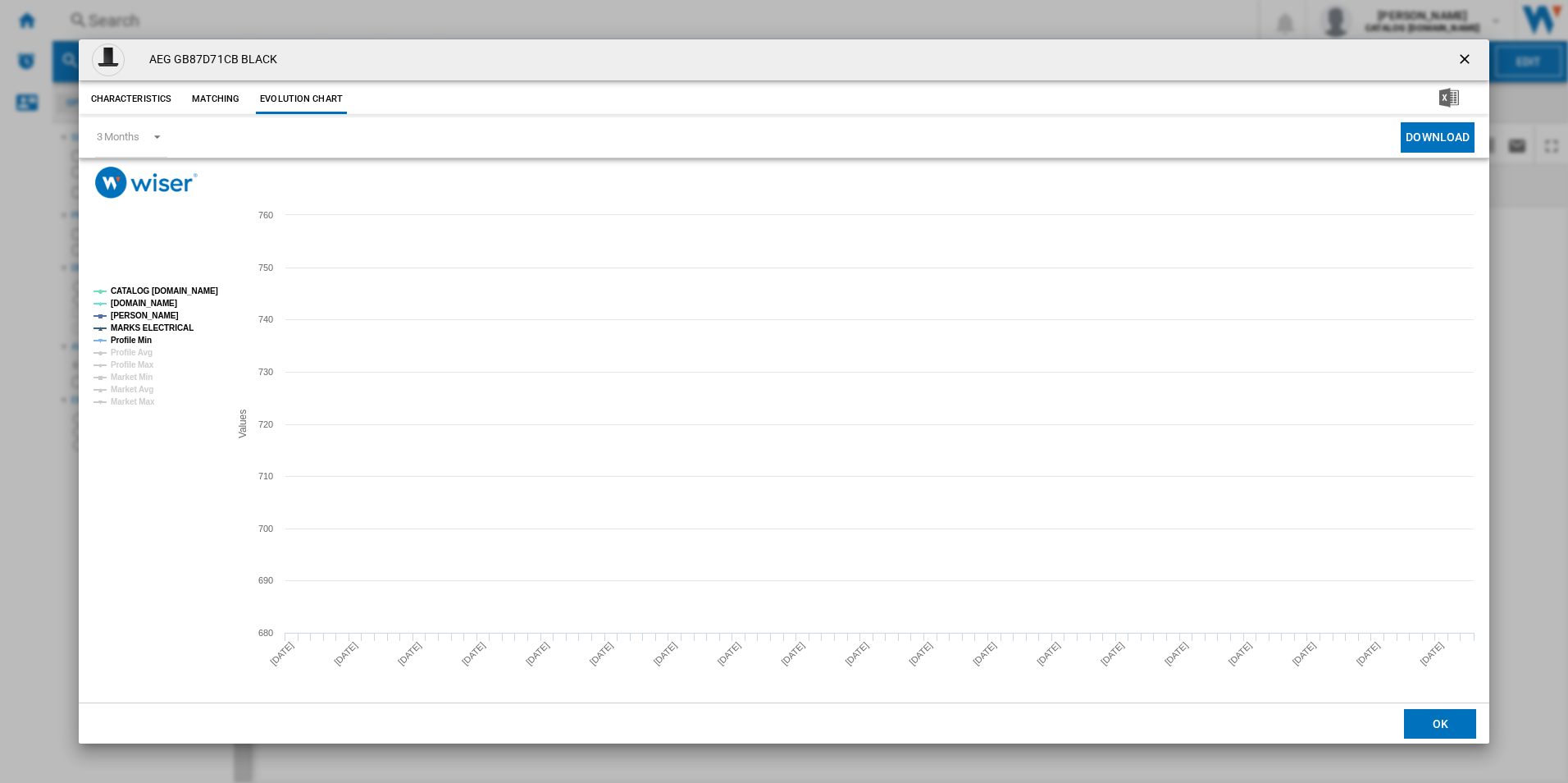
click at [183, 286] on tspan "CATALOG [DOMAIN_NAME]" at bounding box center [165, 290] width 108 height 9
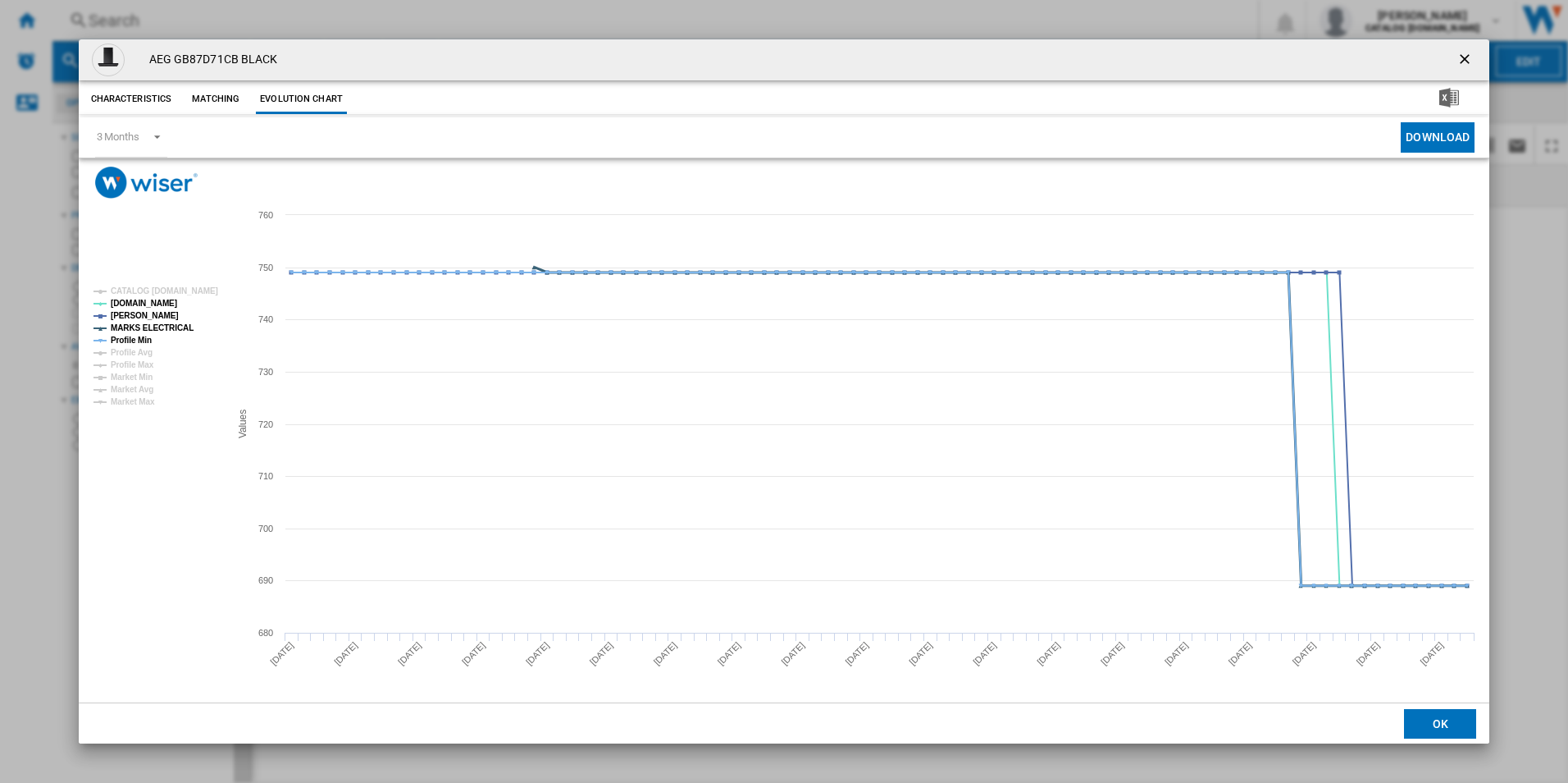
click at [165, 330] on tspan "MARKS ELECTRICAL" at bounding box center [152, 327] width 83 height 9
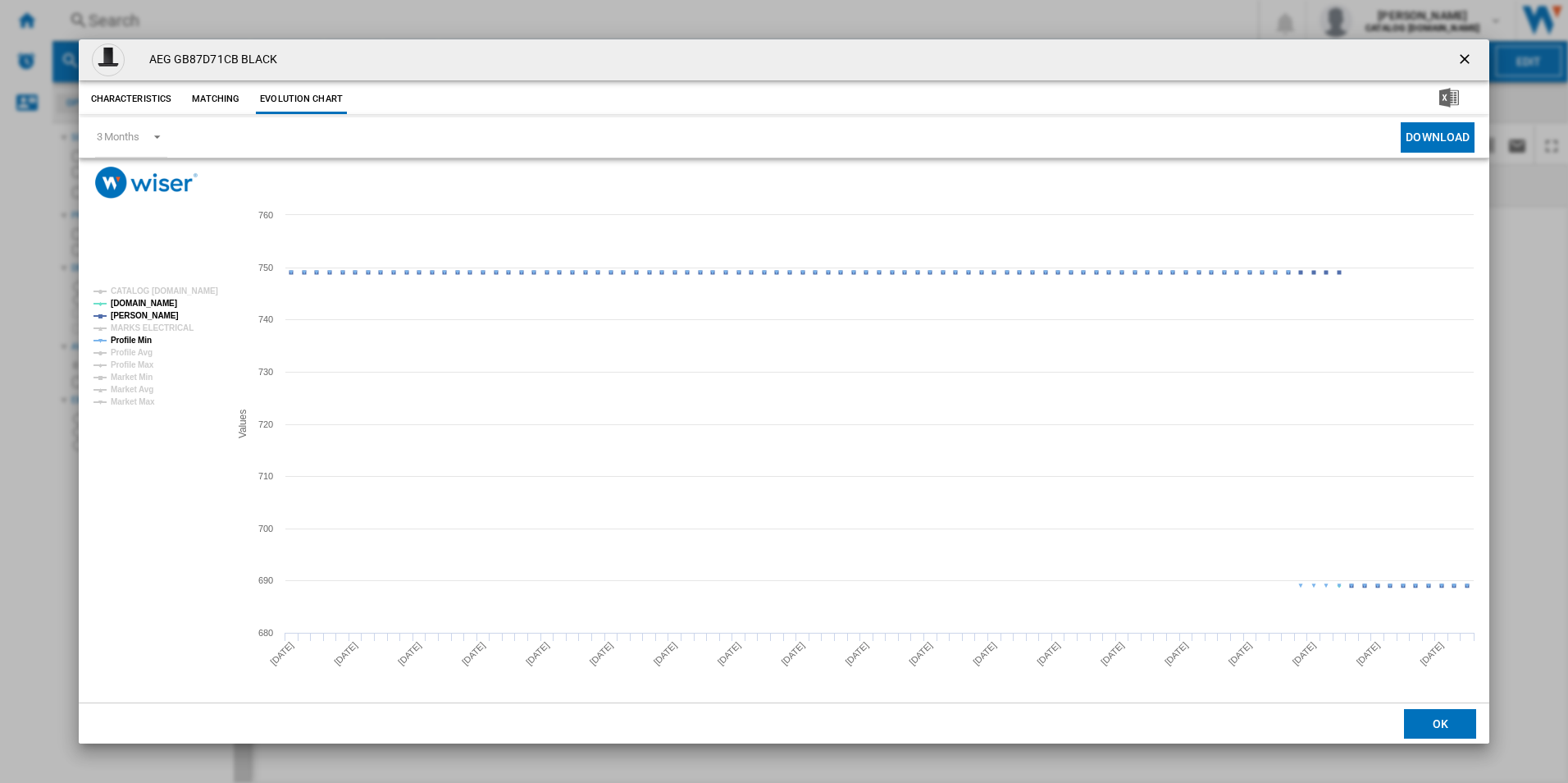
click at [137, 336] on tspan "Profile Min" at bounding box center [131, 340] width 41 height 9
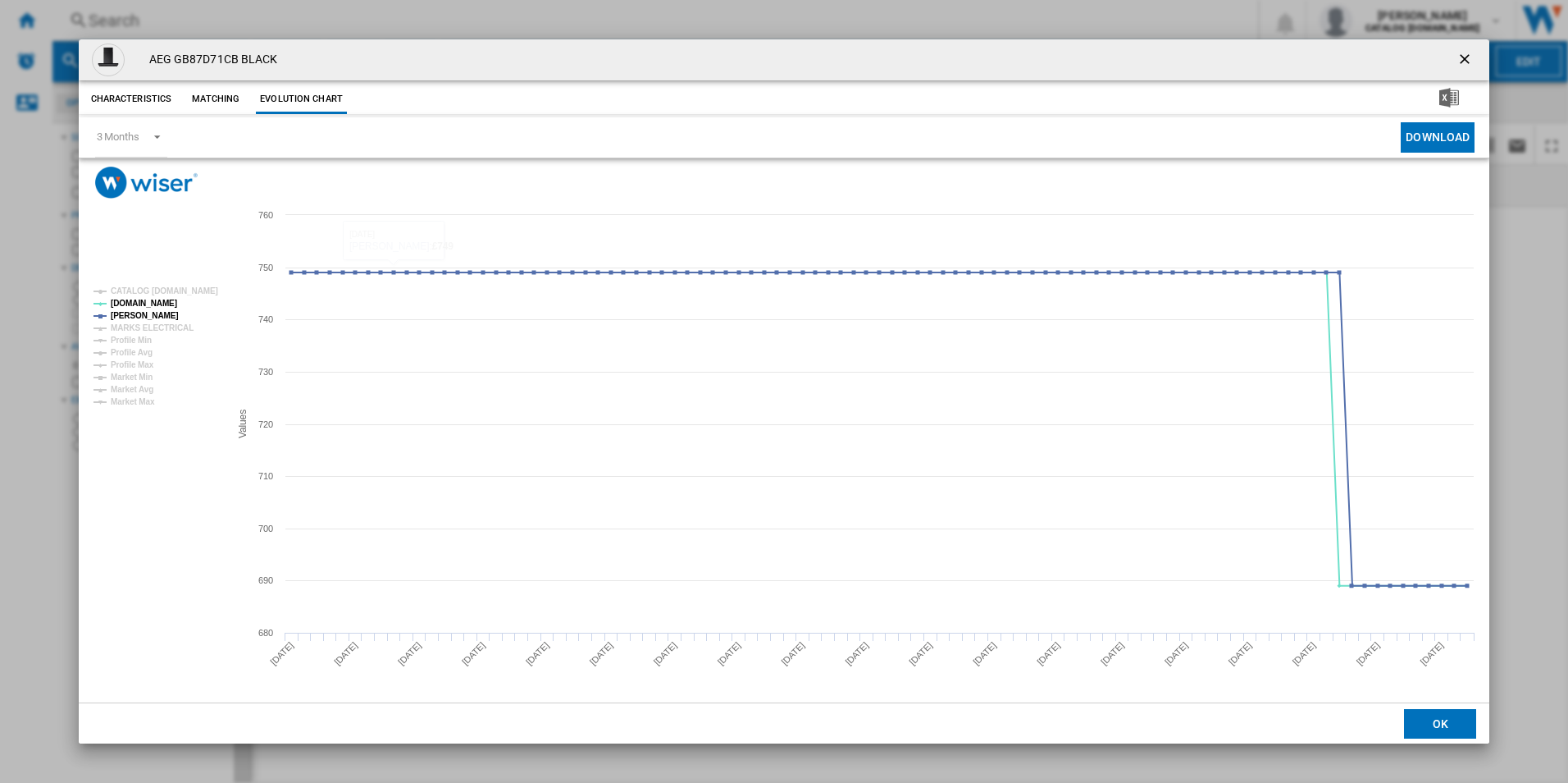
click at [1466, 51] on ng-md-icon "getI18NText('BUTTONS.CLOSE_DIALOG')" at bounding box center [1466, 61] width 20 height 20
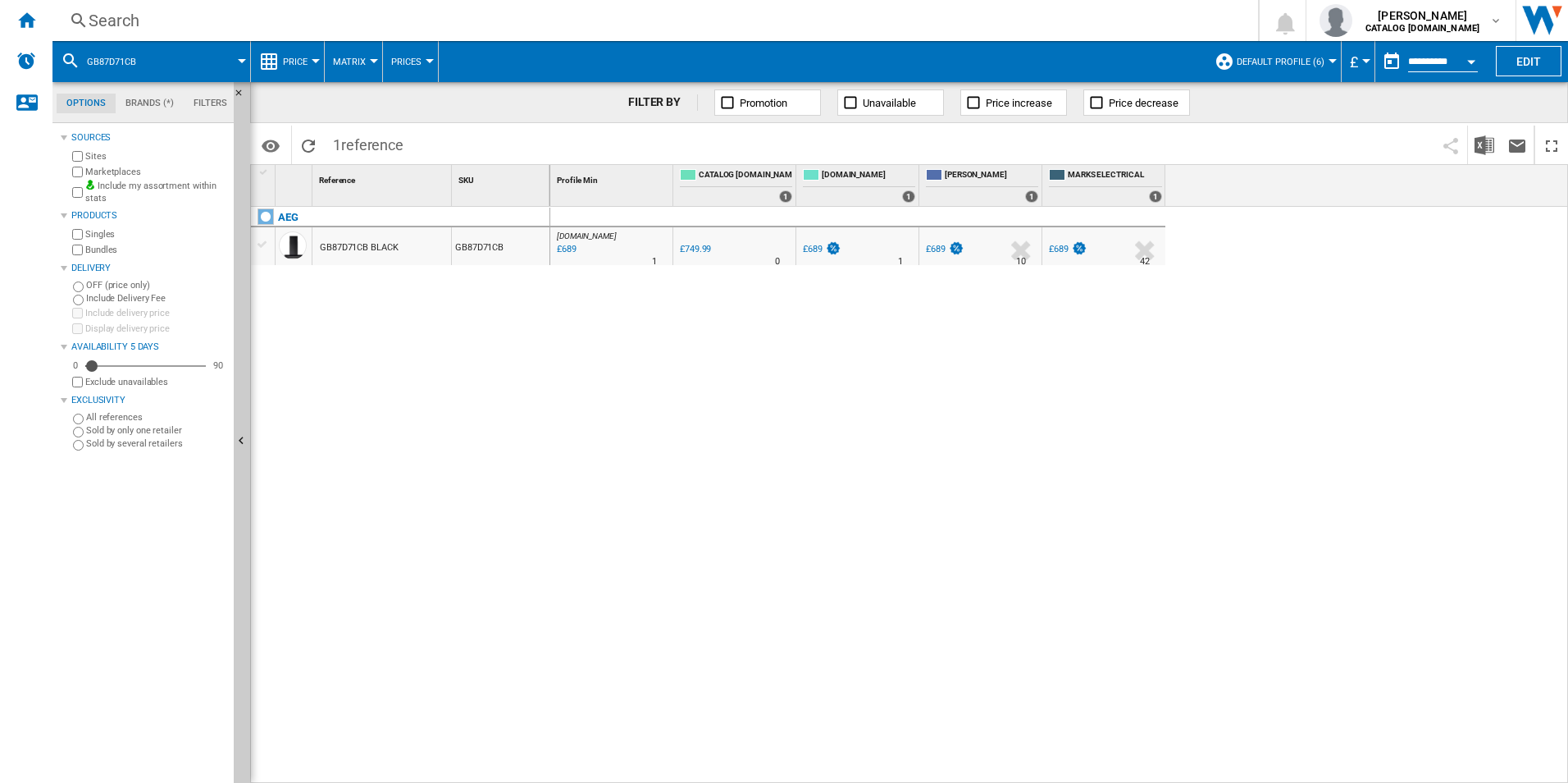
click at [951, 14] on div "Search" at bounding box center [651, 20] width 1127 height 23
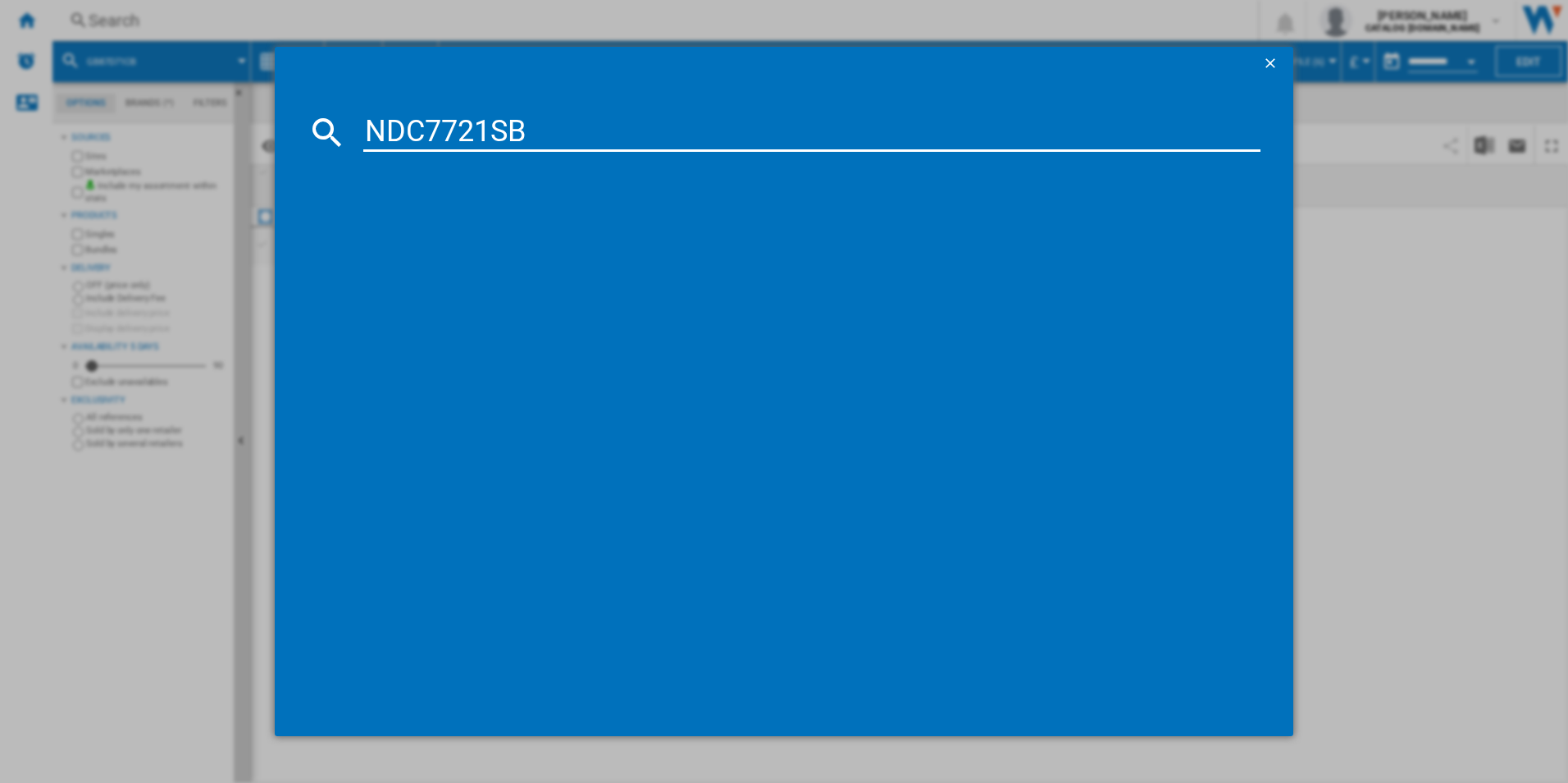
type input "NDC7721SB"
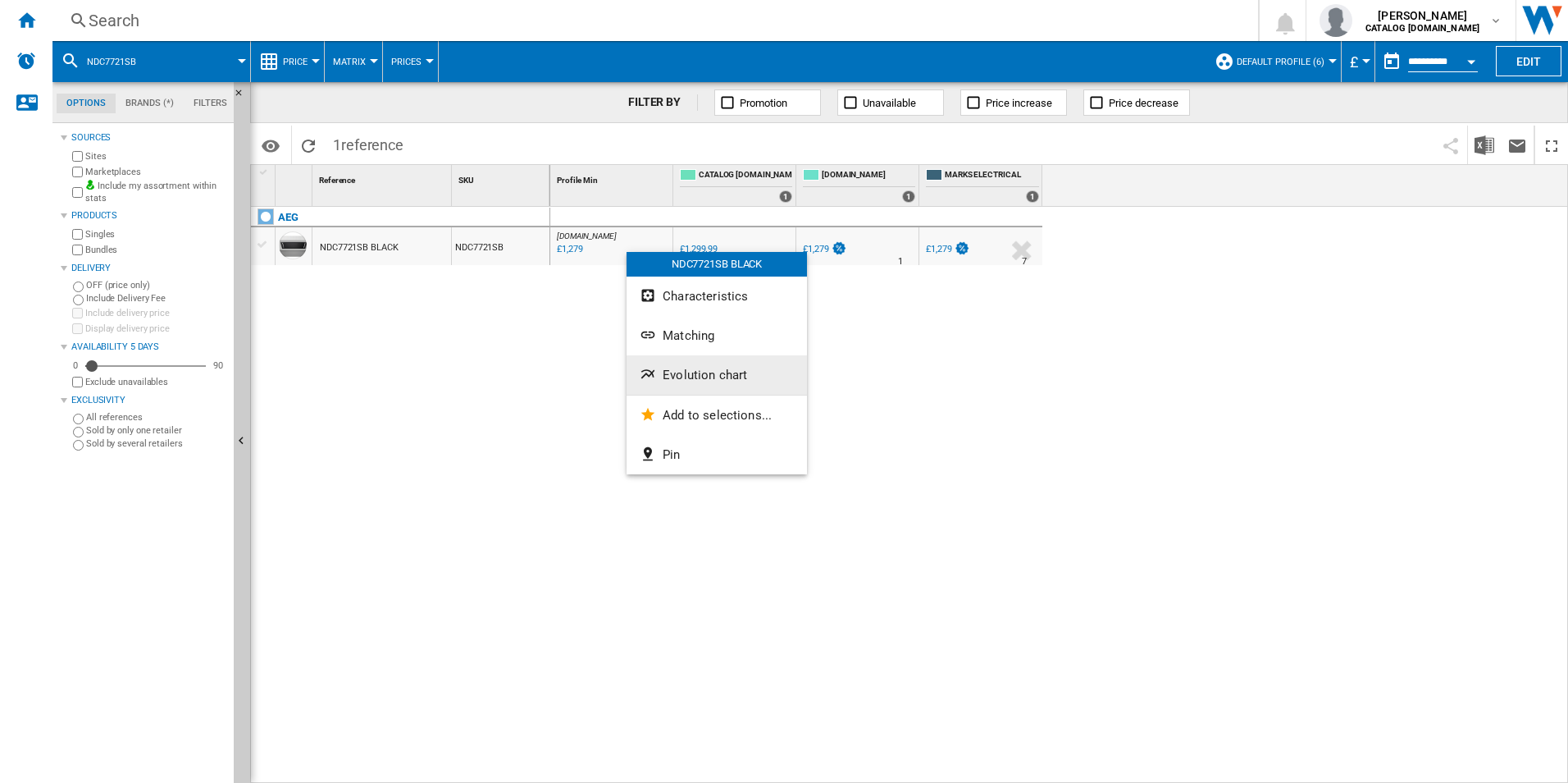
click at [703, 359] on button "Evolution chart" at bounding box center [717, 375] width 180 height 39
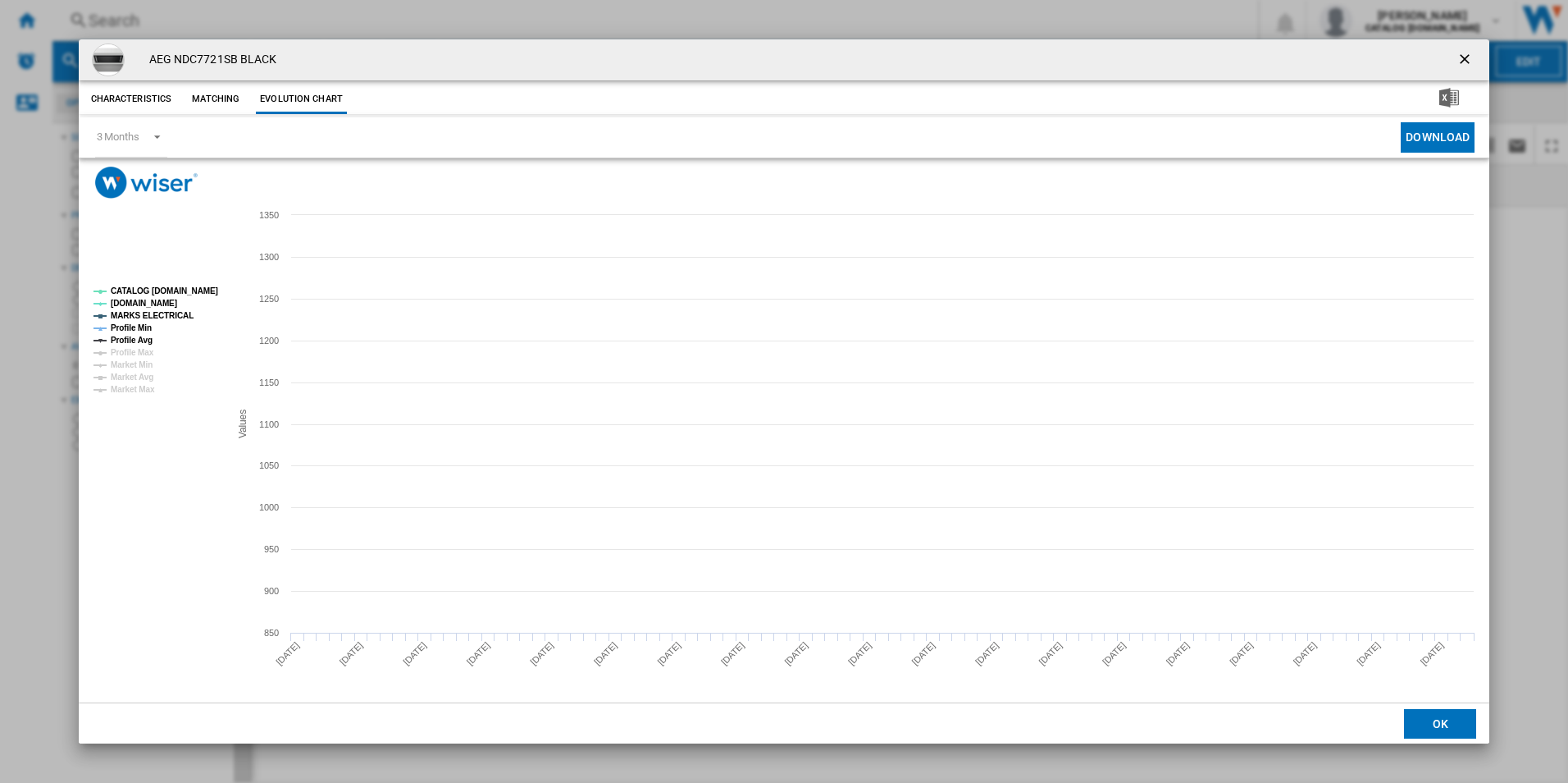
click at [185, 286] on tspan "CATALOG [DOMAIN_NAME]" at bounding box center [165, 290] width 108 height 9
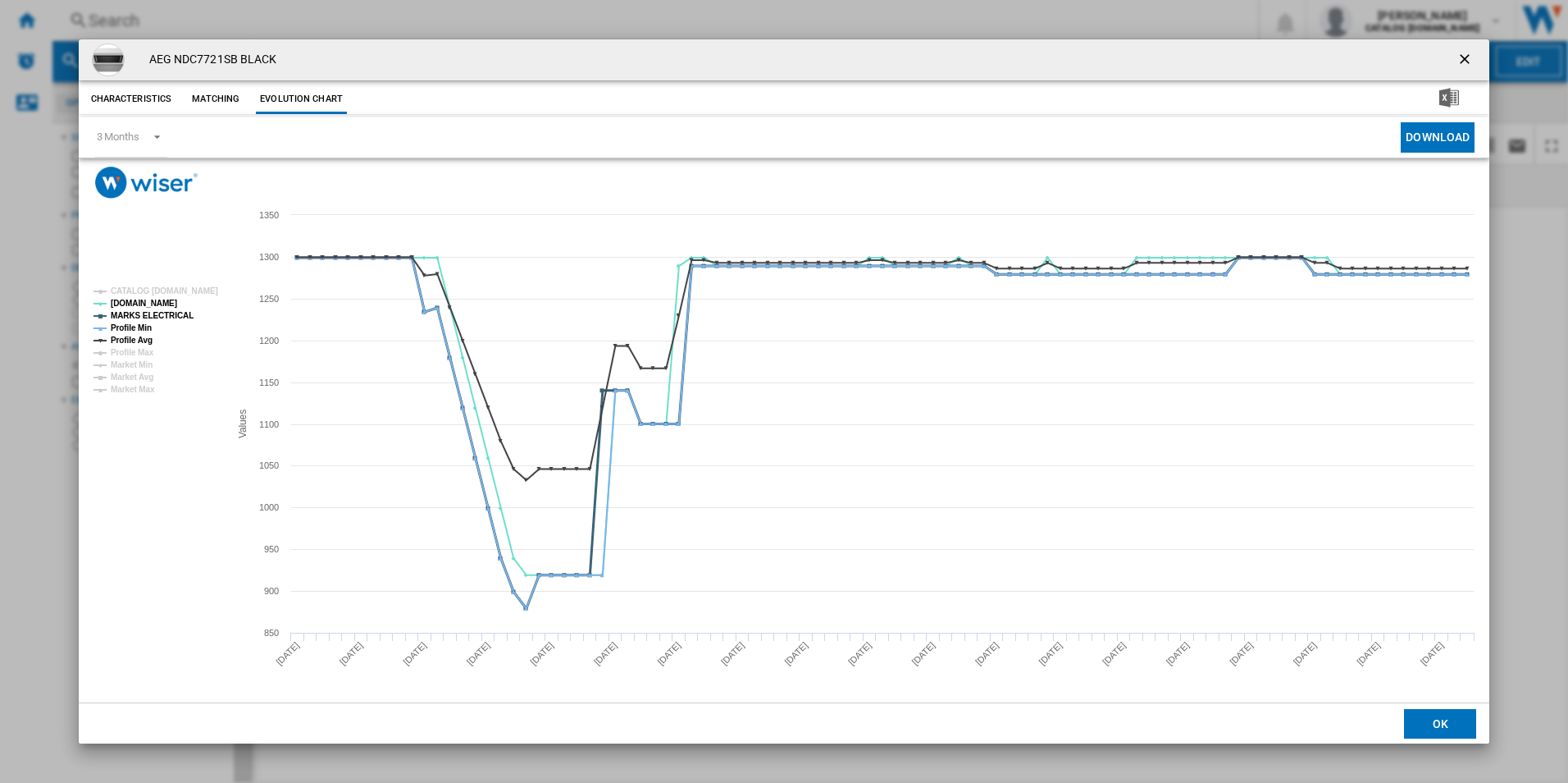
click at [139, 331] on tspan "Profile Min" at bounding box center [131, 327] width 41 height 9
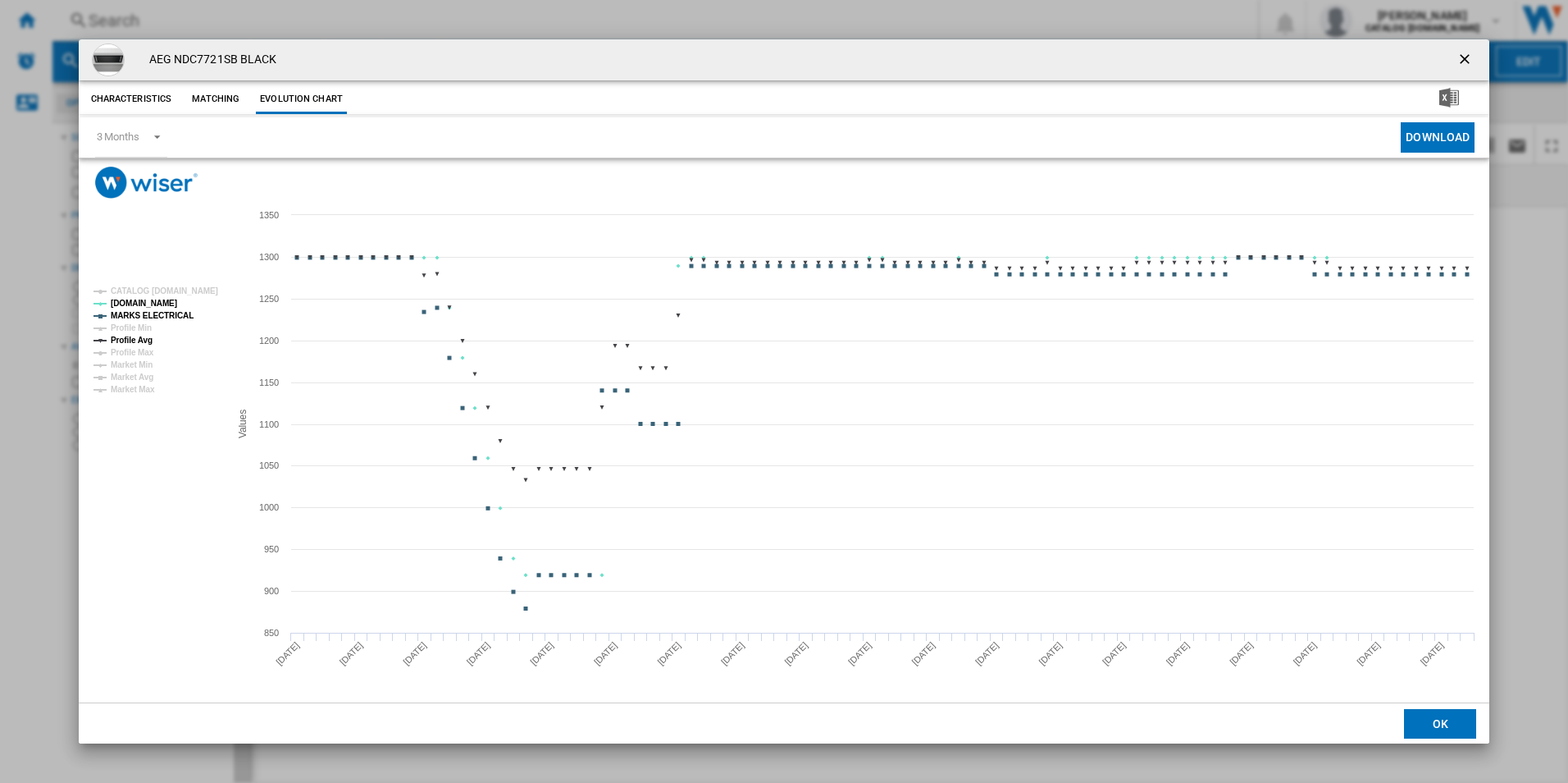
click at [135, 341] on tspan "Profile Avg" at bounding box center [131, 340] width 42 height 9
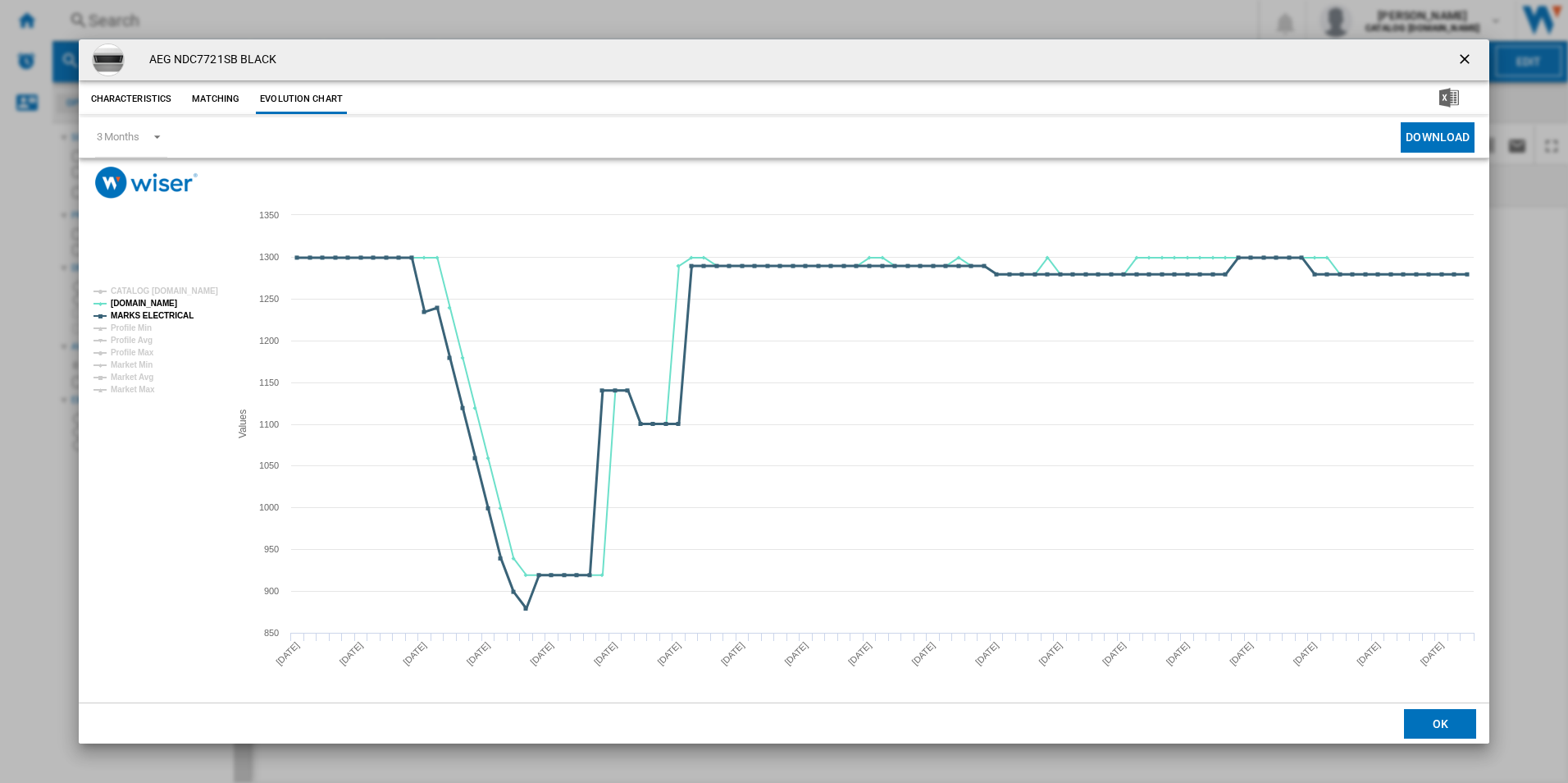
click at [172, 314] on tspan "MARKS ELECTRICAL" at bounding box center [152, 315] width 83 height 9
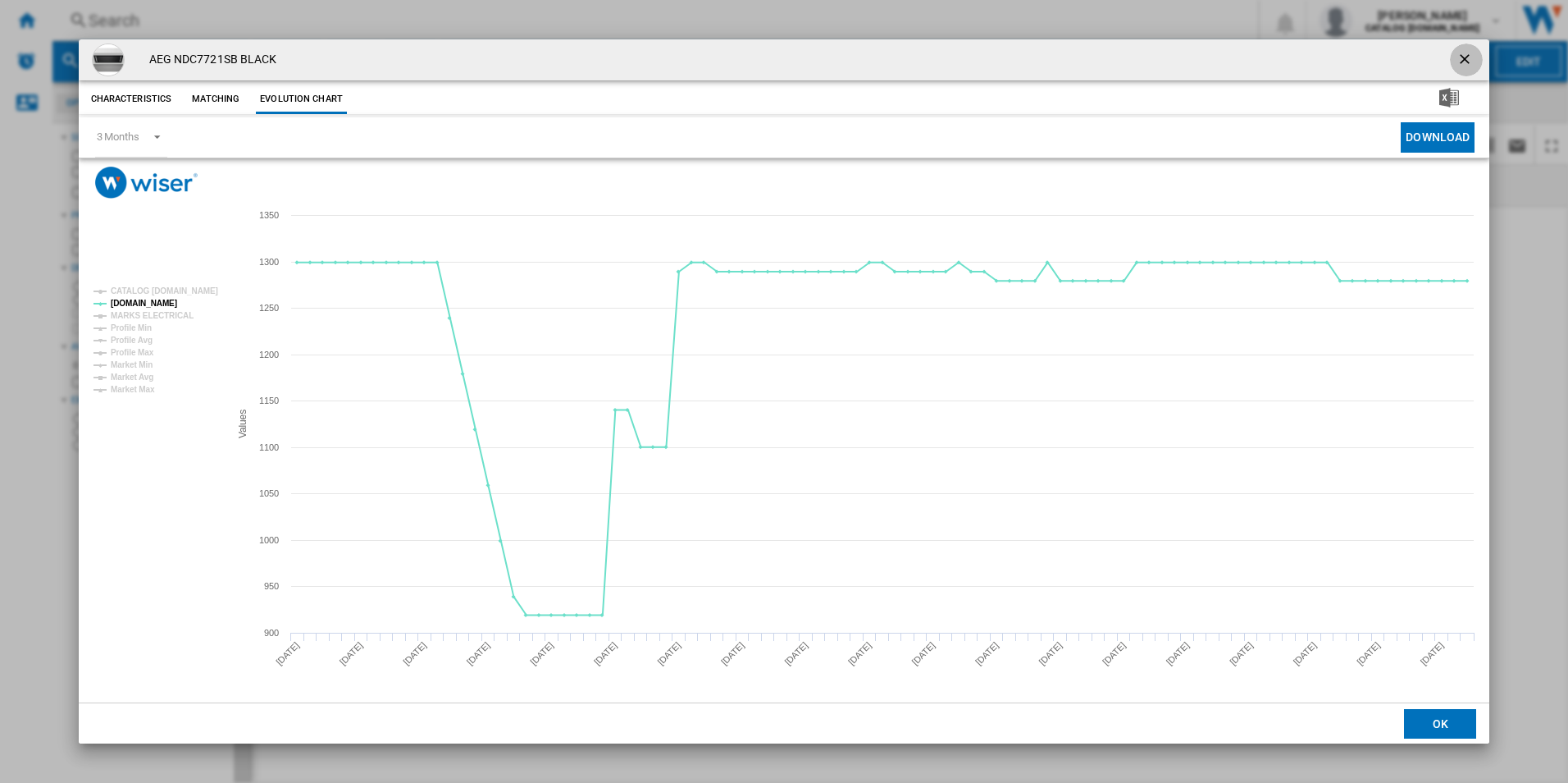
click at [1472, 62] on ng-md-icon "getI18NText('BUTTONS.CLOSE_DIALOG')" at bounding box center [1466, 61] width 20 height 20
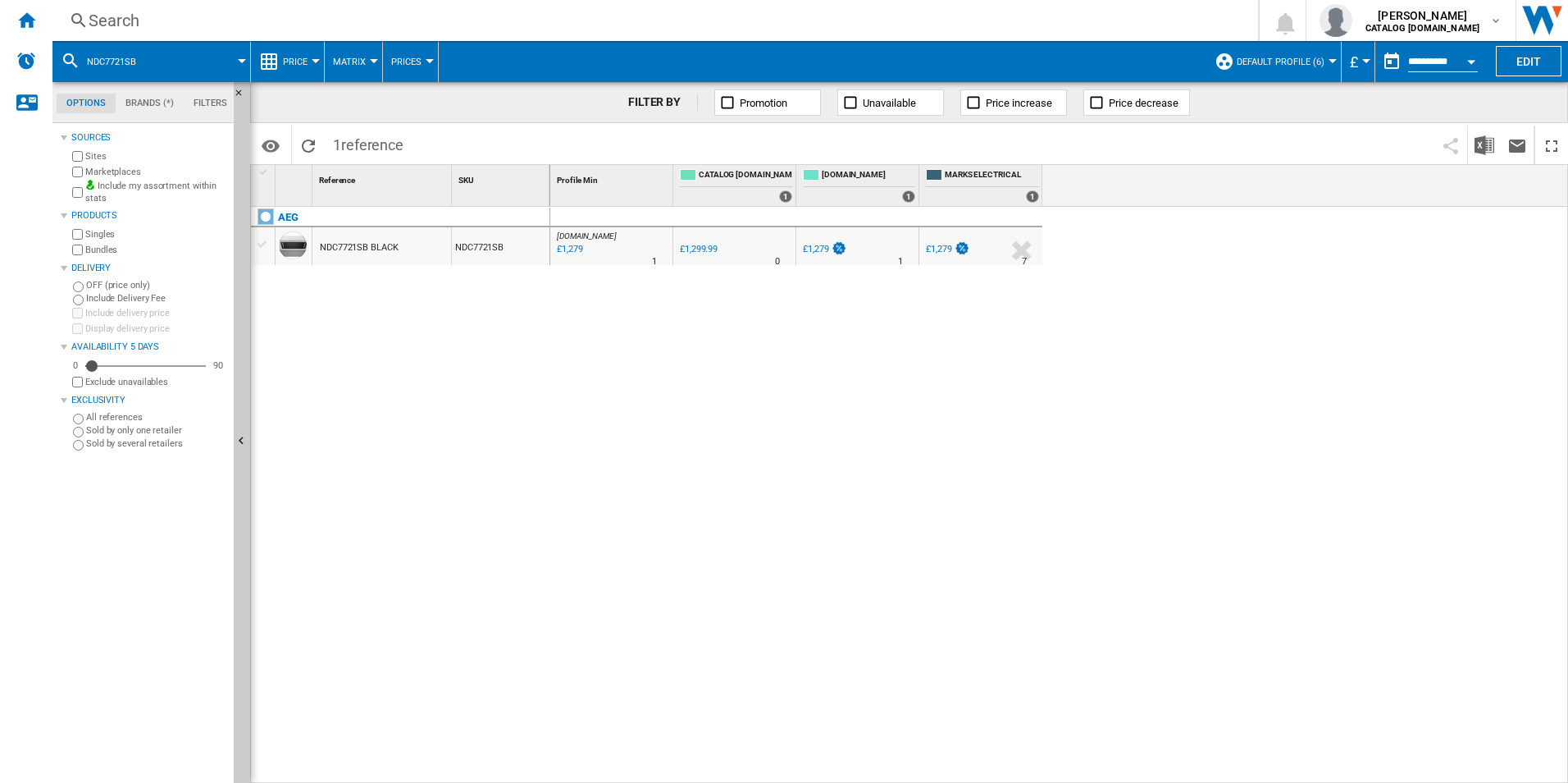
click at [959, 12] on div "Search" at bounding box center [651, 20] width 1127 height 23
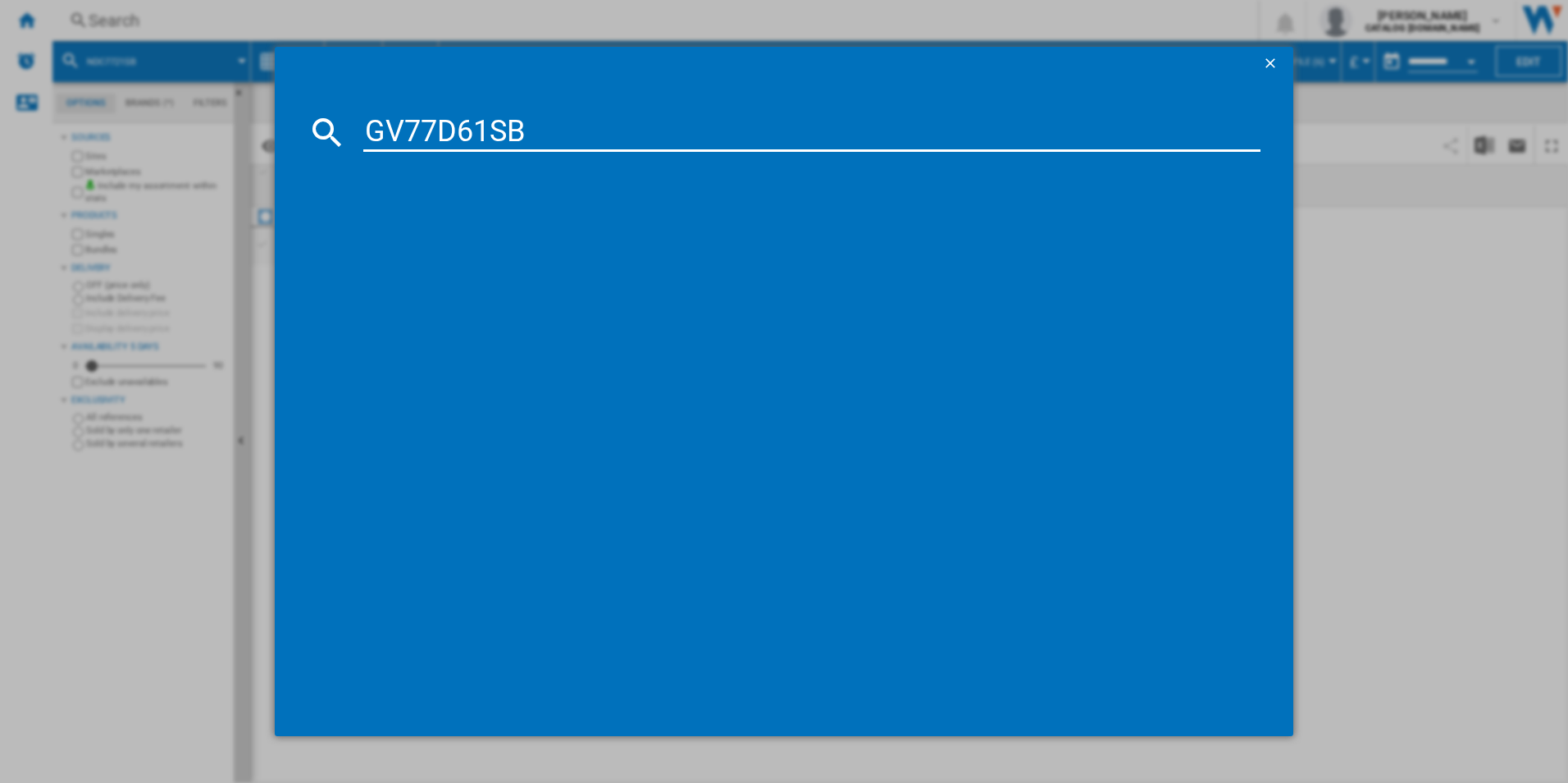
type input "GV77D61SB"
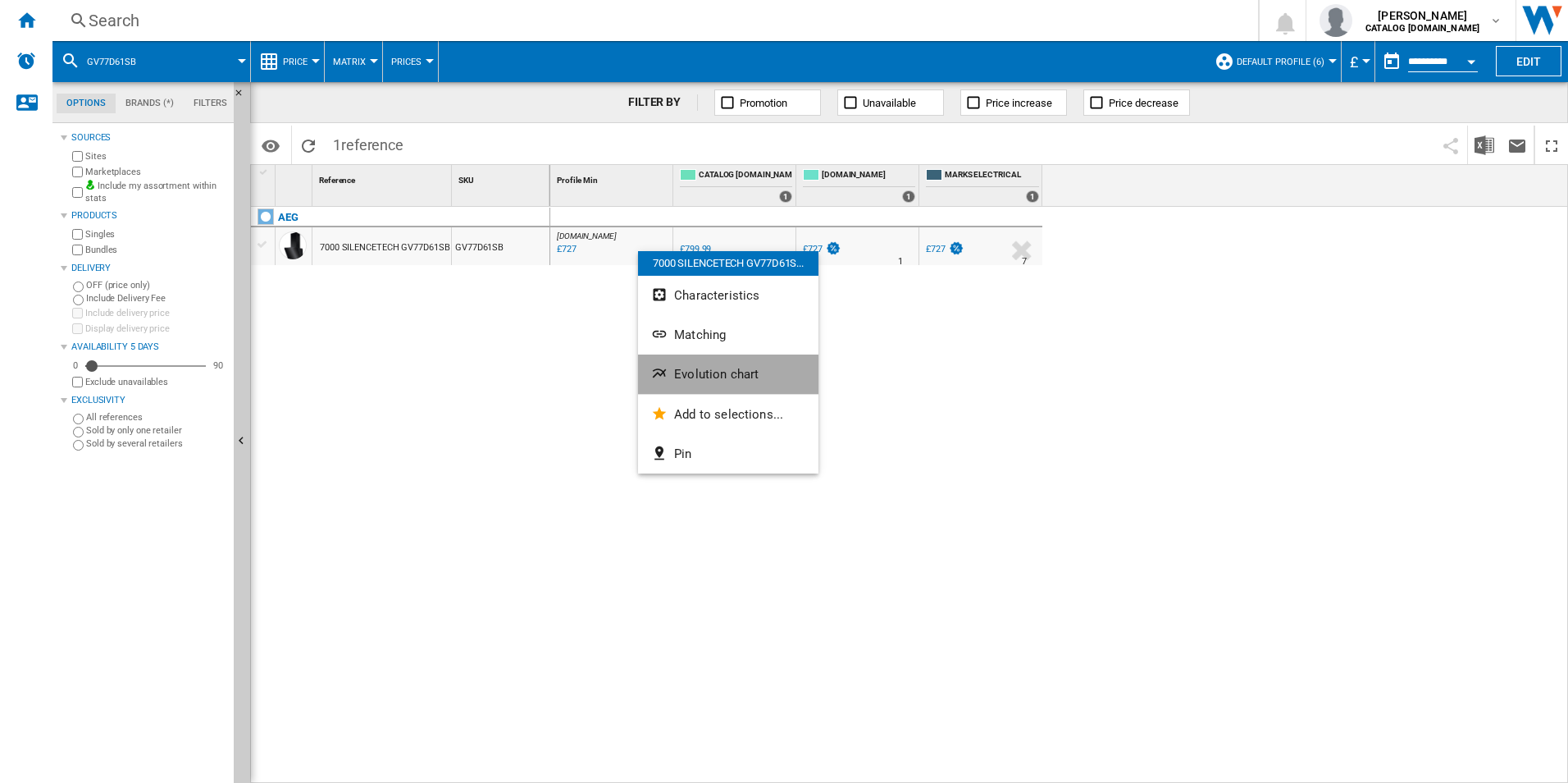
click at [696, 377] on span "Evolution chart" at bounding box center [716, 373] width 84 height 15
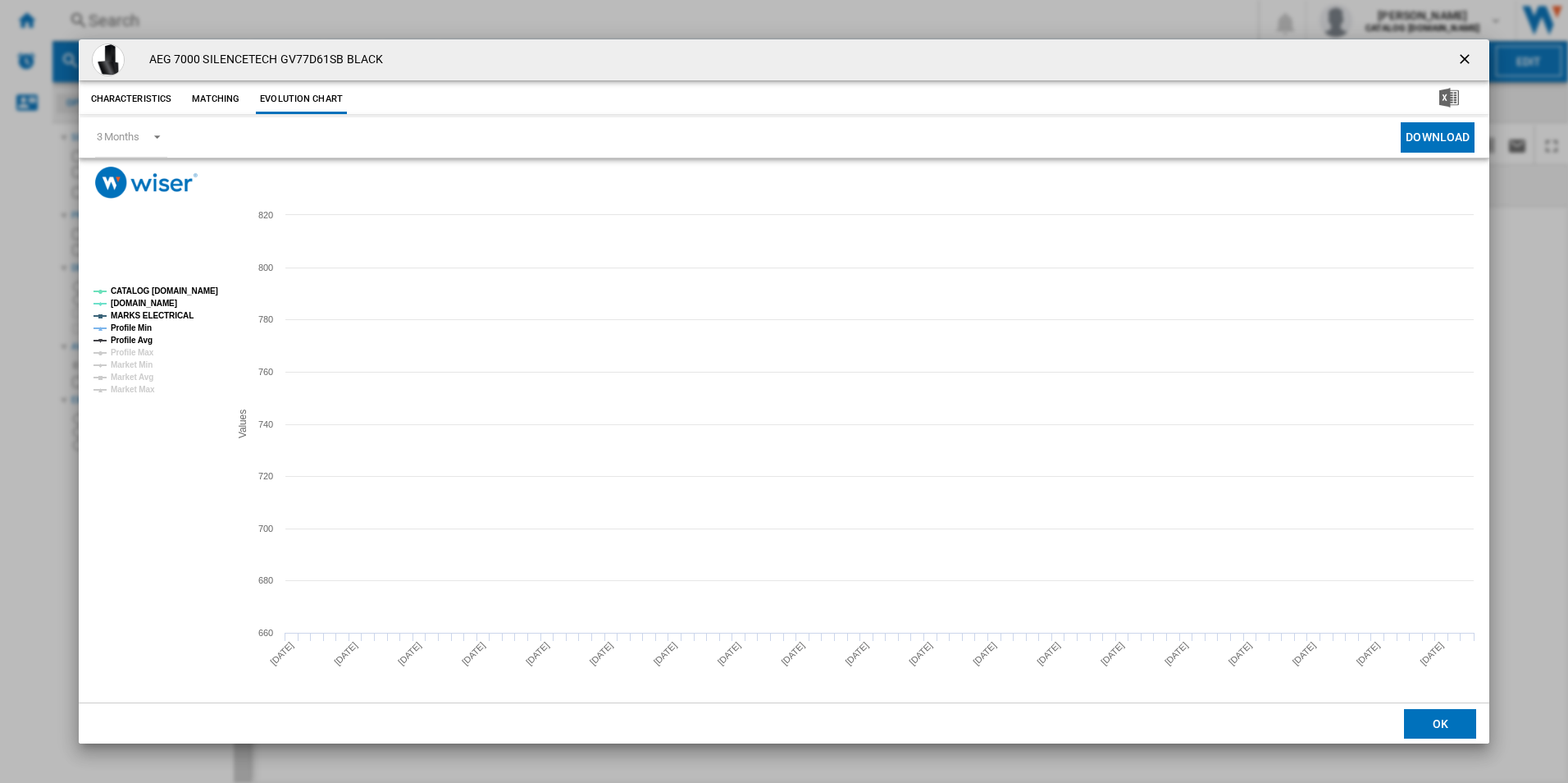
click at [176, 290] on tspan "CATALOG [DOMAIN_NAME]" at bounding box center [165, 290] width 108 height 9
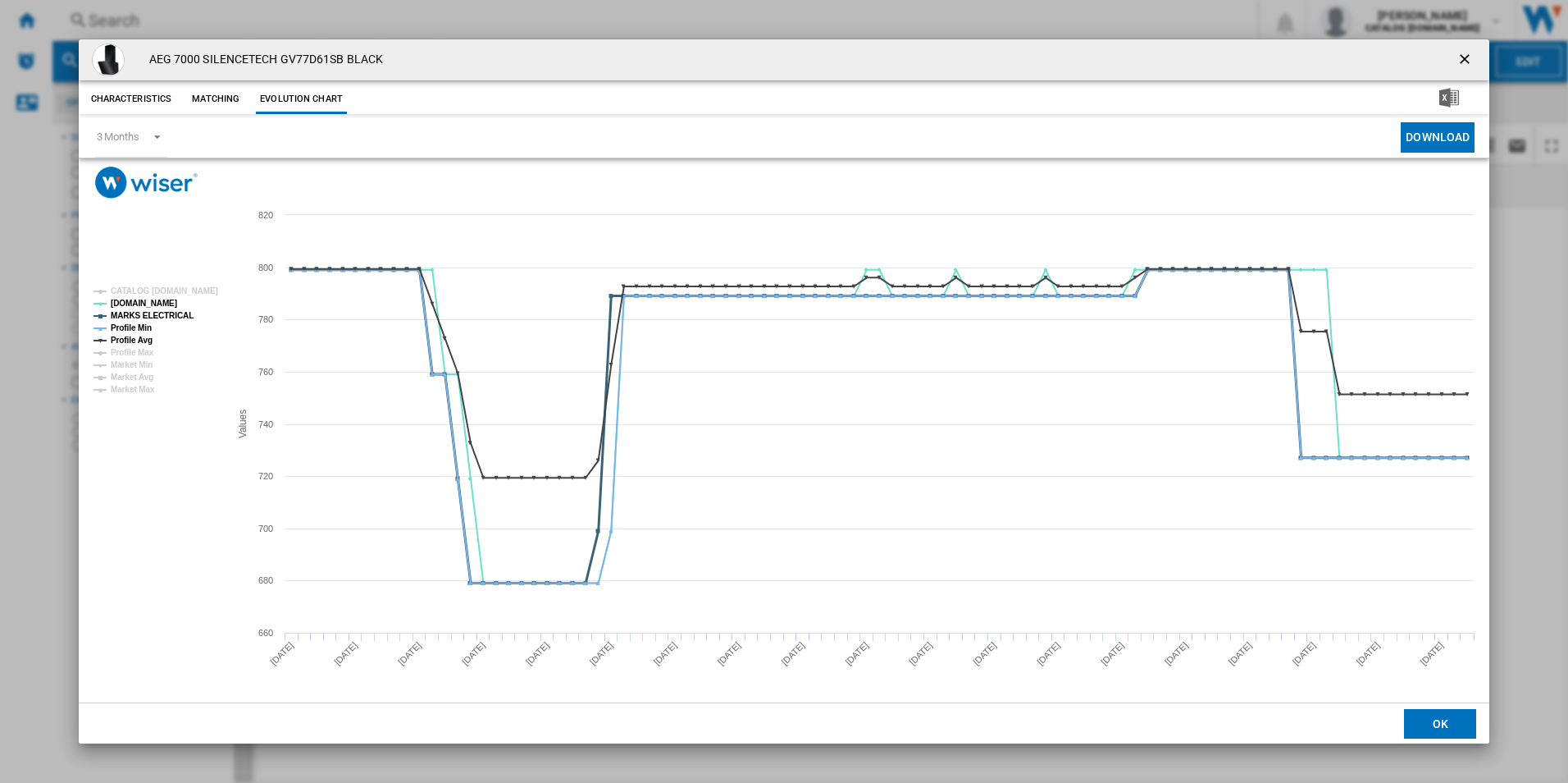
click at [174, 314] on tspan "MARKS ELECTRICAL" at bounding box center [152, 315] width 83 height 9
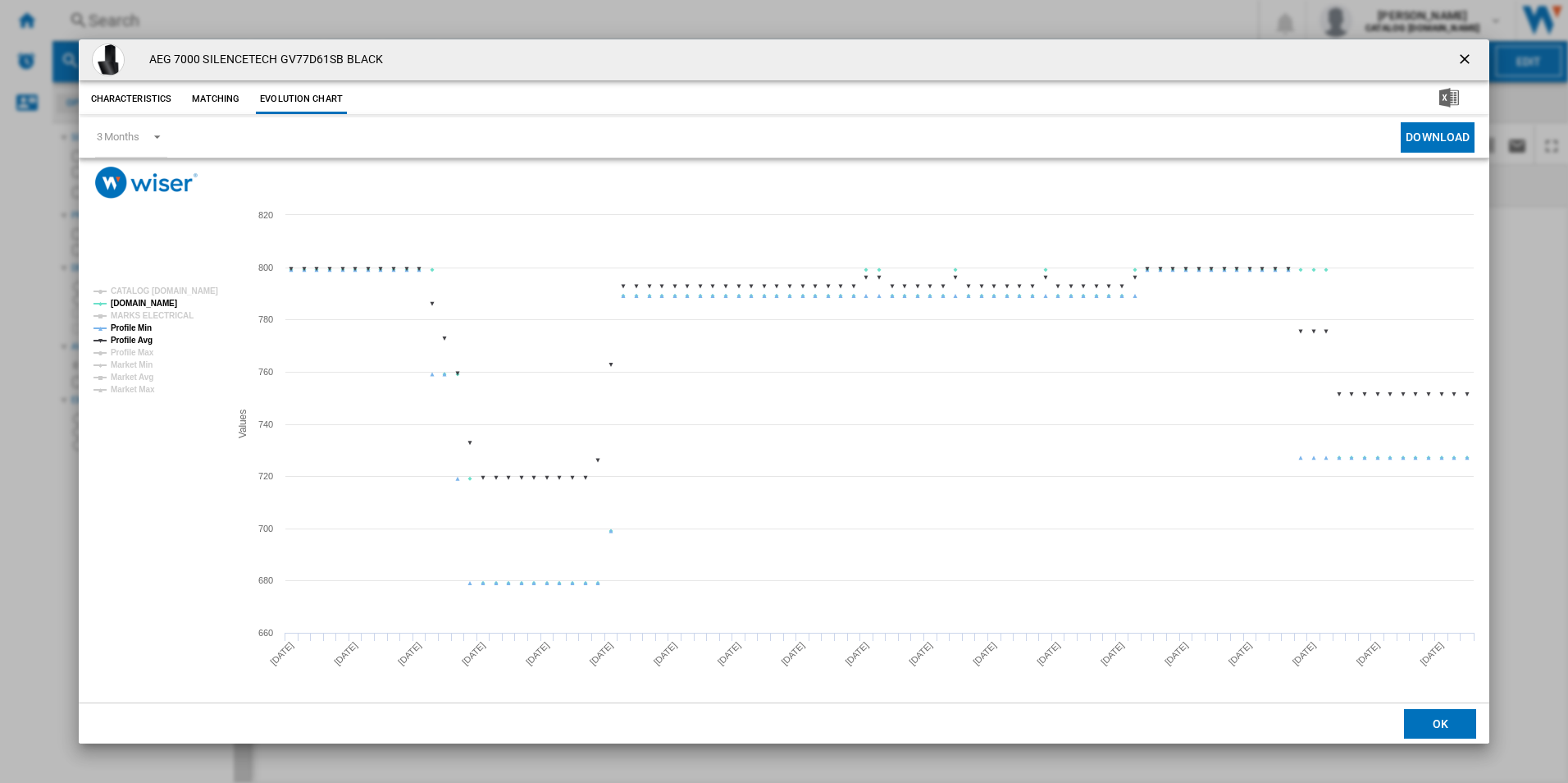
click at [140, 332] on tspan "Profile Min" at bounding box center [131, 327] width 41 height 9
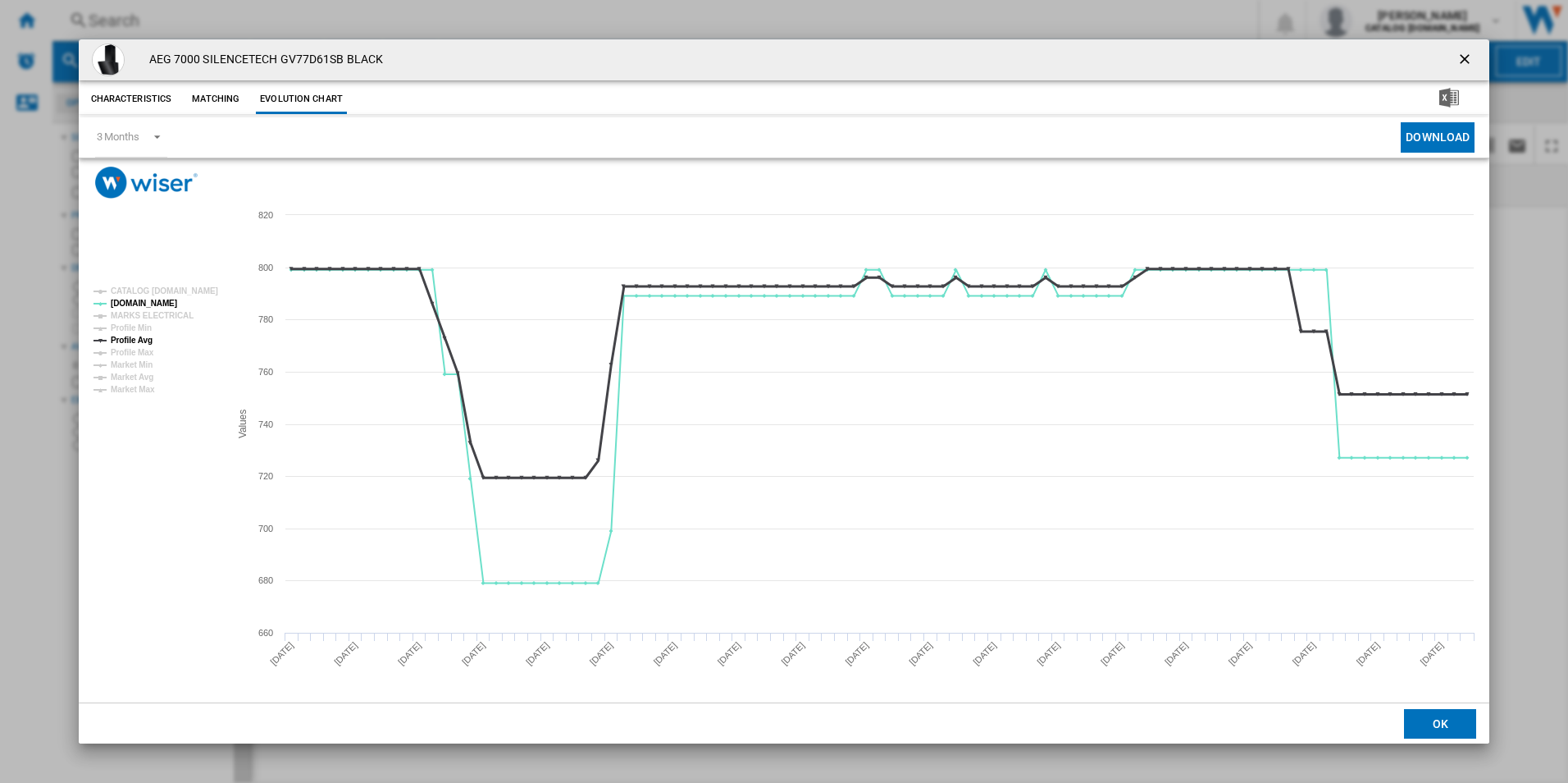
drag, startPoint x: 143, startPoint y: 337, endPoint x: 159, endPoint y: 341, distance: 16.5
click at [144, 337] on tspan "Profile Avg" at bounding box center [131, 340] width 42 height 9
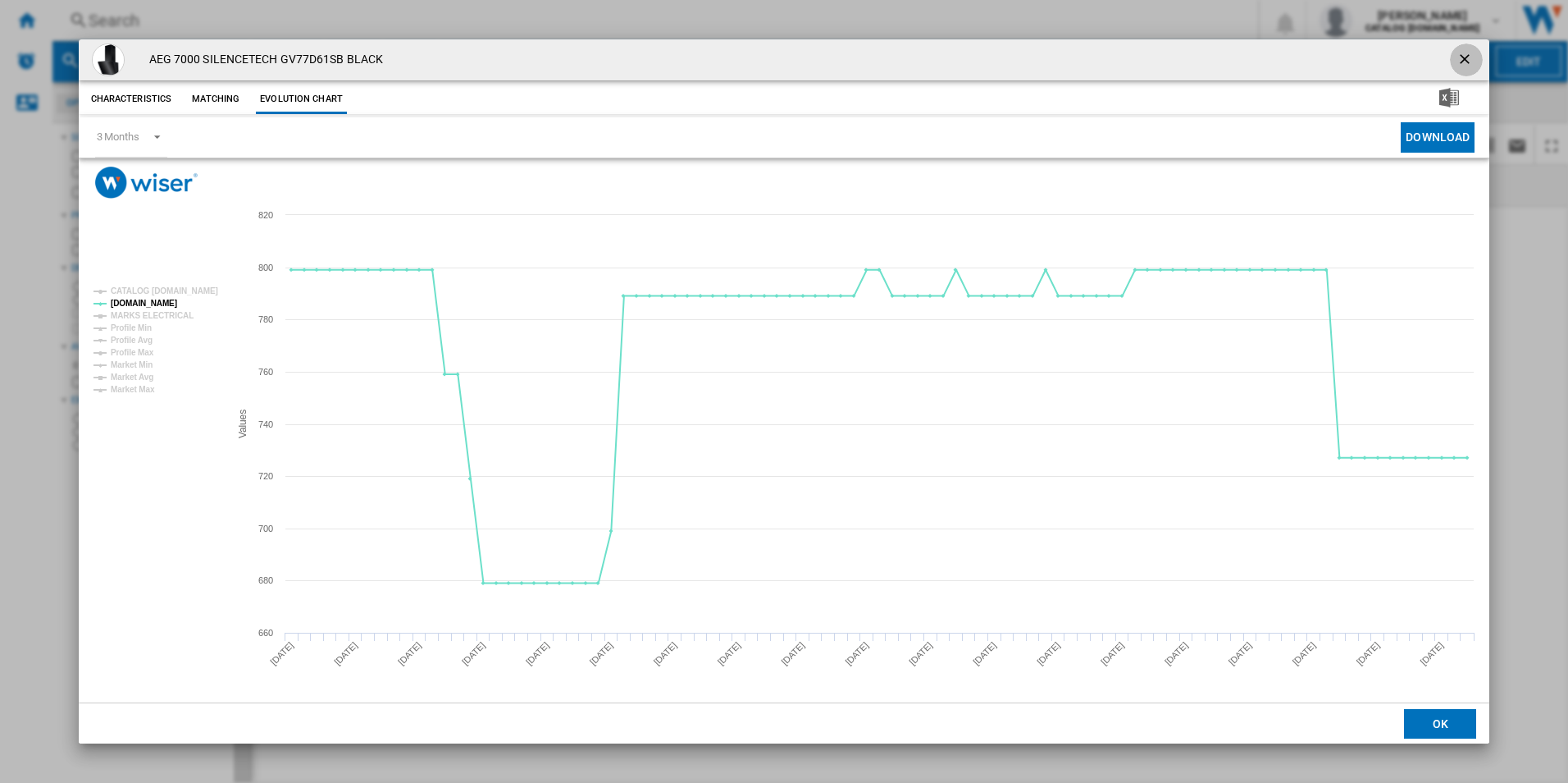
click at [1466, 61] on ng-md-icon "getI18NText('BUTTONS.CLOSE_DIALOG')" at bounding box center [1466, 61] width 20 height 20
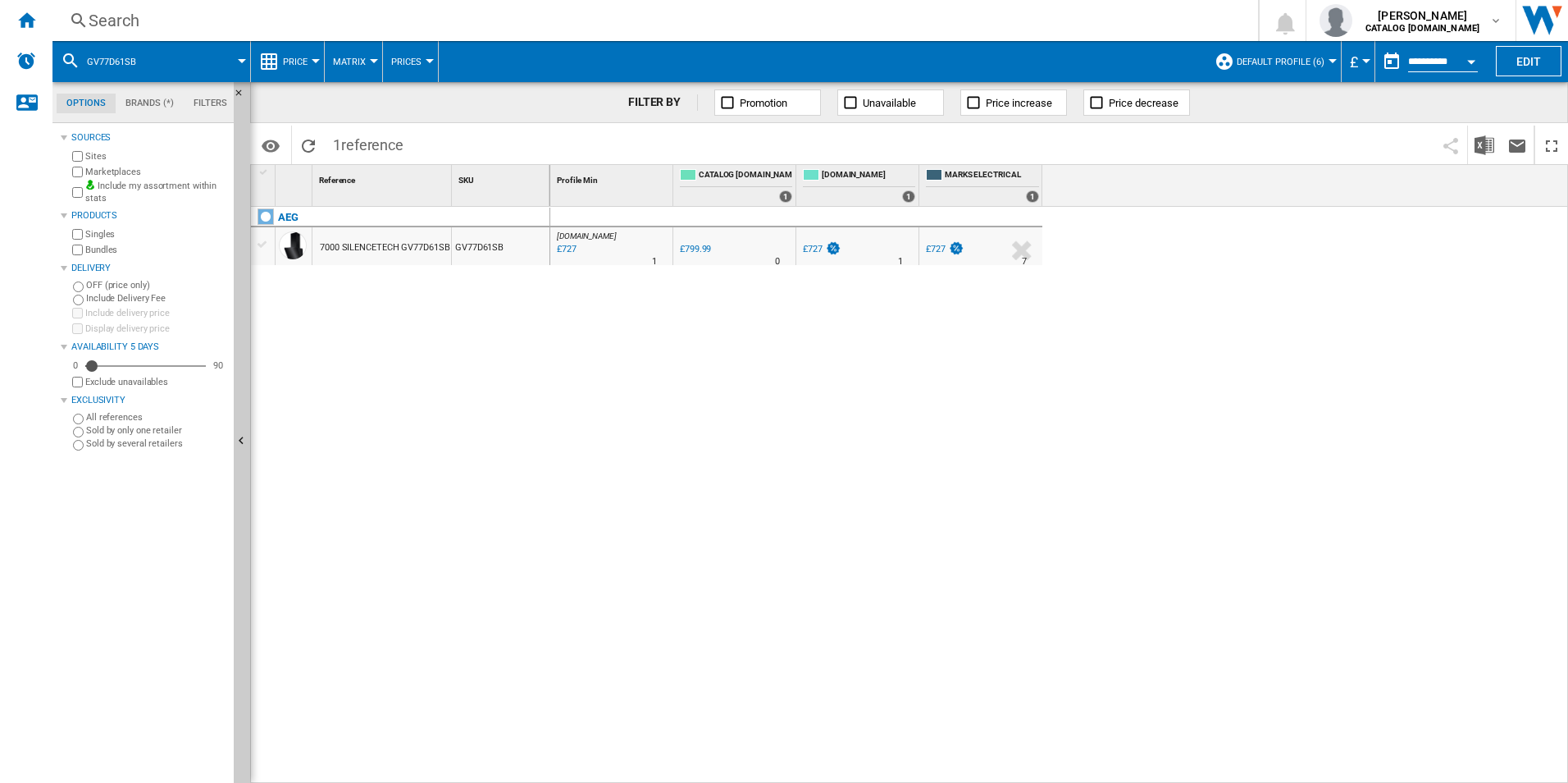
click at [915, 20] on div "Search" at bounding box center [651, 20] width 1127 height 23
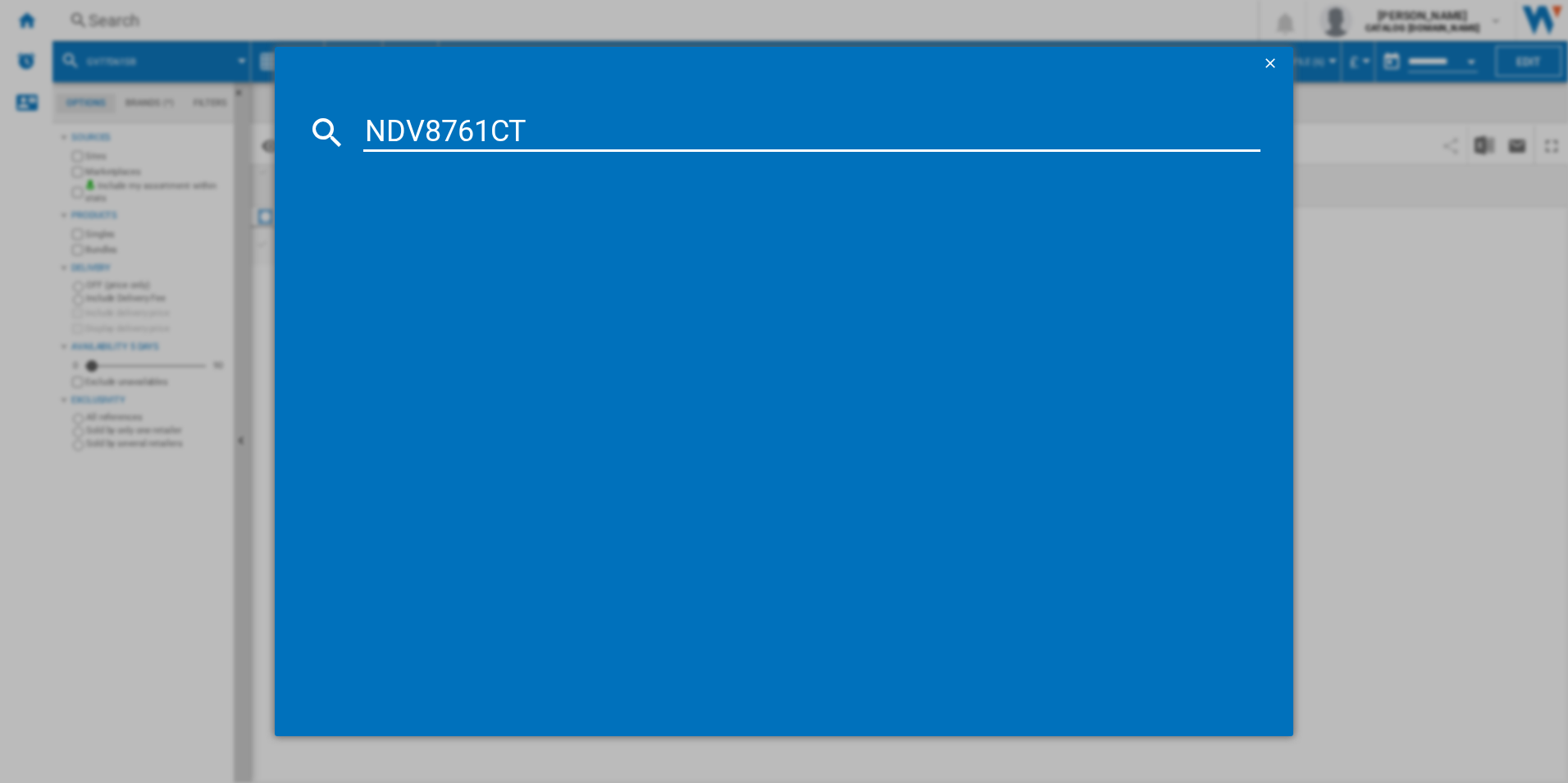
type input "NDV8761CT"
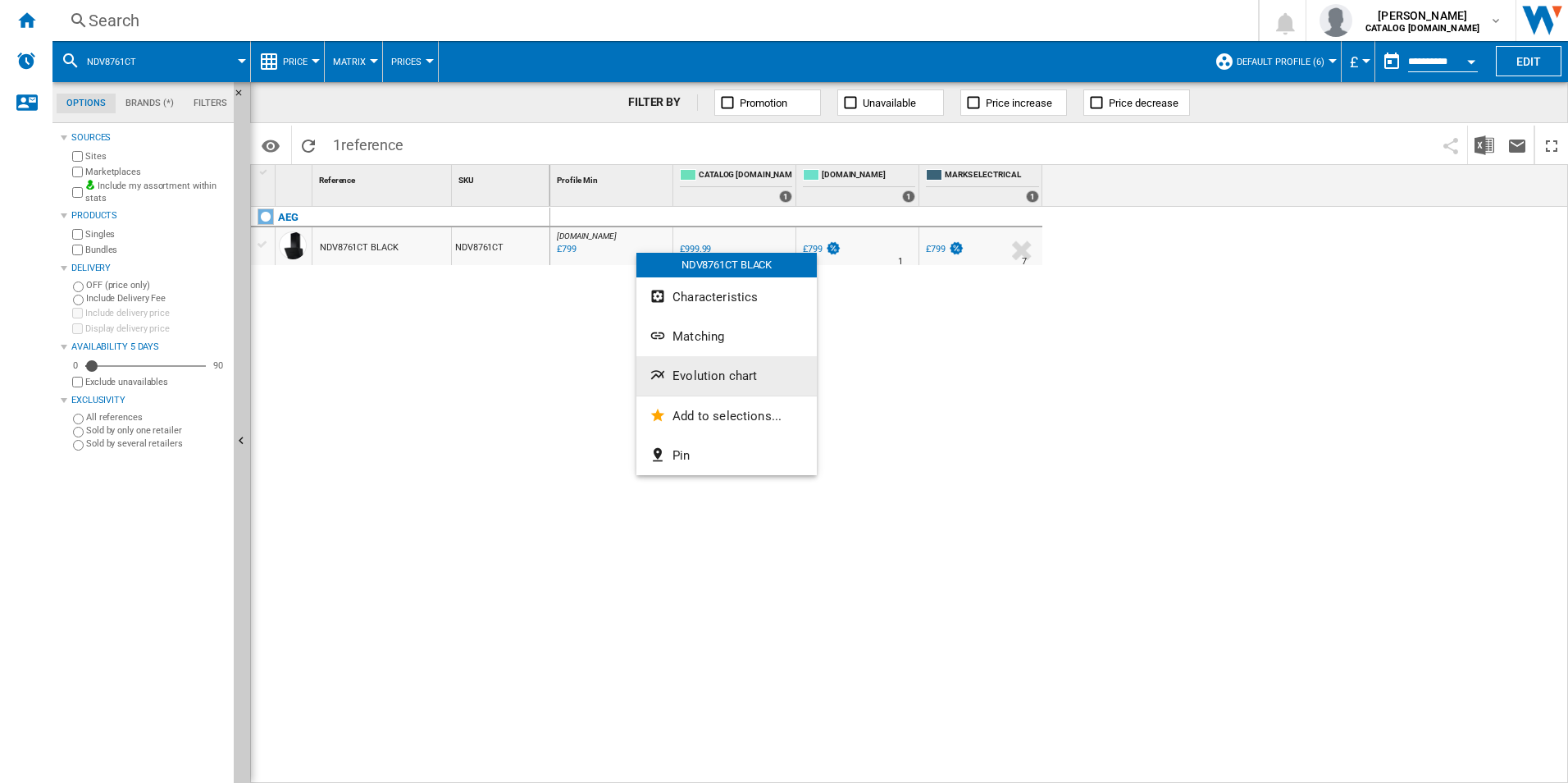
click at [684, 367] on button "Evolution chart" at bounding box center [727, 375] width 180 height 39
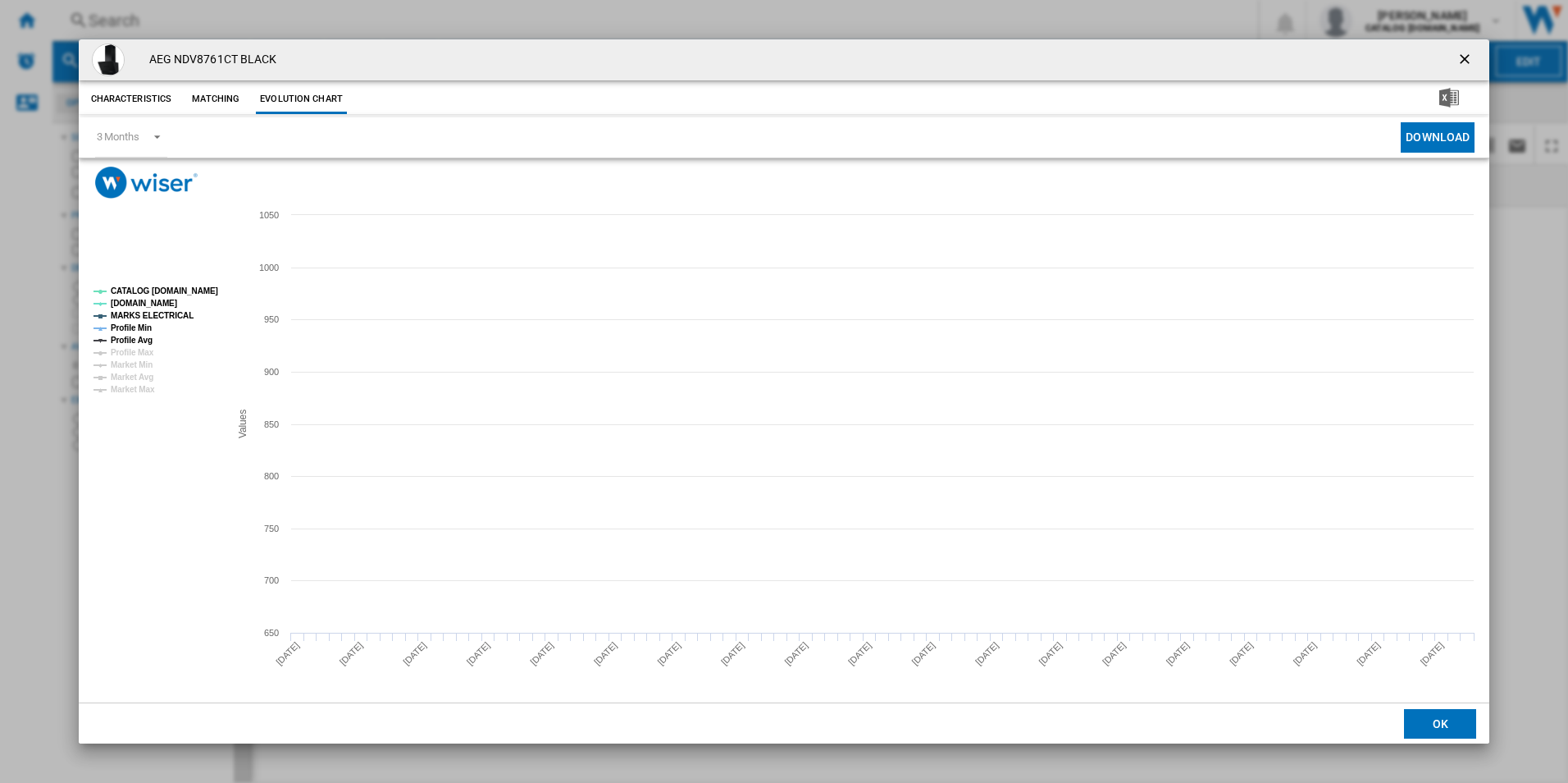
click at [174, 290] on tspan "CATALOG [DOMAIN_NAME]" at bounding box center [165, 290] width 108 height 9
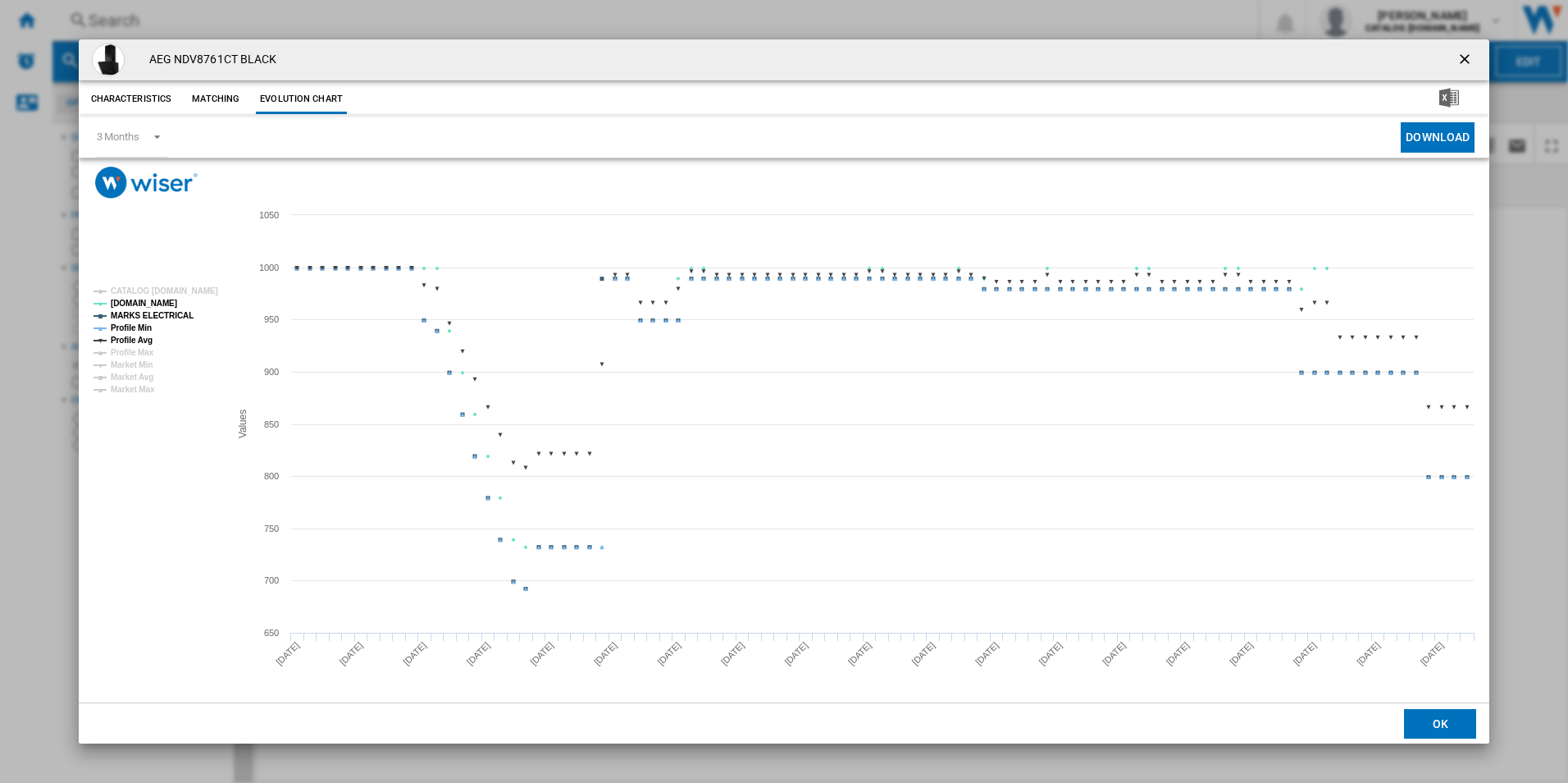
drag, startPoint x: 174, startPoint y: 310, endPoint x: 158, endPoint y: 316, distance: 17.1
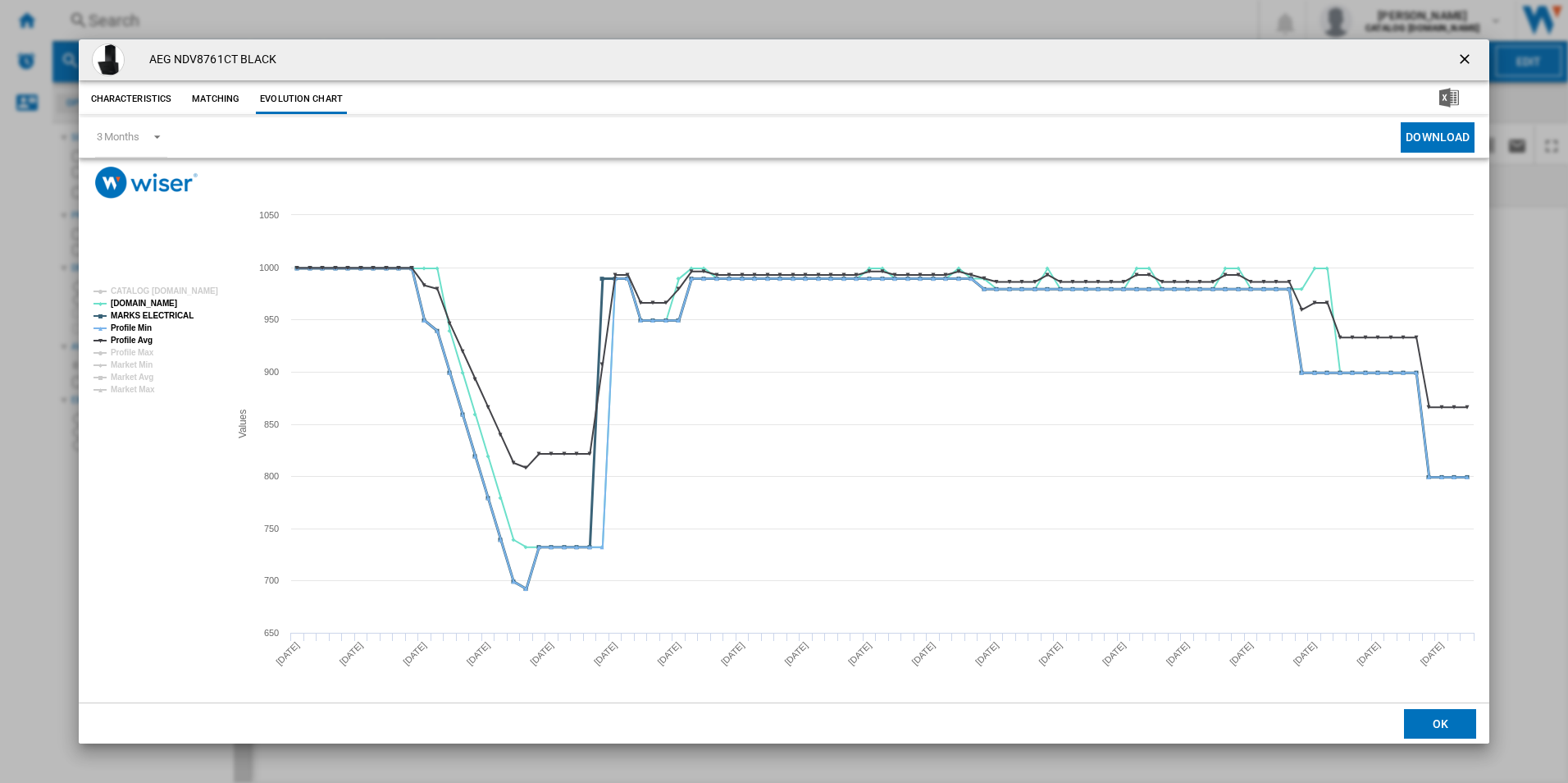
click at [174, 311] on tspan "MARKS ELECTRICAL" at bounding box center [152, 315] width 83 height 9
click at [139, 323] on tspan "Profile Min" at bounding box center [131, 327] width 41 height 9
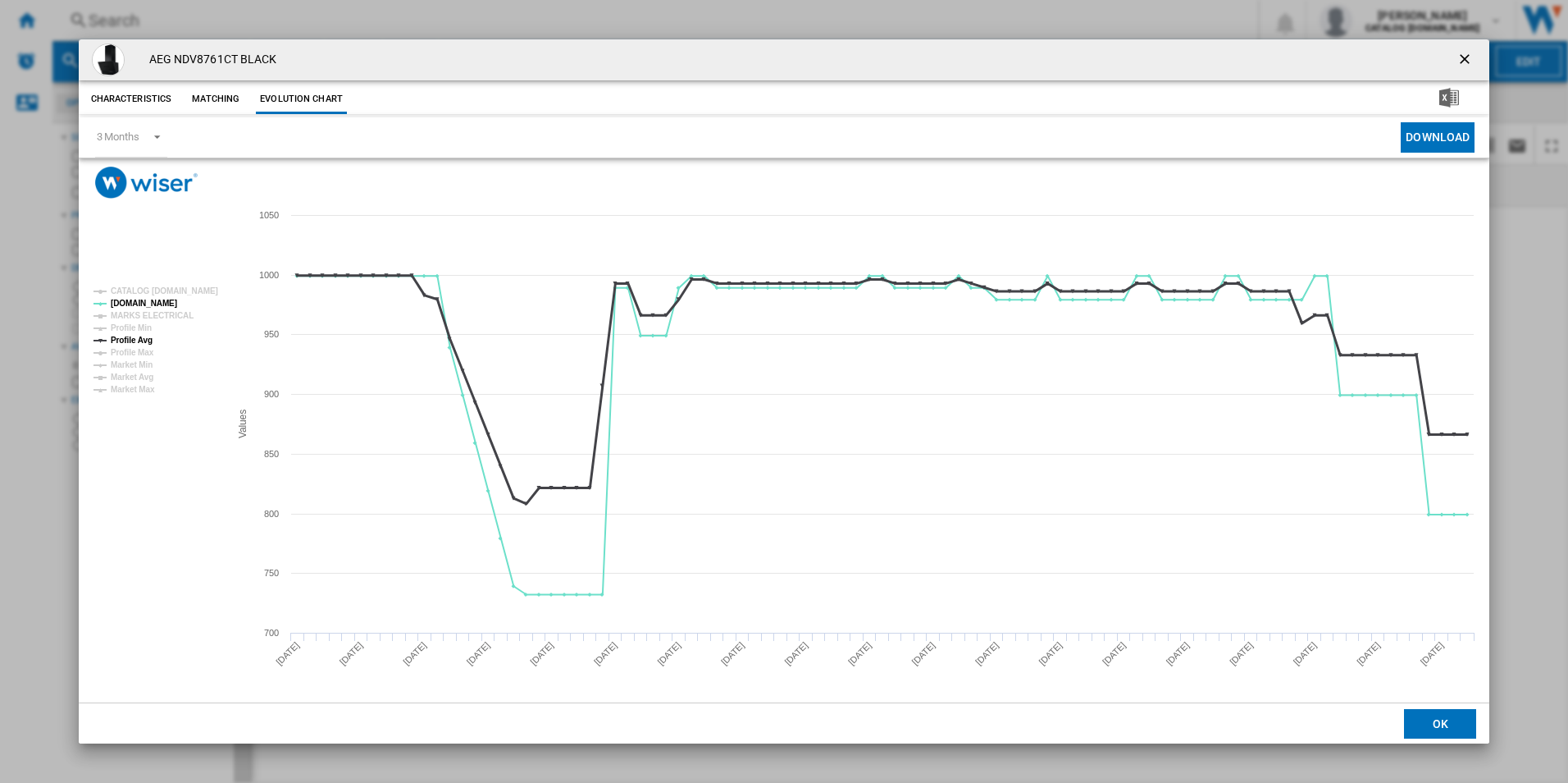
click at [138, 336] on tspan "Profile Avg" at bounding box center [131, 340] width 42 height 9
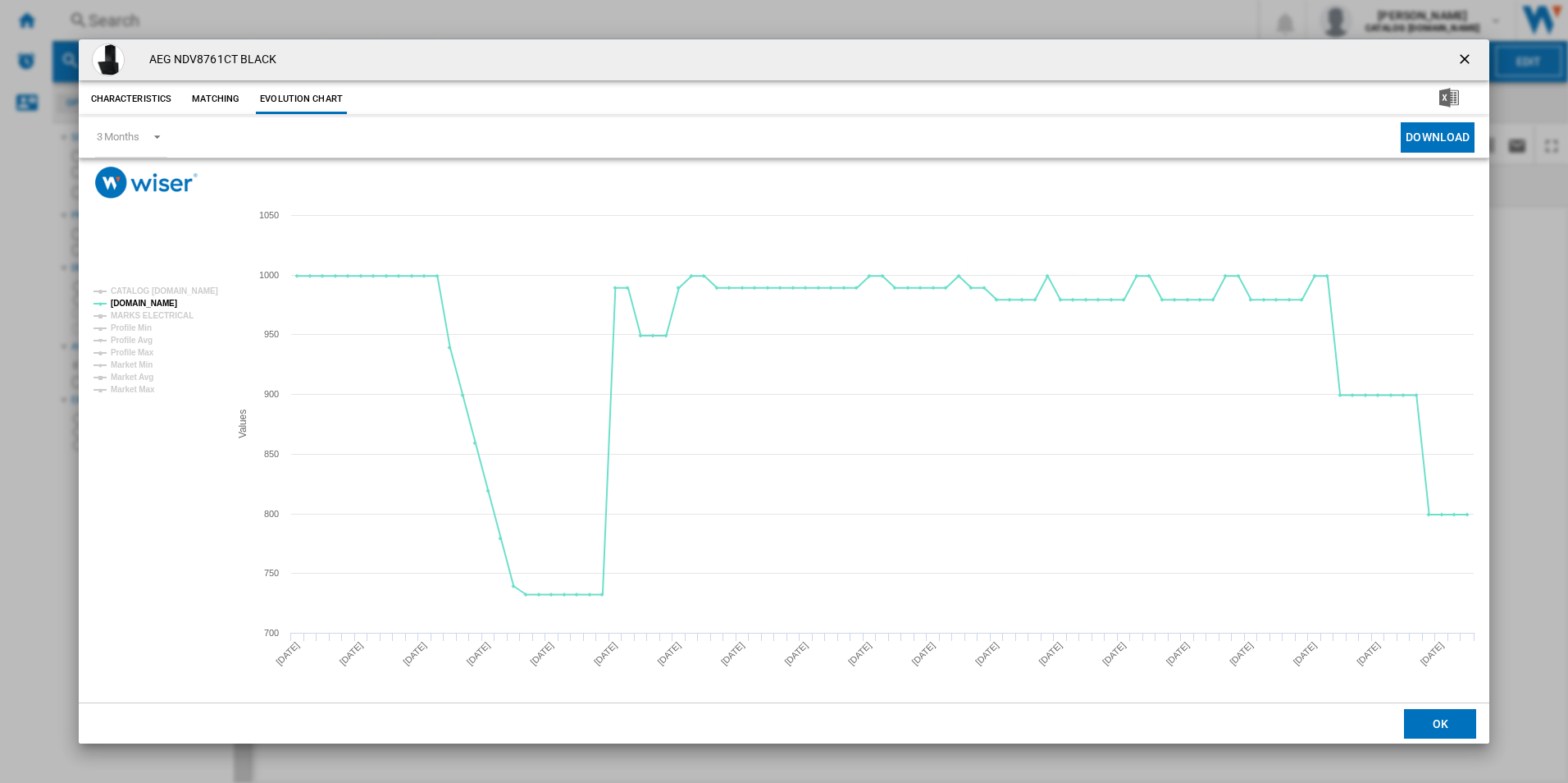
click at [1465, 61] on ng-md-icon "getI18NText('BUTTONS.CLOSE_DIALOG')" at bounding box center [1466, 61] width 20 height 20
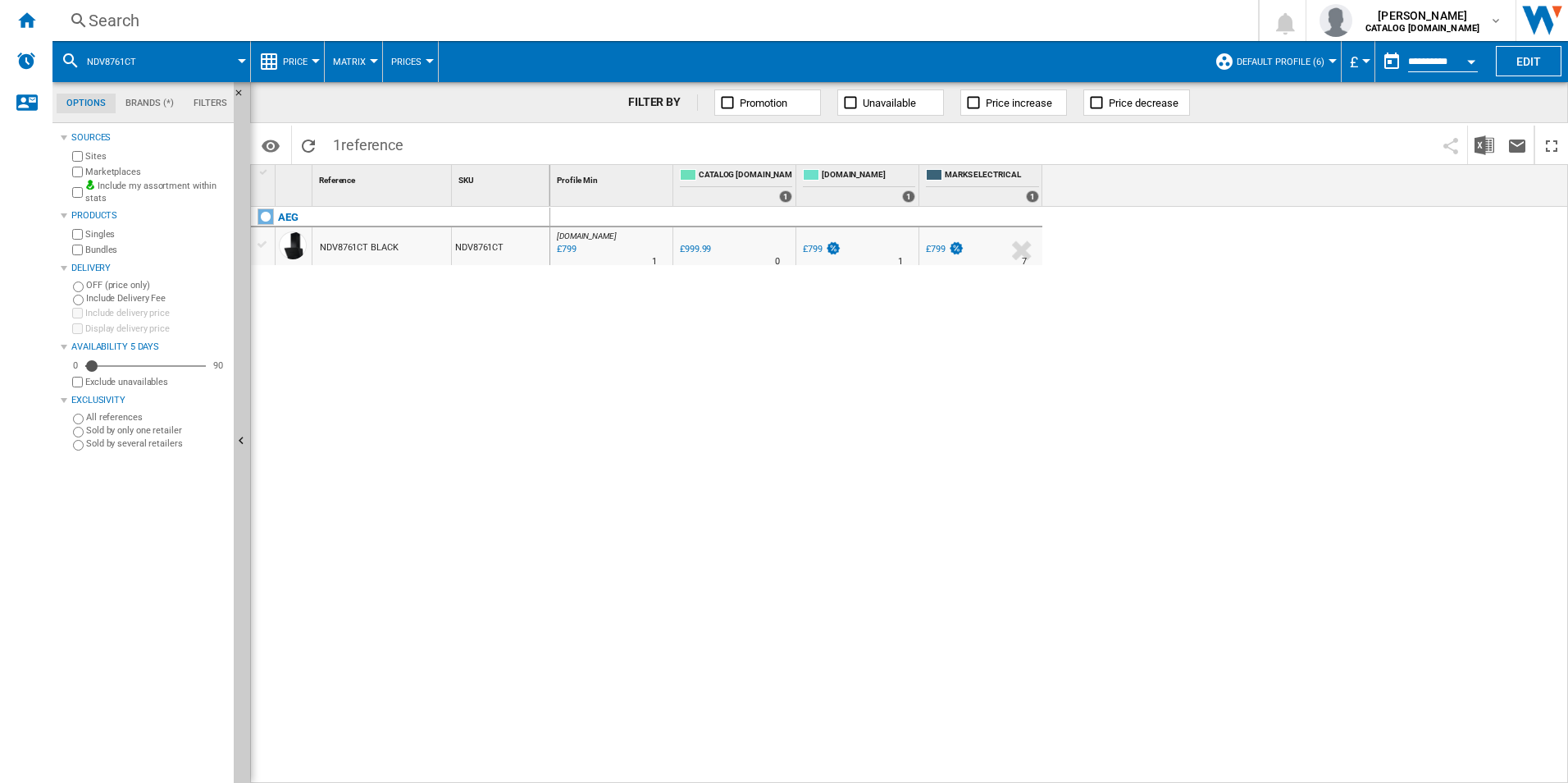
click at [907, 19] on div "Search" at bounding box center [651, 20] width 1127 height 23
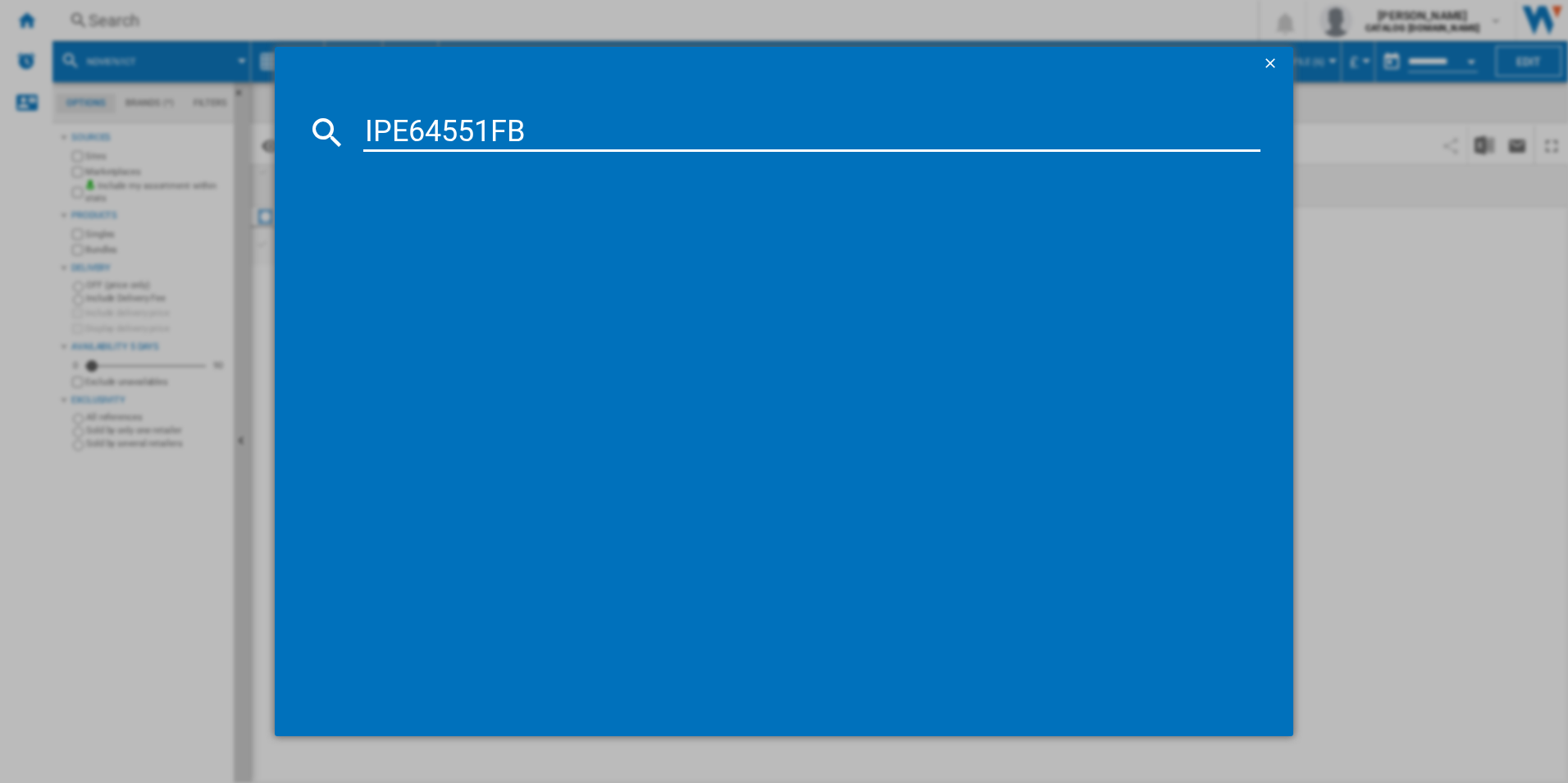
type input "IPE64551FB"
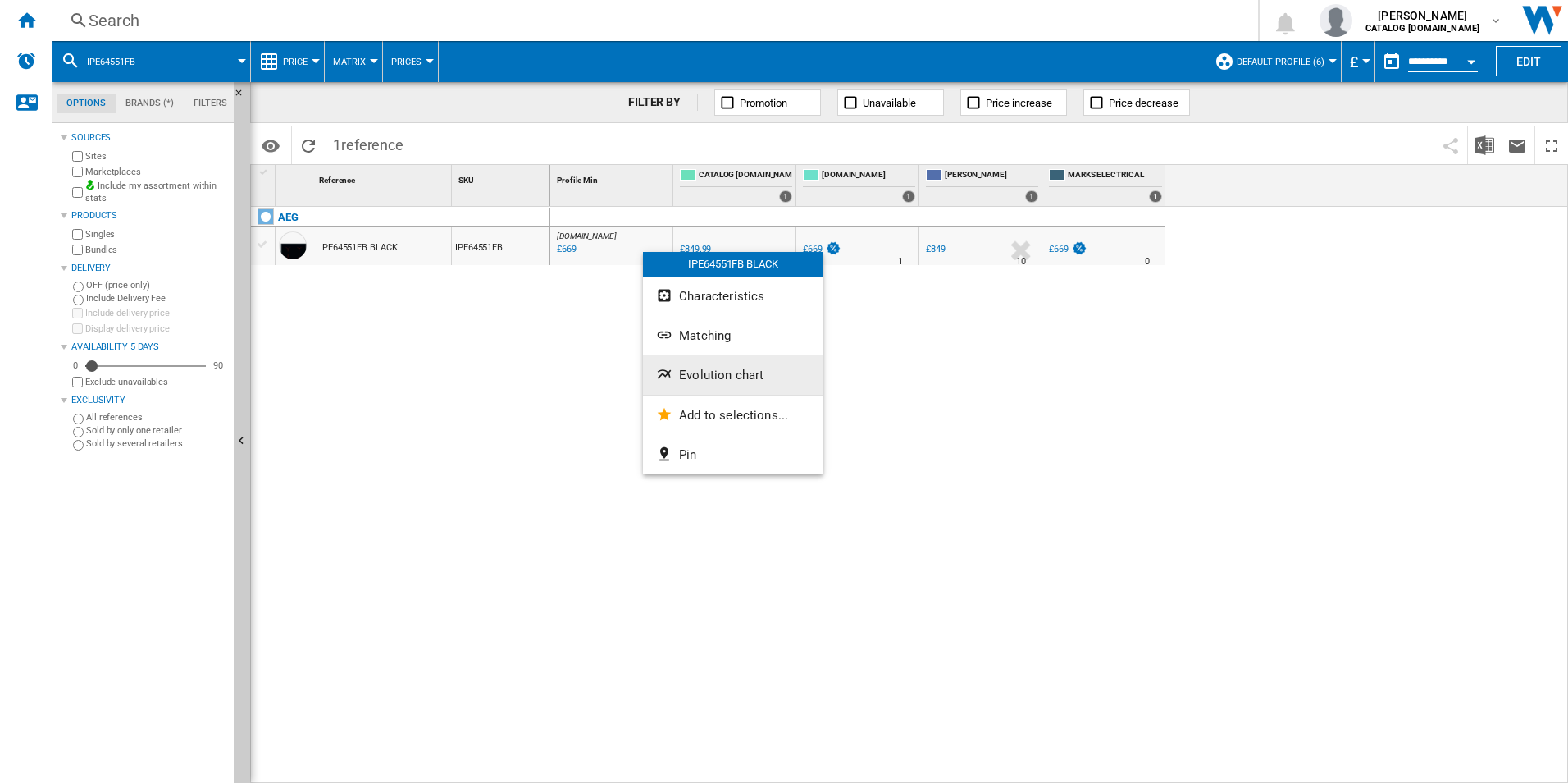
click at [715, 378] on span "Evolution chart" at bounding box center [721, 374] width 84 height 15
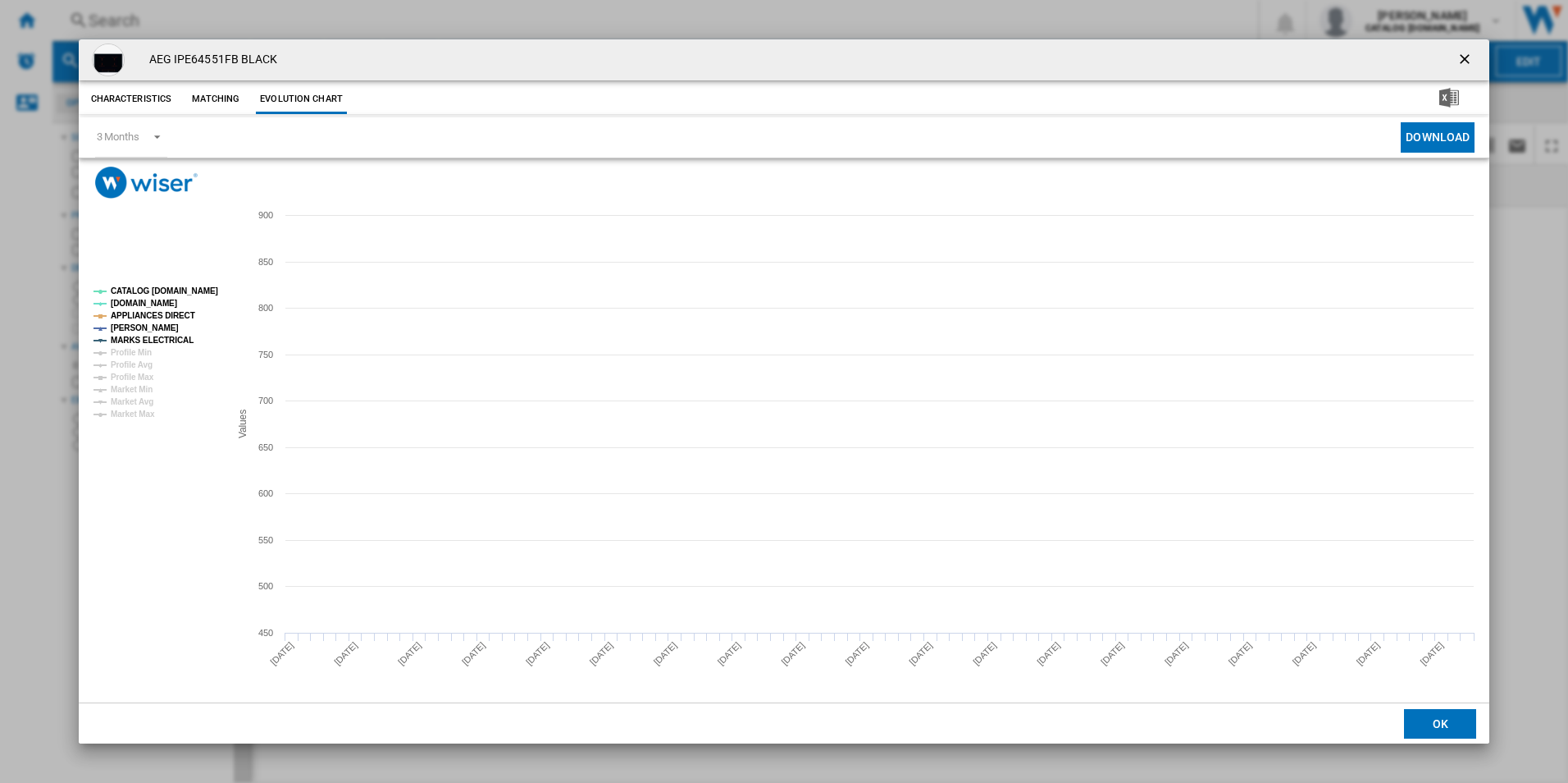
click at [180, 290] on tspan "CATALOG [DOMAIN_NAME]" at bounding box center [165, 290] width 108 height 9
click at [184, 308] on rect "Product popup" at bounding box center [155, 352] width 136 height 144
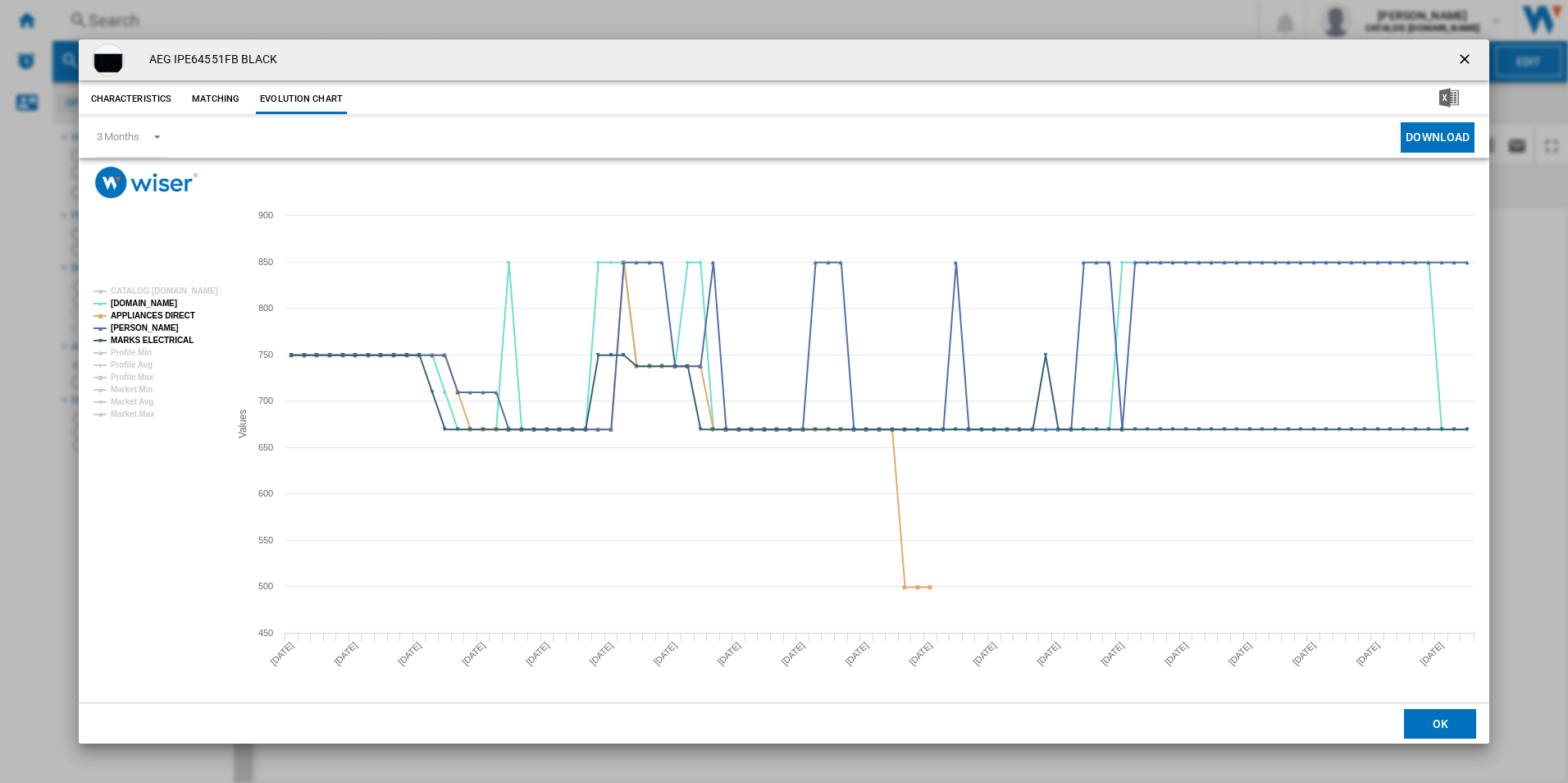
click at [180, 321] on rect "Product popup" at bounding box center [155, 352] width 136 height 144
click at [174, 317] on tspan "APPLIANCES DIRECT" at bounding box center [153, 315] width 84 height 9
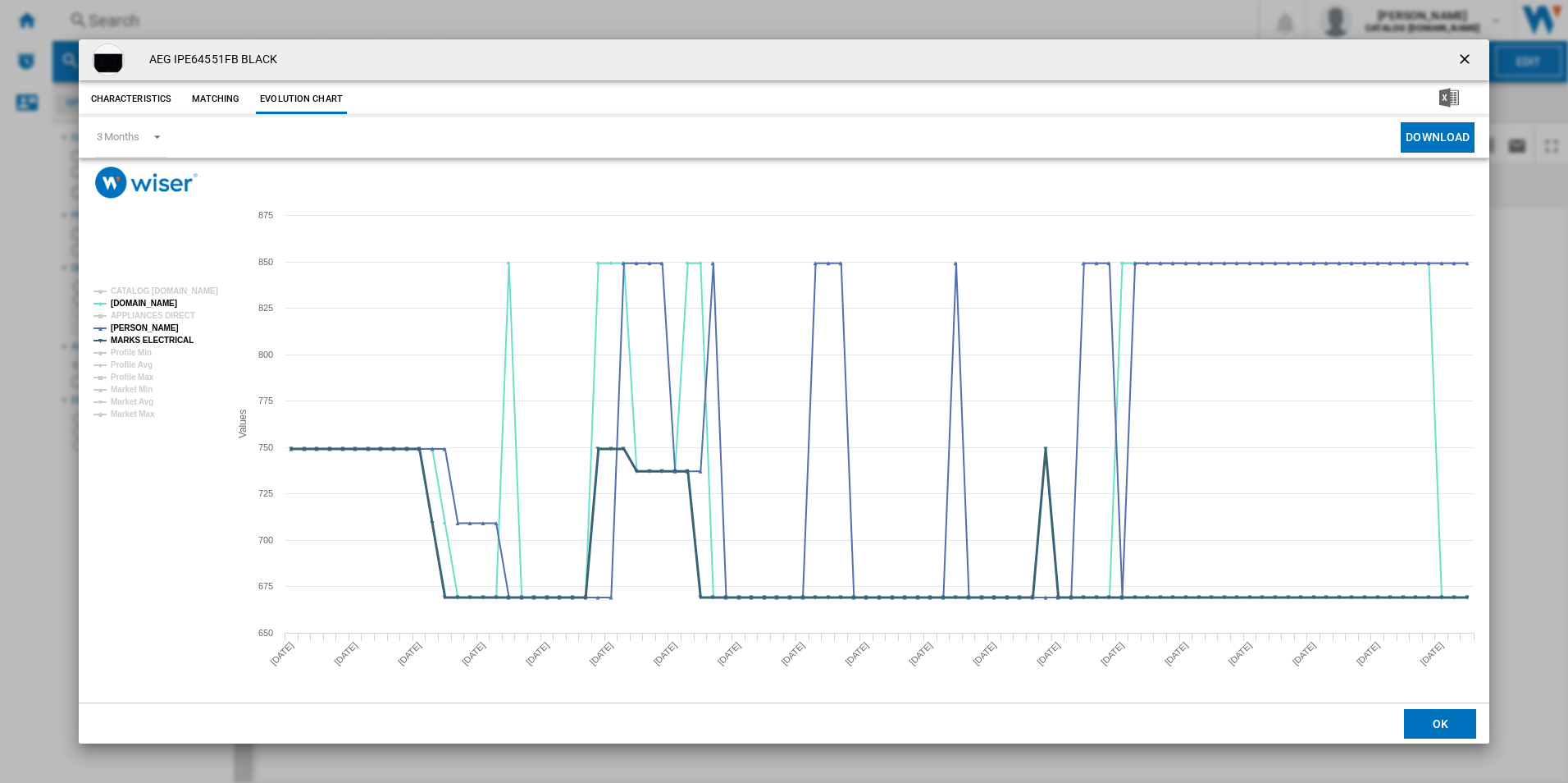
click at [173, 340] on tspan "MARKS ELECTRICAL" at bounding box center [152, 340] width 83 height 9
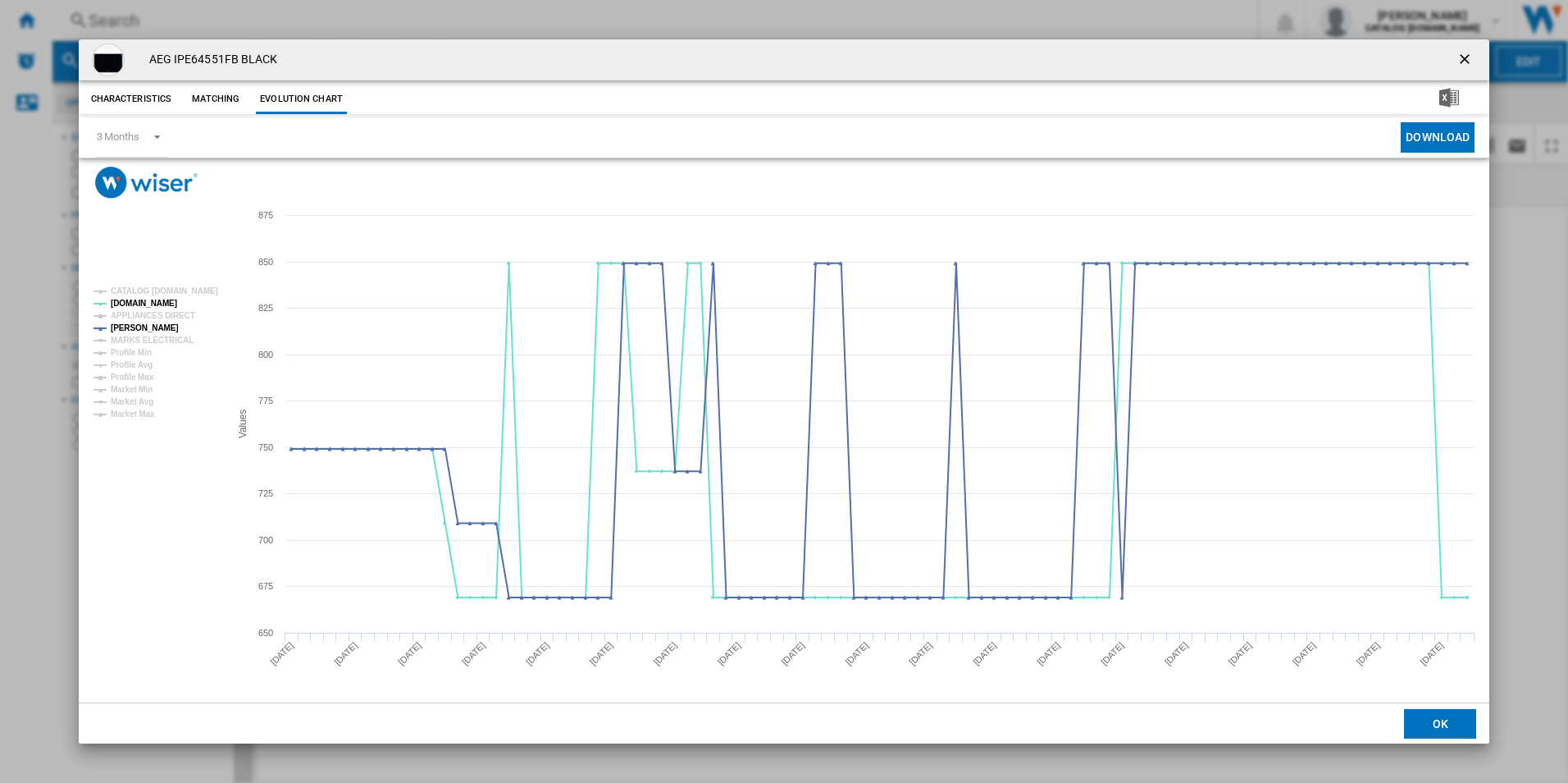
drag, startPoint x: 1477, startPoint y: 55, endPoint x: 1462, endPoint y: 58, distance: 15.3
click at [1474, 58] on button "Product popup" at bounding box center [1467, 60] width 33 height 33
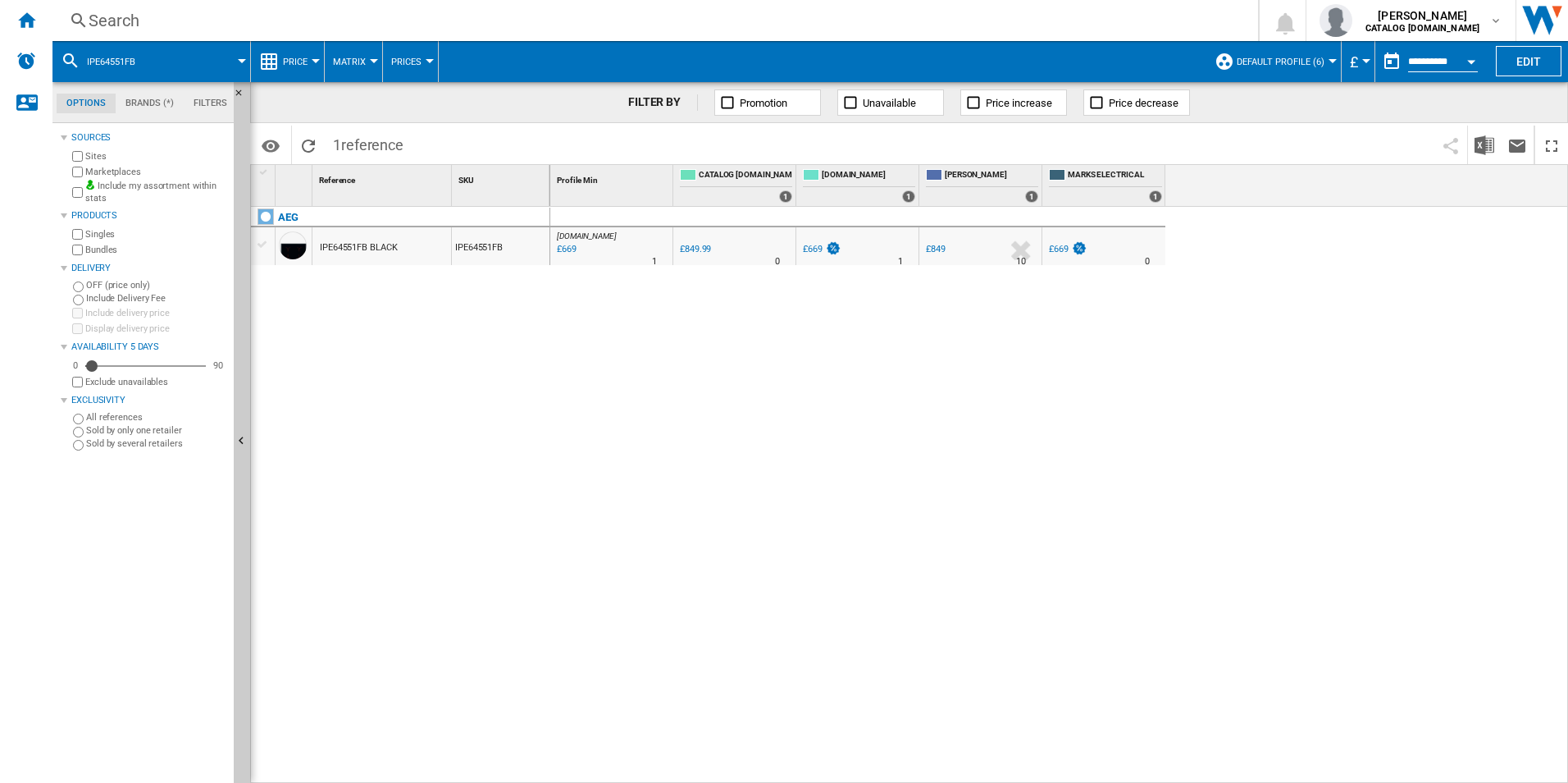
click at [1016, 12] on div "Search" at bounding box center [651, 20] width 1127 height 23
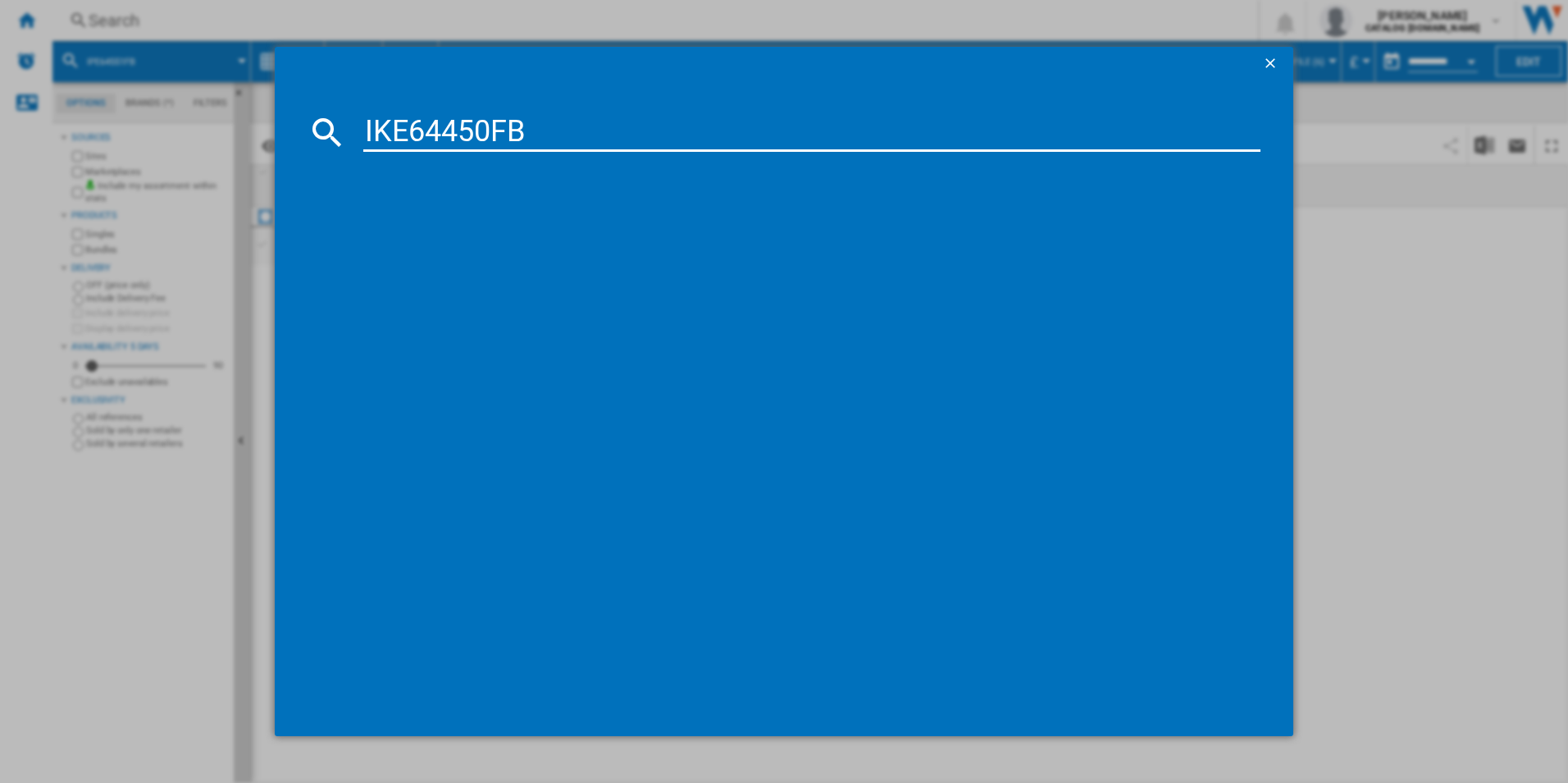
type input "IKE64450FB"
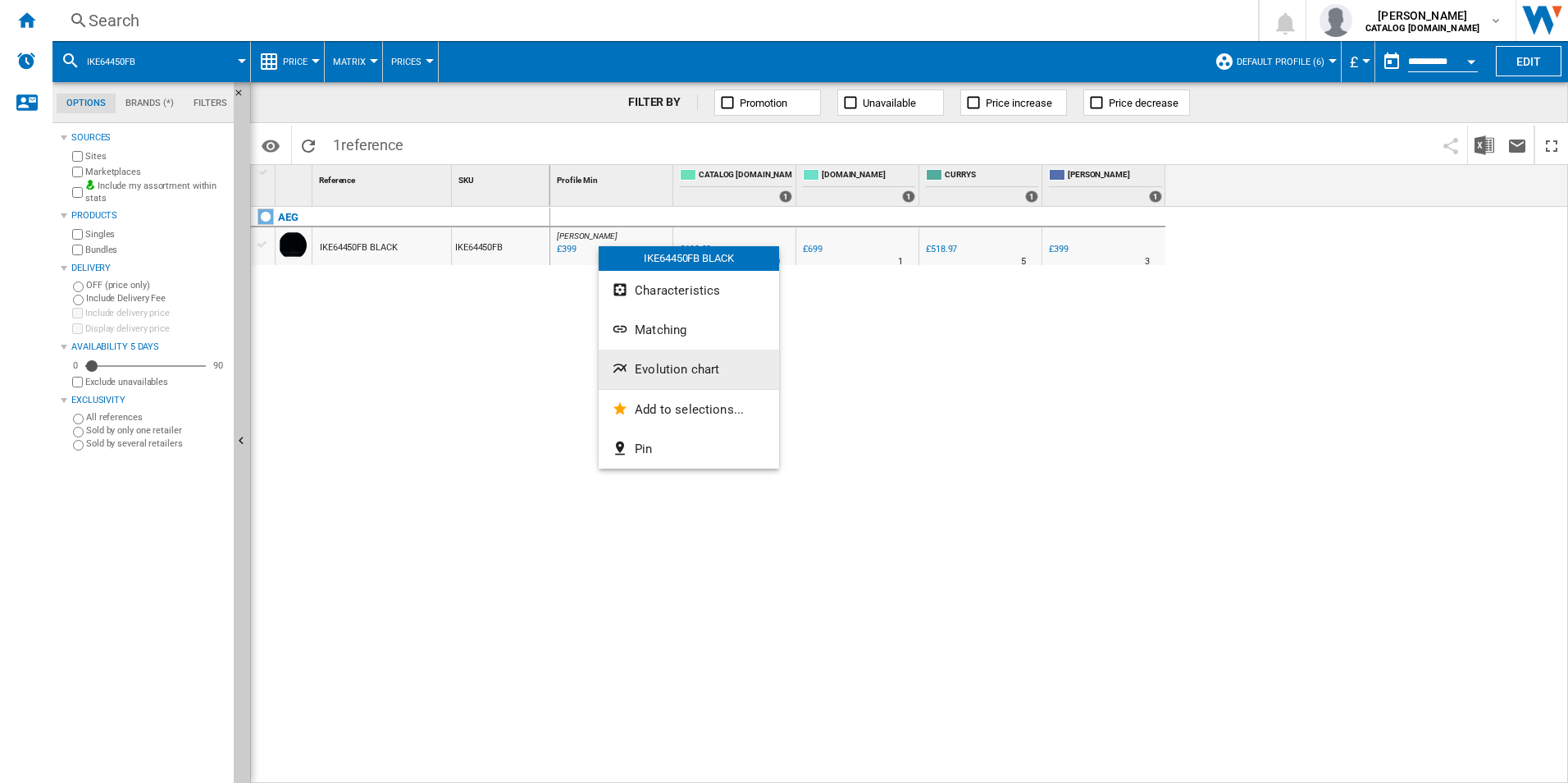
click at [656, 369] on span "Evolution chart" at bounding box center [677, 368] width 84 height 15
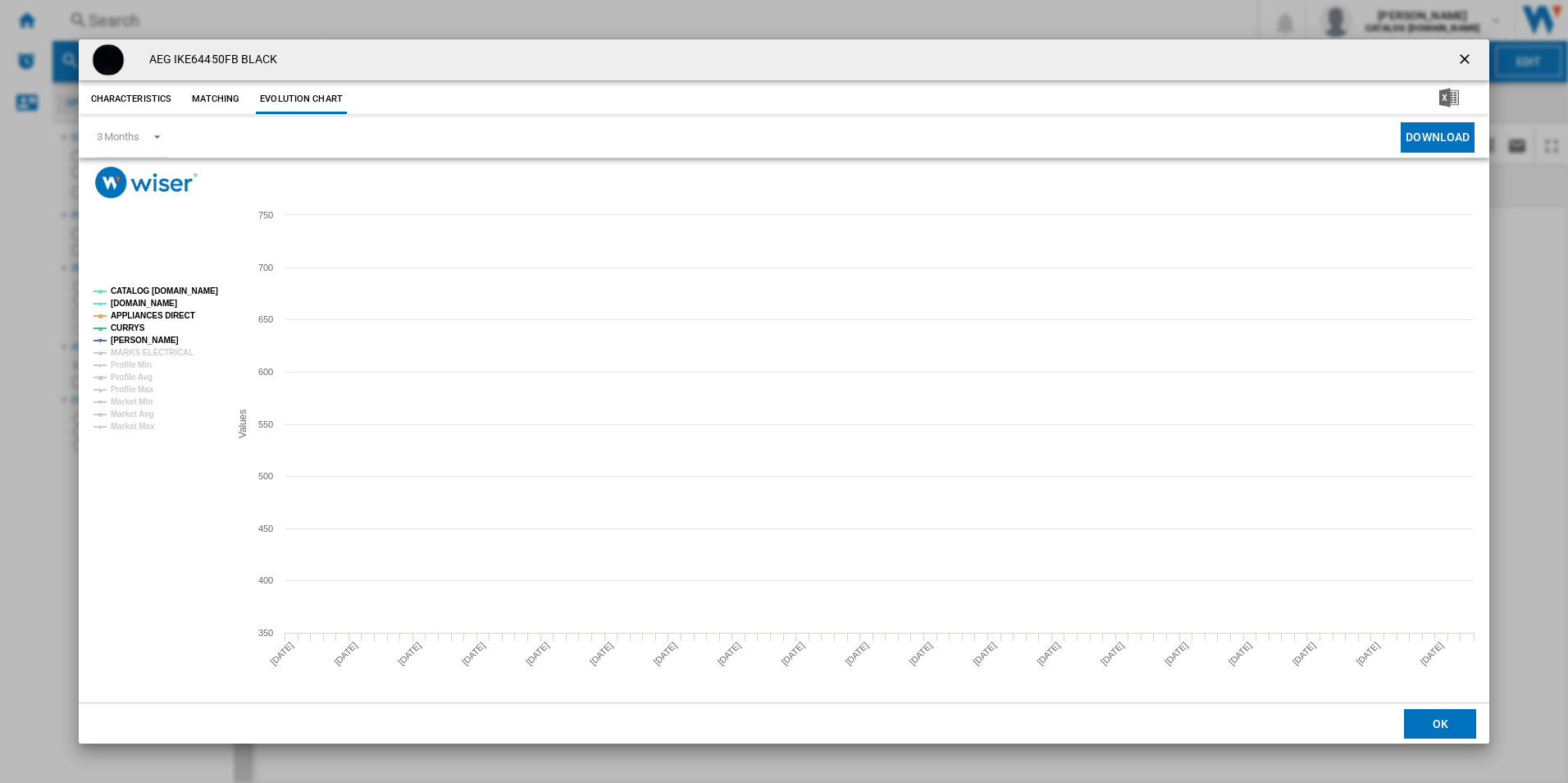
drag, startPoint x: 197, startPoint y: 286, endPoint x: 172, endPoint y: 314, distance: 37.5
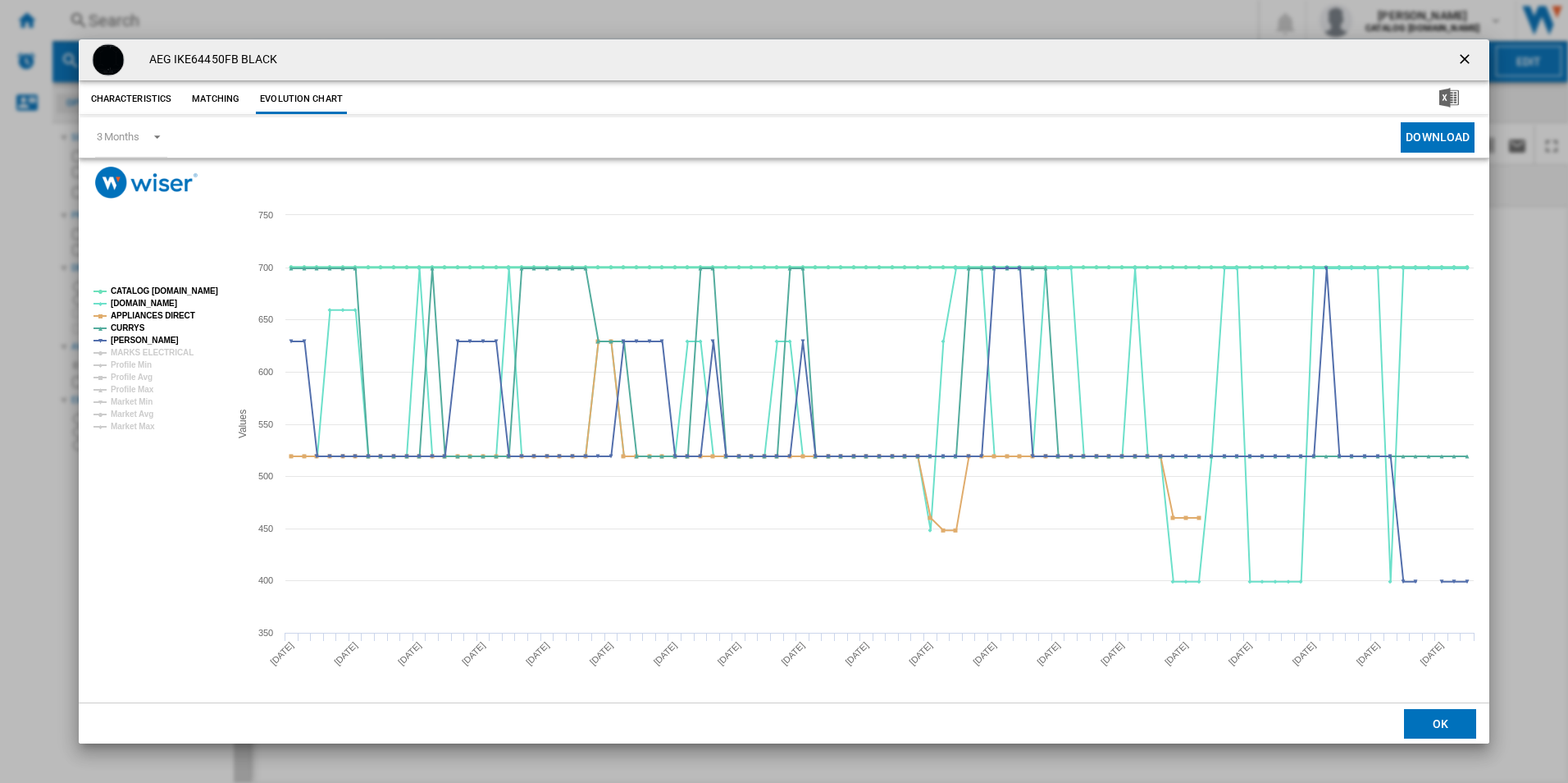
click at [196, 286] on tspan "CATALOG [DOMAIN_NAME]" at bounding box center [165, 290] width 108 height 9
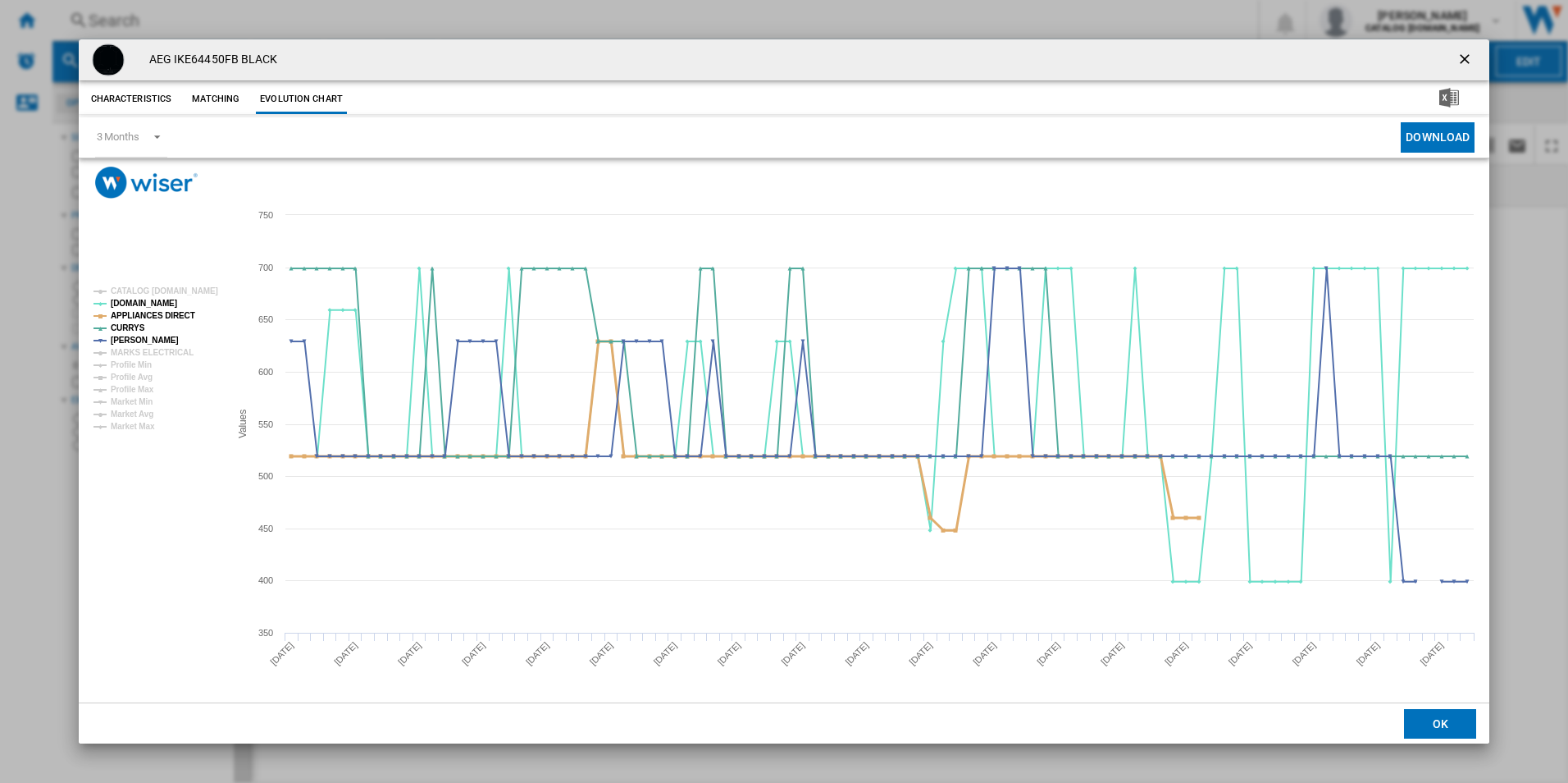
click at [168, 314] on tspan "APPLIANCES DIRECT" at bounding box center [153, 315] width 84 height 9
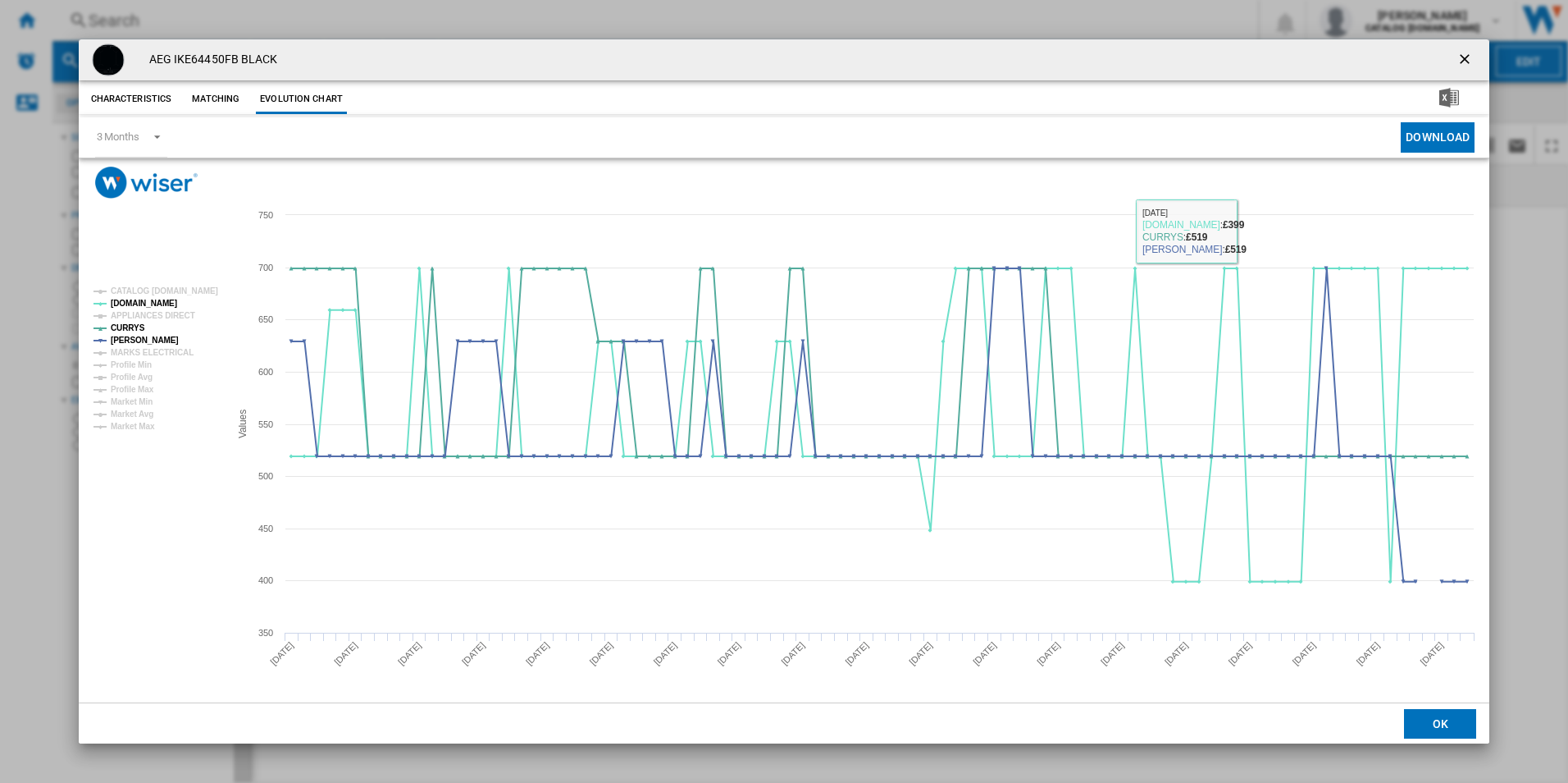
drag, startPoint x: 1464, startPoint y: 55, endPoint x: 1339, endPoint y: 125, distance: 143.3
click at [1464, 55] on ng-md-icon "getI18NText('BUTTONS.CLOSE_DIALOG')" at bounding box center [1466, 61] width 20 height 20
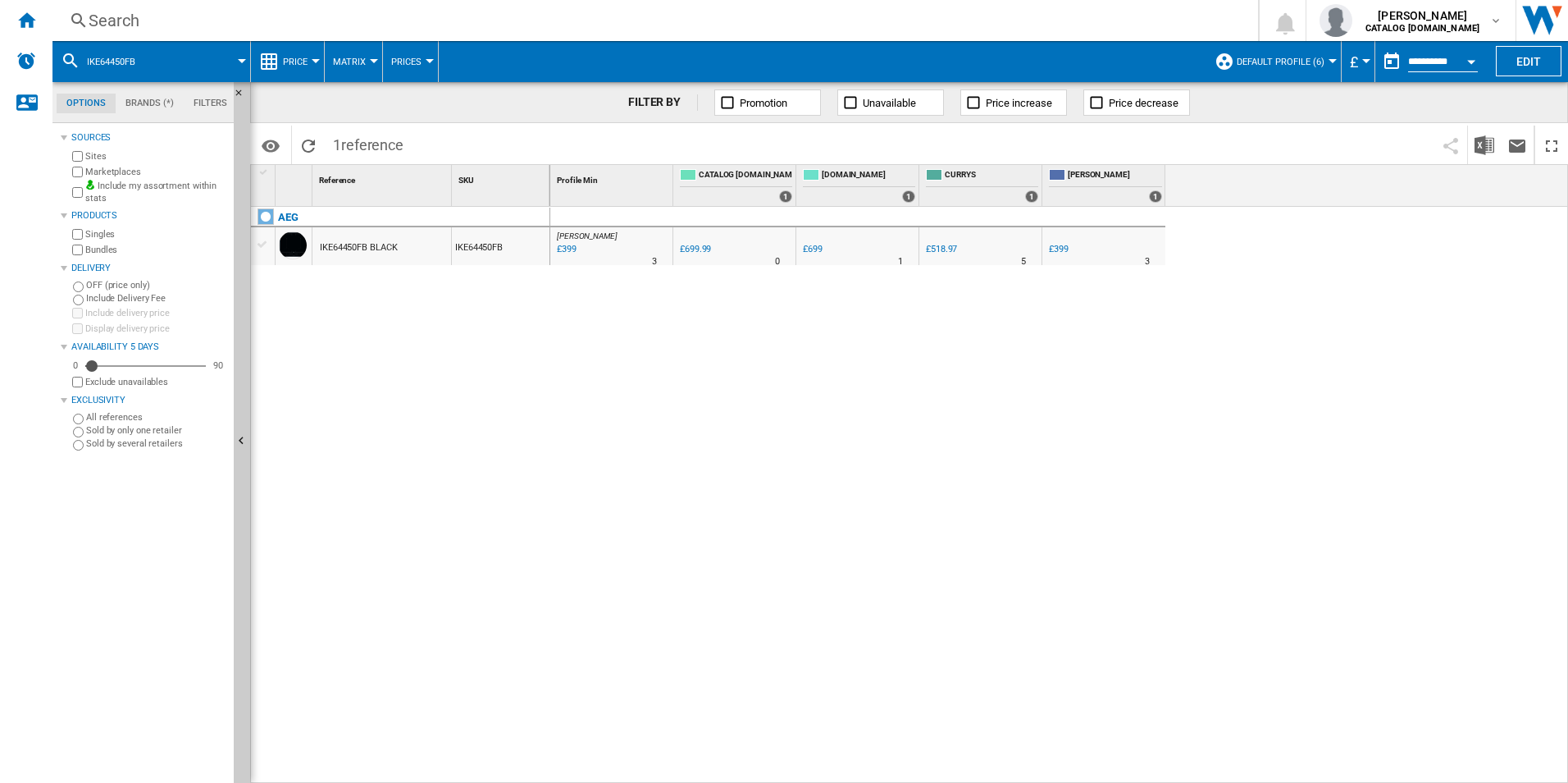
click at [837, 8] on div "Search Search 0 adam barber CATALOG ELECTROLUX.UK CATALOG ELECTROLUX.UK My sett…" at bounding box center [811, 21] width 1516 height 41
click at [837, 23] on div "Search" at bounding box center [651, 20] width 1127 height 23
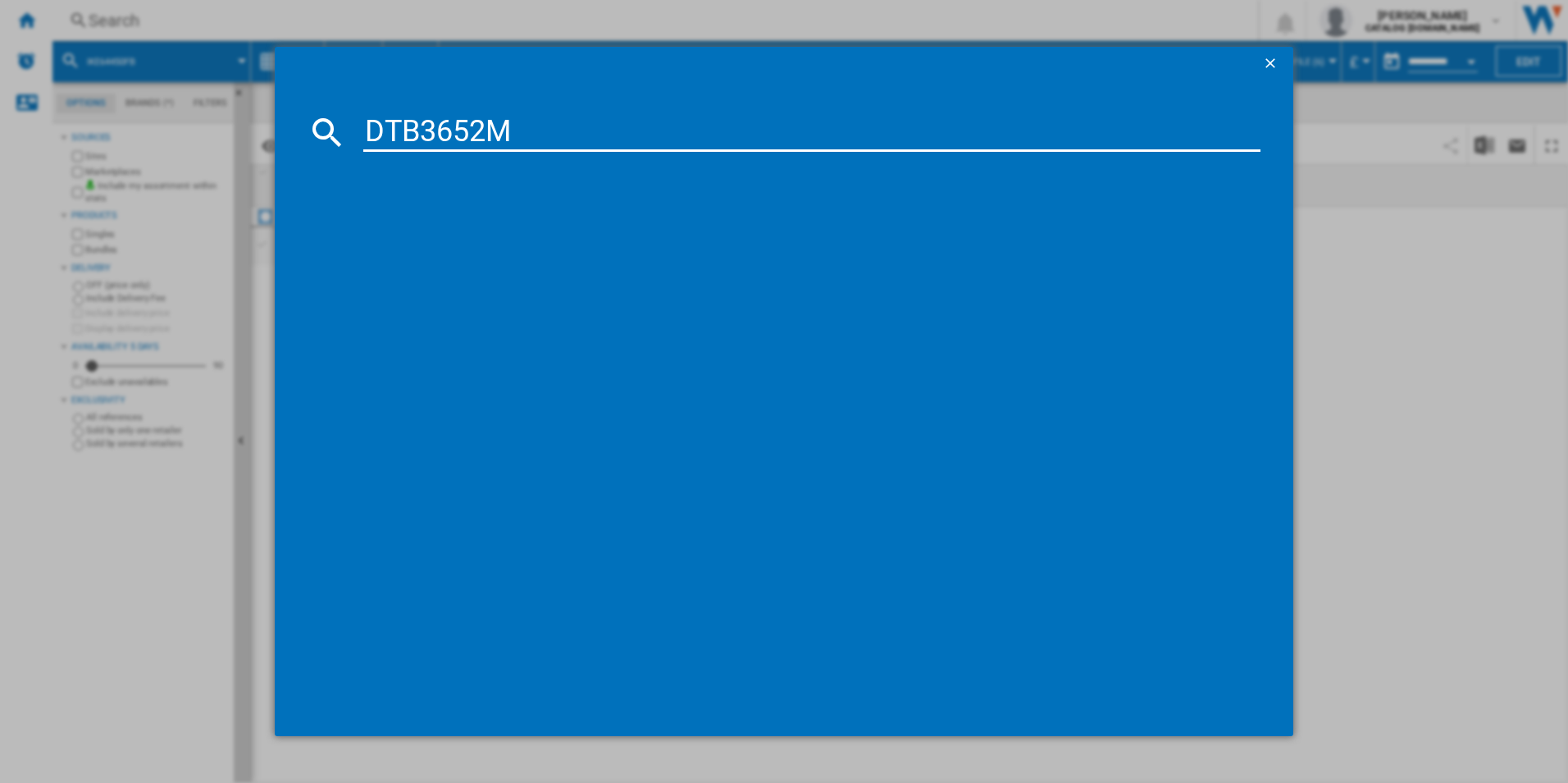
type input "DTB3652M"
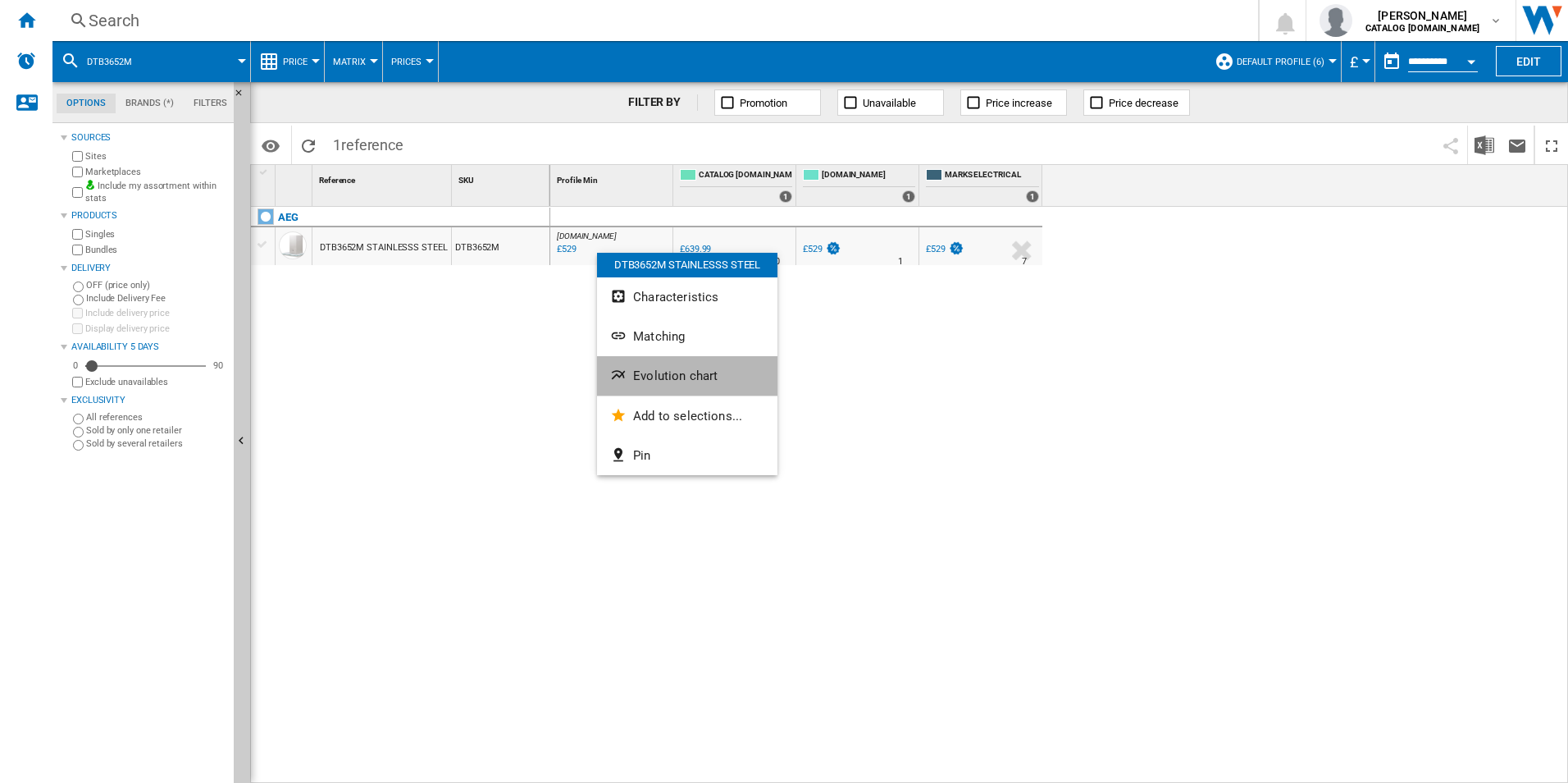
click at [666, 380] on span "Evolution chart" at bounding box center [676, 375] width 84 height 15
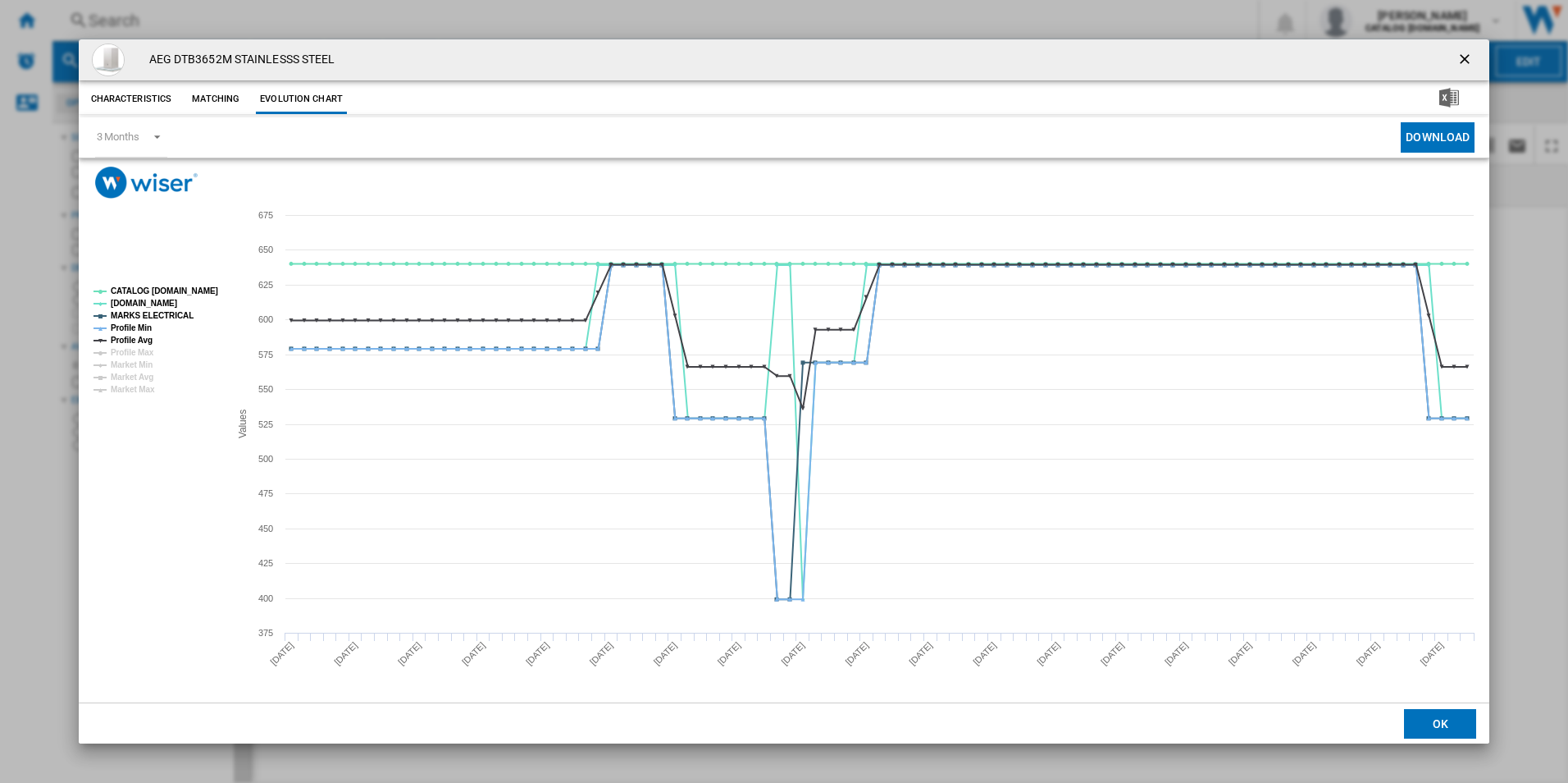
click at [191, 297] on rect "Product popup" at bounding box center [155, 340] width 136 height 120
click at [194, 286] on tspan "CATALOG [DOMAIN_NAME]" at bounding box center [165, 290] width 108 height 9
click at [169, 316] on tspan "MARKS ELECTRICAL" at bounding box center [152, 315] width 83 height 9
click at [142, 323] on tspan "Profile Min" at bounding box center [131, 327] width 41 height 9
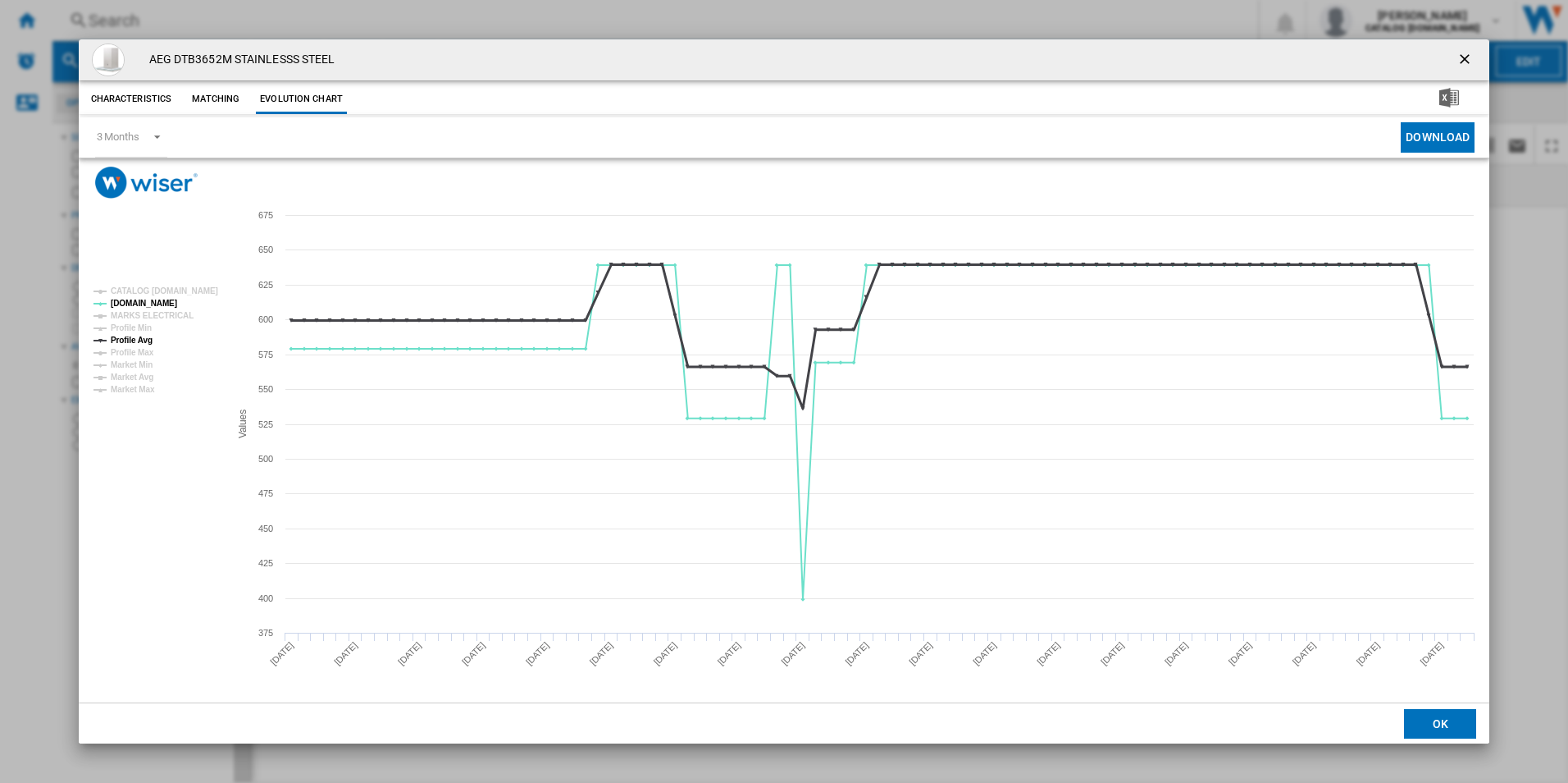
click at [139, 338] on tspan "Profile Avg" at bounding box center [131, 340] width 42 height 9
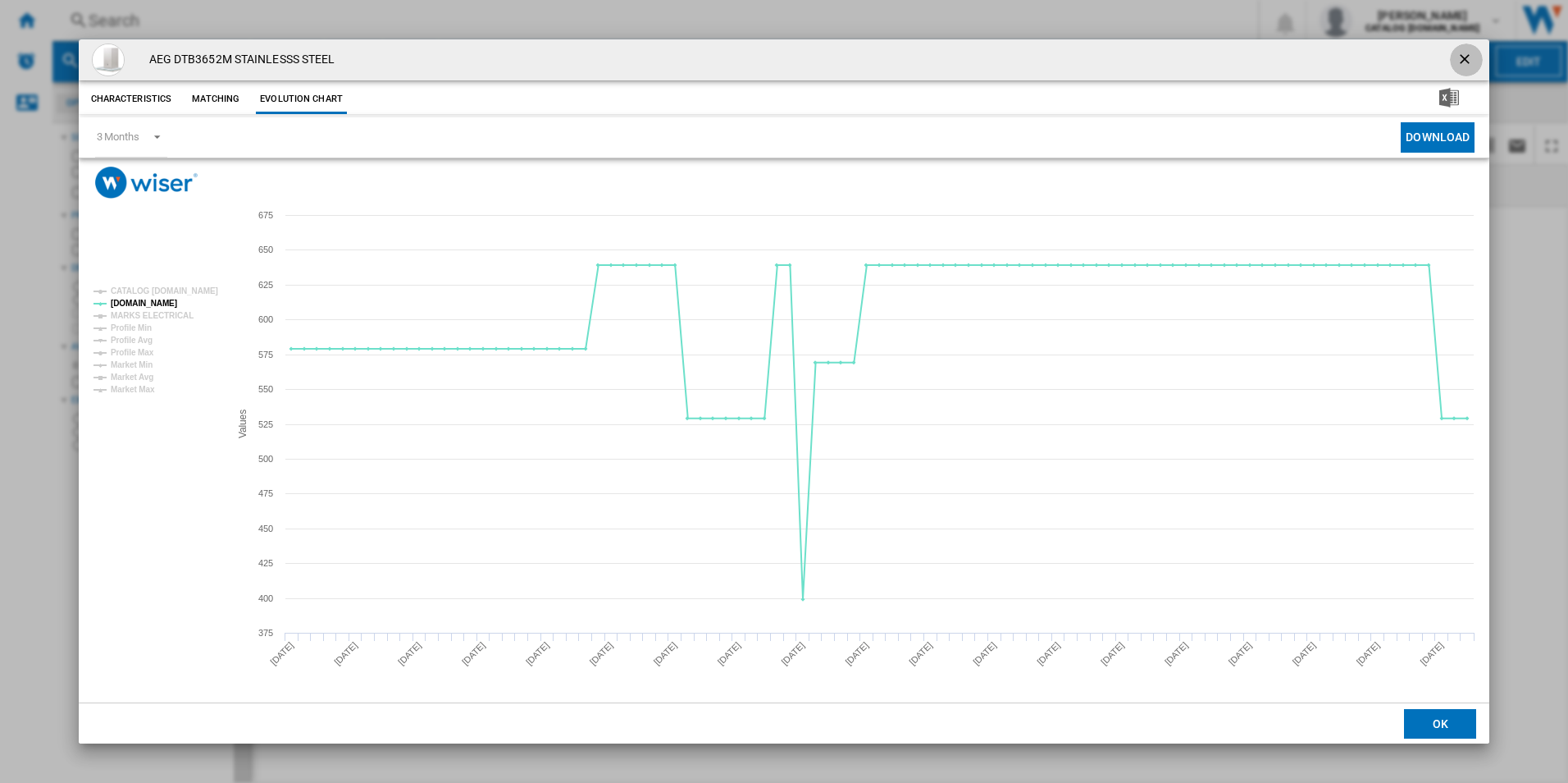
click at [1464, 51] on ng-md-icon "getI18NText('BUTTONS.CLOSE_DIALOG')" at bounding box center [1466, 61] width 20 height 20
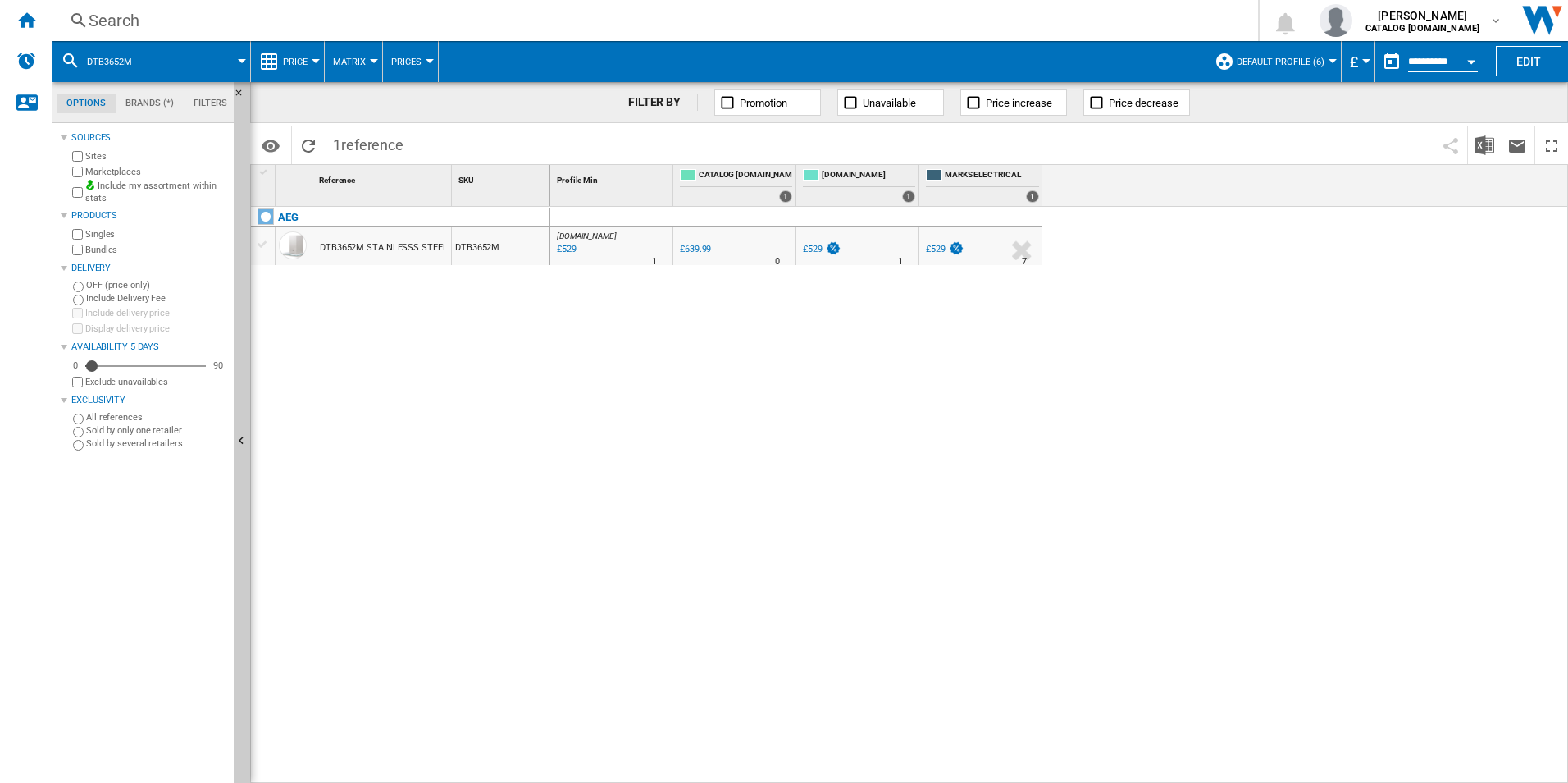
click at [856, 24] on div "Search" at bounding box center [651, 20] width 1127 height 23
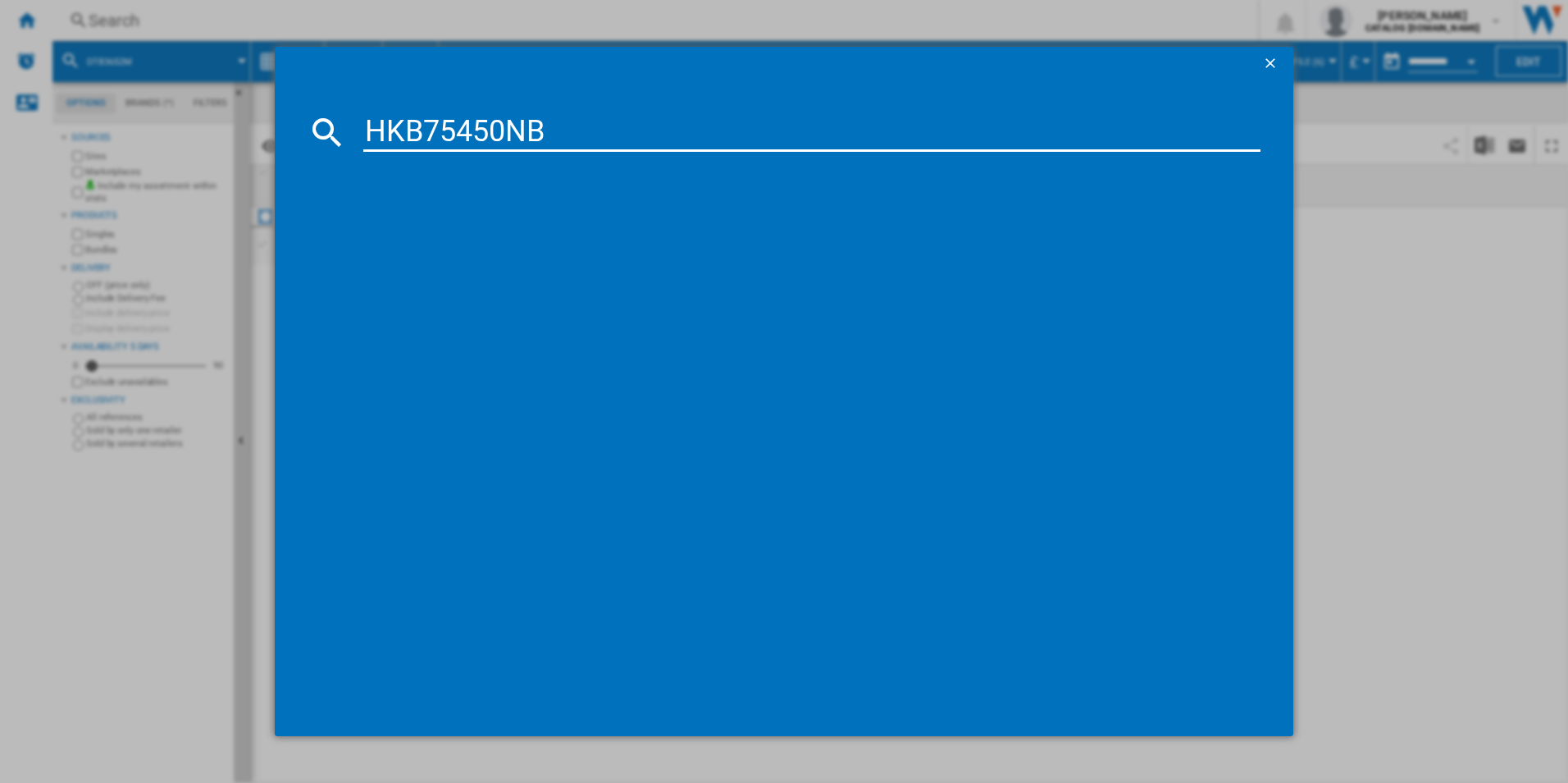
type input "HKB75450NB"
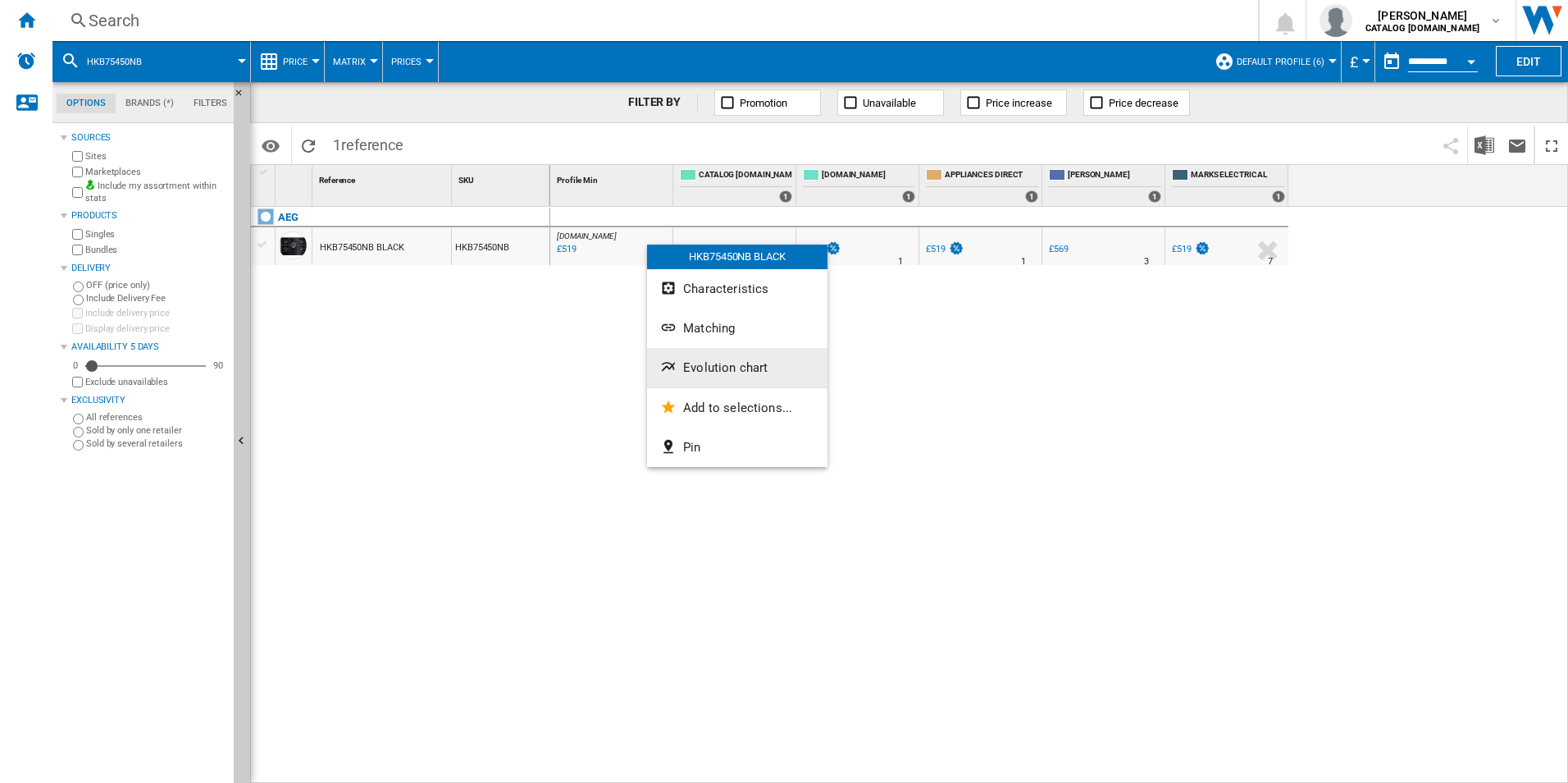
click at [712, 357] on button "Evolution chart" at bounding box center [737, 367] width 180 height 39
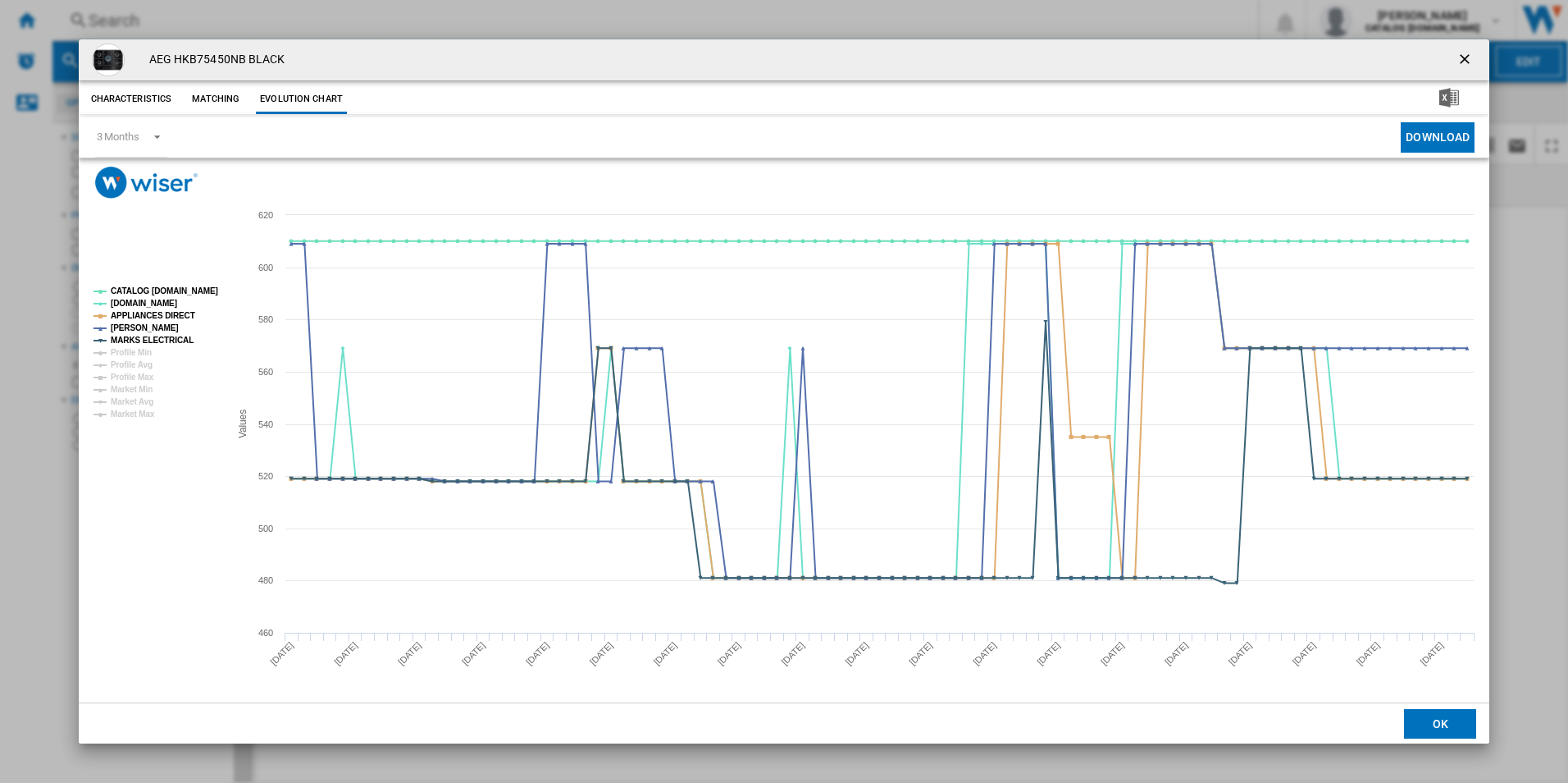
click at [195, 283] on rect "Product popup" at bounding box center [155, 352] width 136 height 144
click at [197, 288] on tspan "CATALOG [DOMAIN_NAME]" at bounding box center [165, 290] width 108 height 9
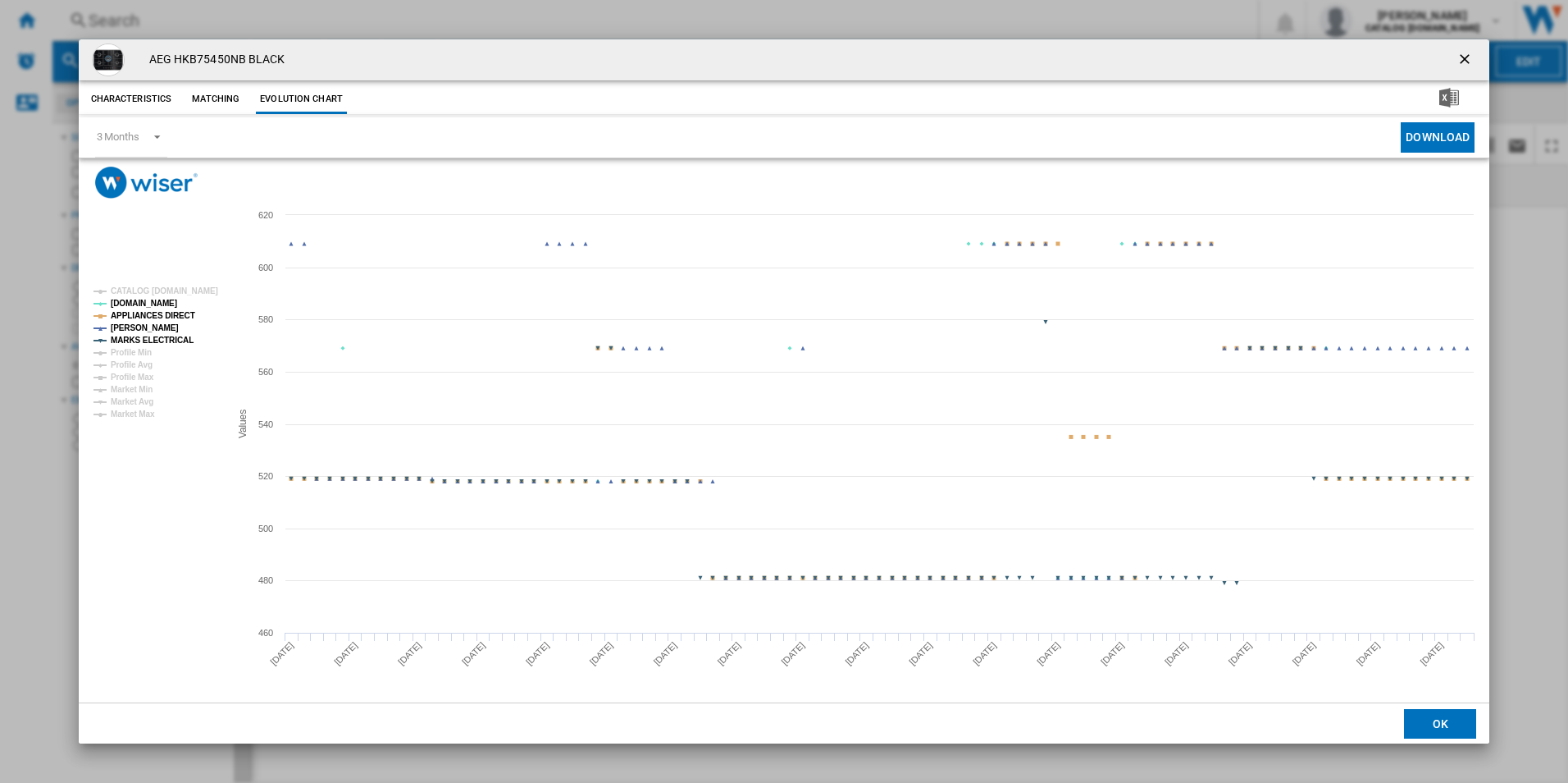
click at [173, 314] on tspan "APPLIANCES DIRECT" at bounding box center [153, 315] width 84 height 9
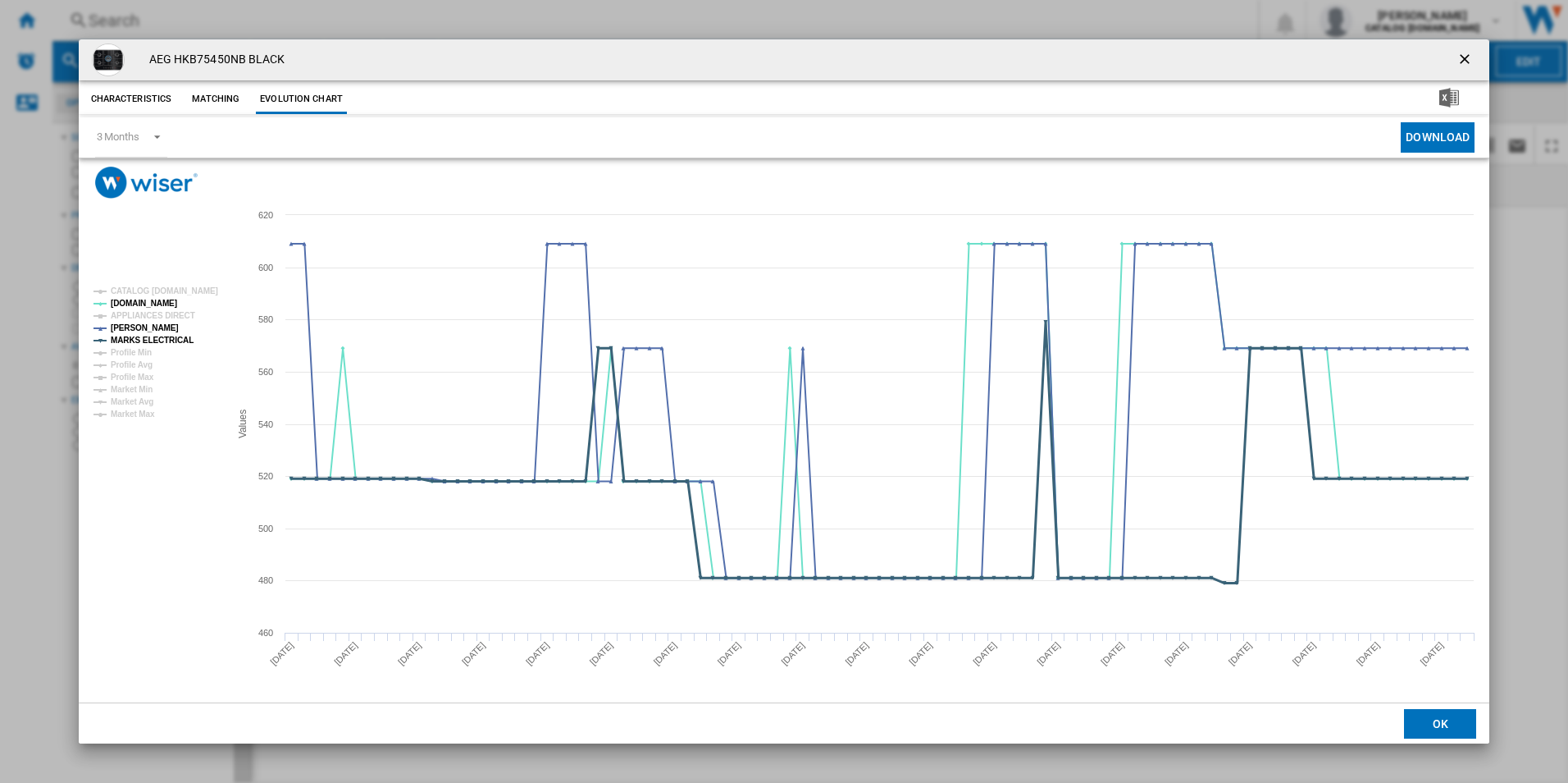
click at [176, 341] on tspan "MARKS ELECTRICAL" at bounding box center [152, 340] width 83 height 9
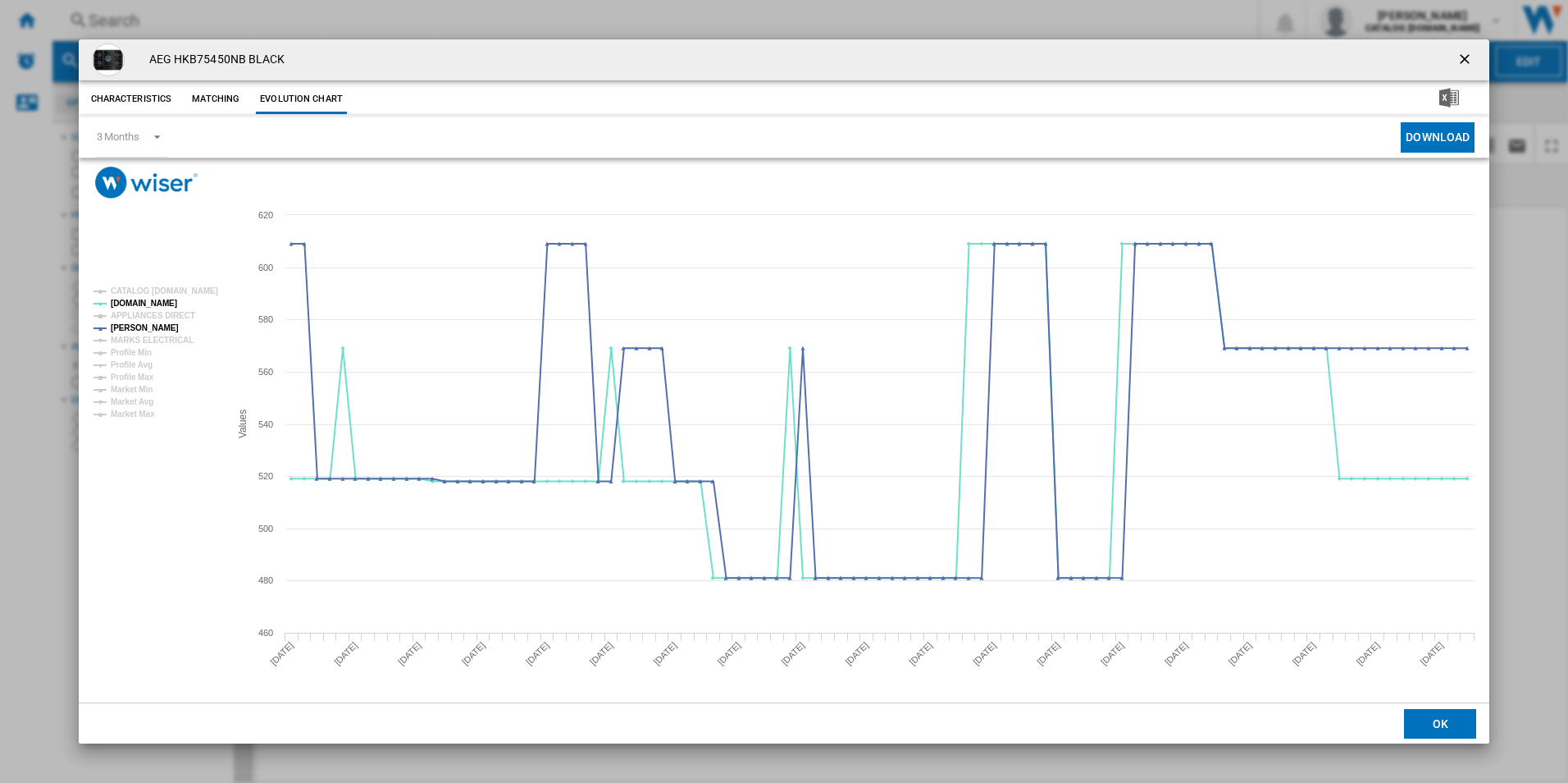
click at [1465, 57] on ng-md-icon "getI18NText('BUTTONS.CLOSE_DIALOG')" at bounding box center [1466, 61] width 20 height 20
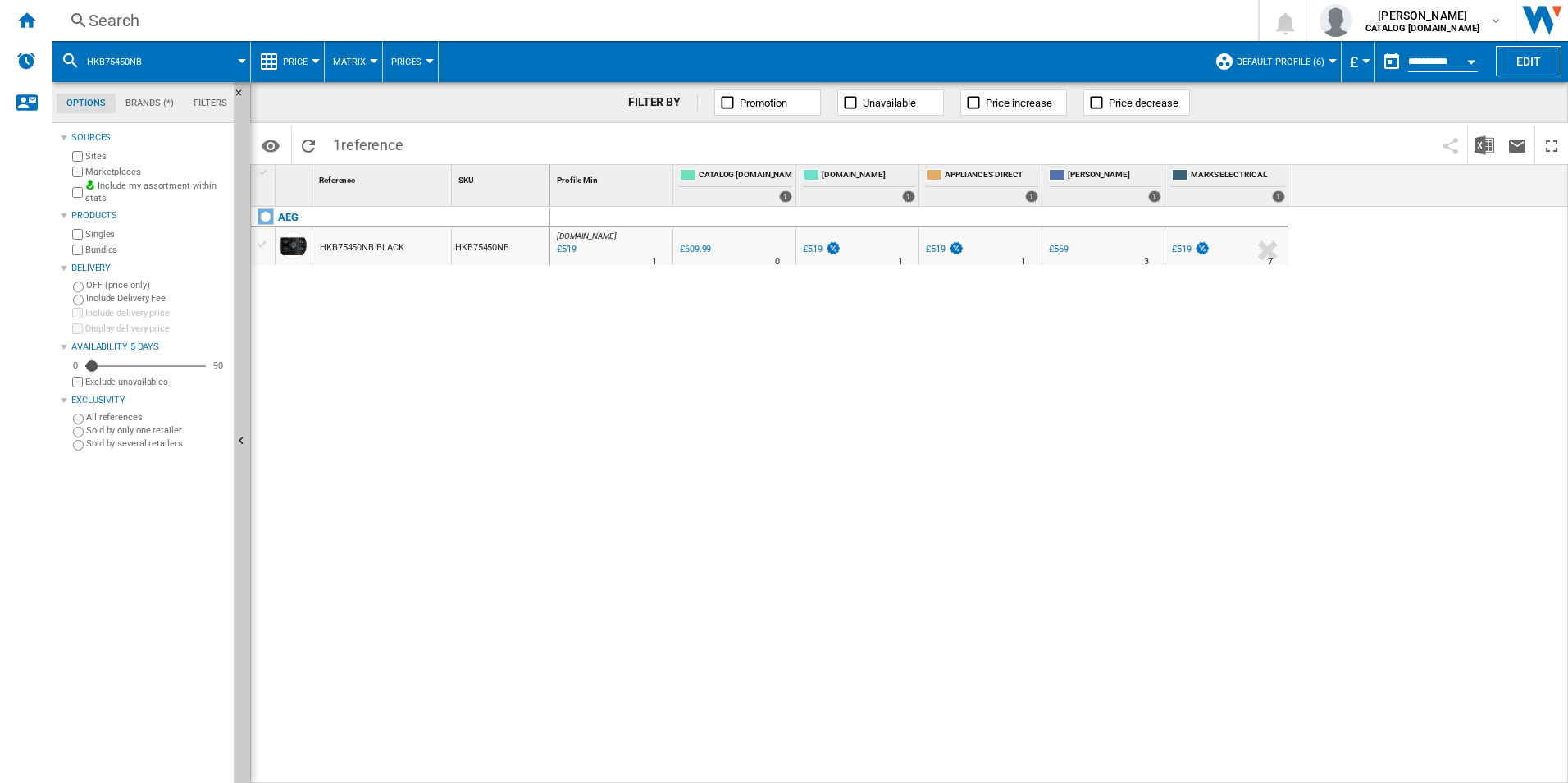
click at [1030, 19] on div "Search" at bounding box center [651, 20] width 1127 height 23
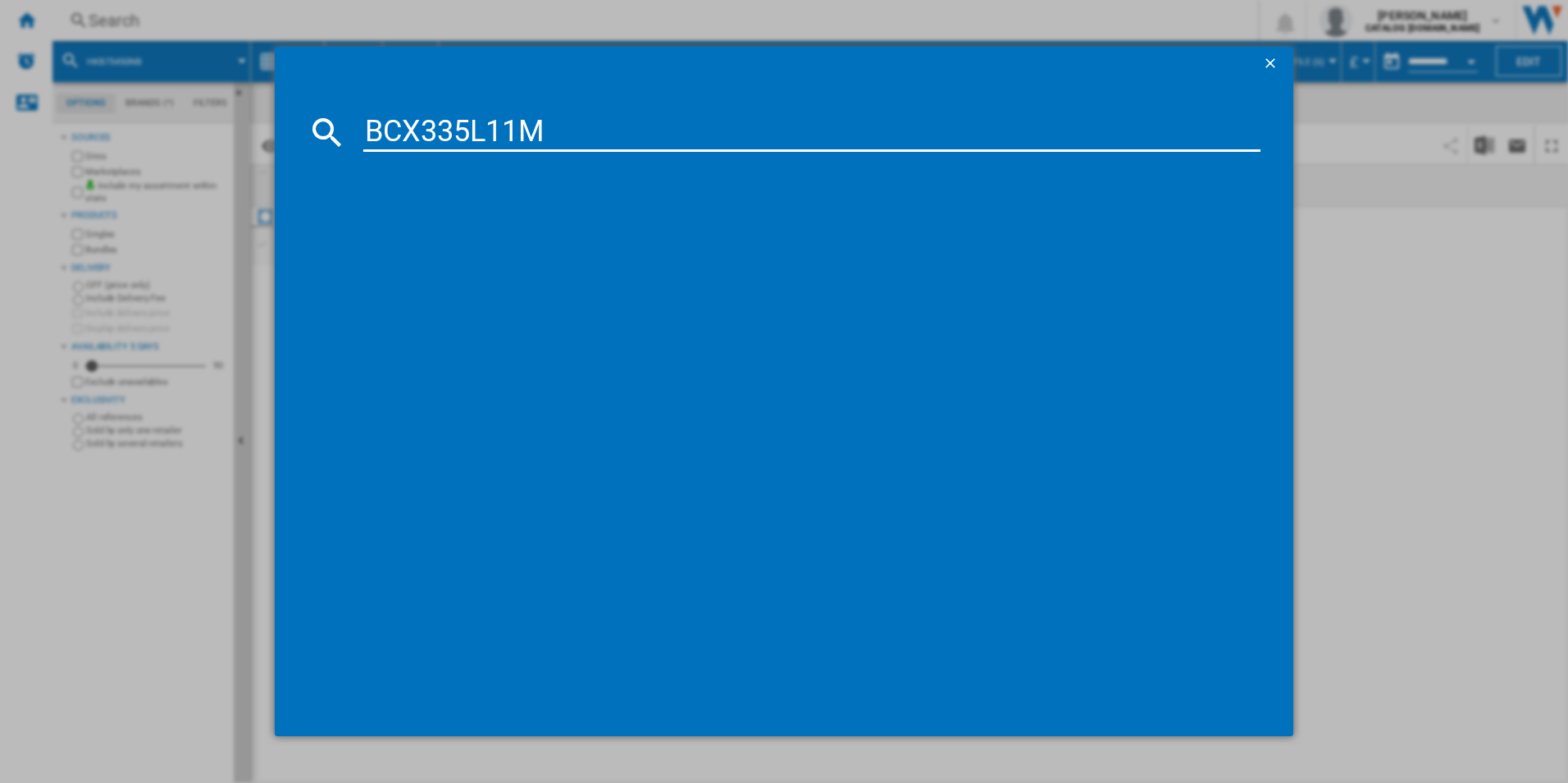
type input "BCX335L11M"
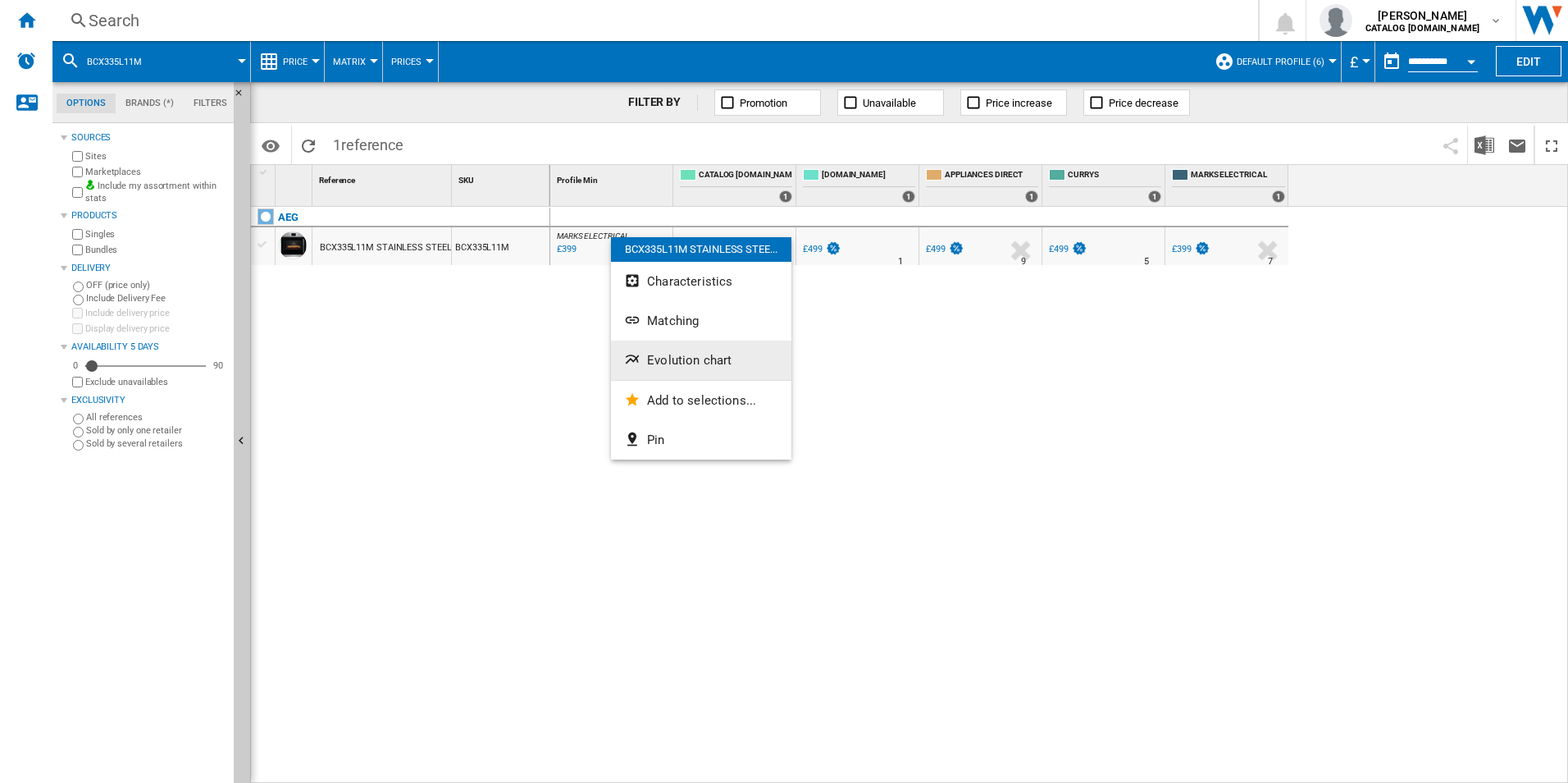
click at [696, 360] on span "Evolution chart" at bounding box center [689, 360] width 84 height 15
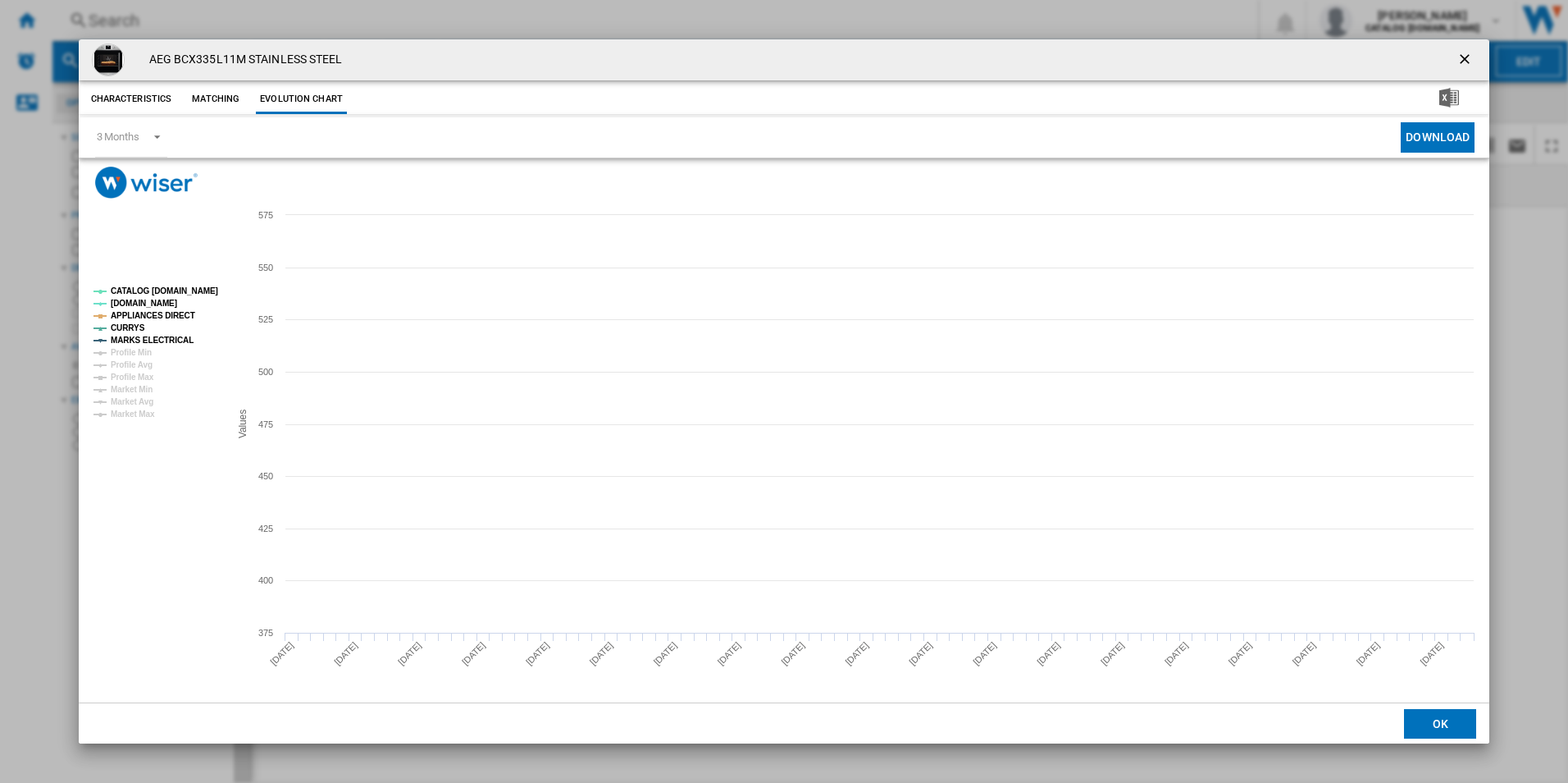
click at [197, 288] on tspan "CATALOG [DOMAIN_NAME]" at bounding box center [165, 290] width 108 height 9
click at [182, 312] on tspan "APPLIANCES DIRECT" at bounding box center [153, 315] width 84 height 9
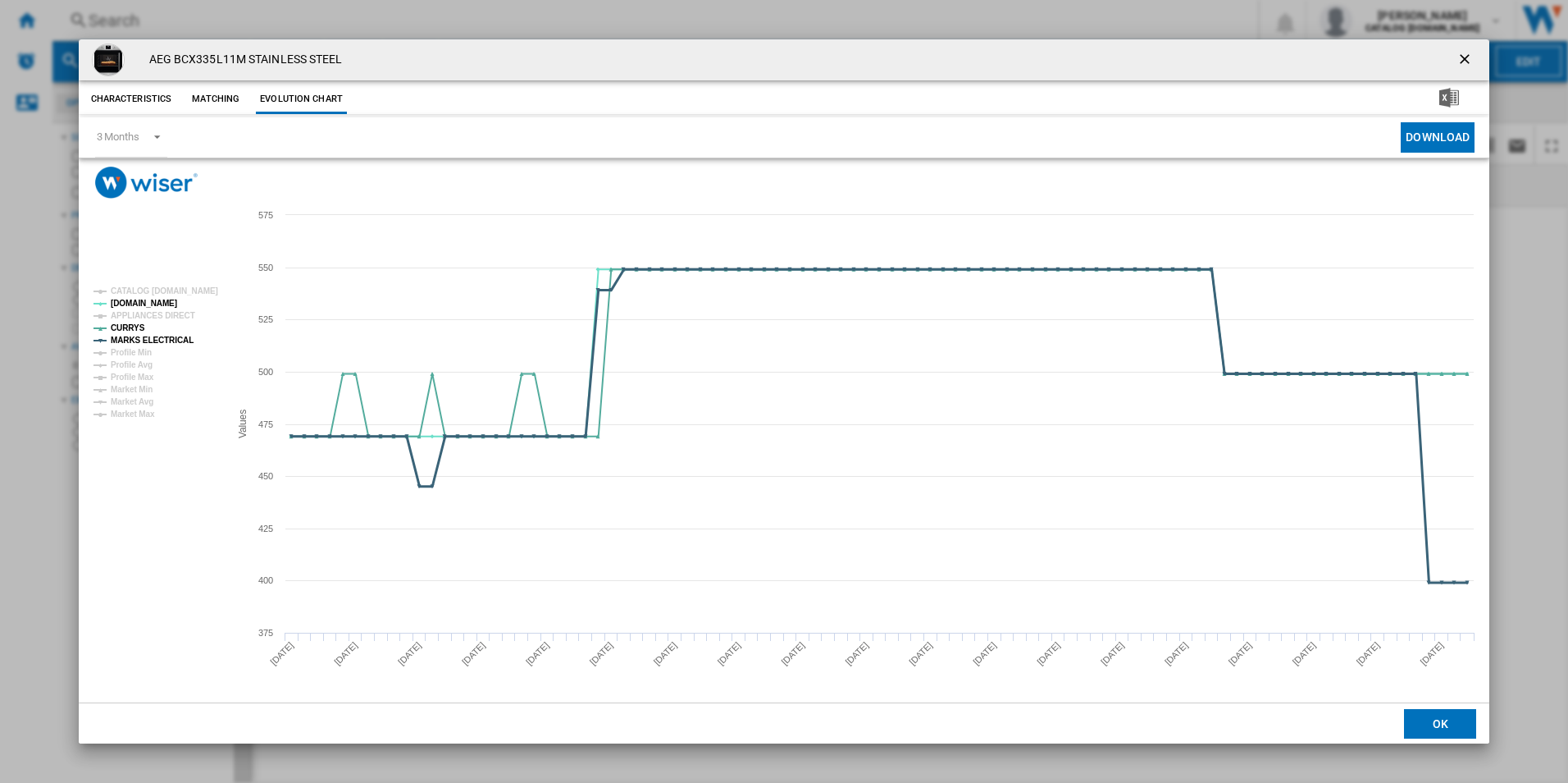
click at [172, 340] on tspan "MARKS ELECTRICAL" at bounding box center [152, 340] width 83 height 9
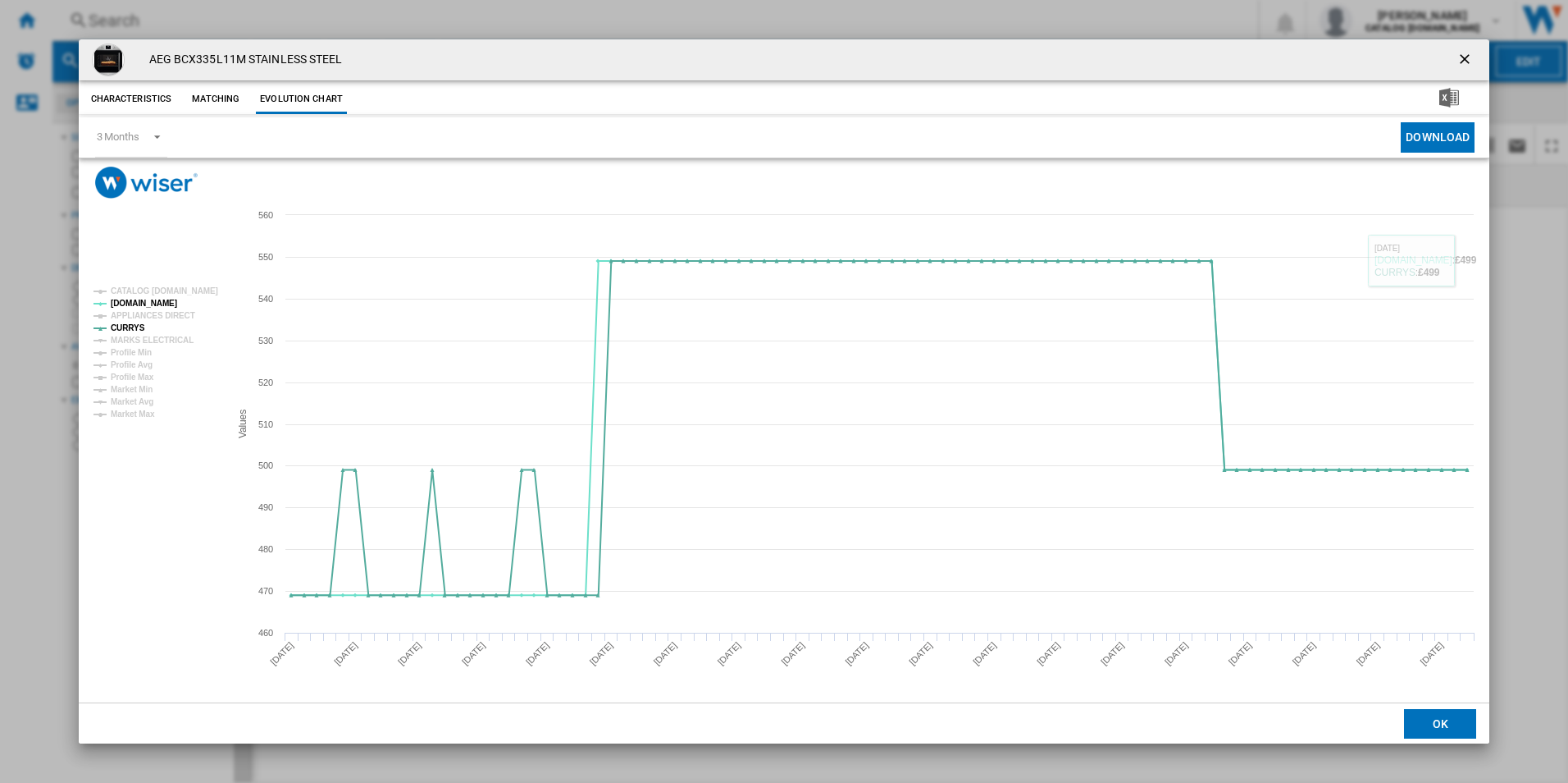
drag, startPoint x: 1458, startPoint y: 57, endPoint x: 1368, endPoint y: 91, distance: 96.2
click at [1458, 57] on ng-md-icon "getI18NText('BUTTONS.CLOSE_DIALOG')" at bounding box center [1466, 61] width 20 height 20
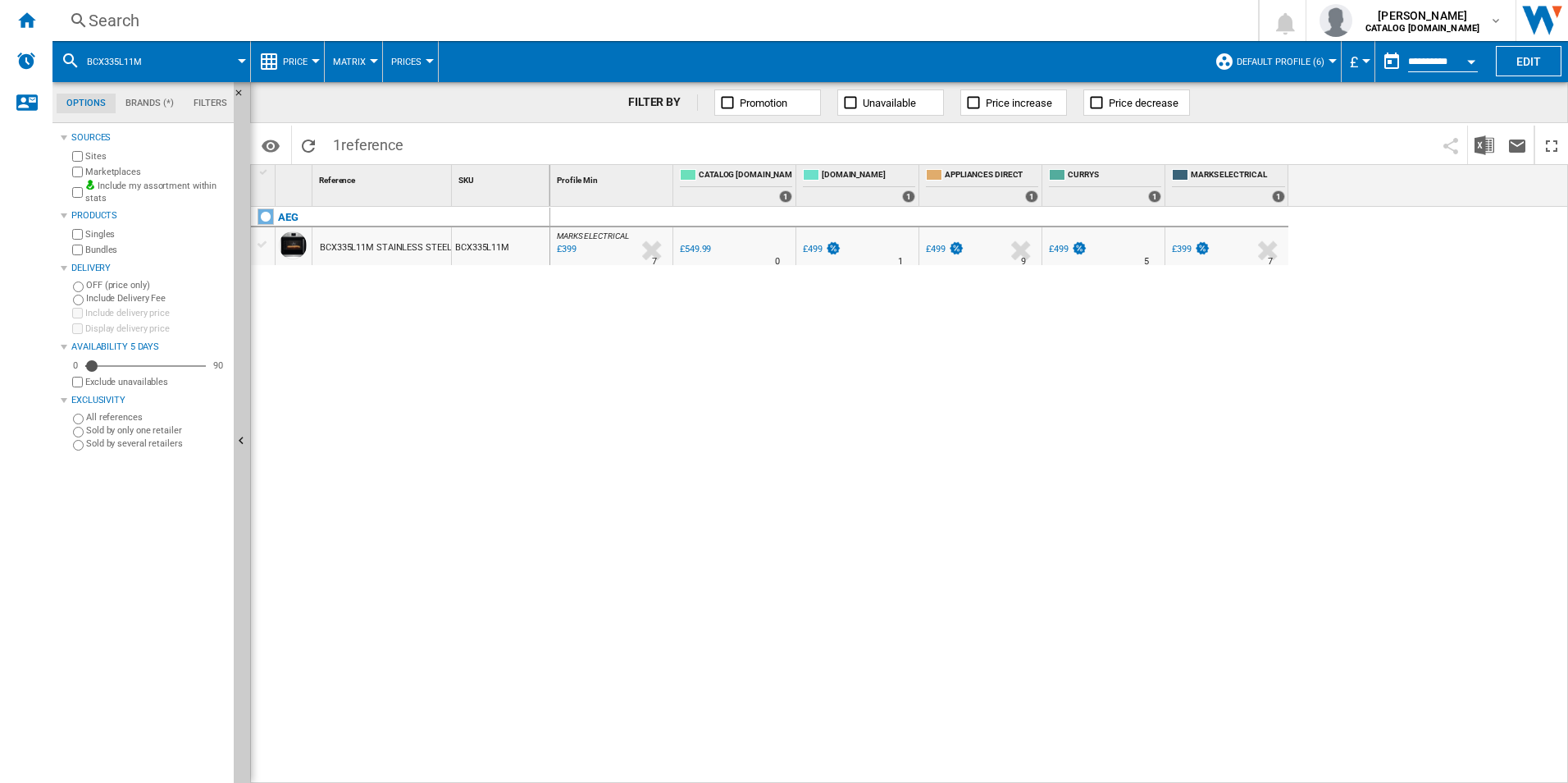
click at [925, 20] on div "Search" at bounding box center [651, 20] width 1127 height 23
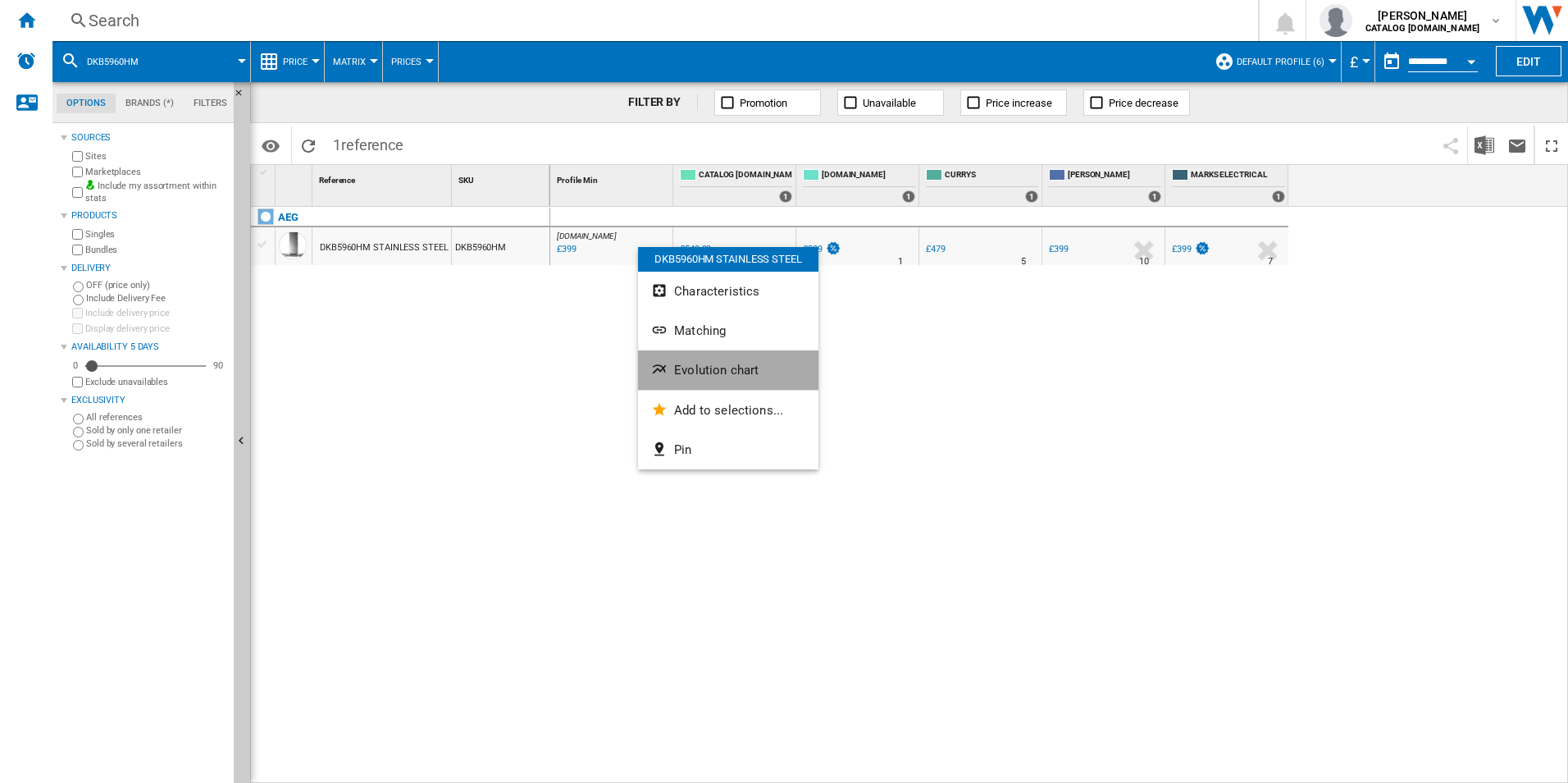
click at [699, 359] on button "Evolution chart" at bounding box center [729, 370] width 180 height 39
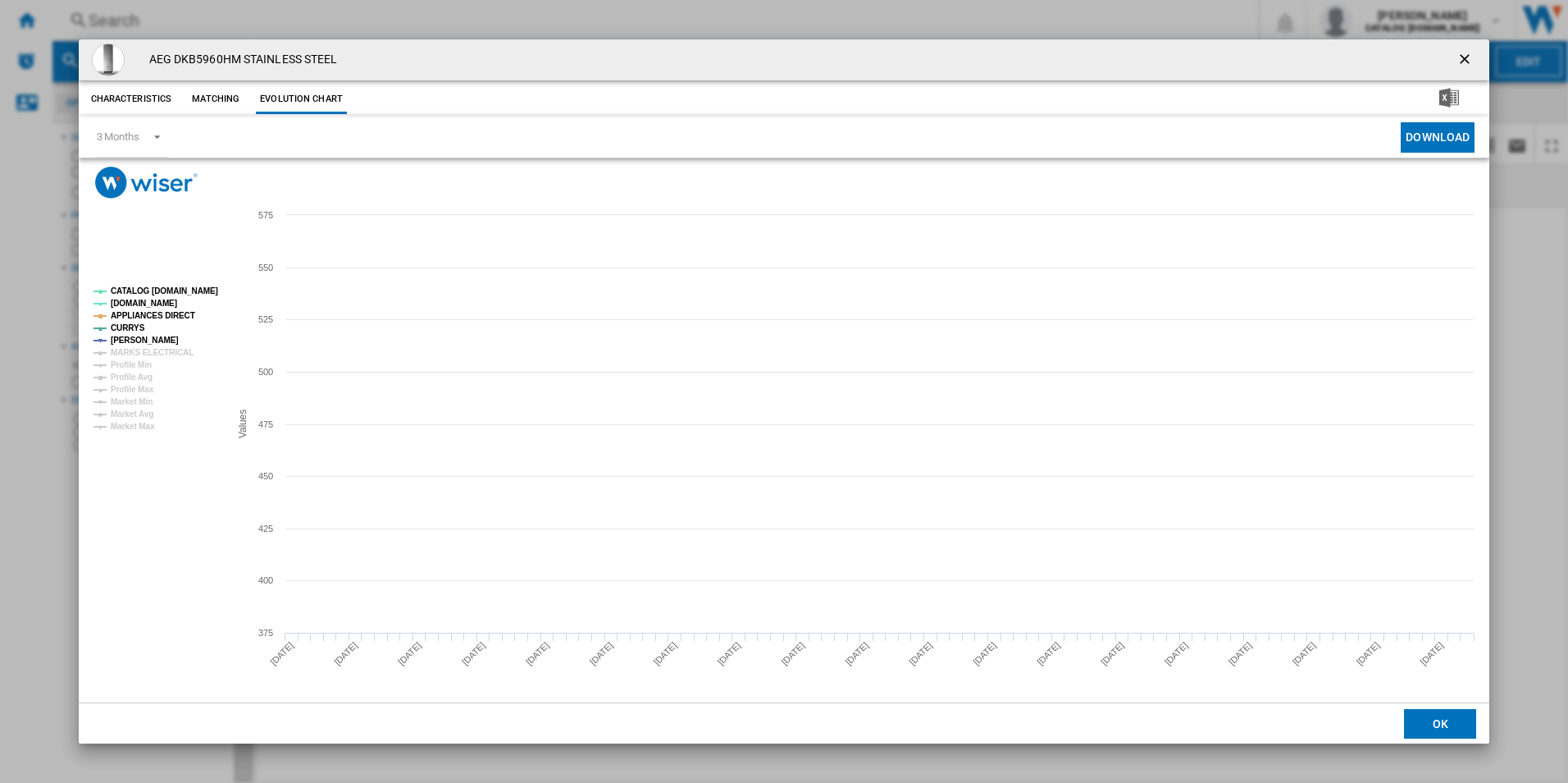
click at [179, 287] on tspan "CATALOG [DOMAIN_NAME]" at bounding box center [165, 290] width 108 height 9
click at [177, 316] on tspan "APPLIANCES DIRECT" at bounding box center [153, 315] width 84 height 9
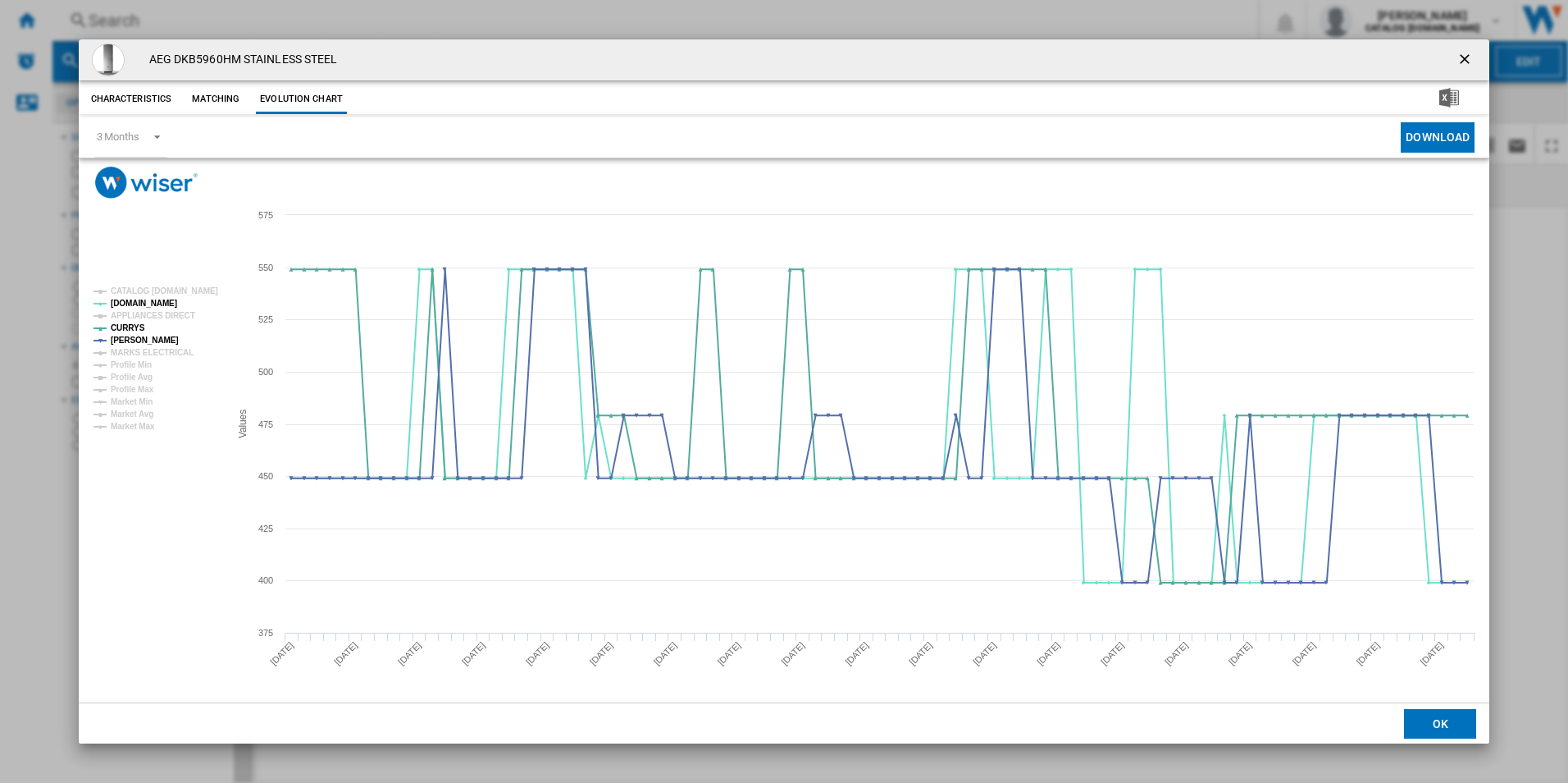
drag, startPoint x: 1462, startPoint y: 58, endPoint x: 1223, endPoint y: 69, distance: 239.3
click at [1462, 58] on ng-md-icon "getI18NText('BUTTONS.CLOSE_DIALOG')" at bounding box center [1466, 61] width 20 height 20
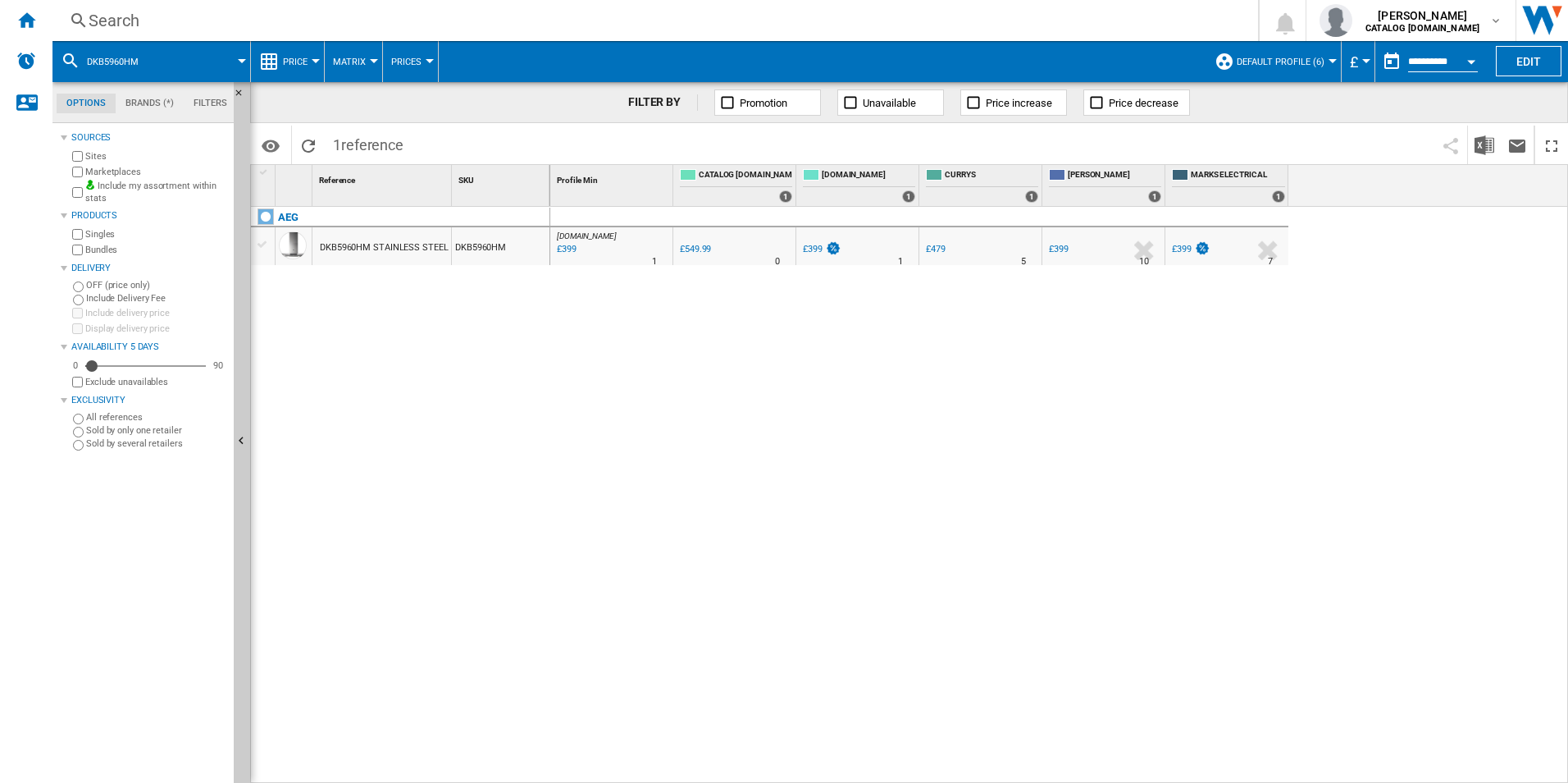
click at [911, 27] on div "Search" at bounding box center [651, 20] width 1127 height 23
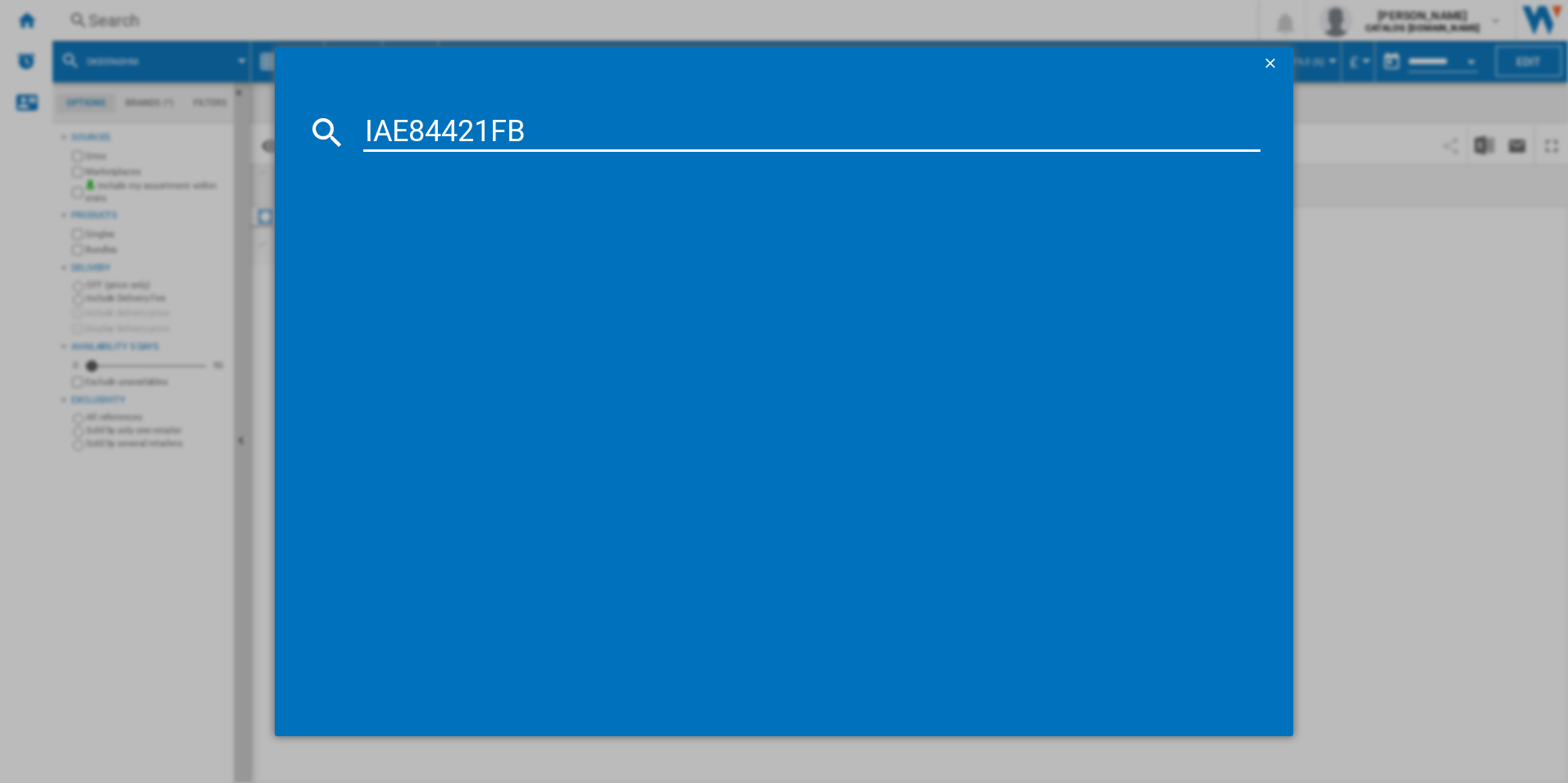
type input "IAE84421FB"
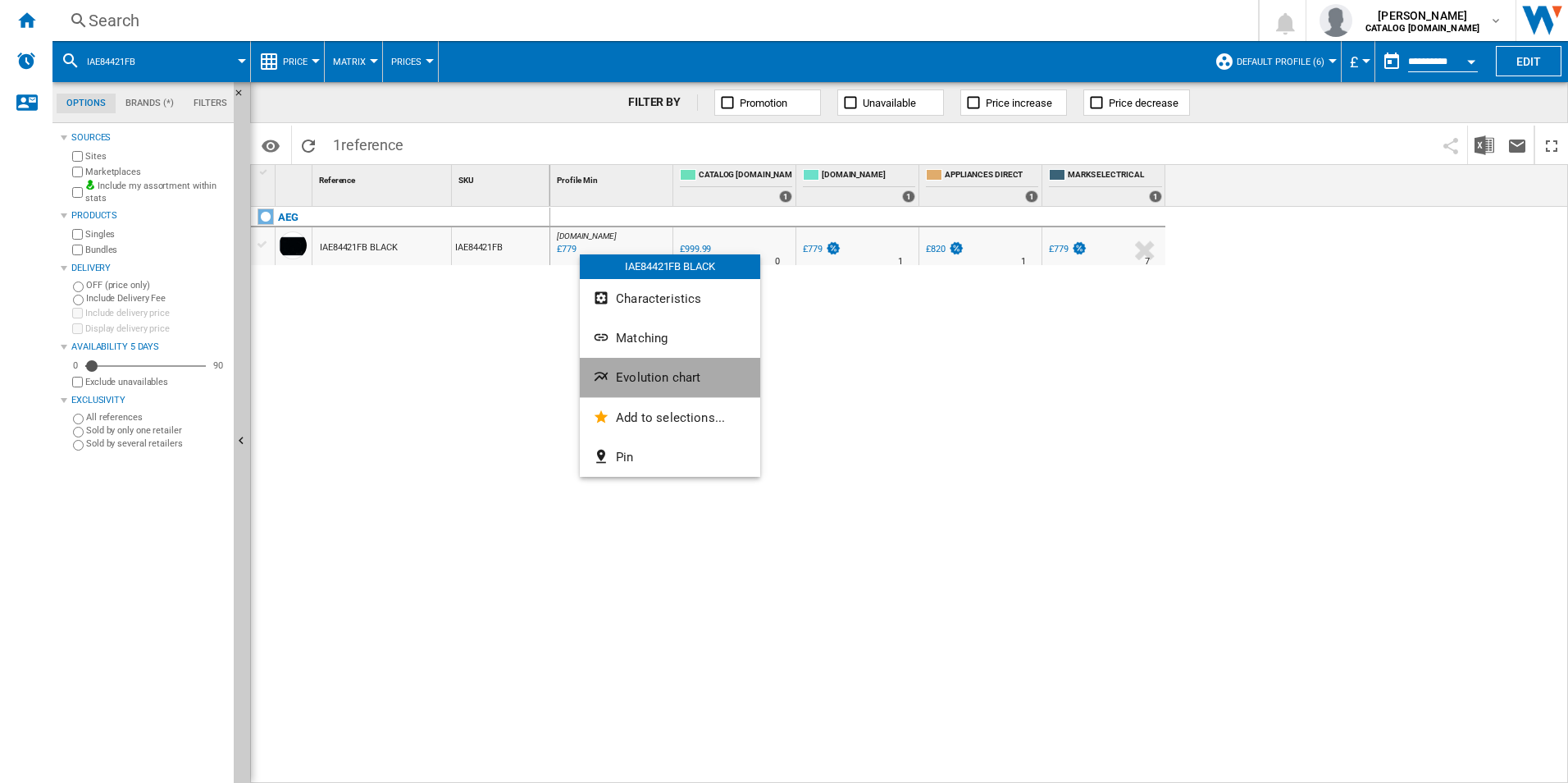
click at [638, 377] on span "Evolution chart" at bounding box center [658, 377] width 84 height 15
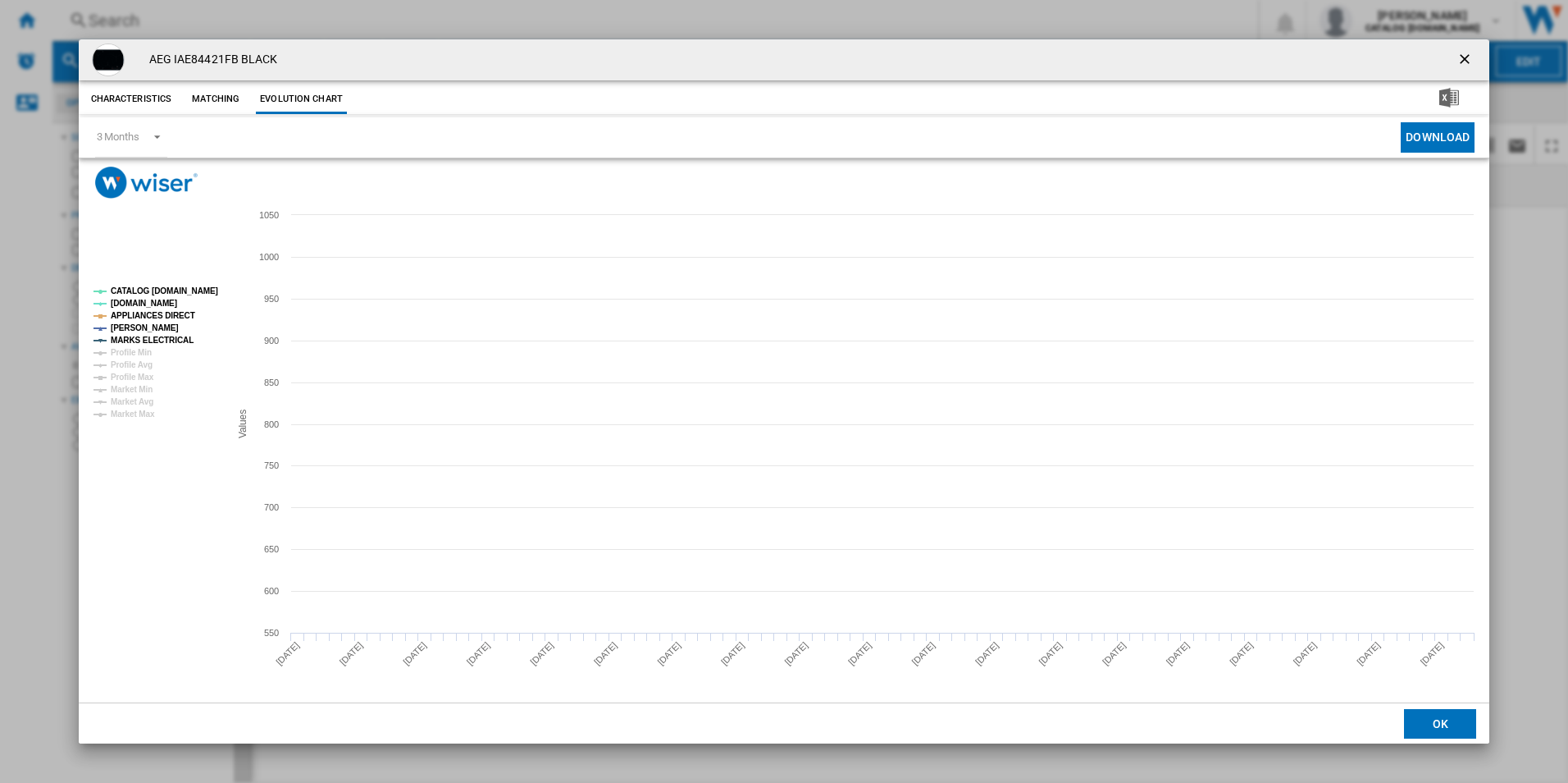
click at [182, 289] on tspan "CATALOG [DOMAIN_NAME]" at bounding box center [165, 290] width 108 height 9
click at [175, 307] on rect "Product popup" at bounding box center [155, 352] width 136 height 144
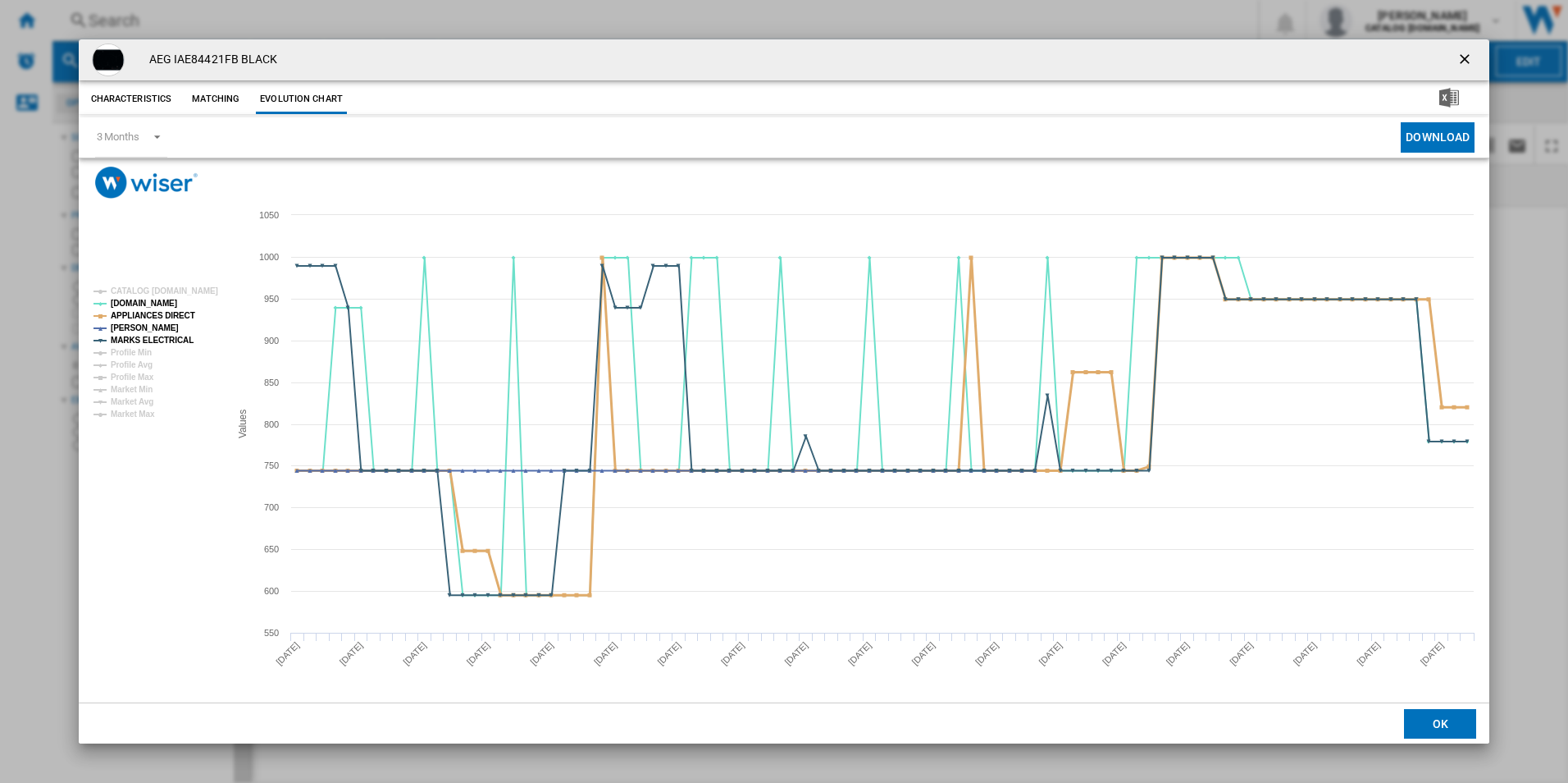
click at [179, 311] on tspan "APPLIANCES DIRECT" at bounding box center [153, 315] width 84 height 9
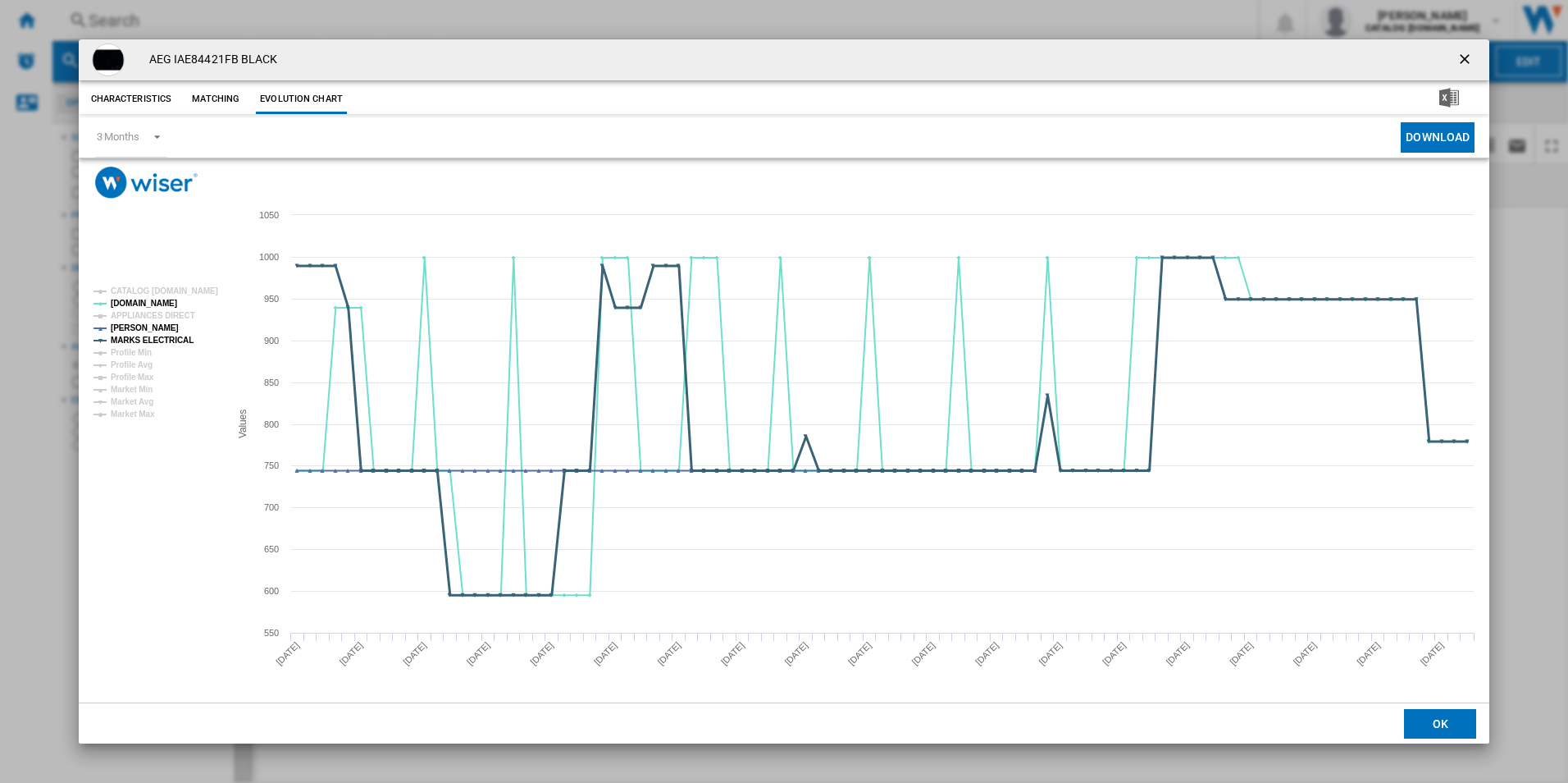
click at [178, 338] on tspan "MARKS ELECTRICAL" at bounding box center [152, 340] width 83 height 9
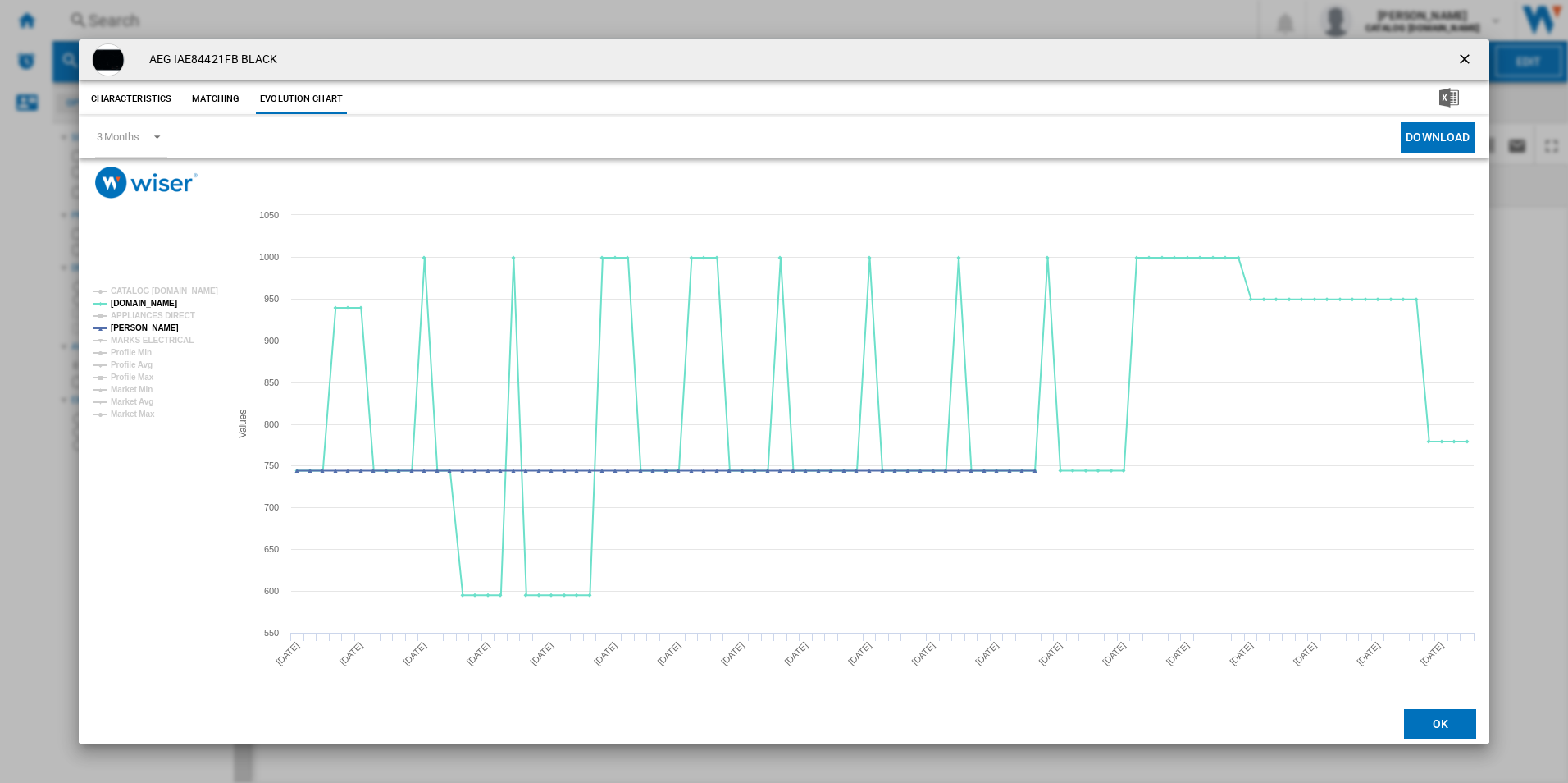
drag, startPoint x: 1467, startPoint y: 60, endPoint x: 1366, endPoint y: 59, distance: 101.0
click at [1463, 60] on ng-md-icon "getI18NText('BUTTONS.CLOSE_DIALOG')" at bounding box center [1466, 61] width 20 height 20
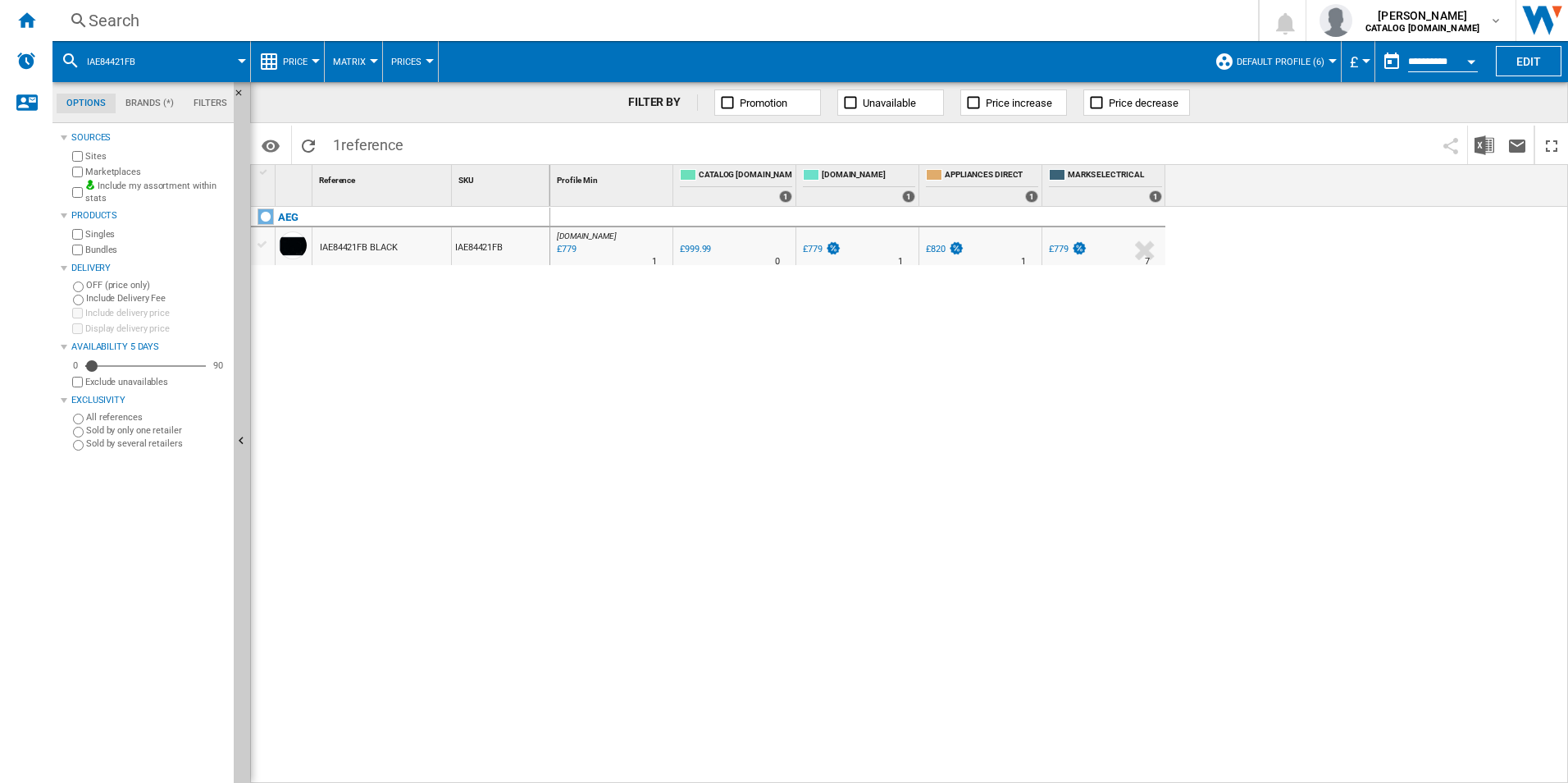
click at [922, 20] on div "Search" at bounding box center [651, 20] width 1127 height 23
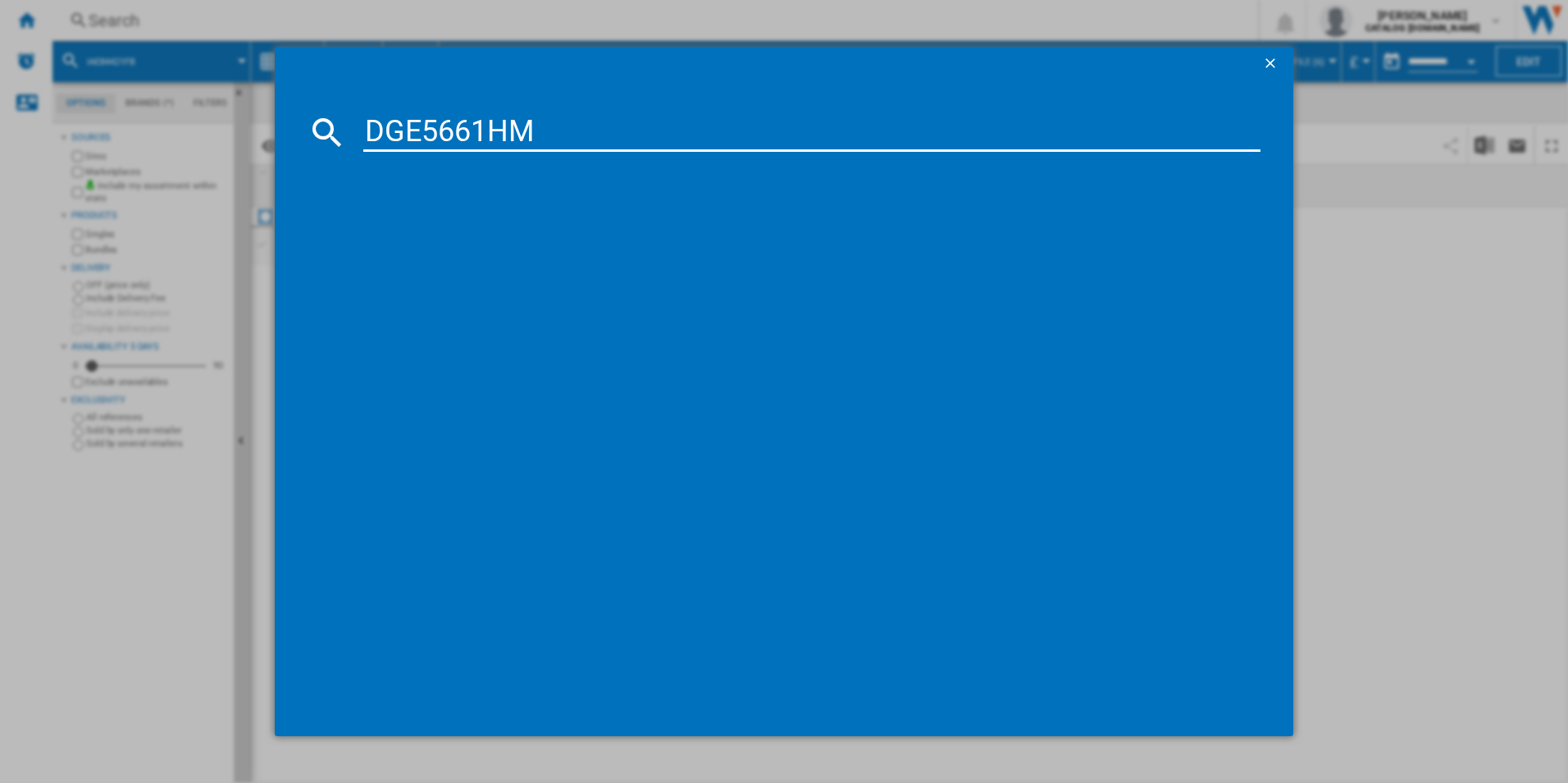
type input "DGE5661HM"
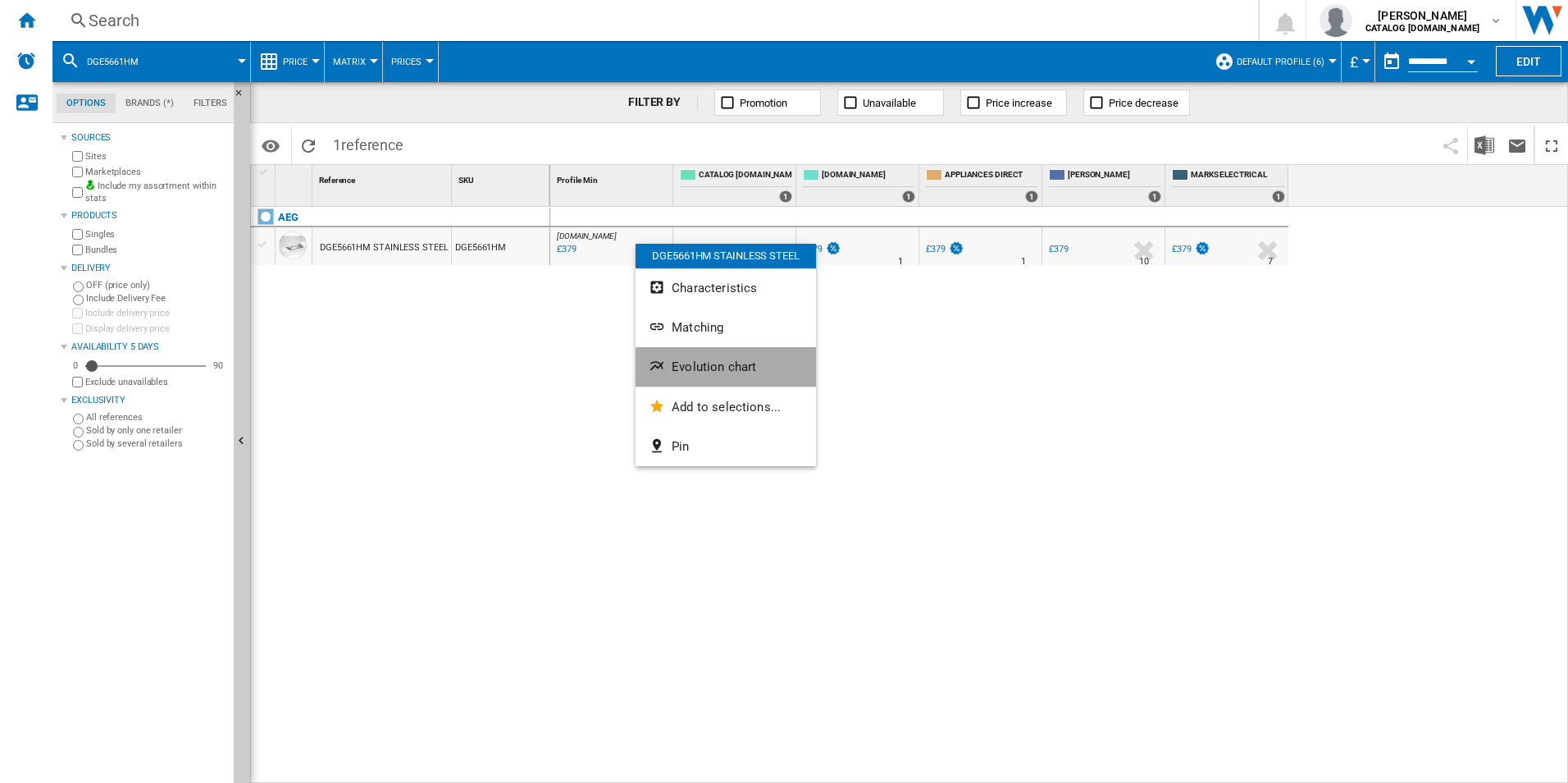
click at [694, 373] on span "Evolution chart" at bounding box center [714, 367] width 84 height 15
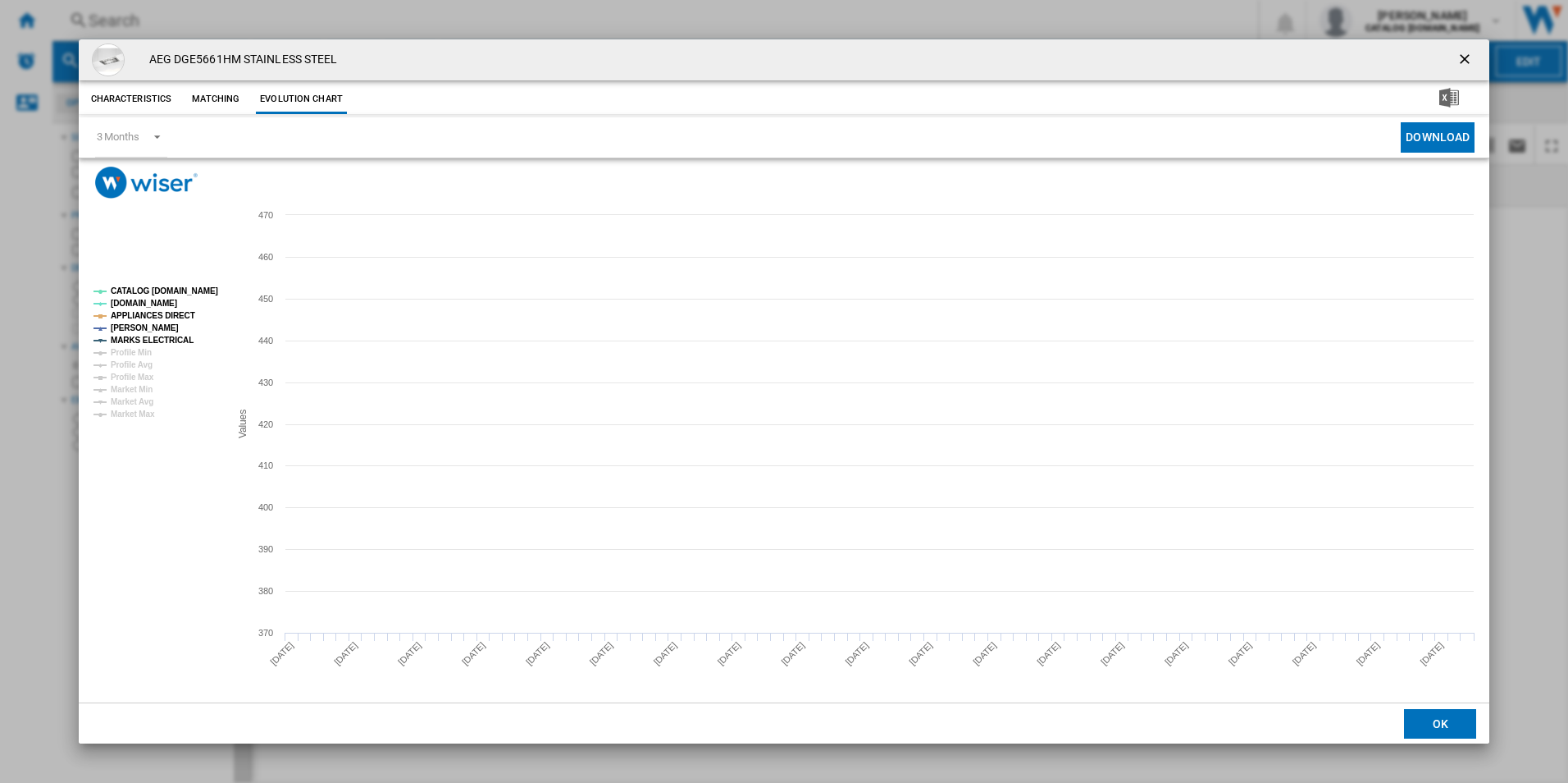
click at [142, 286] on tspan "CATALOG [DOMAIN_NAME]" at bounding box center [165, 290] width 108 height 9
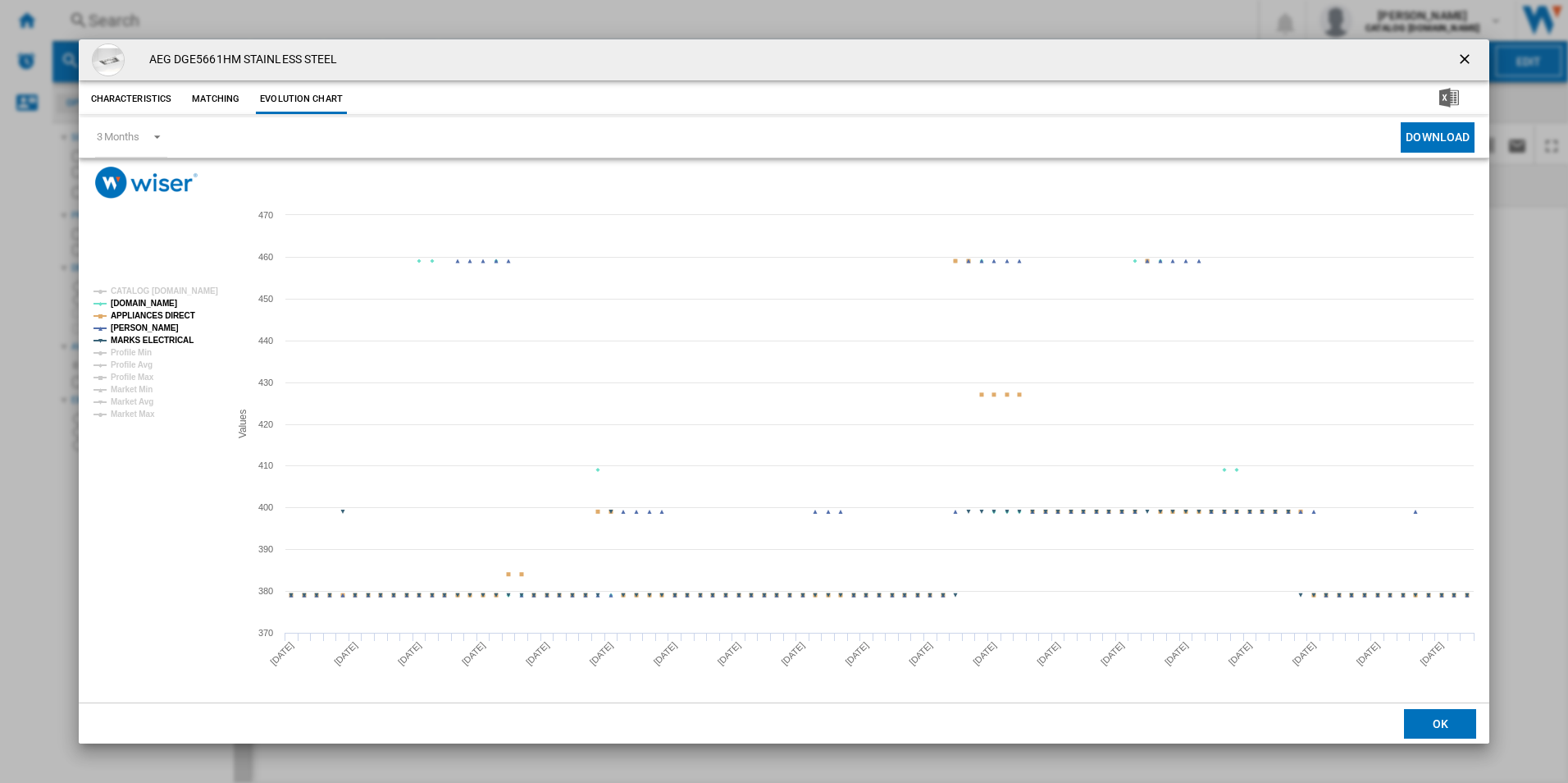
click at [172, 318] on tspan "APPLIANCES DIRECT" at bounding box center [153, 315] width 84 height 9
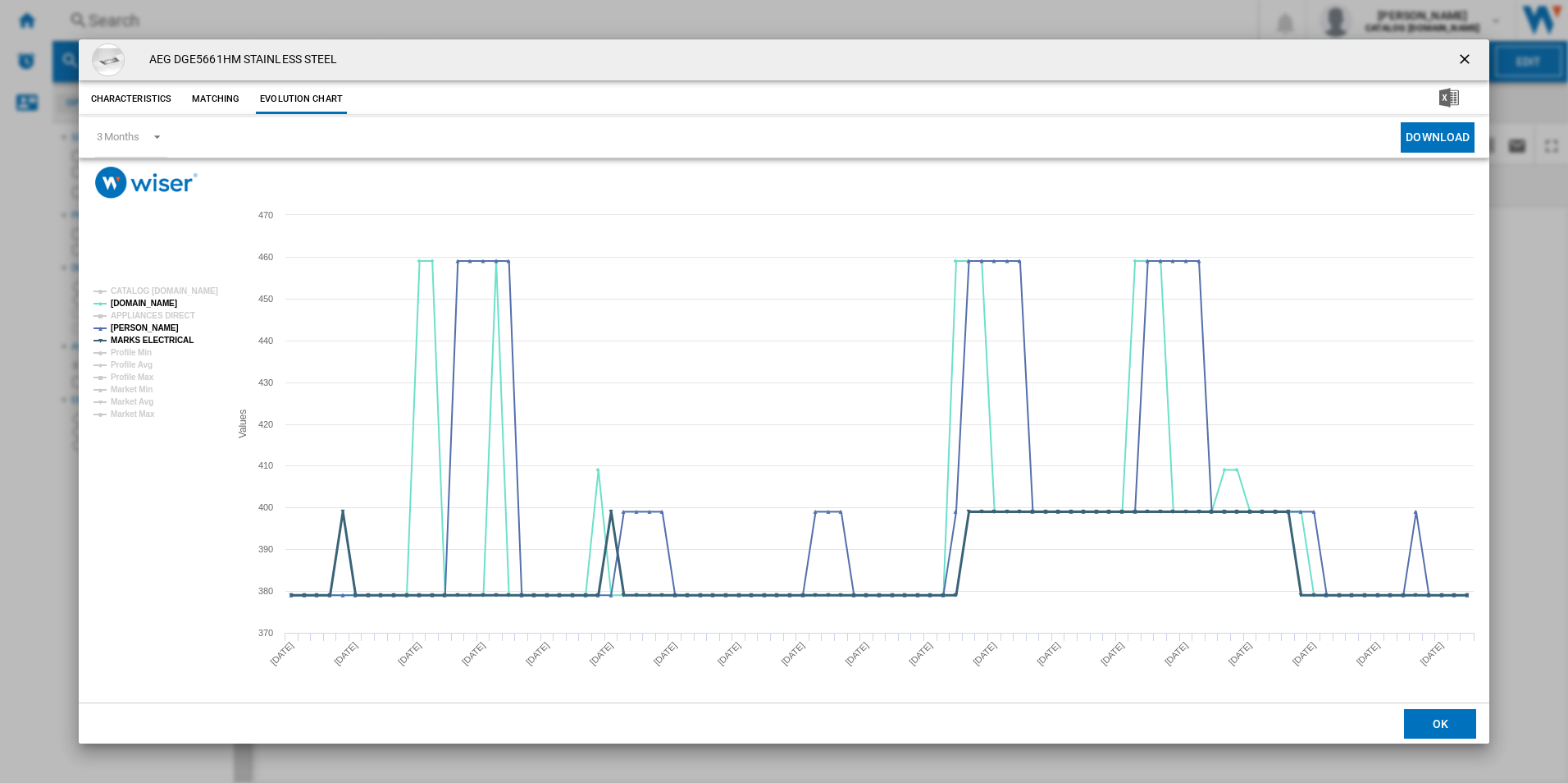
click at [174, 336] on tspan "MARKS ELECTRICAL" at bounding box center [152, 340] width 83 height 9
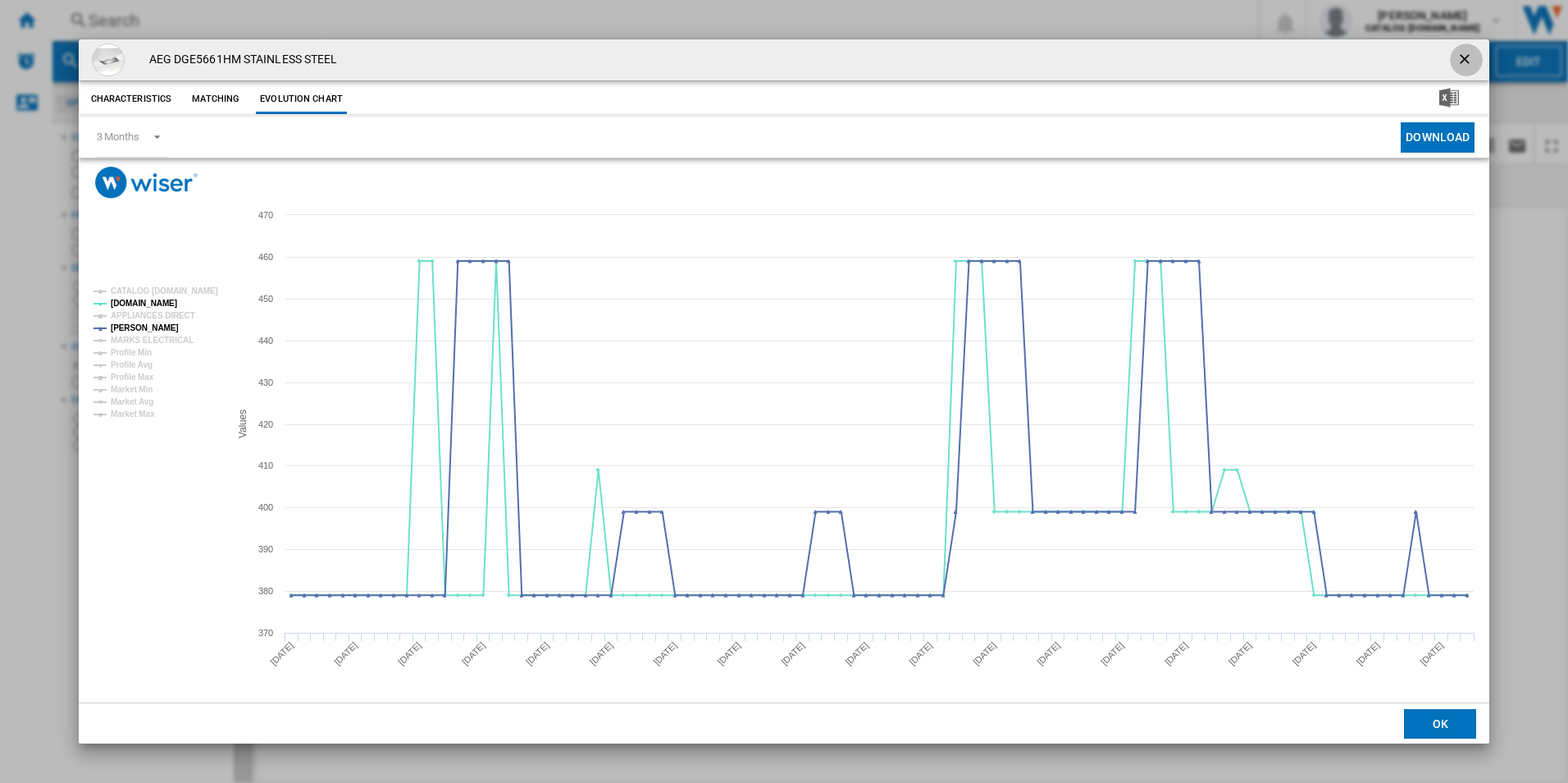
click at [1470, 53] on ng-md-icon "getI18NText('BUTTONS.CLOSE_DIALOG')" at bounding box center [1466, 61] width 20 height 20
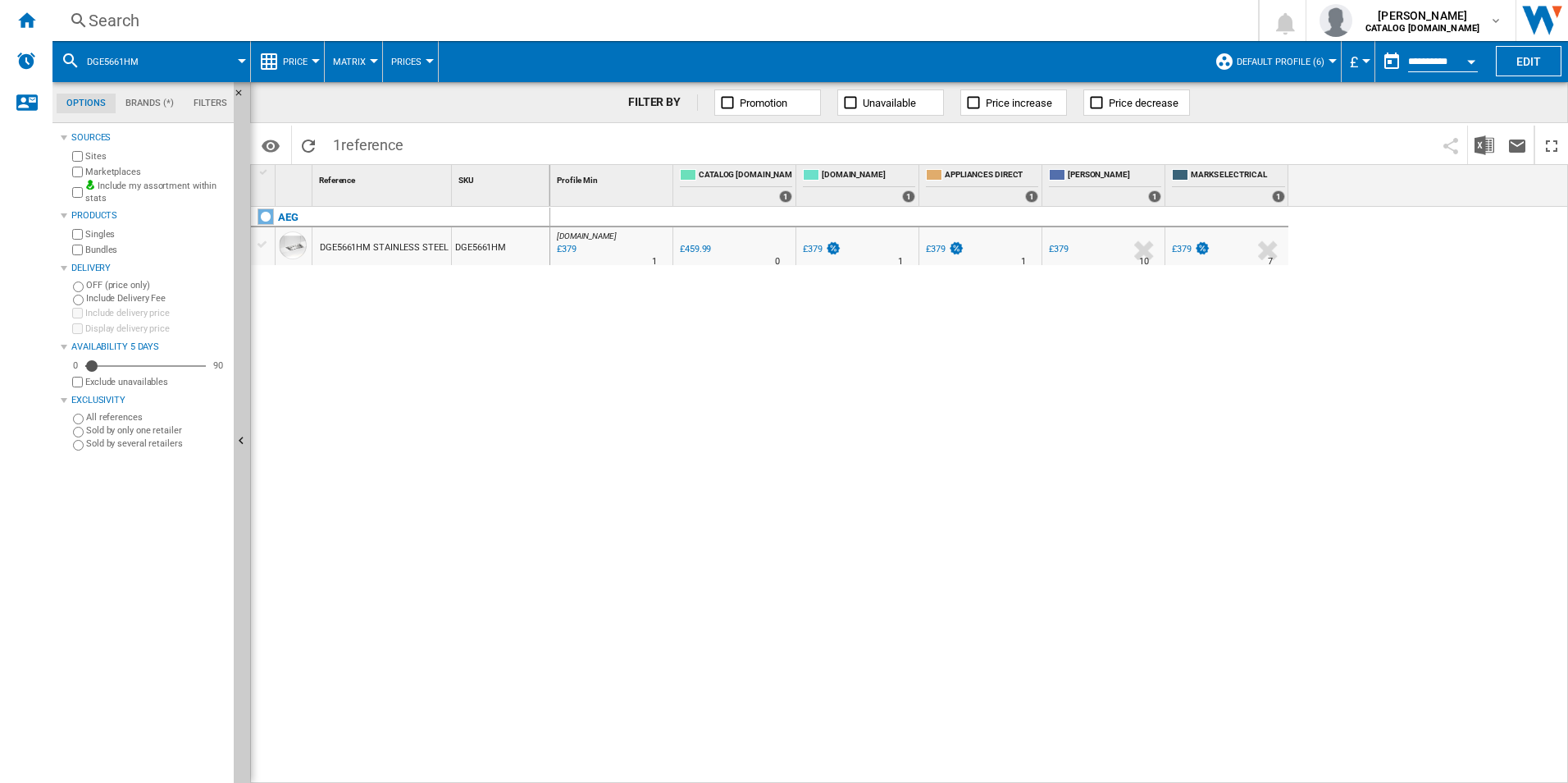
click at [809, 17] on div "Search" at bounding box center [651, 20] width 1127 height 23
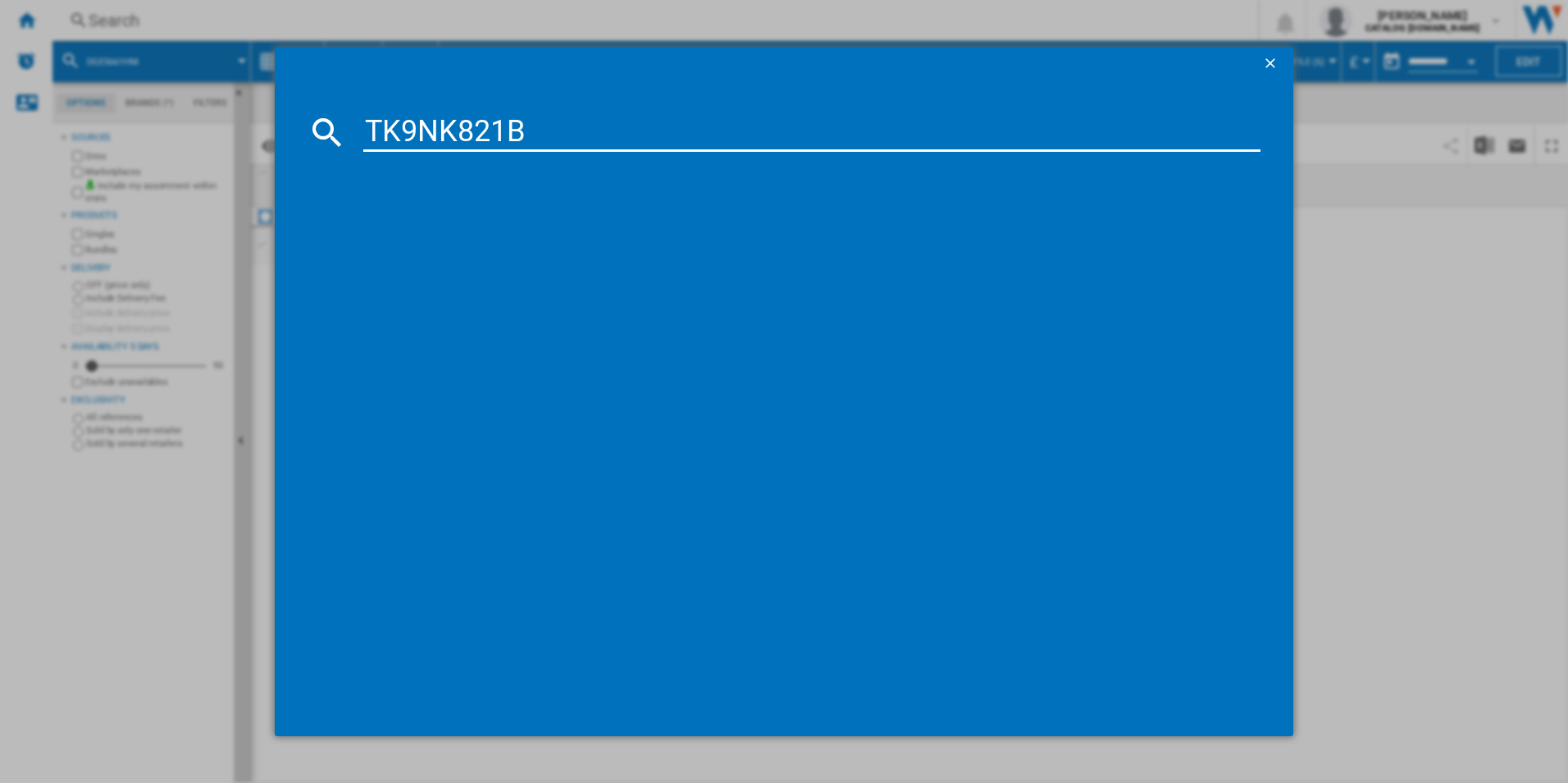
type input "TK9NK821B"
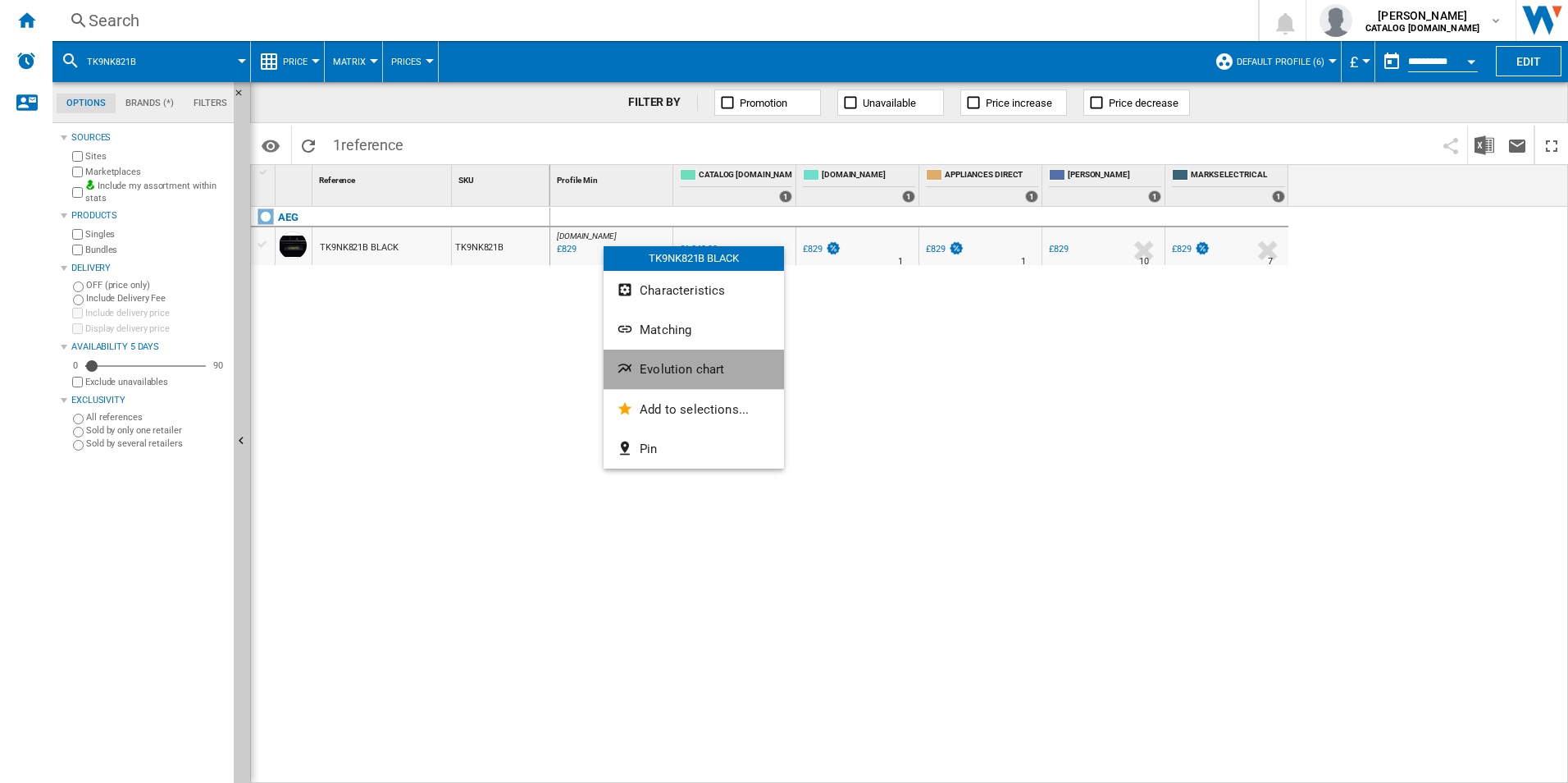
click at [683, 371] on span "Evolution chart" at bounding box center [682, 368] width 84 height 15
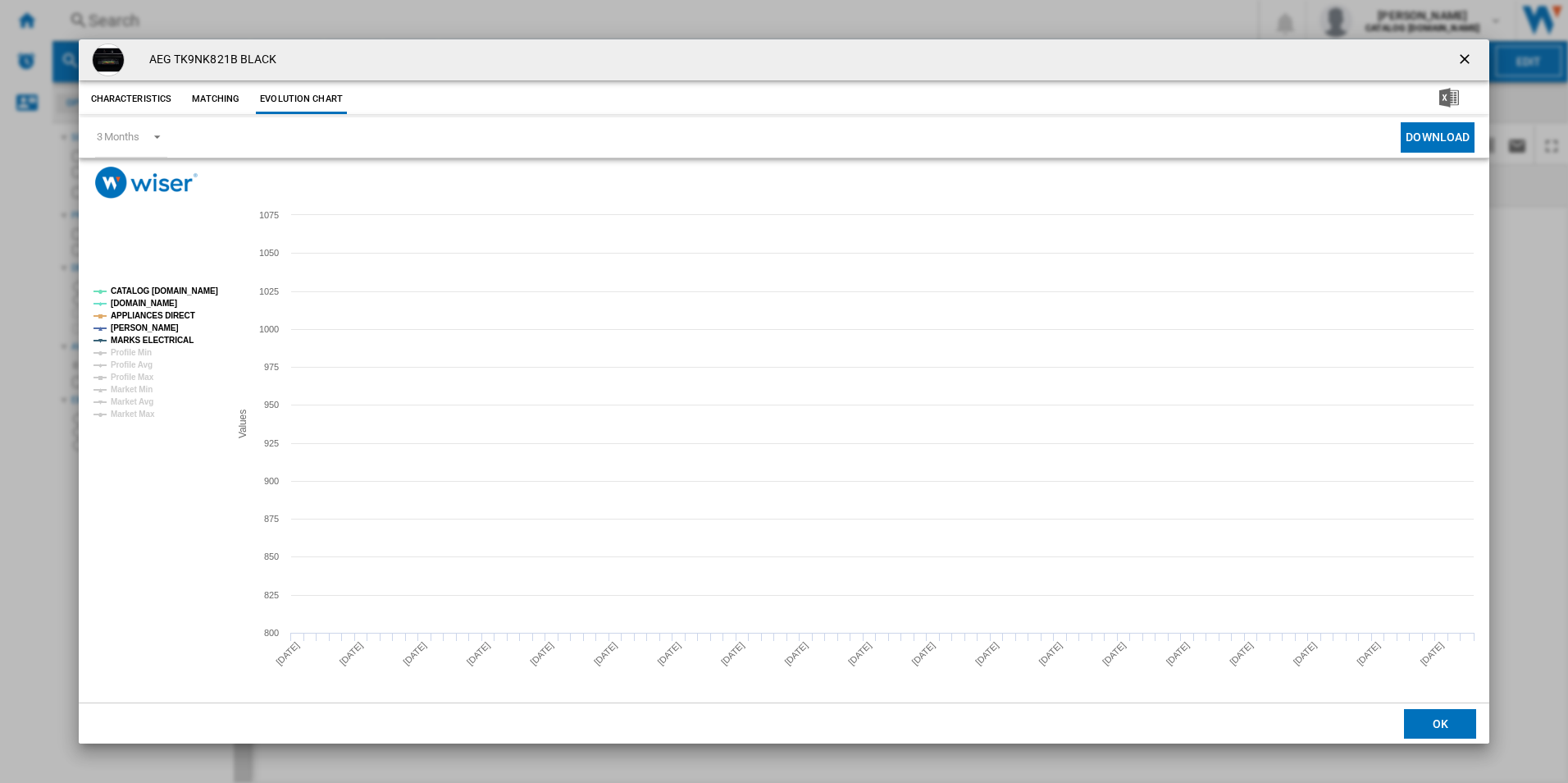
click at [163, 293] on tspan "CATALOG [DOMAIN_NAME]" at bounding box center [165, 290] width 108 height 9
click at [176, 314] on tspan "APPLIANCES DIRECT" at bounding box center [153, 315] width 84 height 9
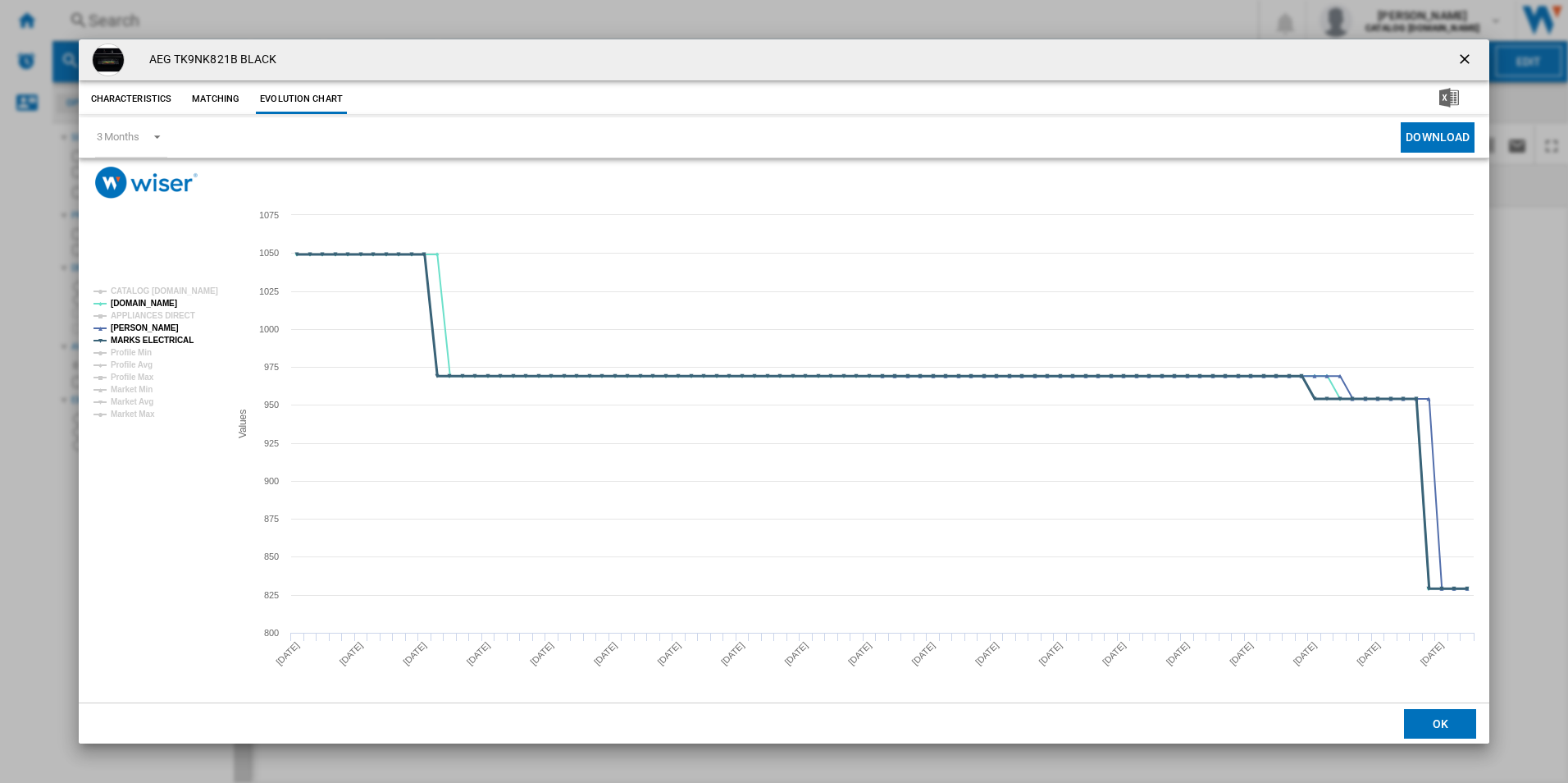
click at [175, 341] on tspan "MARKS ELECTRICAL" at bounding box center [152, 340] width 83 height 9
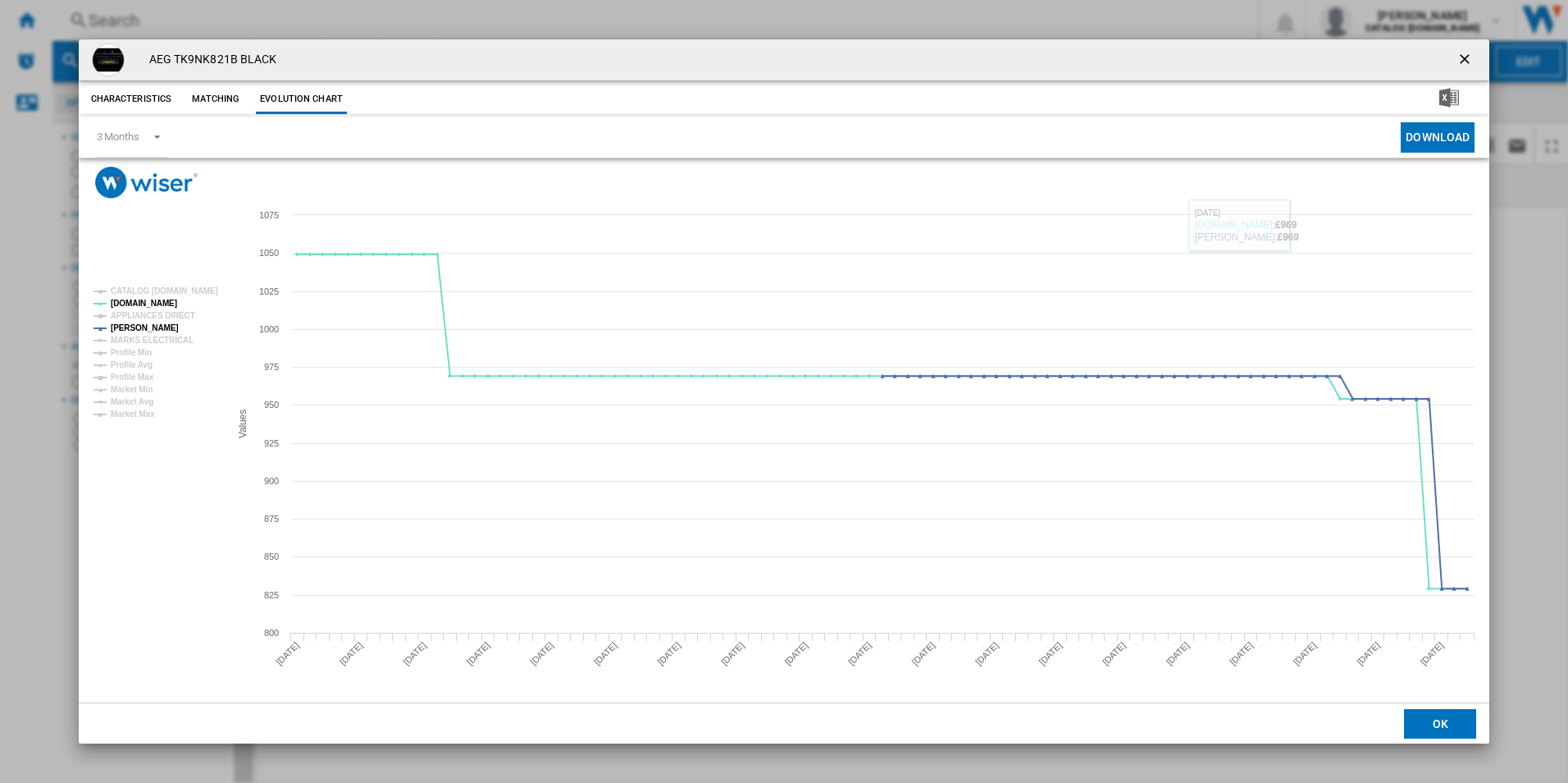
click at [1469, 53] on ng-md-icon "getI18NText('BUTTONS.CLOSE_DIALOG')" at bounding box center [1466, 61] width 20 height 20
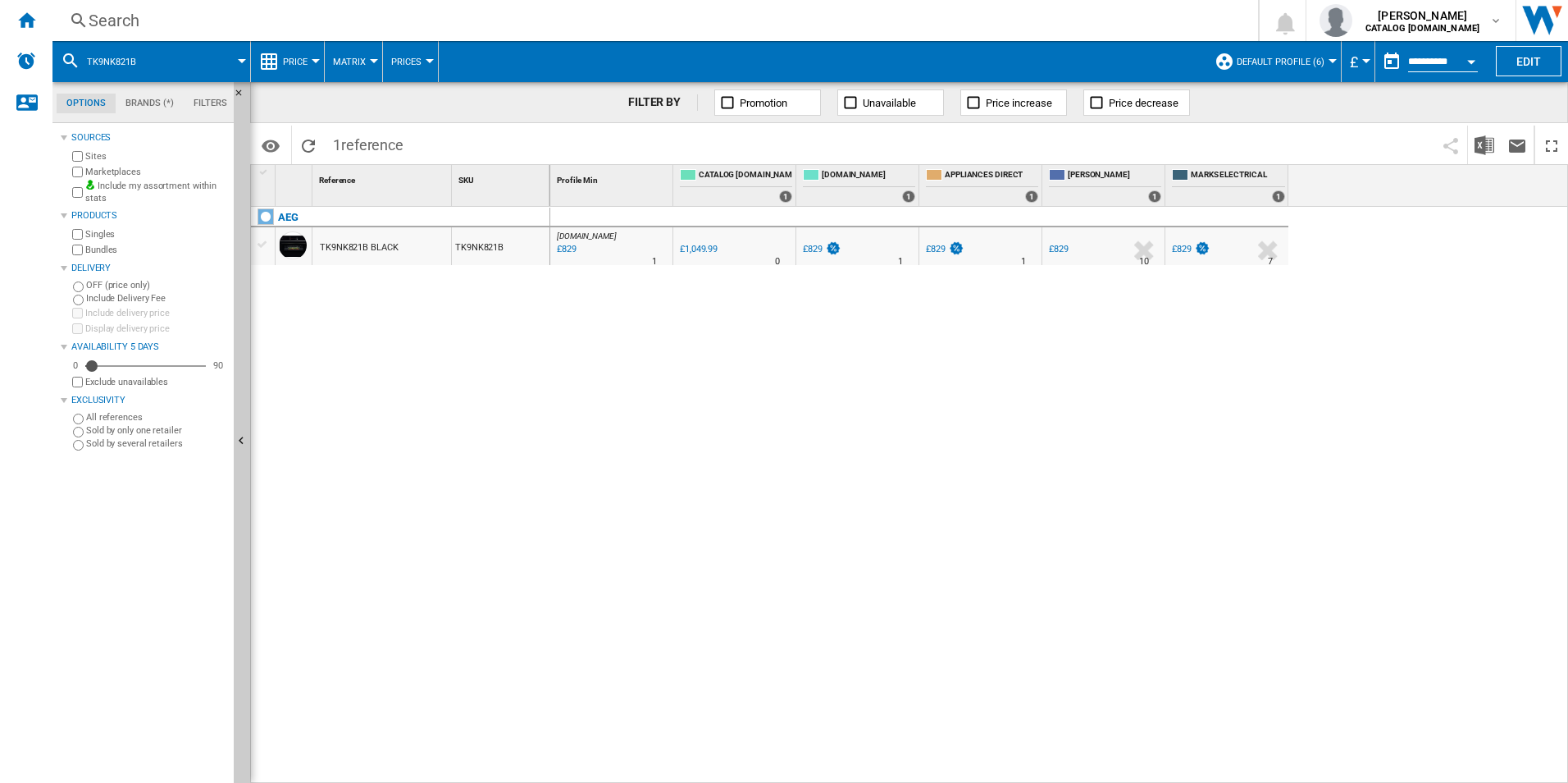
click at [912, 10] on div "Search" at bounding box center [651, 20] width 1127 height 23
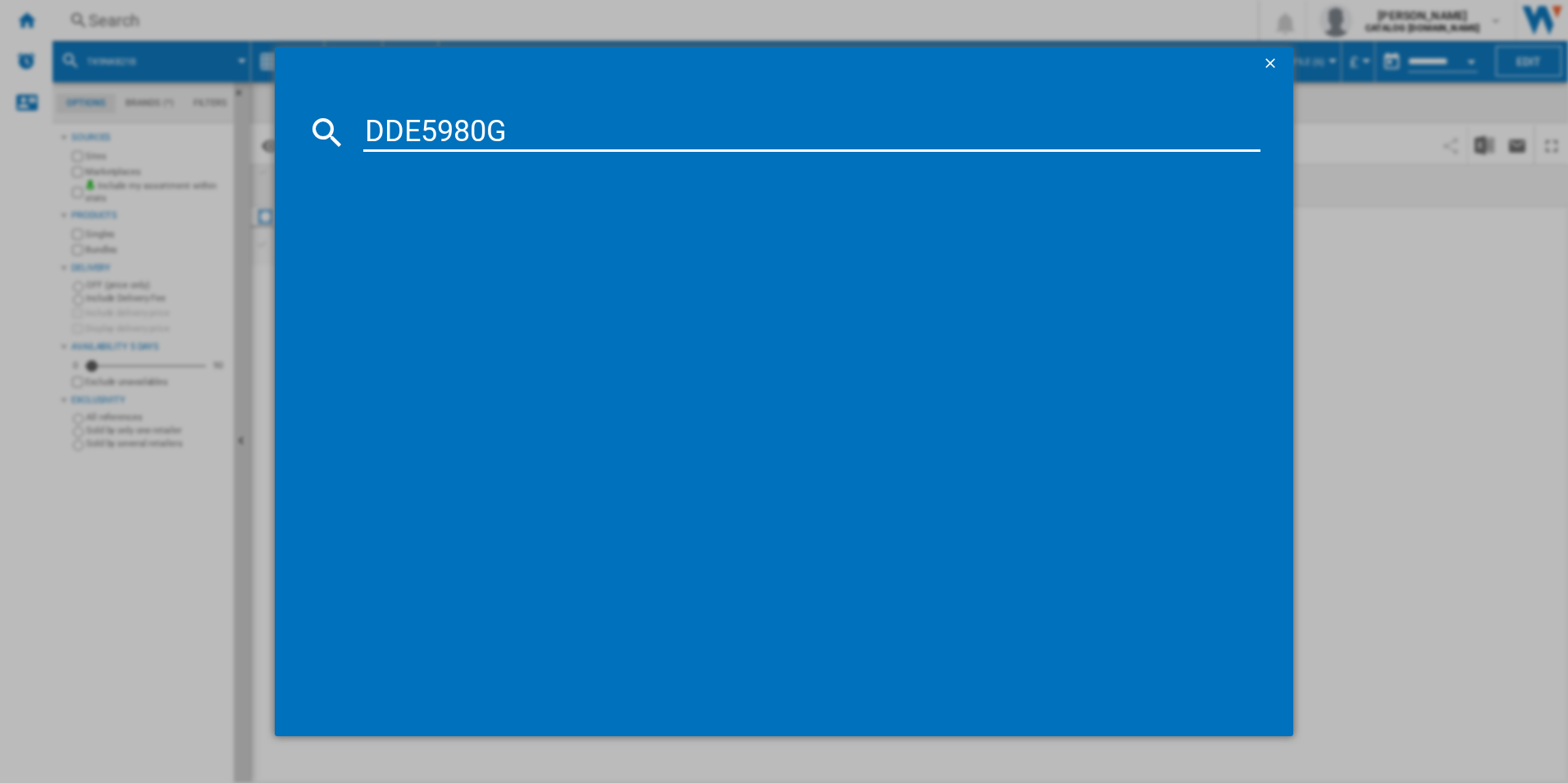
type input "DDE5980G"
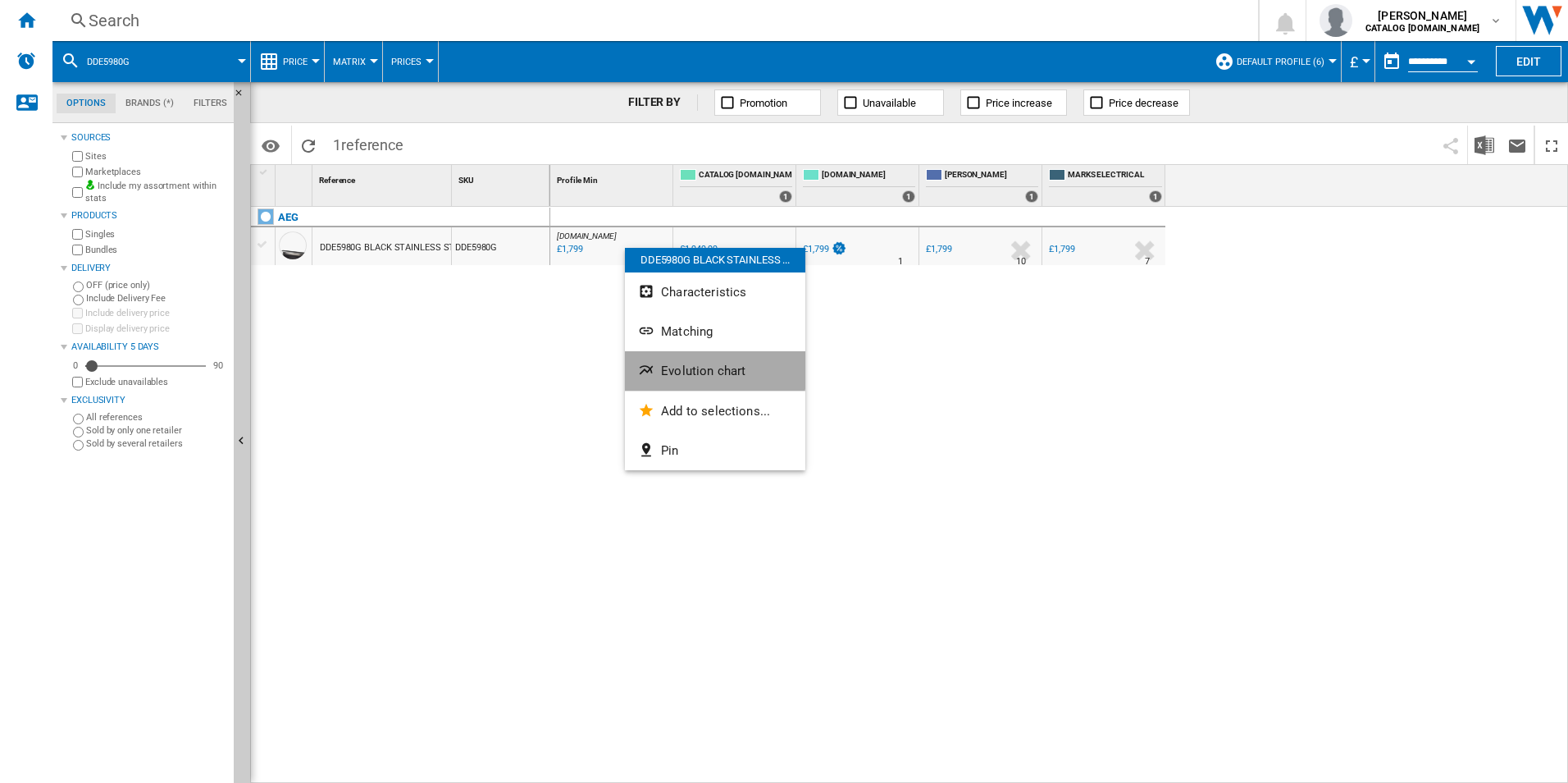
click at [685, 366] on span "Evolution chart" at bounding box center [703, 370] width 84 height 15
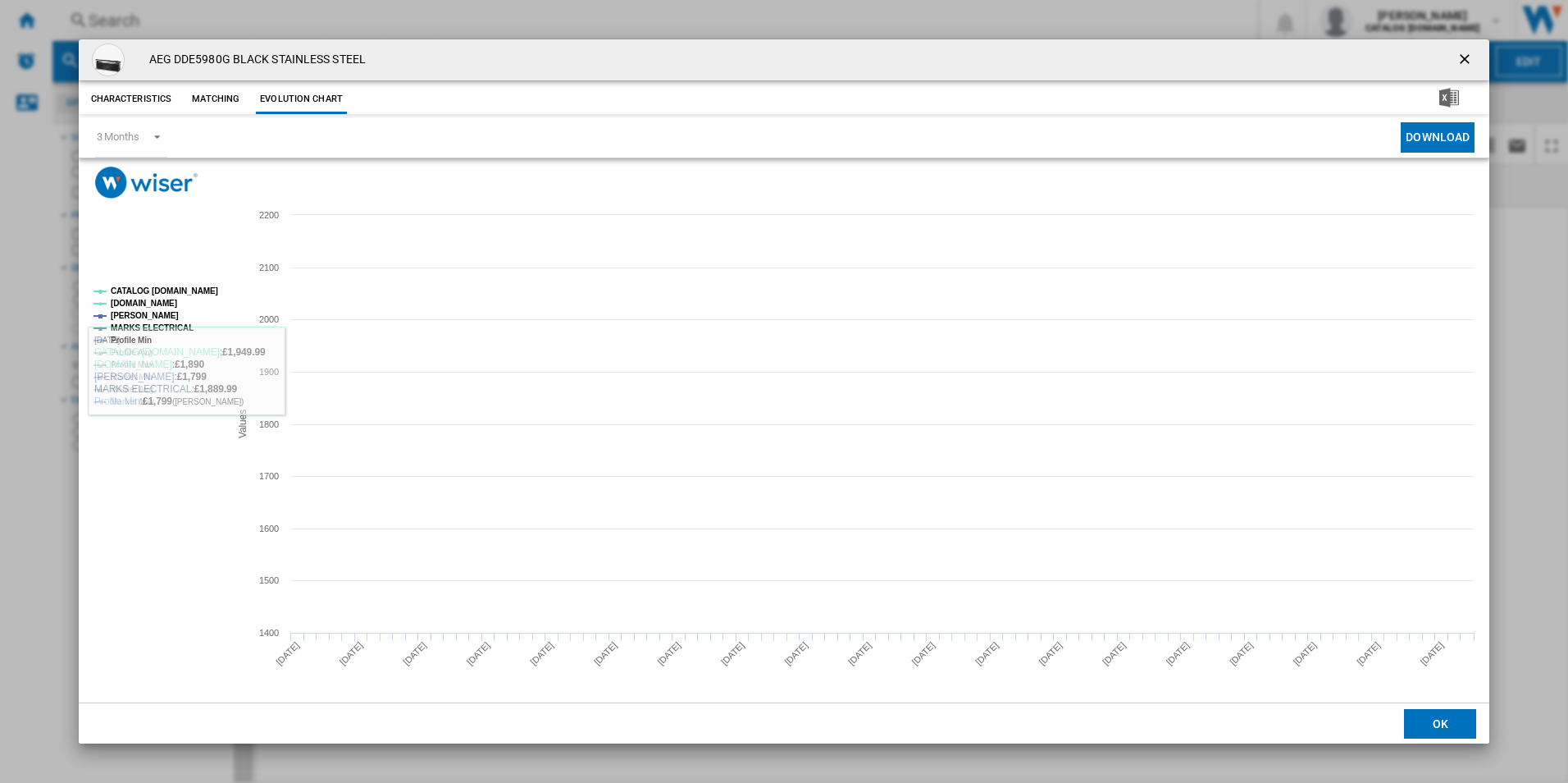
click at [179, 294] on tspan "CATALOG [DOMAIN_NAME]" at bounding box center [165, 290] width 108 height 9
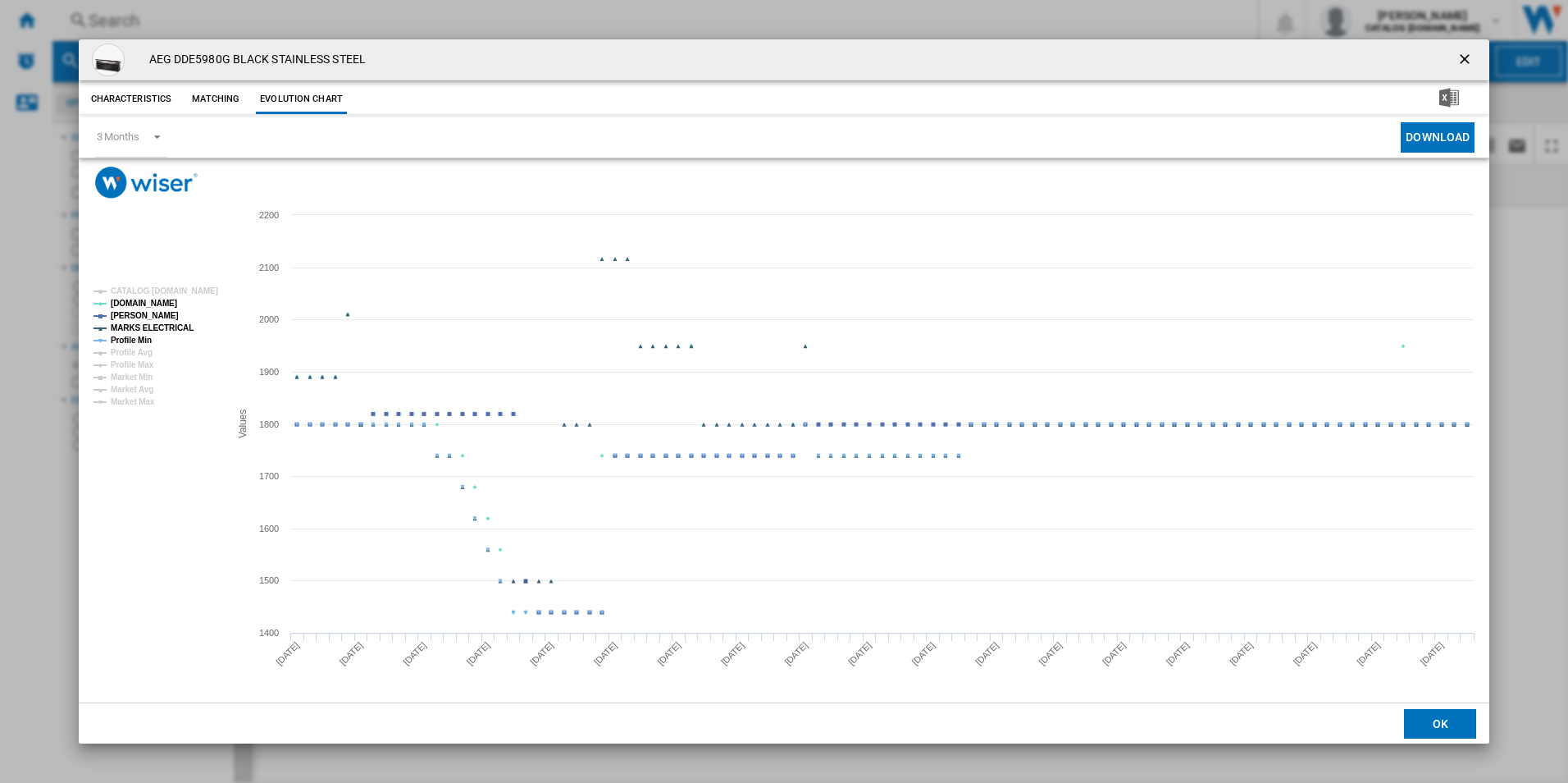
click at [140, 336] on tspan "Profile Min" at bounding box center [131, 340] width 41 height 9
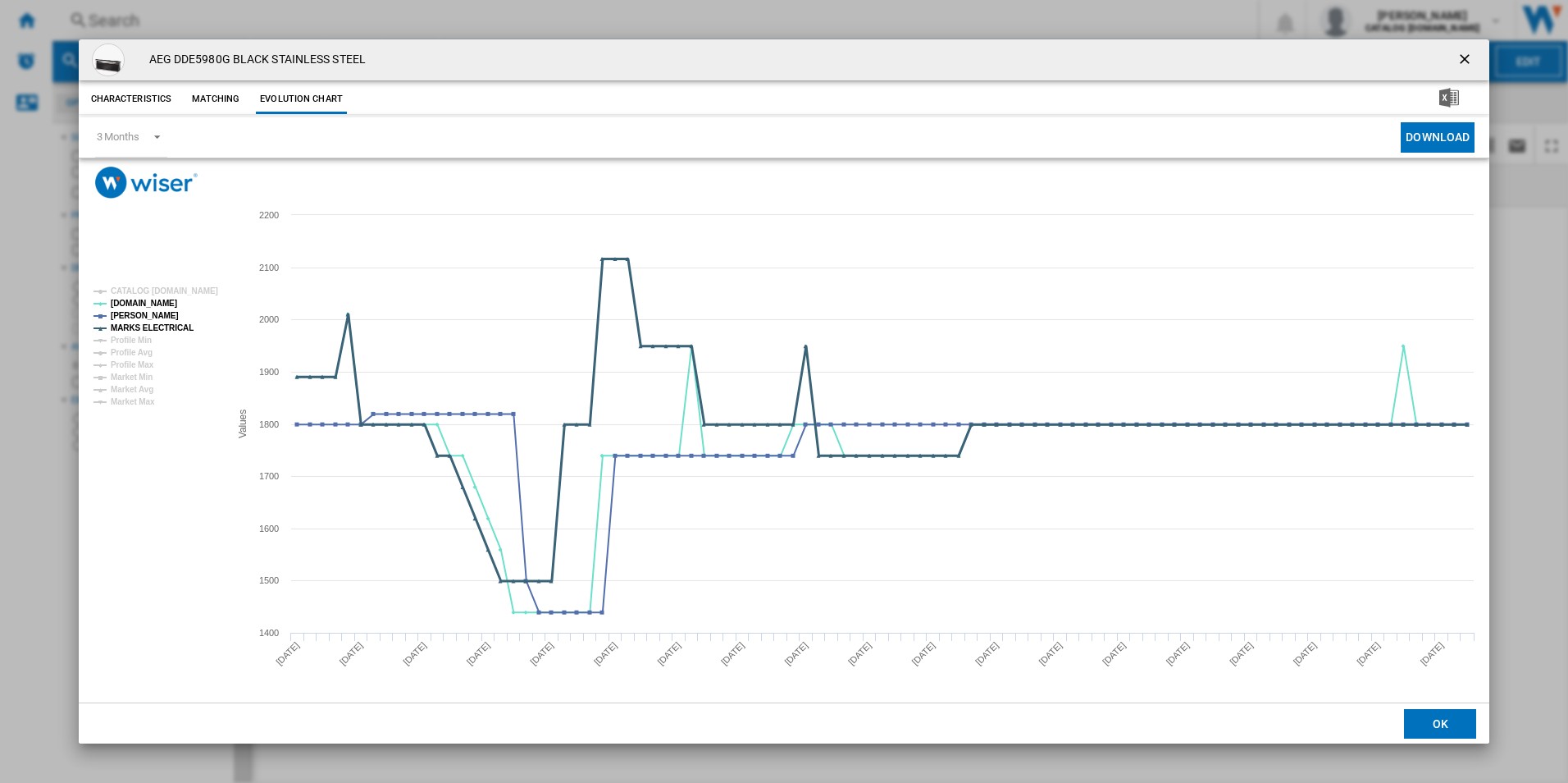
click at [151, 329] on tspan "MARKS ELECTRICAL" at bounding box center [152, 327] width 83 height 9
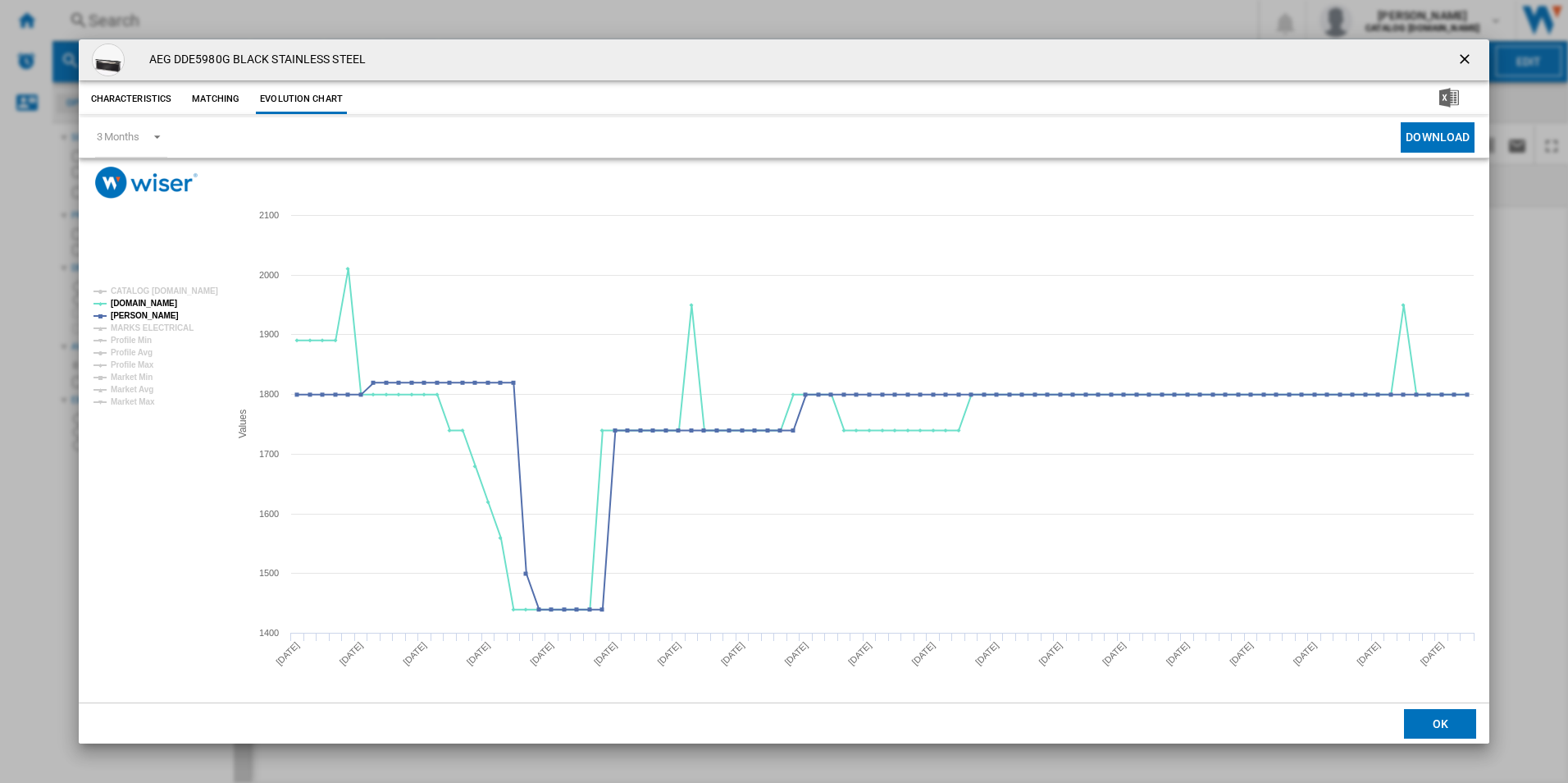
click at [1464, 55] on ng-md-icon "getI18NText('BUTTONS.CLOSE_DIALOG')" at bounding box center [1466, 61] width 20 height 20
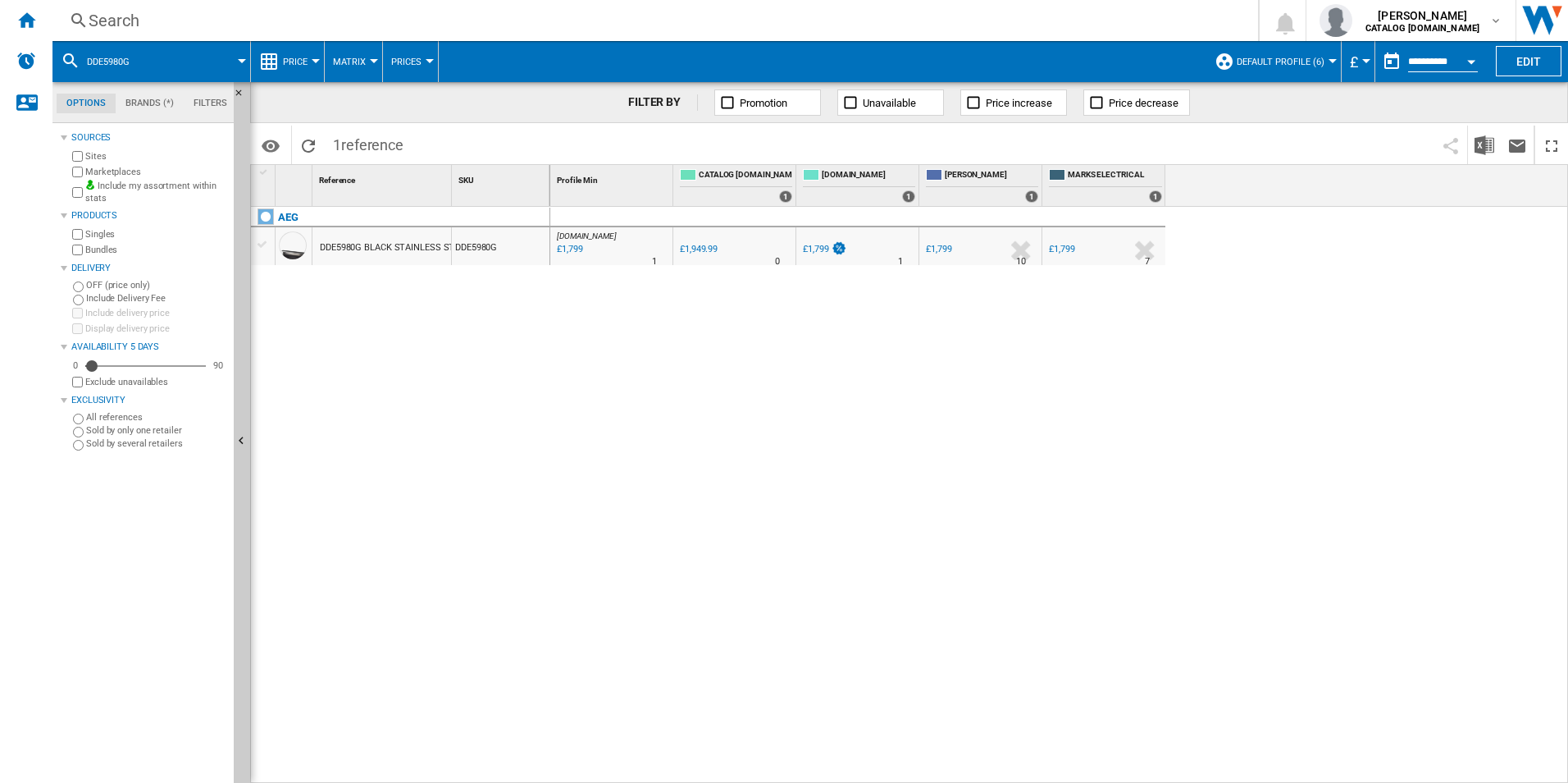
click at [770, 25] on div "Search" at bounding box center [651, 20] width 1127 height 23
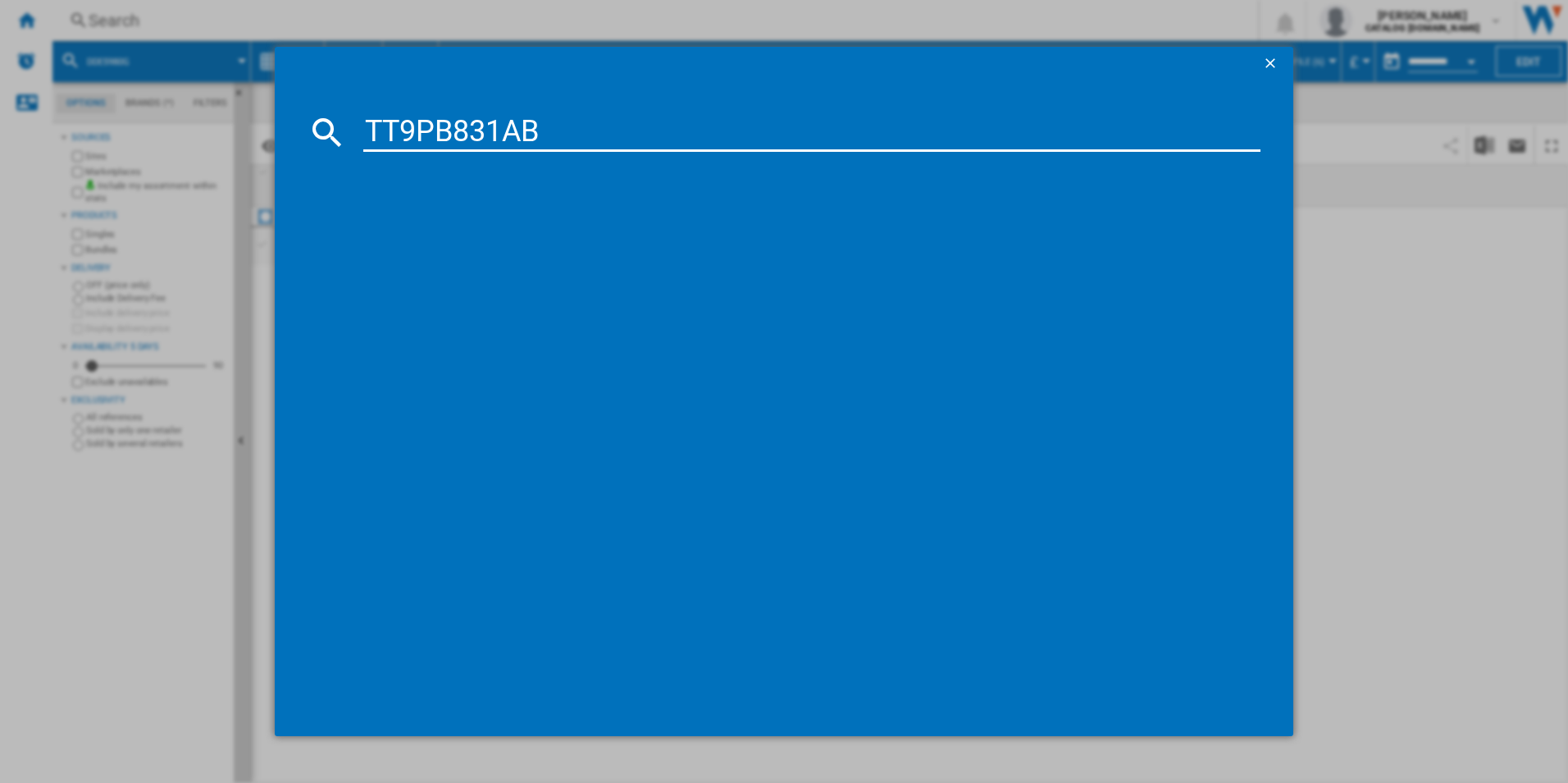
type input "TT9PB831AB"
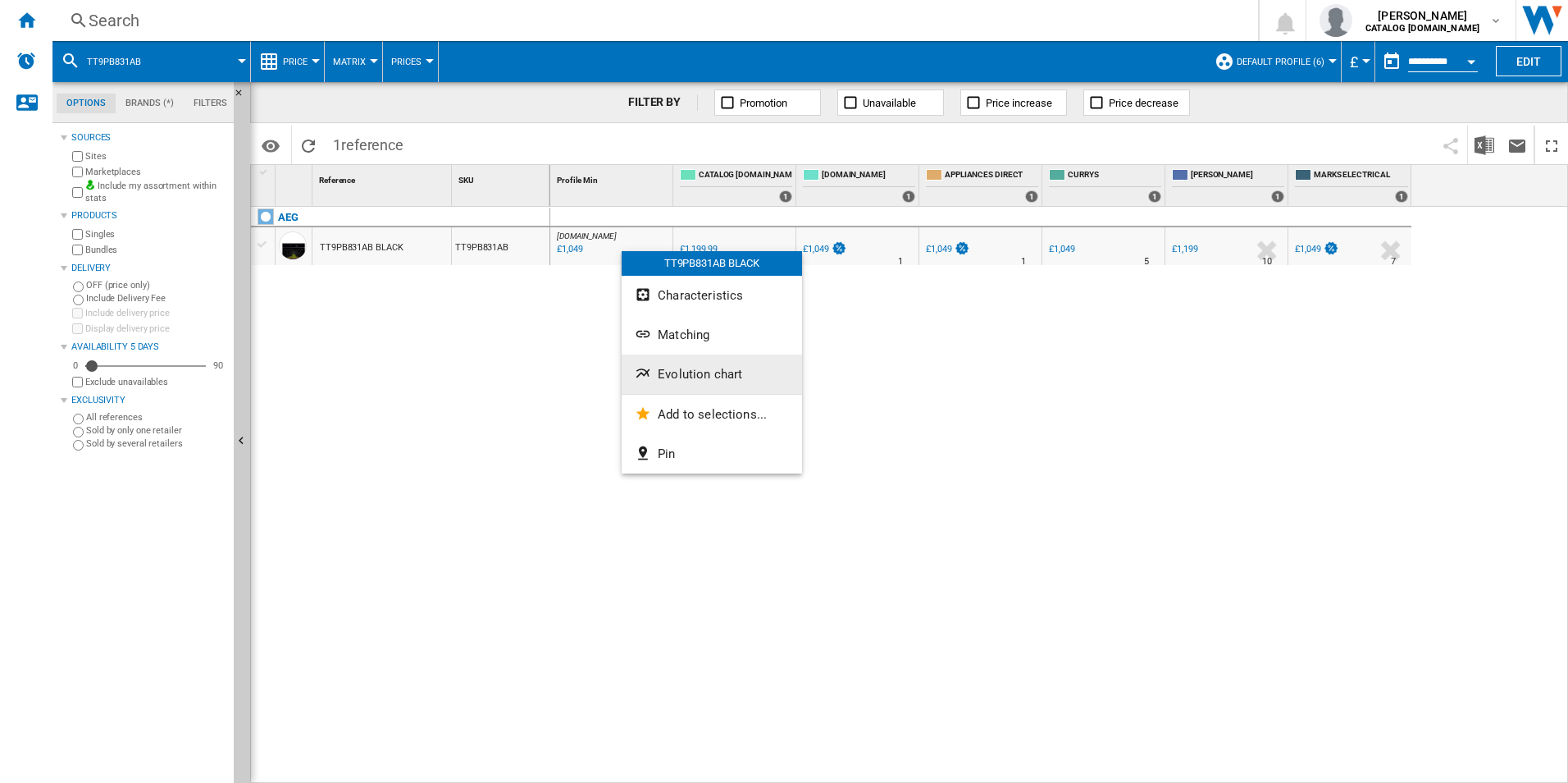
click at [697, 369] on span "Evolution chart" at bounding box center [700, 373] width 84 height 15
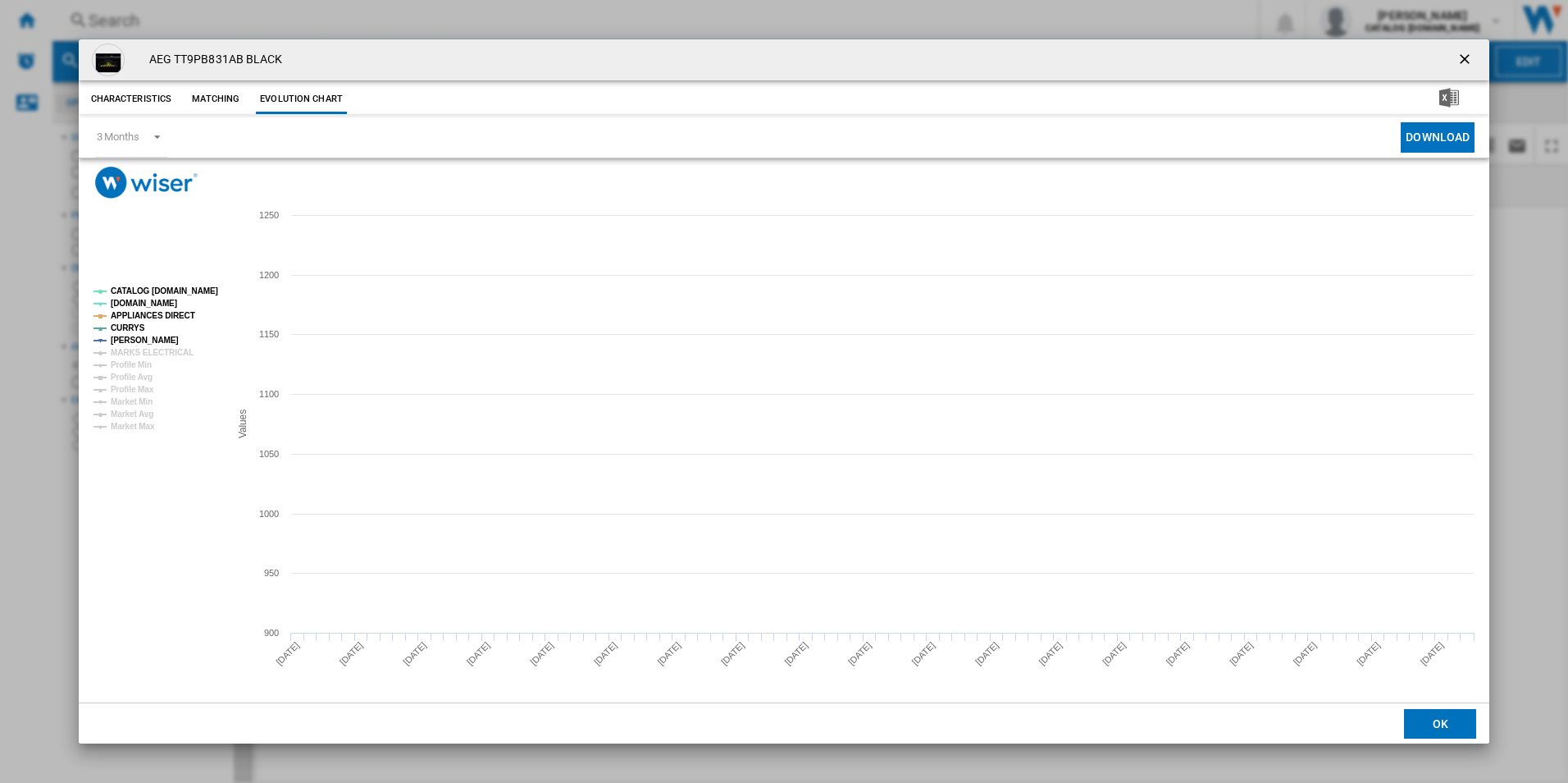
click at [203, 288] on tspan "CATALOG [DOMAIN_NAME]" at bounding box center [165, 290] width 108 height 9
click at [165, 314] on tspan "APPLIANCES DIRECT" at bounding box center [153, 315] width 84 height 9
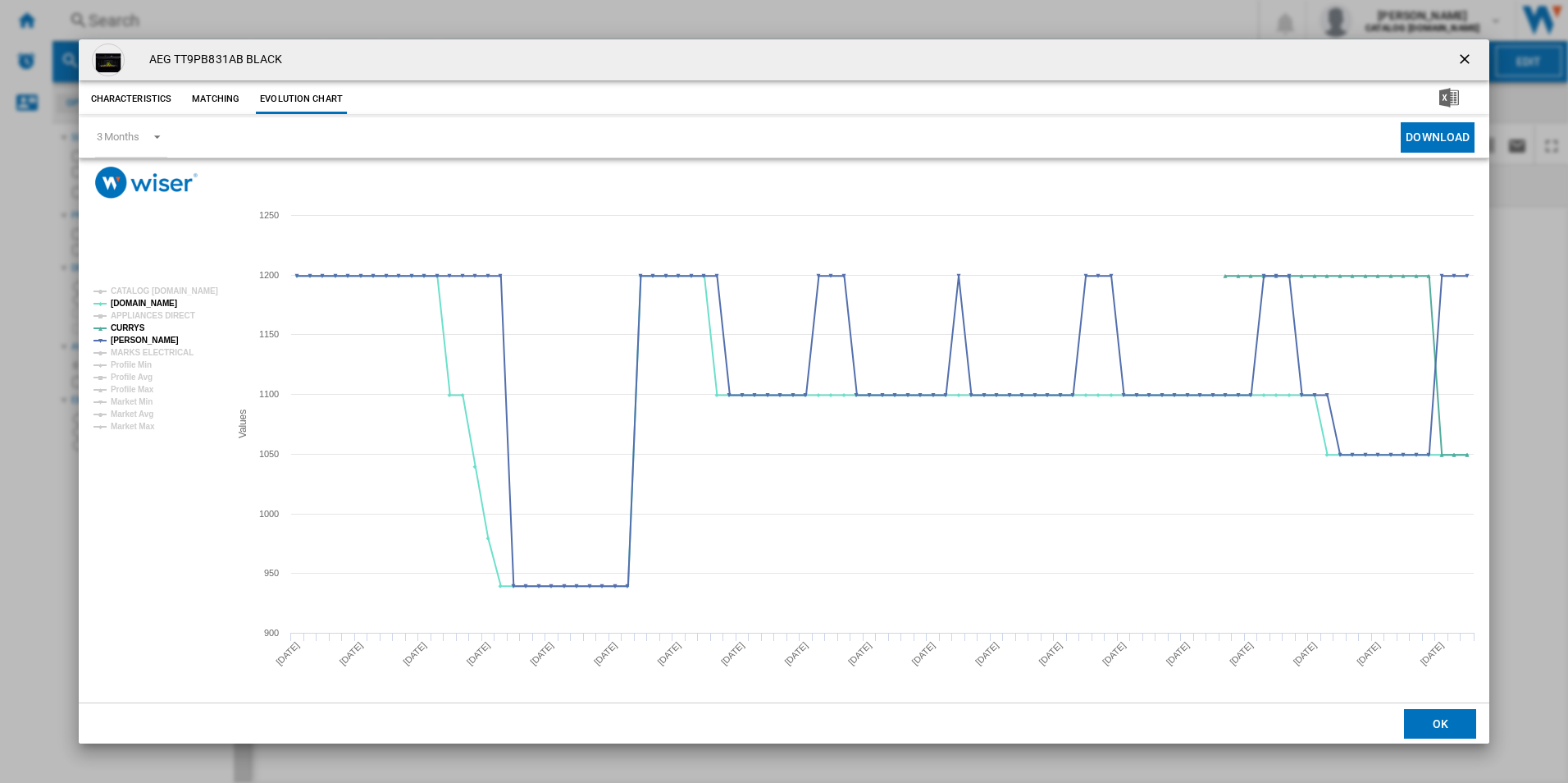
drag, startPoint x: 1466, startPoint y: 58, endPoint x: 1355, endPoint y: 58, distance: 111.0
click at [1466, 58] on ng-md-icon "getI18NText('BUTTONS.CLOSE_DIALOG')" at bounding box center [1466, 61] width 20 height 20
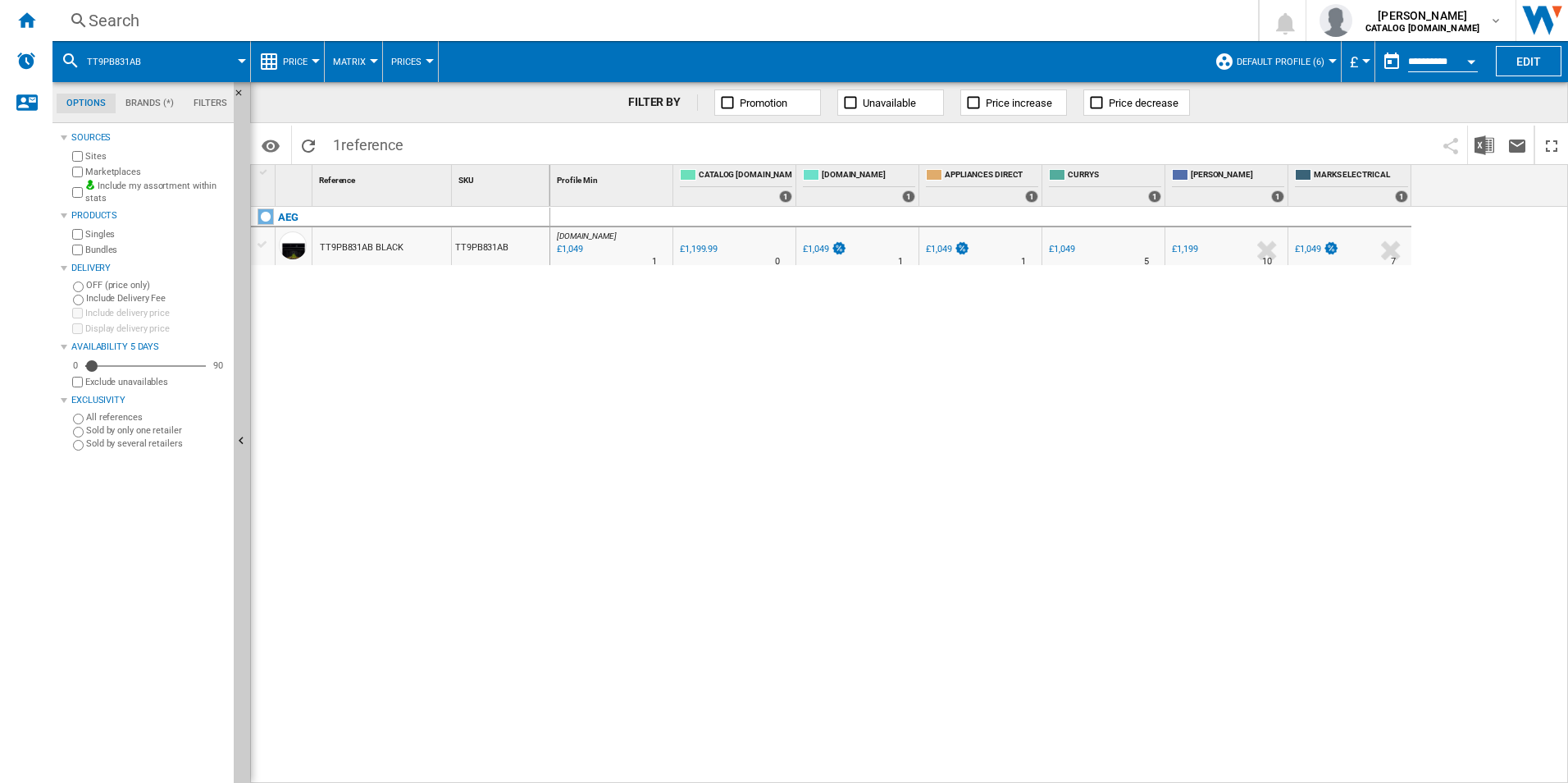
click at [909, 6] on div "Search Search 0 adam barber CATALOG ELECTROLUX.UK CATALOG ELECTROLUX.UK My sett…" at bounding box center [811, 21] width 1516 height 41
click at [912, 15] on div "Search" at bounding box center [651, 20] width 1127 height 23
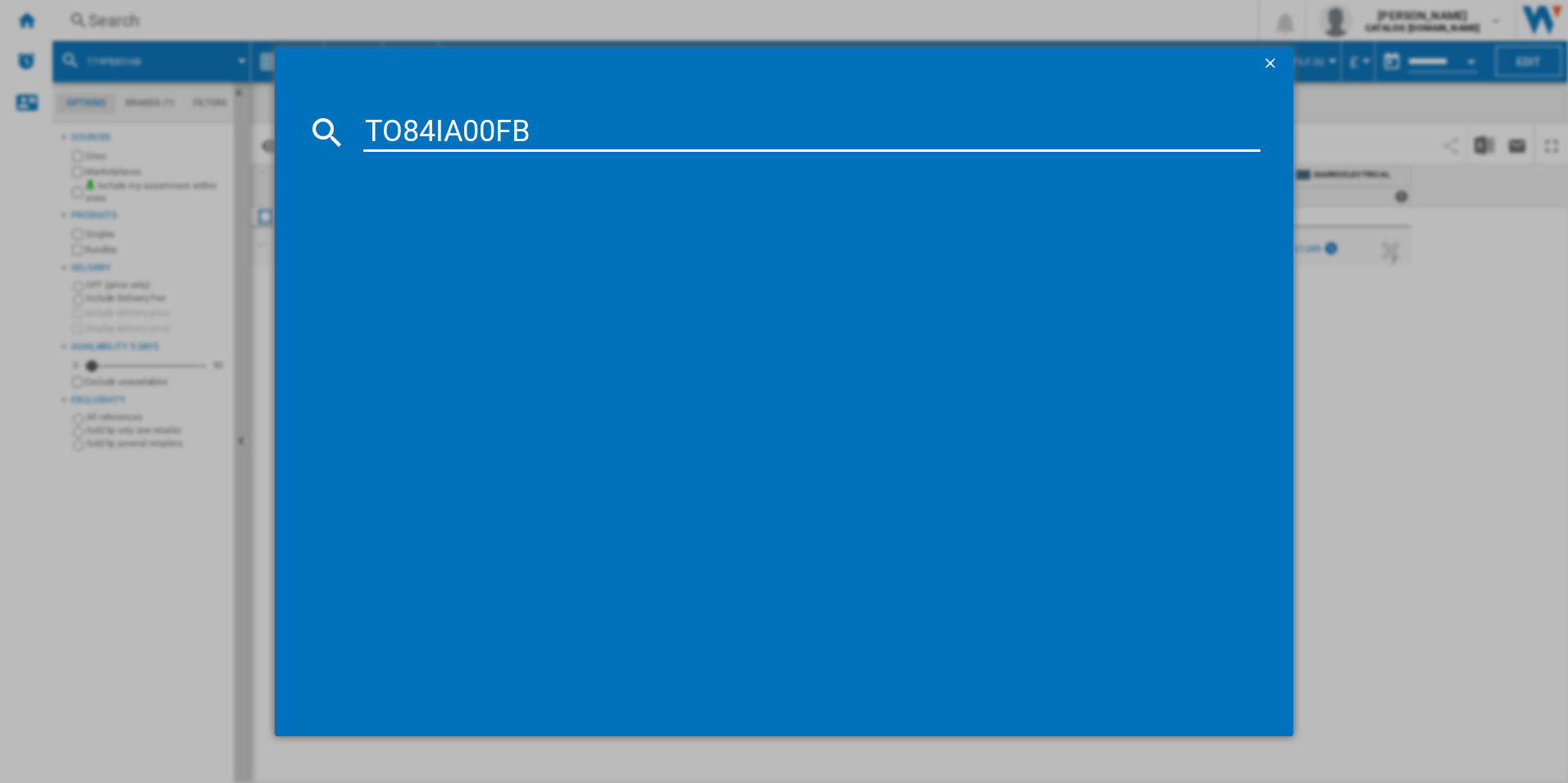
type input "TO84IA00FB"
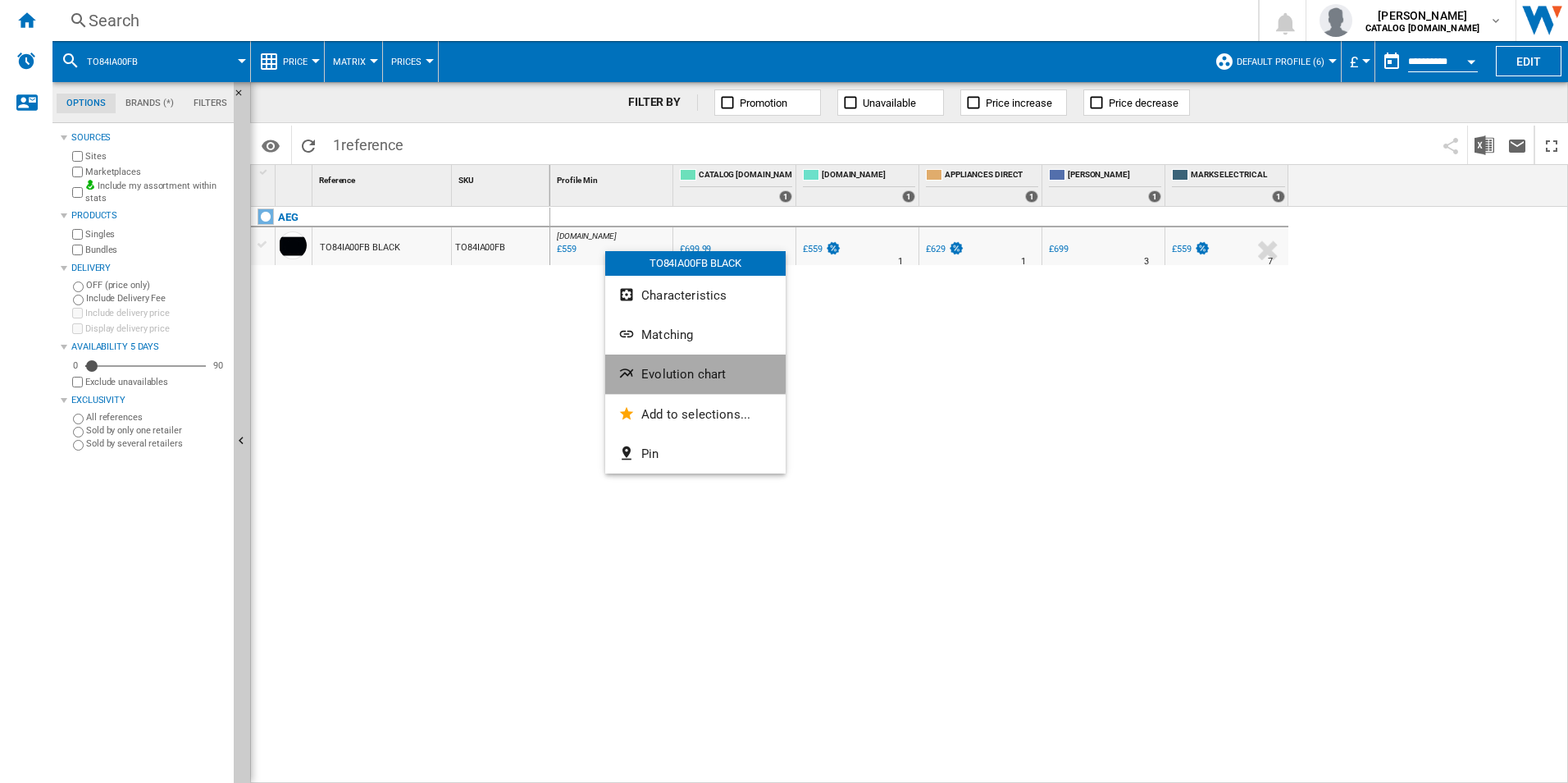
click at [659, 370] on span "Evolution chart" at bounding box center [684, 373] width 84 height 15
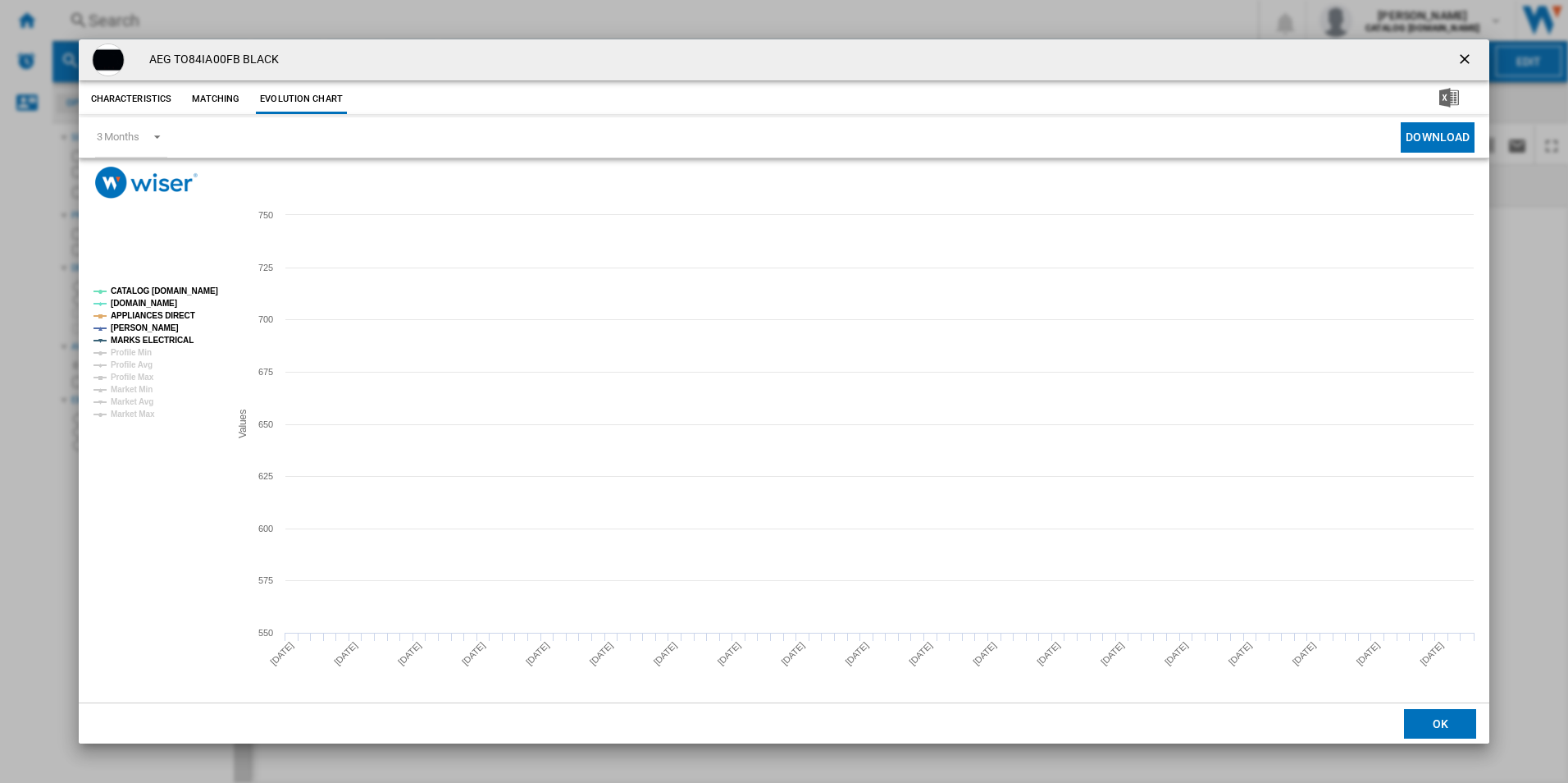
click at [191, 290] on tspan "CATALOG [DOMAIN_NAME]" at bounding box center [165, 290] width 108 height 9
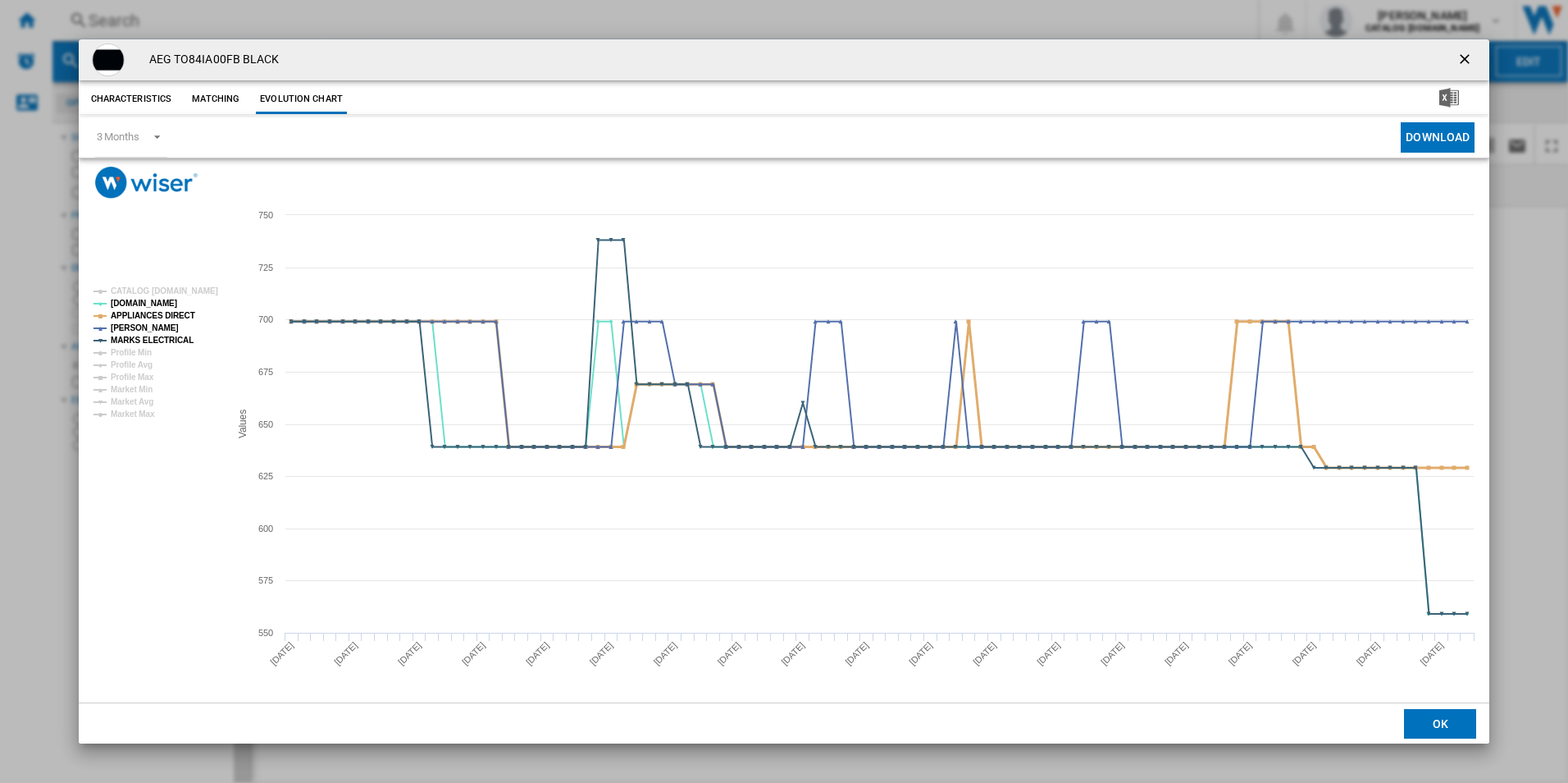
click at [169, 313] on tspan "APPLIANCES DIRECT" at bounding box center [153, 315] width 84 height 9
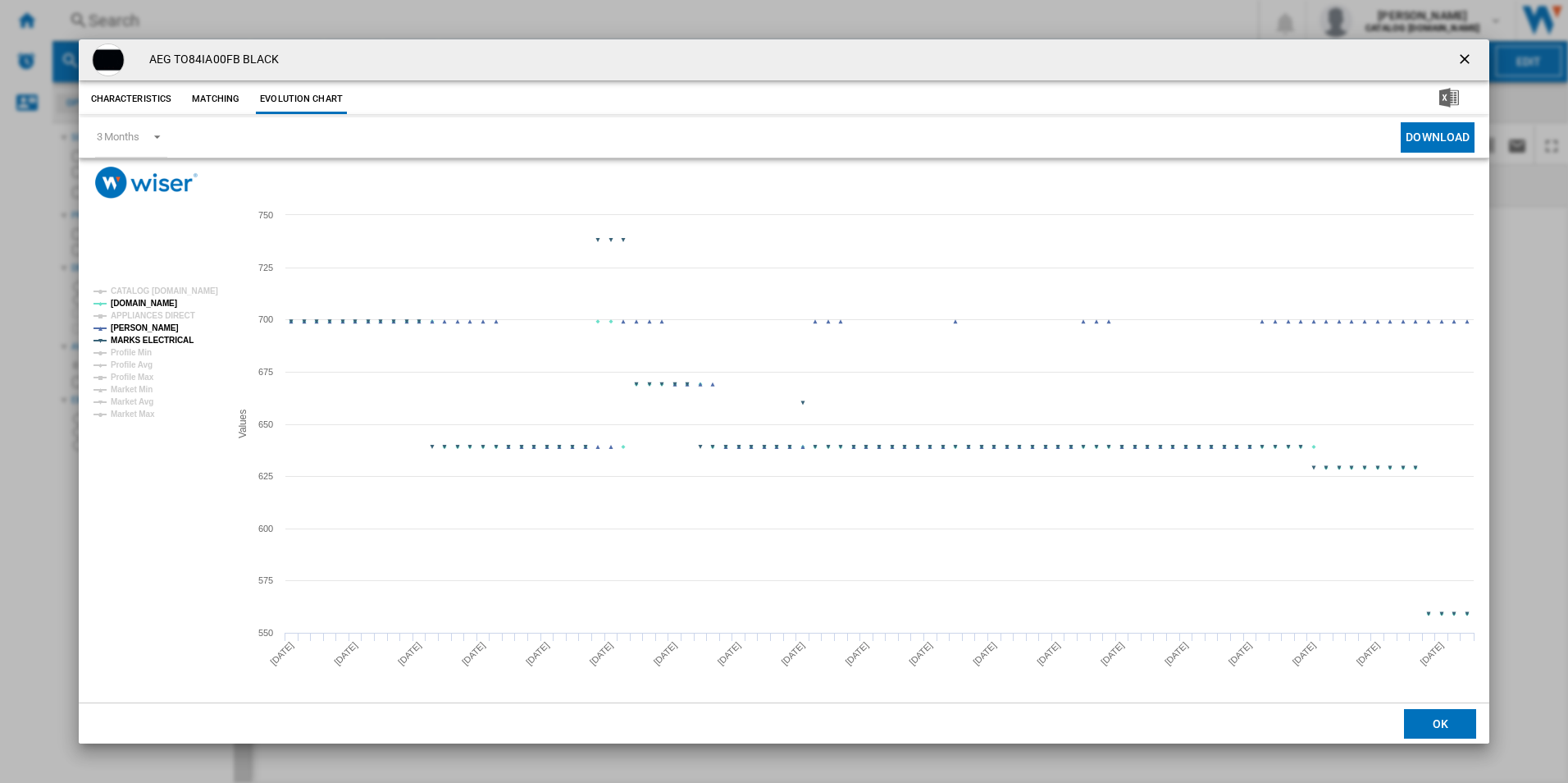
click at [176, 338] on tspan "MARKS ELECTRICAL" at bounding box center [152, 340] width 83 height 9
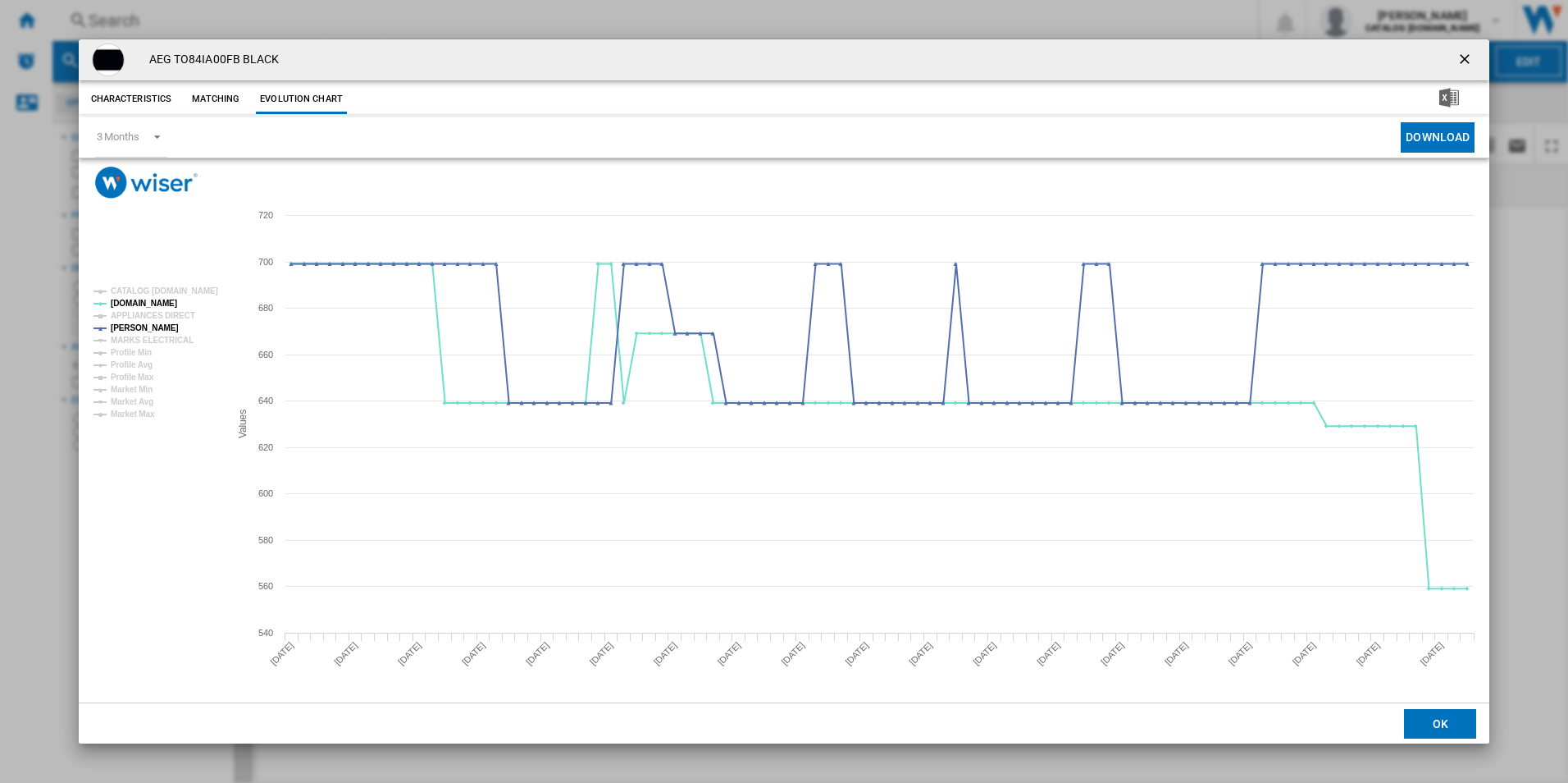
drag, startPoint x: 1462, startPoint y: 58, endPoint x: 1286, endPoint y: 70, distance: 176.4
click at [1462, 58] on ng-md-icon "getI18NText('BUTTONS.CLOSE_DIALOG')" at bounding box center [1466, 61] width 20 height 20
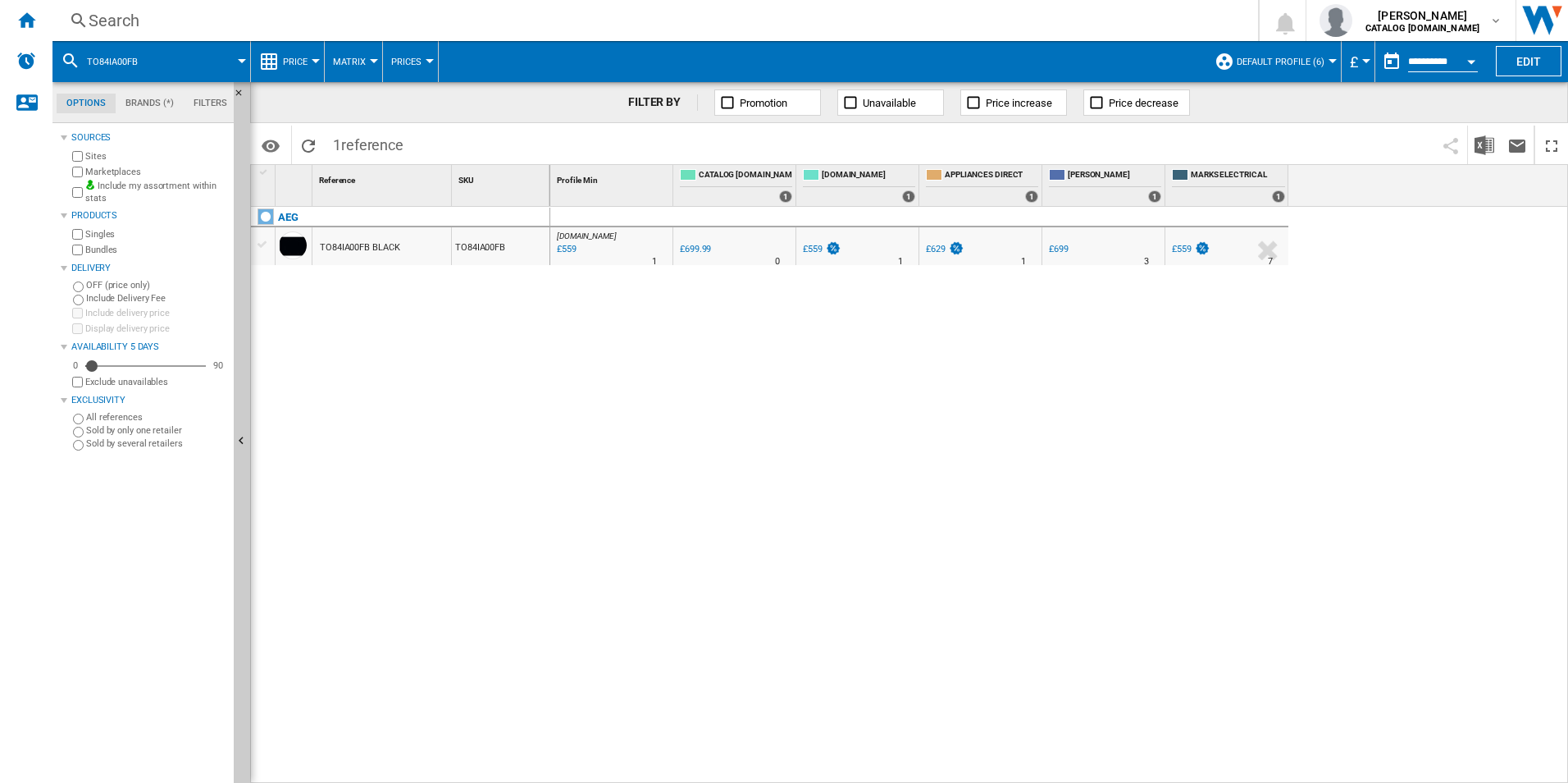
click at [902, 20] on div "Search" at bounding box center [651, 20] width 1127 height 23
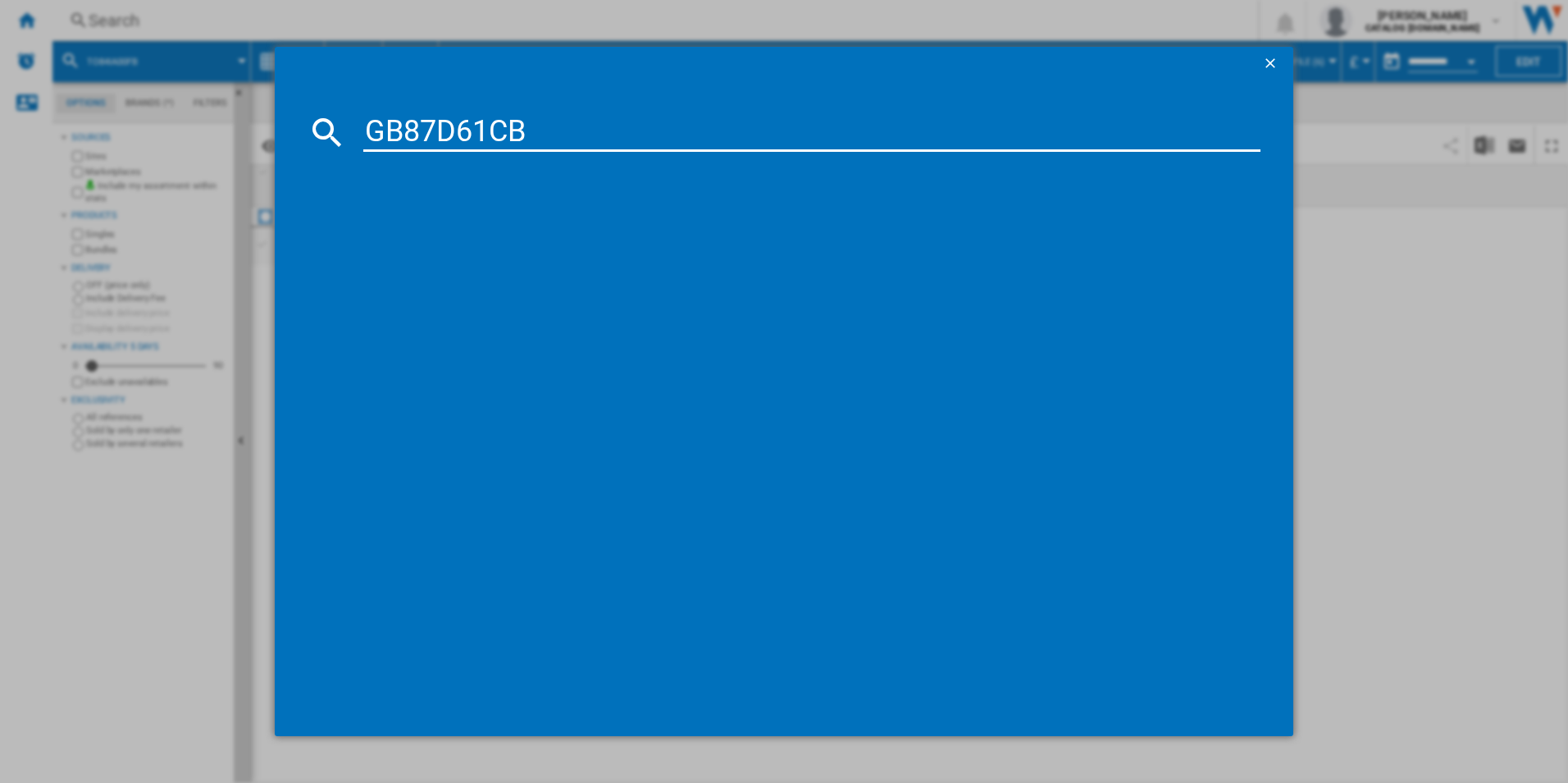
type input "GB87D61CB"
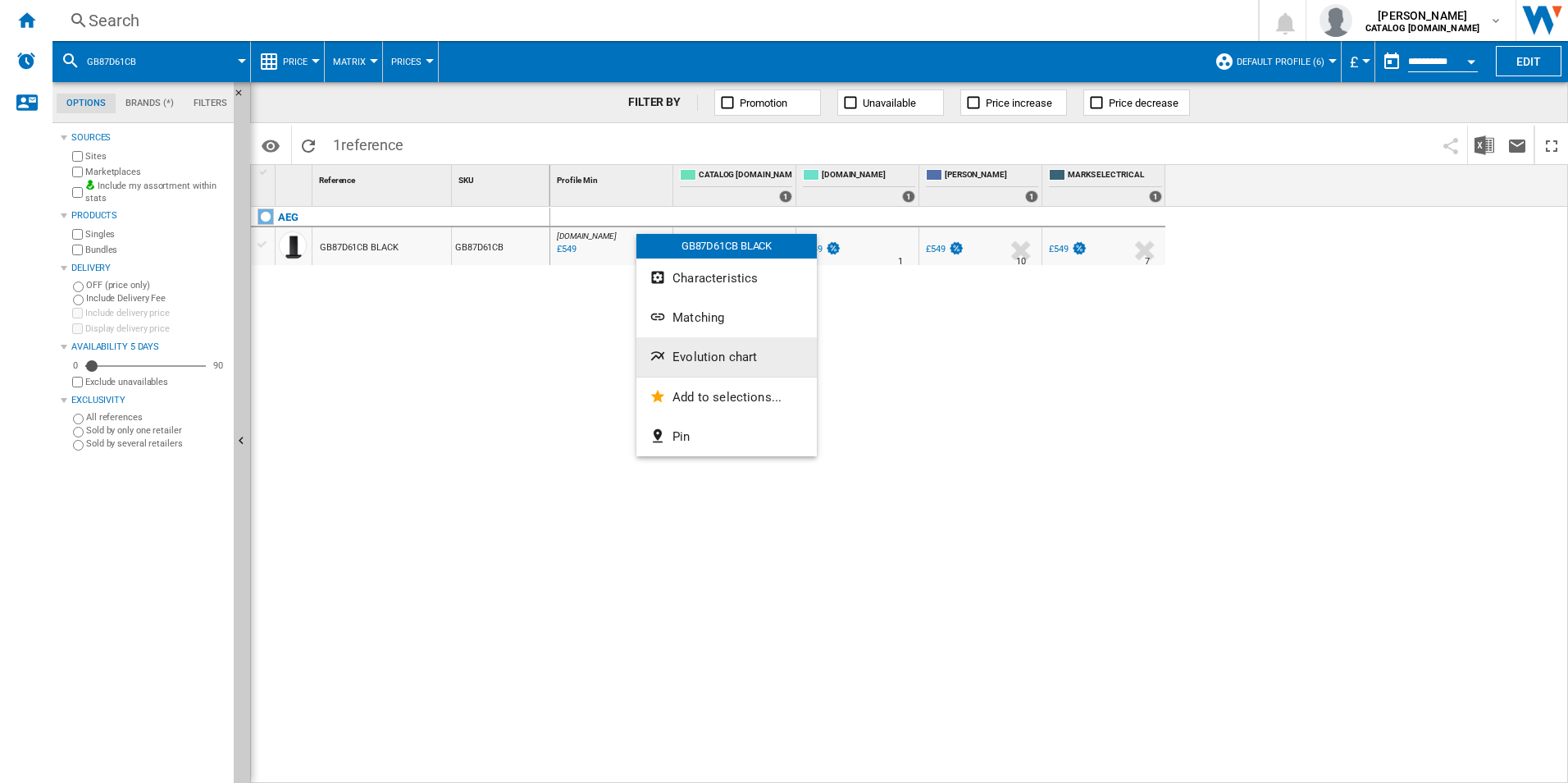
click at [692, 364] on span "Evolution chart" at bounding box center [715, 357] width 84 height 15
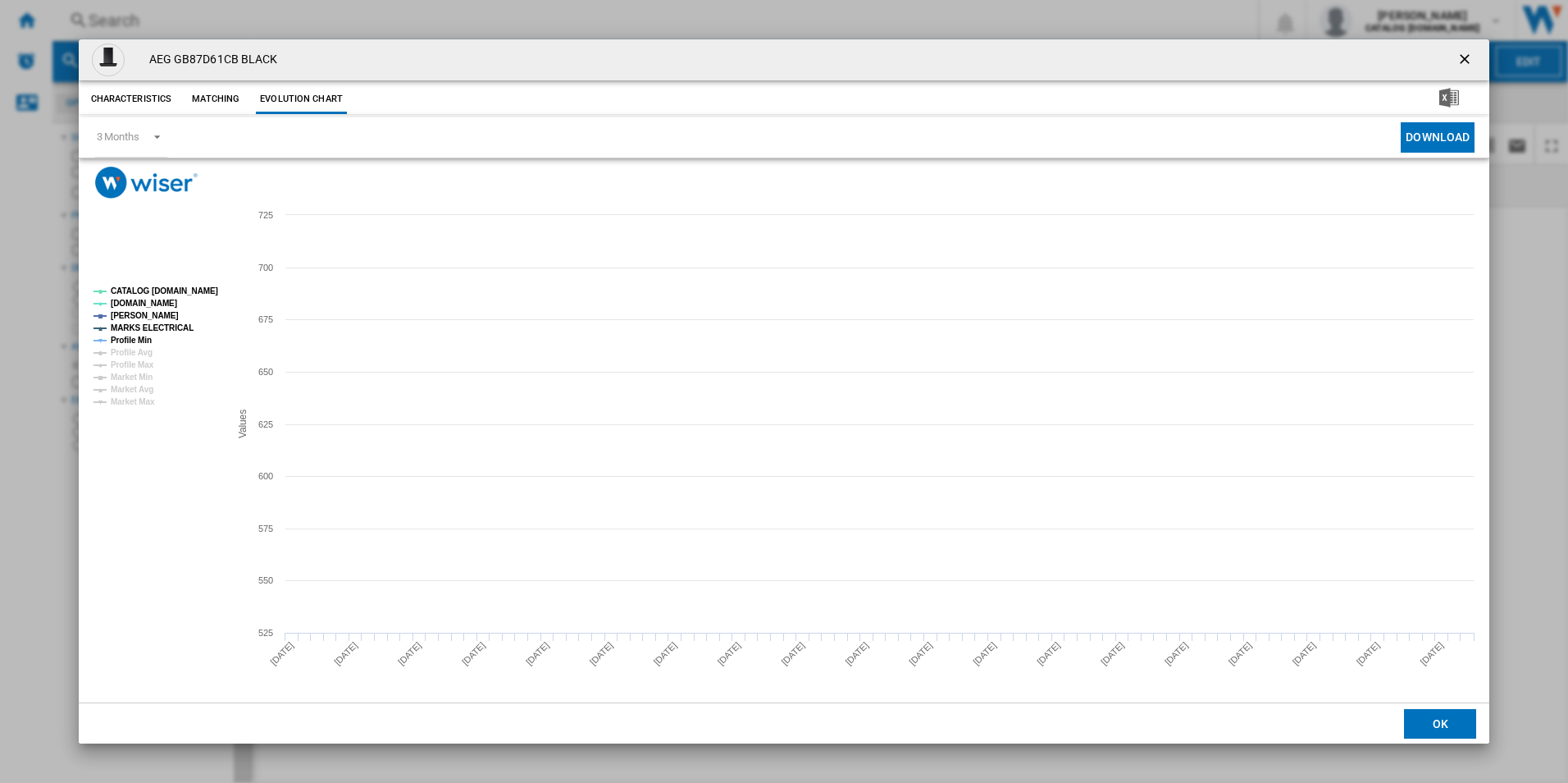
click at [174, 289] on tspan "CATALOG [DOMAIN_NAME]" at bounding box center [165, 290] width 108 height 9
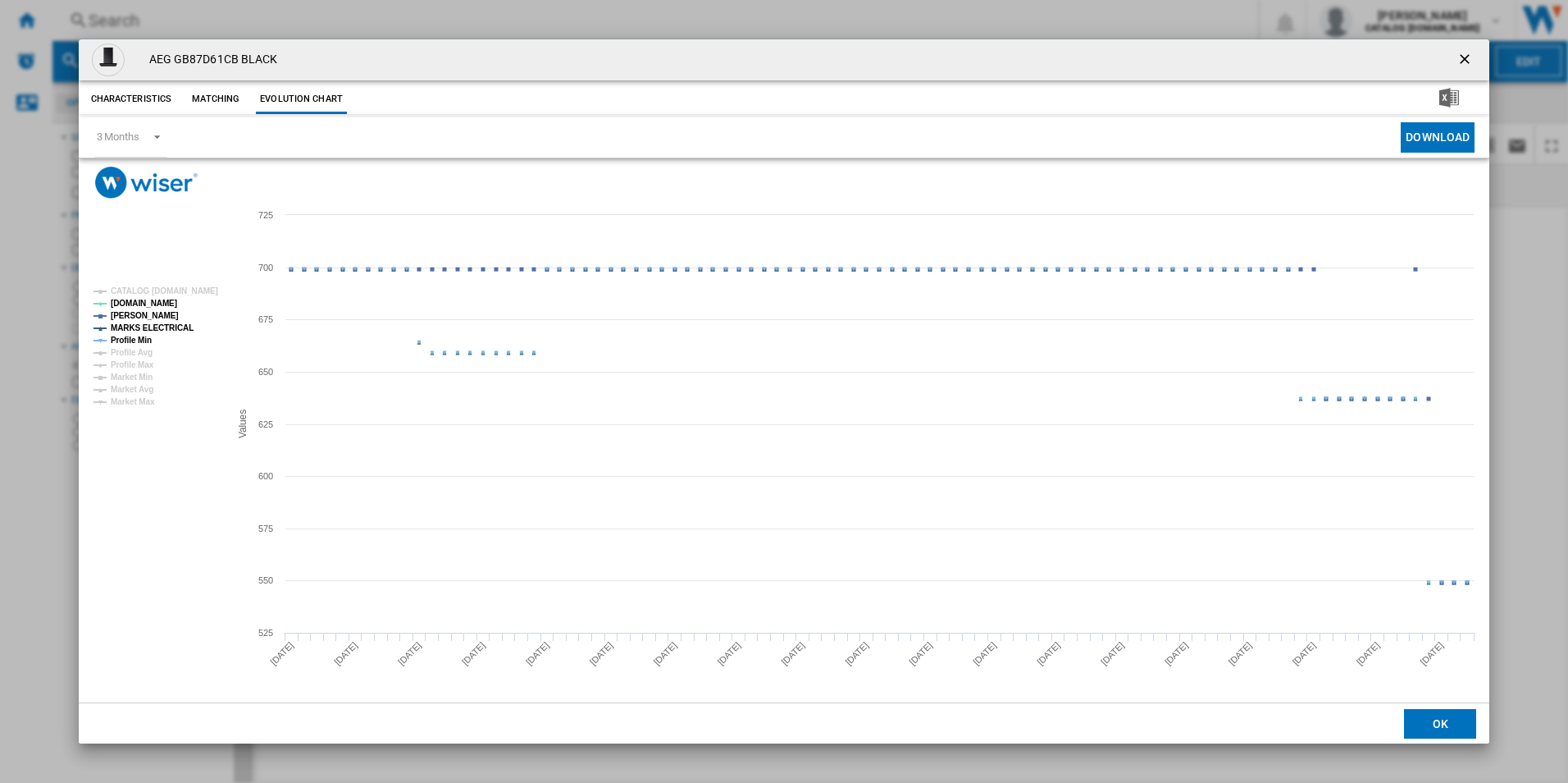
click at [170, 326] on tspan "MARKS ELECTRICAL" at bounding box center [152, 327] width 83 height 9
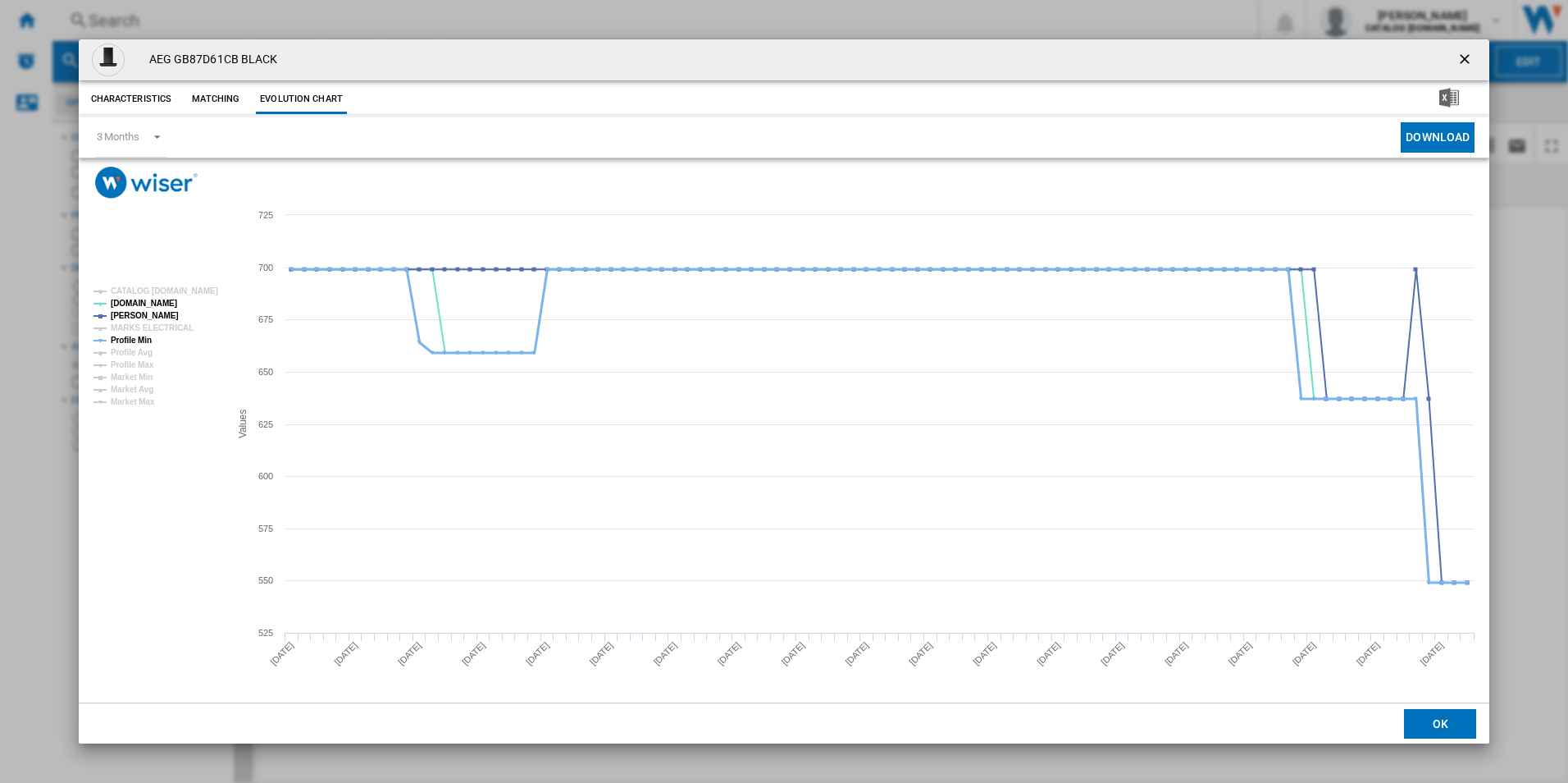
click at [124, 336] on tspan "Profile Min" at bounding box center [131, 340] width 41 height 9
drag, startPoint x: 1465, startPoint y: 60, endPoint x: 1344, endPoint y: 60, distance: 121.0
click at [1465, 60] on ng-md-icon "getI18NText('BUTTONS.CLOSE_DIALOG')" at bounding box center [1466, 61] width 20 height 20
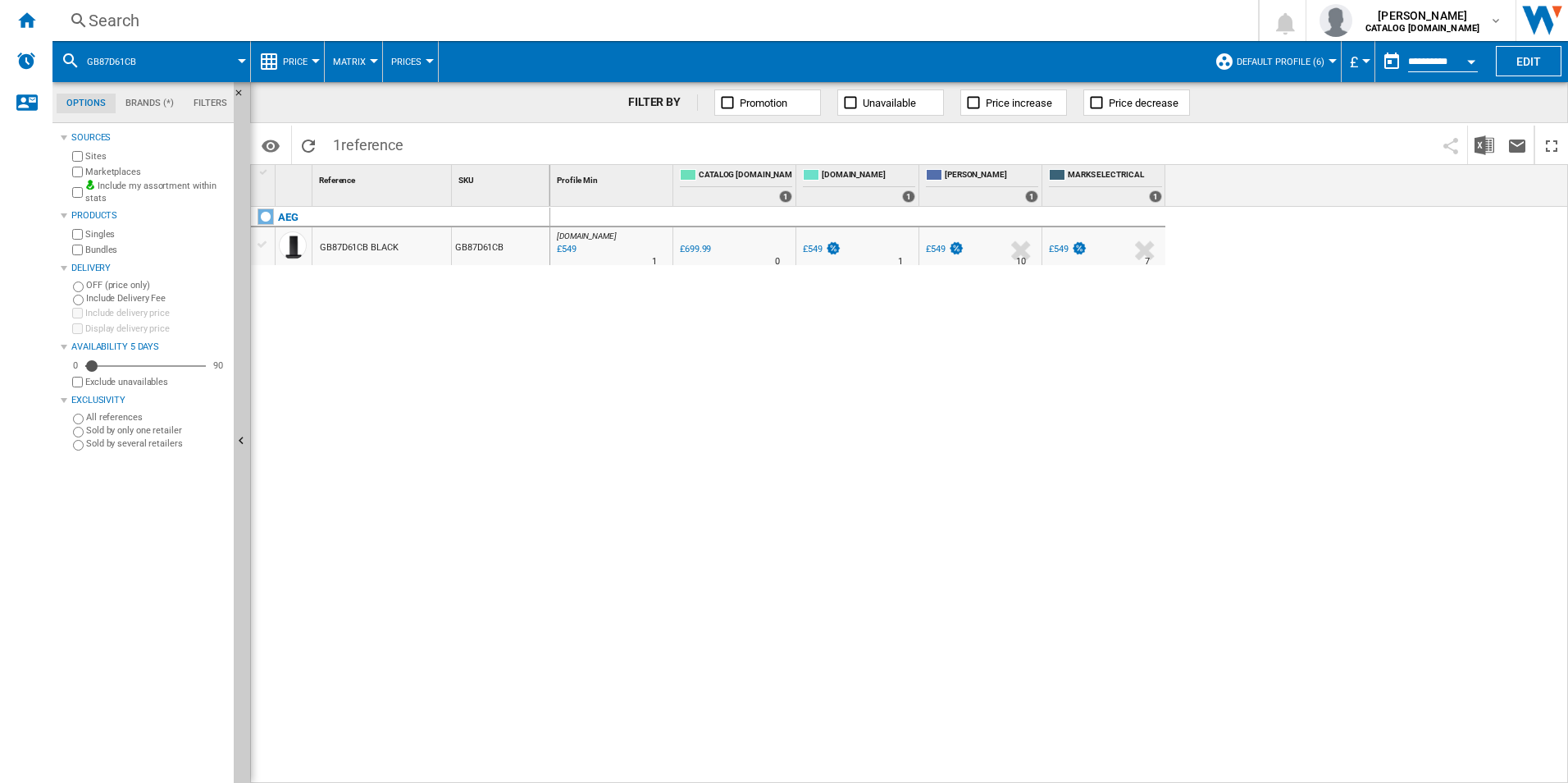
click at [940, 16] on div "Search" at bounding box center [651, 20] width 1127 height 23
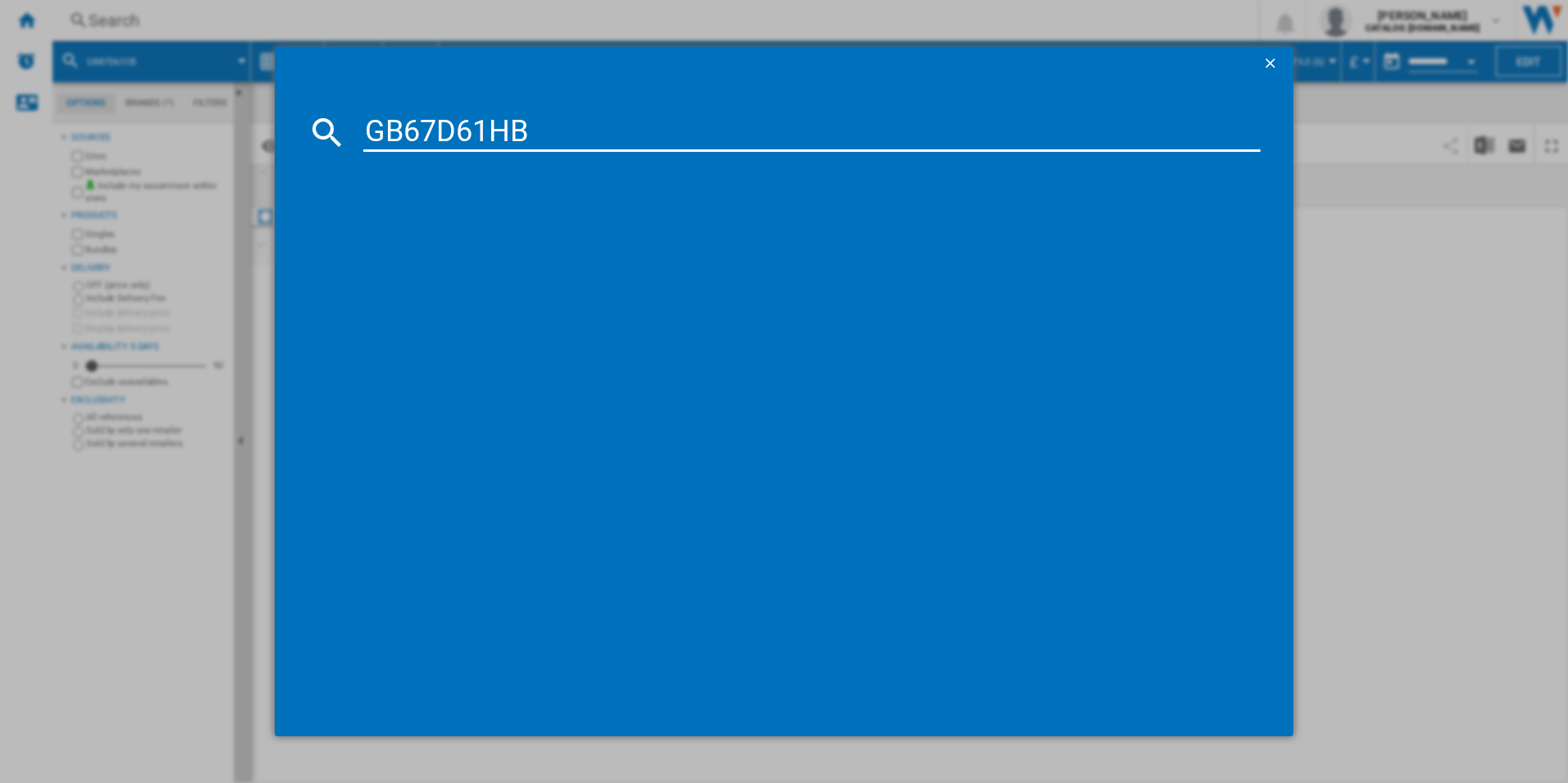
type input "GB67D61HB"
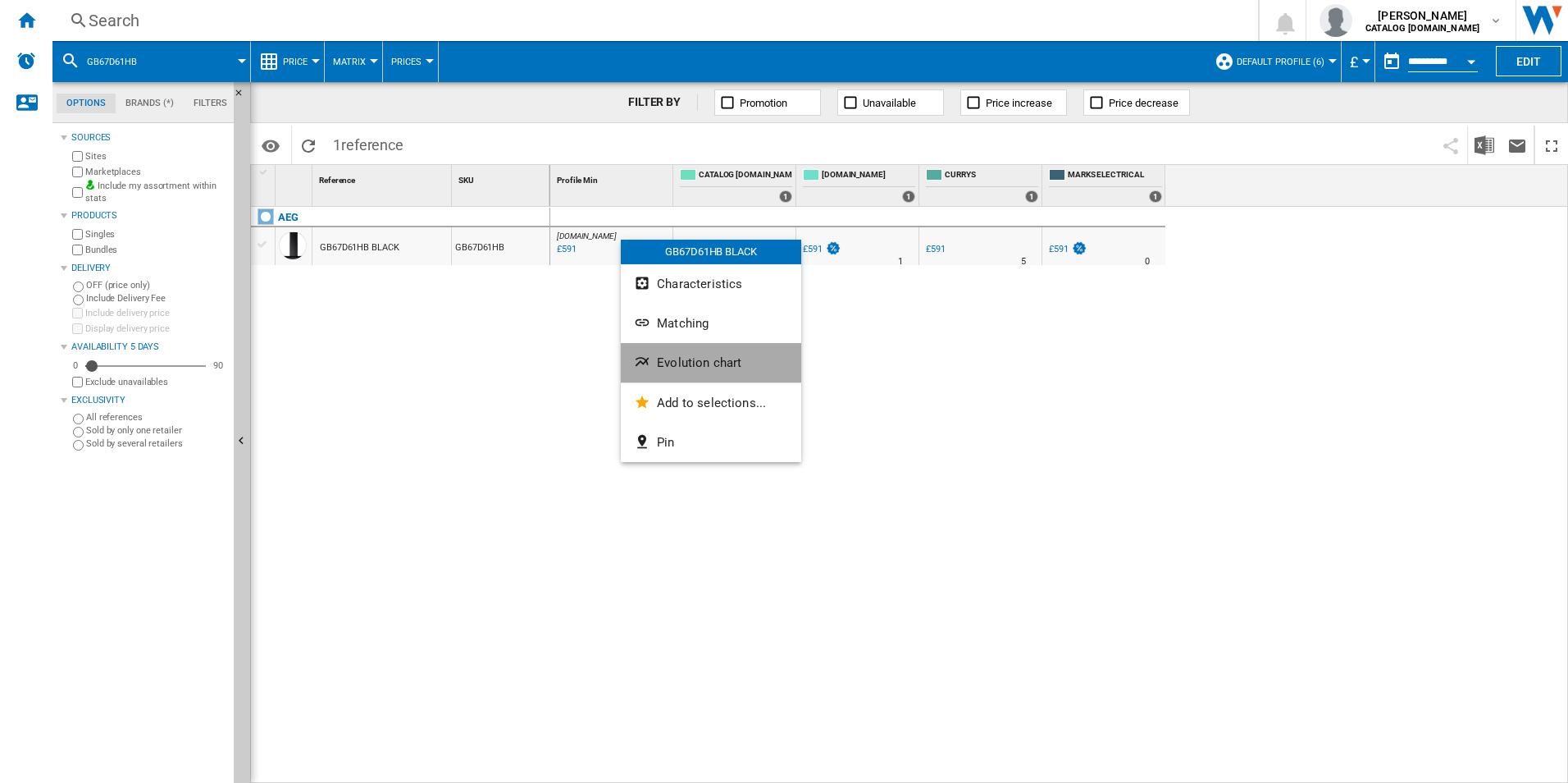
click at [691, 372] on button "Evolution chart" at bounding box center [711, 363] width 180 height 39
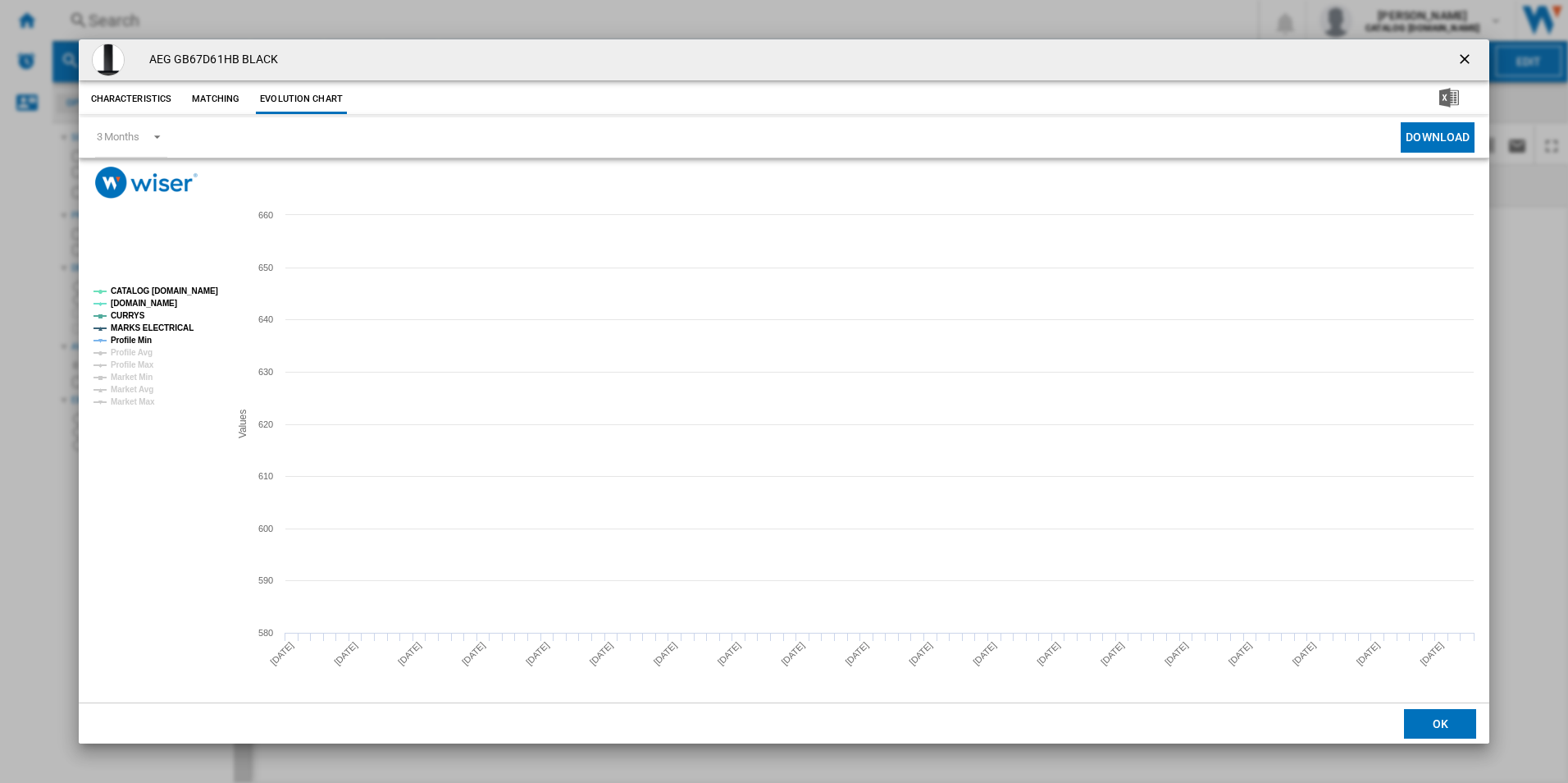
click at [188, 288] on tspan "CATALOG [DOMAIN_NAME]" at bounding box center [165, 290] width 108 height 9
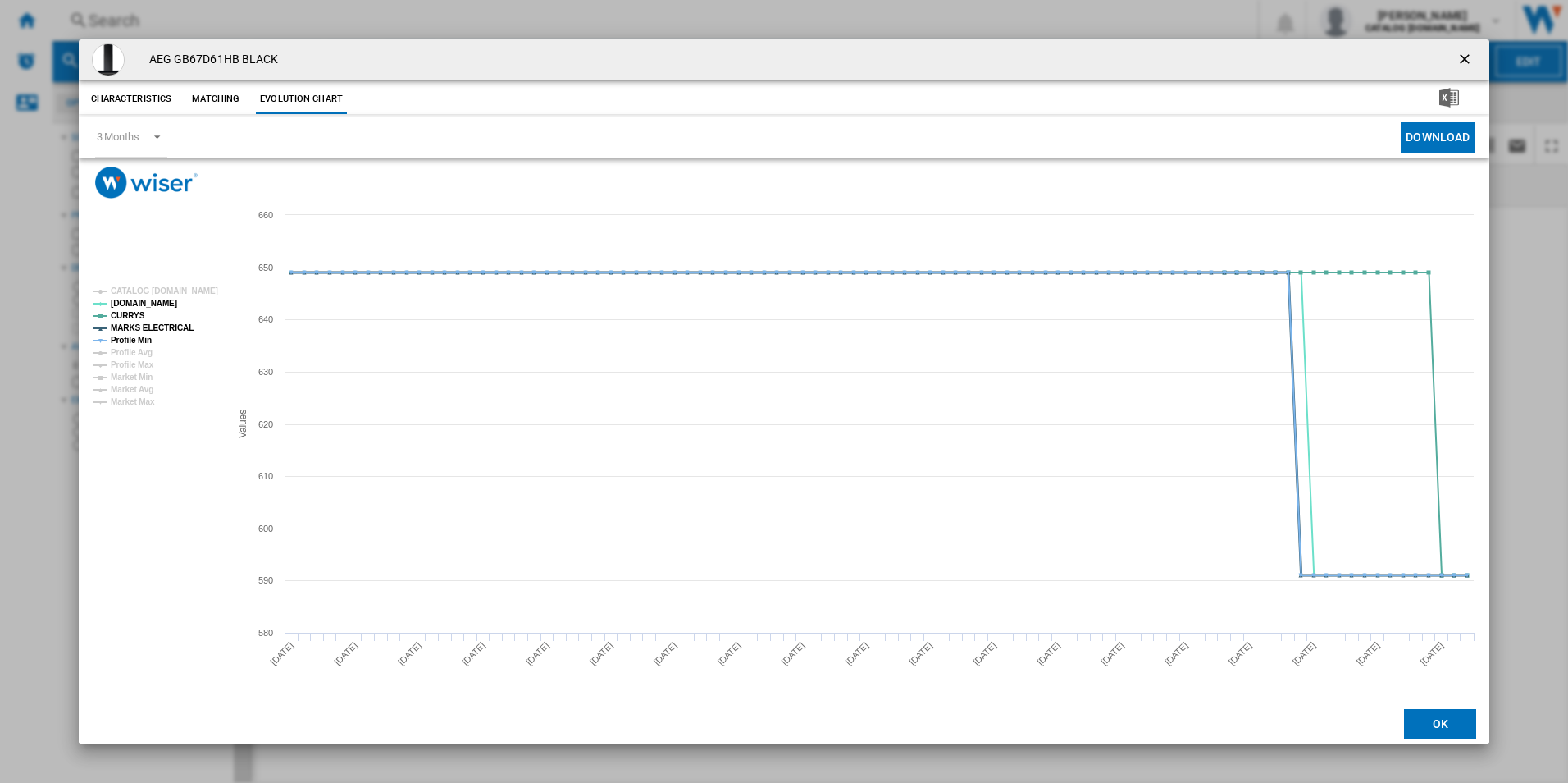
click at [158, 330] on tspan "MARKS ELECTRICAL" at bounding box center [152, 327] width 83 height 9
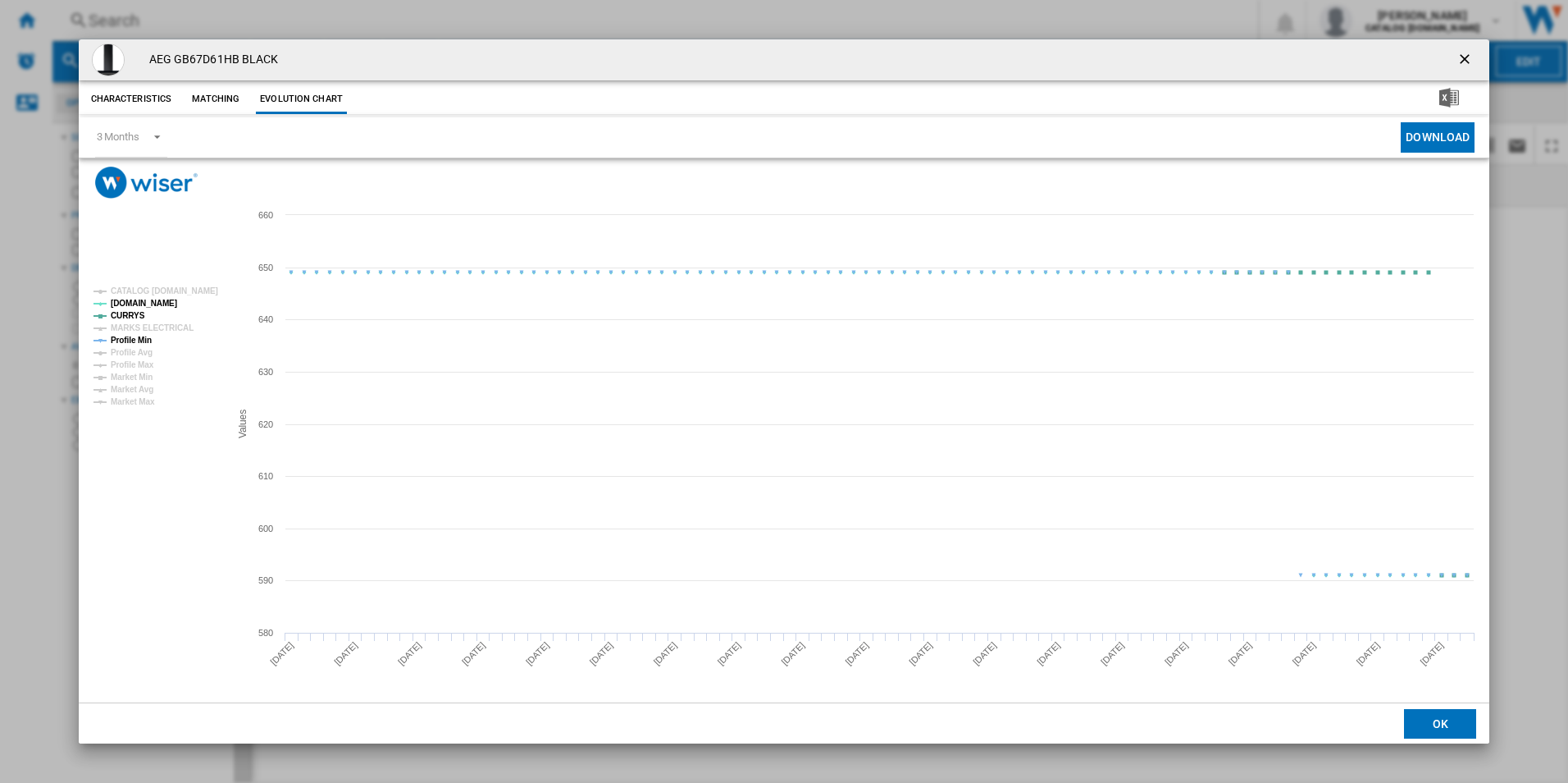
click at [145, 340] on tspan "Profile Min" at bounding box center [131, 340] width 41 height 9
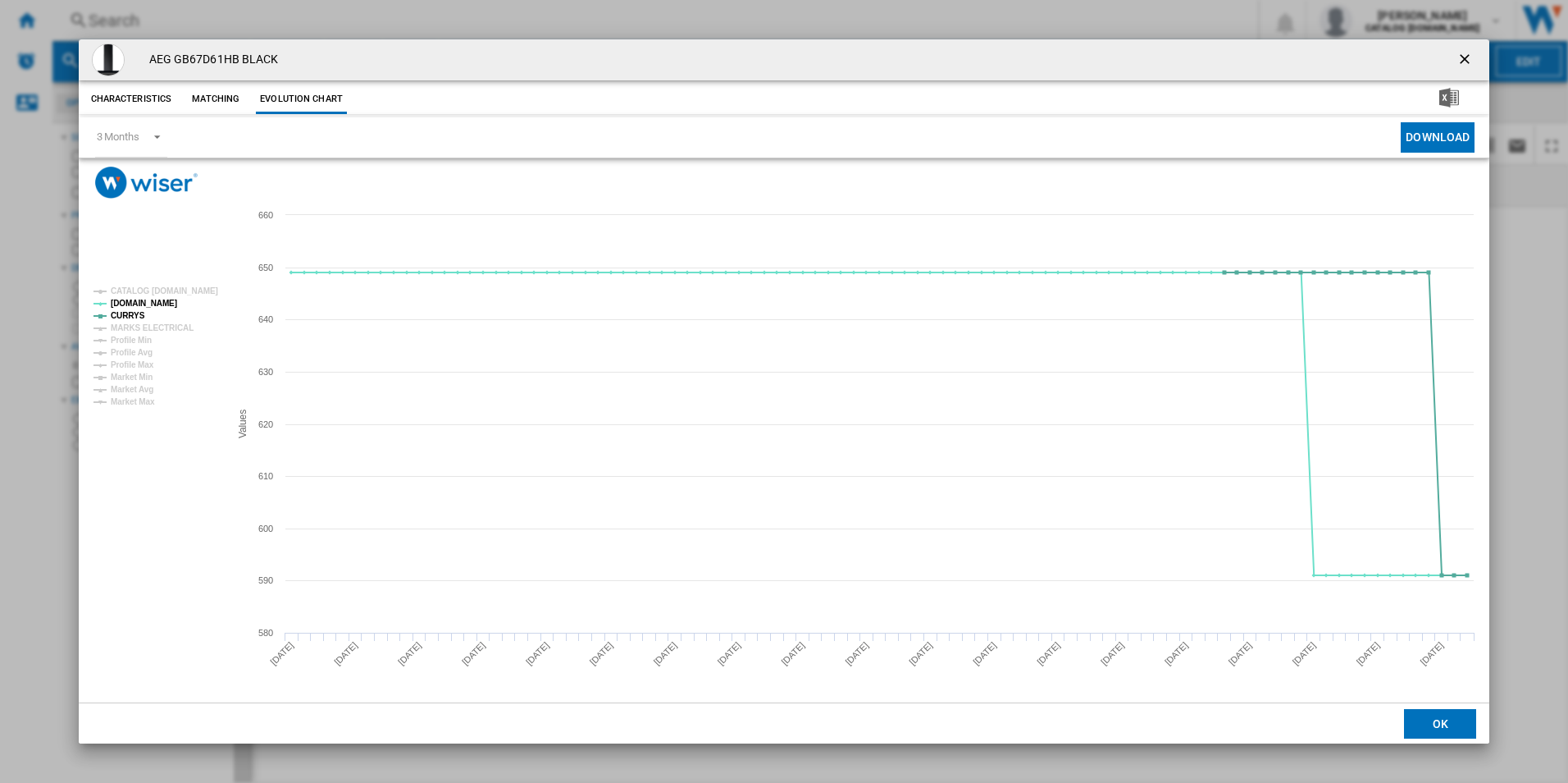
drag, startPoint x: 1464, startPoint y: 63, endPoint x: 1330, endPoint y: 65, distance: 134.0
click at [1464, 63] on ng-md-icon "getI18NText('BUTTONS.CLOSE_DIALOG')" at bounding box center [1466, 61] width 20 height 20
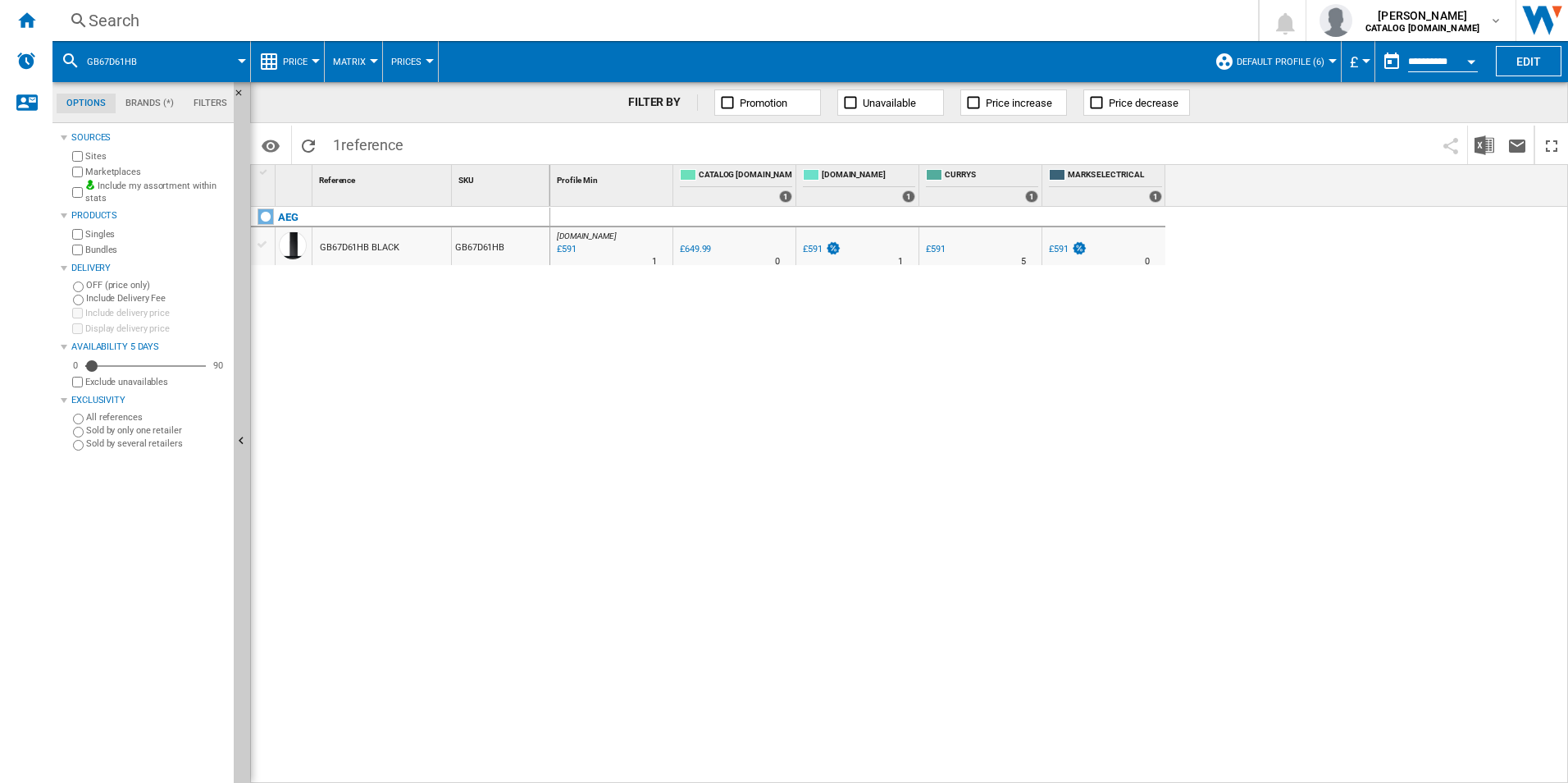
click at [899, 27] on div "Search" at bounding box center [651, 20] width 1127 height 23
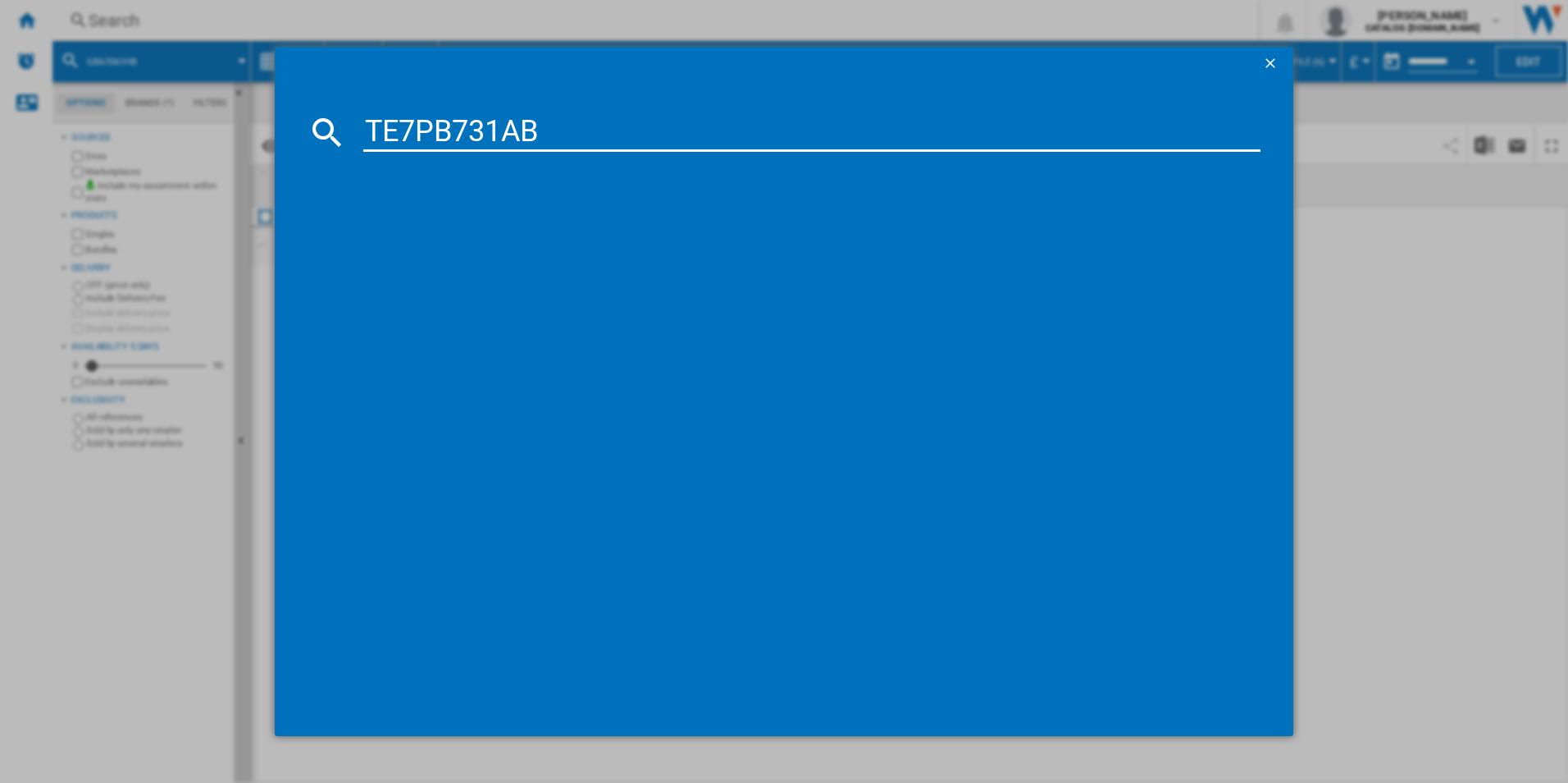
type input "TE7PB731AB"
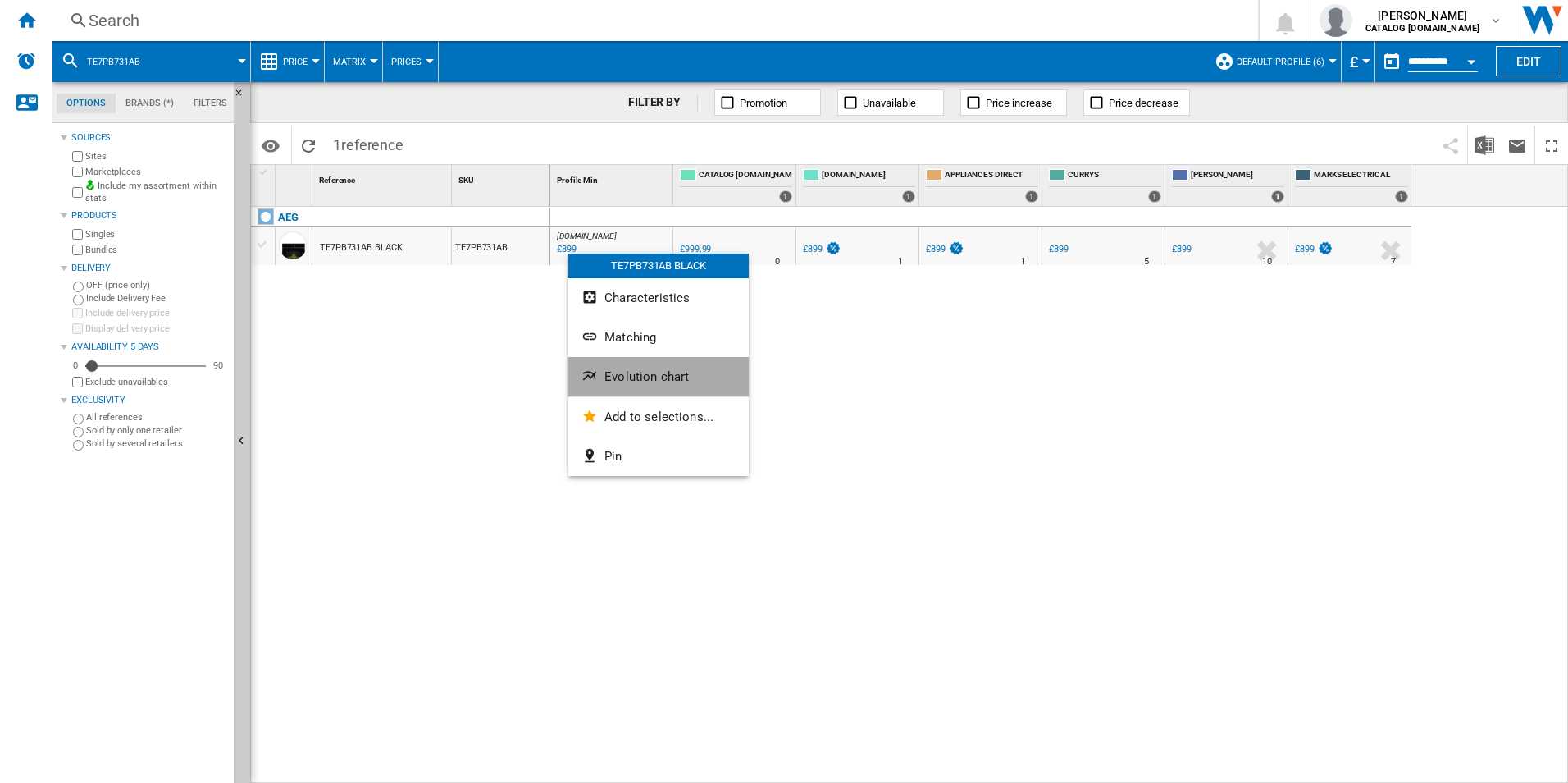
click at [633, 362] on button "Evolution chart" at bounding box center [658, 376] width 180 height 39
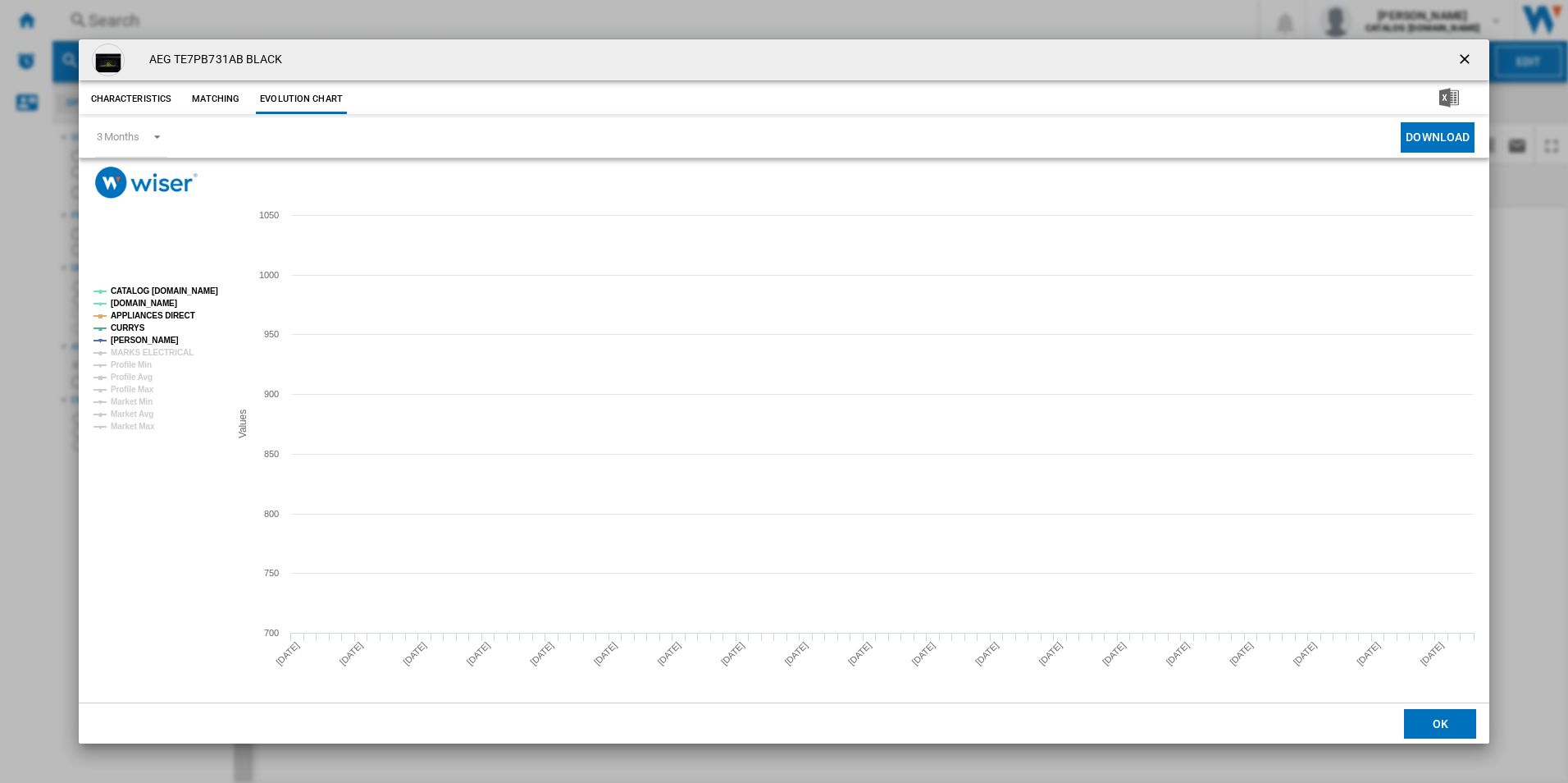
click at [191, 290] on tspan "CATALOG [DOMAIN_NAME]" at bounding box center [165, 290] width 108 height 9
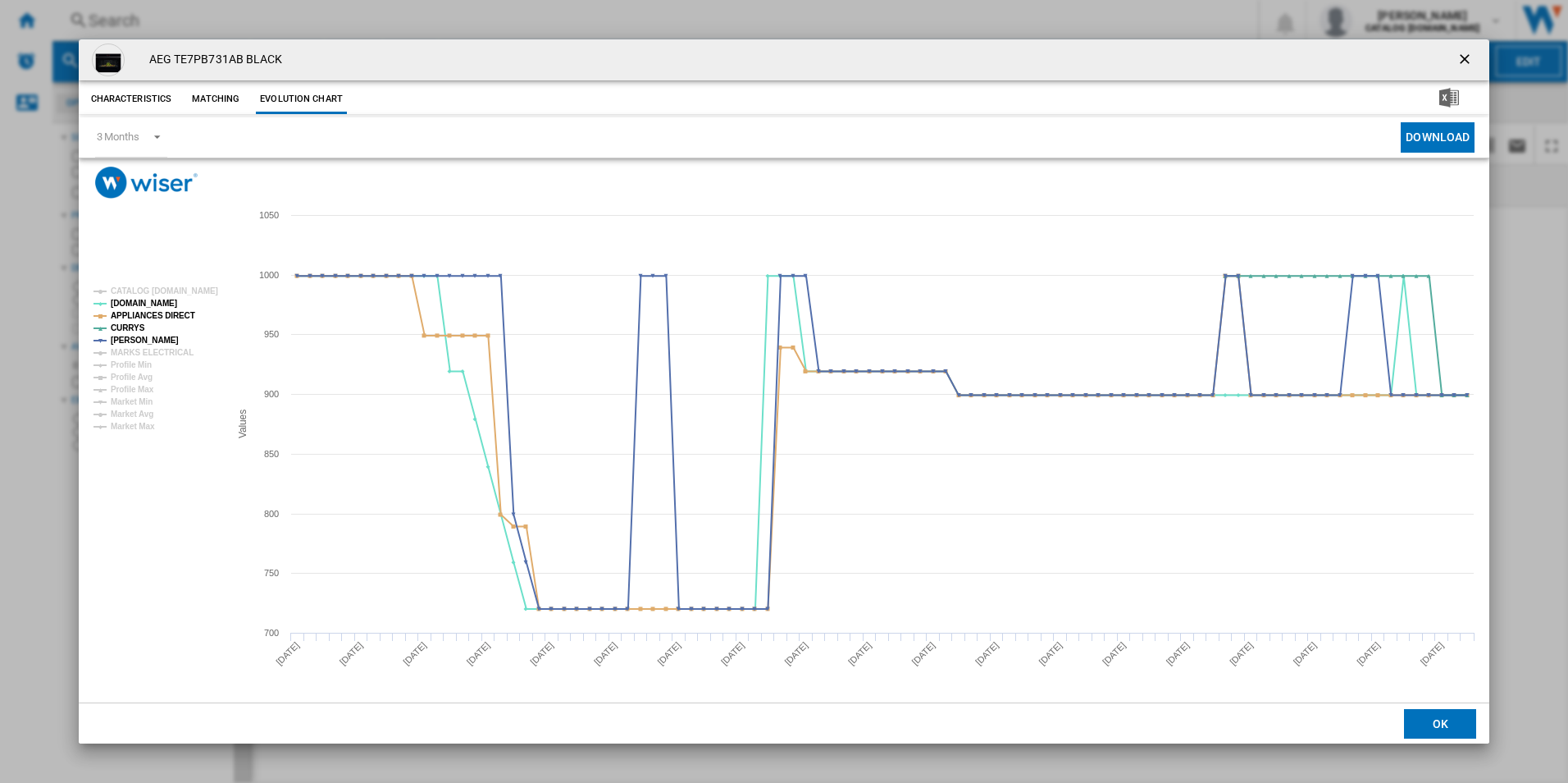
click at [178, 311] on tspan "APPLIANCES DIRECT" at bounding box center [153, 315] width 84 height 9
click at [1456, 63] on ng-md-icon "getI18NText('BUTTONS.CLOSE_DIALOG')" at bounding box center [1466, 61] width 20 height 20
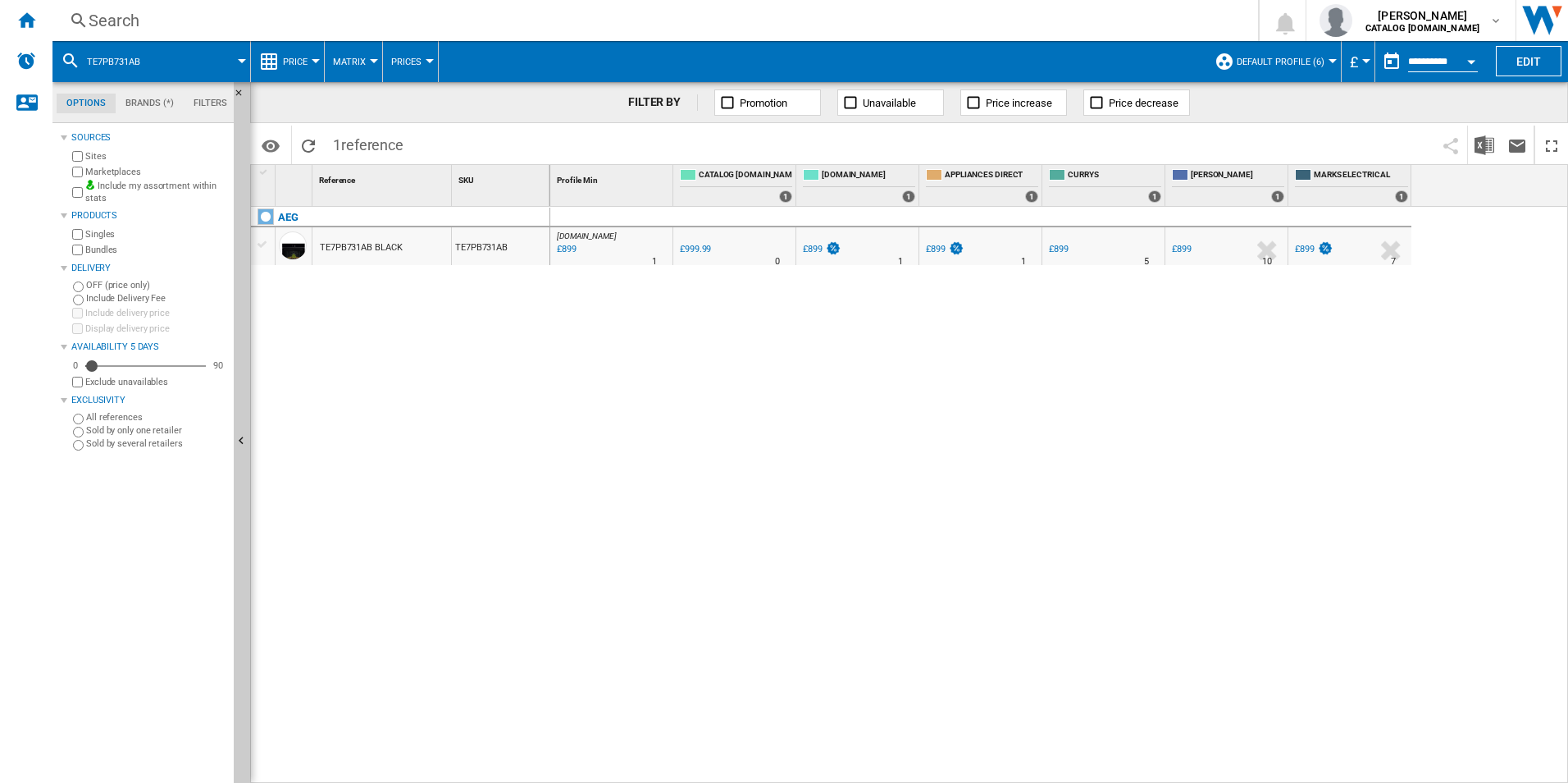
click at [854, 16] on div "Search" at bounding box center [651, 20] width 1127 height 23
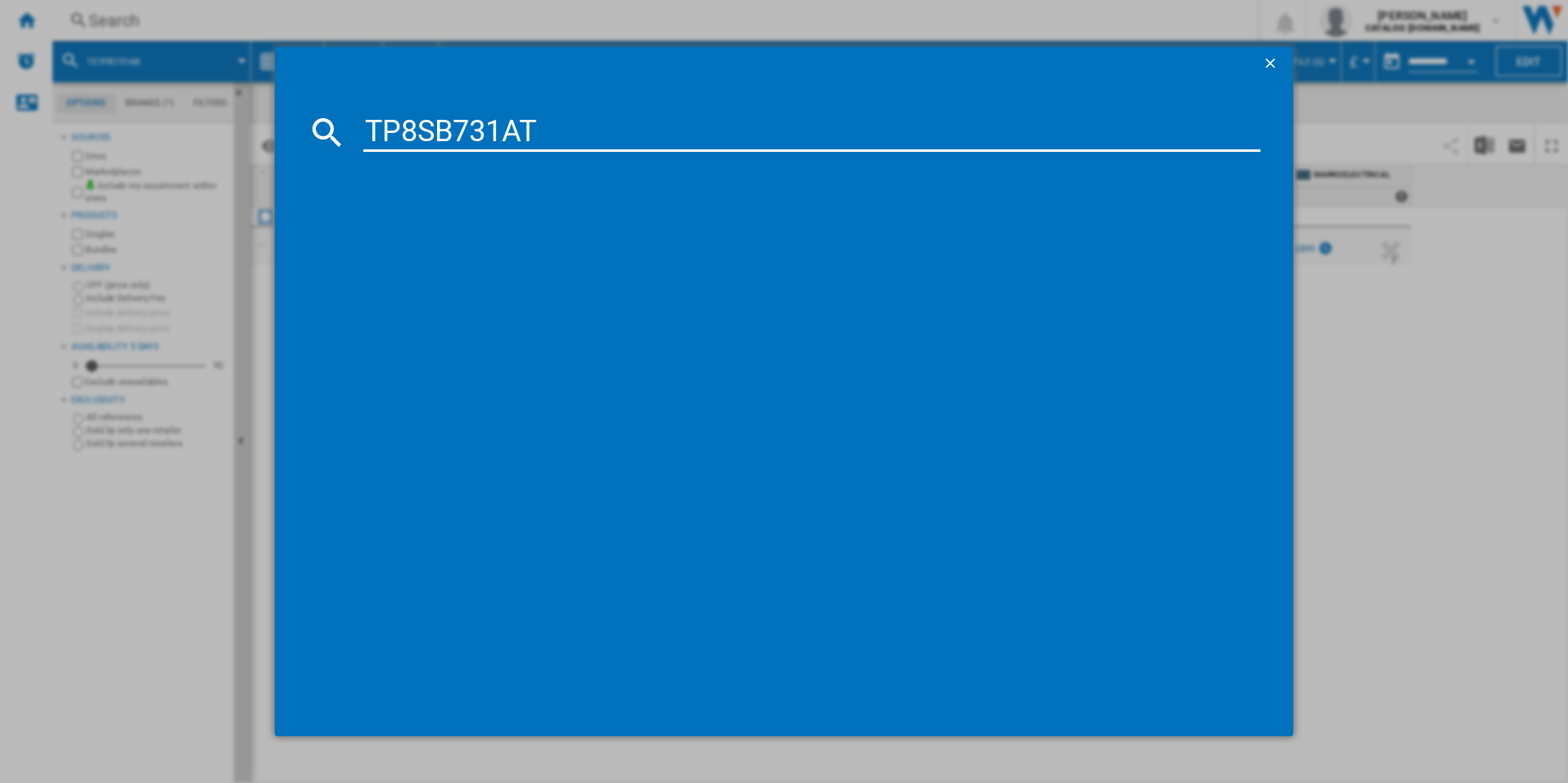
type input "TP8SB731AT"
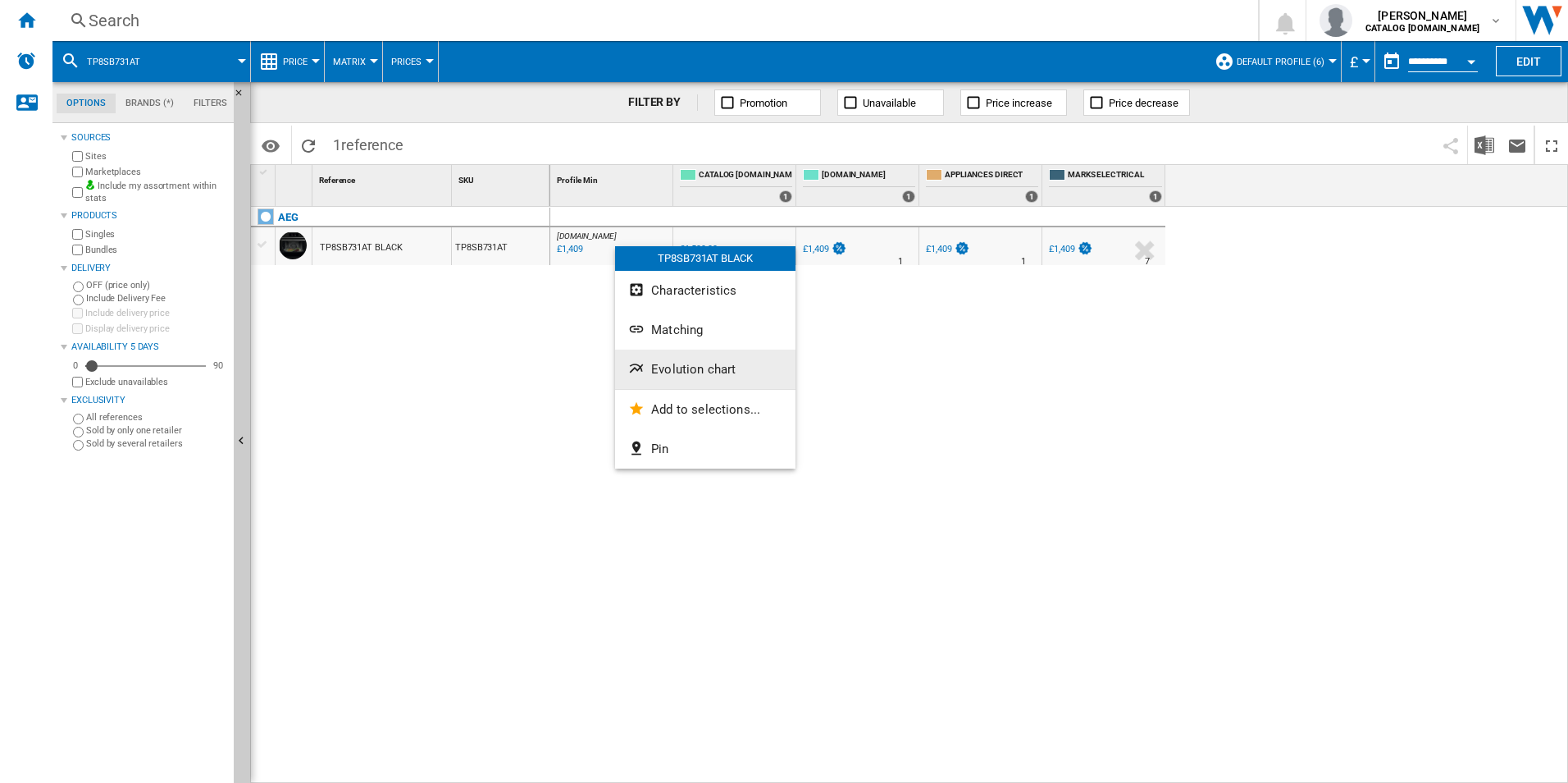
click at [654, 356] on button "Evolution chart" at bounding box center [705, 369] width 180 height 39
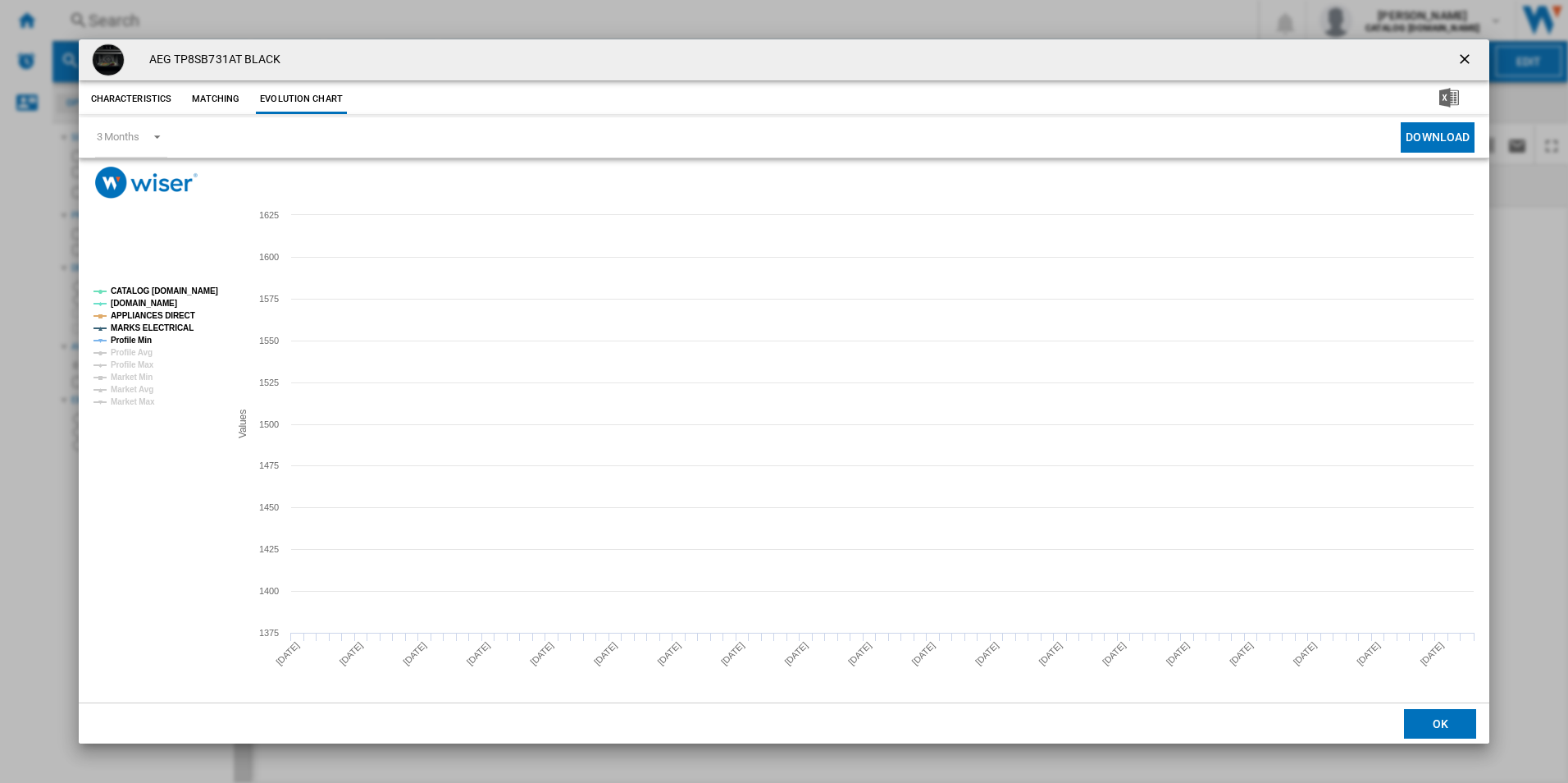
click at [187, 291] on tspan "CATALOG [DOMAIN_NAME]" at bounding box center [165, 290] width 108 height 9
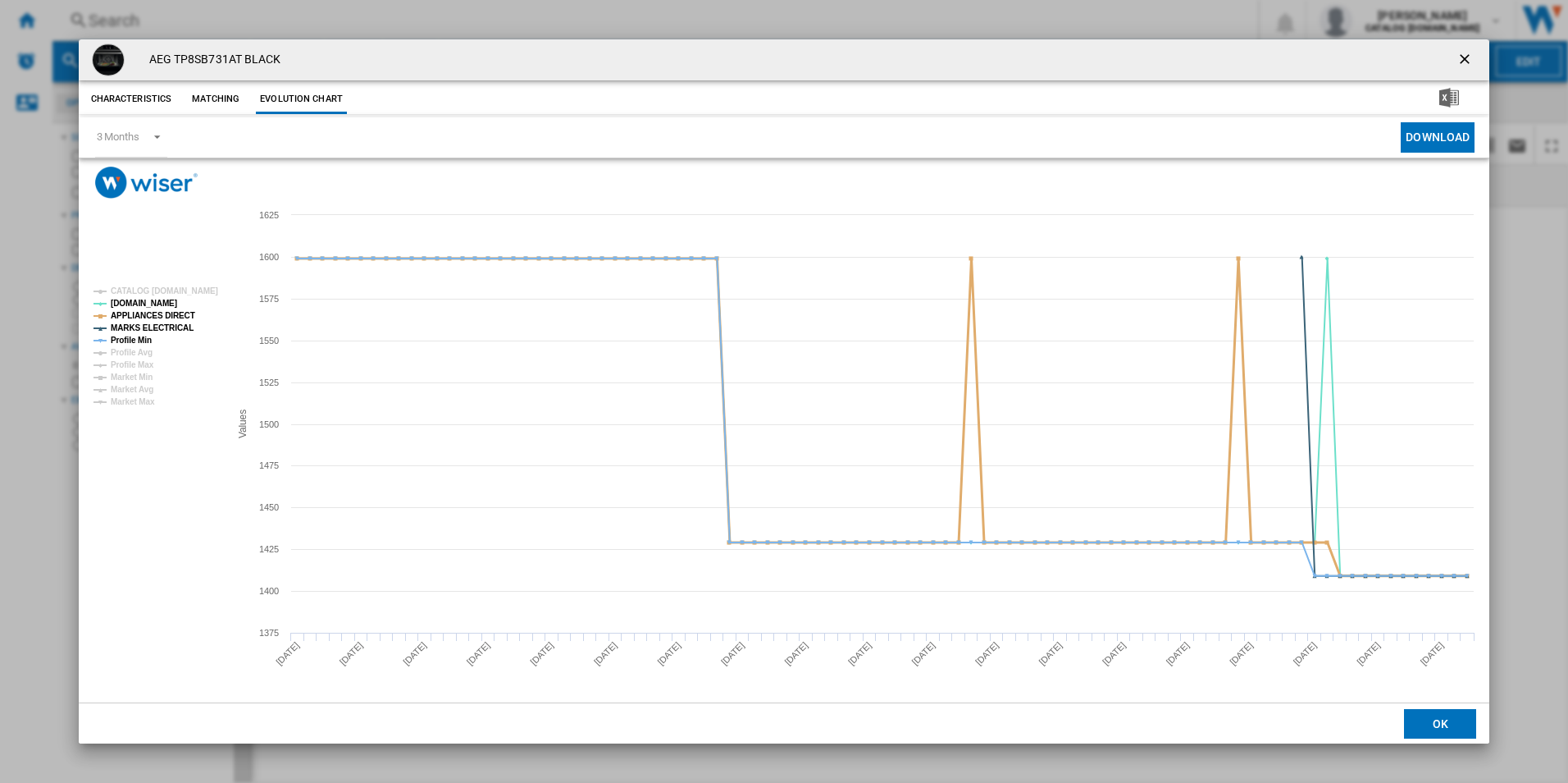
click at [169, 313] on tspan "APPLIANCES DIRECT" at bounding box center [153, 315] width 84 height 9
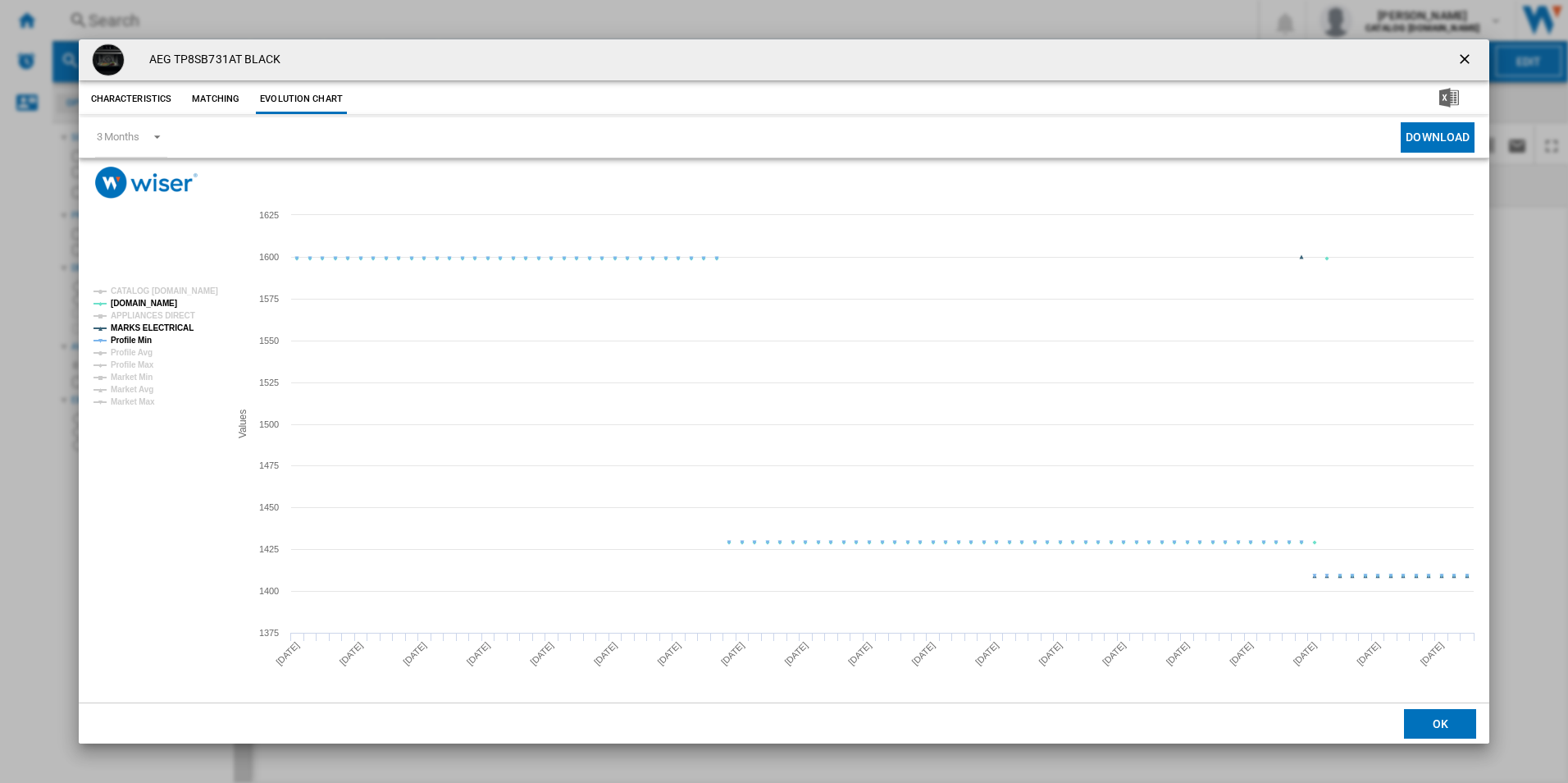
click at [170, 326] on tspan "MARKS ELECTRICAL" at bounding box center [152, 327] width 83 height 9
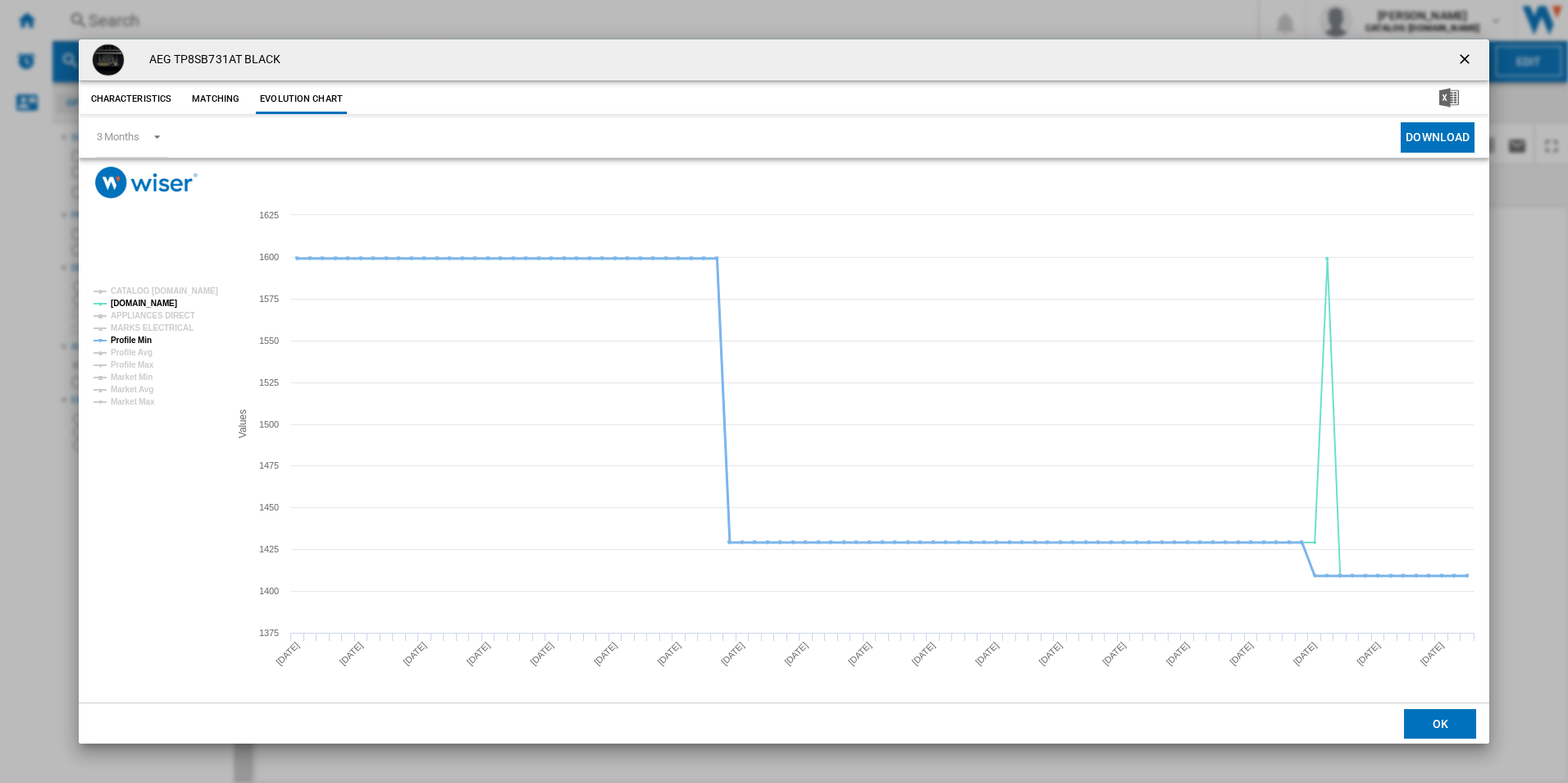
click at [139, 336] on tspan "Profile Min" at bounding box center [131, 340] width 41 height 9
click at [1459, 58] on ng-md-icon "getI18NText('BUTTONS.CLOSE_DIALOG')" at bounding box center [1466, 61] width 20 height 20
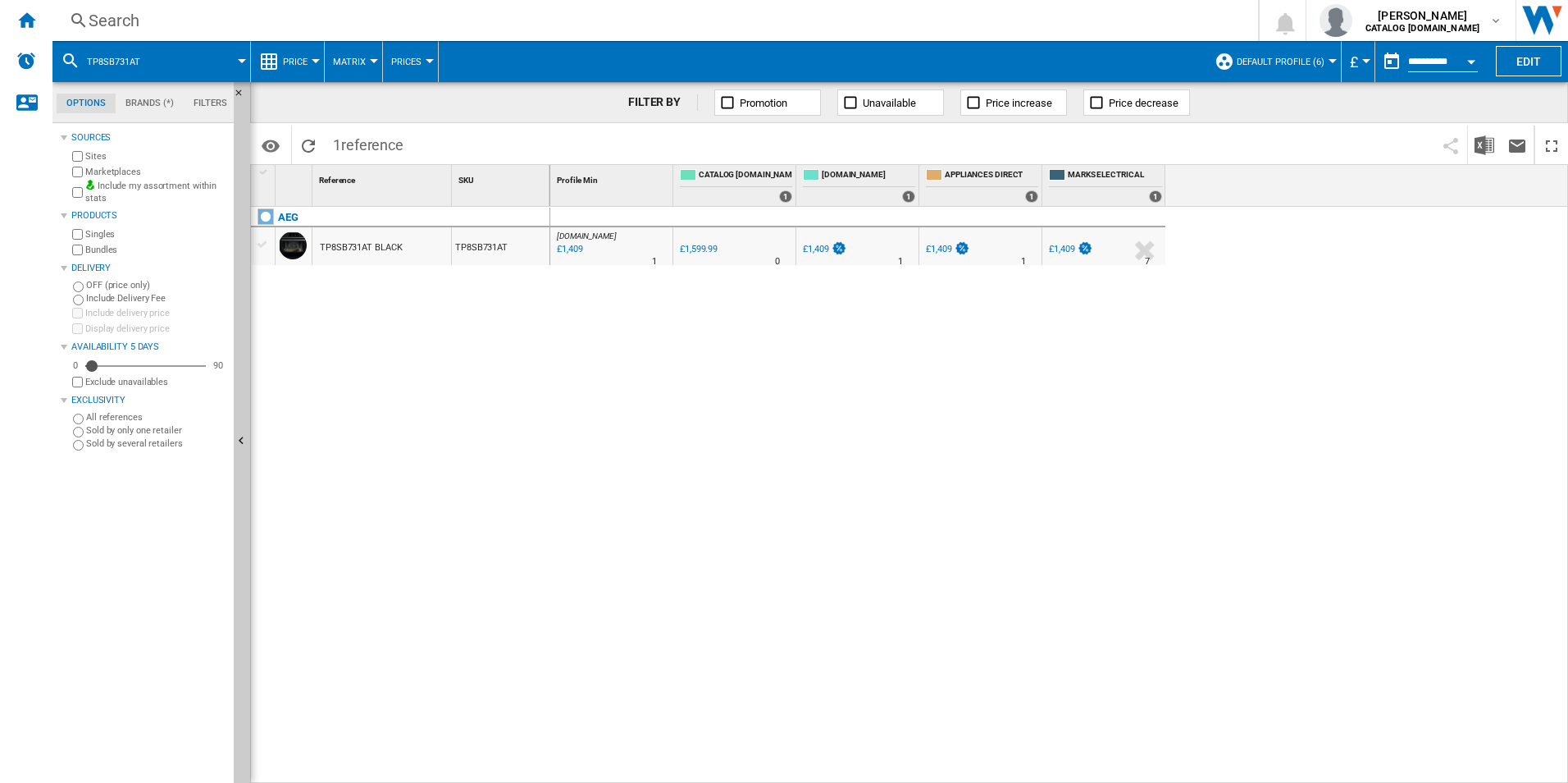
click at [897, 29] on div "Search" at bounding box center [651, 20] width 1127 height 23
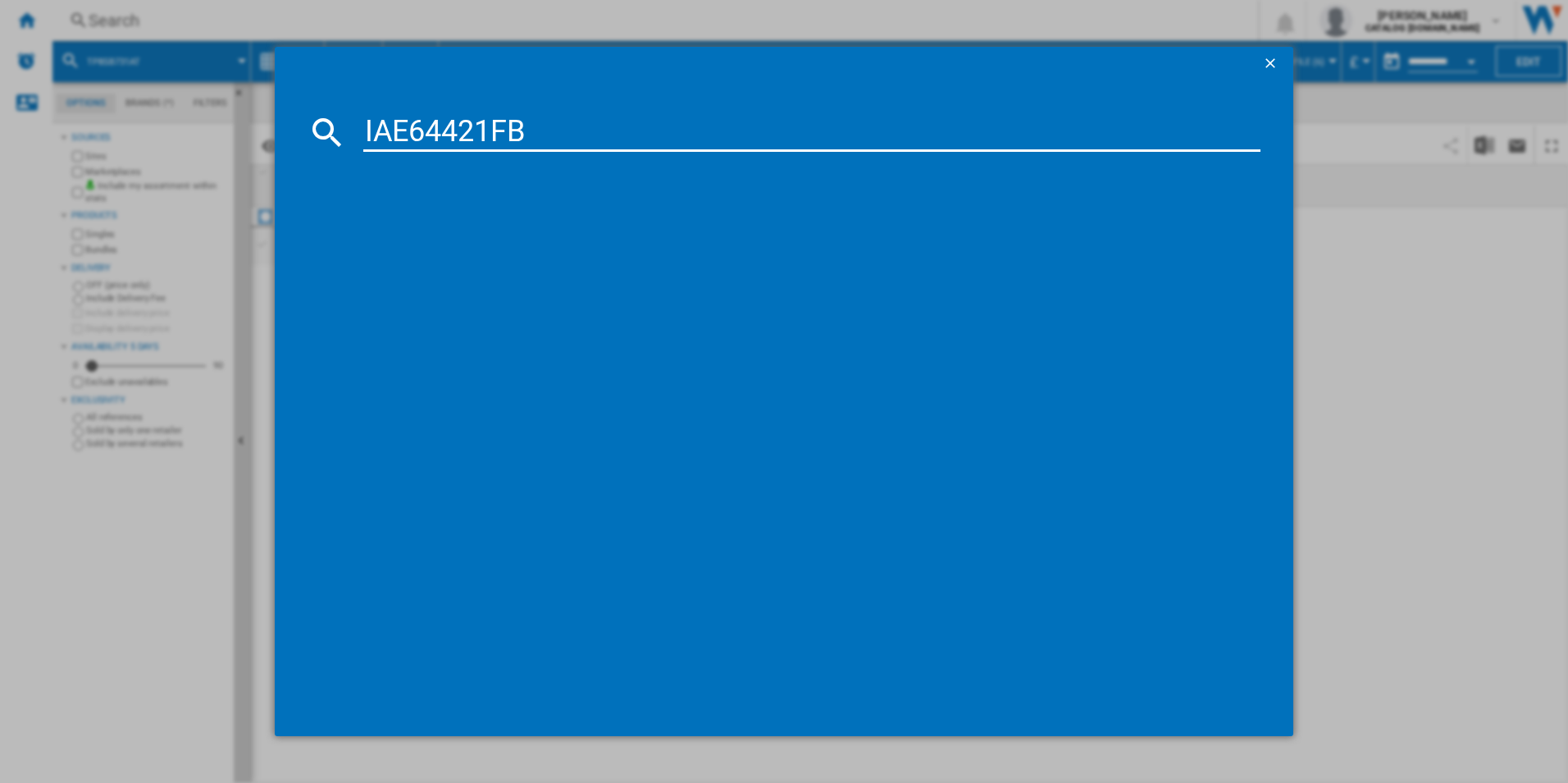
type input "IAE64421FB"
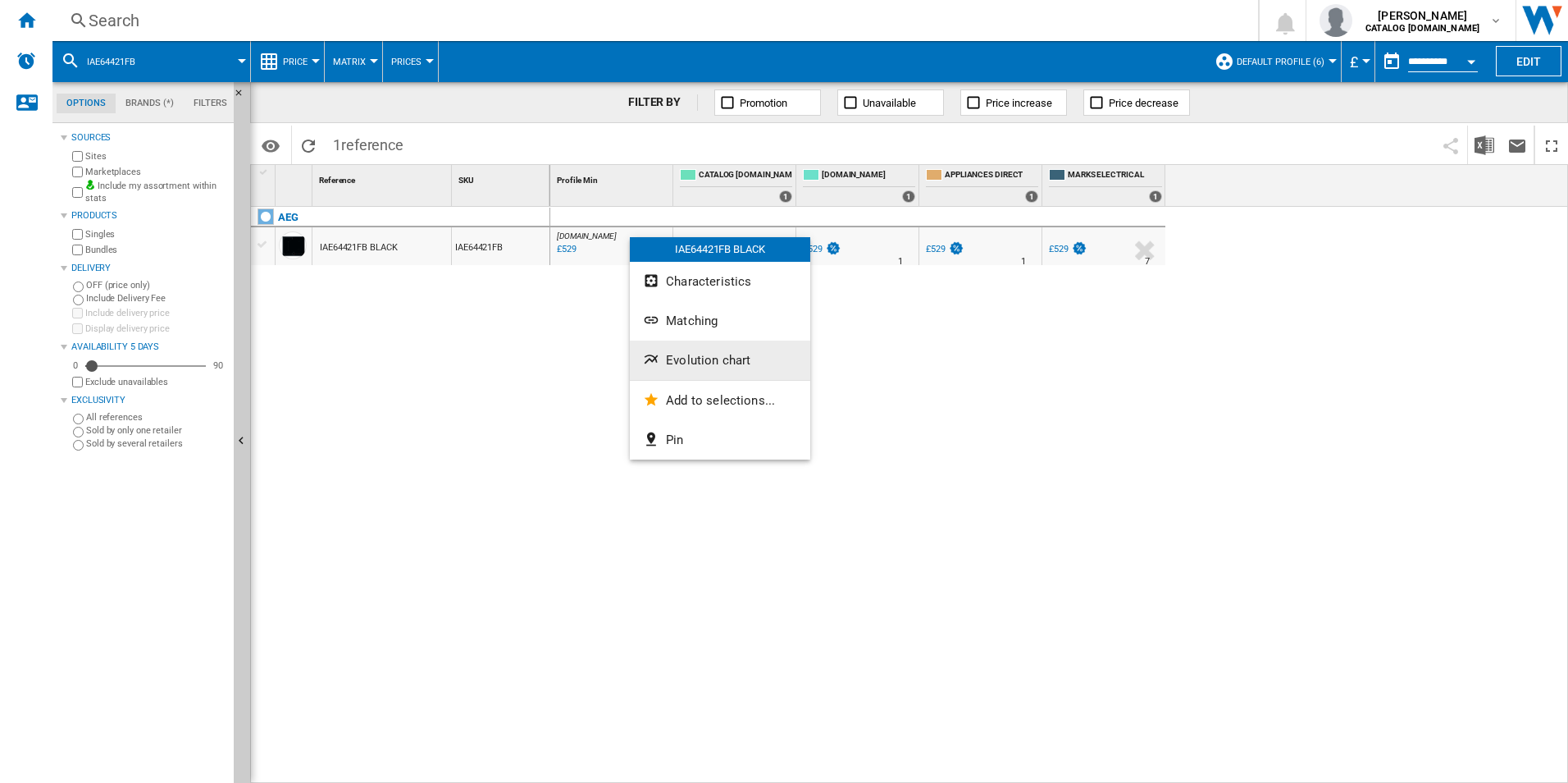
click at [675, 360] on span "Evolution chart" at bounding box center [708, 360] width 84 height 15
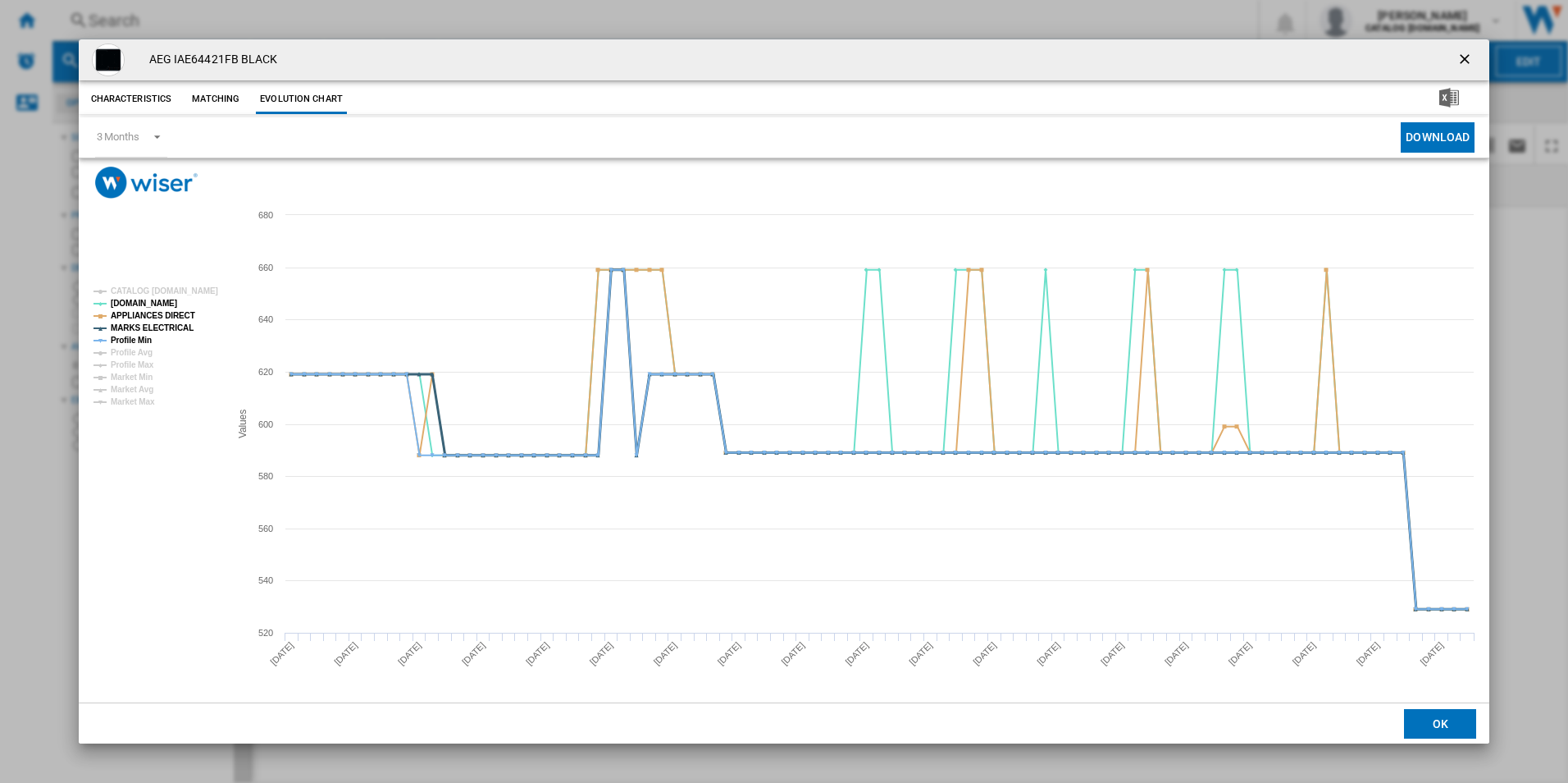
click at [169, 324] on tspan "MARKS ELECTRICAL" at bounding box center [152, 327] width 83 height 9
click at [175, 313] on tspan "APPLIANCES DIRECT" at bounding box center [153, 315] width 84 height 9
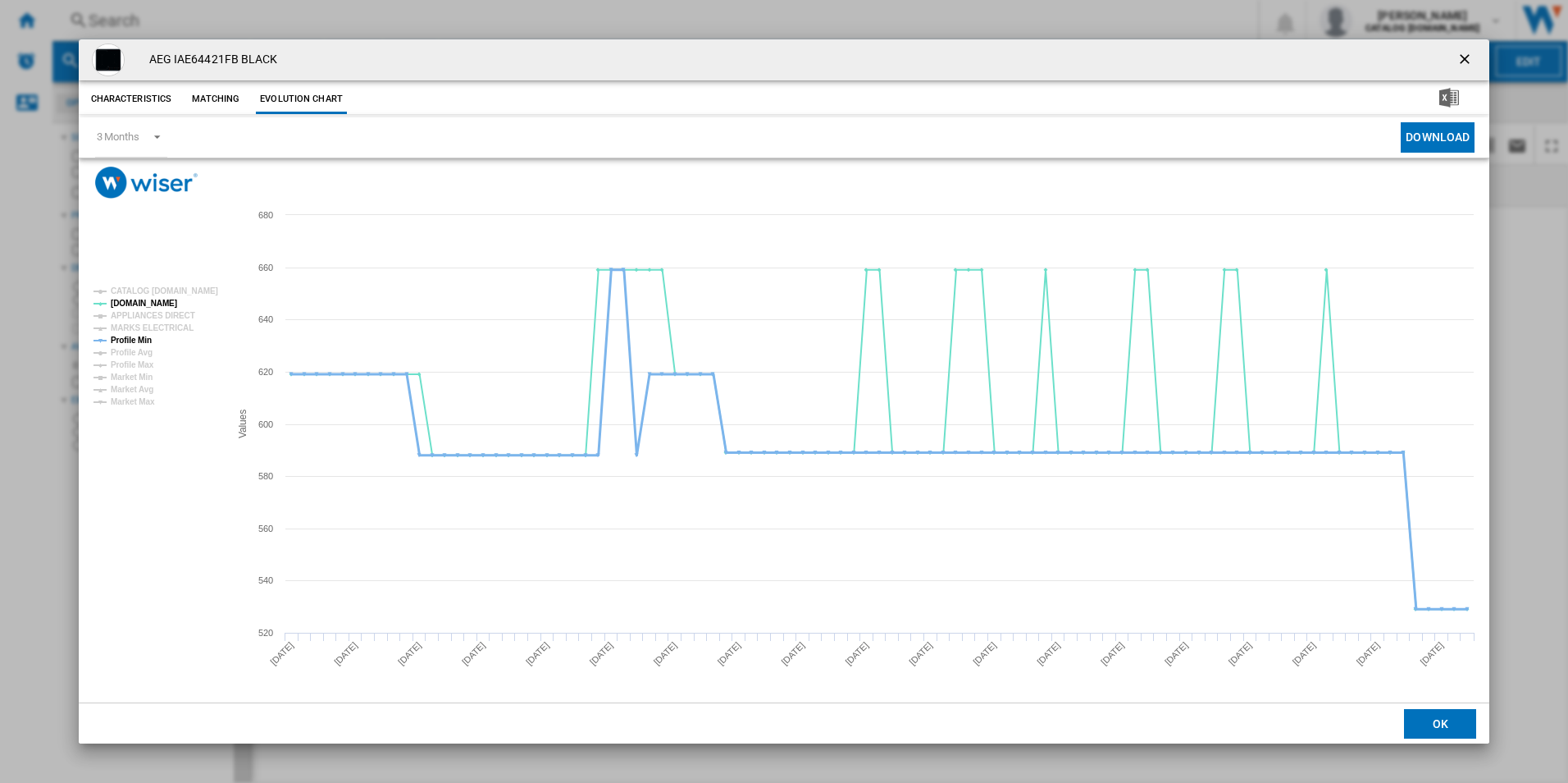
click at [135, 337] on tspan "Profile Min" at bounding box center [131, 340] width 41 height 9
drag, startPoint x: 1466, startPoint y: 58, endPoint x: 1418, endPoint y: 88, distance: 56.6
click at [1466, 58] on ng-md-icon "getI18NText('BUTTONS.CLOSE_DIALOG')" at bounding box center [1466, 61] width 20 height 20
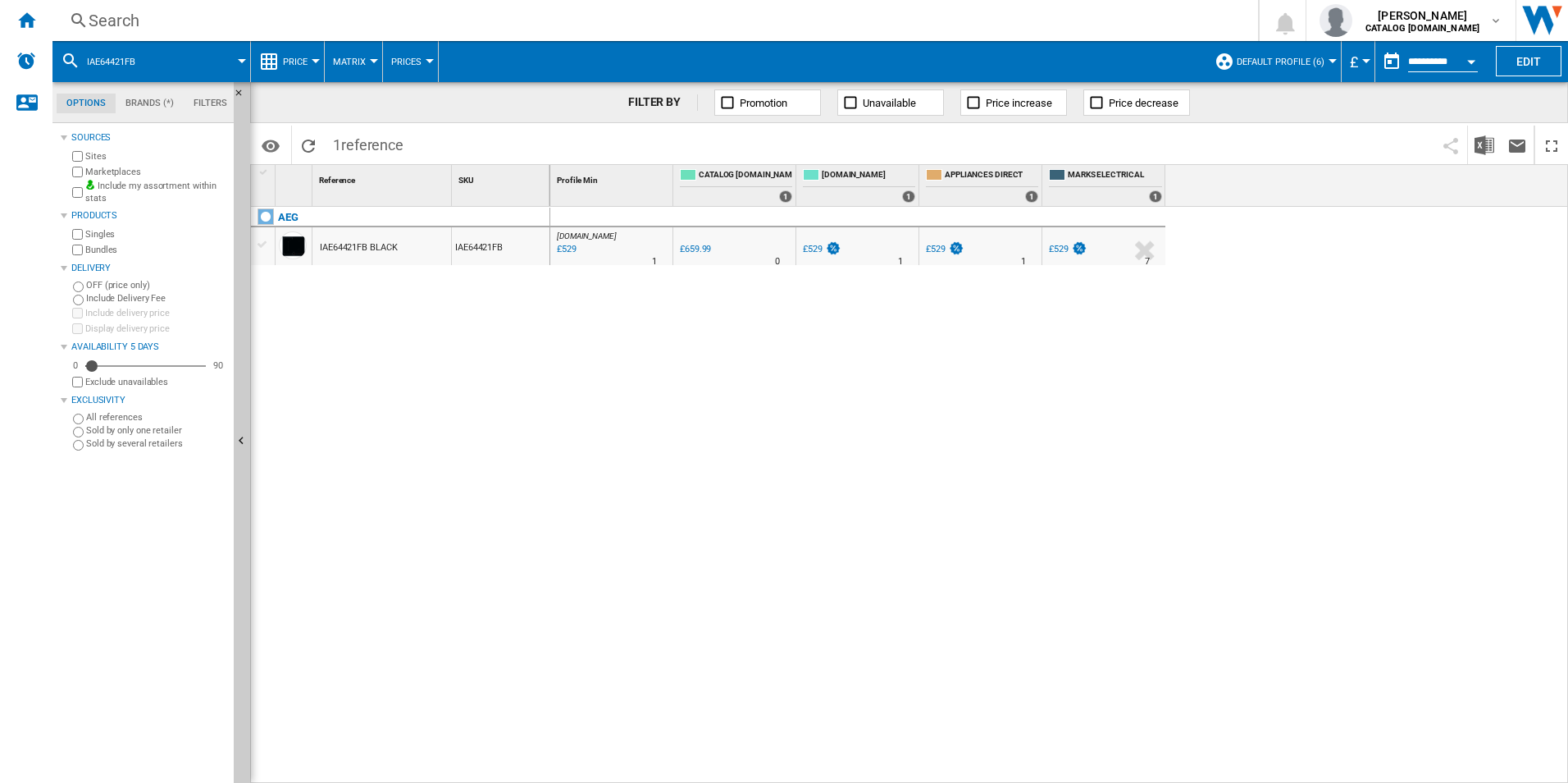
click at [813, 23] on div "Search" at bounding box center [651, 20] width 1127 height 23
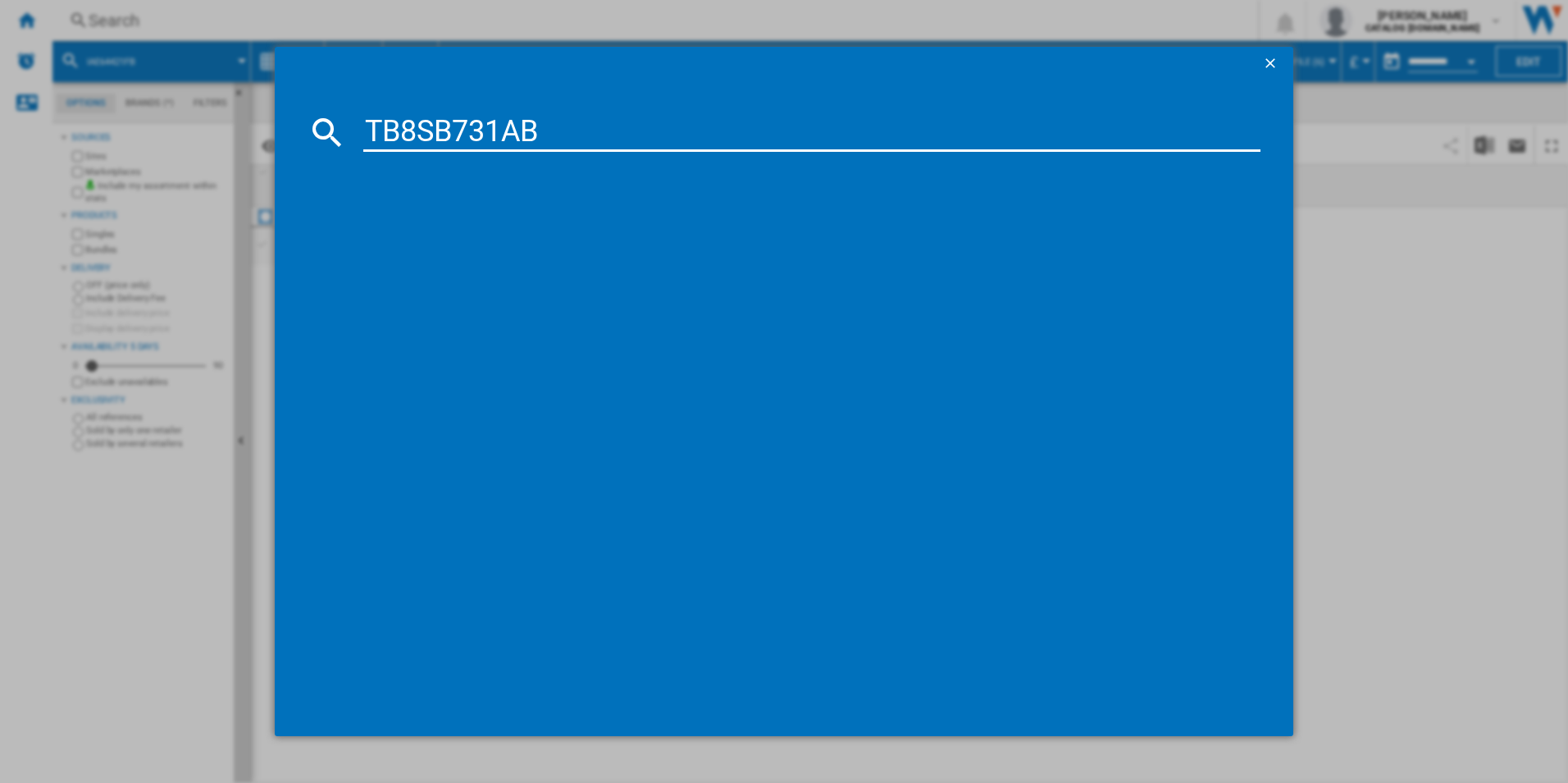
type input "TB8SB731AB"
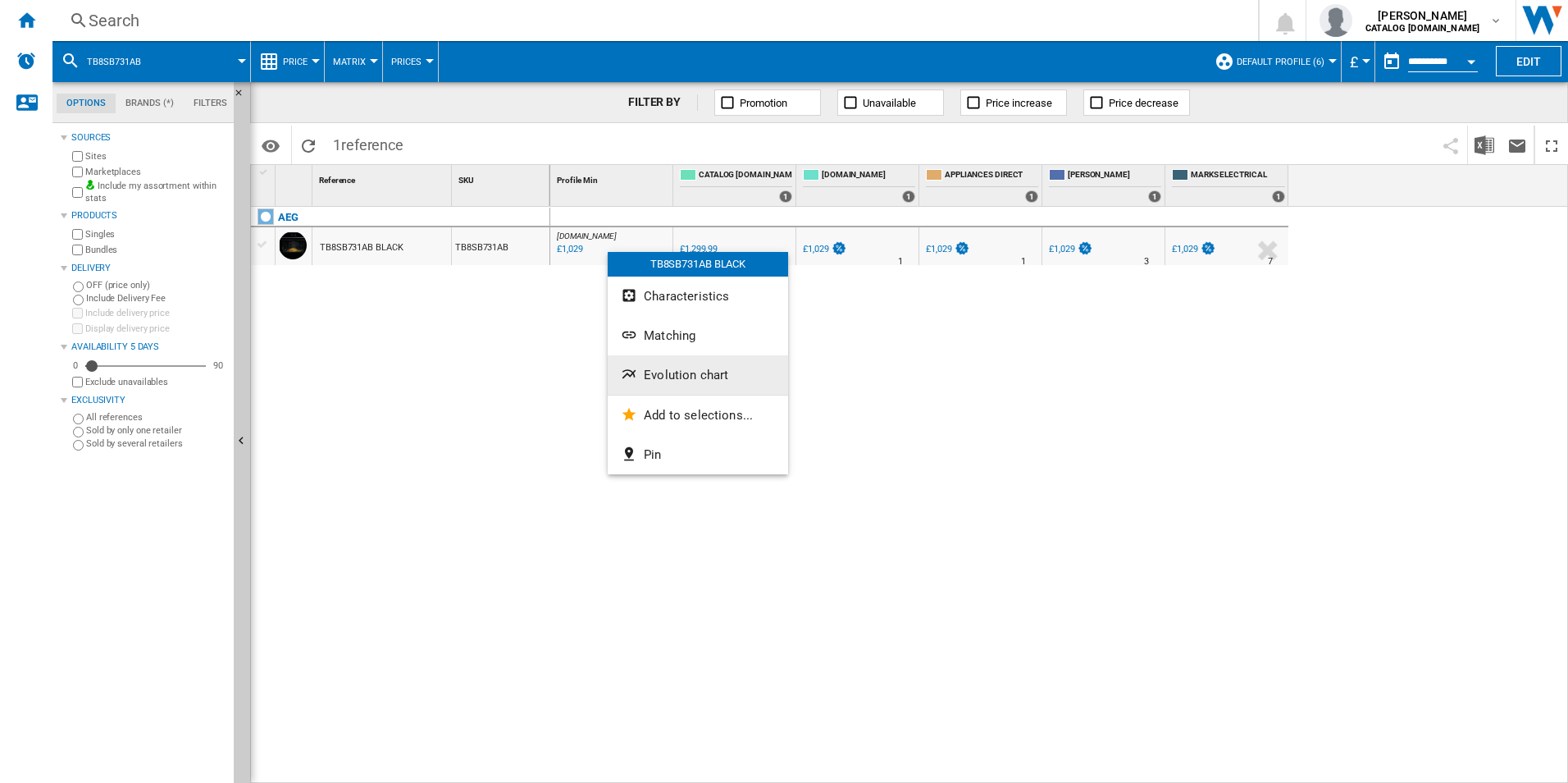
click at [643, 369] on span "Evolution chart" at bounding box center [686, 374] width 84 height 15
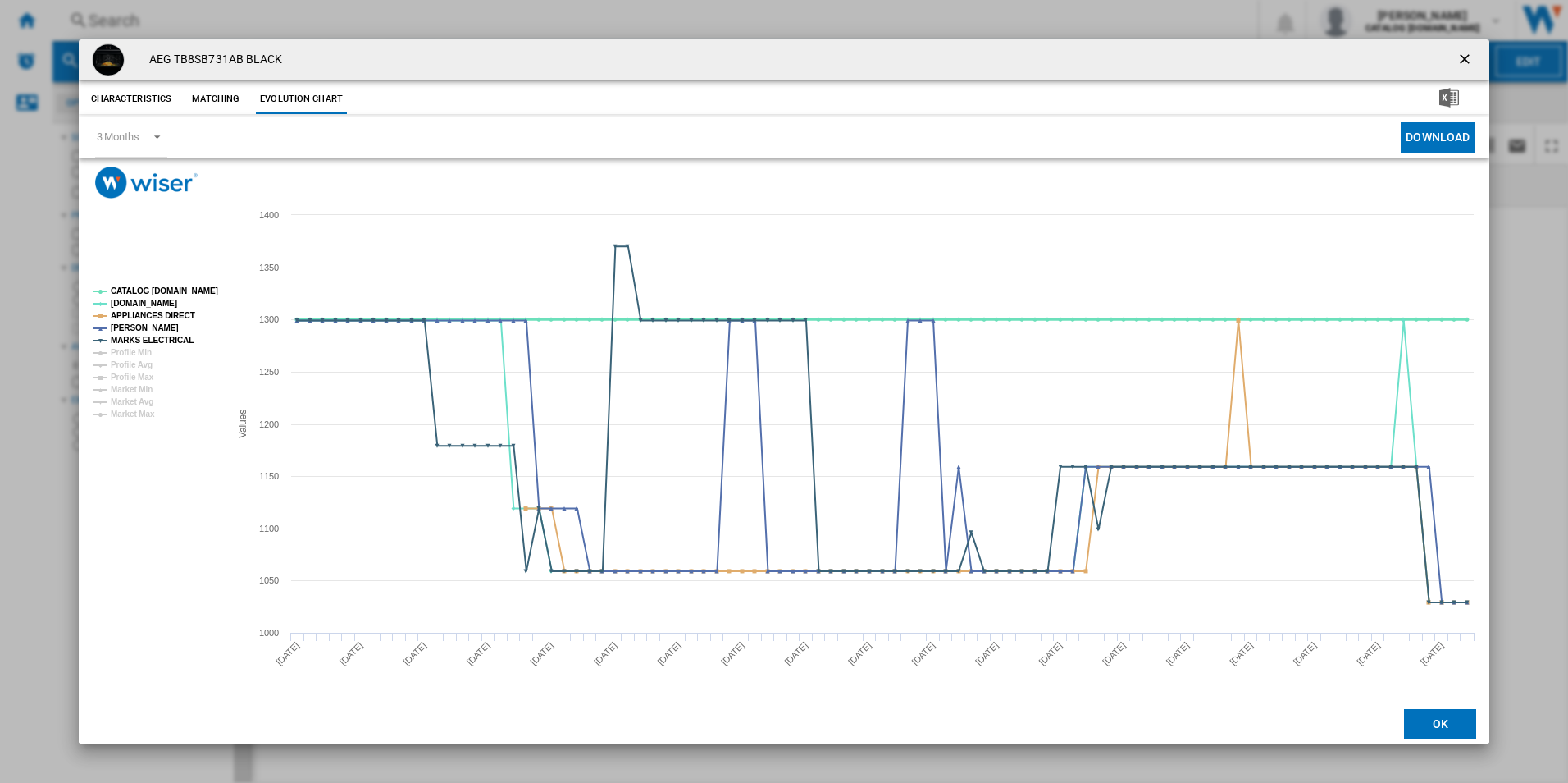
click at [165, 290] on tspan "CATALOG [DOMAIN_NAME]" at bounding box center [165, 290] width 108 height 9
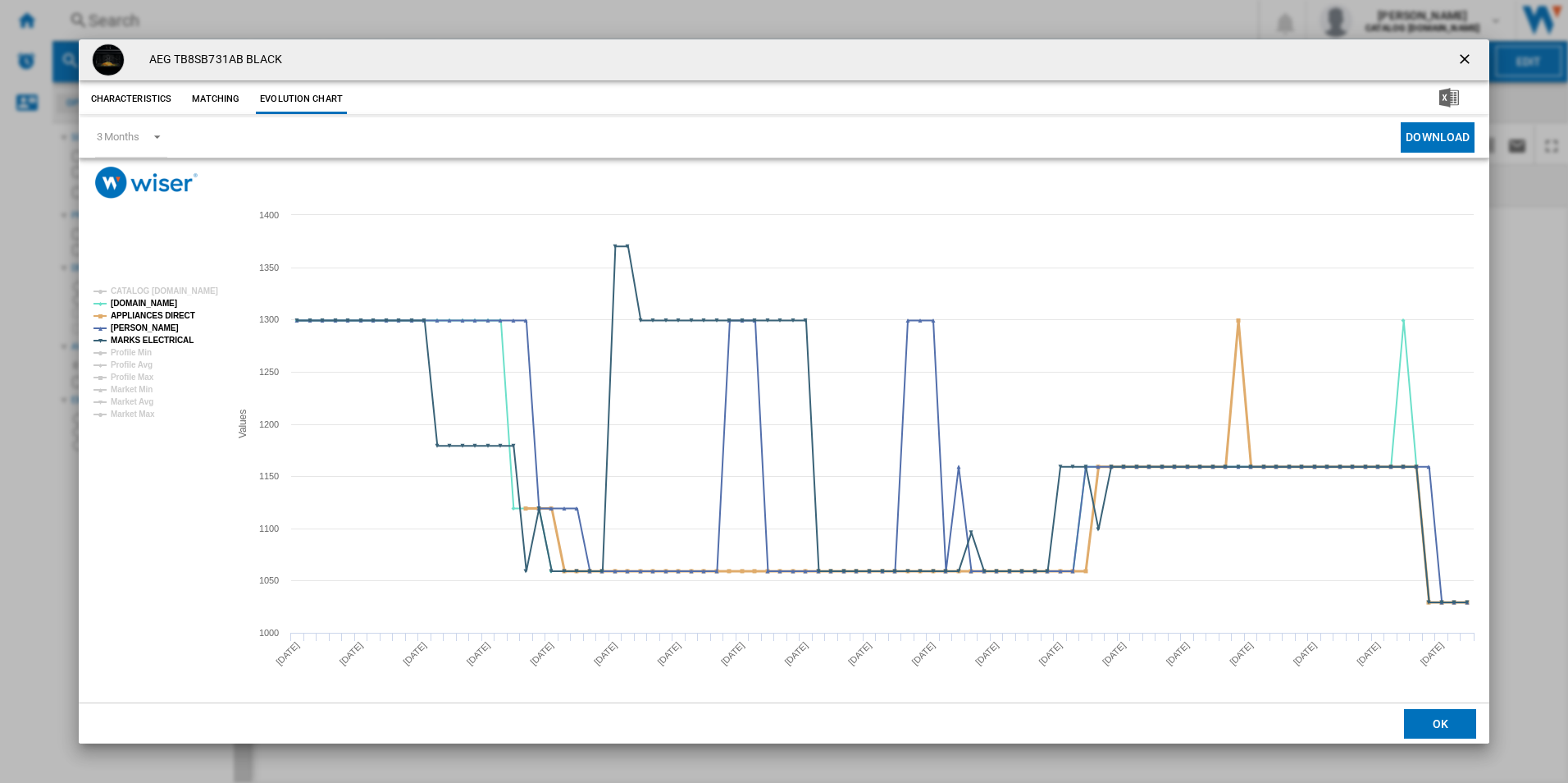
click at [169, 313] on tspan "APPLIANCES DIRECT" at bounding box center [153, 315] width 84 height 9
click at [174, 344] on tspan "MARKS ELECTRICAL" at bounding box center [152, 340] width 83 height 9
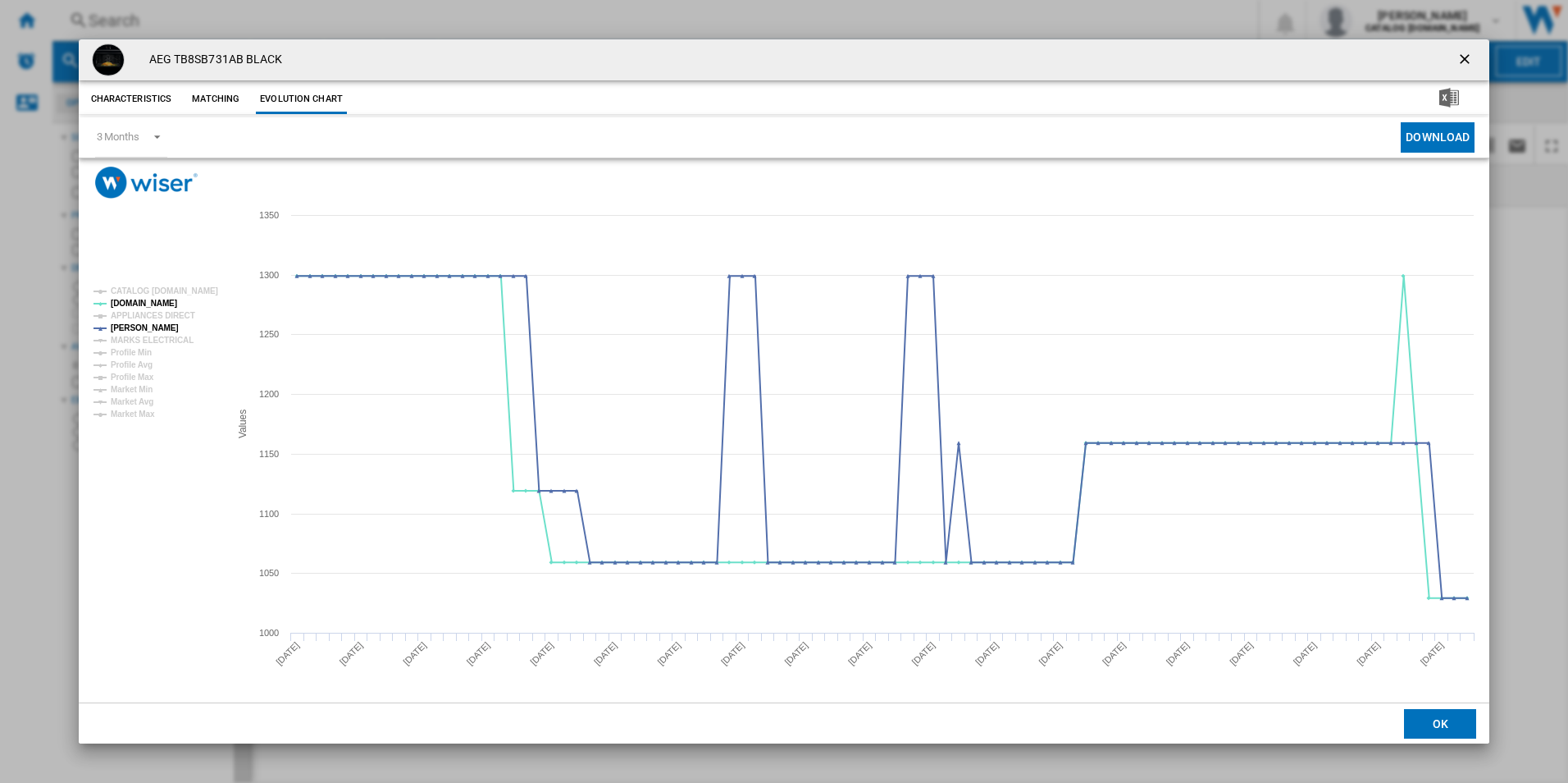
click at [1464, 59] on ng-md-icon "getI18NText('BUTTONS.CLOSE_DIALOG')" at bounding box center [1466, 61] width 20 height 20
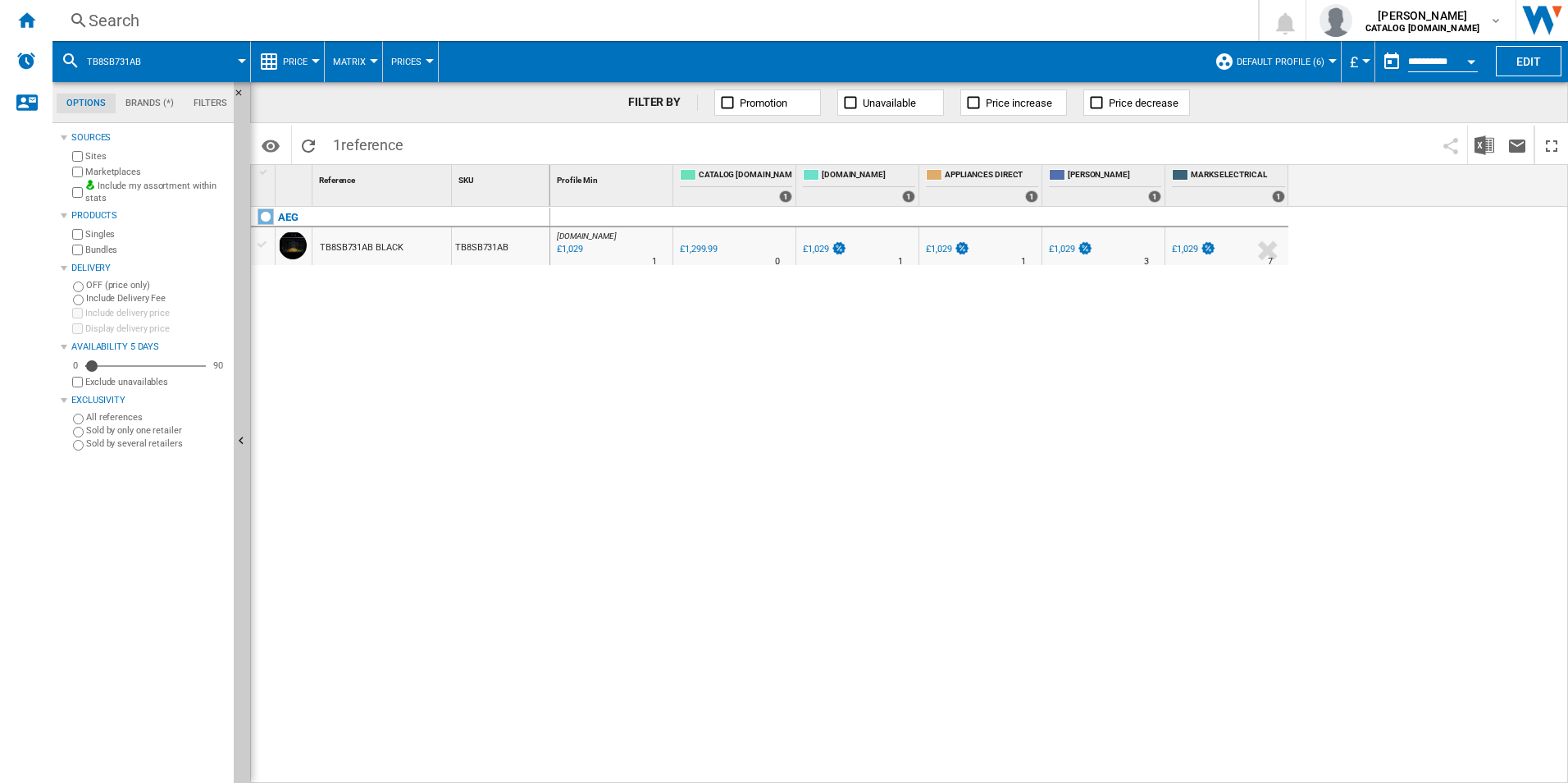
click at [784, 16] on div "Search" at bounding box center [651, 20] width 1127 height 23
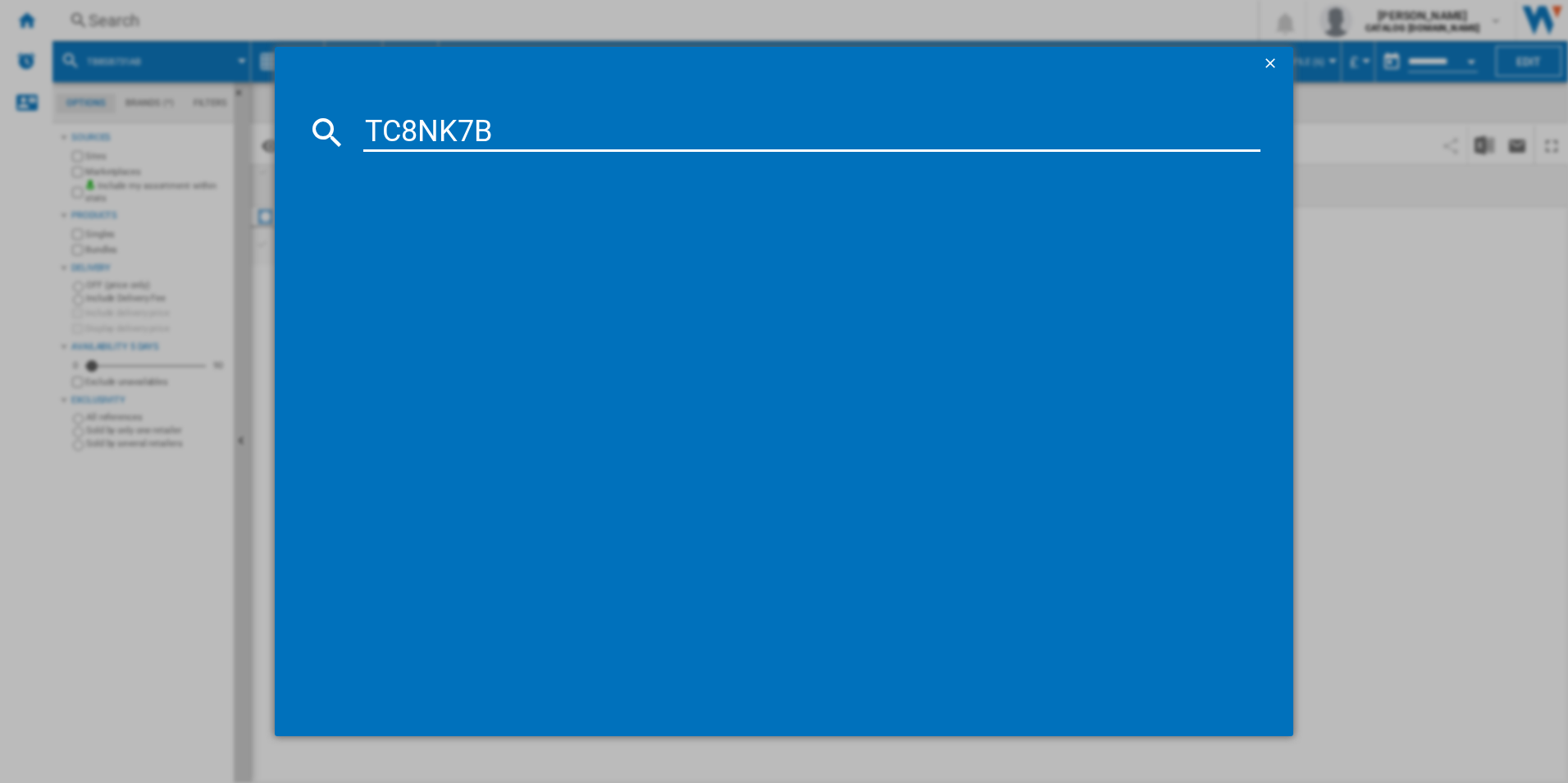
type input "TC8NK7B"
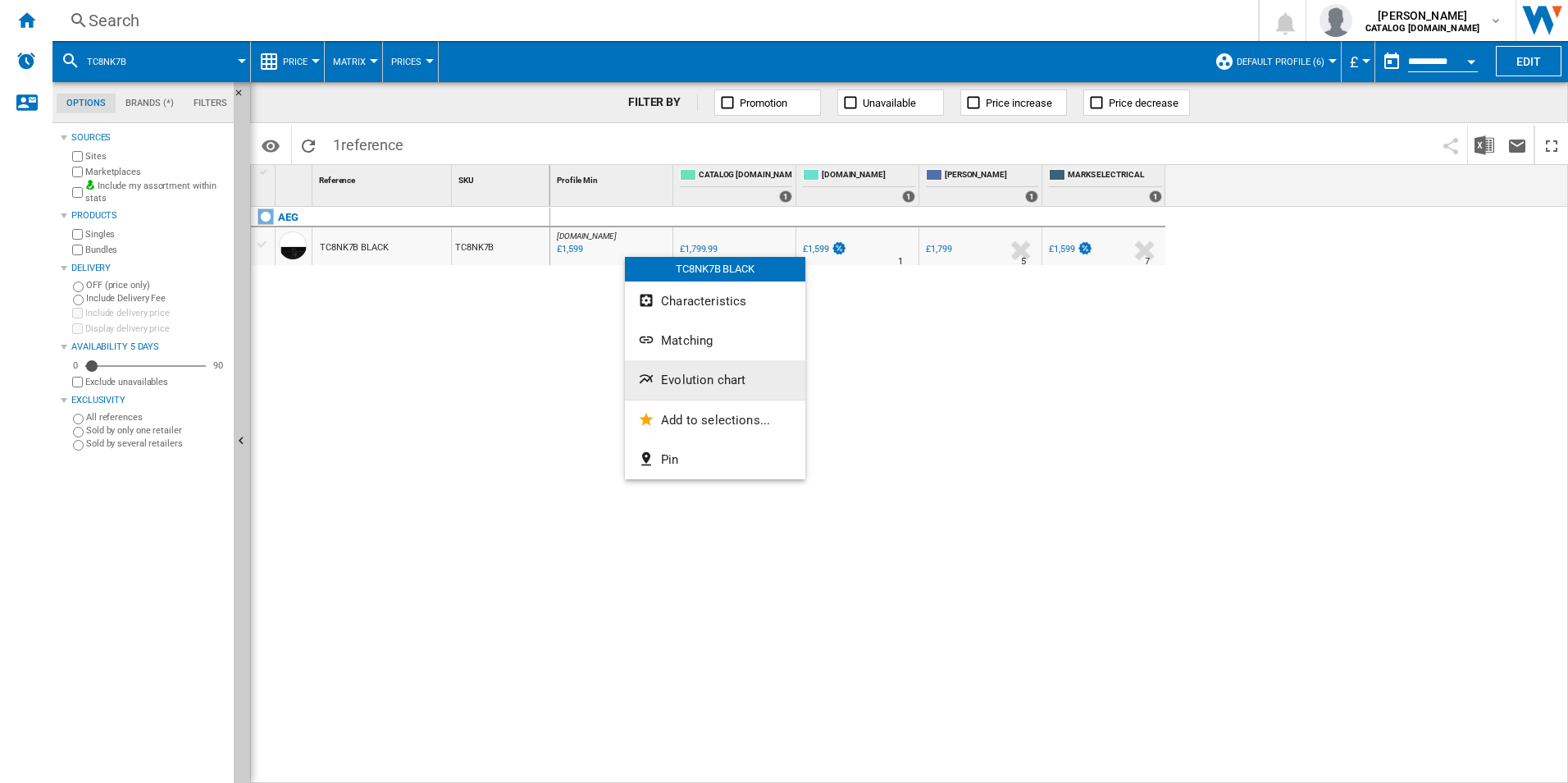
click at [661, 367] on button "Evolution chart" at bounding box center [715, 380] width 180 height 39
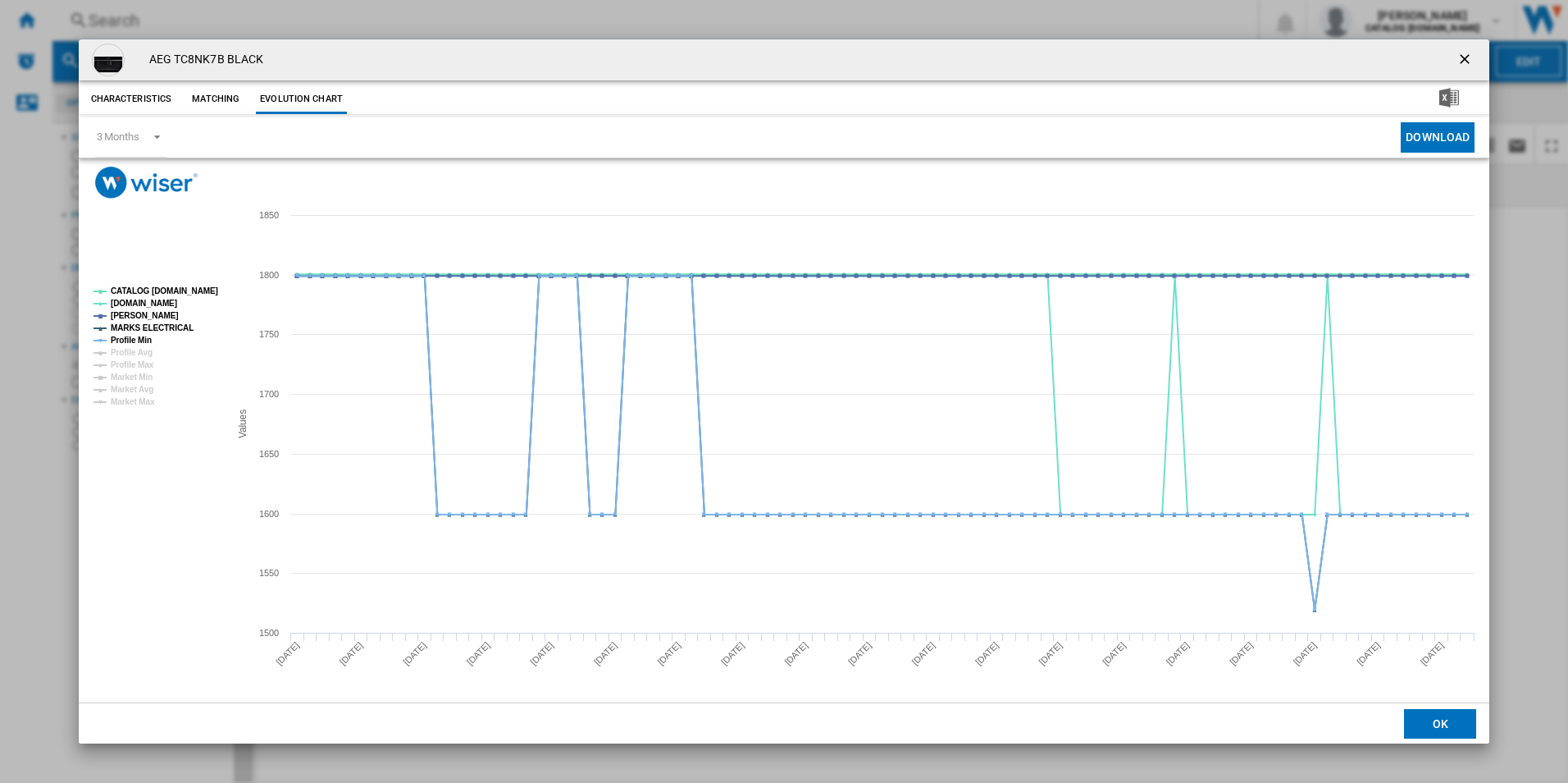
click at [188, 294] on tspan "CATALOG [DOMAIN_NAME]" at bounding box center [165, 290] width 108 height 9
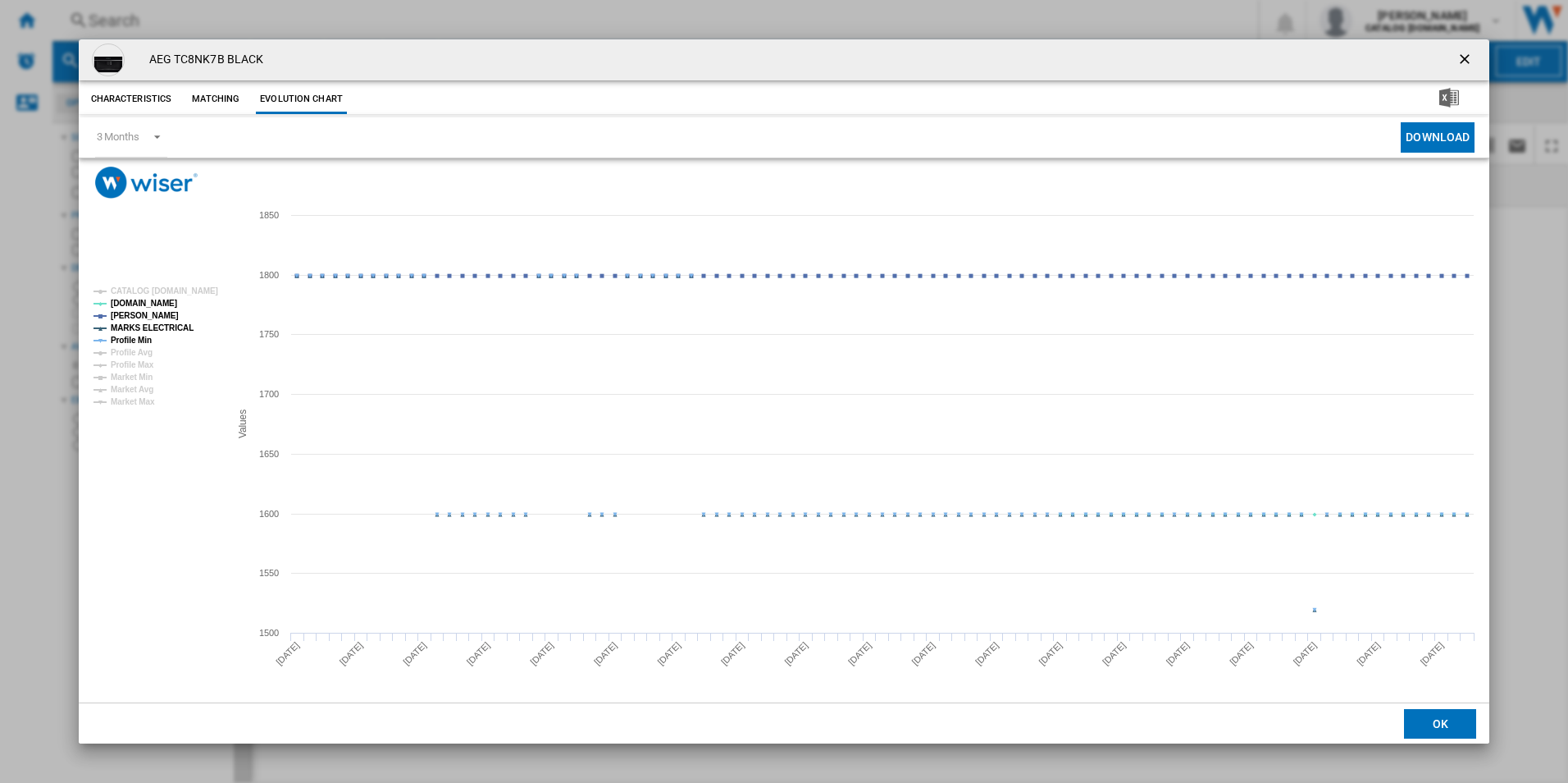
click at [173, 326] on tspan "MARKS ELECTRICAL" at bounding box center [152, 327] width 83 height 9
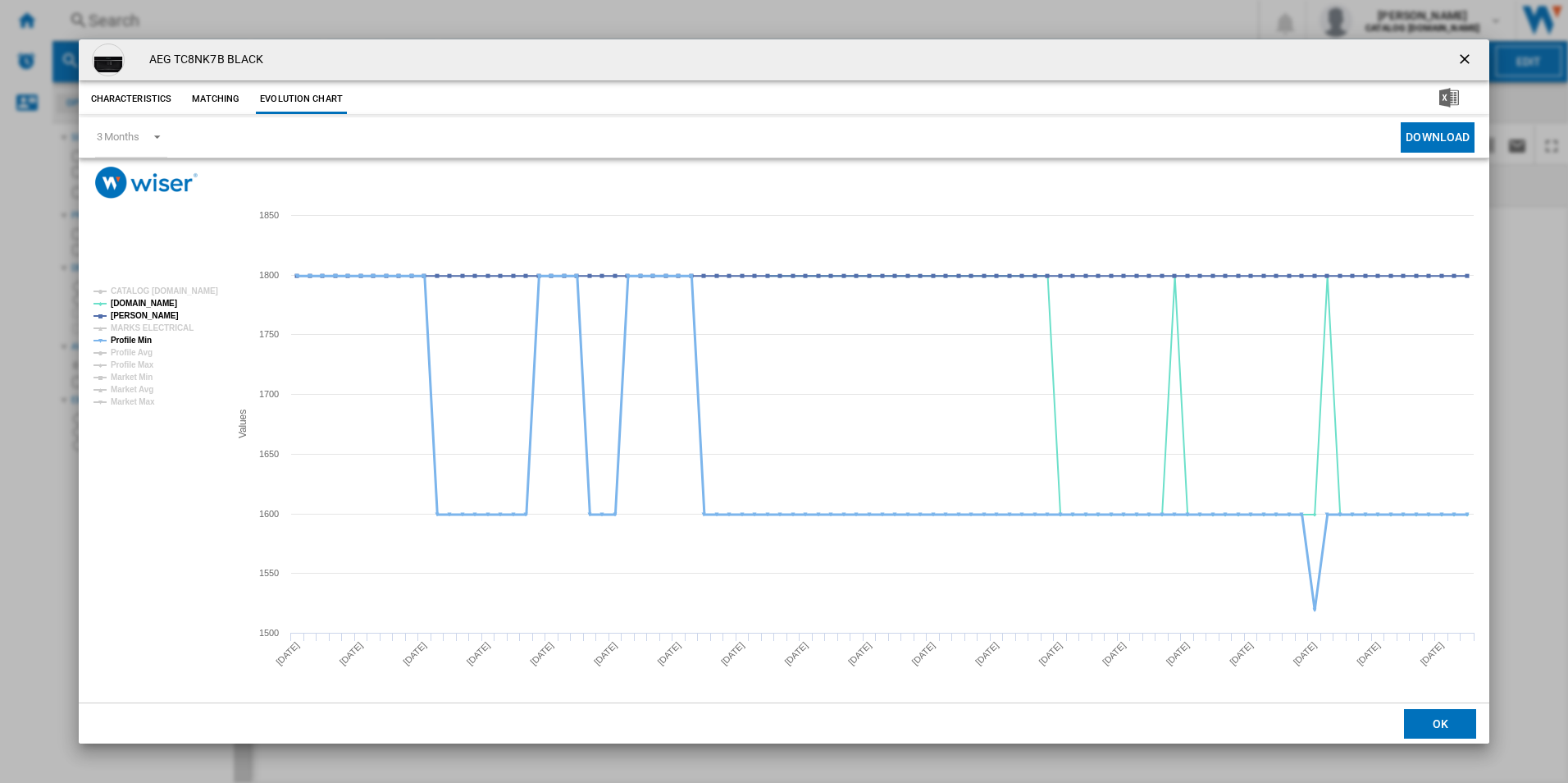
click at [145, 338] on tspan "Profile Min" at bounding box center [131, 340] width 41 height 9
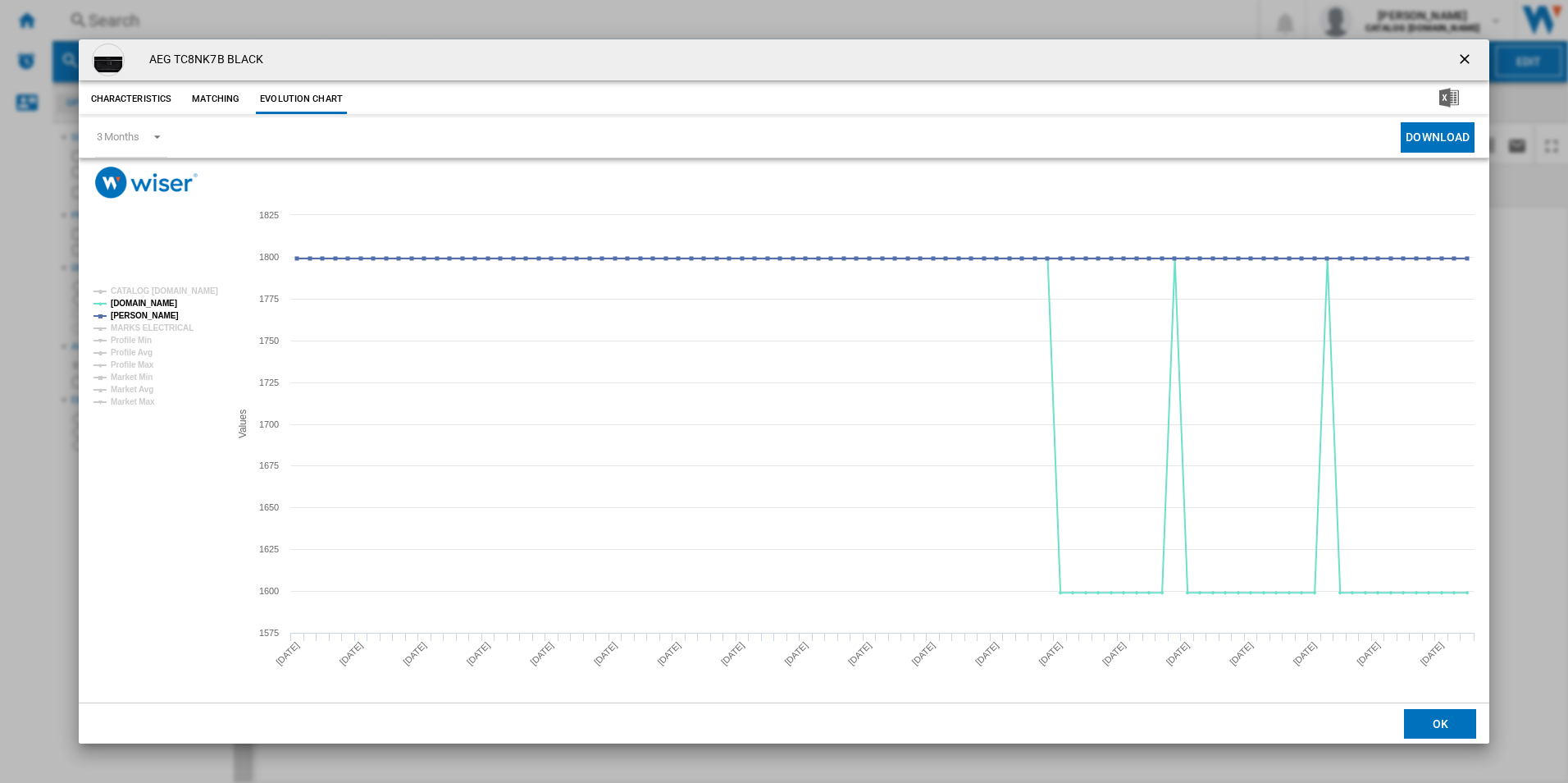
drag, startPoint x: 1472, startPoint y: 63, endPoint x: 1448, endPoint y: 63, distance: 24.0
click at [1472, 63] on ng-md-icon "getI18NText('BUTTONS.CLOSE_DIALOG')" at bounding box center [1466, 61] width 20 height 20
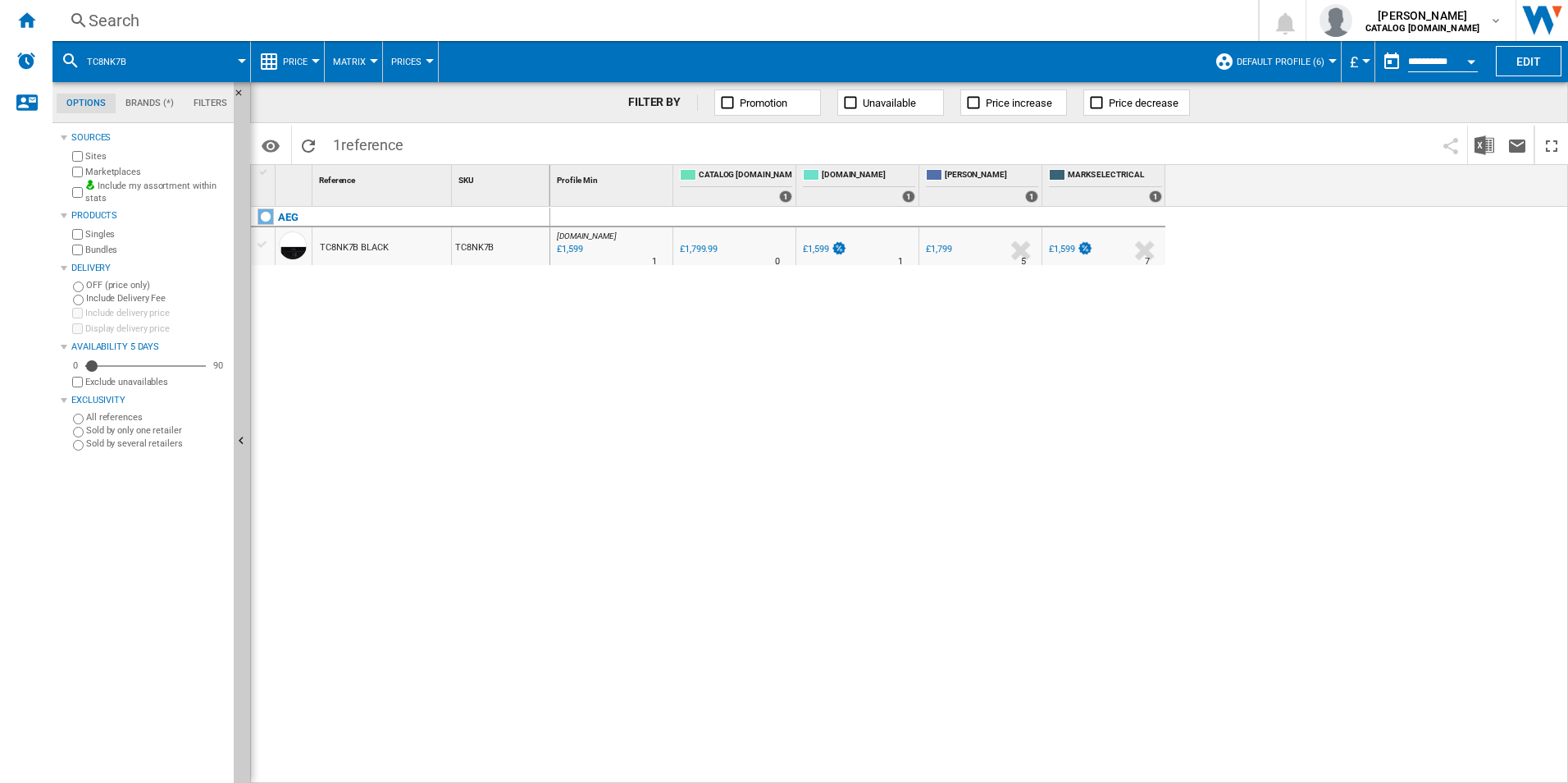
click at [912, 19] on div "Search" at bounding box center [651, 20] width 1127 height 23
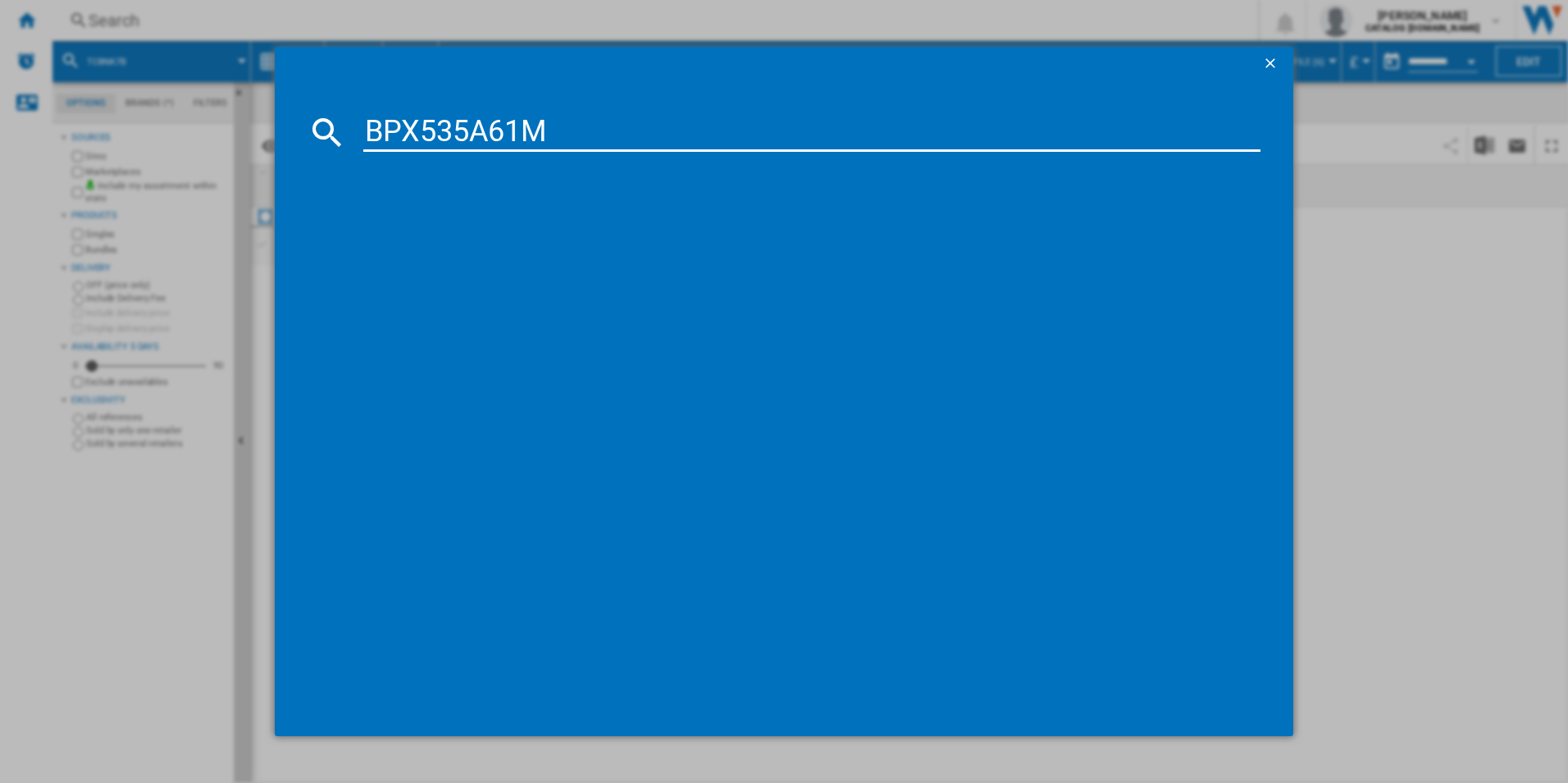
type input "BPX535A61M"
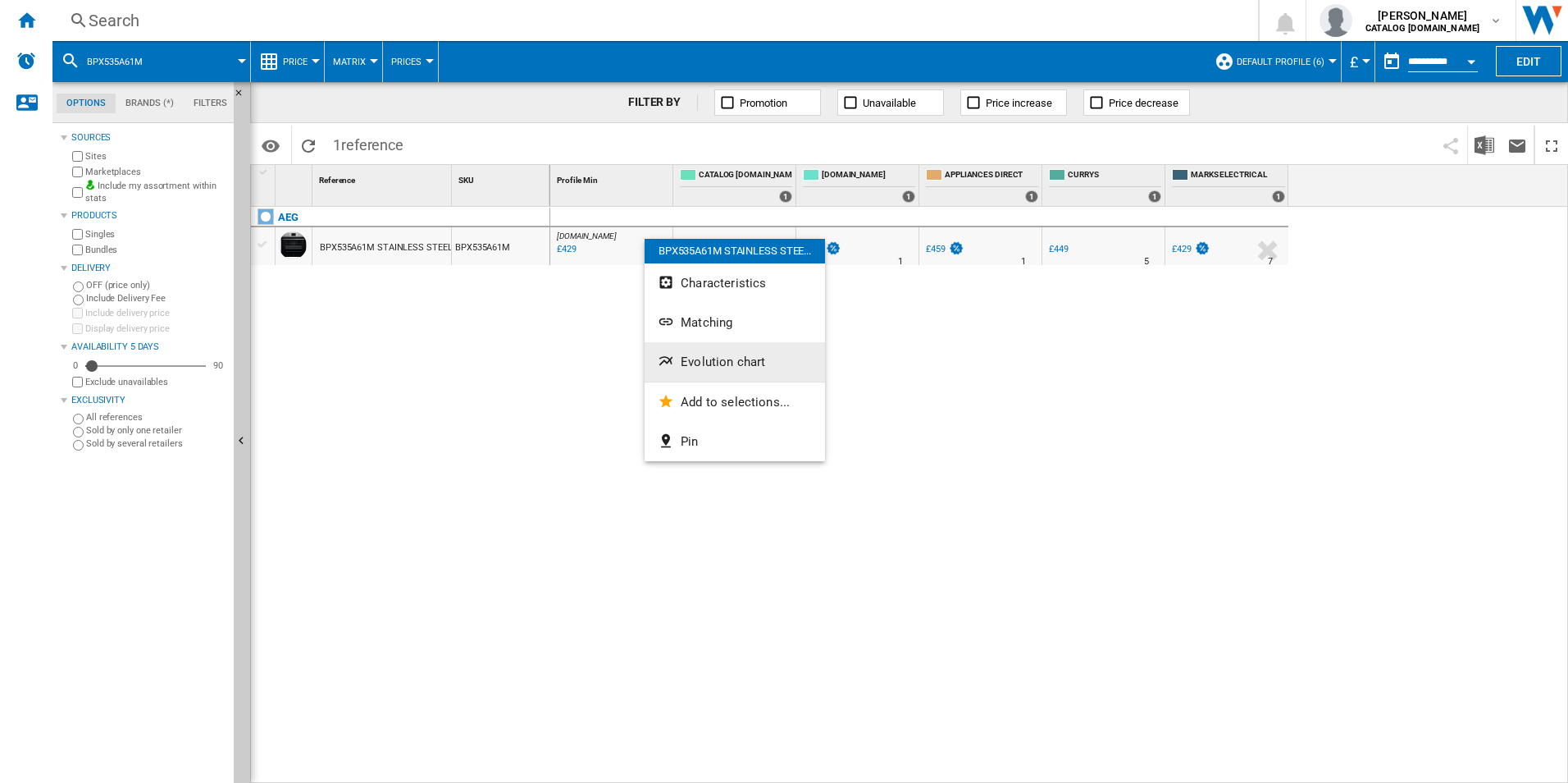
click at [684, 351] on button "Evolution chart" at bounding box center [735, 362] width 180 height 39
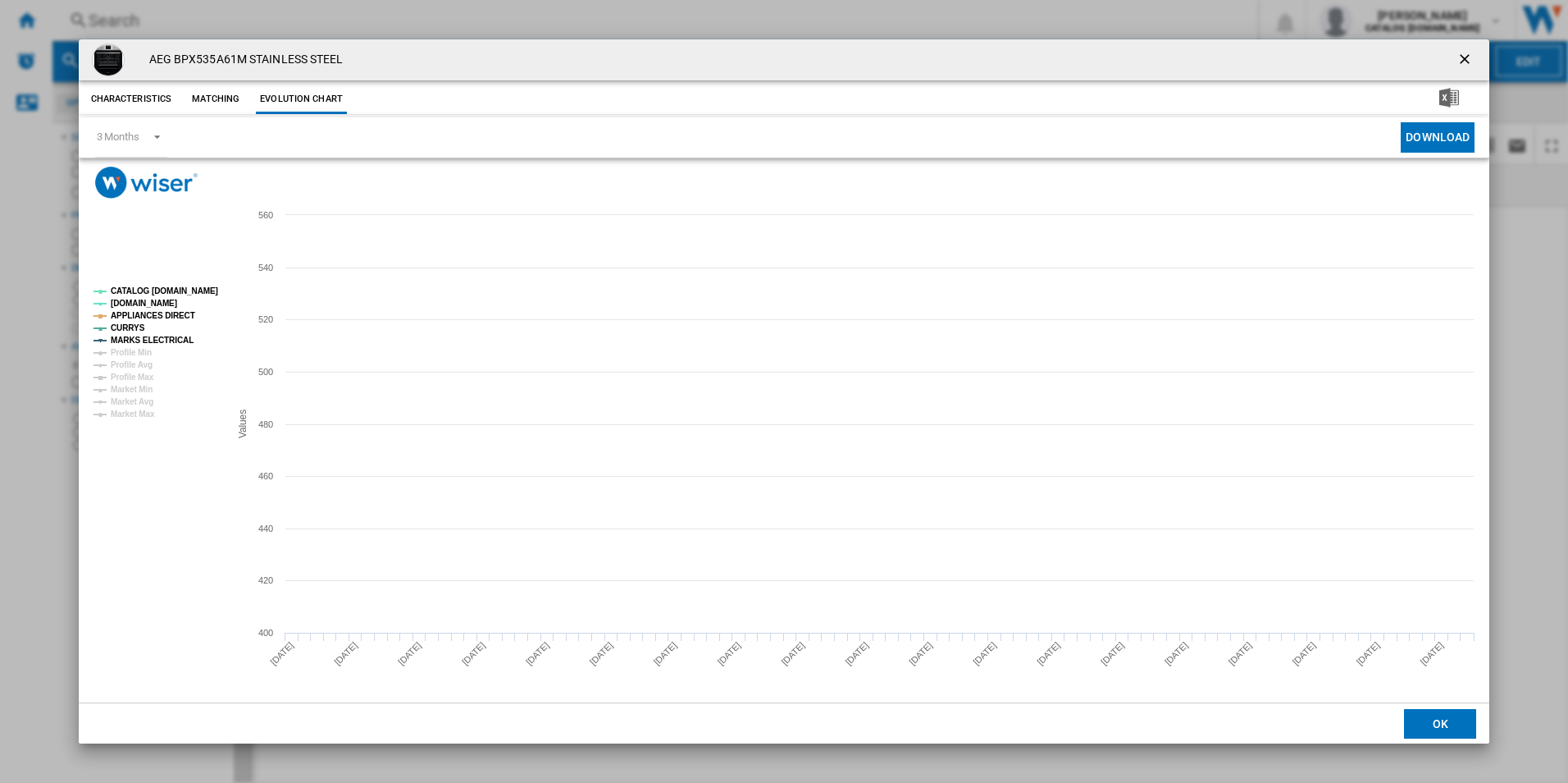
click at [144, 286] on tspan "CATALOG [DOMAIN_NAME]" at bounding box center [165, 290] width 108 height 9
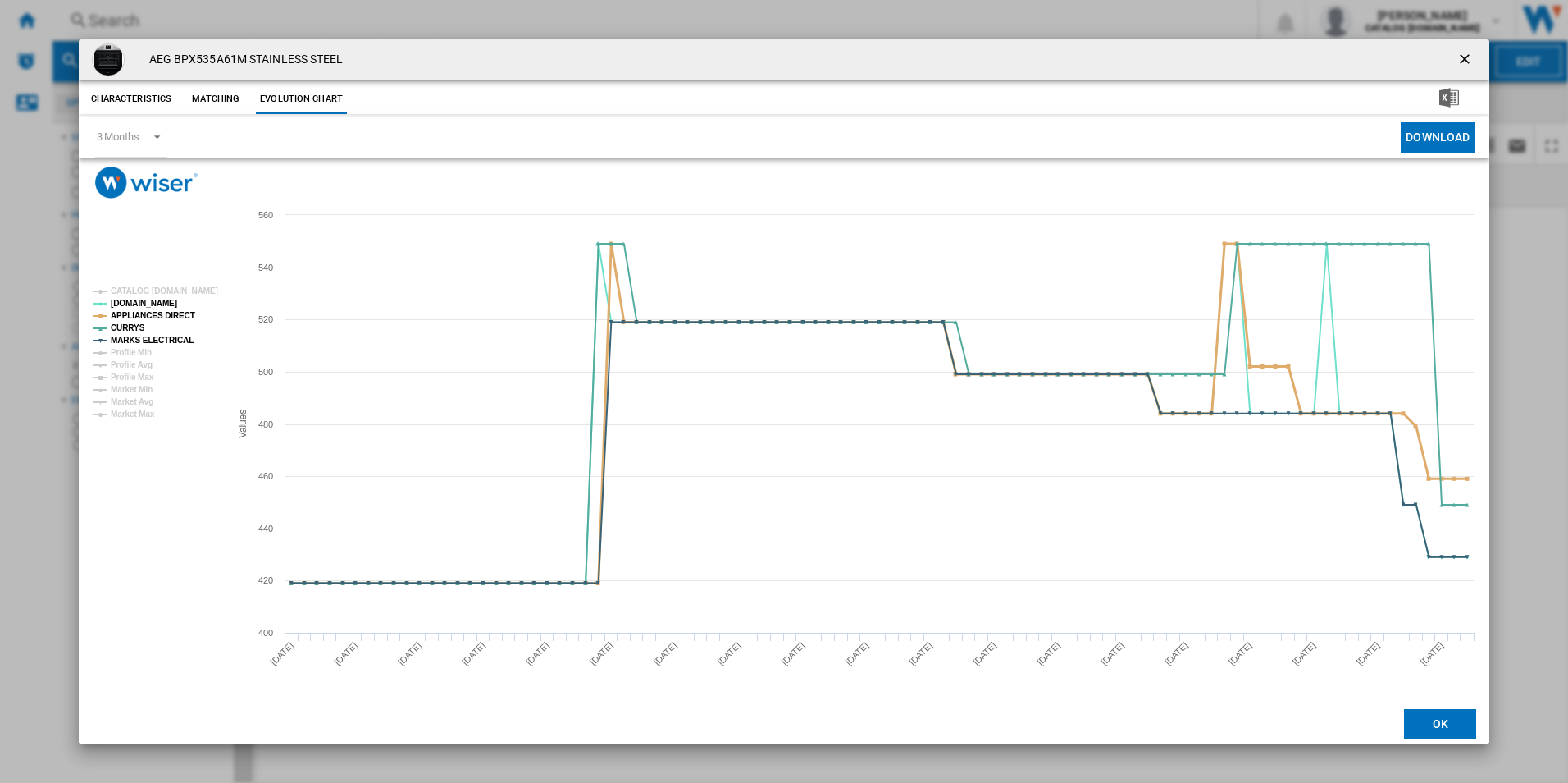
click at [174, 316] on tspan "APPLIANCES DIRECT" at bounding box center [153, 315] width 84 height 9
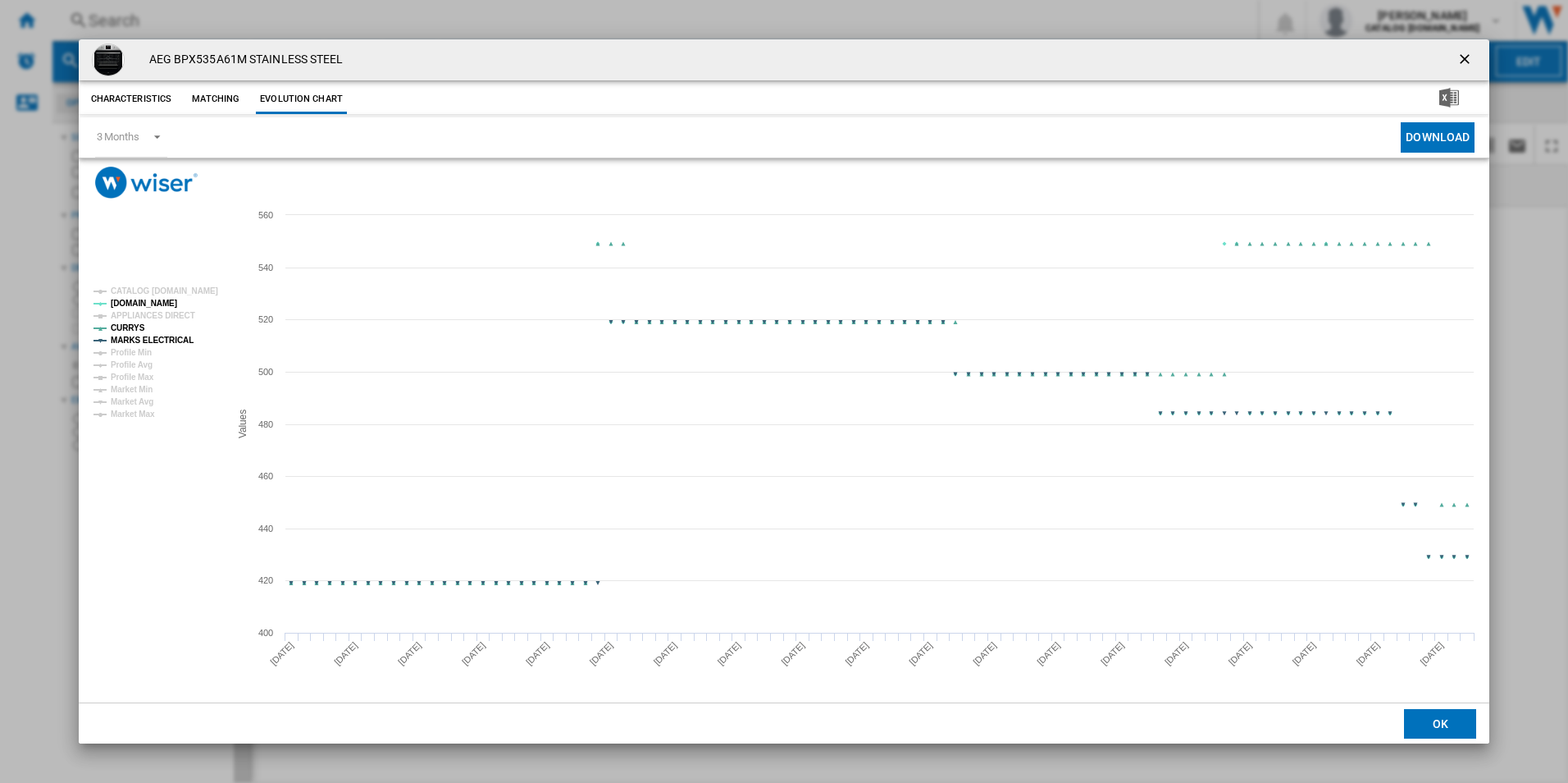
click at [175, 337] on tspan "MARKS ELECTRICAL" at bounding box center [152, 340] width 83 height 9
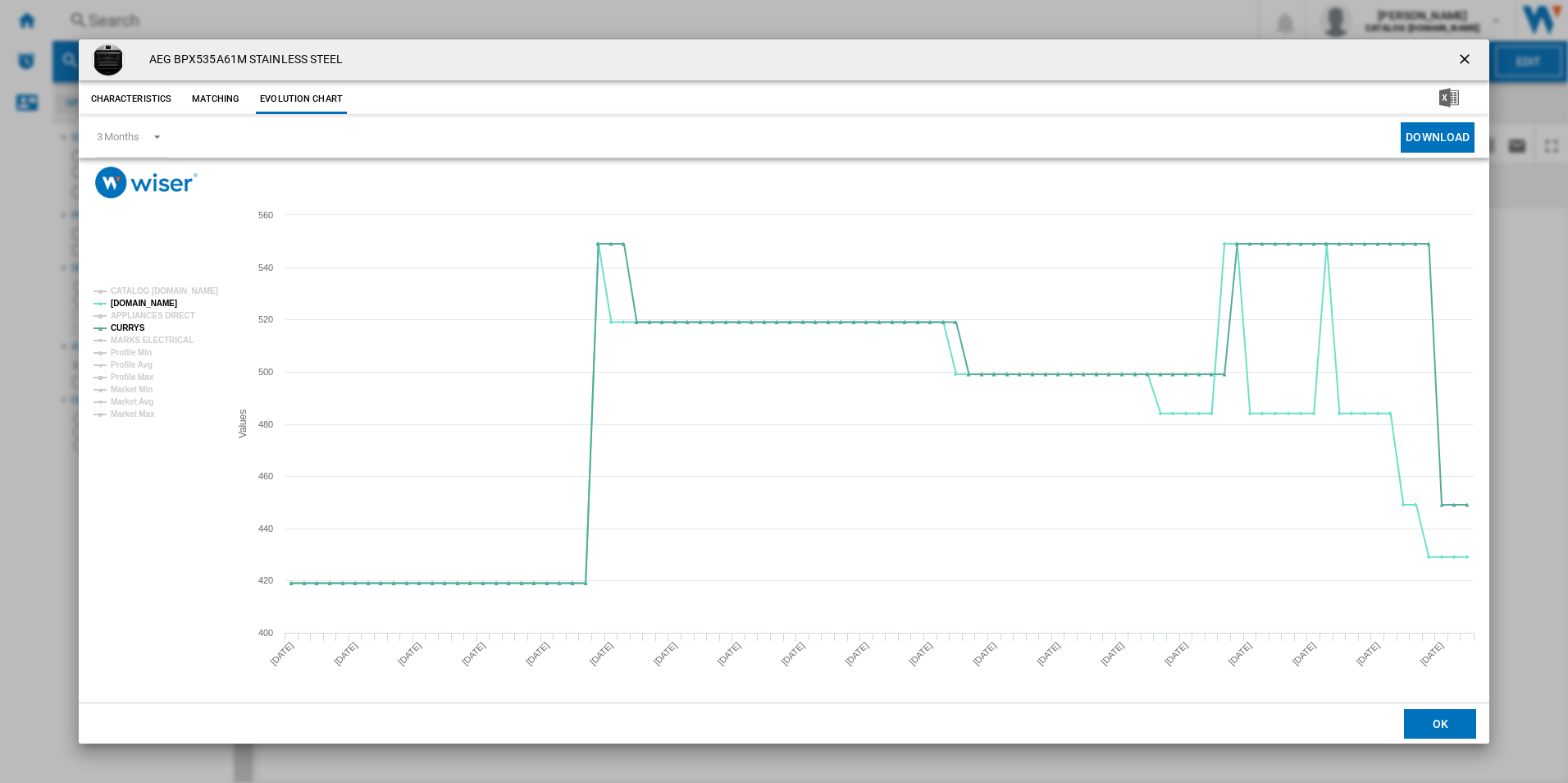
click at [1458, 62] on ng-md-icon "getI18NText('BUTTONS.CLOSE_DIALOG')" at bounding box center [1466, 61] width 20 height 20
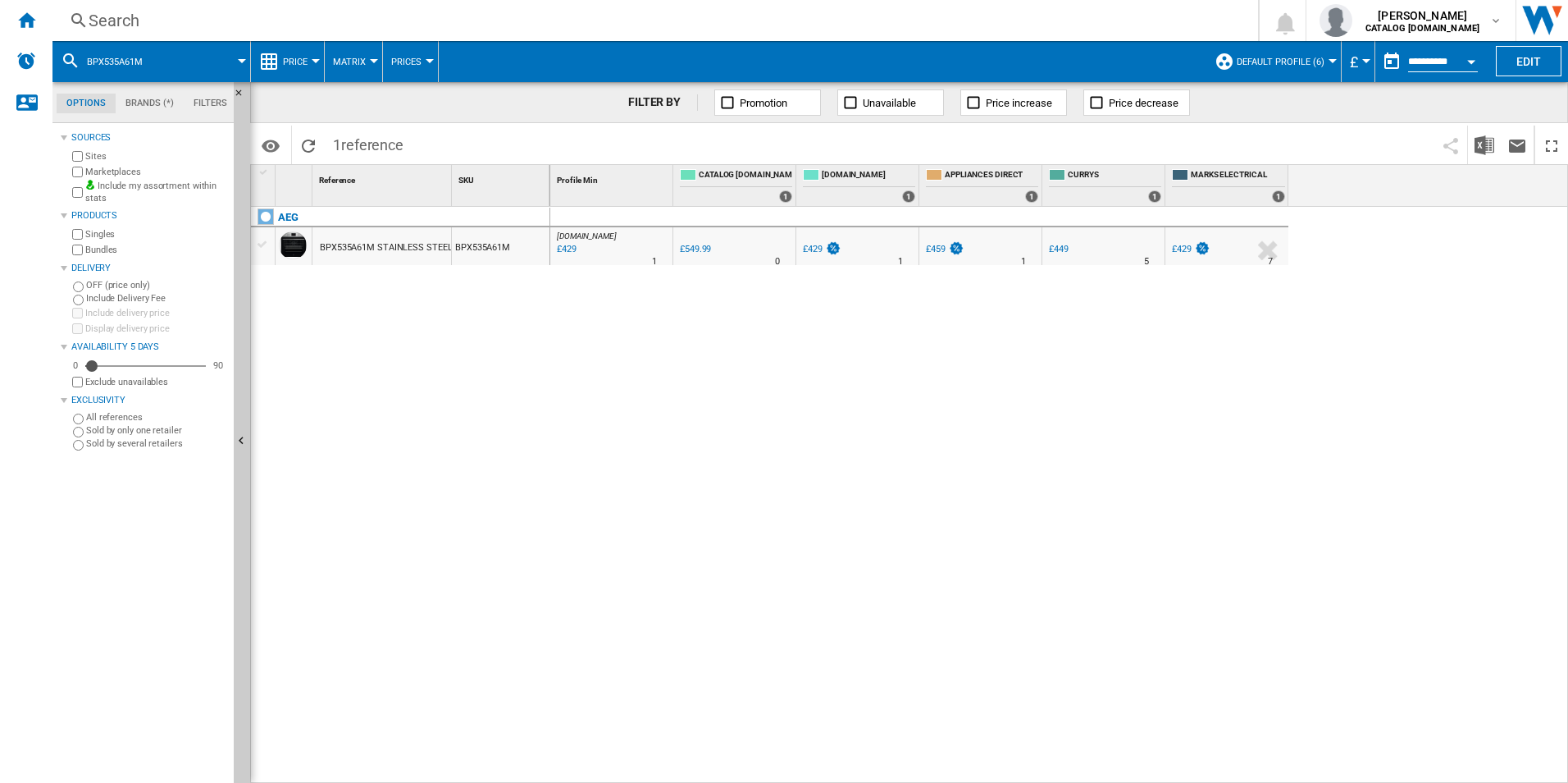
click at [890, 9] on div "Search" at bounding box center [651, 20] width 1127 height 23
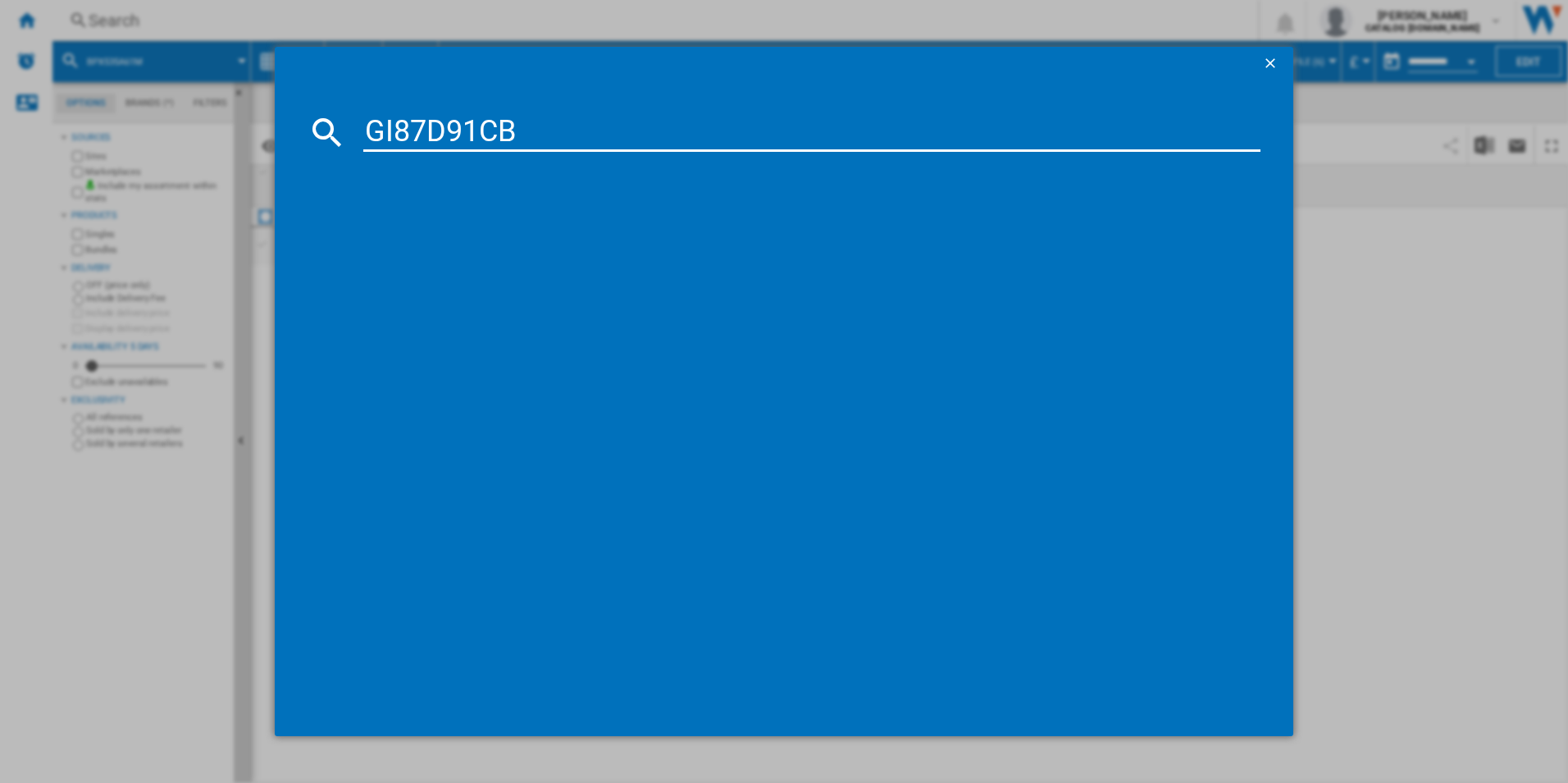
type input "GI87D91CB"
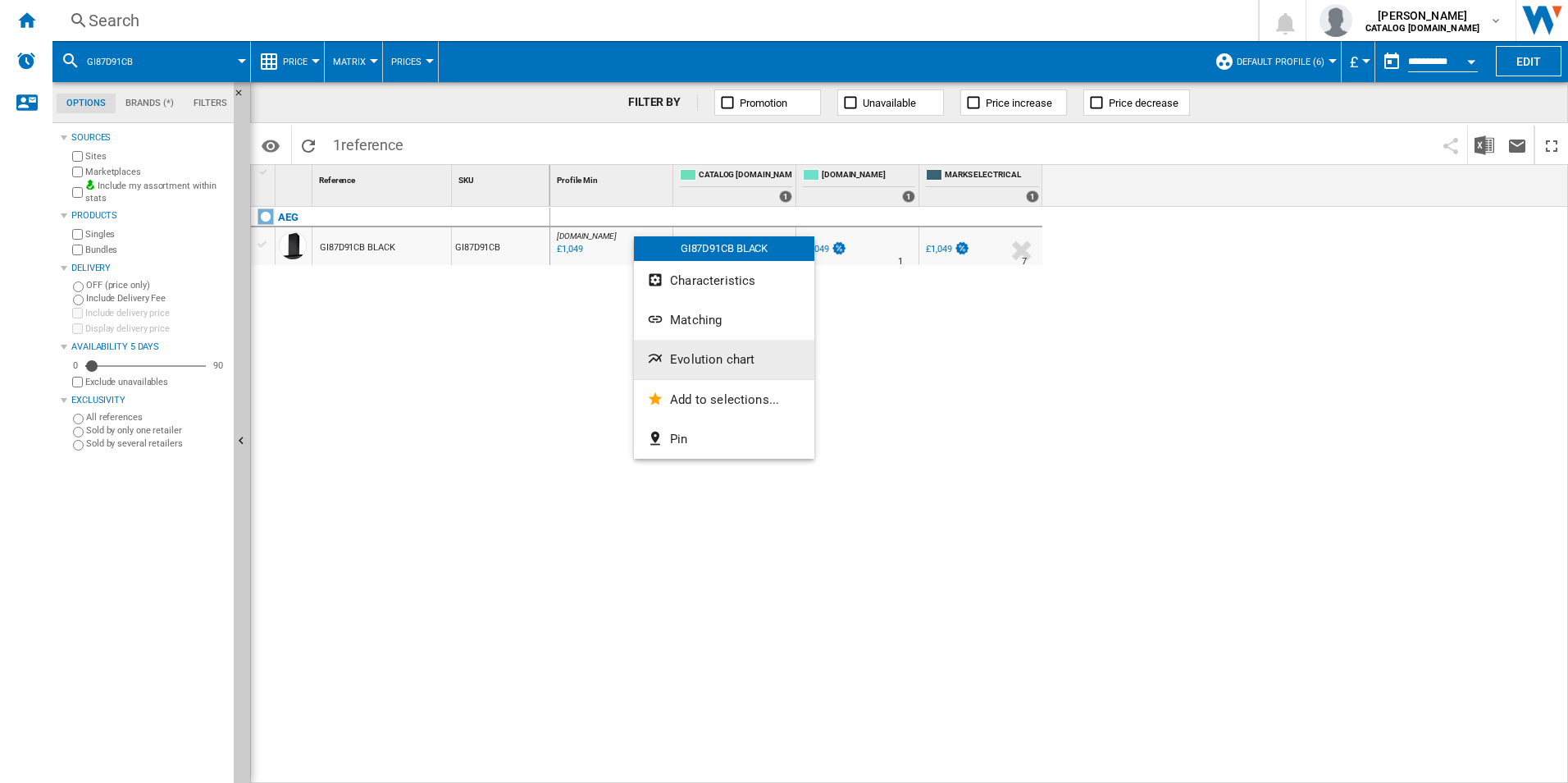
click at [681, 356] on span "Evolution chart" at bounding box center [712, 359] width 84 height 15
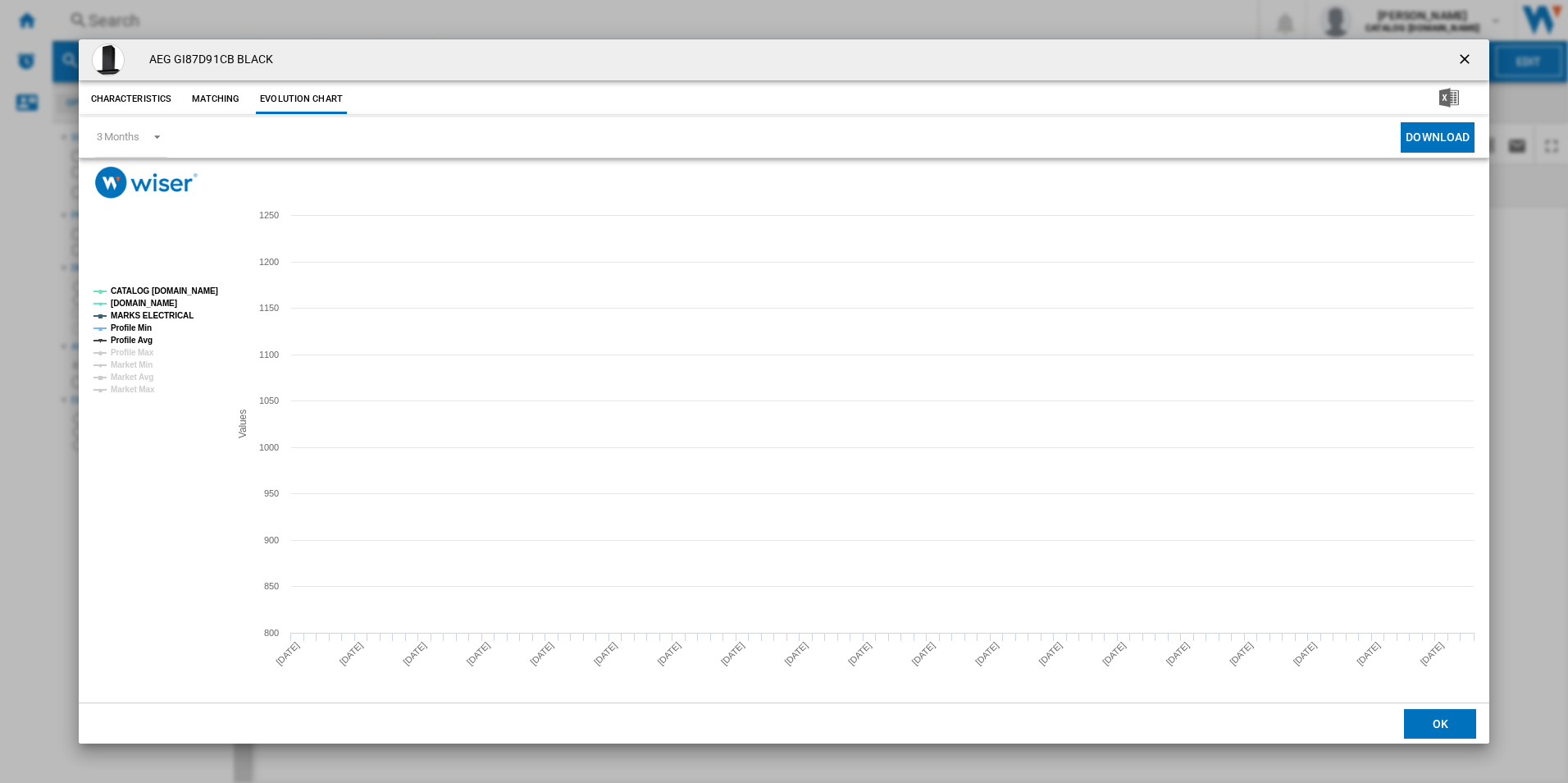
click at [192, 288] on tspan "CATALOG [DOMAIN_NAME]" at bounding box center [165, 290] width 108 height 9
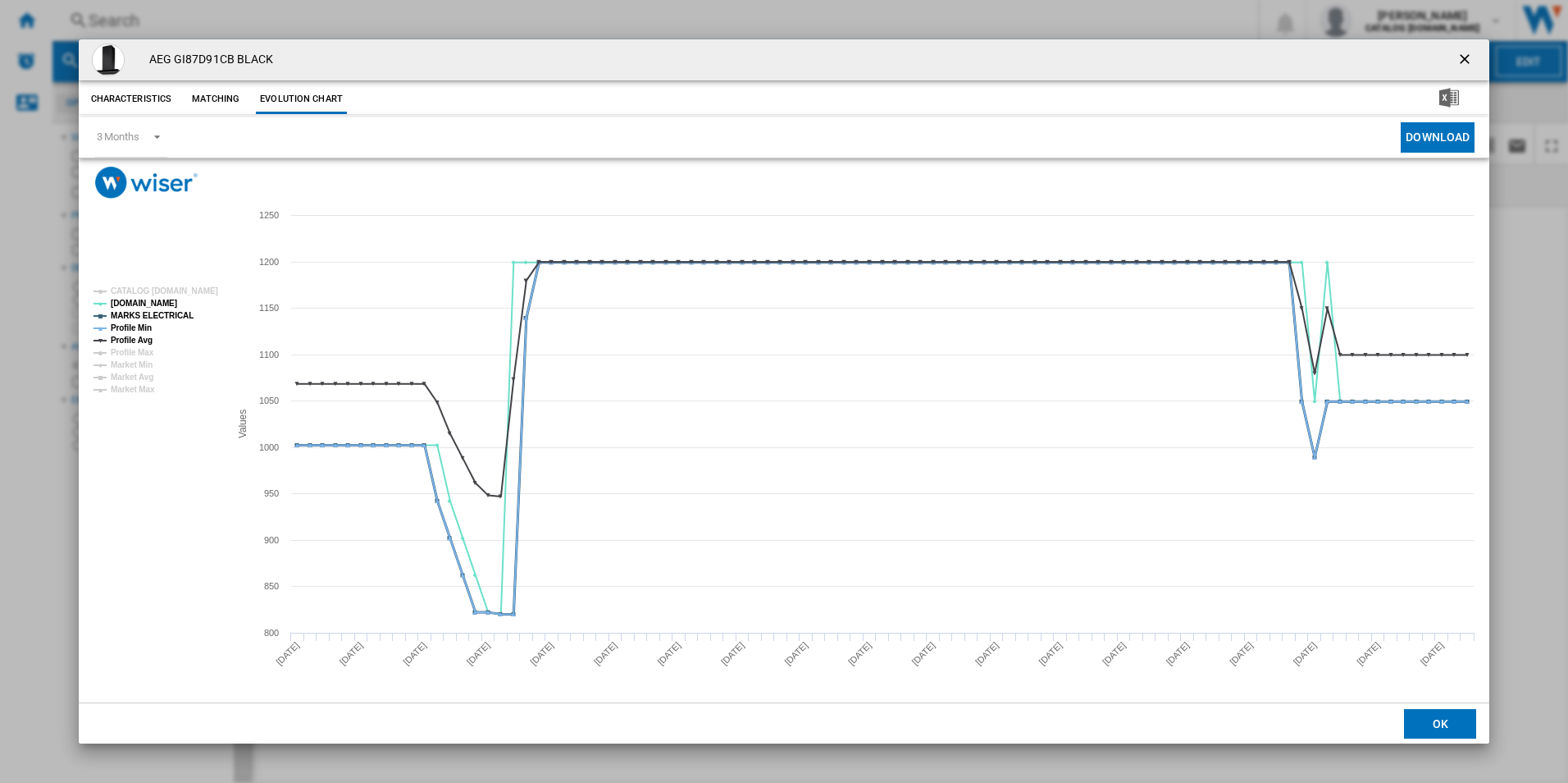
drag, startPoint x: 177, startPoint y: 311, endPoint x: 144, endPoint y: 327, distance: 36.7
click at [176, 311] on tspan "MARKS ELECTRICAL" at bounding box center [152, 315] width 83 height 9
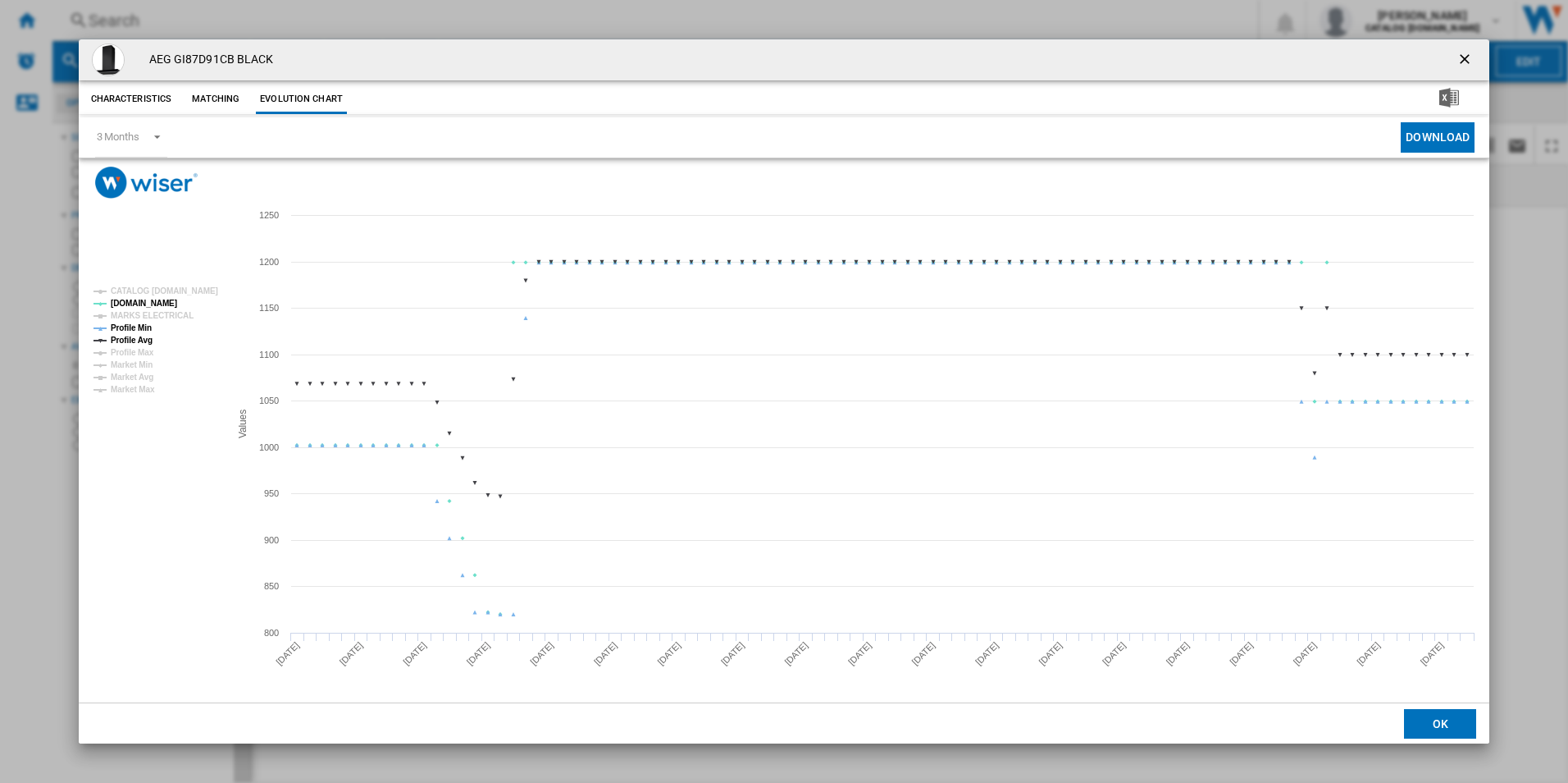
click at [143, 327] on tspan "Profile Min" at bounding box center [131, 327] width 41 height 9
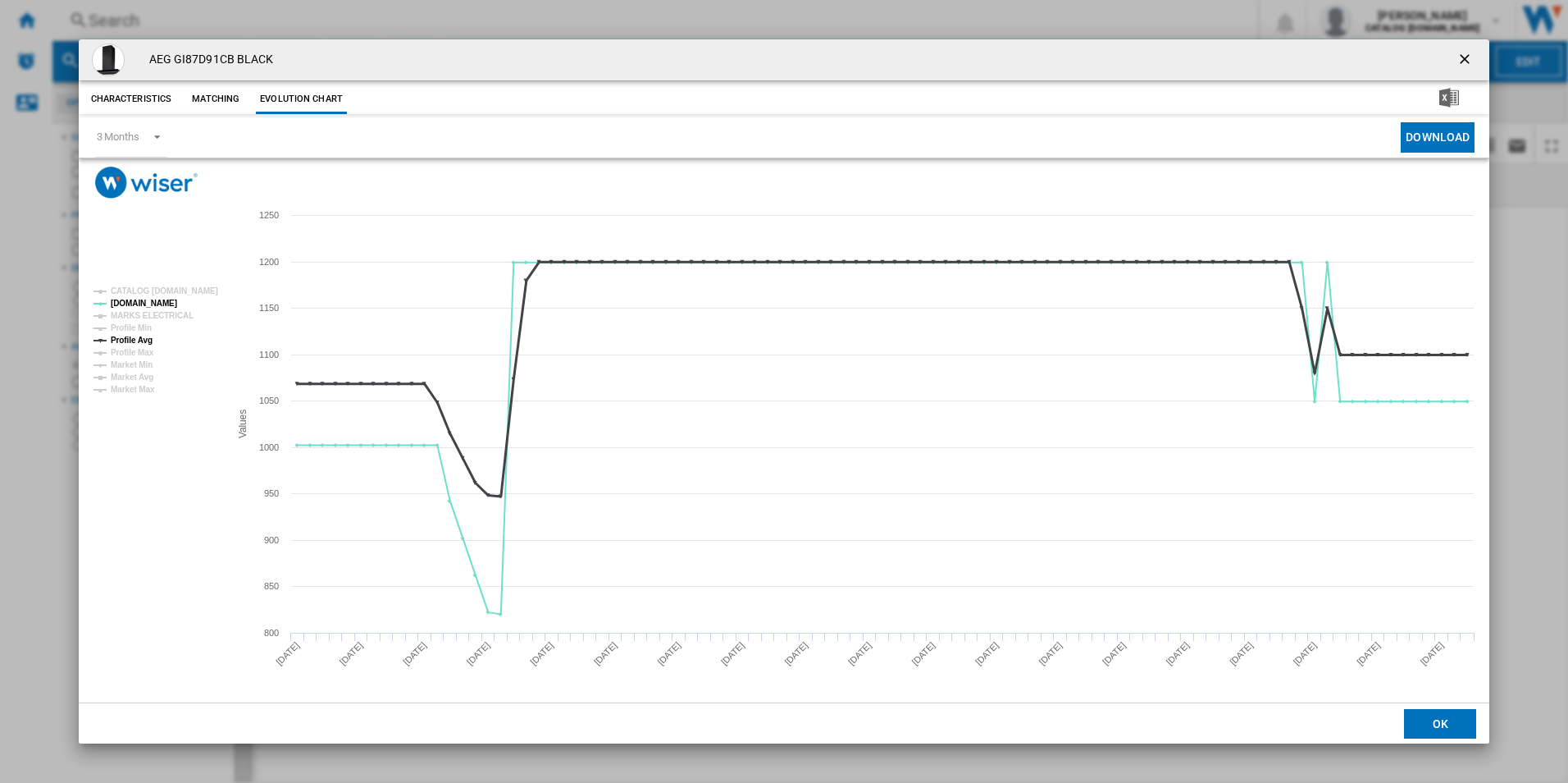
click at [142, 338] on tspan "Profile Avg" at bounding box center [131, 340] width 42 height 9
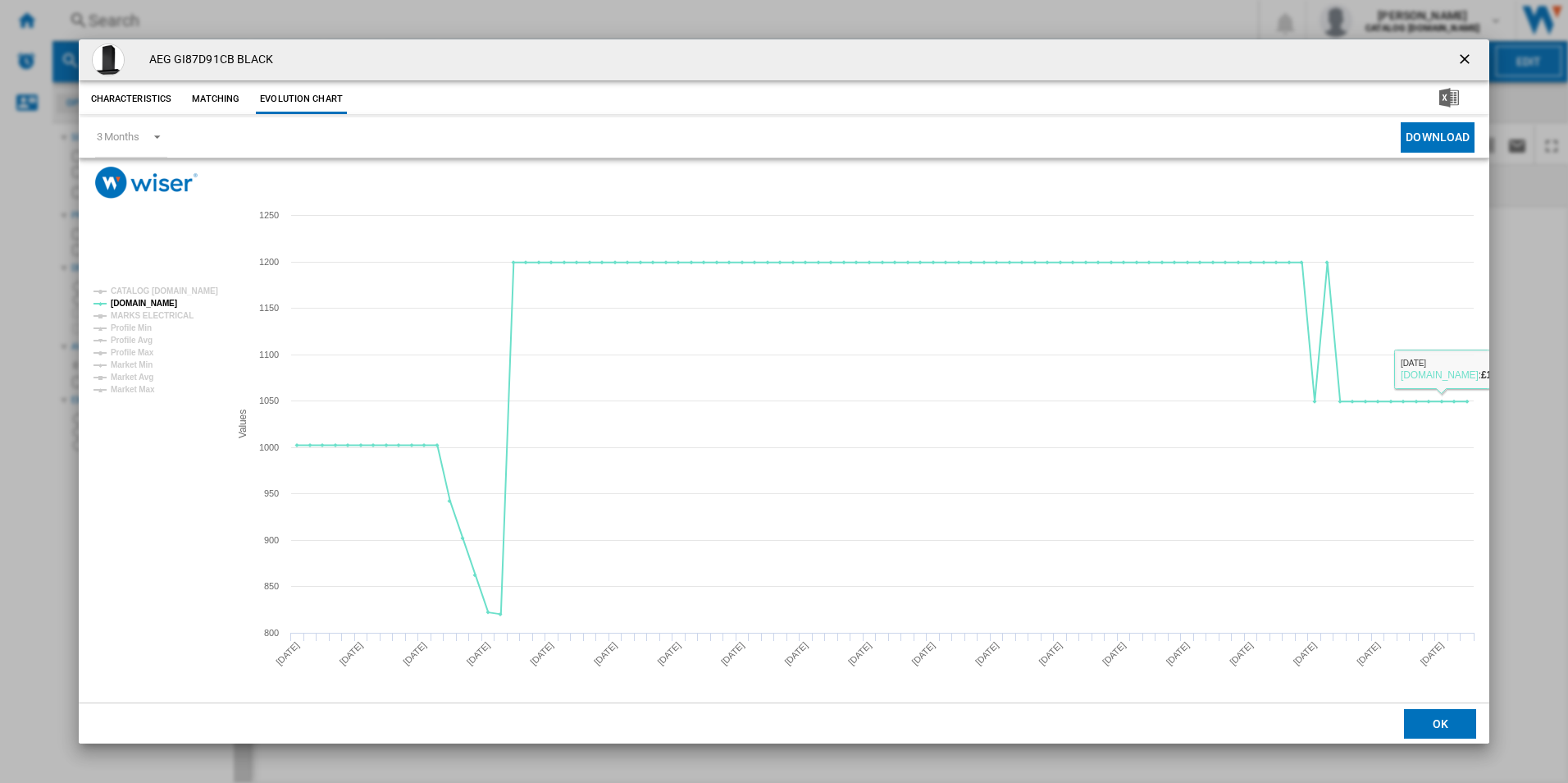
drag, startPoint x: 1467, startPoint y: 63, endPoint x: 1434, endPoint y: 69, distance: 33.5
click at [1467, 63] on ng-md-icon "getI18NText('BUTTONS.CLOSE_DIALOG')" at bounding box center [1466, 61] width 20 height 20
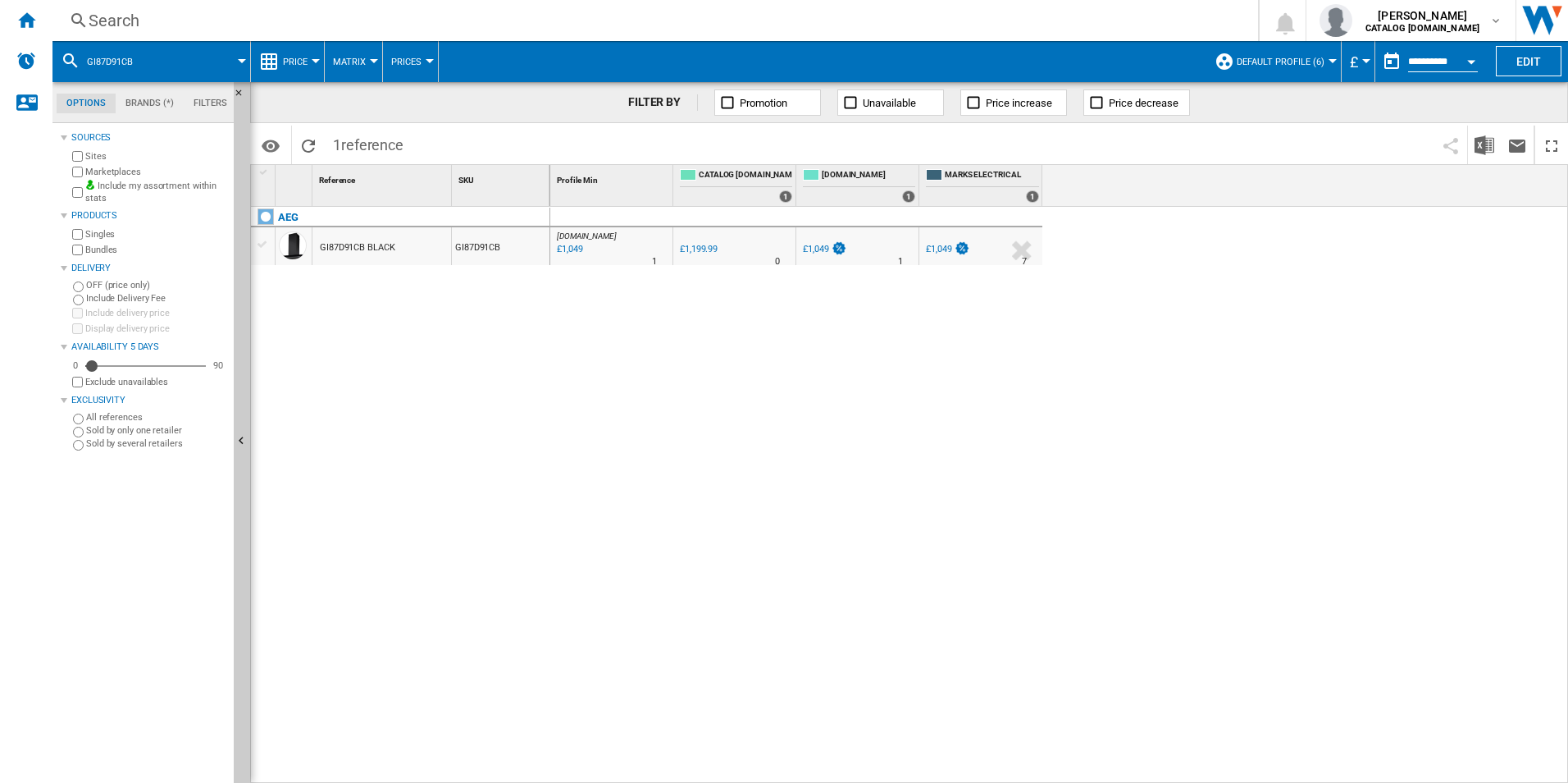
click at [947, 10] on div "Search" at bounding box center [651, 20] width 1127 height 23
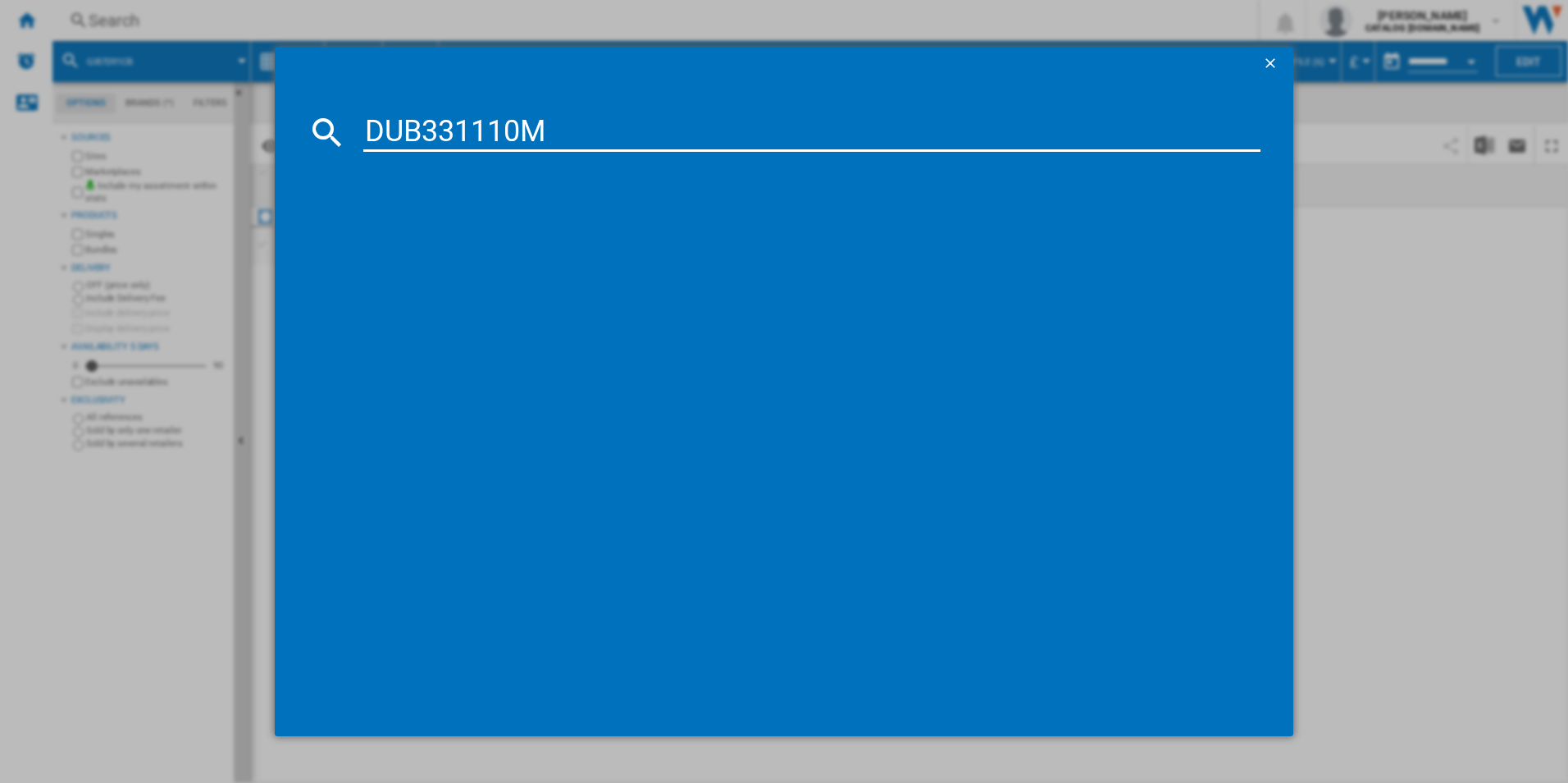
type input "DUB331110M"
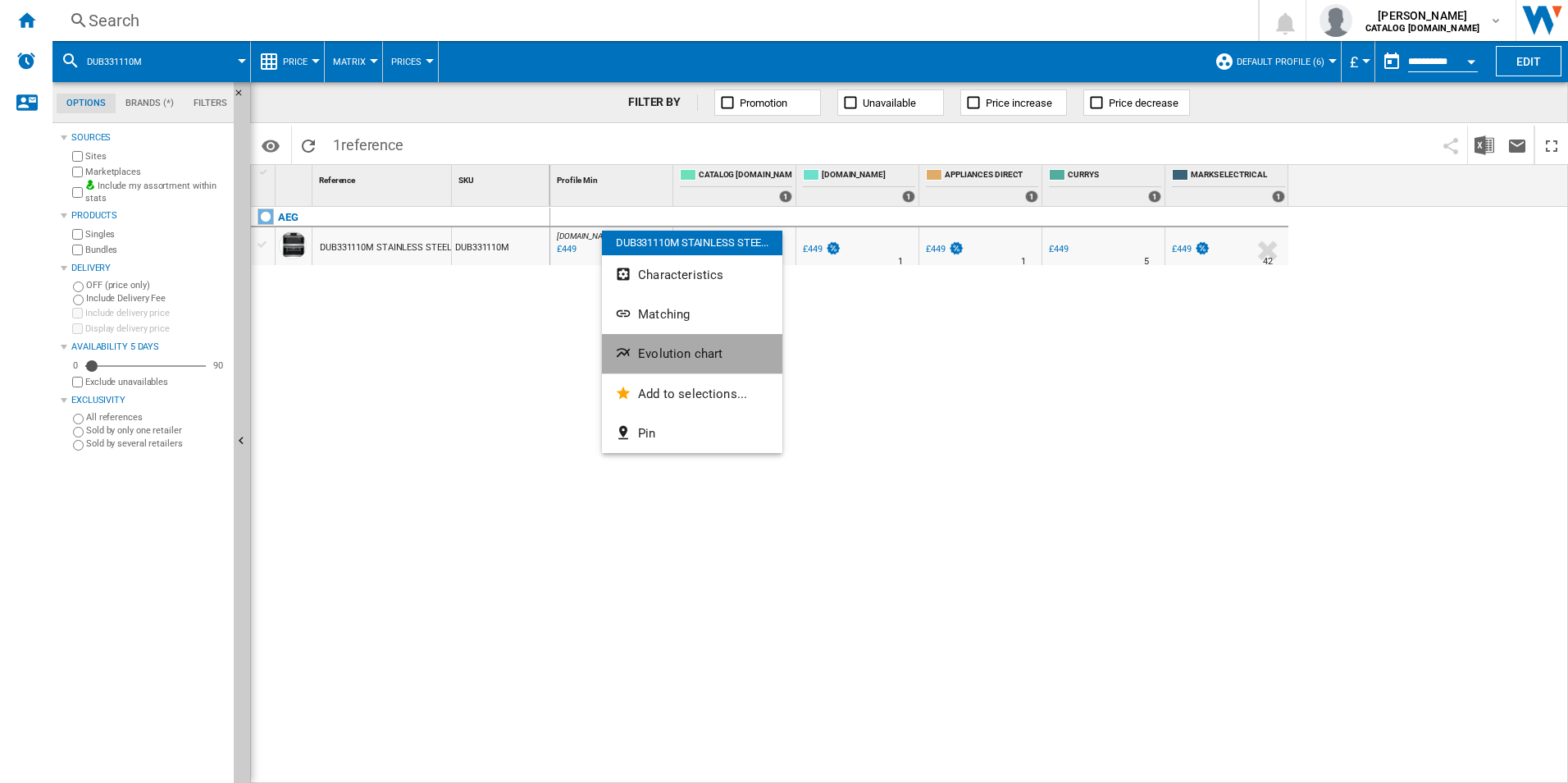
click at [709, 358] on span "Evolution chart" at bounding box center [681, 353] width 84 height 15
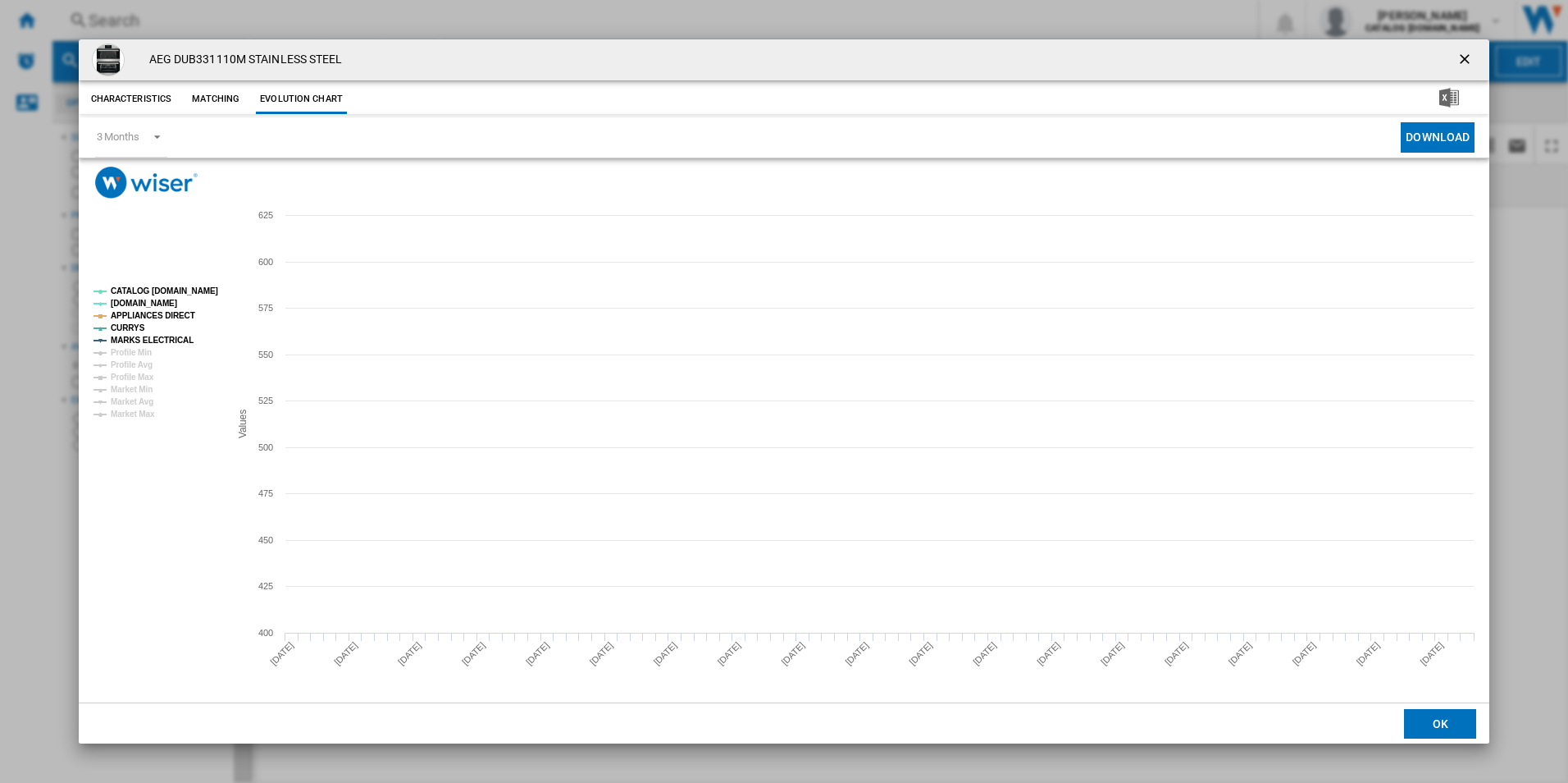
click at [184, 292] on tspan "CATALOG [DOMAIN_NAME]" at bounding box center [165, 290] width 108 height 9
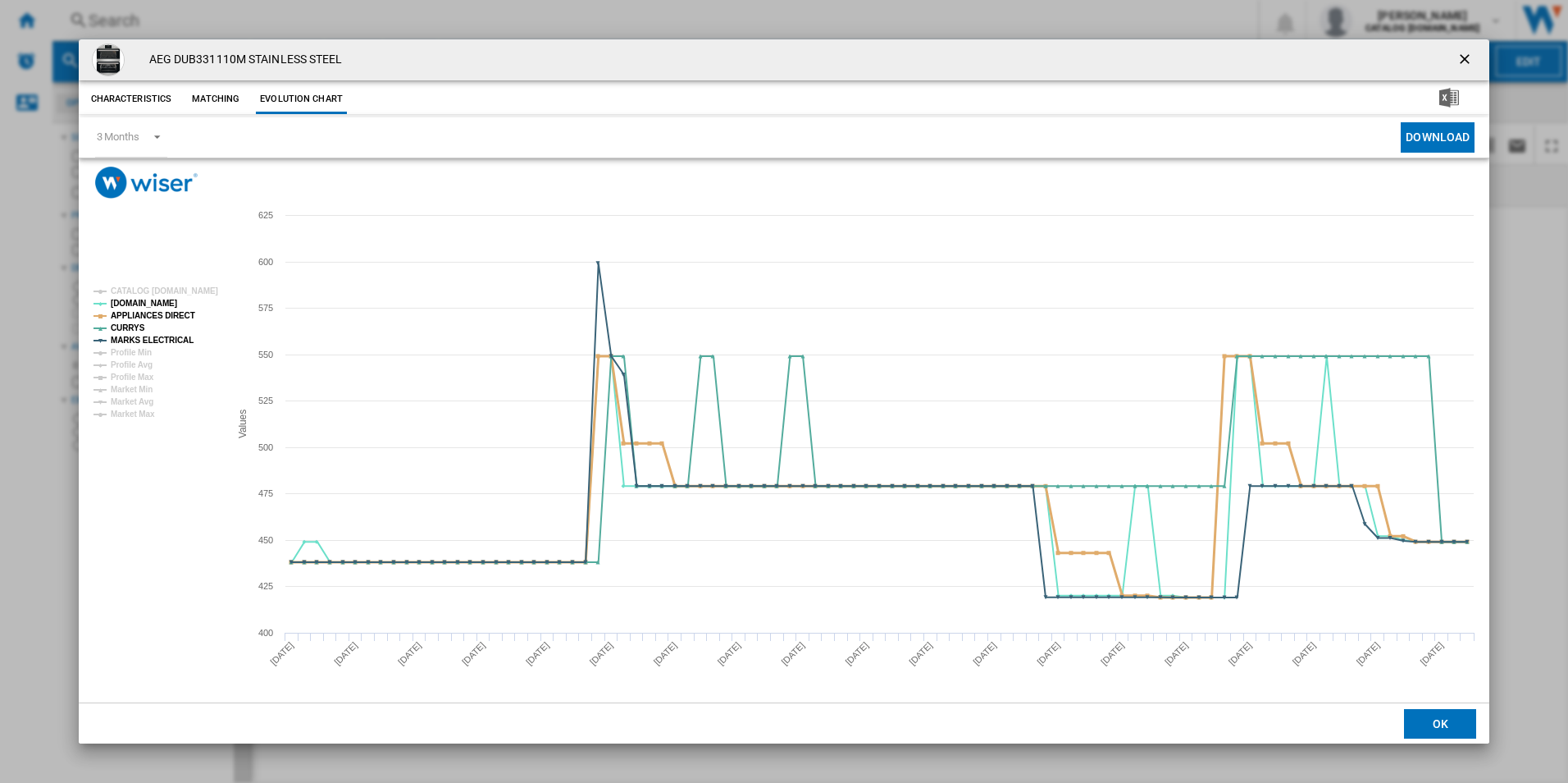
click at [180, 317] on tspan "APPLIANCES DIRECT" at bounding box center [153, 315] width 84 height 9
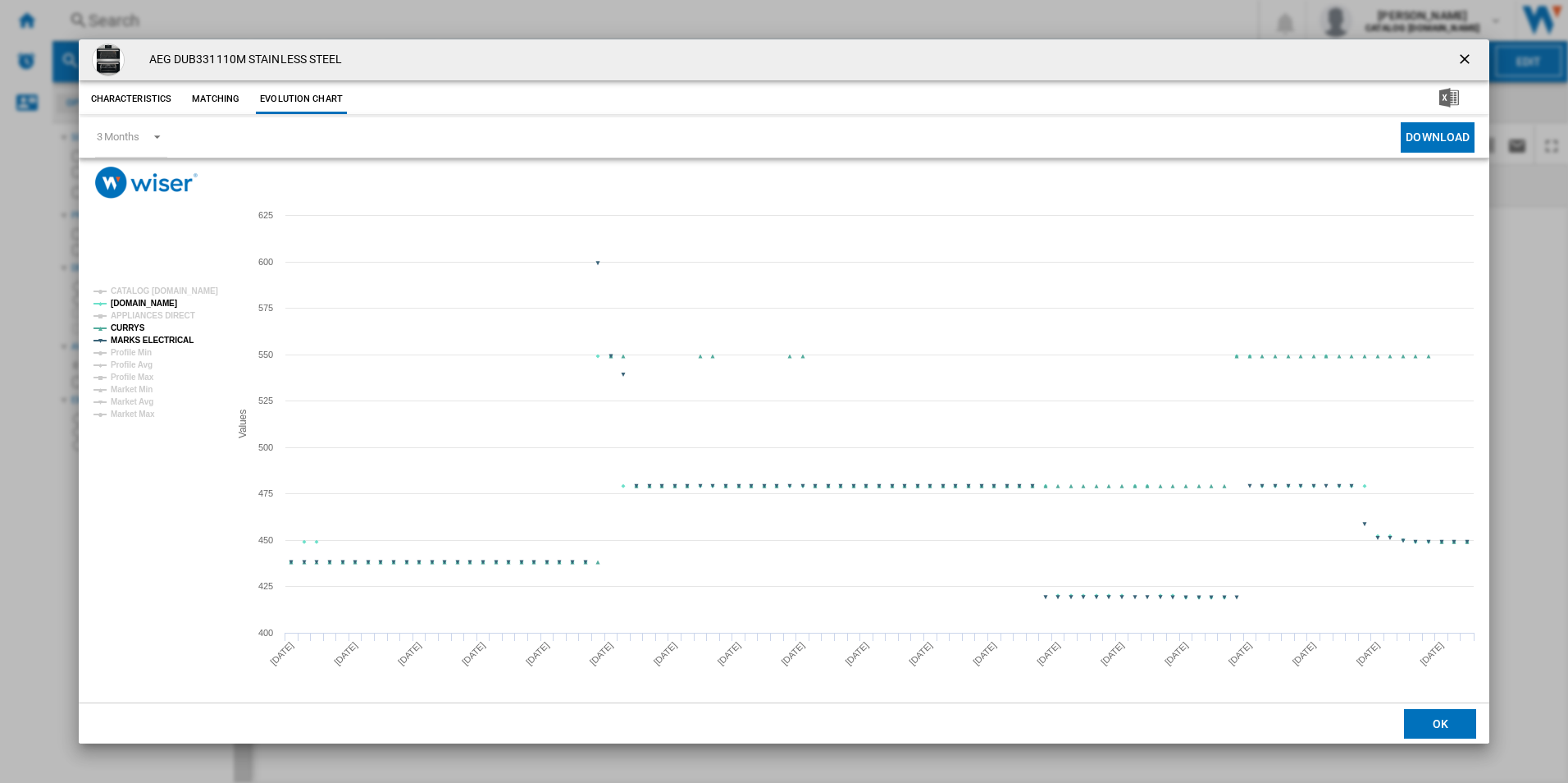
click at [174, 338] on tspan "MARKS ELECTRICAL" at bounding box center [152, 340] width 83 height 9
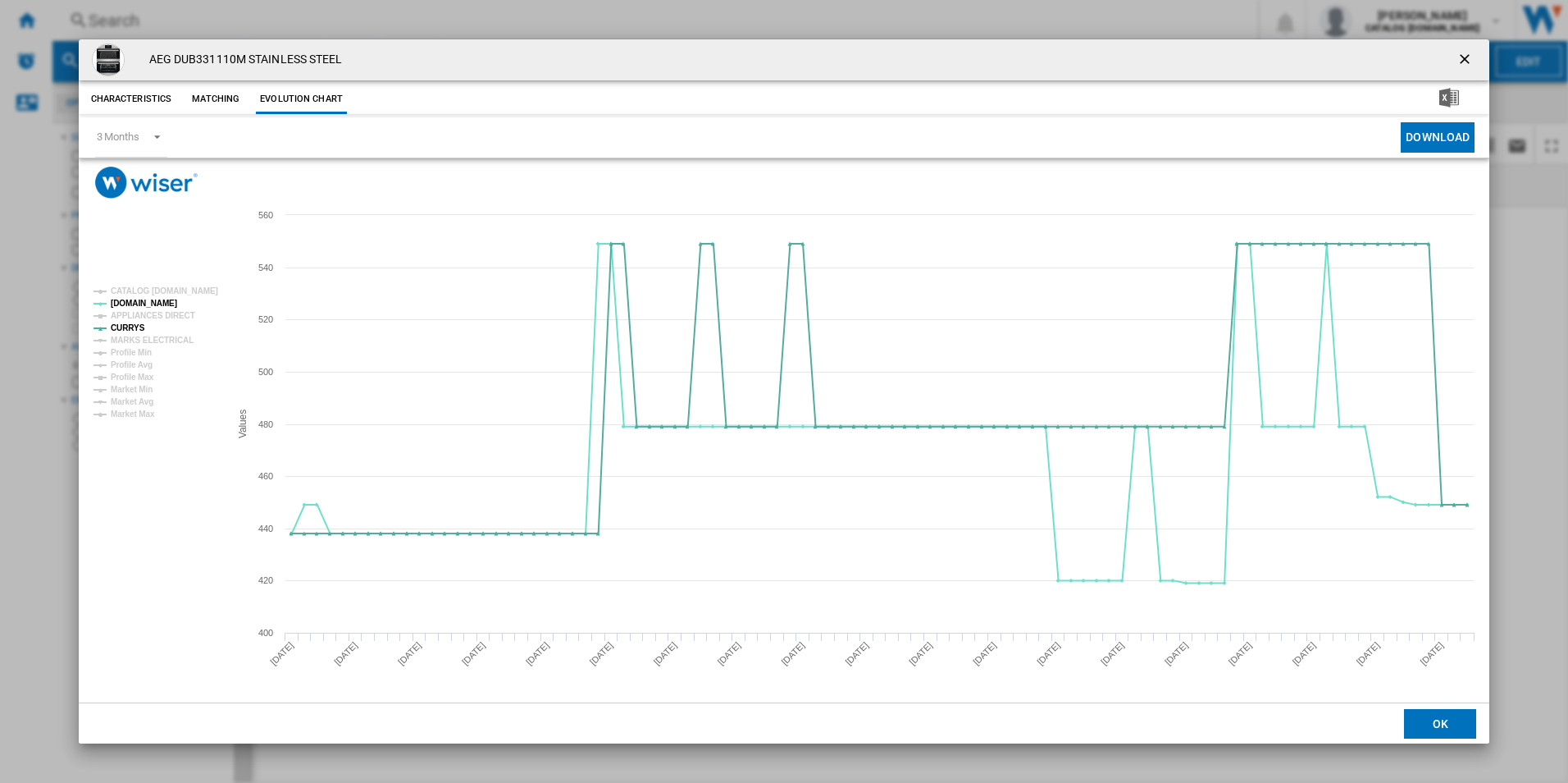
click at [1460, 61] on ng-md-icon "getI18NText('BUTTONS.CLOSE_DIALOG')" at bounding box center [1466, 61] width 20 height 20
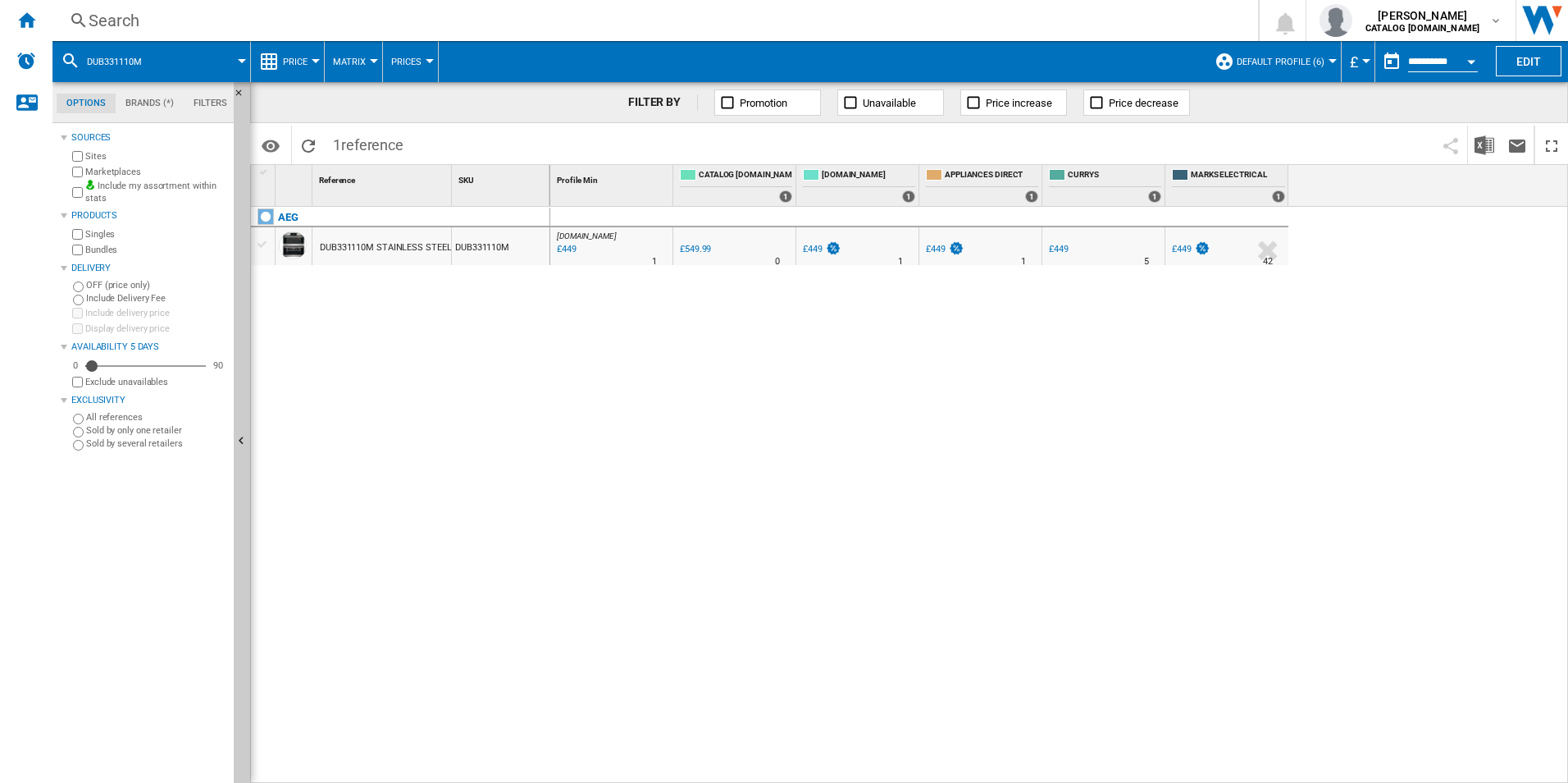
click at [885, 30] on div "Search" at bounding box center [651, 20] width 1127 height 23
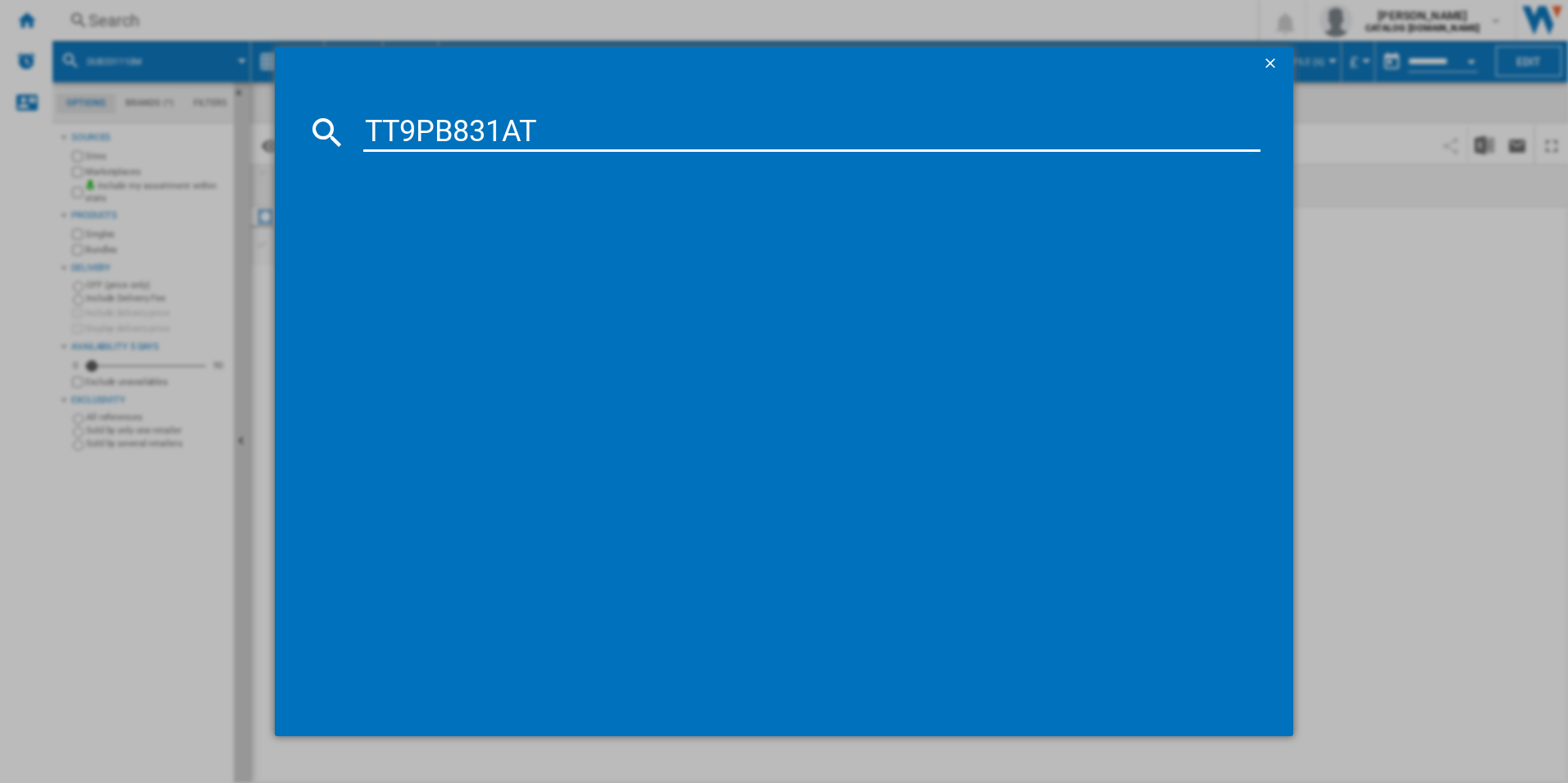
type input "TT9PB831AT"
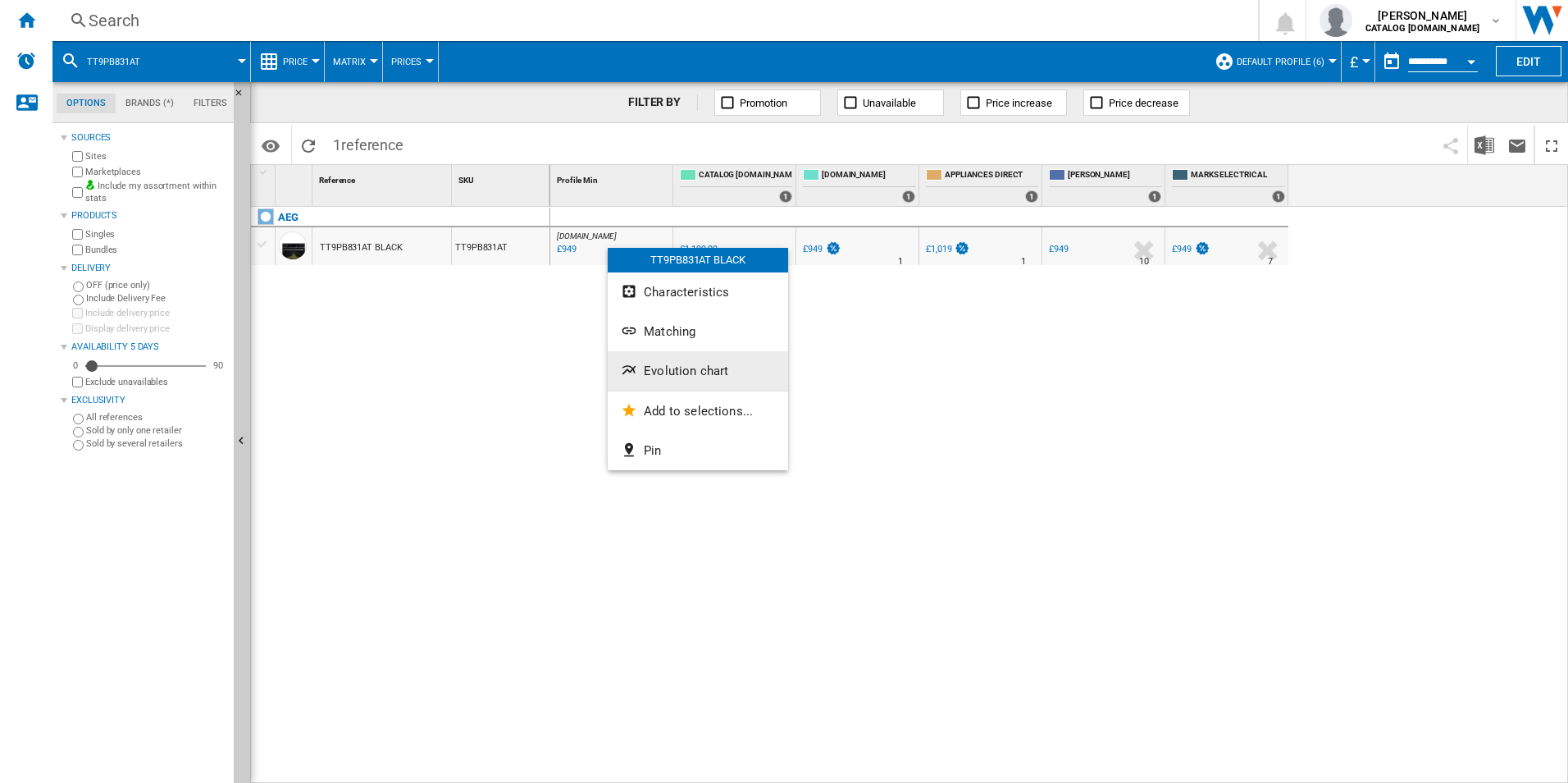
click at [683, 373] on span "Evolution chart" at bounding box center [686, 370] width 84 height 15
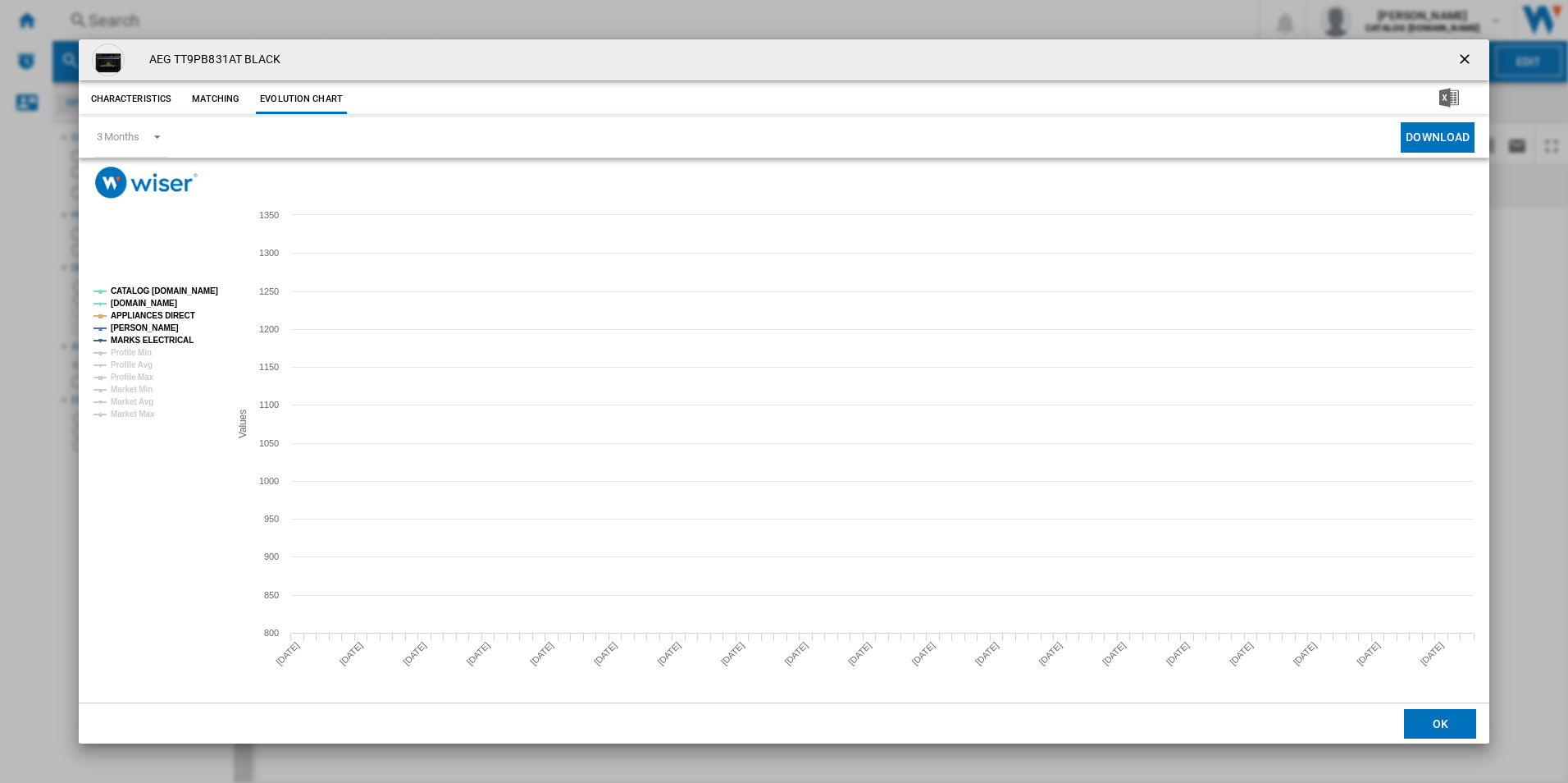
click at [205, 289] on tspan "CATALOG [DOMAIN_NAME]" at bounding box center [165, 290] width 108 height 9
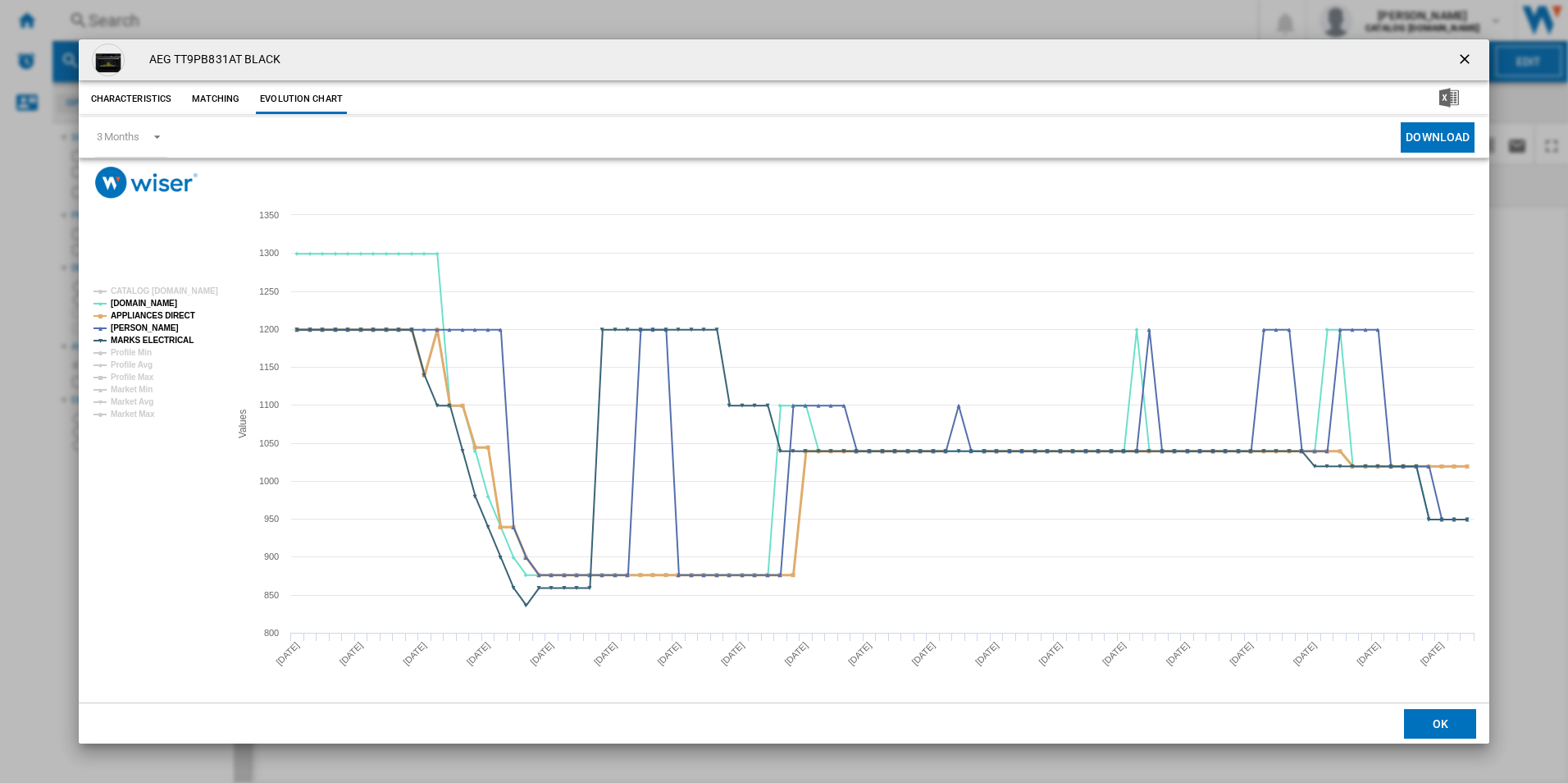
click at [175, 316] on tspan "APPLIANCES DIRECT" at bounding box center [153, 315] width 84 height 9
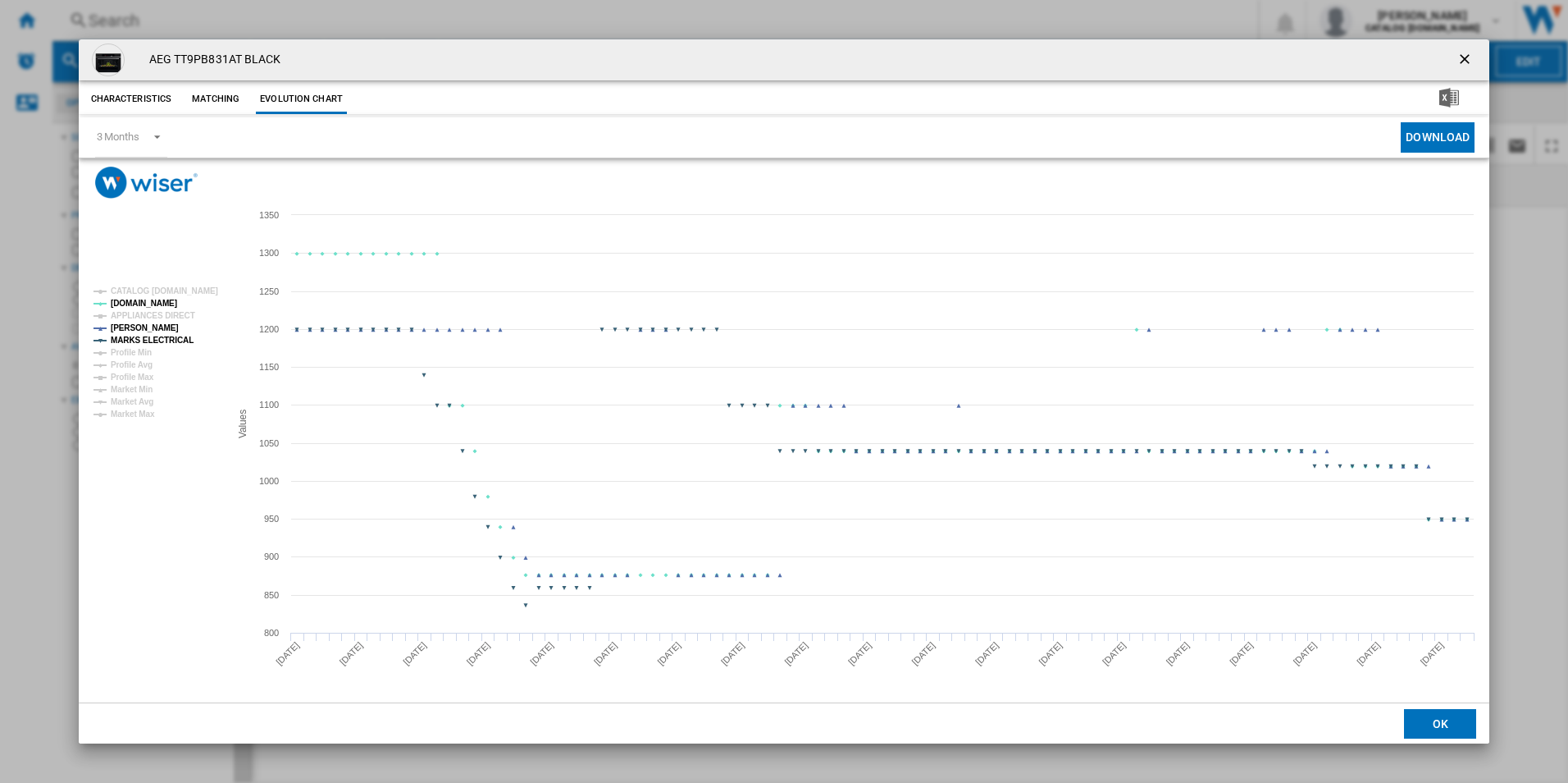
click at [179, 339] on tspan "MARKS ELECTRICAL" at bounding box center [152, 340] width 83 height 9
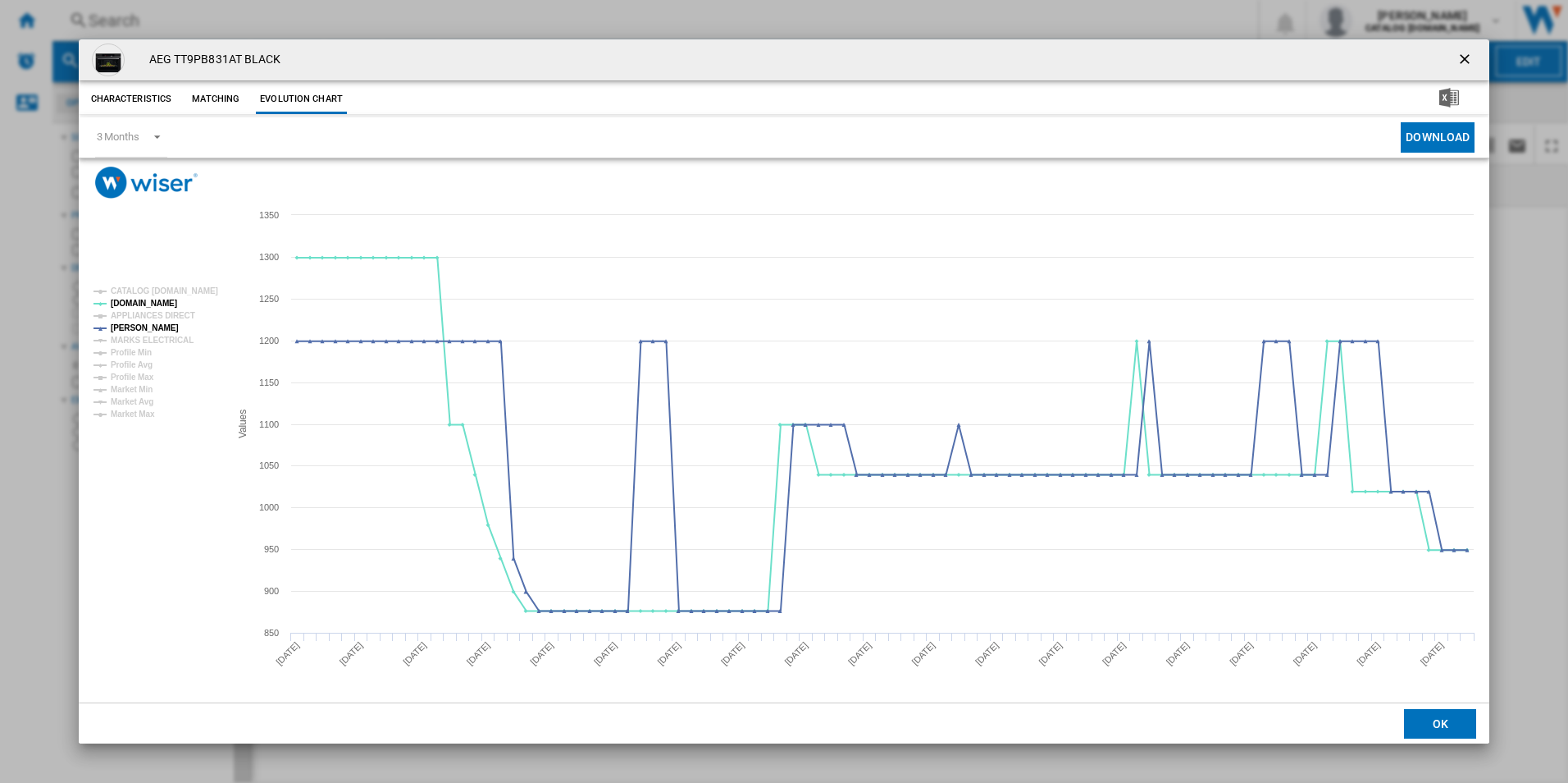
click at [1467, 48] on button "Product popup" at bounding box center [1467, 60] width 33 height 33
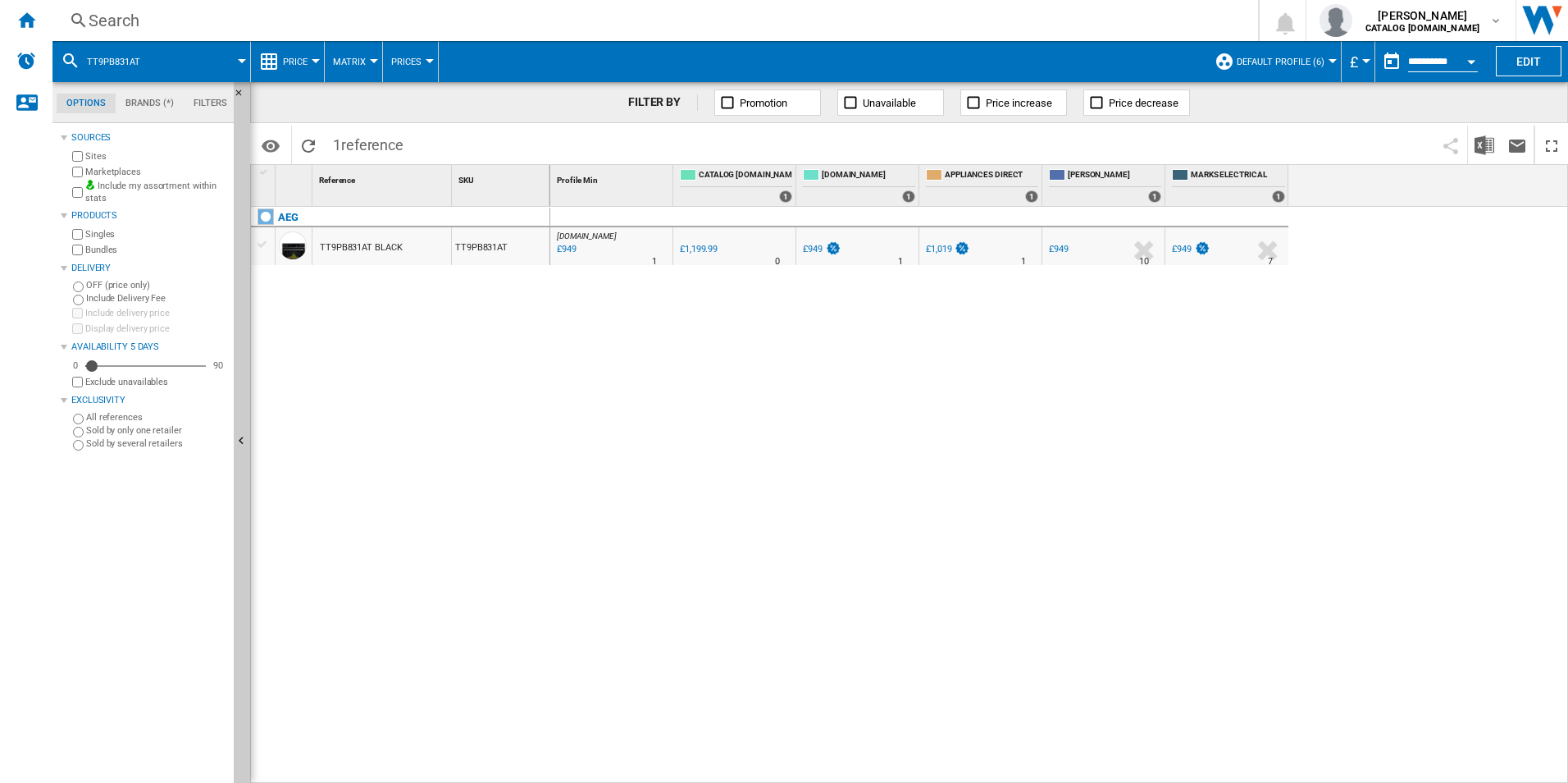
click at [852, 23] on div "Search" at bounding box center [651, 20] width 1127 height 23
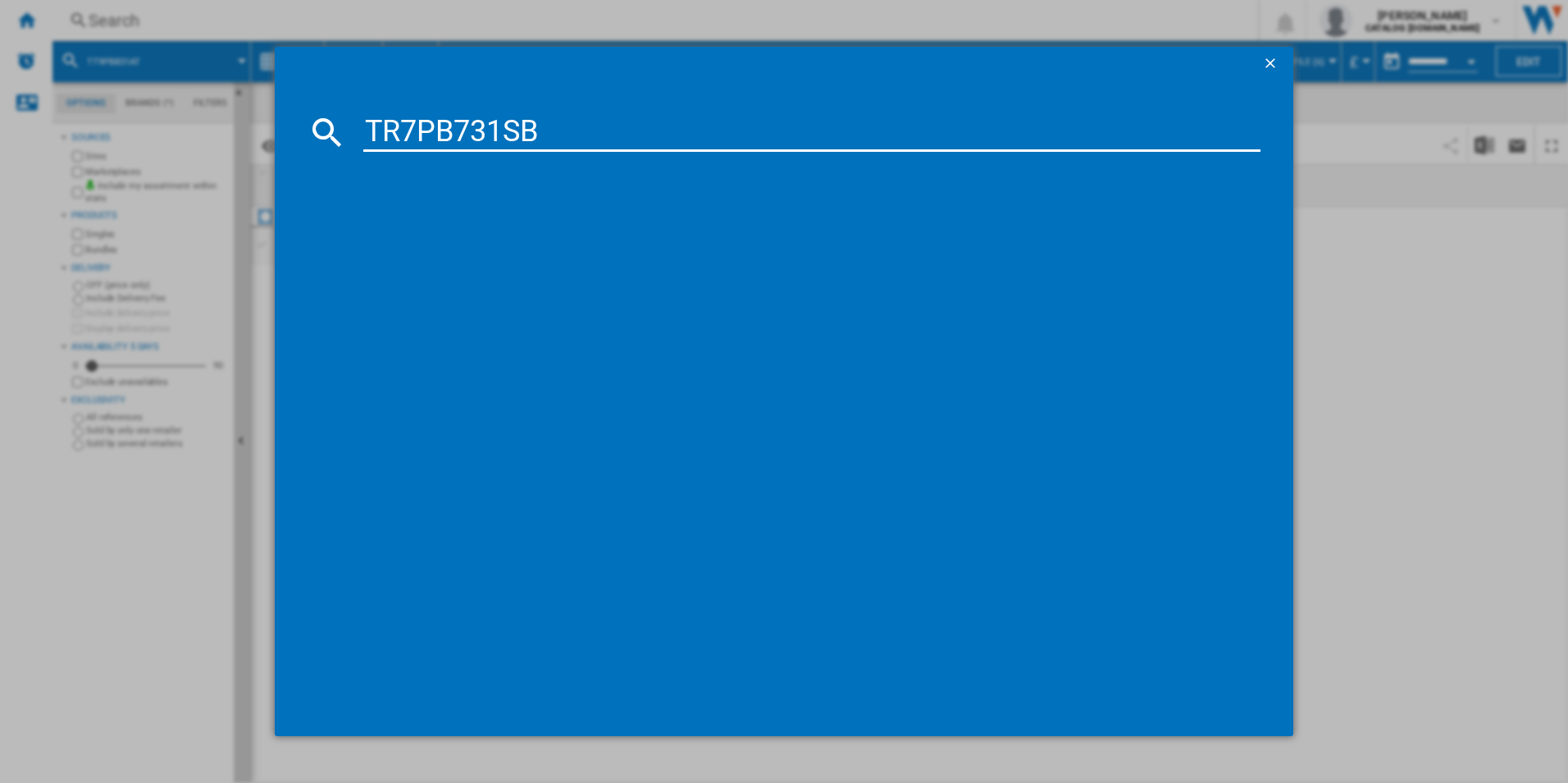
type input "TR7PB731SB"
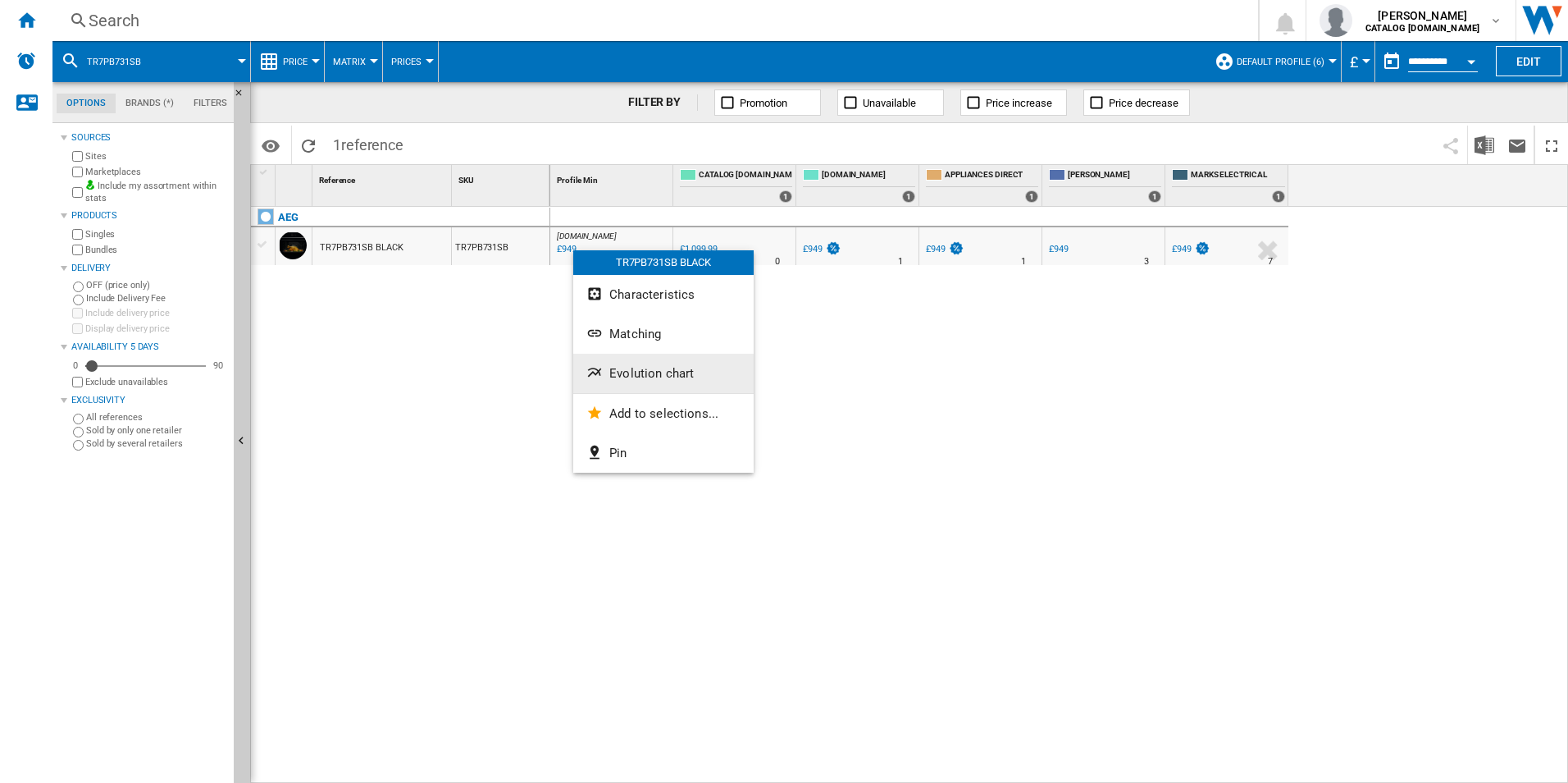
click at [651, 365] on button "Evolution chart" at bounding box center [663, 373] width 180 height 39
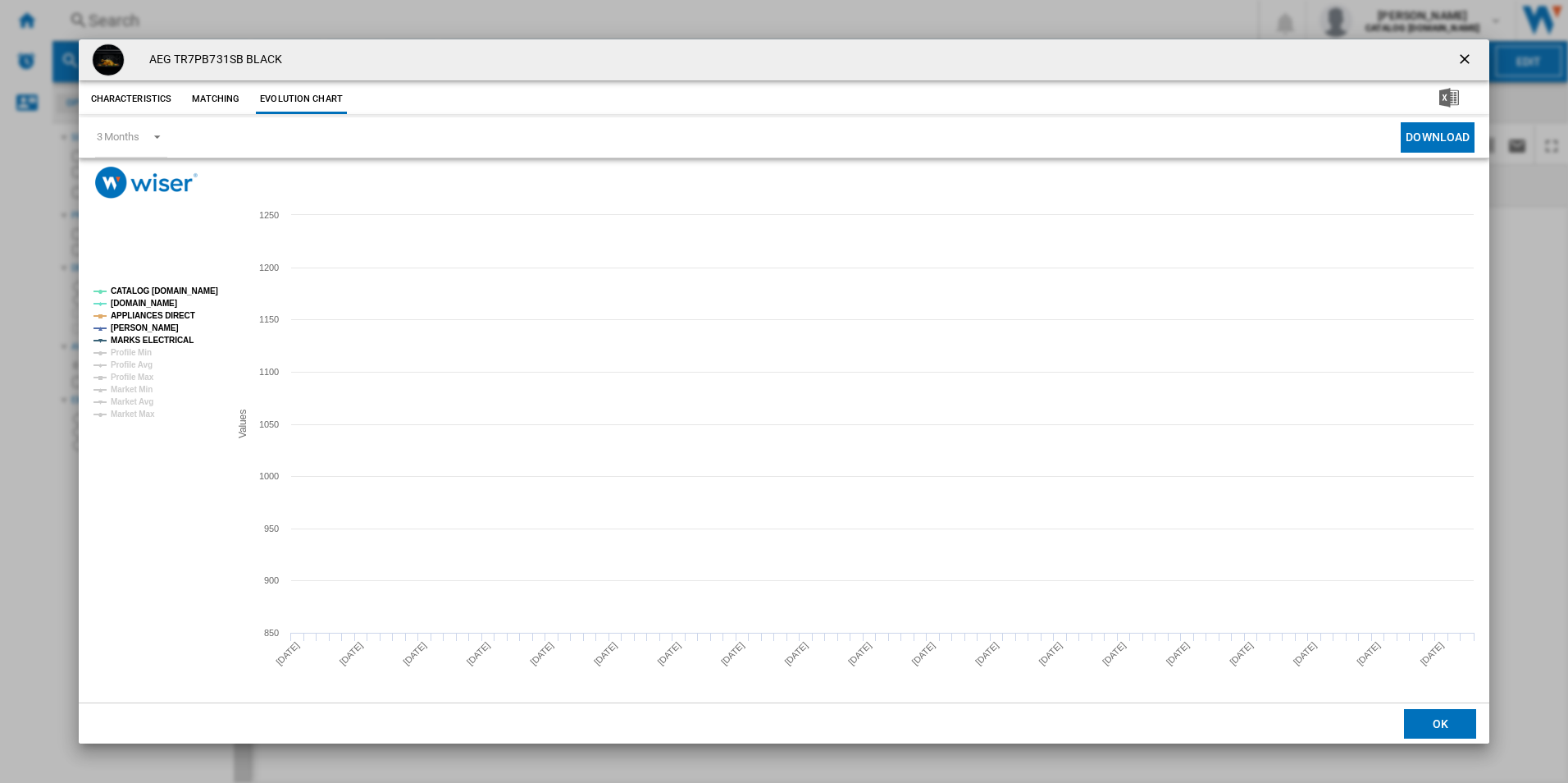
click at [184, 288] on tspan "CATALOG [DOMAIN_NAME]" at bounding box center [165, 290] width 108 height 9
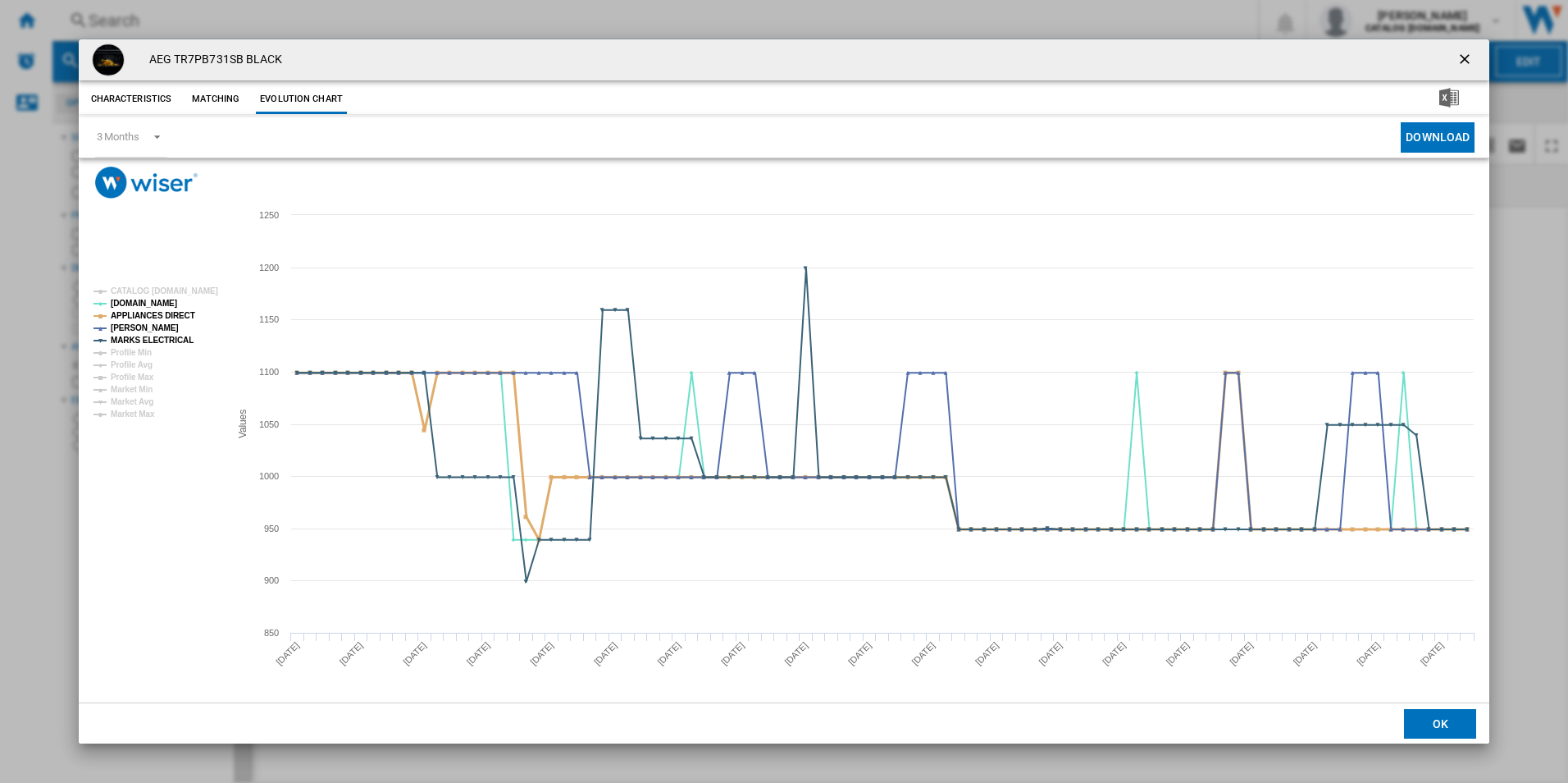
click at [172, 313] on tspan "APPLIANCES DIRECT" at bounding box center [153, 315] width 84 height 9
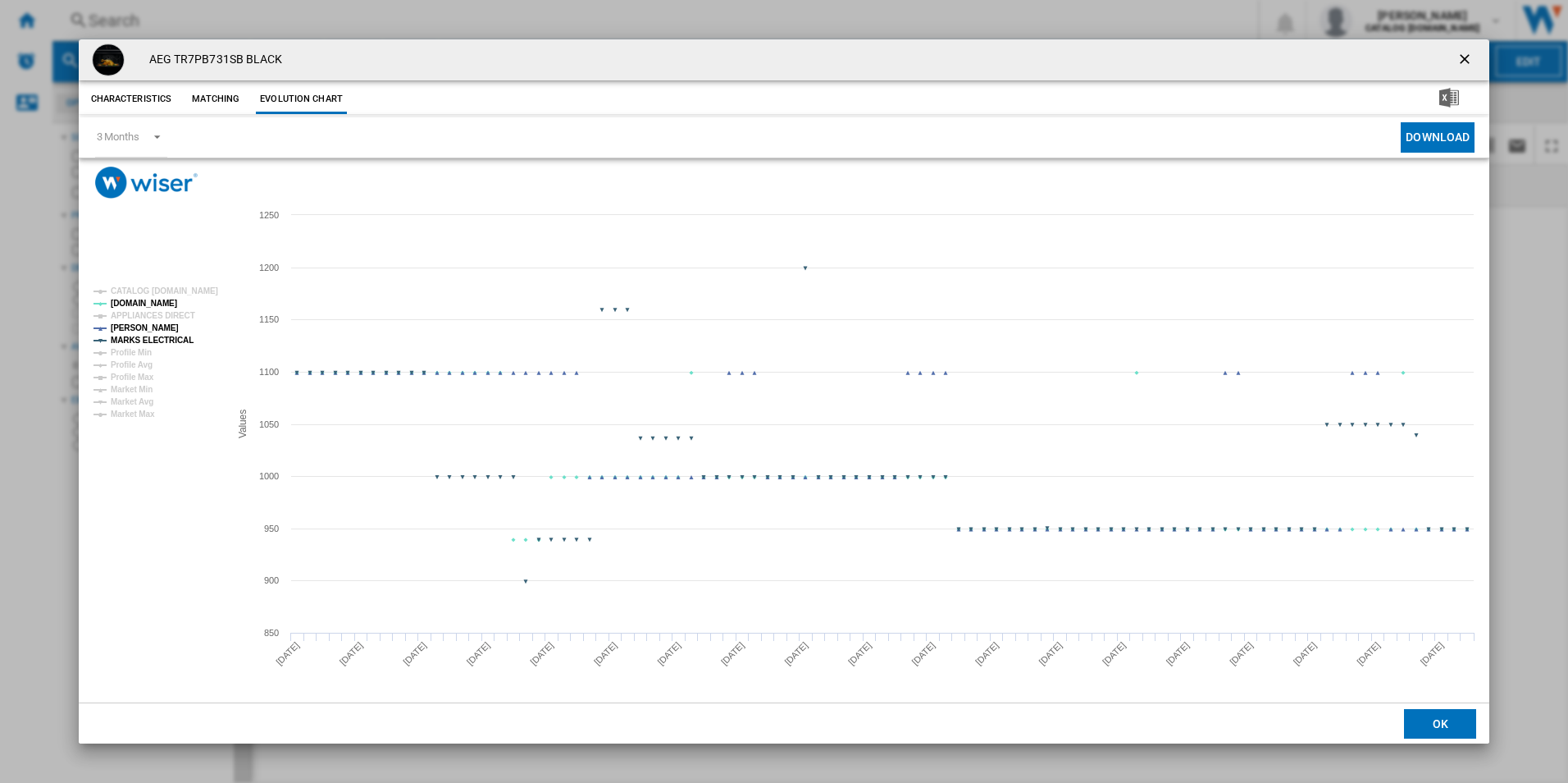
click at [176, 331] on rect "Product popup" at bounding box center [155, 352] width 136 height 144
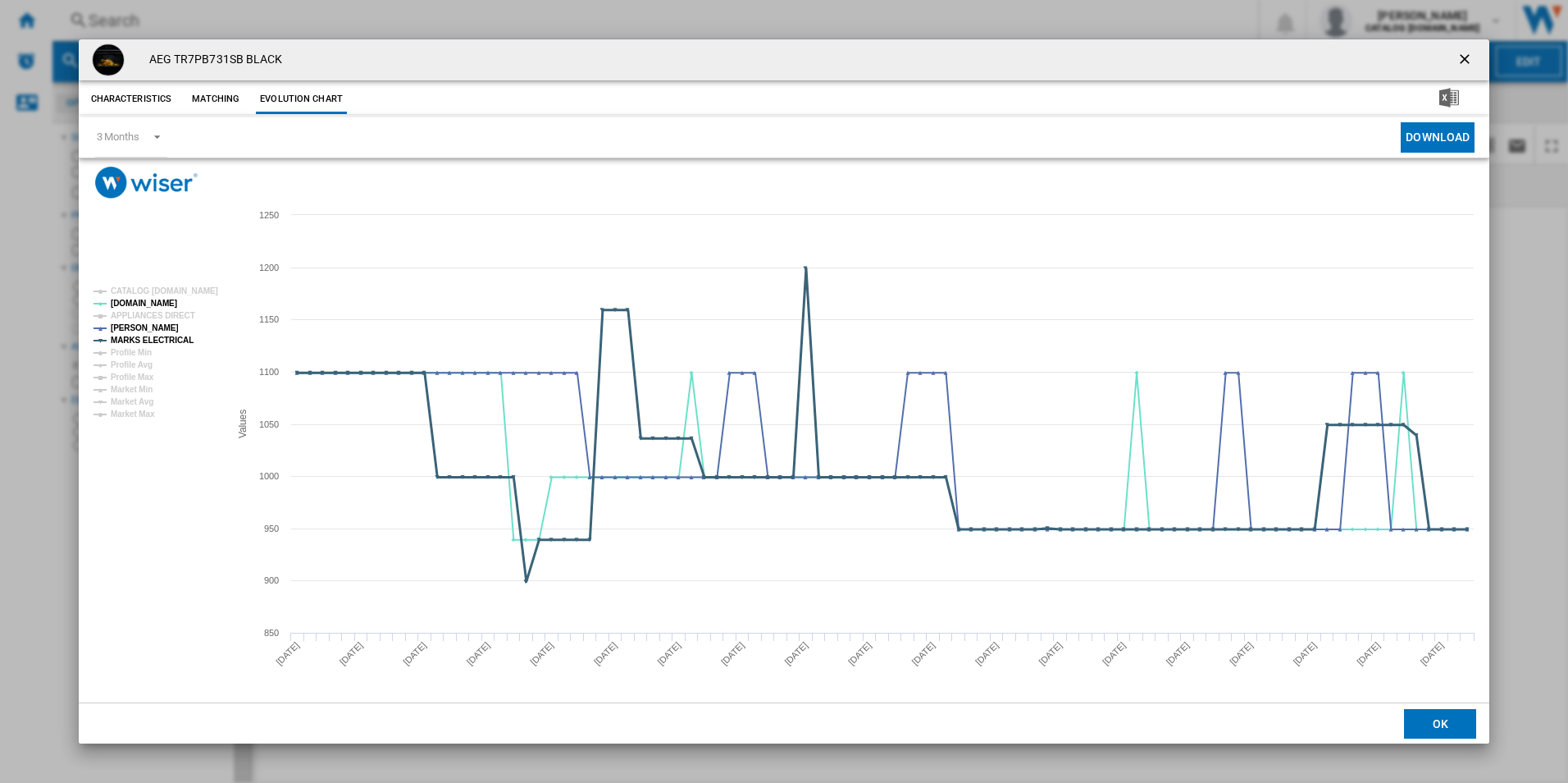
click at [181, 336] on tspan "MARKS ELECTRICAL" at bounding box center [152, 340] width 83 height 9
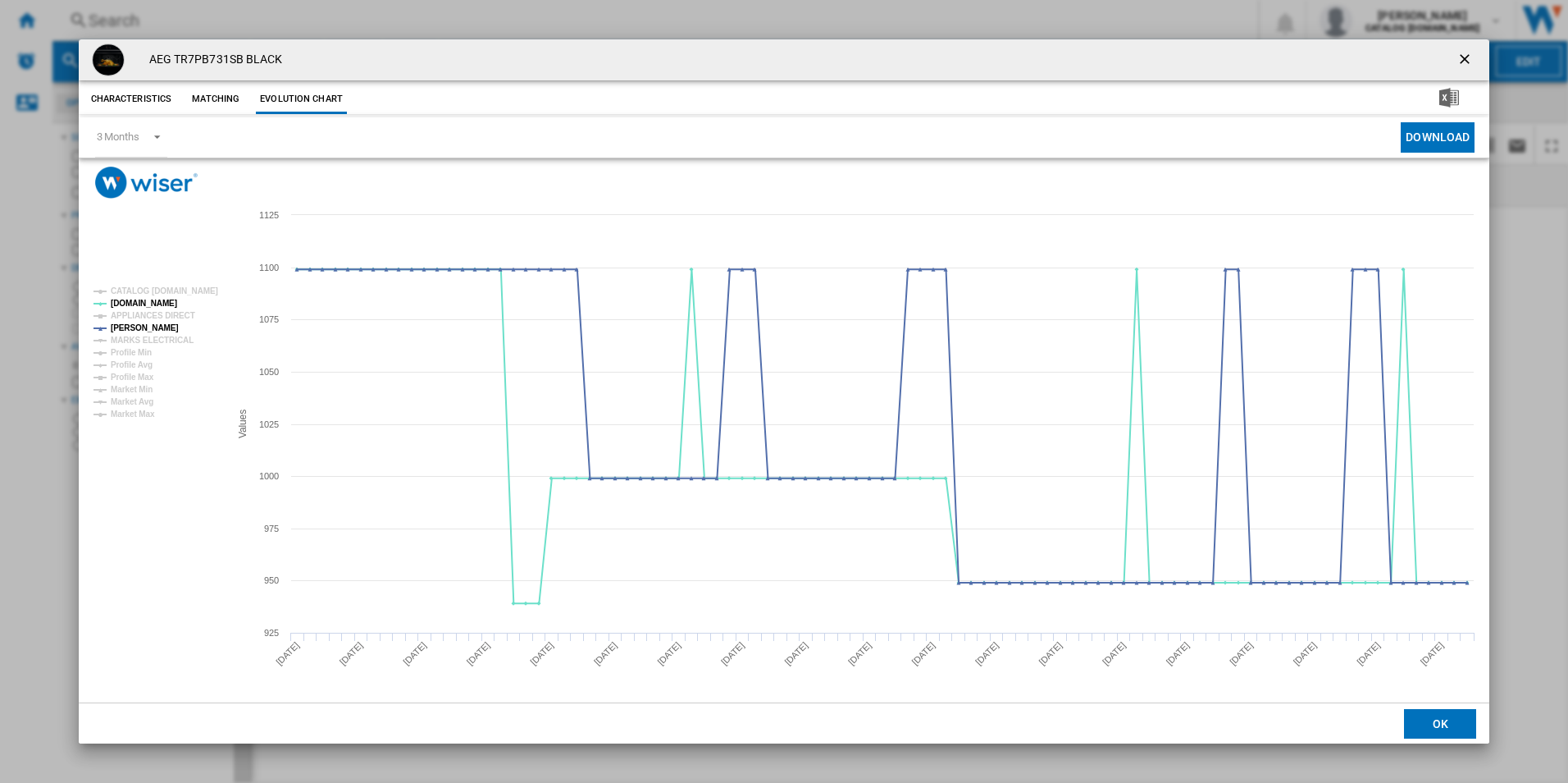
drag, startPoint x: 1465, startPoint y: 58, endPoint x: 1454, endPoint y: 58, distance: 11.0
click at [1465, 58] on ng-md-icon "getI18NText('BUTTONS.CLOSE_DIALOG')" at bounding box center [1466, 61] width 20 height 20
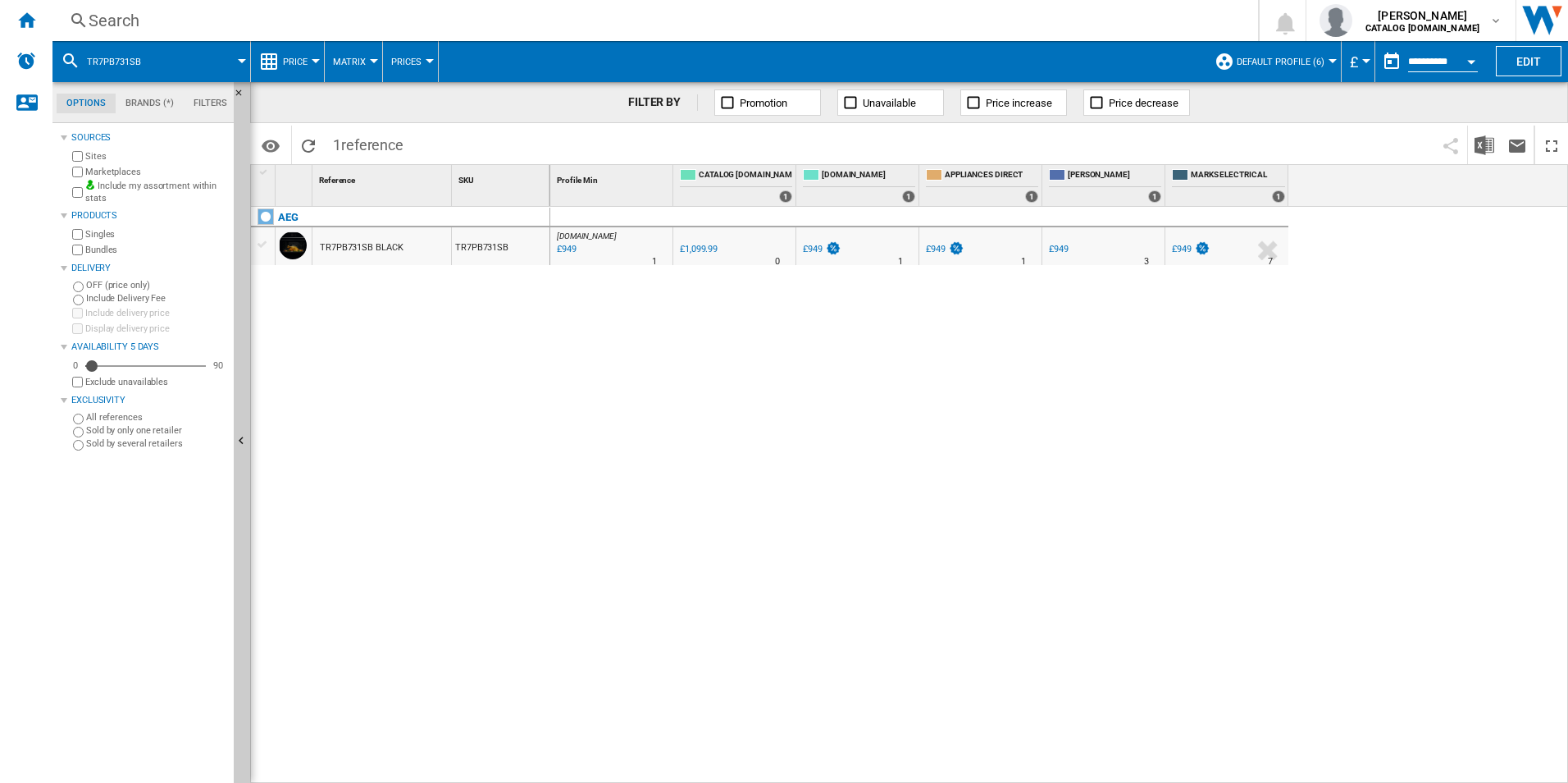
click at [974, 24] on div "Search" at bounding box center [651, 20] width 1127 height 23
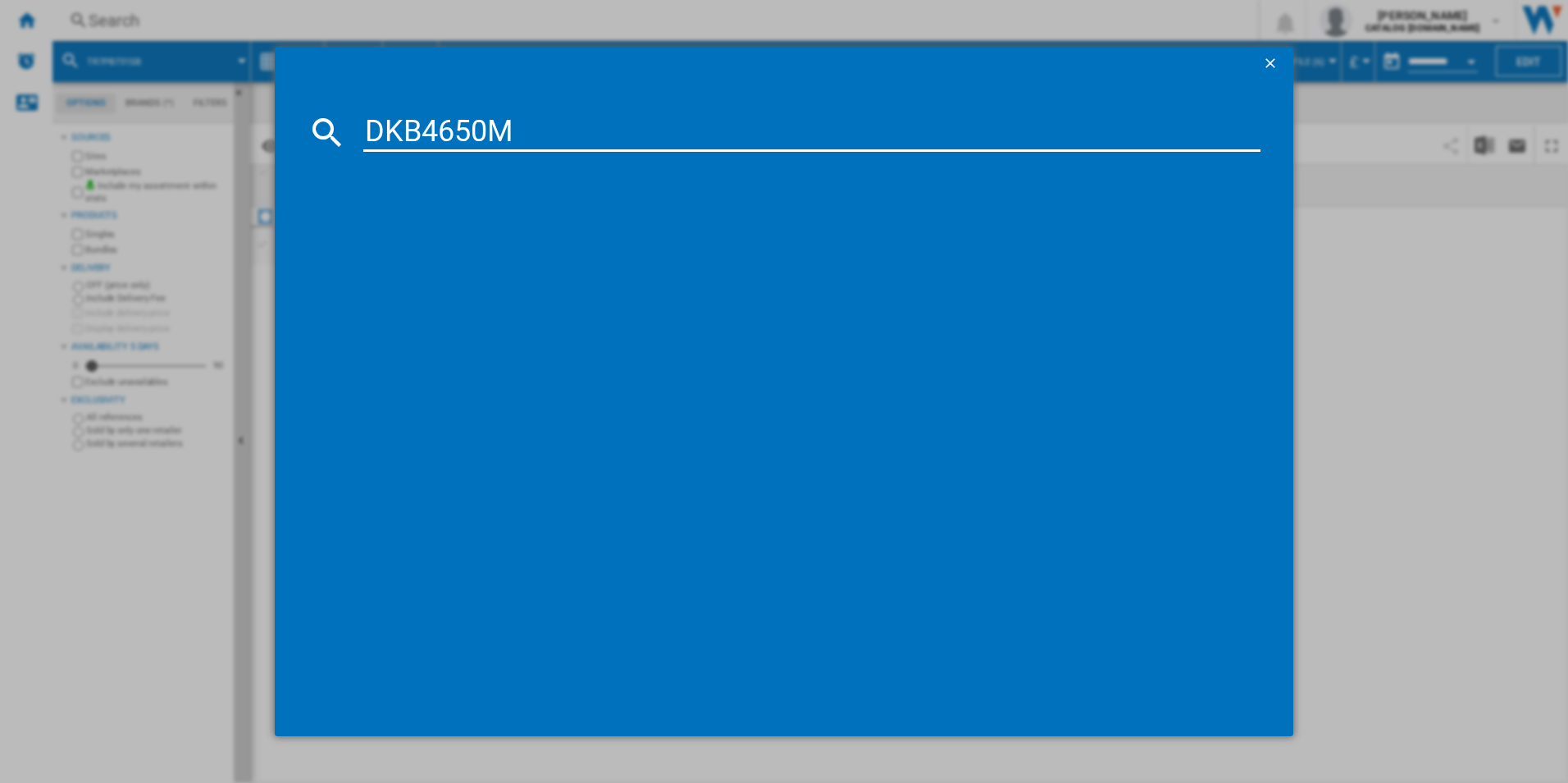
type input "DKB4650M"
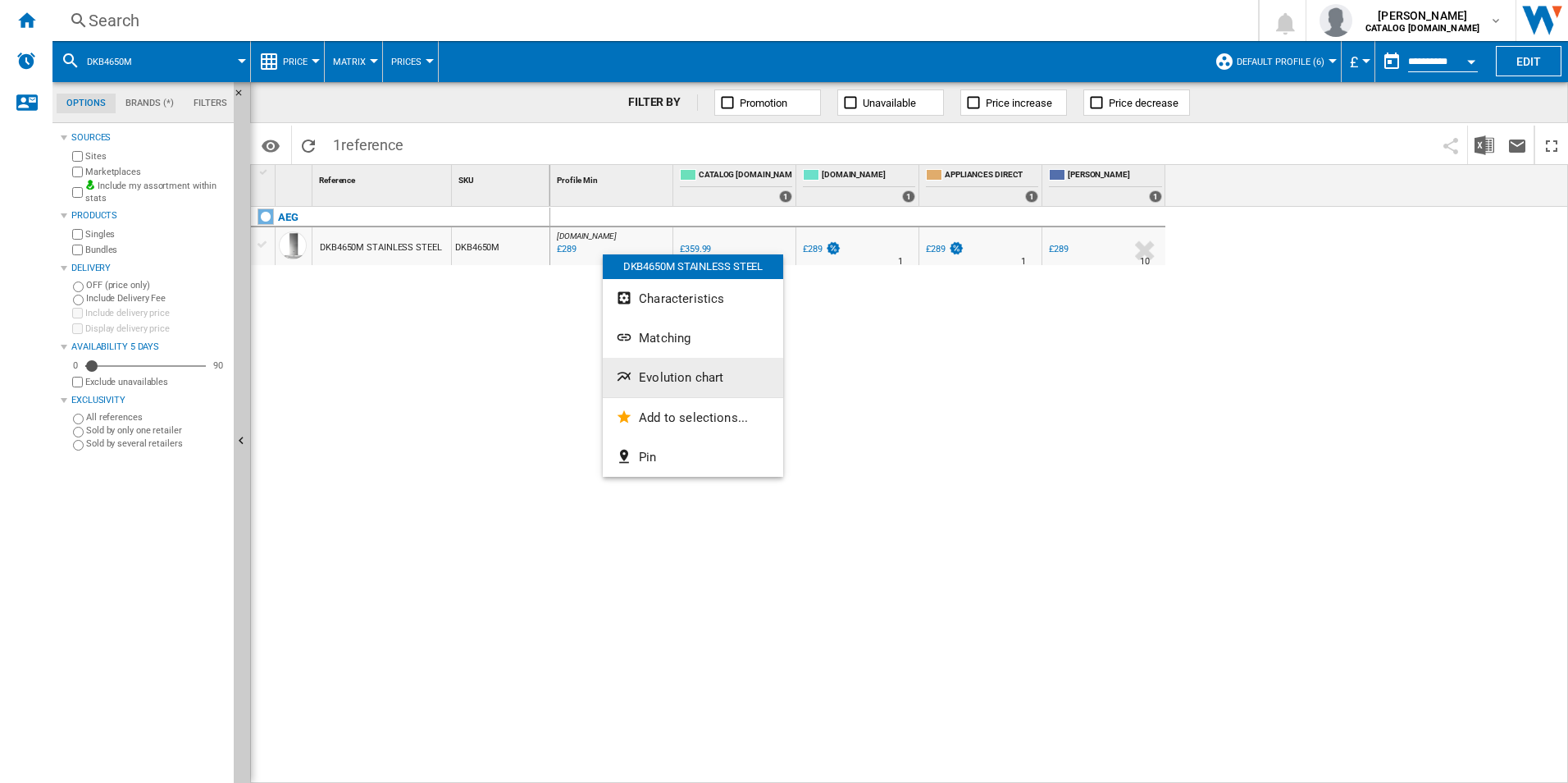
click at [640, 362] on button "Evolution chart" at bounding box center [693, 377] width 180 height 39
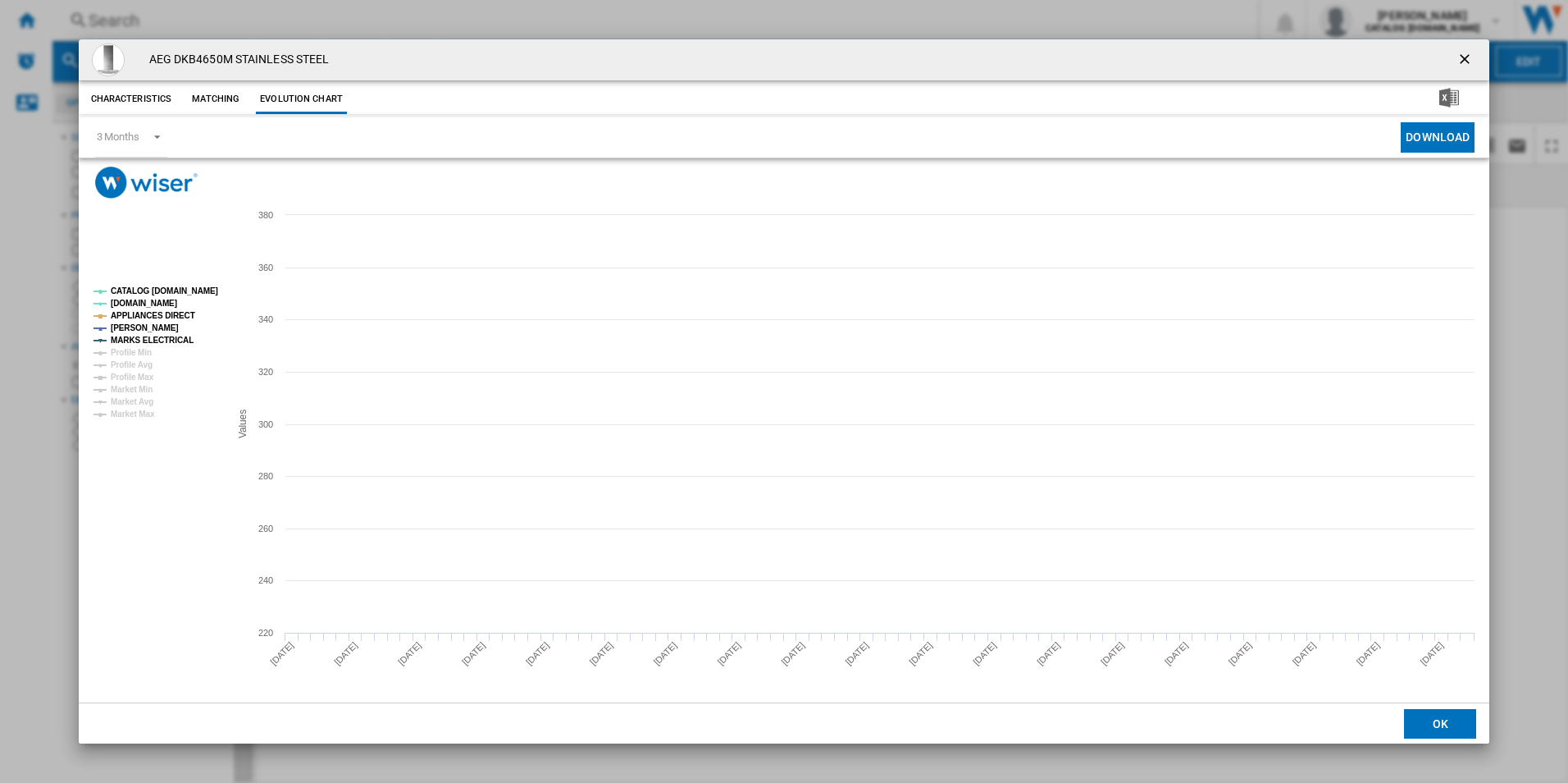
click at [212, 289] on tspan "CATALOG [DOMAIN_NAME]" at bounding box center [165, 290] width 108 height 9
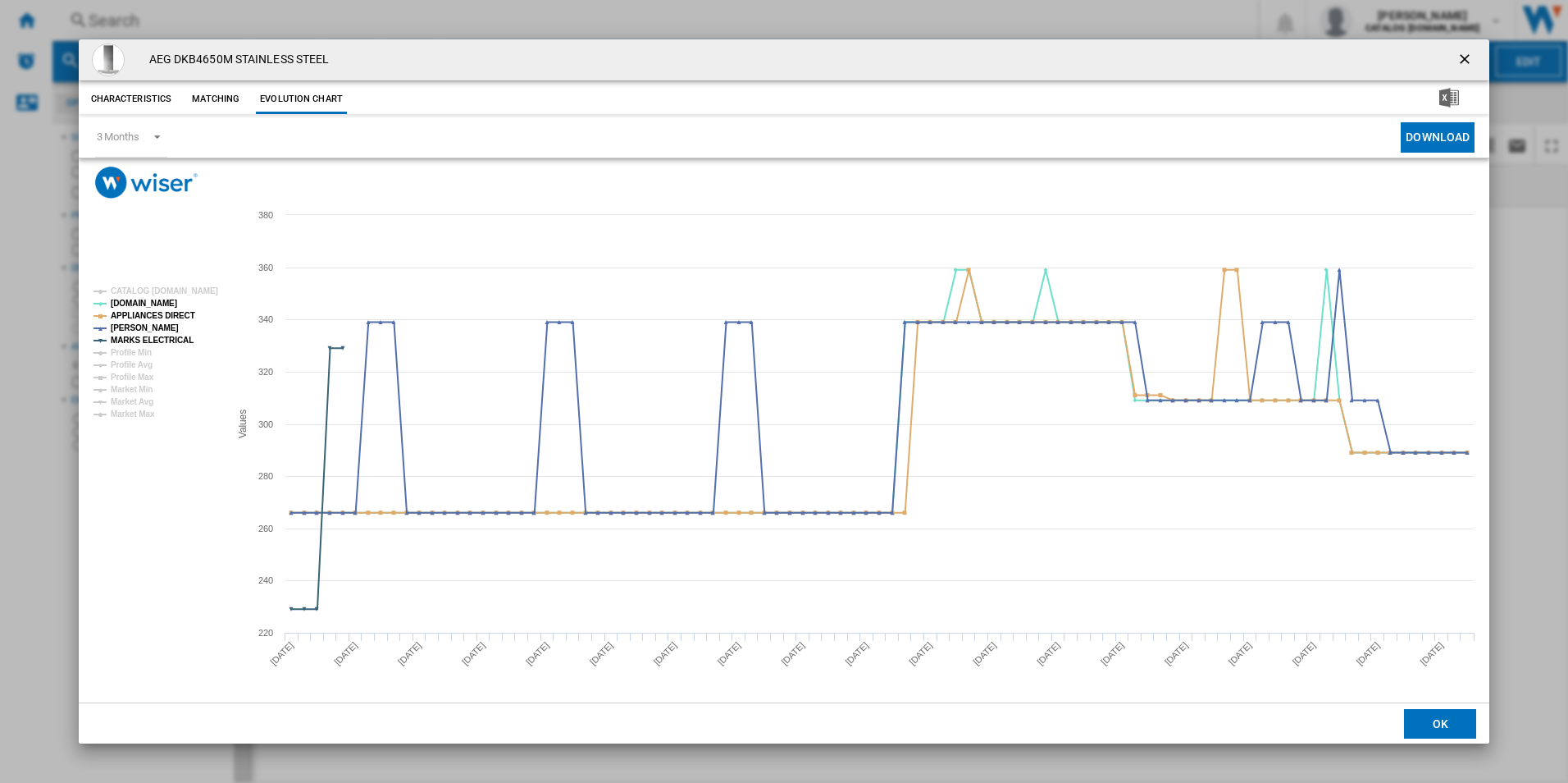
click at [180, 323] on rect "Product popup" at bounding box center [155, 352] width 136 height 144
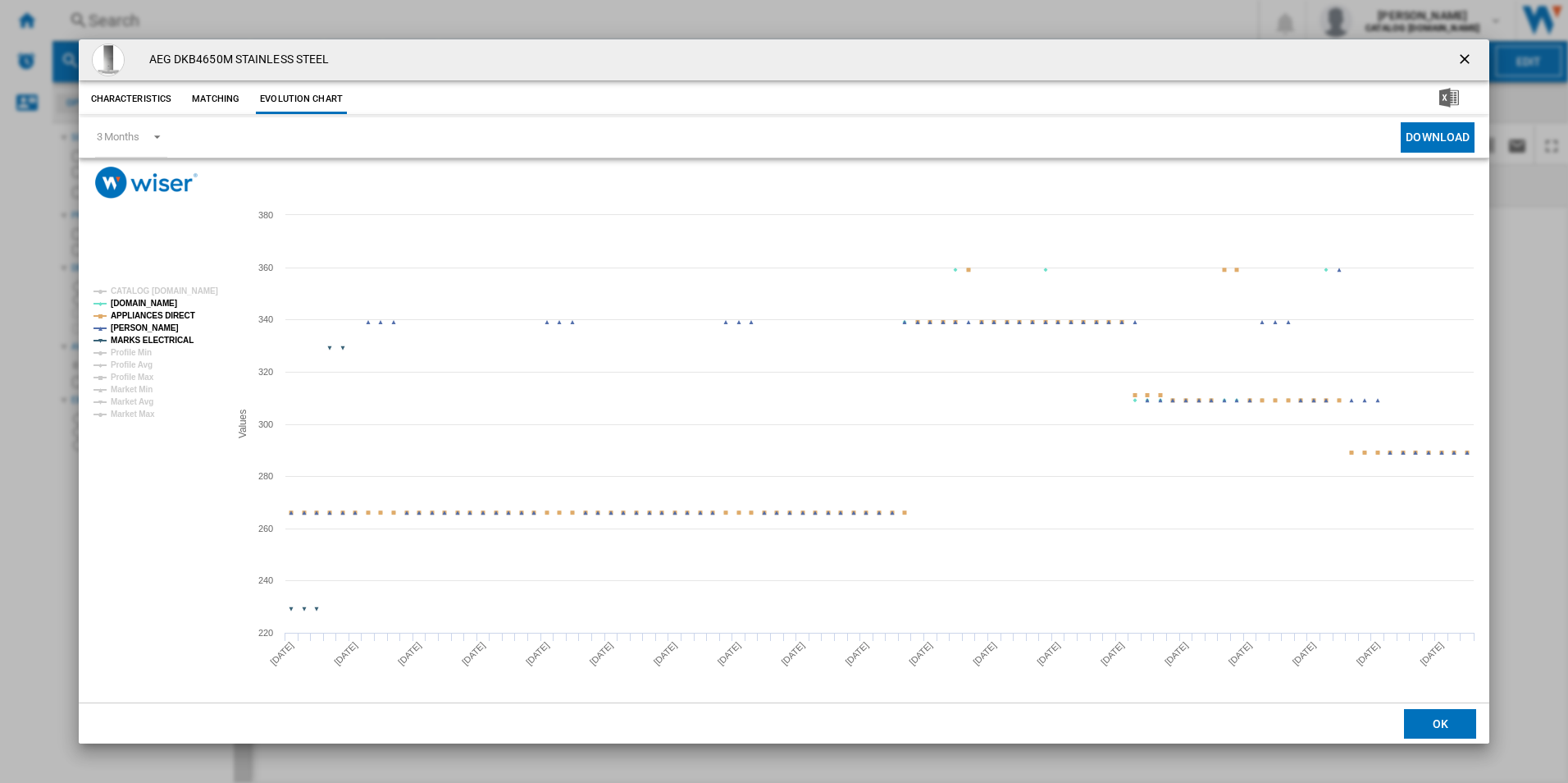
click at [179, 315] on tspan "APPLIANCES DIRECT" at bounding box center [153, 315] width 84 height 9
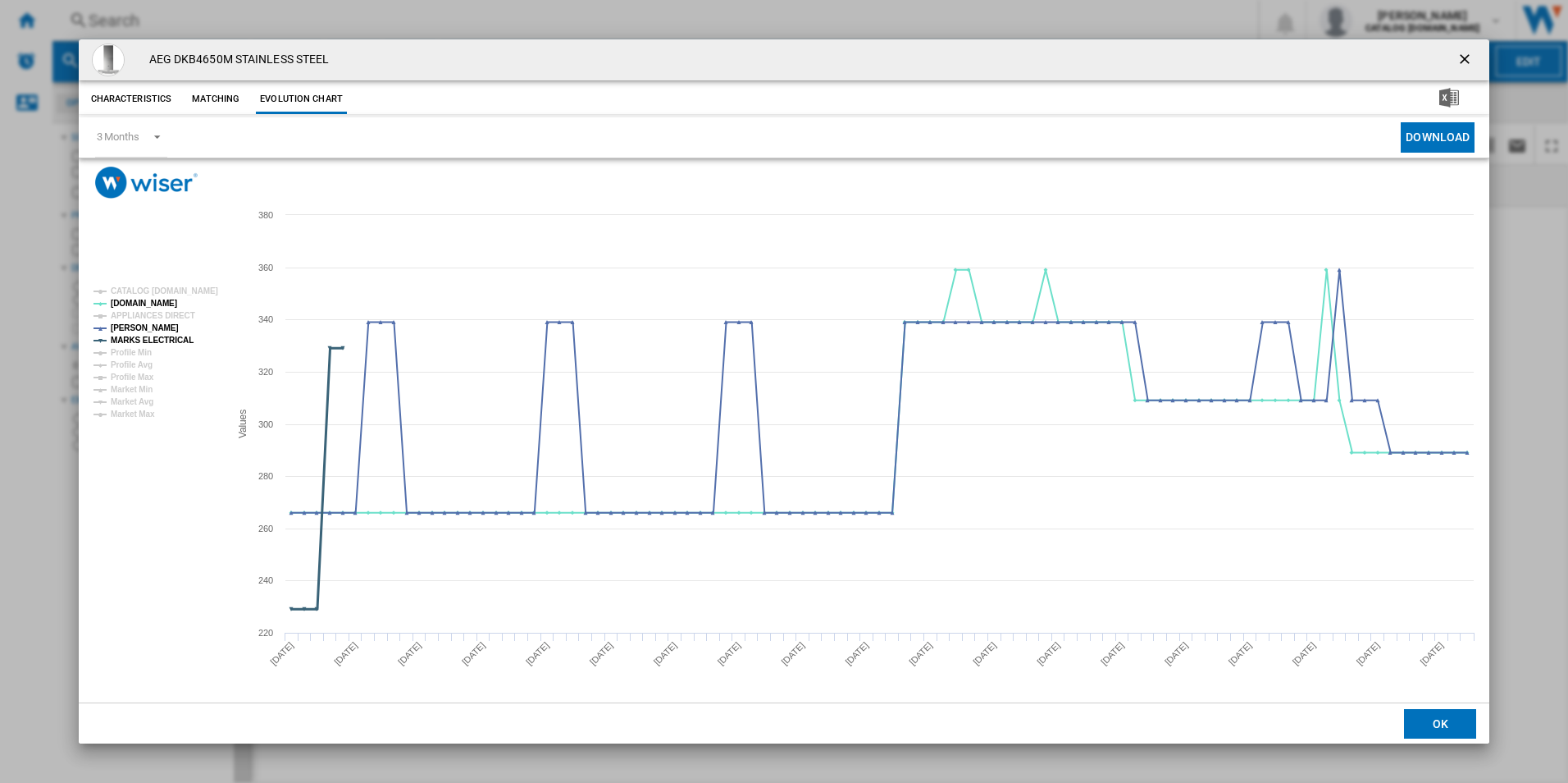
drag, startPoint x: 176, startPoint y: 342, endPoint x: 767, endPoint y: 393, distance: 593.2
click at [179, 342] on tspan "MARKS ELECTRICAL" at bounding box center [152, 340] width 83 height 9
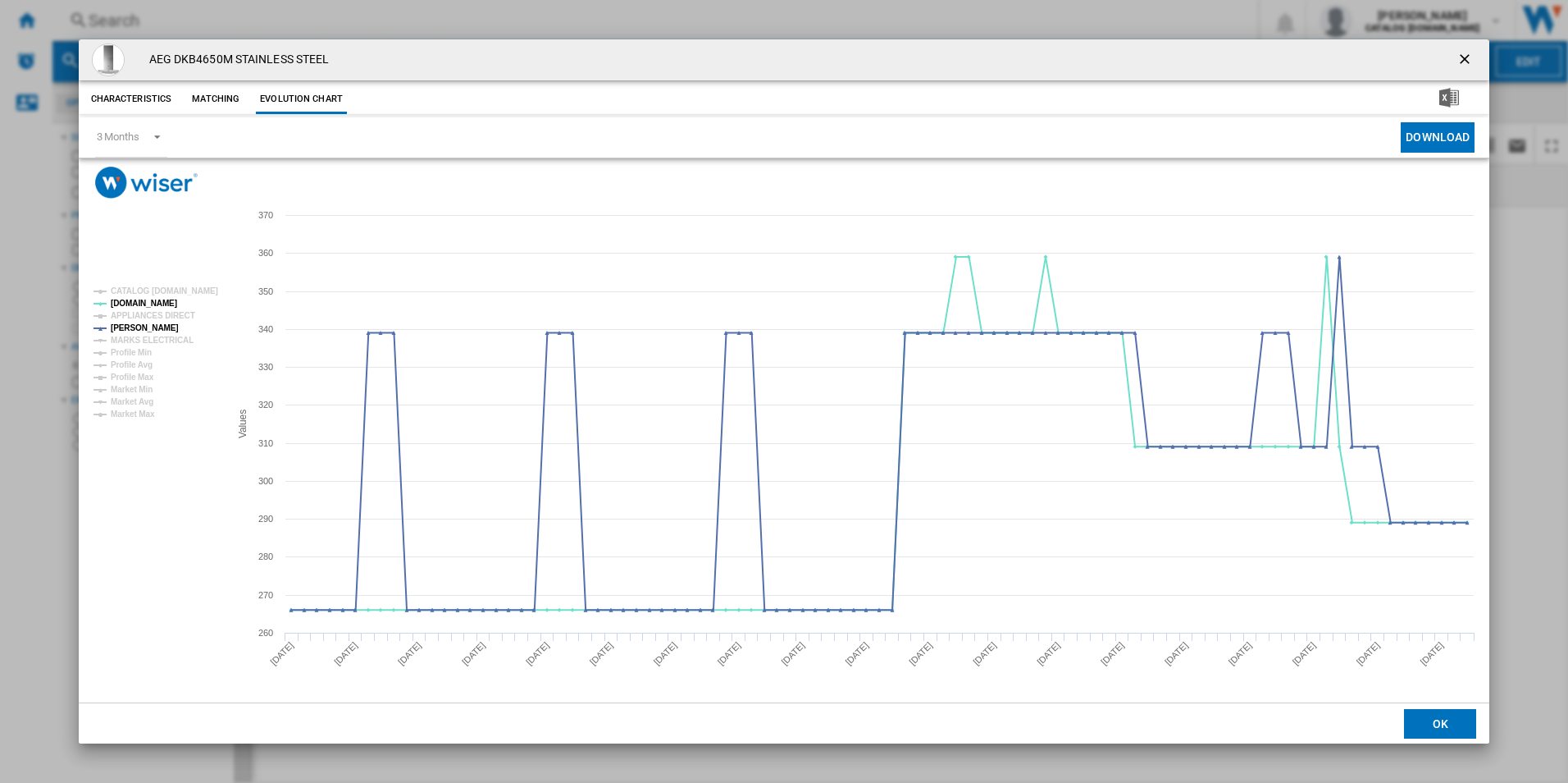
click at [1472, 61] on ng-md-icon "getI18NText('BUTTONS.CLOSE_DIALOG')" at bounding box center [1466, 61] width 20 height 20
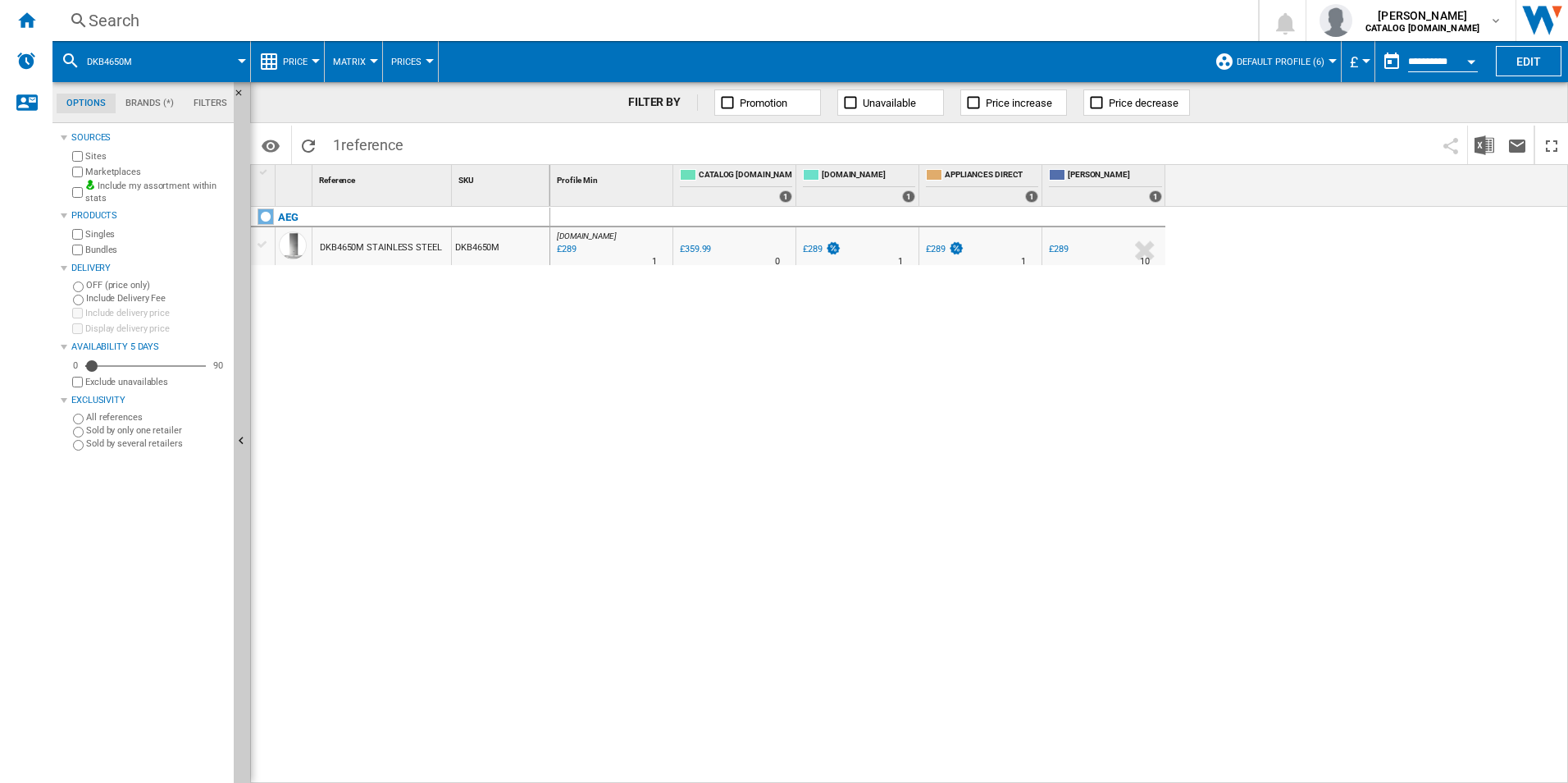
click at [964, 17] on div "Search" at bounding box center [651, 20] width 1127 height 23
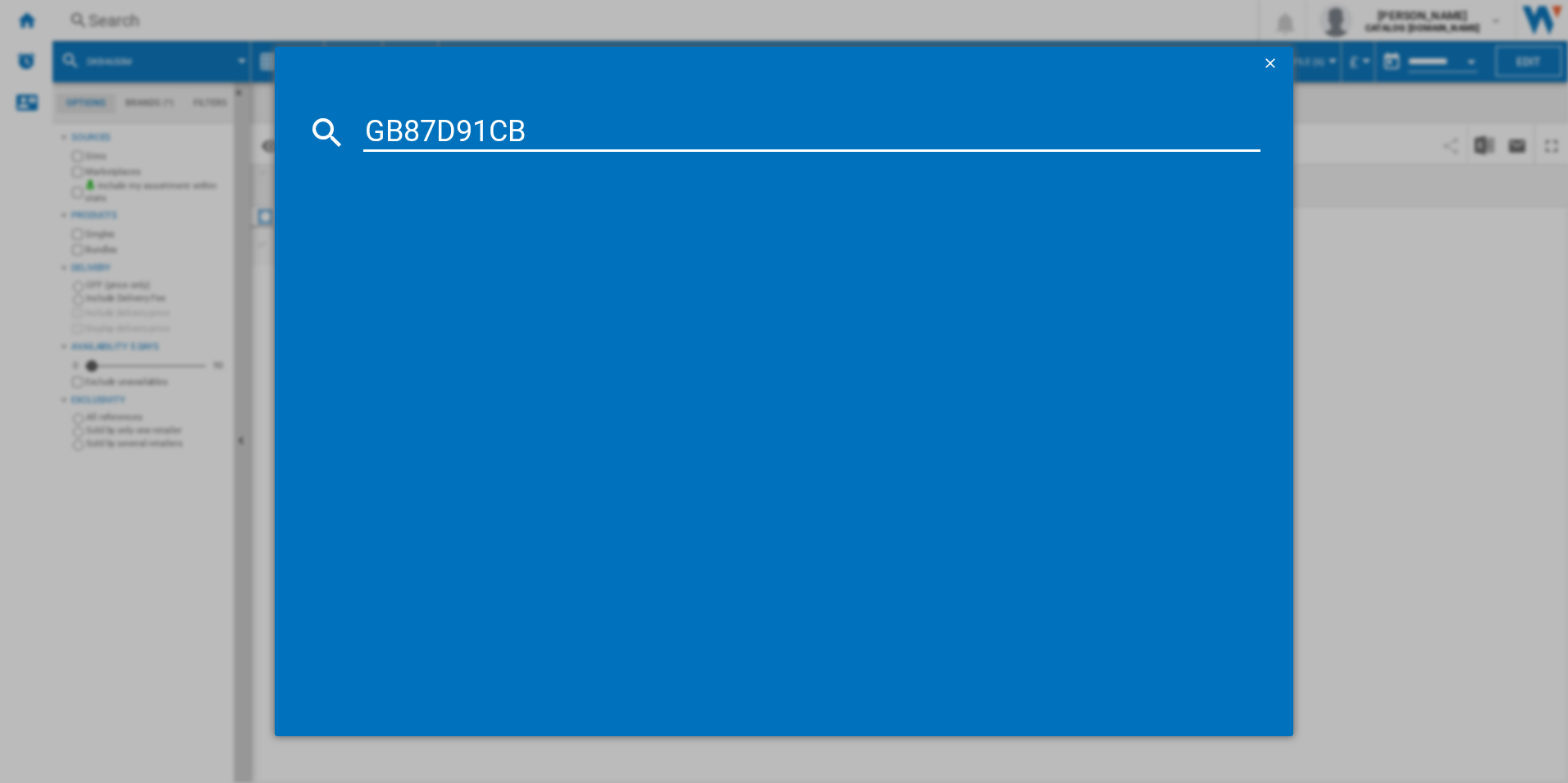
type input "GB87D91CB"
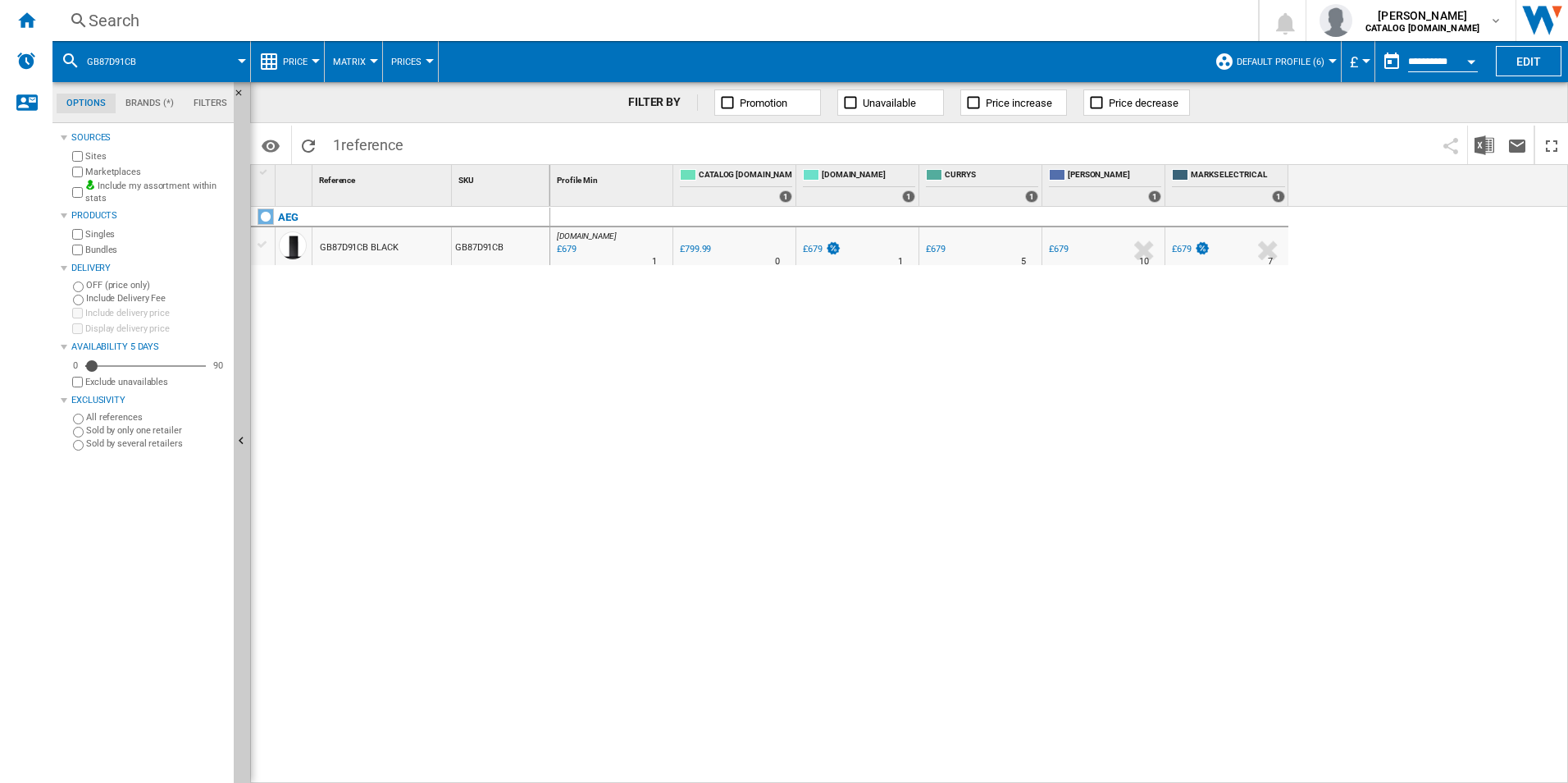
drag, startPoint x: 601, startPoint y: 269, endPoint x: 603, endPoint y: 254, distance: 15.1
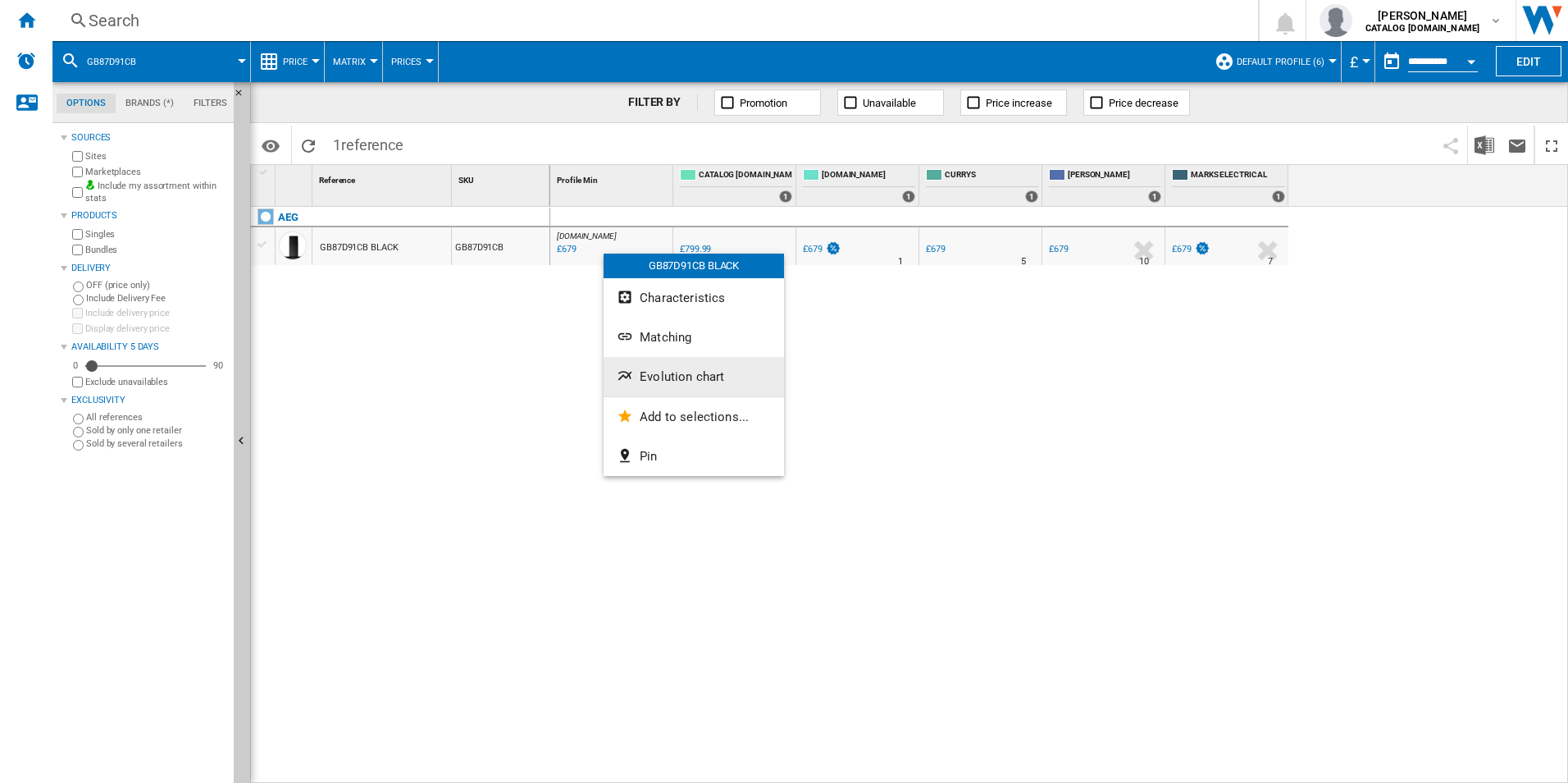
click at [669, 371] on span "Evolution chart" at bounding box center [682, 376] width 84 height 15
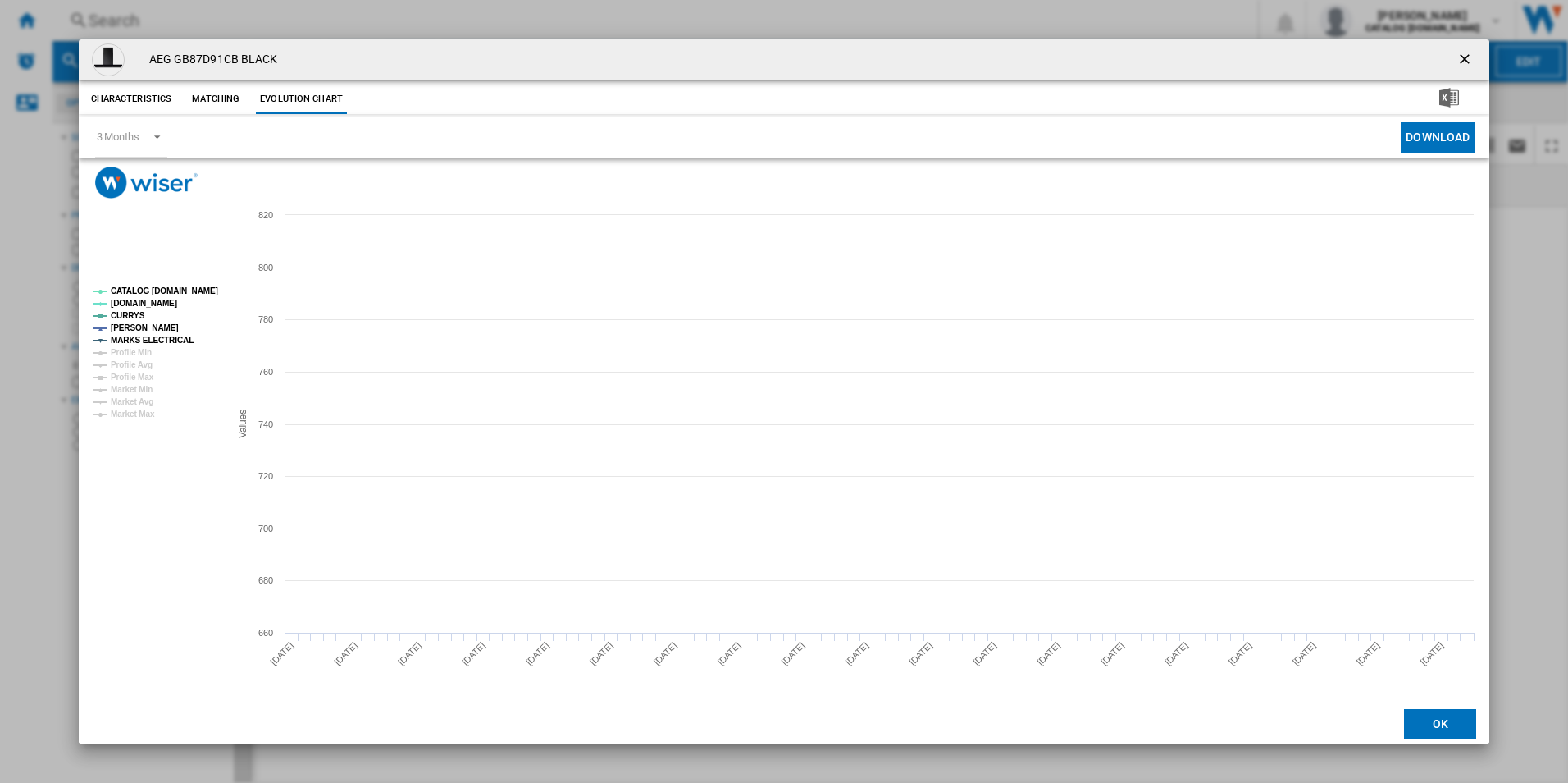
click at [177, 287] on tspan "CATALOG [DOMAIN_NAME]" at bounding box center [165, 290] width 108 height 9
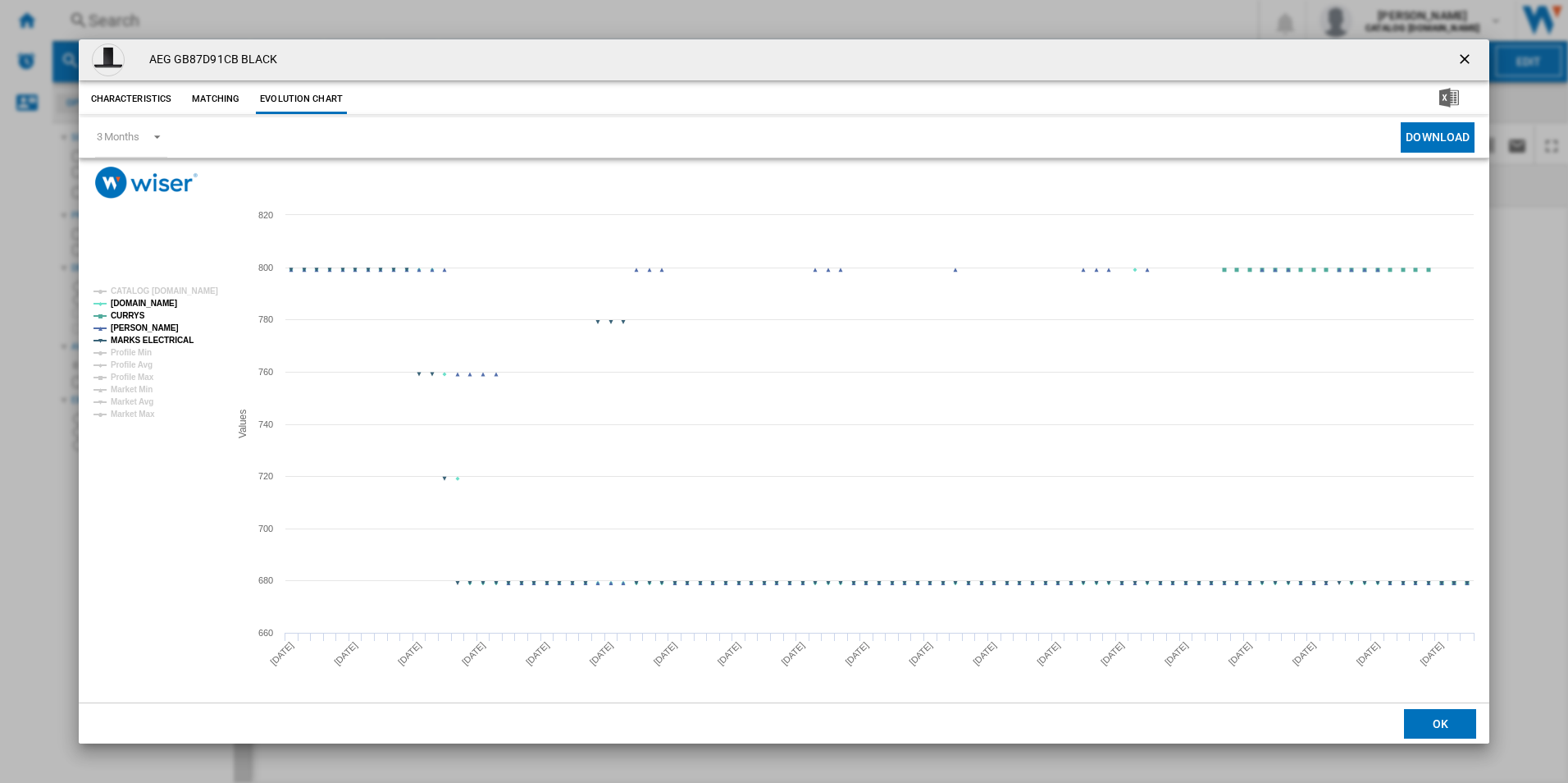
click at [174, 336] on tspan "MARKS ELECTRICAL" at bounding box center [152, 340] width 83 height 9
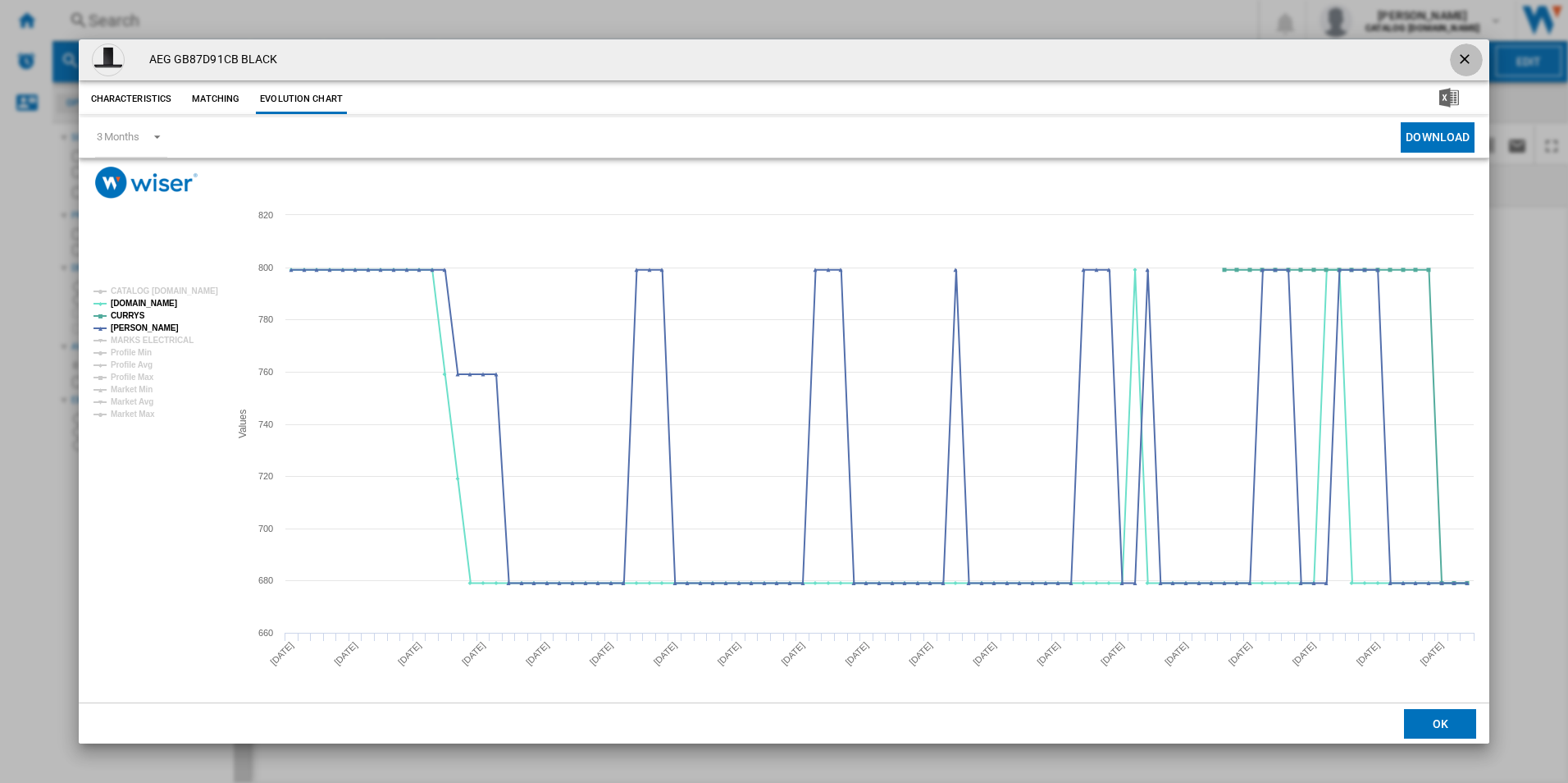
click at [1464, 60] on ng-md-icon "getI18NText('BUTTONS.CLOSE_DIALOG')" at bounding box center [1466, 61] width 20 height 20
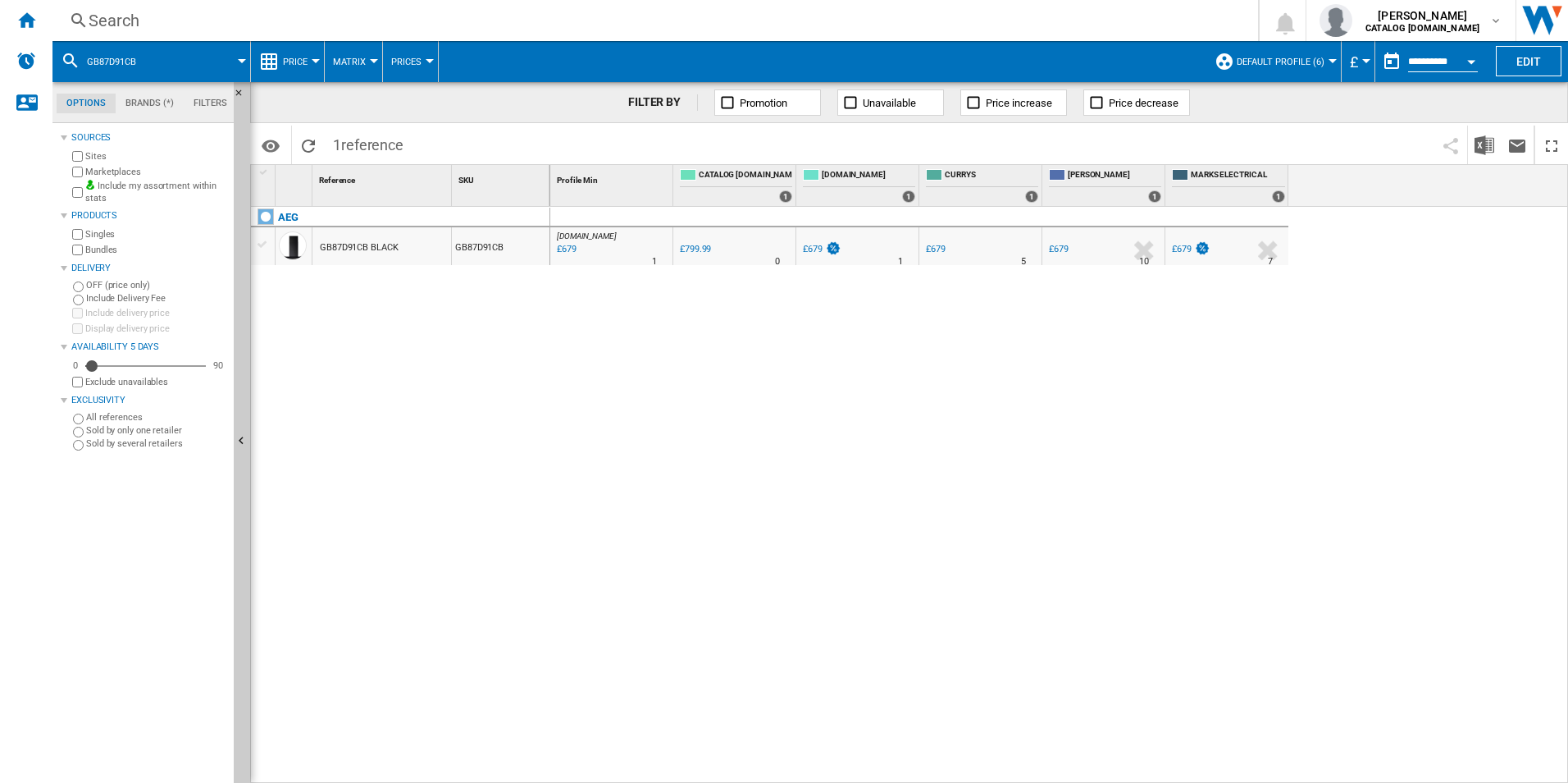
click at [1023, 27] on div "Search" at bounding box center [651, 20] width 1127 height 23
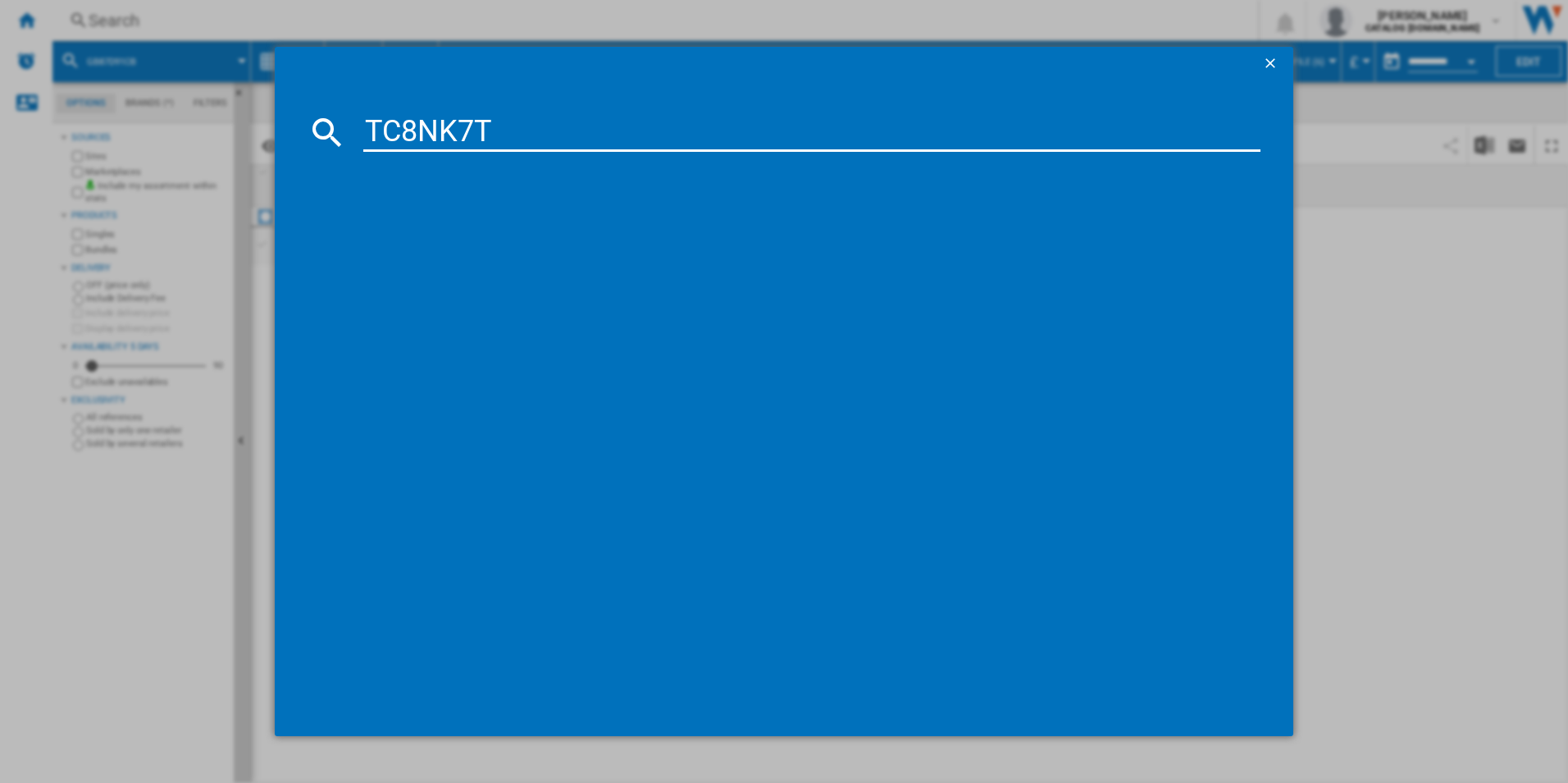
type input "TC8NK7T"
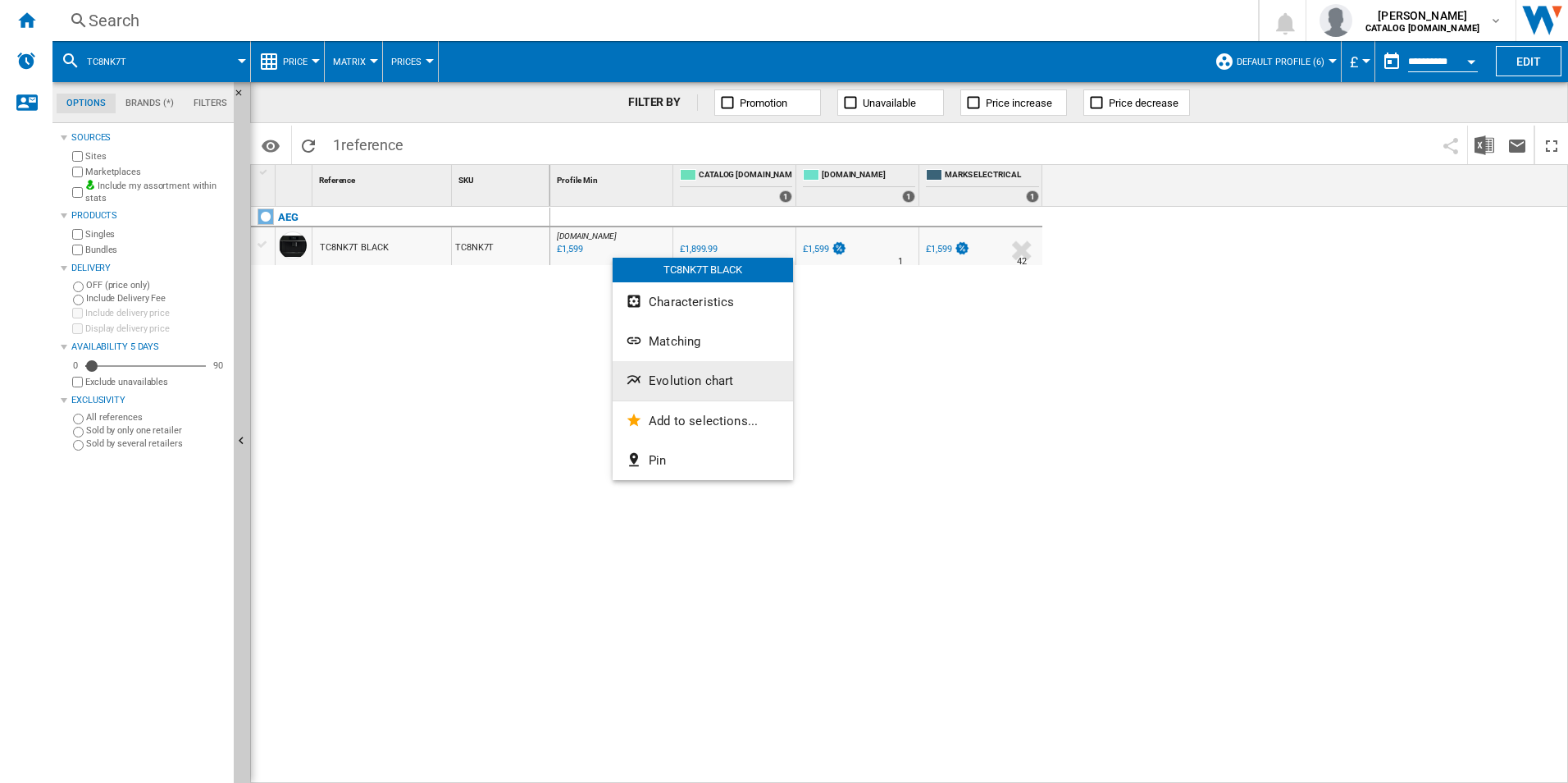
click at [664, 373] on span "Evolution chart" at bounding box center [691, 380] width 84 height 15
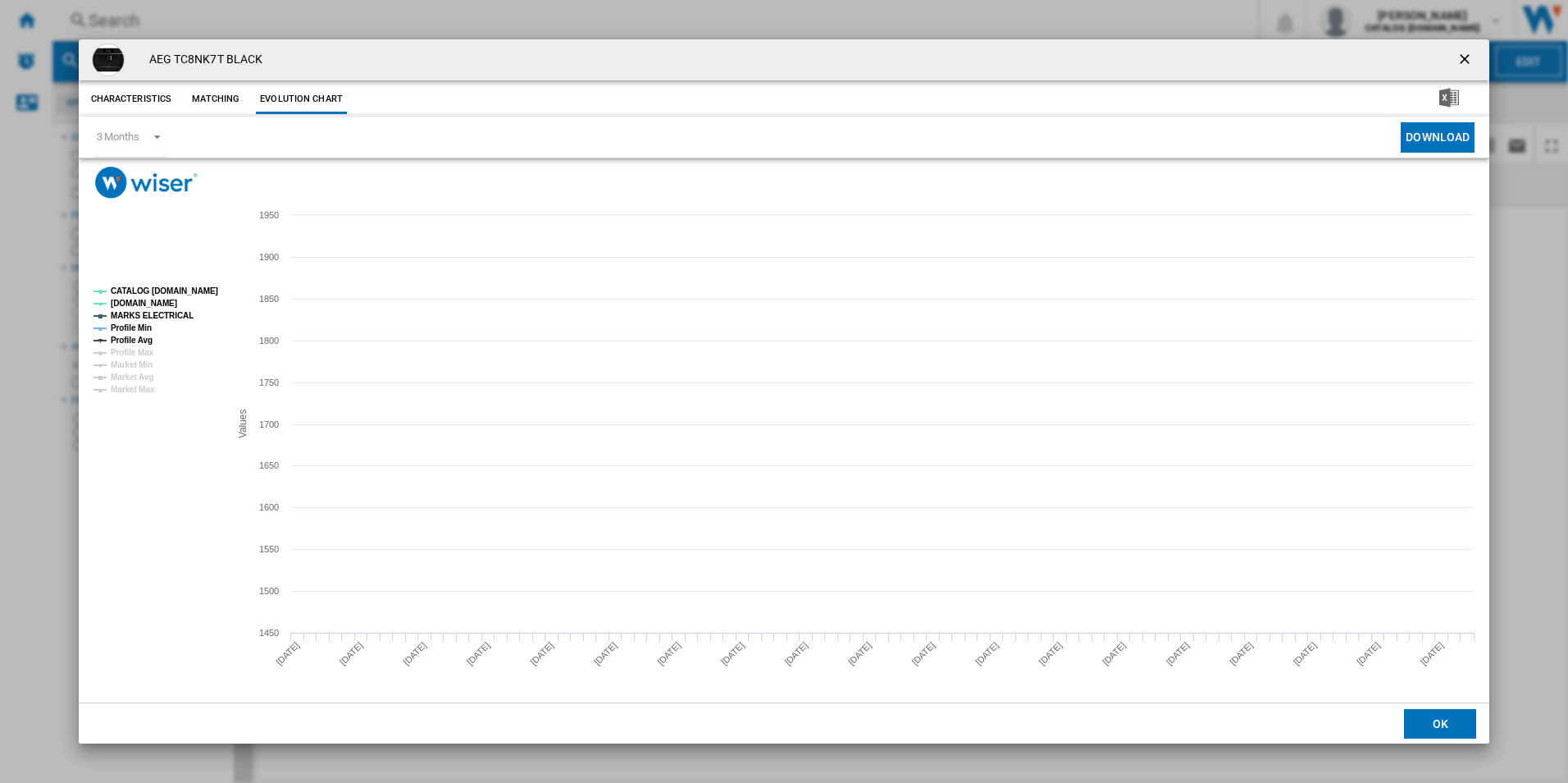
click at [180, 294] on tspan "CATALOG [DOMAIN_NAME]" at bounding box center [165, 290] width 108 height 9
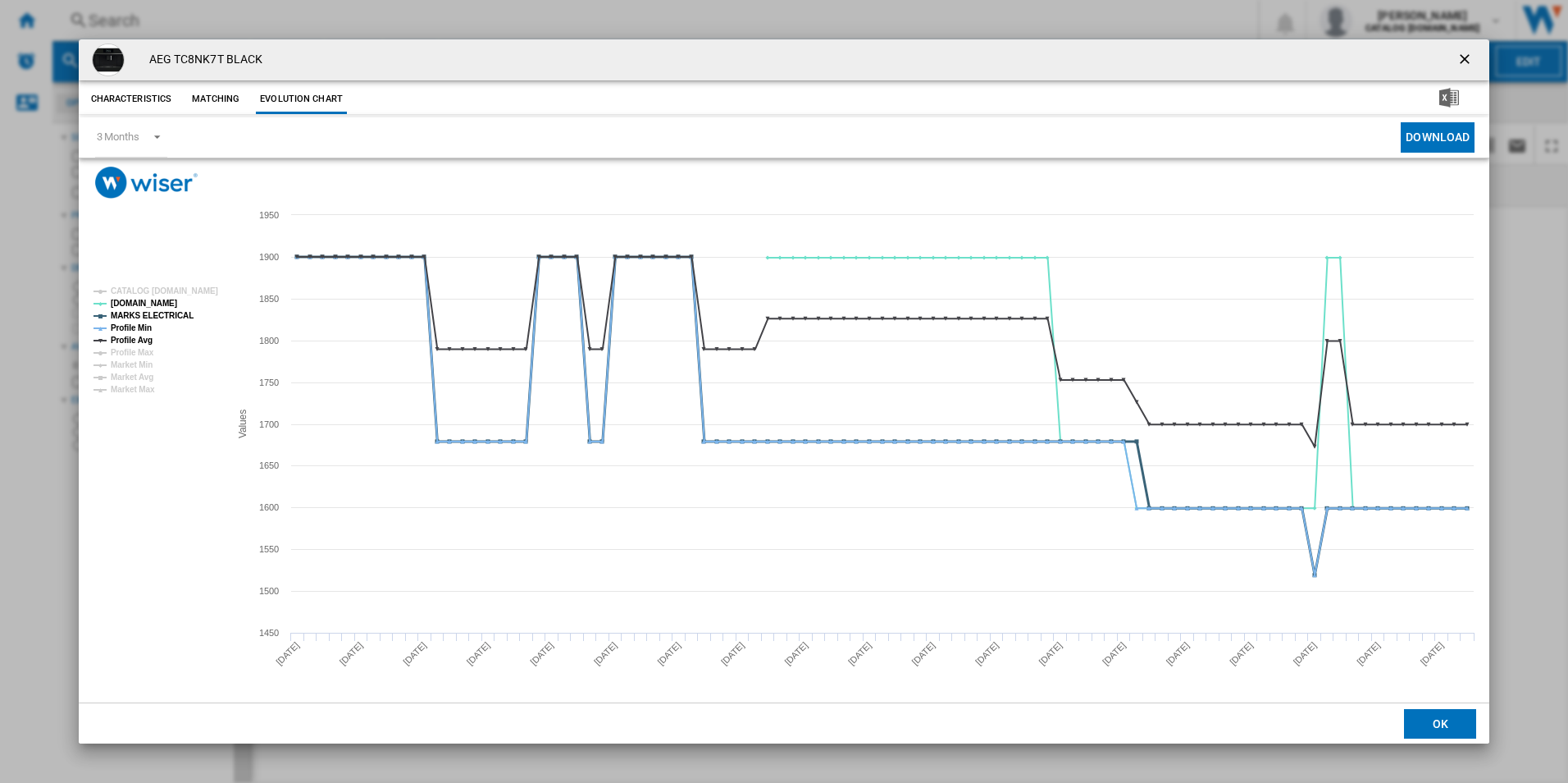
click at [181, 314] on tspan "MARKS ELECTRICAL" at bounding box center [152, 315] width 83 height 9
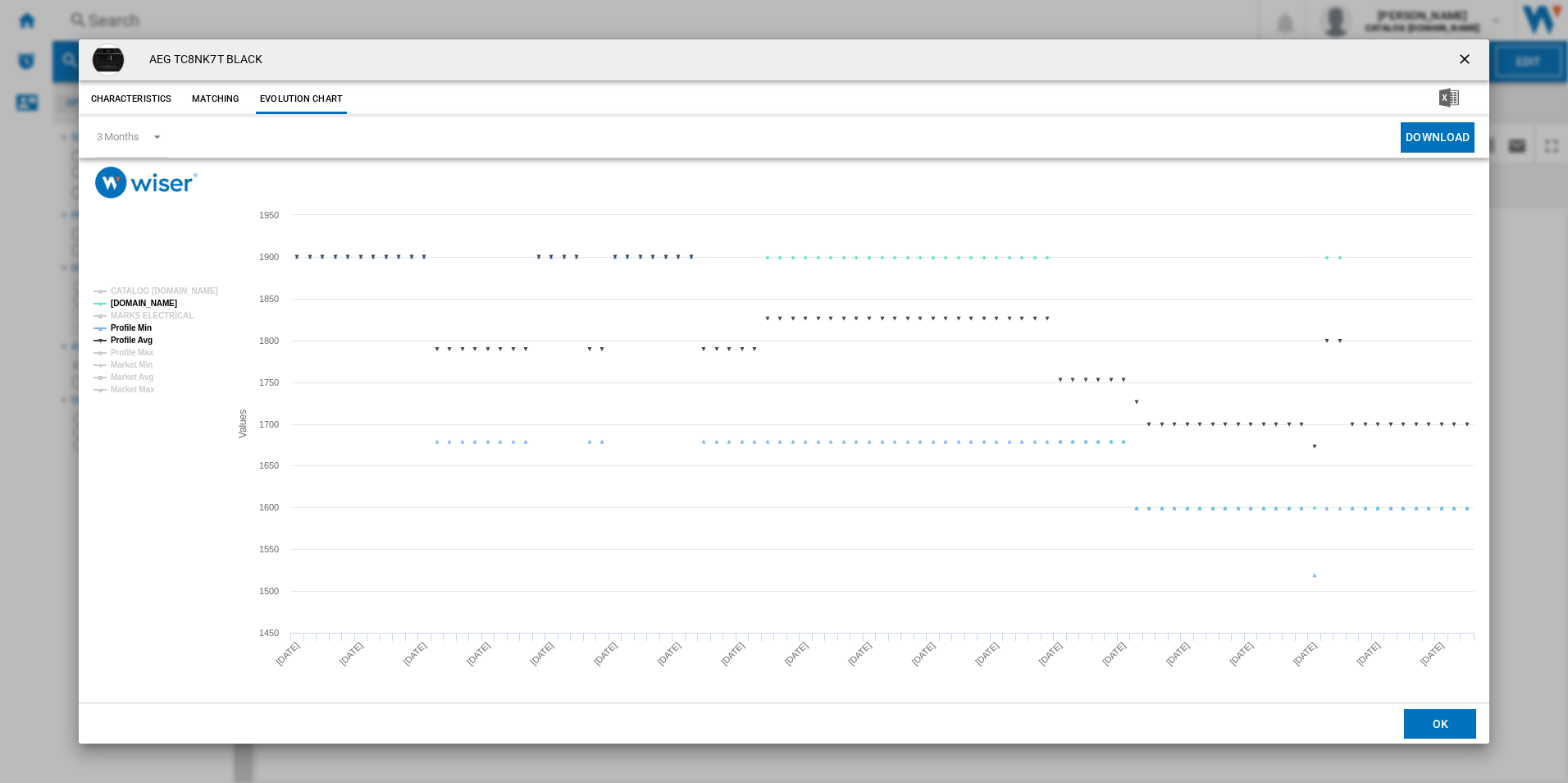
click at [139, 331] on tspan "Profile Min" at bounding box center [131, 327] width 41 height 9
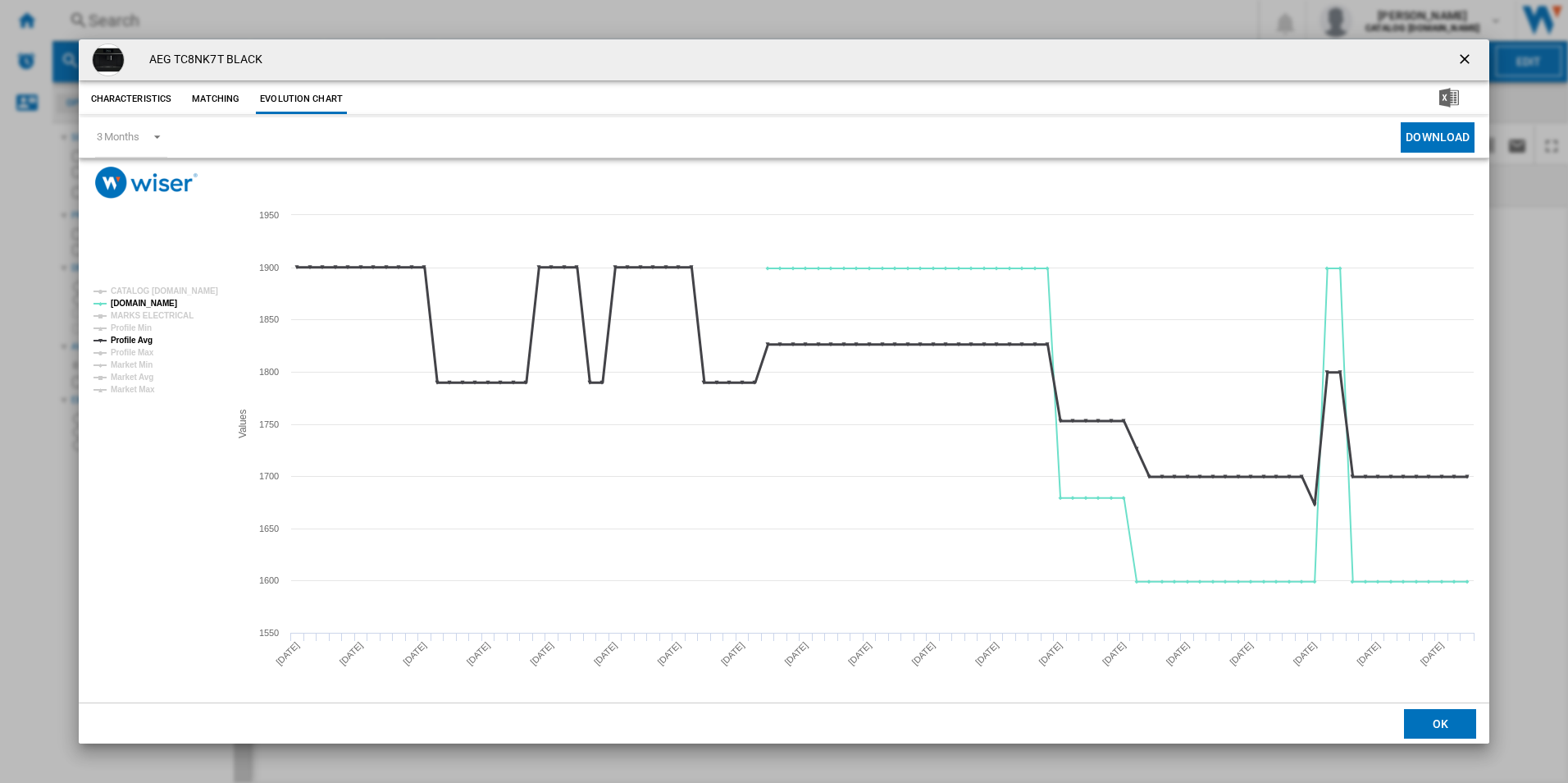
click at [142, 343] on tspan "Profile Avg" at bounding box center [131, 340] width 42 height 9
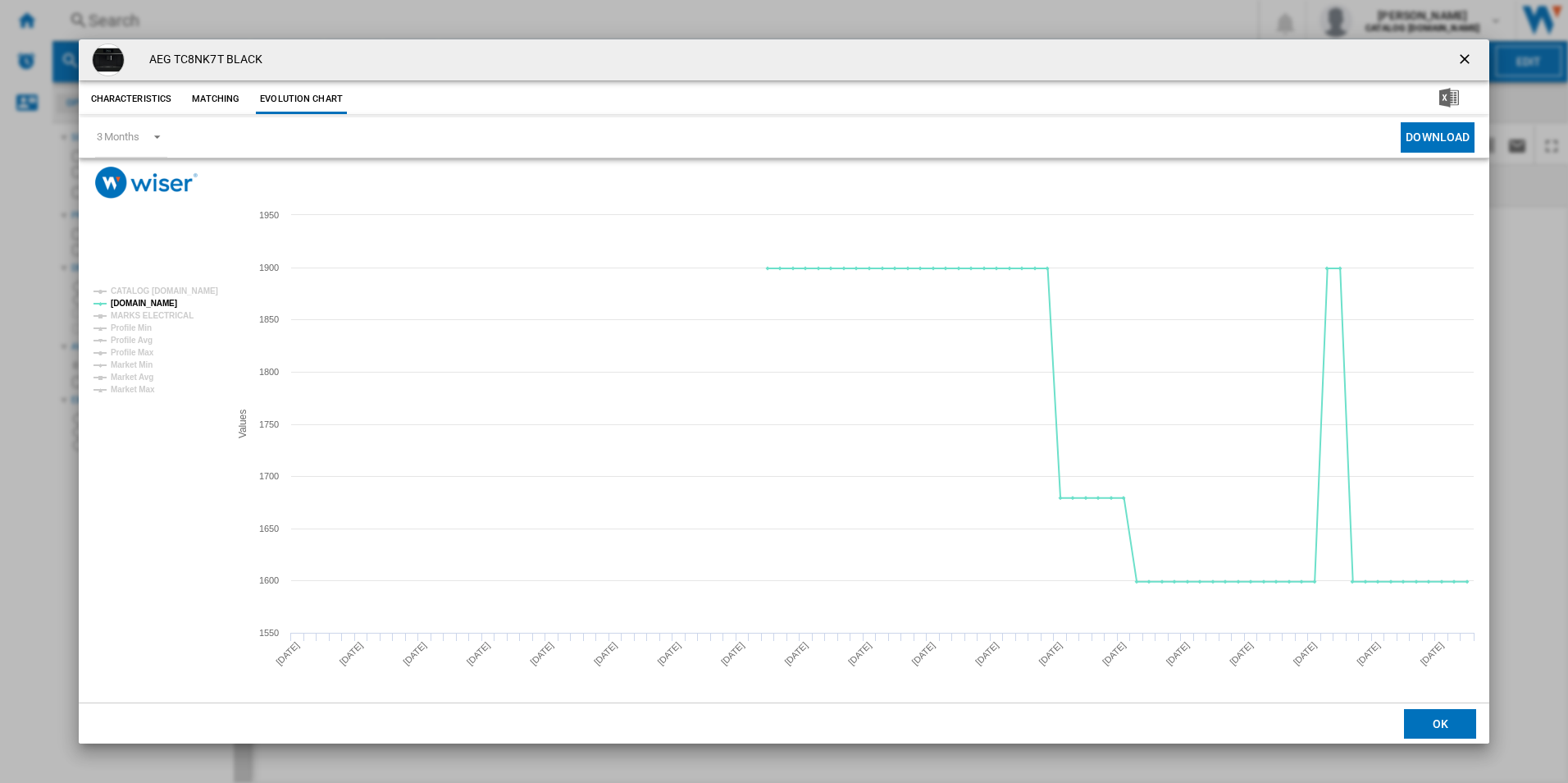
drag, startPoint x: 1466, startPoint y: 60, endPoint x: 1369, endPoint y: 80, distance: 99.0
click at [1466, 60] on ng-md-icon "getI18NText('BUTTONS.CLOSE_DIALOG')" at bounding box center [1466, 61] width 20 height 20
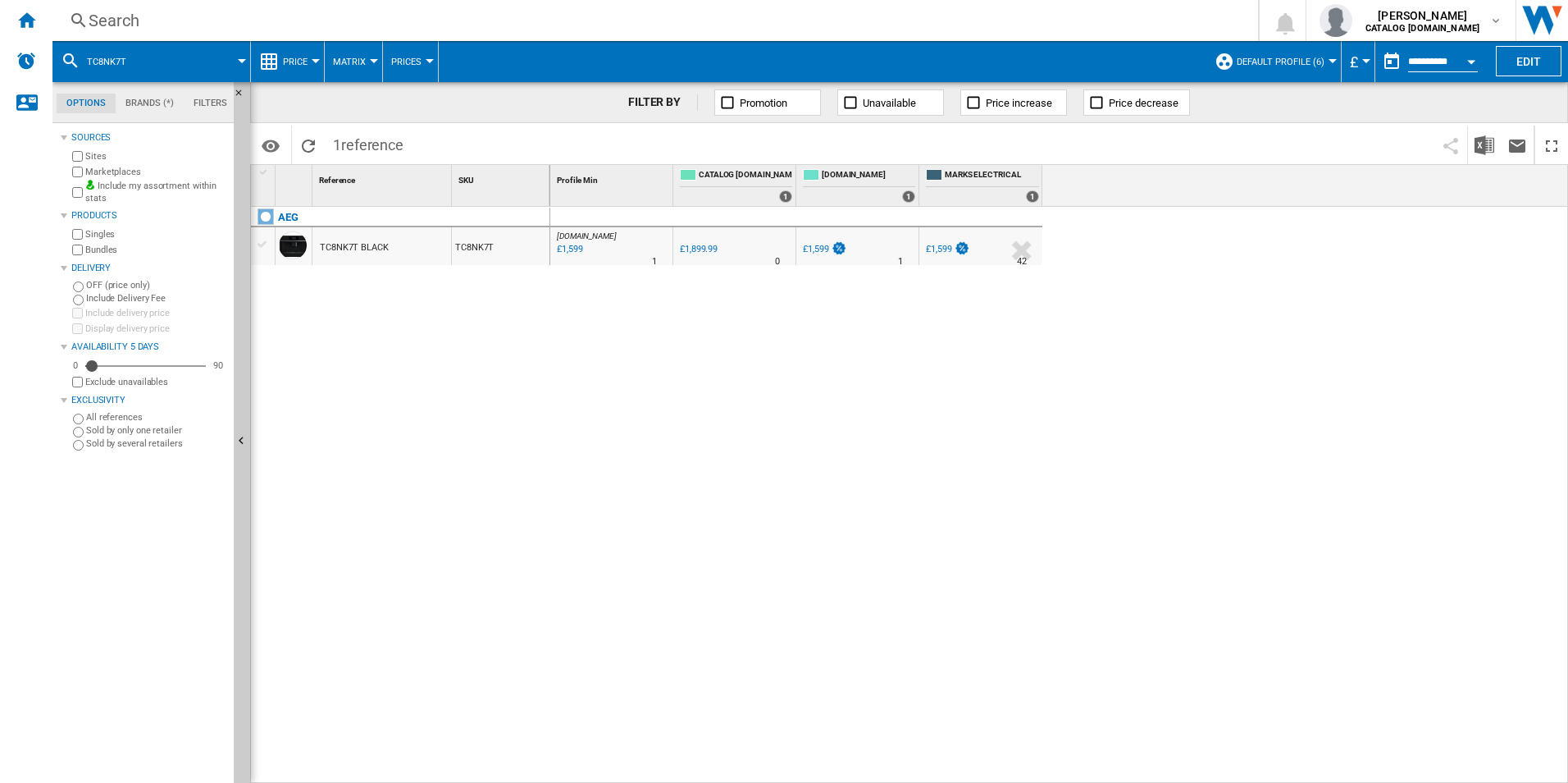
click at [857, 26] on div "Search" at bounding box center [651, 20] width 1127 height 23
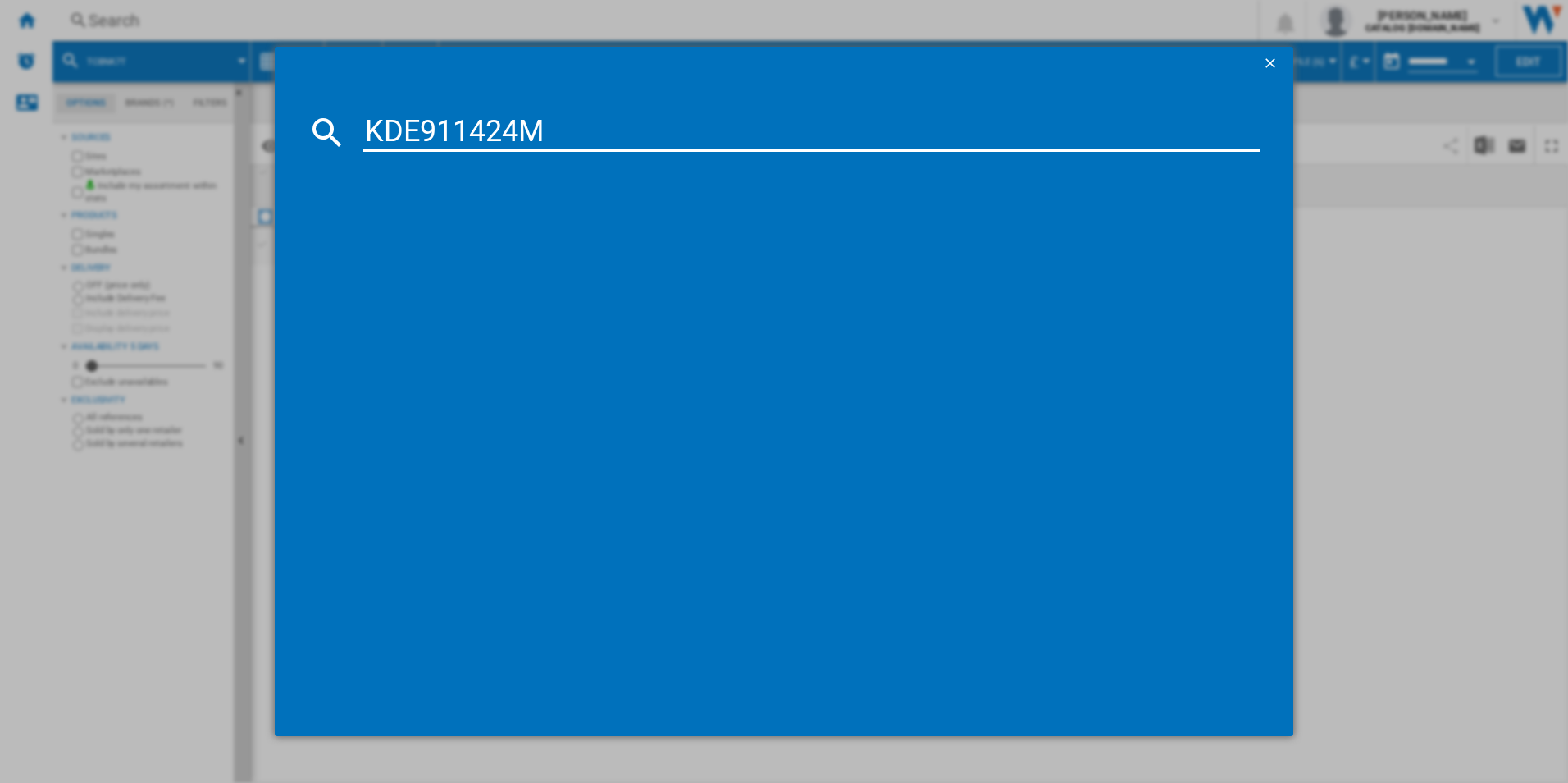
type input "KDE911424M"
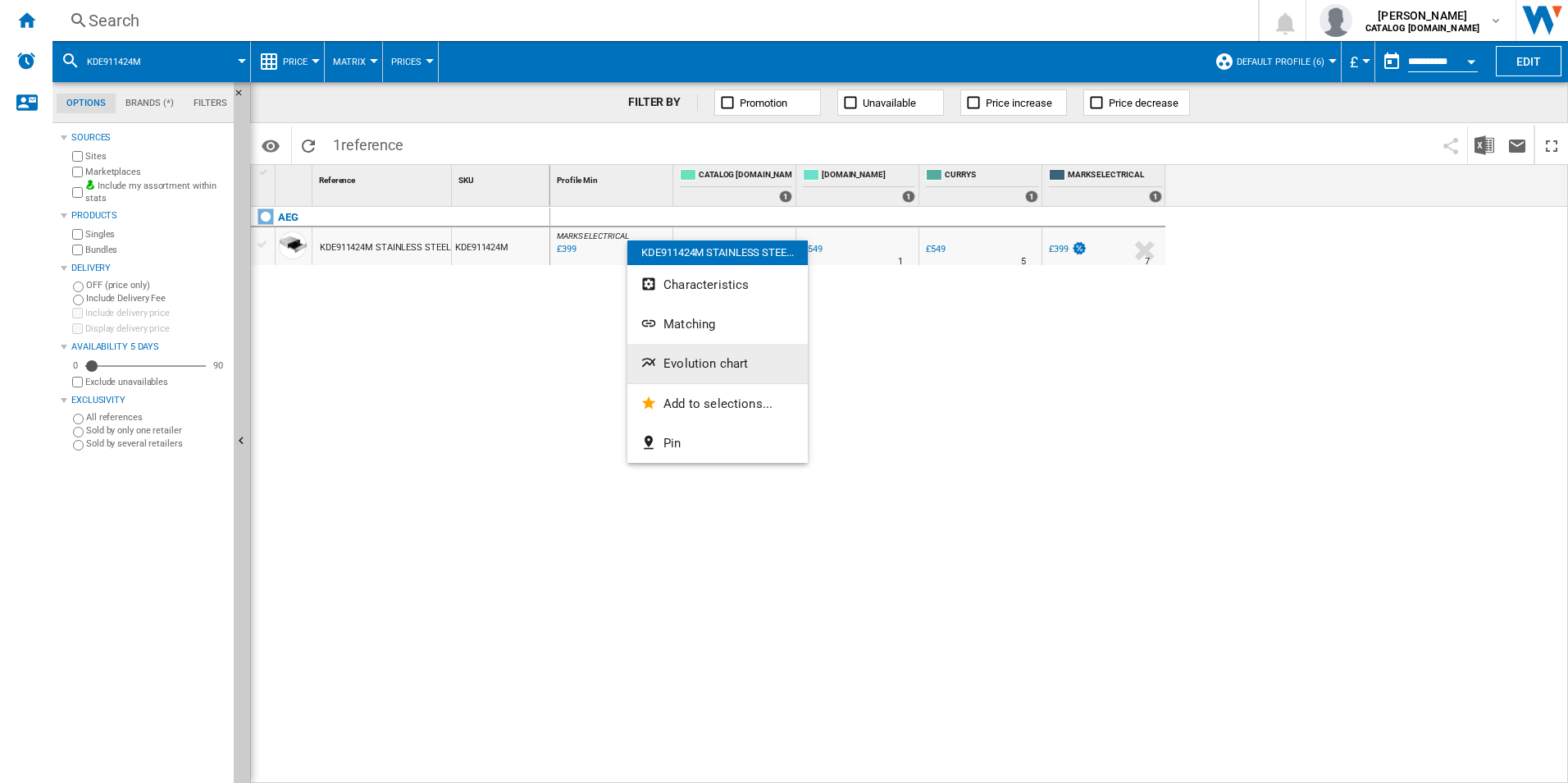
click at [685, 356] on span "Evolution chart" at bounding box center [706, 363] width 84 height 15
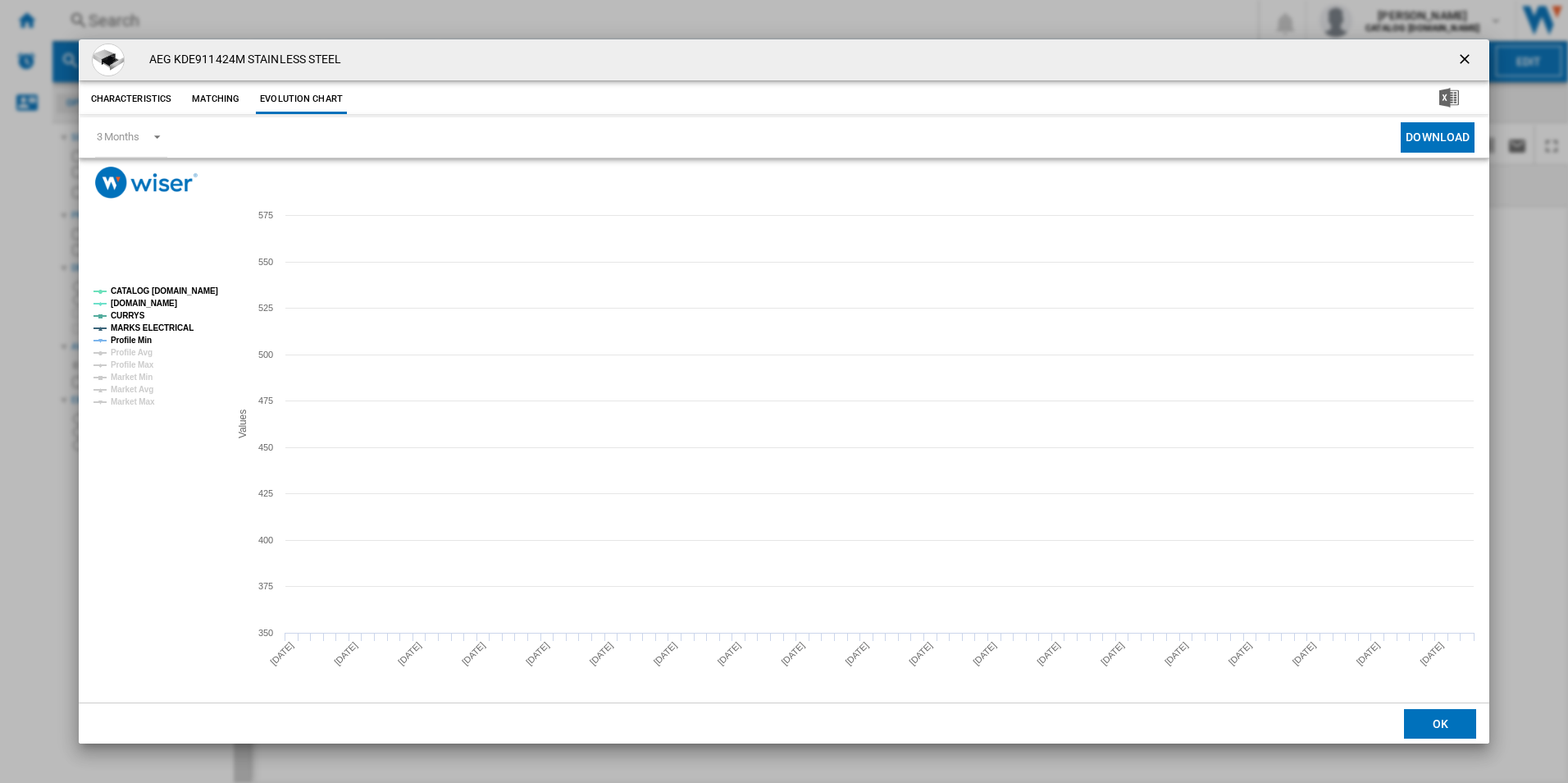
click at [185, 290] on tspan "CATALOG [DOMAIN_NAME]" at bounding box center [165, 290] width 108 height 9
click at [162, 328] on tspan "MARKS ELECTRICAL" at bounding box center [152, 327] width 83 height 9
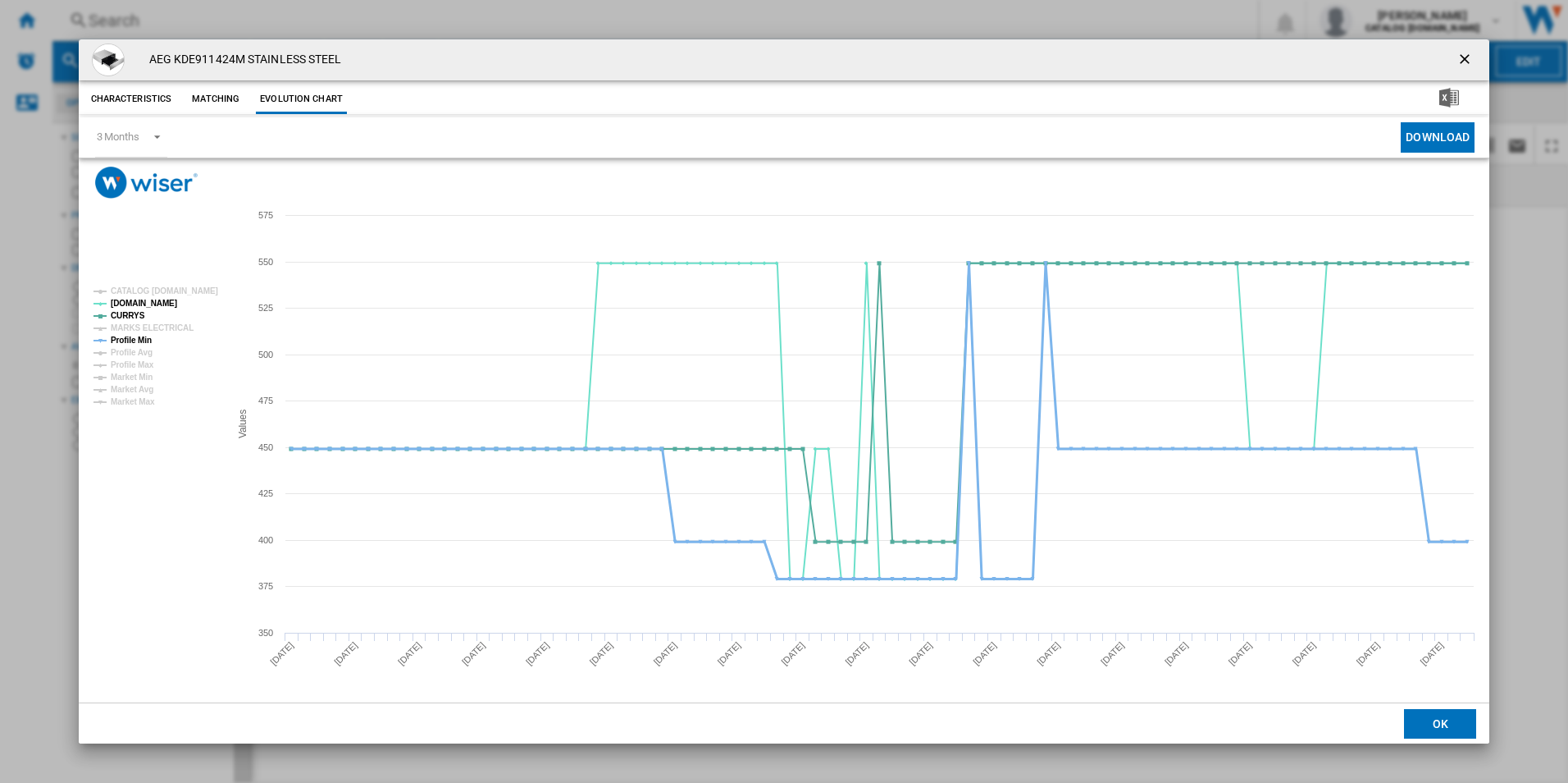
click at [141, 336] on tspan "Profile Min" at bounding box center [131, 340] width 41 height 9
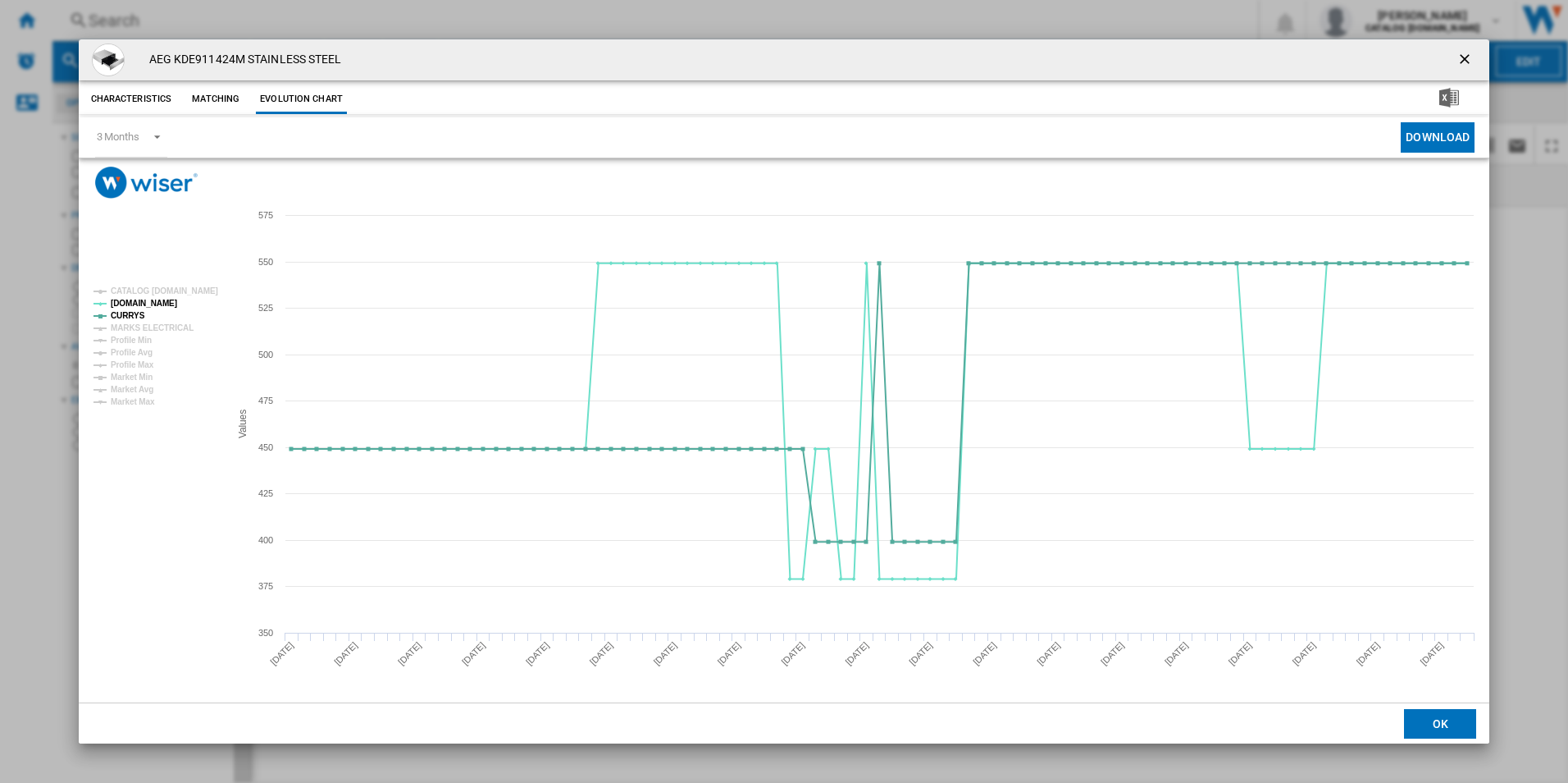
click at [1459, 60] on ng-md-icon "getI18NText('BUTTONS.CLOSE_DIALOG')" at bounding box center [1466, 61] width 20 height 20
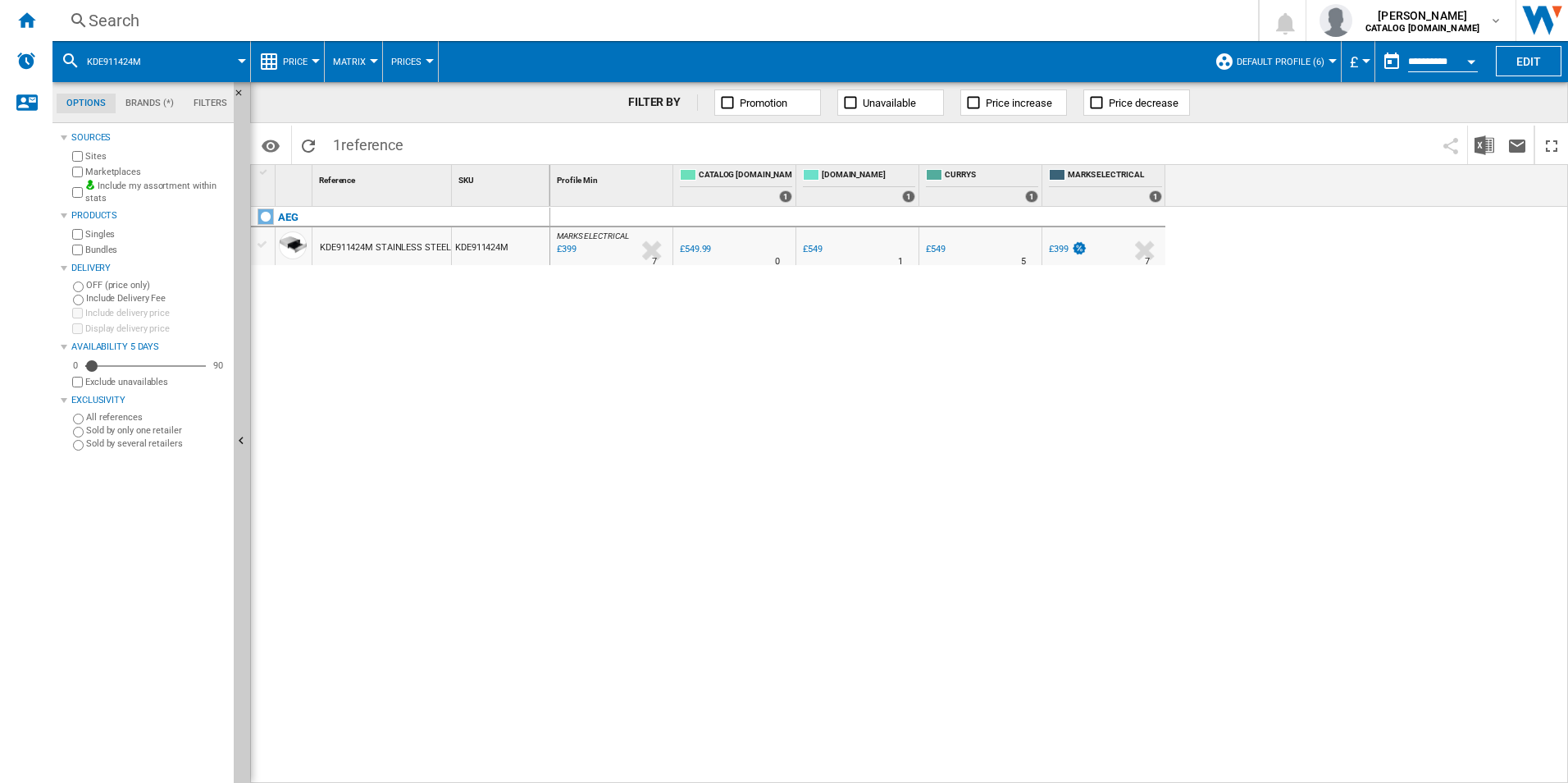
click at [978, 24] on div "Search" at bounding box center [651, 20] width 1127 height 23
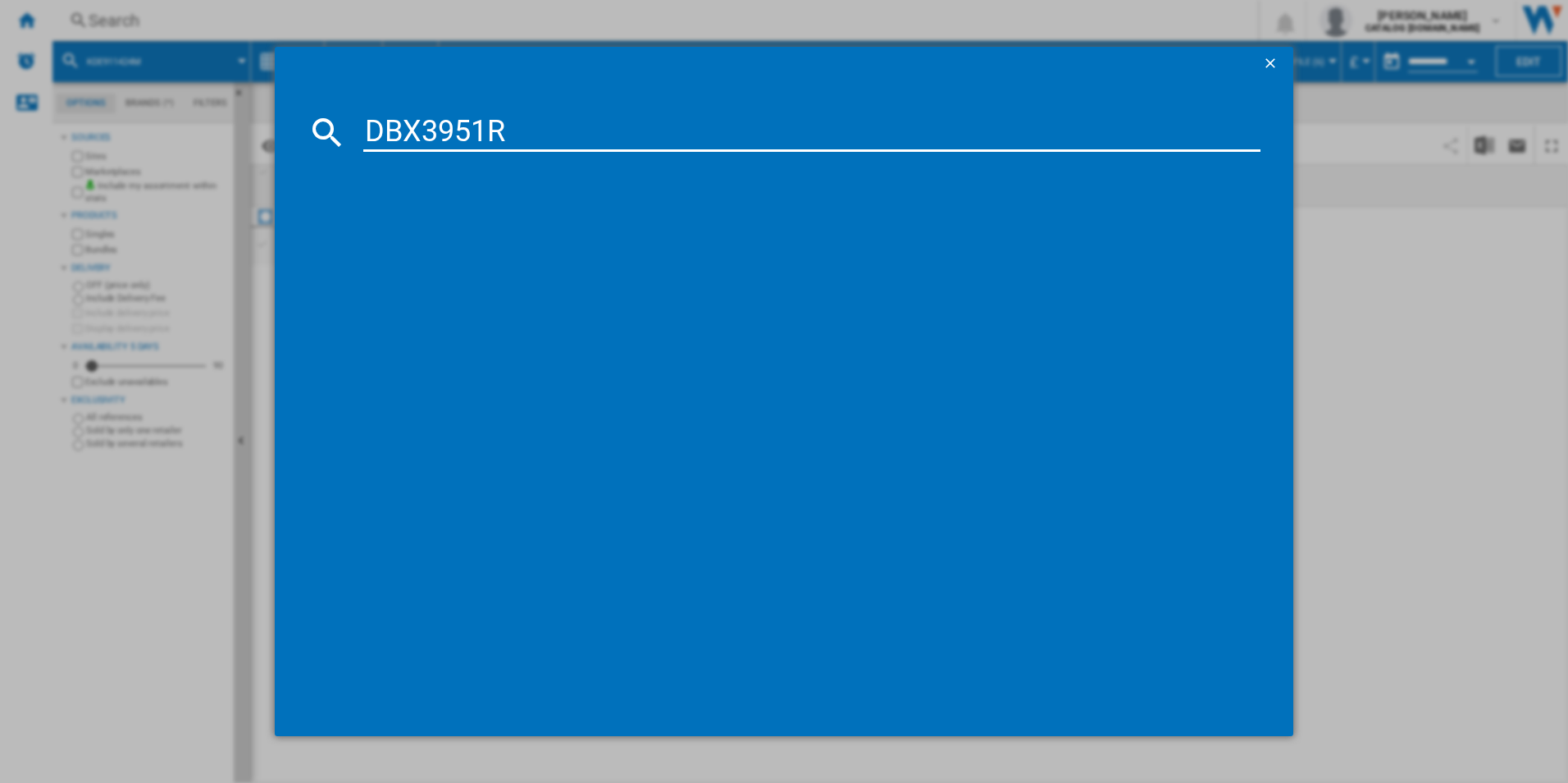
type input "DBX3951R"
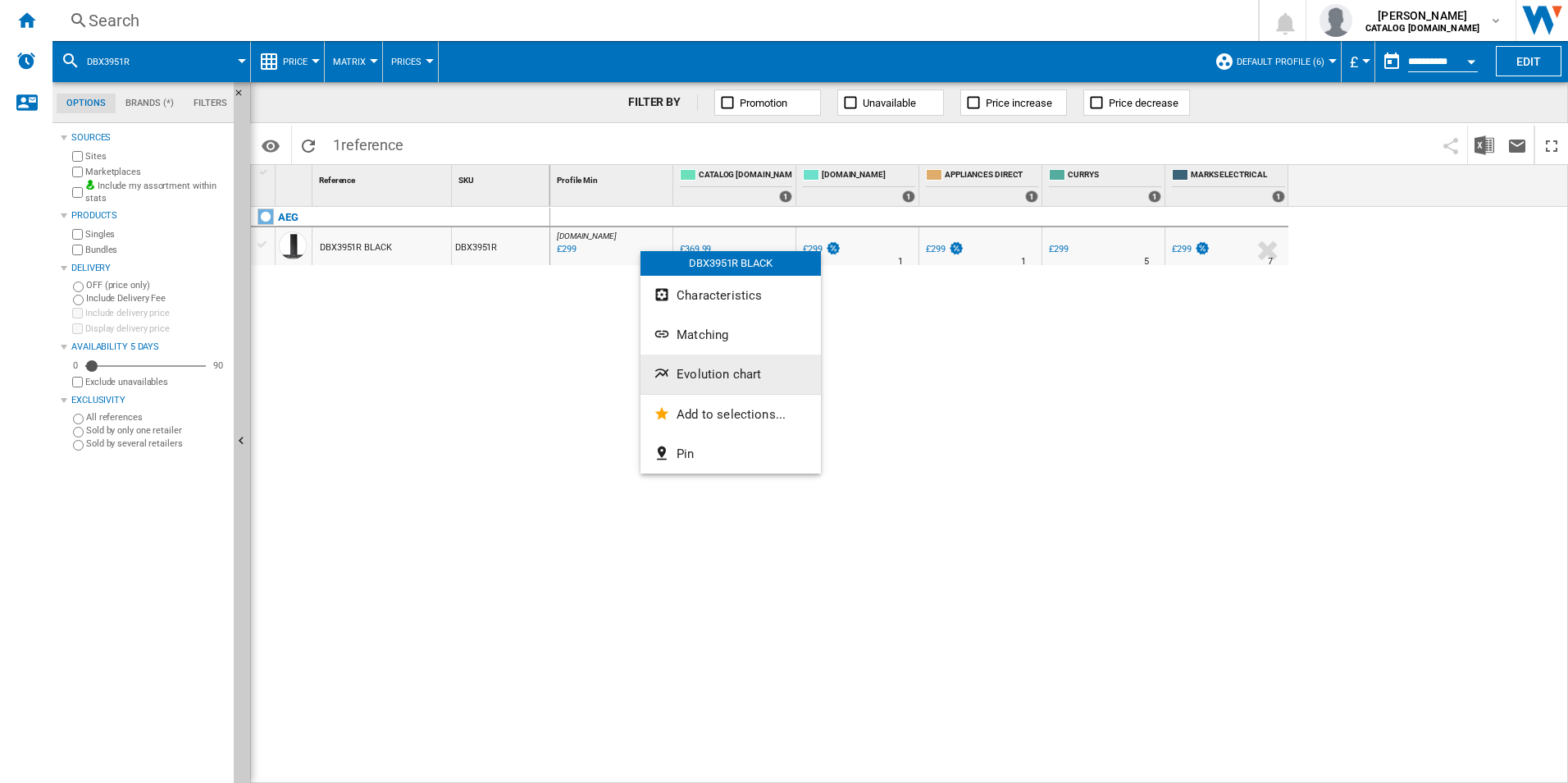
click at [693, 368] on span "Evolution chart" at bounding box center [719, 373] width 84 height 15
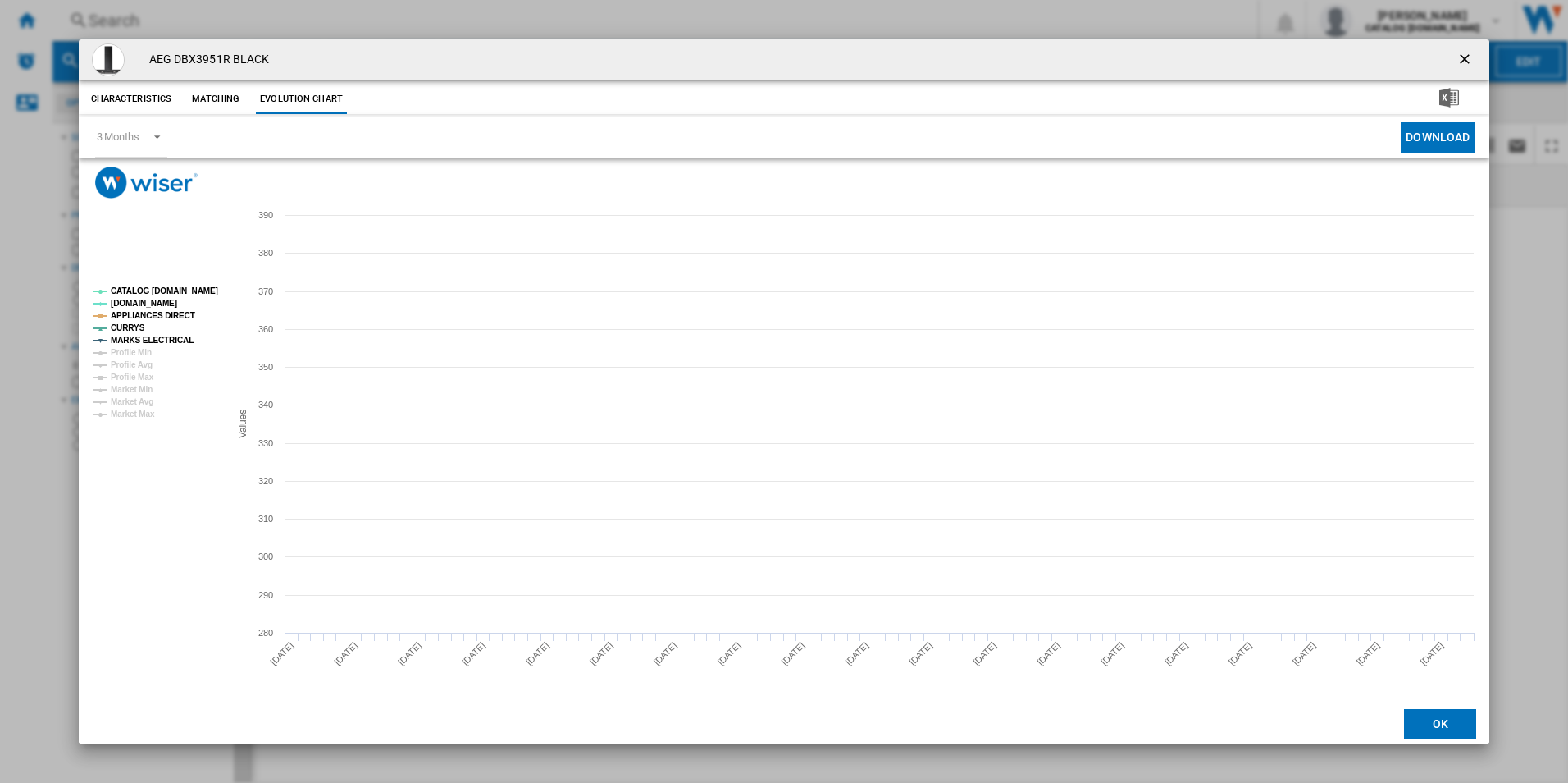
click at [174, 290] on tspan "CATALOG [DOMAIN_NAME]" at bounding box center [165, 290] width 108 height 9
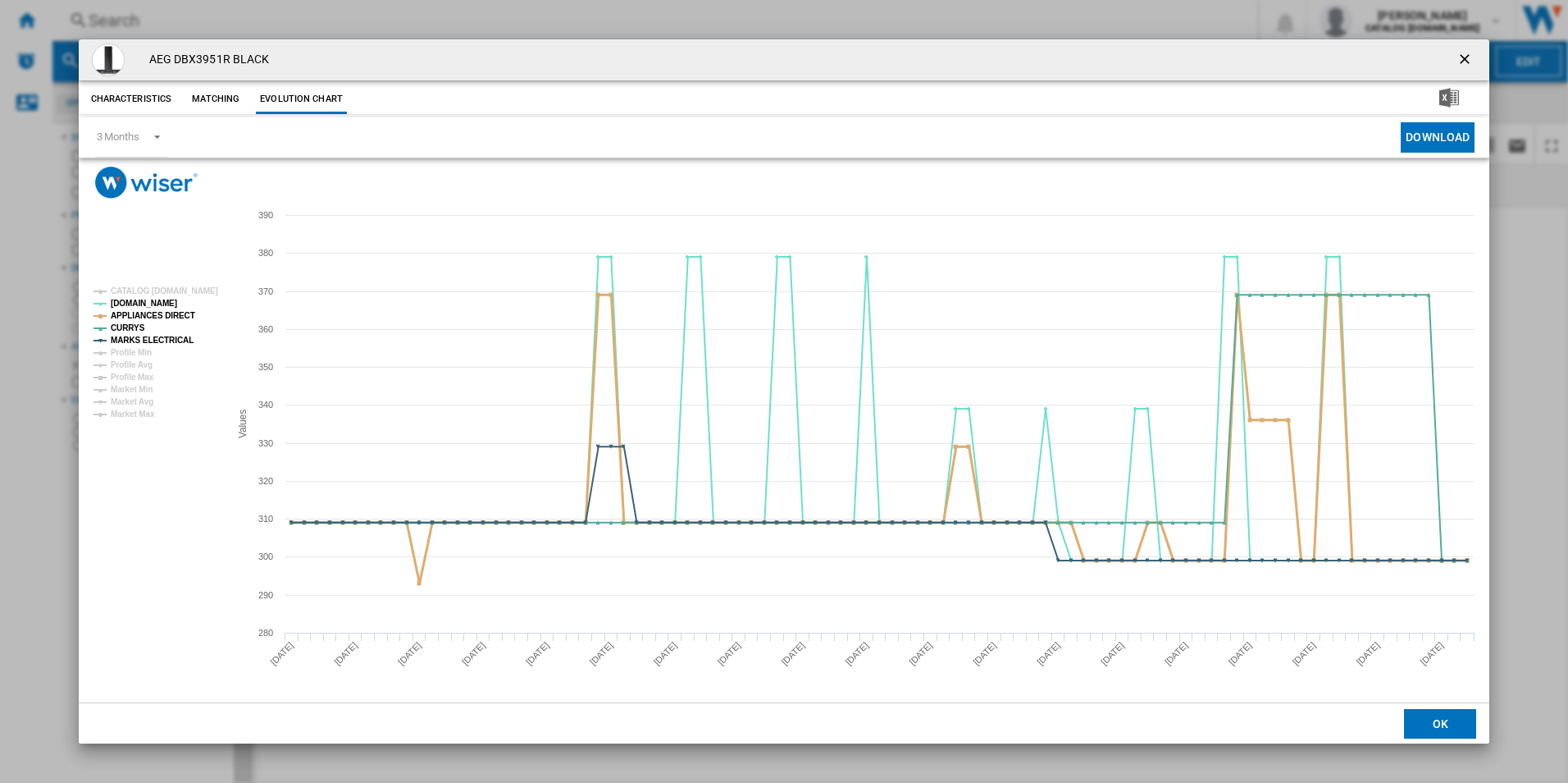
click at [169, 312] on tspan "APPLIANCES DIRECT" at bounding box center [153, 315] width 84 height 9
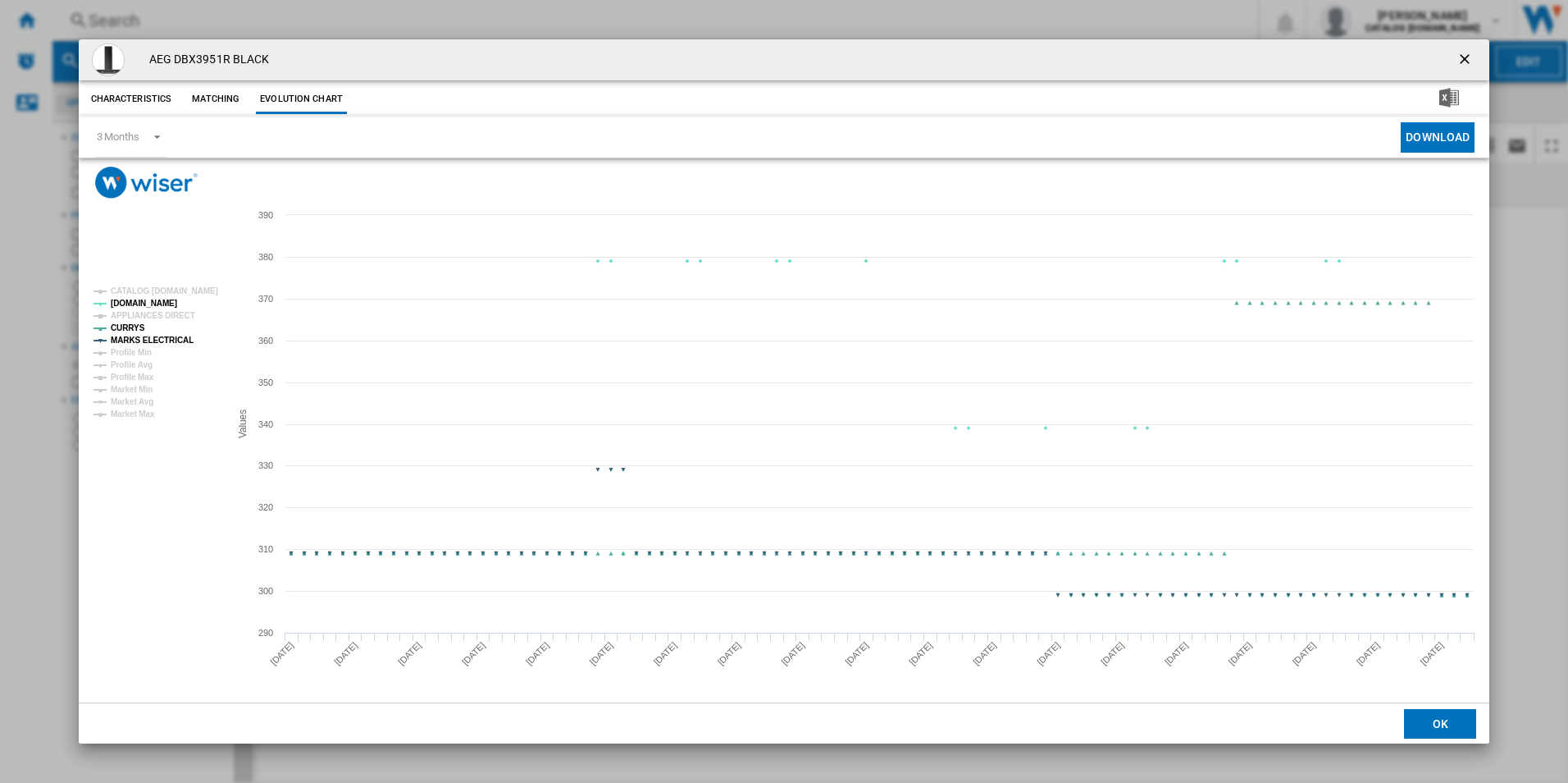
click at [177, 343] on tspan "MARKS ELECTRICAL" at bounding box center [152, 340] width 83 height 9
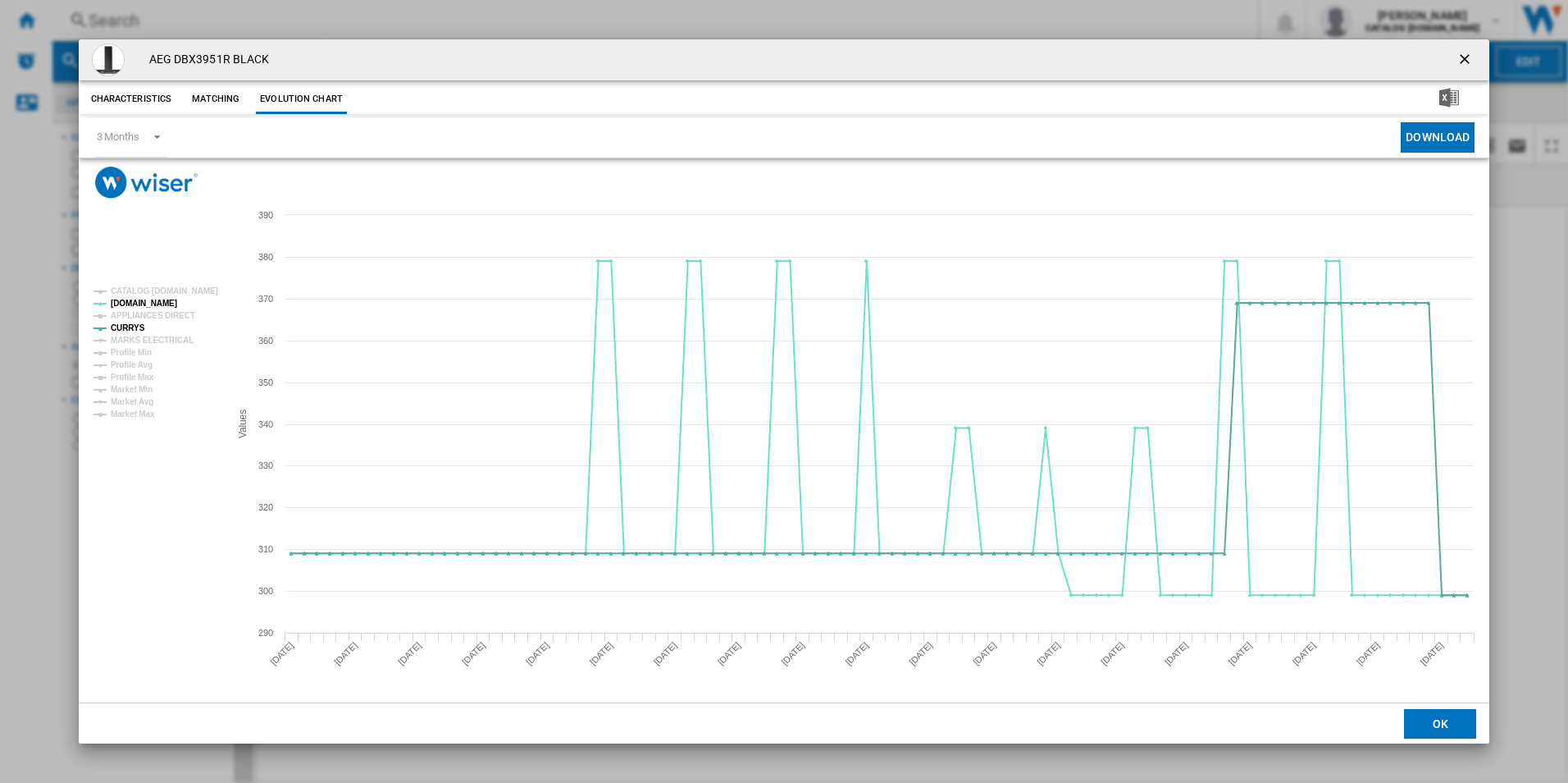
click at [1466, 58] on ng-md-icon "getI18NText('BUTTONS.CLOSE_DIALOG')" at bounding box center [1466, 61] width 20 height 20
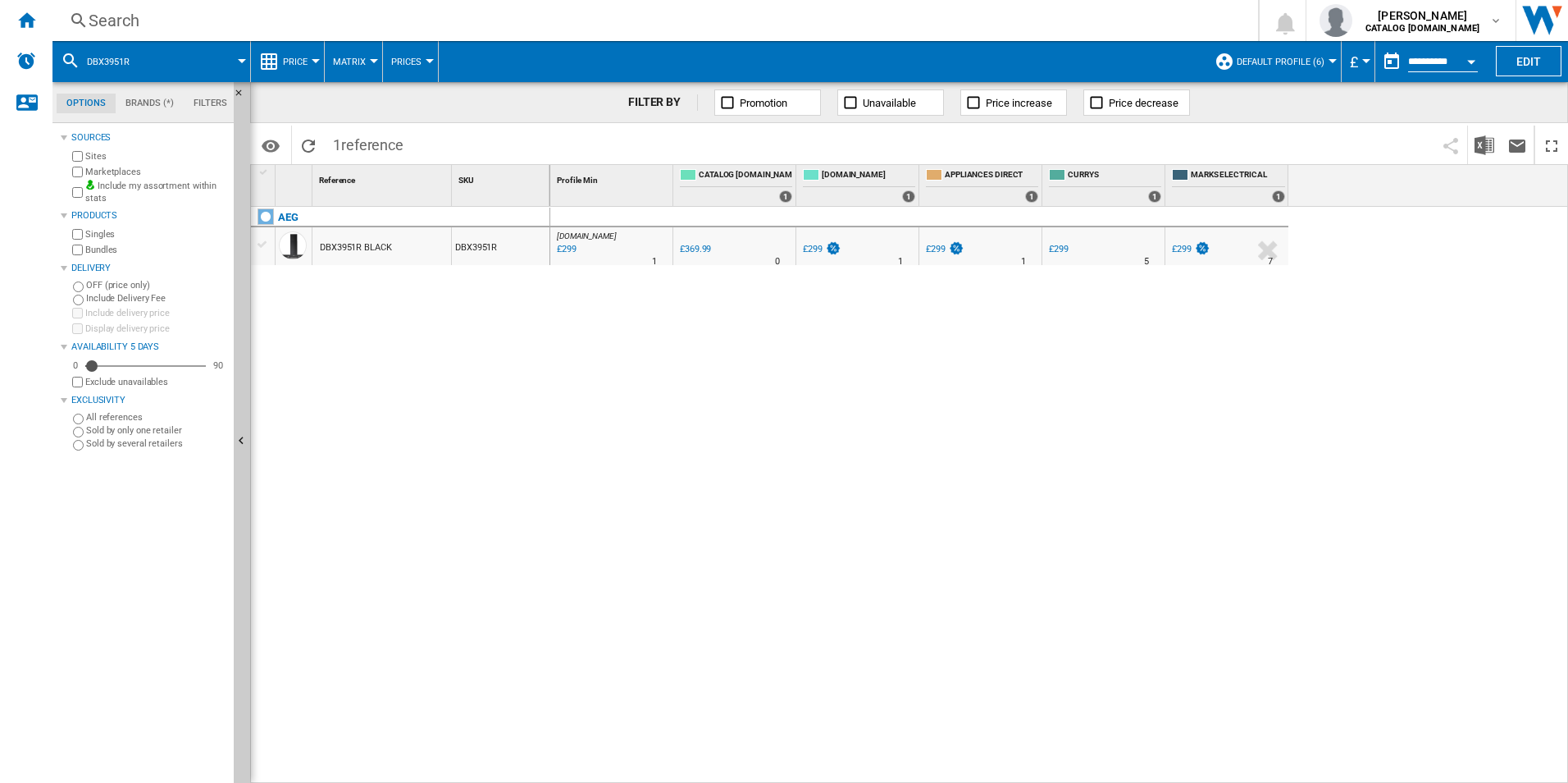
click at [878, 18] on div "Search" at bounding box center [651, 20] width 1127 height 23
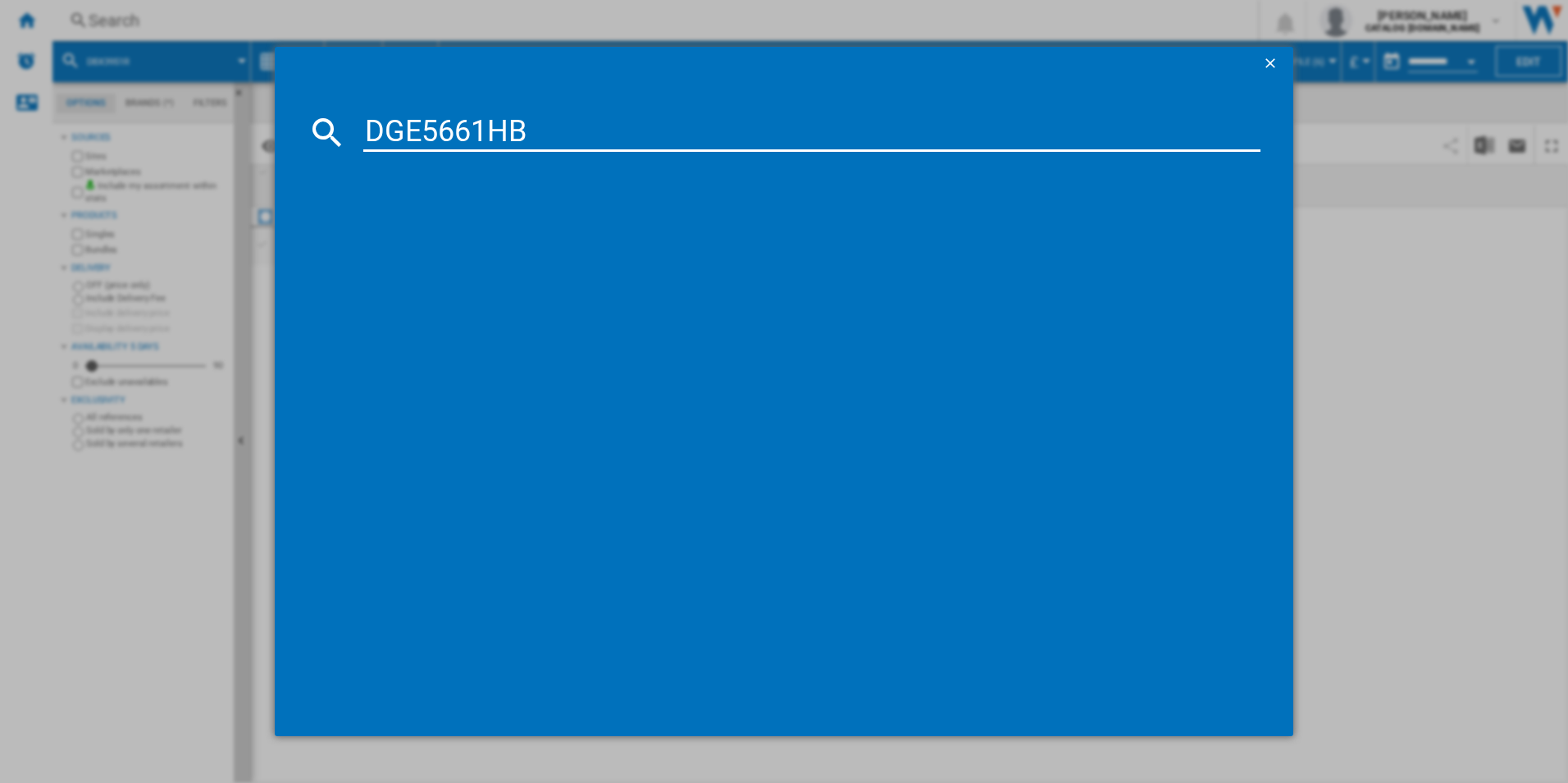
type input "DGE5661HB"
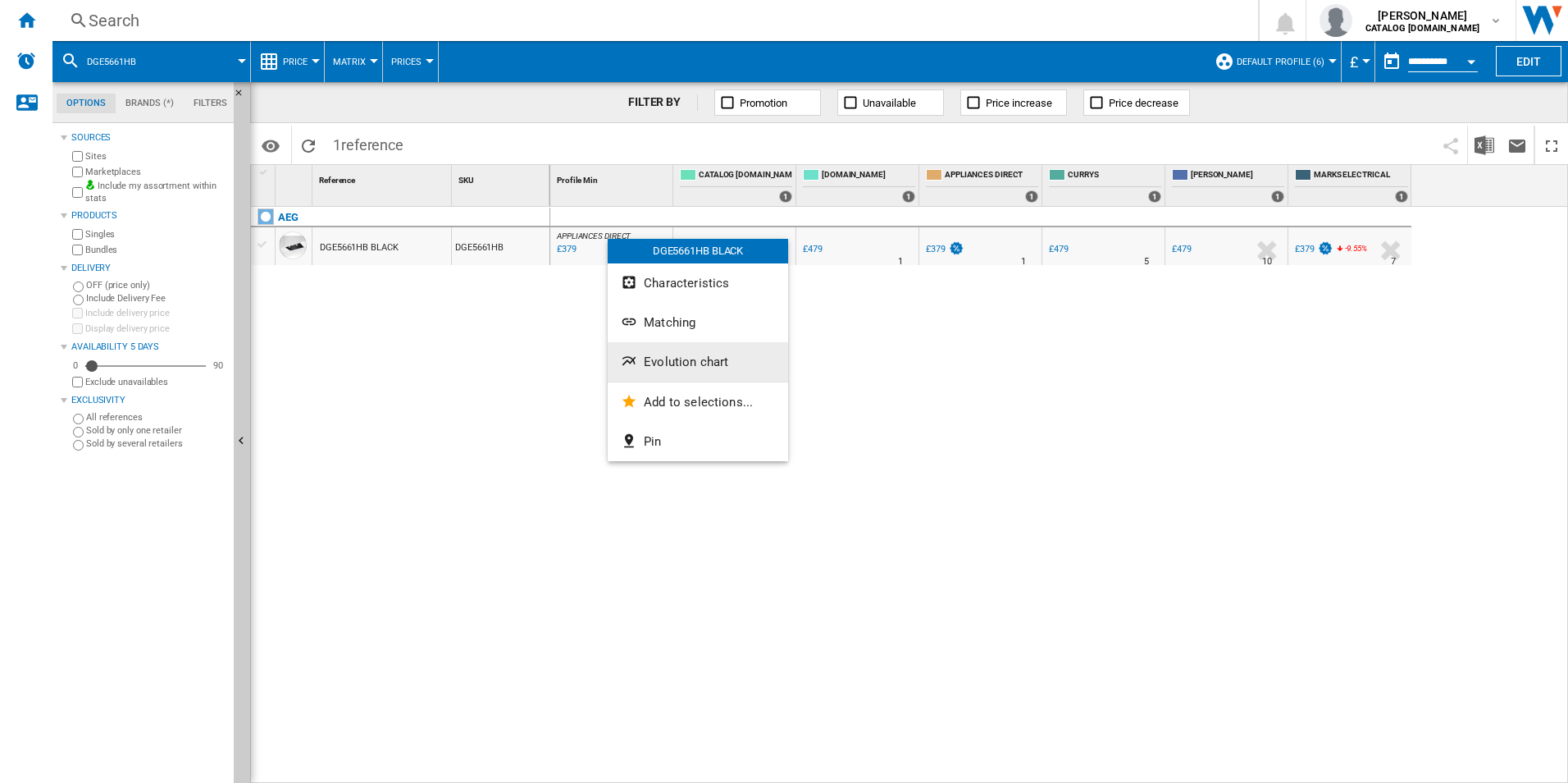
click at [693, 361] on span "Evolution chart" at bounding box center [686, 362] width 84 height 15
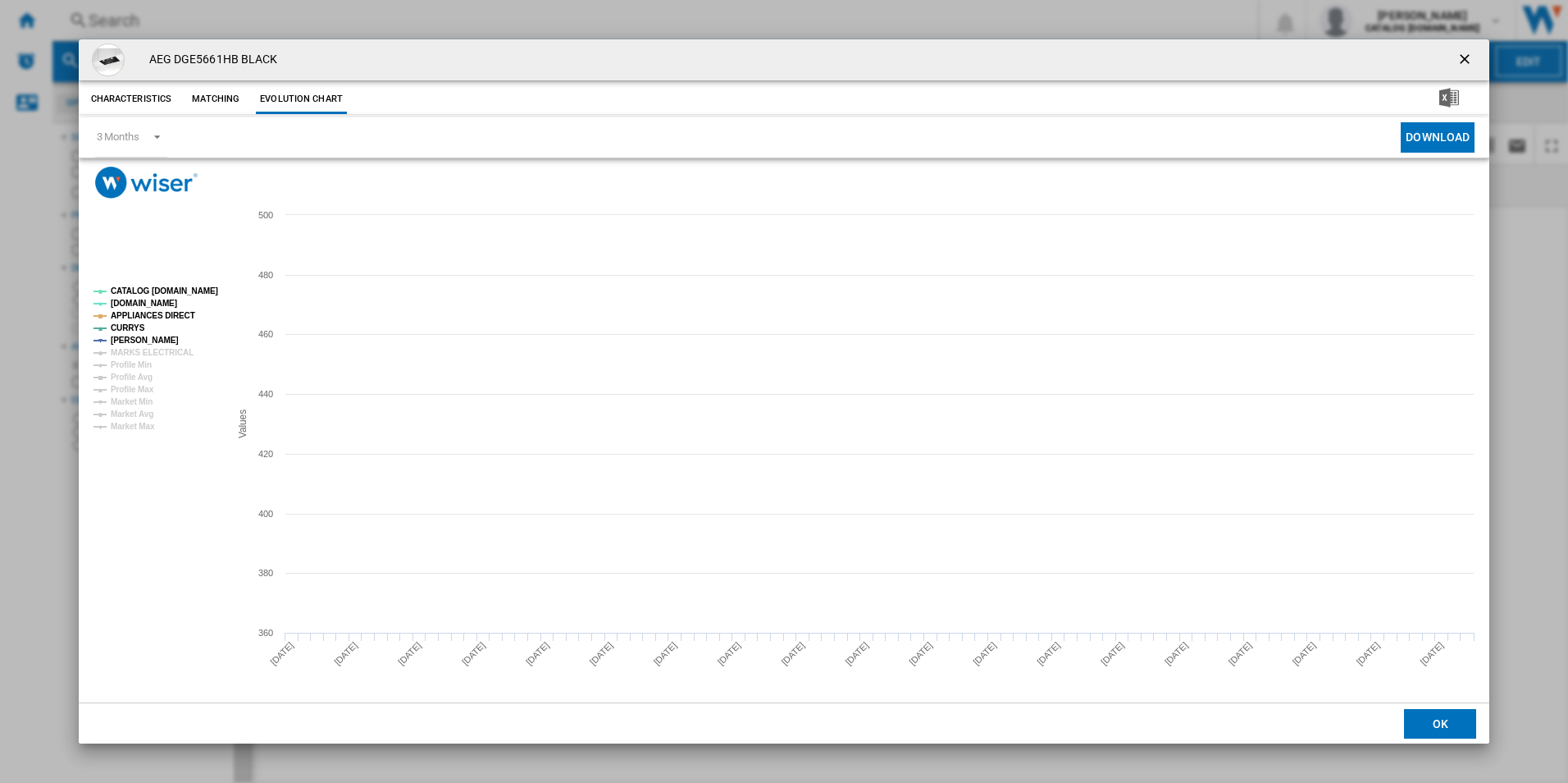
click at [196, 289] on tspan "CATALOG [DOMAIN_NAME]" at bounding box center [165, 290] width 108 height 9
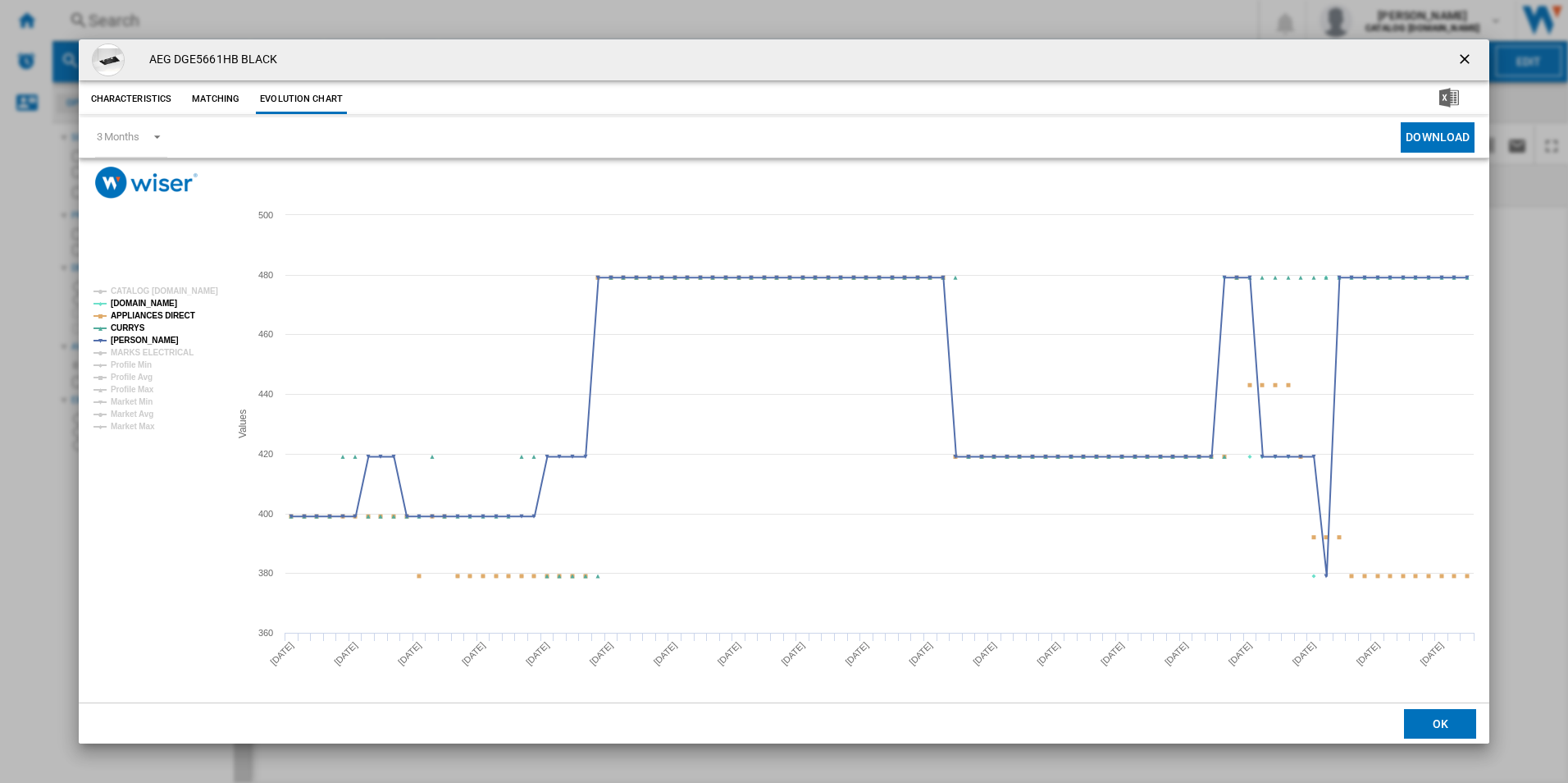
click at [165, 314] on tspan "APPLIANCES DIRECT" at bounding box center [153, 315] width 84 height 9
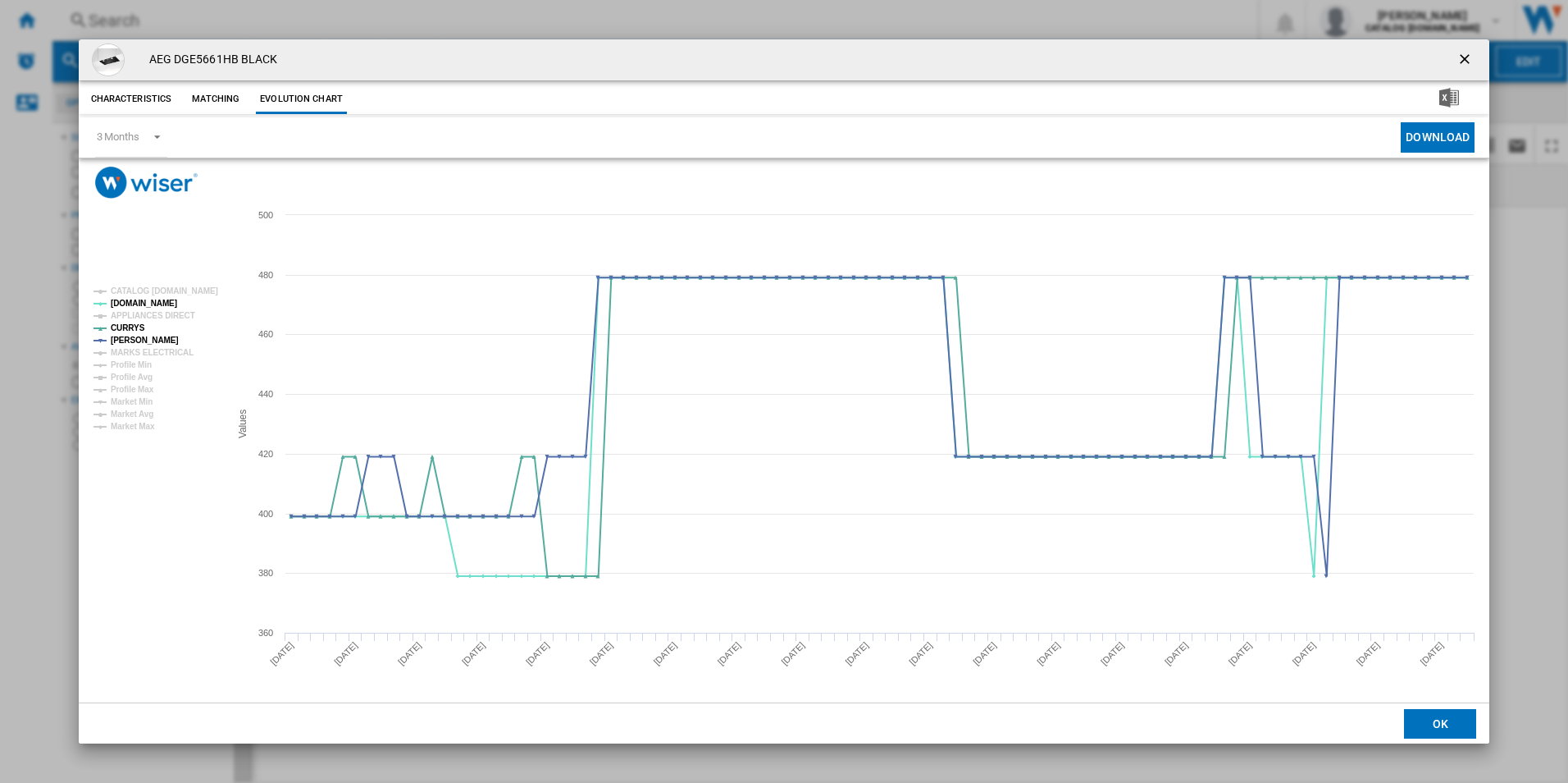
click at [1457, 58] on ng-md-icon "getI18NText('BUTTONS.CLOSE_DIALOG')" at bounding box center [1466, 61] width 20 height 20
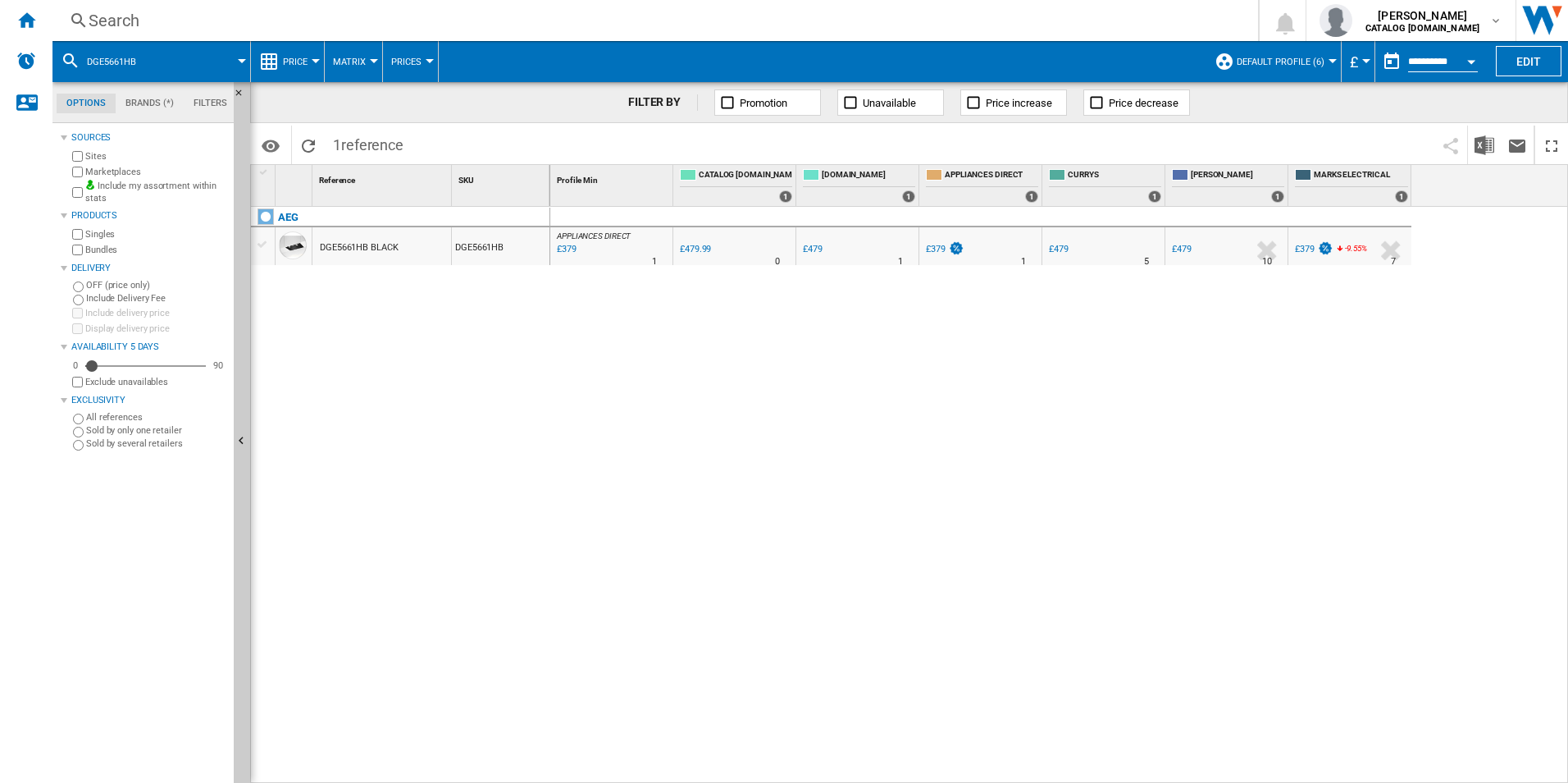
click at [1008, 23] on div "Search" at bounding box center [651, 20] width 1127 height 23
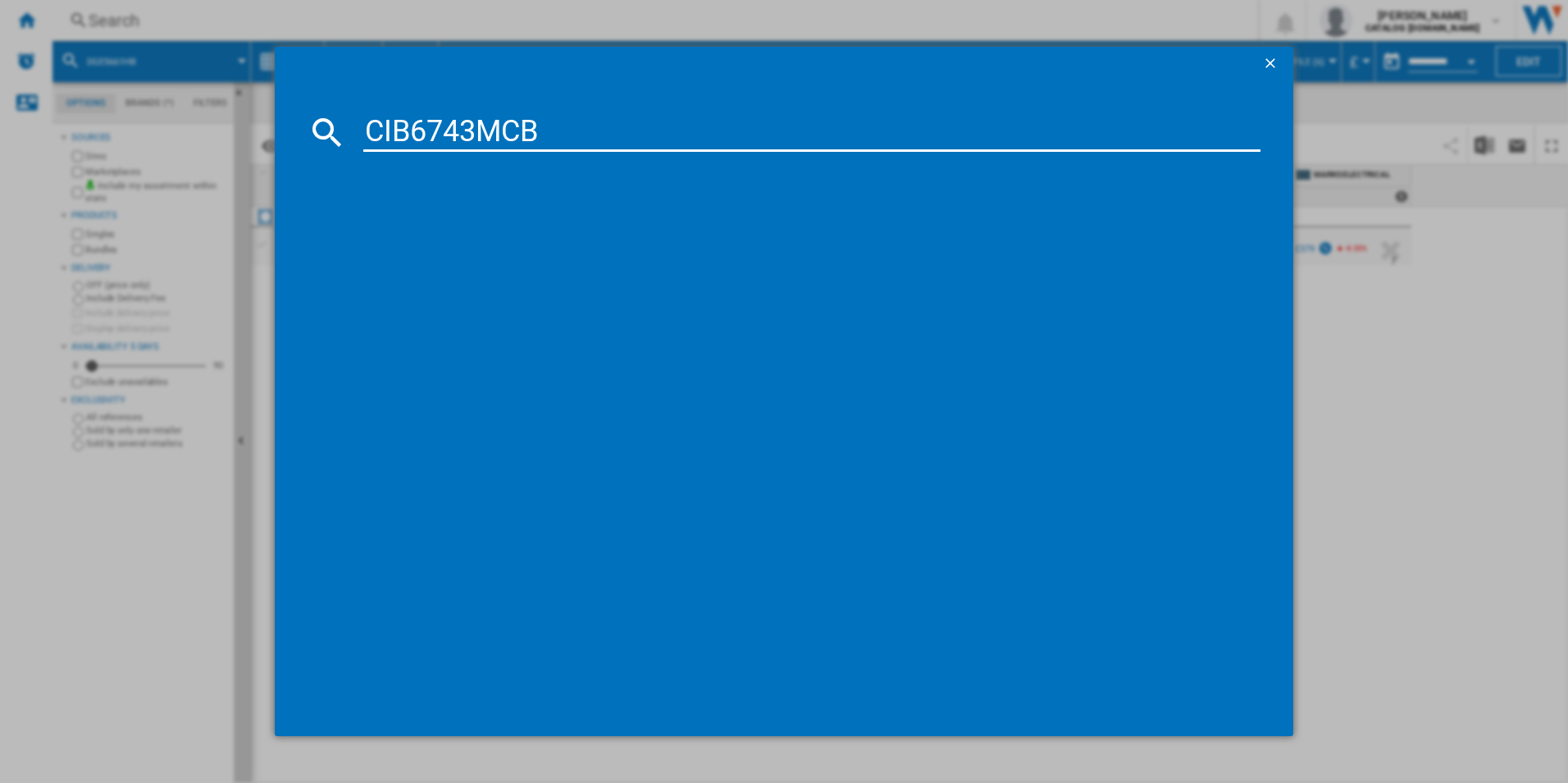
type input "CIB6743MCB"
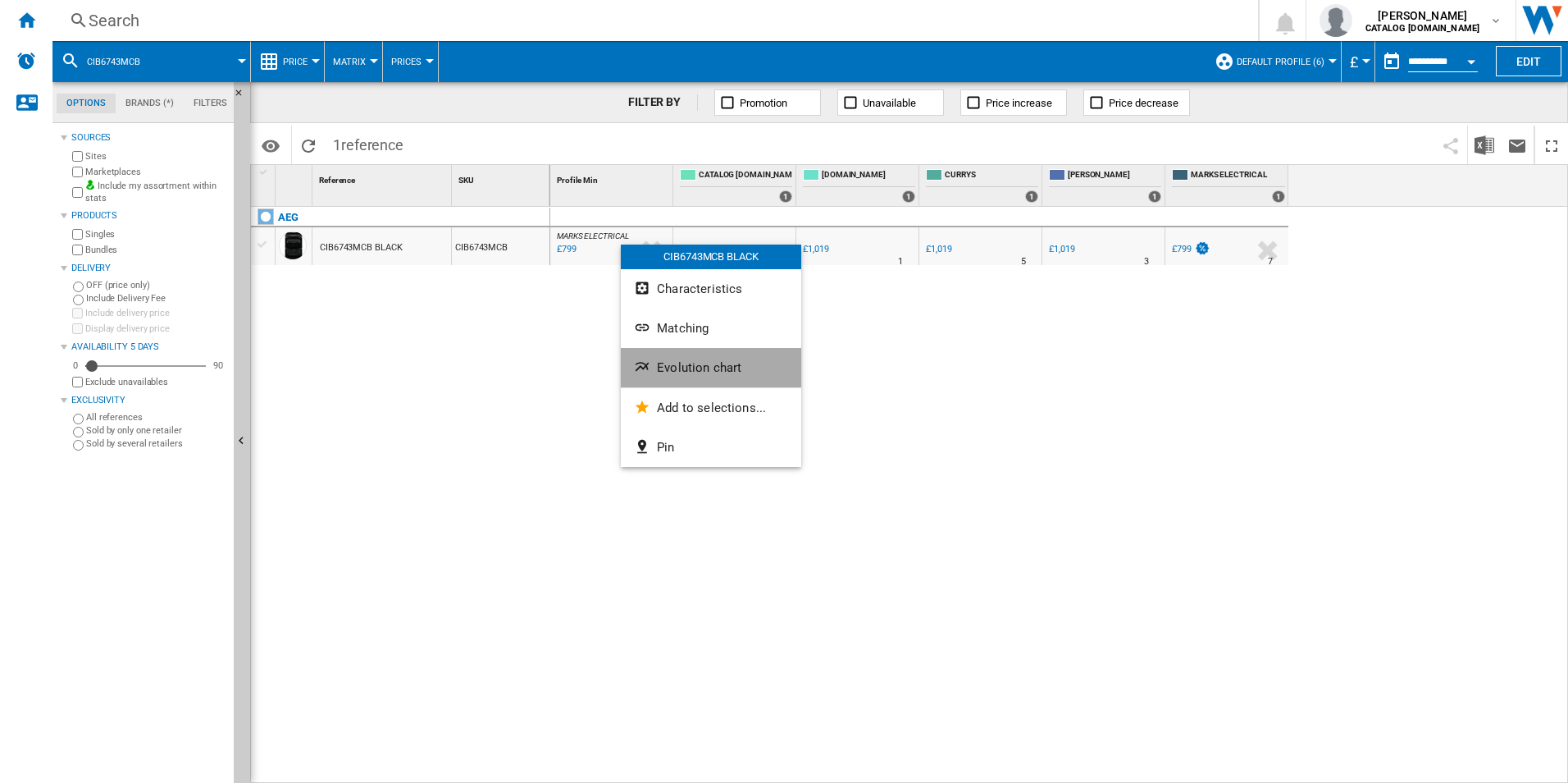
click at [684, 357] on button "Evolution chart" at bounding box center [711, 367] width 180 height 39
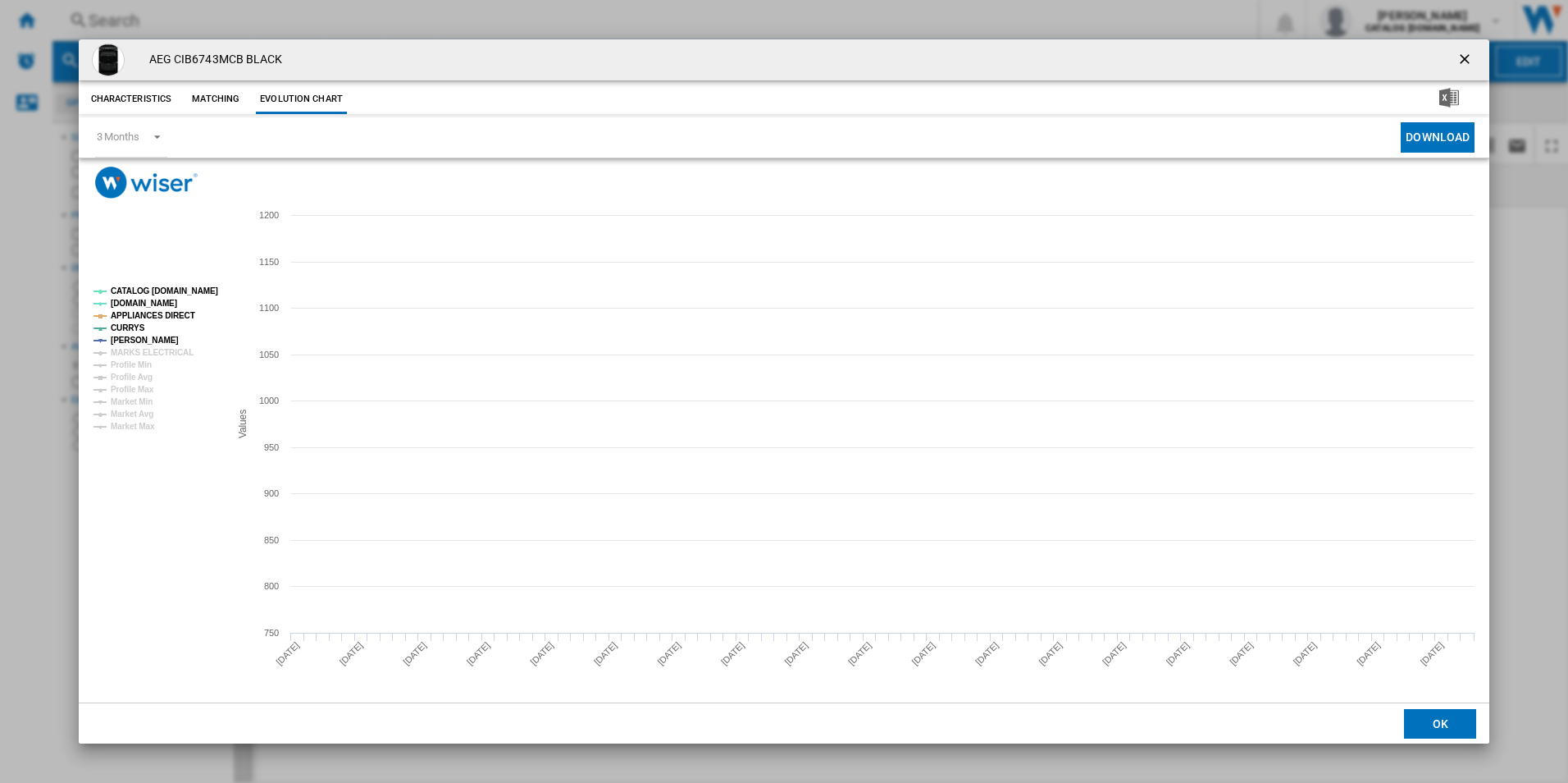
click at [174, 284] on g "CATALOG ELECTROLUX.UK AO.COM APPLIANCES DIRECT CURRYS JOHN LEWIS MARKS ELECTRIC…" at bounding box center [155, 359] width 136 height 157
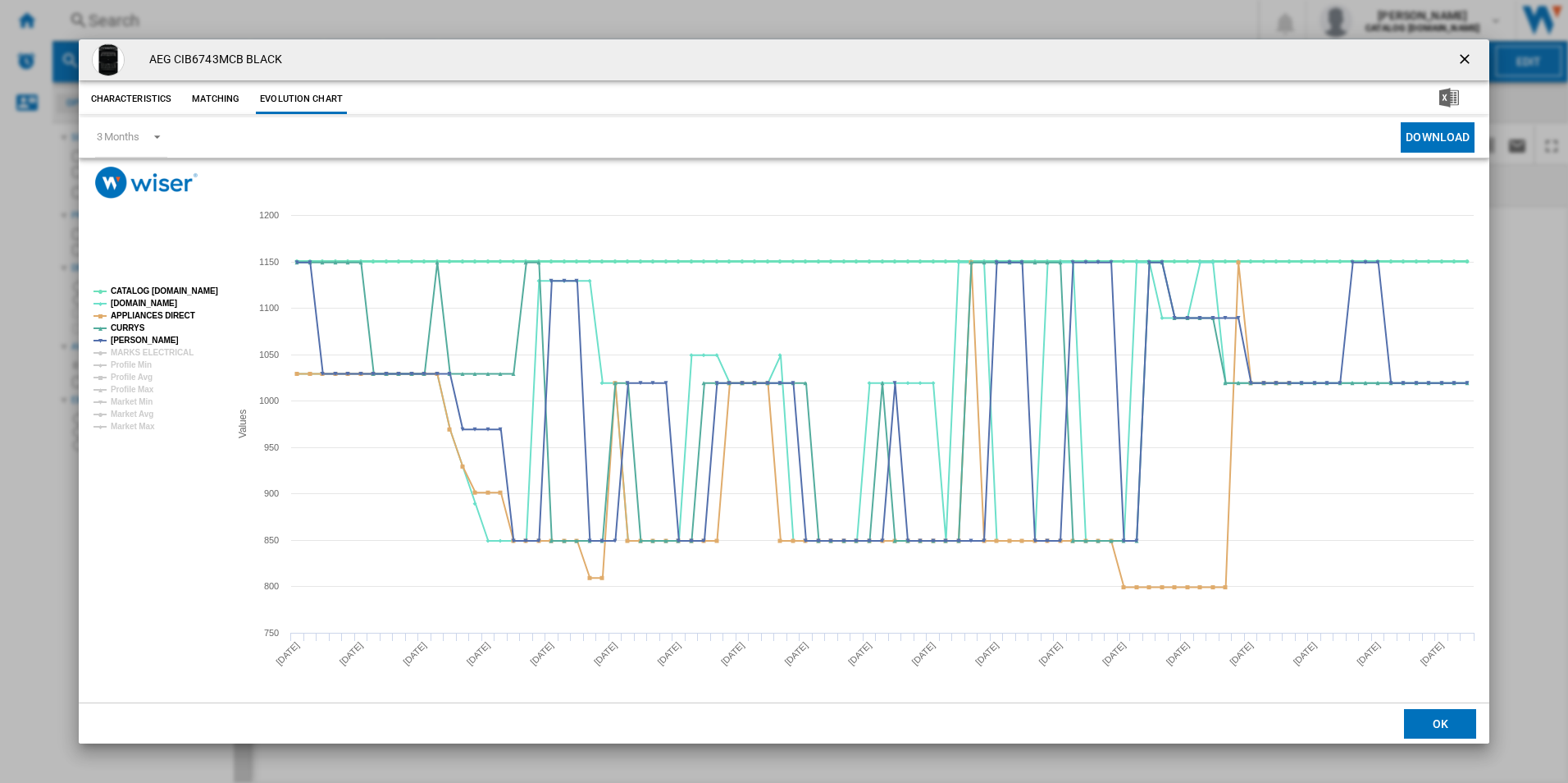
click at [174, 286] on tspan "CATALOG [DOMAIN_NAME]" at bounding box center [165, 290] width 108 height 9
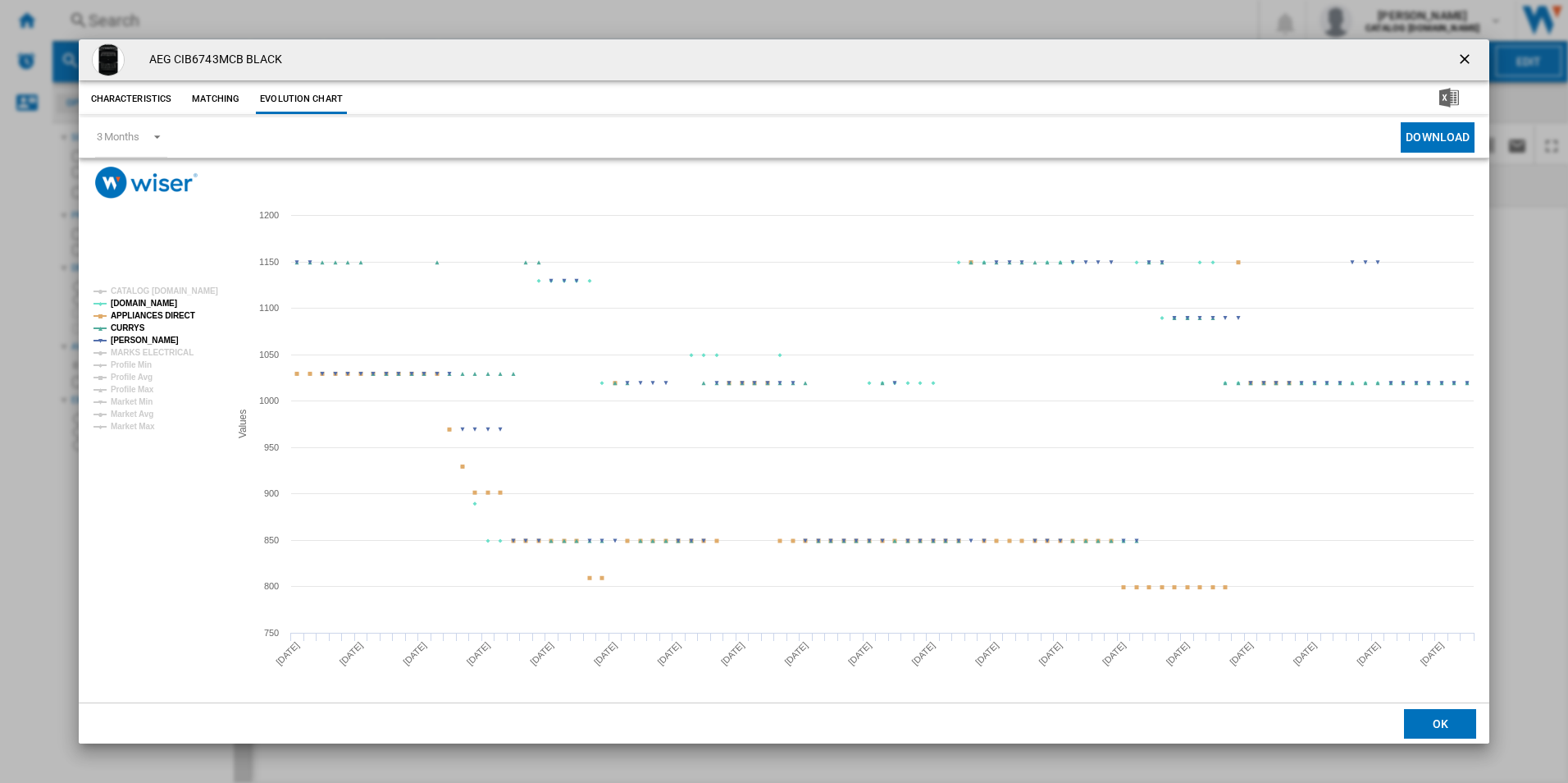
click at [182, 316] on tspan "APPLIANCES DIRECT" at bounding box center [153, 315] width 84 height 9
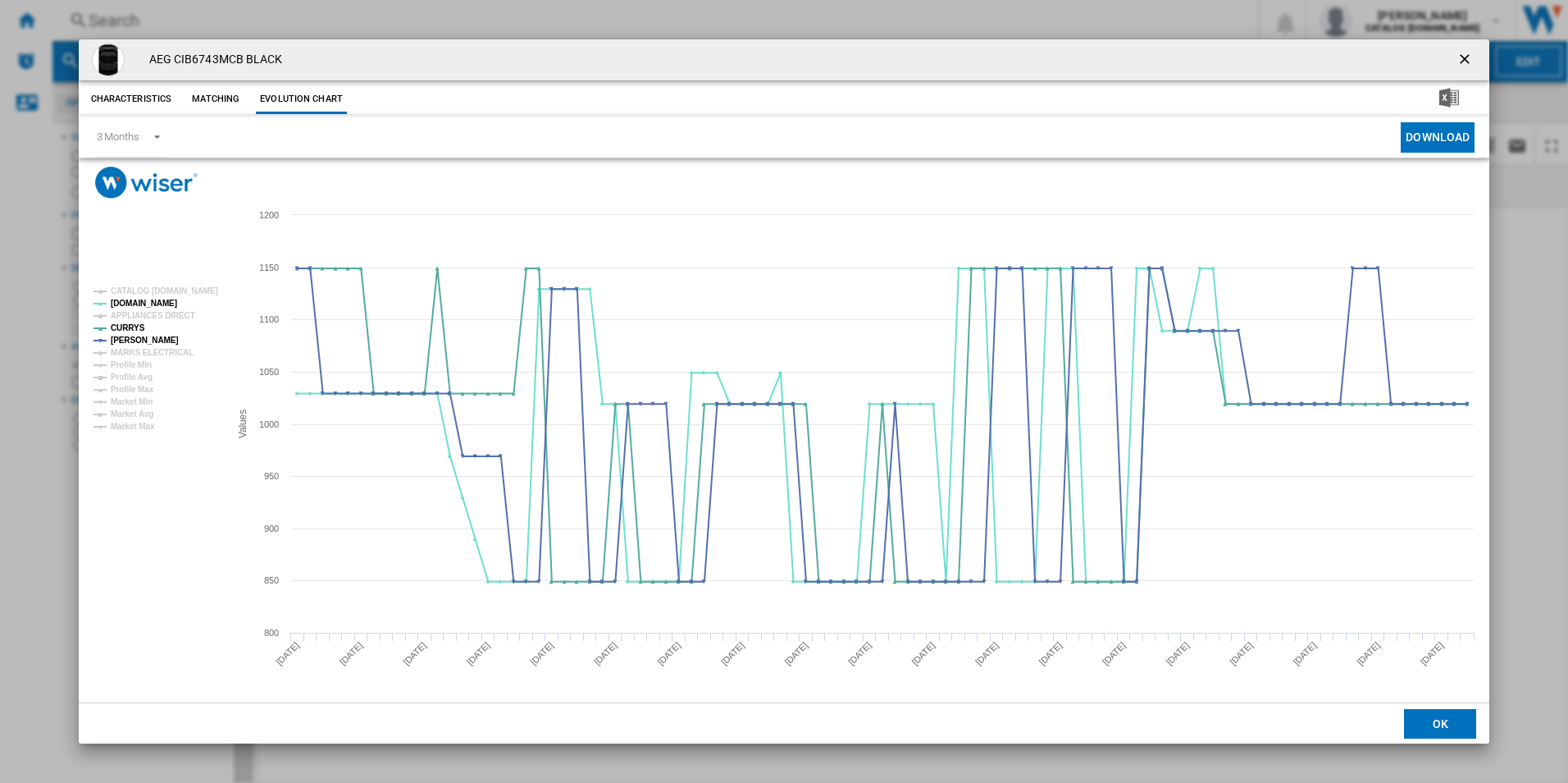
drag, startPoint x: 1465, startPoint y: 56, endPoint x: 1402, endPoint y: 78, distance: 66.7
click at [1465, 56] on ng-md-icon "getI18NText('BUTTONS.CLOSE_DIALOG')" at bounding box center [1466, 61] width 20 height 20
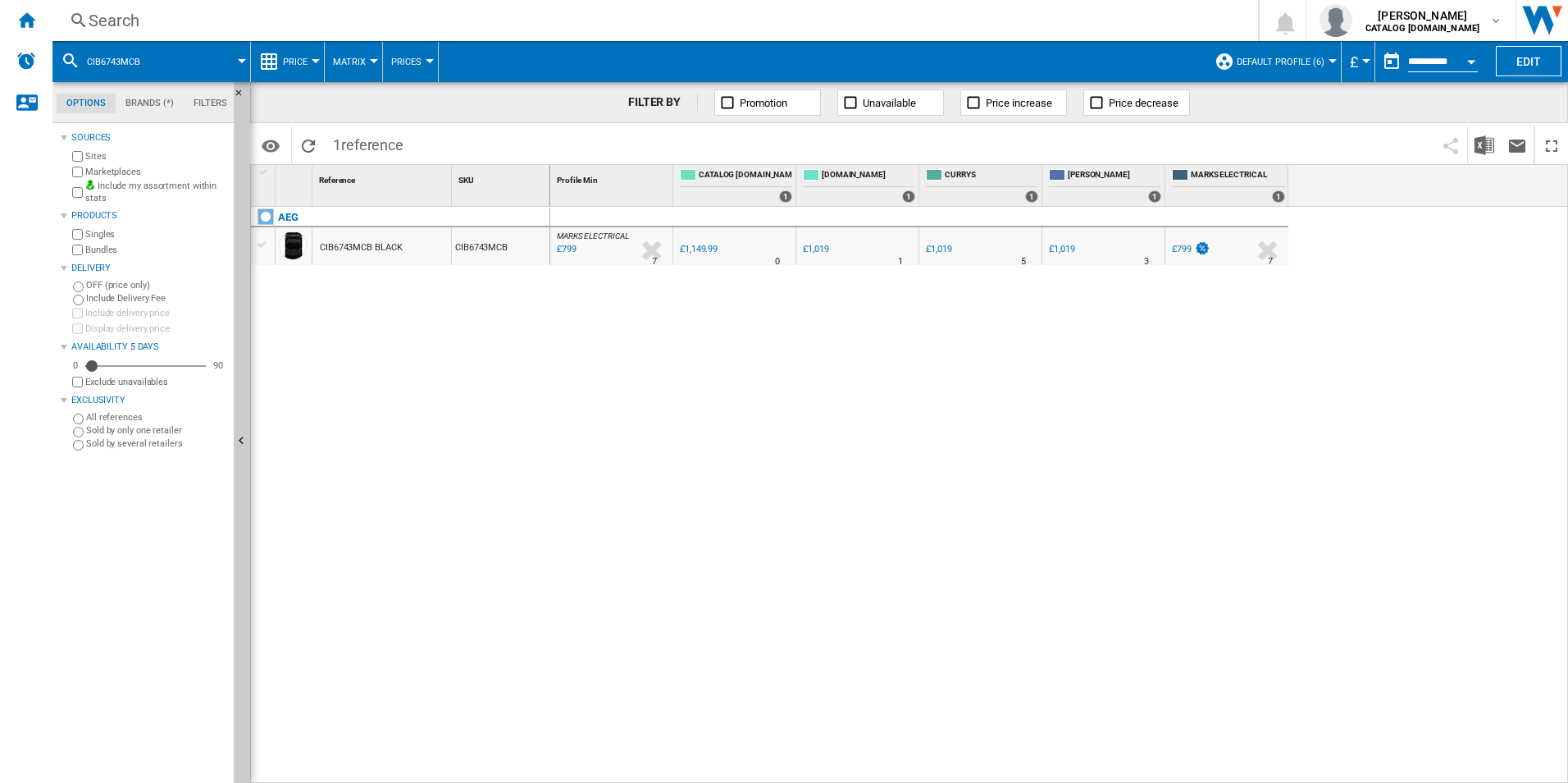
click at [877, 25] on div "Search" at bounding box center [651, 20] width 1127 height 23
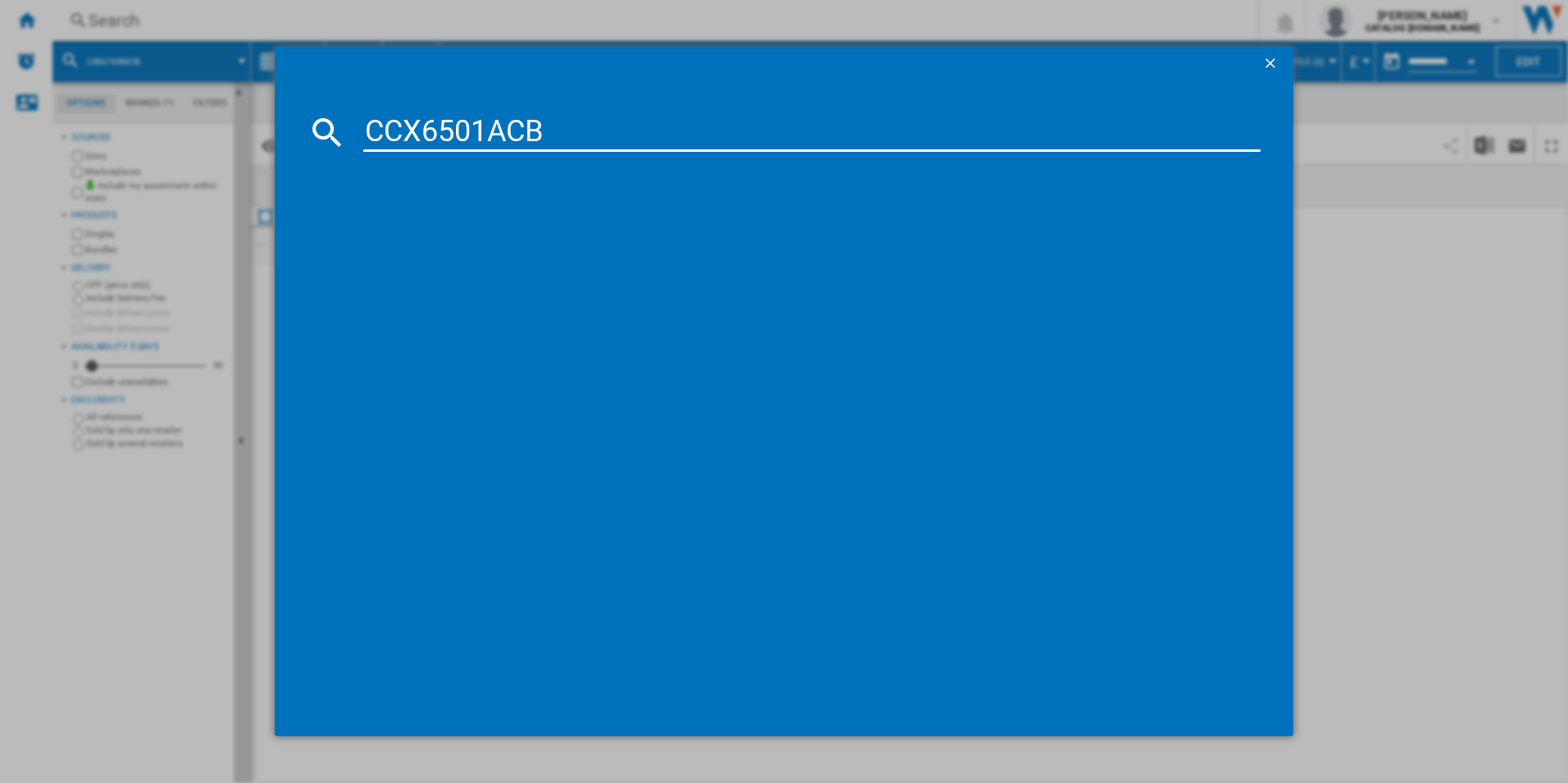
type input "CCX6501ACB"
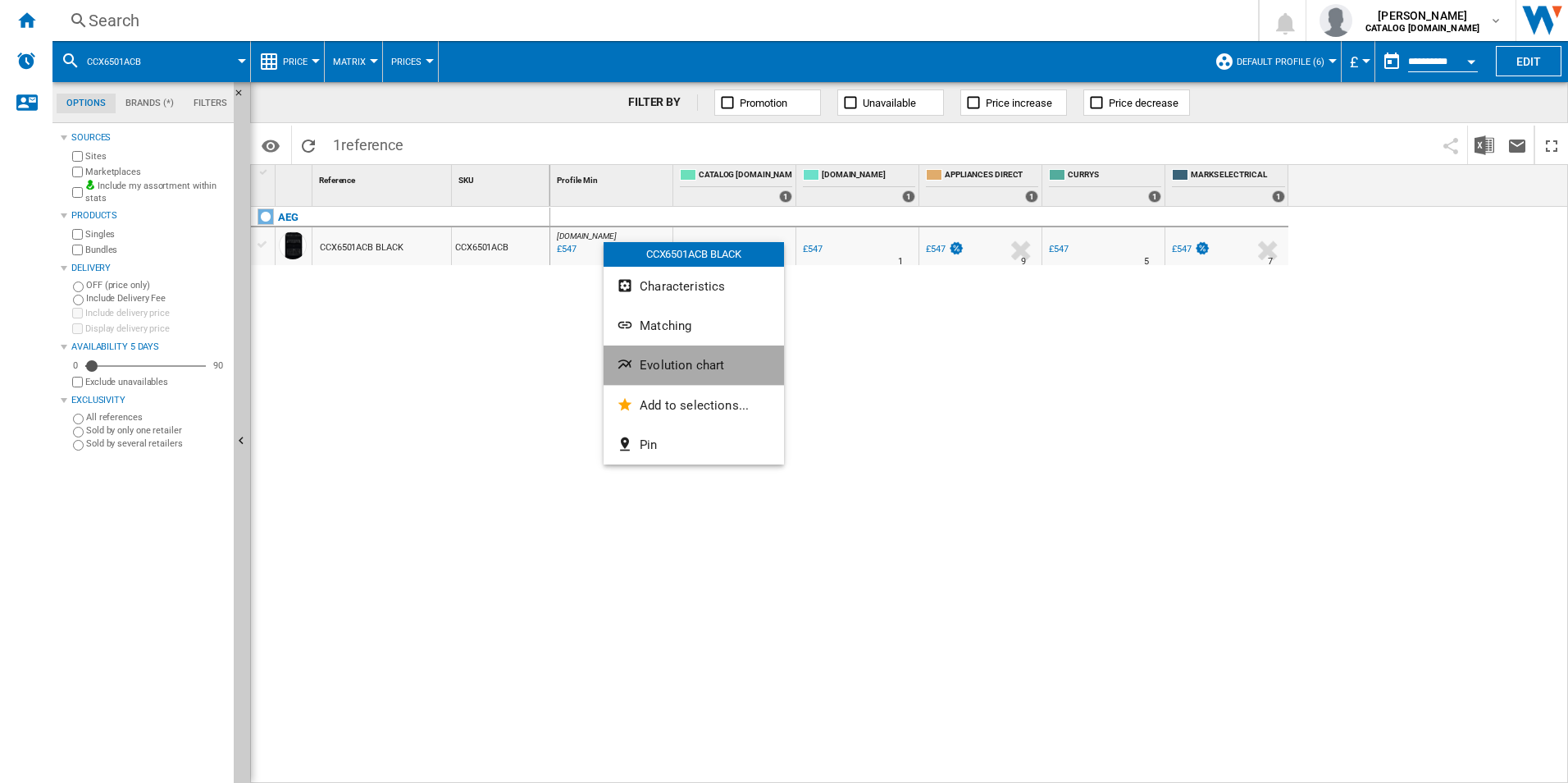
click at [710, 364] on span "Evolution chart" at bounding box center [682, 365] width 84 height 15
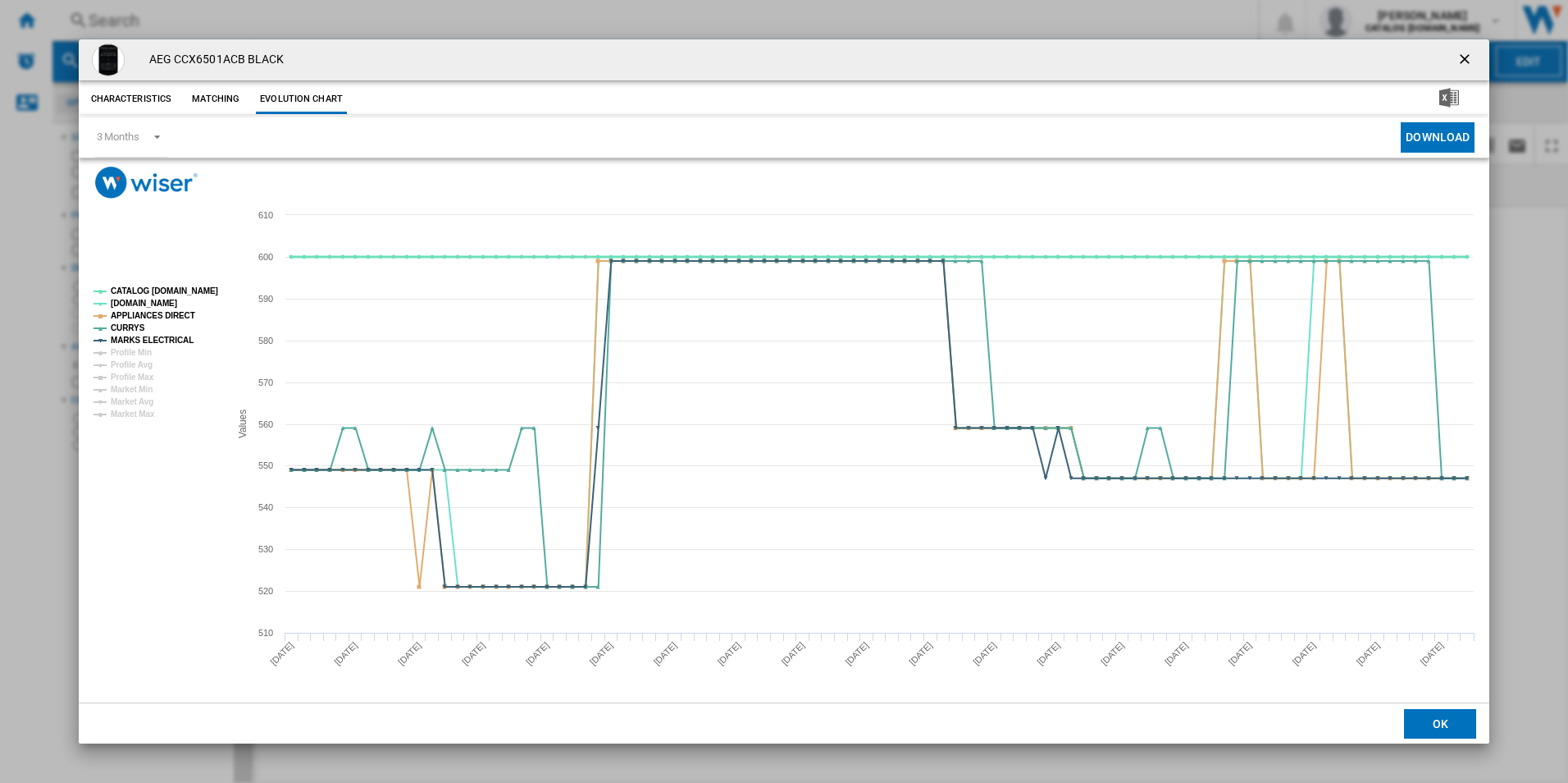
click at [155, 286] on tspan "CATALOG [DOMAIN_NAME]" at bounding box center [165, 290] width 108 height 9
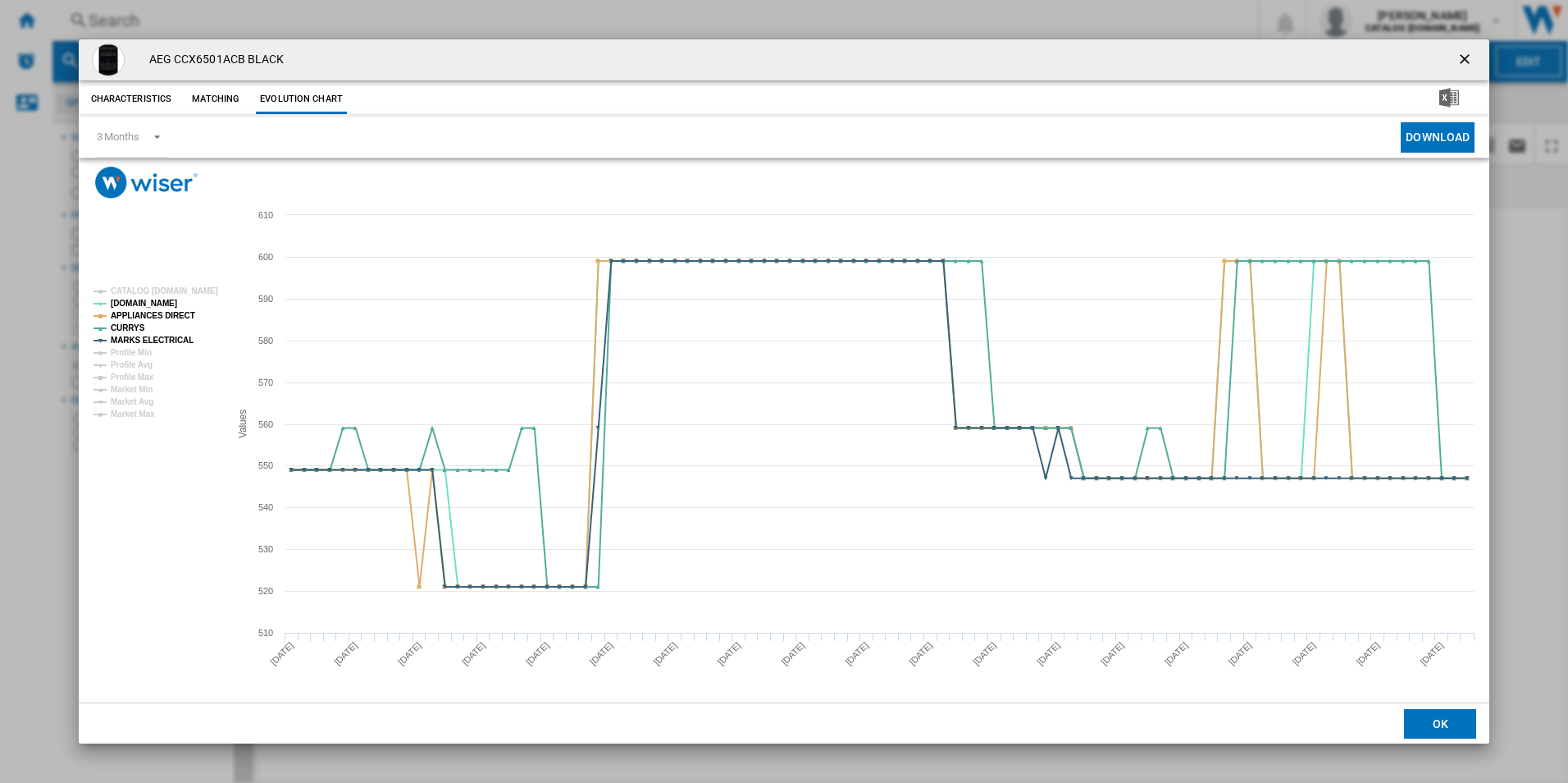
click at [164, 308] on rect "Product popup" at bounding box center [155, 352] width 136 height 144
click at [166, 315] on tspan "APPLIANCES DIRECT" at bounding box center [153, 315] width 84 height 9
click at [179, 339] on tspan "MARKS ELECTRICAL" at bounding box center [152, 340] width 83 height 9
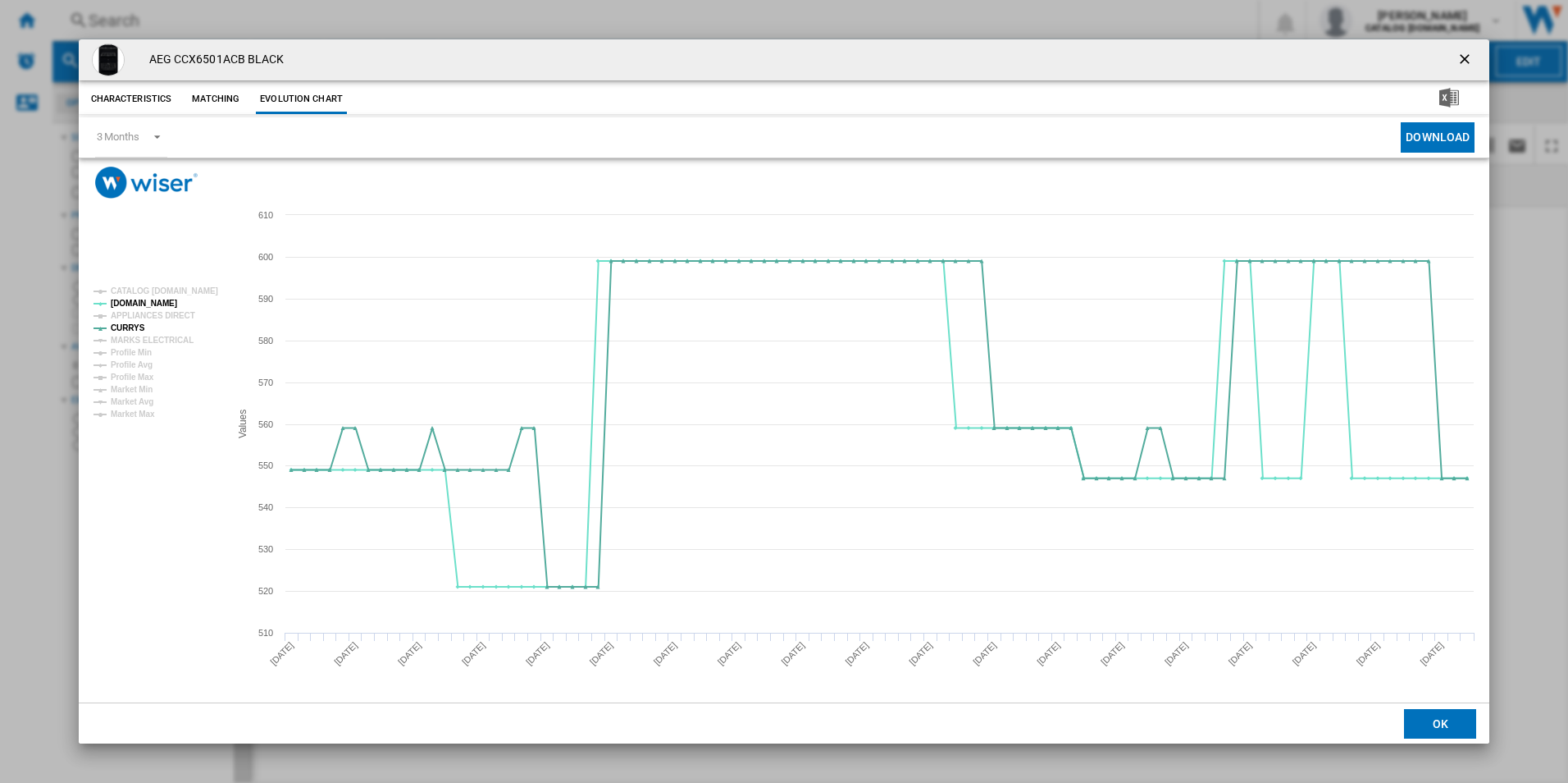
drag, startPoint x: 1464, startPoint y: 62, endPoint x: 1447, endPoint y: 62, distance: 17.0
click at [1464, 62] on ng-md-icon "getI18NText('BUTTONS.CLOSE_DIALOG')" at bounding box center [1466, 61] width 20 height 20
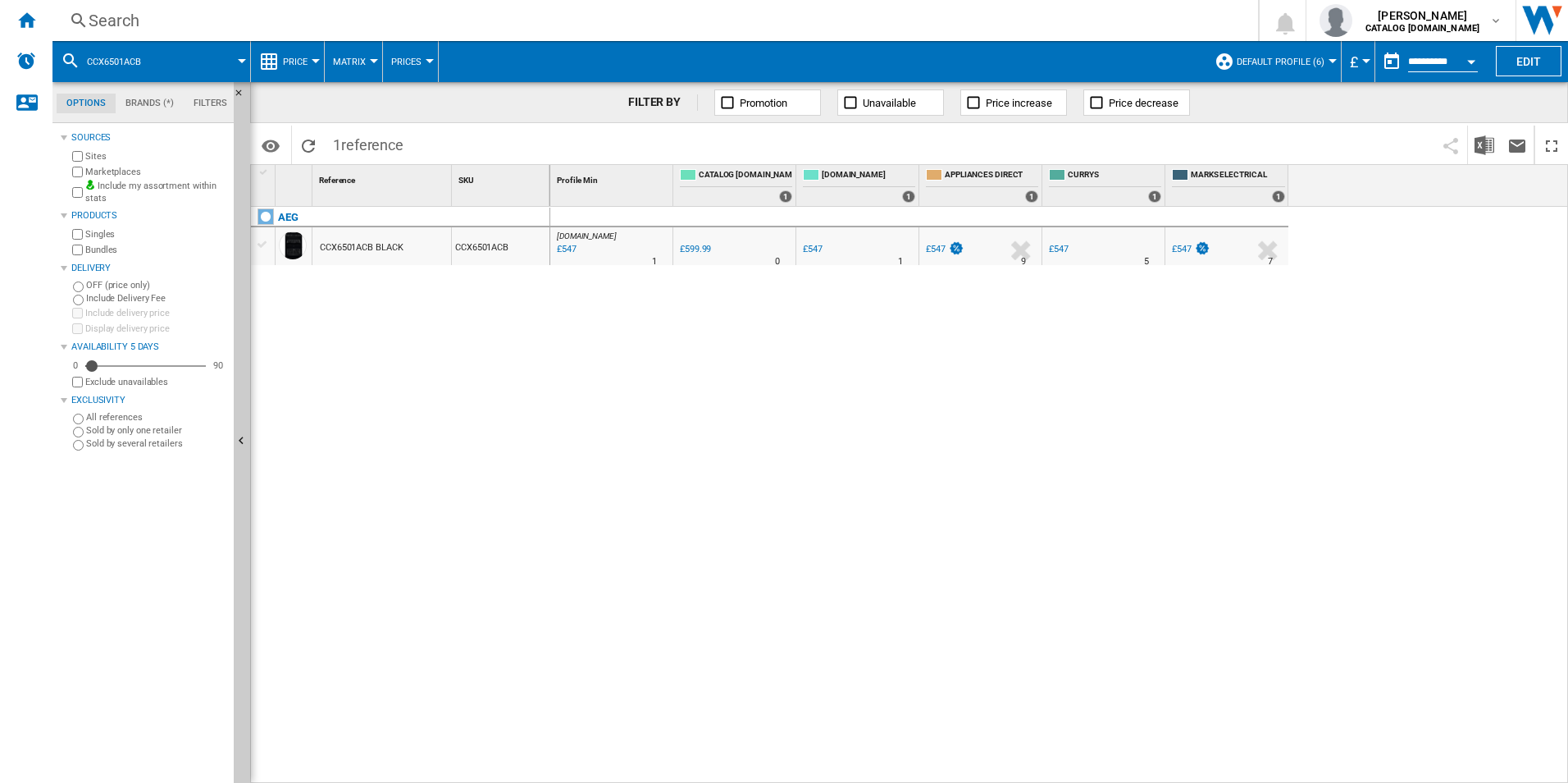
click at [1058, 20] on div "Search" at bounding box center [651, 20] width 1127 height 23
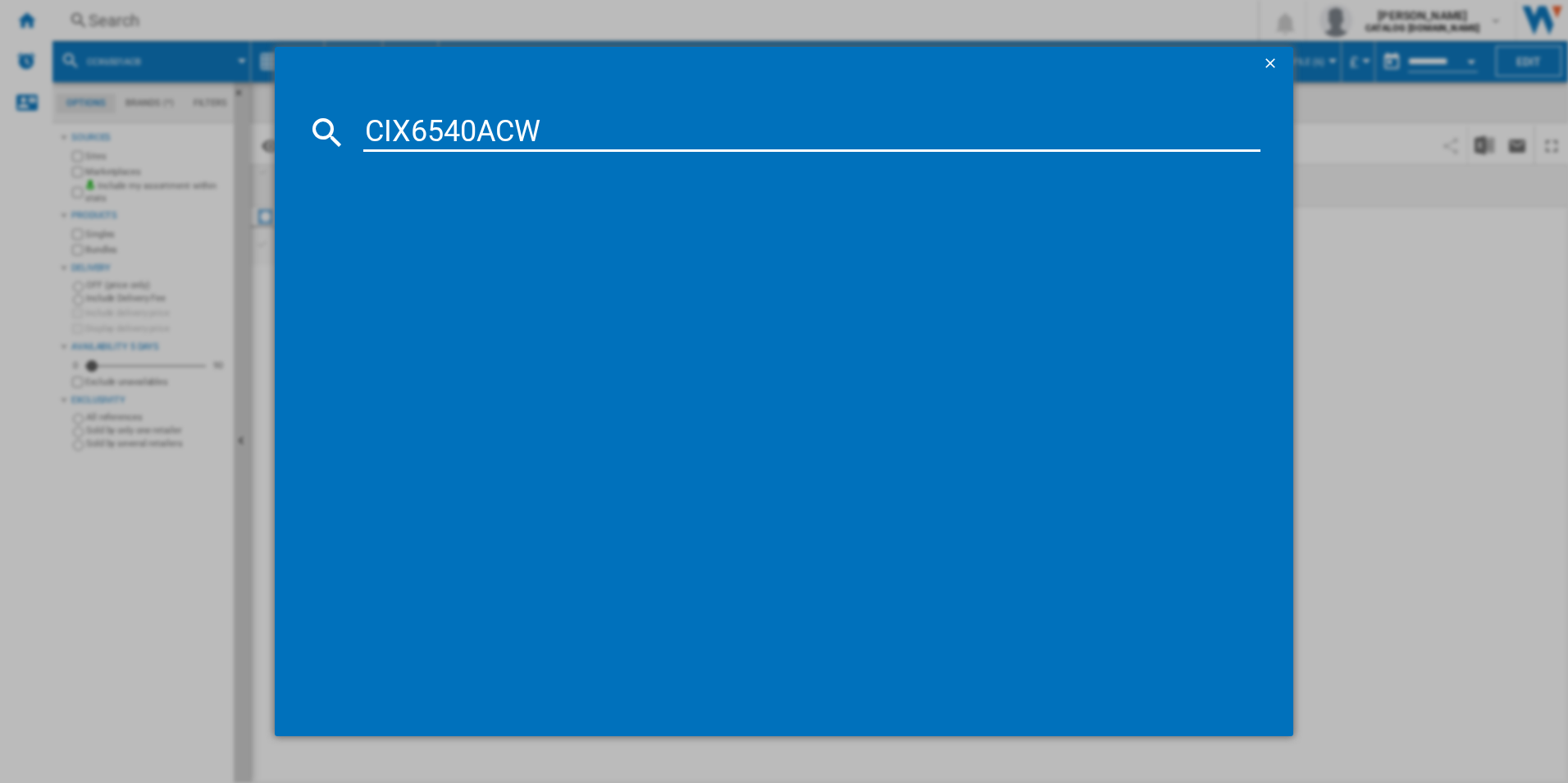
type input "CIX6540ACW"
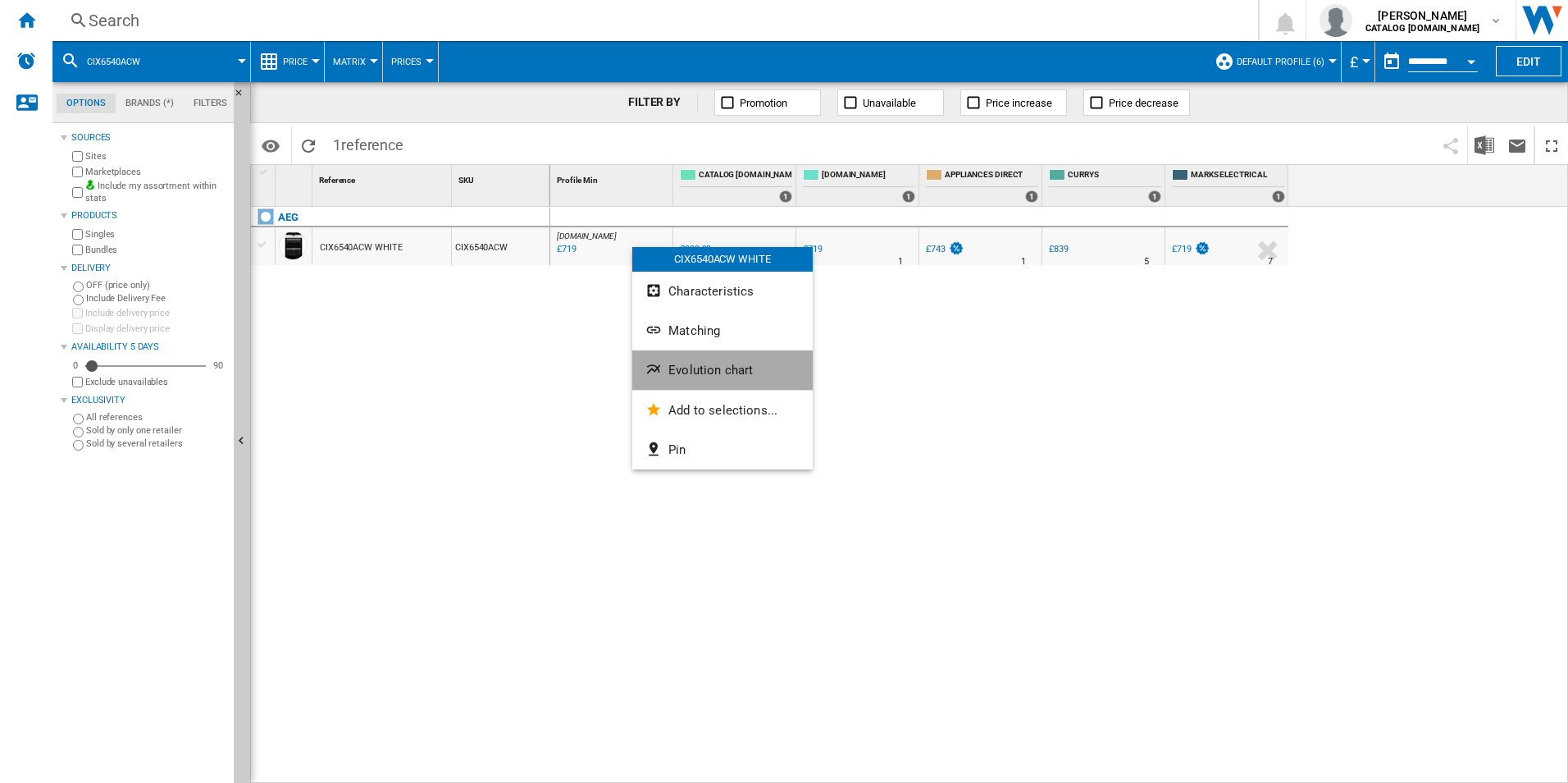
click at [681, 358] on button "Evolution chart" at bounding box center [723, 370] width 180 height 39
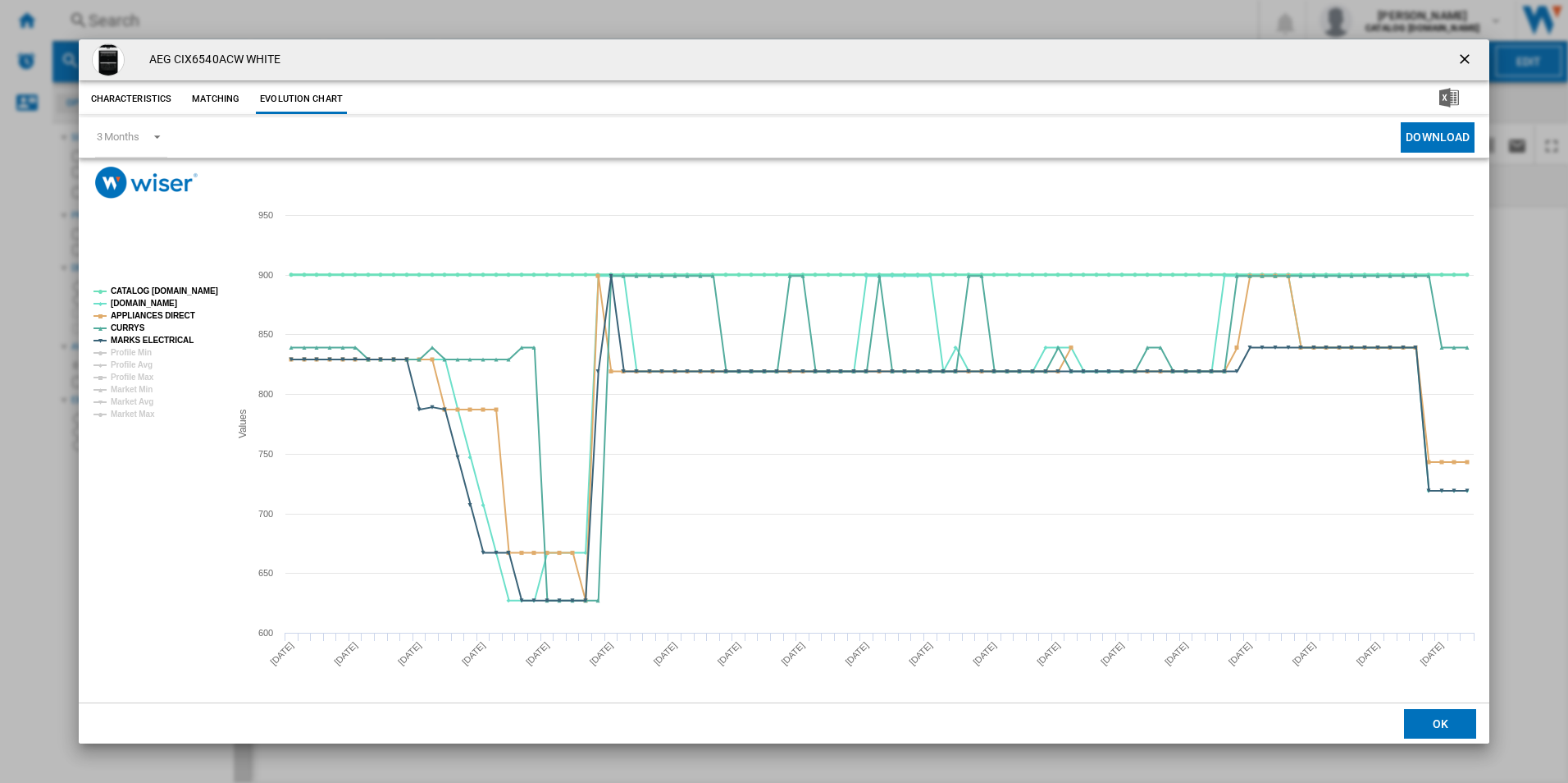
click at [190, 286] on tspan "CATALOG [DOMAIN_NAME]" at bounding box center [165, 290] width 108 height 9
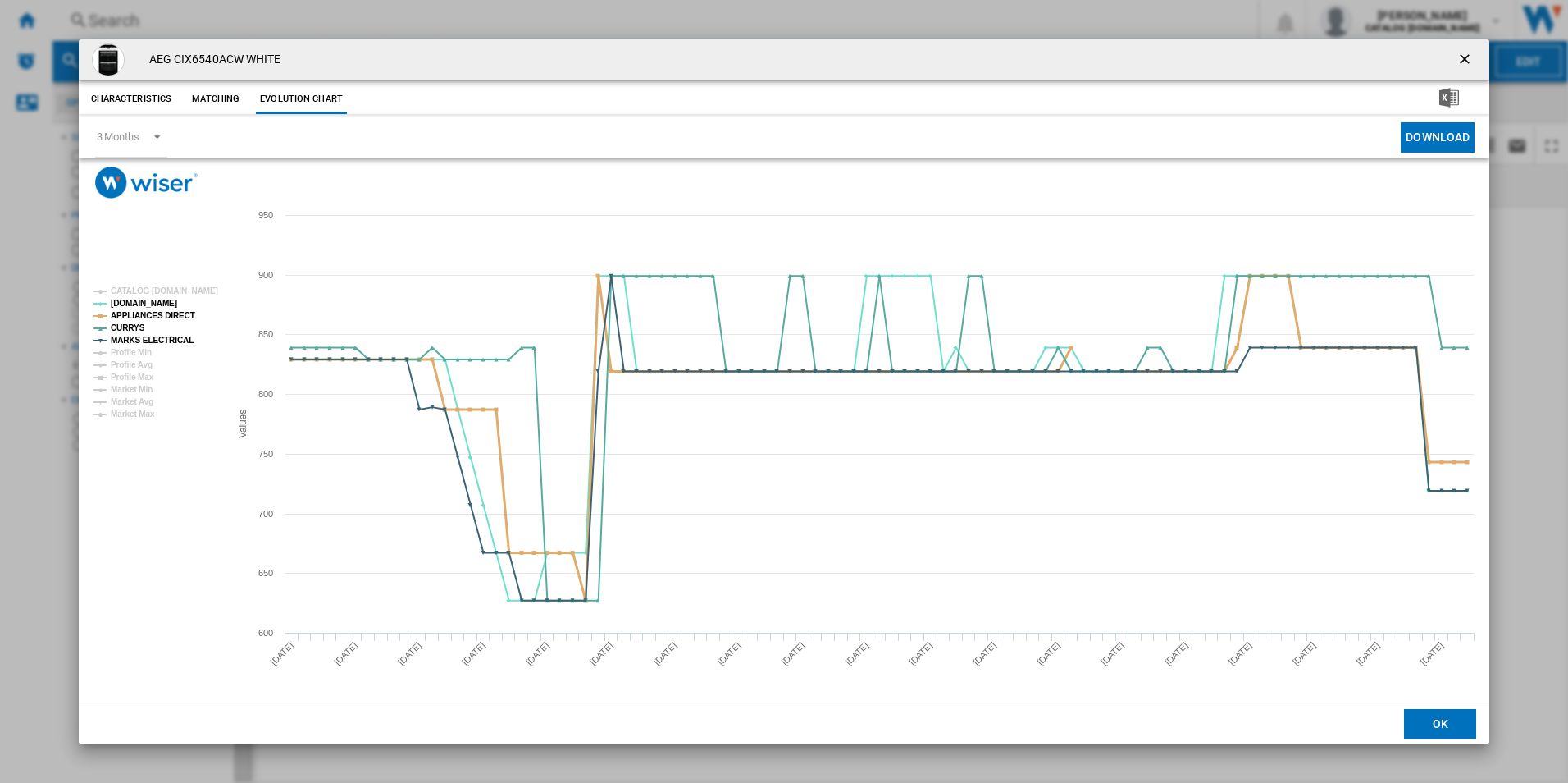
click at [186, 311] on tspan "APPLIANCES DIRECT" at bounding box center [153, 315] width 84 height 9
click at [178, 336] on tspan "MARKS ELECTRICAL" at bounding box center [152, 340] width 83 height 9
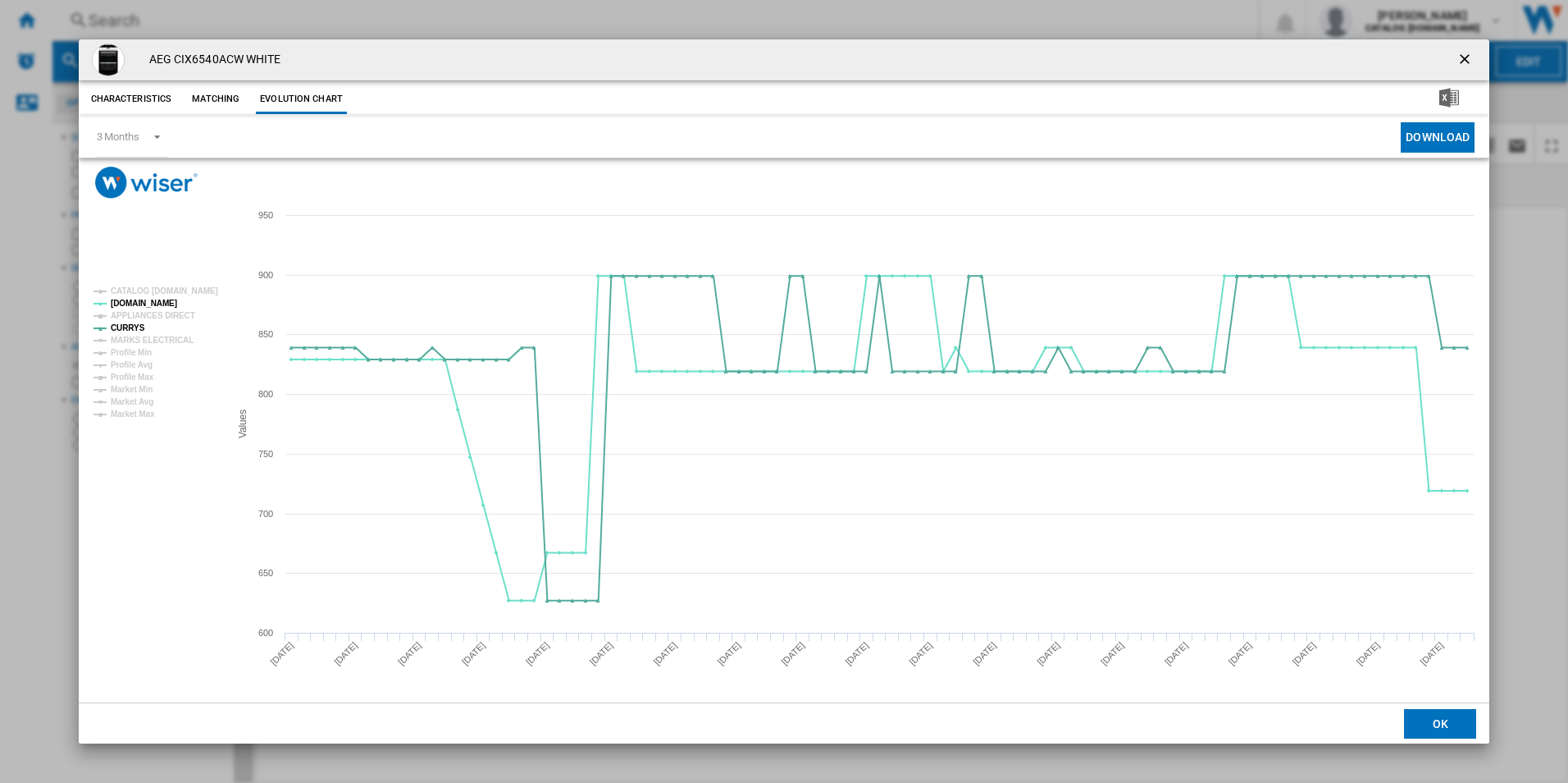
click at [1462, 61] on ng-md-icon "getI18NText('BUTTONS.CLOSE_DIALOG')" at bounding box center [1466, 61] width 20 height 20
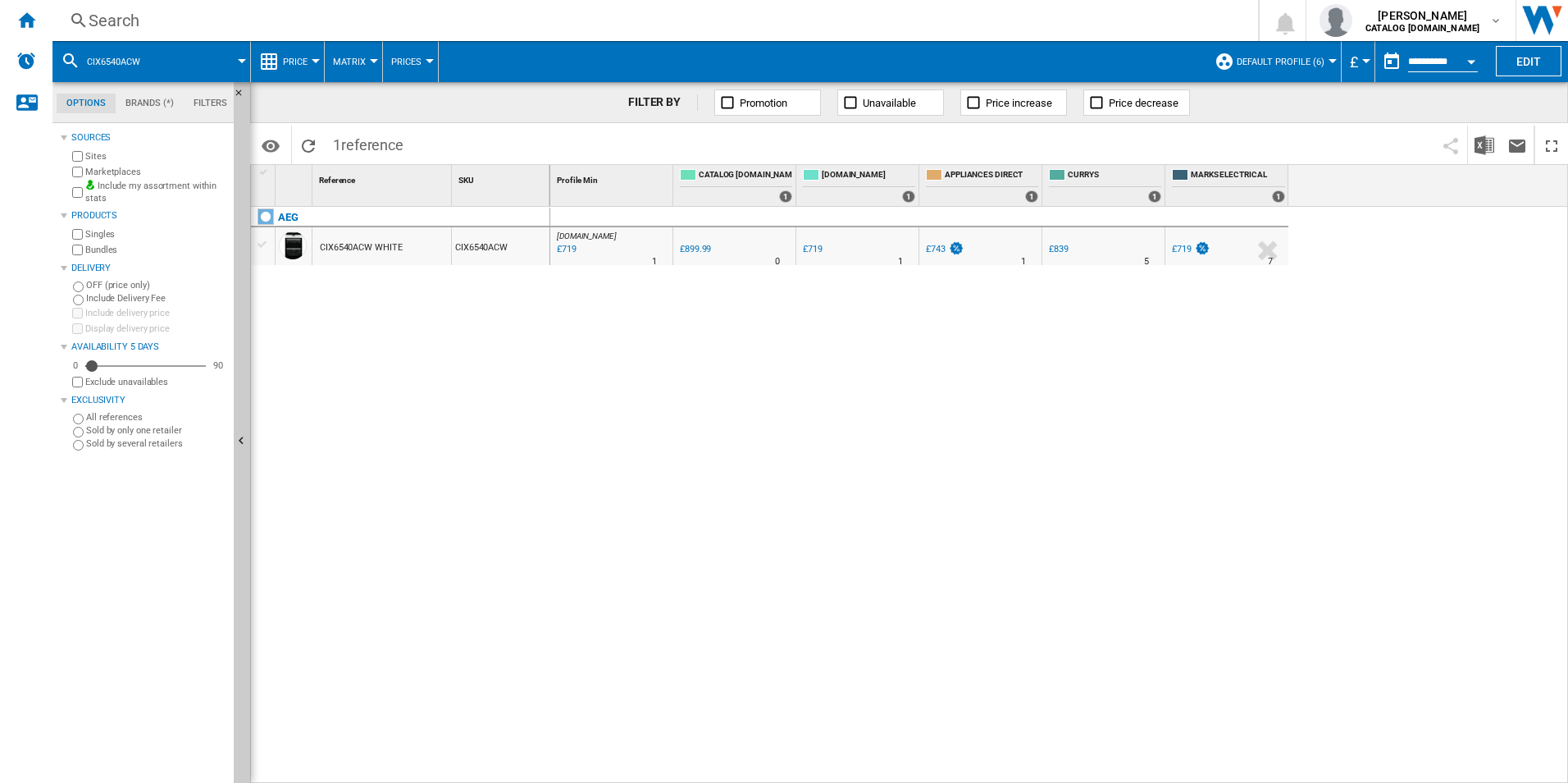
click at [1055, 10] on div "Search" at bounding box center [651, 20] width 1127 height 23
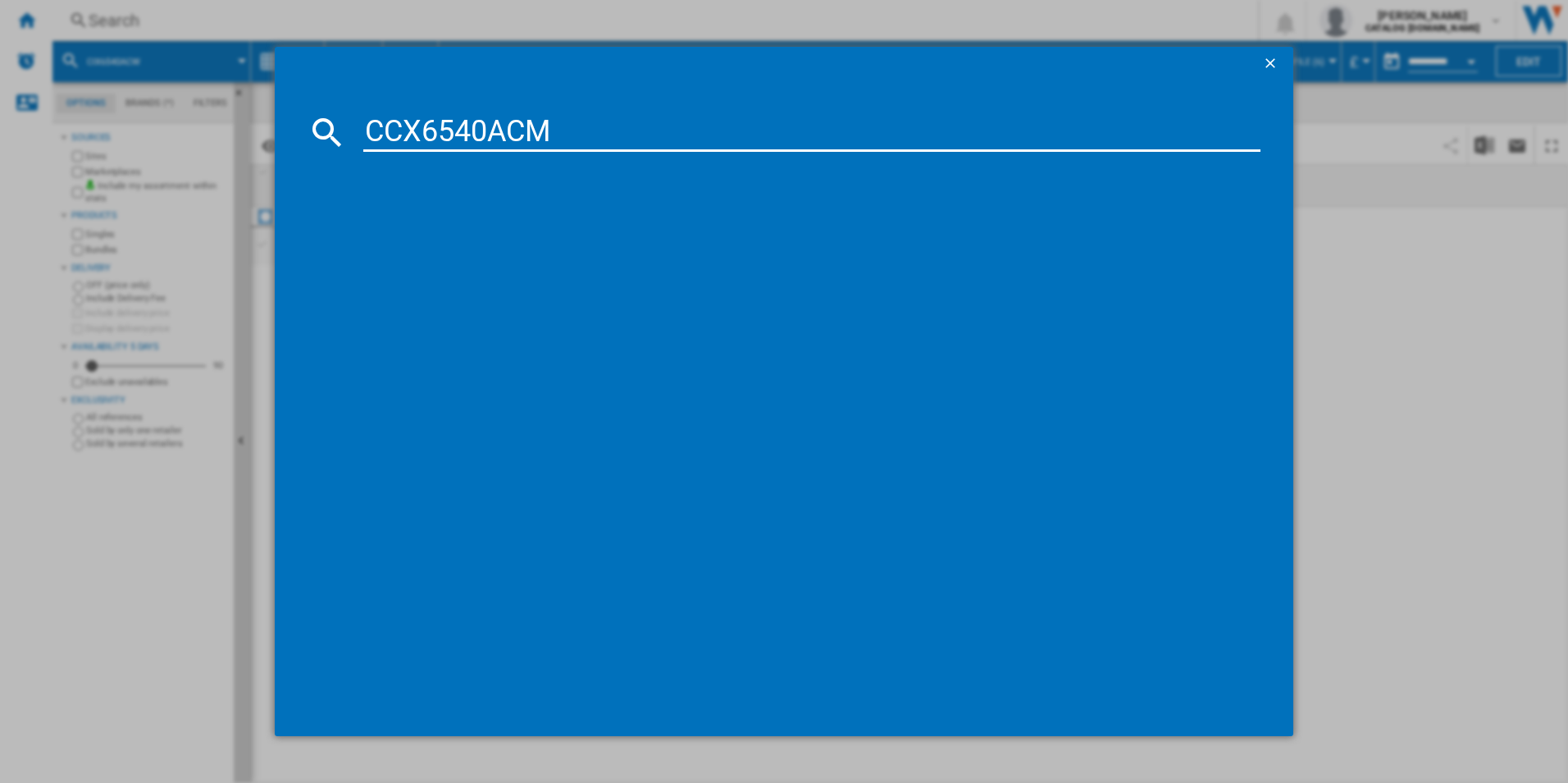
type input "CCX6540ACM"
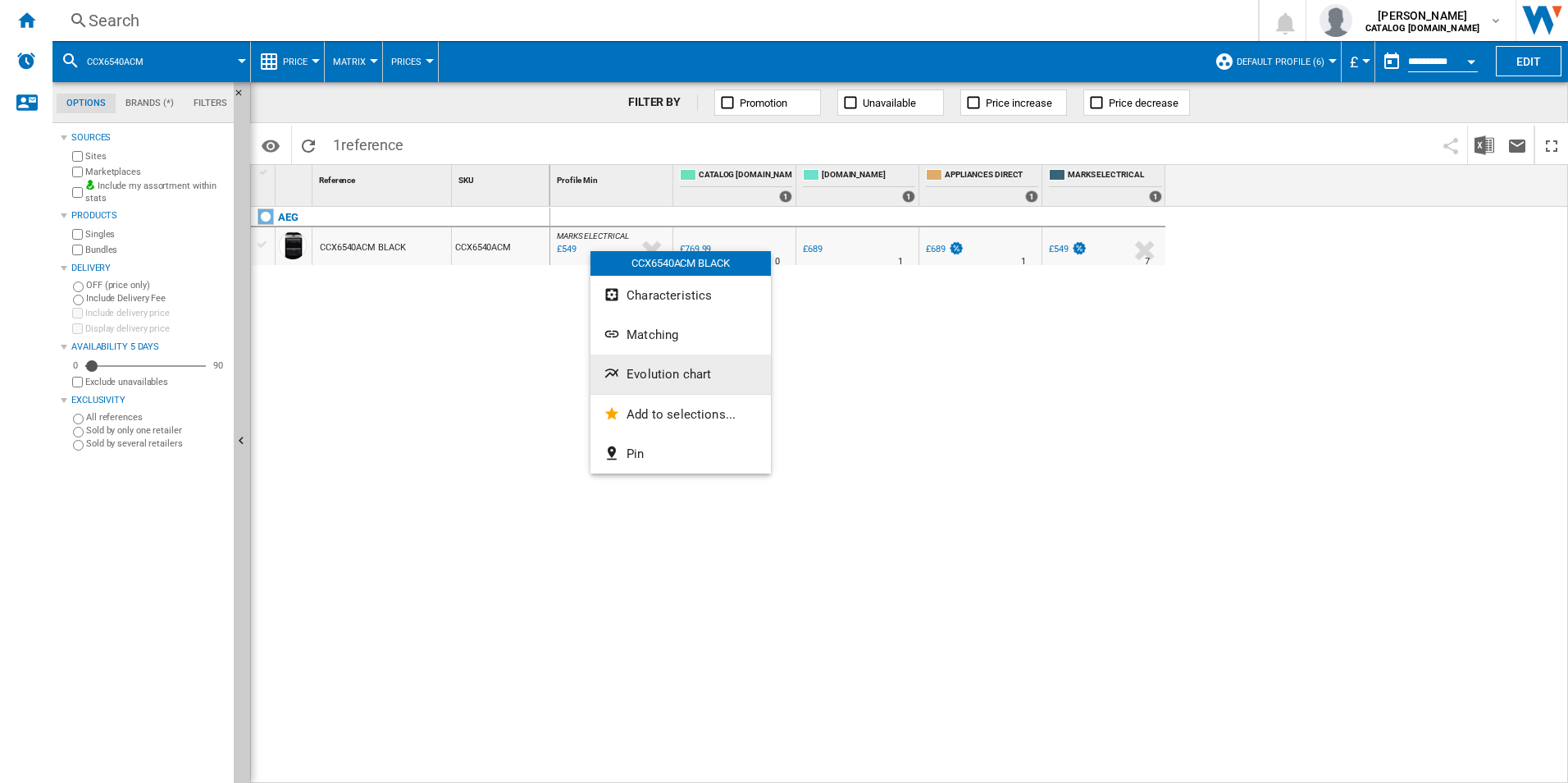
click at [668, 376] on span "Evolution chart" at bounding box center [669, 373] width 84 height 15
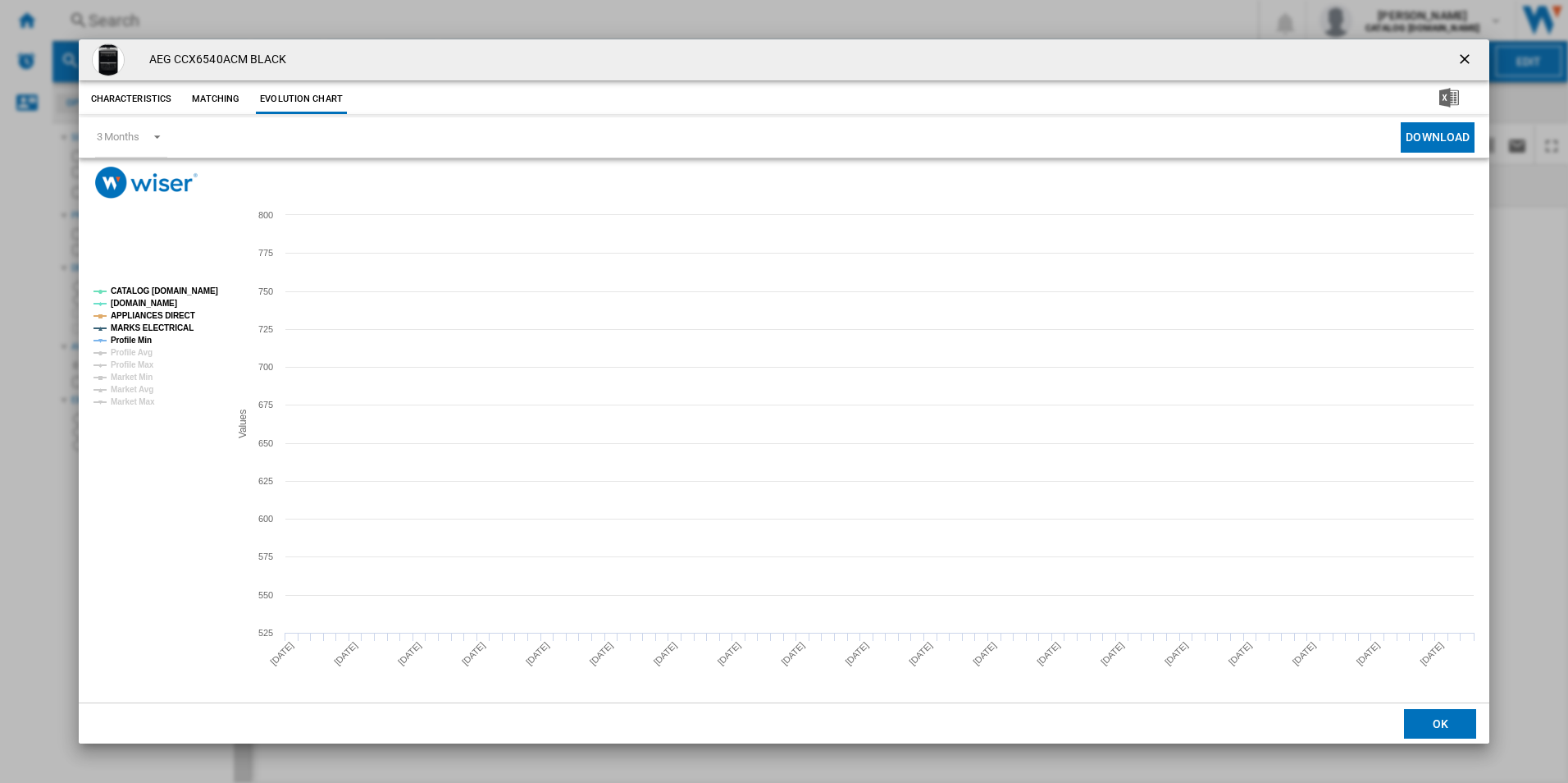
click at [196, 290] on tspan "CATALOG [DOMAIN_NAME]" at bounding box center [165, 290] width 108 height 9
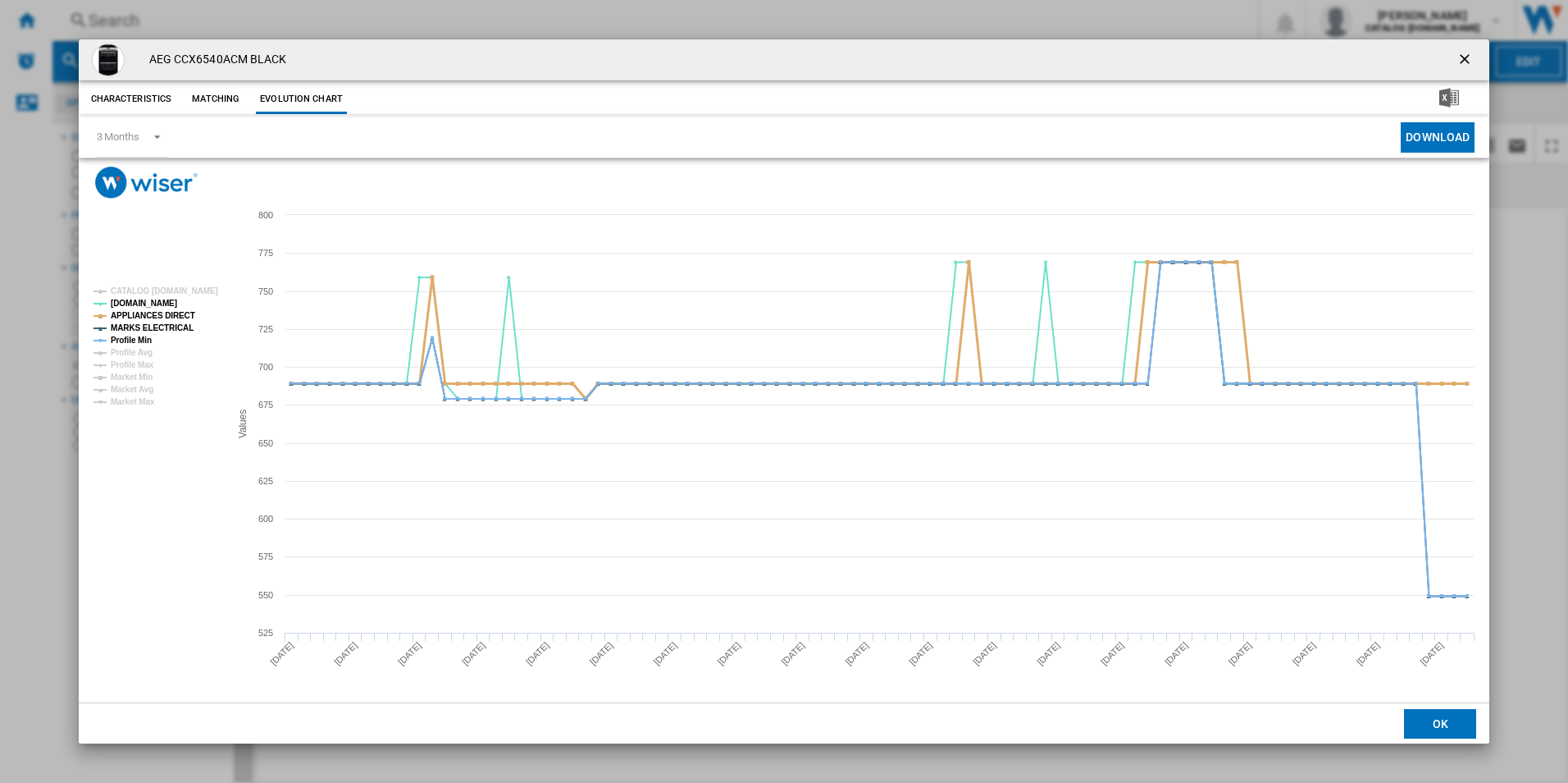
click at [165, 316] on tspan "APPLIANCES DIRECT" at bounding box center [153, 315] width 84 height 9
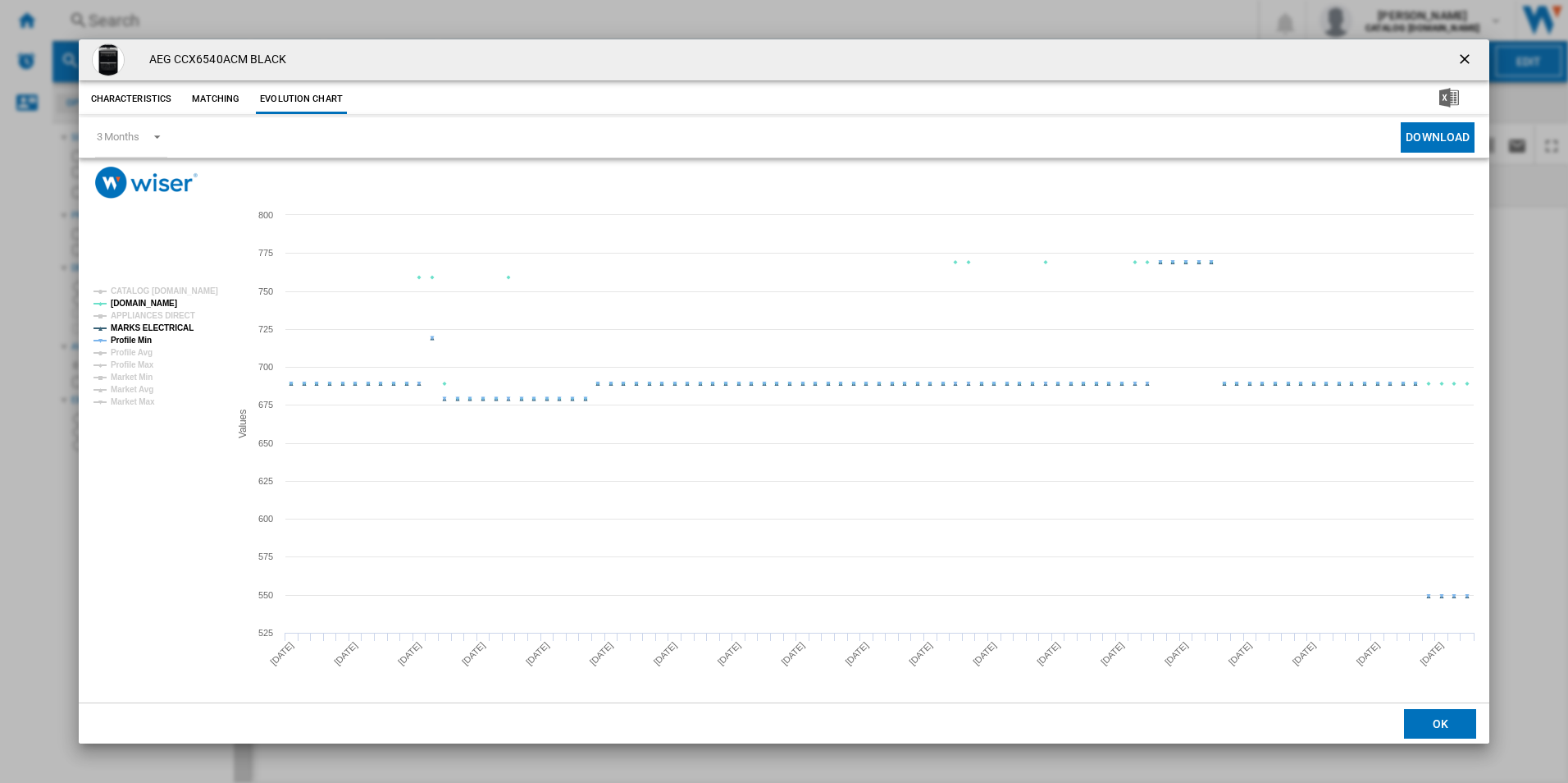
click at [165, 325] on tspan "MARKS ELECTRICAL" at bounding box center [152, 327] width 83 height 9
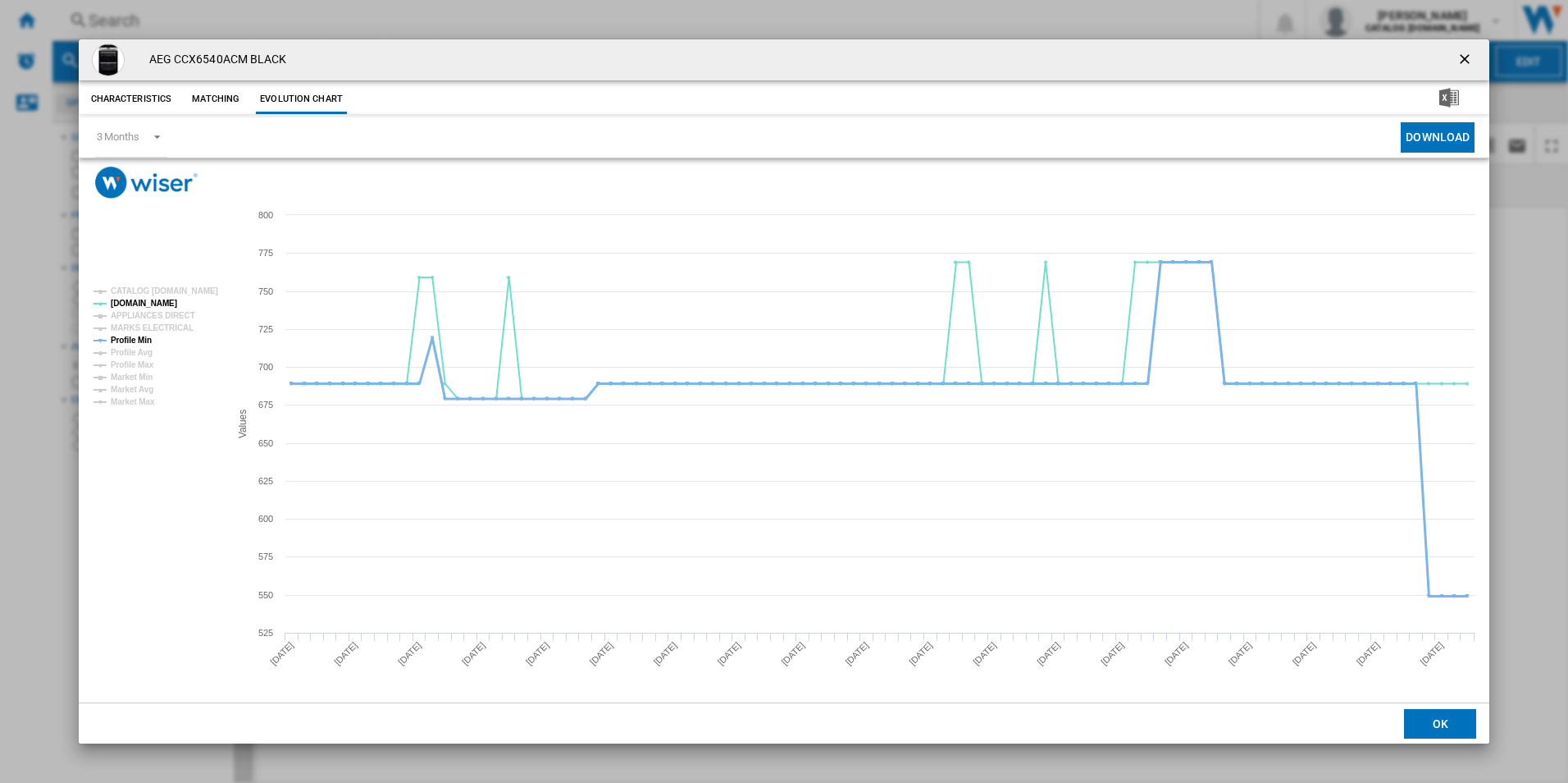
click at [141, 338] on tspan "Profile Min" at bounding box center [131, 340] width 41 height 9
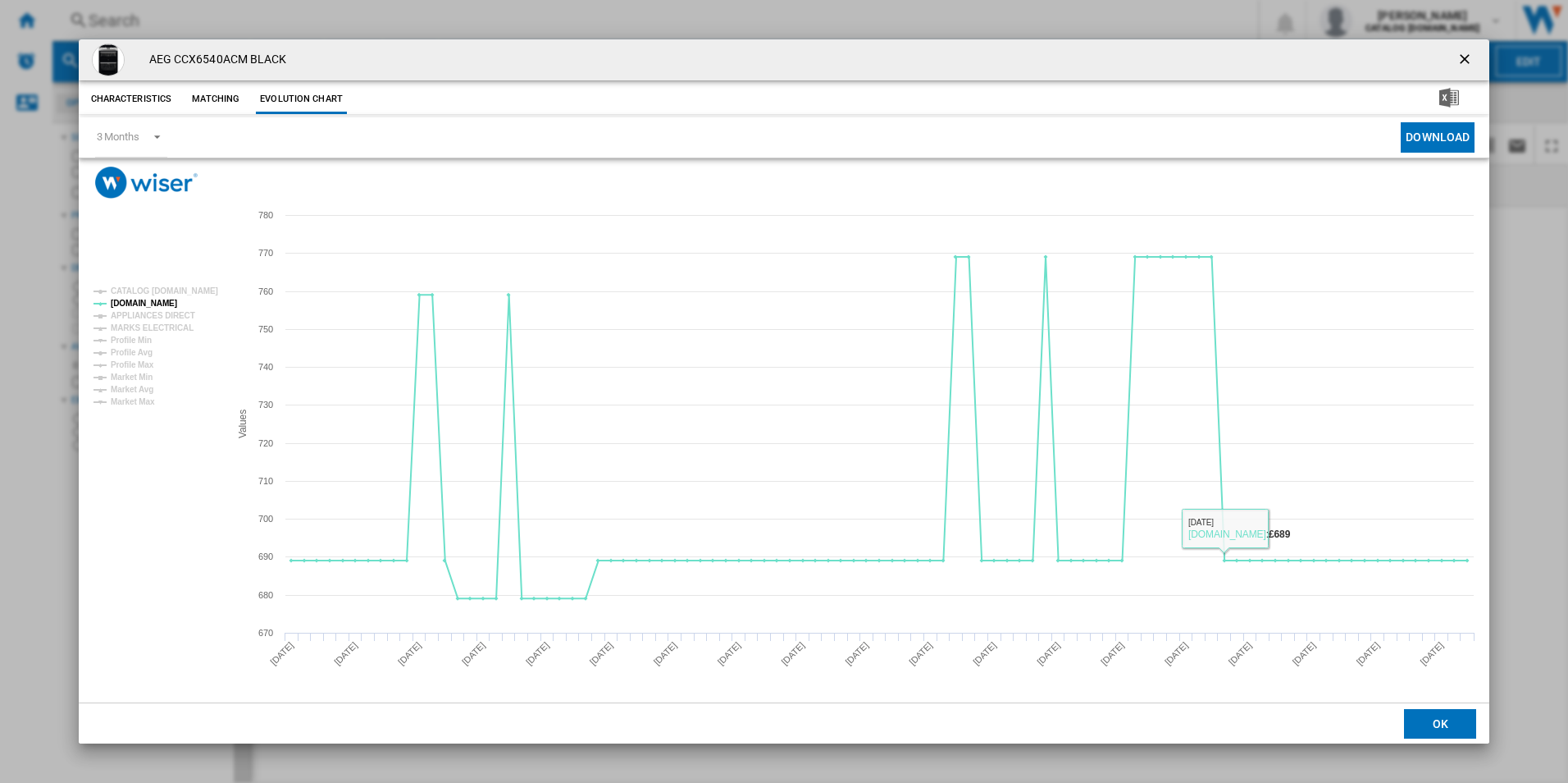
drag, startPoint x: 1467, startPoint y: 58, endPoint x: 1449, endPoint y: 60, distance: 18.1
click at [1467, 58] on ng-md-icon "getI18NText('BUTTONS.CLOSE_DIALOG')" at bounding box center [1466, 61] width 20 height 20
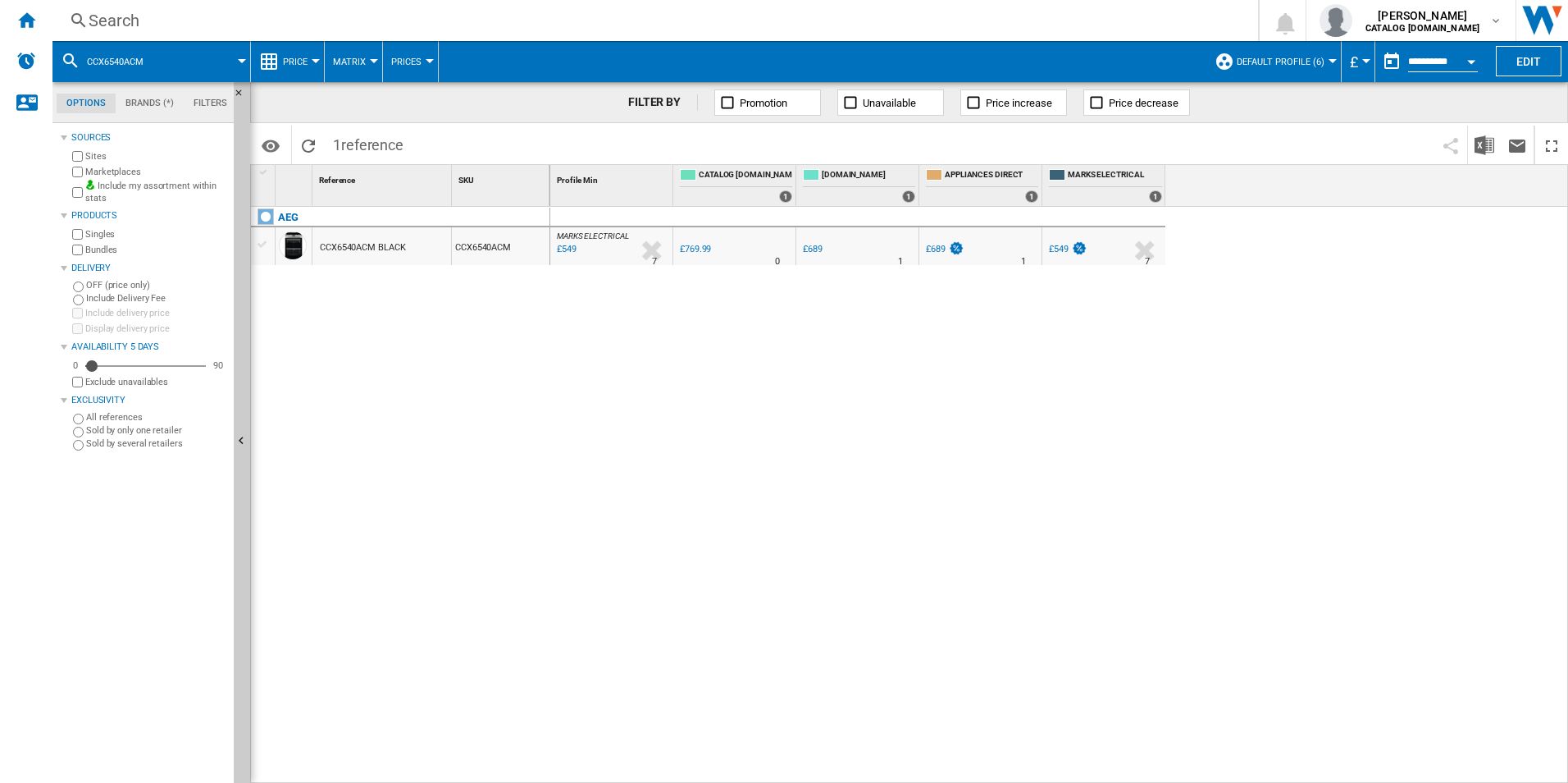
click at [781, 24] on div "Search" at bounding box center [651, 20] width 1127 height 23
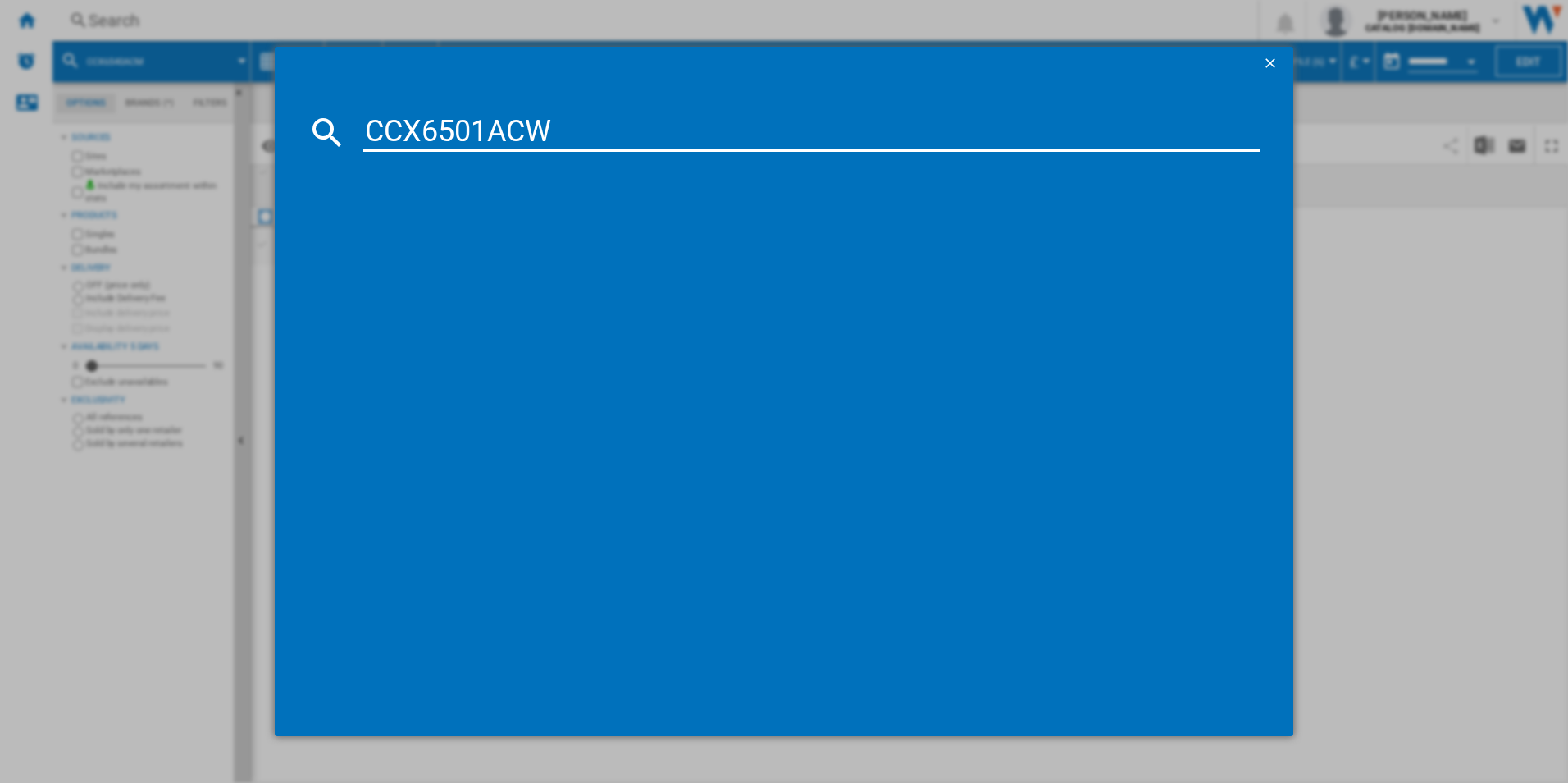
type input "CCX6501ACW"
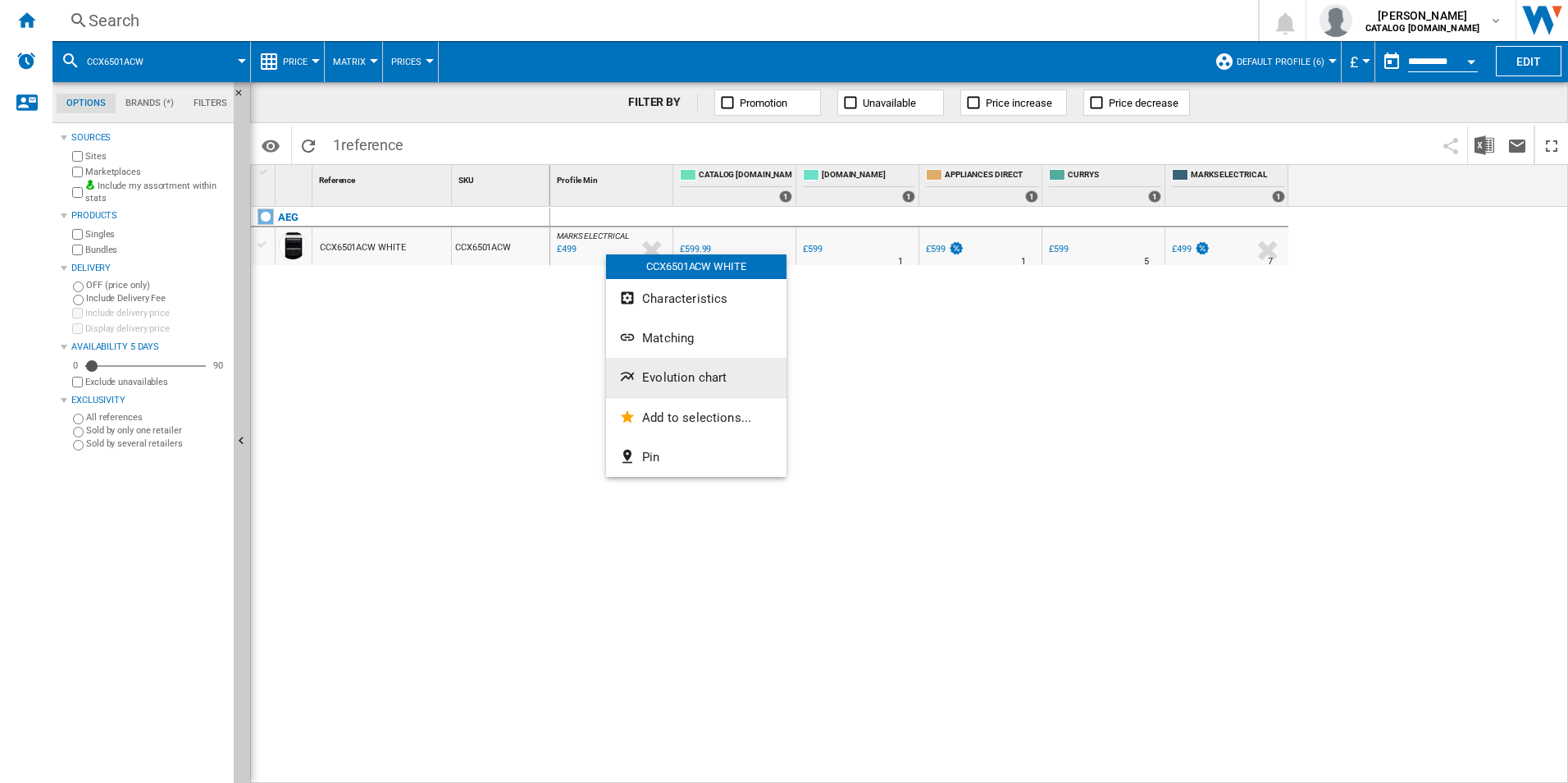
click at [655, 376] on span "Evolution chart" at bounding box center [685, 377] width 84 height 15
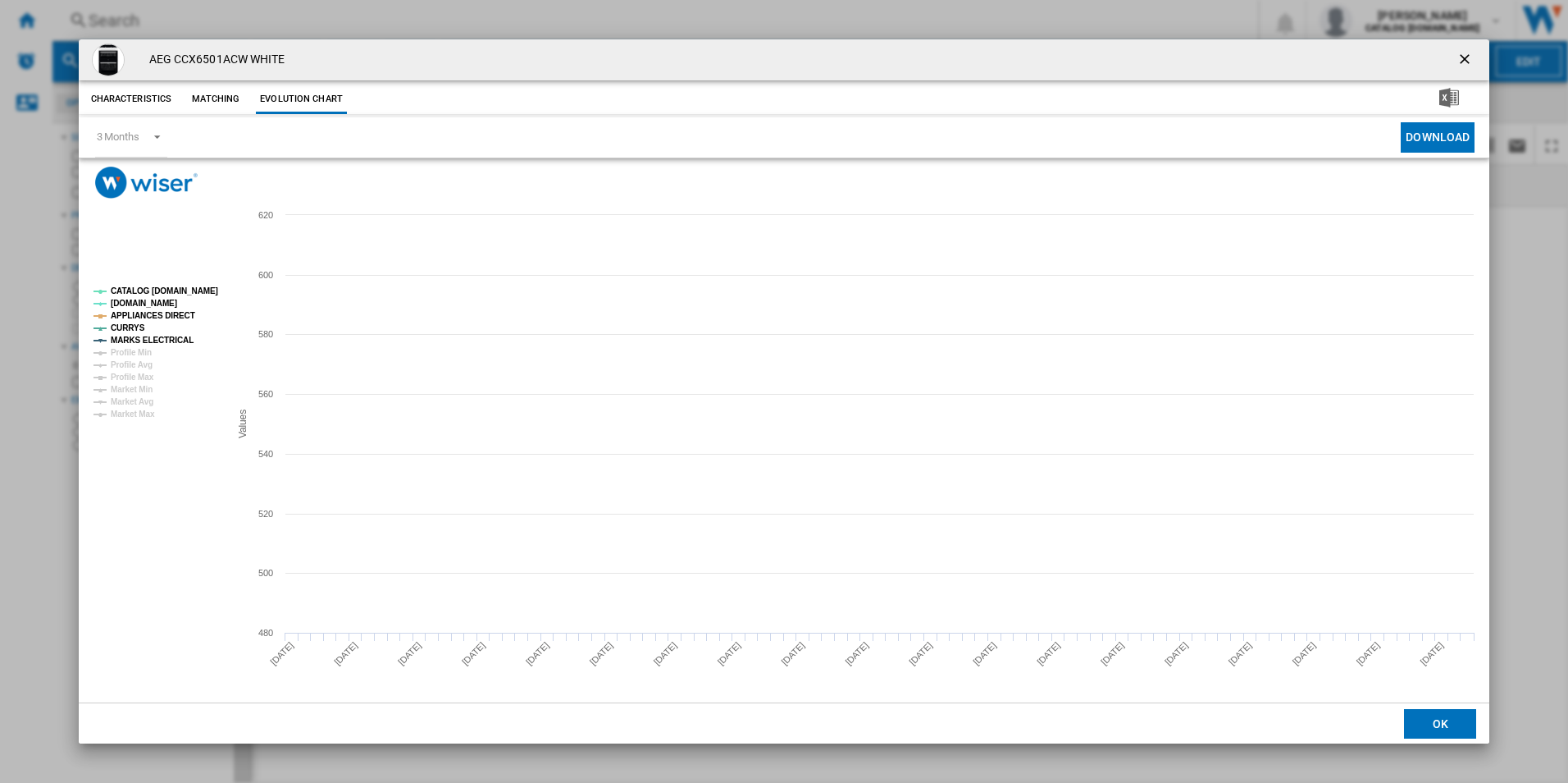
drag, startPoint x: 193, startPoint y: 291, endPoint x: 180, endPoint y: 301, distance: 16.4
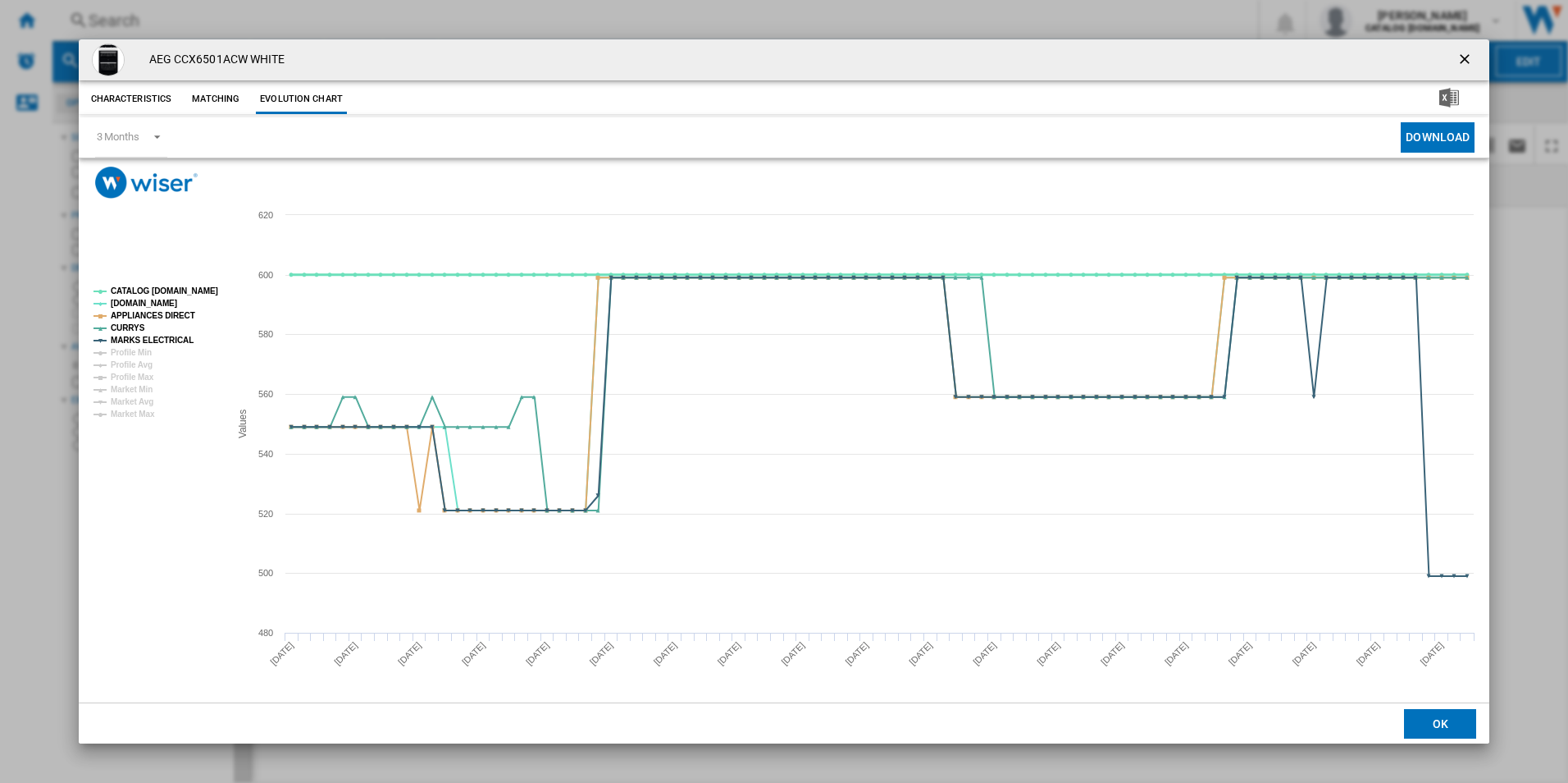
click at [192, 291] on tspan "CATALOG [DOMAIN_NAME]" at bounding box center [165, 290] width 108 height 9
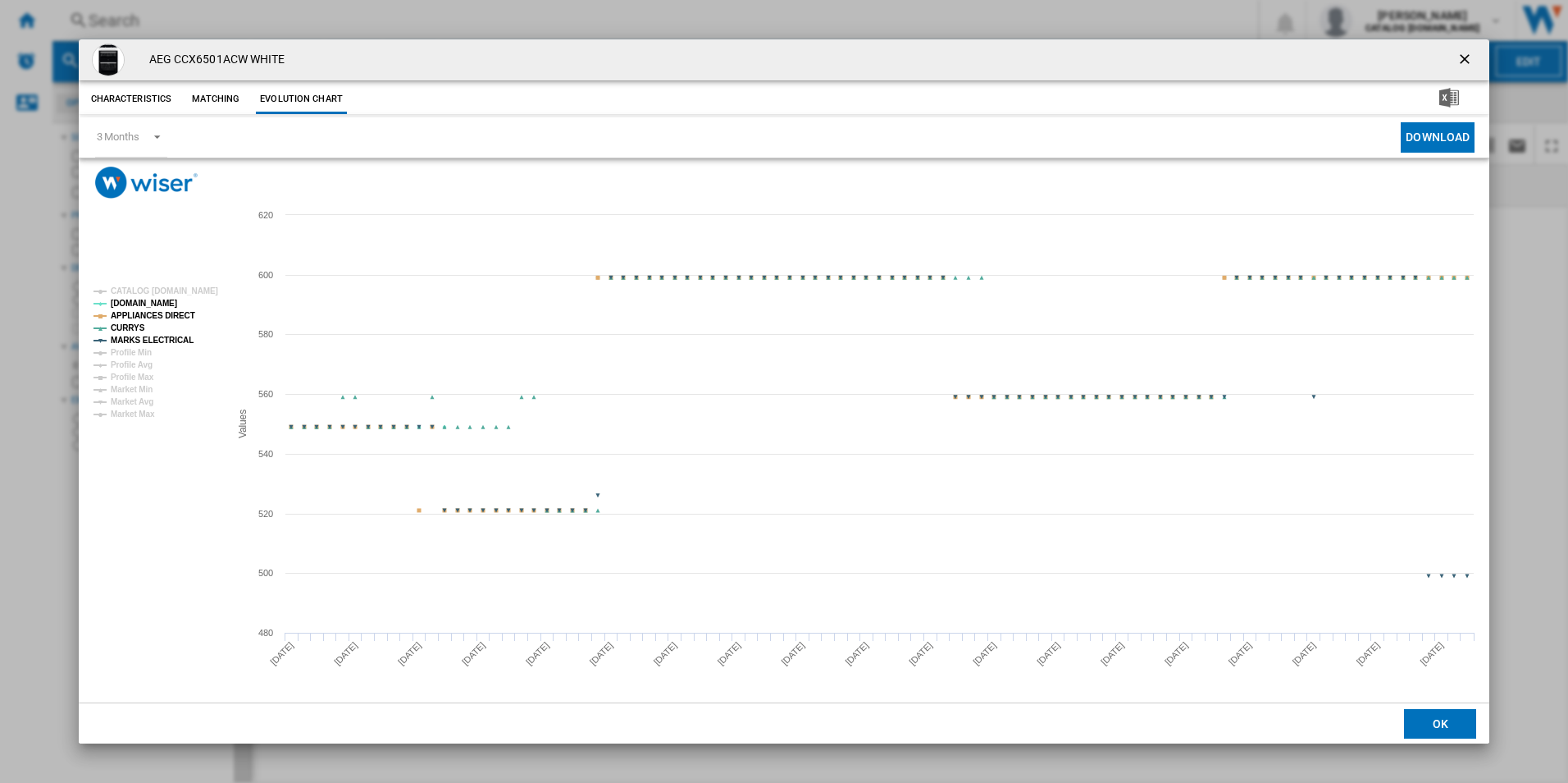
click at [180, 314] on tspan "APPLIANCES DIRECT" at bounding box center [153, 315] width 84 height 9
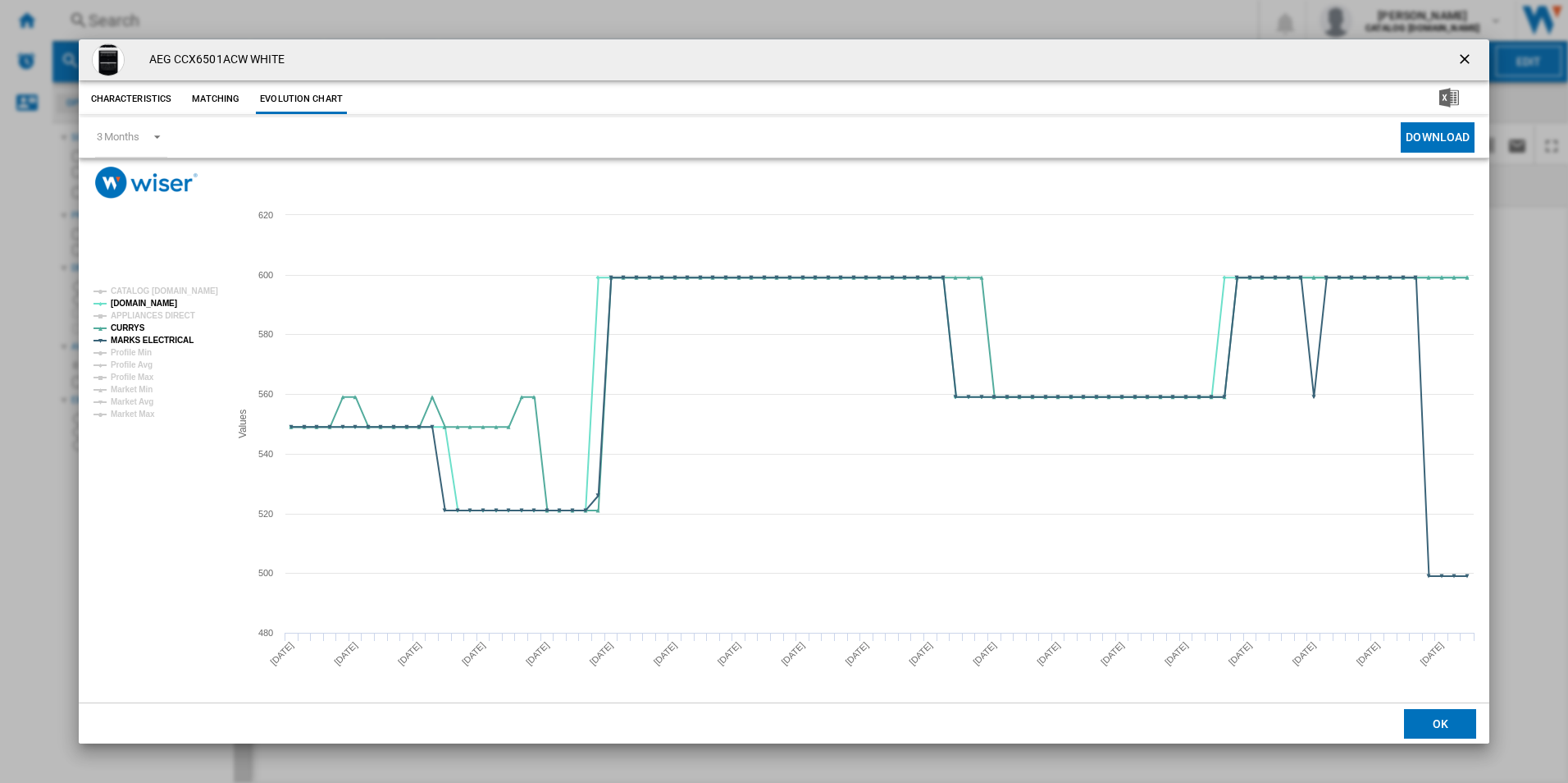
drag, startPoint x: 179, startPoint y: 331, endPoint x: 191, endPoint y: 349, distance: 21.6
click at [179, 333] on g "CATALOG ELECTROLUX.UK AO.COM APPLIANCES DIRECT CURRYS MARKS ELECTRICAL Profile …" at bounding box center [155, 352] width 136 height 144
click at [179, 344] on tspan "MARKS ELECTRICAL" at bounding box center [152, 340] width 83 height 9
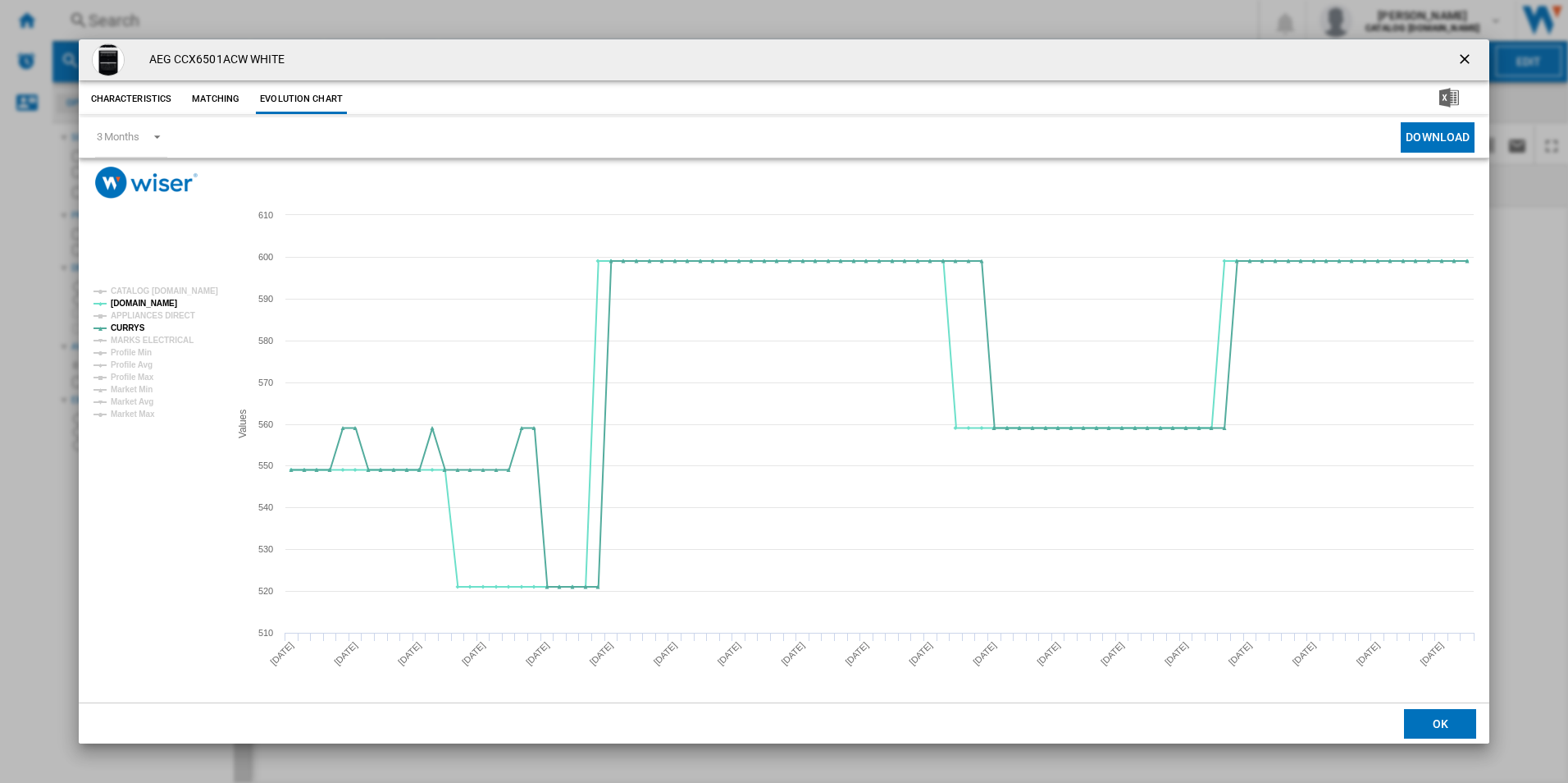
click at [1471, 59] on ng-md-icon "getI18NText('BUTTONS.CLOSE_DIALOG')" at bounding box center [1466, 61] width 20 height 20
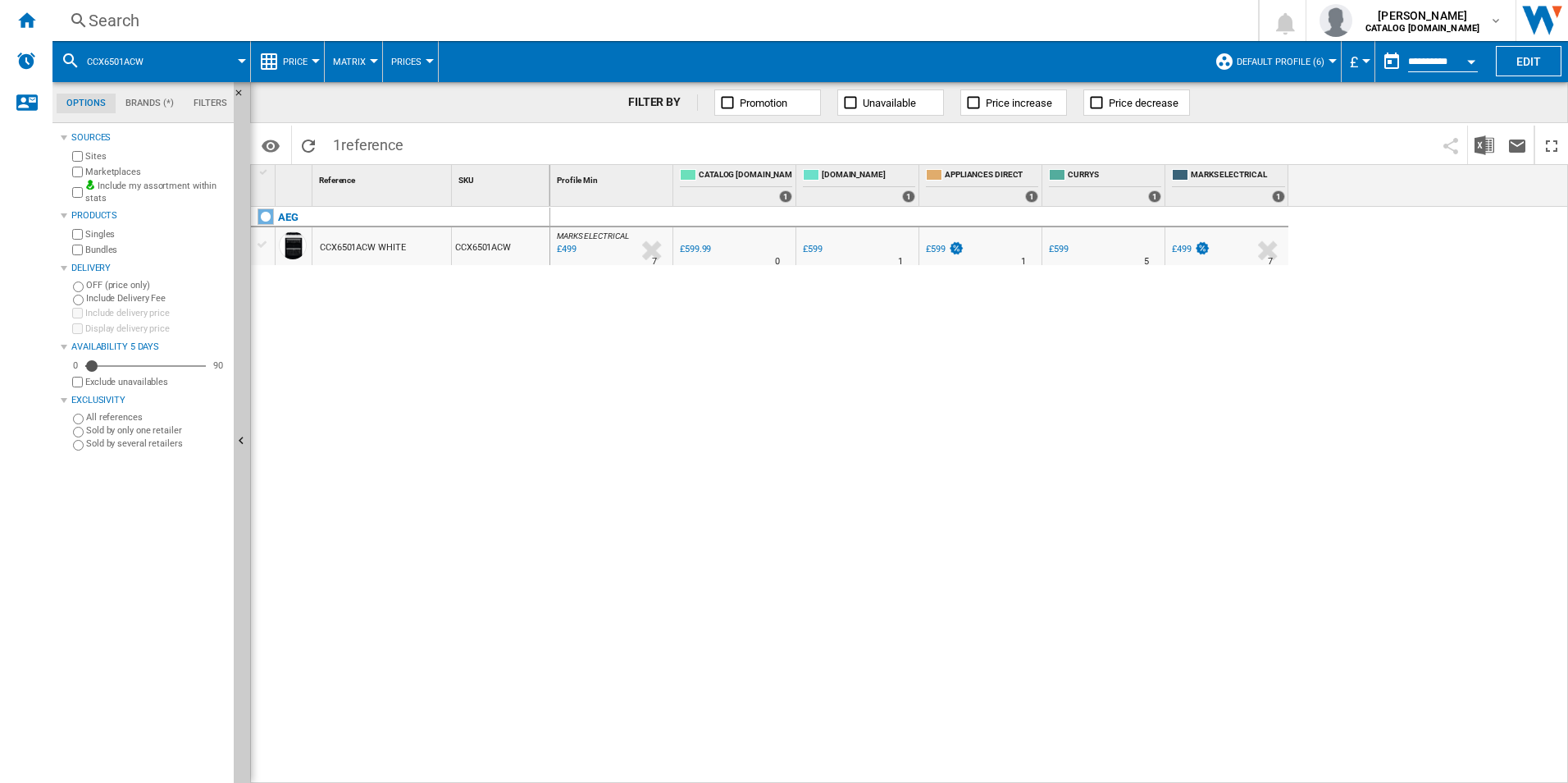
click at [922, 23] on div "Search" at bounding box center [651, 20] width 1127 height 23
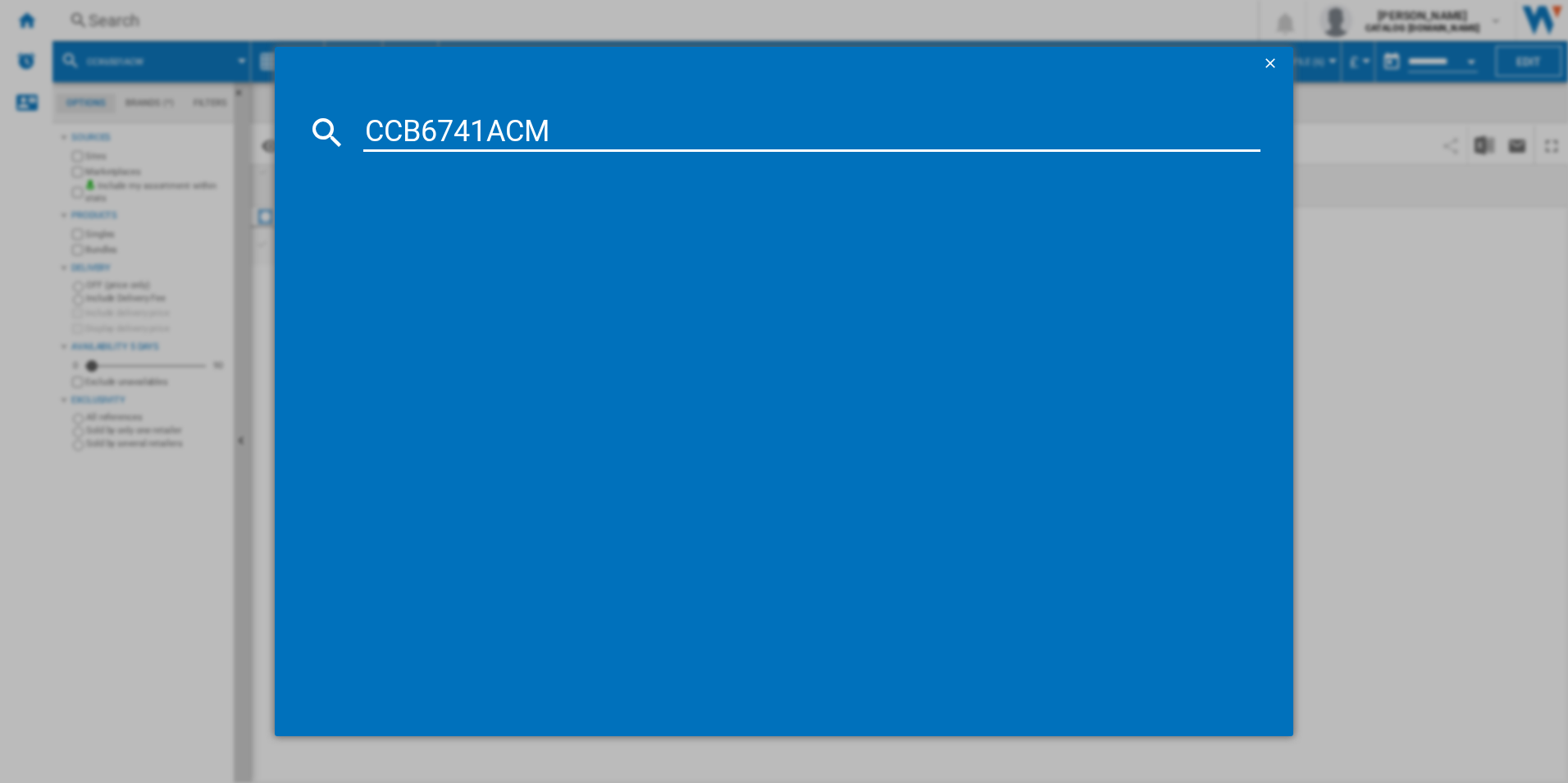
type input "CCB6741ACM"
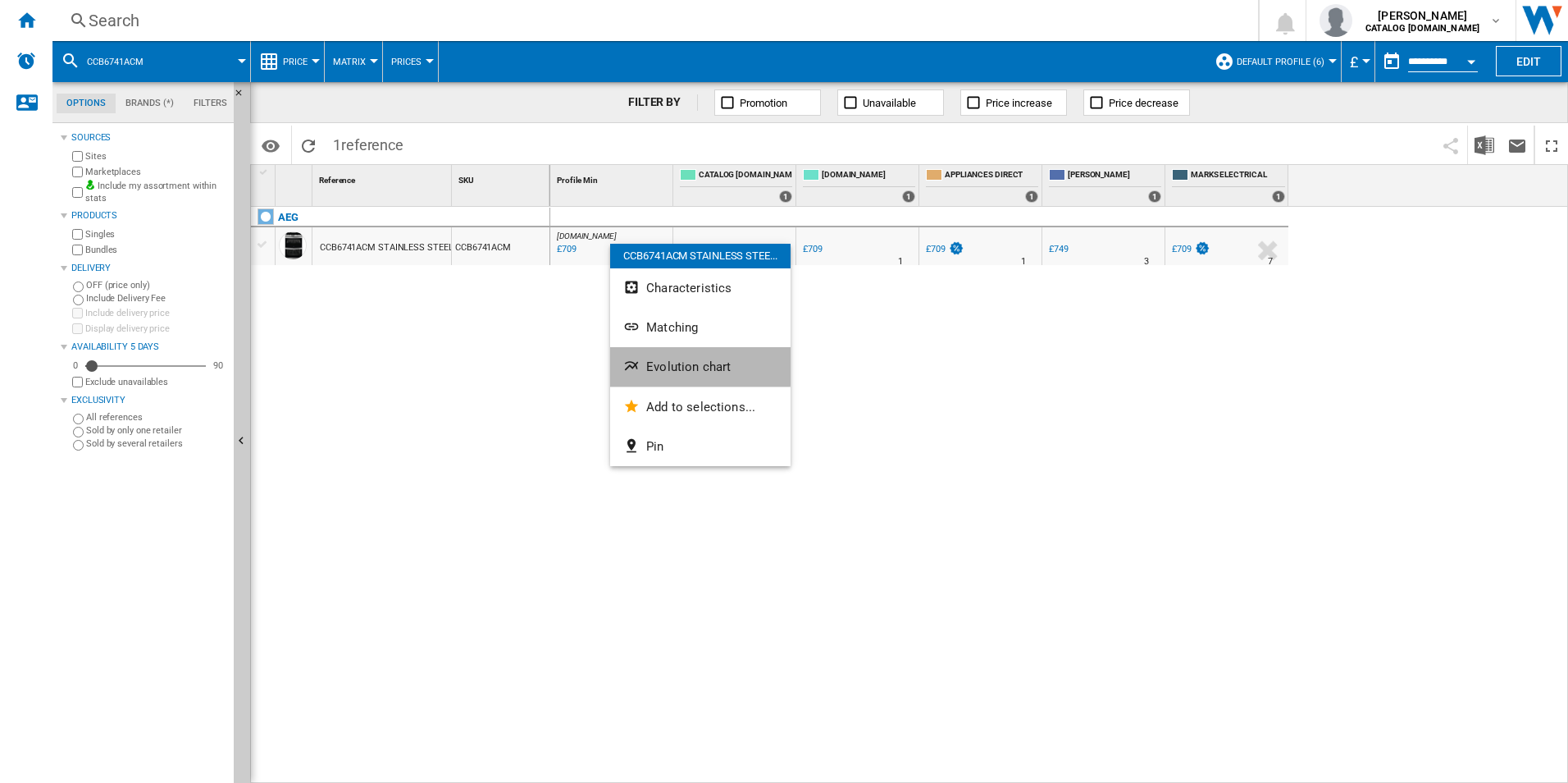
click at [665, 362] on span "Evolution chart" at bounding box center [689, 367] width 84 height 15
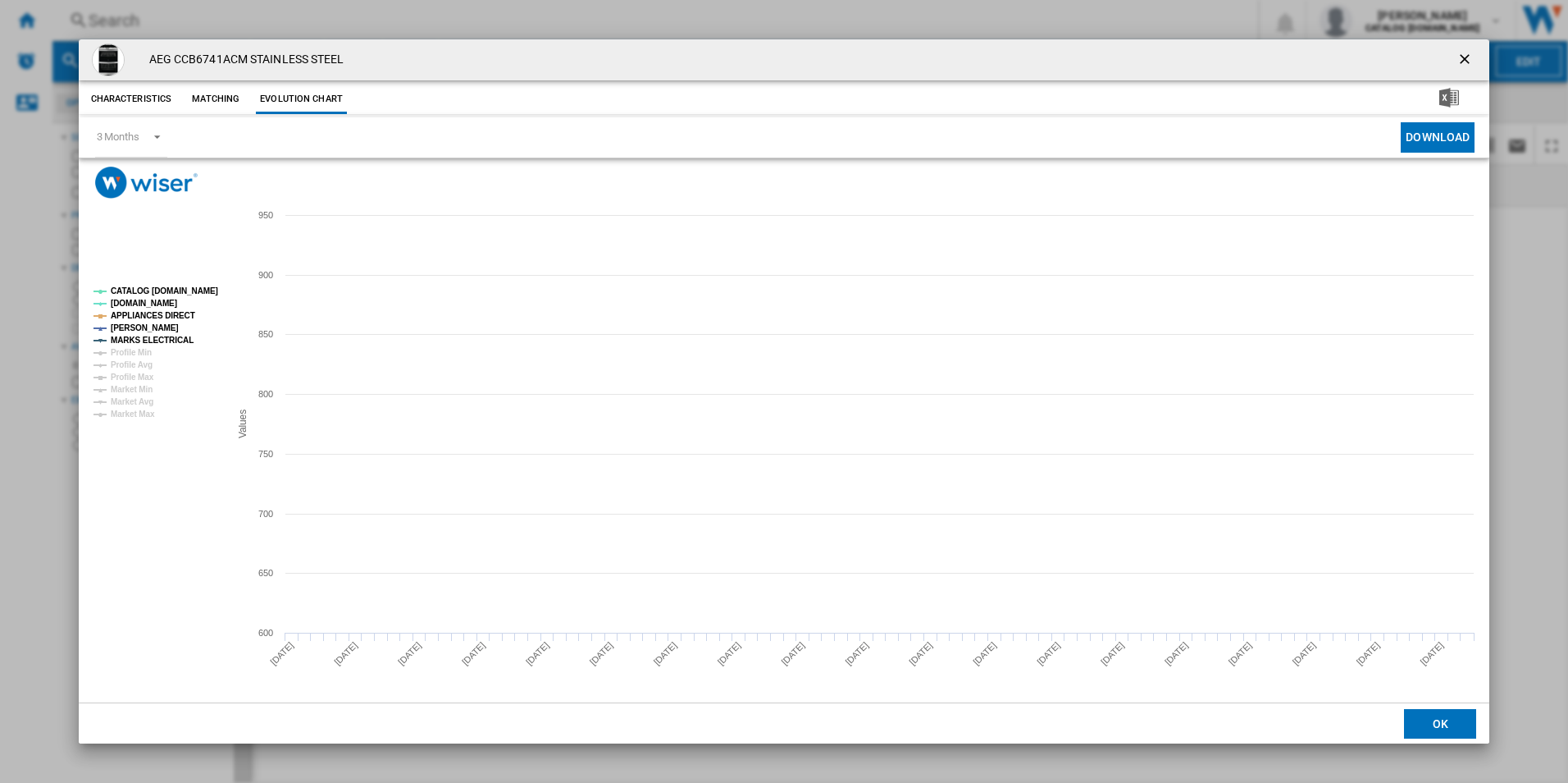
click at [200, 291] on tspan "CATALOG [DOMAIN_NAME]" at bounding box center [165, 290] width 108 height 9
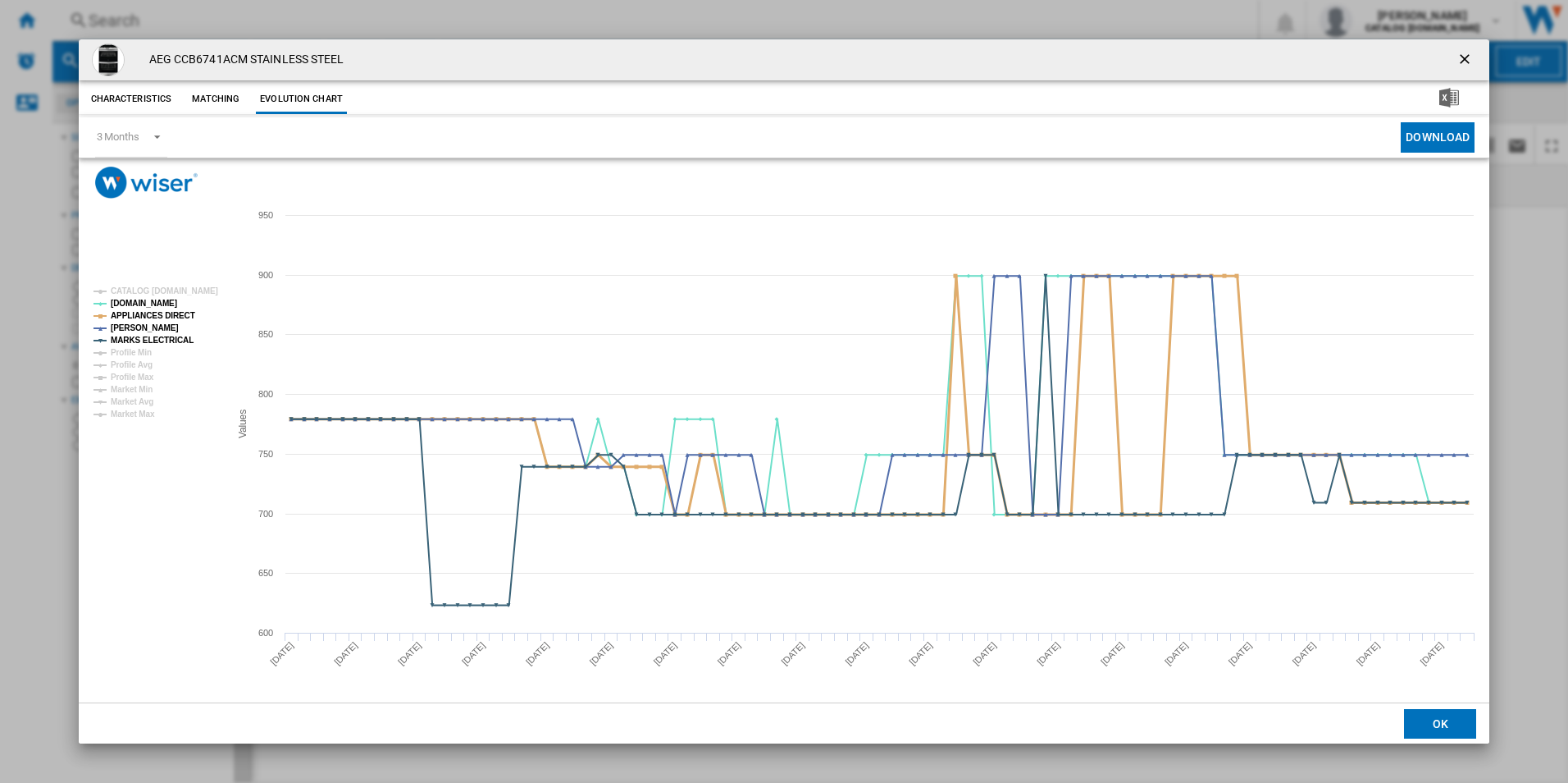
click at [166, 316] on tspan "APPLIANCES DIRECT" at bounding box center [153, 315] width 84 height 9
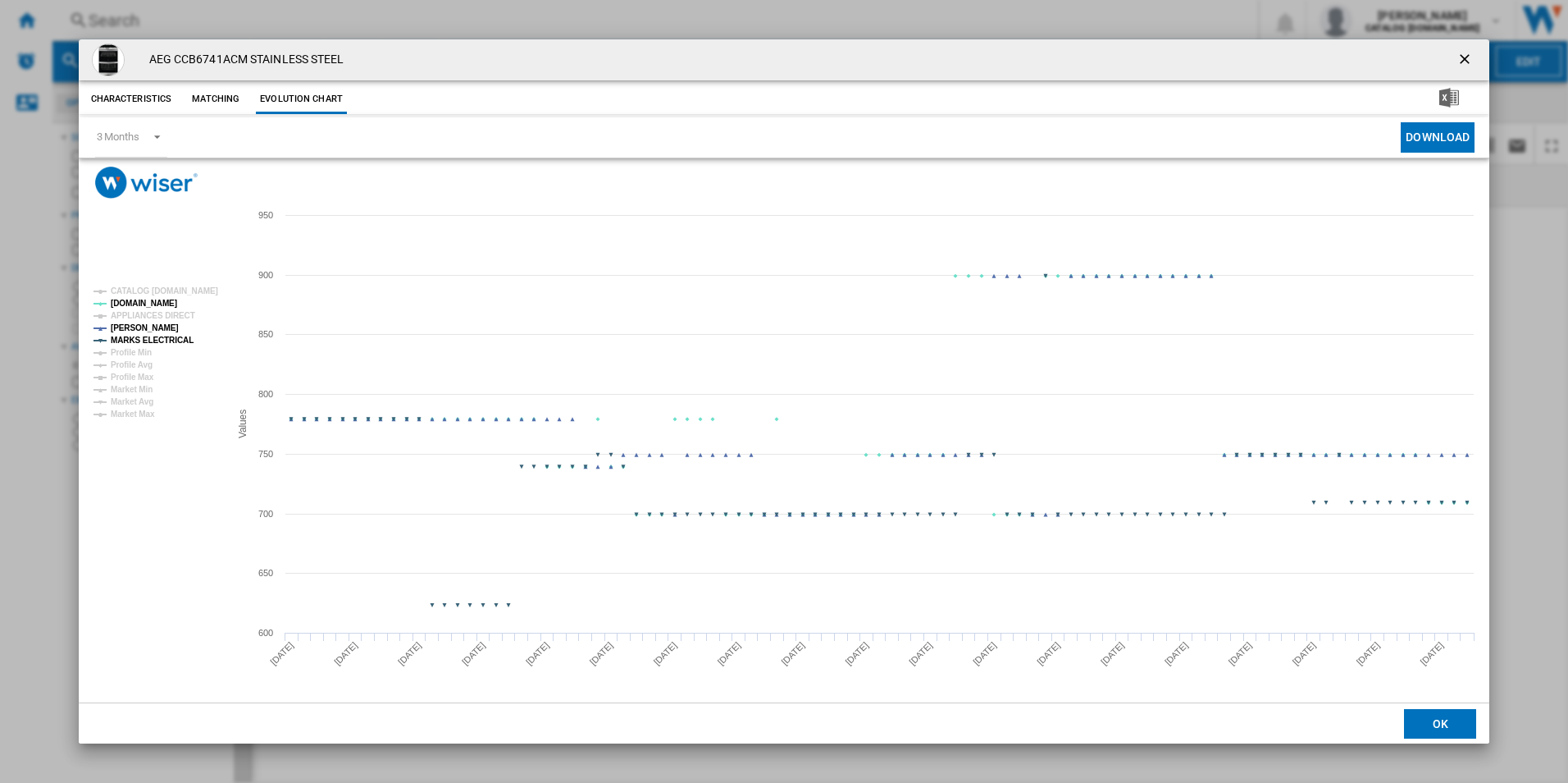
drag, startPoint x: 174, startPoint y: 338, endPoint x: 235, endPoint y: 345, distance: 61.4
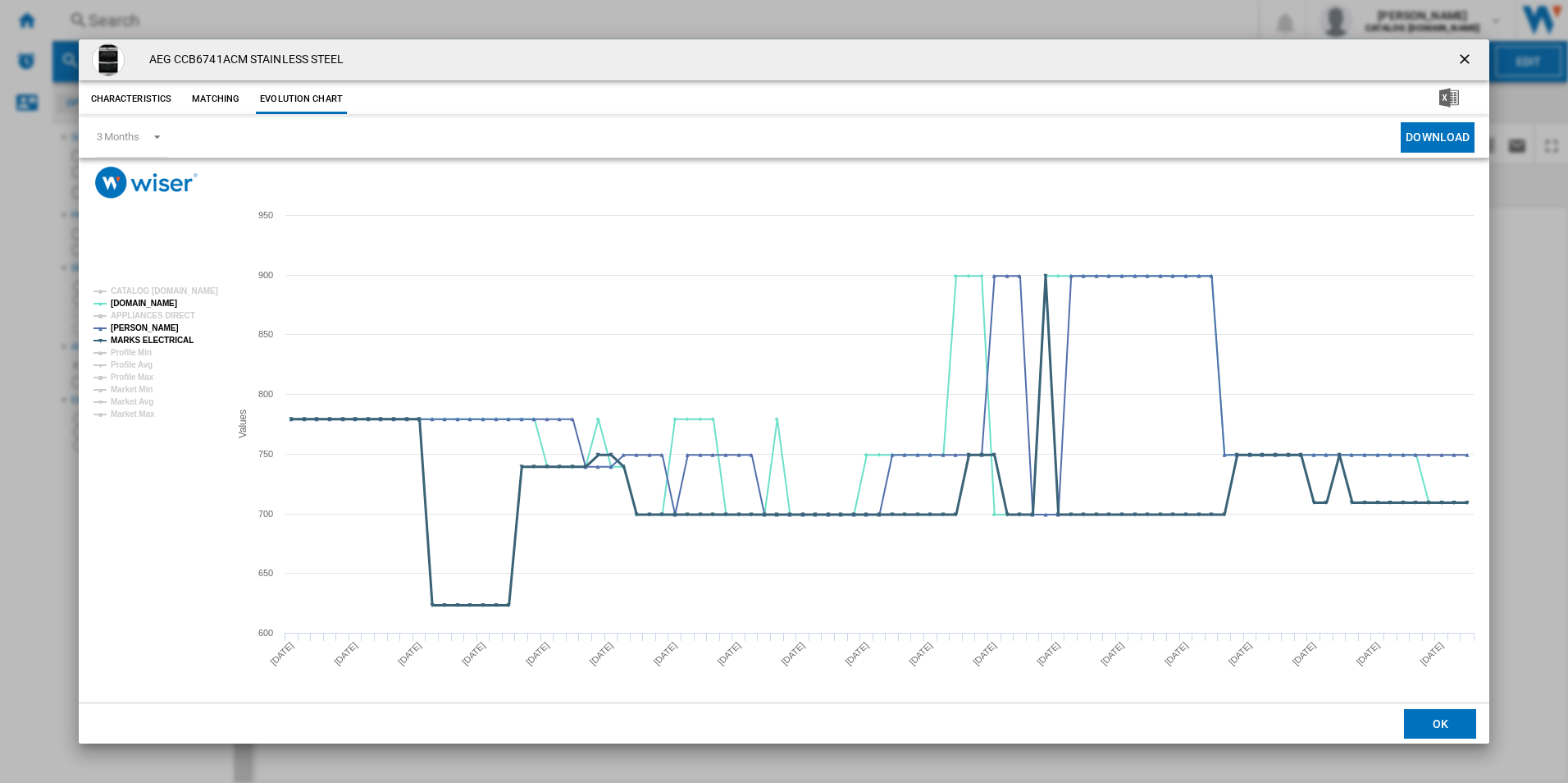
click at [177, 338] on tspan "MARKS ELECTRICAL" at bounding box center [152, 340] width 83 height 9
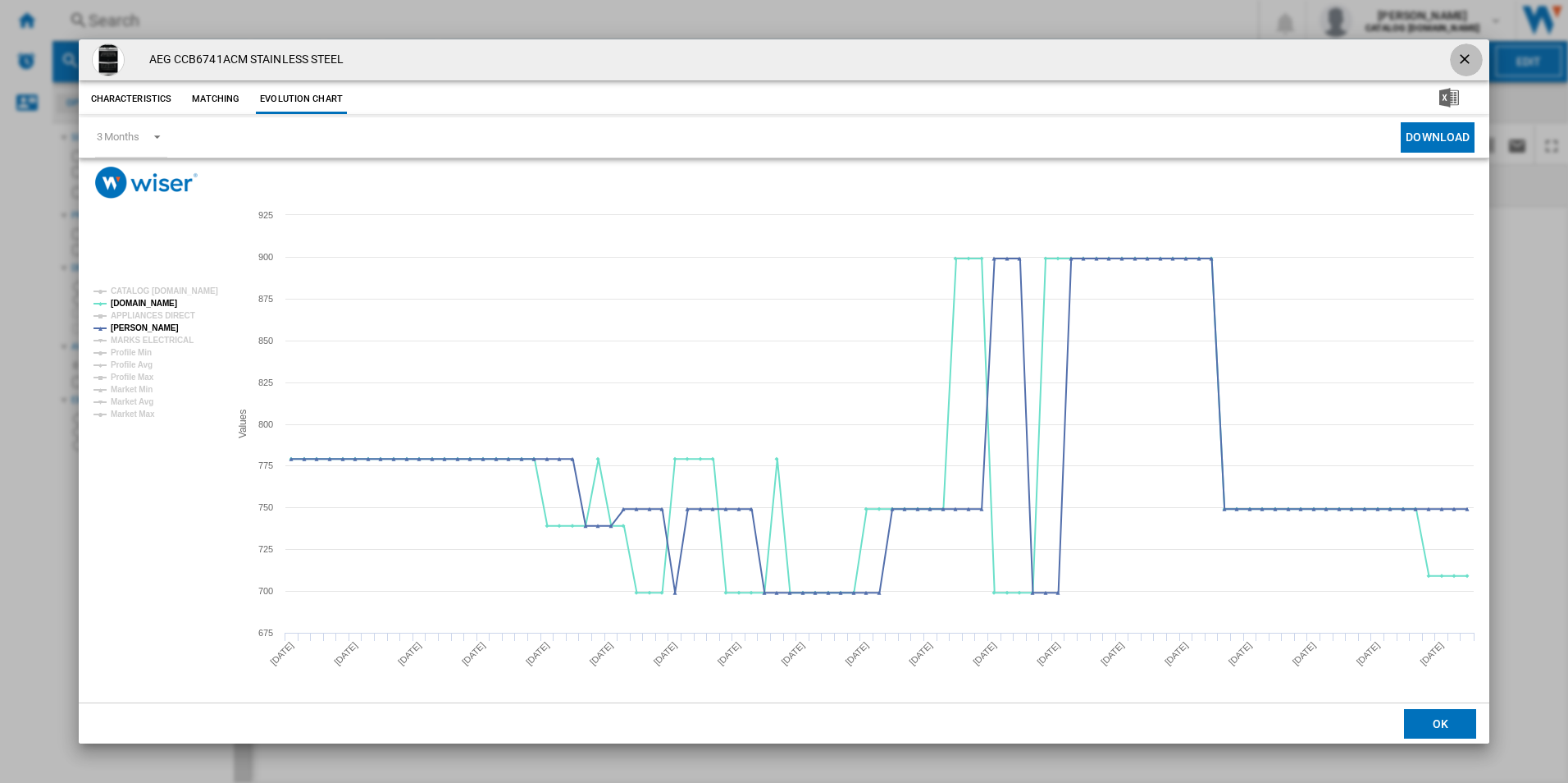
click at [1465, 63] on ng-md-icon "getI18NText('BUTTONS.CLOSE_DIALOG')" at bounding box center [1466, 61] width 20 height 20
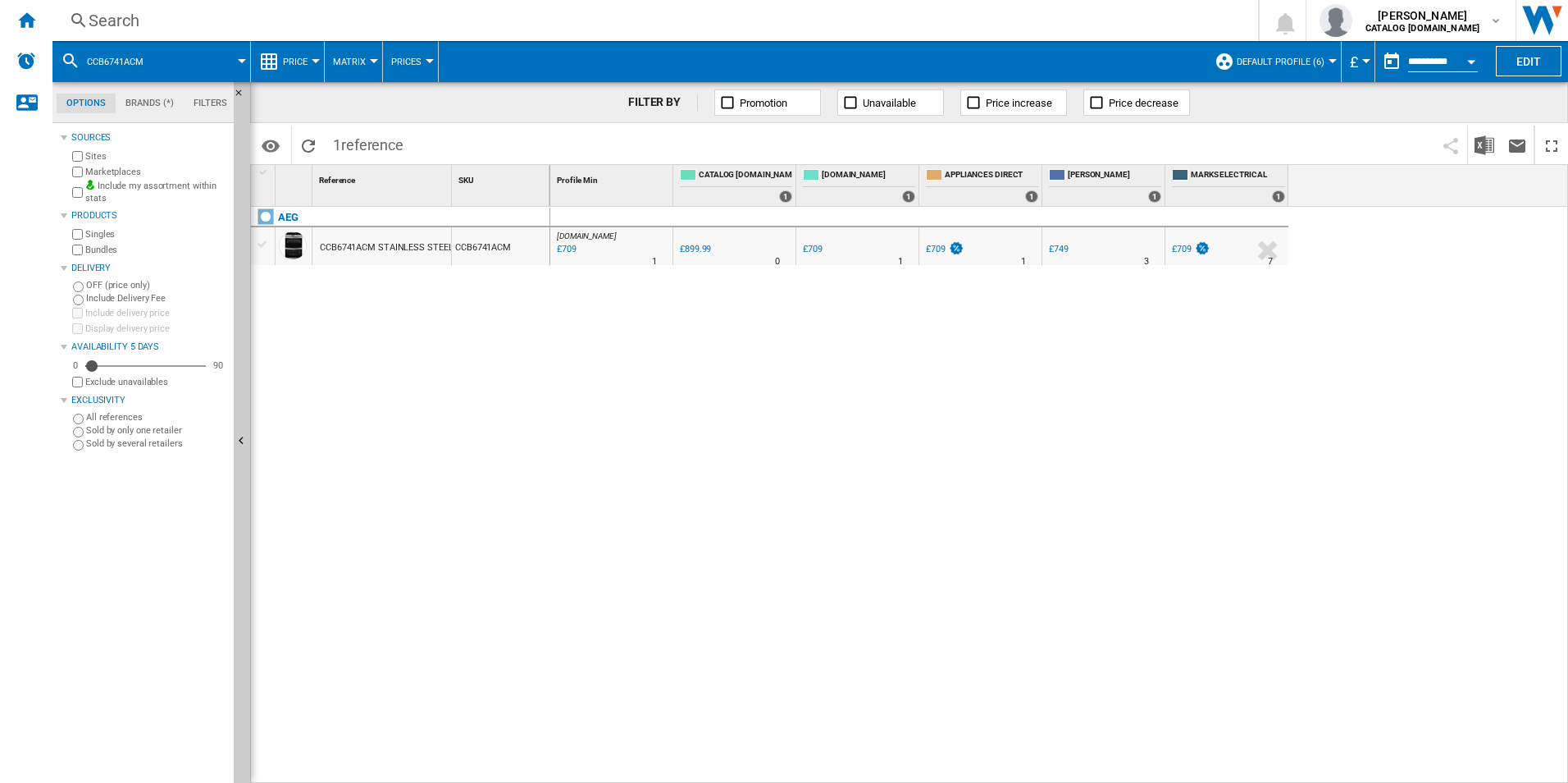
click at [892, 19] on div "Search" at bounding box center [651, 20] width 1127 height 23
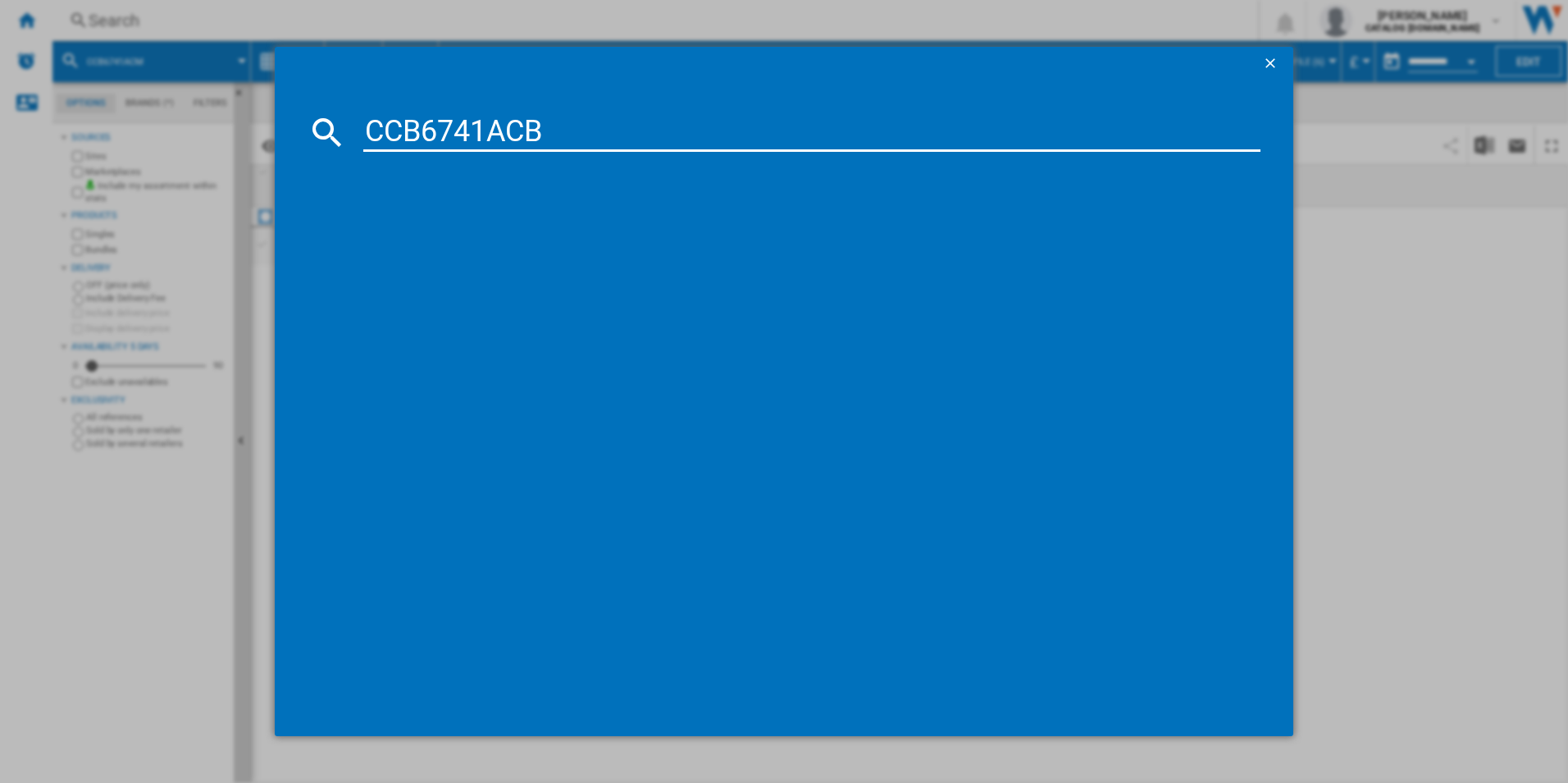
type input "CCB6741ACB"
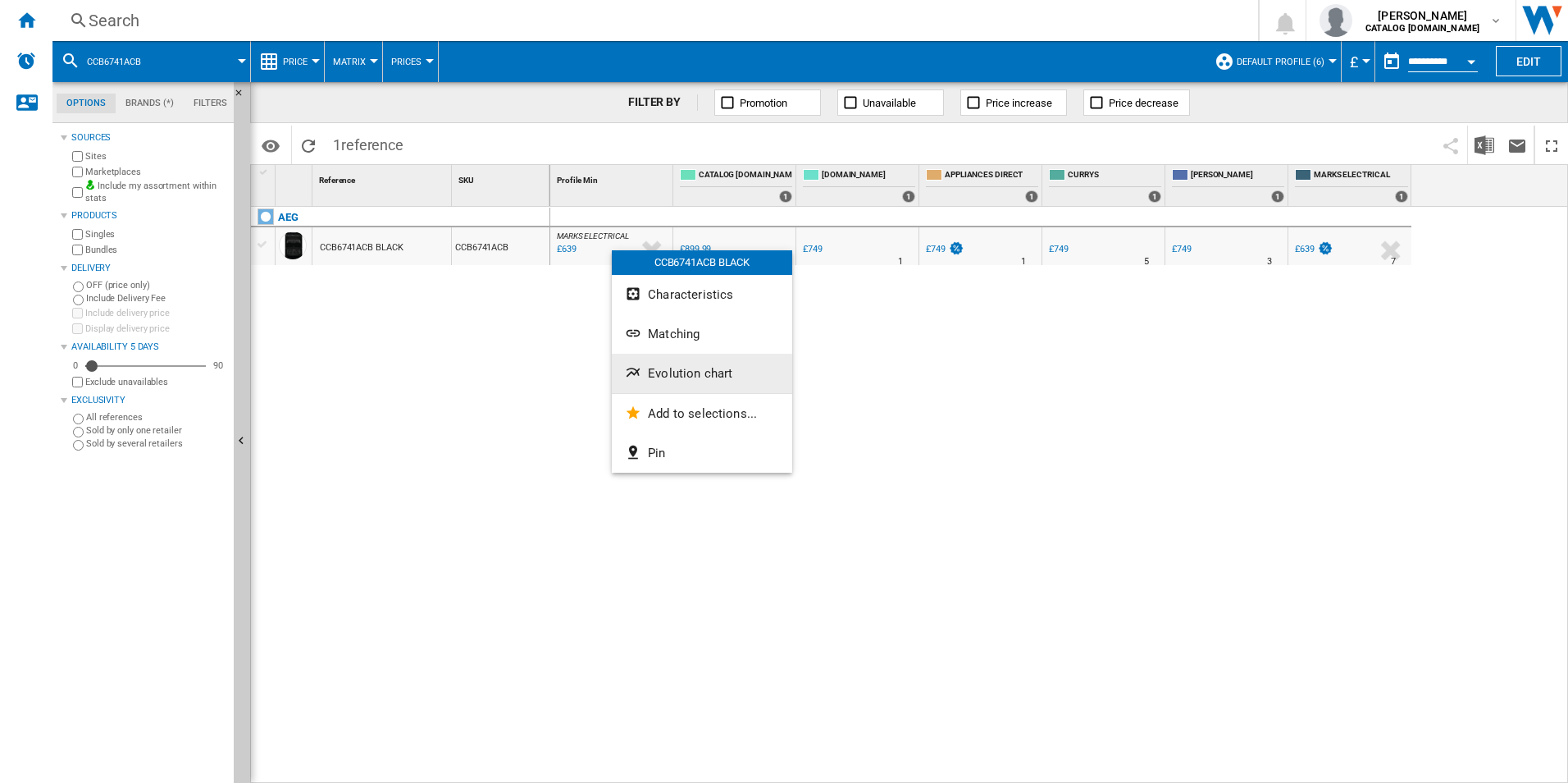
click at [685, 377] on span "Evolution chart" at bounding box center [690, 373] width 84 height 15
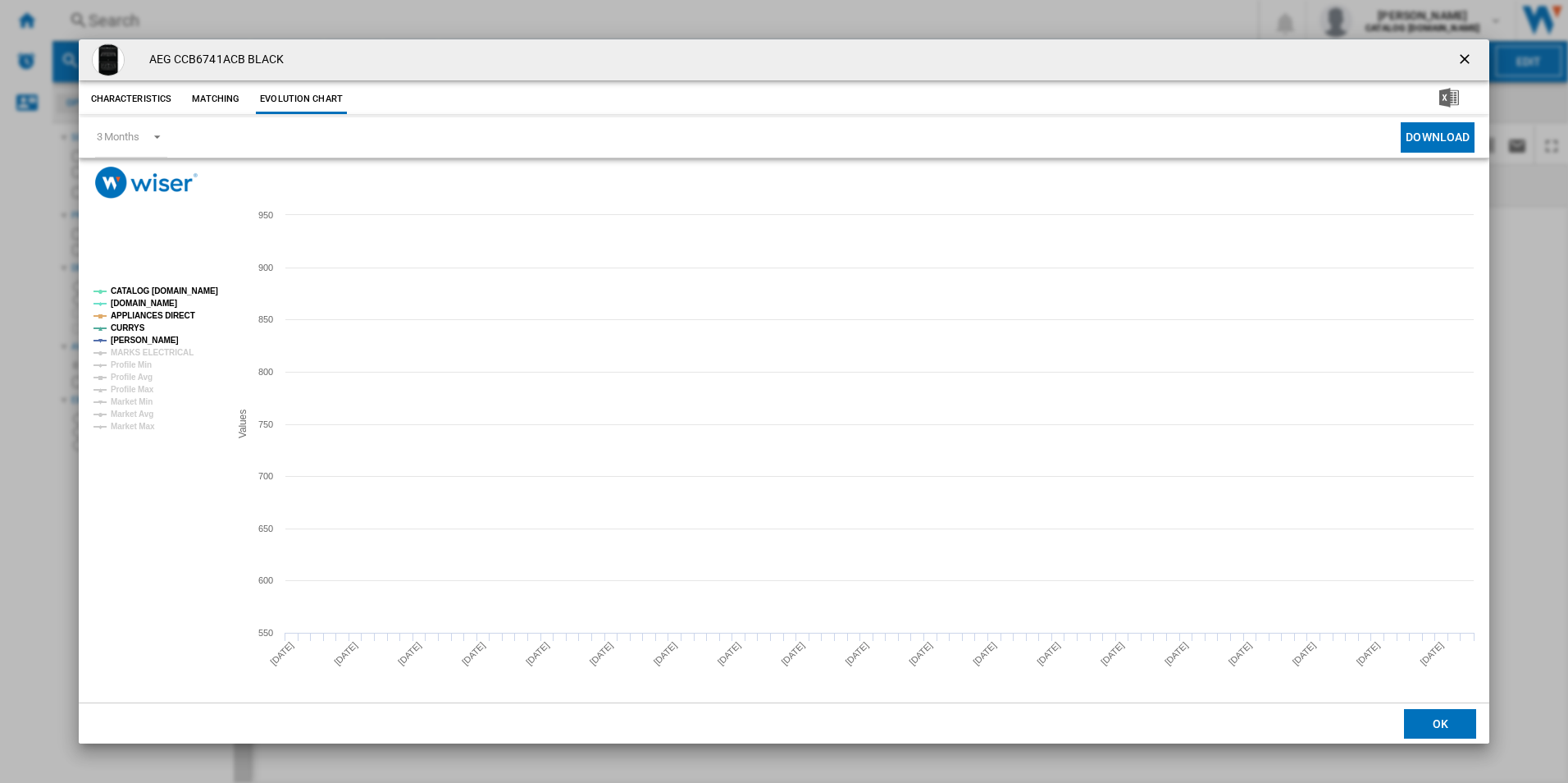
click at [207, 291] on tspan "CATALOG [DOMAIN_NAME]" at bounding box center [165, 290] width 108 height 9
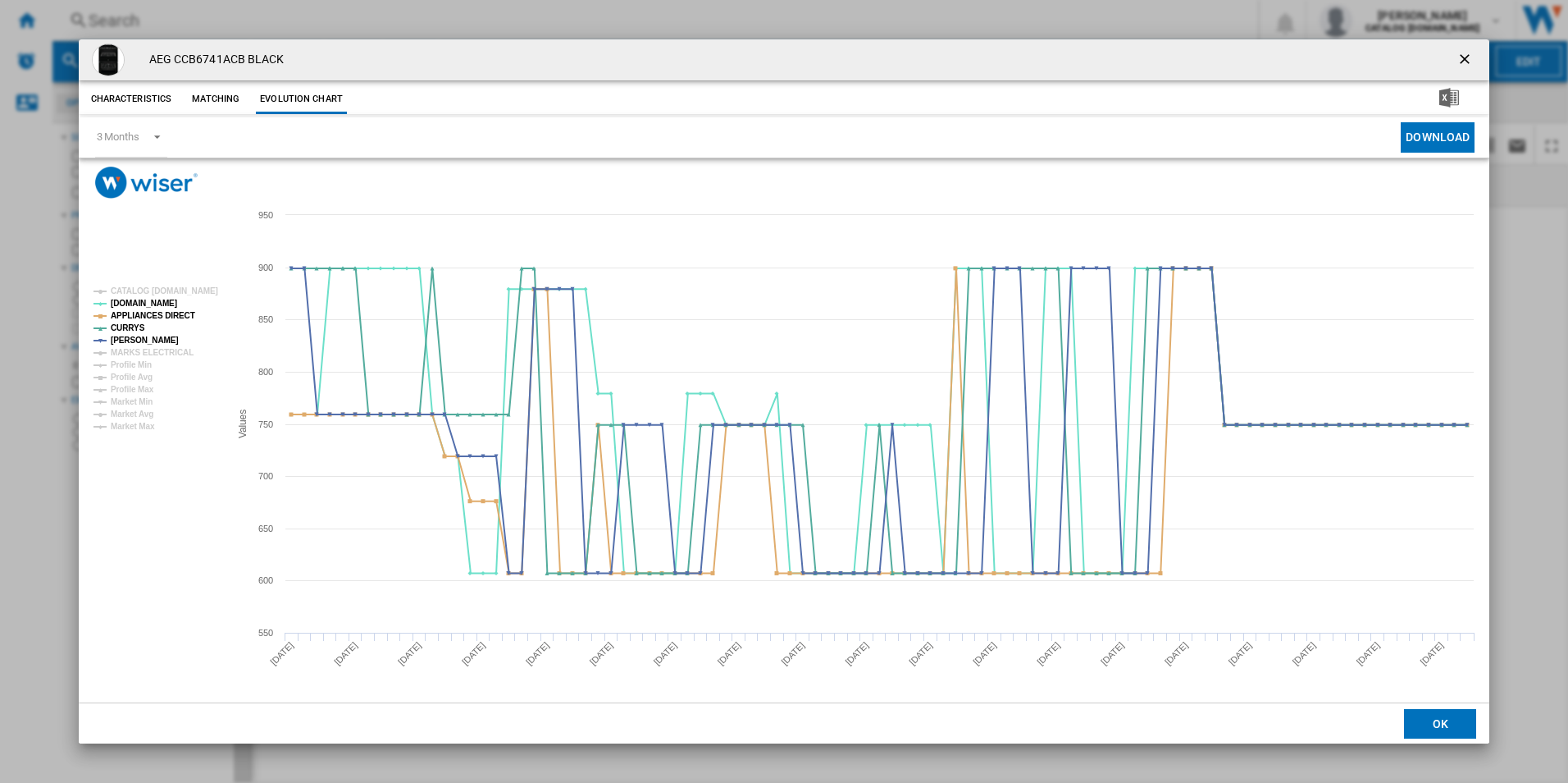
click at [183, 308] on rect "Product popup" at bounding box center [155, 359] width 136 height 157
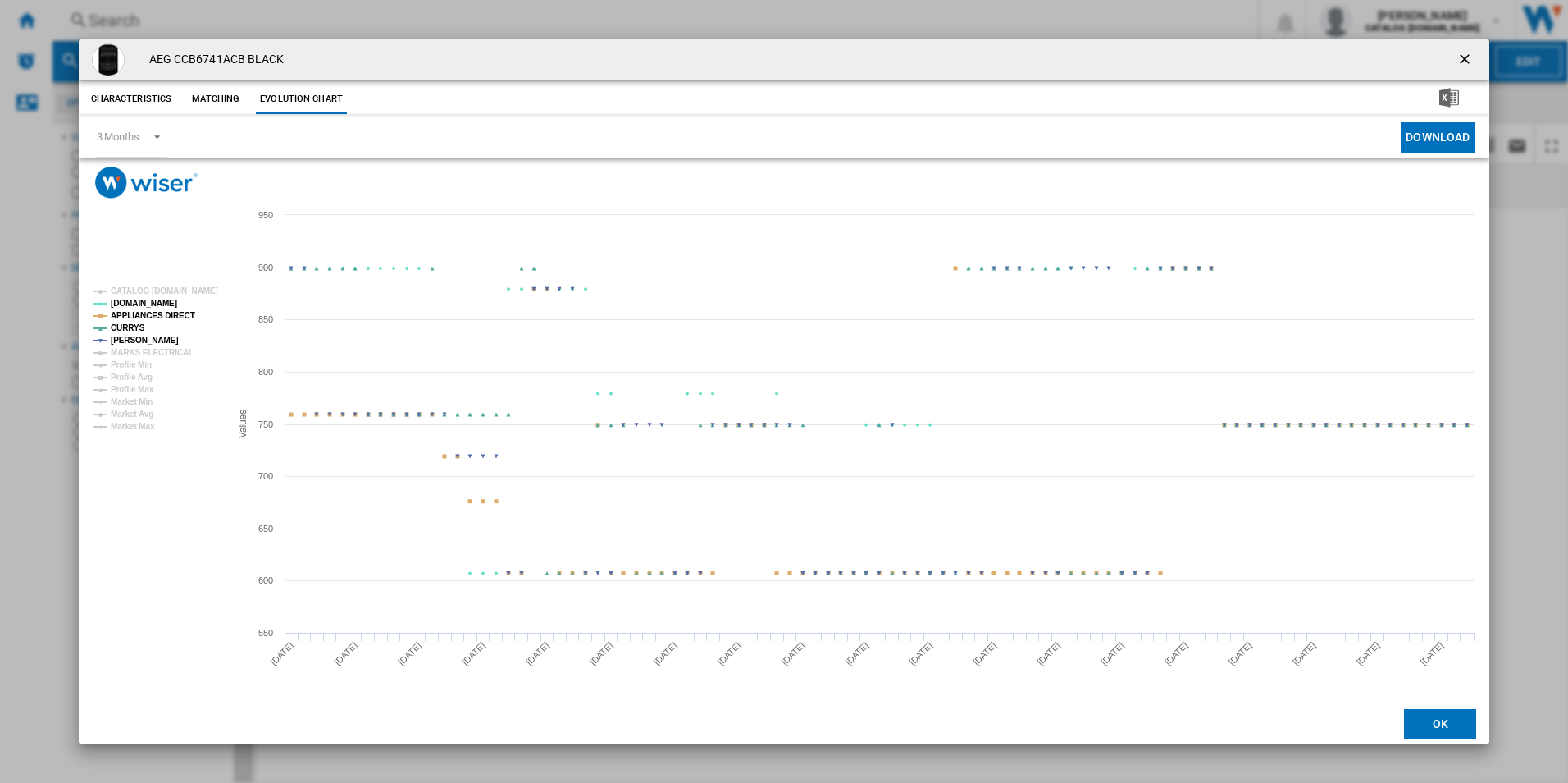
click at [179, 315] on tspan "APPLIANCES DIRECT" at bounding box center [153, 315] width 84 height 9
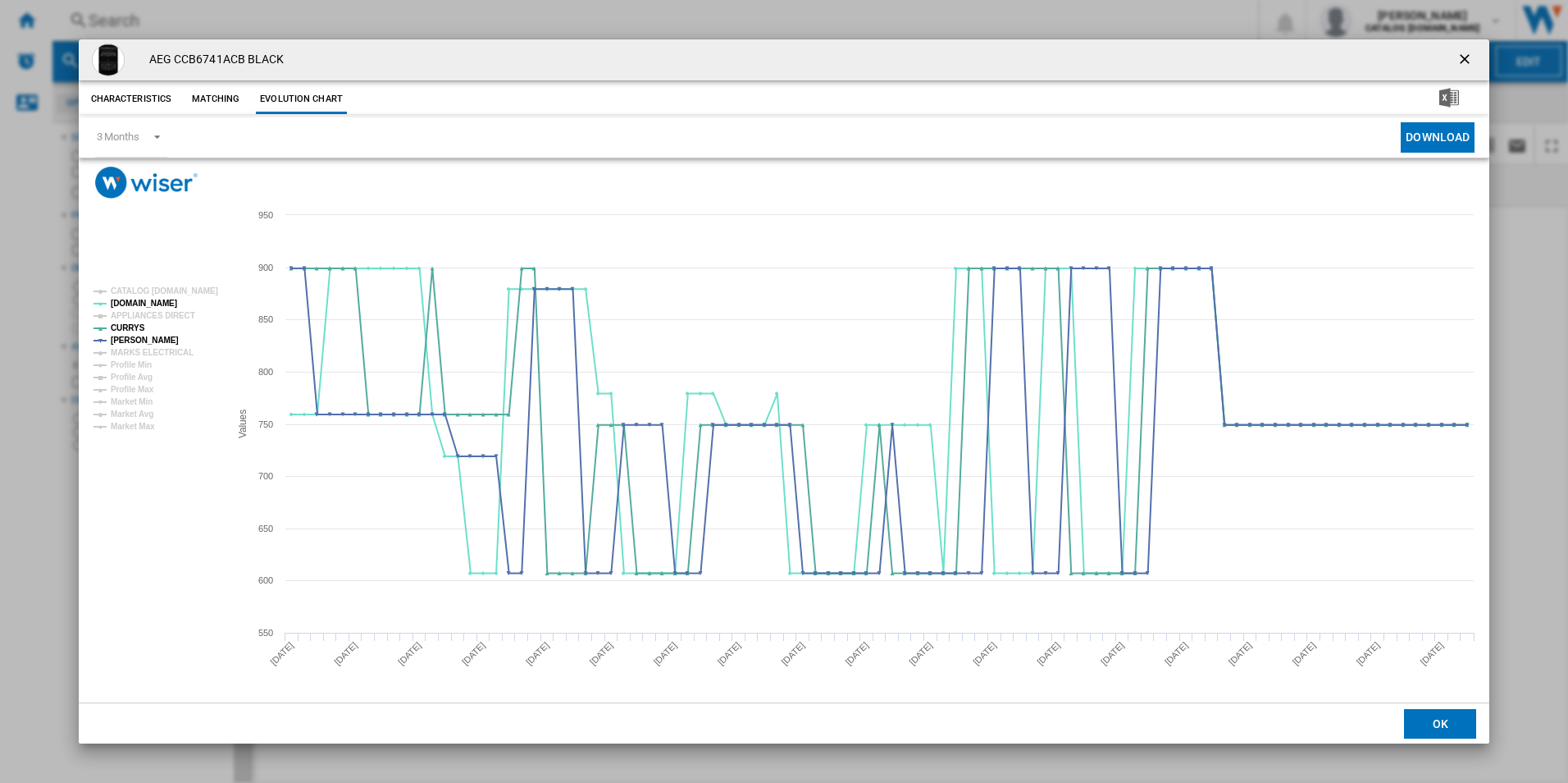
click at [1475, 59] on ng-md-icon "getI18NText('BUTTONS.CLOSE_DIALOG')" at bounding box center [1466, 61] width 20 height 20
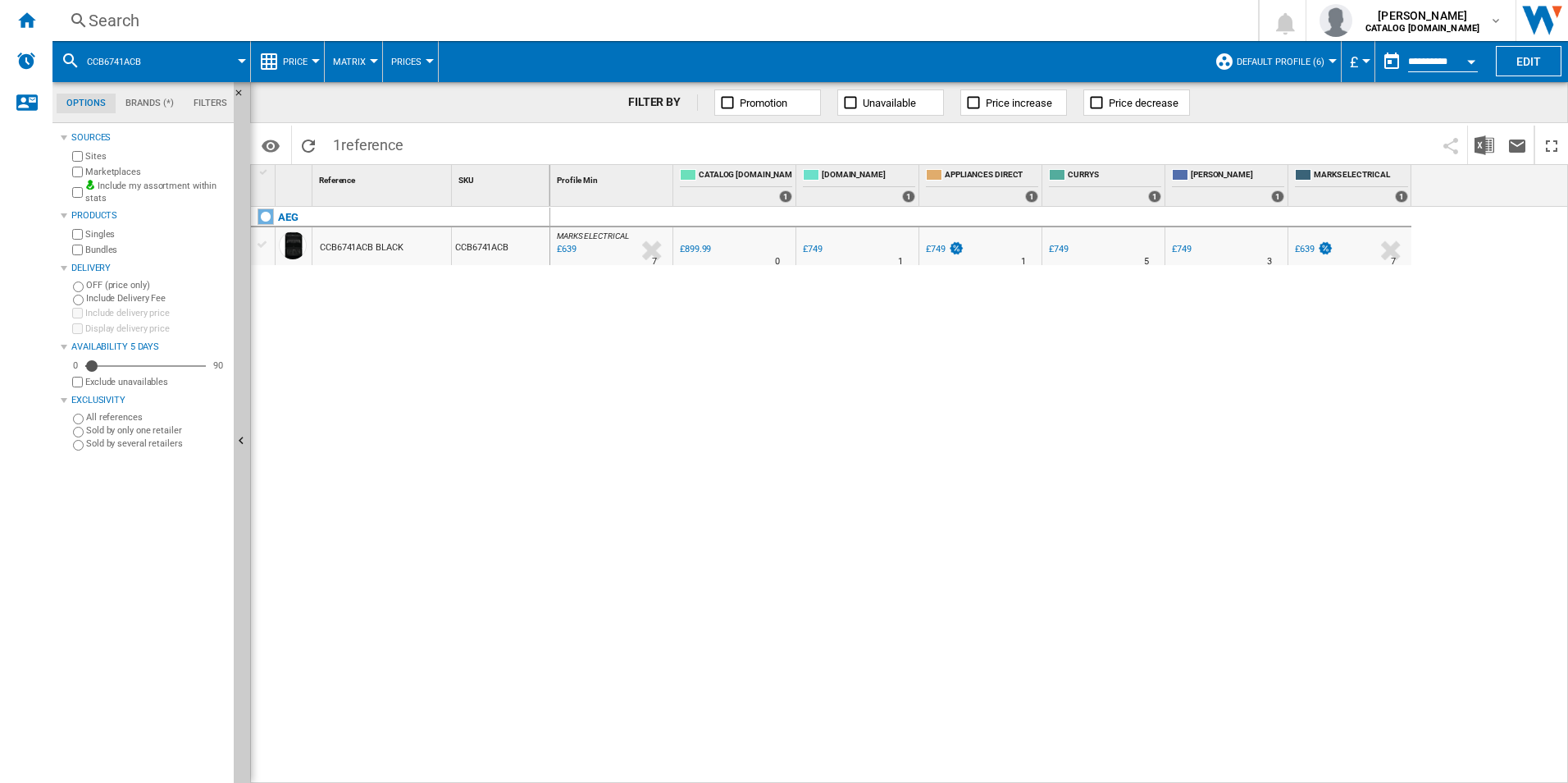
click at [547, 400] on div "AEG CCB6741ACB BLACK CCB6741ACB" at bounding box center [401, 491] width 300 height 568
click at [1016, 444] on div "MARKS ELECTRICAL : MARKS ELECTRICAL -29.0 % £639 % N/A 7 MARKS ELECTRICAL : MAR…" at bounding box center [1060, 495] width 1019 height 577
